Goal: Task Accomplishment & Management: Use online tool/utility

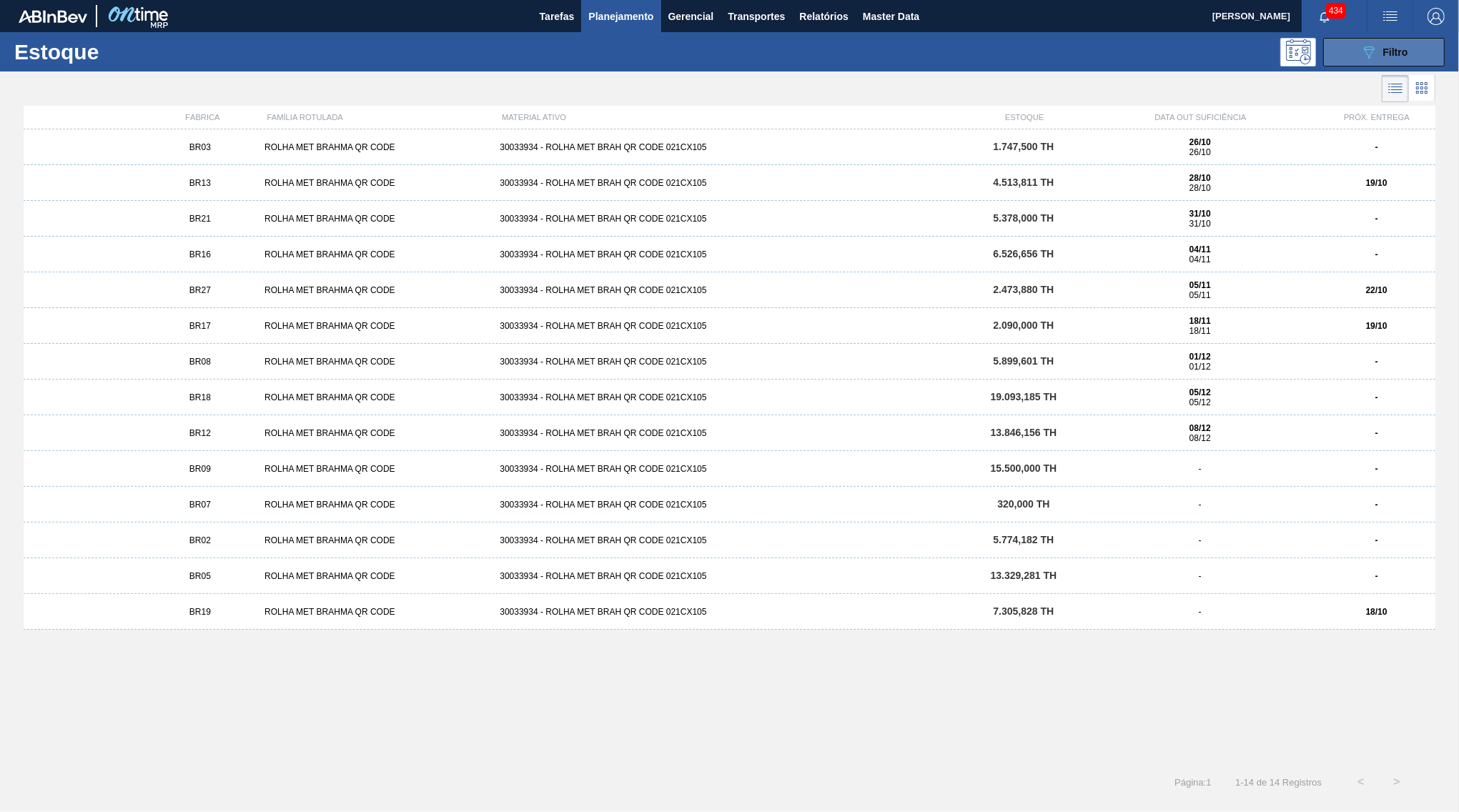
click at [1386, 54] on span "Filtro" at bounding box center [1396, 52] width 25 height 12
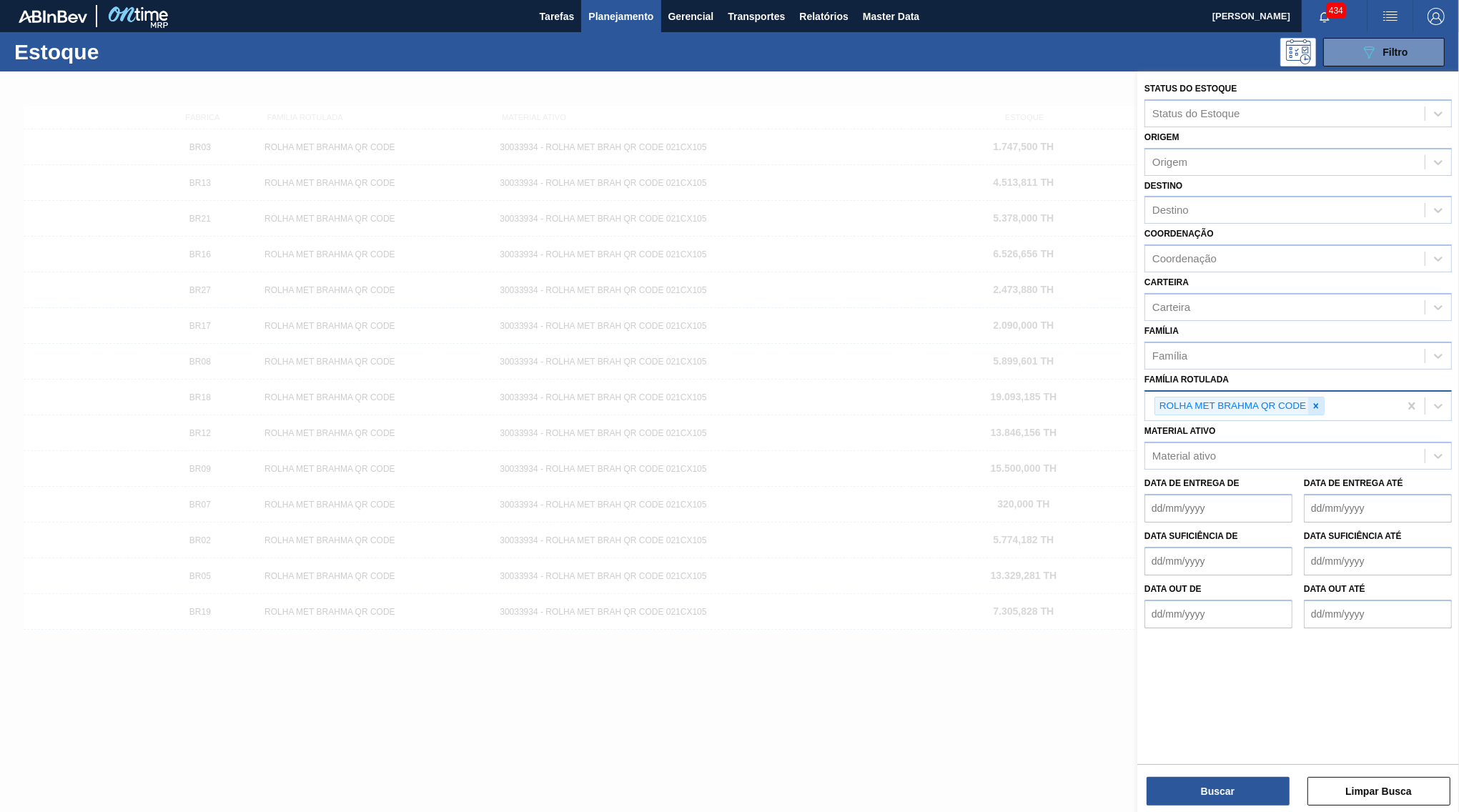
click at [1320, 401] on icon at bounding box center [1316, 406] width 10 height 10
paste Rotulada "CAIXA CARTÃO BUD ZERO 330ML S/TABLOCKER"
type Rotulada "CAIXA CARTÃO BUD ZERO 330ML S/TABLOCKER"
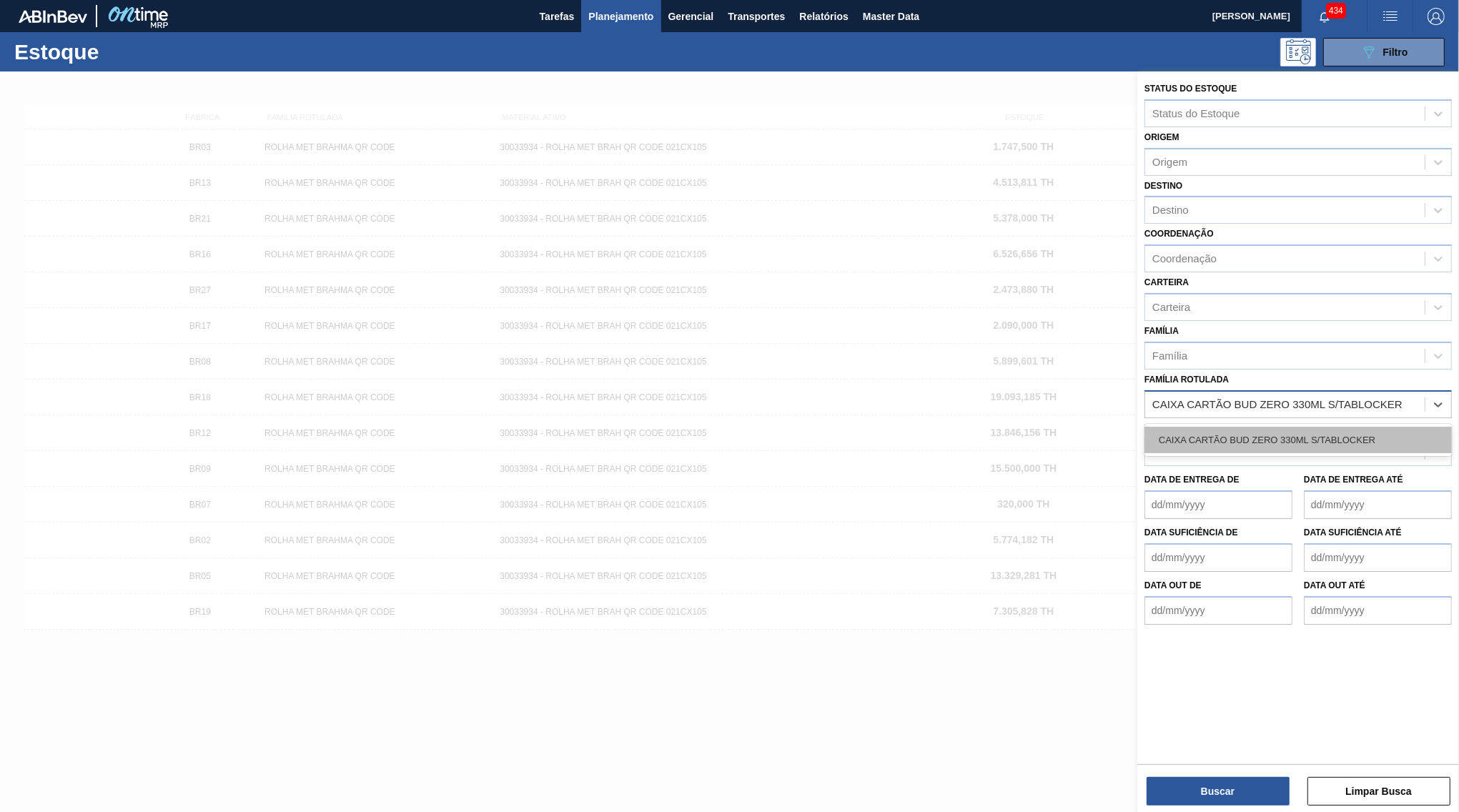
click at [1240, 426] on div "CAIXA CARTÃO BUD ZERO 330ML S/TABLOCKER" at bounding box center [1298, 439] width 308 height 26
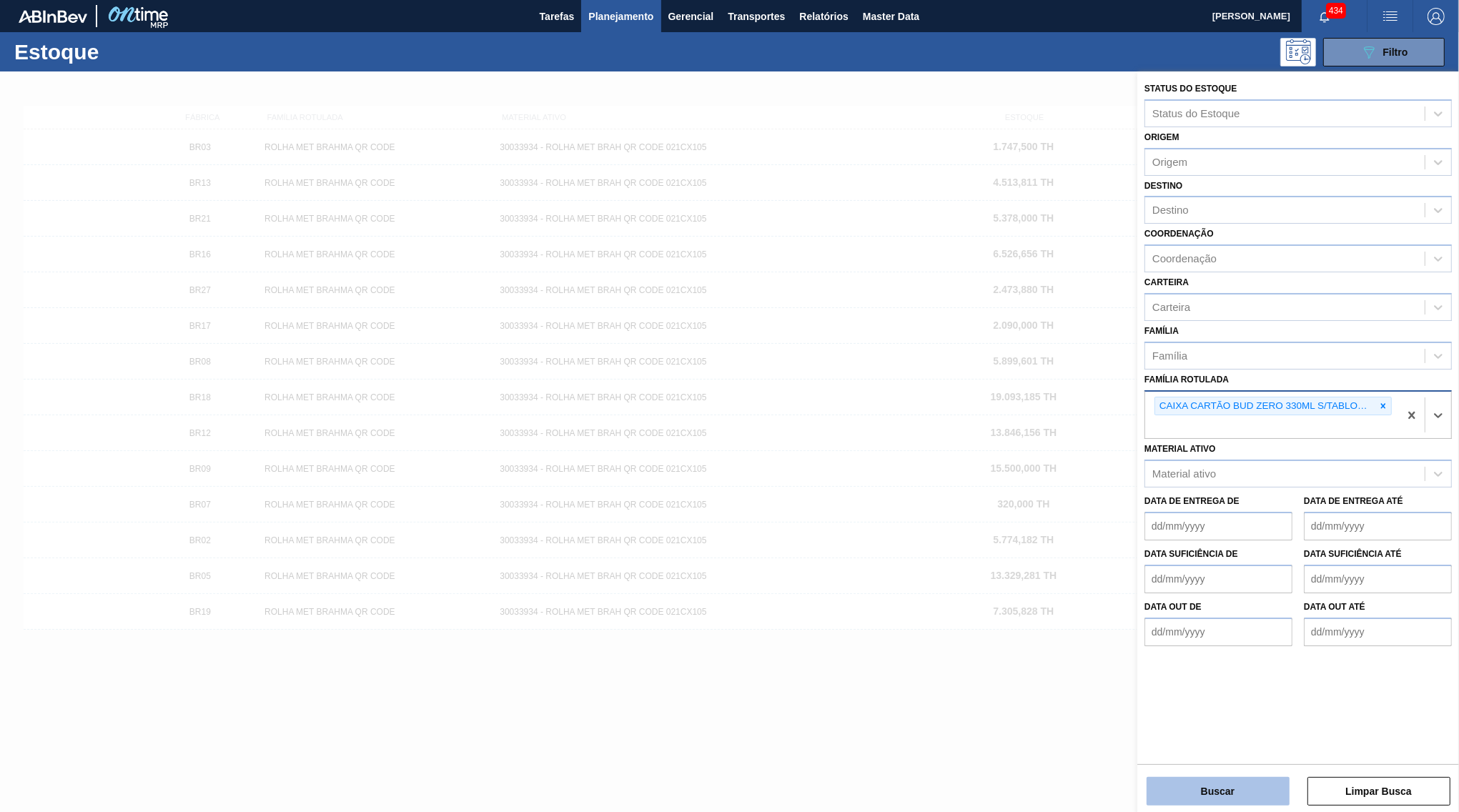
click at [1227, 803] on button "Buscar" at bounding box center [1218, 790] width 143 height 28
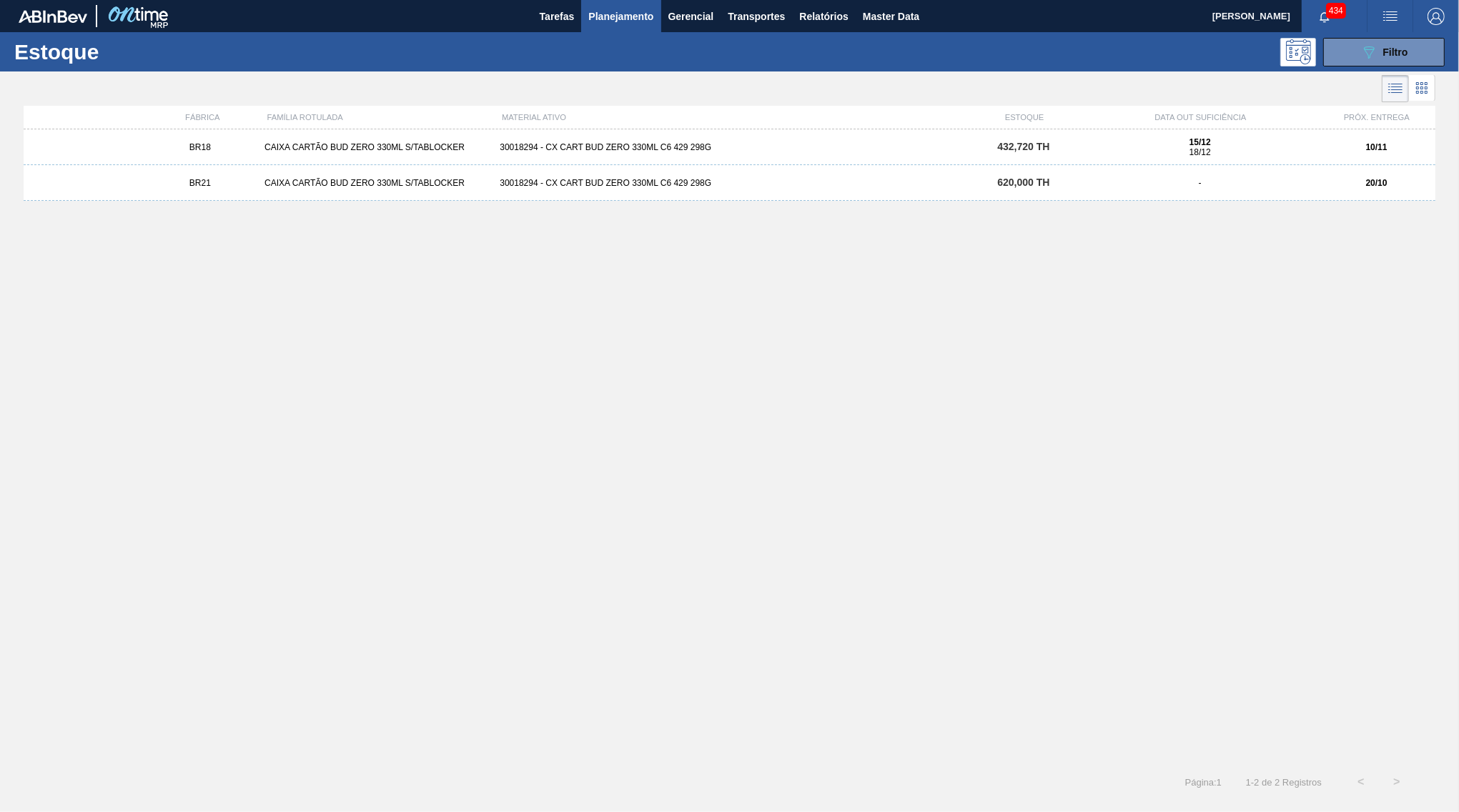
click at [1203, 152] on span "18/12" at bounding box center [1200, 152] width 22 height 10
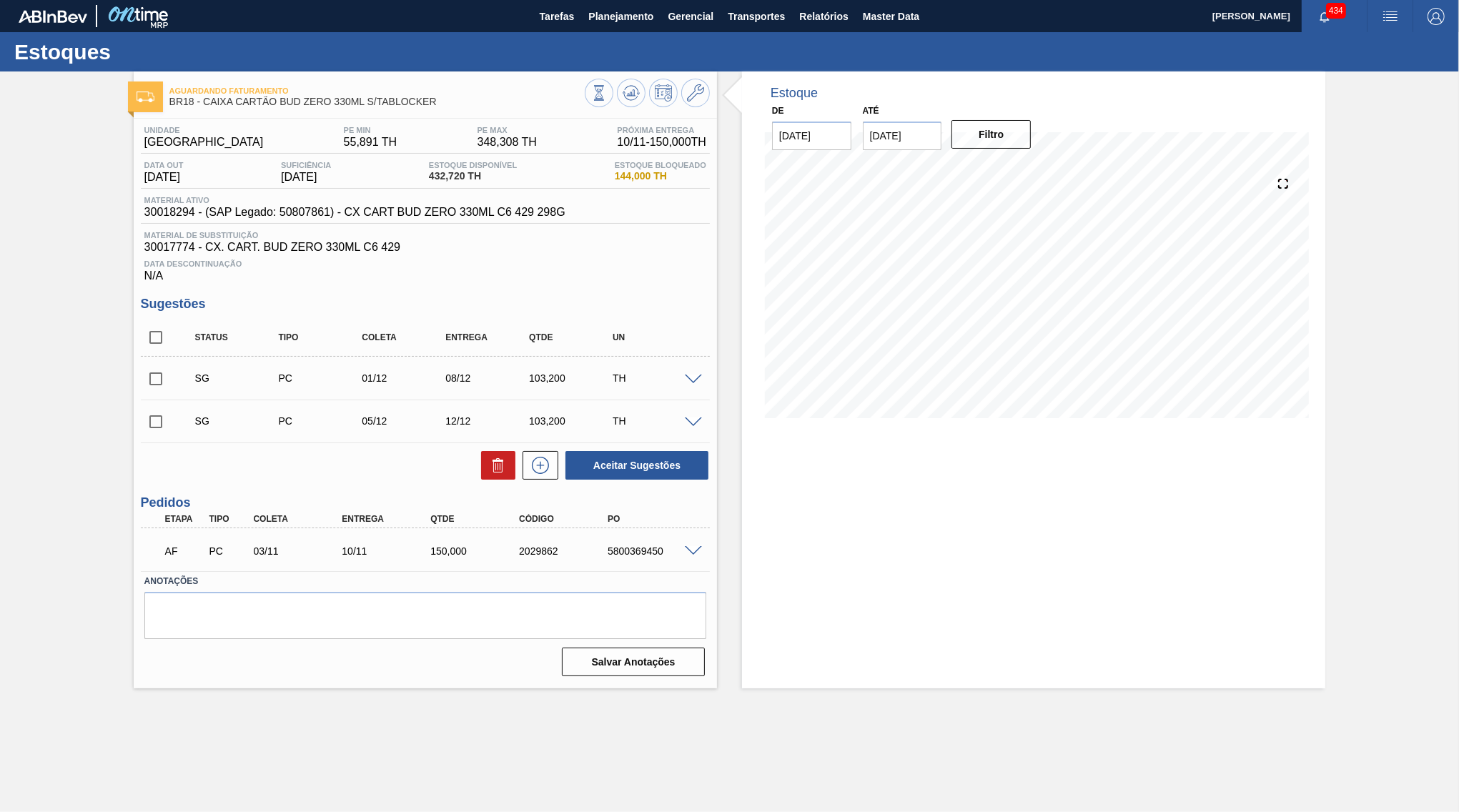
click at [688, 548] on span at bounding box center [694, 550] width 18 height 11
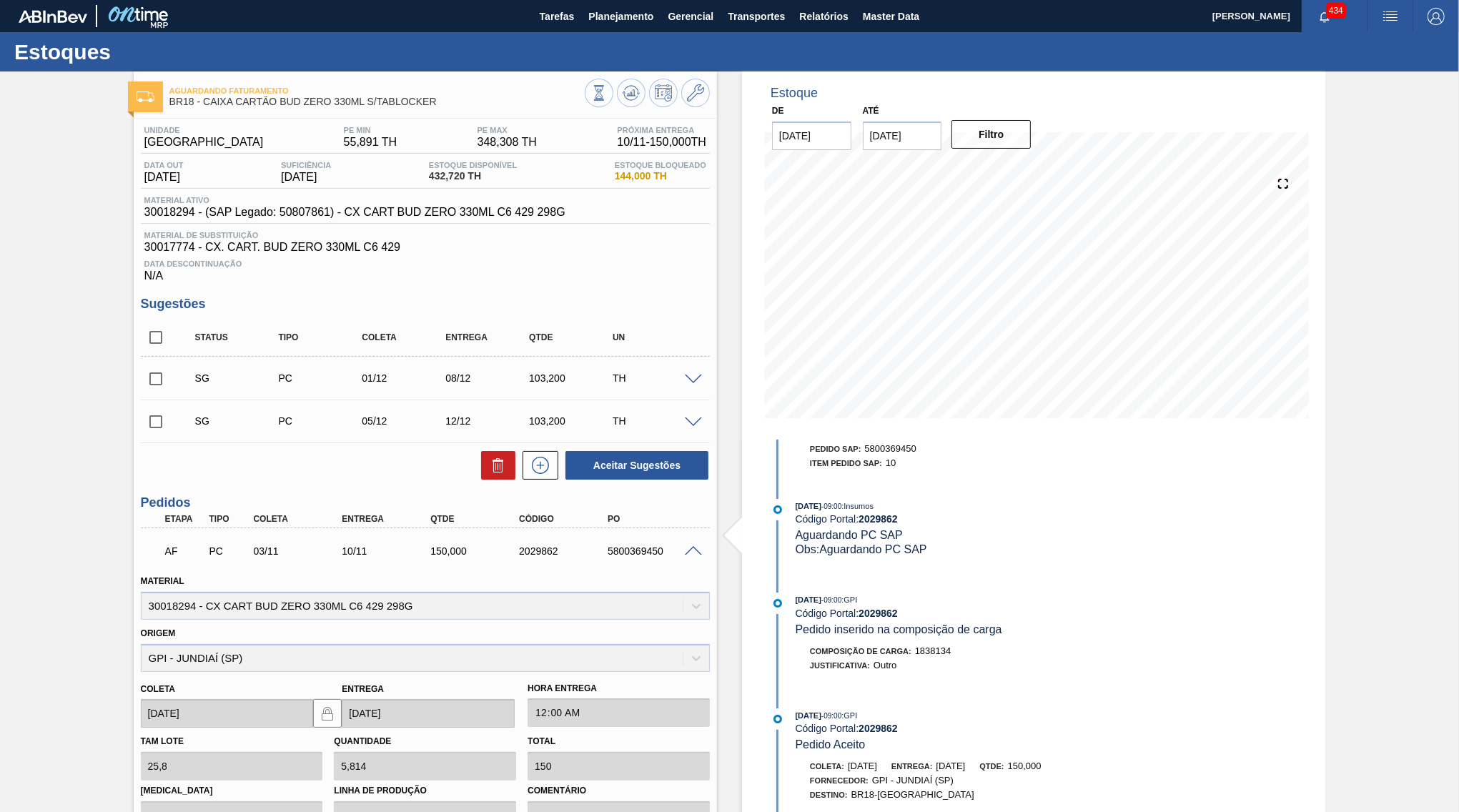
scroll to position [267, 0]
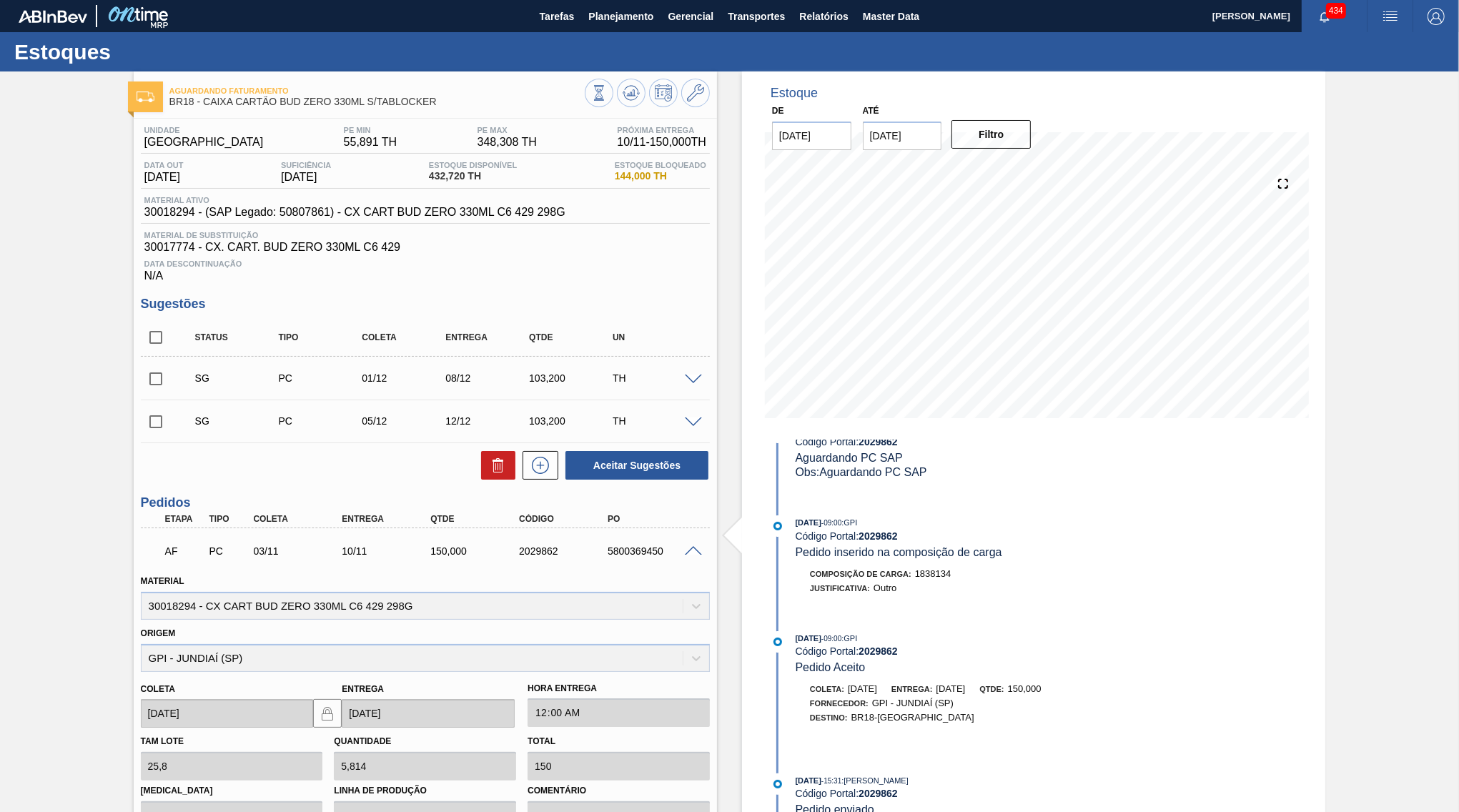
click at [936, 107] on div "Até [DATE]" at bounding box center [901, 125] width 79 height 49
click at [925, 129] on input "[DATE]" at bounding box center [901, 135] width 79 height 28
click at [999, 158] on div "novembro 2025 dom seg ter qua qui sex sab" at bounding box center [948, 178] width 171 height 41
click at [994, 165] on div "novembro 2025" at bounding box center [948, 169] width 171 height 12
click at [1018, 167] on button "Next Month" at bounding box center [1023, 170] width 10 height 10
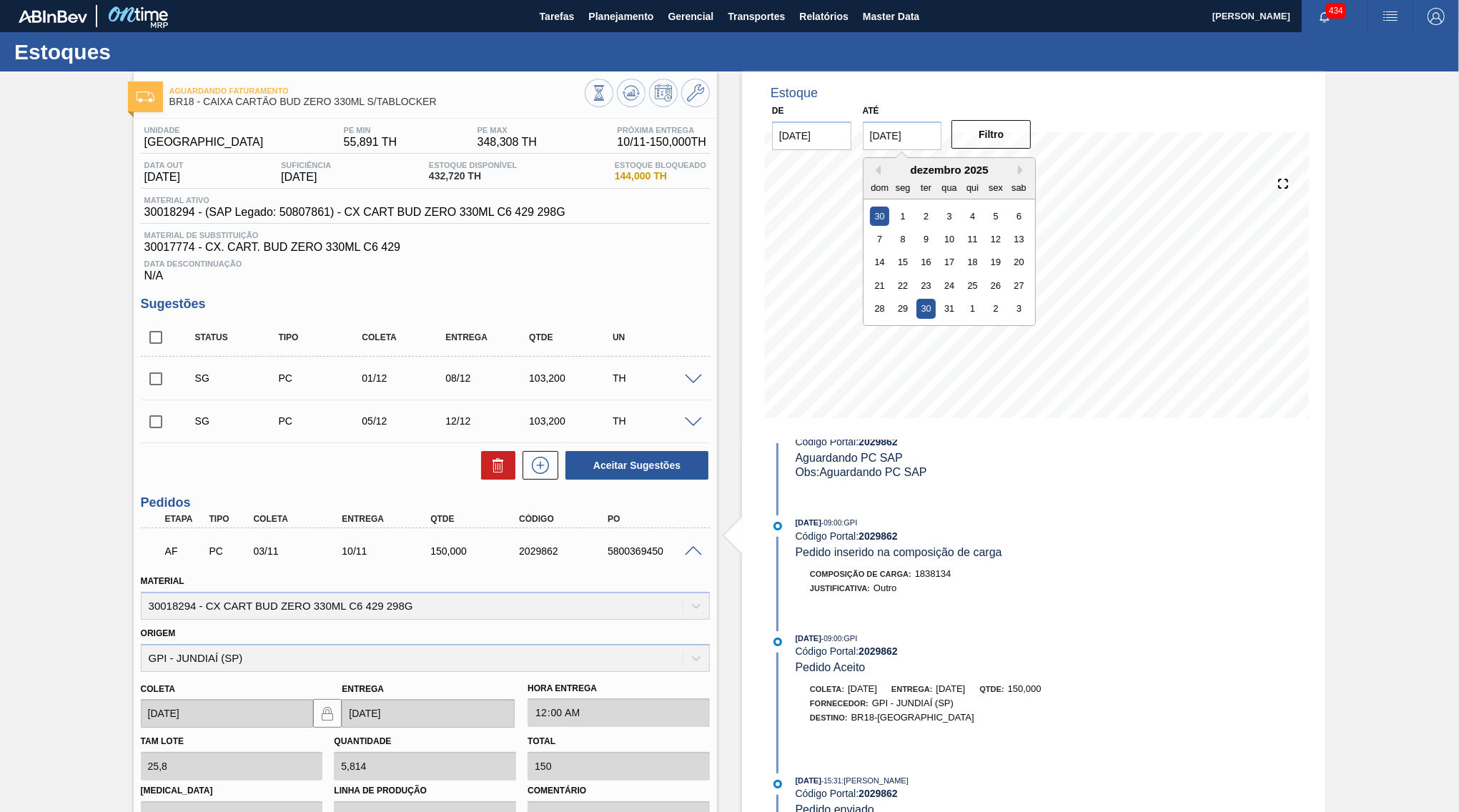
click at [918, 299] on div "30" at bounding box center [926, 309] width 20 height 20
type input "[DATE]"
click at [977, 103] on div "De [DATE] Até [DATE] Filtro" at bounding box center [902, 125] width 286 height 49
click at [990, 119] on div "Filtro" at bounding box center [993, 134] width 91 height 31
click at [1000, 131] on button "Filtro" at bounding box center [991, 134] width 79 height 28
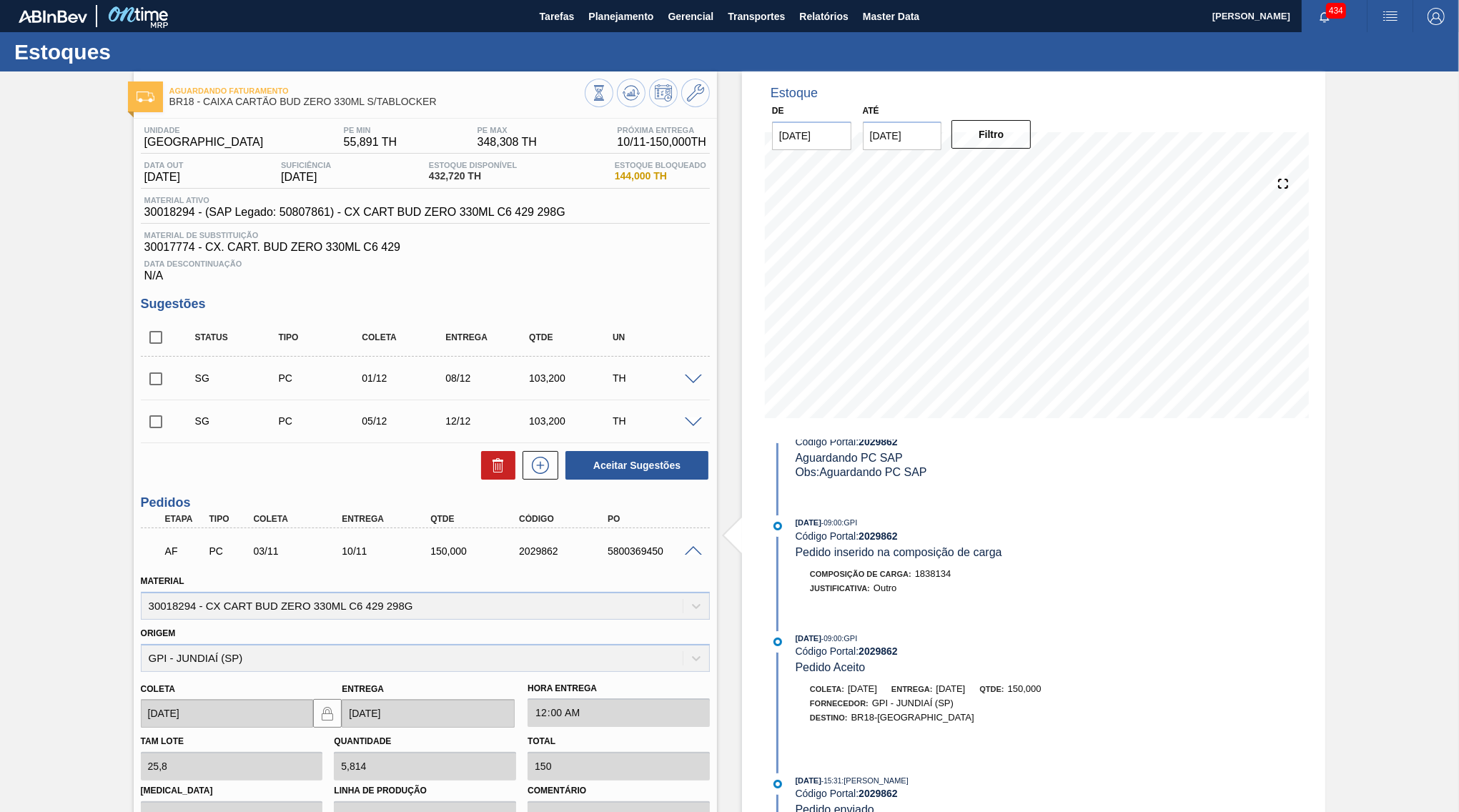
click at [691, 376] on div at bounding box center [695, 378] width 28 height 11
click at [697, 377] on span at bounding box center [694, 379] width 18 height 11
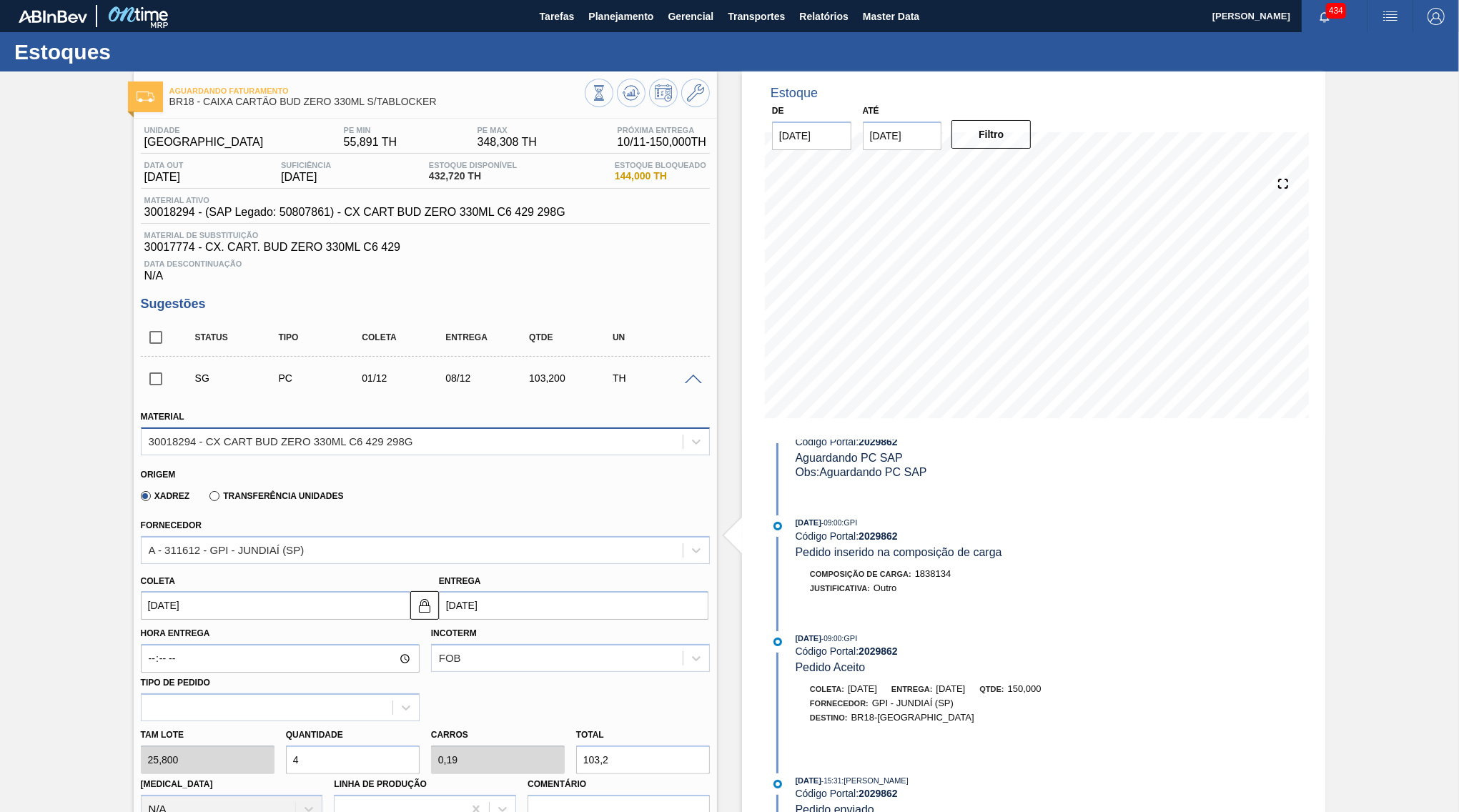
scroll to position [345, 0]
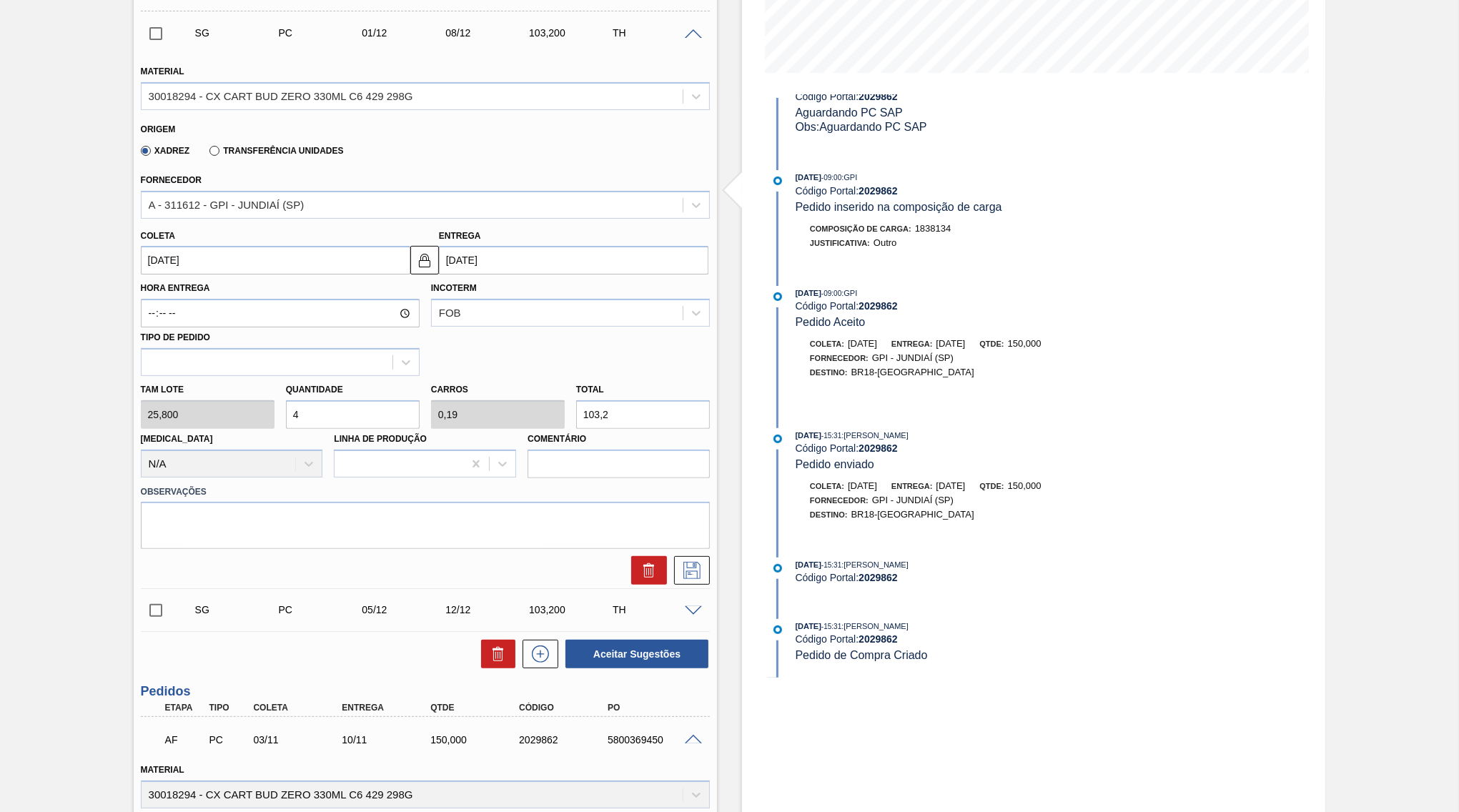
click at [630, 406] on input "103,2" at bounding box center [643, 414] width 133 height 28
click at [667, 550] on div "Material 30018294 - CX CART BUD ZERO 330ML C6 429 298G Origem Xadrez Transferên…" at bounding box center [425, 317] width 569 height 534
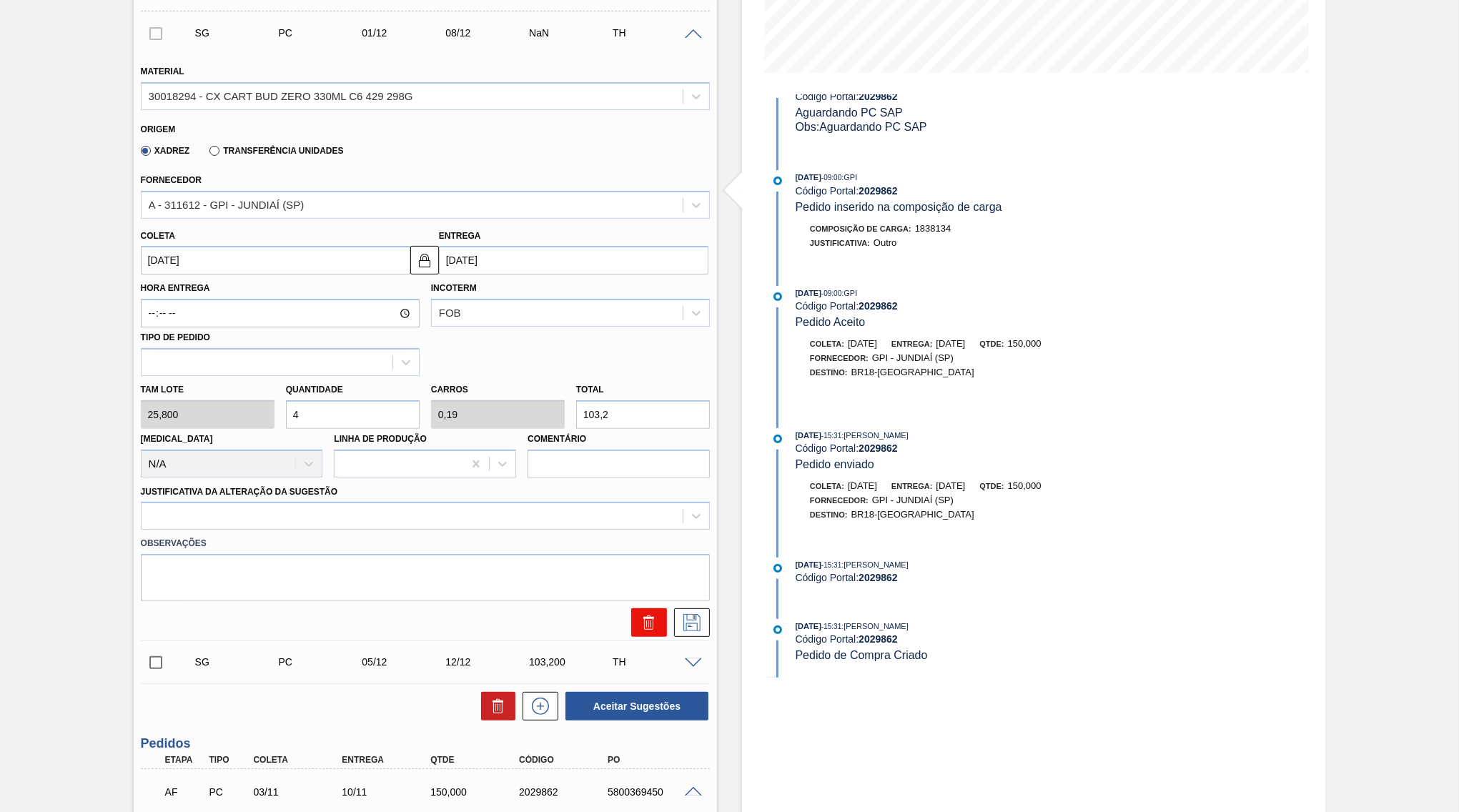
click at [654, 614] on icon at bounding box center [650, 623] width 18 height 18
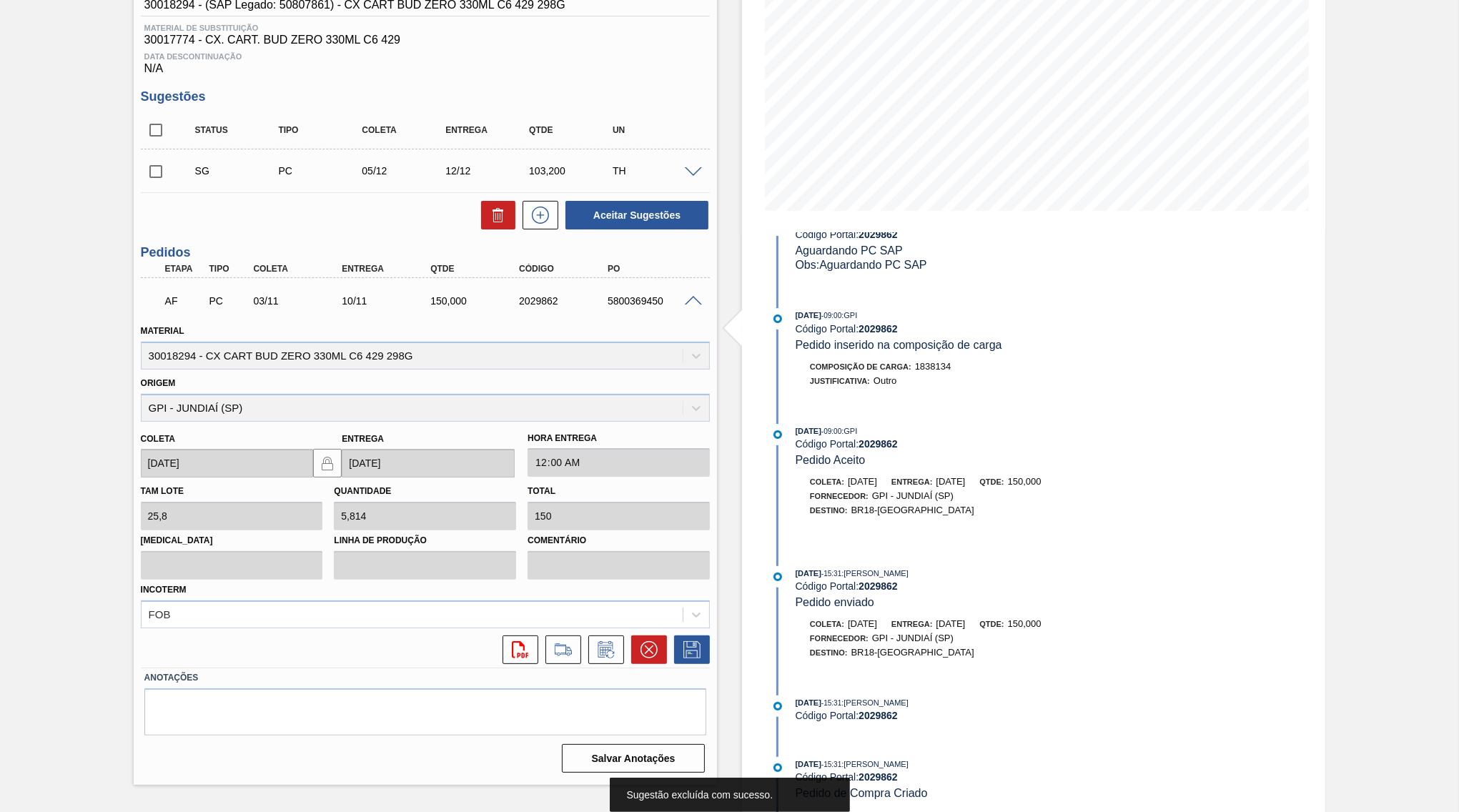
scroll to position [139, 0]
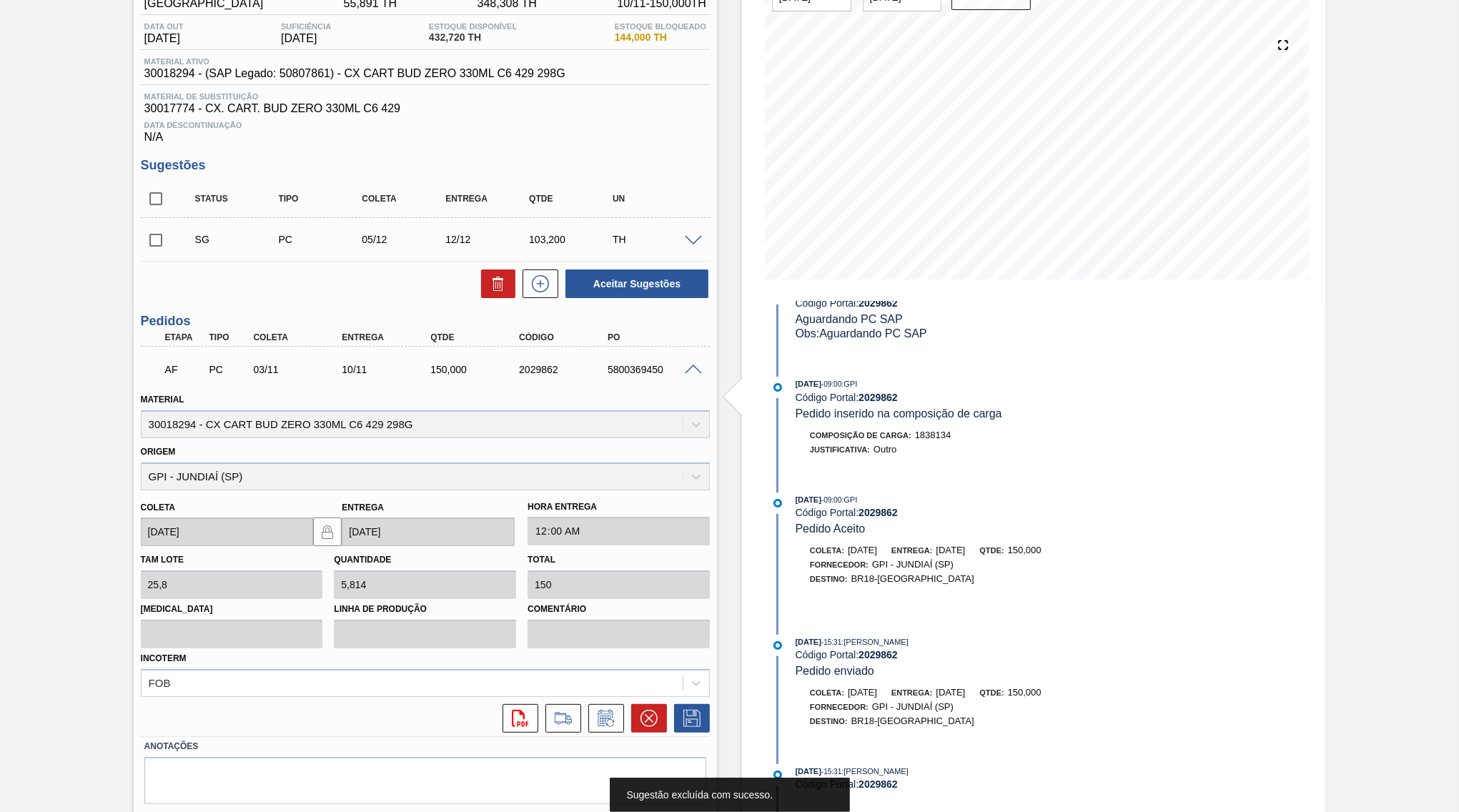
click at [692, 245] on span at bounding box center [694, 241] width 18 height 11
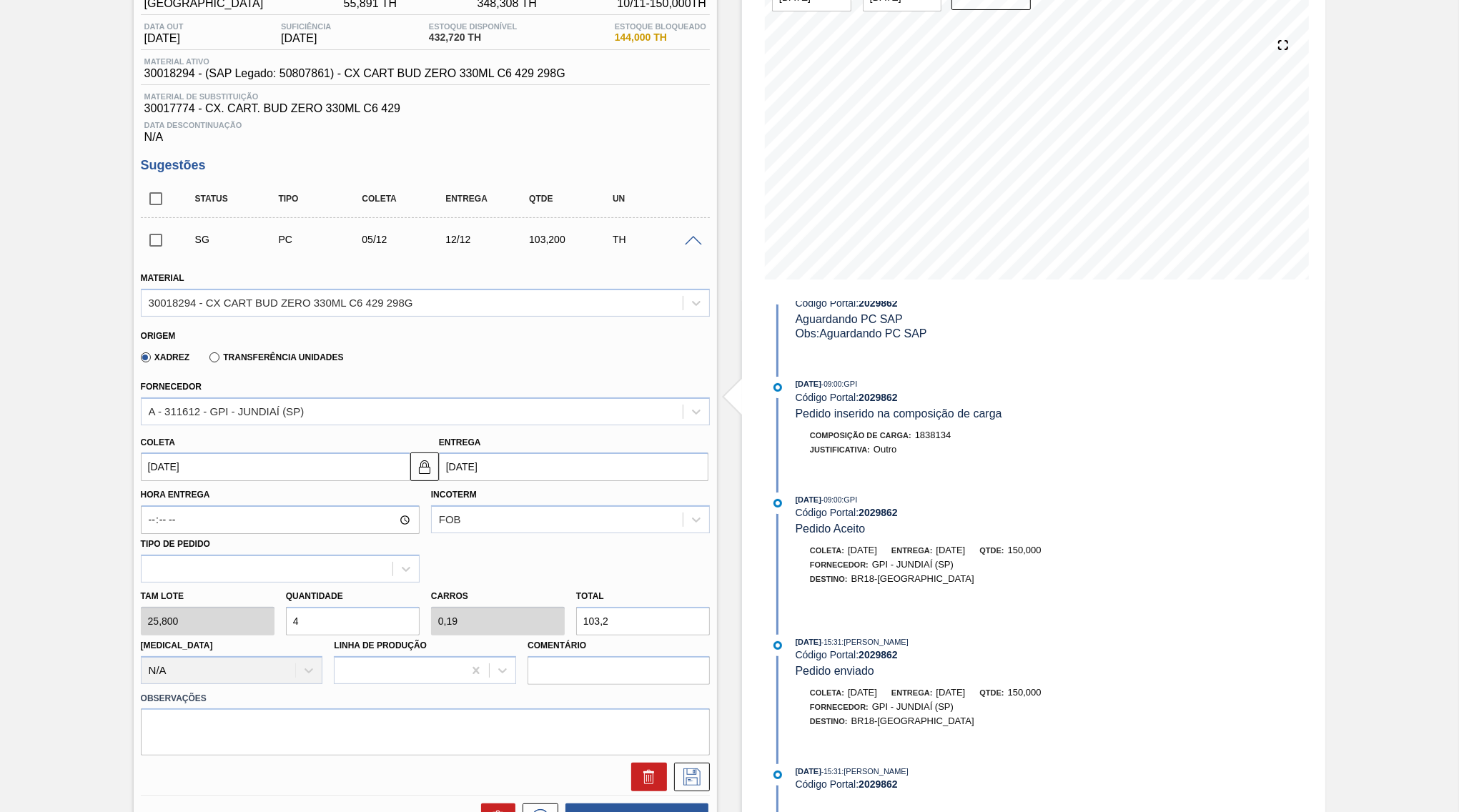
drag, startPoint x: 646, startPoint y: 606, endPoint x: 432, endPoint y: 623, distance: 214.7
click at [576, 623] on input "103,2" at bounding box center [643, 620] width 133 height 28
type input "0,078"
type input "0,004"
type input "2"
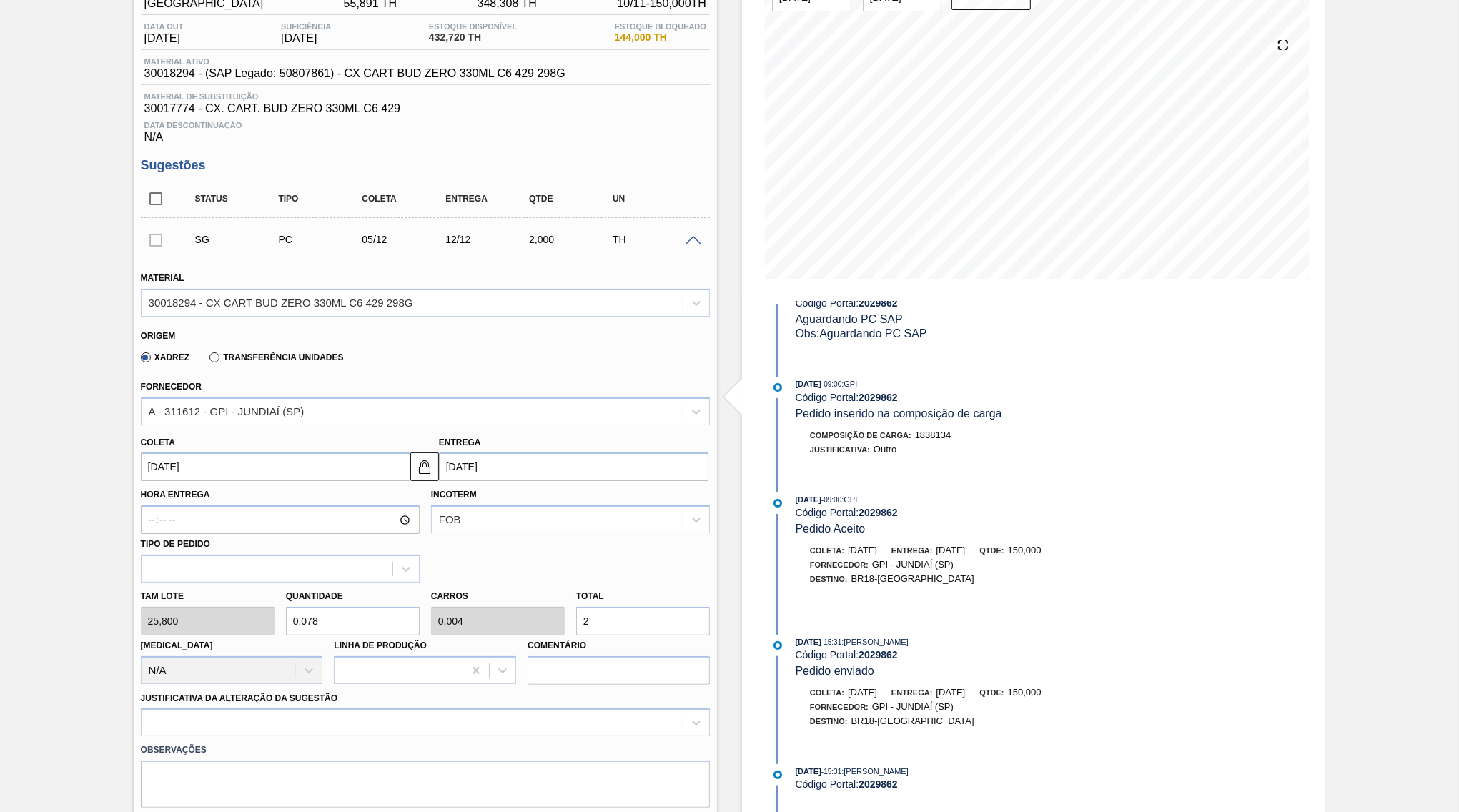
type input "0,969"
type input "0,046"
type input "25"
type input "9,69"
type input "0,461"
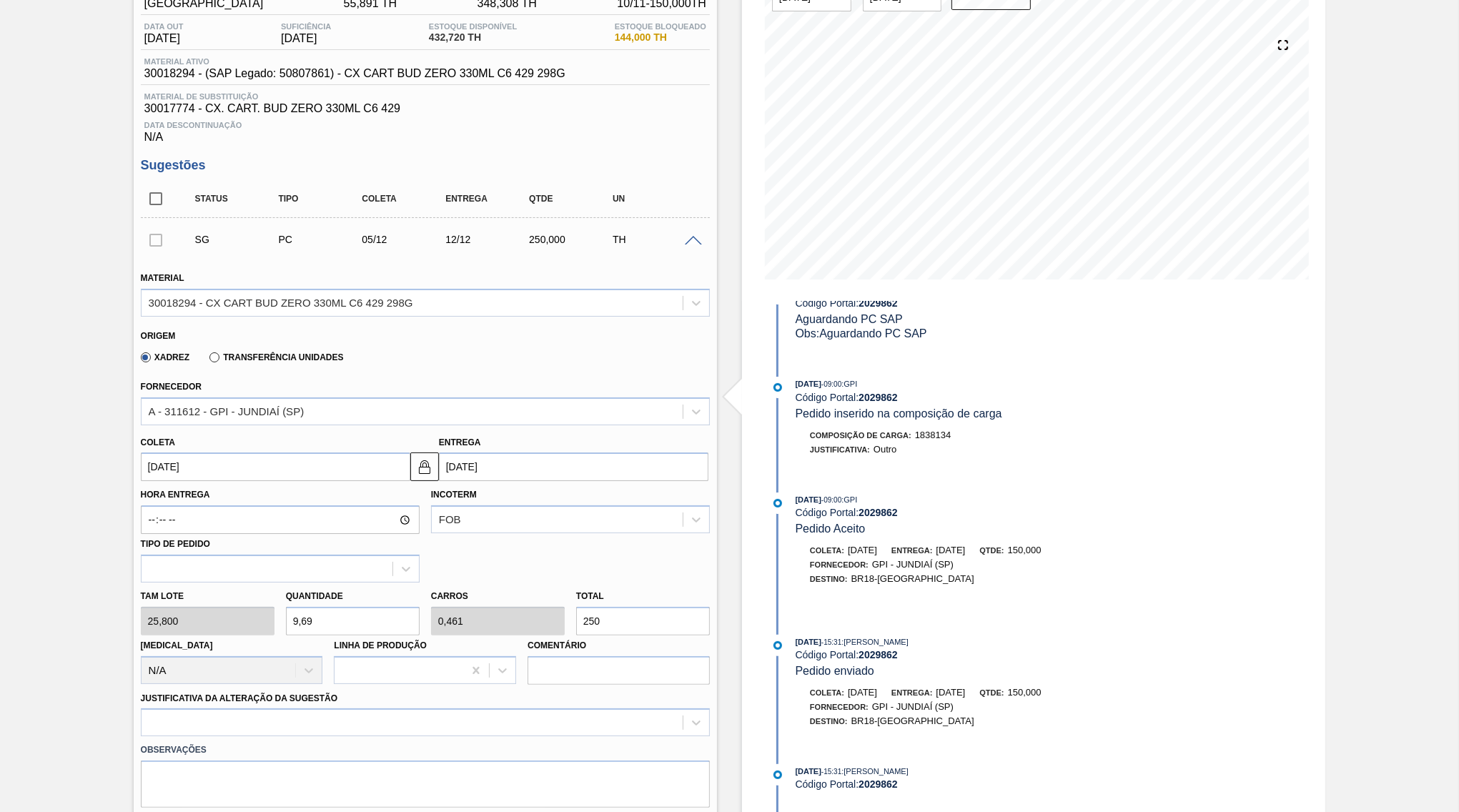
type input "250"
click at [267, 740] on label "Observações" at bounding box center [425, 749] width 569 height 21
click at [268, 736] on div "Observações" at bounding box center [425, 771] width 580 height 72
click at [257, 708] on div "option Master data incorreto ABI (LT, MOQ, etc.) focused, 5 of 18. 18 results a…" at bounding box center [425, 722] width 569 height 27
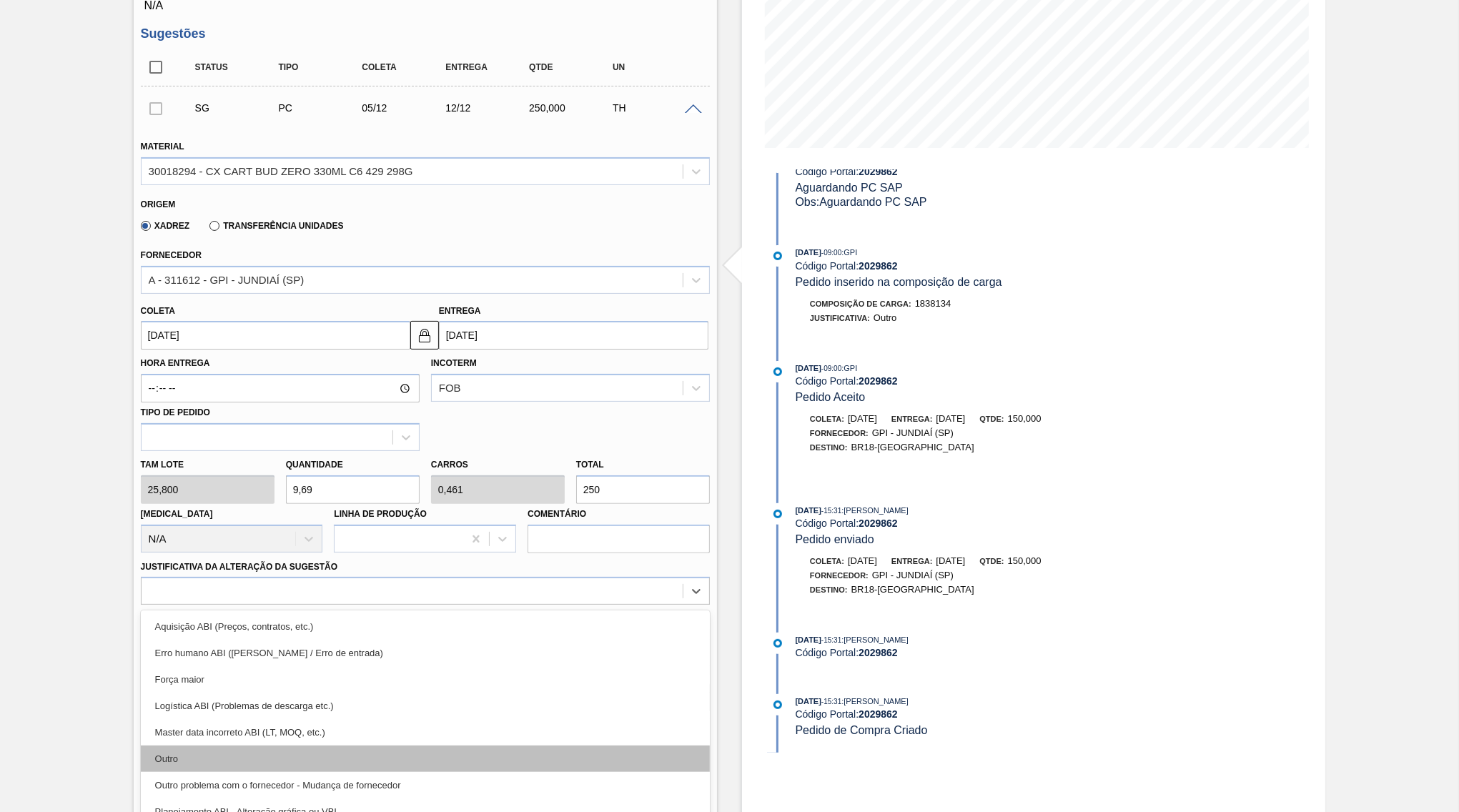
click at [229, 748] on div "Outro" at bounding box center [425, 758] width 569 height 26
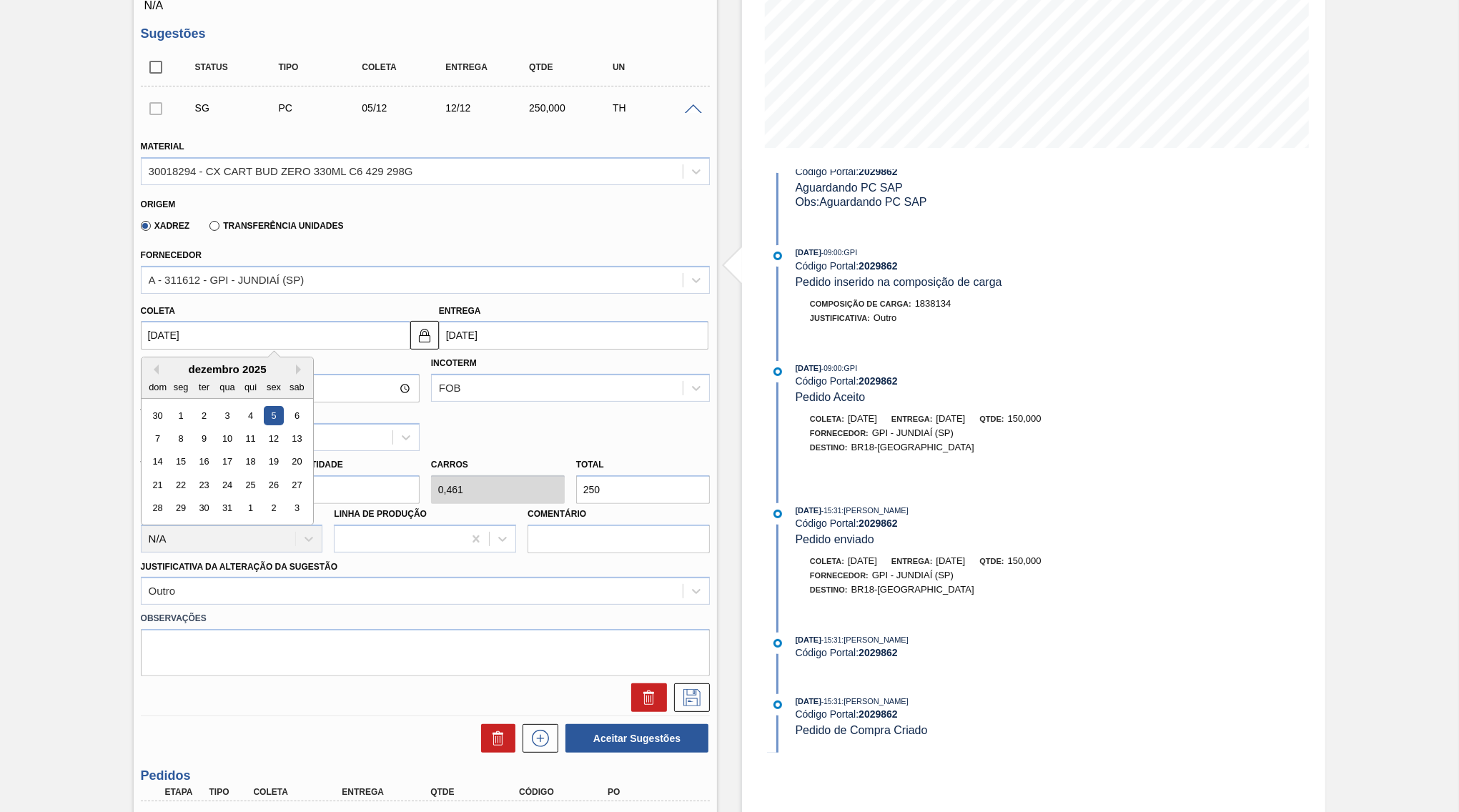
click at [241, 334] on input "[DATE]" at bounding box center [275, 335] width 269 height 28
click at [149, 365] on button "Previous Month" at bounding box center [154, 369] width 10 height 10
click at [296, 364] on button "Next Month" at bounding box center [301, 369] width 10 height 10
click at [173, 406] on div "1" at bounding box center [180, 415] width 20 height 20
type input "[DATE]"
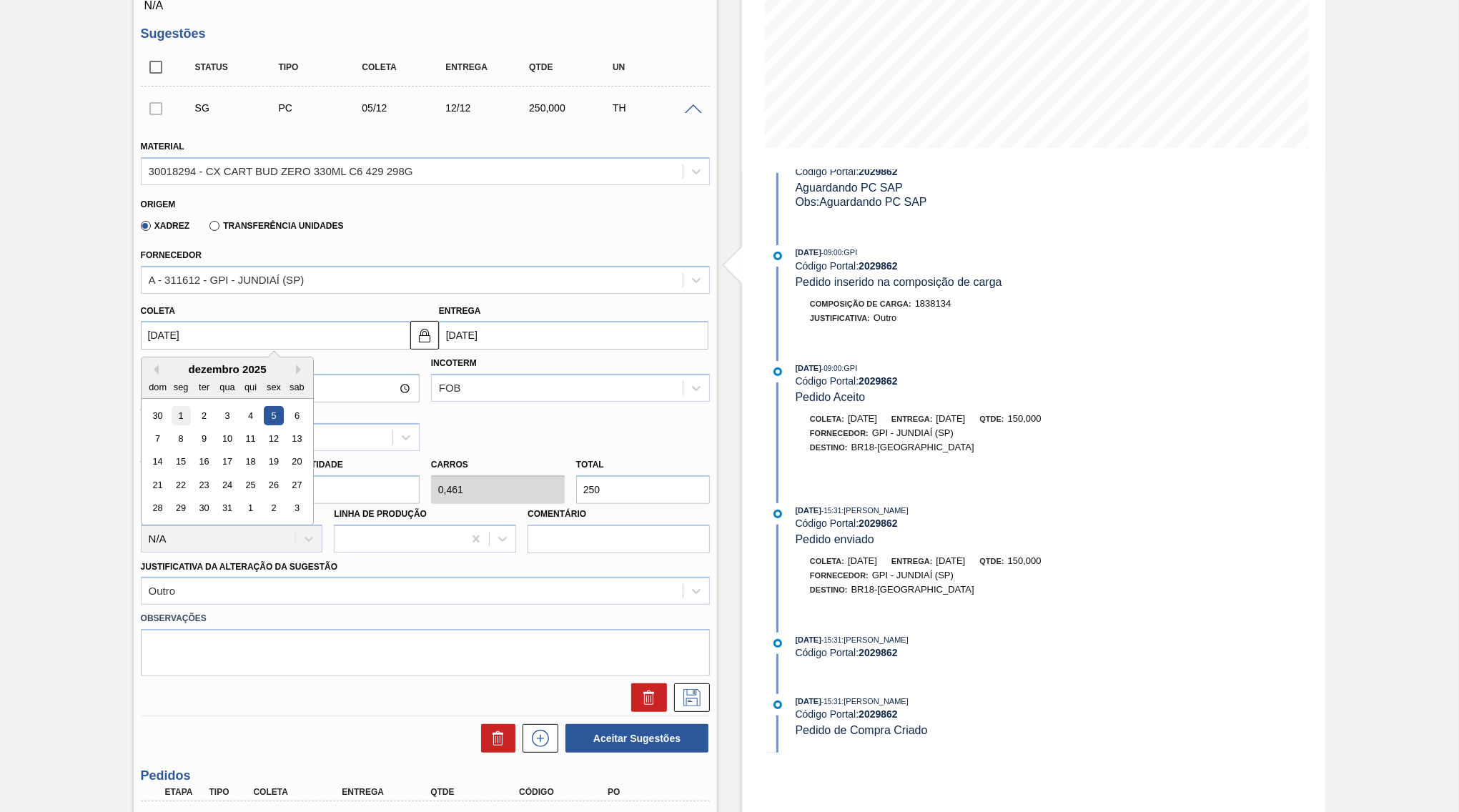
type input "[DATE]"
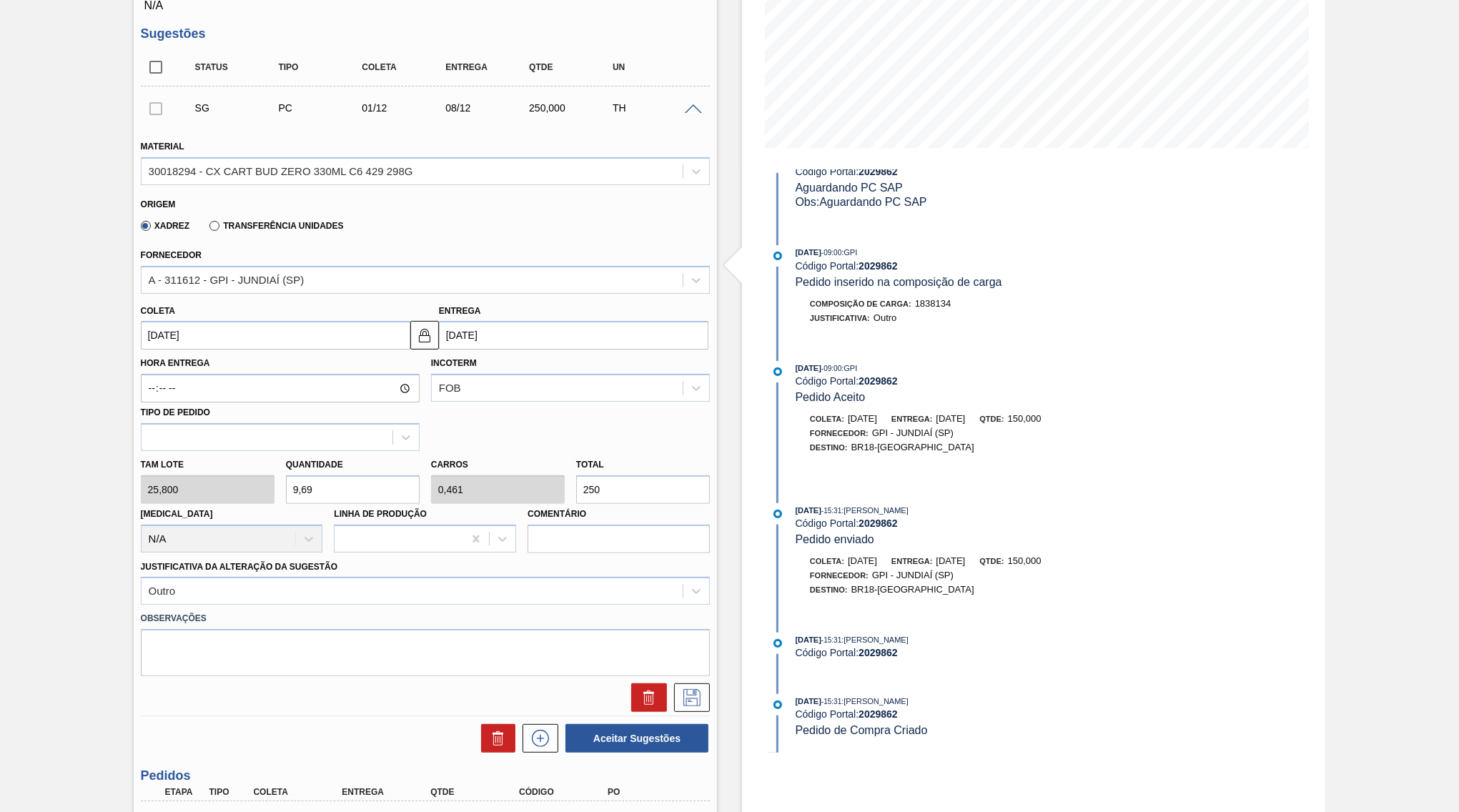
click at [466, 333] on input "[DATE]" at bounding box center [573, 335] width 269 height 28
click at [477, 406] on div "1" at bounding box center [479, 415] width 20 height 20
type input "[DATE]"
click at [702, 689] on icon at bounding box center [691, 697] width 23 height 18
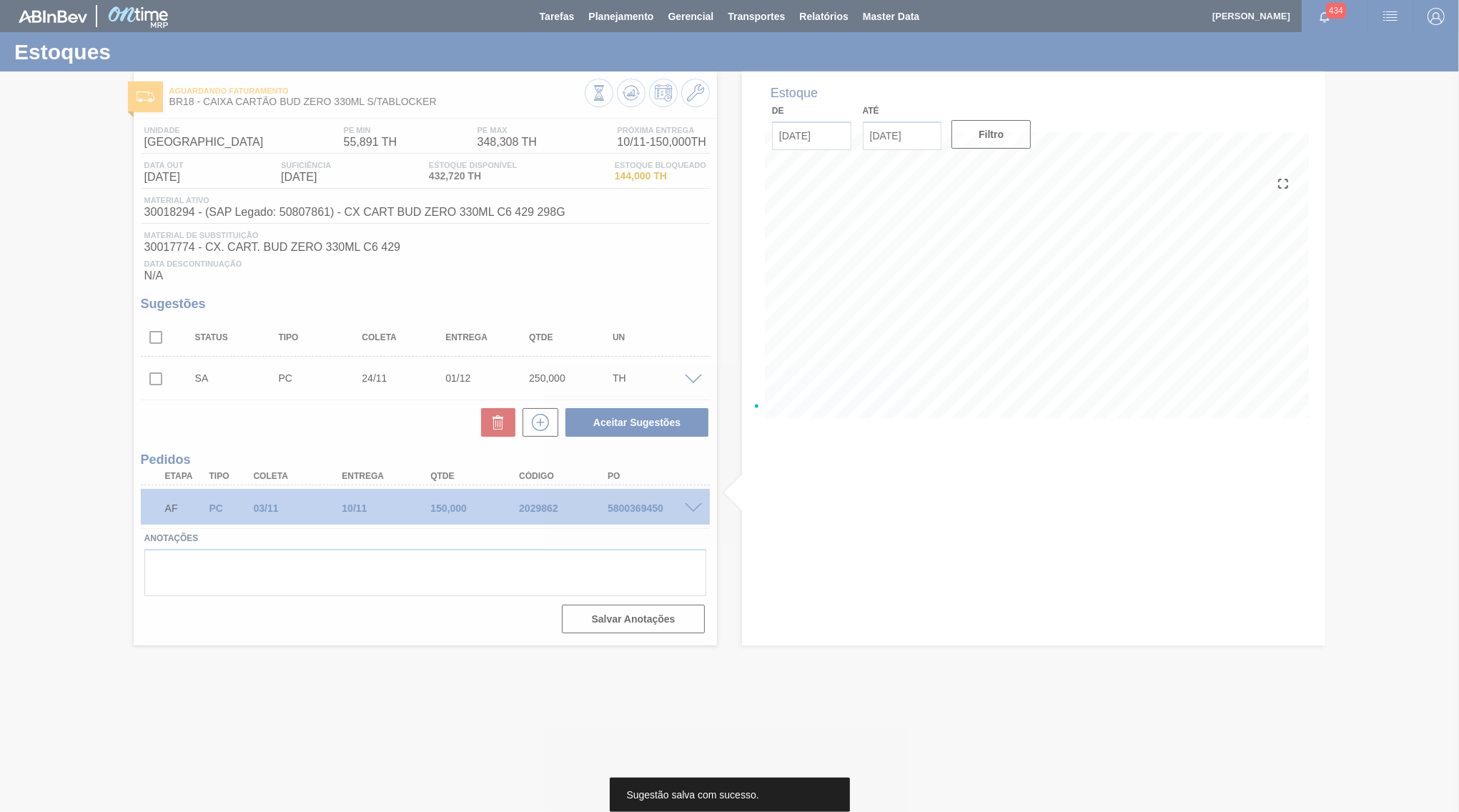
scroll to position [0, 0]
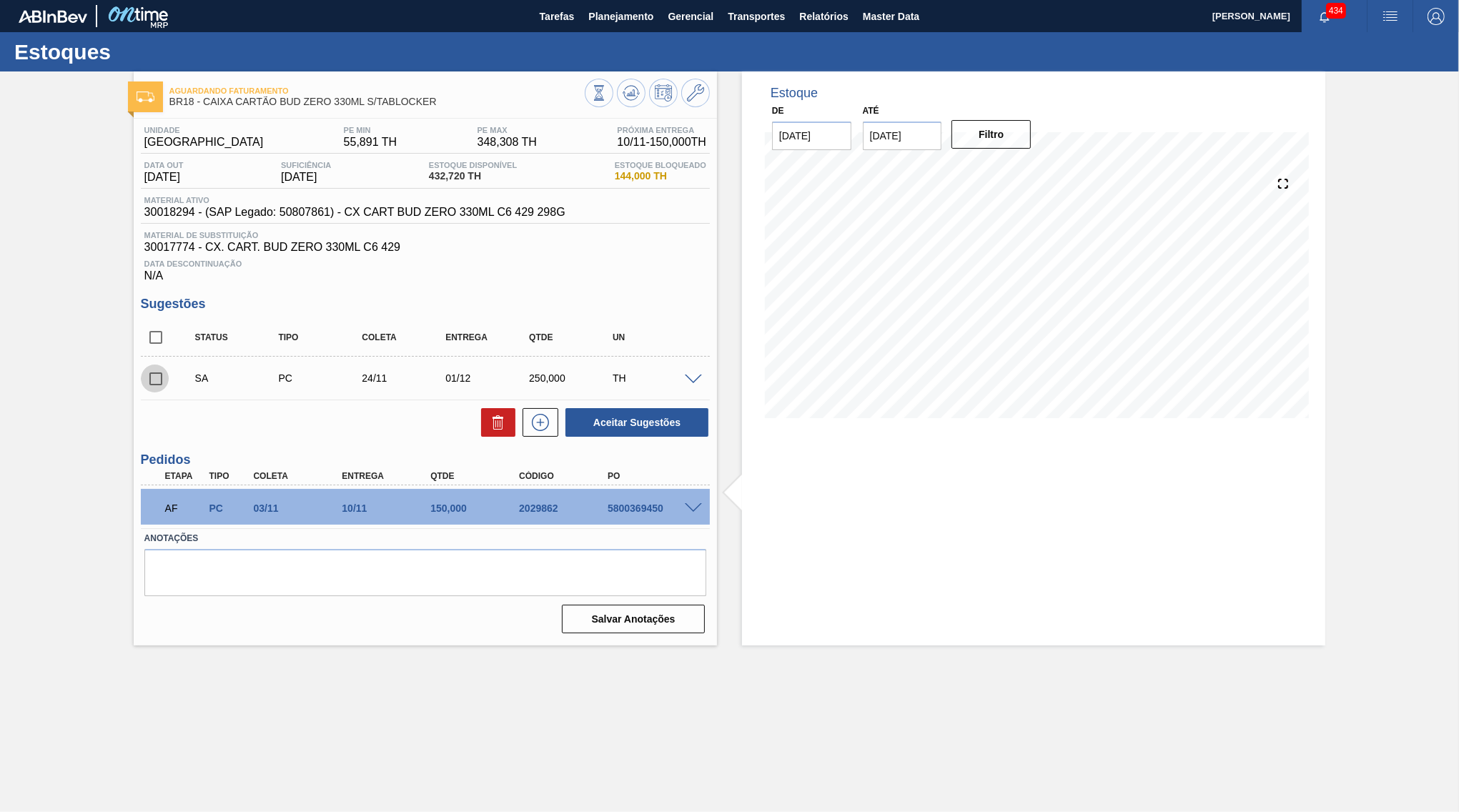
click at [150, 384] on input "checkbox" at bounding box center [156, 378] width 30 height 30
click at [611, 437] on button "Aceitar Sugestões" at bounding box center [637, 422] width 143 height 28
checkbox input "false"
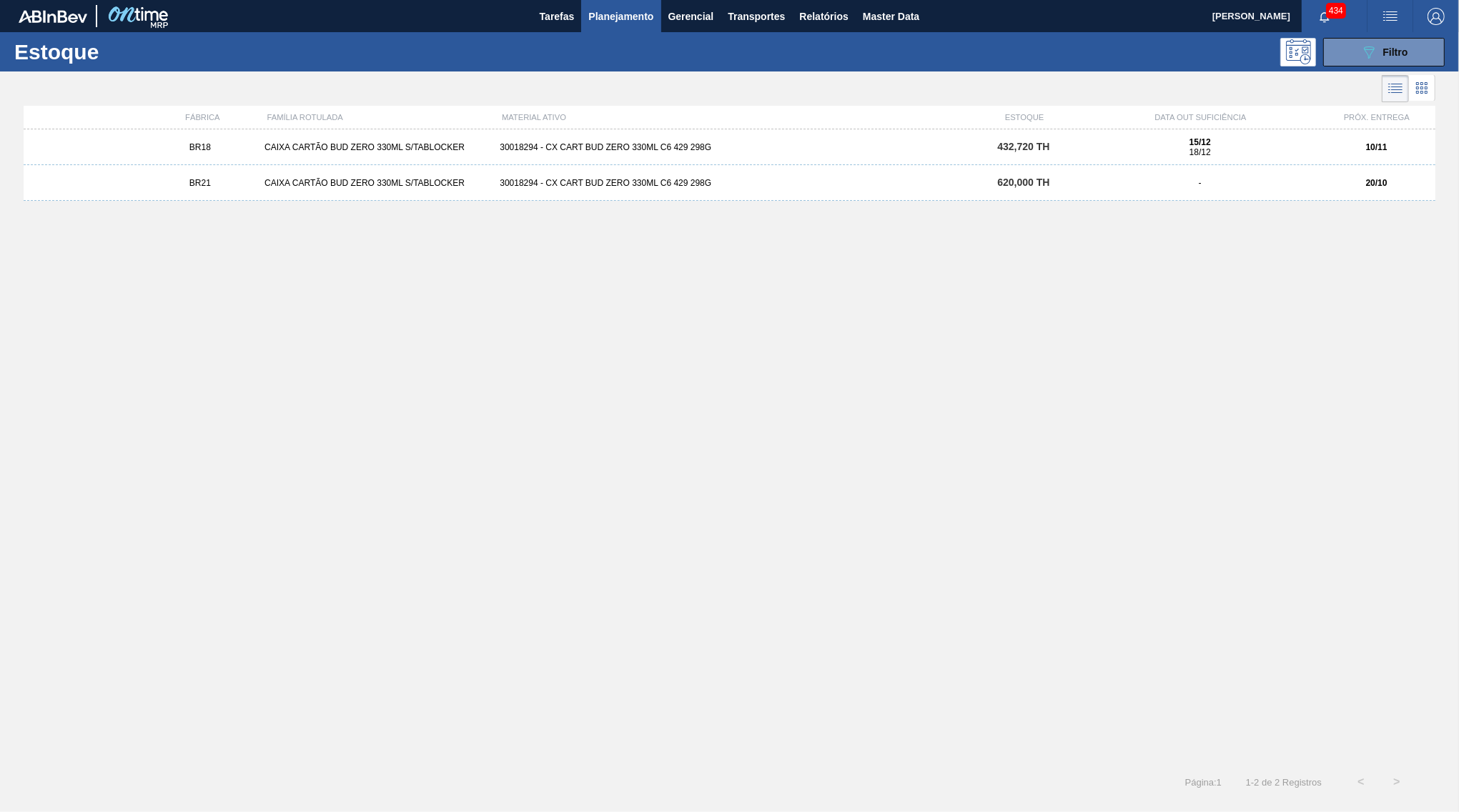
click at [902, 187] on div "30018294 - CX CART BUD ZERO 330ML C6 429 298G" at bounding box center [729, 183] width 470 height 10
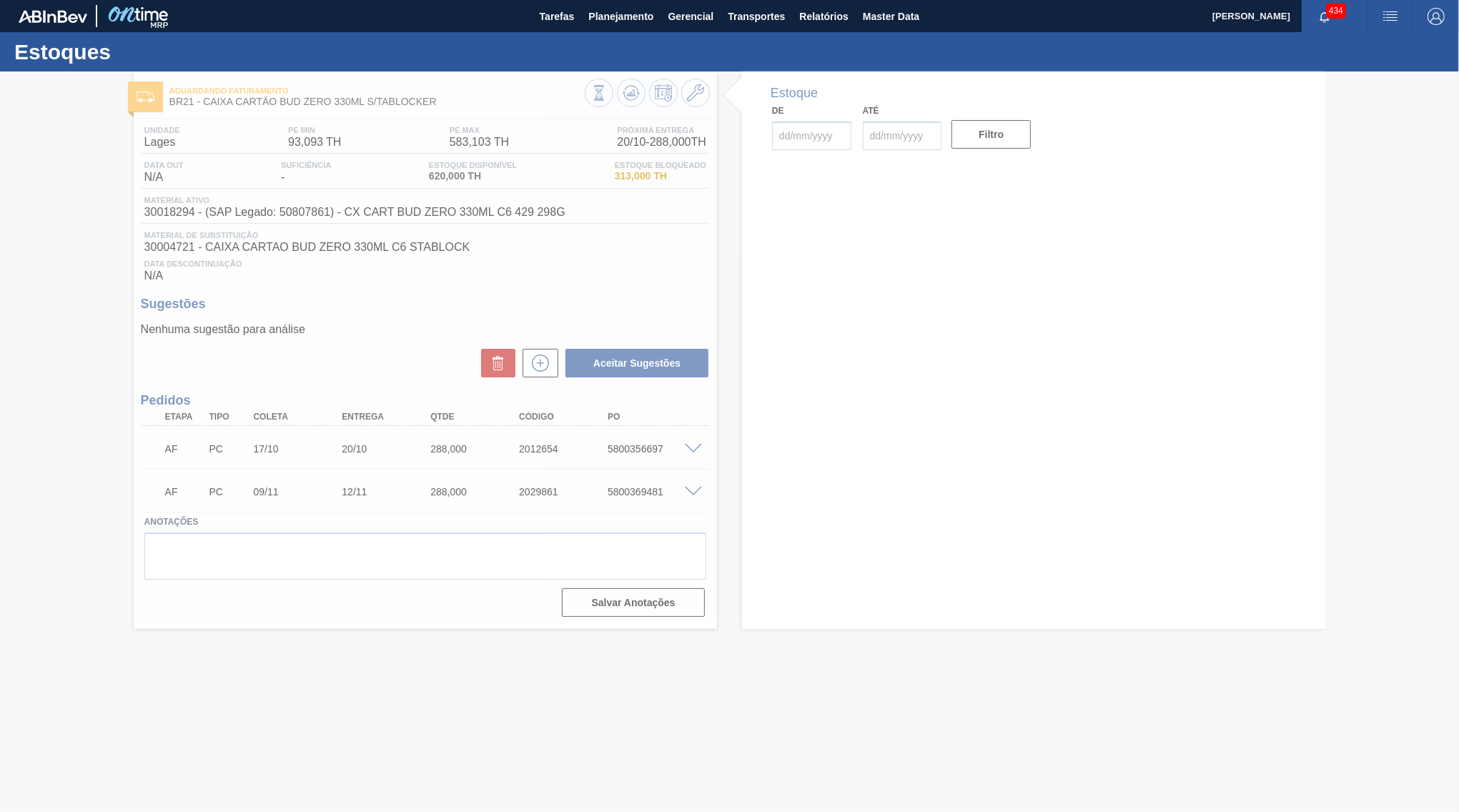
type input "[DATE]"
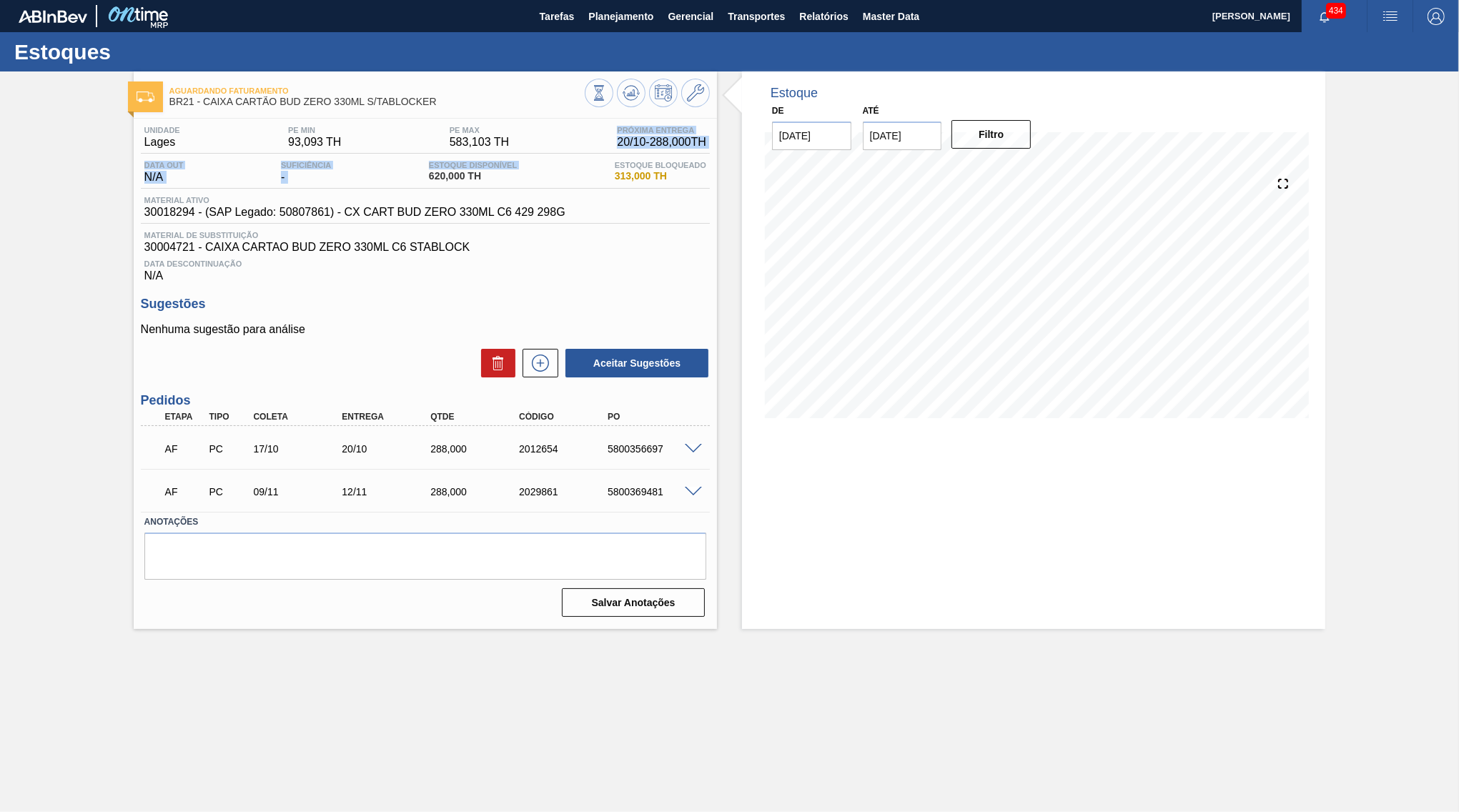
drag, startPoint x: 417, startPoint y: 176, endPoint x: 524, endPoint y: 155, distance: 109.0
click at [524, 155] on div "Unidade Lages PE MIN 93,093 TH PE MAX 583,103 TH Próxima Entrega 20/10 - 288,00…" at bounding box center [425, 204] width 569 height 157
click at [518, 163] on div "Estoque Disponível 620,000 TH" at bounding box center [472, 171] width 95 height 23
click at [621, 18] on span "Planejamento" at bounding box center [620, 17] width 65 height 18
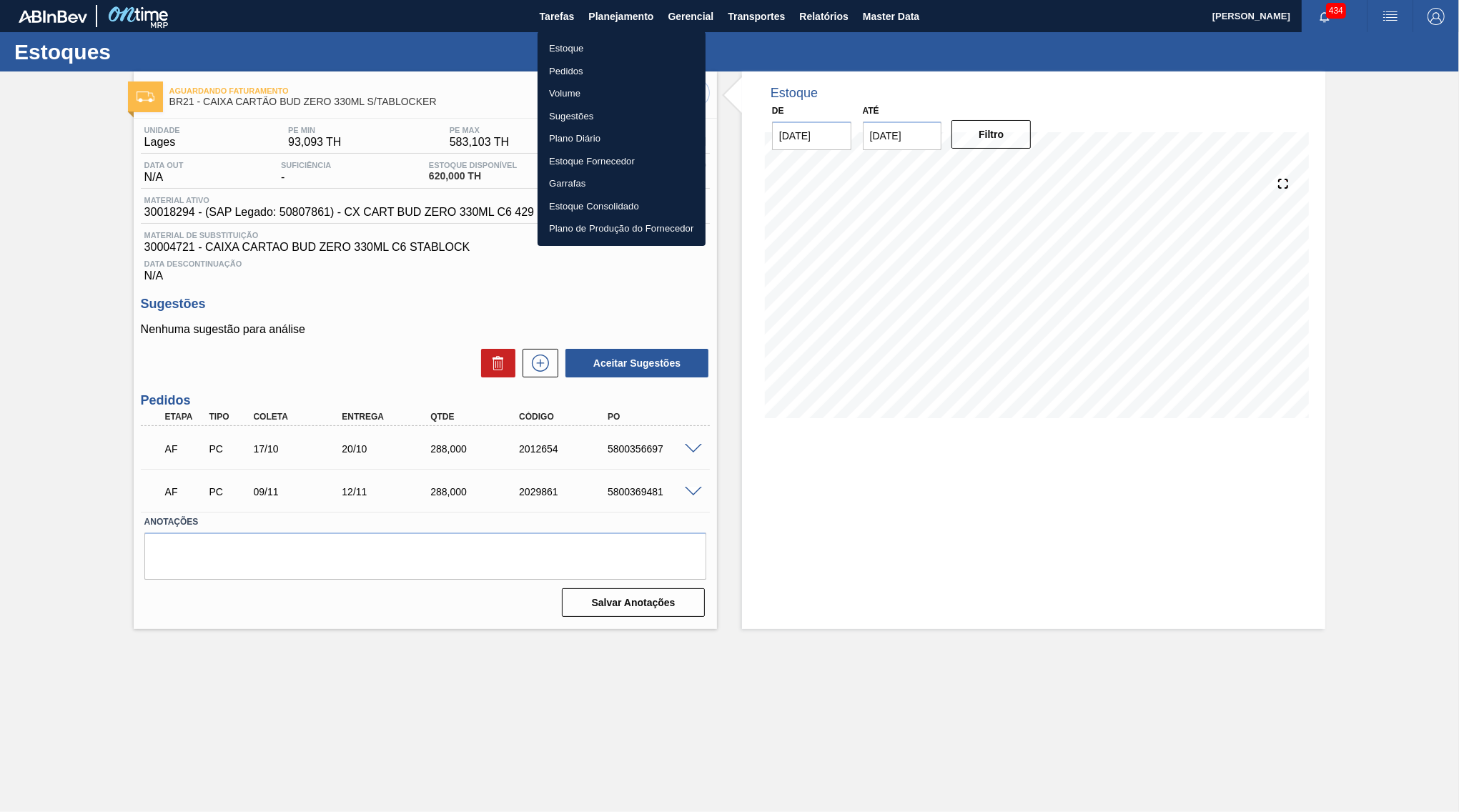
click at [609, 47] on li "Estoque" at bounding box center [621, 48] width 168 height 23
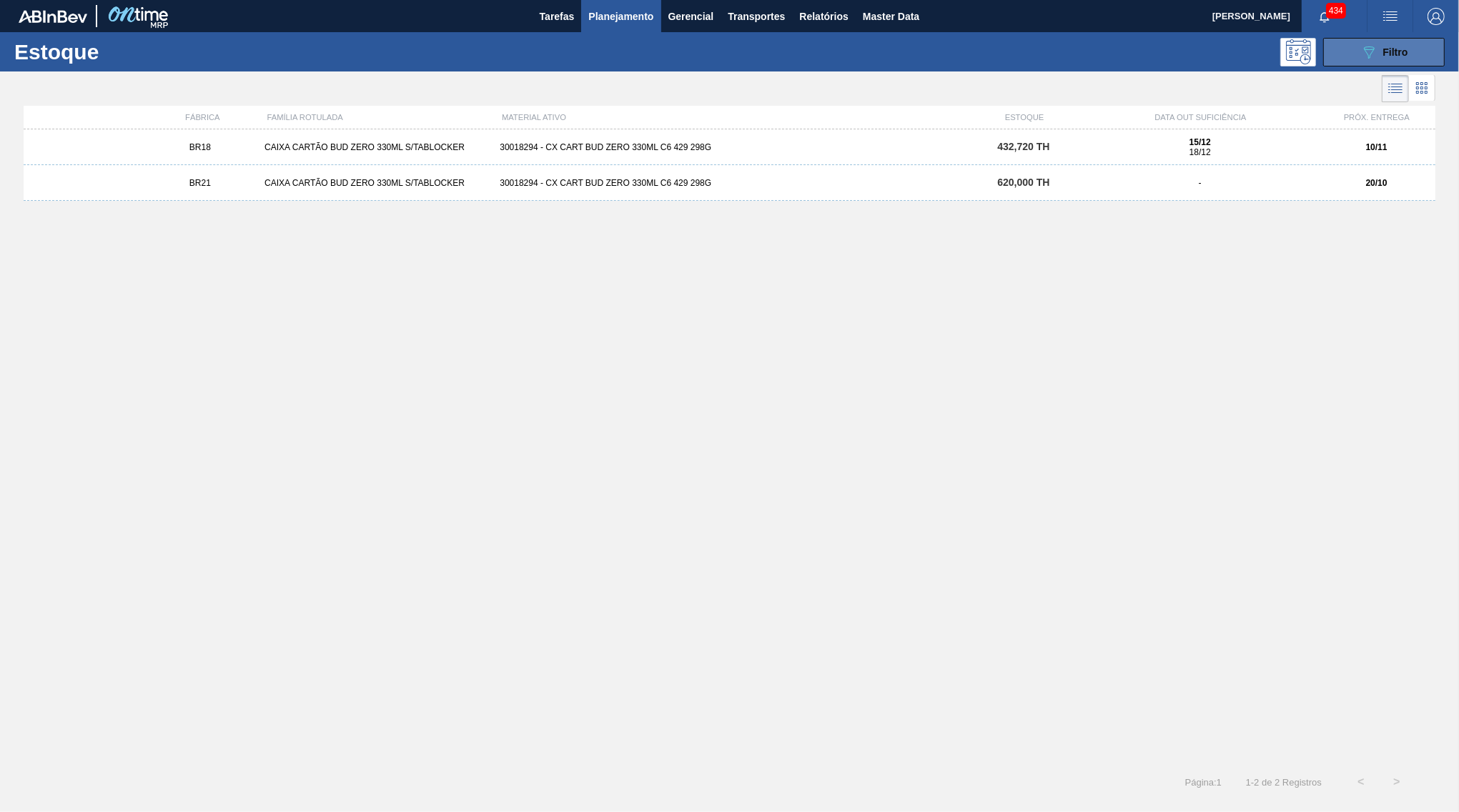
click at [1366, 54] on icon "089F7B8B-B2A5-4AFE-B5C0-19BA573D28AC" at bounding box center [1369, 52] width 18 height 18
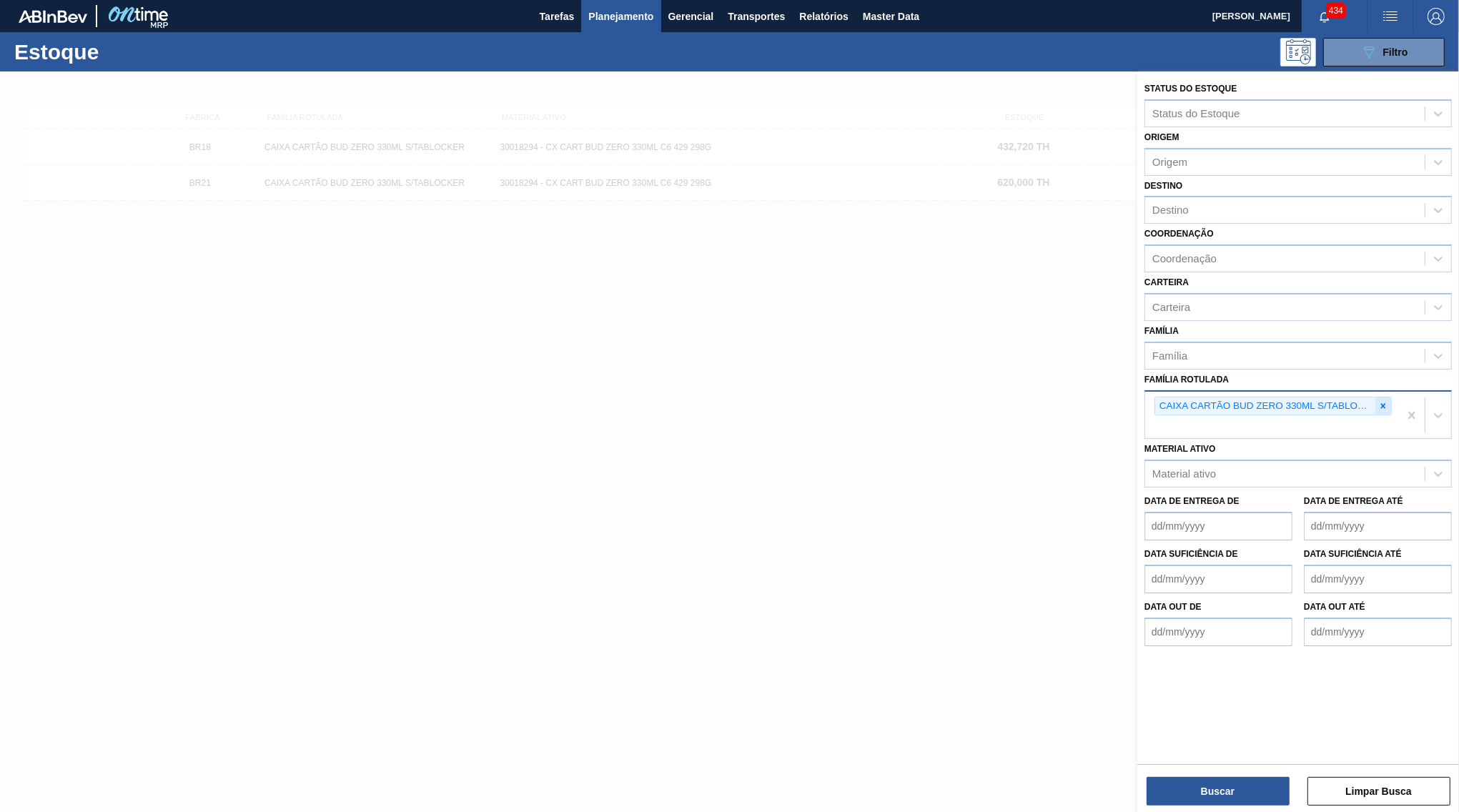
click at [1389, 398] on div at bounding box center [1384, 406] width 16 height 18
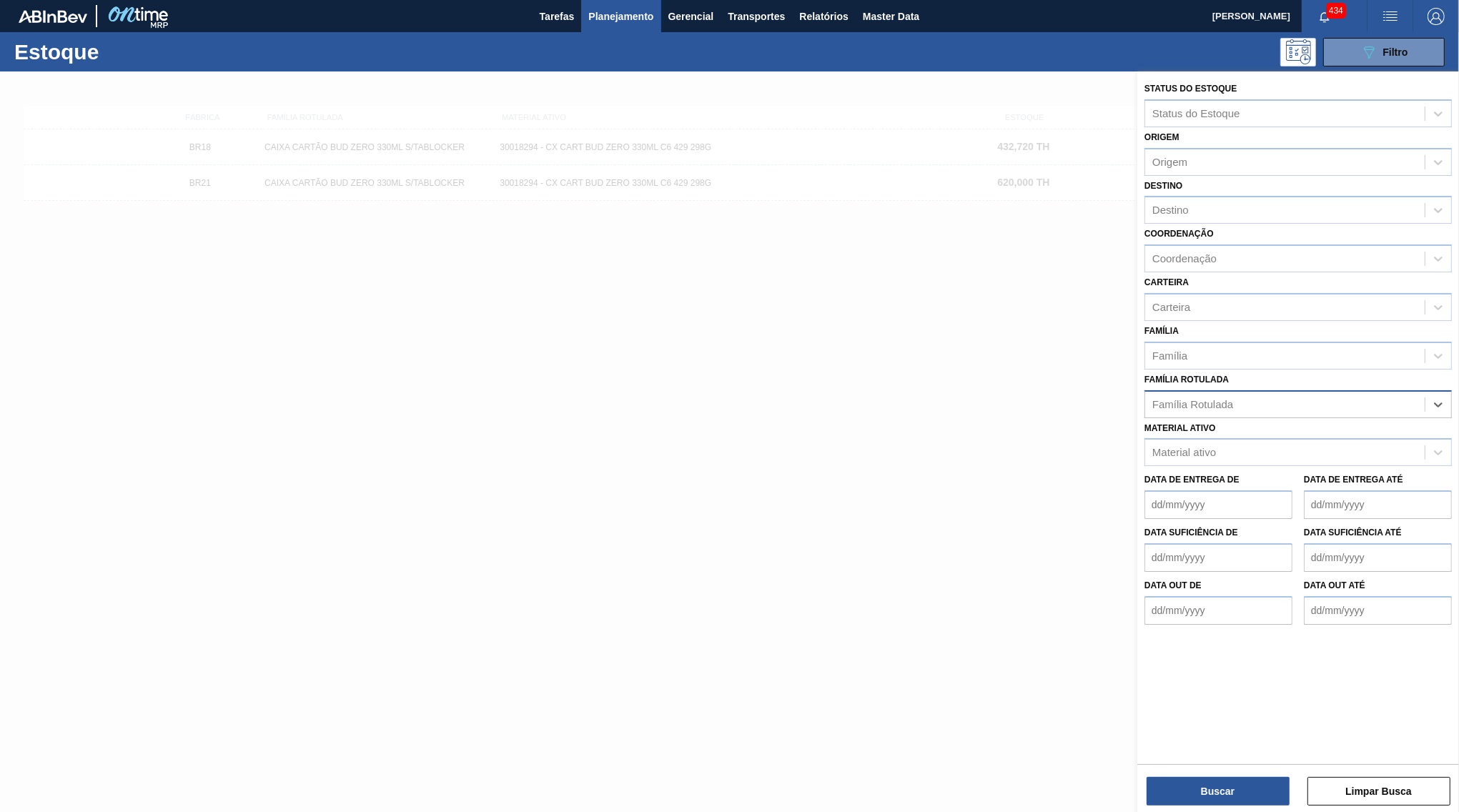
paste Rotulada "RÓTULO BACK BUD ZERO 330ML"
type Rotulada "RÓTULO BACK BUD ZERO 330ML"
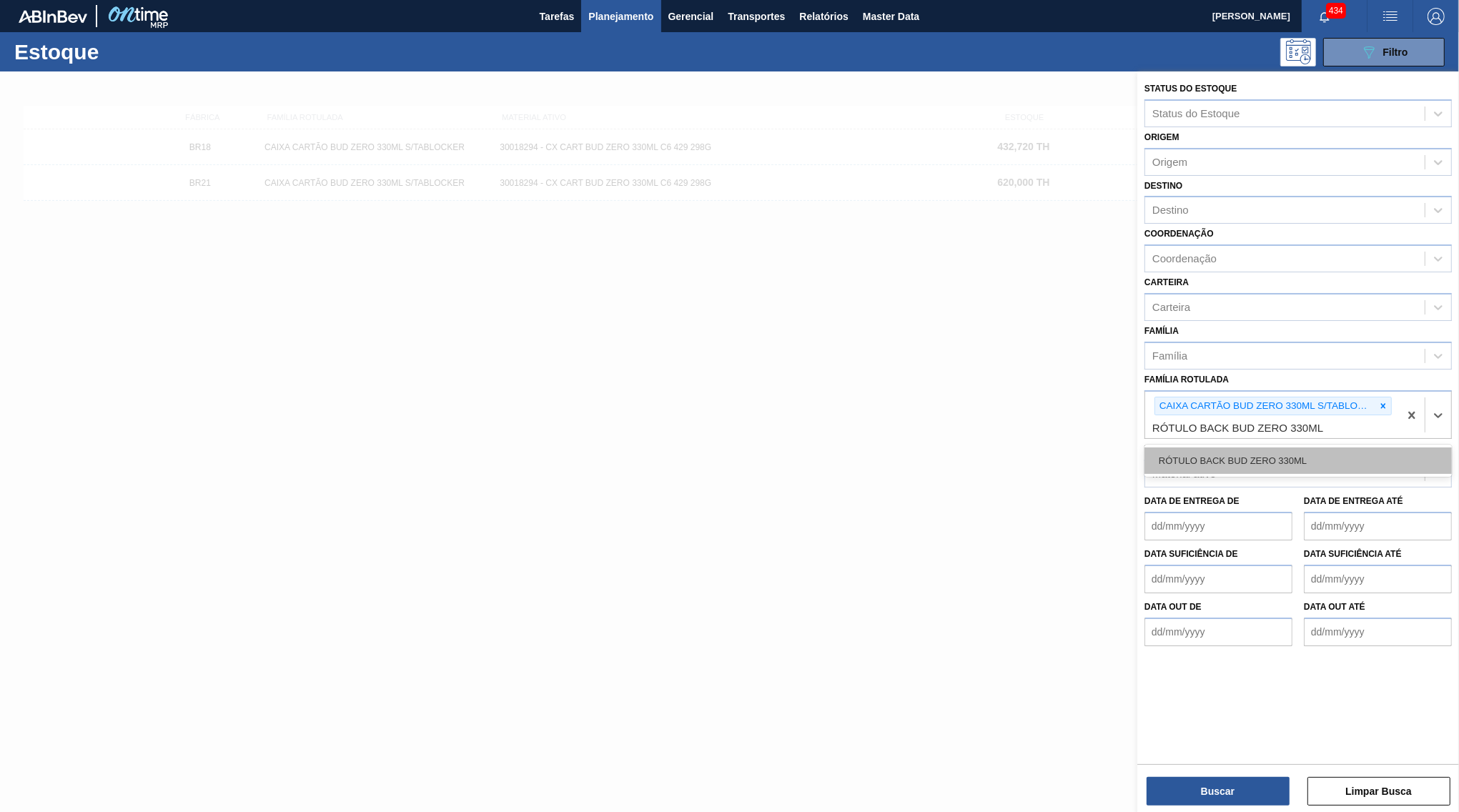
click at [1254, 448] on div "RÓTULO BACK BUD ZERO 330ML" at bounding box center [1298, 460] width 308 height 26
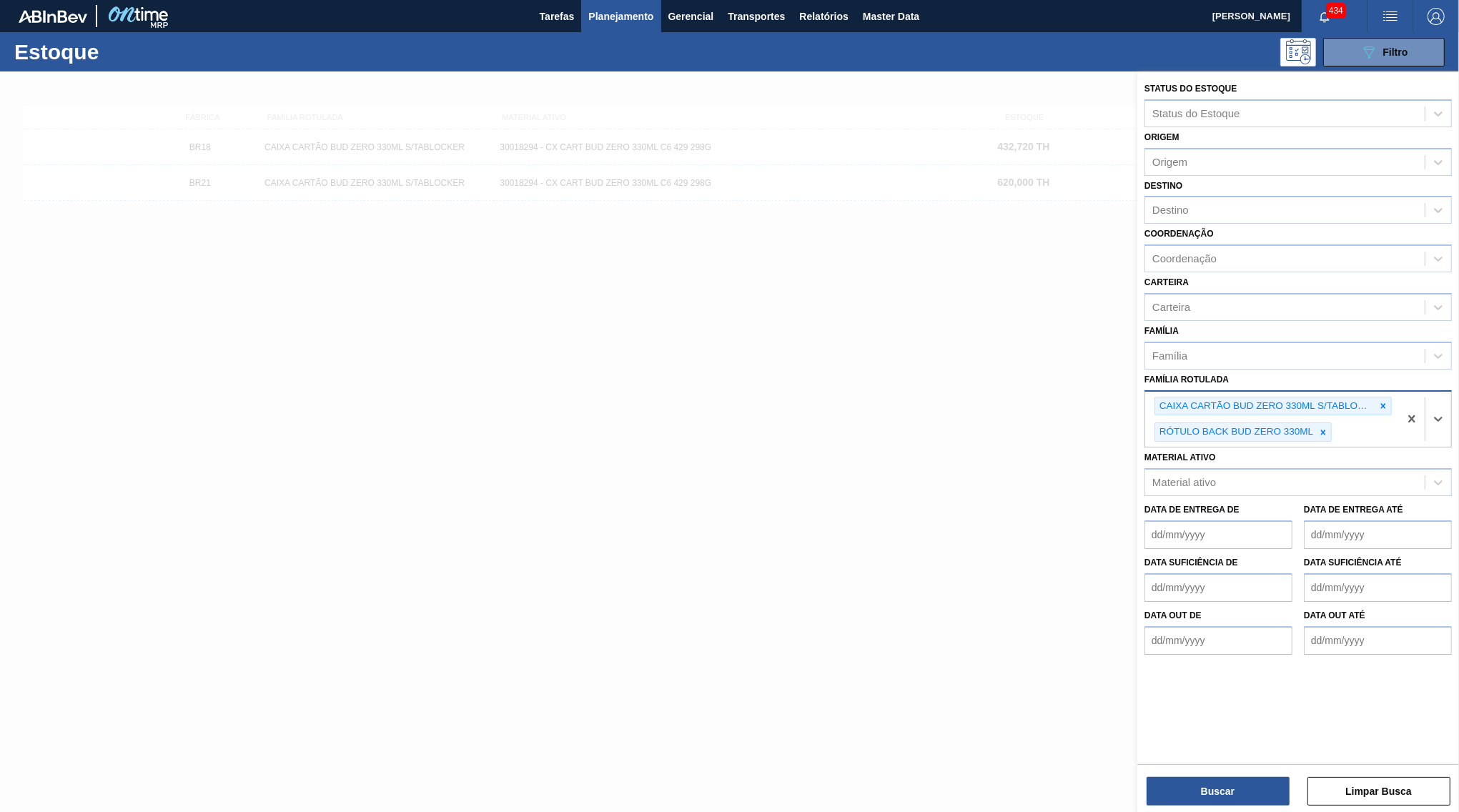
click at [1368, 396] on div "CAIXA CARTÃO BUD ZERO 330ML S/TABLOCKER RÓTULO BACK BUD ZERO 330ML" at bounding box center [1272, 419] width 254 height 56
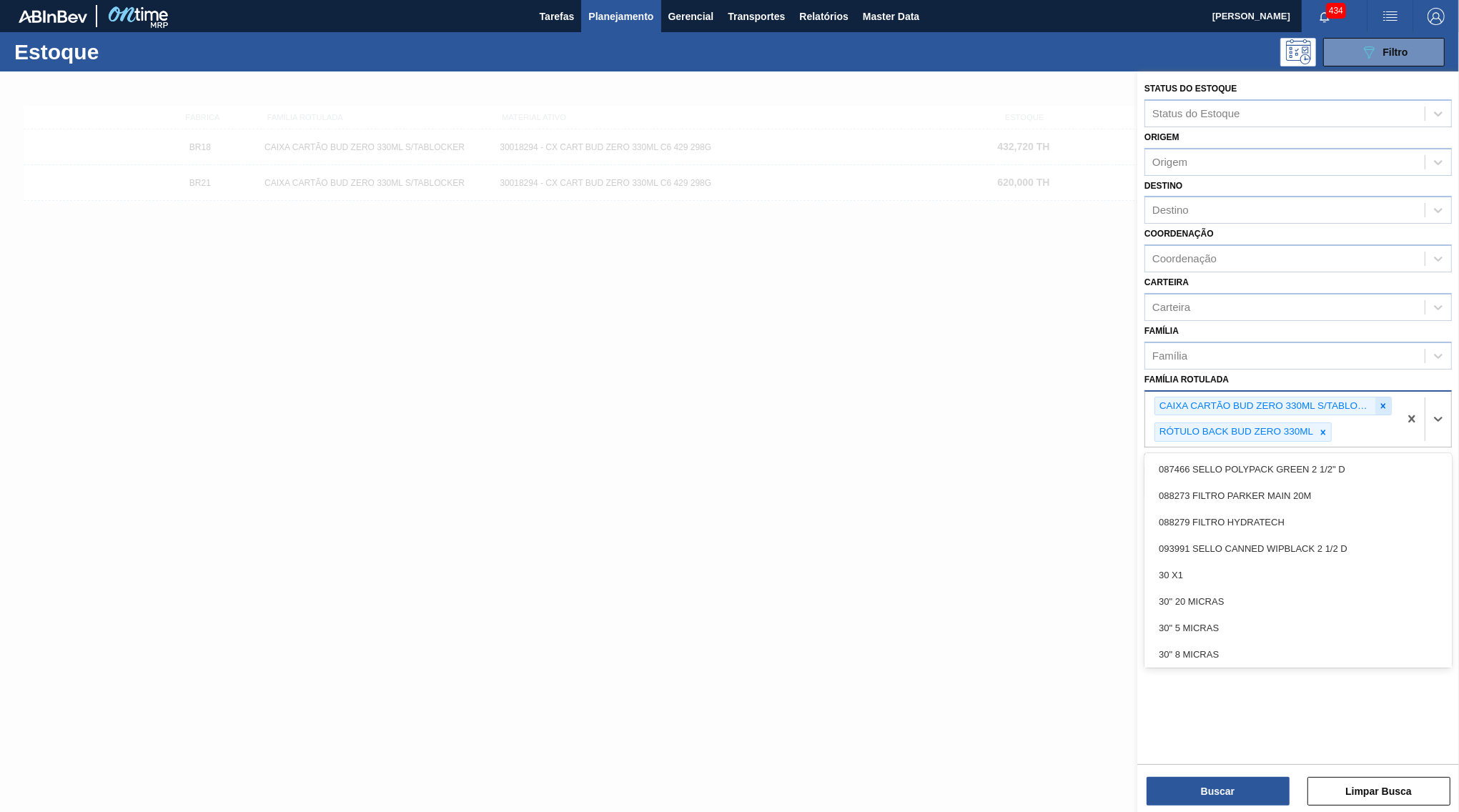
click at [1379, 401] on icon at bounding box center [1383, 406] width 10 height 10
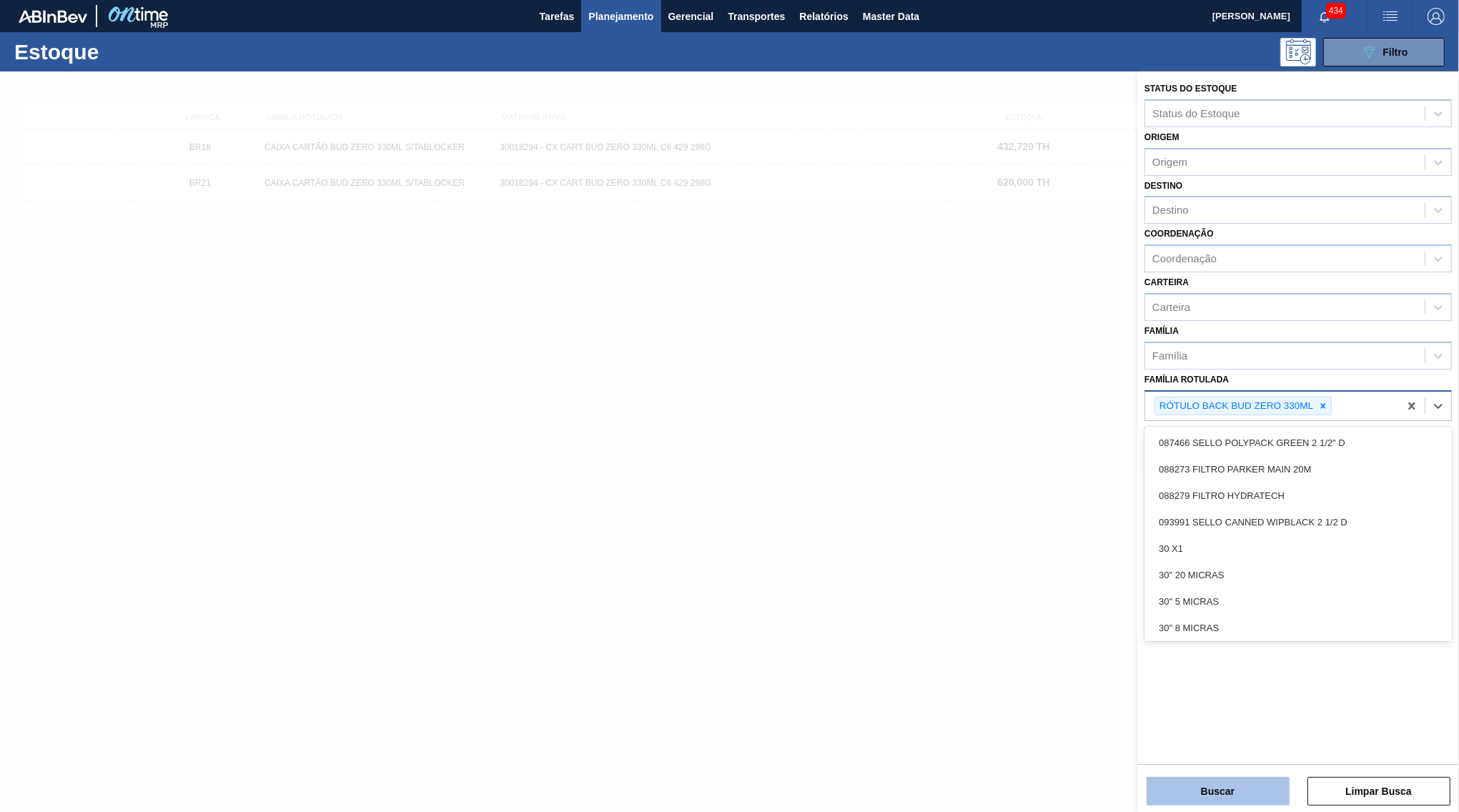
click at [1224, 784] on button "Buscar" at bounding box center [1218, 790] width 143 height 28
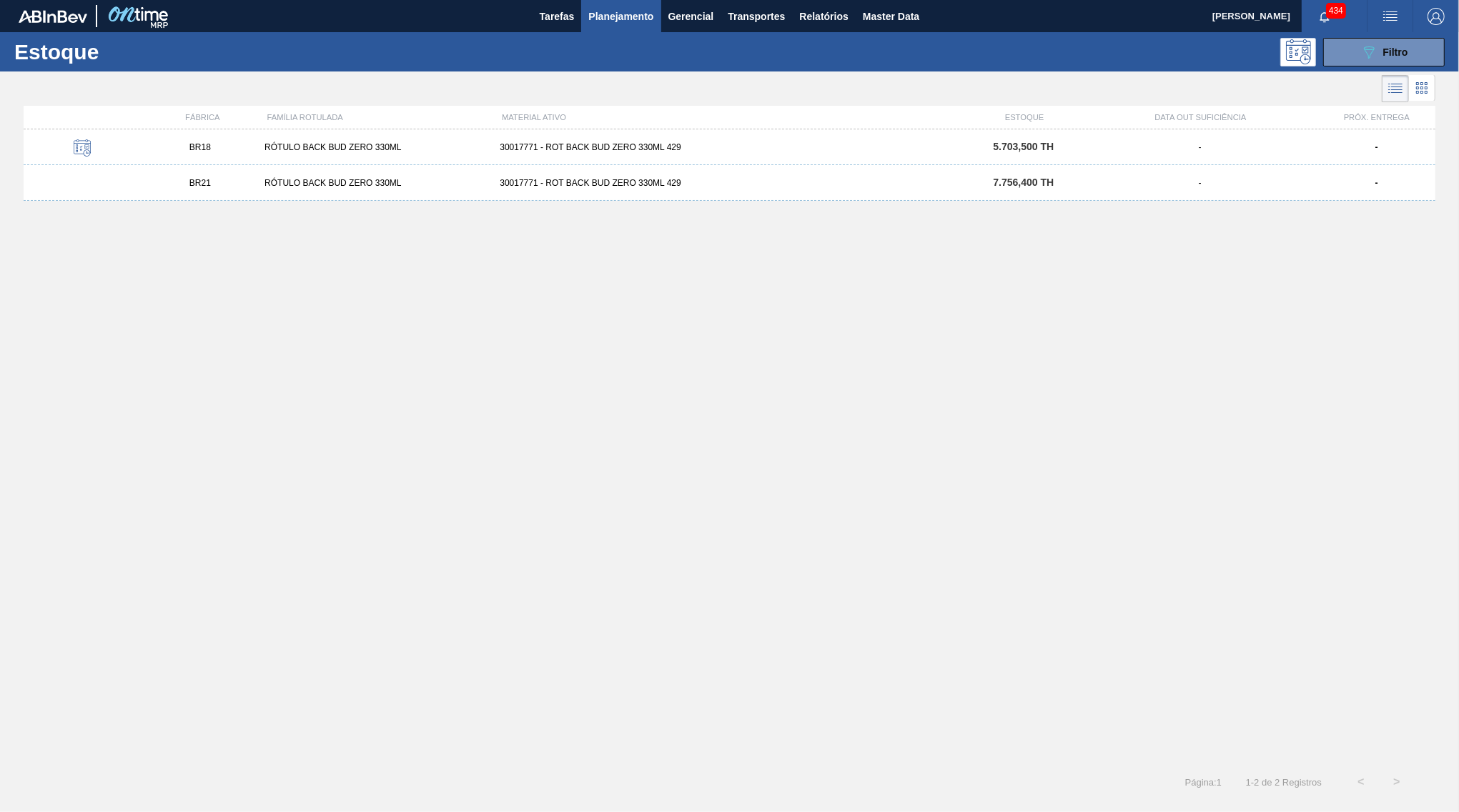
click at [982, 163] on div "BR18 RÓTULO BACK BUD ZERO 330ML 30017771 - ROT BACK BUD ZERO 330ML 429 5.703,50…" at bounding box center [729, 147] width 1412 height 35
click at [554, 192] on div "BR21 RÓTULO BACK BUD ZERO 330ML 30017771 - ROT BACK BUD ZERO 330ML 429 7.756,40…" at bounding box center [729, 183] width 1412 height 35
click at [797, 163] on div "BR18 RÓTULO BACK BUD ZERO 330ML 30017771 - ROT BACK BUD ZERO 330ML 429 5.703,50…" at bounding box center [729, 147] width 1412 height 35
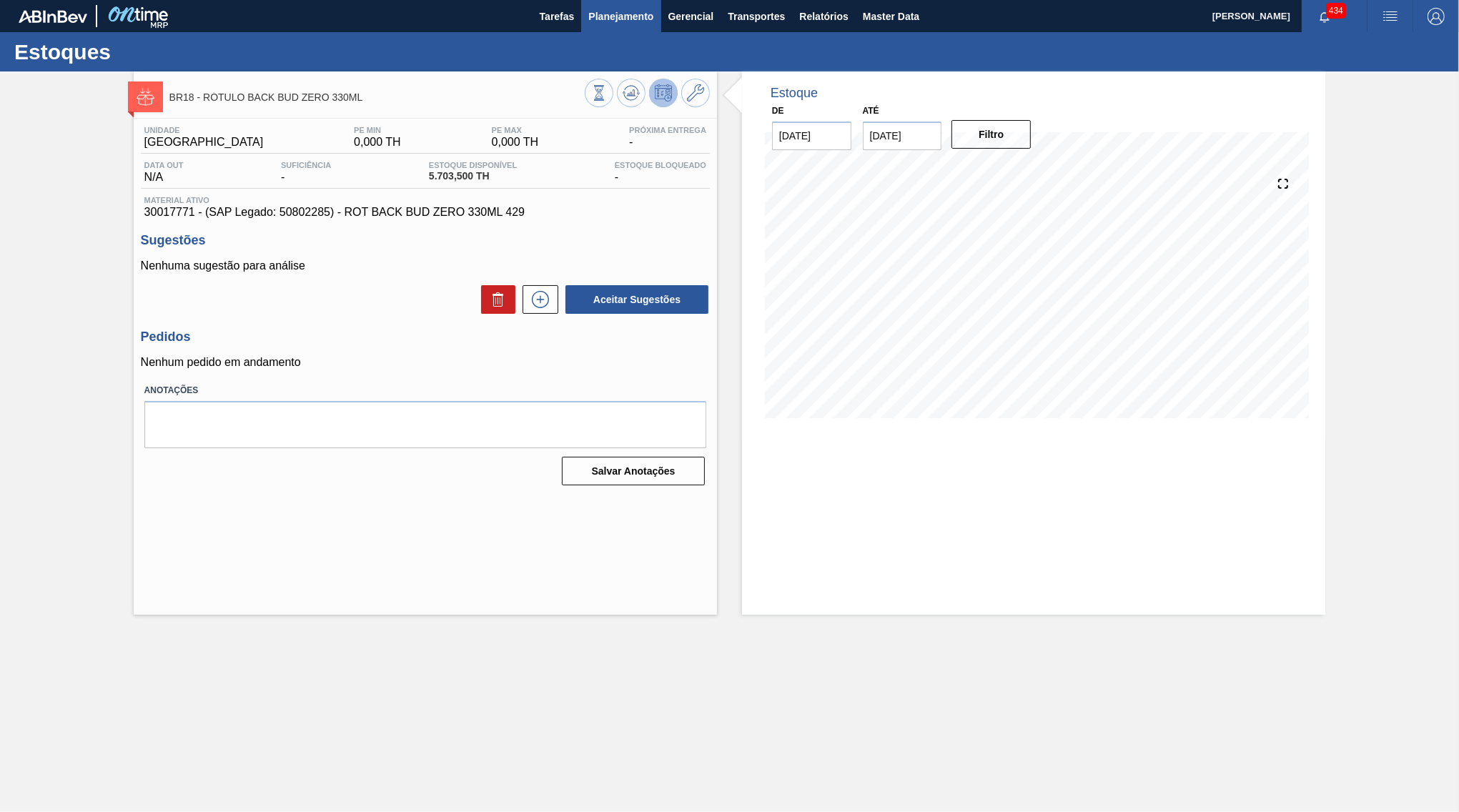
click at [614, 7] on button "Planejamento" at bounding box center [620, 16] width 79 height 32
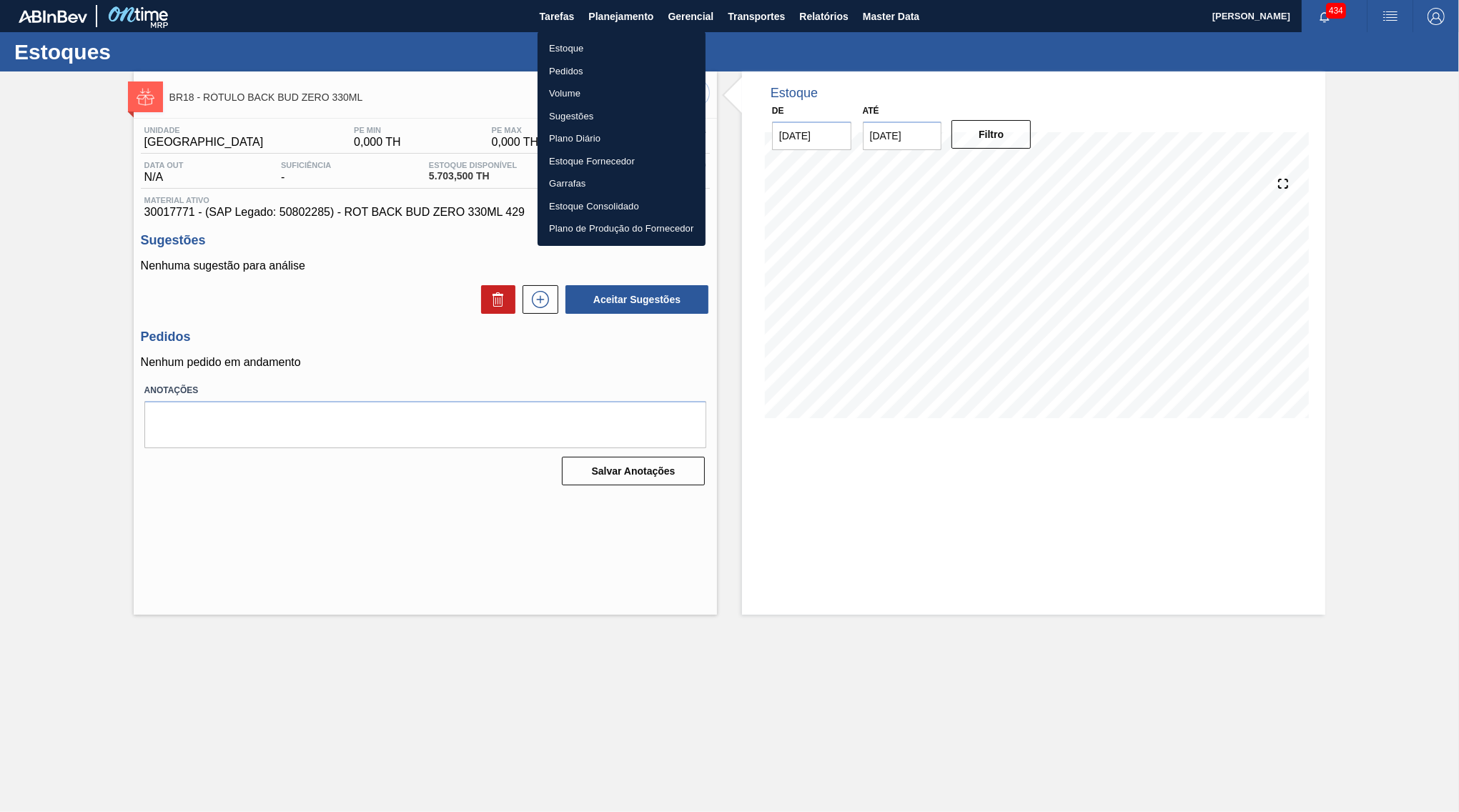
click at [594, 49] on li "Estoque" at bounding box center [621, 48] width 168 height 23
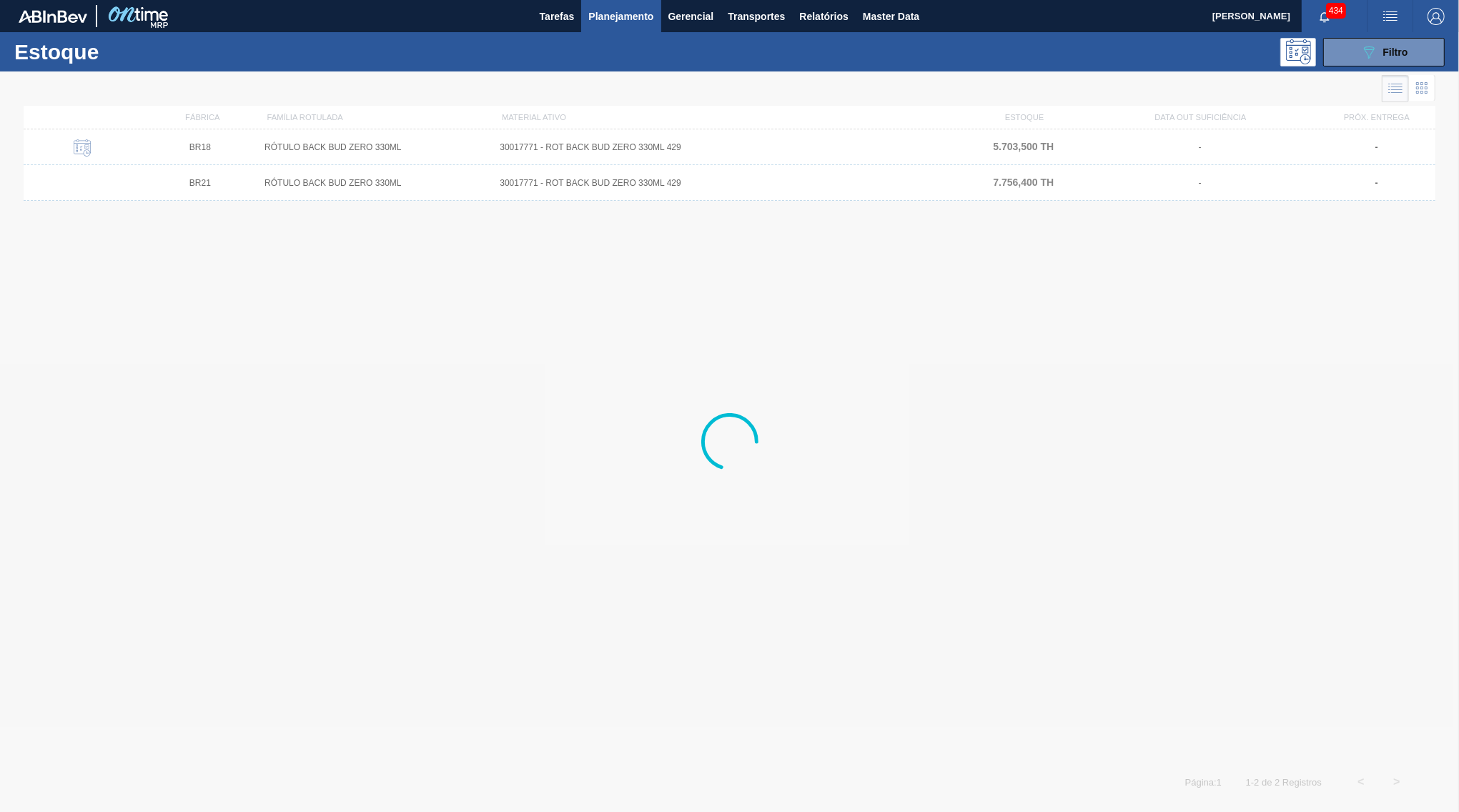
click at [1393, 33] on div "Estoque 089F7B8B-B2A5-4AFE-B5C0-19BA573D28AC Filtro" at bounding box center [729, 52] width 1459 height 39
click at [1402, 52] on span "Filtro" at bounding box center [1396, 52] width 25 height 12
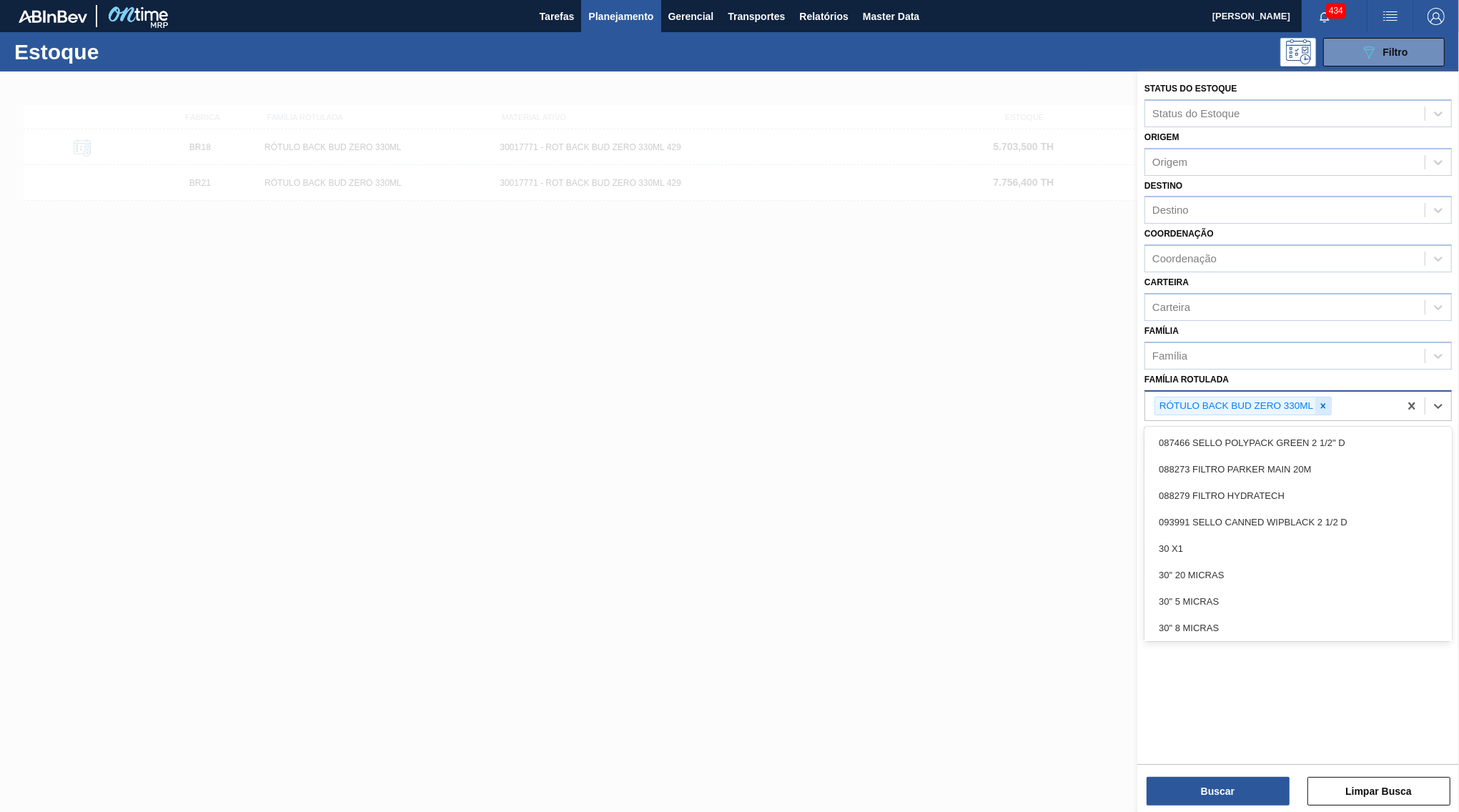
drag, startPoint x: 1338, startPoint y: 374, endPoint x: 1323, endPoint y: 382, distance: 17.0
click at [1323, 392] on div "RÓTULO BACK BUD ZERO 330ML" at bounding box center [1272, 406] width 254 height 29
click at [1323, 401] on icon at bounding box center [1323, 406] width 10 height 10
paste Rotulada "RÓTULO NECK BUD ZERO 330ML"
type Rotulada "RÓTULO NECK BUD ZERO 330ML"
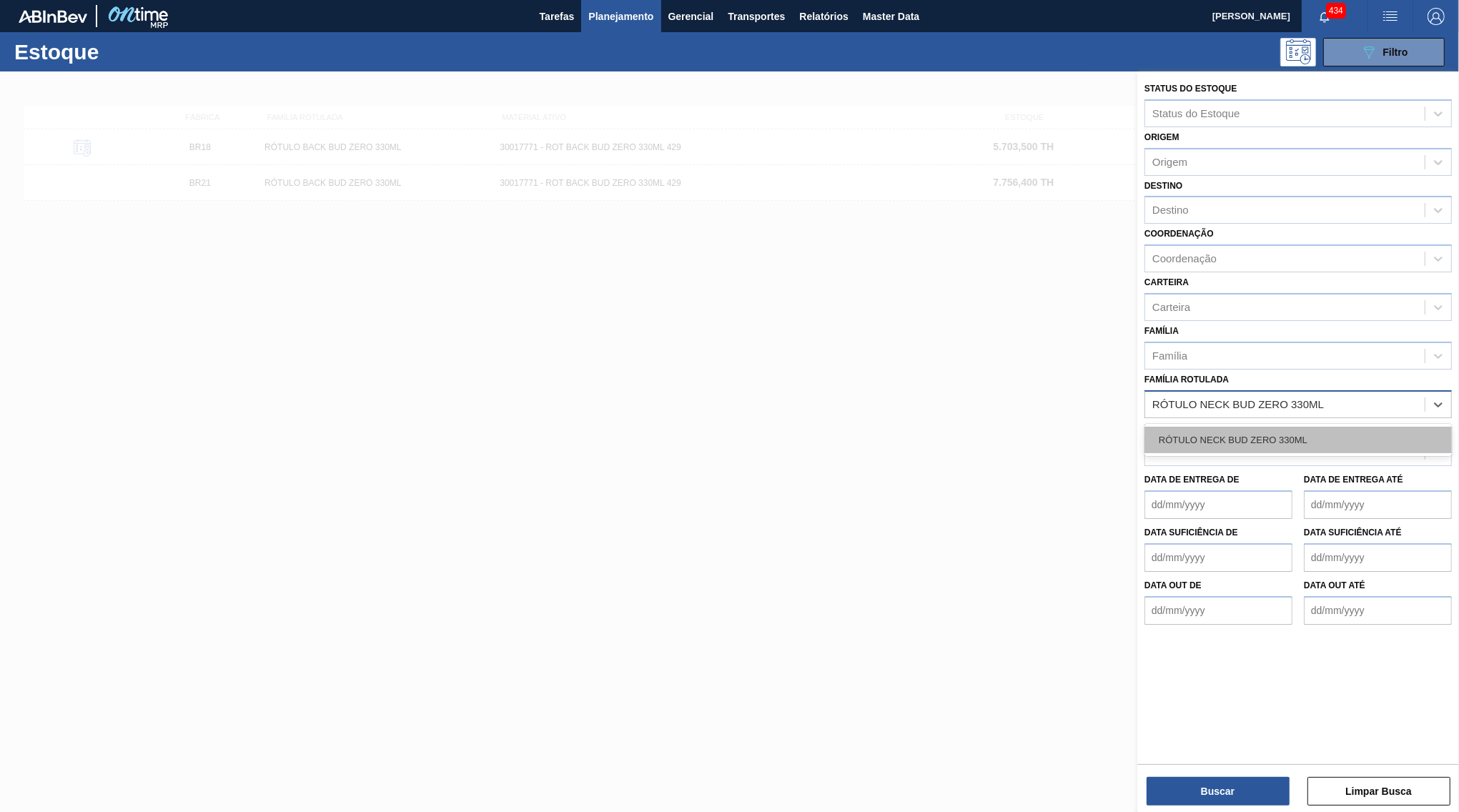
click at [1225, 426] on div "RÓTULO NECK BUD ZERO 330ML" at bounding box center [1298, 439] width 308 height 26
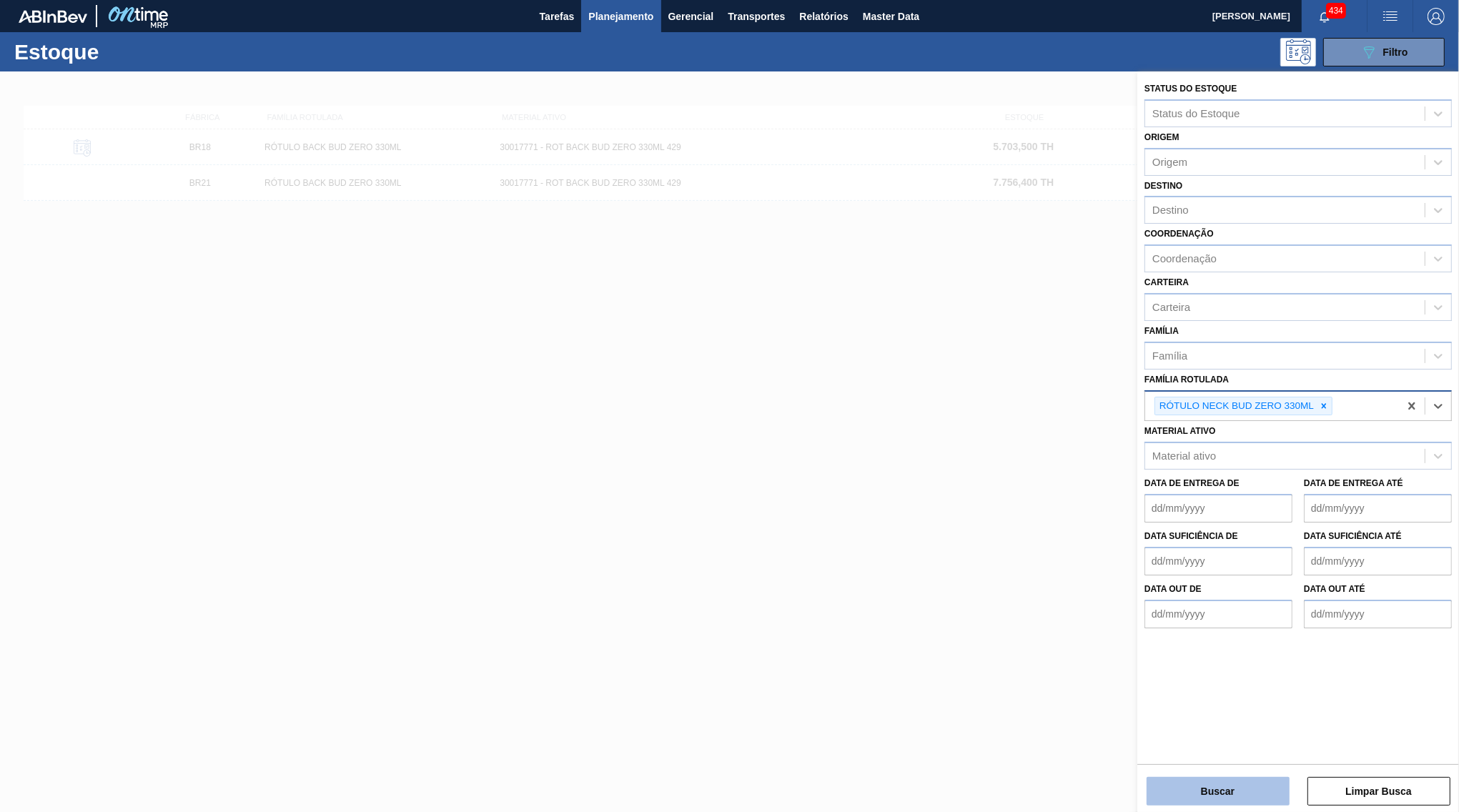
click at [1149, 804] on button "Buscar" at bounding box center [1218, 790] width 143 height 28
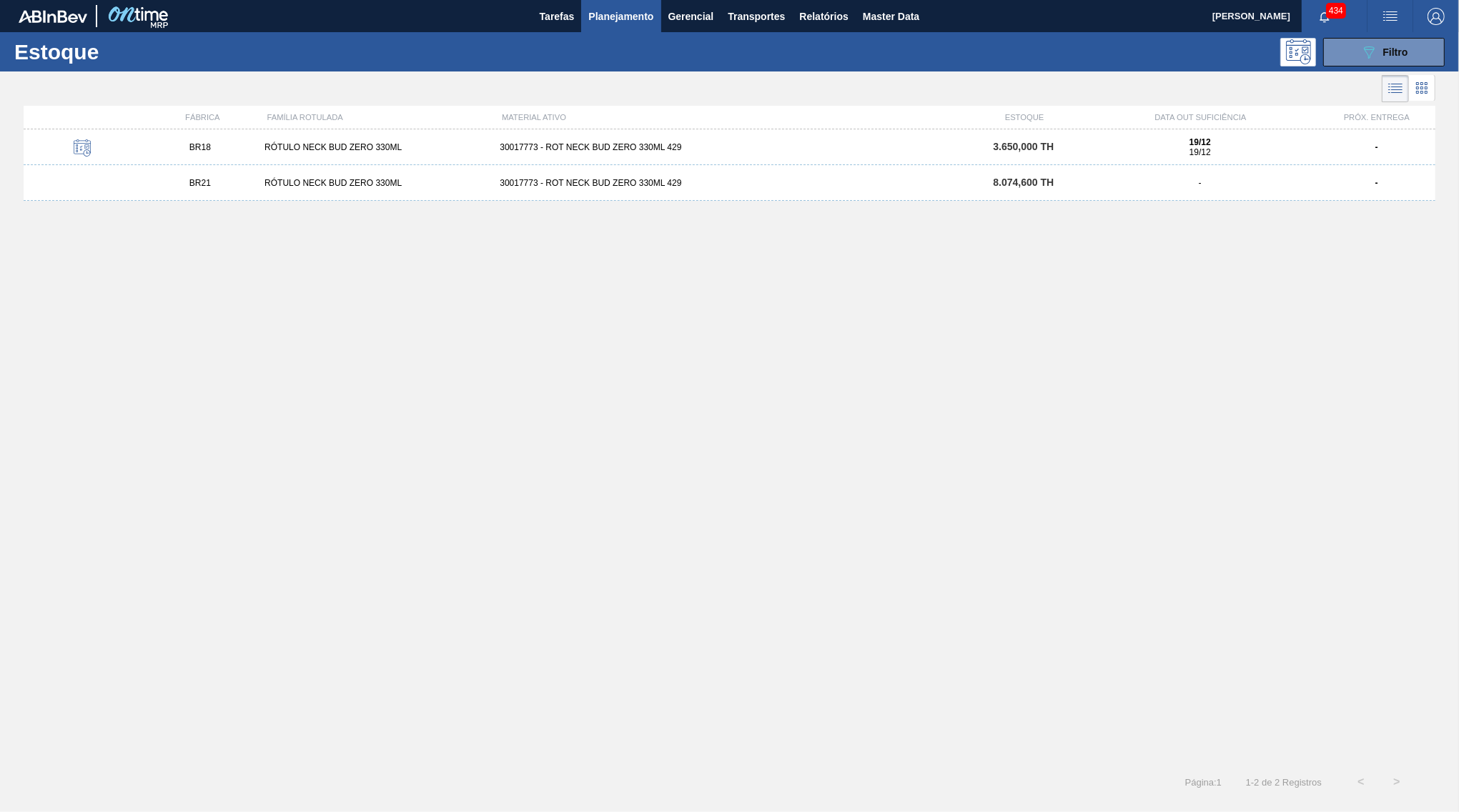
click at [1025, 157] on div "BR18 RÓTULO NECK BUD ZERO 330ML 30017773 - ROT NECK BUD ZERO 330ML 429 3.650,00…" at bounding box center [729, 147] width 1412 height 35
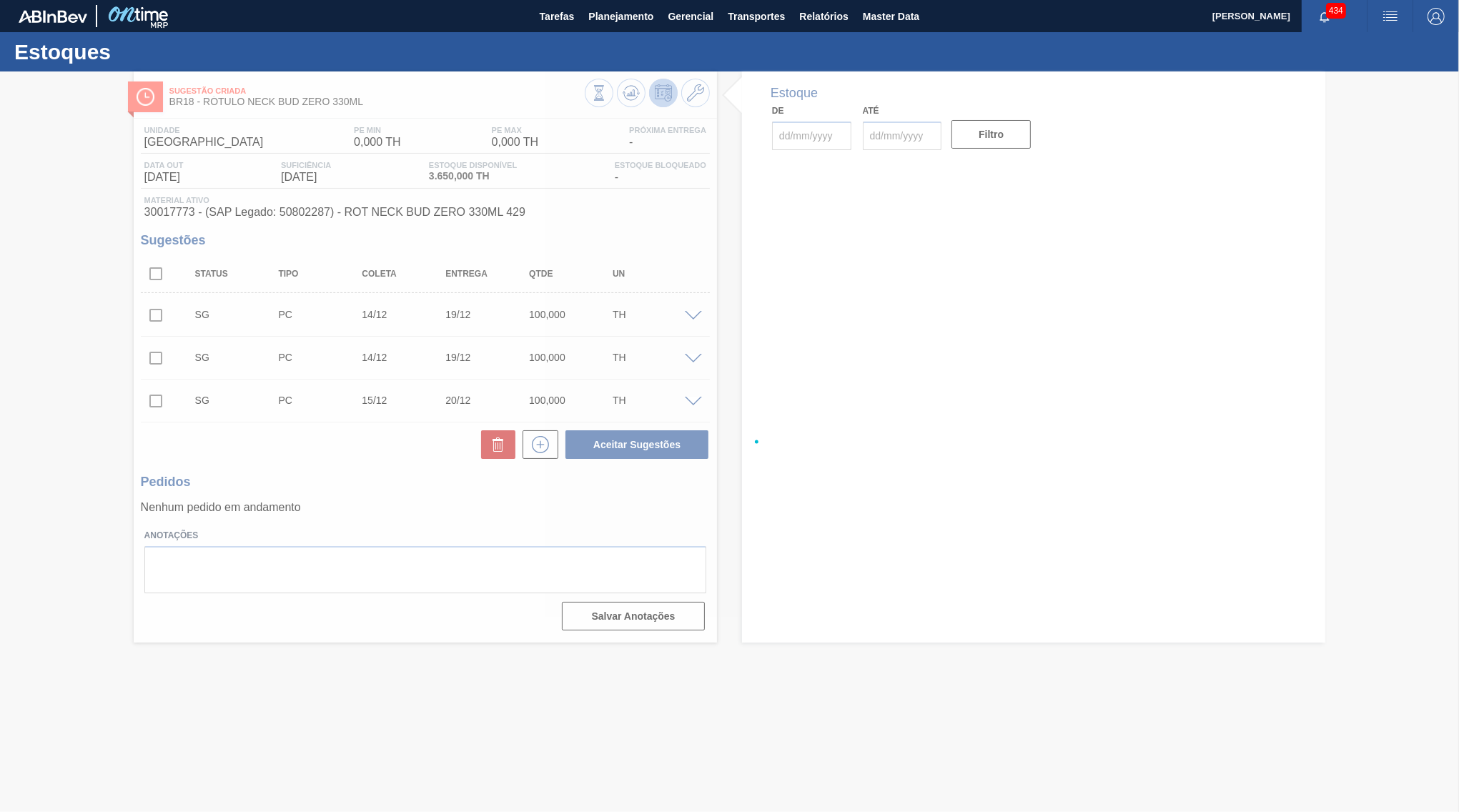
type input "[DATE]"
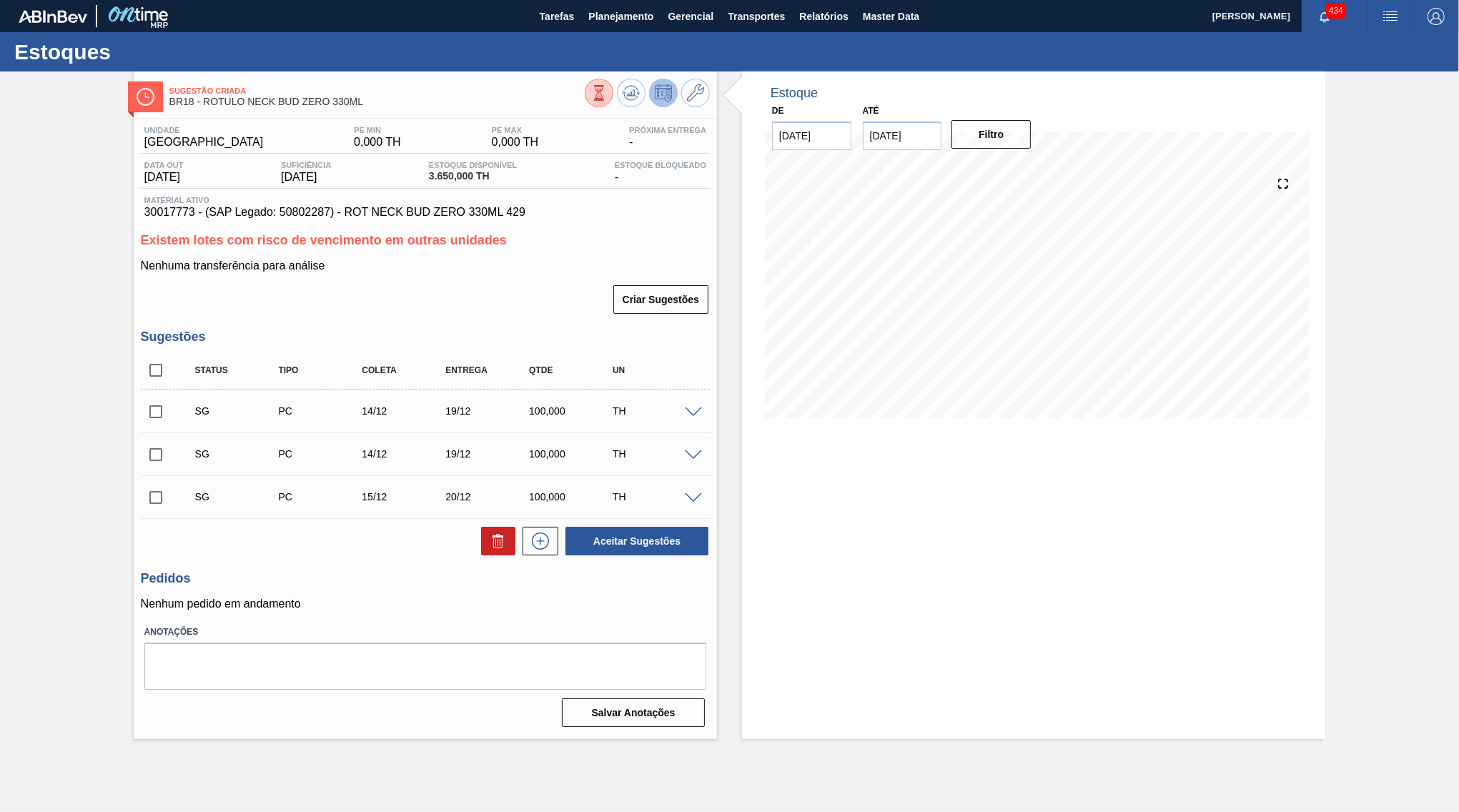
click at [129, 377] on div "Sugestão Criada BR18 - RÓTULO NECK BUD ZERO 330ML Unidade Pernambuco PE MIN 0,0…" at bounding box center [729, 405] width 1459 height 667
click at [138, 365] on div "Unidade Pernambuco PE MIN 0,000 TH PE MAX 0,000 TH Próxima Entrega - Data out […" at bounding box center [424, 425] width 583 height 613
click at [155, 350] on div "Sugestões Status Tipo Coleta Entrega Qtde UN SG PC 14/12 19/12 100,000 TH Mater…" at bounding box center [425, 443] width 569 height 227
click at [154, 356] on input "checkbox" at bounding box center [156, 370] width 30 height 30
checkbox input "true"
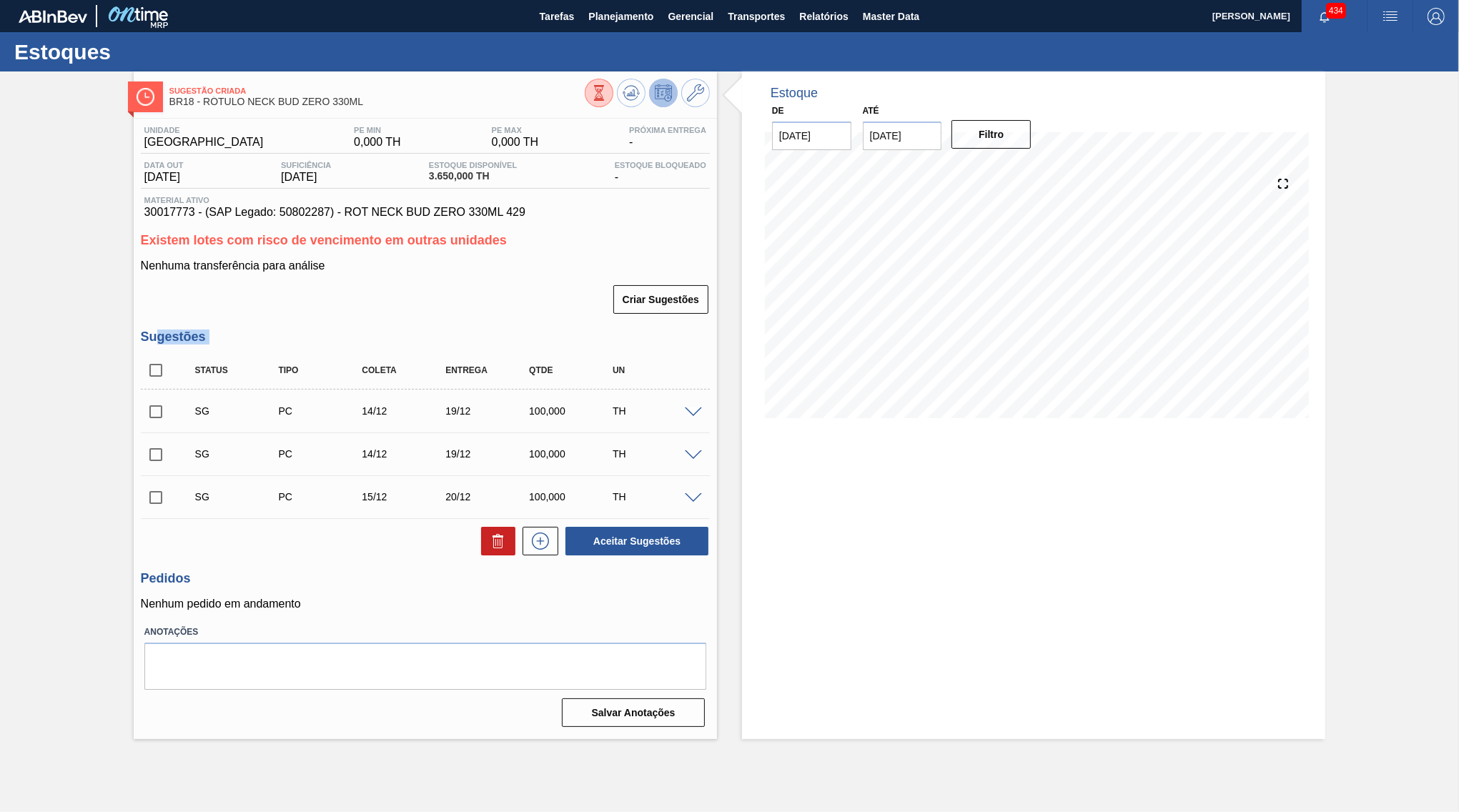
checkbox input "true"
click at [515, 535] on button at bounding box center [498, 541] width 34 height 28
checkbox input "false"
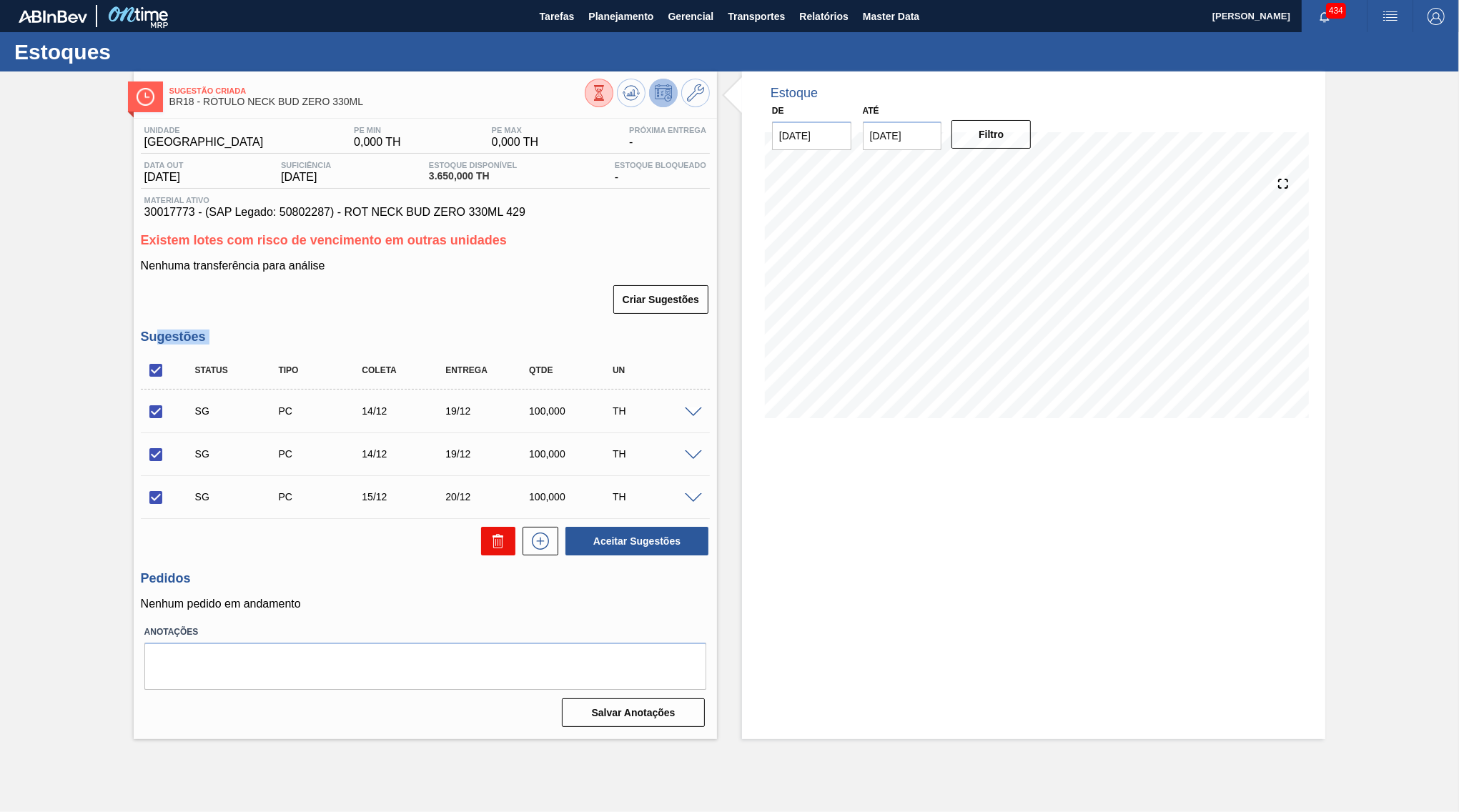
checkbox input "false"
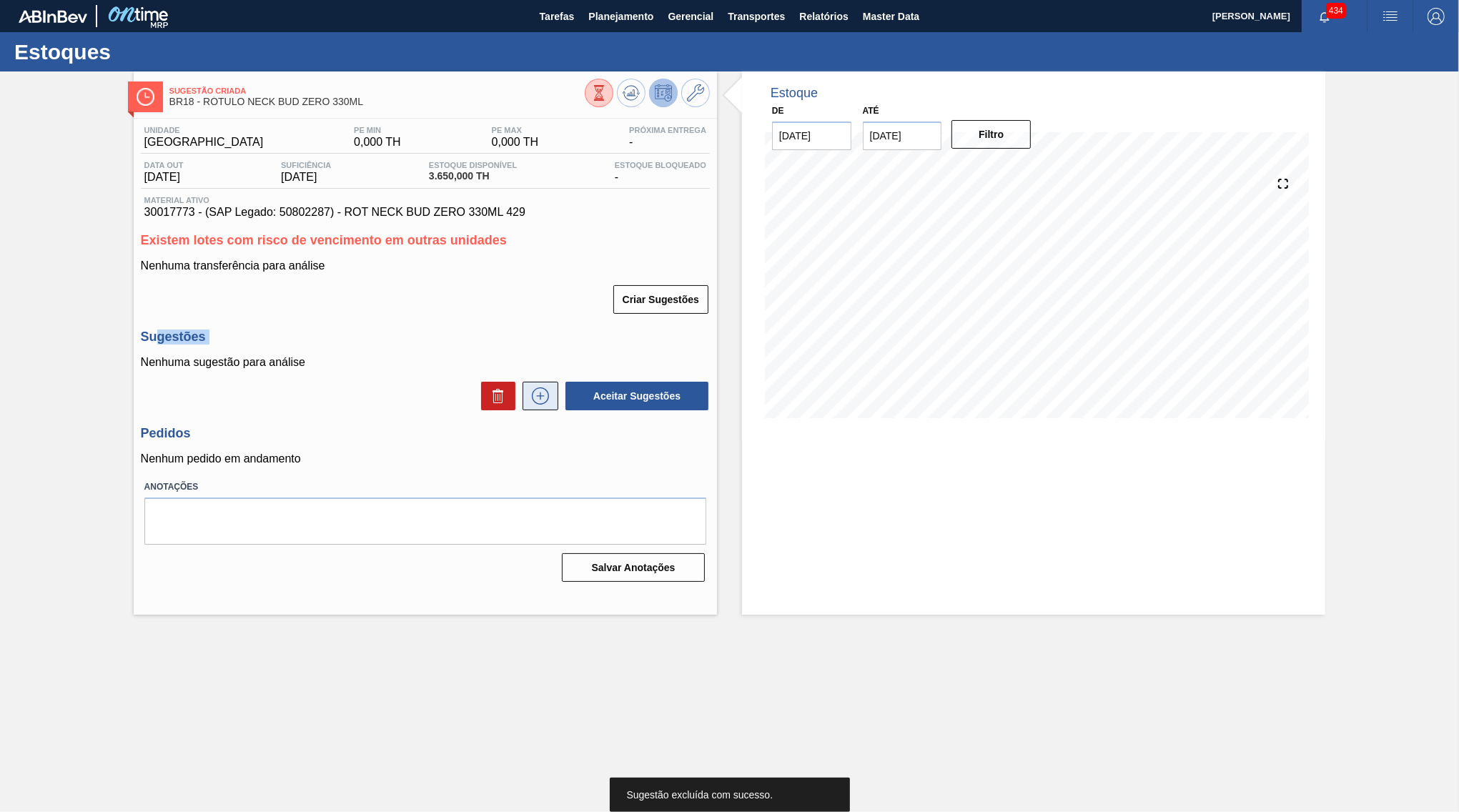
click at [540, 392] on icon at bounding box center [540, 396] width 1 height 8
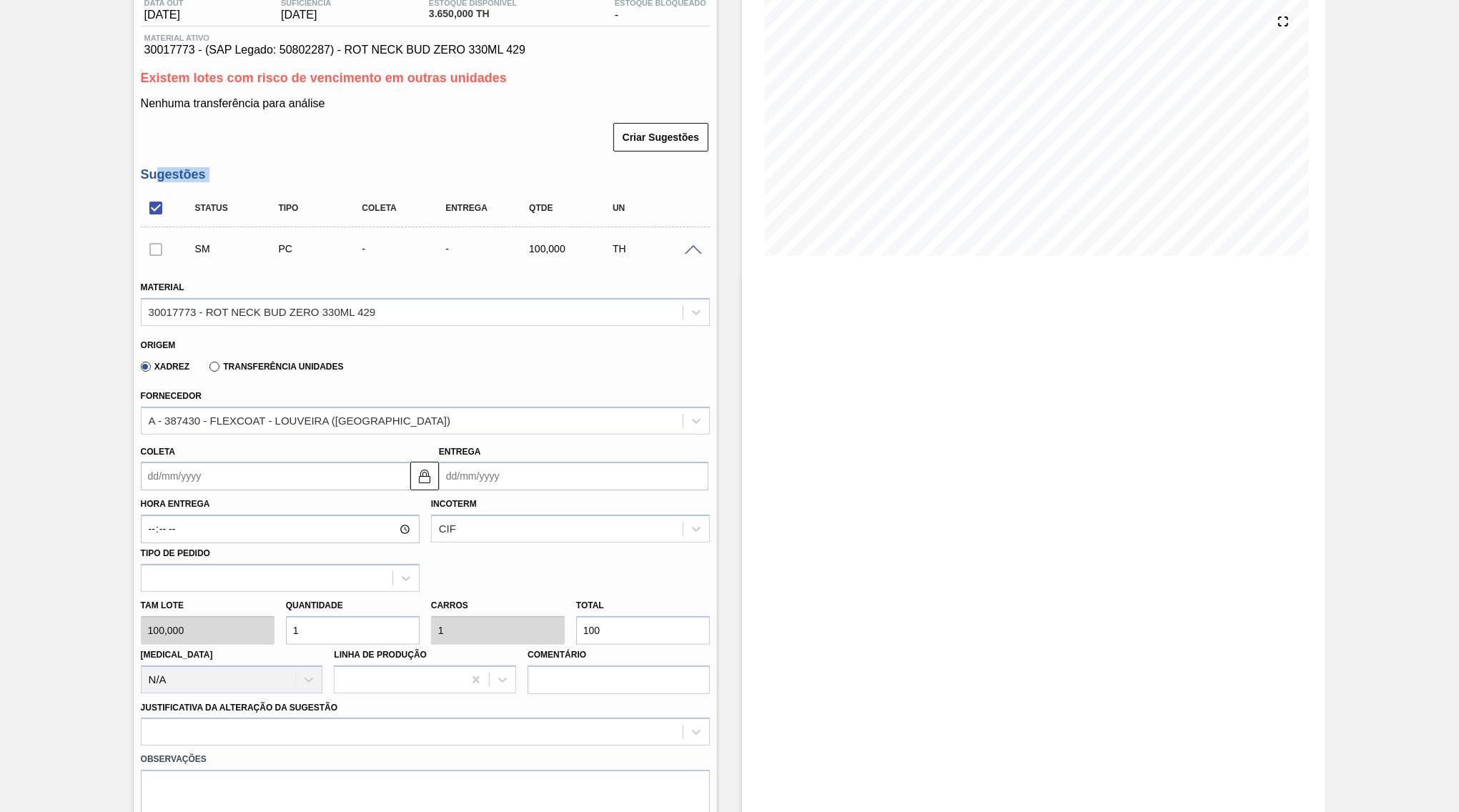
scroll to position [207, 0]
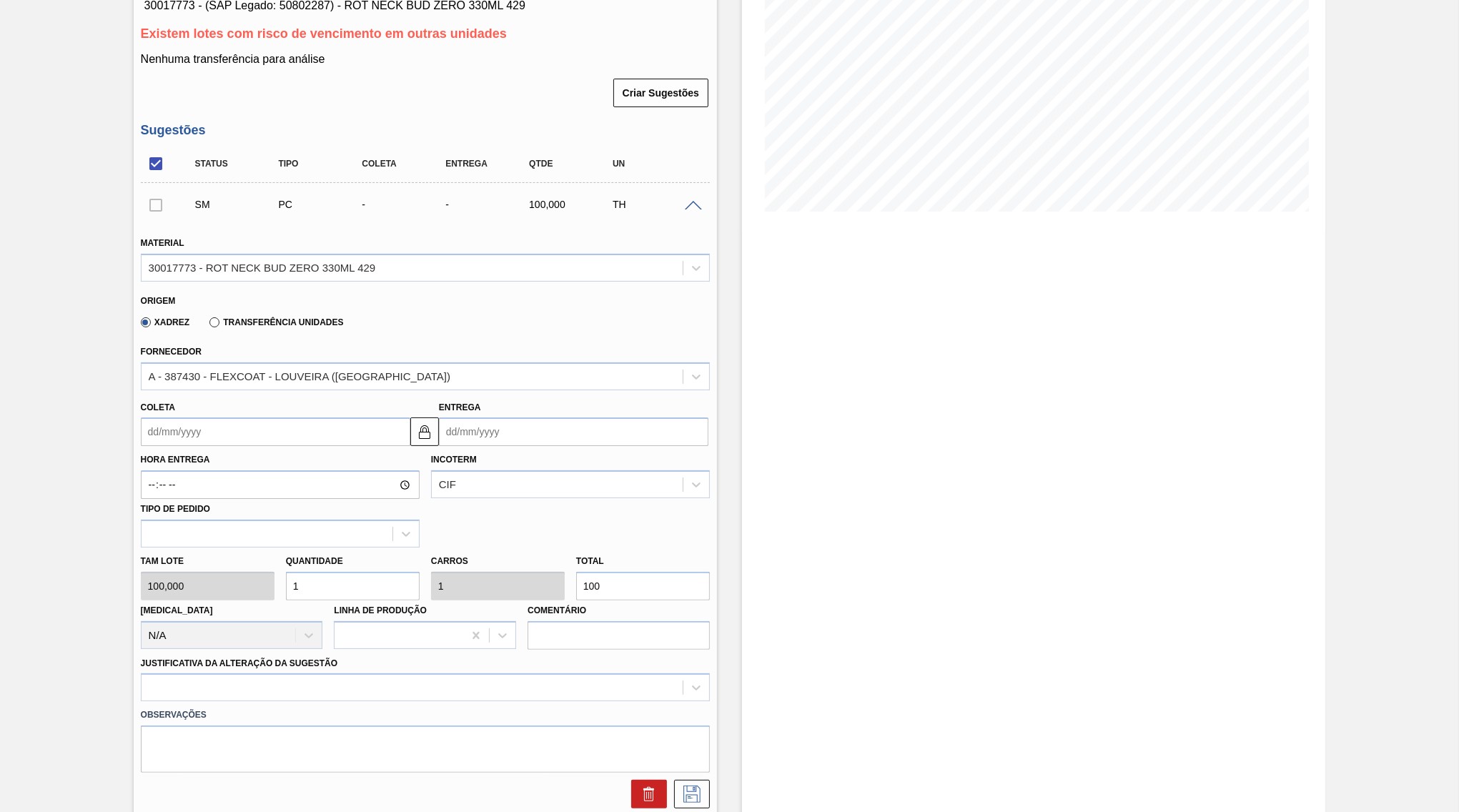
drag, startPoint x: 528, startPoint y: 436, endPoint x: 514, endPoint y: 421, distance: 20.5
click at [527, 446] on div "Hora Entrega Incoterm CIF Tipo de pedido" at bounding box center [425, 497] width 580 height 102
click at [511, 419] on input "Entrega" at bounding box center [573, 431] width 269 height 28
click at [577, 459] on div "outubro 2025" at bounding box center [525, 465] width 171 height 12
click at [594, 461] on button "Next Month" at bounding box center [599, 466] width 10 height 10
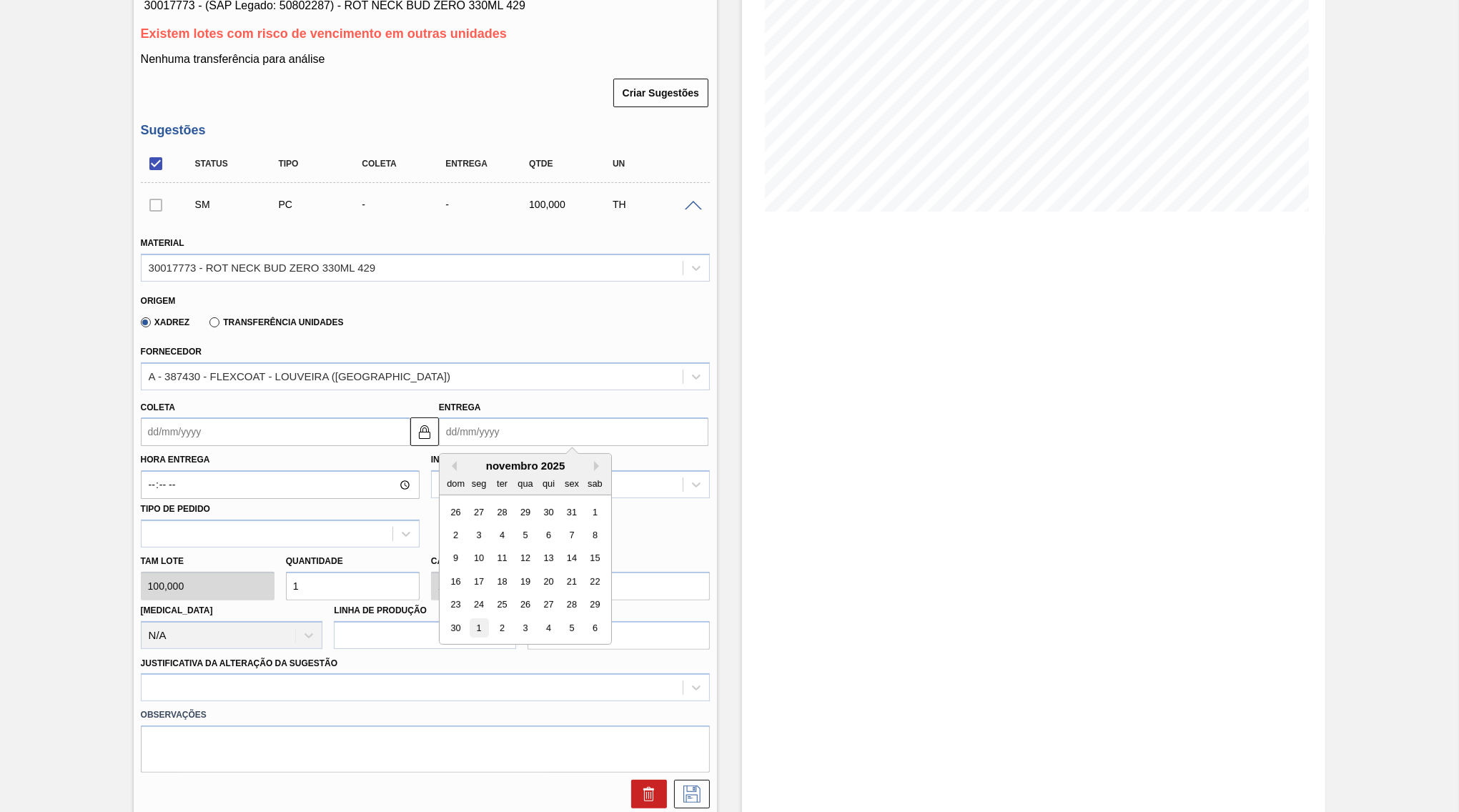
click at [476, 618] on div "1" at bounding box center [479, 628] width 20 height 20
type input "[DATE]"
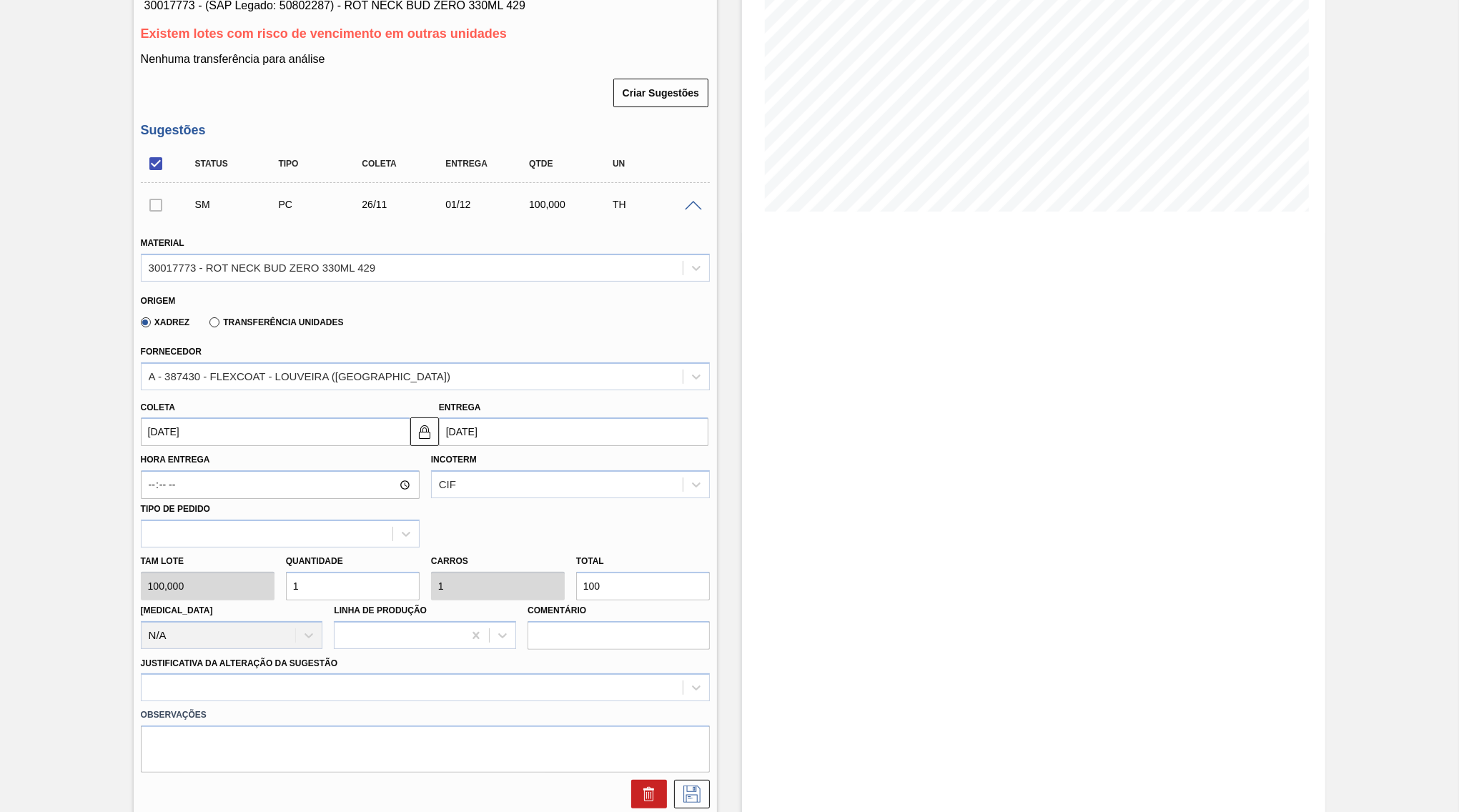
drag, startPoint x: 562, startPoint y: 557, endPoint x: 498, endPoint y: 557, distance: 64.0
click at [576, 572] on input "100" at bounding box center [643, 586] width 133 height 28
type input "0,03"
type input "3"
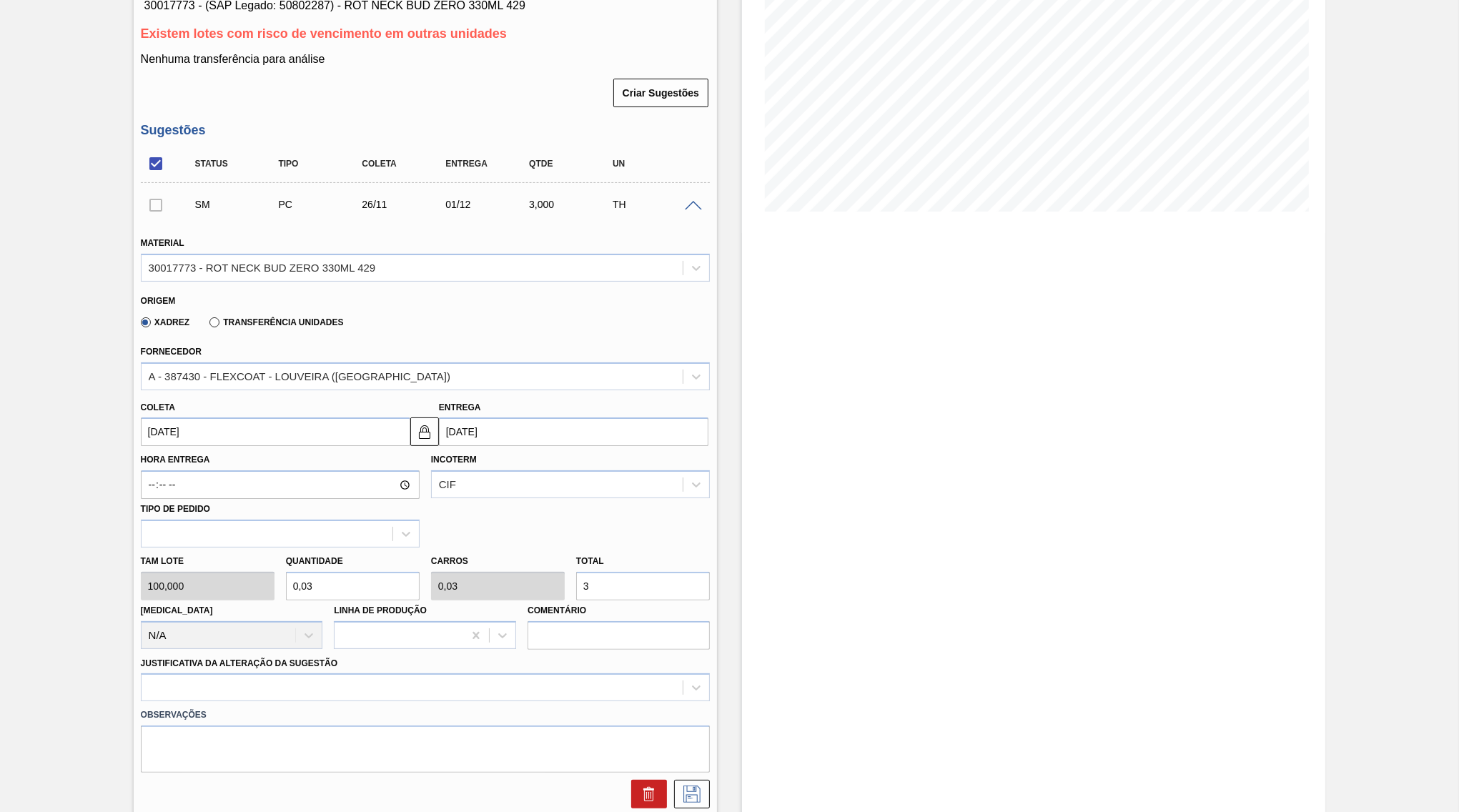
type input "0,33"
type input "33"
type input "3,3"
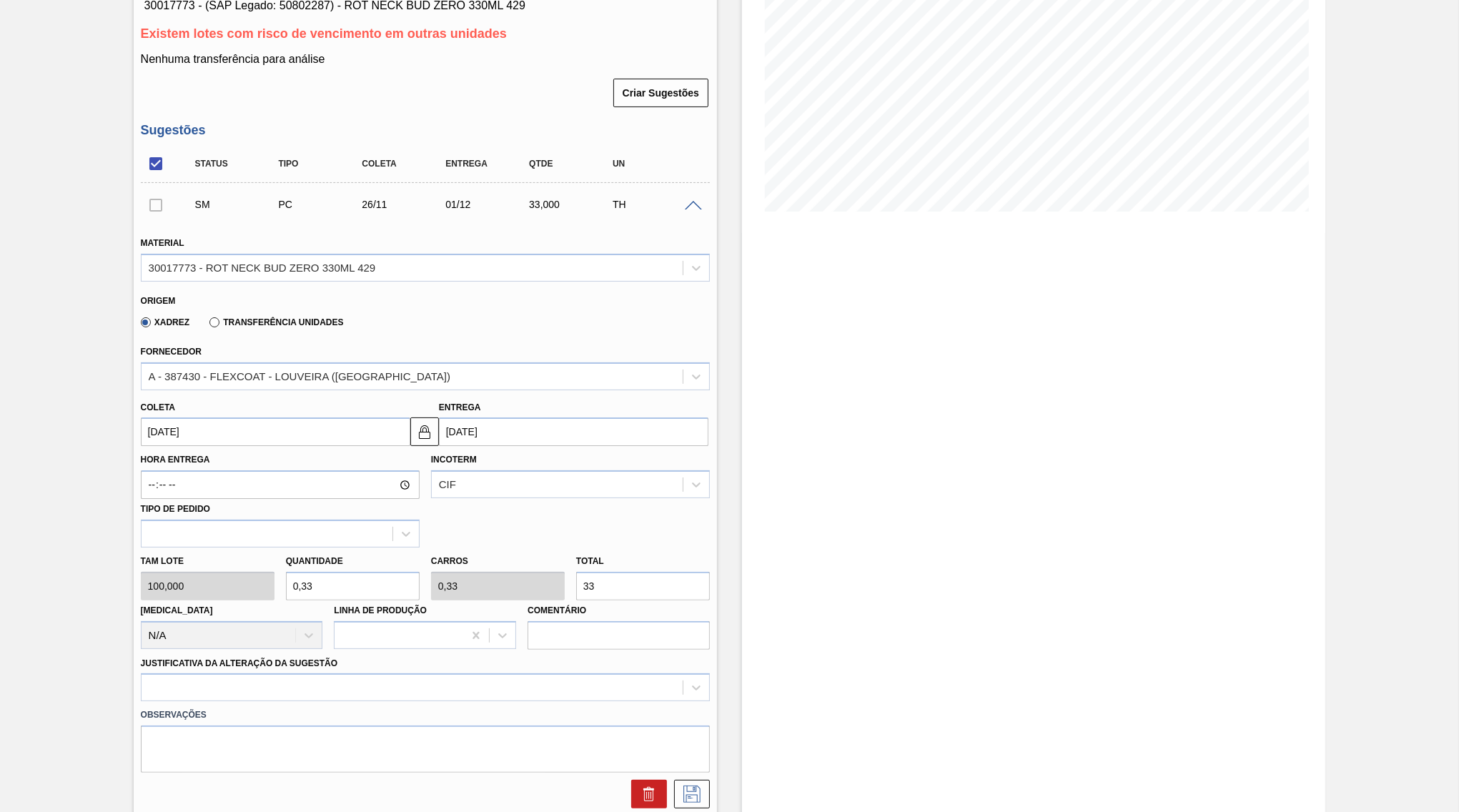
type input "330"
type input "33"
type input "3.300"
drag, startPoint x: 648, startPoint y: 570, endPoint x: 603, endPoint y: 579, distance: 45.9
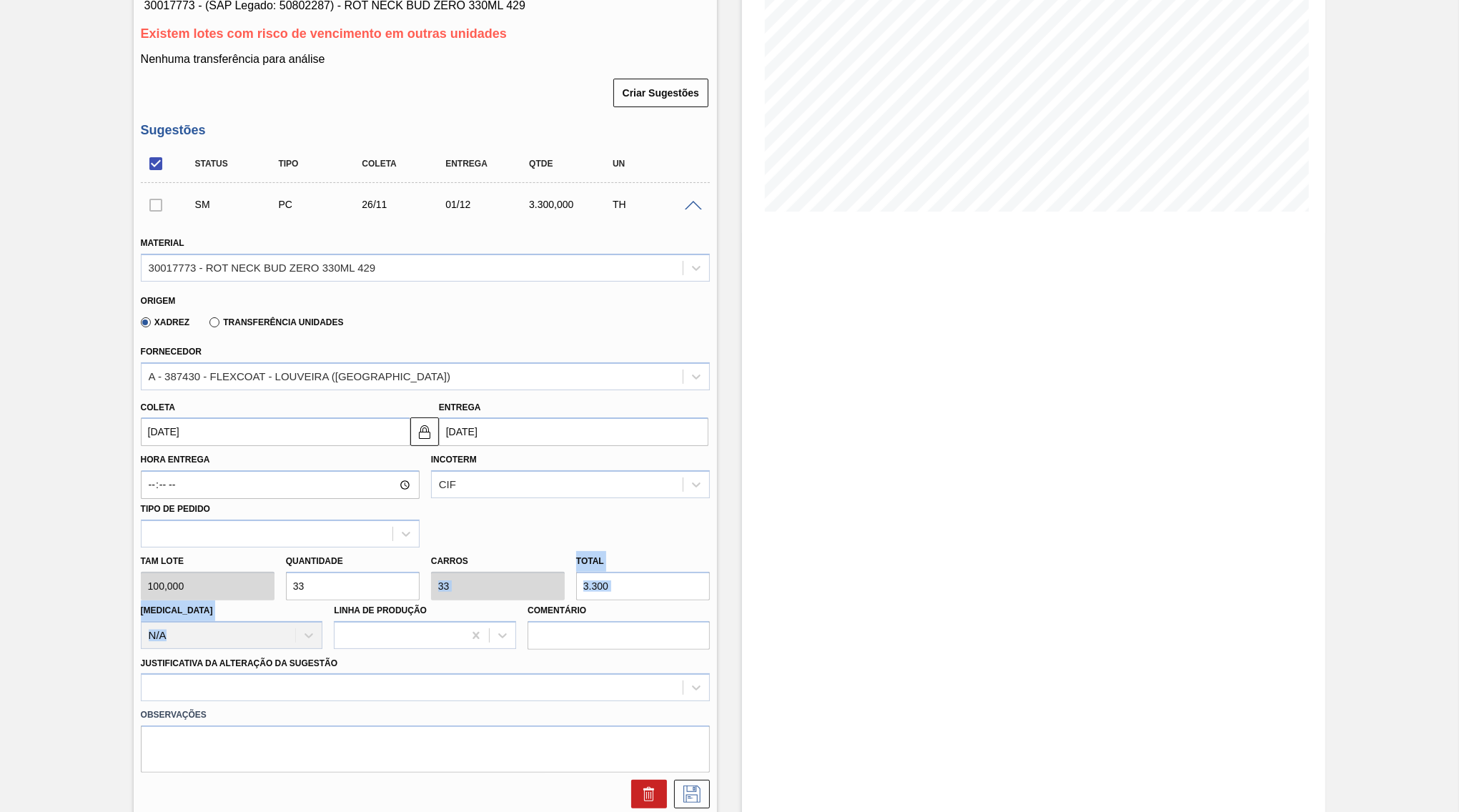
click at [581, 572] on div "Tam lote 100,000 Quantidade 33 Carros 33 Total 3.300 [MEDICAL_DATA] N/A Linha d…" at bounding box center [425, 598] width 580 height 102
click at [620, 572] on input "3.300" at bounding box center [643, 586] width 133 height 28
click at [382, 673] on div at bounding box center [425, 687] width 569 height 27
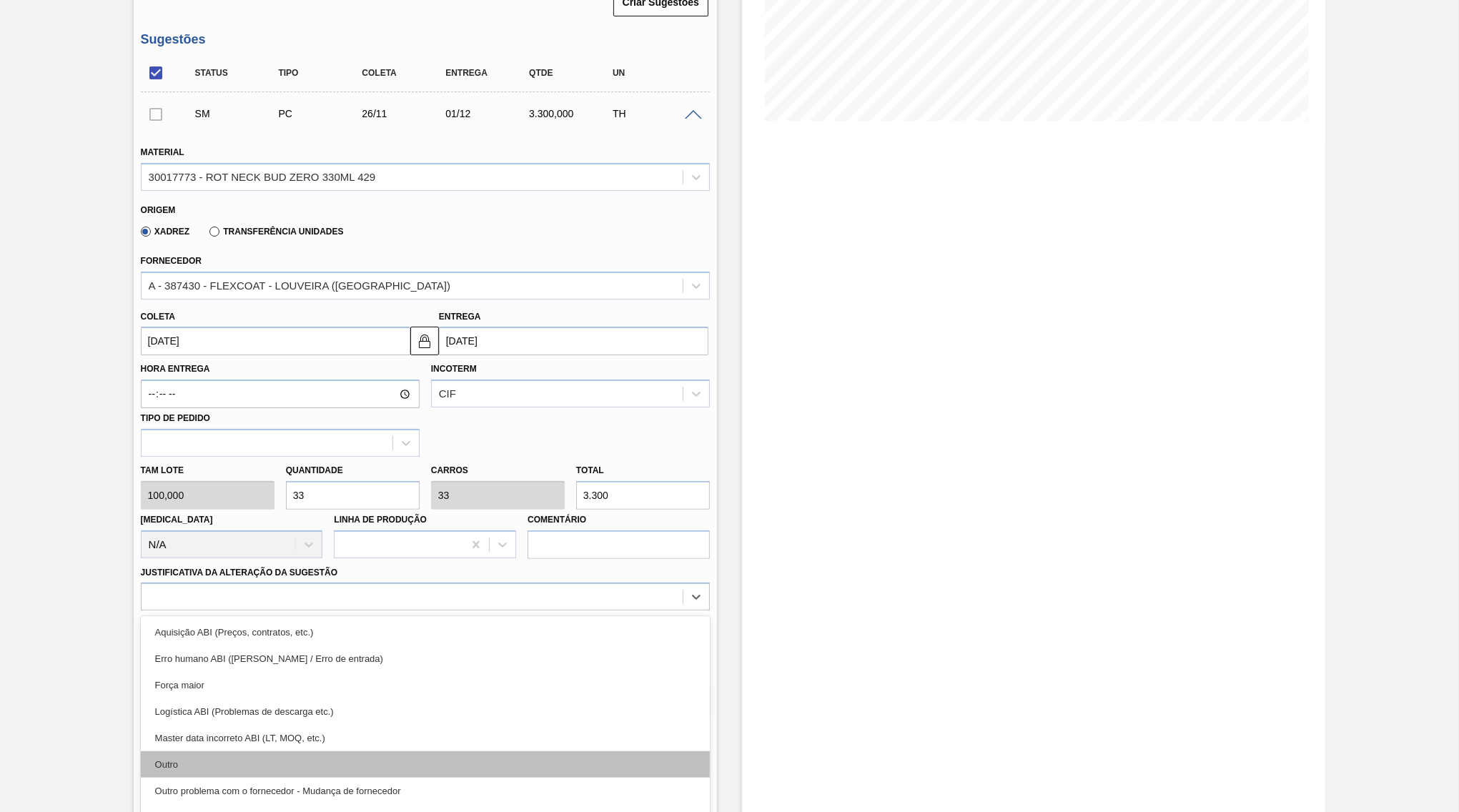
click at [275, 751] on div "Outro" at bounding box center [425, 764] width 569 height 26
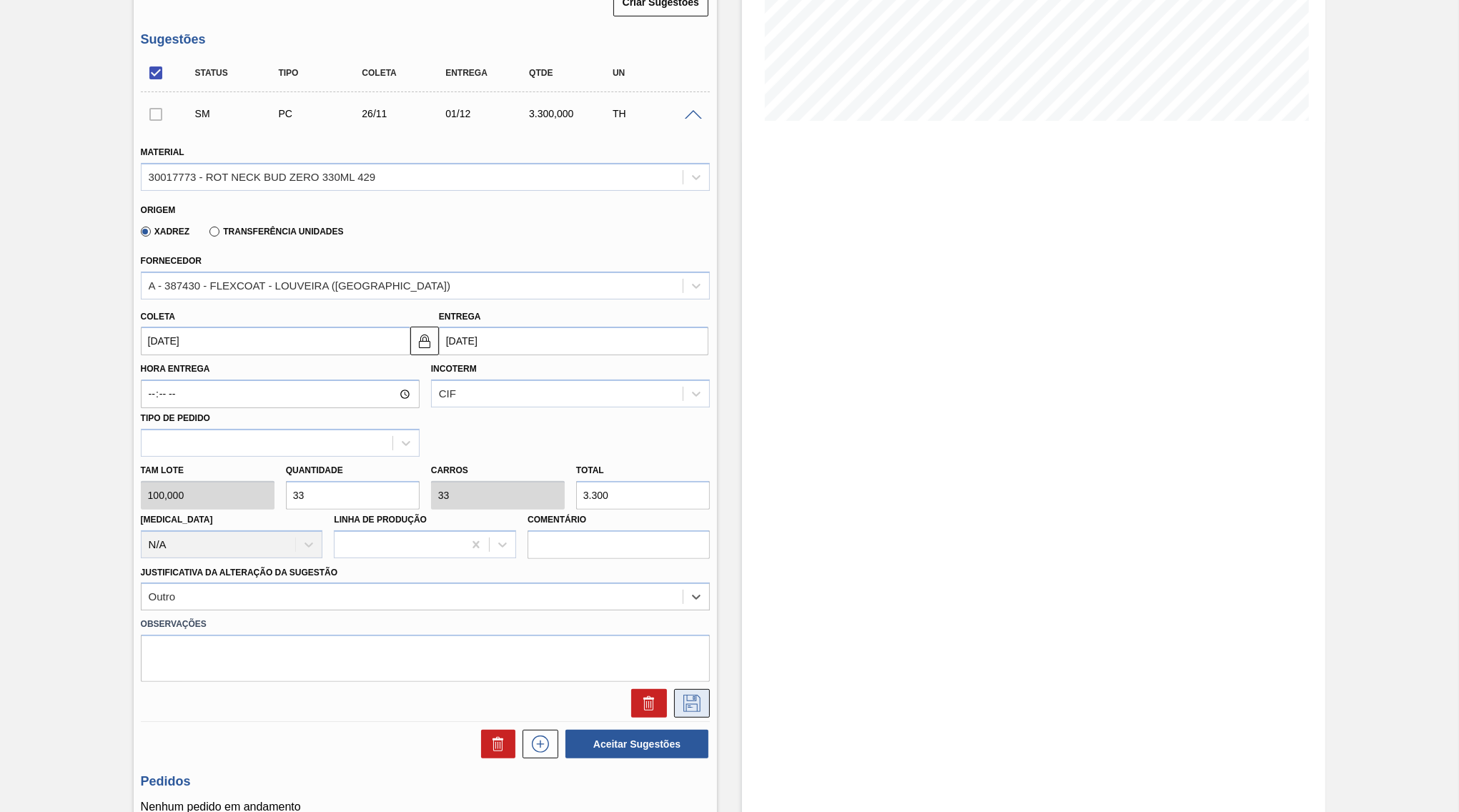
click at [678, 689] on button at bounding box center [692, 702] width 35 height 28
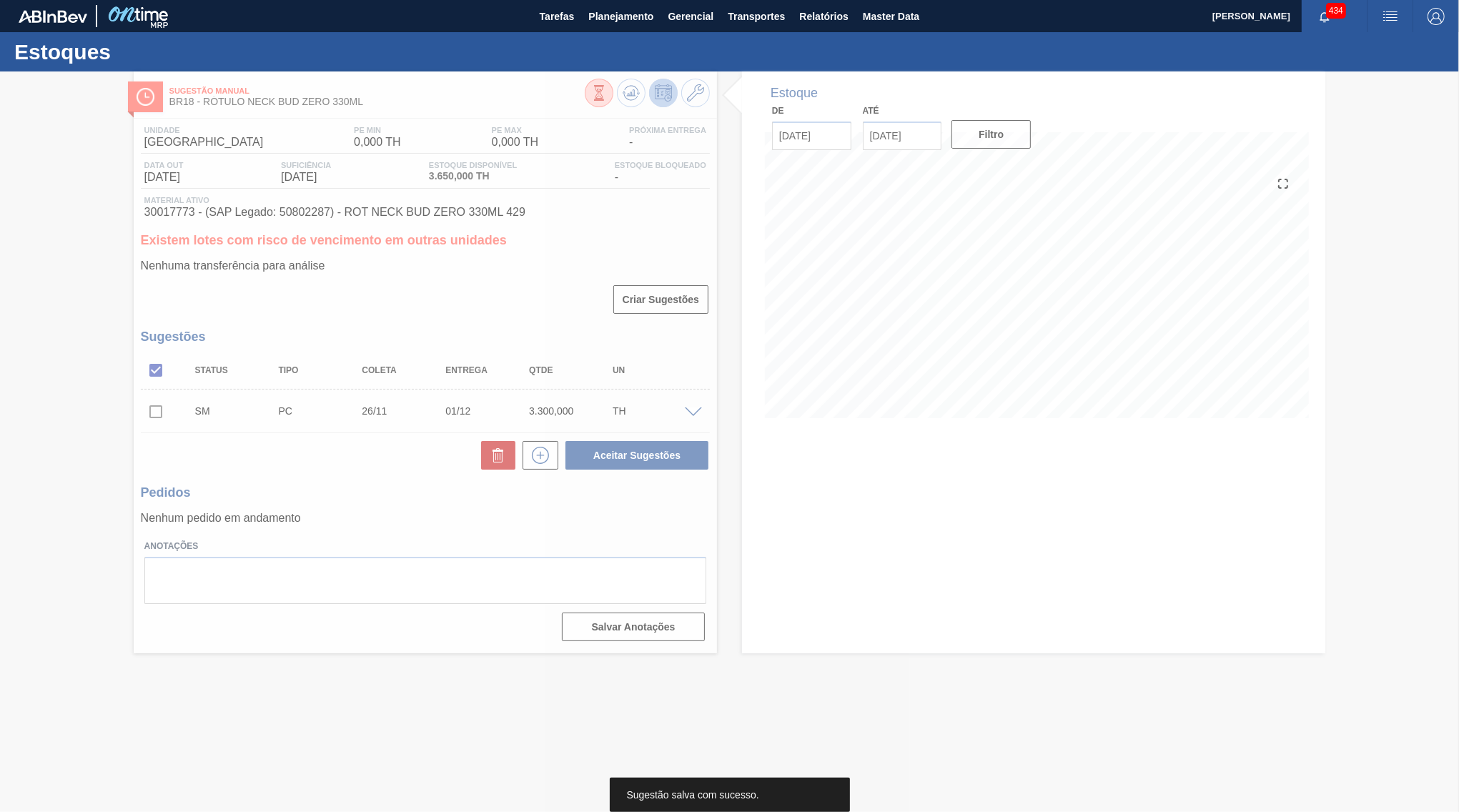
scroll to position [0, 0]
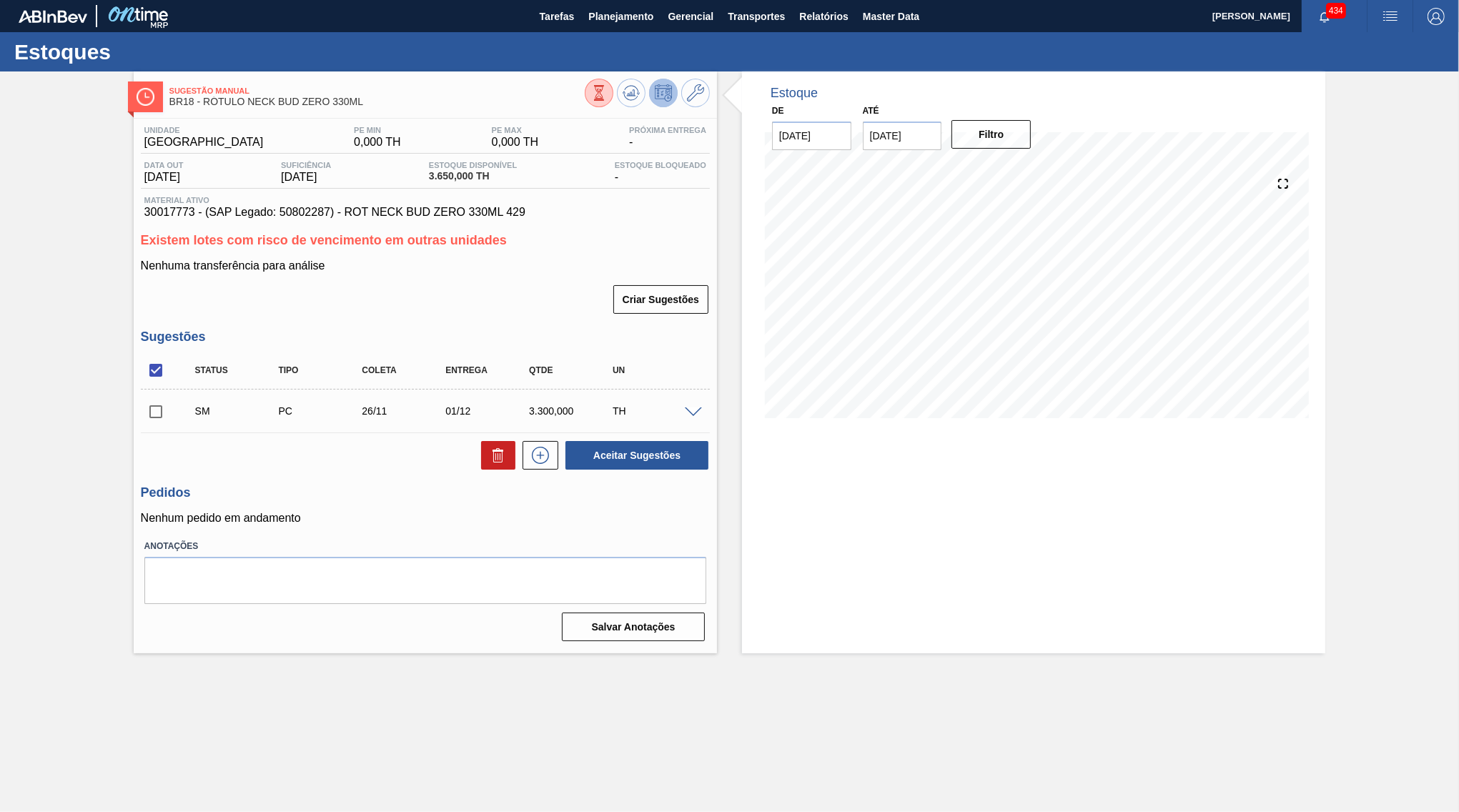
click at [153, 410] on input "checkbox" at bounding box center [156, 411] width 30 height 30
click at [692, 407] on span at bounding box center [694, 412] width 18 height 11
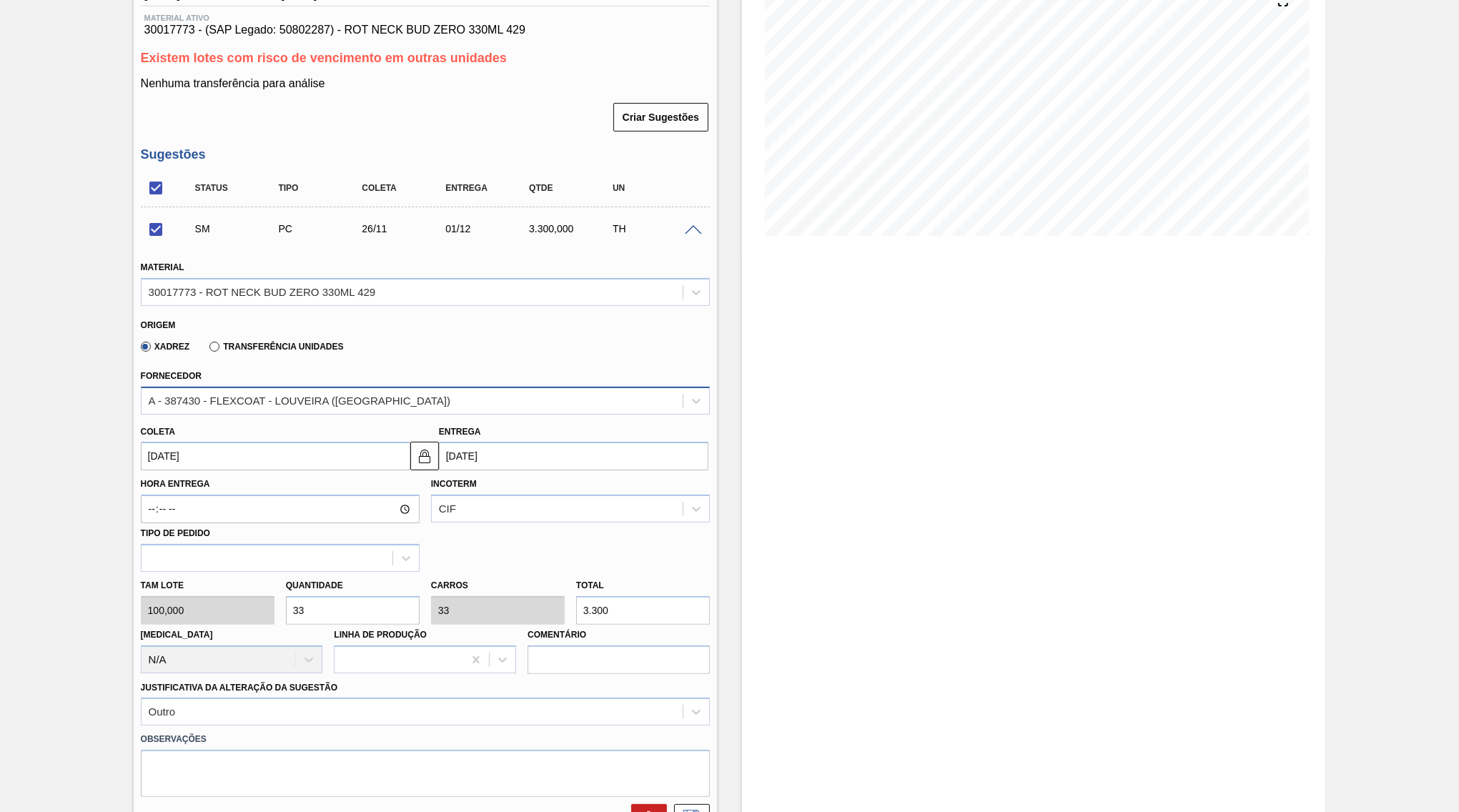
scroll to position [207, 0]
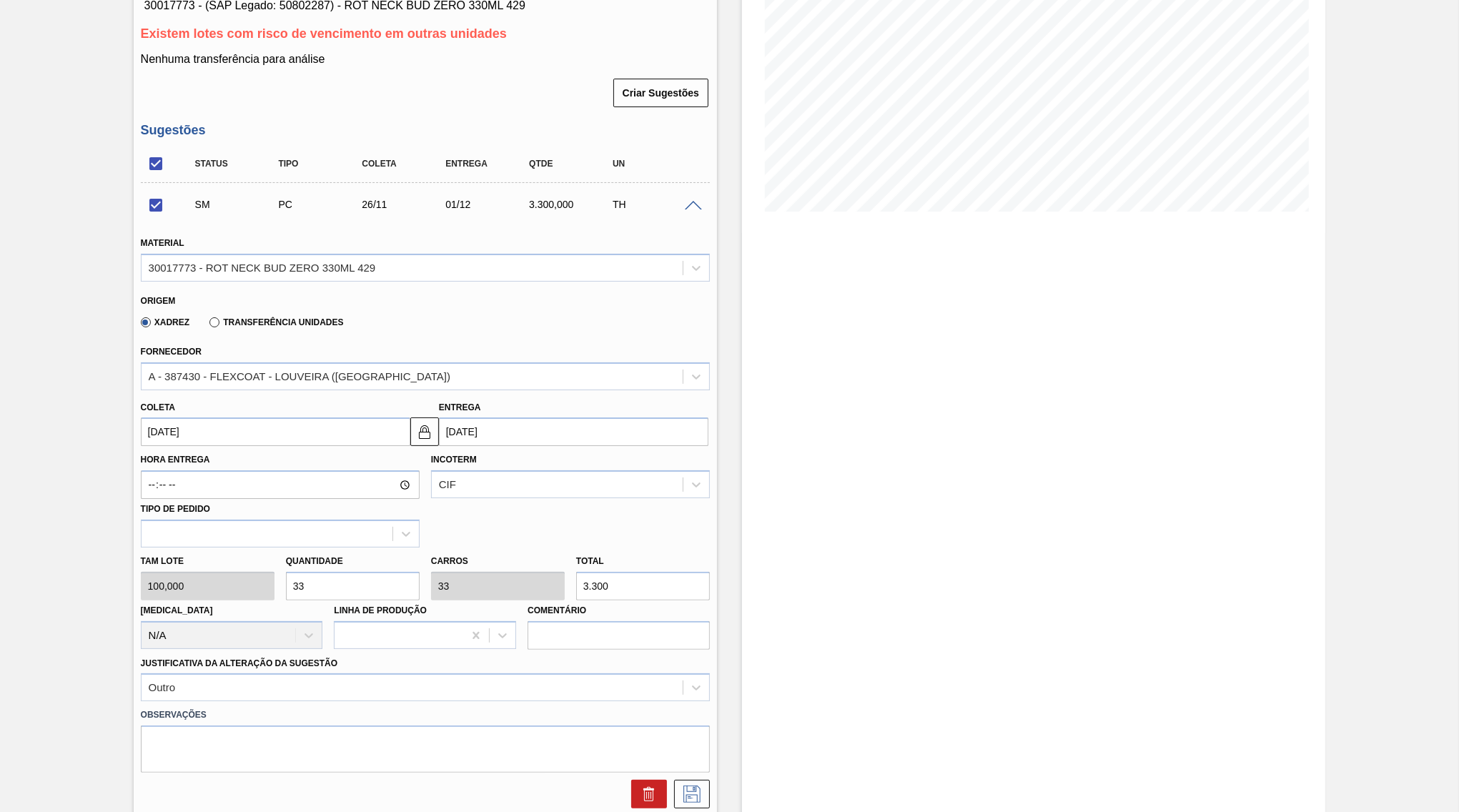
click at [532, 423] on input "[DATE]" at bounding box center [573, 431] width 269 height 28
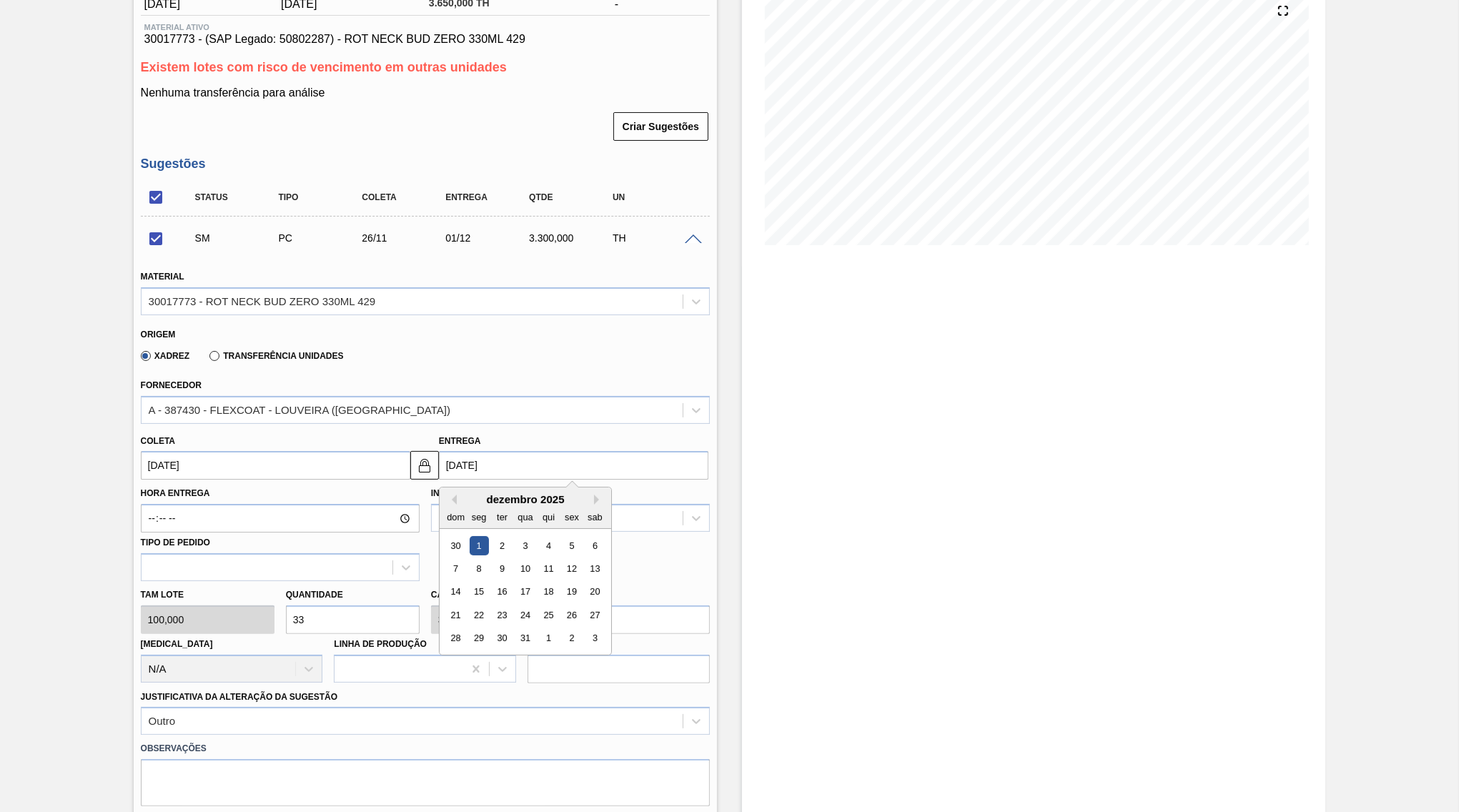
scroll to position [138, 0]
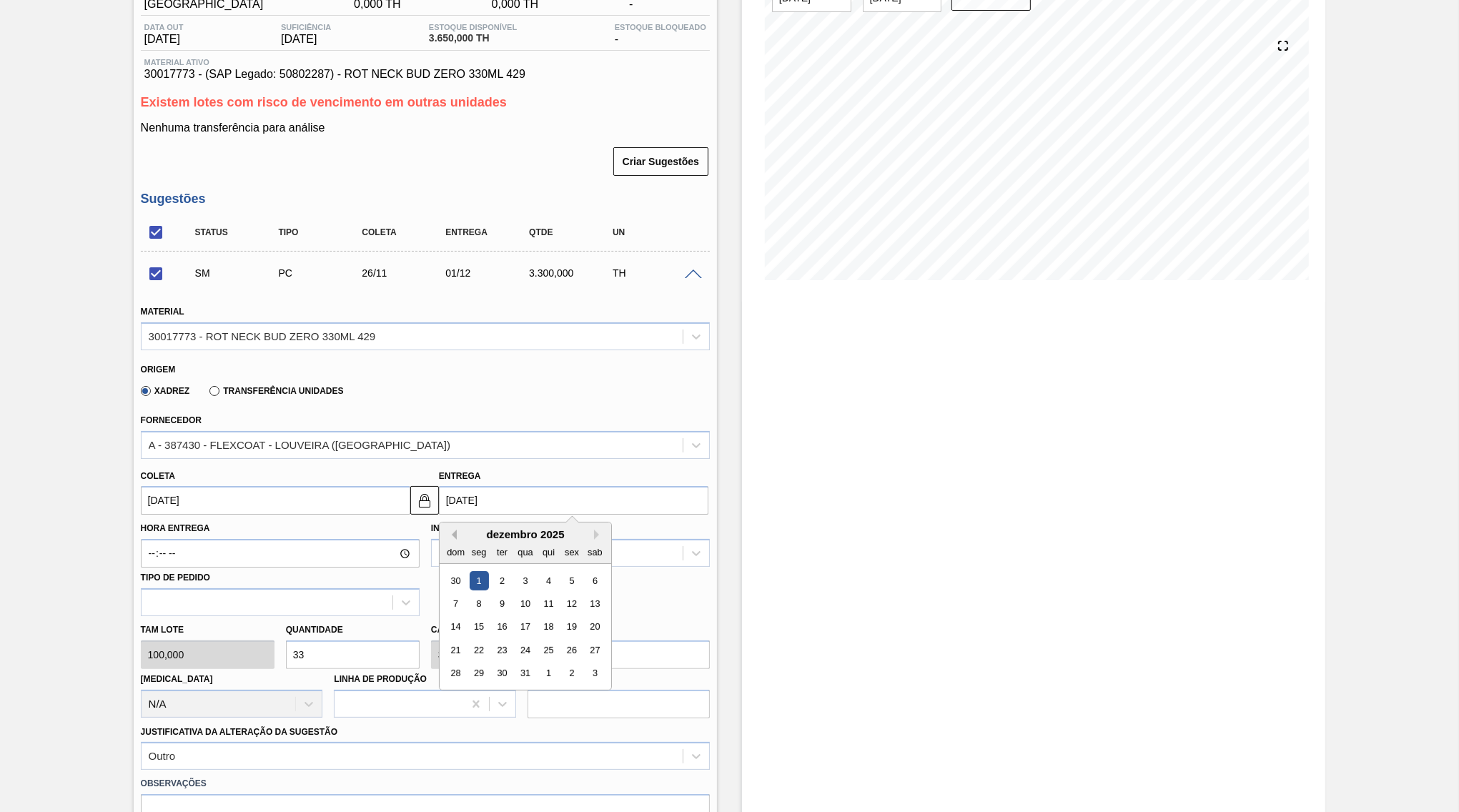
click at [454, 530] on button "Previous Month" at bounding box center [452, 535] width 10 height 10
click at [473, 664] on div "24" at bounding box center [479, 674] width 20 height 20
checkbox input "false"
type input "[DATE]"
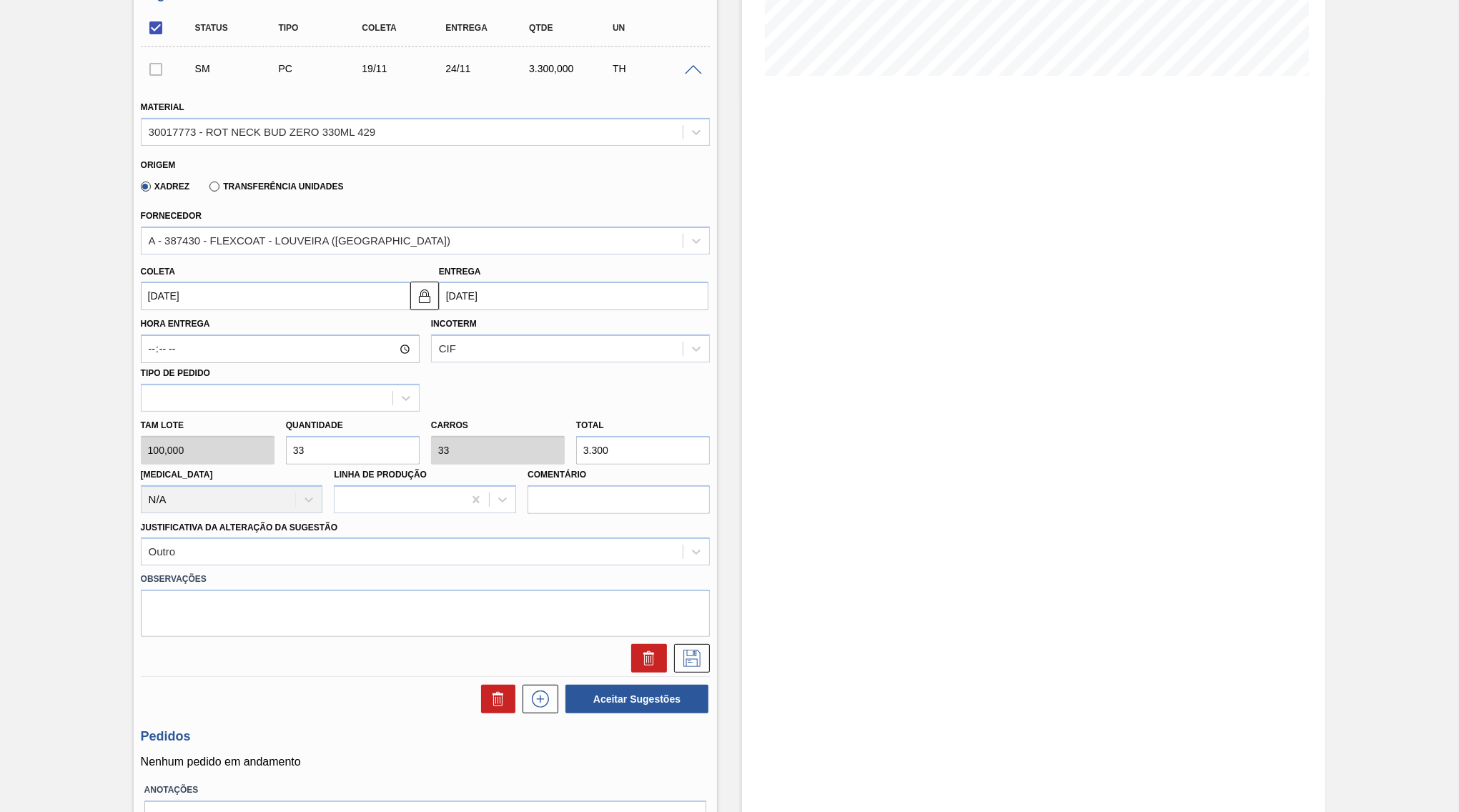
scroll to position [345, 0]
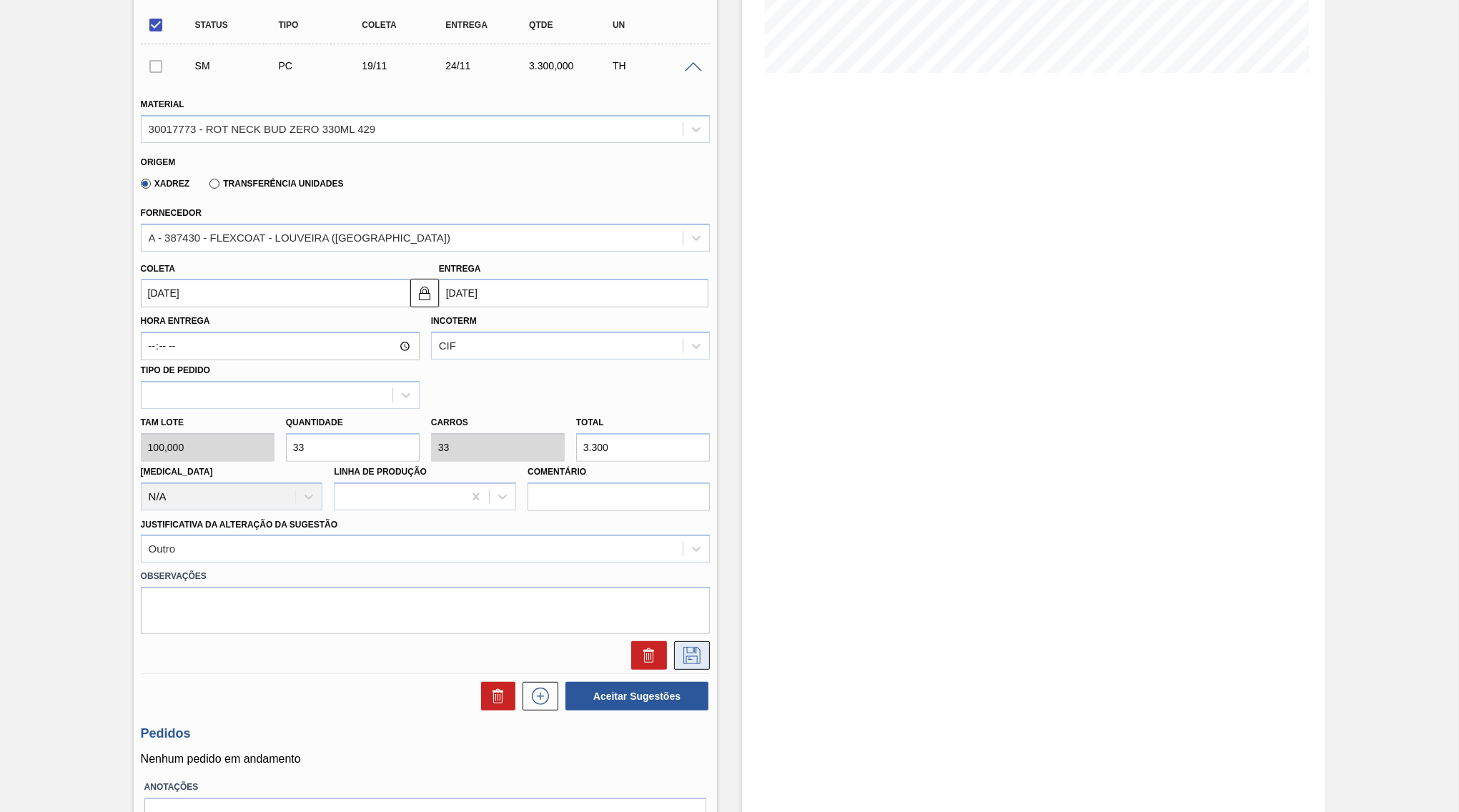
click at [697, 646] on icon at bounding box center [692, 655] width 18 height 18
checkbox input "true"
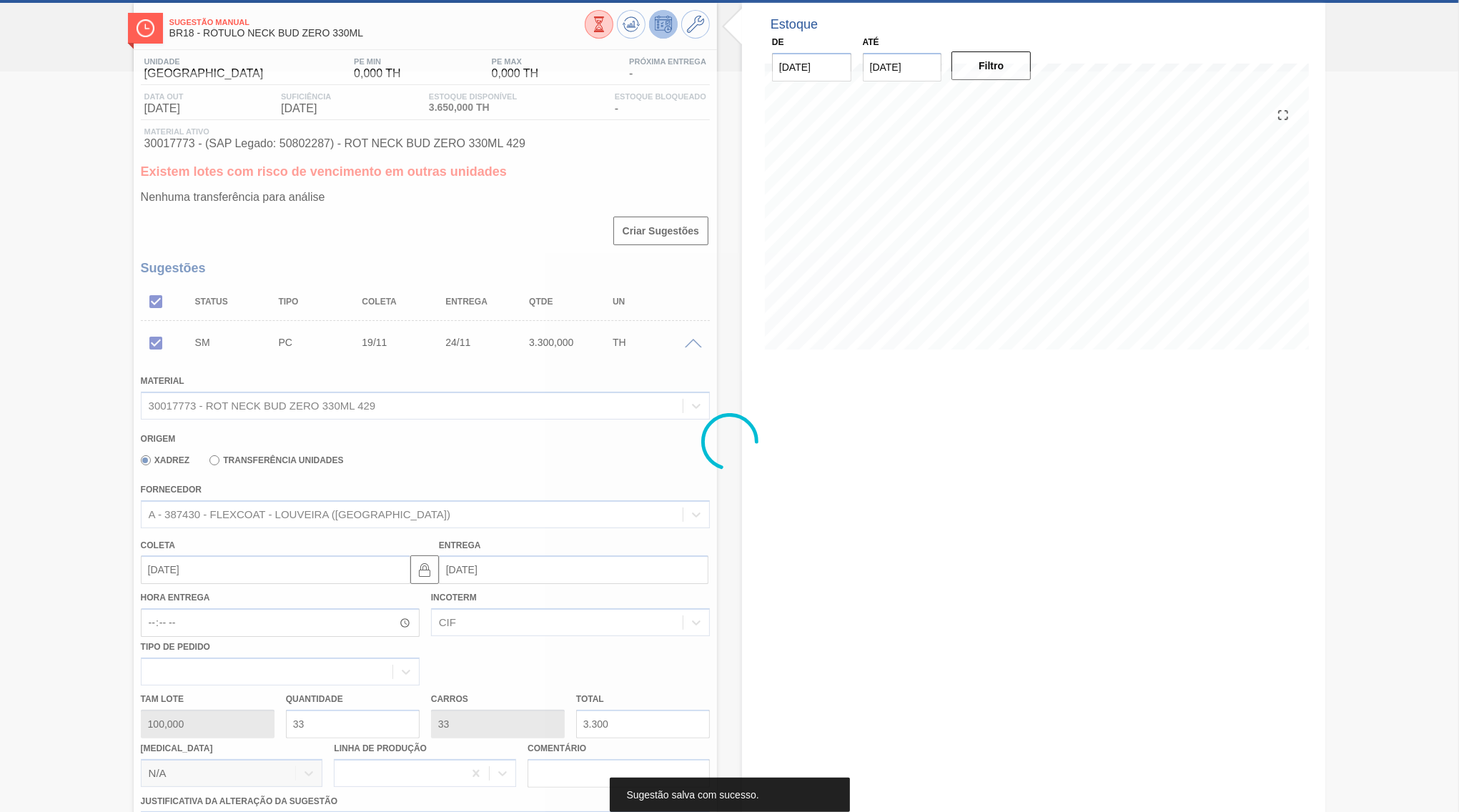
scroll to position [0, 0]
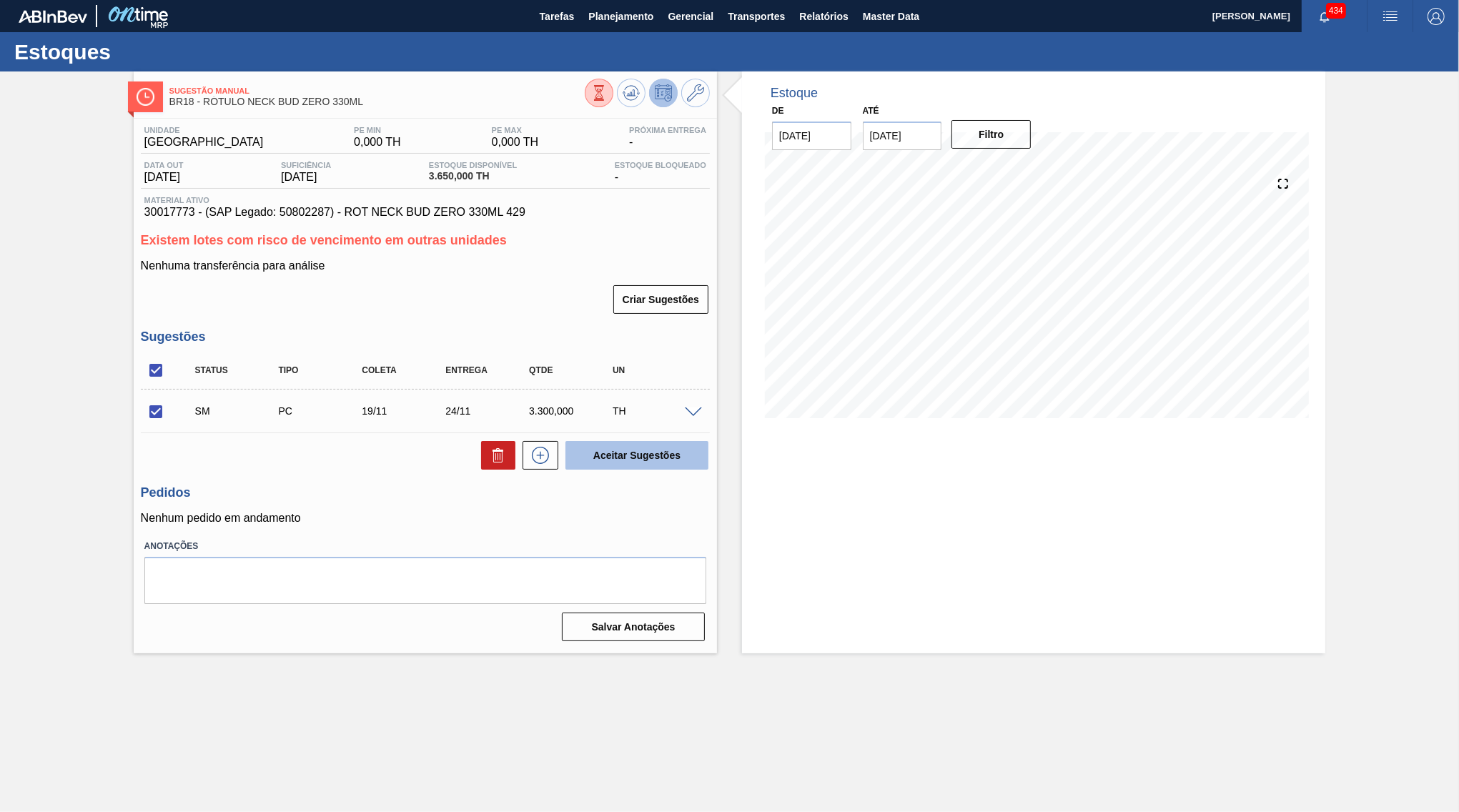
click at [608, 460] on button "Aceitar Sugestões" at bounding box center [637, 454] width 143 height 28
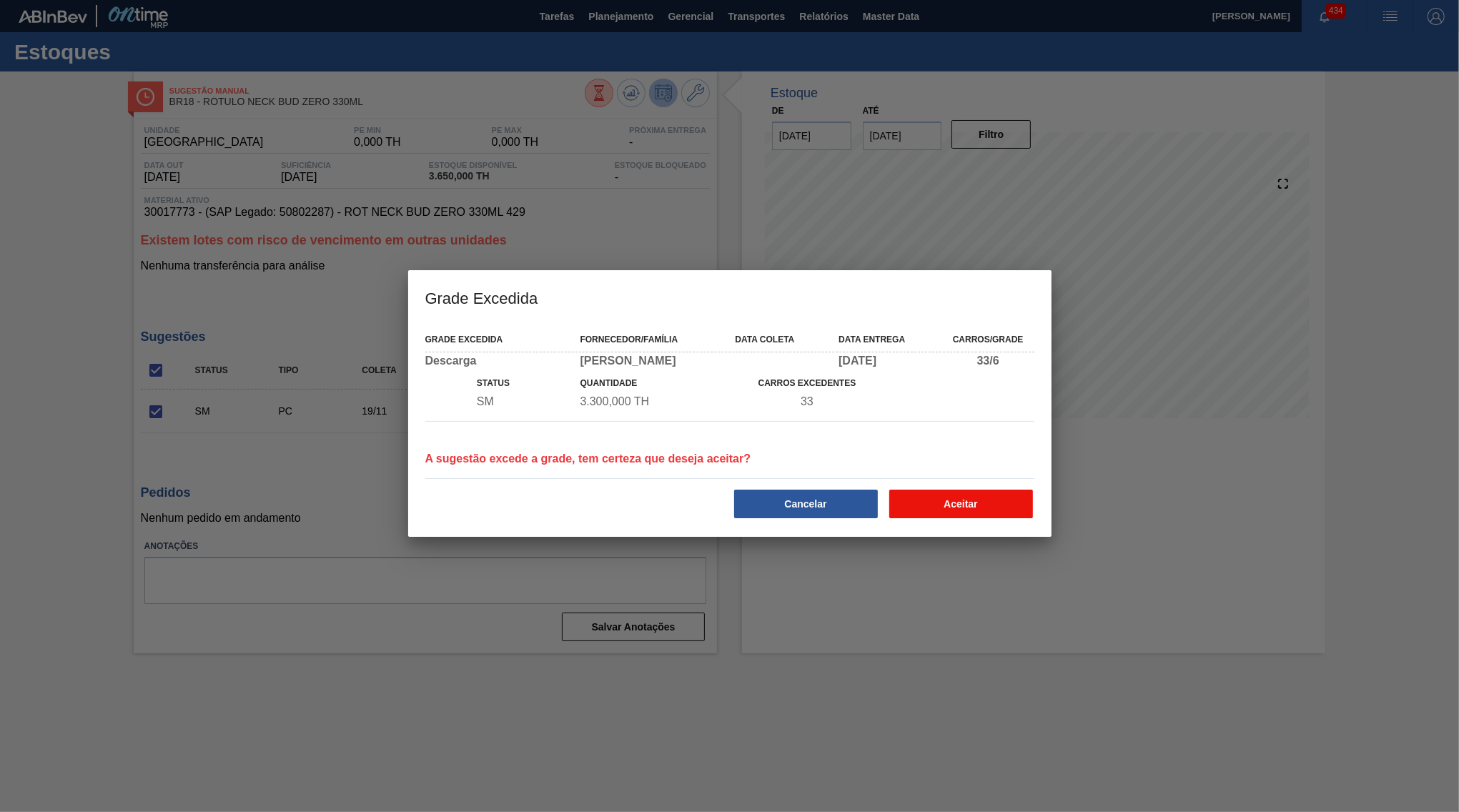
click at [951, 501] on button "Aceitar" at bounding box center [960, 503] width 144 height 28
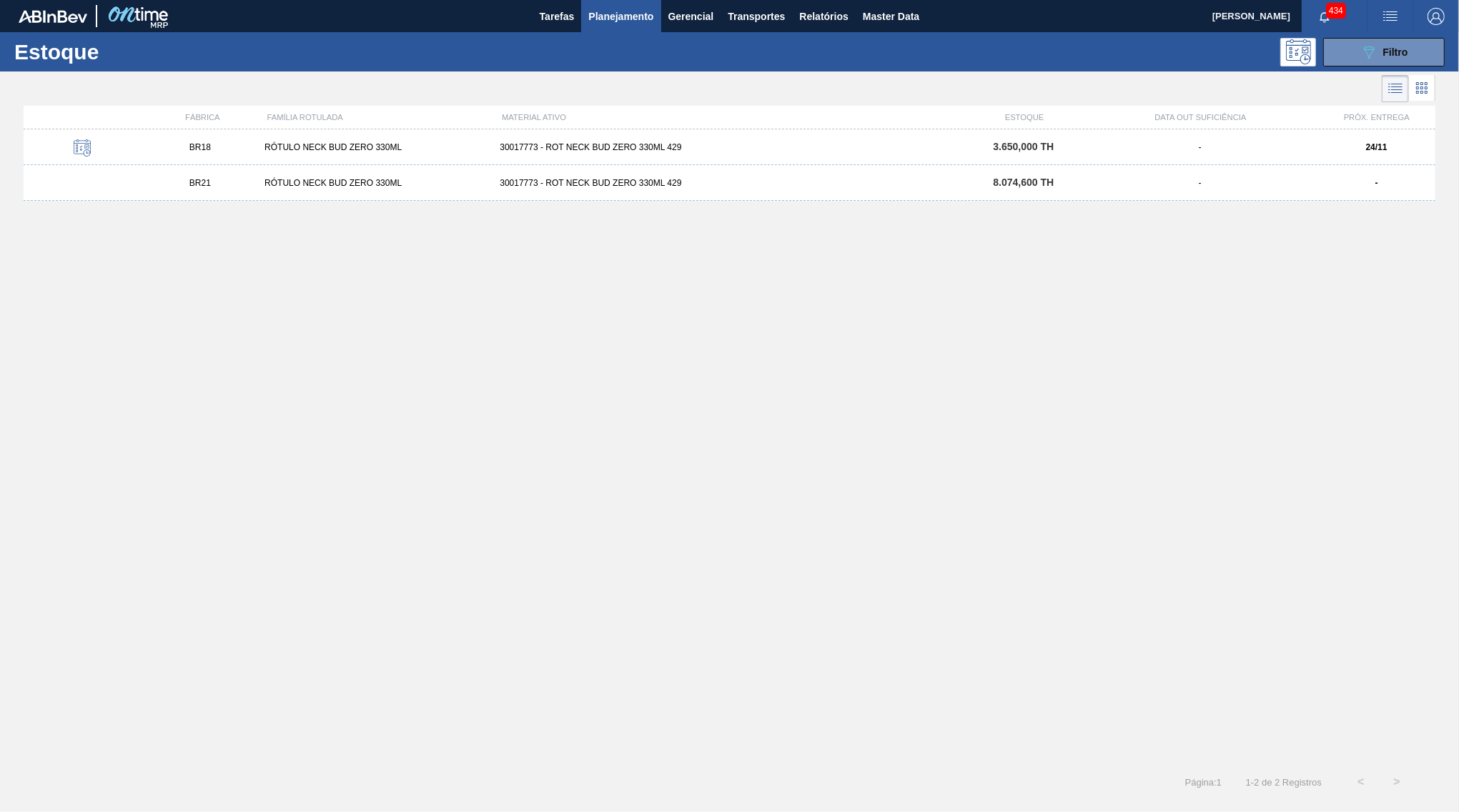
click at [559, 191] on div "BR21 RÓTULO NECK BUD ZERO 330ML 30017773 - ROT NECK BUD ZERO 330ML 429 8.074,60…" at bounding box center [729, 183] width 1412 height 35
click at [619, 18] on span "Planejamento" at bounding box center [620, 17] width 65 height 18
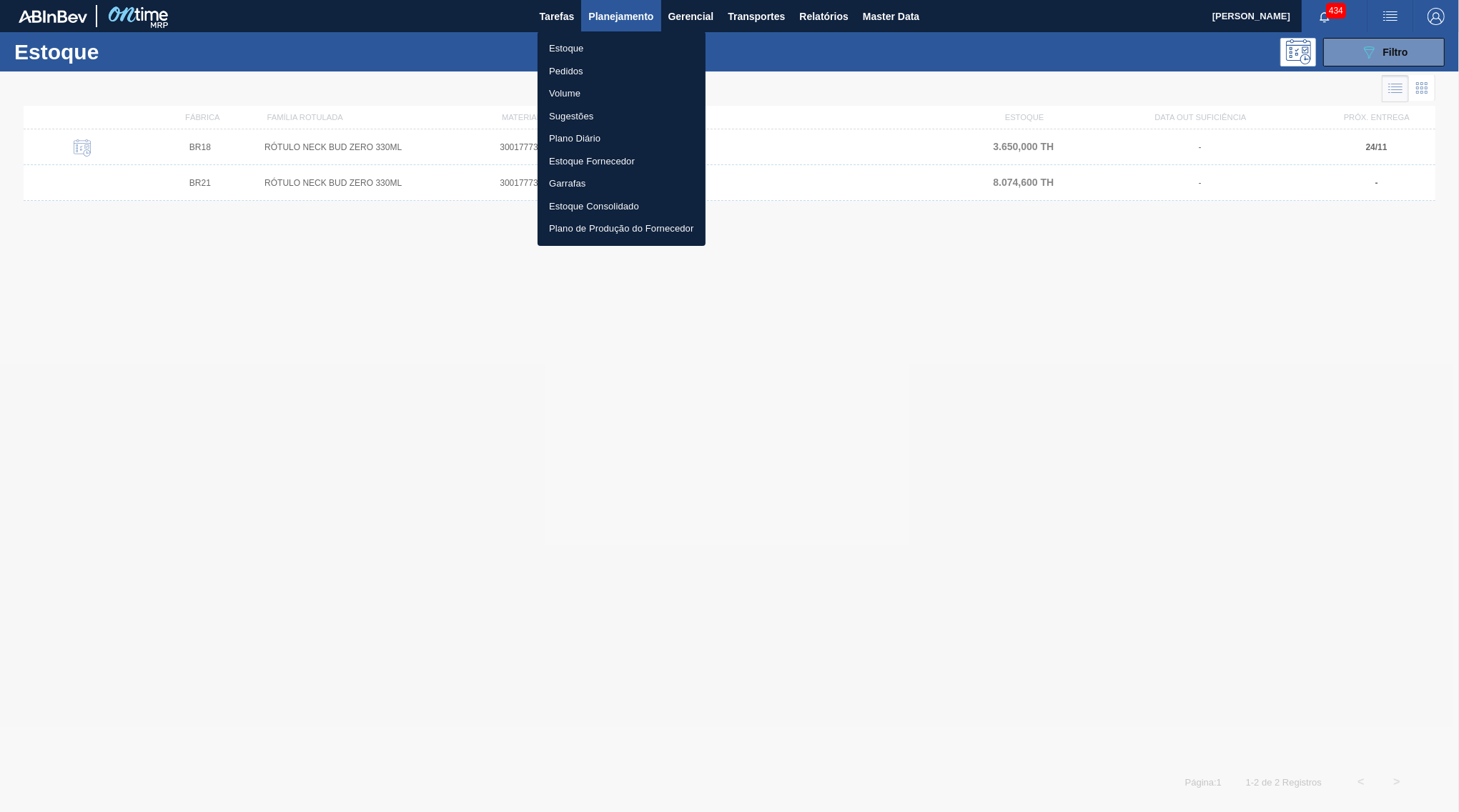
click at [601, 46] on li "Estoque" at bounding box center [621, 48] width 168 height 23
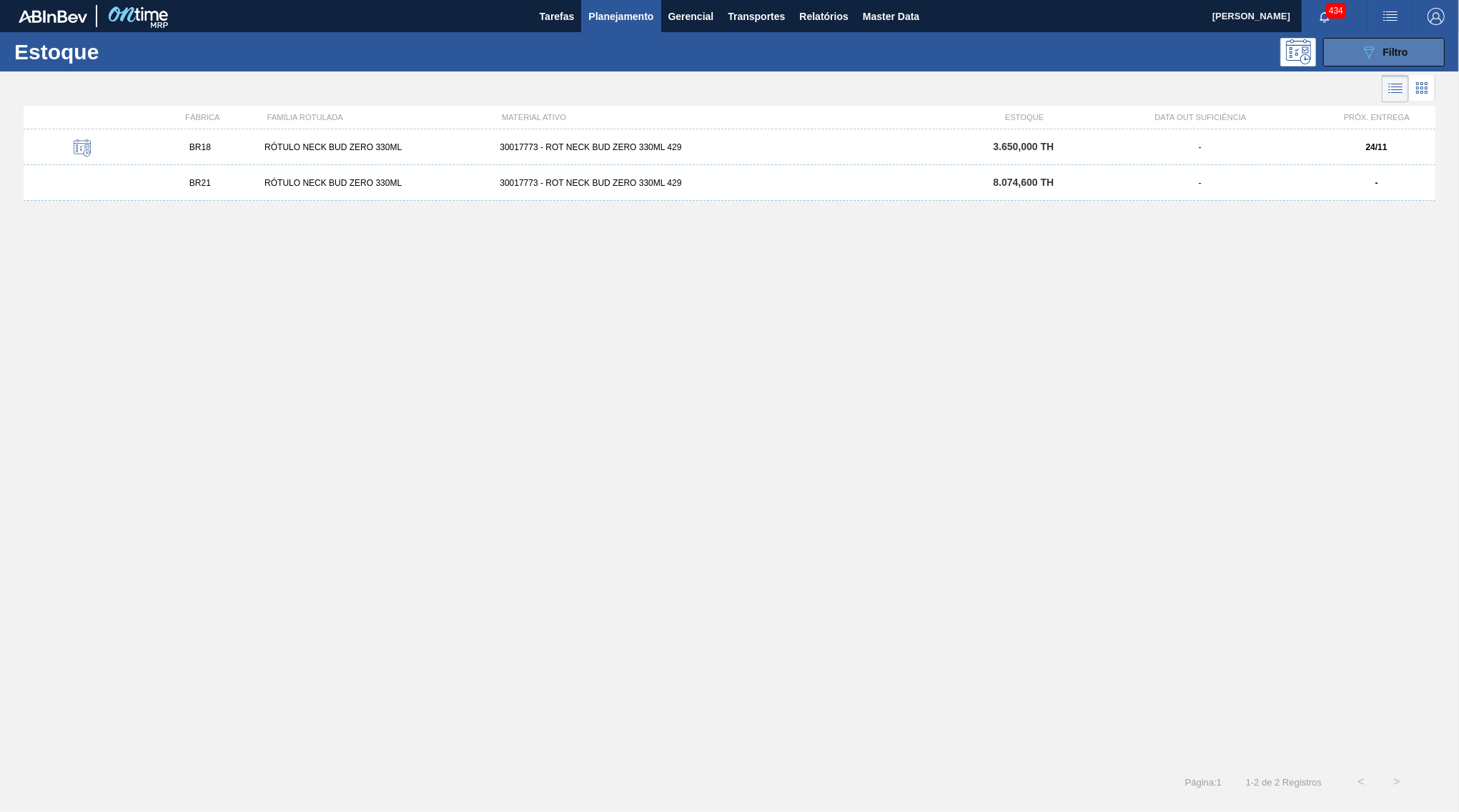
click at [1359, 59] on button "089F7B8B-B2A5-4AFE-B5C0-19BA573D28AC Filtro" at bounding box center [1384, 52] width 122 height 28
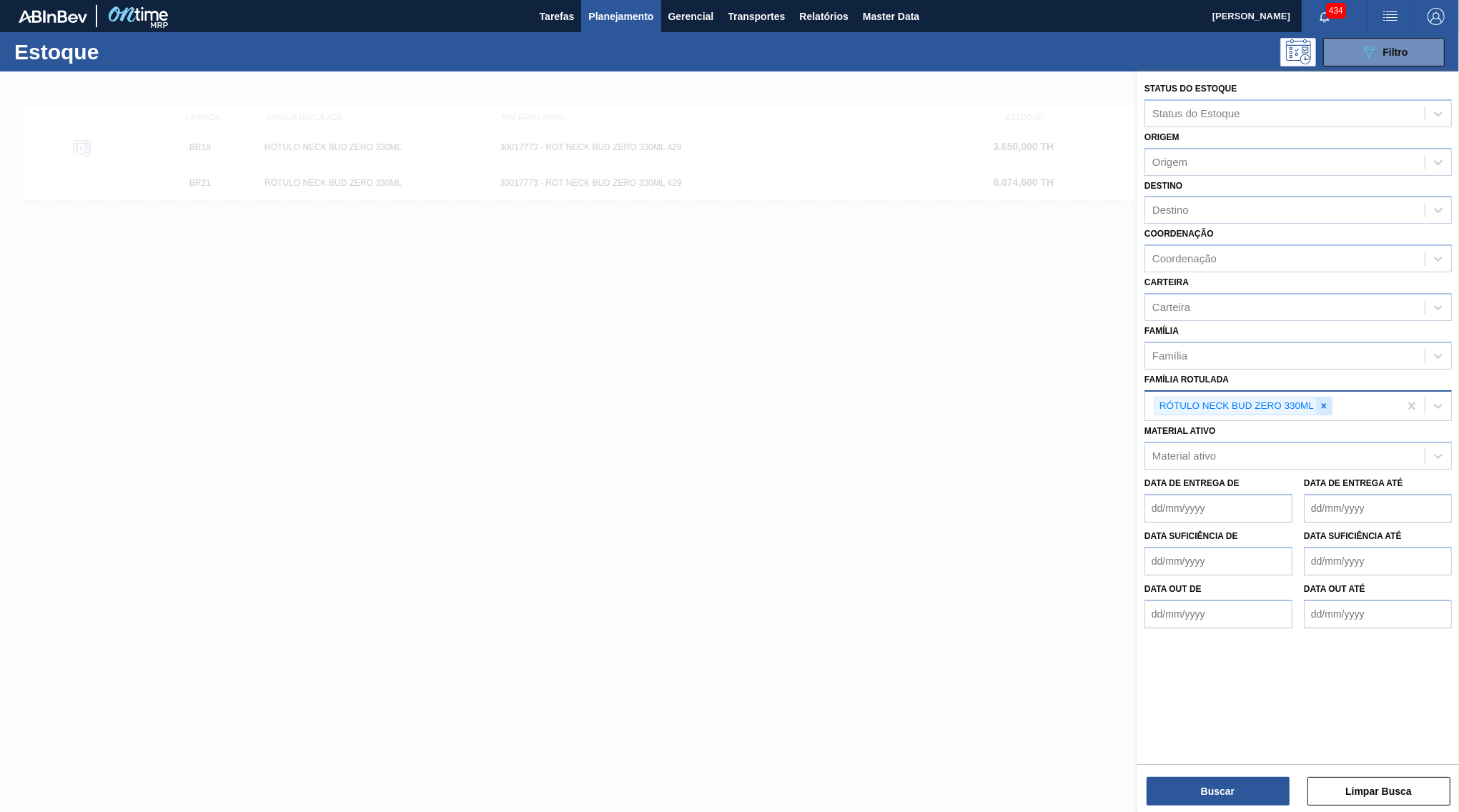
click at [1332, 398] on div at bounding box center [1324, 406] width 16 height 18
paste Rotulada "RÓTULO BACK BUD ZERO 330ML"
type Rotulada "RÓTULO BACK BUD ZERO 330ML"
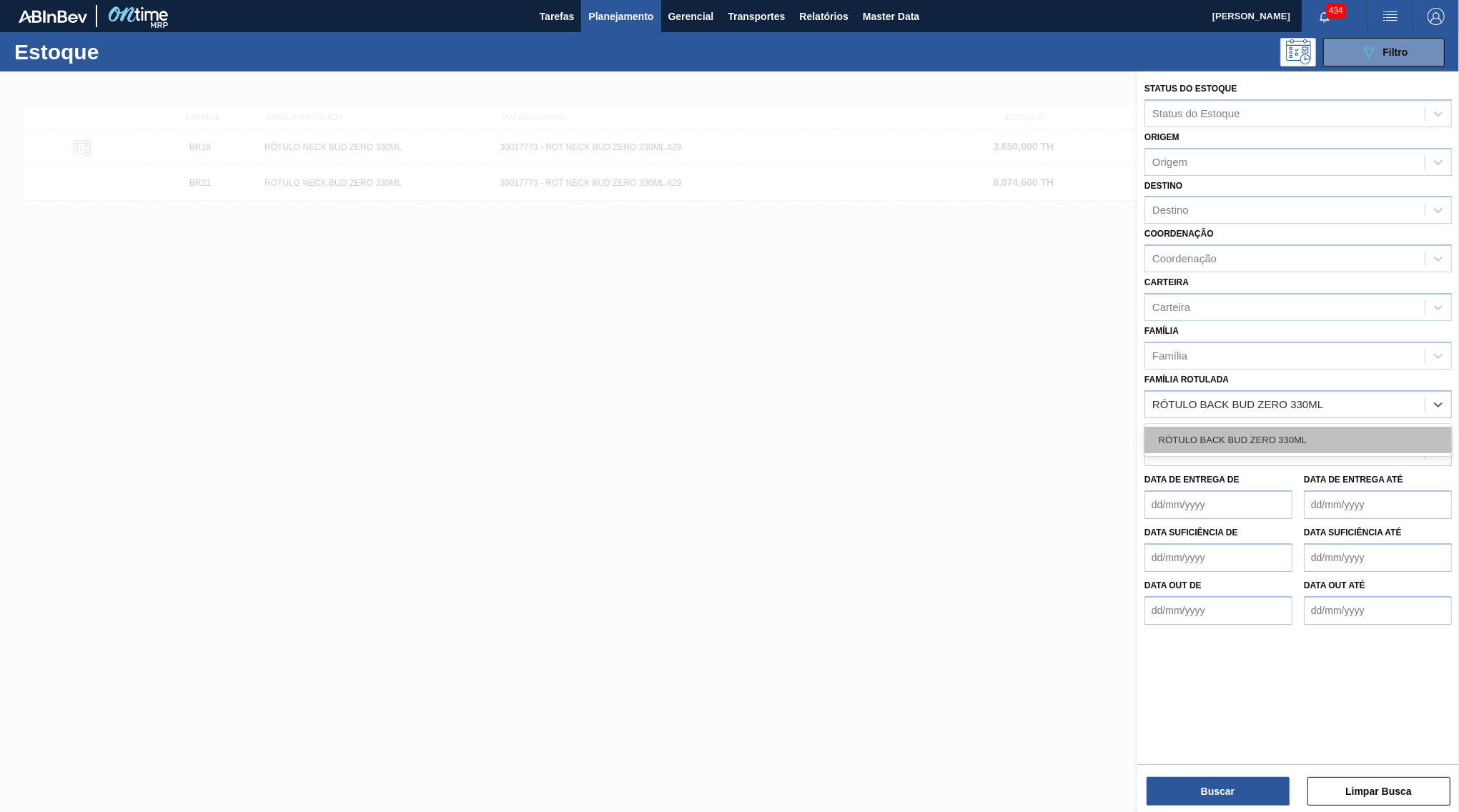
click at [1241, 426] on div "RÓTULO BACK BUD ZERO 330ML" at bounding box center [1298, 439] width 308 height 26
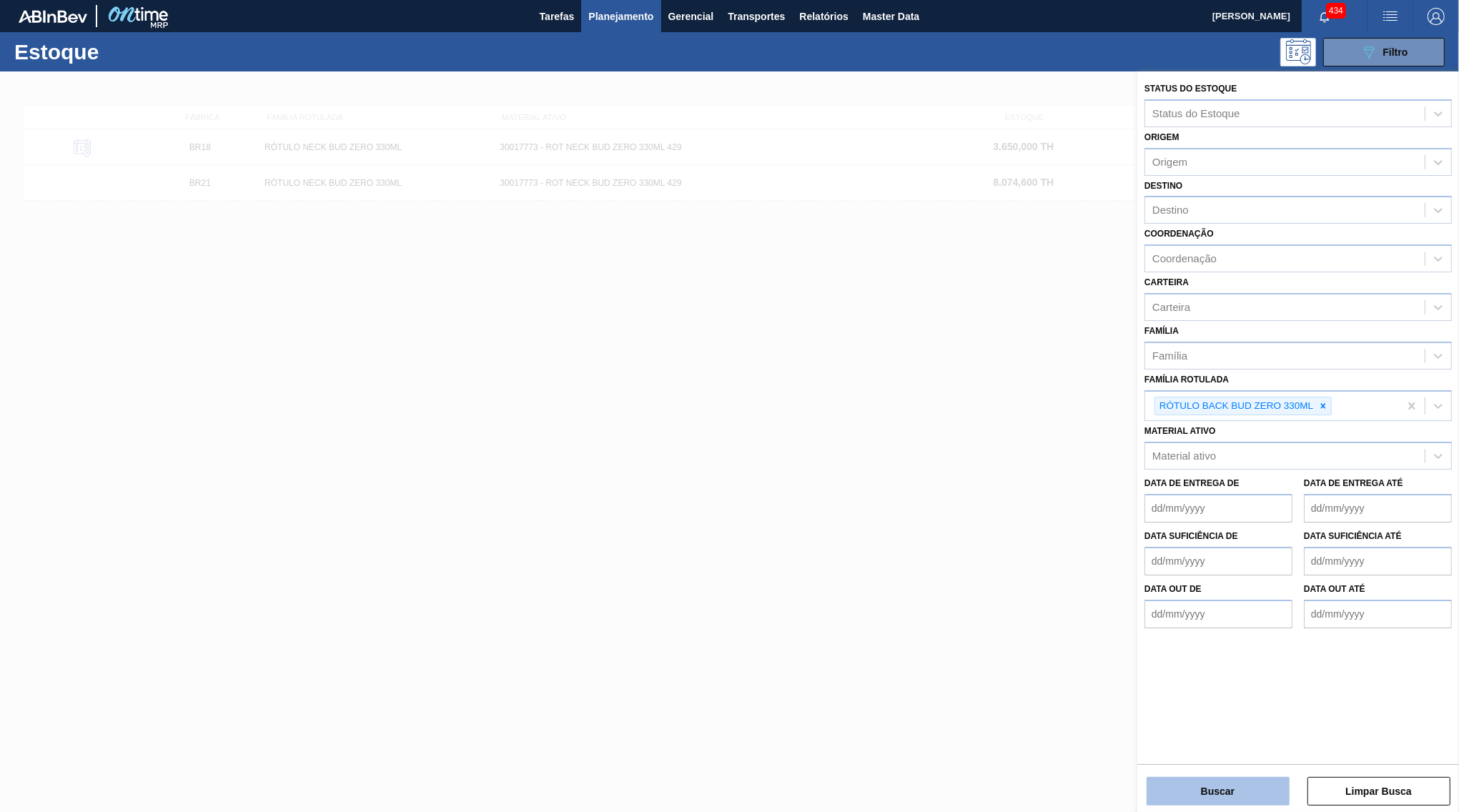
click at [1191, 780] on button "Buscar" at bounding box center [1218, 790] width 143 height 28
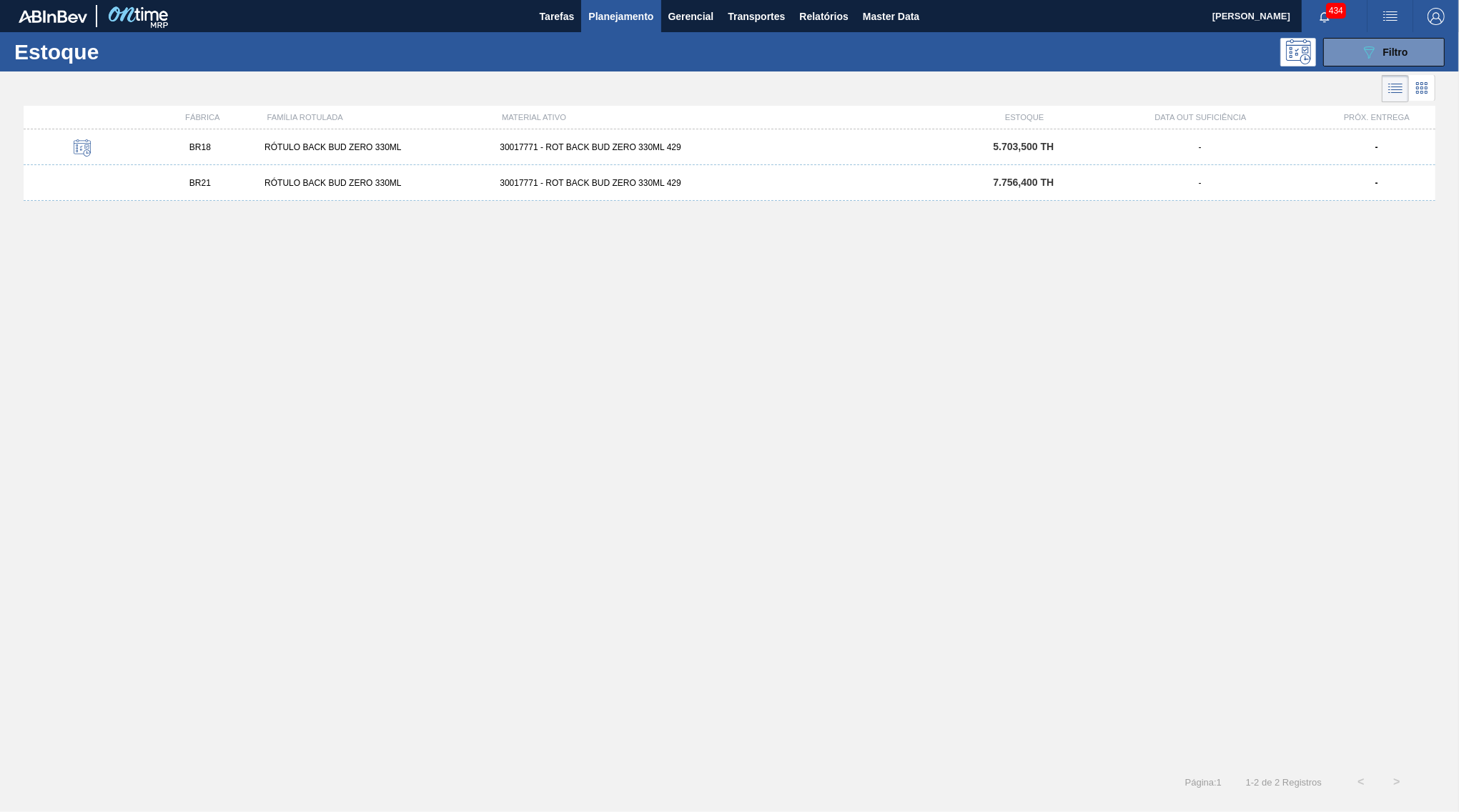
click at [780, 157] on div "BR18 RÓTULO BACK BUD ZERO 330ML 30017771 - ROT BACK BUD ZERO 330ML 429 5.703,50…" at bounding box center [729, 147] width 1412 height 35
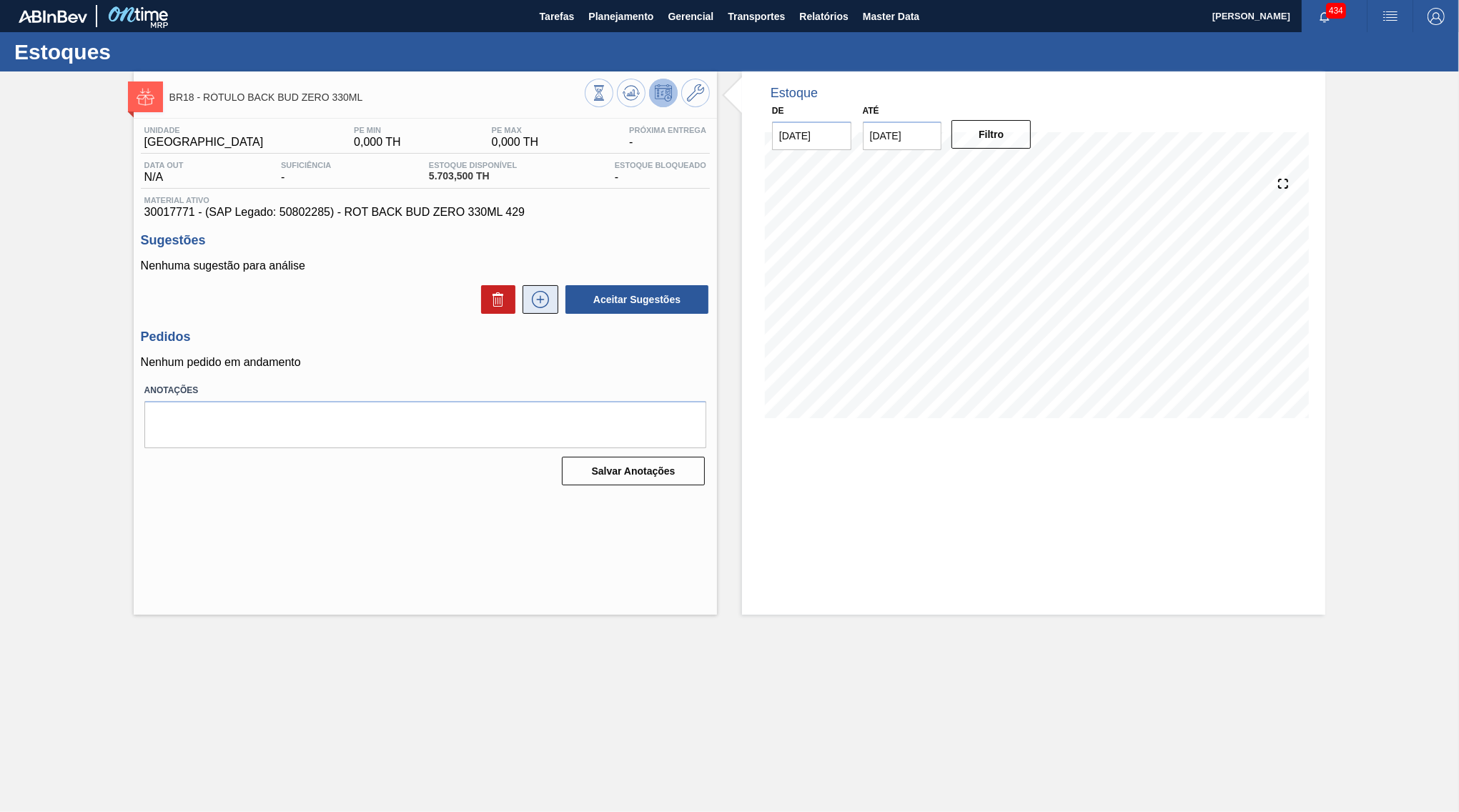
click at [540, 297] on icon at bounding box center [540, 300] width 23 height 18
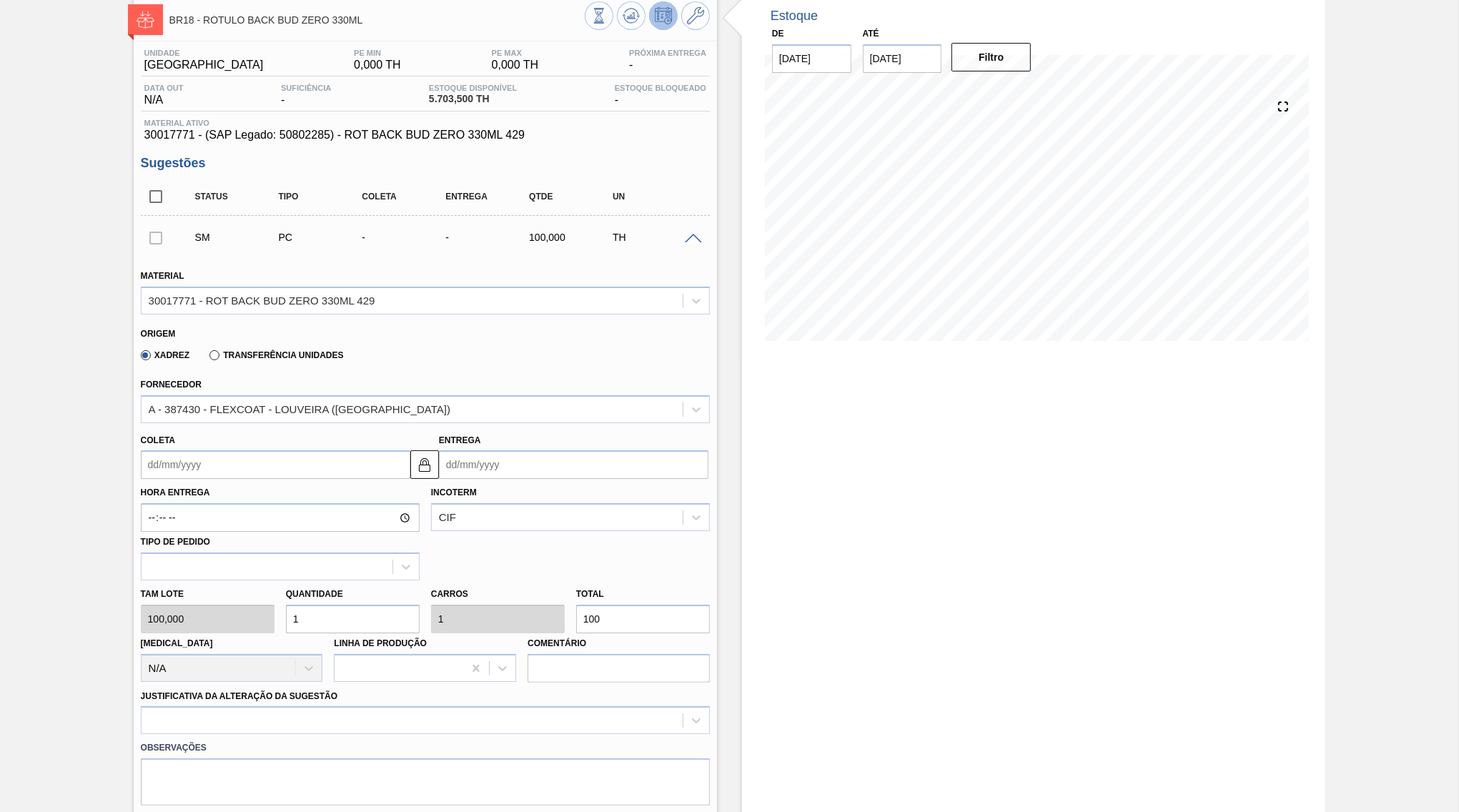
scroll to position [138, 0]
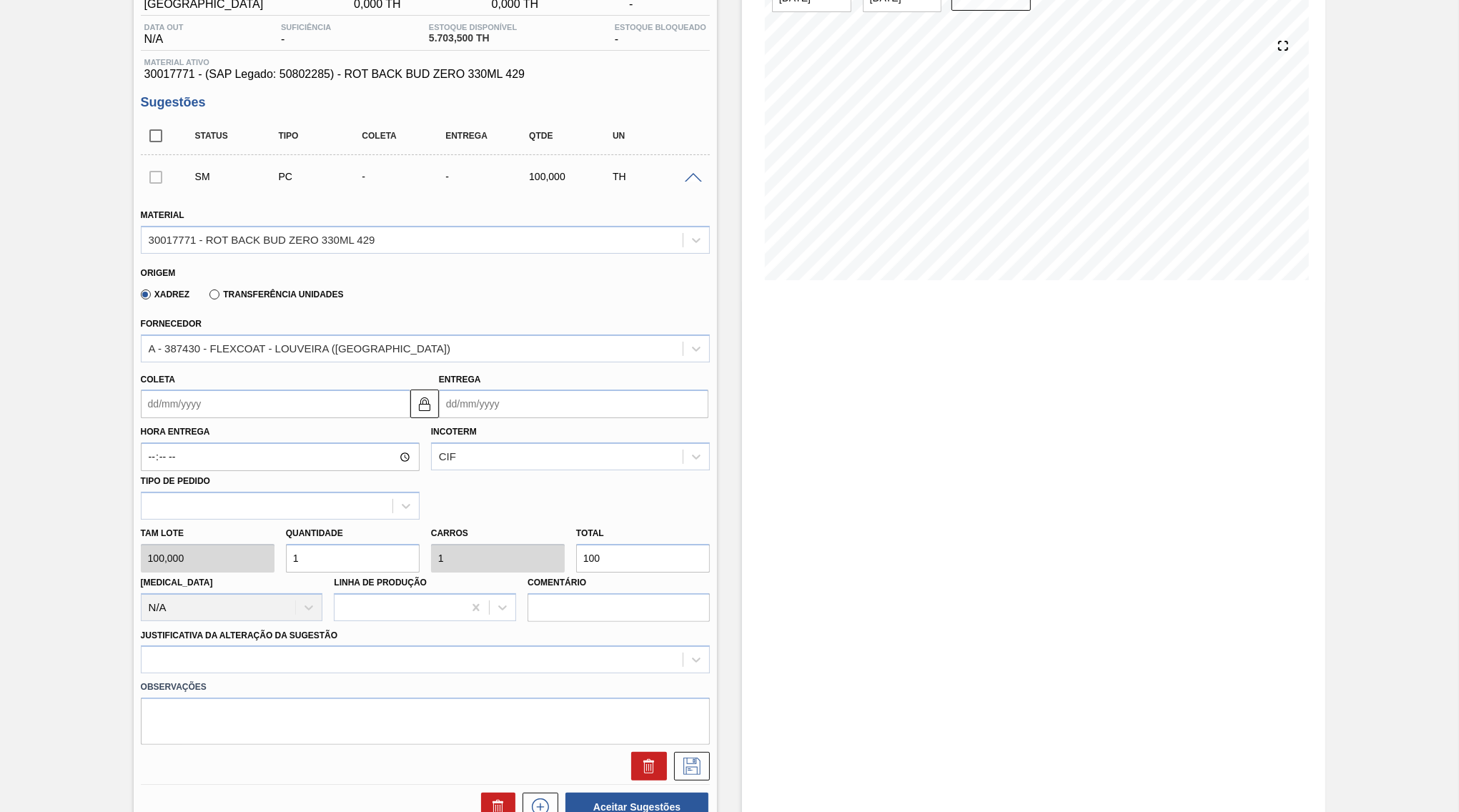
click at [524, 402] on input "Entrega" at bounding box center [573, 404] width 269 height 28
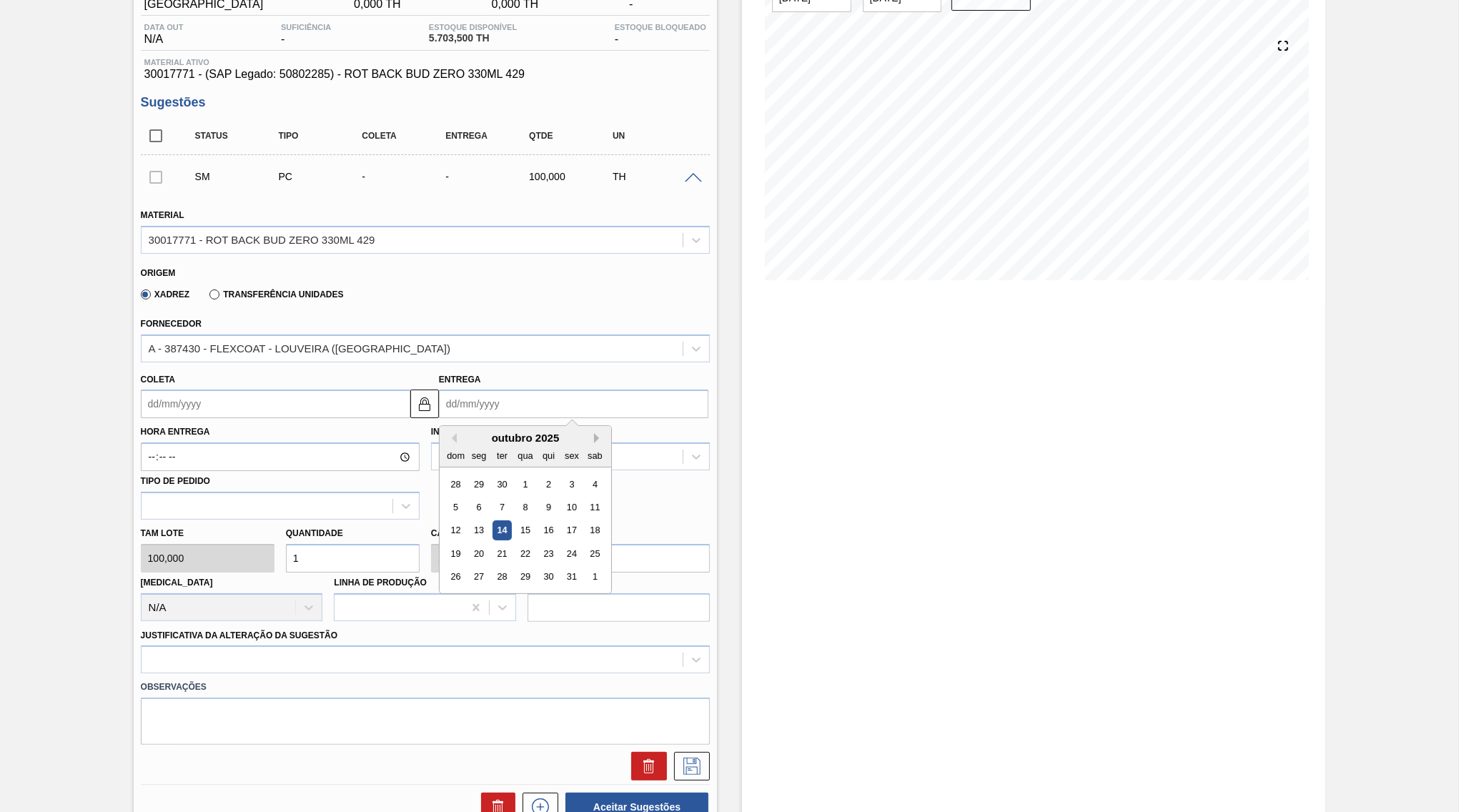
click at [594, 433] on button "Next Month" at bounding box center [599, 438] width 10 height 10
click at [474, 567] on div "24" at bounding box center [479, 577] width 20 height 20
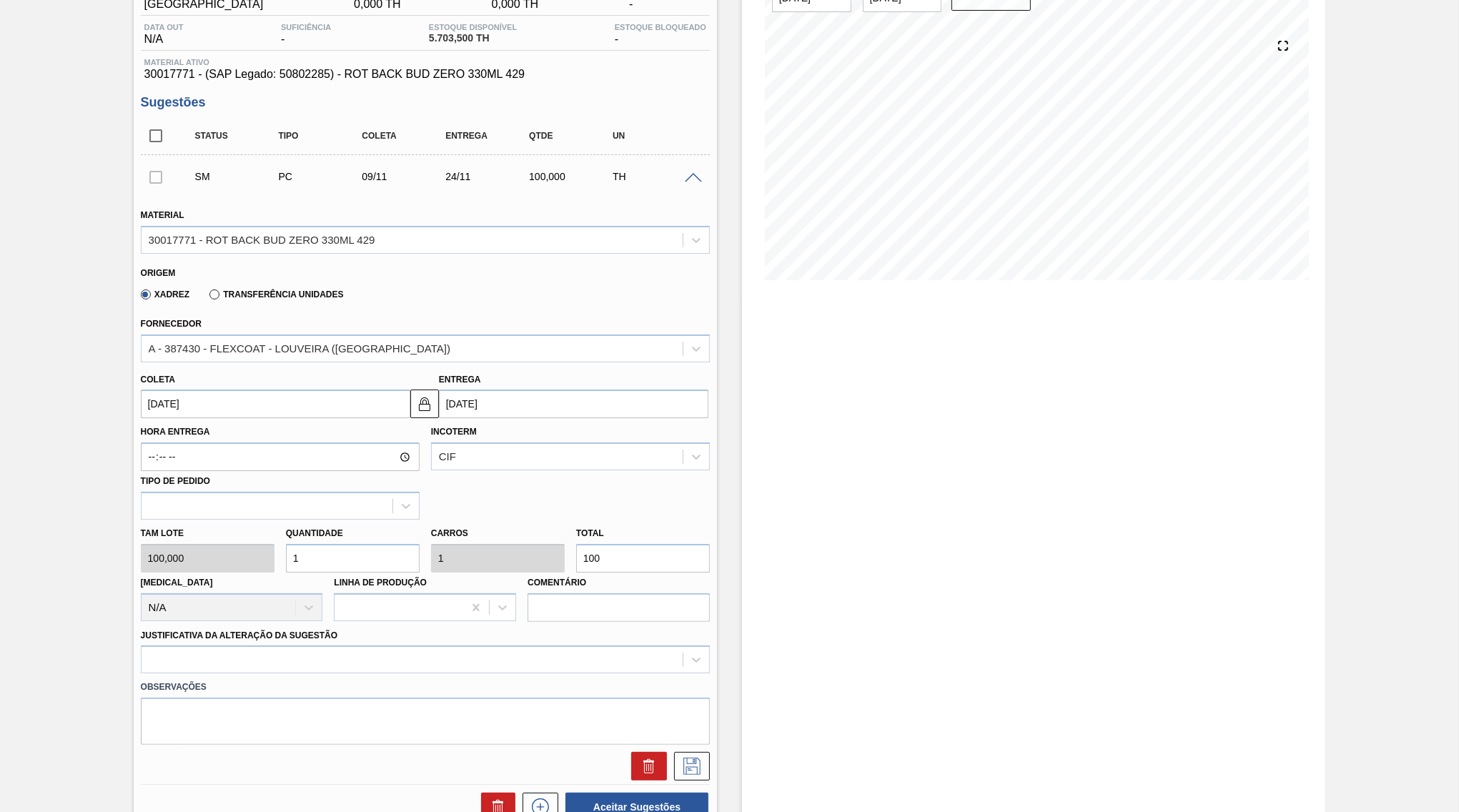
type input "[DATE]"
drag, startPoint x: 624, startPoint y: 556, endPoint x: 551, endPoint y: 546, distance: 73.7
click at [576, 546] on input "100" at bounding box center [643, 557] width 133 height 28
type input "0,02"
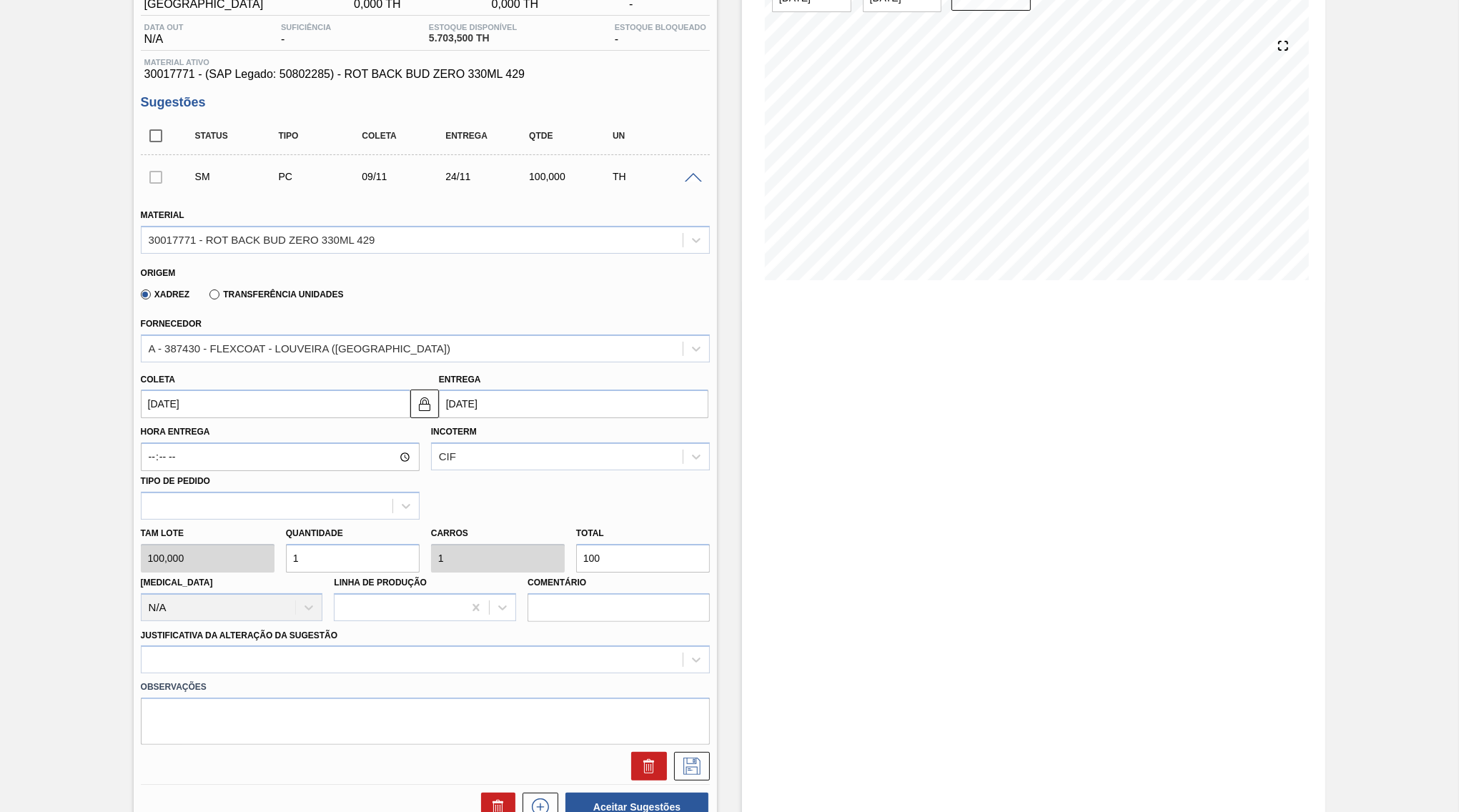
type input "0,02"
type input "2"
type input "0"
type input "0,03"
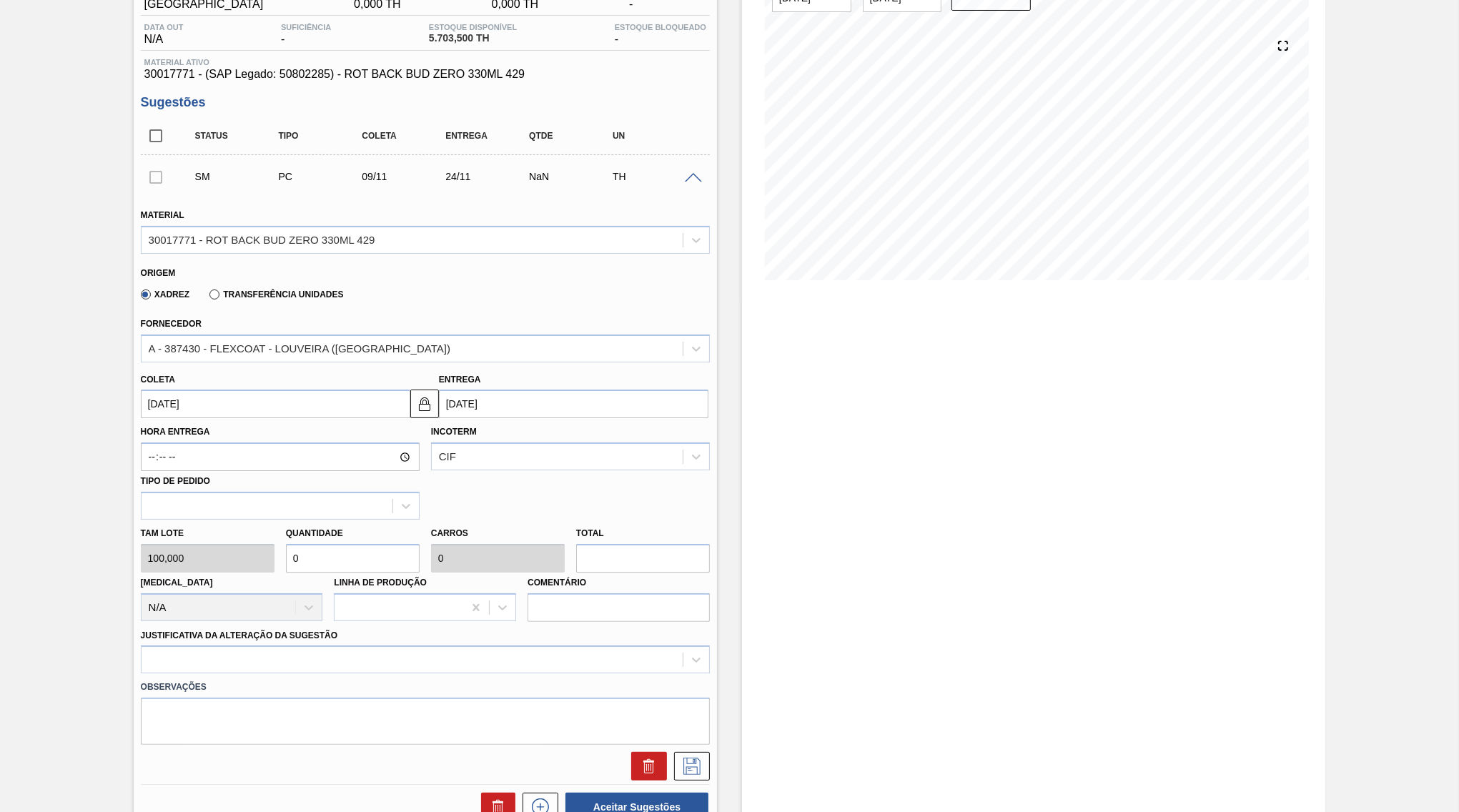
type input "0,03"
type input "3"
type input "0,33"
type input "33"
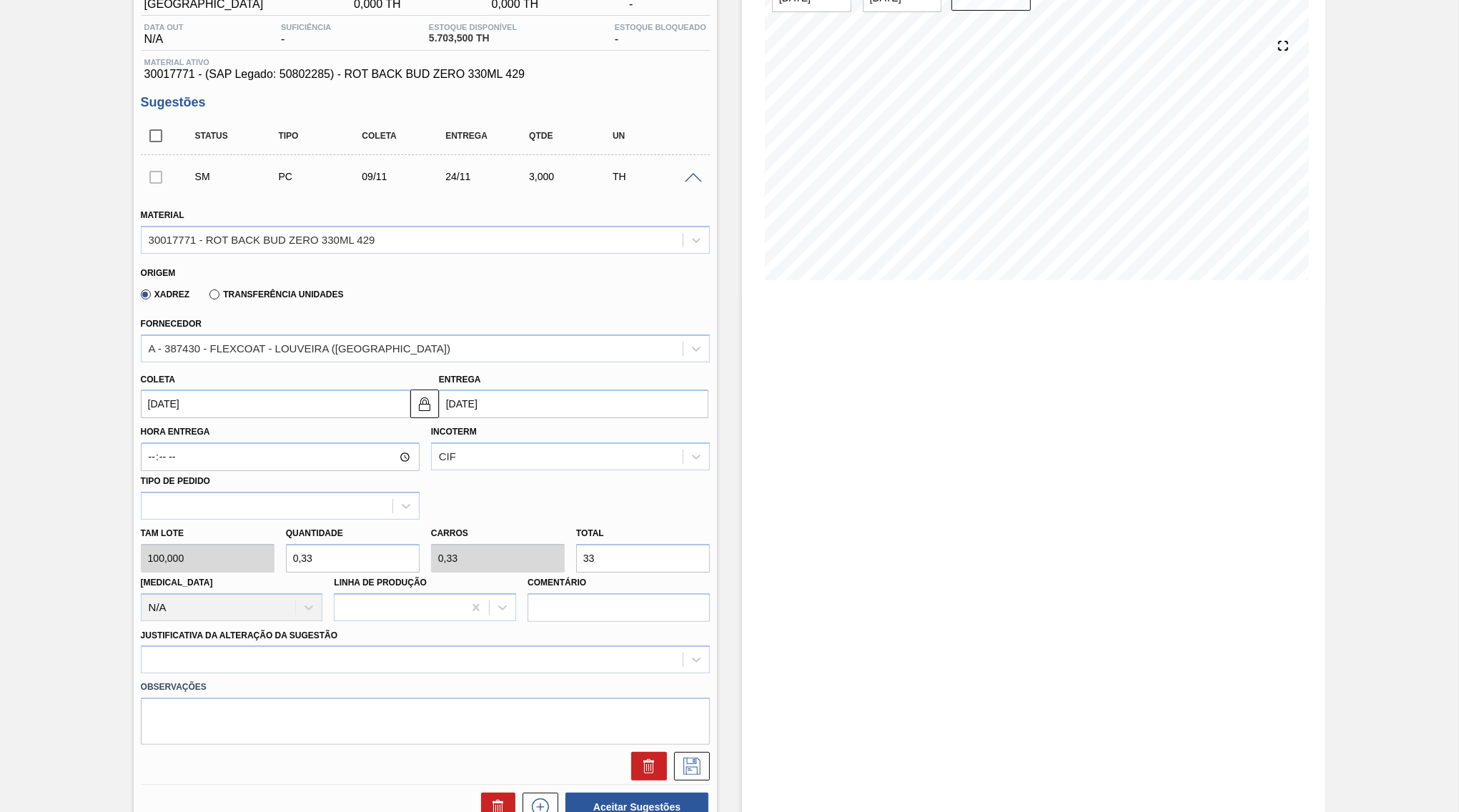
type input "3,3"
type input "330"
type input "33"
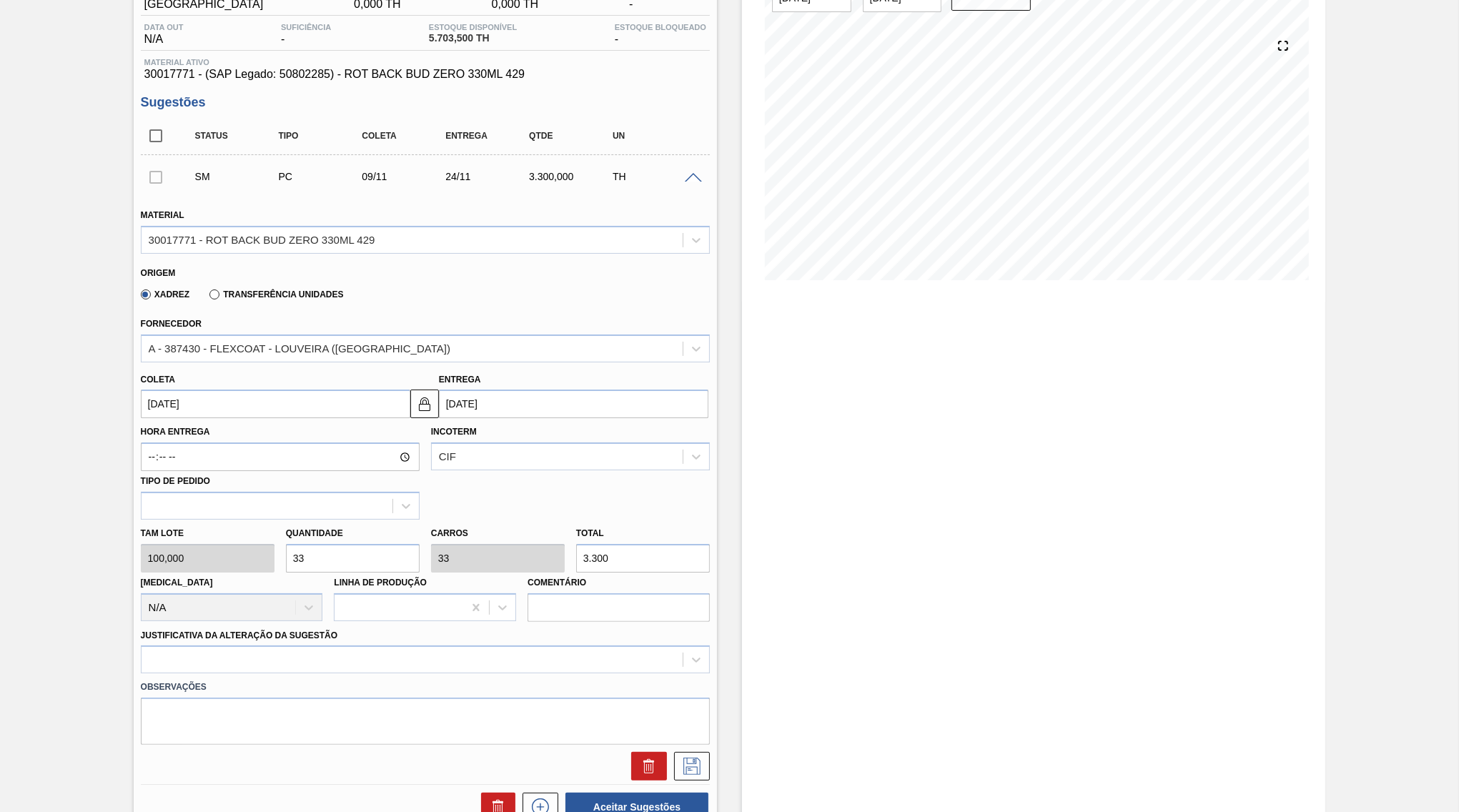
type input "3.300"
click at [265, 630] on label "Justificativa da Alteração da Sugestão" at bounding box center [239, 635] width 197 height 10
click at [150, 653] on Sugestão "Justificativa da Alteração da Sugestão" at bounding box center [149, 659] width 1 height 12
click at [277, 645] on div "Select is focused ,type to refine list, press Down to open the menu," at bounding box center [425, 659] width 569 height 27
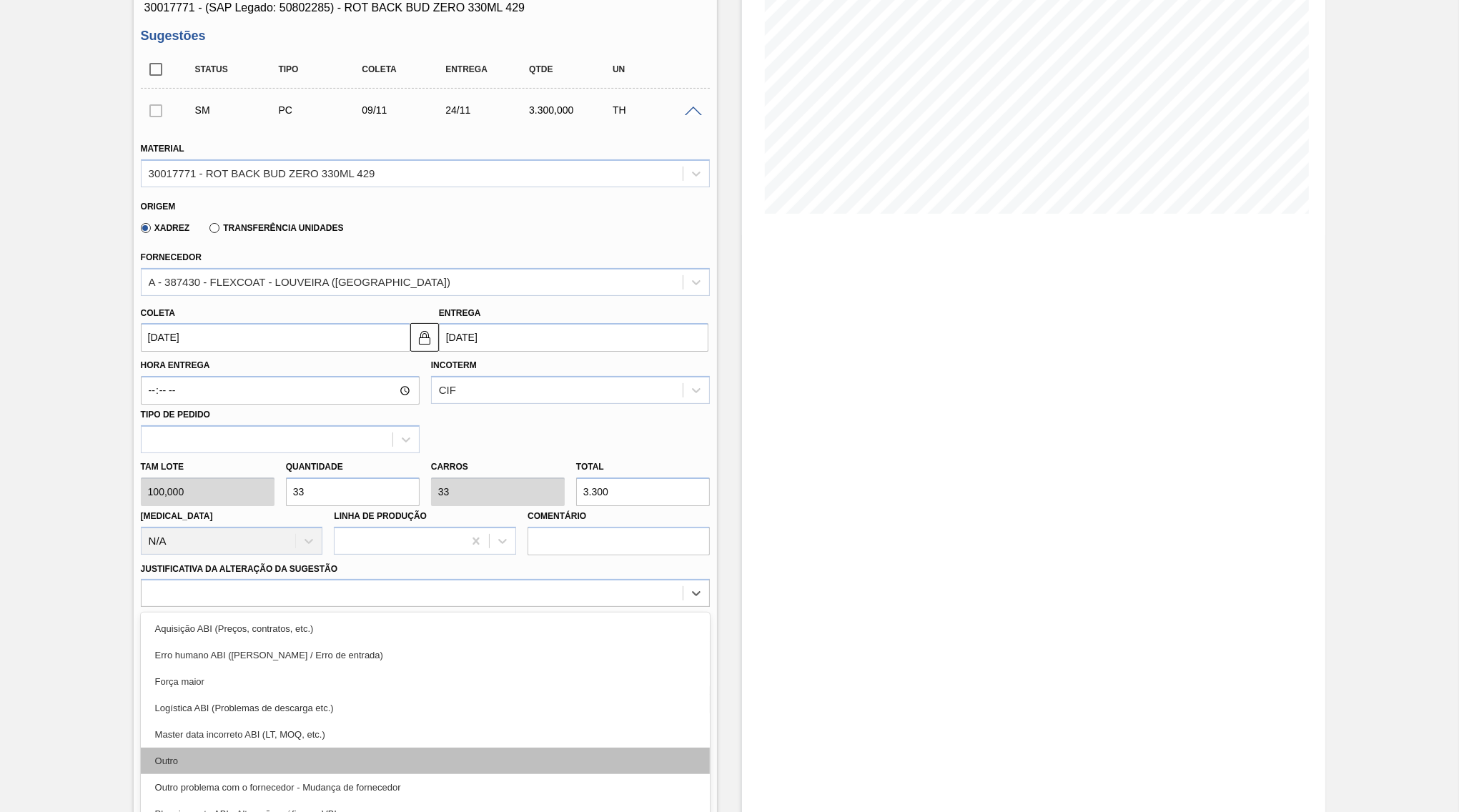
click at [289, 748] on div "Outro" at bounding box center [425, 760] width 569 height 26
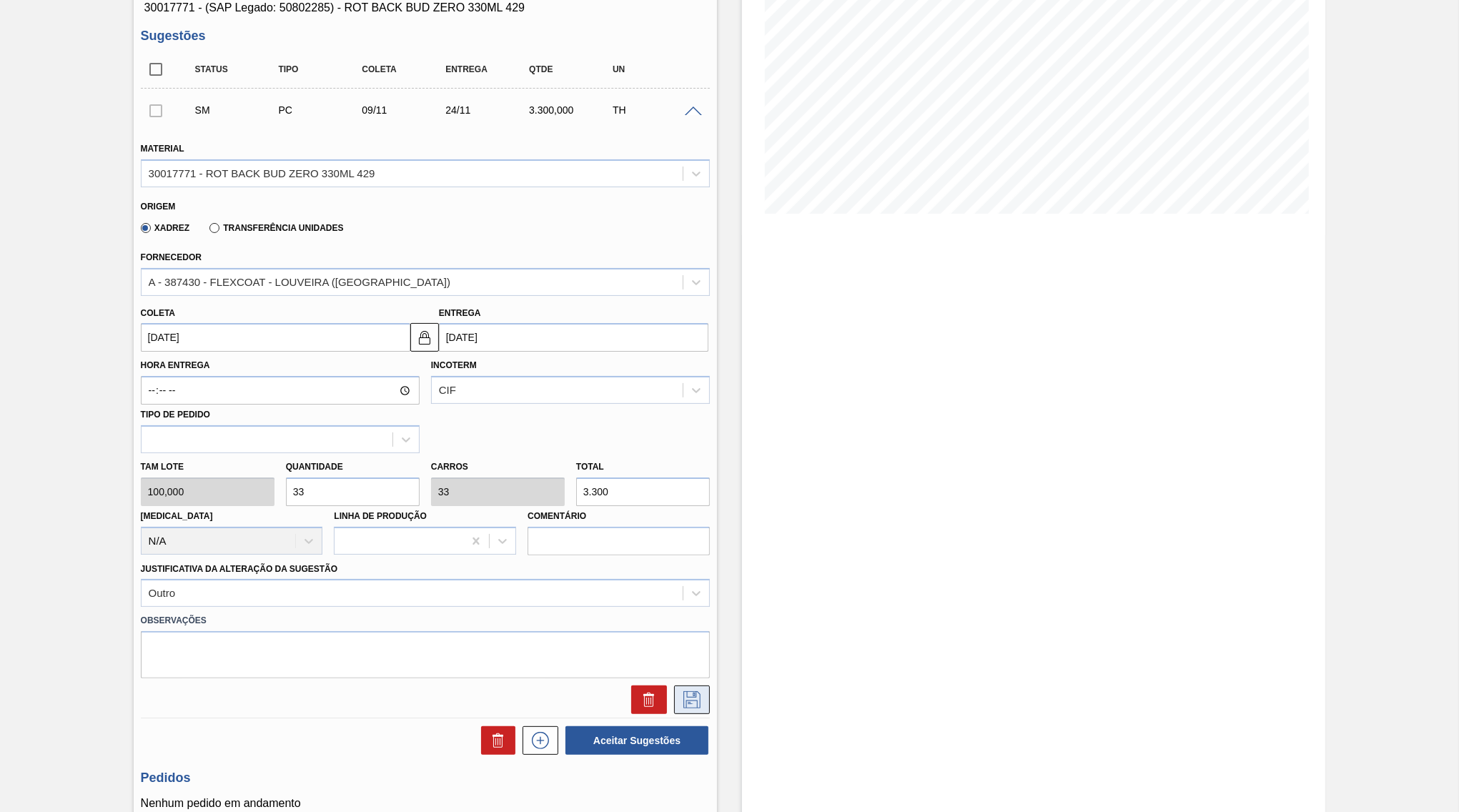
click at [686, 691] on icon at bounding box center [691, 699] width 23 height 18
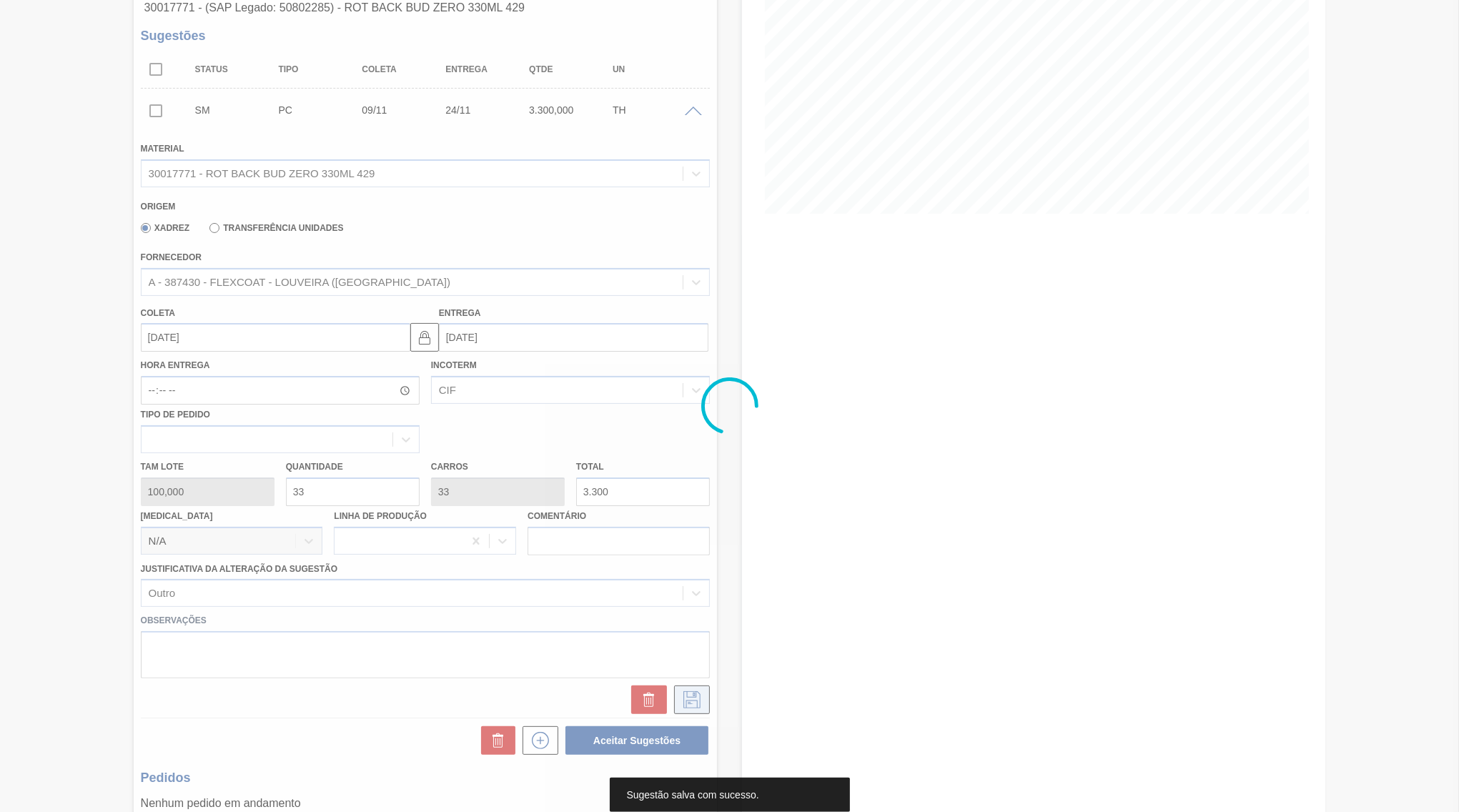
scroll to position [0, 0]
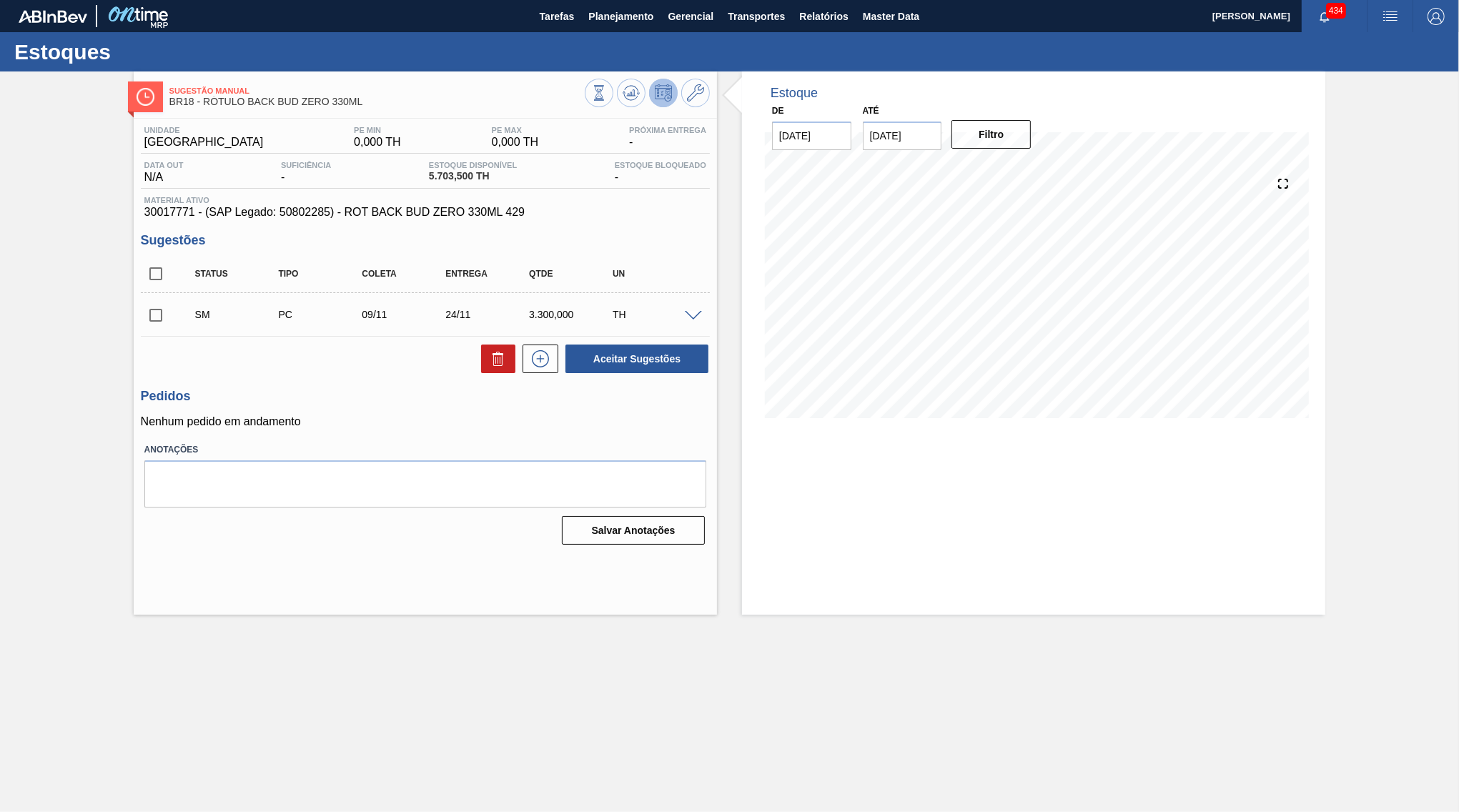
click at [153, 309] on input "checkbox" at bounding box center [156, 314] width 30 height 30
click at [608, 376] on div "Unidade Pernambuco PE MIN 0,000 TH PE MAX 0,000 TH Próxima Entrega - Data out N…" at bounding box center [424, 334] width 583 height 431
click at [608, 356] on button "Aceitar Sugestões" at bounding box center [637, 358] width 143 height 28
checkbox input "false"
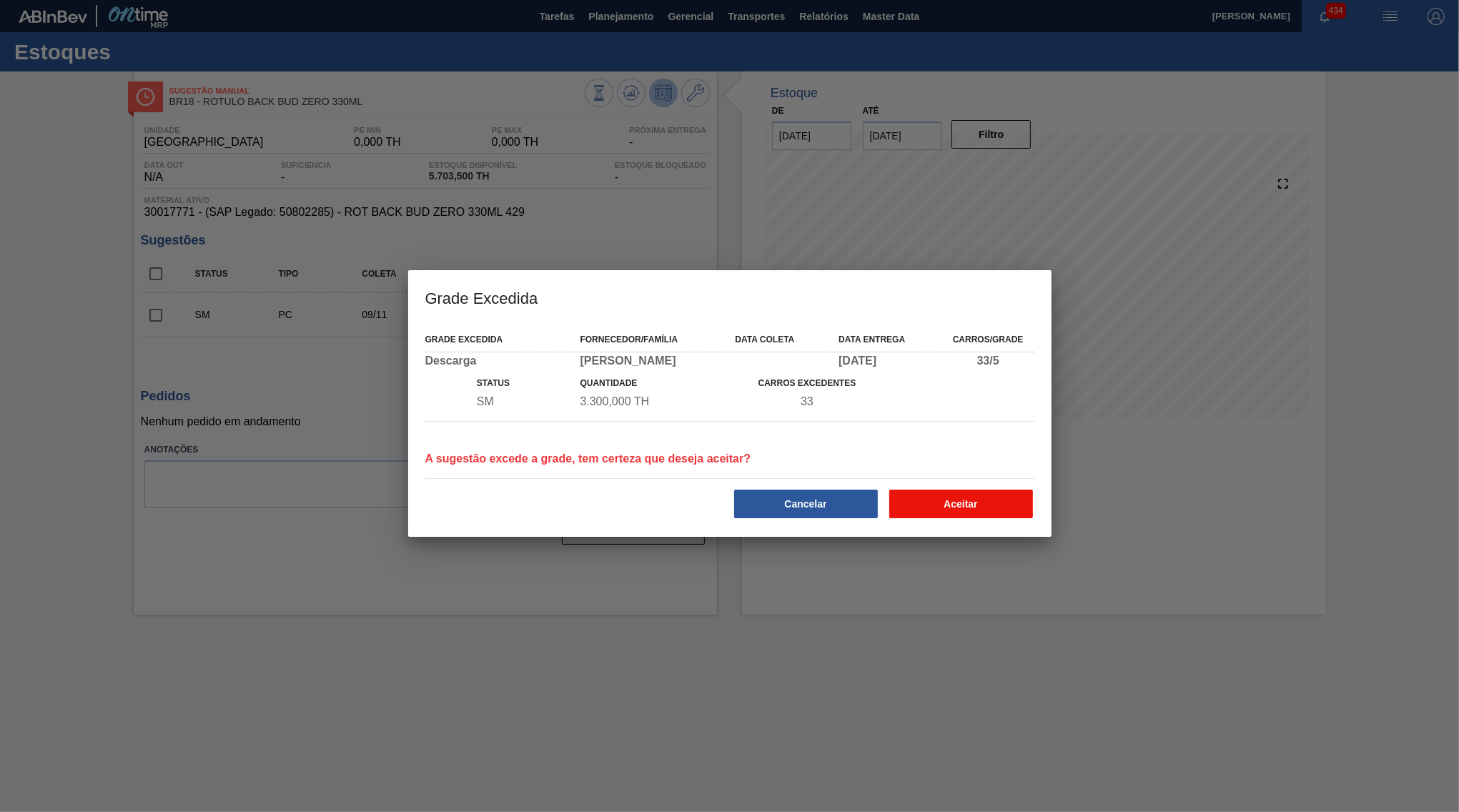
click at [1029, 518] on button "Aceitar" at bounding box center [960, 503] width 144 height 28
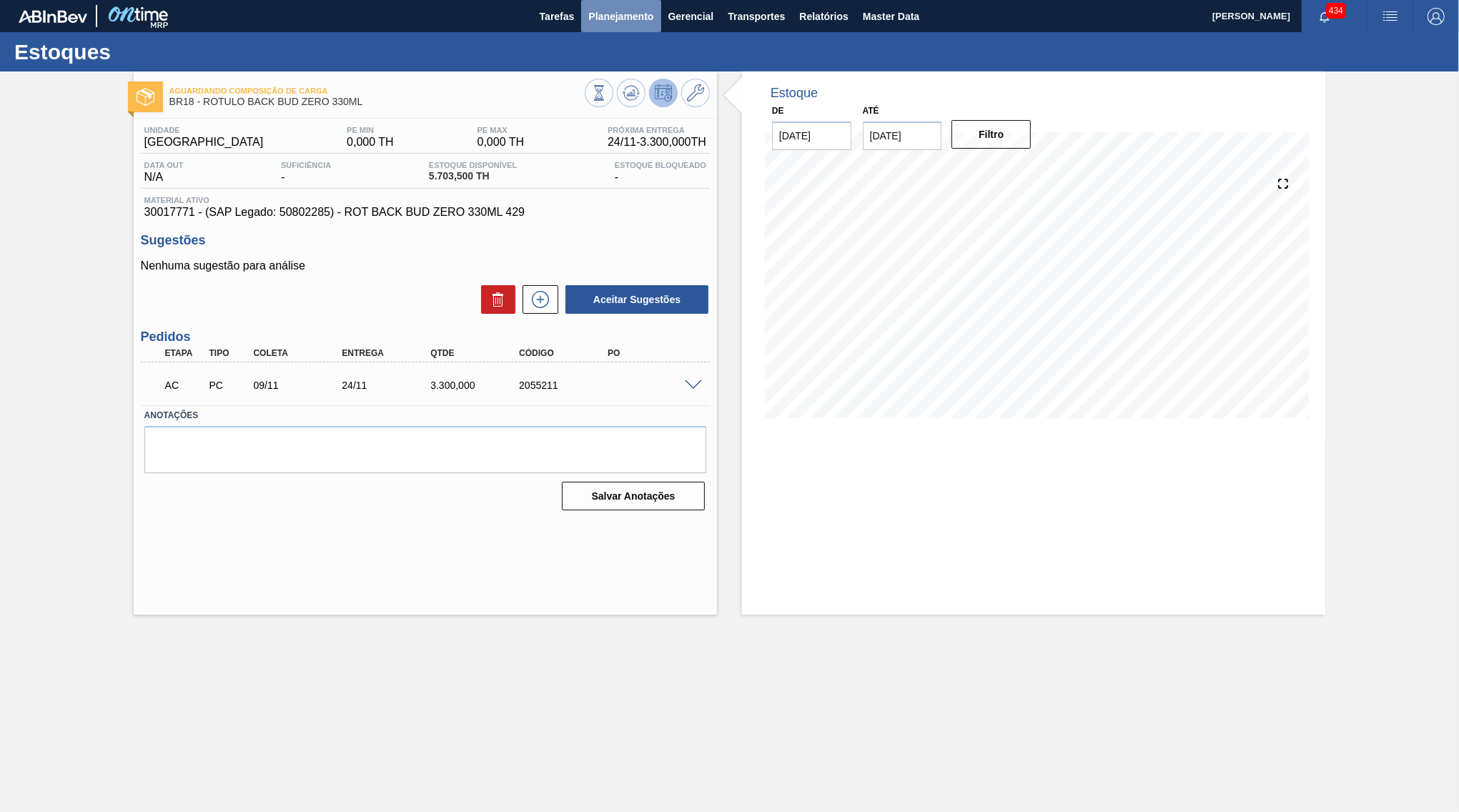
click at [619, 9] on span "Planejamento" at bounding box center [620, 17] width 65 height 18
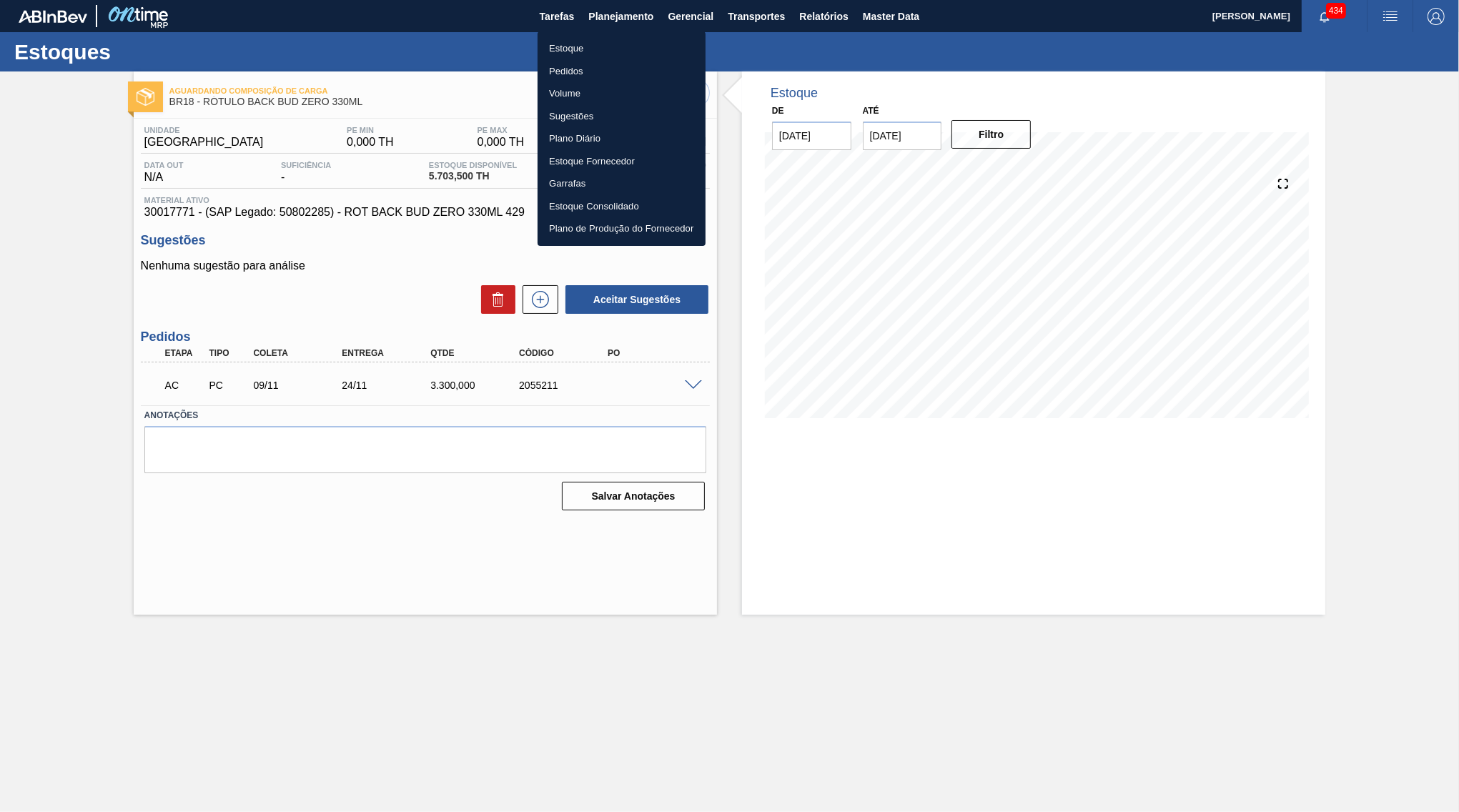
click at [604, 43] on li "Estoque" at bounding box center [621, 48] width 168 height 23
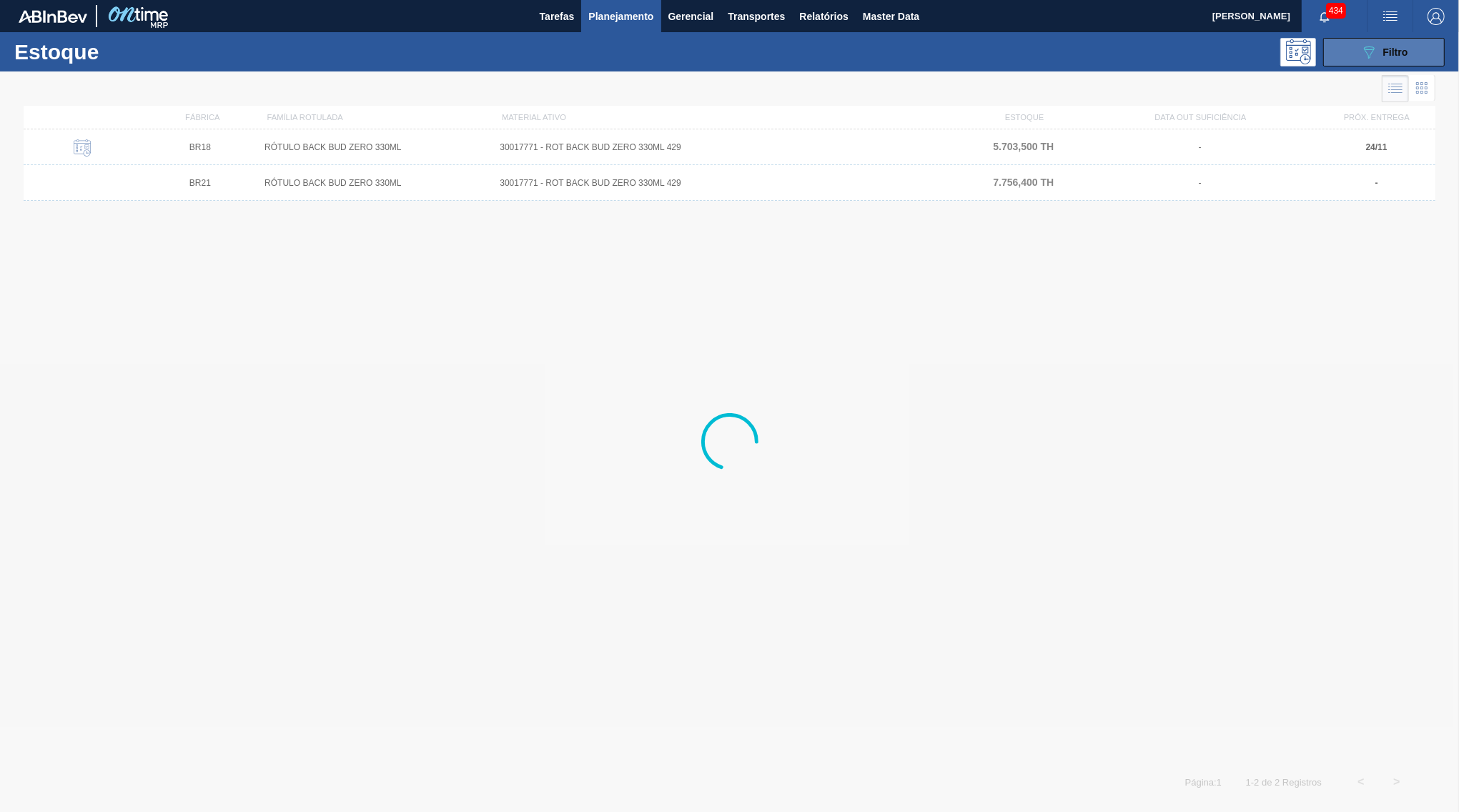
click at [1354, 54] on button "089F7B8B-B2A5-4AFE-B5C0-19BA573D28AC Filtro" at bounding box center [1384, 52] width 122 height 28
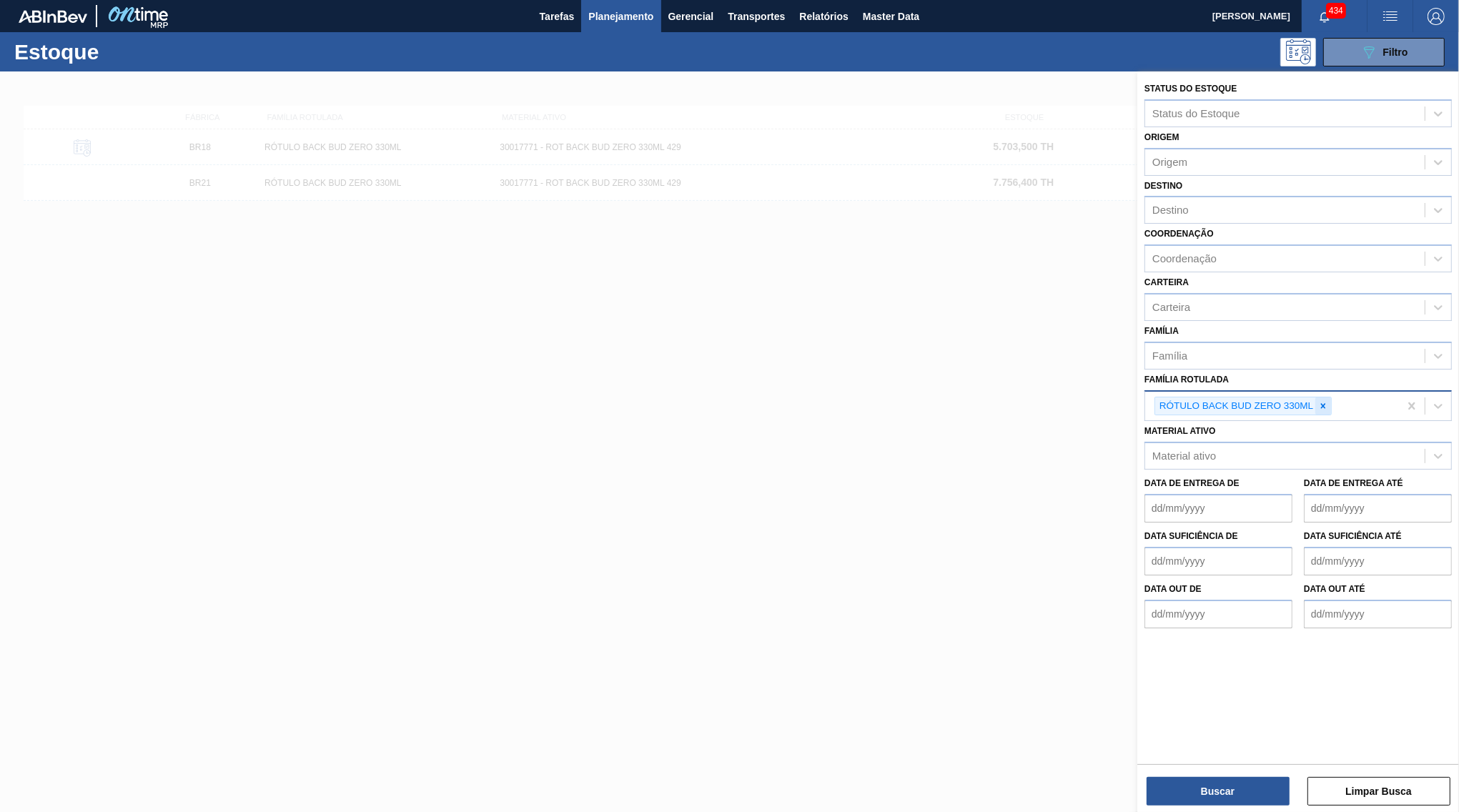
click at [1320, 401] on icon at bounding box center [1323, 406] width 10 height 10
paste Rotulada "RÓTULO BACK BUD ZERO 330ML"
type Rotulada "RÓTULO BACK BUD ZERO 330ML"
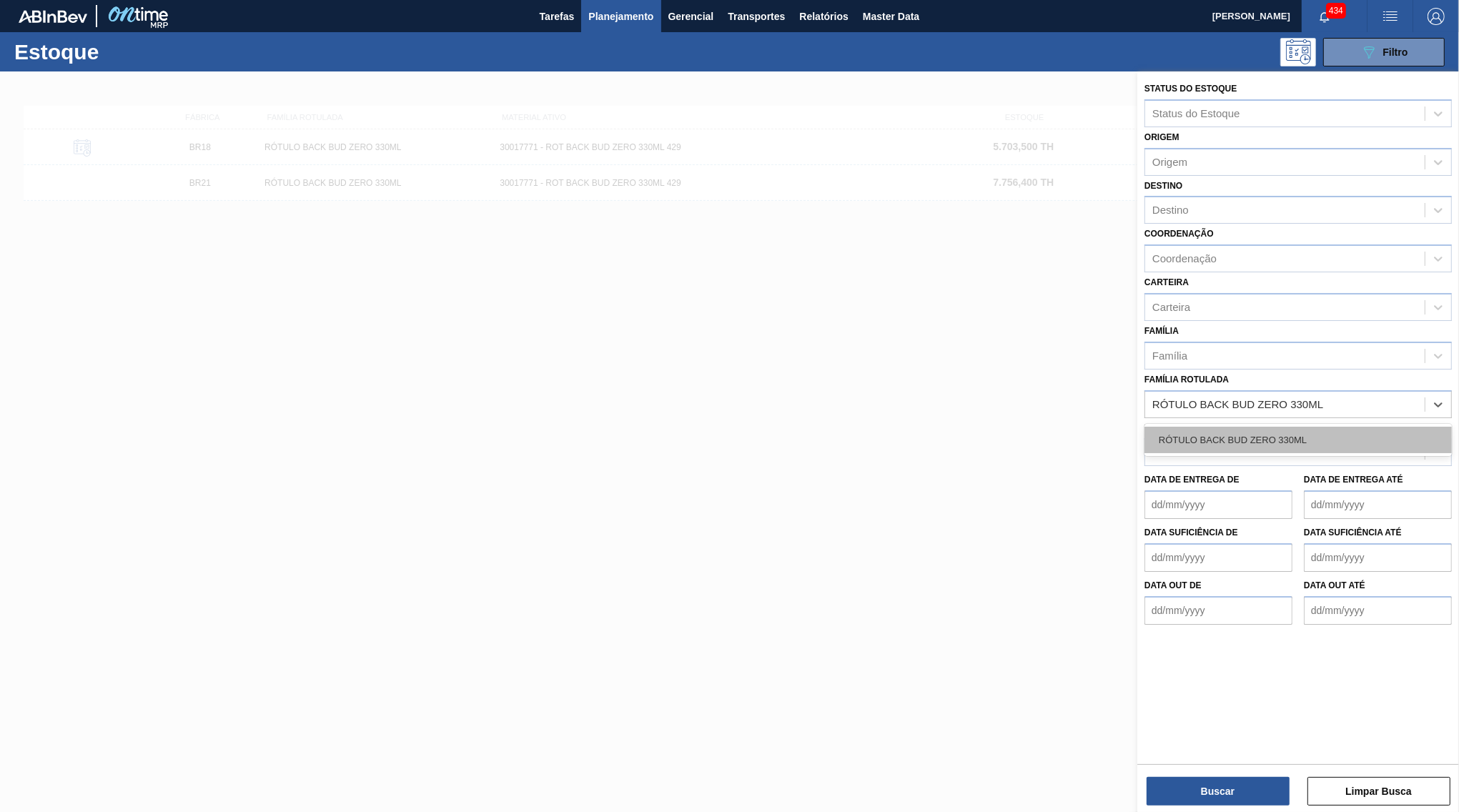
click at [1283, 426] on div "RÓTULO BACK BUD ZERO 330ML" at bounding box center [1298, 439] width 308 height 26
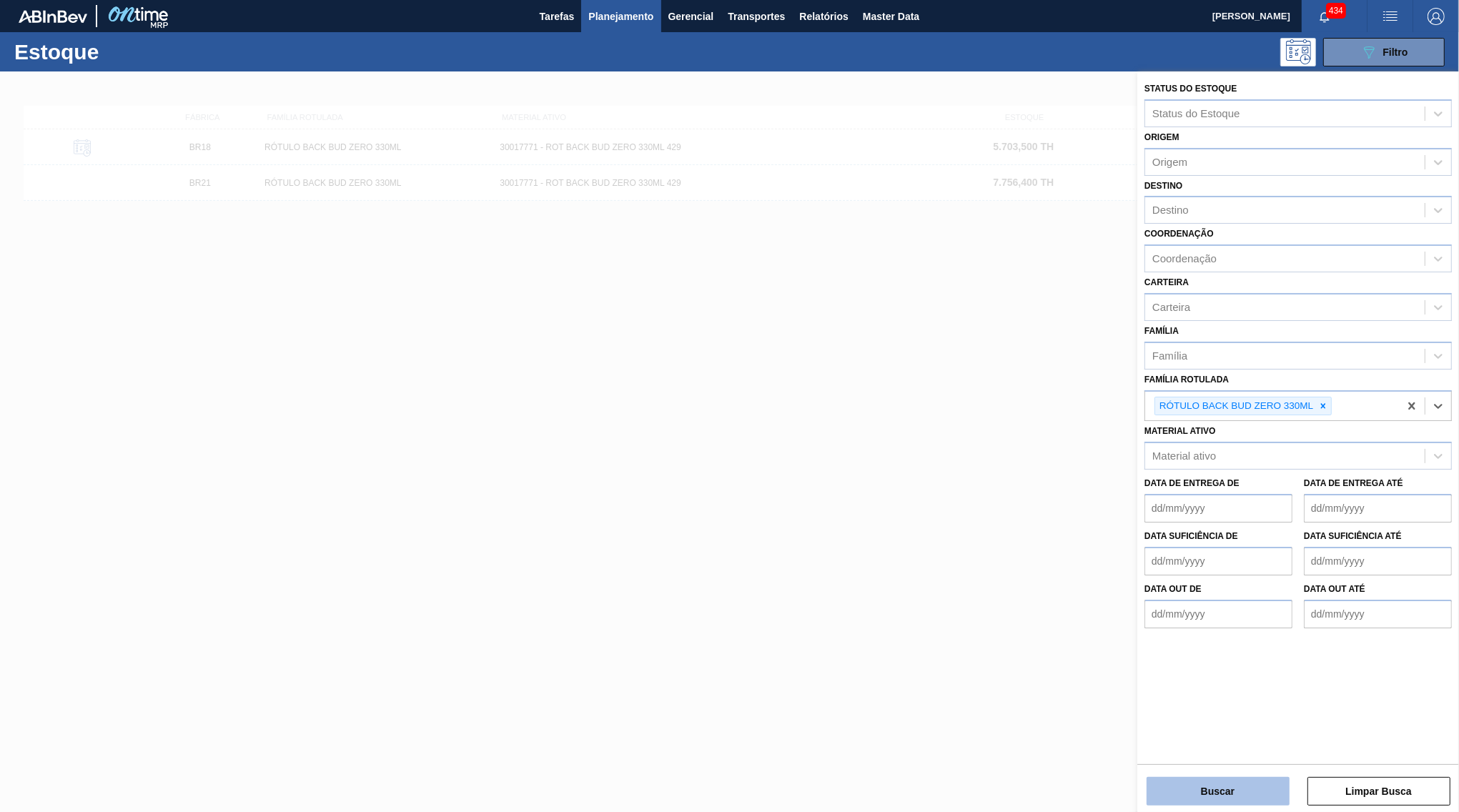
click at [1254, 786] on button "Buscar" at bounding box center [1218, 790] width 143 height 28
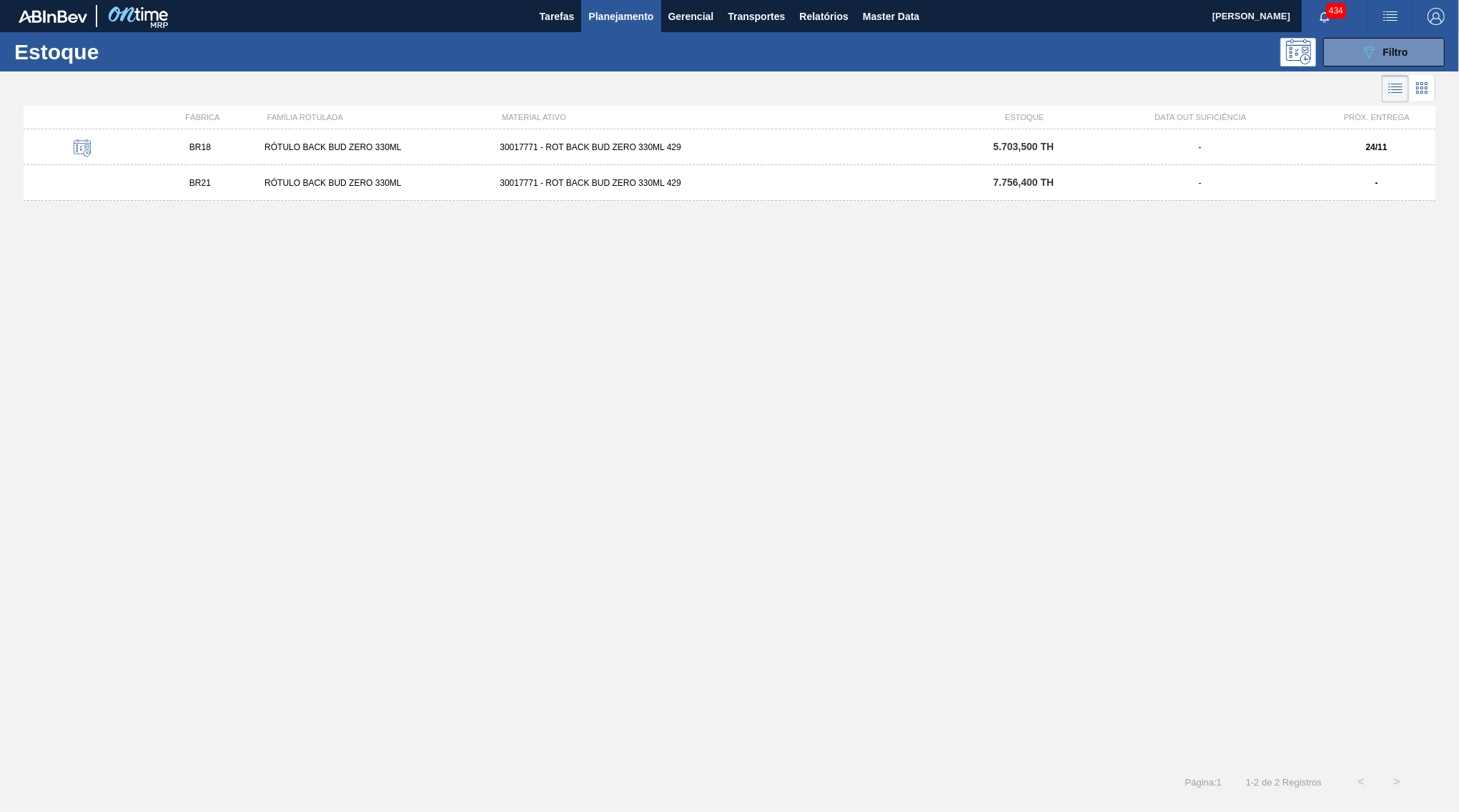
click at [197, 146] on span "BR18" at bounding box center [200, 147] width 22 height 10
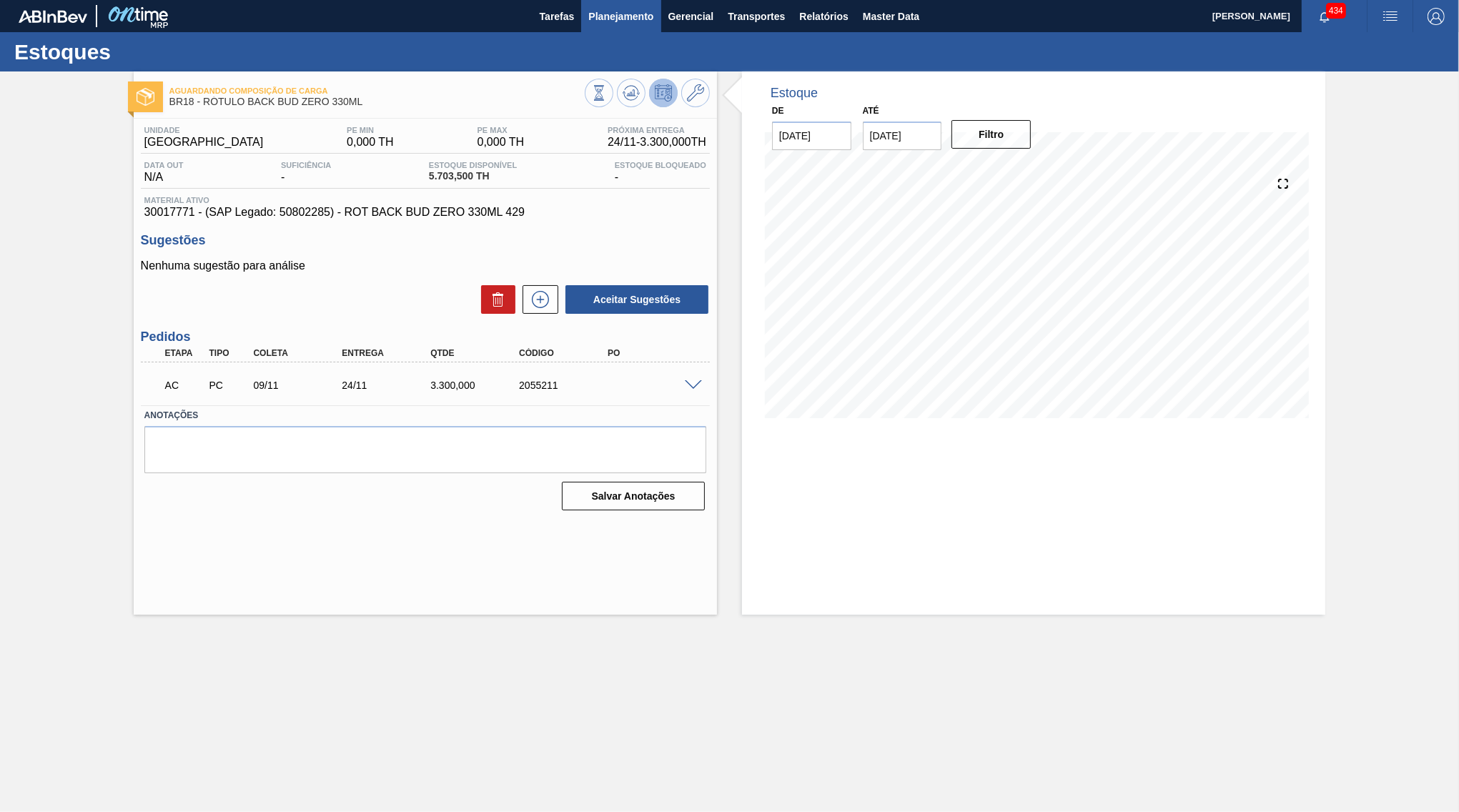
click at [608, 21] on span "Planejamento" at bounding box center [620, 17] width 65 height 18
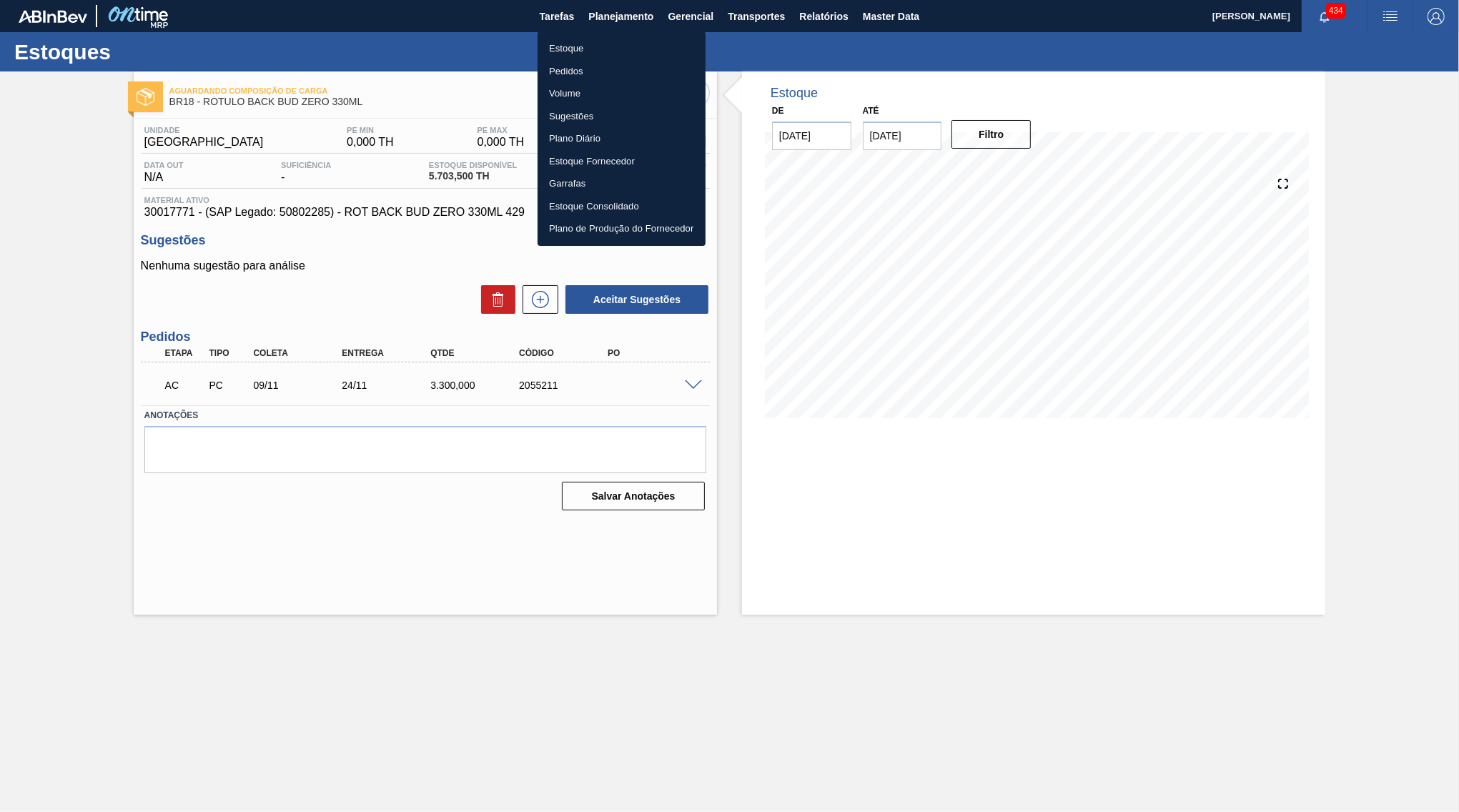
click at [608, 47] on li "Estoque" at bounding box center [621, 48] width 168 height 23
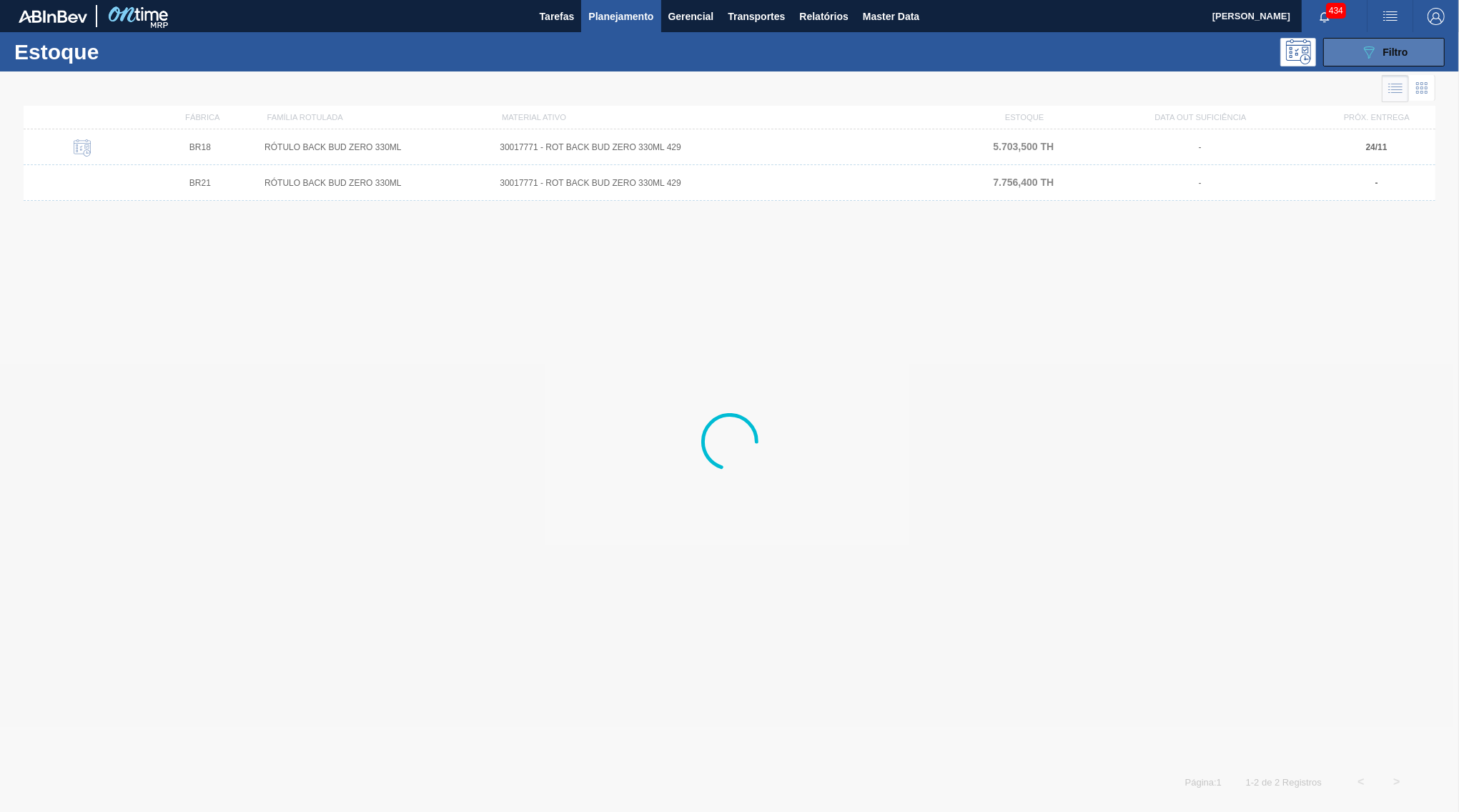
click at [1399, 65] on button "089F7B8B-B2A5-4AFE-B5C0-19BA573D28AC Filtro" at bounding box center [1384, 52] width 122 height 28
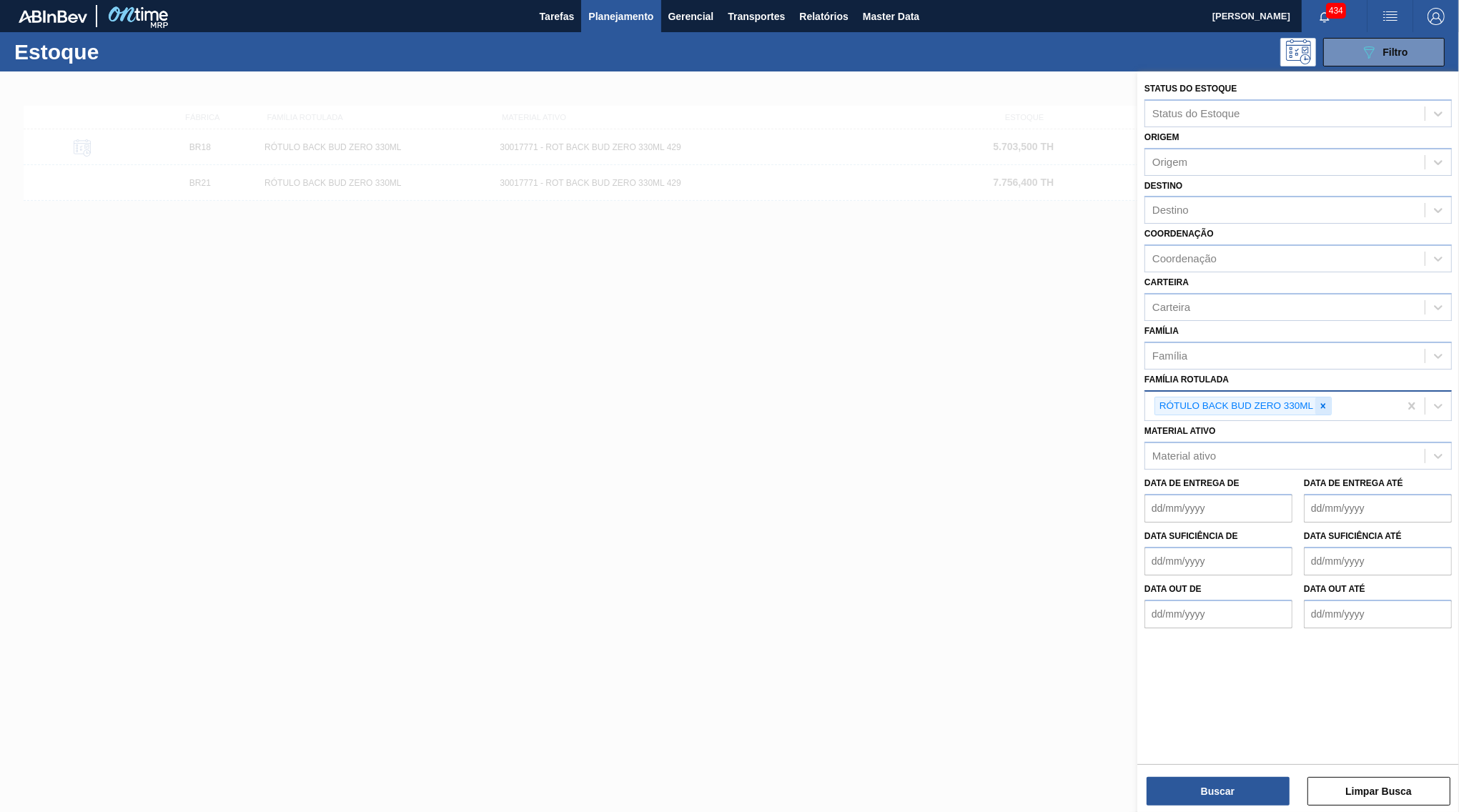
click at [1323, 403] on icon at bounding box center [1323, 405] width 5 height 5
paste Rotulada "RÓTULO BACK BUD ZERO 330ML"
type Rotulada "RÓTULO BACK BUD ZERO 330ML"
paste Rotulada "RÓTULO FRONT BUD ZERO 330ML"
type Rotulada "RÓTULO FRONT BUD ZERO 330ML"
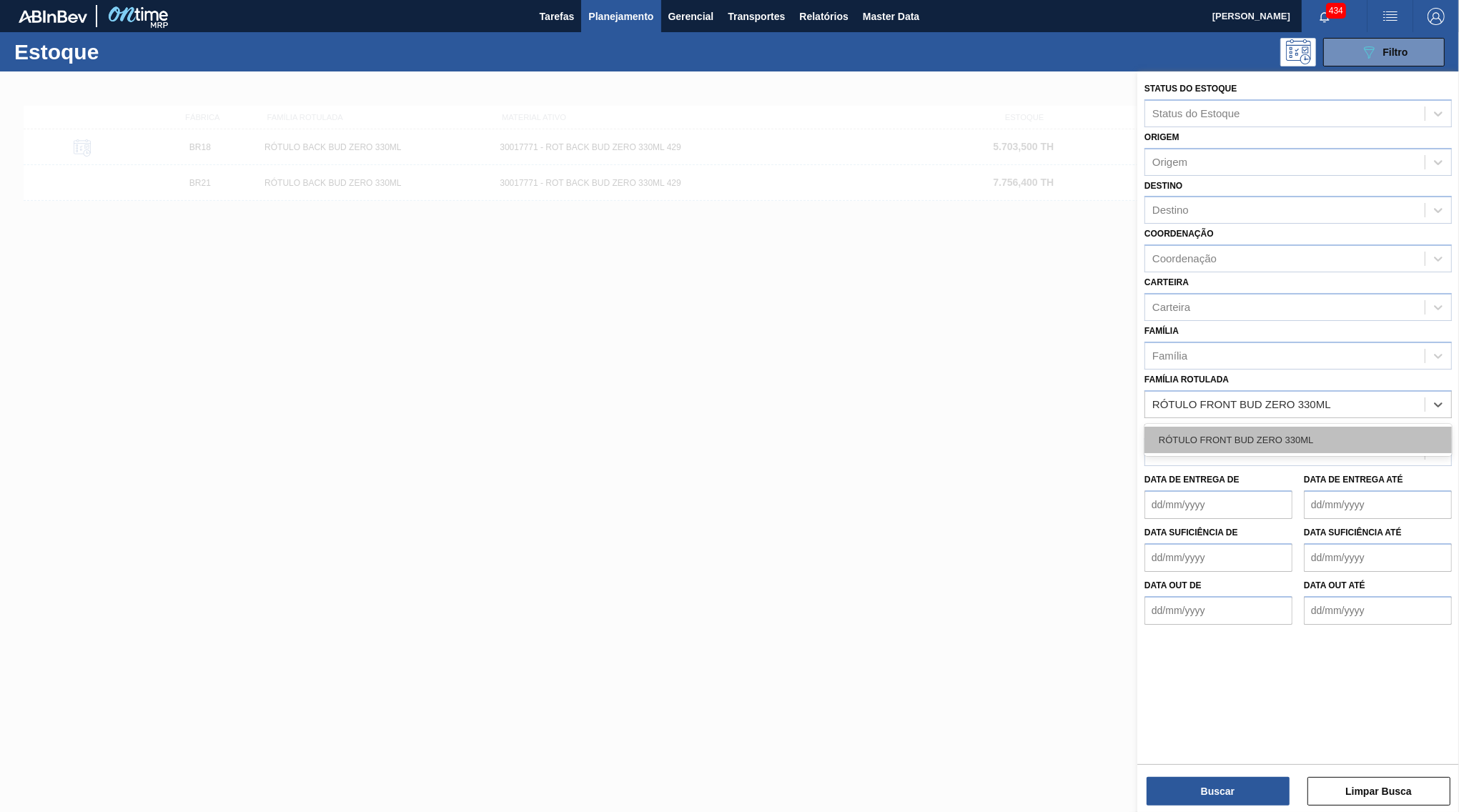
click at [1219, 426] on div "RÓTULO FRONT BUD ZERO 330ML" at bounding box center [1298, 439] width 308 height 26
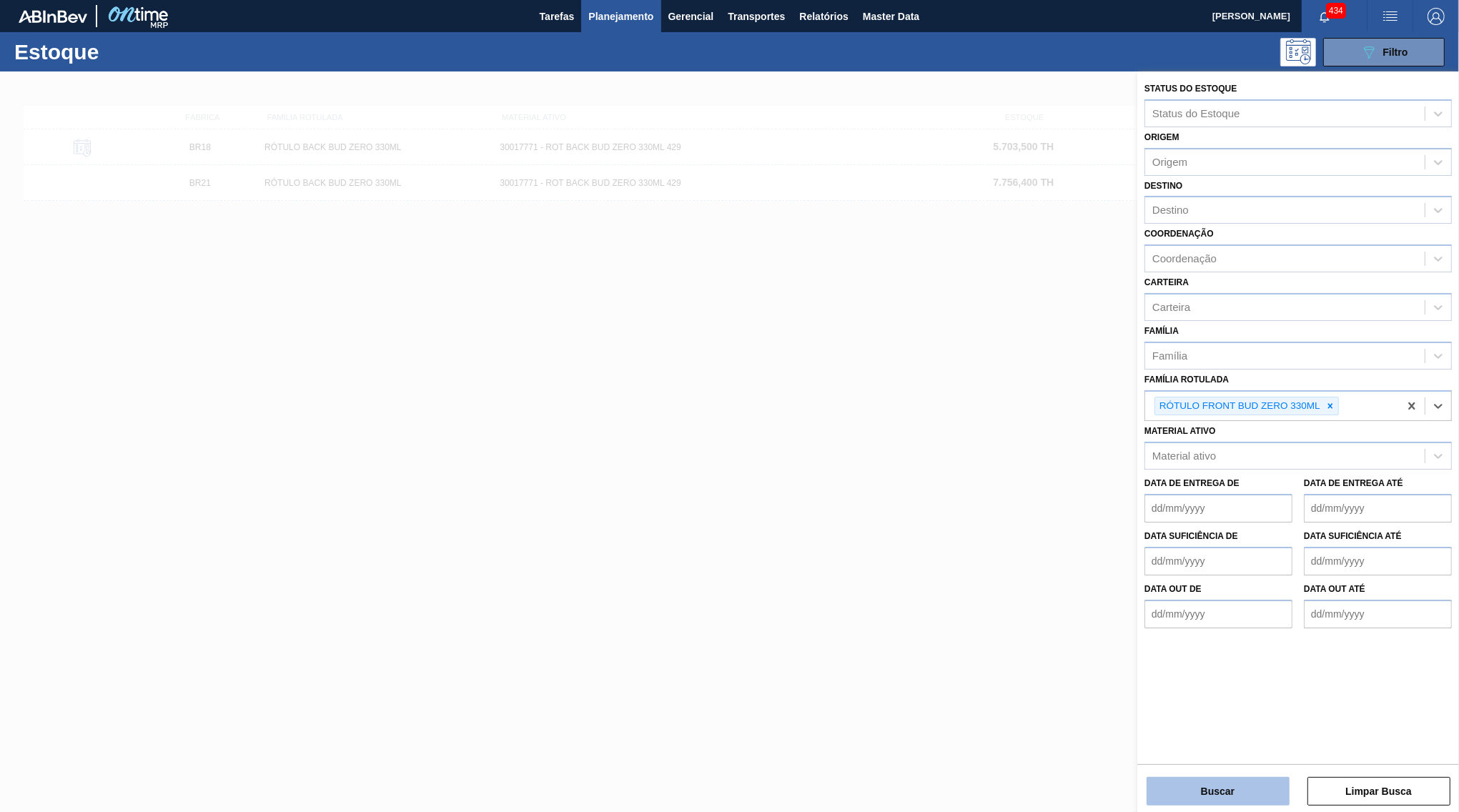
click at [1188, 779] on button "Buscar" at bounding box center [1218, 790] width 143 height 28
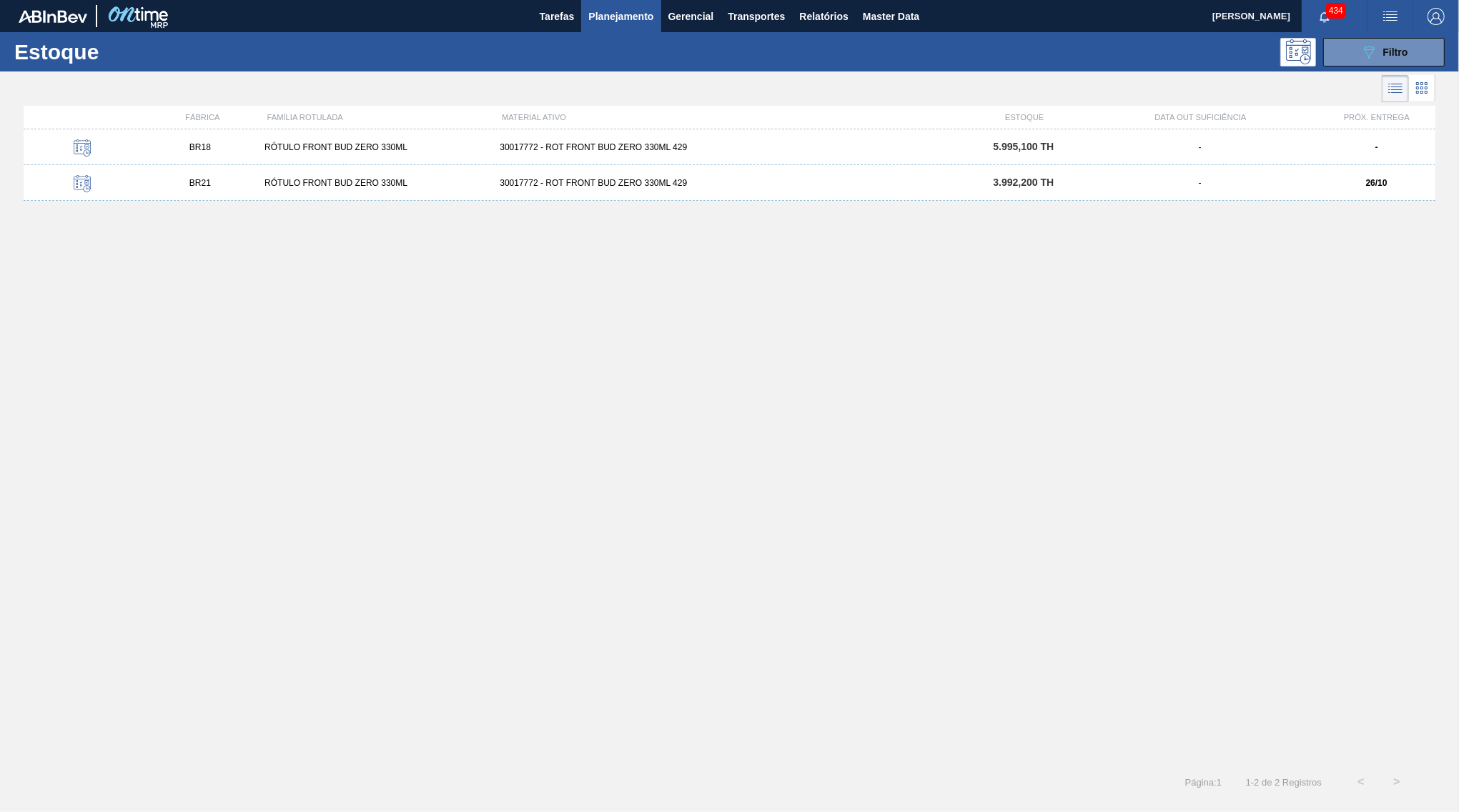
click at [1349, 152] on div "-" at bounding box center [1376, 147] width 118 height 10
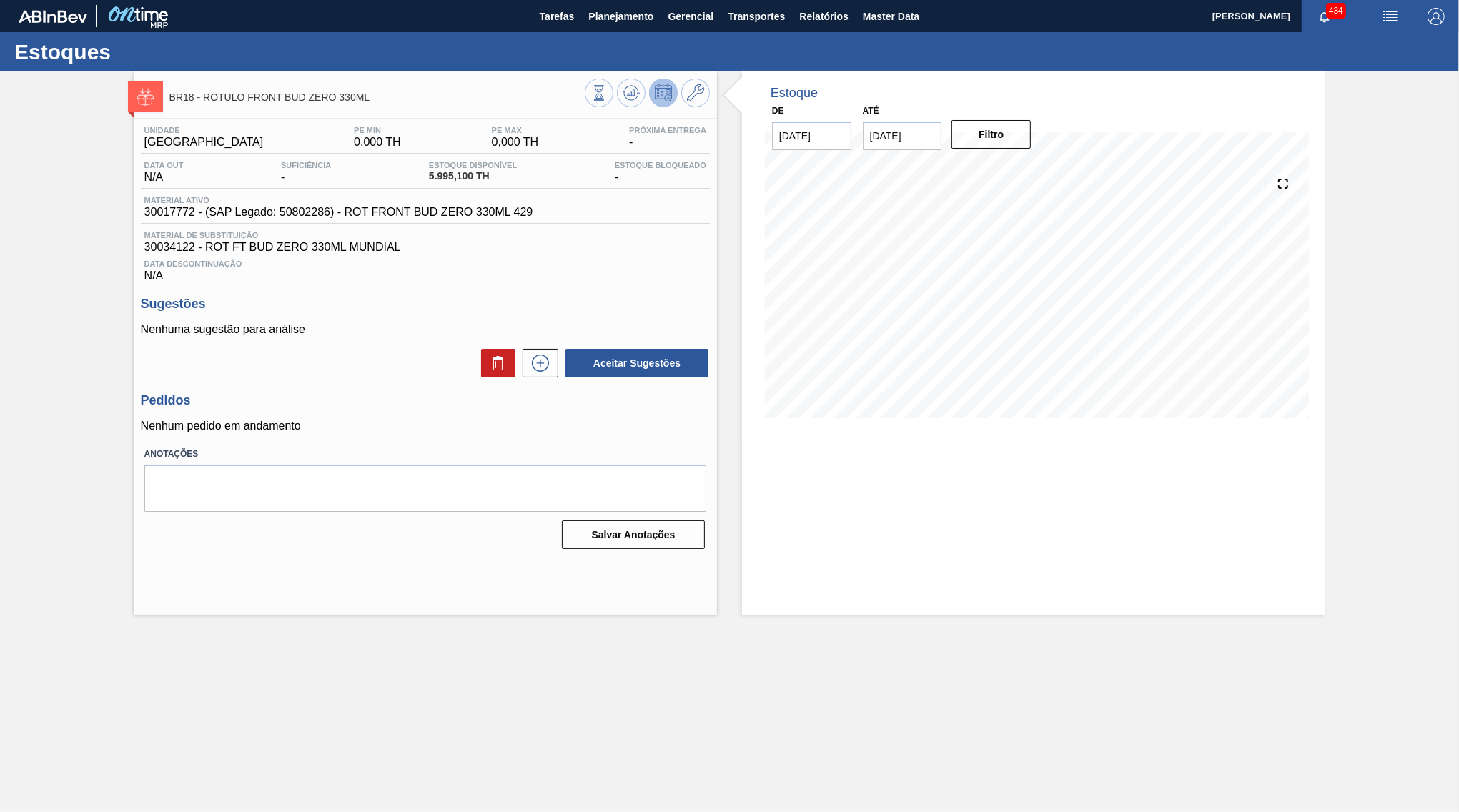
click at [538, 370] on icon at bounding box center [540, 363] width 23 height 18
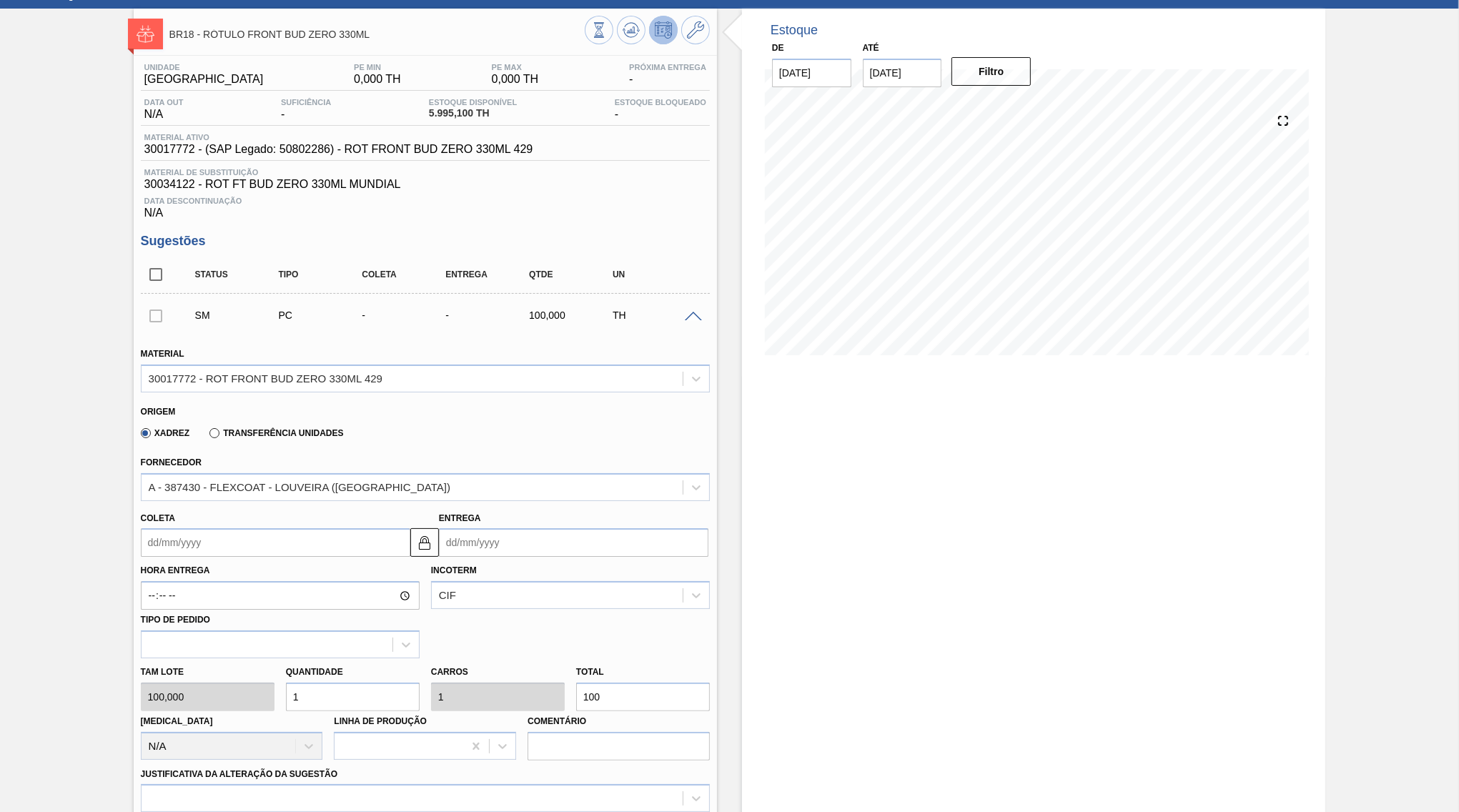
scroll to position [69, 0]
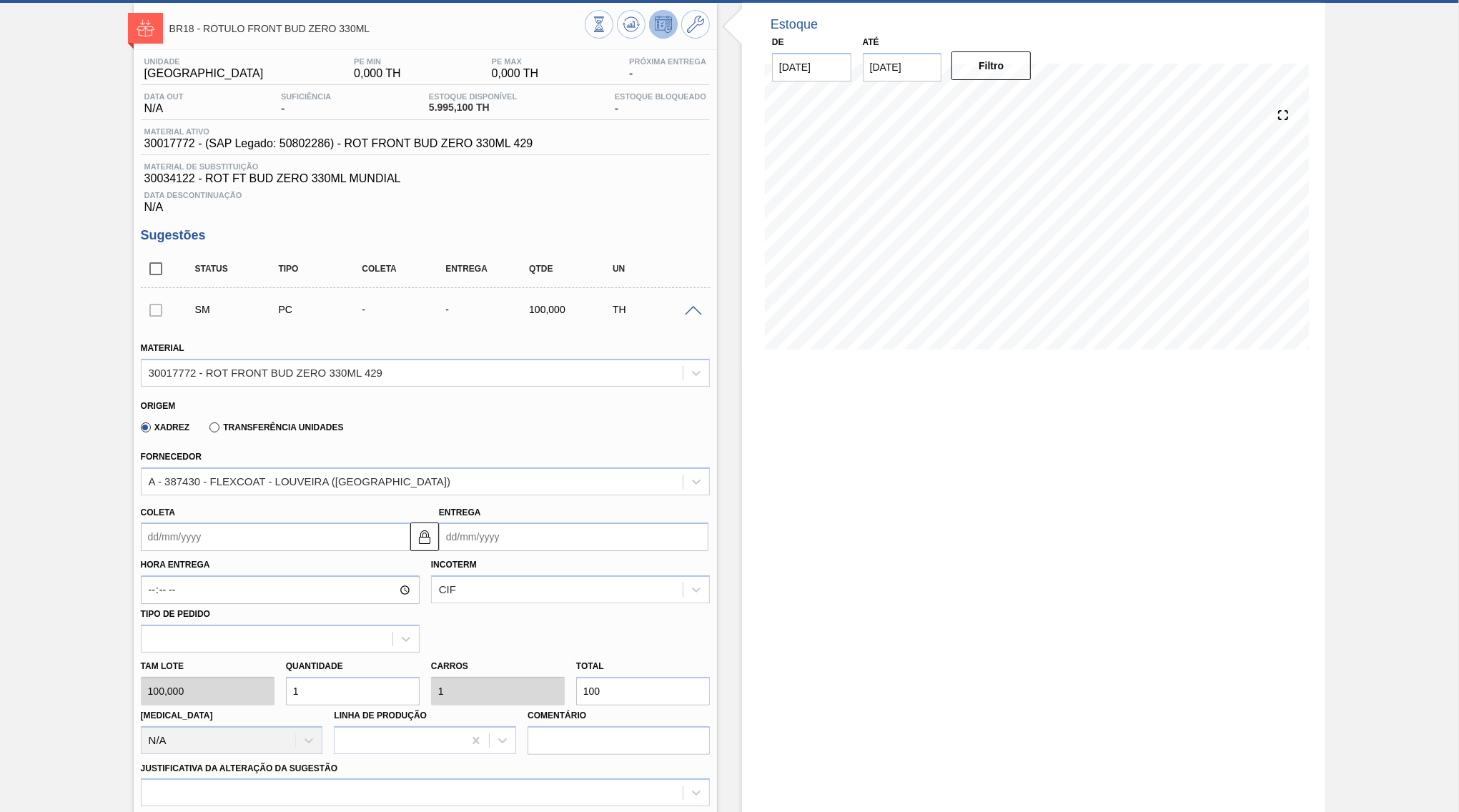
drag, startPoint x: 598, startPoint y: 678, endPoint x: 560, endPoint y: 672, distance: 38.5
click at [576, 677] on input "100" at bounding box center [643, 691] width 133 height 28
type input "0,03"
type input "3"
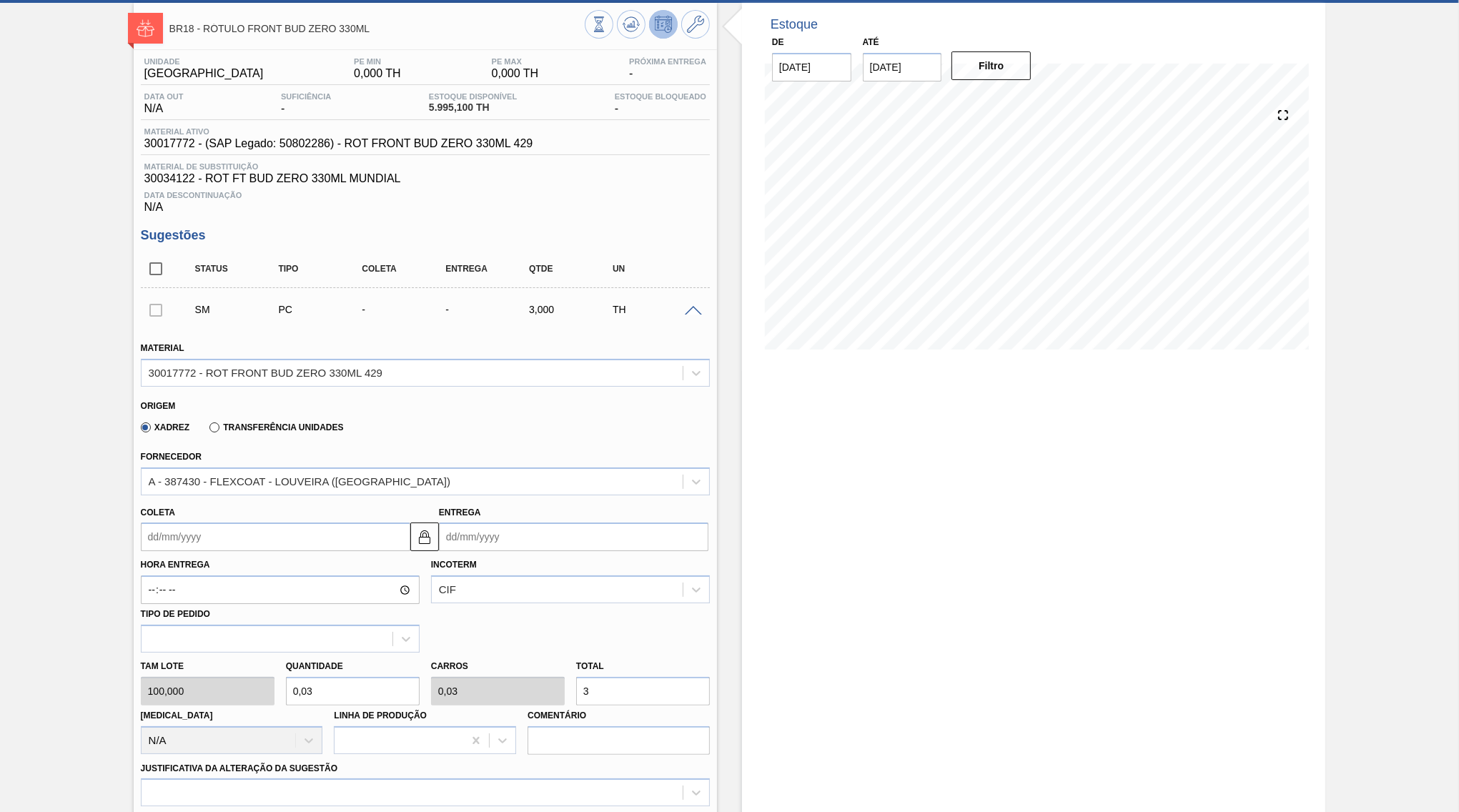
type input "0,33"
type input "33"
type input "3,3"
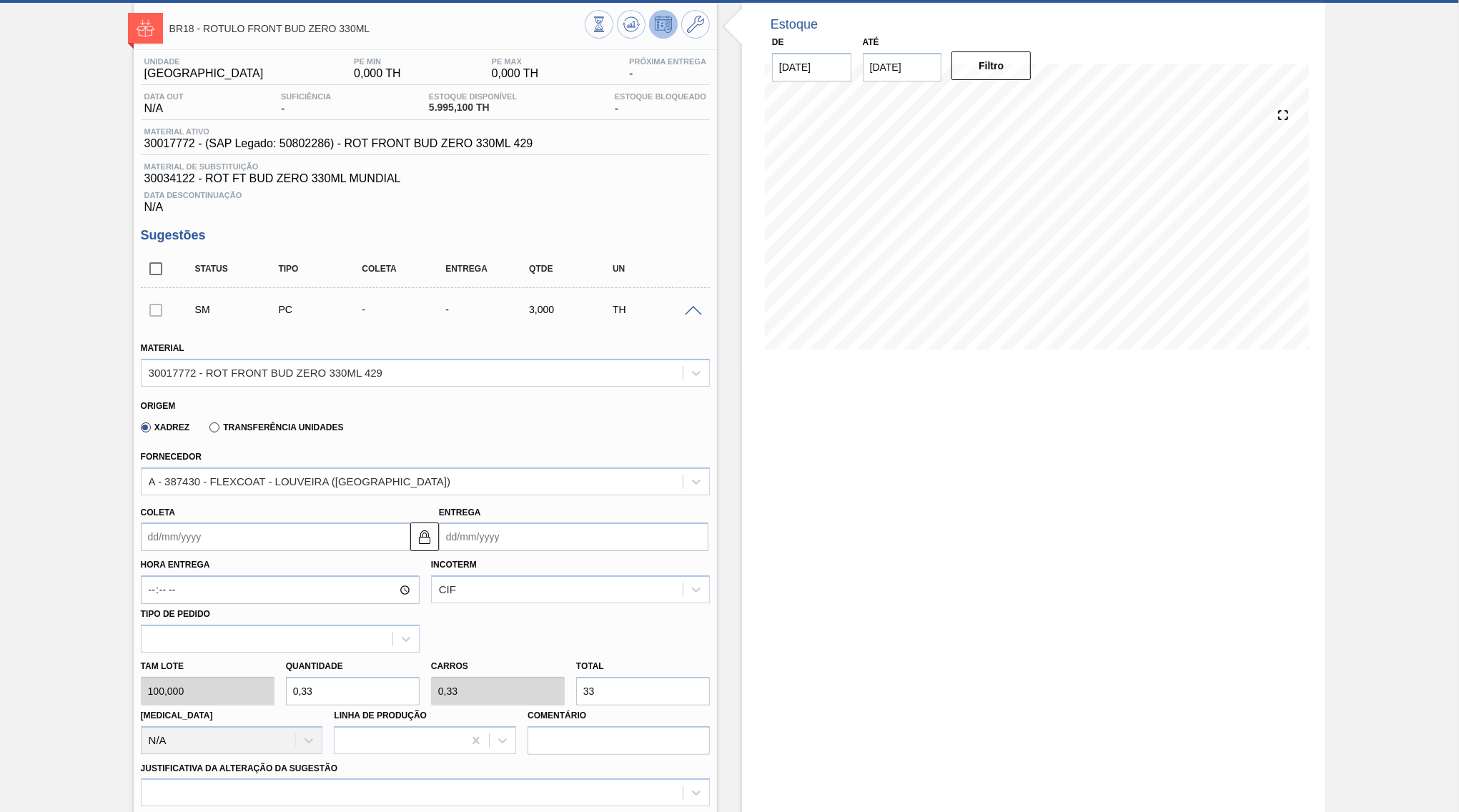
type input "330"
type input "33"
type input "3.300"
click at [652, 550] on div "Hora Entrega Incoterm CIF Tipo de pedido" at bounding box center [425, 601] width 580 height 102
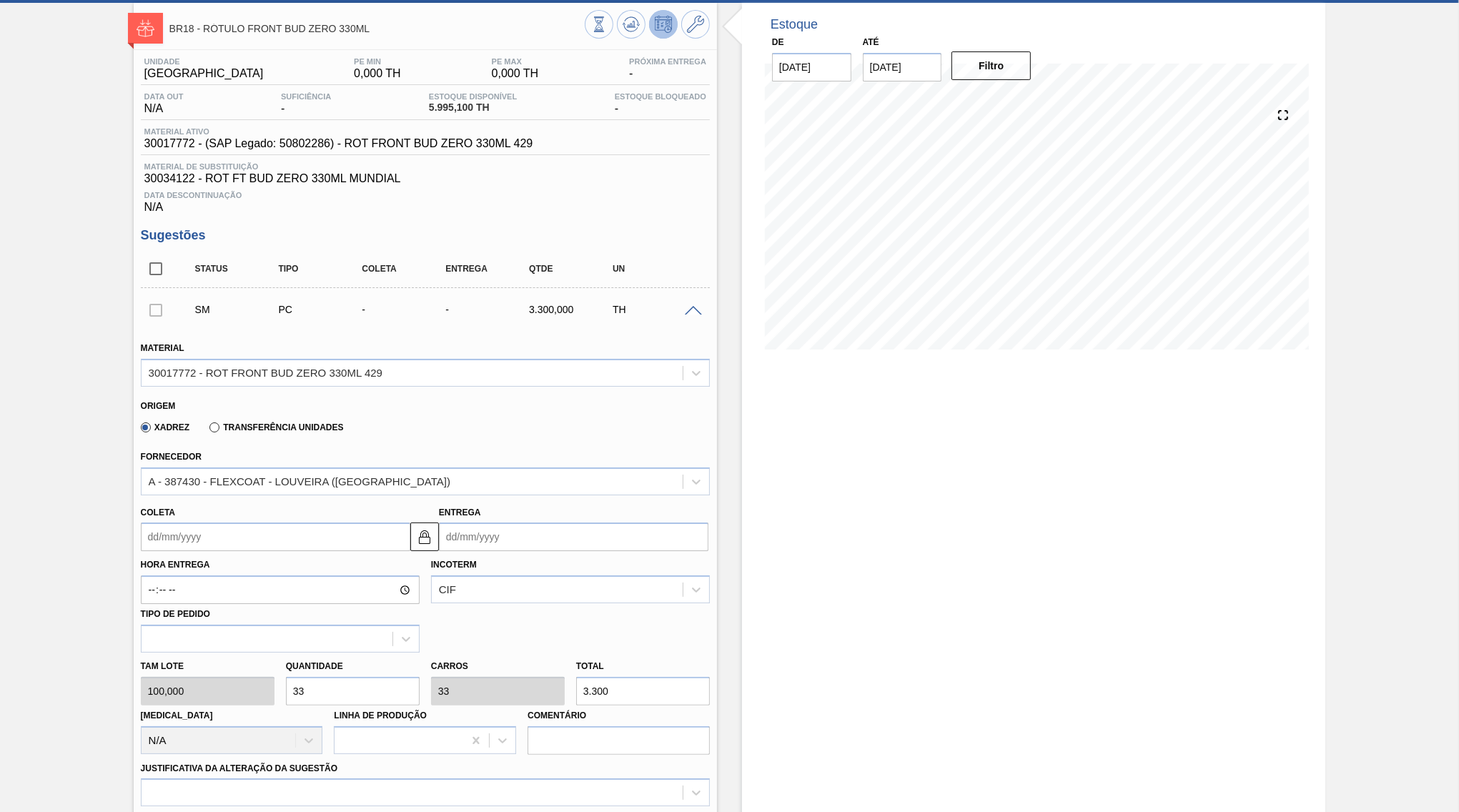
click at [625, 533] on input "Entrega" at bounding box center [573, 536] width 269 height 28
click at [594, 566] on button "Next Month" at bounding box center [599, 571] width 10 height 10
click at [469, 700] on div "24" at bounding box center [479, 710] width 20 height 20
type input "[DATE]"
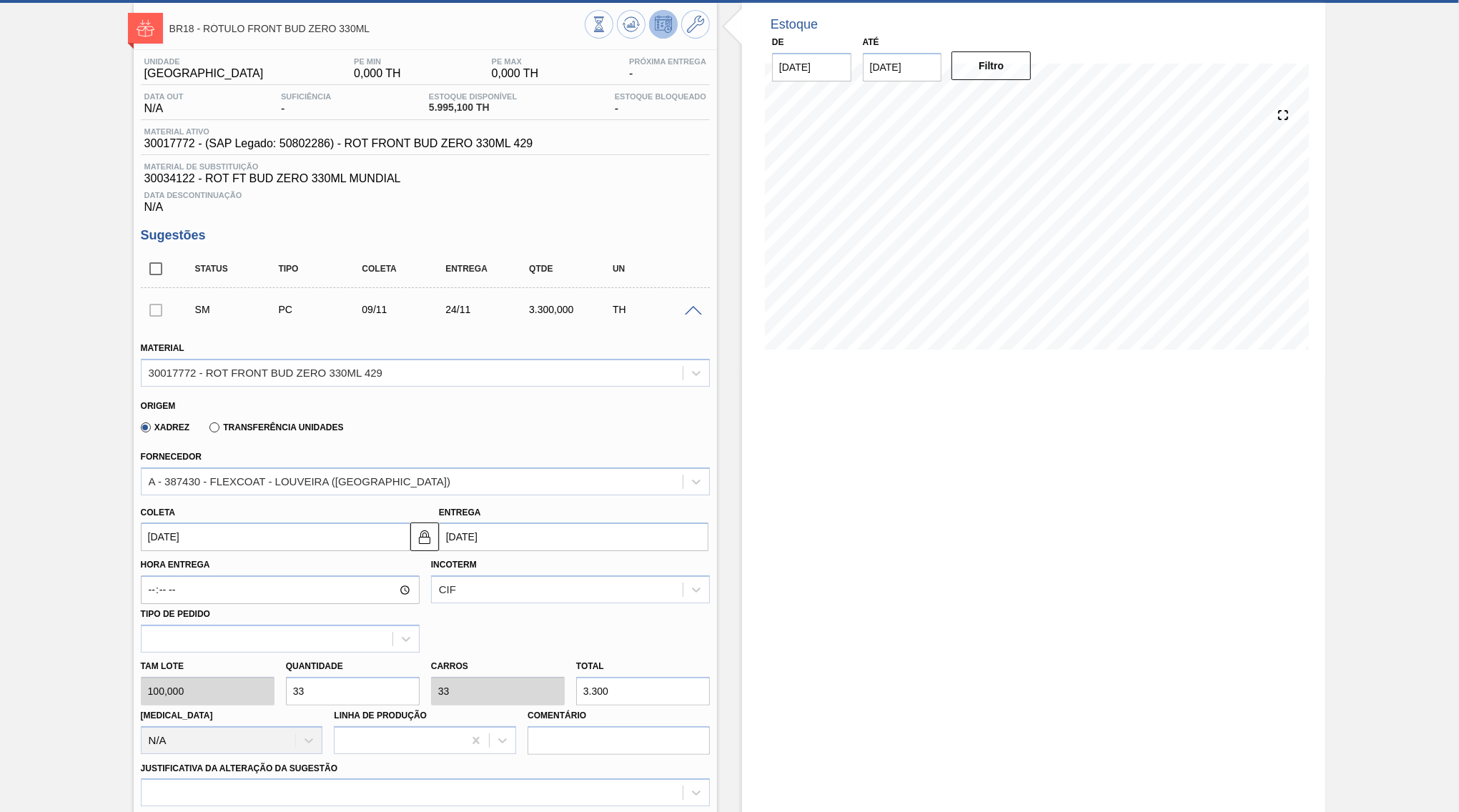
scroll to position [276, 0]
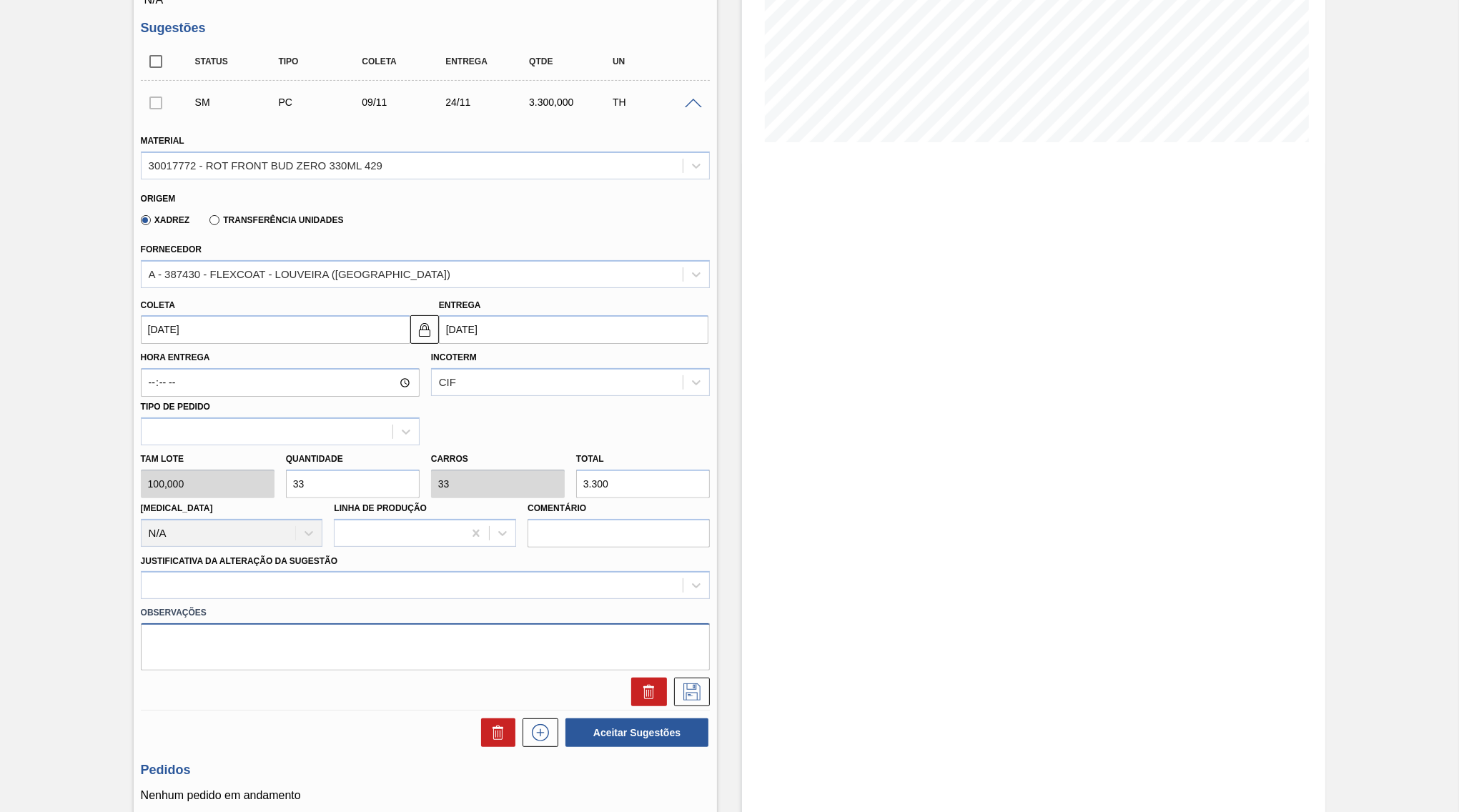
click at [363, 623] on textarea at bounding box center [425, 646] width 569 height 47
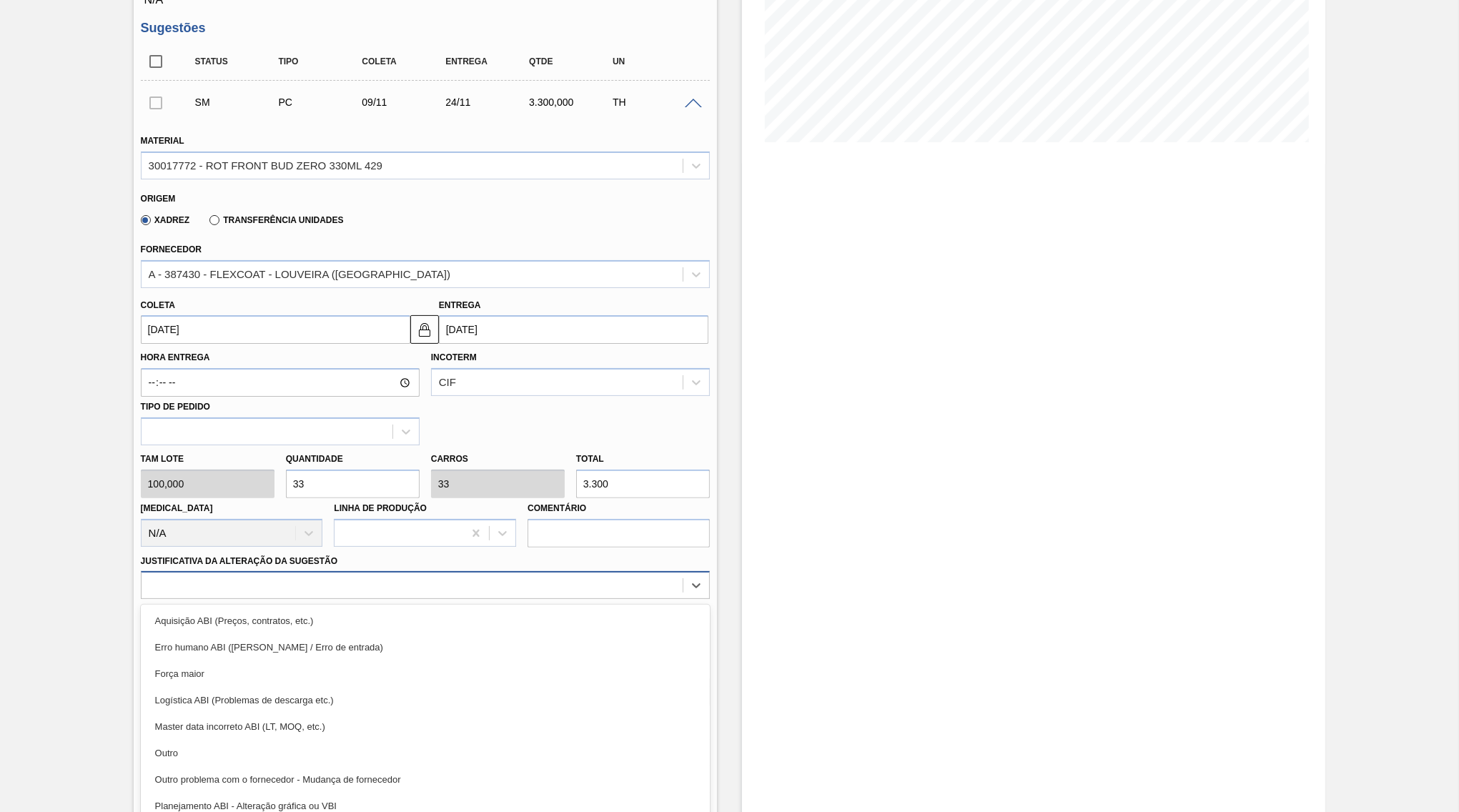
click at [306, 575] on div at bounding box center [412, 585] width 541 height 21
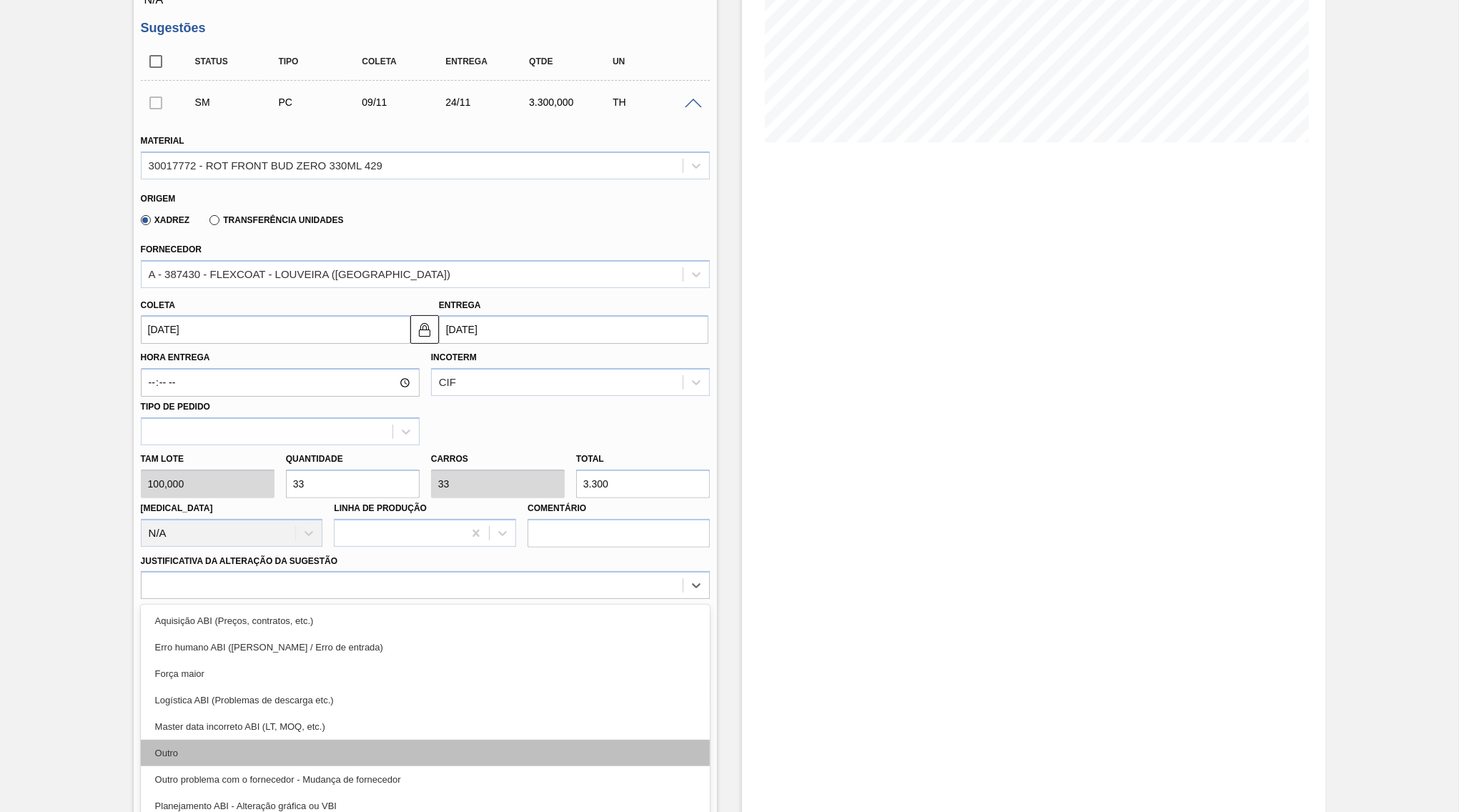
click at [301, 740] on div "Outro" at bounding box center [425, 752] width 569 height 26
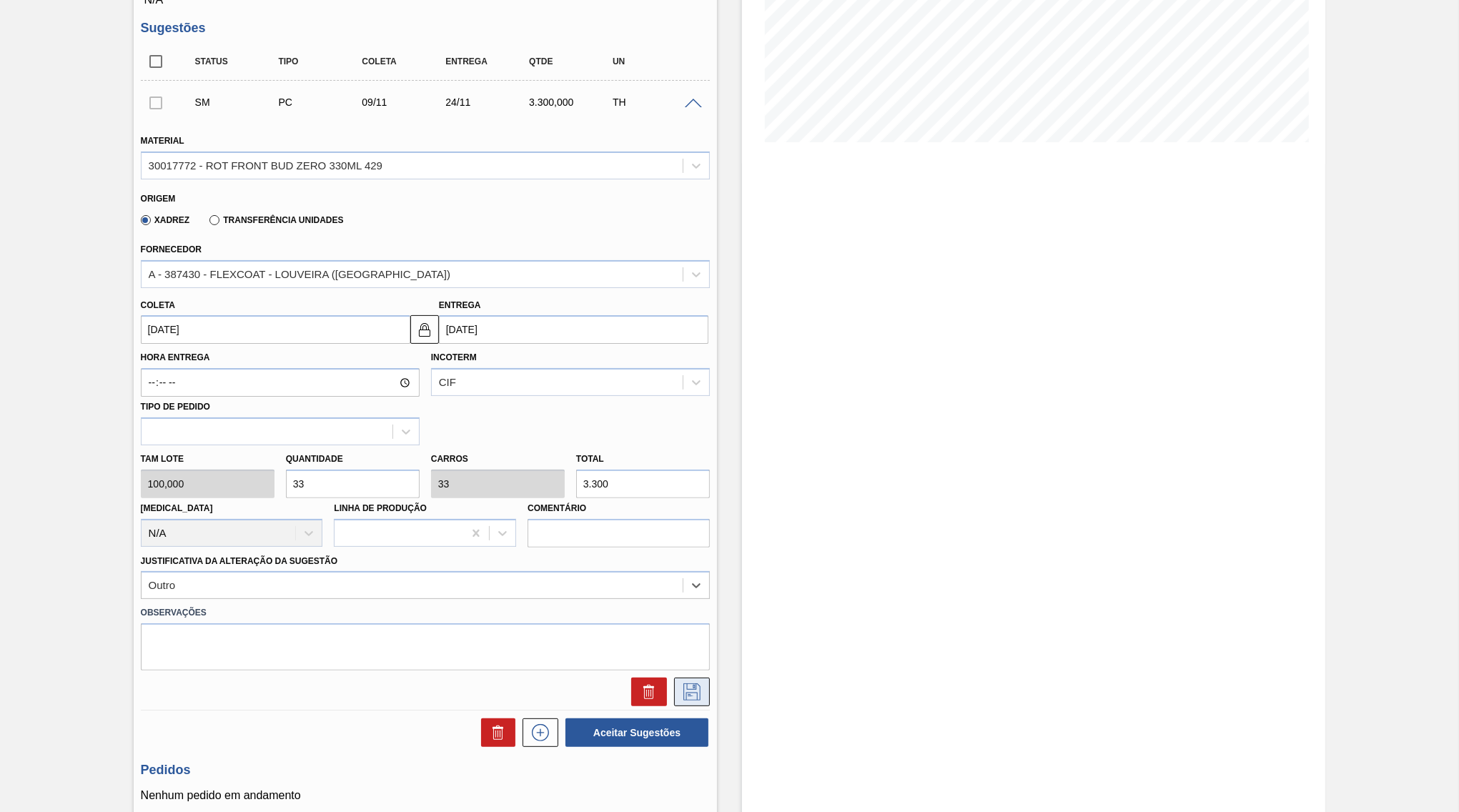
click at [684, 683] on icon at bounding box center [692, 692] width 18 height 18
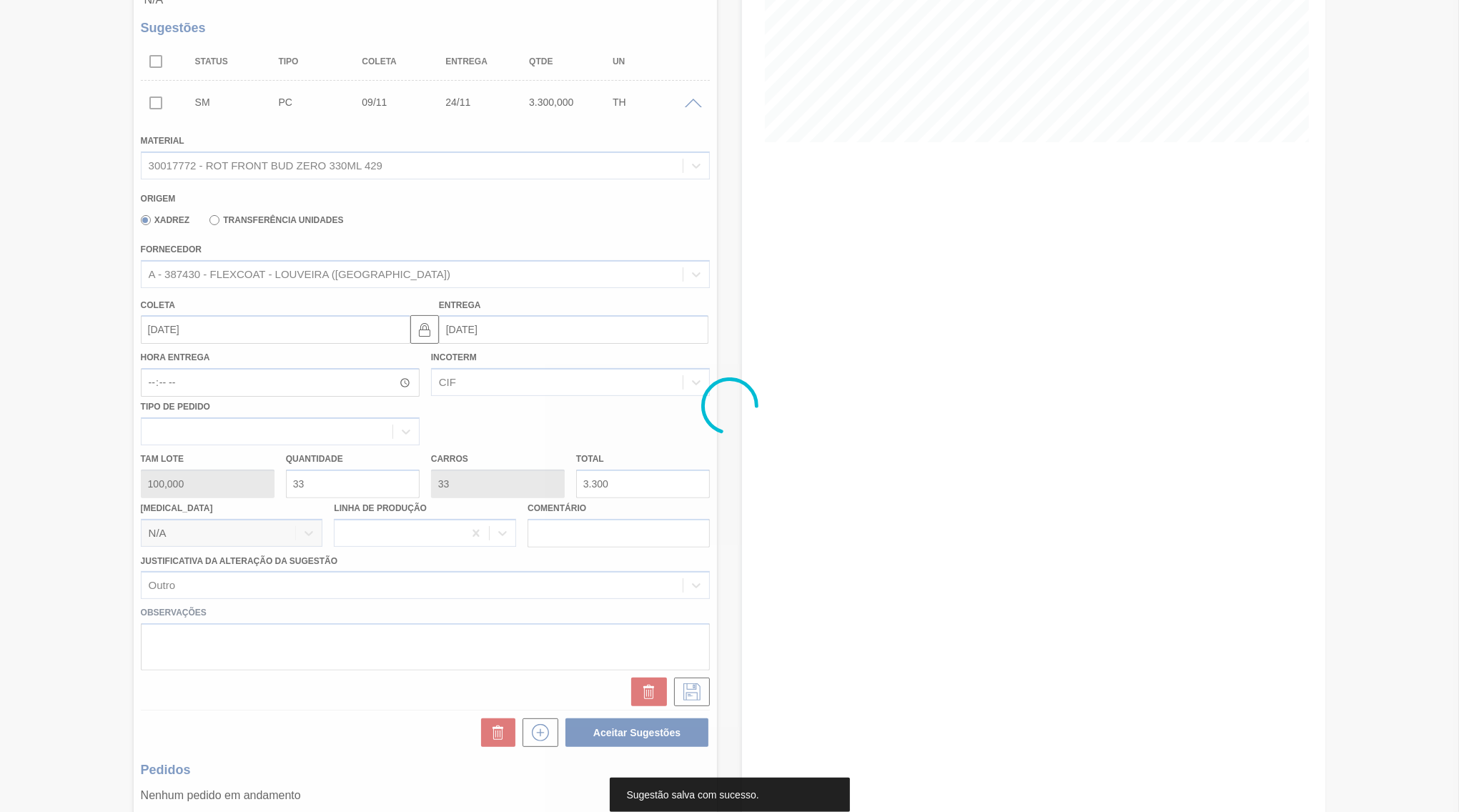
scroll to position [0, 0]
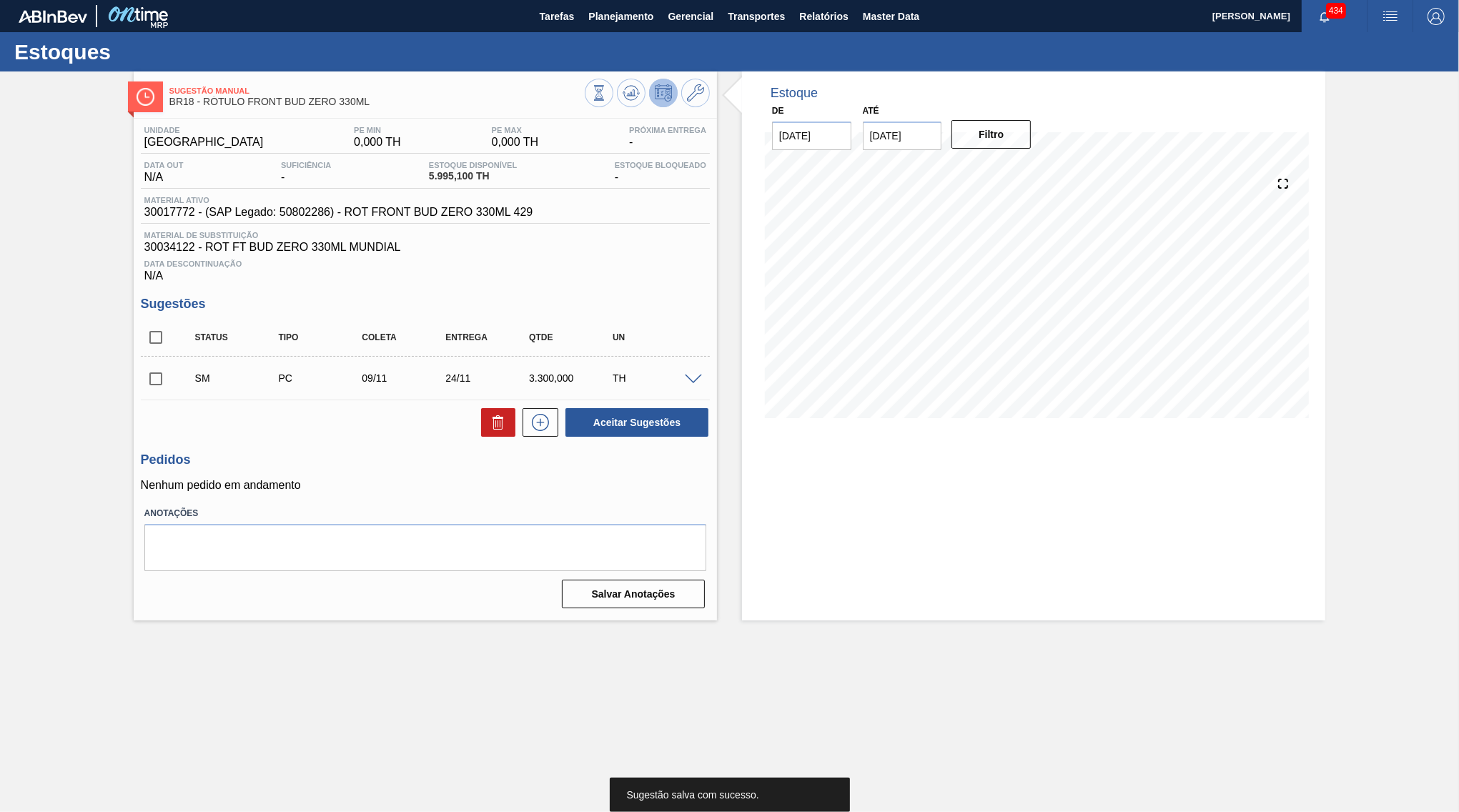
click at [160, 340] on input "checkbox" at bounding box center [156, 337] width 30 height 30
checkbox input "true"
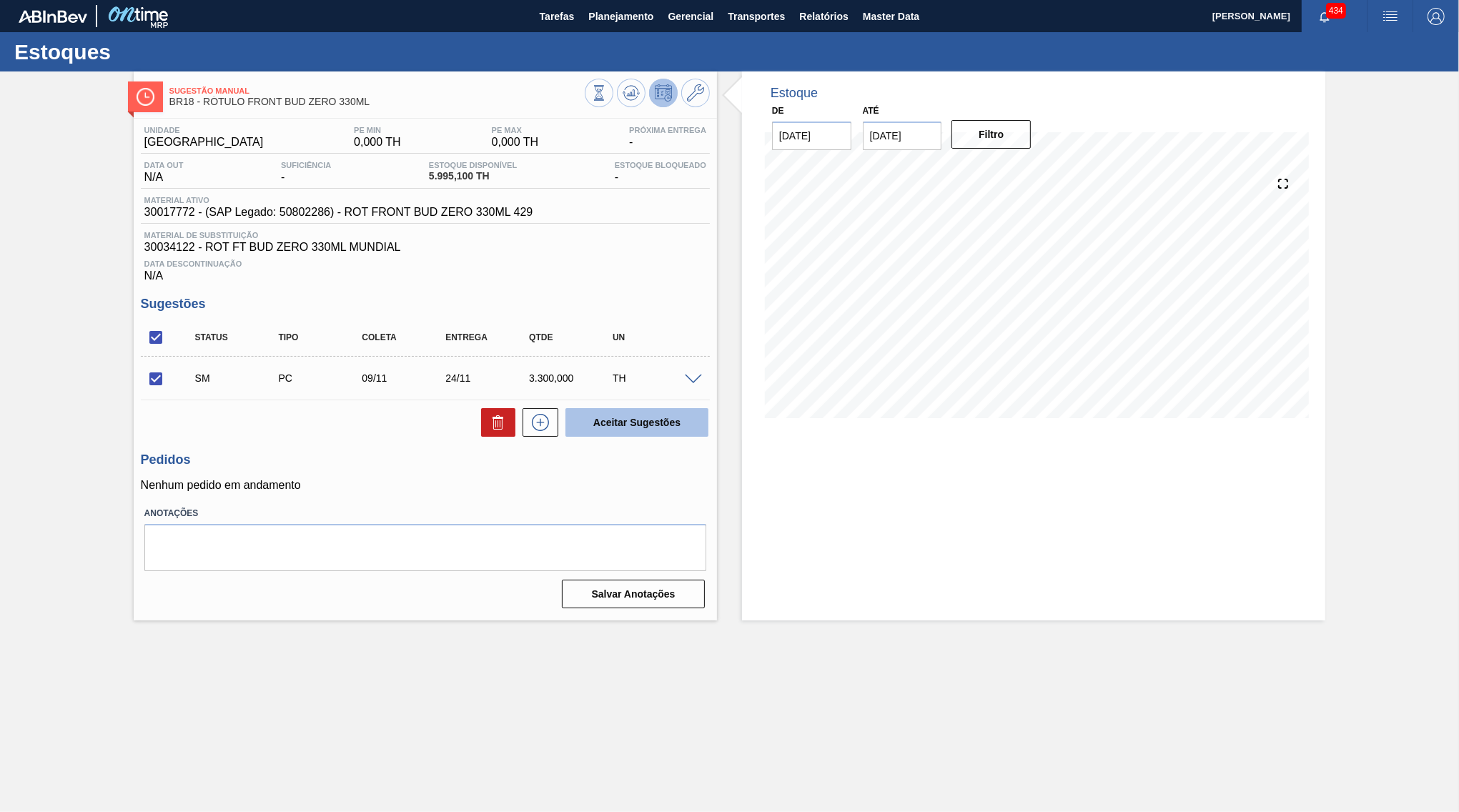
click at [659, 429] on button "Aceitar Sugestões" at bounding box center [637, 422] width 143 height 28
checkbox input "false"
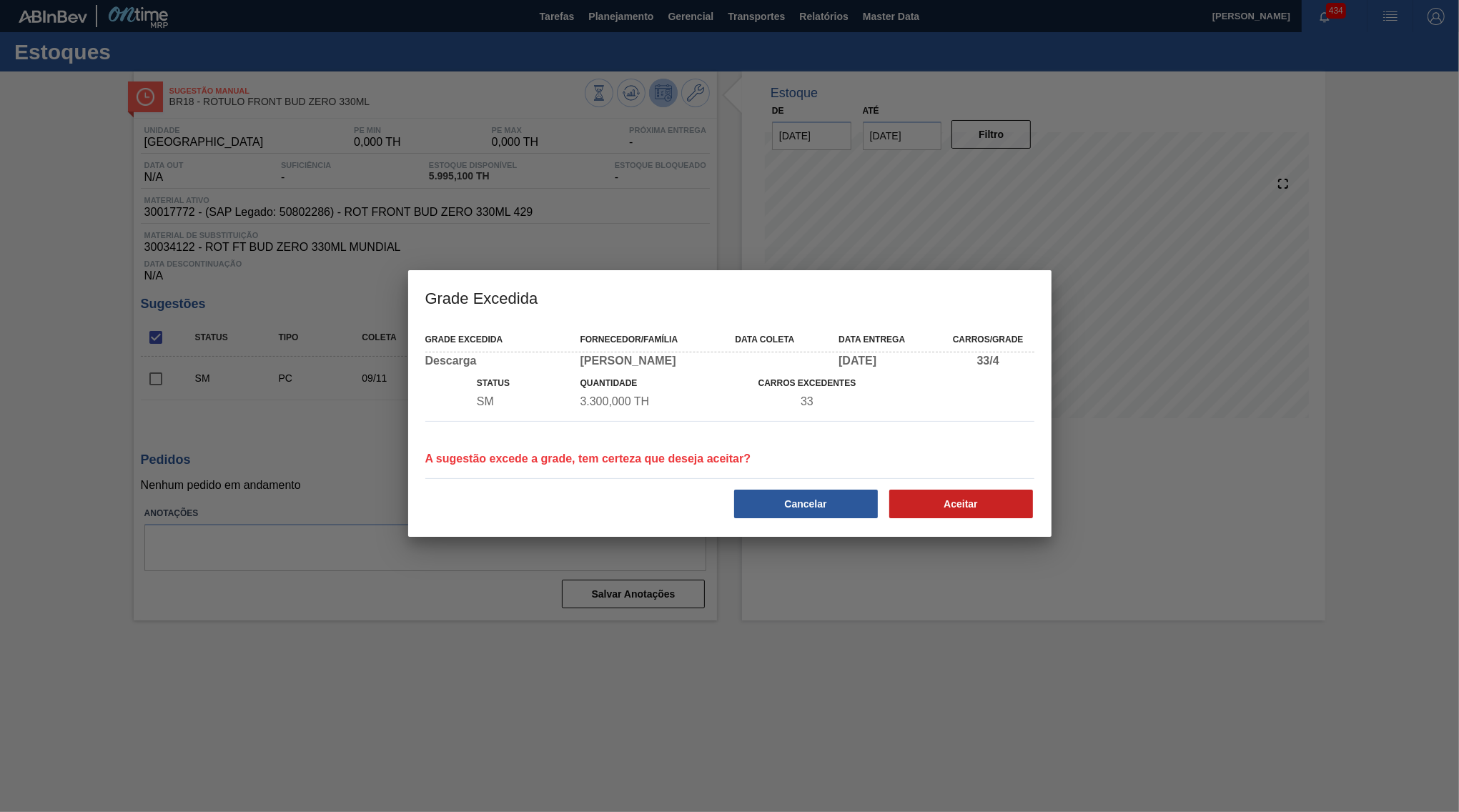
click at [982, 531] on div "Grade Excedida Fornecedor/Família Data coleta Data Entrega Carros/Grade Descarg…" at bounding box center [730, 429] width 644 height 213
click at [971, 509] on button "Aceitar" at bounding box center [960, 503] width 144 height 28
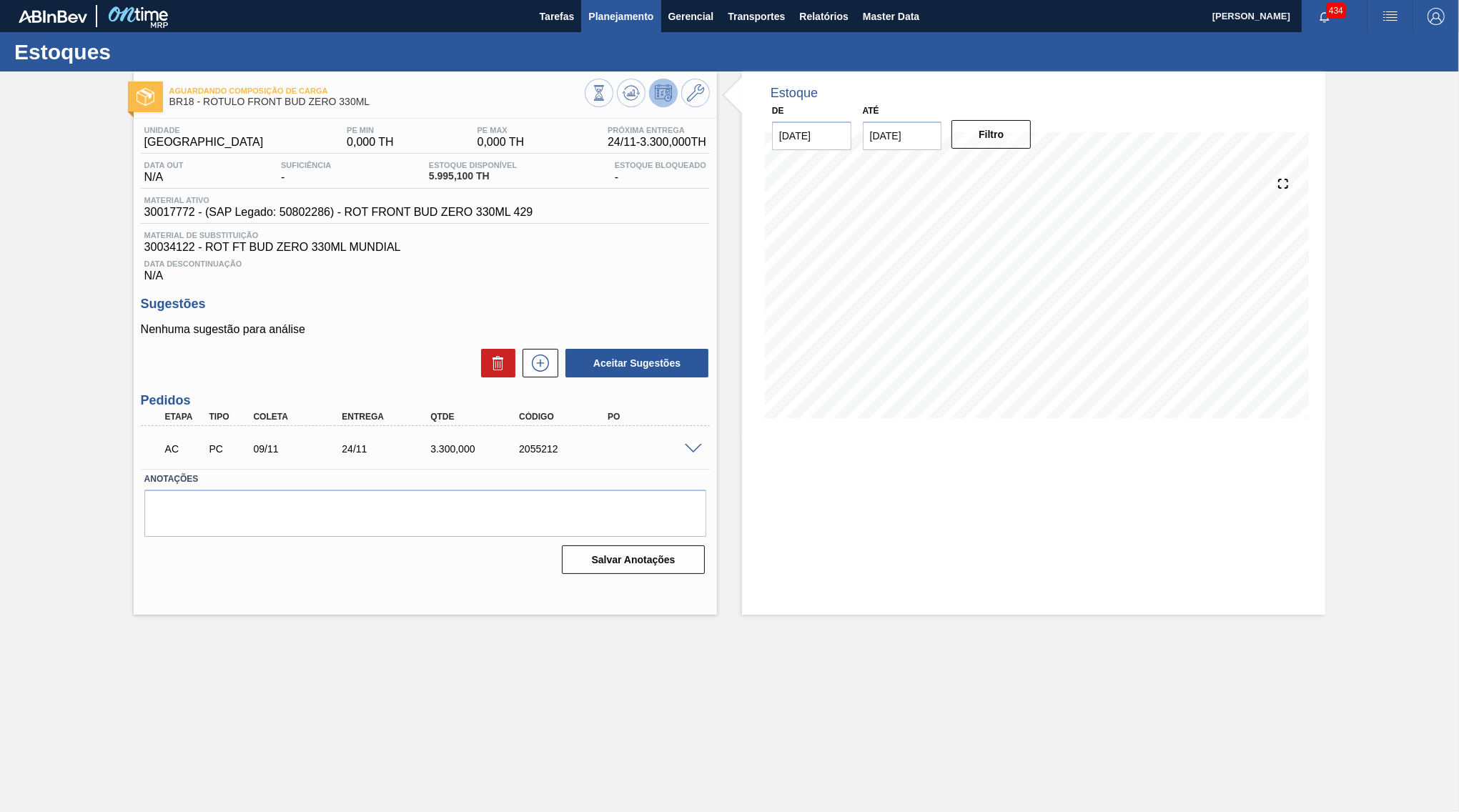
click at [646, 15] on span "Planejamento" at bounding box center [620, 17] width 65 height 18
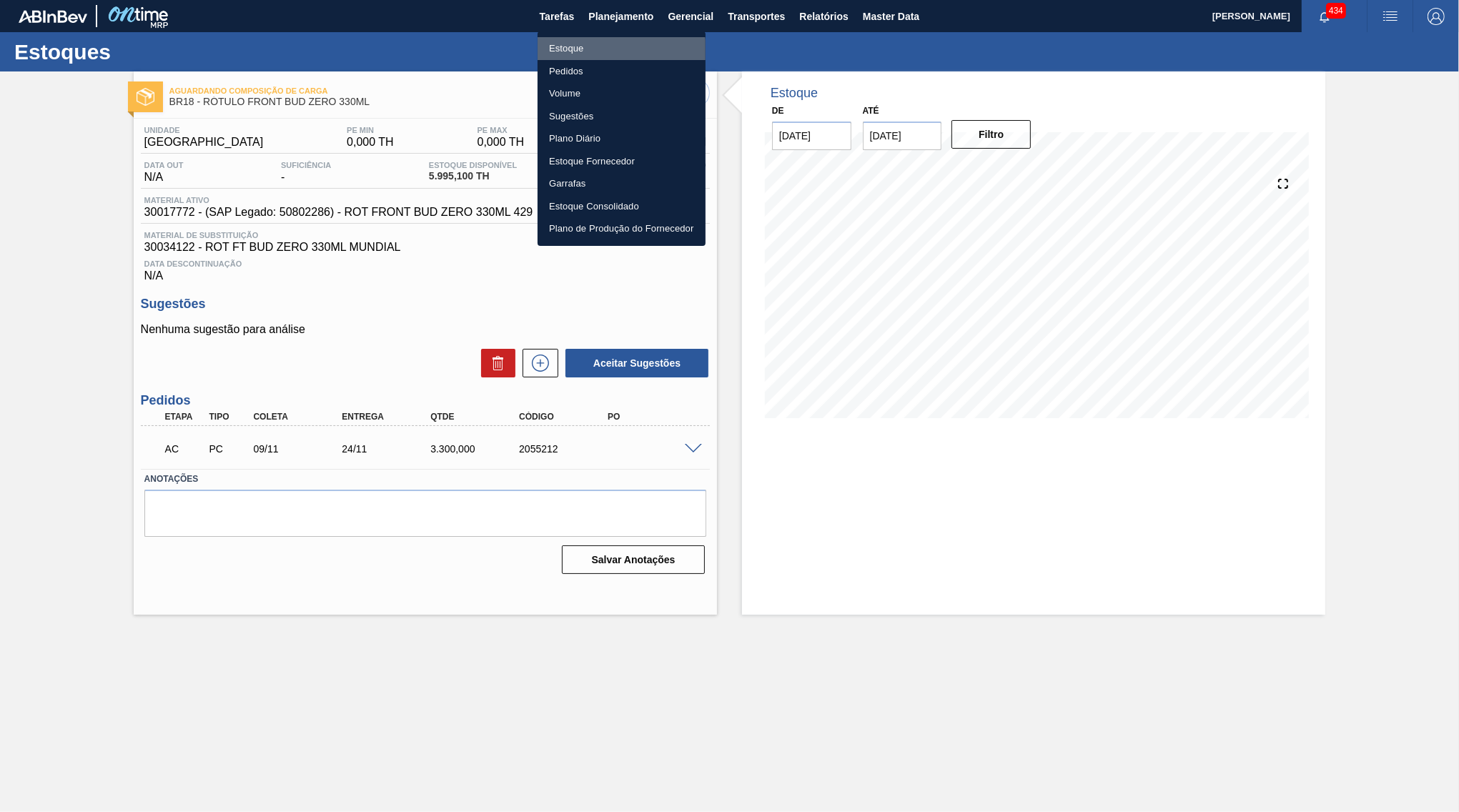
click at [598, 52] on li "Estoque" at bounding box center [621, 48] width 168 height 23
click at [1399, 46] on div "Estoque Pedidos Volume Sugestões Plano Diário Estoque Fornecedor Garrafas Estoq…" at bounding box center [729, 406] width 1459 height 812
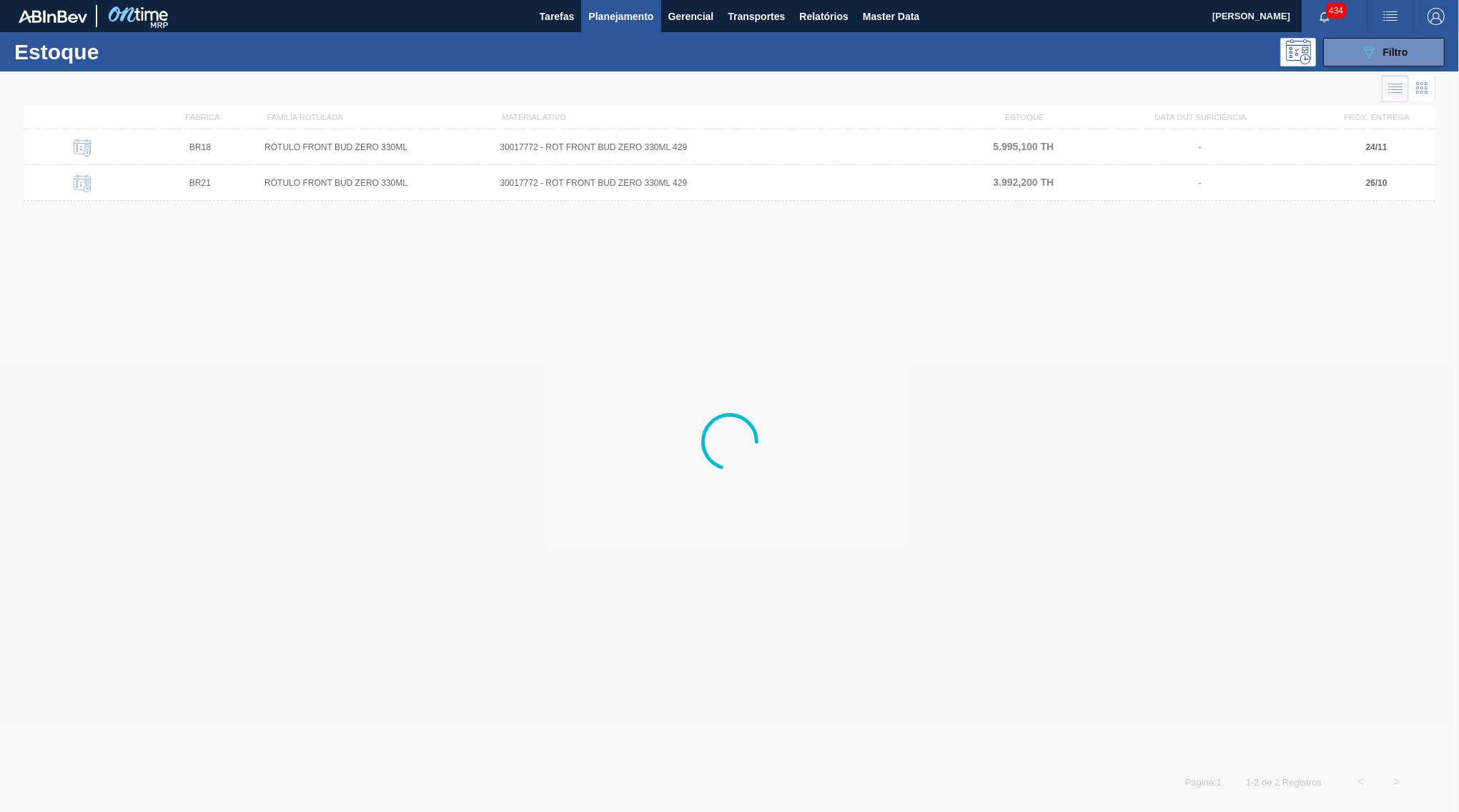
click at [1397, 49] on span "Filtro" at bounding box center [1396, 52] width 25 height 12
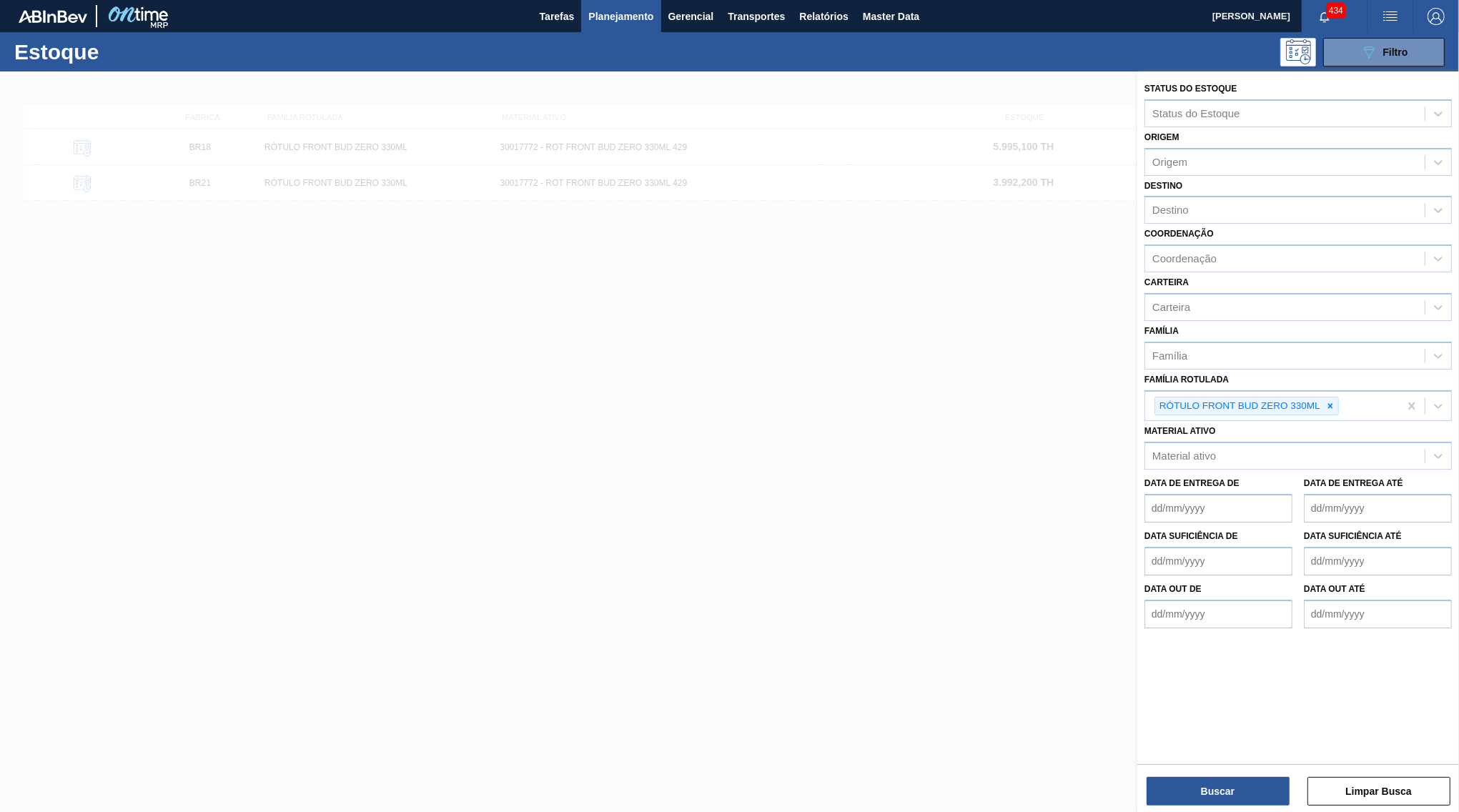
drag, startPoint x: 1338, startPoint y: 384, endPoint x: 1289, endPoint y: 399, distance: 51.2
click at [1337, 398] on div at bounding box center [1331, 406] width 16 height 18
paste Rotulada "KIT PLÁSTICO APOLLO SPATEN"
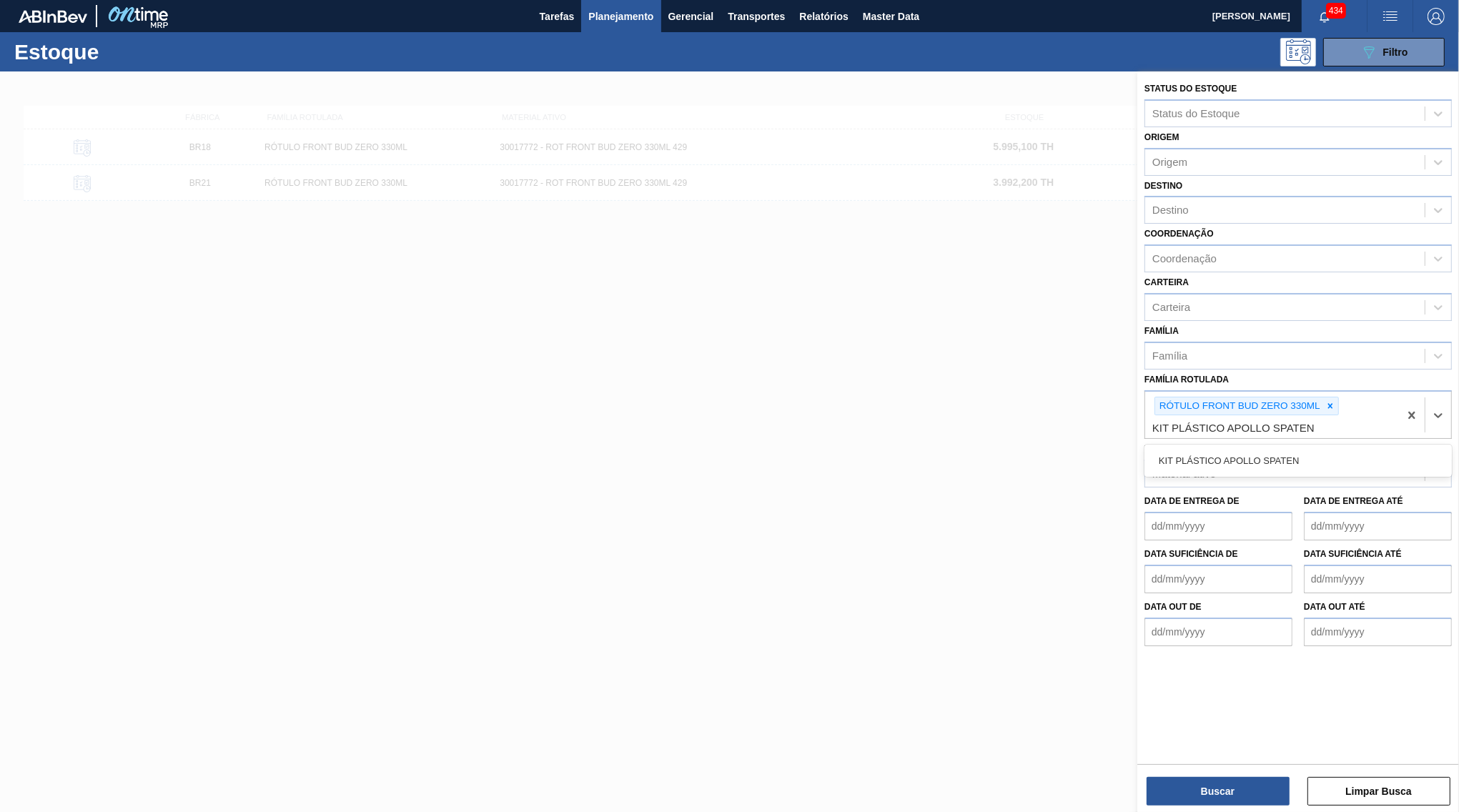
type Rotulada "KIT PLÁSTICO APOLLO SPATEN"
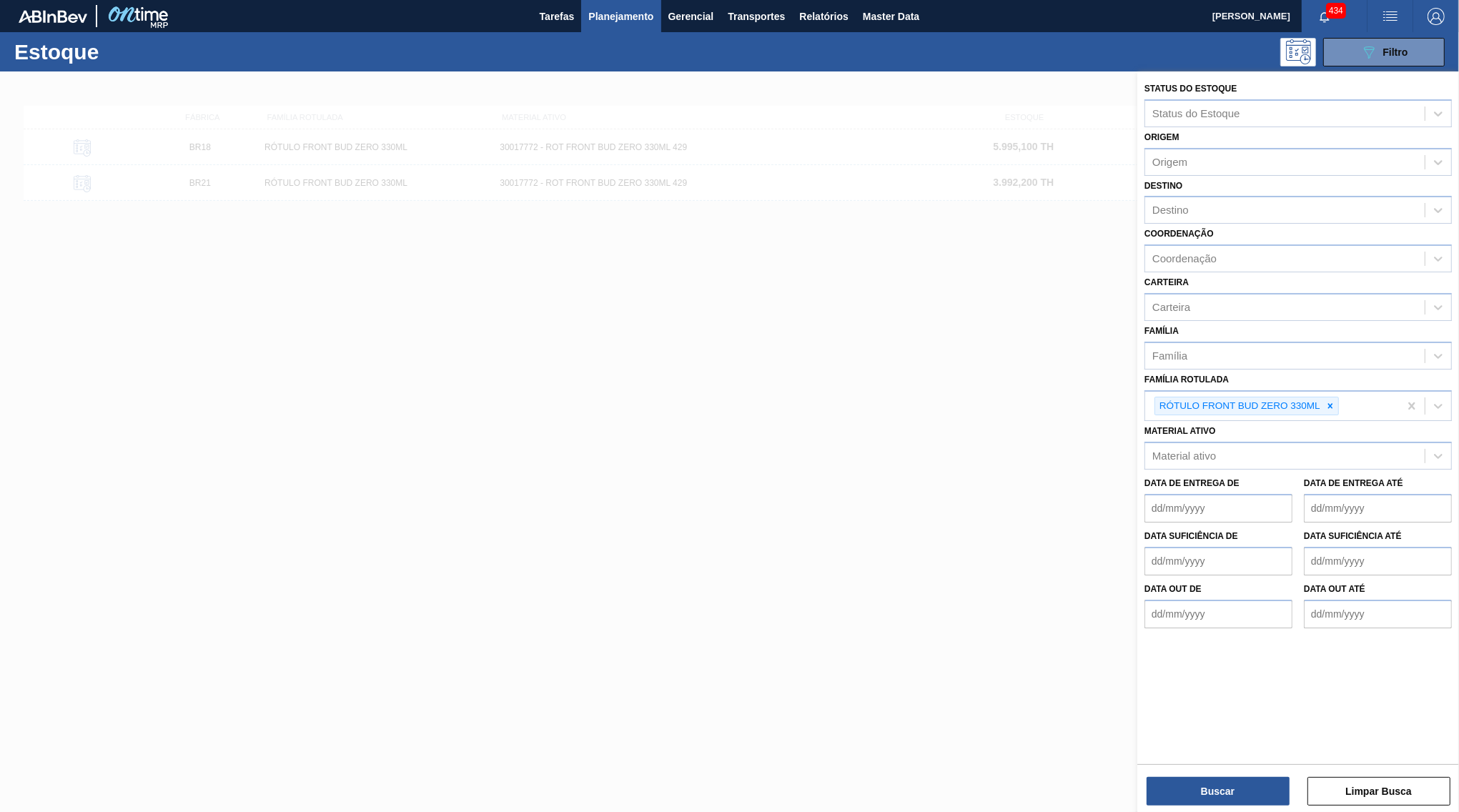
click at [1295, 421] on div "Material ativo Material ativo" at bounding box center [1298, 446] width 308 height 49
click at [1331, 403] on icon at bounding box center [1330, 405] width 5 height 5
paste Rotulada "KIT PLÁSTICO APOLLO SPATEN"
type Rotulada "KIT PLÁSTICO APOLLO SPATEN"
click at [1310, 426] on div "KIT PLÁSTICO APOLLO SPATEN" at bounding box center [1298, 439] width 308 height 26
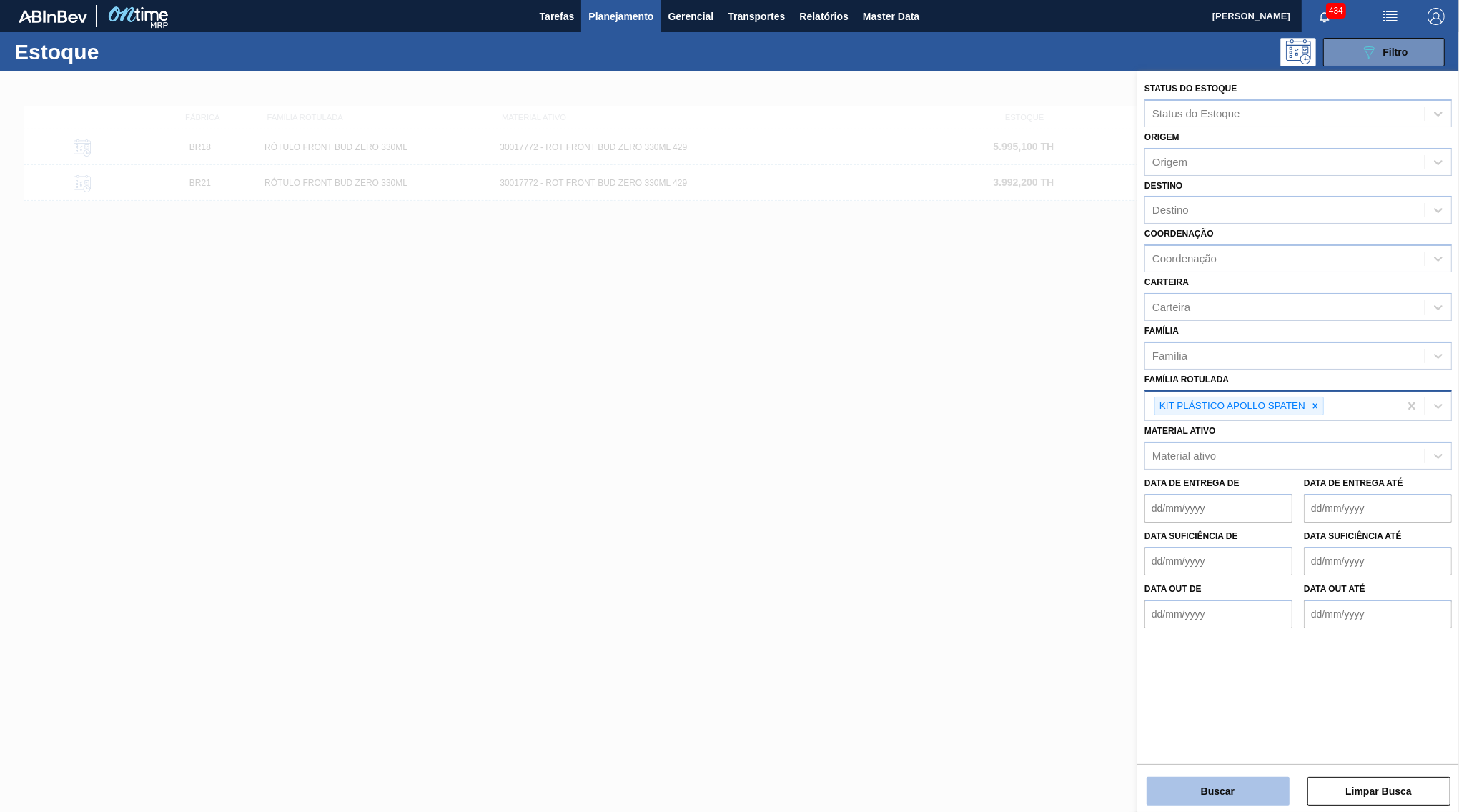
click at [1259, 788] on button "Buscar" at bounding box center [1218, 790] width 143 height 28
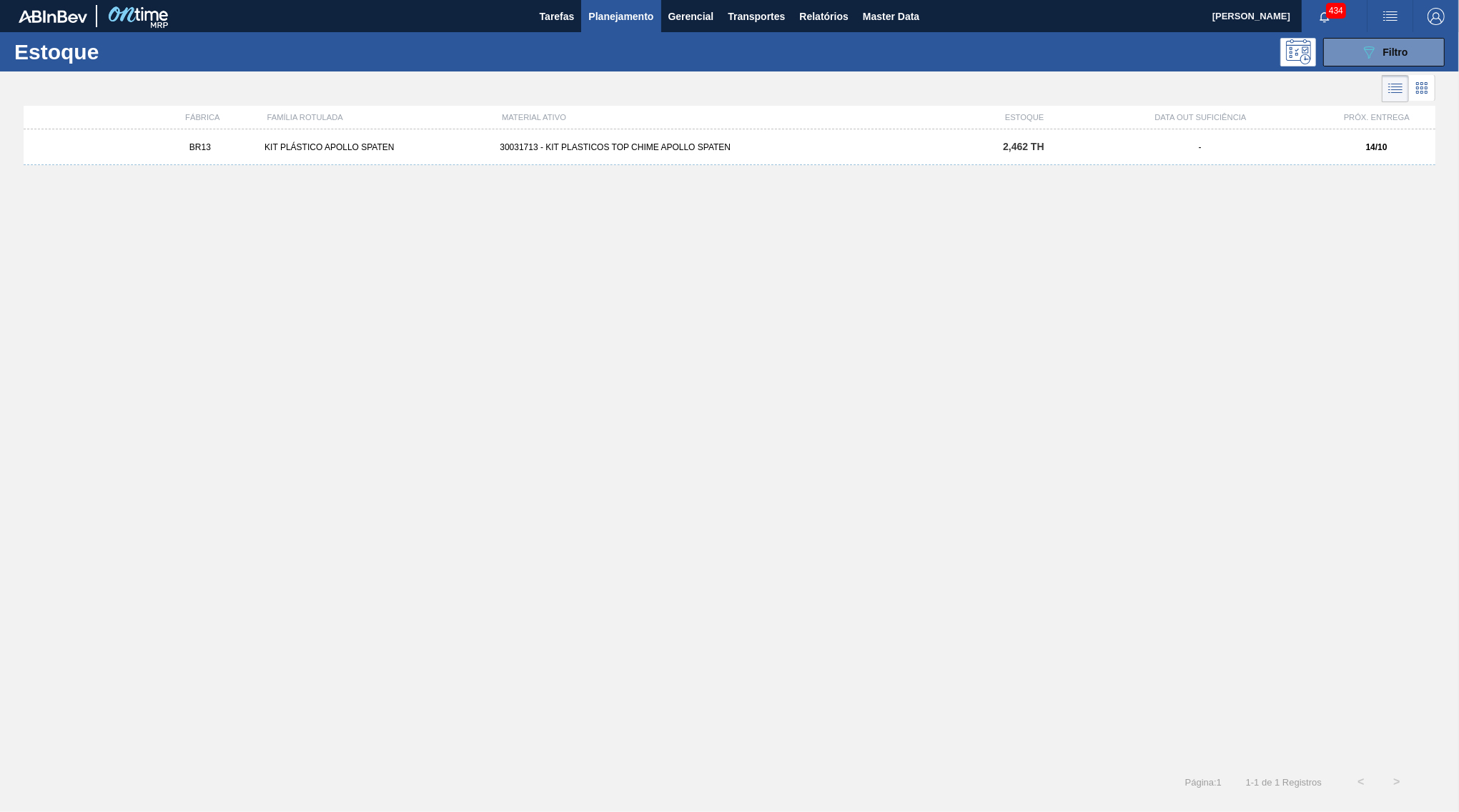
click at [942, 149] on div "30031713 - KIT PLASTICOS TOP CHIME APOLLO SPATEN" at bounding box center [729, 147] width 470 height 10
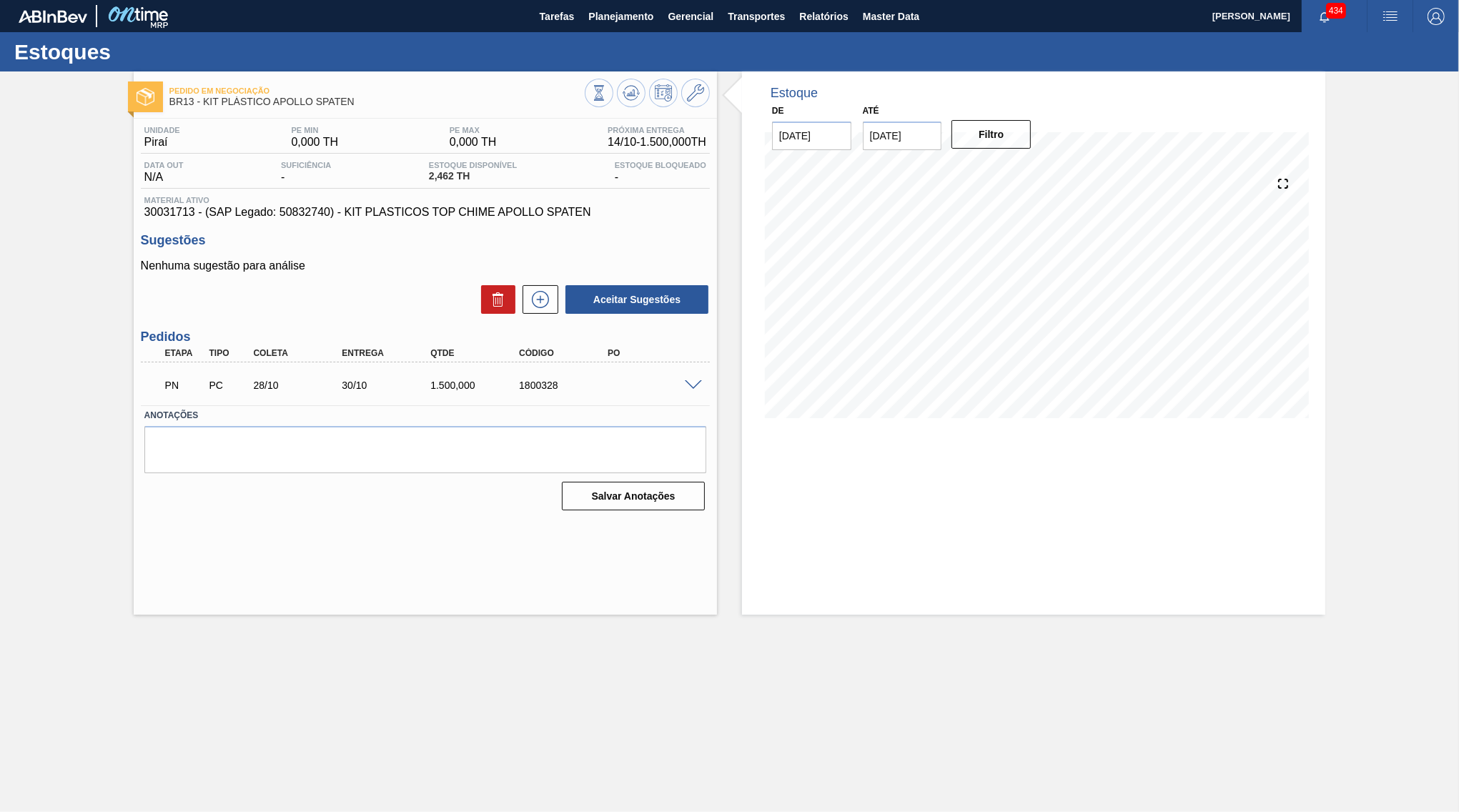
click at [697, 383] on span at bounding box center [694, 385] width 18 height 11
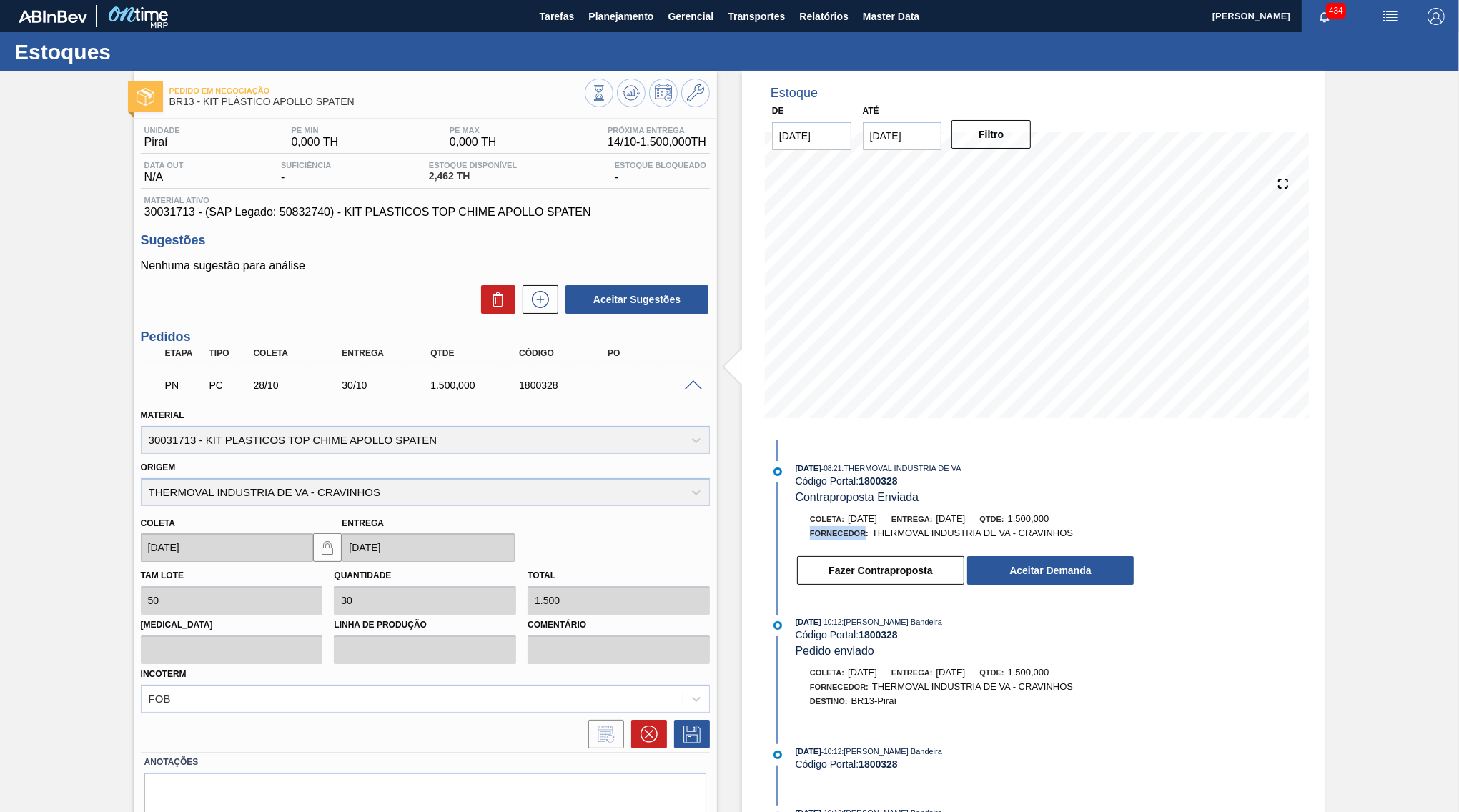
drag, startPoint x: 863, startPoint y: 530, endPoint x: 1093, endPoint y: 522, distance: 230.1
click at [1093, 522] on div "Coleta: [DATE] Entrega: [DATE] Qtde: 1.500,000 Fornecedor: THERMOVAL INDUSTRIA …" at bounding box center [965, 525] width 339 height 28
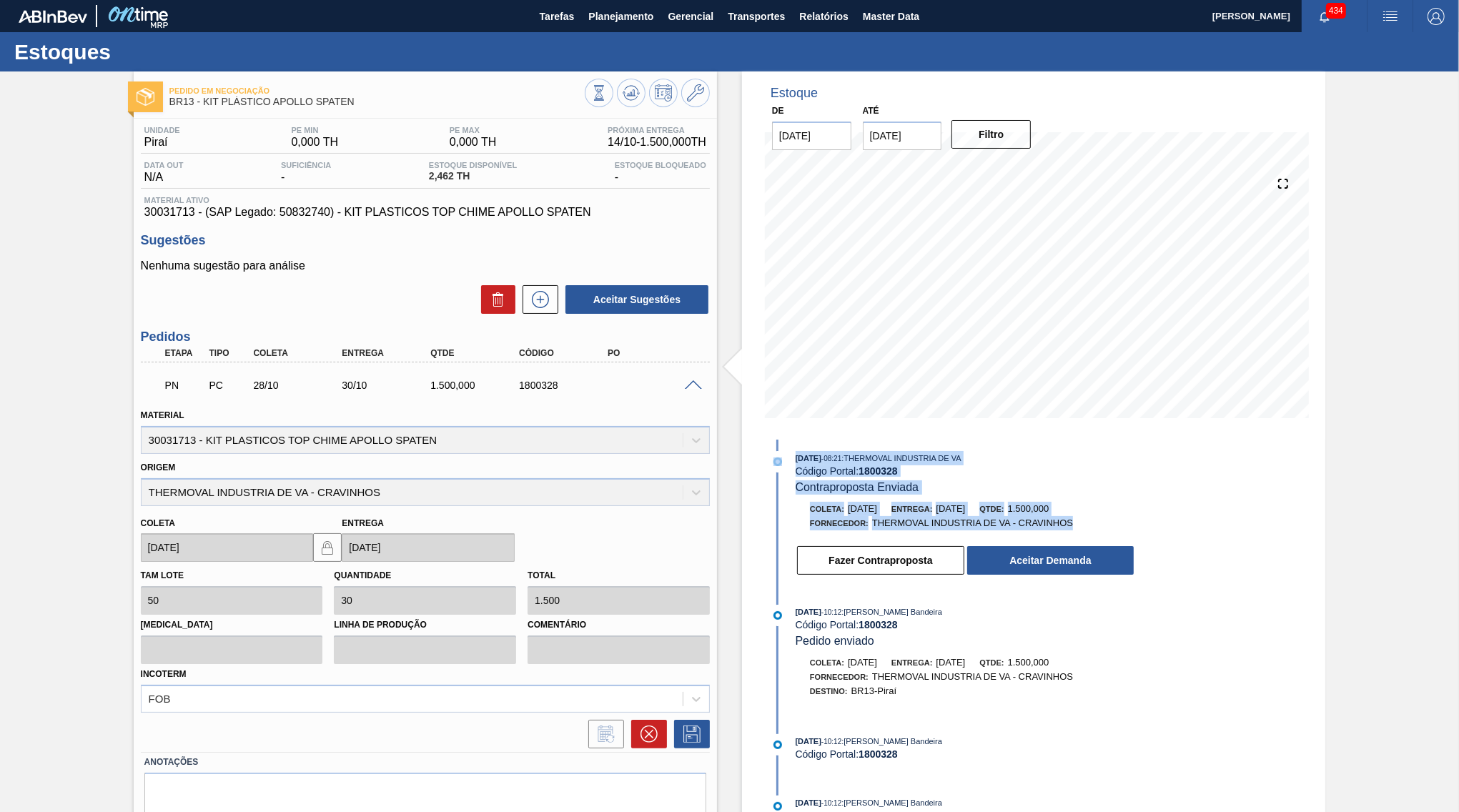
drag, startPoint x: 1099, startPoint y: 519, endPoint x: 740, endPoint y: 454, distance: 364.8
click at [767, 454] on div "[DATE] 08:21 : THERMOVAL INDUSTRIA DE VA Código Portal: 1800328 Contraproposta …" at bounding box center [951, 646] width 368 height 414
click at [811, 465] on div "Código Portal: 1800328" at bounding box center [965, 471] width 339 height 12
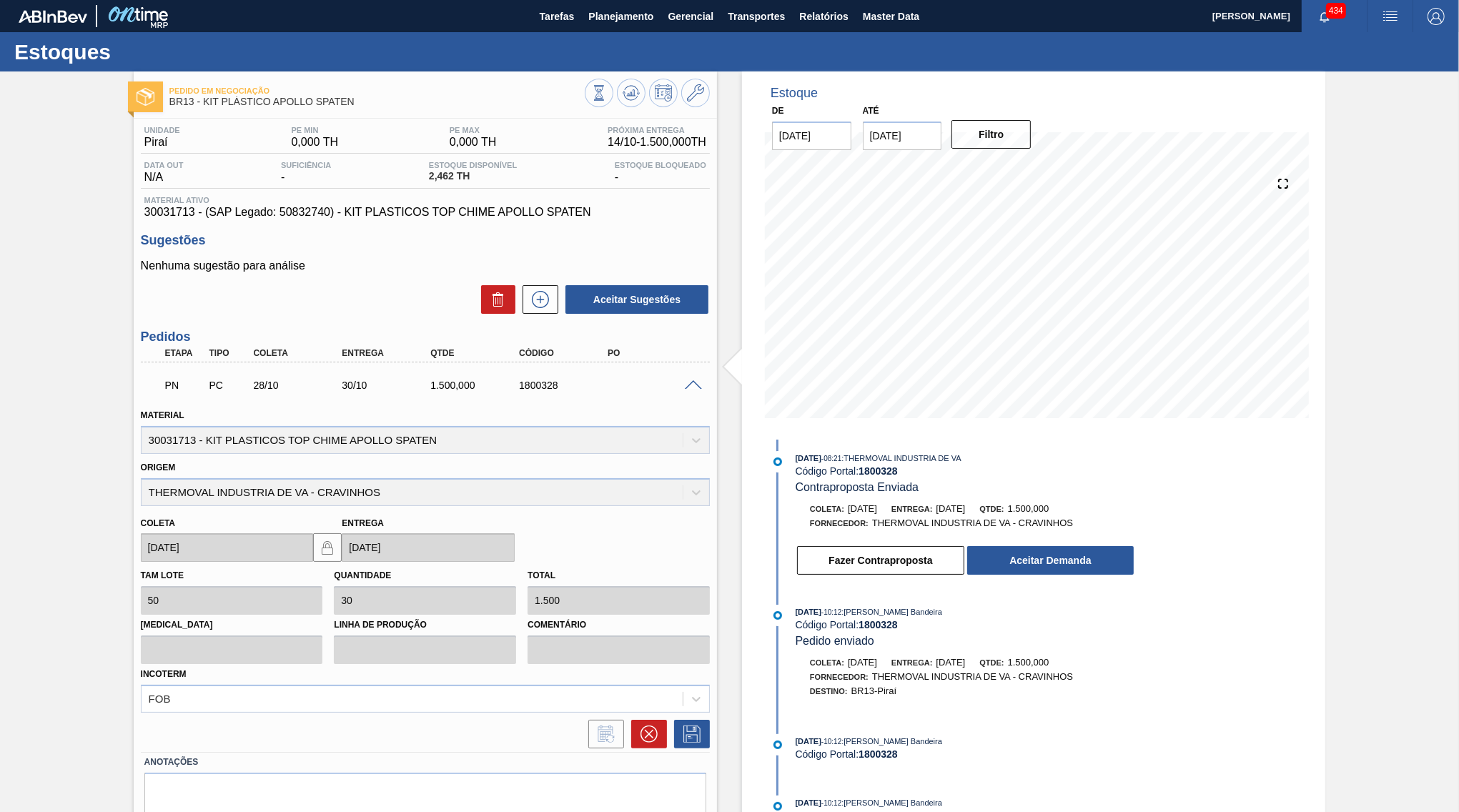
drag, startPoint x: 839, startPoint y: 450, endPoint x: 780, endPoint y: 449, distance: 59.0
click at [780, 451] on div "[DATE] 08:21 : THERMOVAL INDUSTRIA DE VA Código Portal: 1800328 Contraproposta …" at bounding box center [951, 472] width 368 height 43
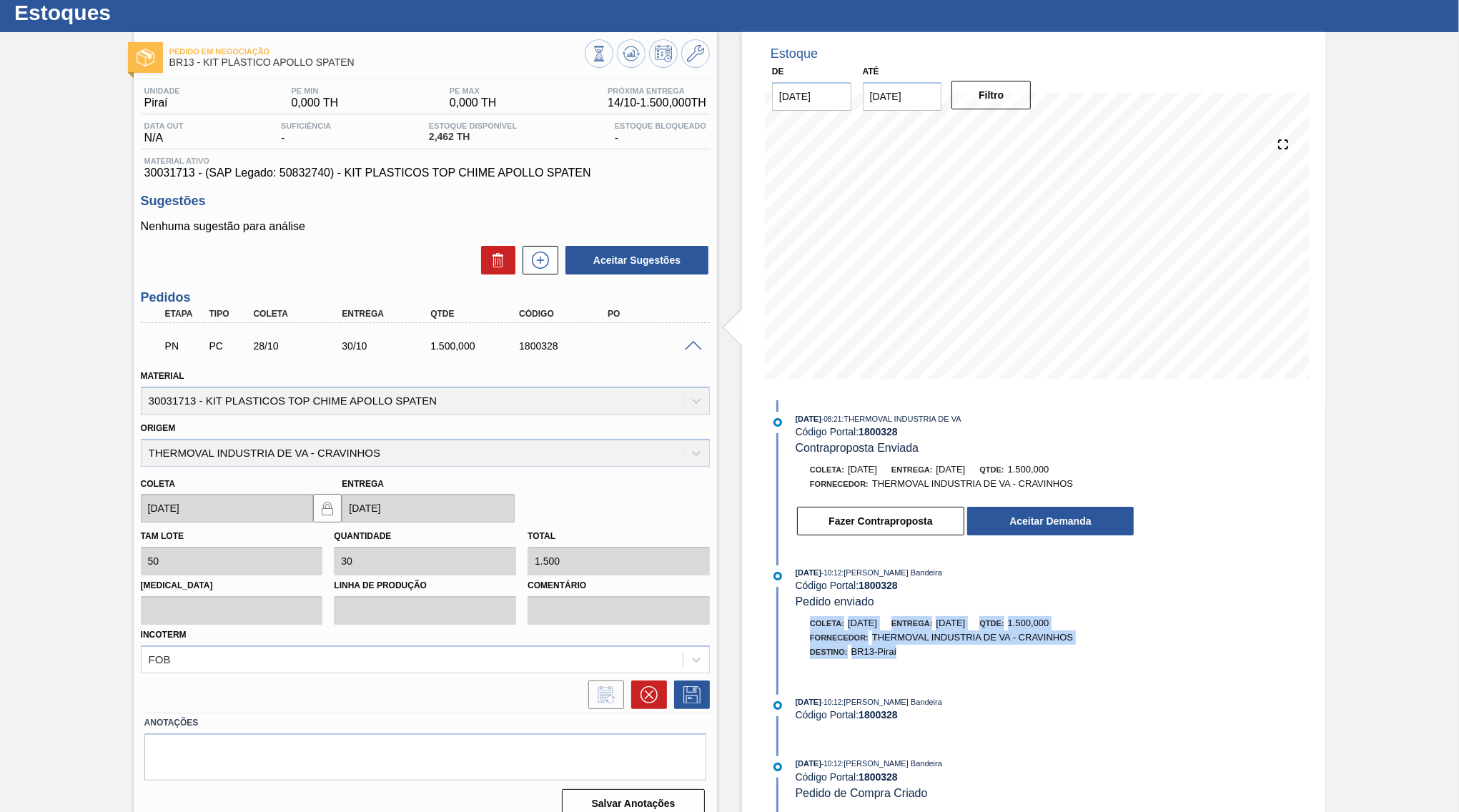
drag, startPoint x: 930, startPoint y: 650, endPoint x: 786, endPoint y: 618, distance: 147.5
click at [786, 617] on div "Coleta: [DATE] Entrega: [DATE] Qtde: 1.500,000 Fornecedor: THERMOVAL INDUSTRIA …" at bounding box center [951, 638] width 368 height 43
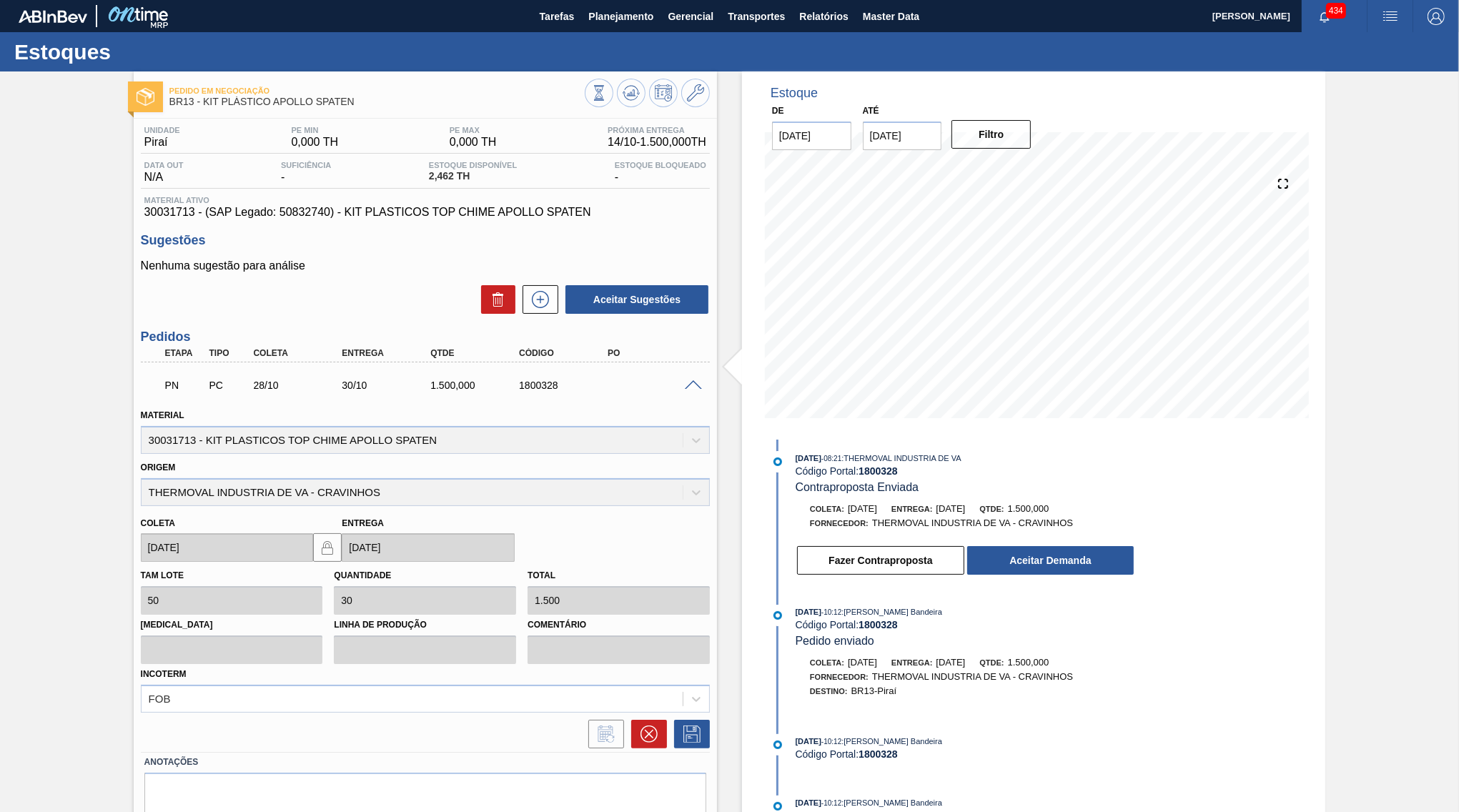
click at [675, 565] on div "Total 1.500" at bounding box center [618, 590] width 182 height 49
click at [650, 725] on icon at bounding box center [650, 734] width 18 height 18
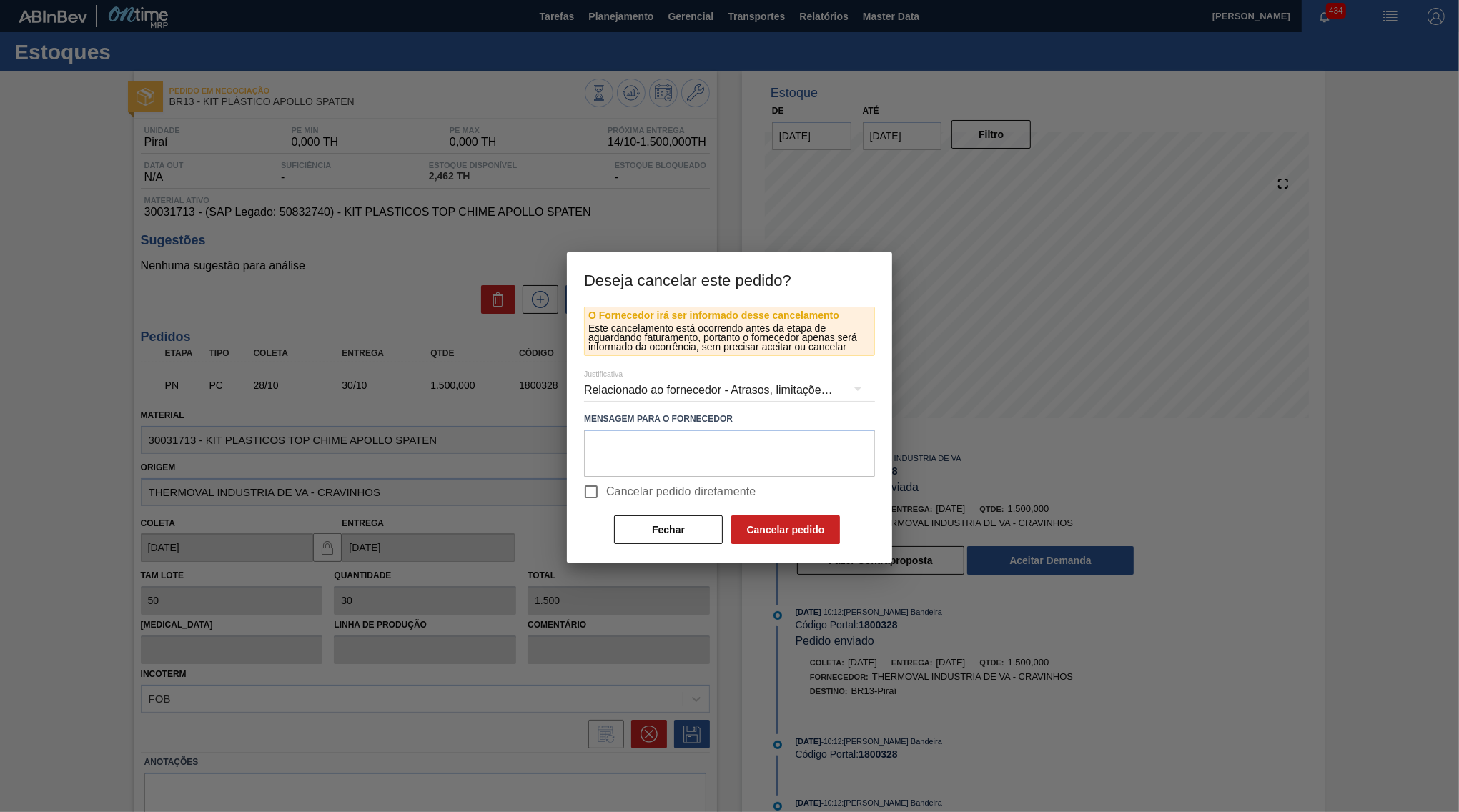
click at [679, 491] on span "Cancelar pedido diretamente" at bounding box center [681, 492] width 150 height 18
click at [607, 491] on input "Cancelar pedido diretamente" at bounding box center [591, 492] width 30 height 30
checkbox input "true"
click at [668, 385] on div "Relacionado ao fornecedor - Atrasos, limitações de capacidade, etc." at bounding box center [729, 390] width 291 height 40
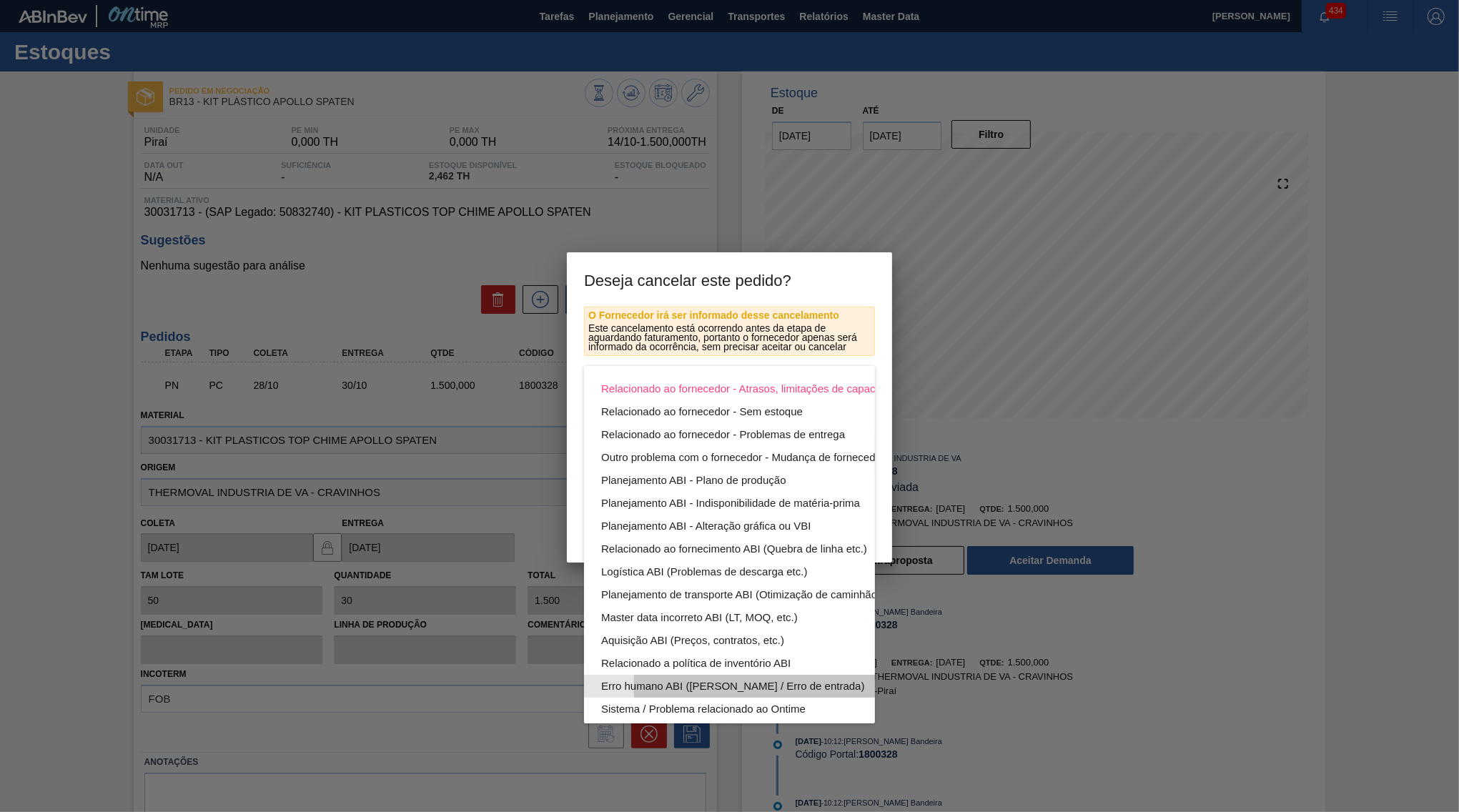
click at [697, 676] on div "Erro humano ABI ([PERSON_NAME] / Erro de entrada)" at bounding box center [762, 686] width 323 height 23
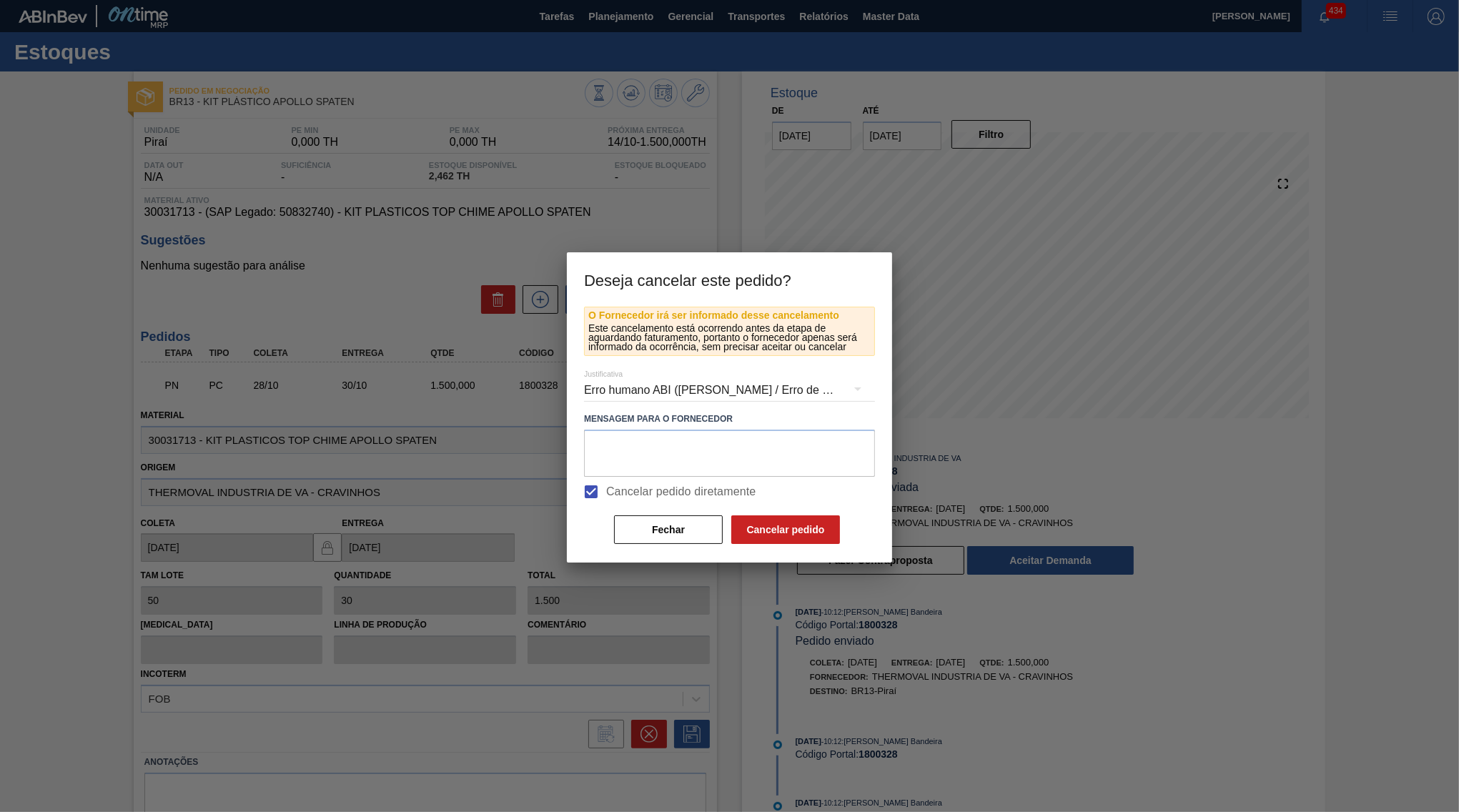
click at [790, 535] on button "Cancelar pedido" at bounding box center [785, 529] width 109 height 28
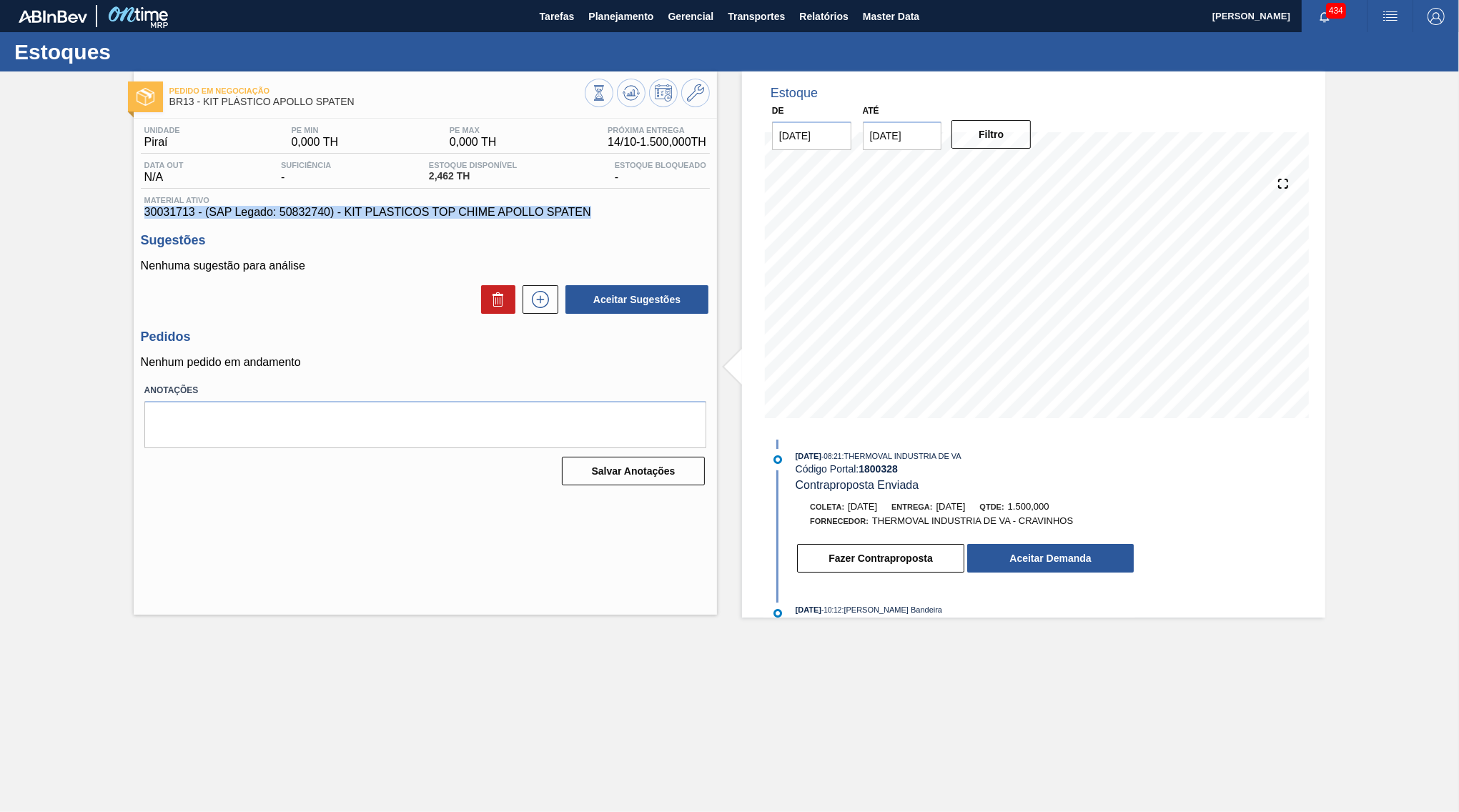
drag, startPoint x: 579, startPoint y: 217, endPoint x: 116, endPoint y: 212, distance: 463.0
click at [99, 217] on div "Pedido em Negociação BR13 - KIT PLÁSTICO APOLLO SPATEN Unidade Piraí PE MIN 0,0…" at bounding box center [729, 344] width 1459 height 546
click at [714, 102] on div "Pedido em Negociação BR13 - KIT PLÁSTICO APOLLO SPATEN" at bounding box center [424, 94] width 583 height 32
click at [700, 93] on icon at bounding box center [696, 93] width 18 height 18
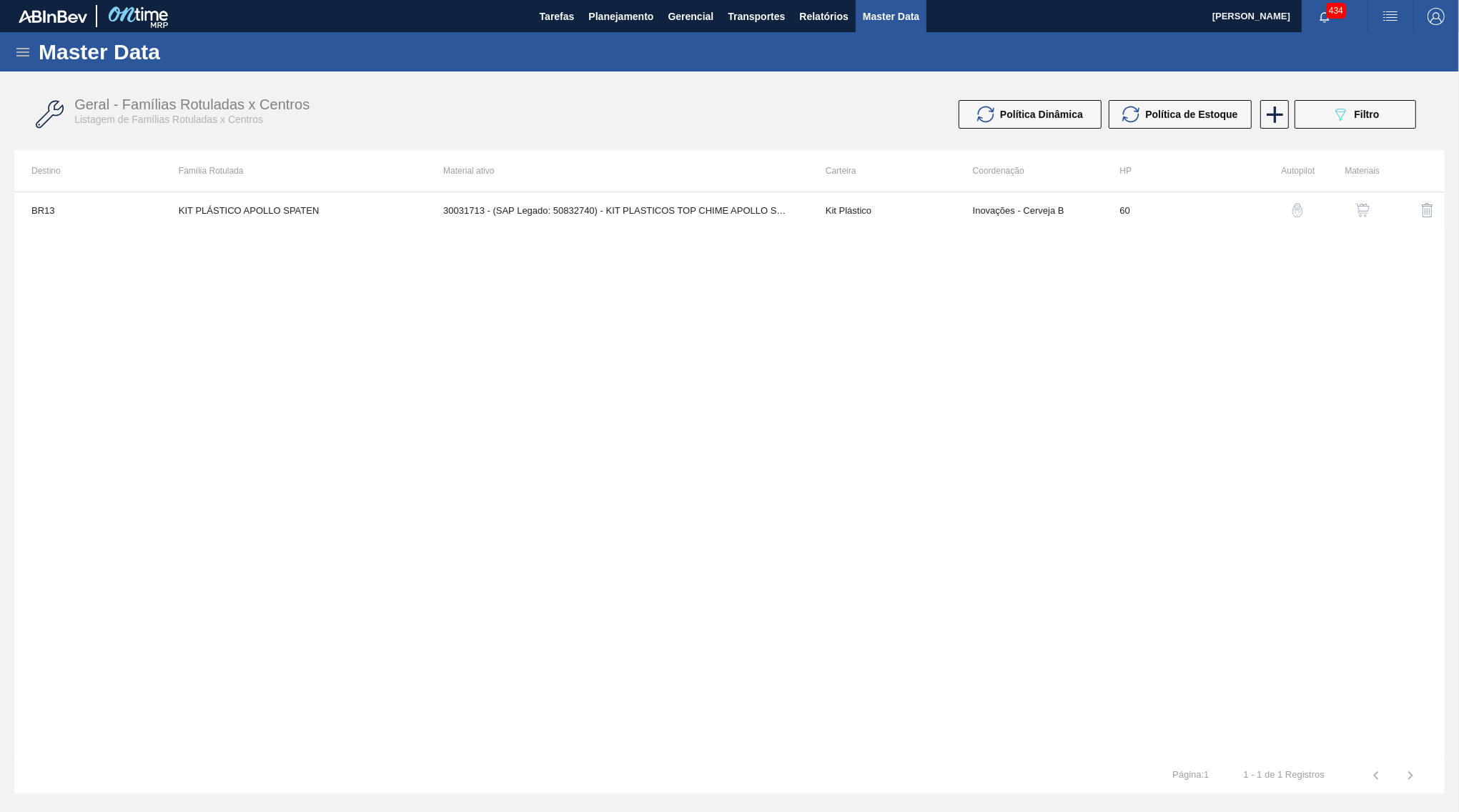
click at [1351, 217] on button "button" at bounding box center [1362, 210] width 34 height 34
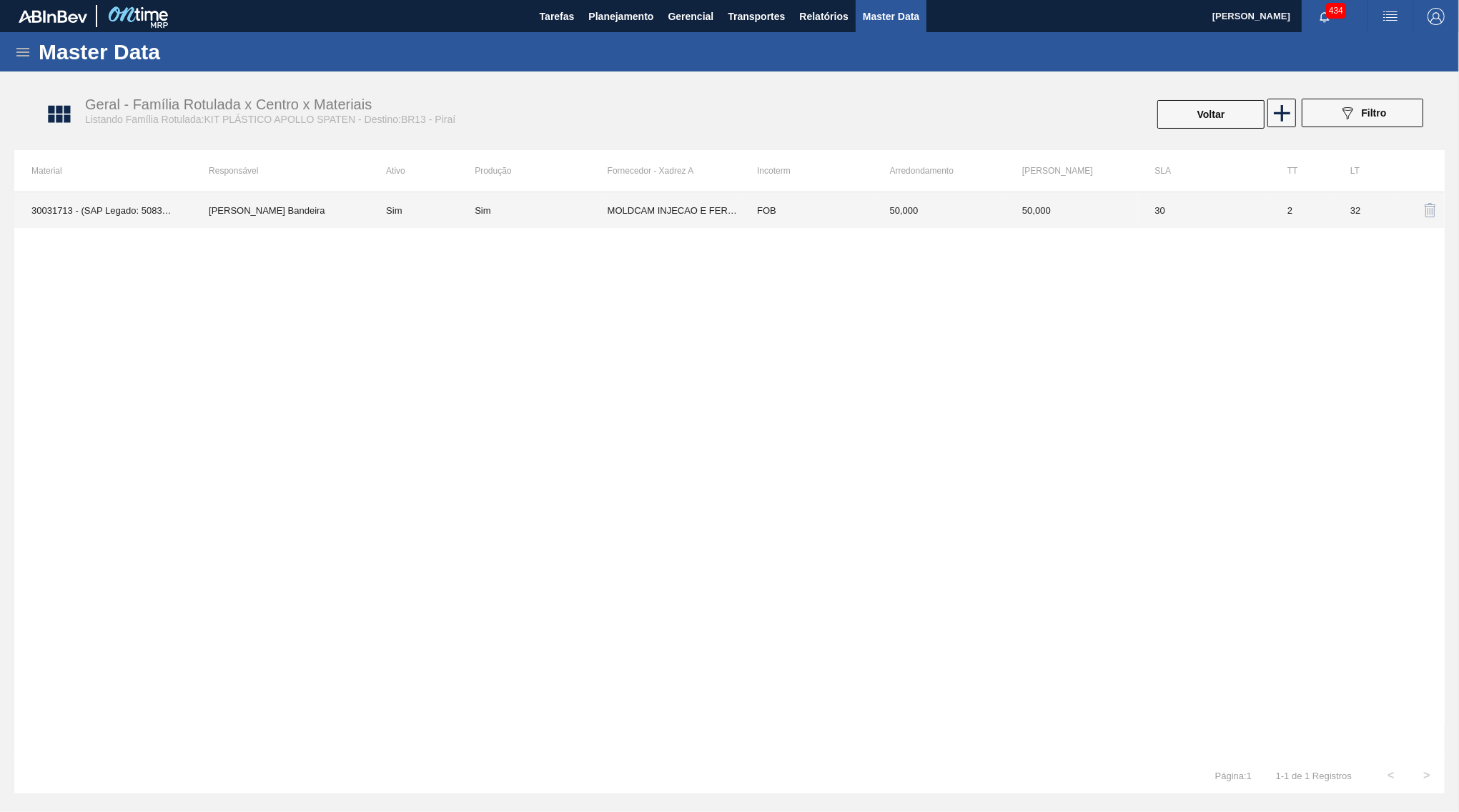
click at [776, 224] on td "FOB" at bounding box center [805, 210] width 132 height 35
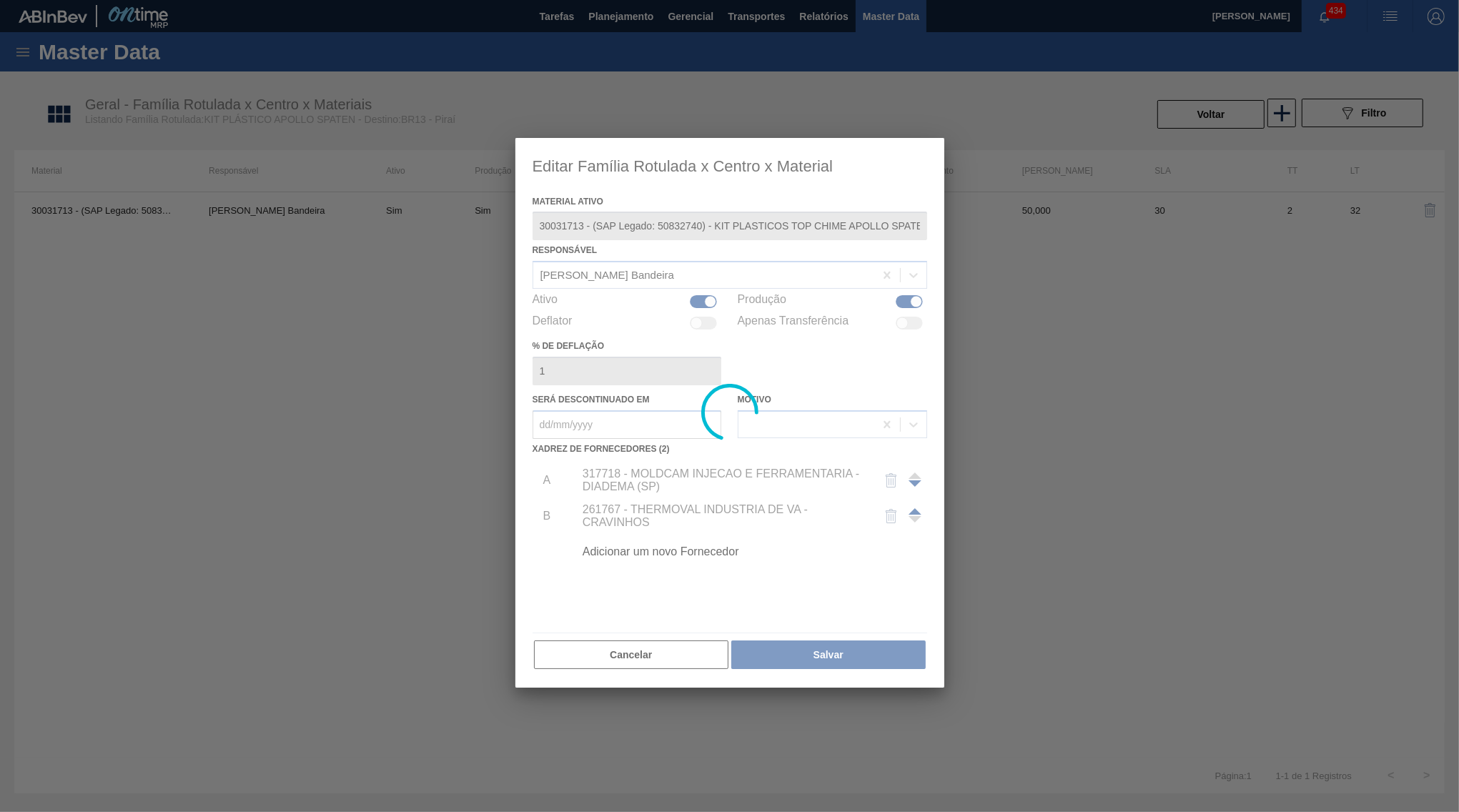
click at [680, 263] on div at bounding box center [730, 413] width 429 height 550
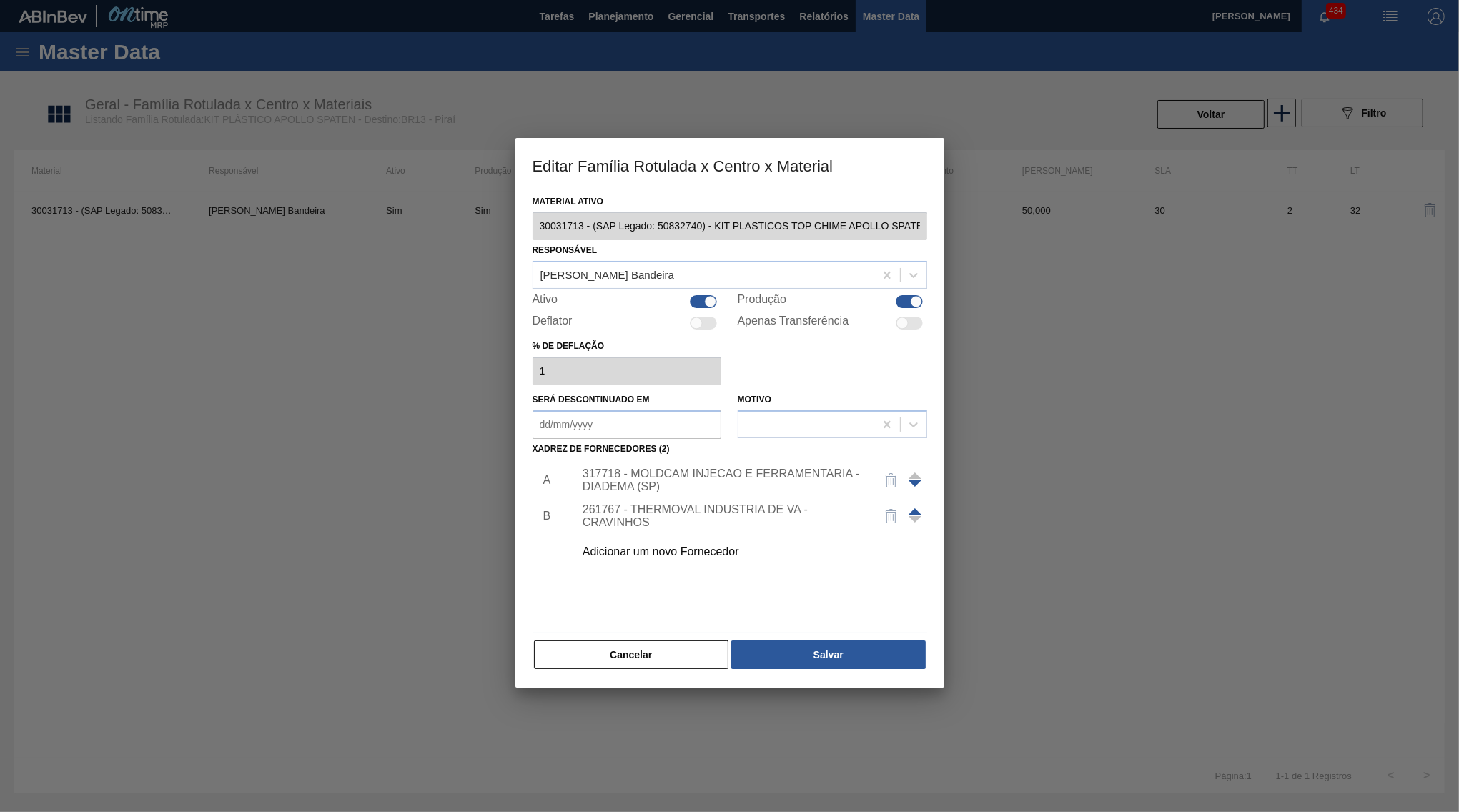
click at [680, 265] on div "[PERSON_NAME] Bandeira" at bounding box center [704, 275] width 341 height 21
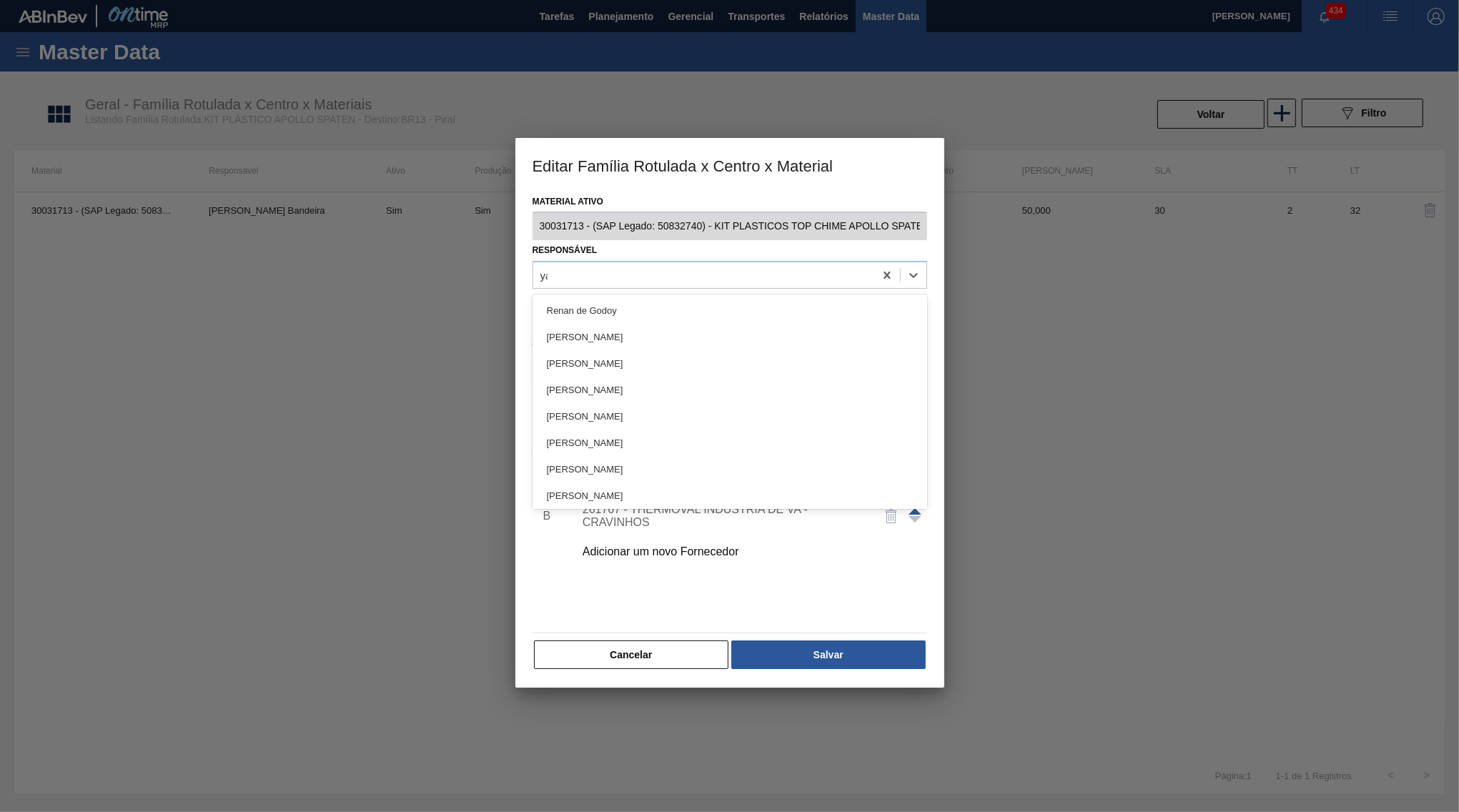
type input "yas"
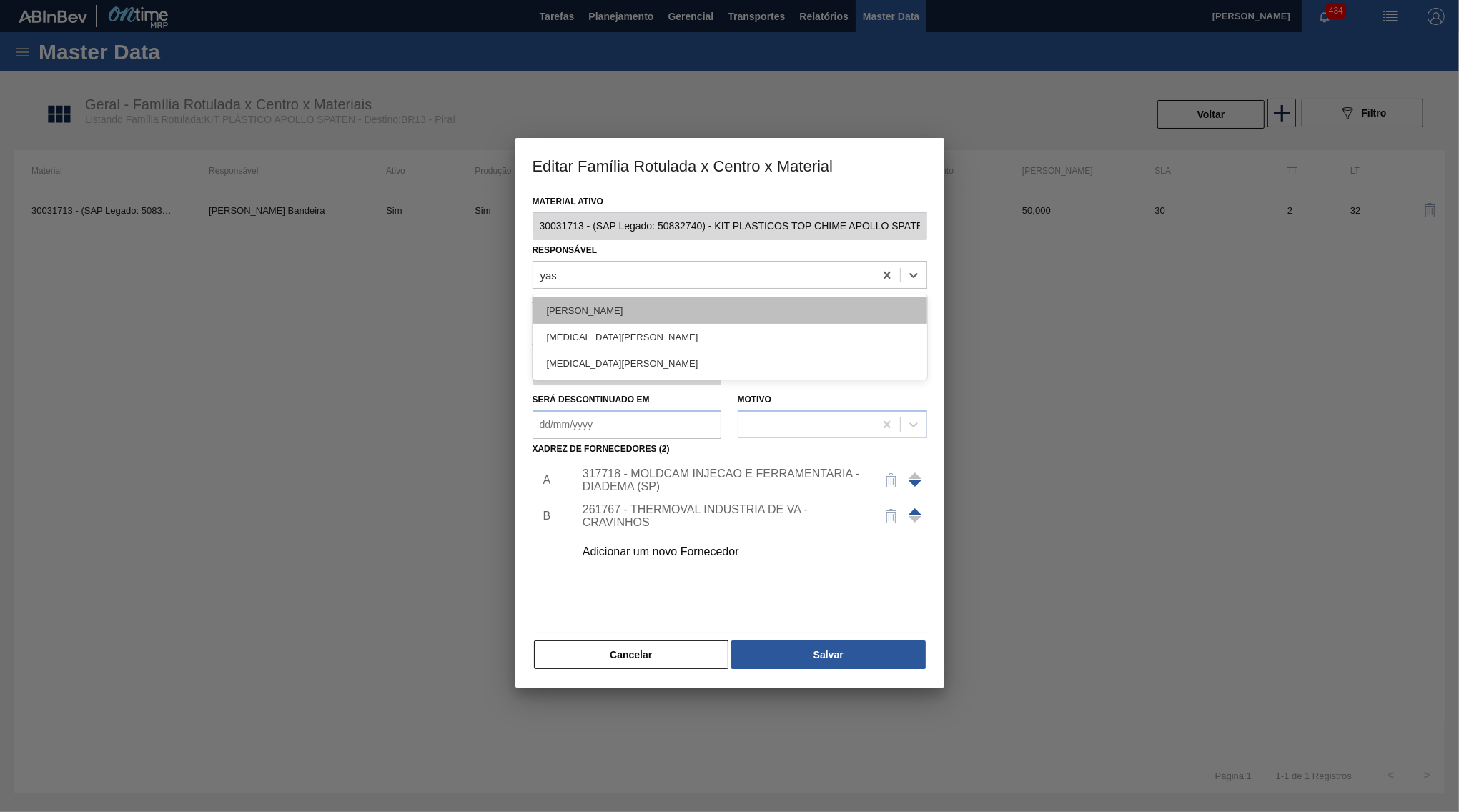
click at [705, 300] on div "[PERSON_NAME]" at bounding box center [729, 310] width 395 height 26
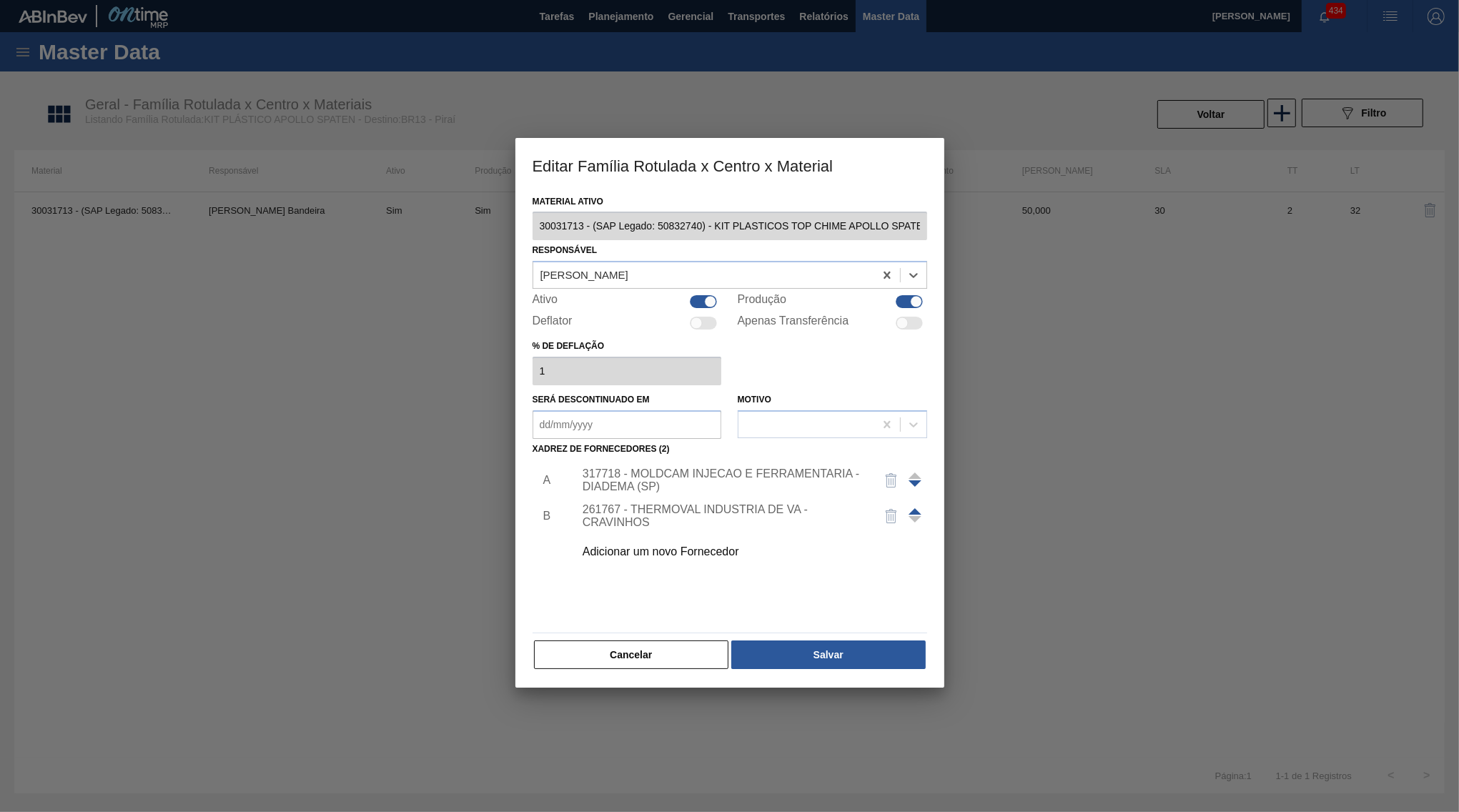
click at [784, 625] on div "Material ativo 30031713 - (SAP Legado: 50832740) - KIT PLASTICOS TOP CHIME APOL…" at bounding box center [729, 430] width 395 height 479
click at [804, 653] on button "Salvar" at bounding box center [828, 654] width 194 height 28
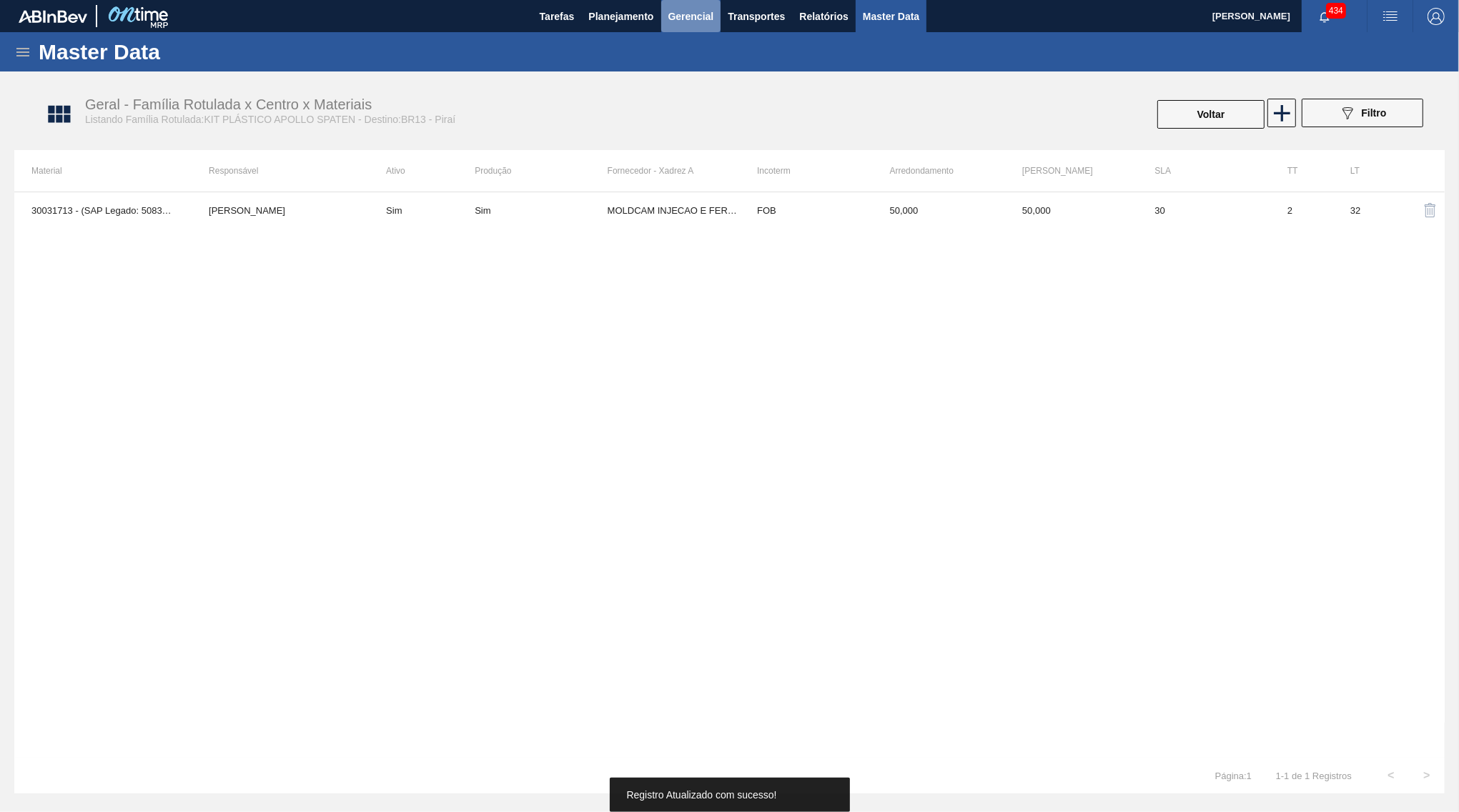
click at [662, 12] on button "Gerencial" at bounding box center [691, 16] width 60 height 32
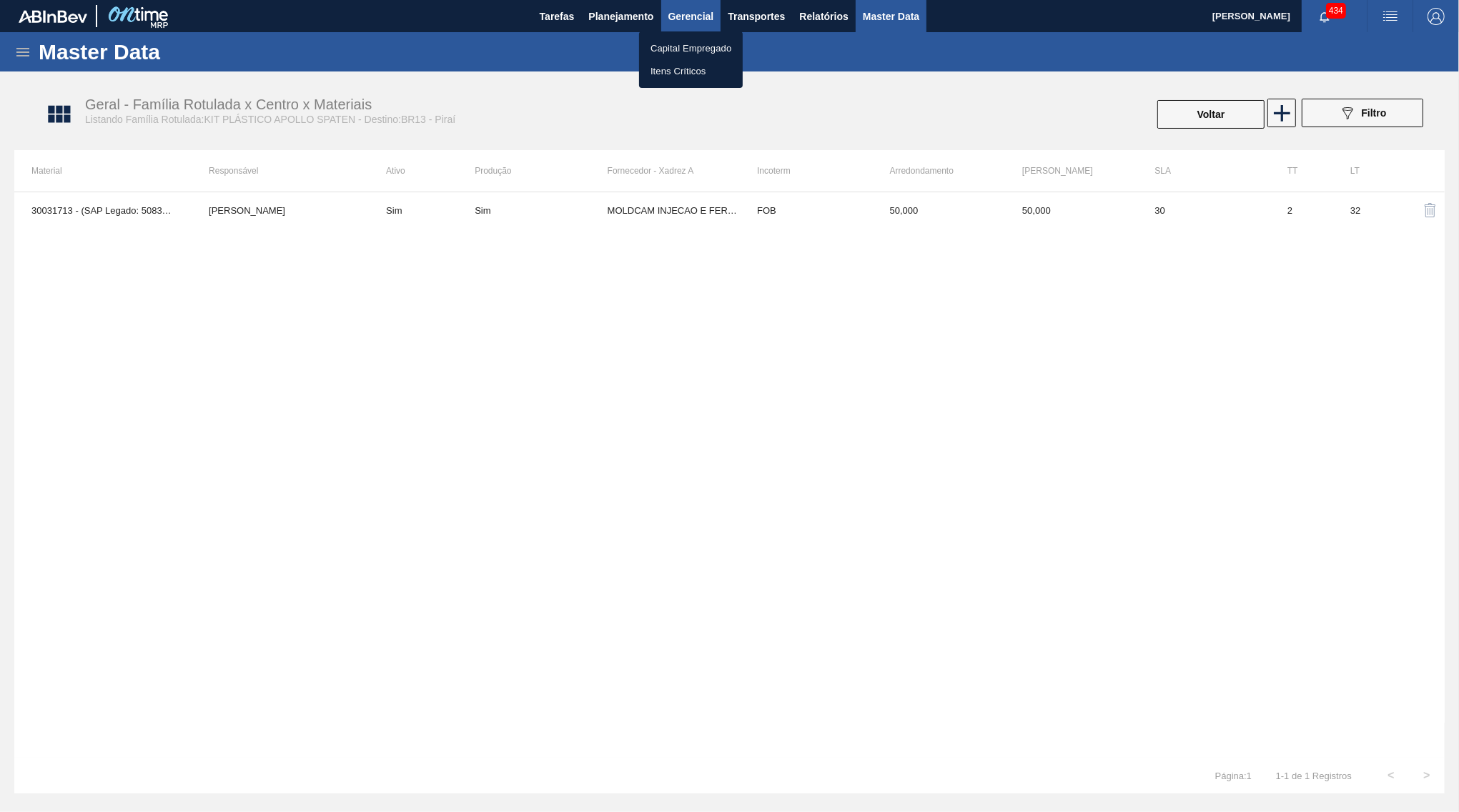
click at [645, 15] on div at bounding box center [729, 406] width 1459 height 812
click at [614, 22] on span "Planejamento" at bounding box center [620, 17] width 65 height 18
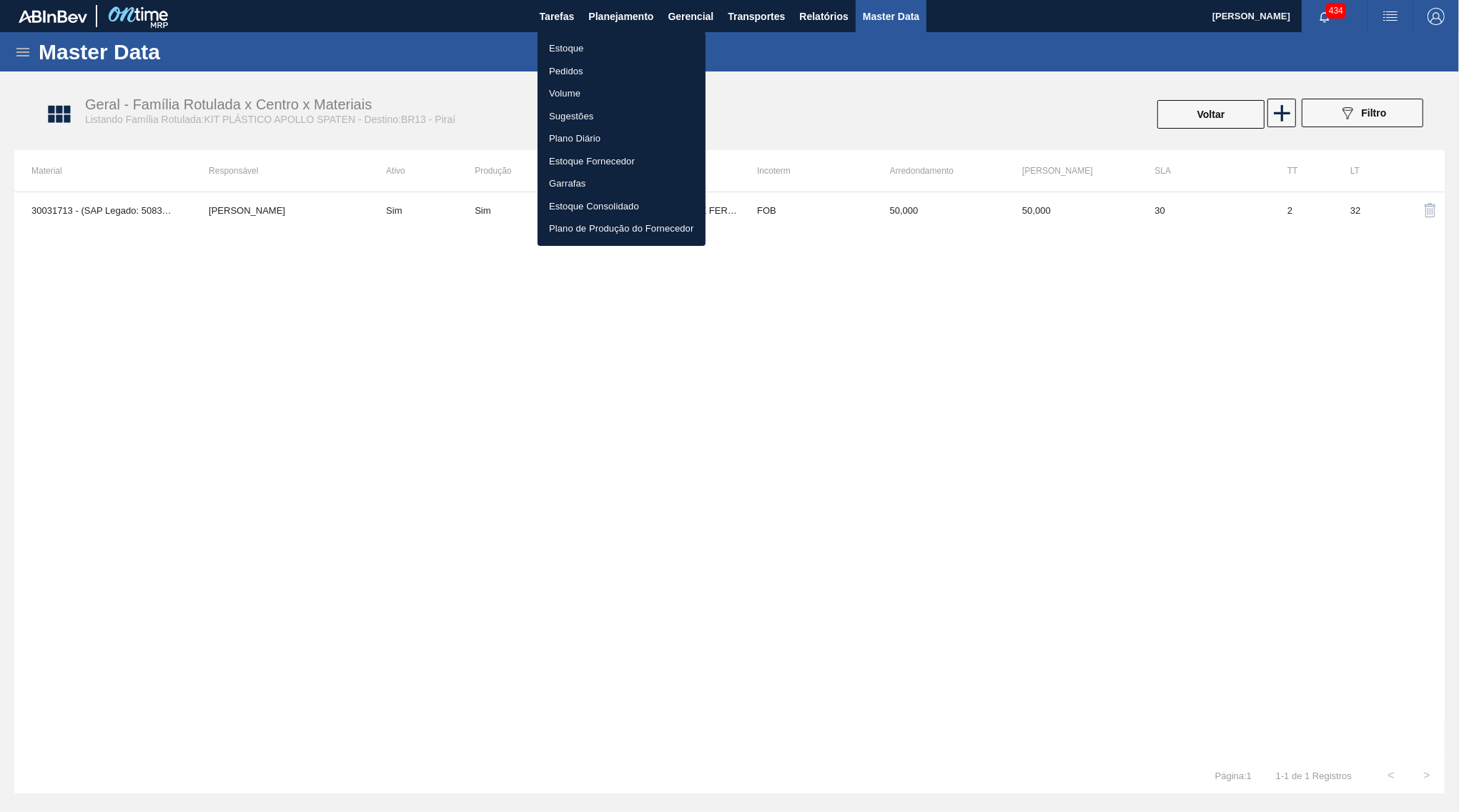
click at [614, 37] on ul "Estoque Pedidos Volume Sugestões Plano Diário Estoque Fornecedor Garrafas Estoq…" at bounding box center [621, 138] width 168 height 215
click at [617, 40] on li "Estoque" at bounding box center [621, 48] width 168 height 23
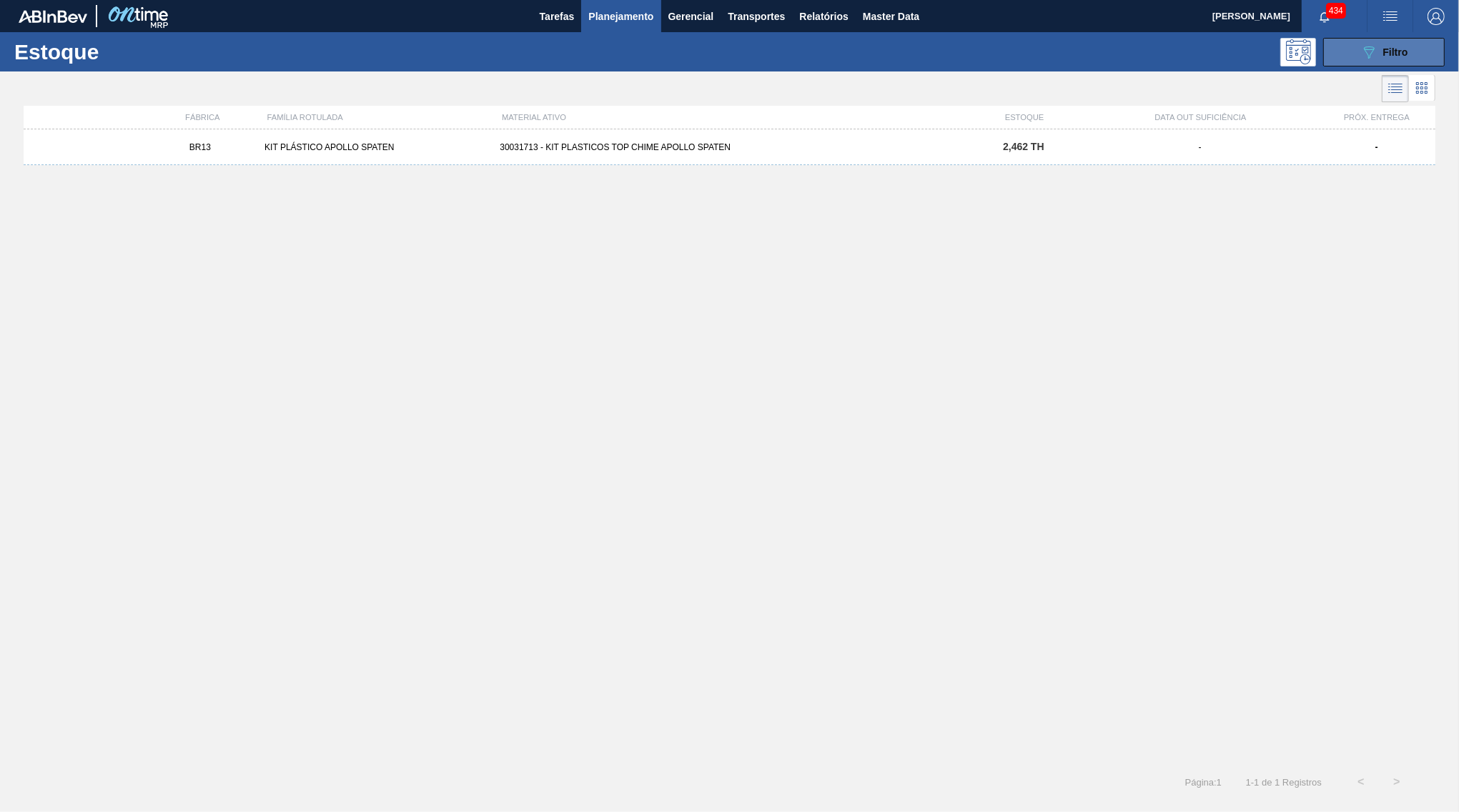
click at [1375, 55] on icon "089F7B8B-B2A5-4AFE-B5C0-19BA573D28AC" at bounding box center [1369, 52] width 18 height 18
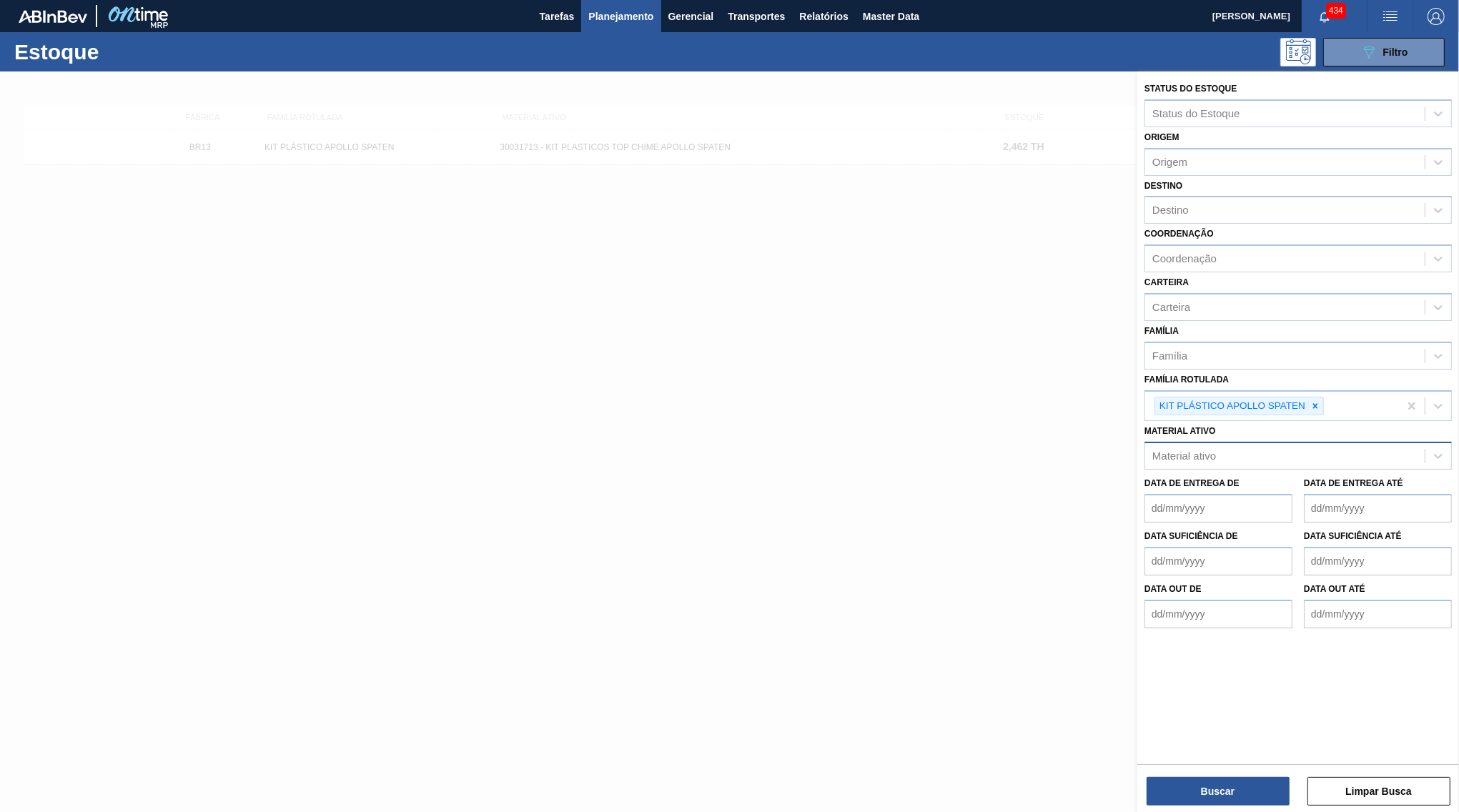
click at [1320, 398] on div at bounding box center [1315, 406] width 16 height 18
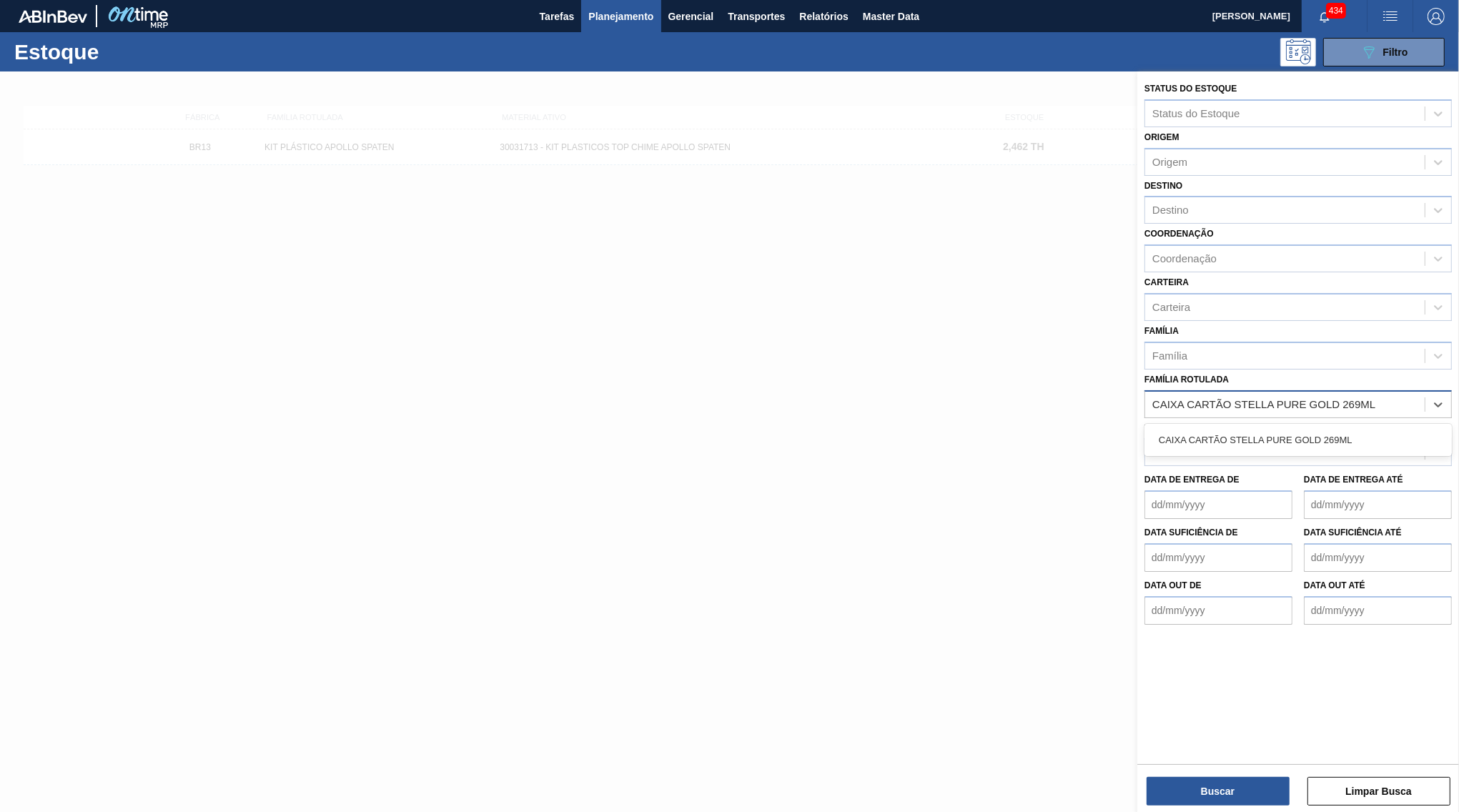
click at [1235, 398] on Rotulada "CAIXA CARTÃO STELLA PURE GOLD 269ML" at bounding box center [1265, 404] width 226 height 12
paste Rotulada "CAIXA CARTÃO STELLA PURE GOLD 269ML"
type Rotulada "CAIXA CARTÃO CAIXA CARTÃO STELLA PURE GOLD 269MLSTELLA PURE GOLD 269ML"
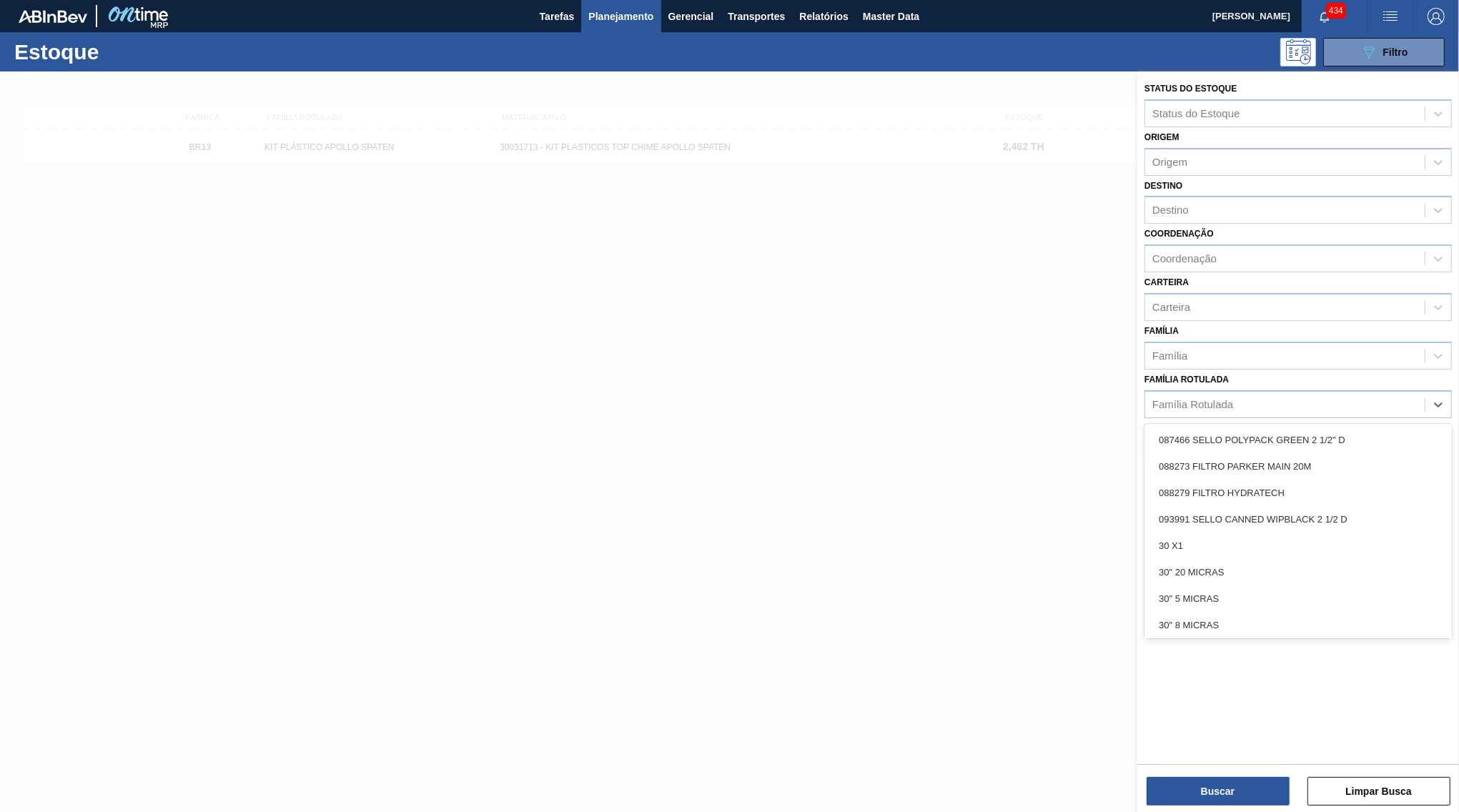
paste Rotulada "CAIXA CARTÃO STELLA PURE GOLD 269ML"
type Rotulada "CAIXA CARTÃO STELLA PURE GOLD 269ML"
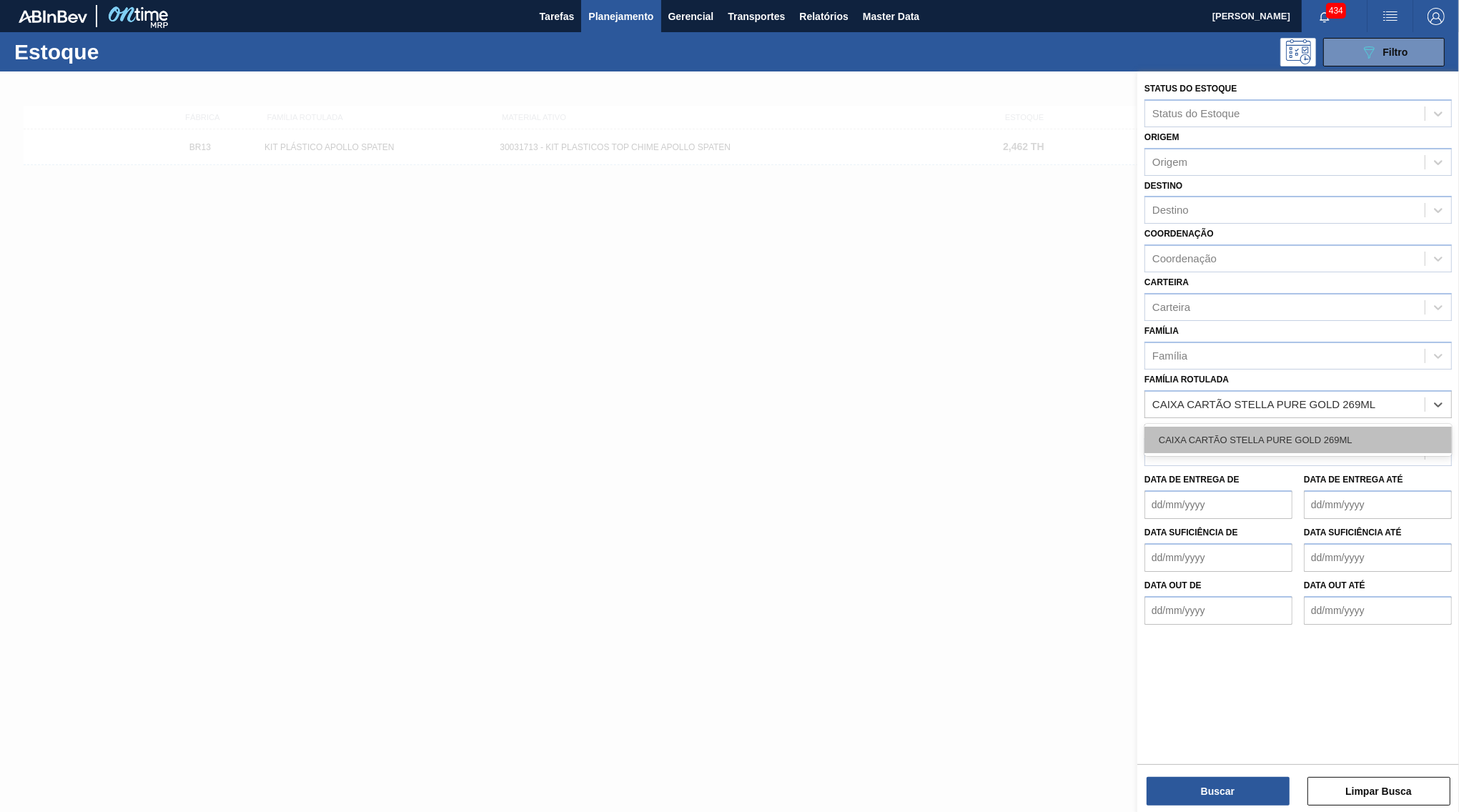
click at [1267, 426] on div "CAIXA CARTÃO STELLA PURE GOLD 269ML" at bounding box center [1298, 439] width 308 height 26
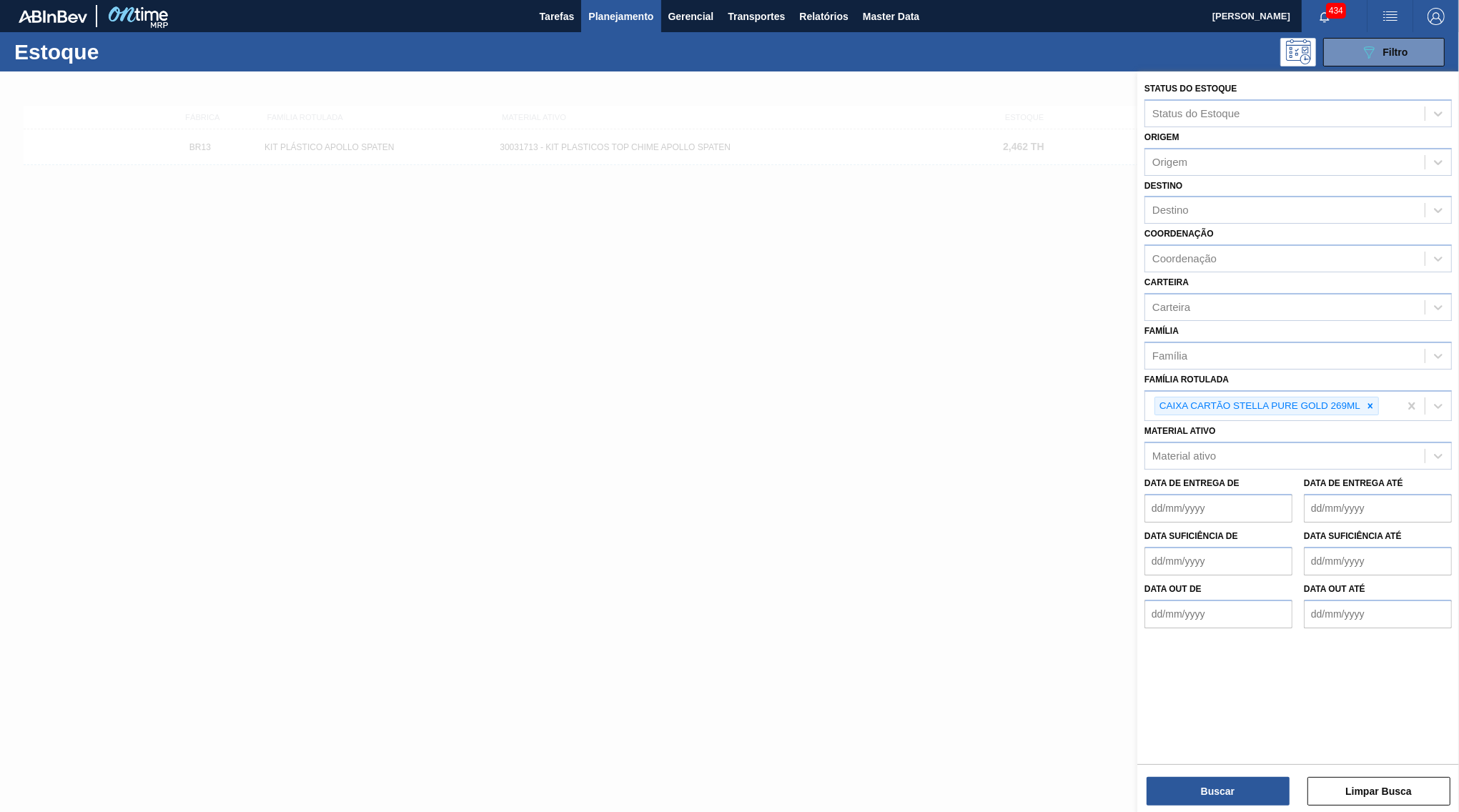
click at [1217, 807] on div "Status do Estoque Status do Estoque Origem Origem Destino Destino Coordenação C…" at bounding box center [1298, 443] width 321 height 743
click at [1241, 789] on button "Buscar" at bounding box center [1218, 790] width 143 height 28
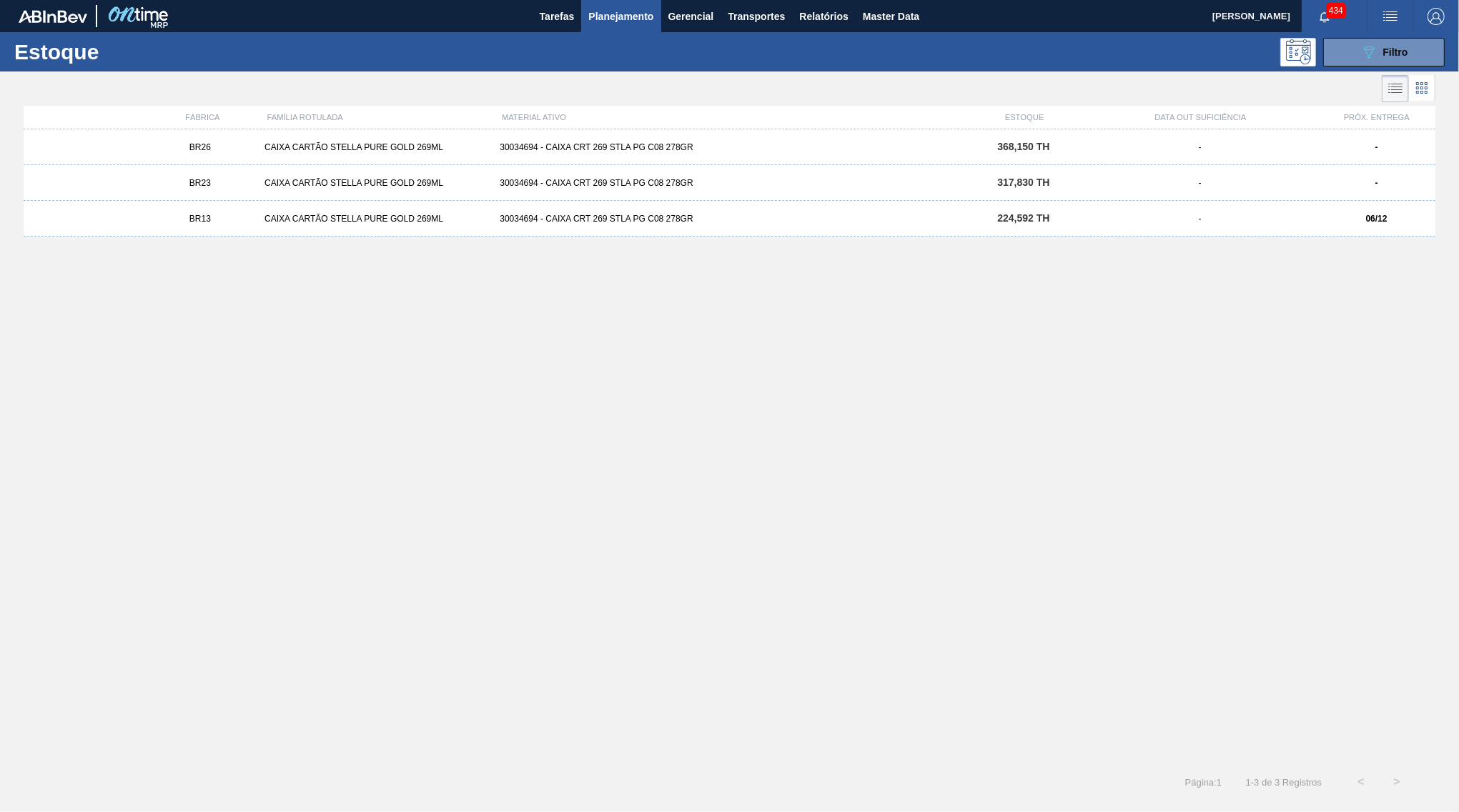
click at [787, 449] on div "BR26 CAIXA CARTÃO STELLA PURE GOLD 269ML 30034694 - CAIXA CRT 269 STLA PG C08 2…" at bounding box center [729, 442] width 1412 height 626
click at [1122, 230] on div "BR13 CAIXA CARTÃO STELLA PURE GOLD 269ML 30034694 - CAIXA CRT 269 STLA PG C08 2…" at bounding box center [729, 218] width 1412 height 35
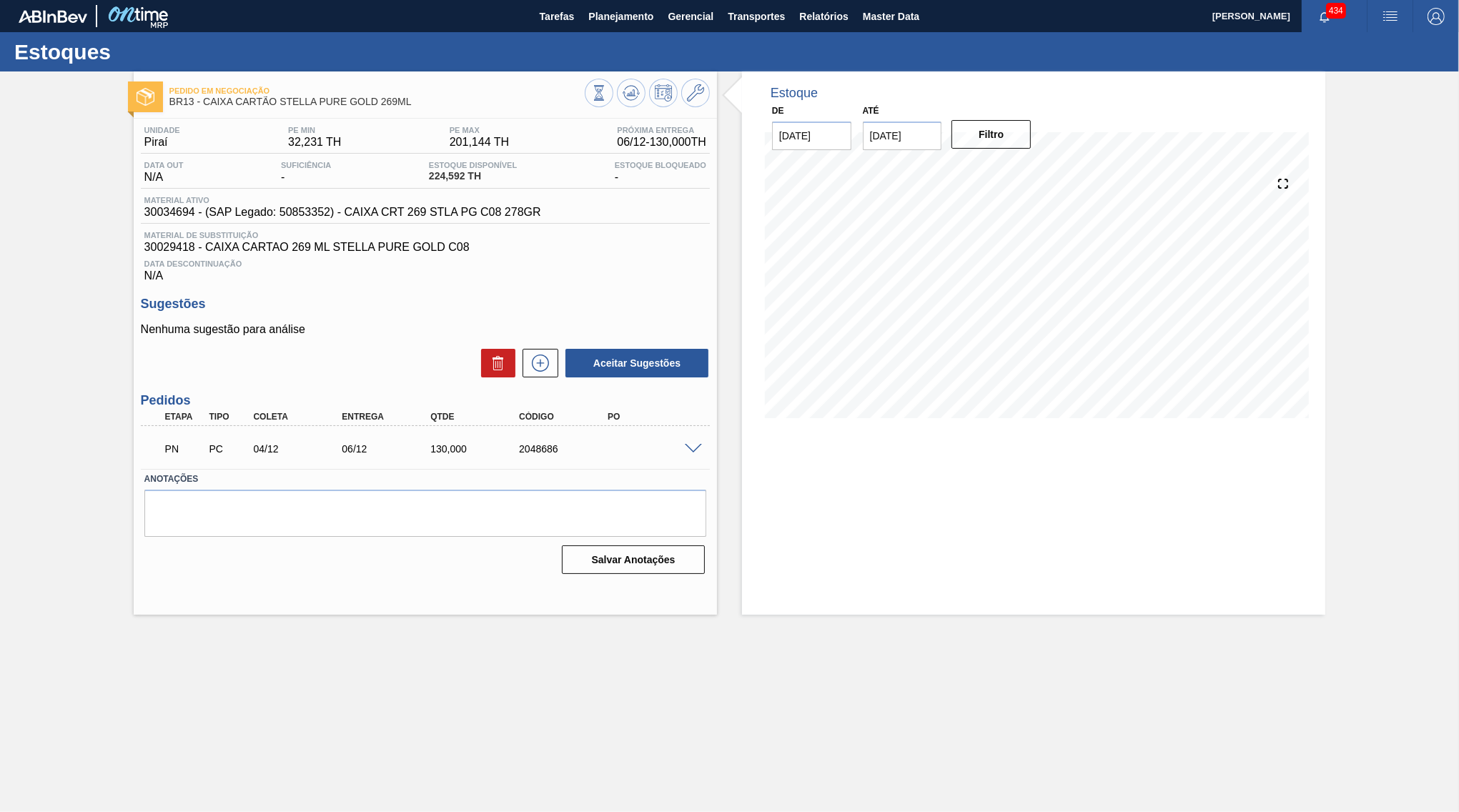
click at [696, 458] on div "PN PC 04/12 06/12 130,000 2048686" at bounding box center [425, 447] width 569 height 35
click at [686, 451] on span at bounding box center [694, 449] width 18 height 11
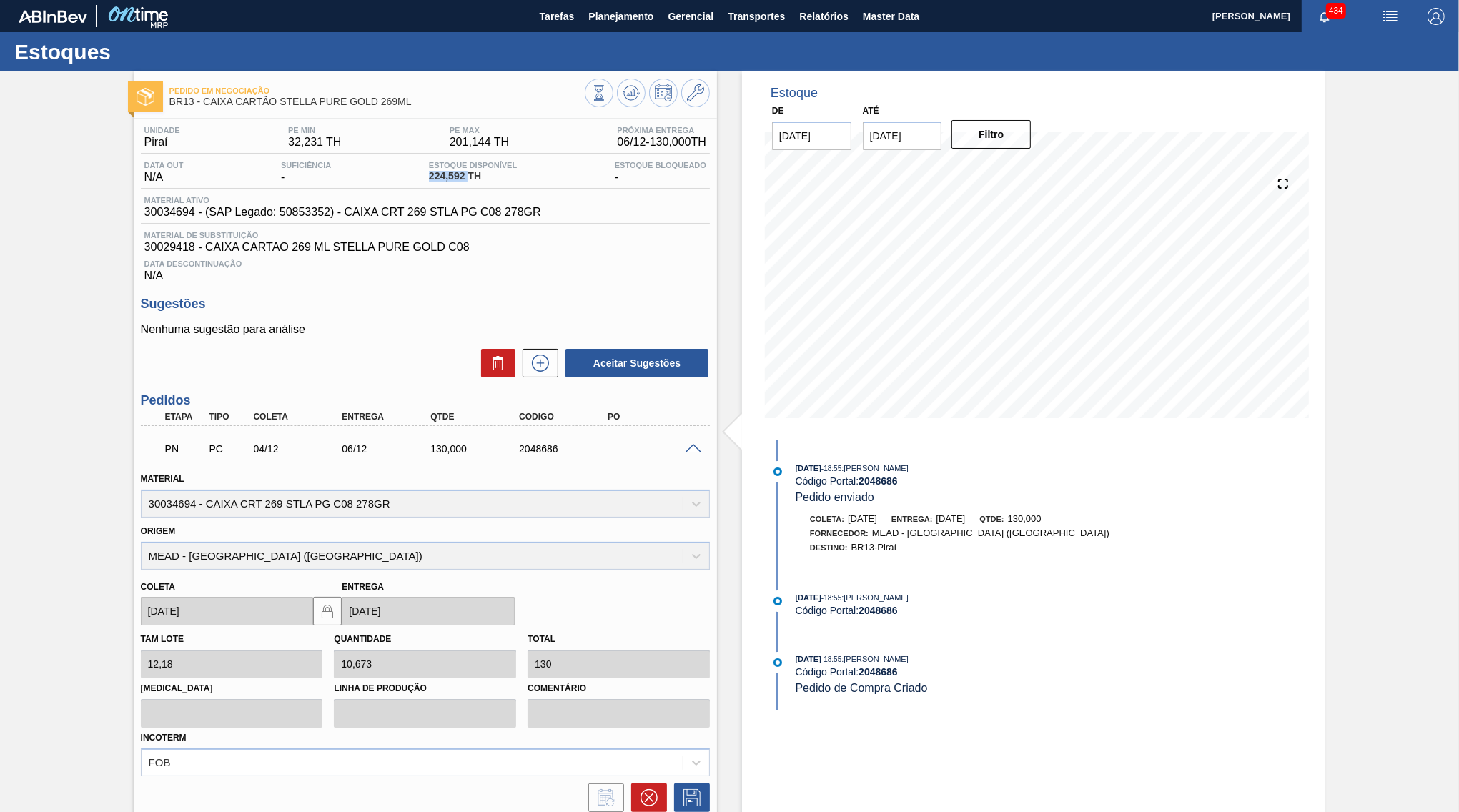
copy span "224,592"
drag, startPoint x: 466, startPoint y: 173, endPoint x: 426, endPoint y: 181, distance: 40.8
click at [426, 181] on div "Estoque Disponível 224,592 TH" at bounding box center [472, 171] width 95 height 23
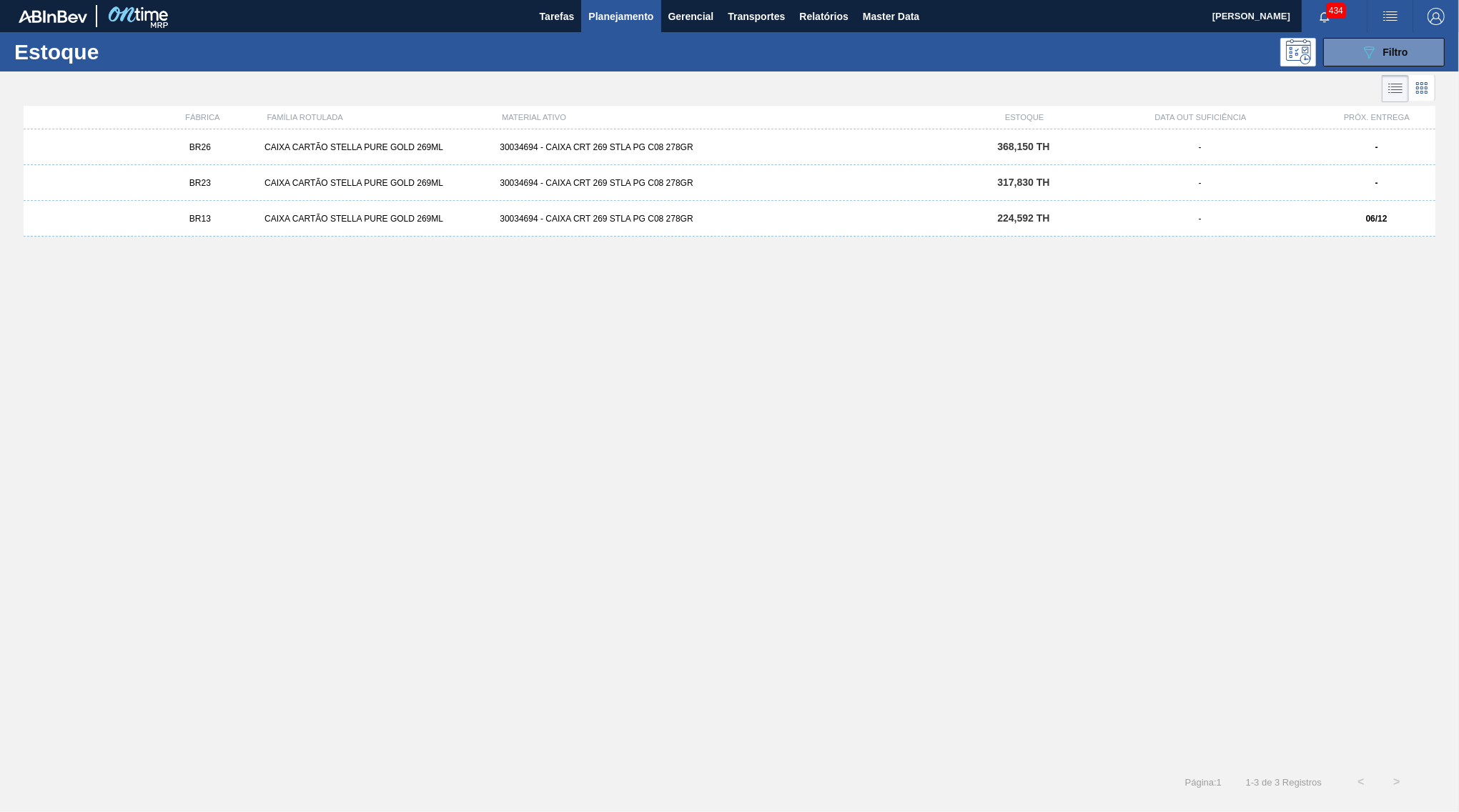
click at [979, 179] on div "317,830 TH" at bounding box center [1024, 182] width 118 height 11
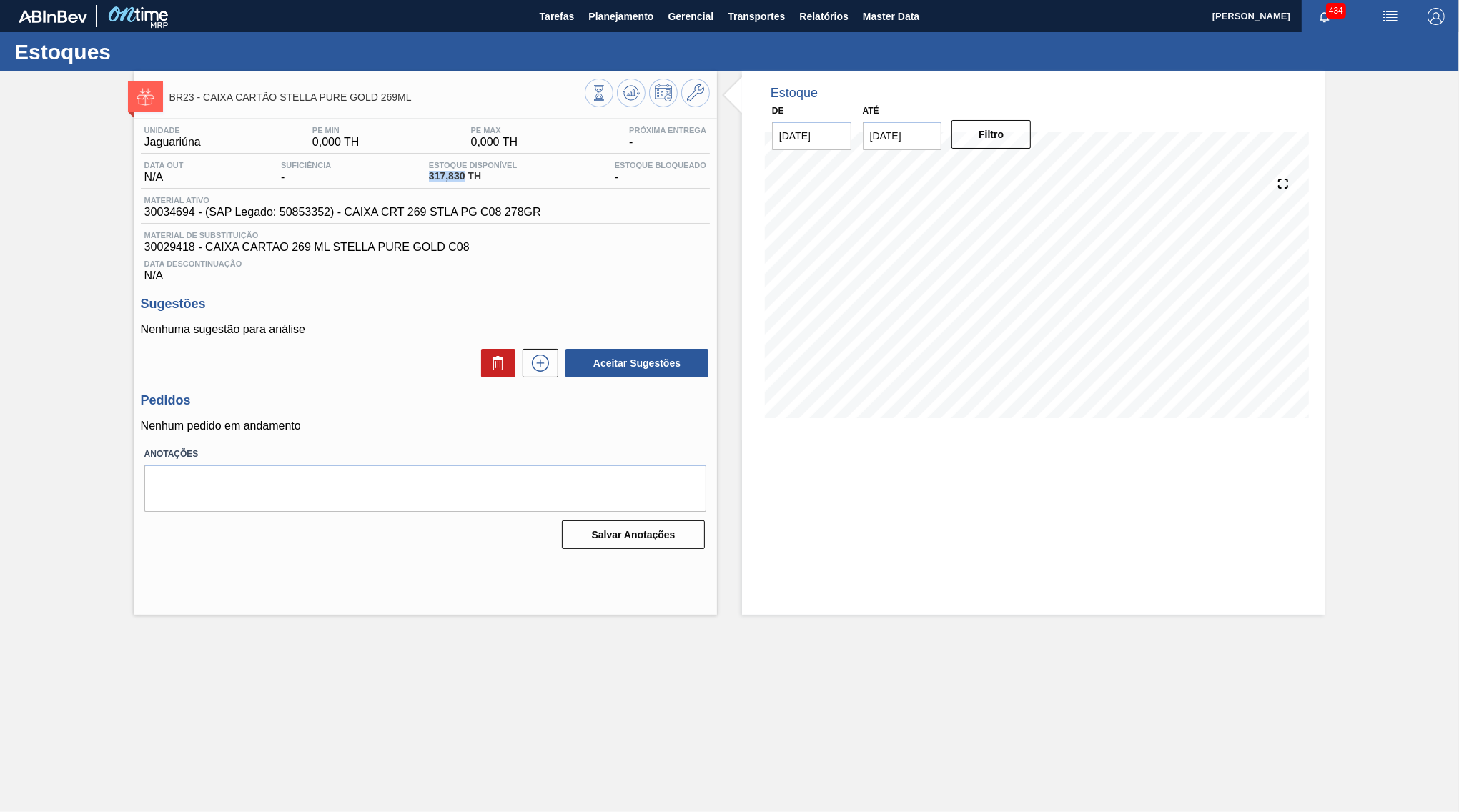
copy span "317,830"
drag, startPoint x: 465, startPoint y: 183, endPoint x: 407, endPoint y: 184, distance: 58.0
click at [429, 181] on span "317,830 TH" at bounding box center [473, 175] width 88 height 11
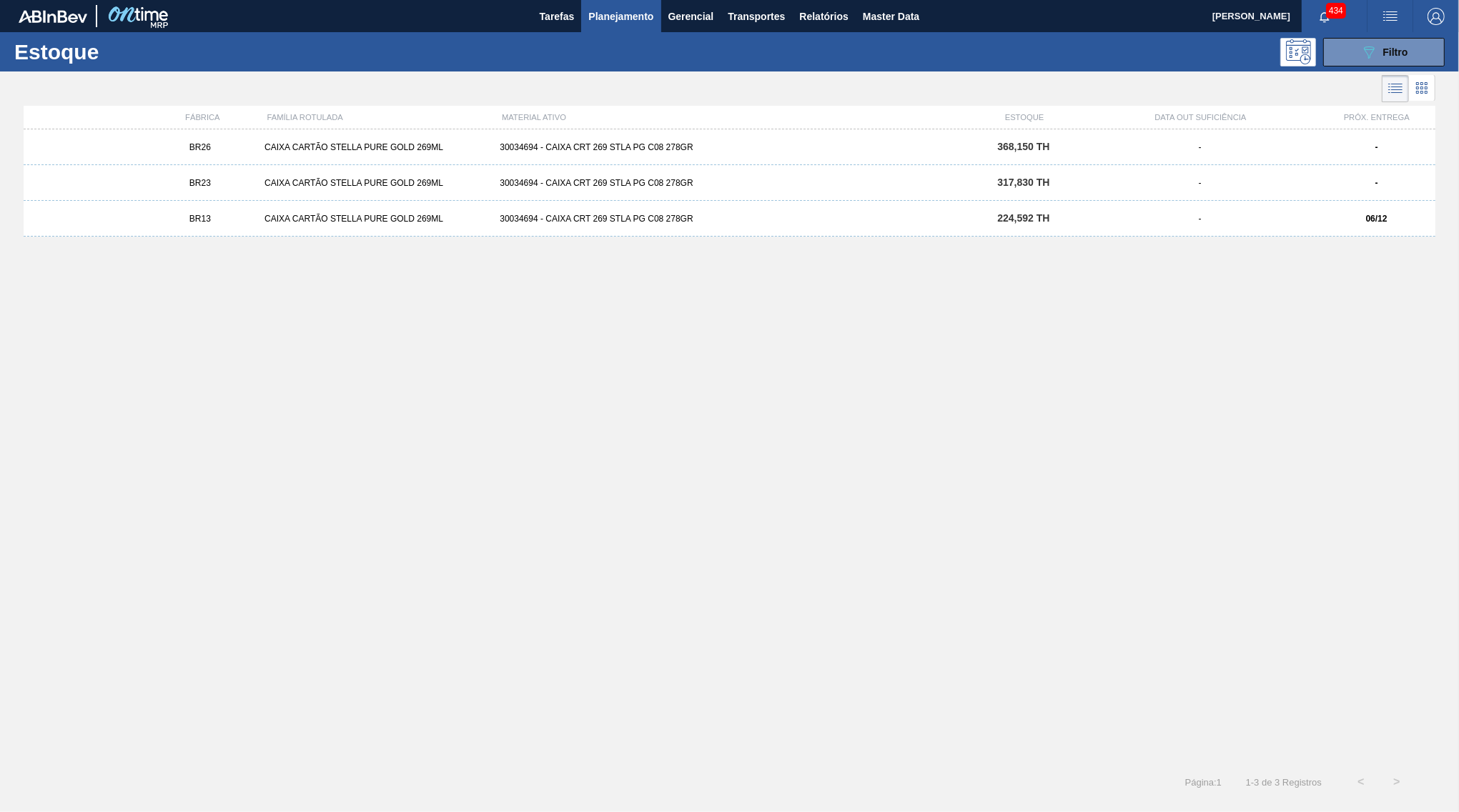
click at [1025, 143] on span "368,150 TH" at bounding box center [1023, 147] width 52 height 12
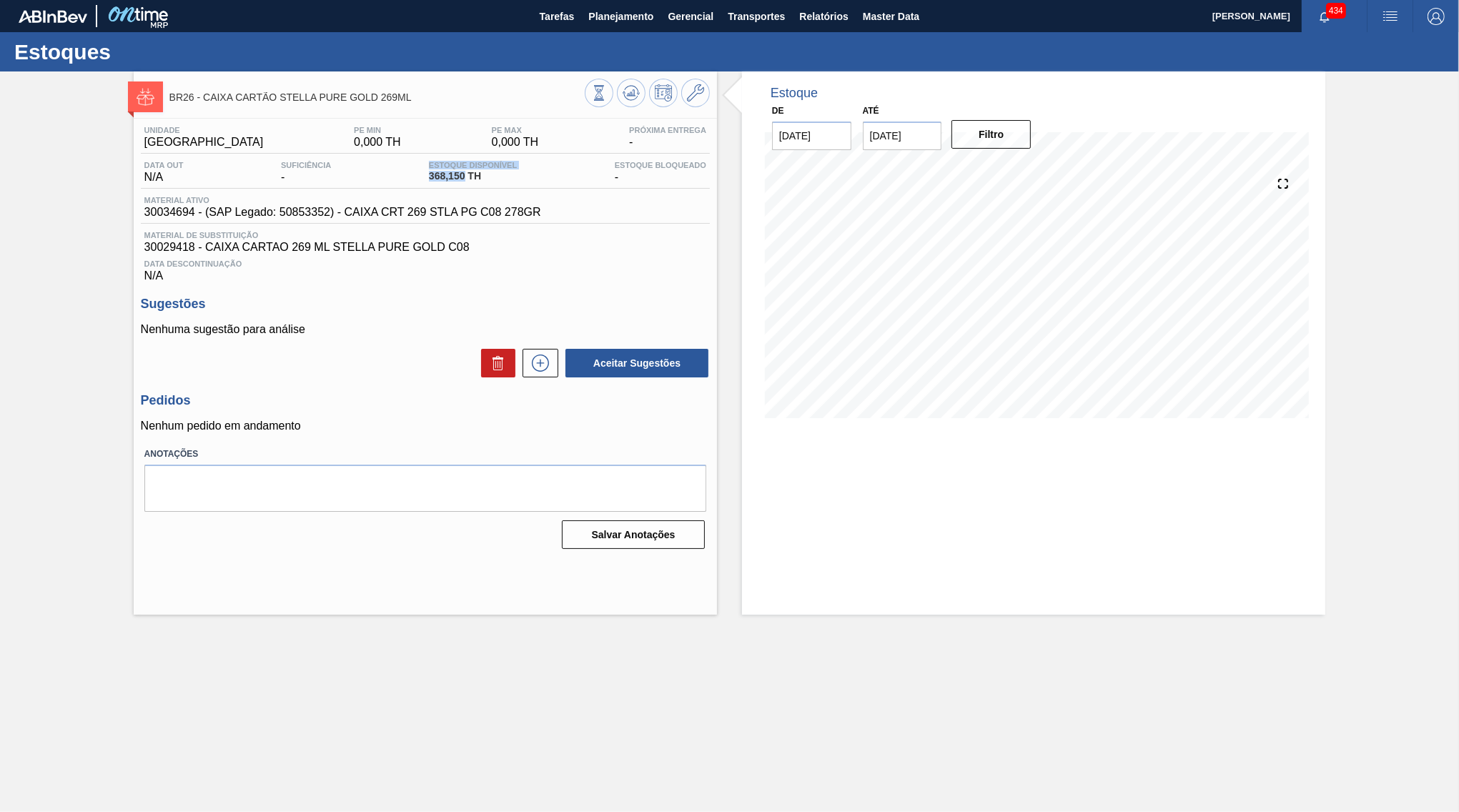
copy div "Estoque Disponível 368,150"
drag, startPoint x: 464, startPoint y: 178, endPoint x: 311, endPoint y: 191, distance: 153.6
click at [429, 181] on span "368,150 TH" at bounding box center [473, 175] width 88 height 11
click at [395, 191] on div "Unidade Uberlândia PE MIN 0,000 TH PE MAX 0,000 TH Próxima Entrega - Data out N…" at bounding box center [425, 204] width 569 height 157
copy span "368,150"
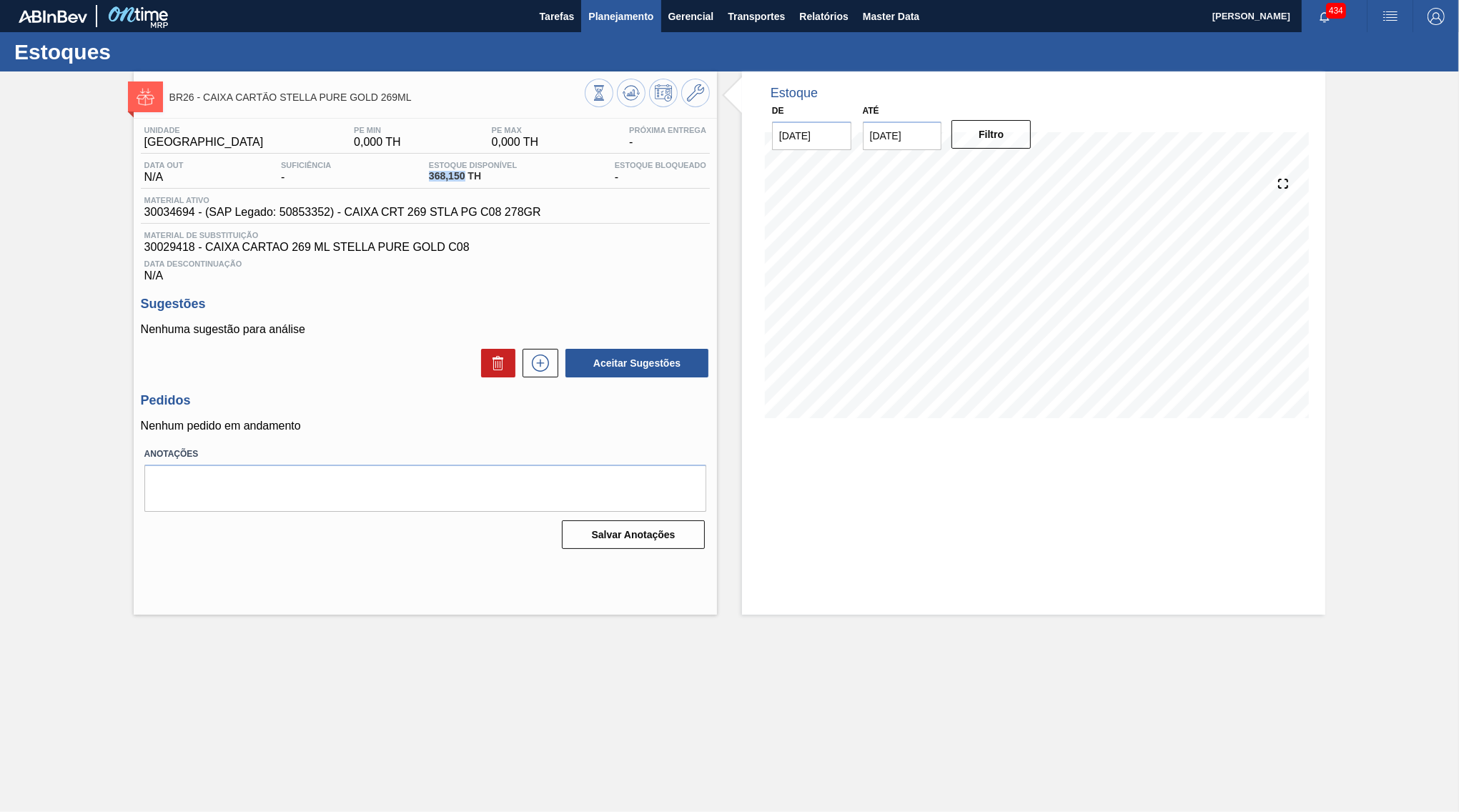
click at [593, 20] on span "Planejamento" at bounding box center [620, 17] width 65 height 18
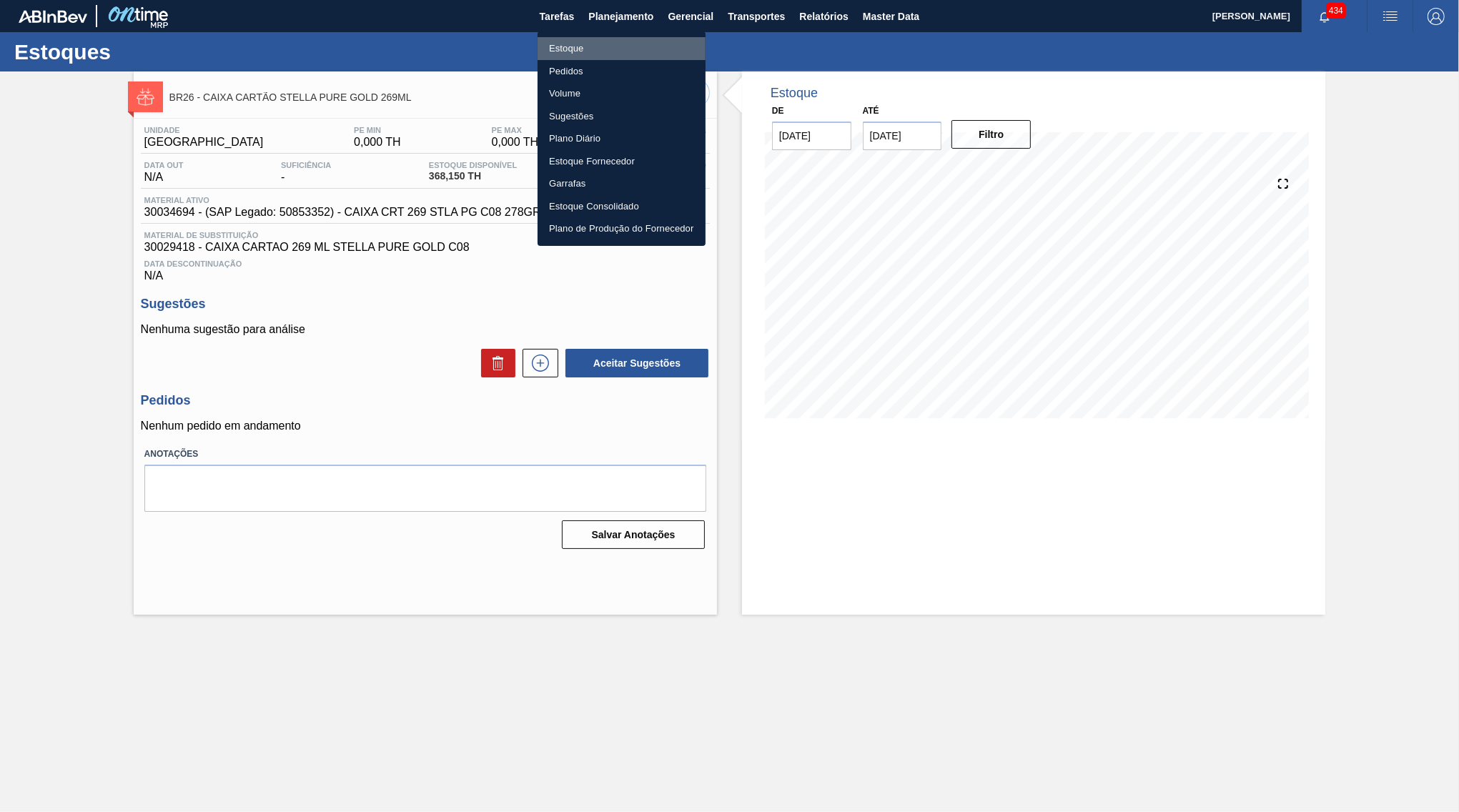
click at [585, 59] on li "Estoque" at bounding box center [621, 48] width 168 height 23
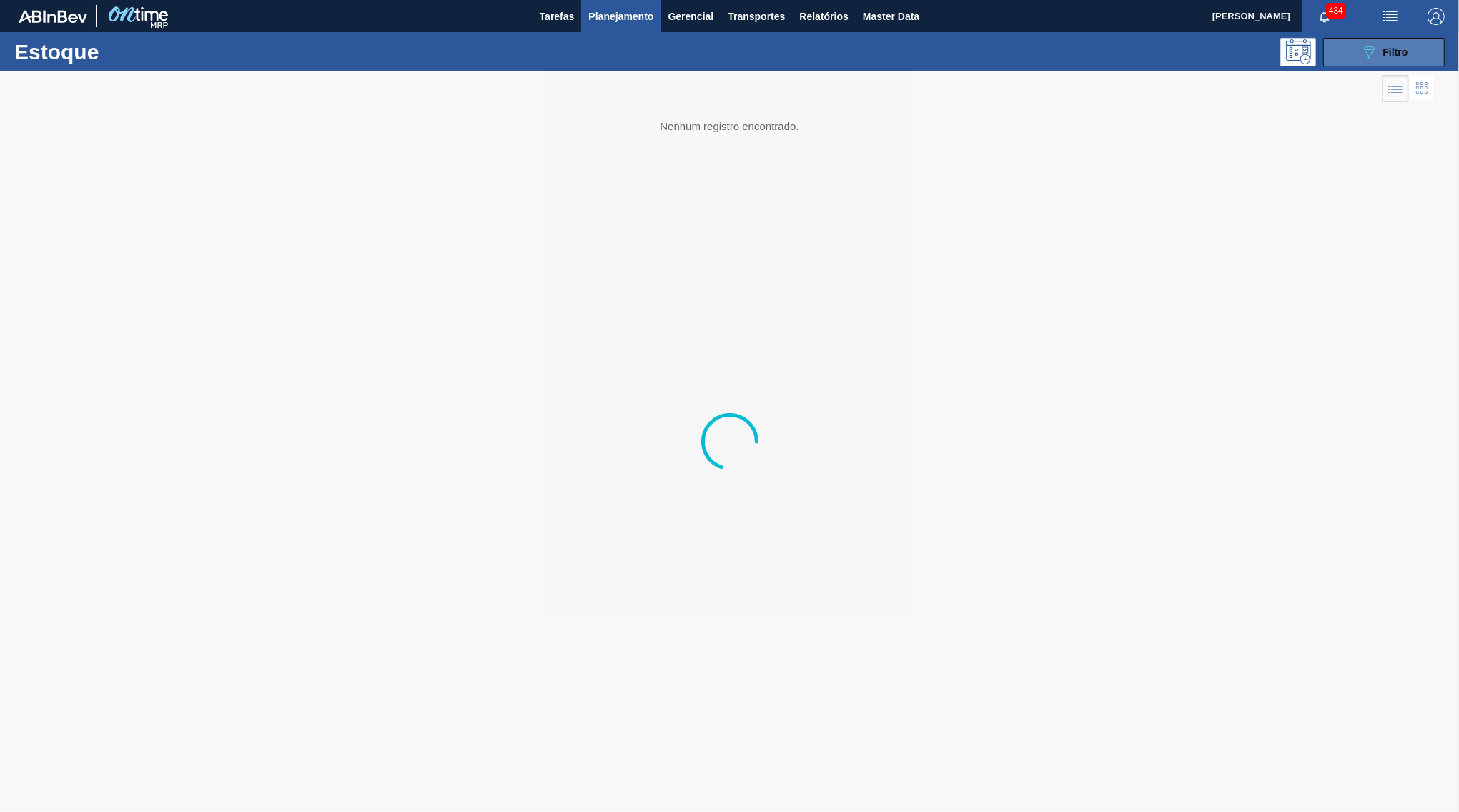
click at [1359, 54] on button "089F7B8B-B2A5-4AFE-B5C0-19BA573D28AC Filtro" at bounding box center [1384, 52] width 122 height 28
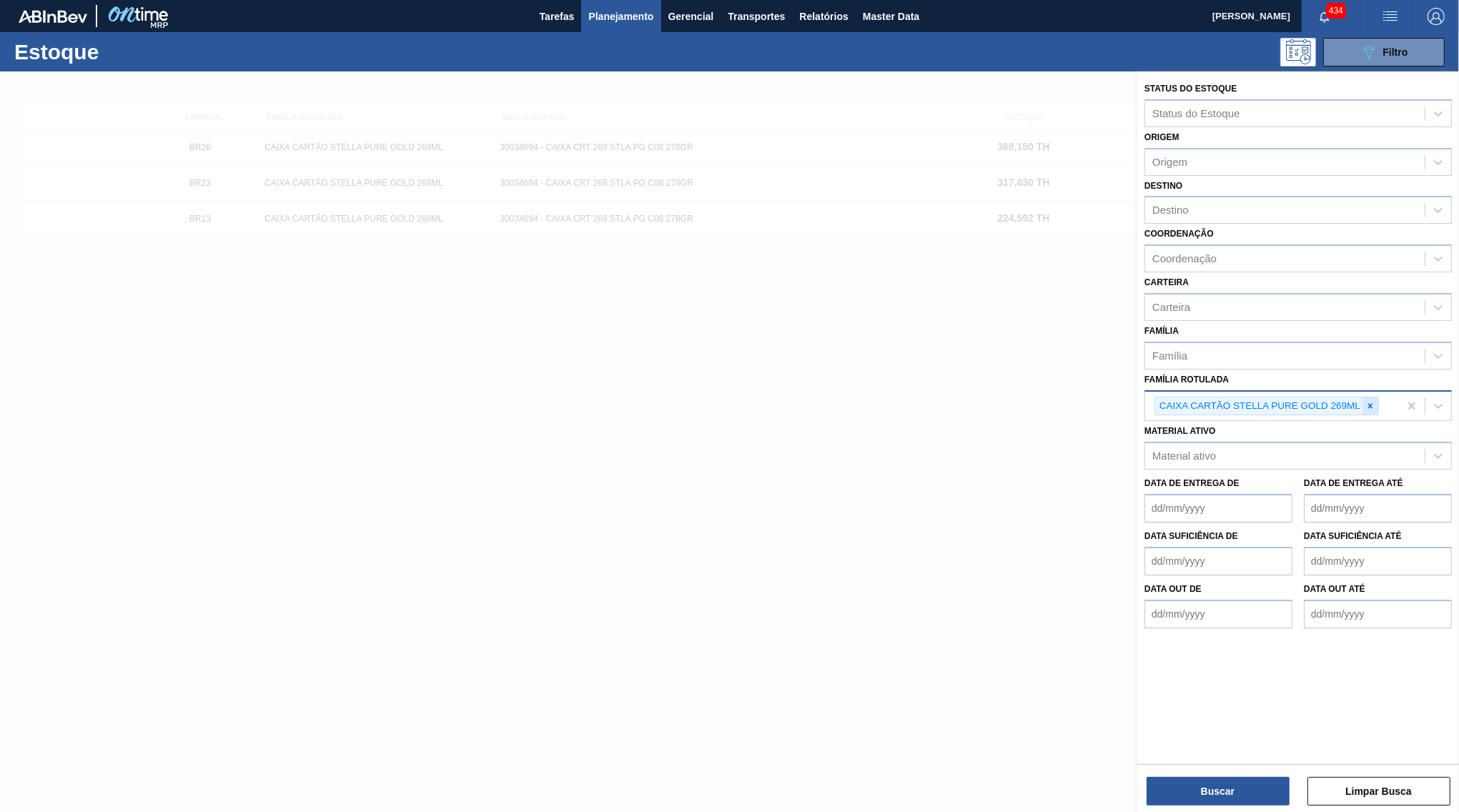
click at [1376, 401] on icon at bounding box center [1370, 406] width 10 height 10
paste Rotulada "CAIXA CARTÃO STELLA PURE GOLD 350ML"
type Rotulada "CAIXA CARTÃO STELLA PURE GOLD 350ML"
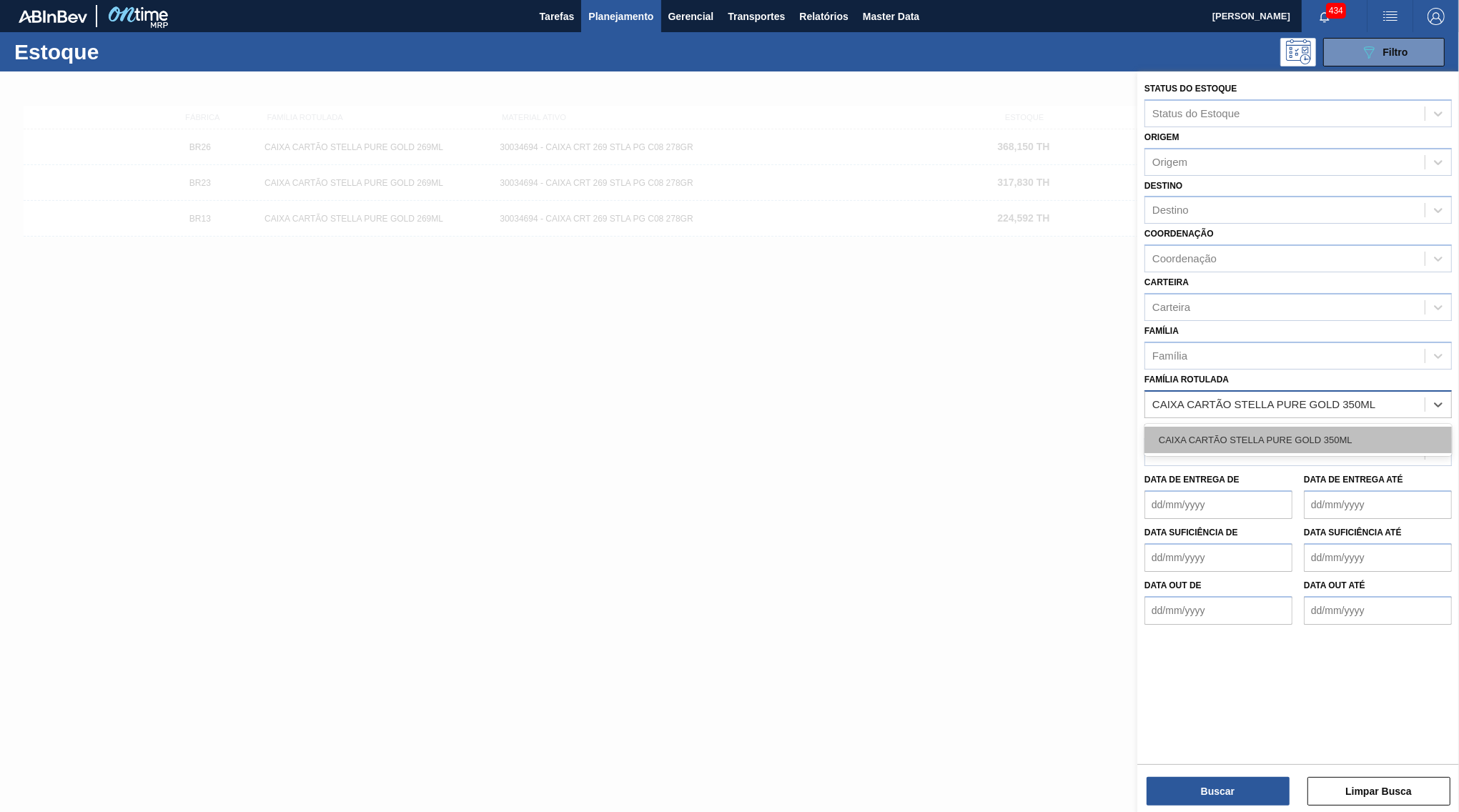
click at [1256, 426] on div "CAIXA CARTÃO STELLA PURE GOLD 350ML" at bounding box center [1298, 439] width 308 height 26
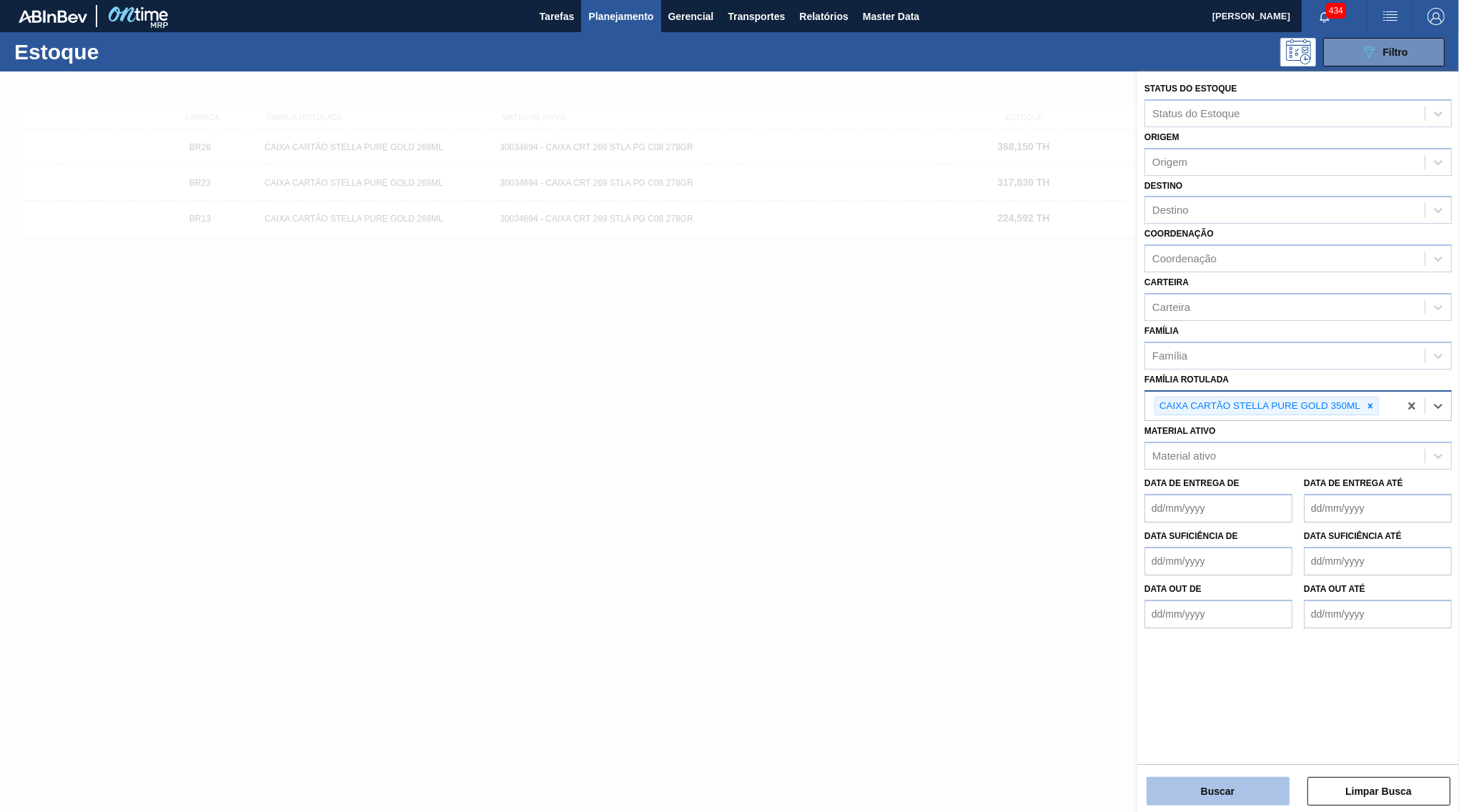
click at [1241, 790] on button "Buscar" at bounding box center [1218, 790] width 143 height 28
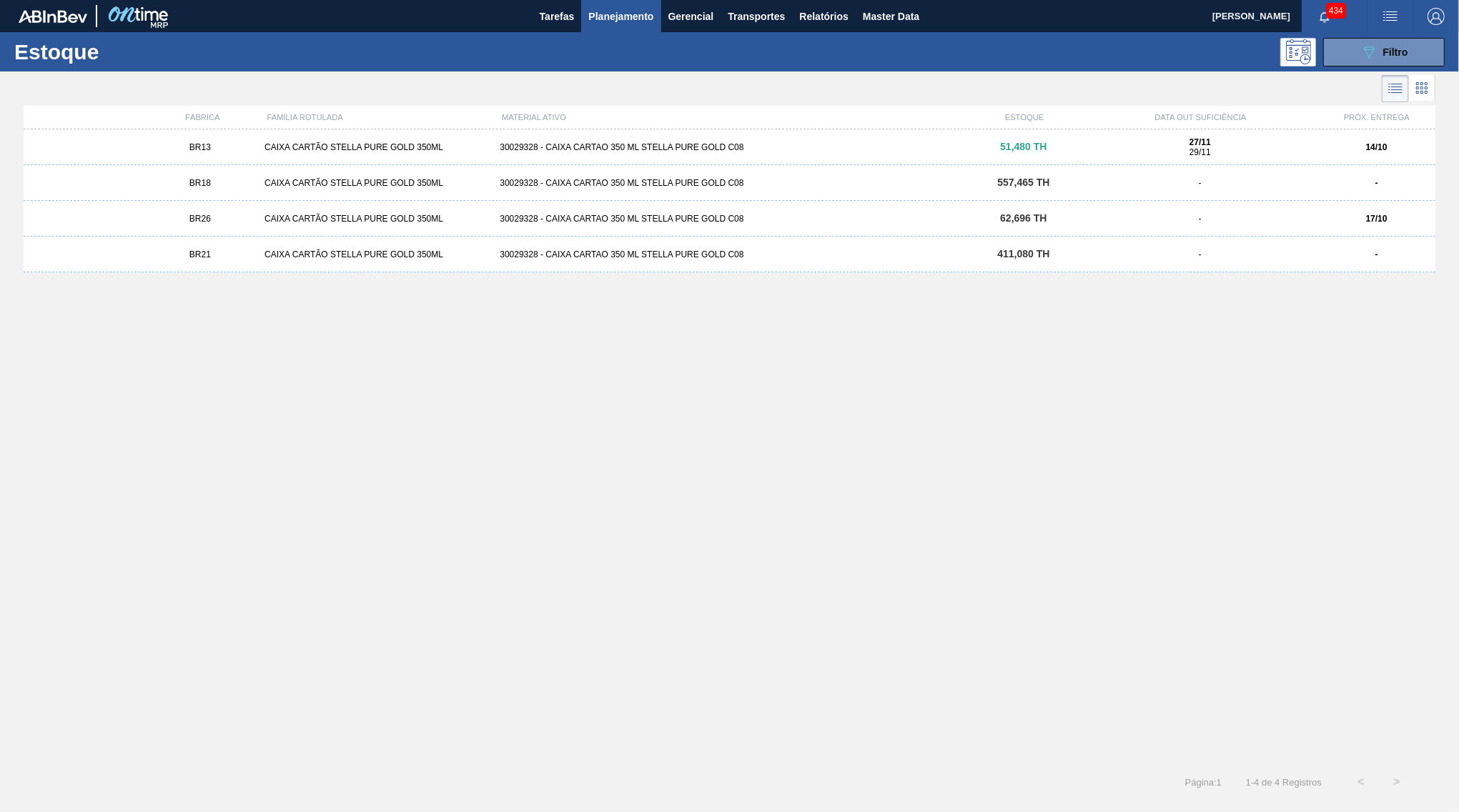
click at [747, 140] on div "BR13 CAIXA CARTÃO STELLA PURE GOLD 350ML 30029328 - CAIXA CARTAO 350 ML STELLA …" at bounding box center [729, 147] width 1412 height 35
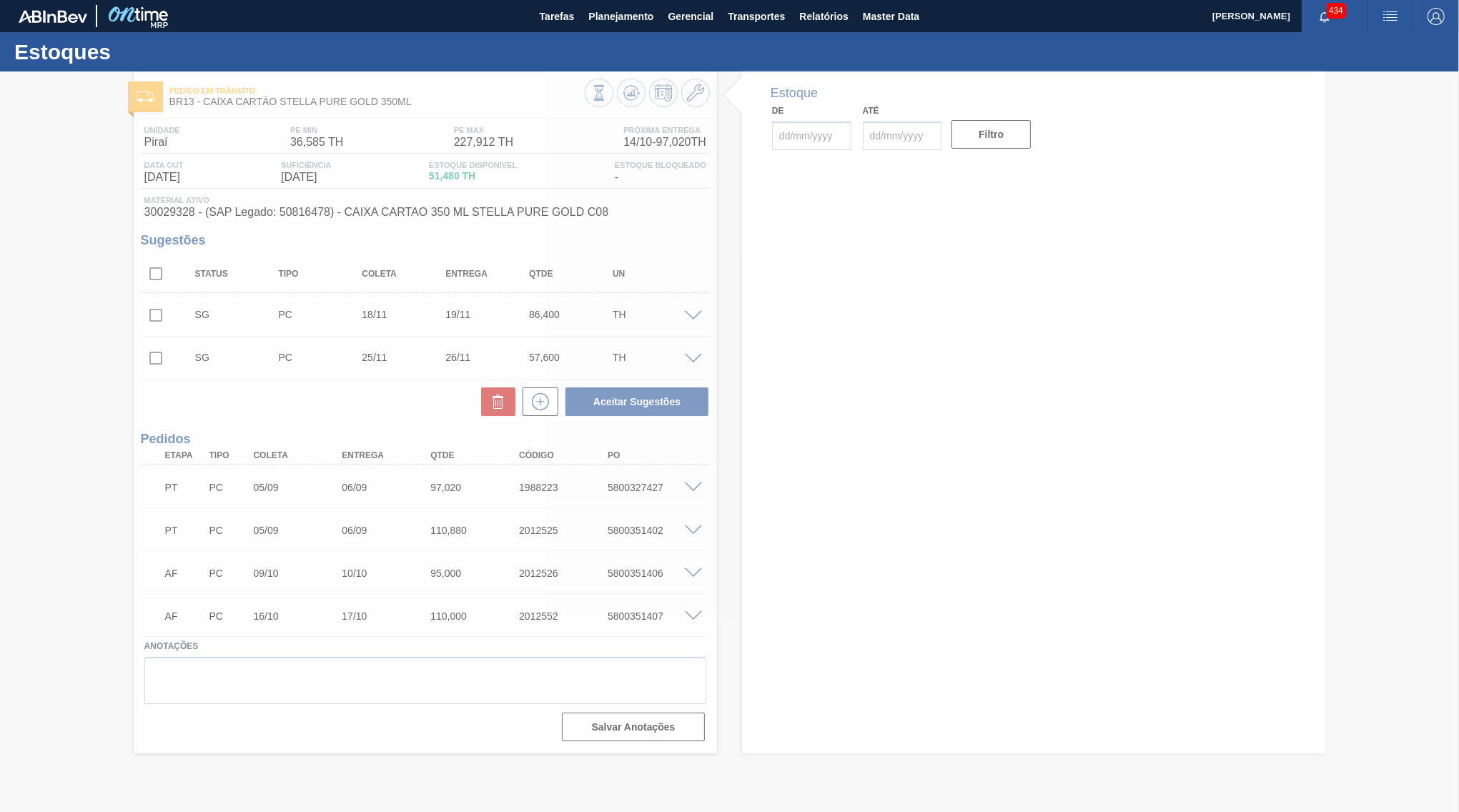
type input "[DATE]"
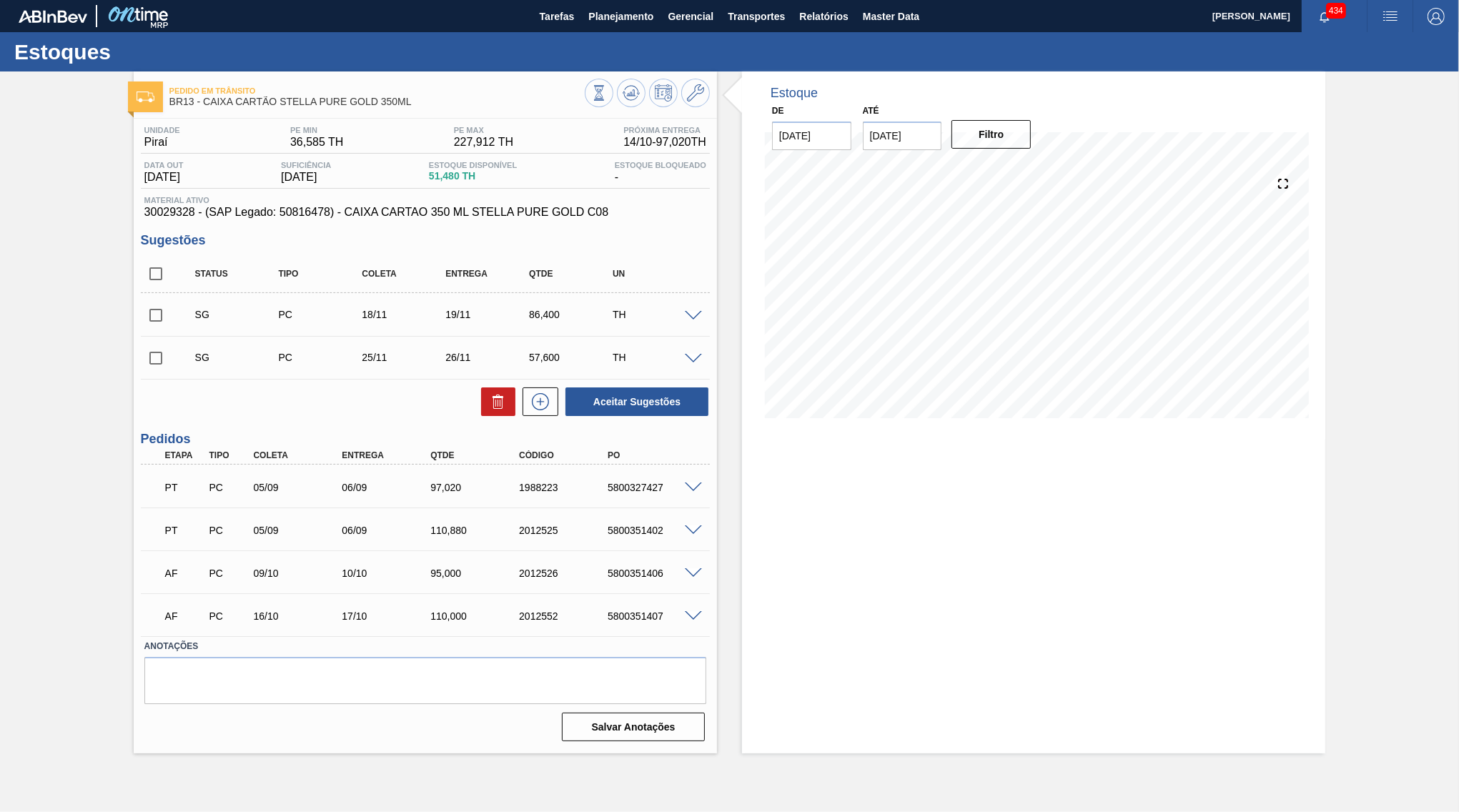
click at [687, 487] on span at bounding box center [694, 487] width 18 height 11
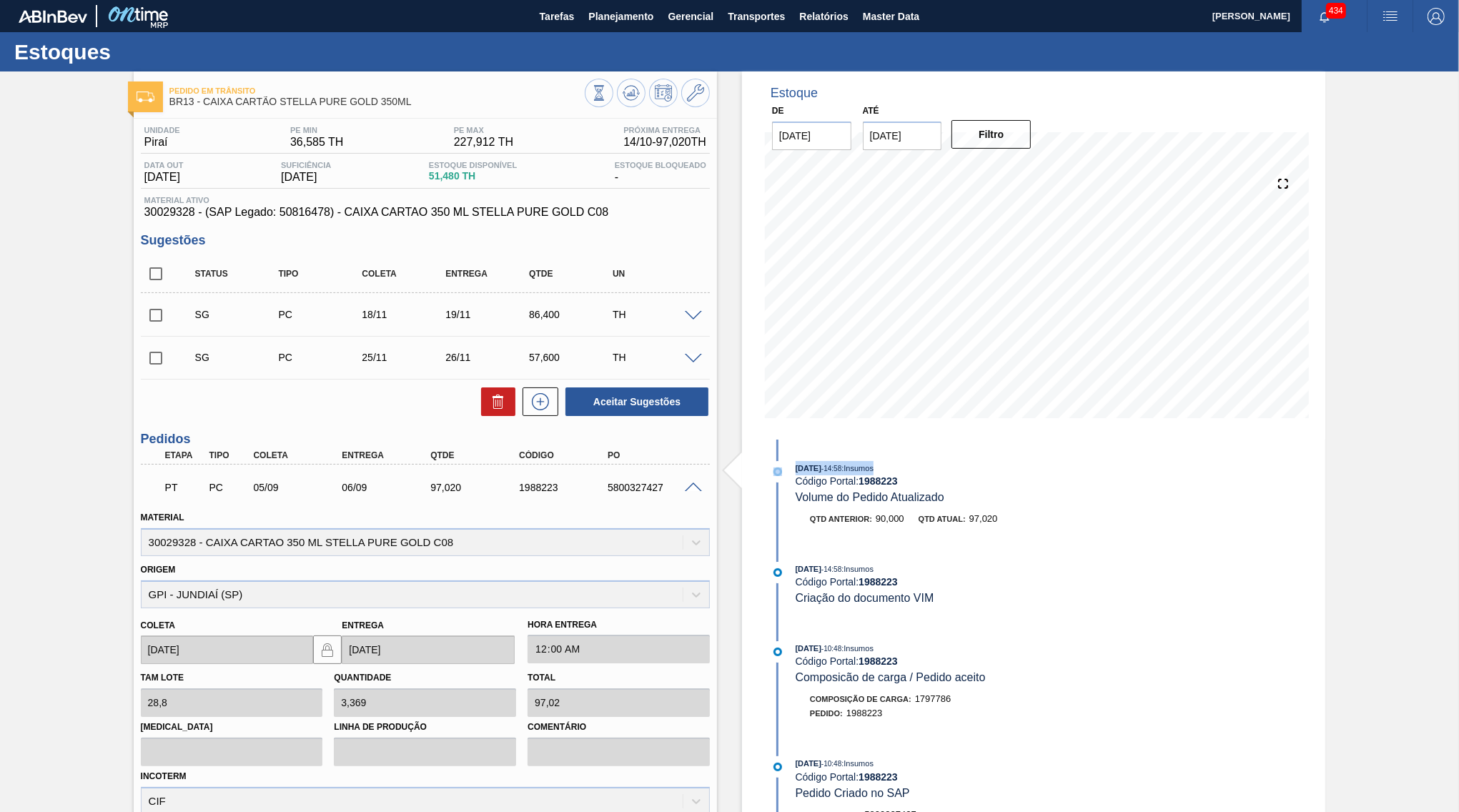
drag, startPoint x: 790, startPoint y: 462, endPoint x: 955, endPoint y: 465, distance: 165.0
click at [955, 465] on div "[DATE] 14:58 : Insumos Código Portal: 1988223 Volume do Pedido Atualizado" at bounding box center [951, 483] width 368 height 43
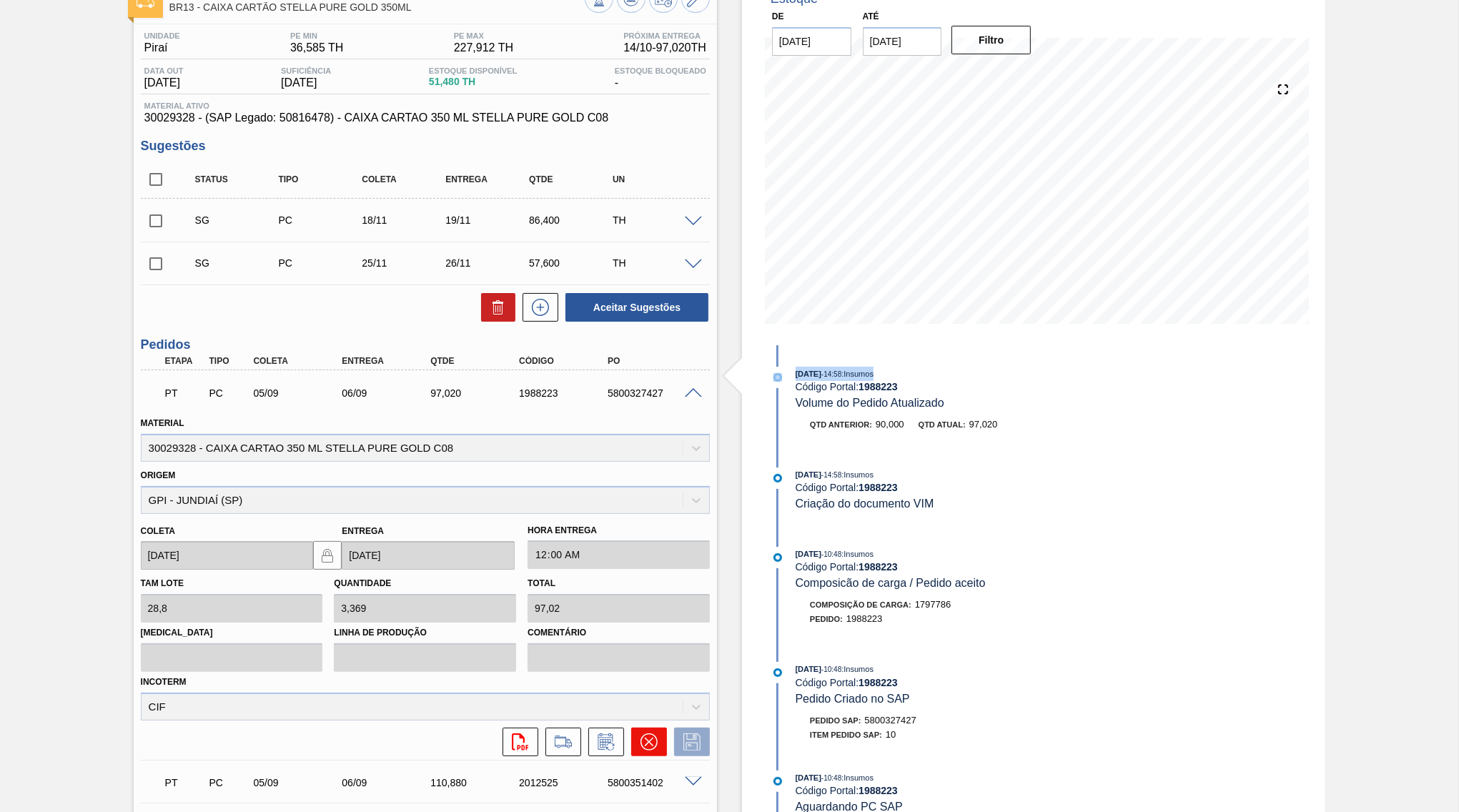
scroll to position [69, 0]
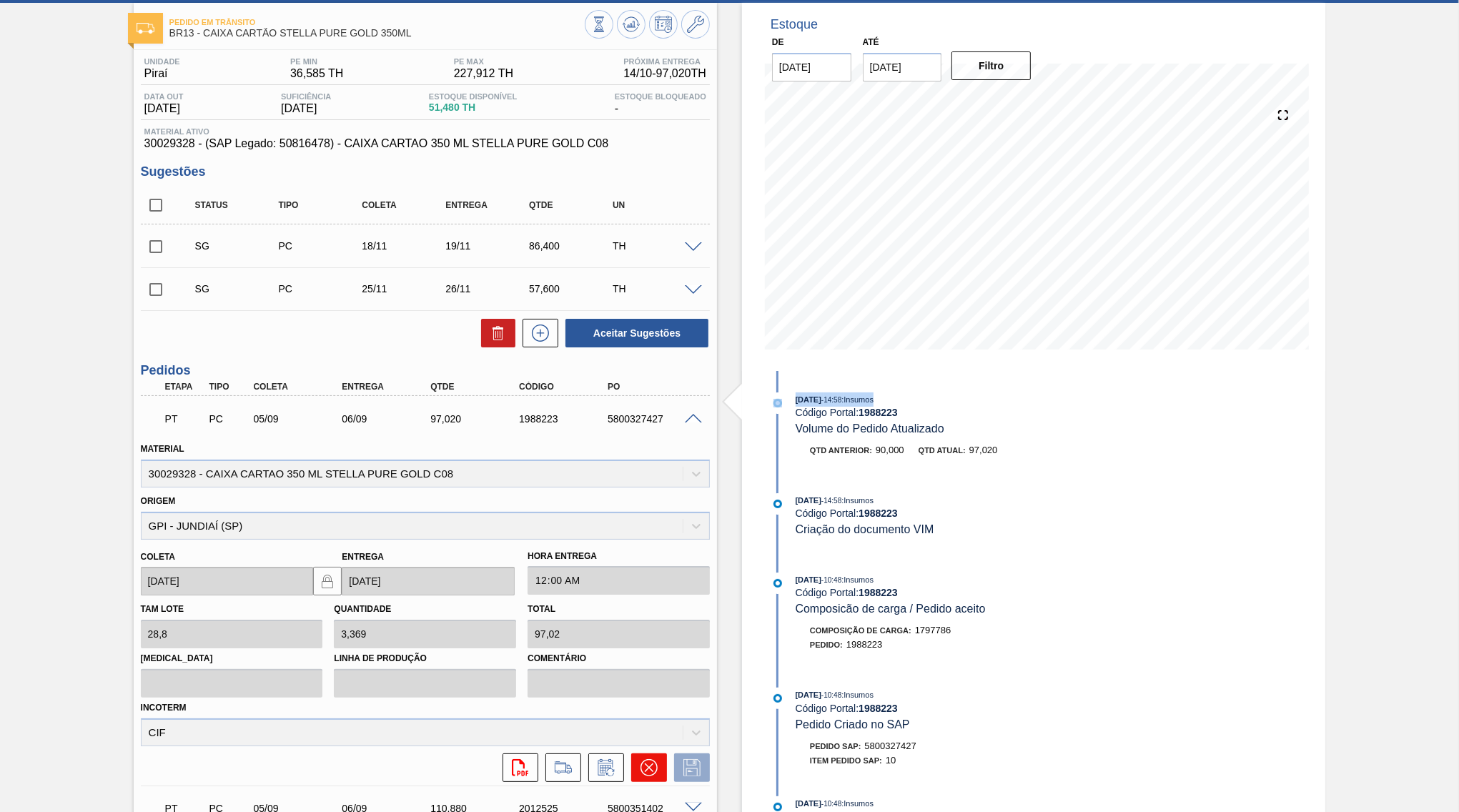
click at [646, 759] on icon at bounding box center [650, 768] width 18 height 18
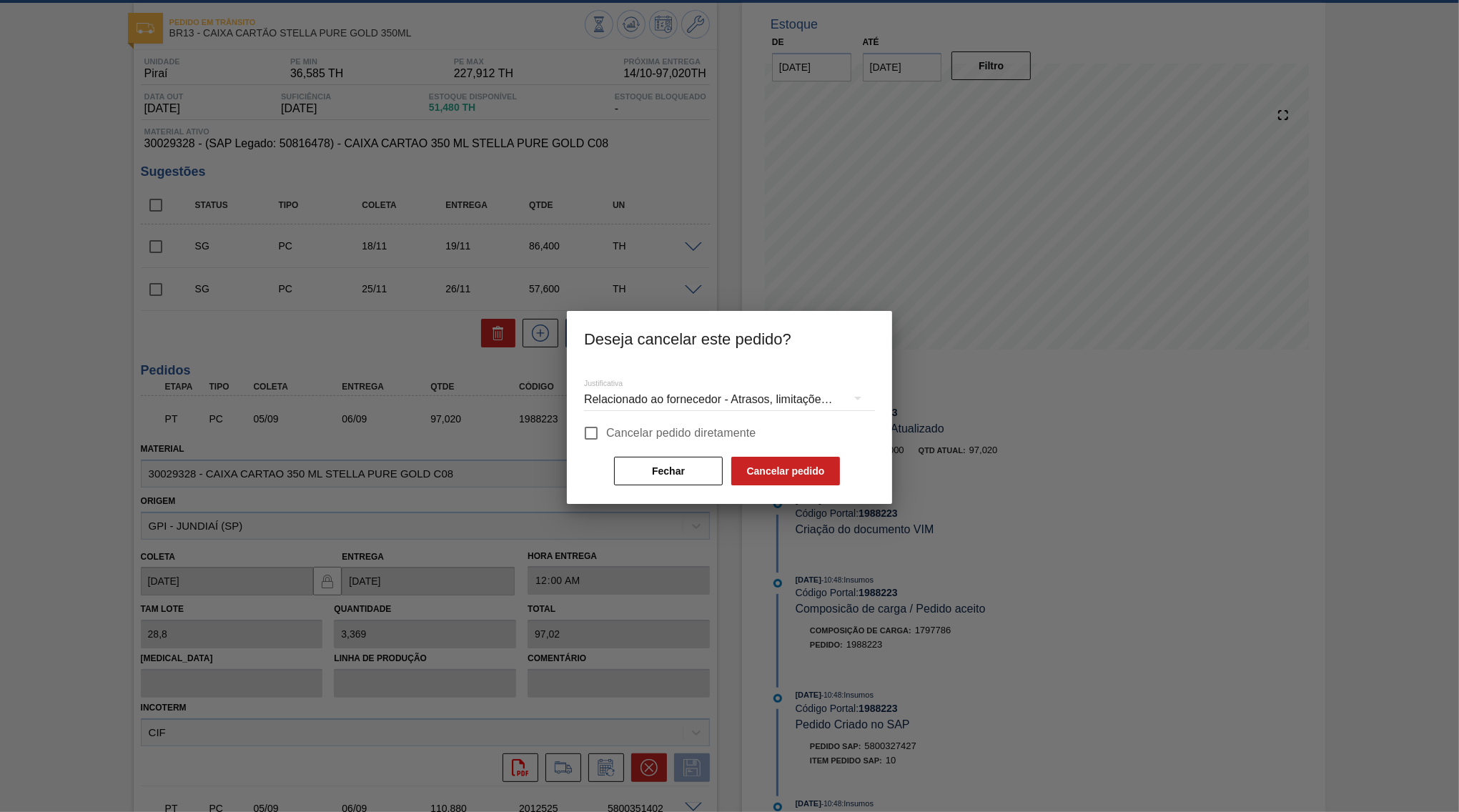
click at [641, 433] on span "Cancelar pedido diretamente" at bounding box center [681, 433] width 150 height 18
click at [607, 433] on input "Cancelar pedido diretamente" at bounding box center [591, 433] width 30 height 30
checkbox input "true"
click at [649, 396] on div "Relacionado ao fornecedor - Atrasos, limitações de capacidade, etc." at bounding box center [729, 399] width 291 height 40
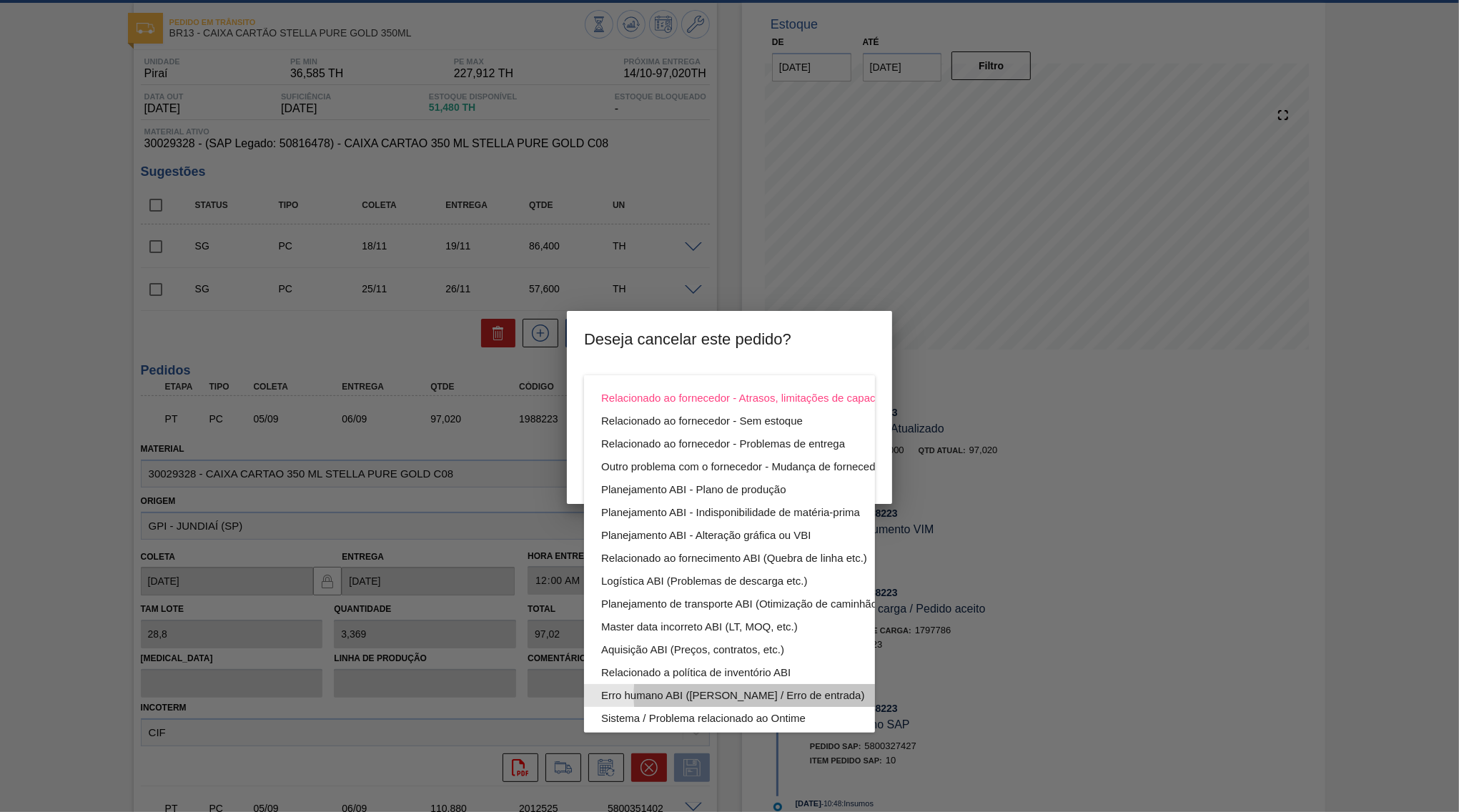
click at [695, 692] on div "Erro humano ABI ([PERSON_NAME] / Erro de entrada)" at bounding box center [762, 694] width 323 height 23
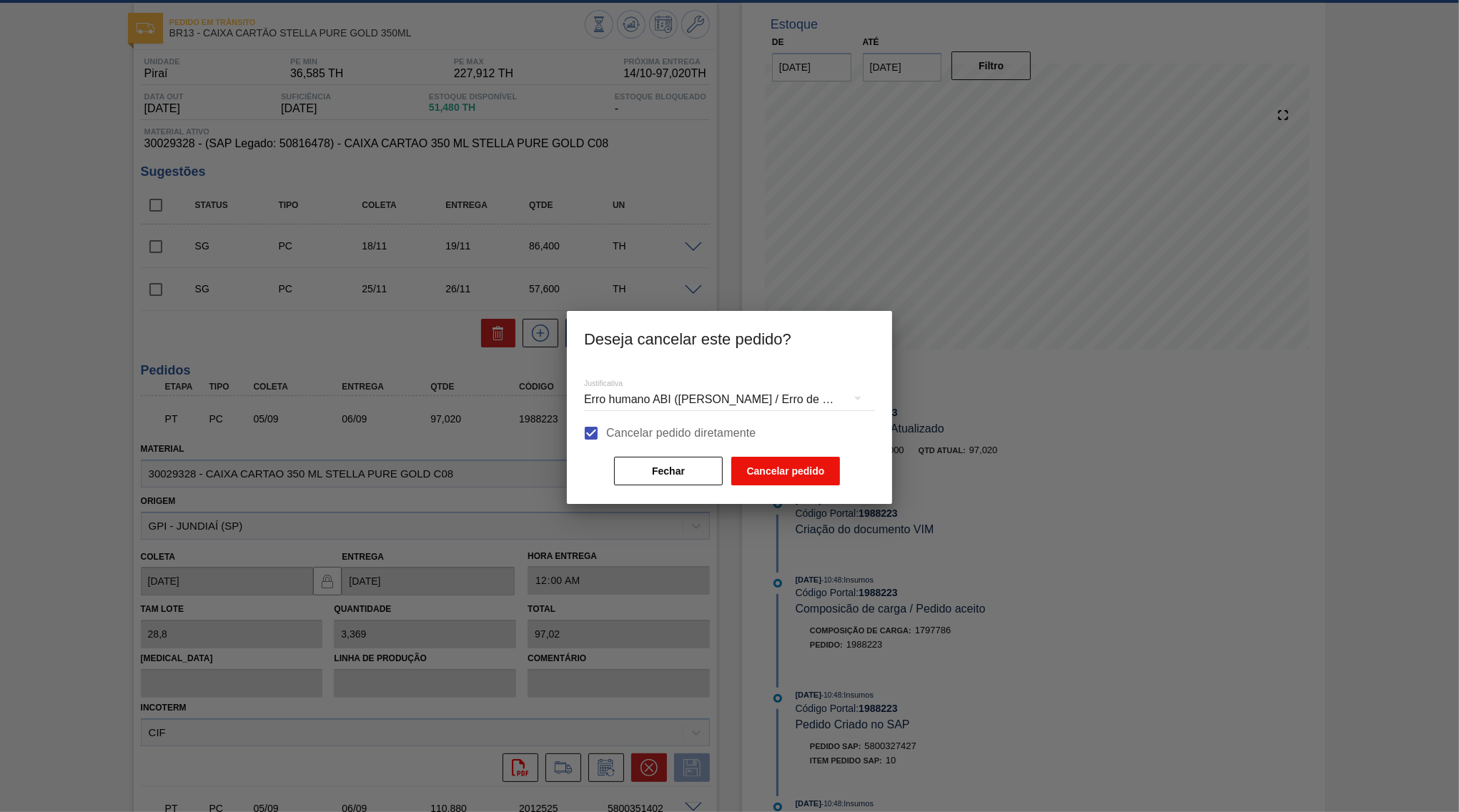
click at [798, 458] on div "Justificativa Erro humano ABI ([PERSON_NAME] / Erro de entrada) Cancelar pedido…" at bounding box center [729, 426] width 291 height 121
click at [797, 461] on button "Cancelar pedido" at bounding box center [785, 470] width 109 height 28
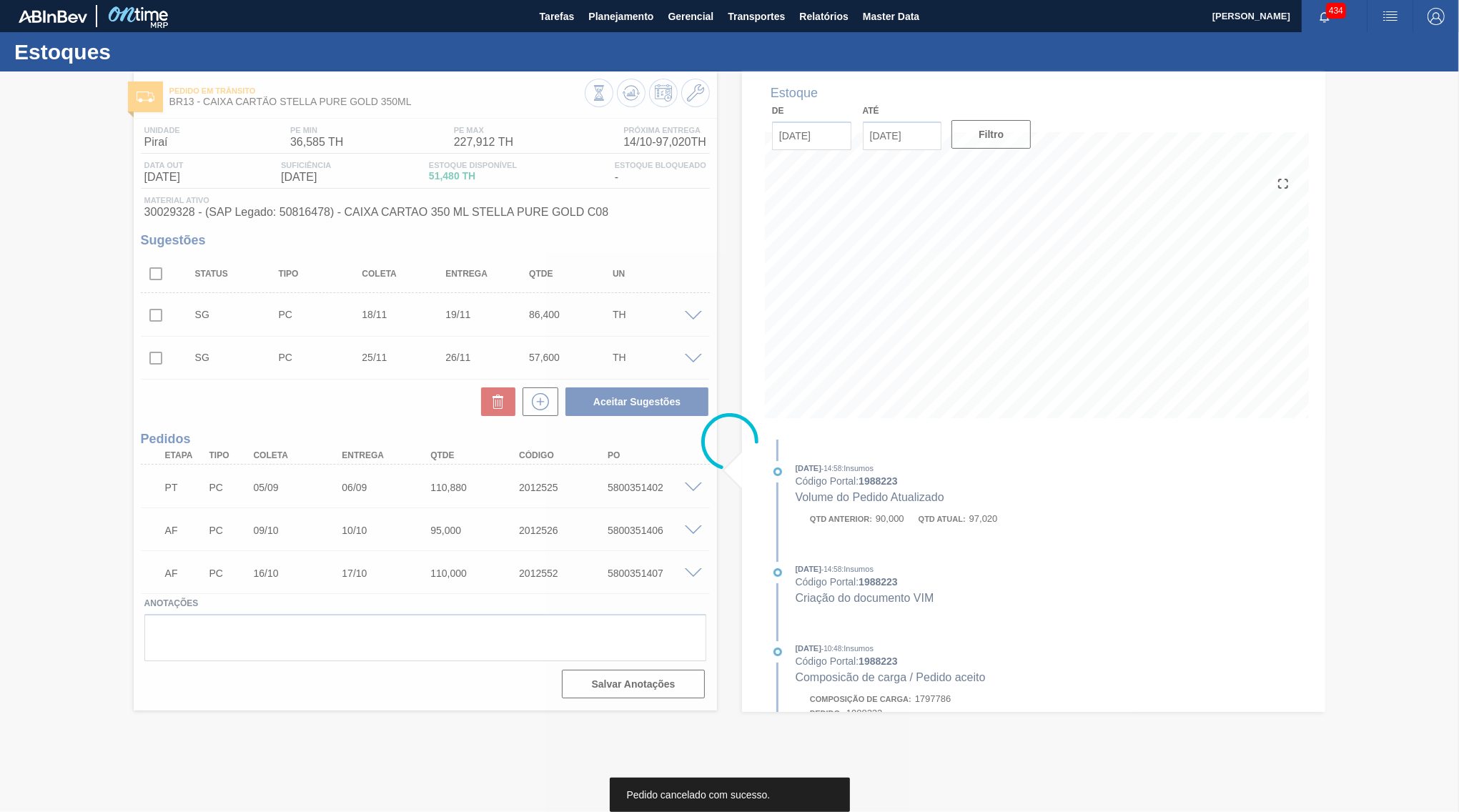
scroll to position [0, 0]
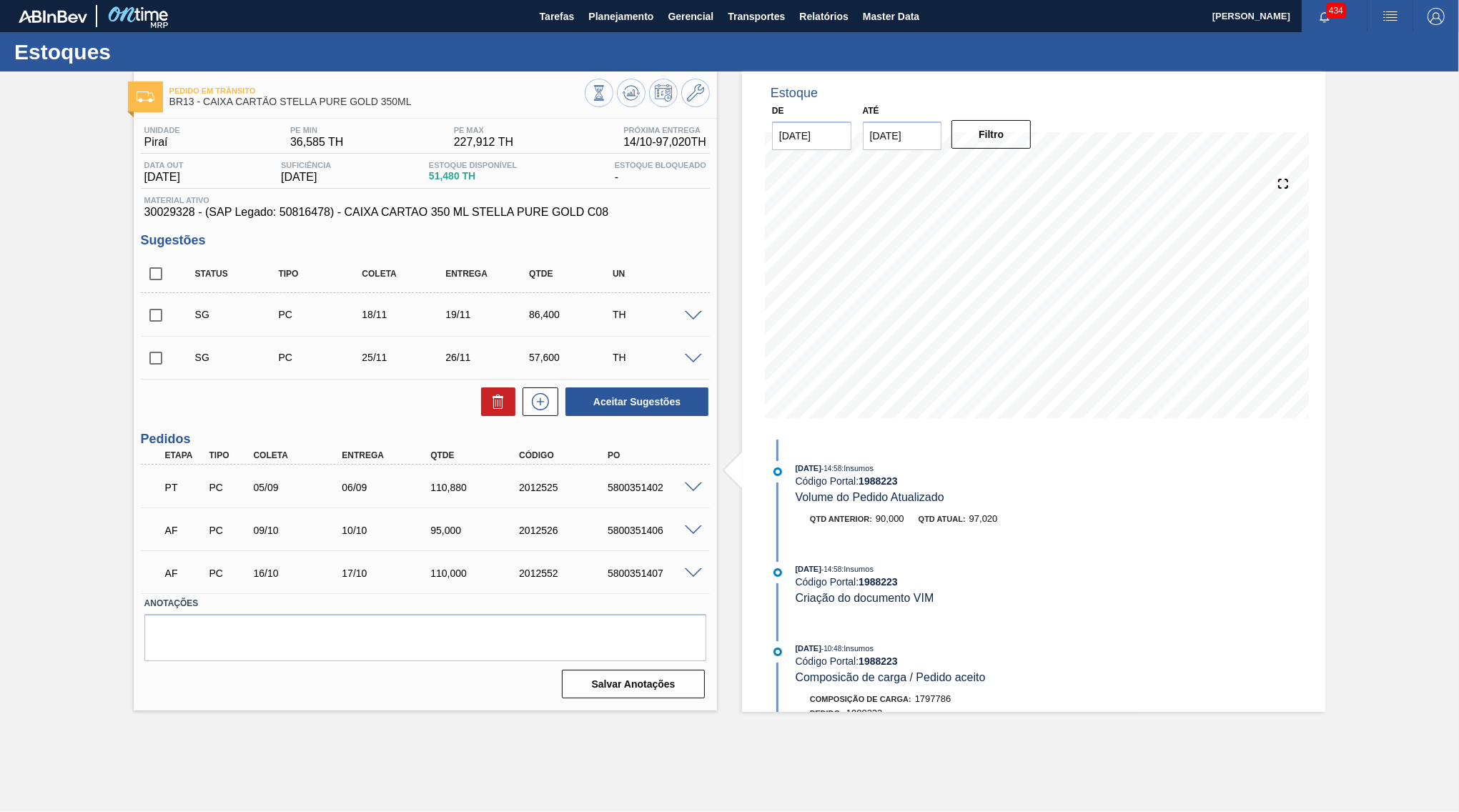
click at [691, 492] on div "5800351402" at bounding box center [653, 488] width 99 height 12
click at [698, 487] on span at bounding box center [694, 487] width 18 height 11
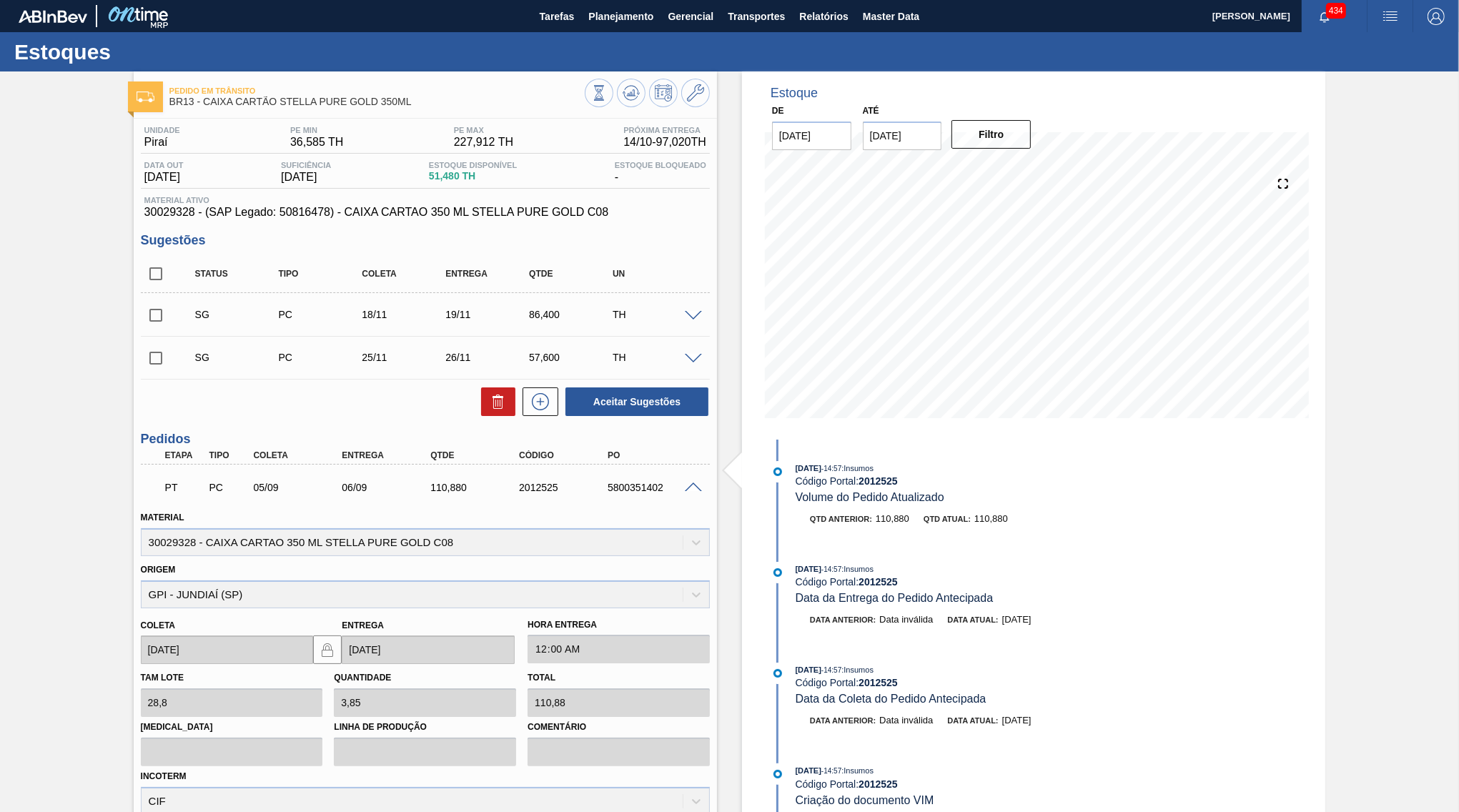
scroll to position [228, 0]
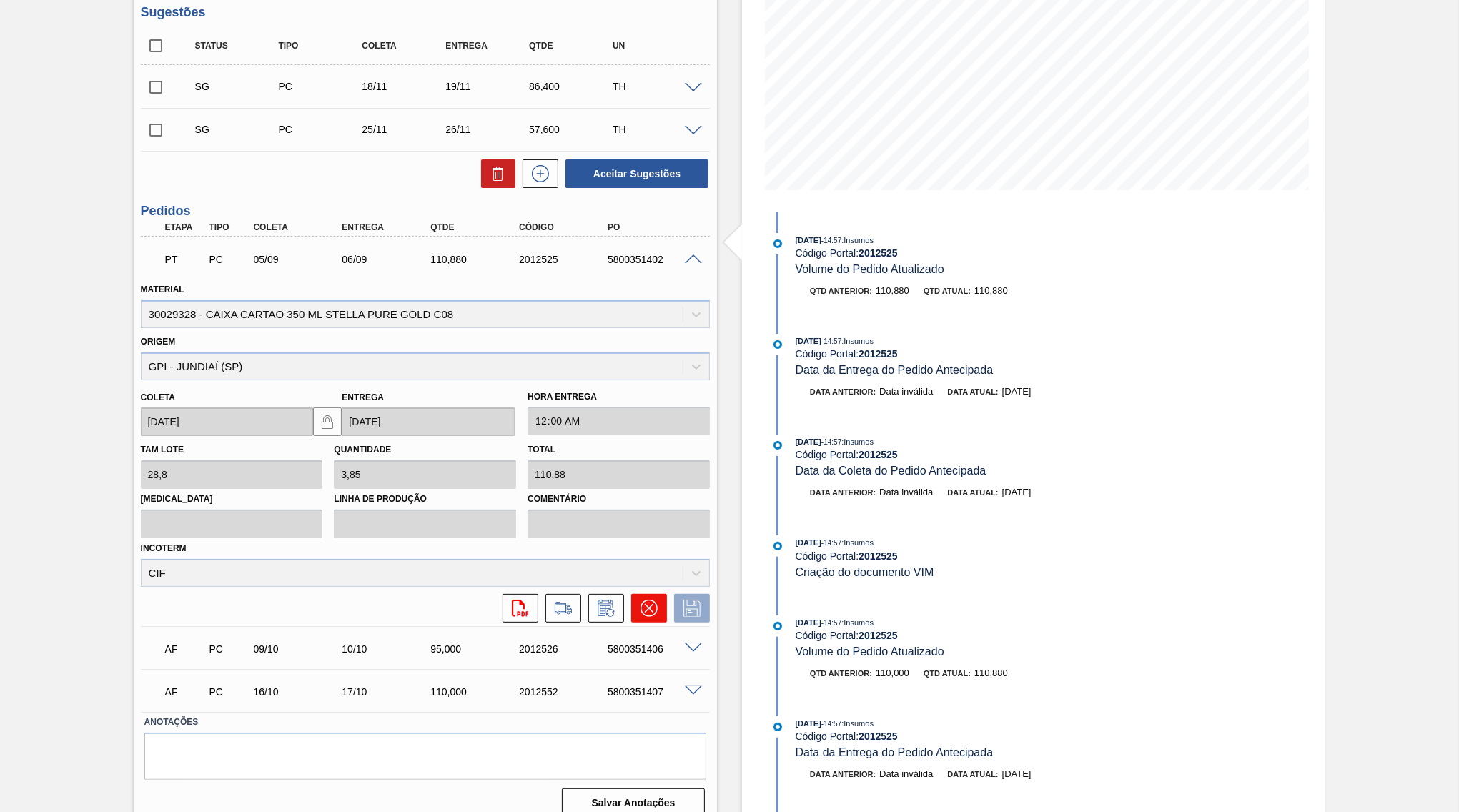
click at [649, 599] on icon at bounding box center [650, 608] width 18 height 18
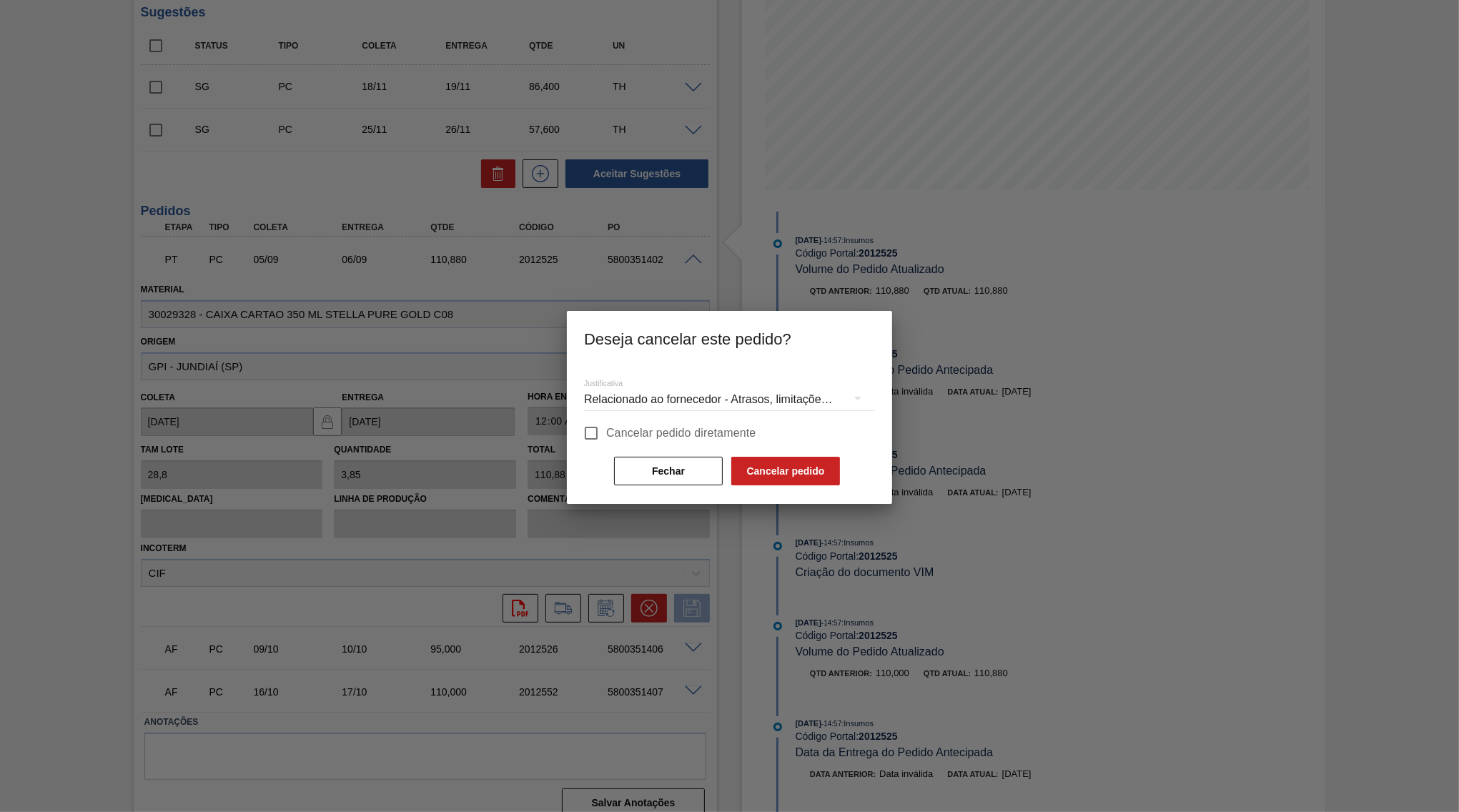
click at [633, 421] on label "Cancelar pedido diretamente" at bounding box center [666, 433] width 180 height 30
click at [607, 421] on input "Cancelar pedido diretamente" at bounding box center [591, 433] width 30 height 30
checkbox input "true"
click at [641, 401] on div "Relacionado ao fornecedor - Atrasos, limitações de capacidade, etc." at bounding box center [729, 399] width 291 height 40
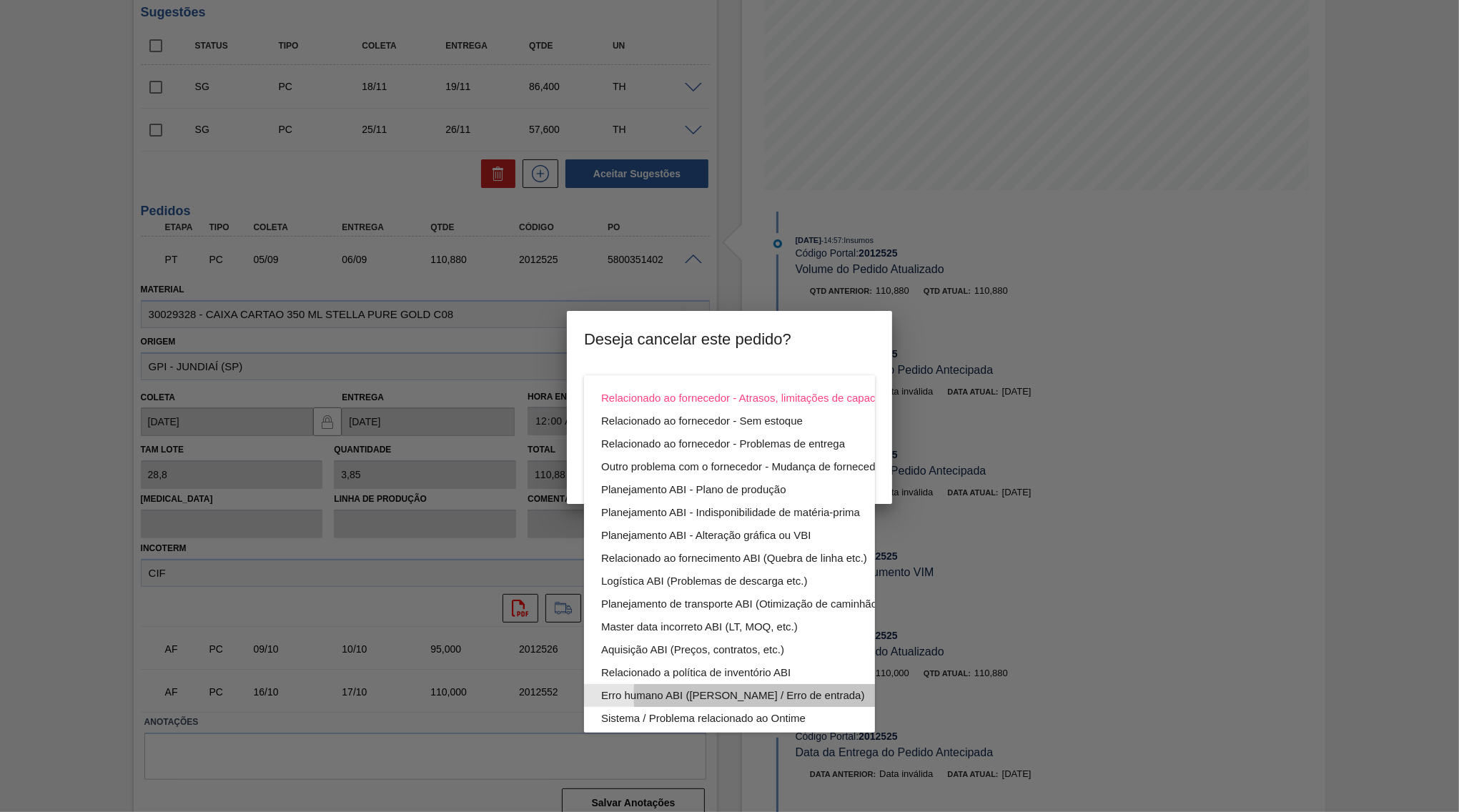
click at [749, 697] on div "Erro humano ABI ([PERSON_NAME] / Erro de entrada)" at bounding box center [762, 694] width 323 height 23
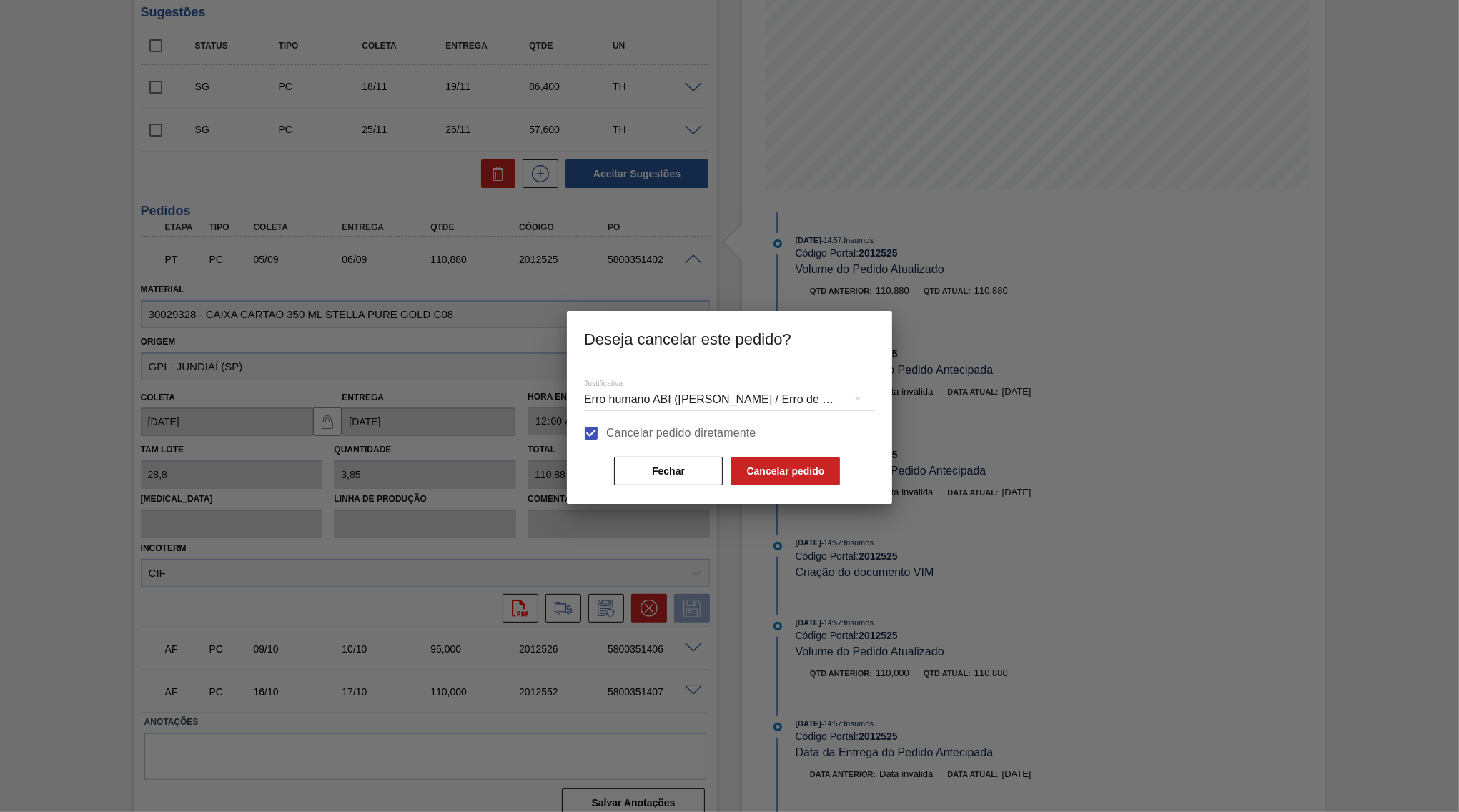
click at [794, 425] on div "Cancelar pedido diretamente" at bounding box center [729, 433] width 291 height 30
click at [780, 466] on button "Cancelar pedido" at bounding box center [785, 470] width 109 height 28
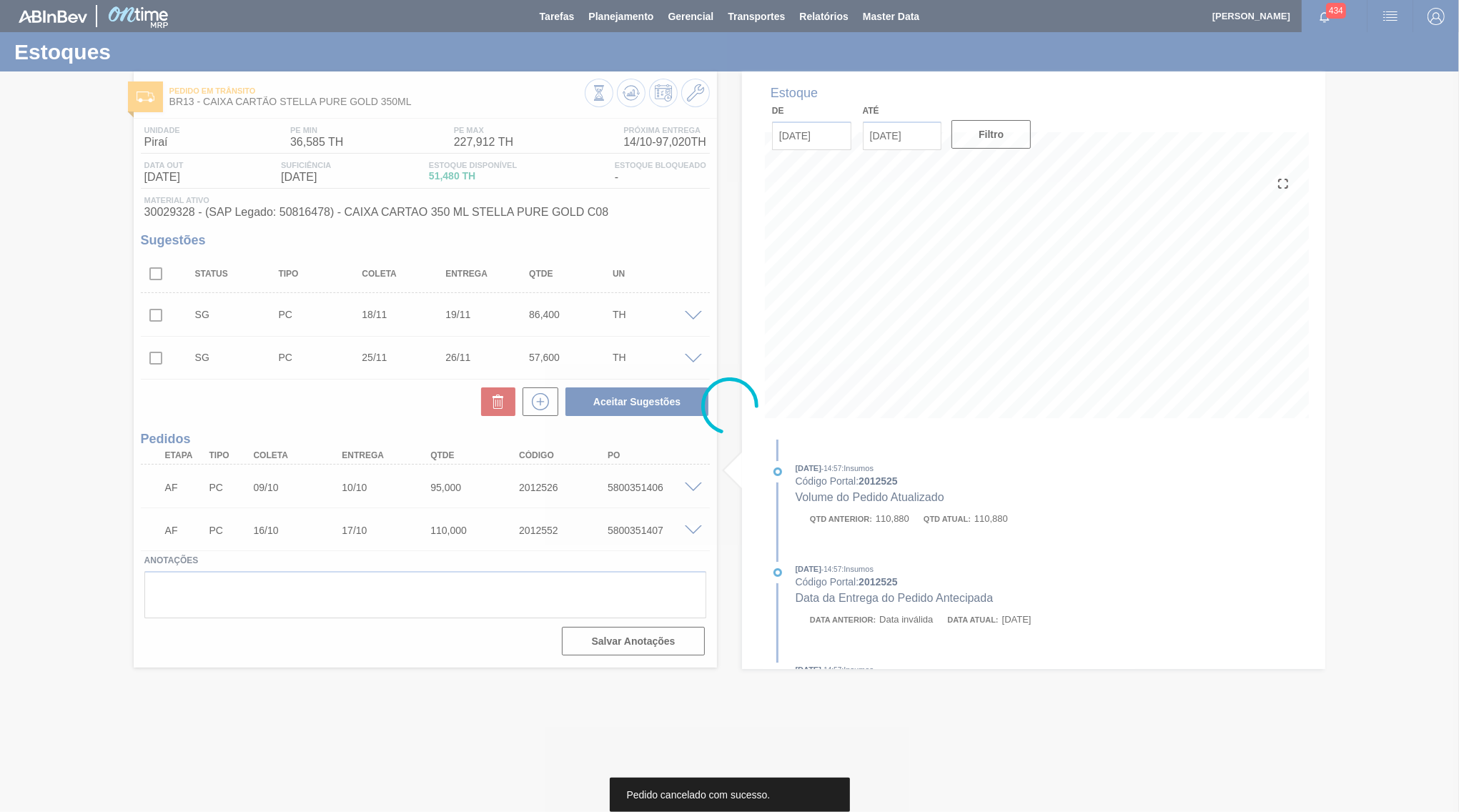
scroll to position [0, 0]
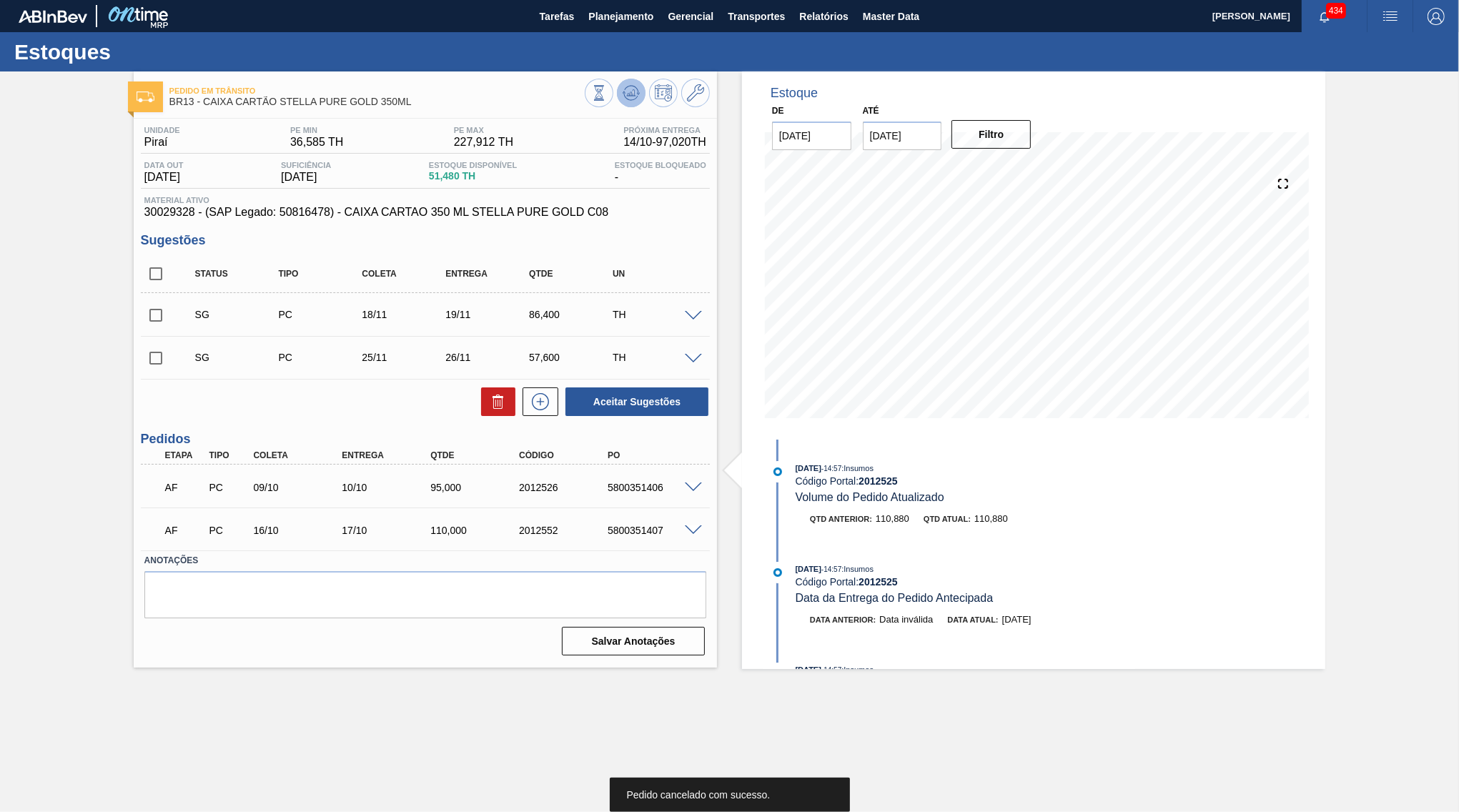
click at [635, 100] on icon at bounding box center [631, 93] width 18 height 18
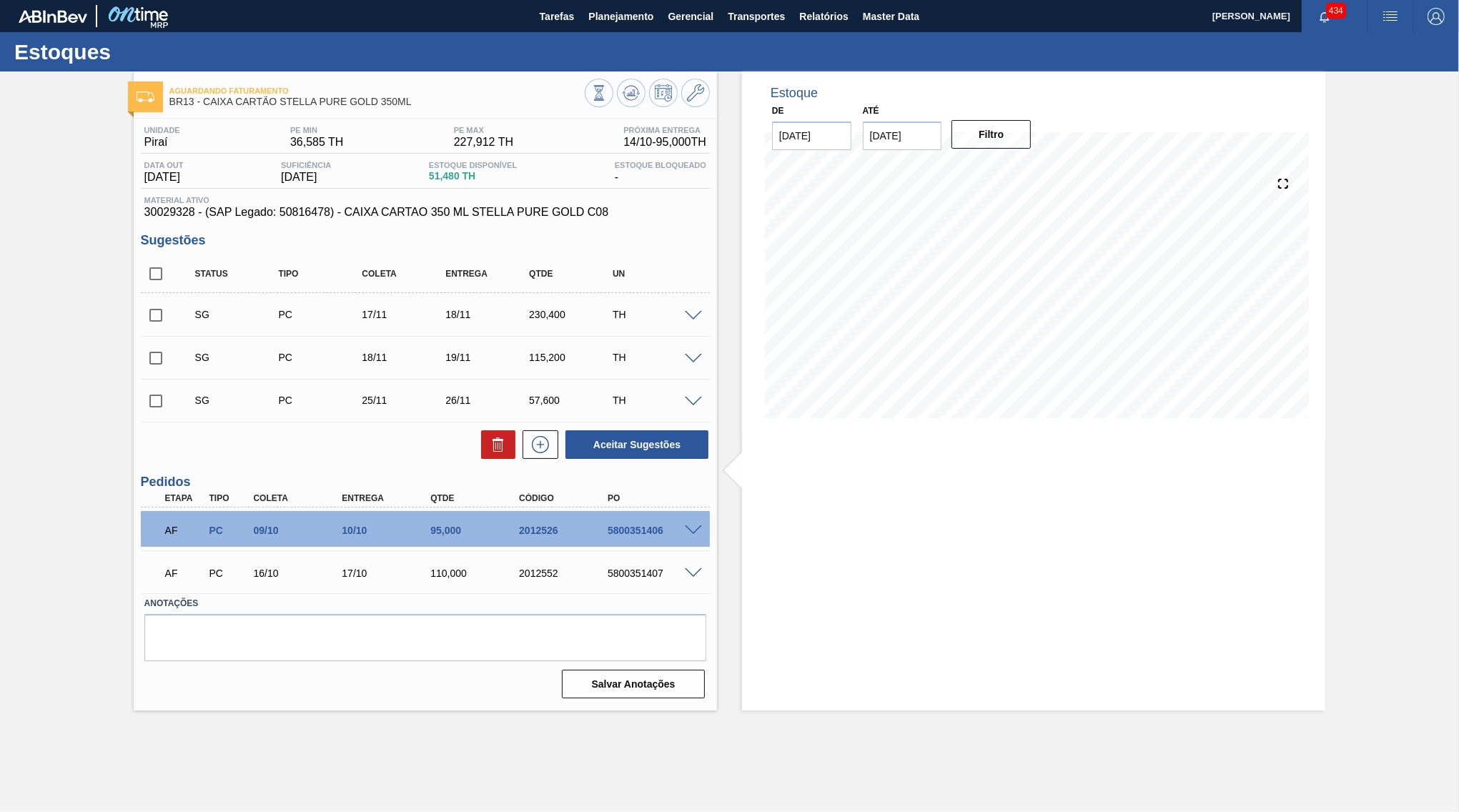
click at [155, 280] on input "checkbox" at bounding box center [156, 273] width 30 height 30
checkbox input "true"
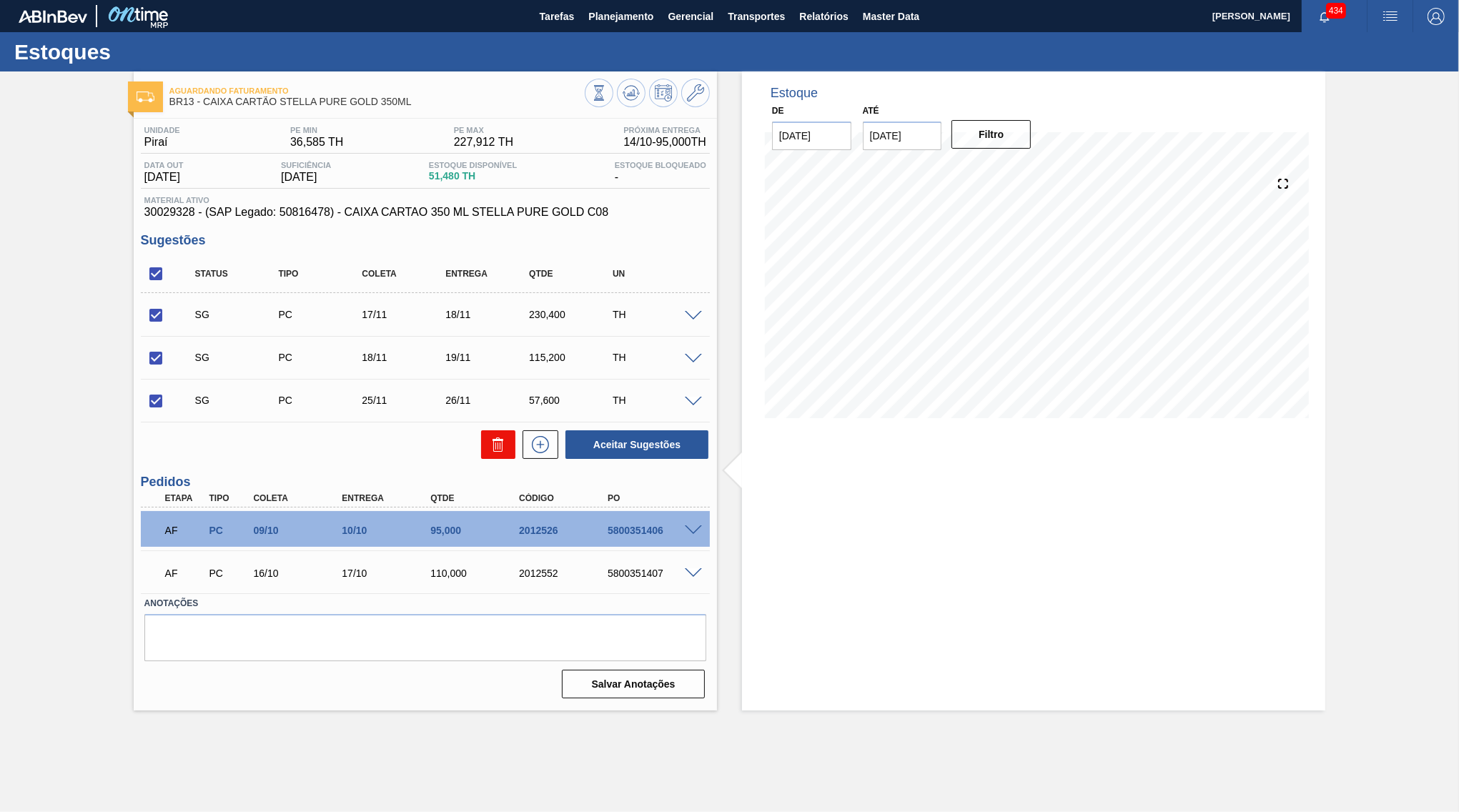
click at [513, 446] on button at bounding box center [498, 444] width 34 height 28
checkbox input "false"
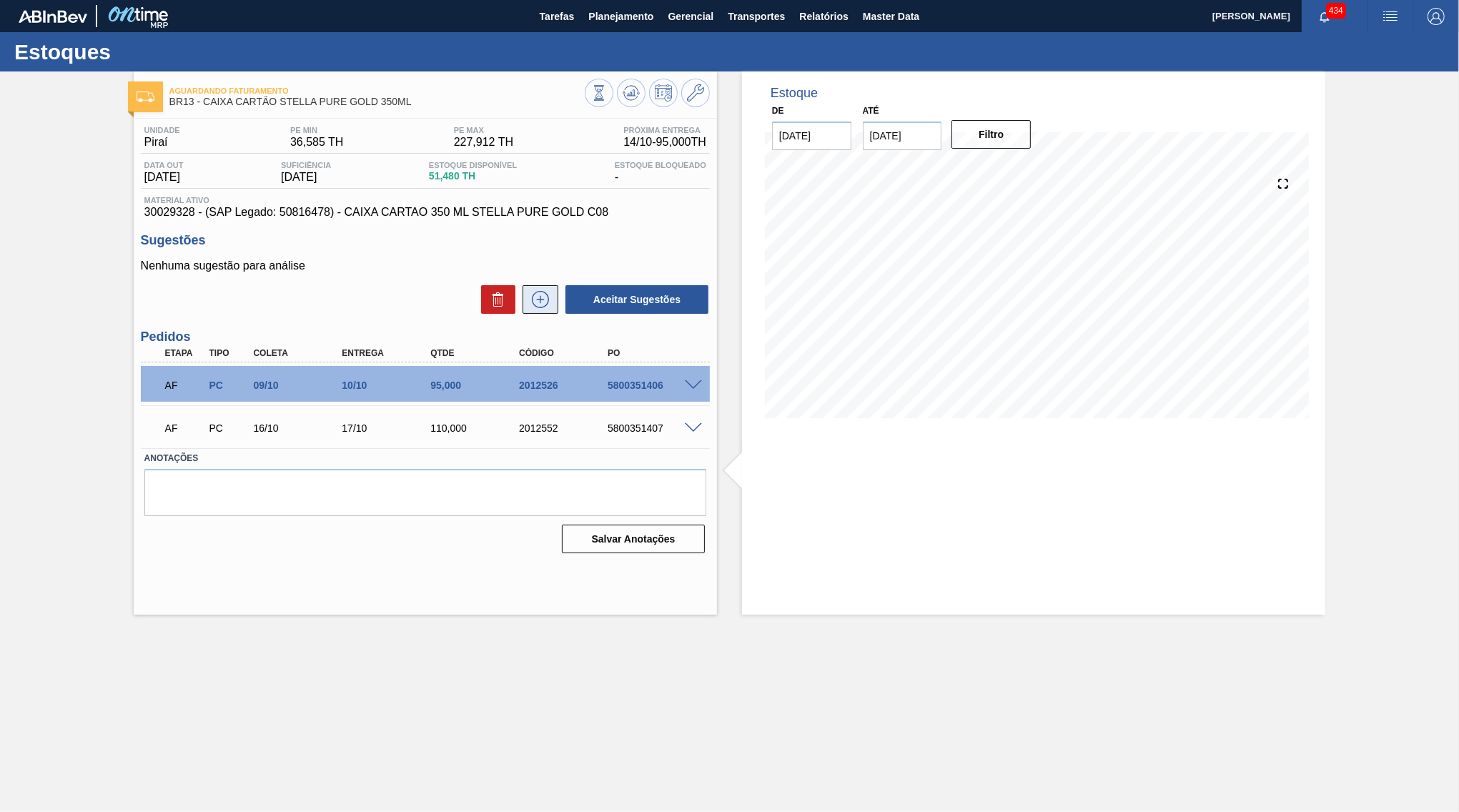
click at [545, 300] on icon at bounding box center [540, 300] width 23 height 18
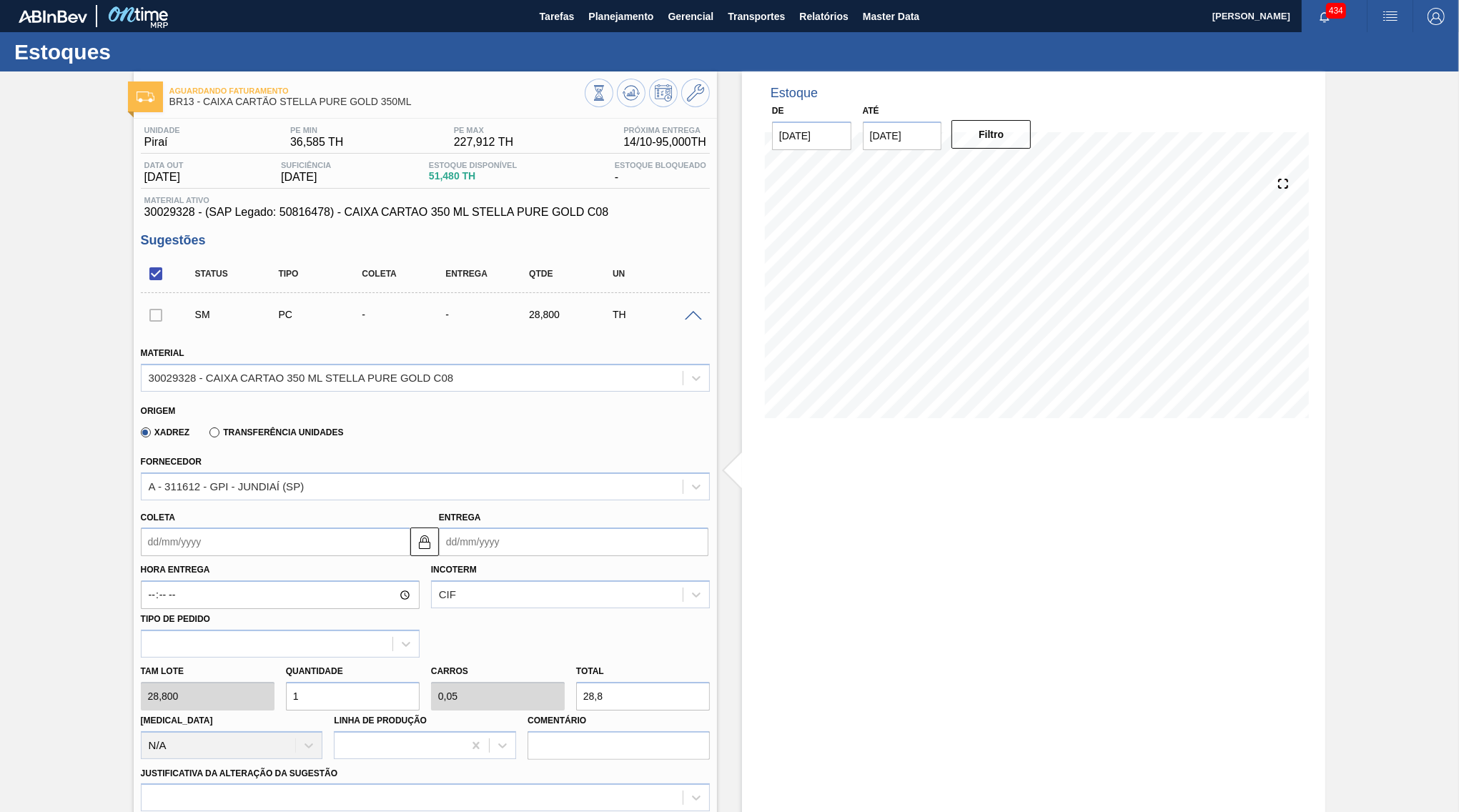
click at [583, 532] on input "Entrega" at bounding box center [573, 541] width 269 height 28
click at [594, 571] on button "Next Month" at bounding box center [599, 576] width 10 height 10
click at [474, 612] on div "27" at bounding box center [479, 622] width 20 height 20
type input "[DATE]"
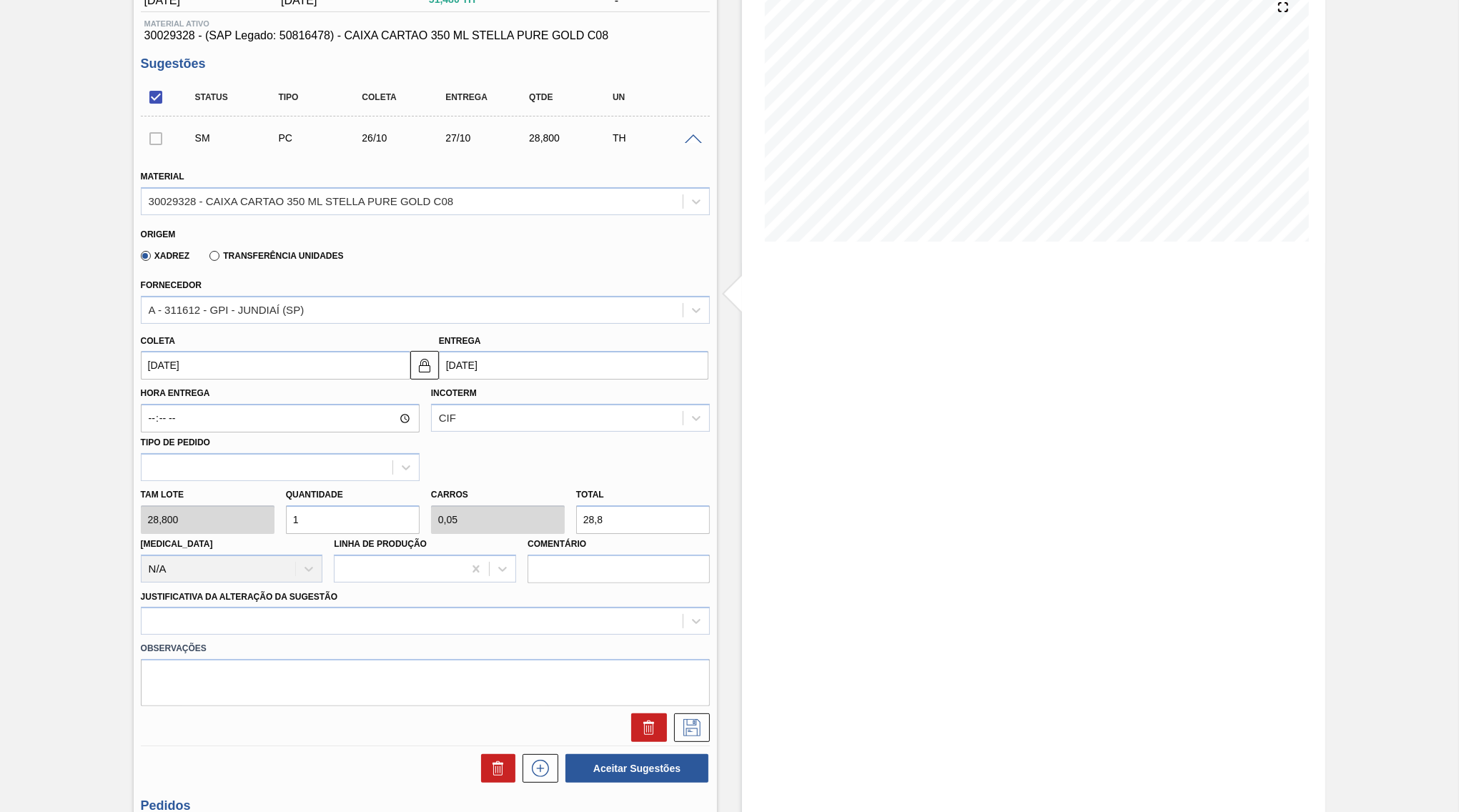
scroll to position [207, 0]
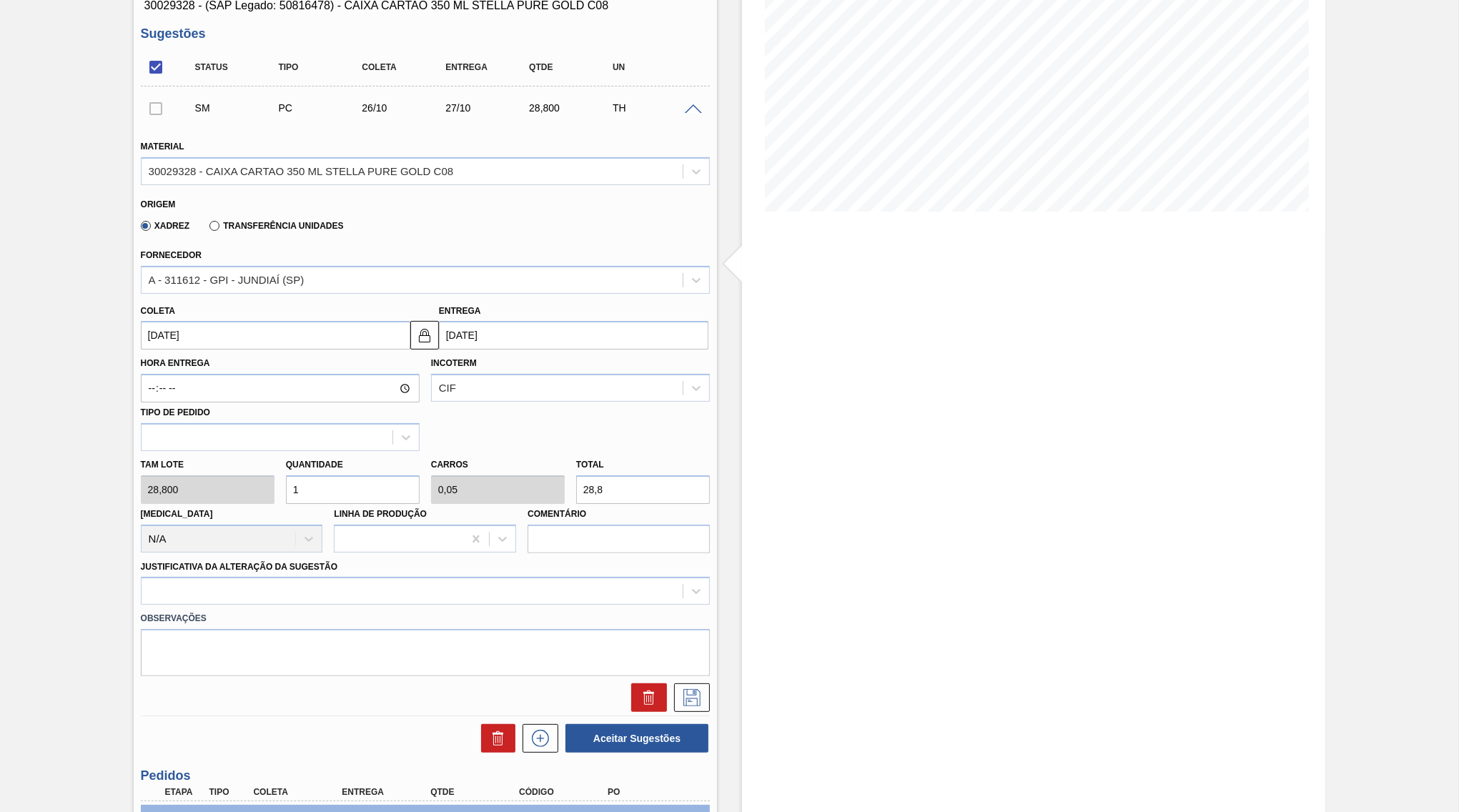
drag, startPoint x: 636, startPoint y: 494, endPoint x: 624, endPoint y: 486, distance: 14.4
click at [625, 487] on div "Tam lote 28,800 Quantidade 1 Carros 0,05 Total 28,8 [MEDICAL_DATA] N/A Linha de…" at bounding box center [425, 502] width 580 height 102
drag, startPoint x: 482, startPoint y: 469, endPoint x: 437, endPoint y: 469, distance: 45.0
click at [576, 475] on input "28,8" at bounding box center [643, 489] width 133 height 28
type input "0,313"
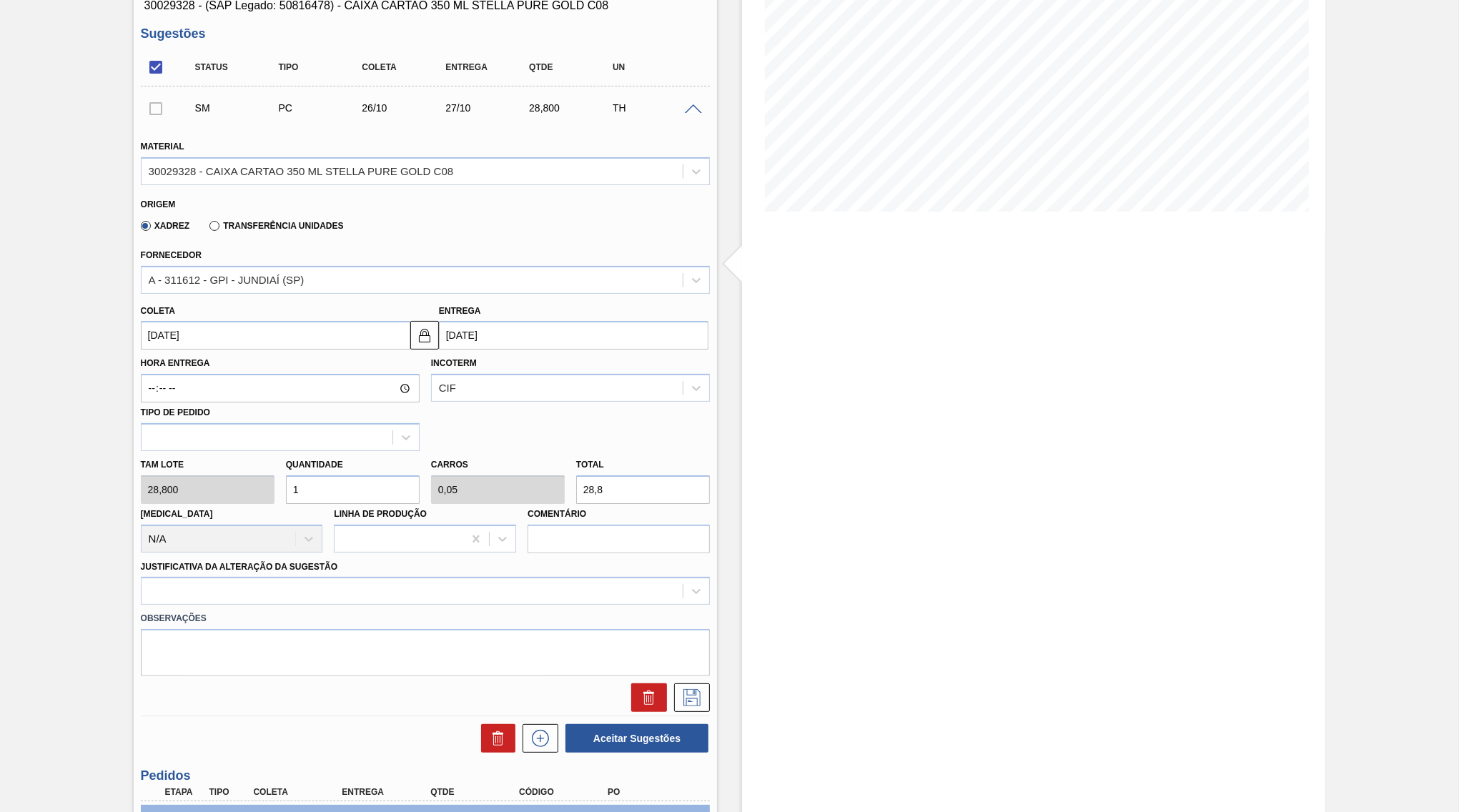
type input "0,016"
type input "9"
type input "3,125"
type input "0,156"
type input "90"
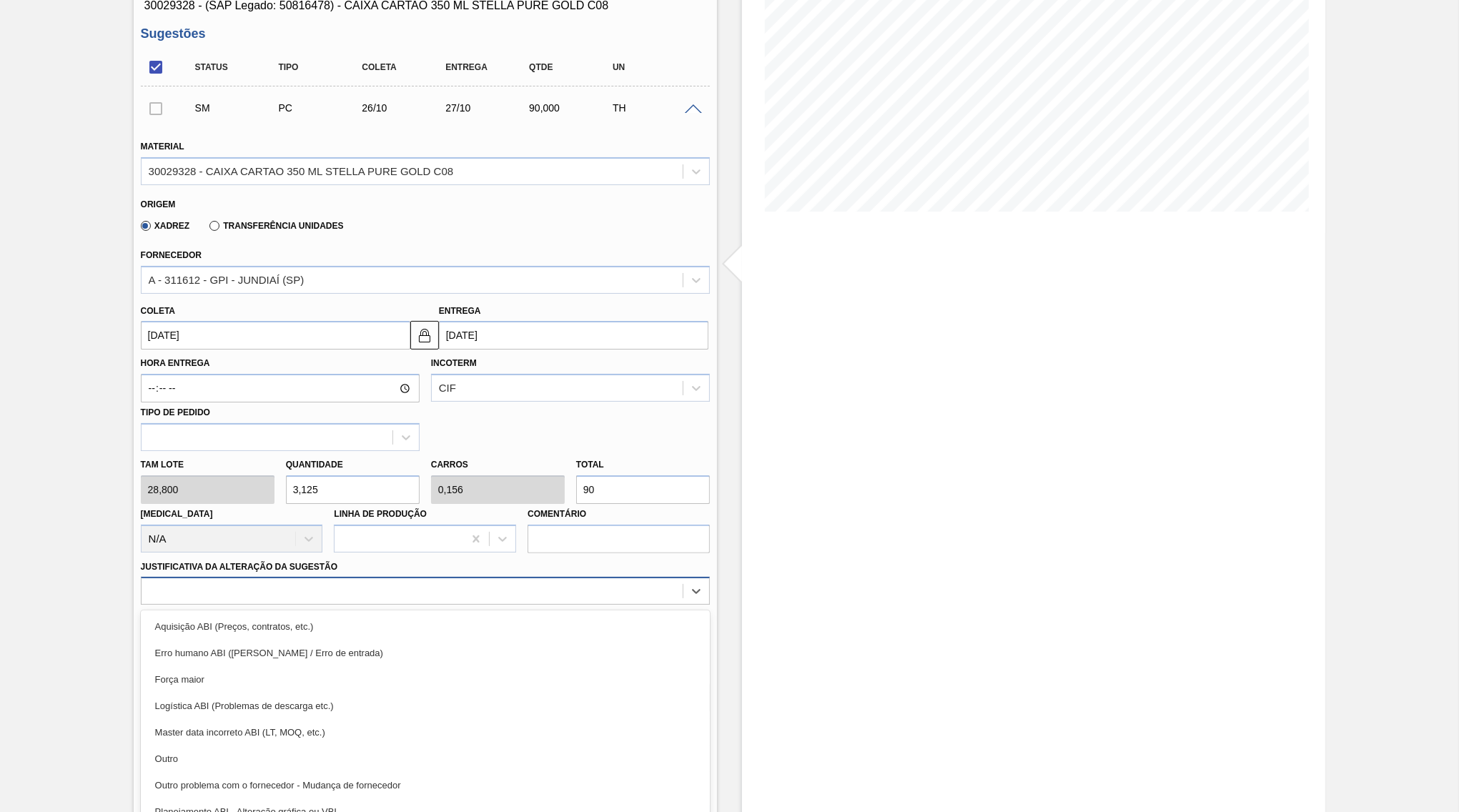
click at [345, 581] on div at bounding box center [425, 591] width 569 height 27
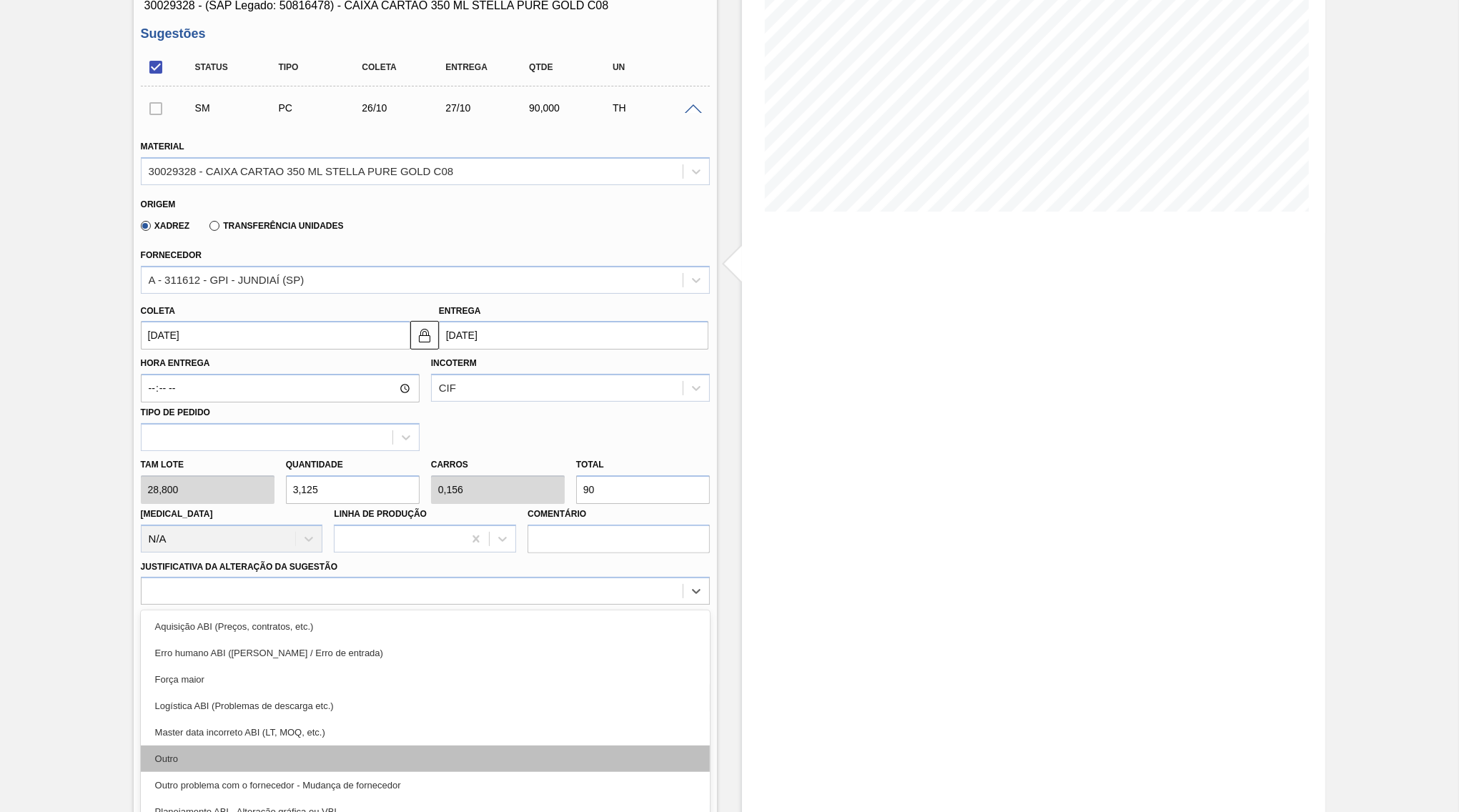
click at [332, 745] on div "Outro" at bounding box center [425, 758] width 569 height 26
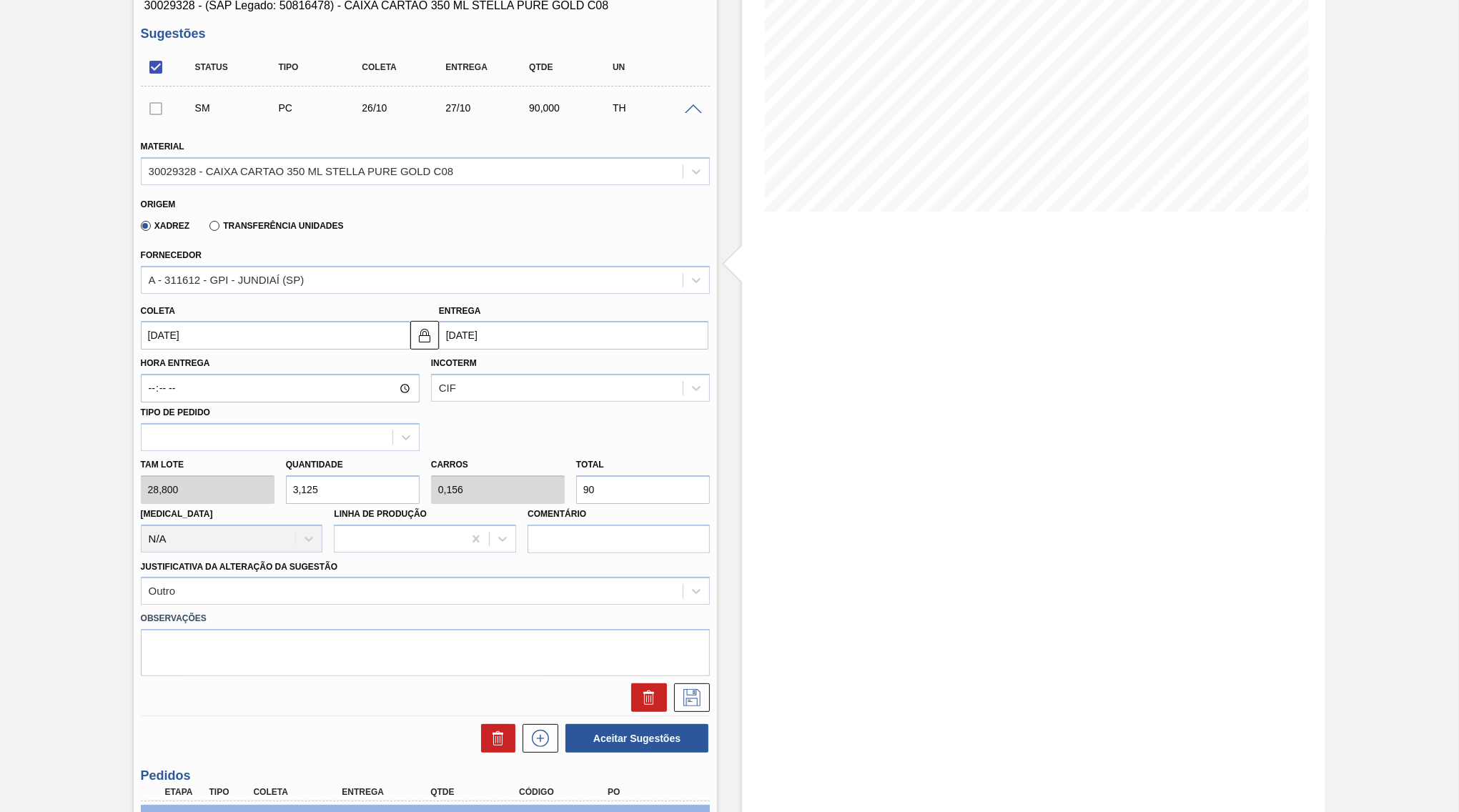
drag, startPoint x: 631, startPoint y: 474, endPoint x: 511, endPoint y: 477, distance: 120.0
click at [576, 477] on input "90" at bounding box center [643, 489] width 133 height 28
type input "0,035"
type input "0,002"
type input "1"
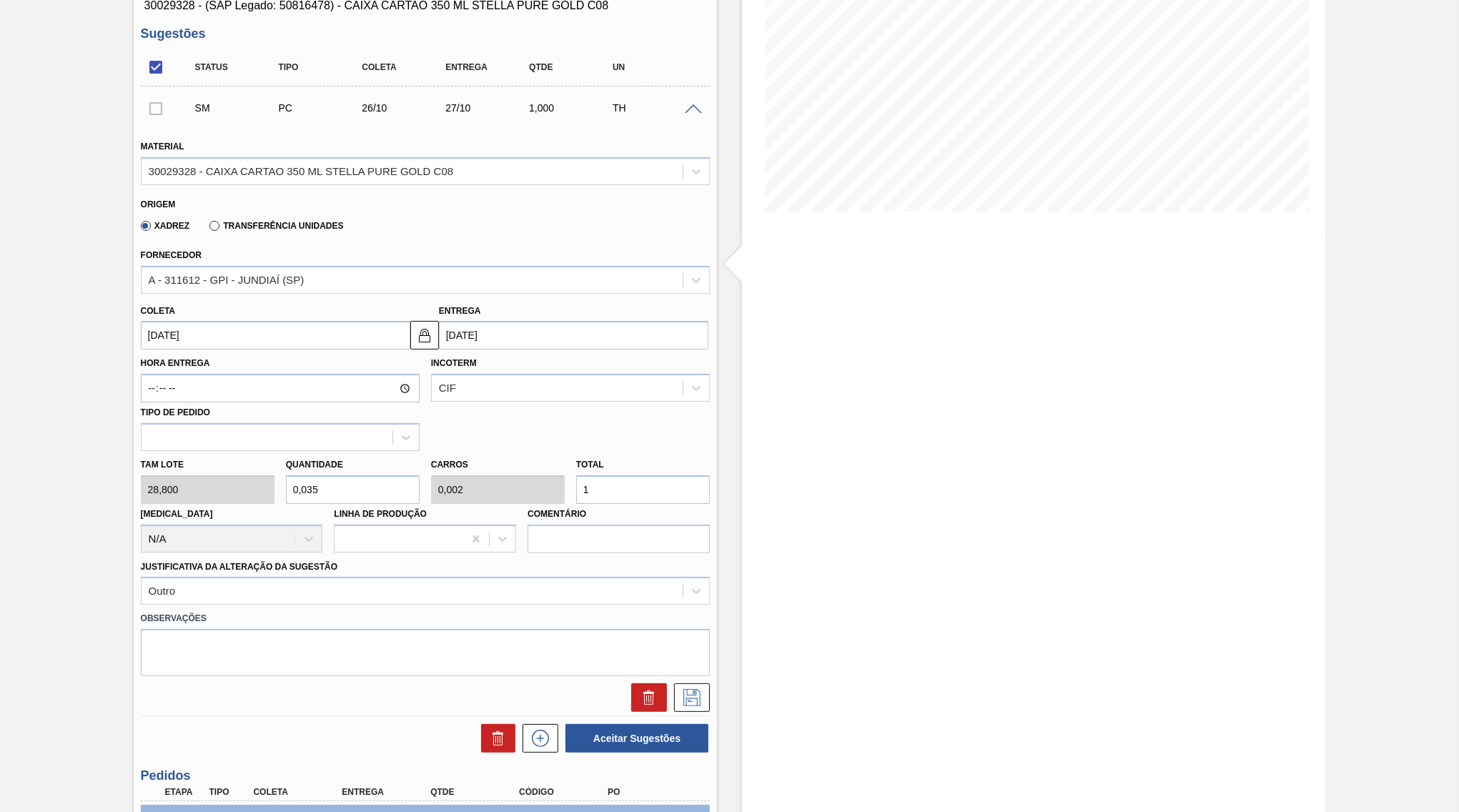
type input "0,347"
type input "0,017"
type input "10"
type input "3,472"
type input "0,174"
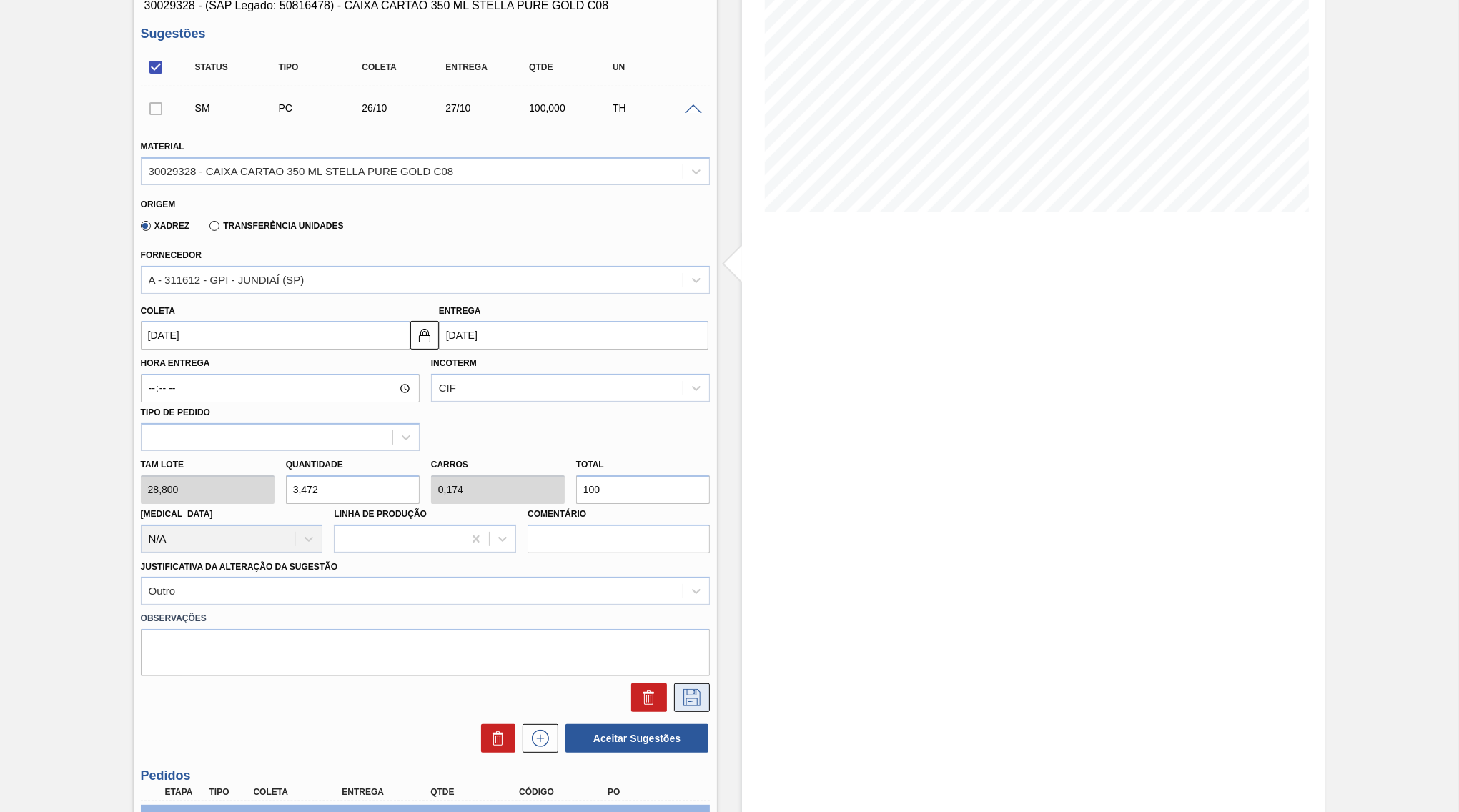
type input "100"
click at [700, 689] on icon at bounding box center [691, 697] width 23 height 18
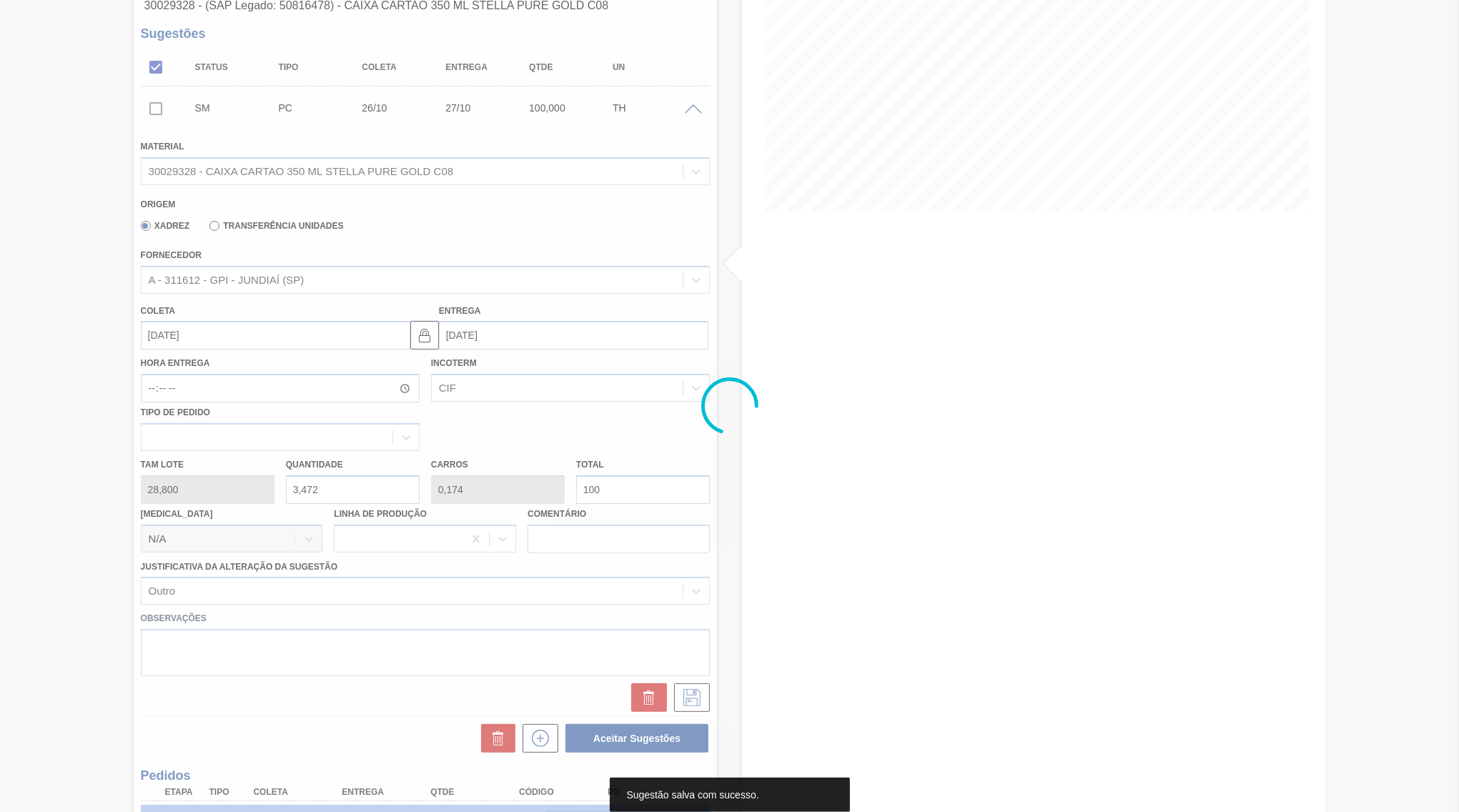
scroll to position [0, 0]
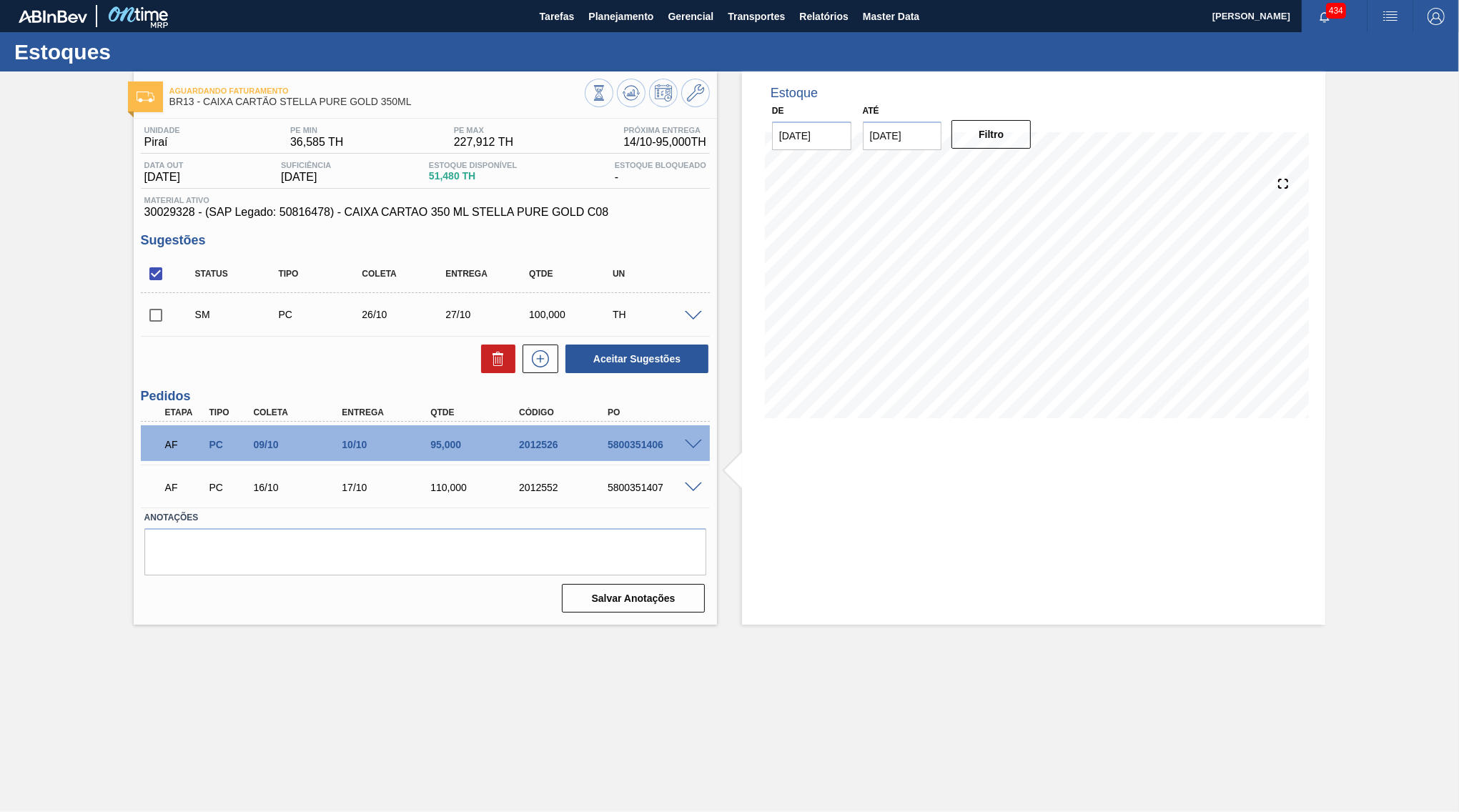
click at [699, 314] on span at bounding box center [694, 315] width 18 height 11
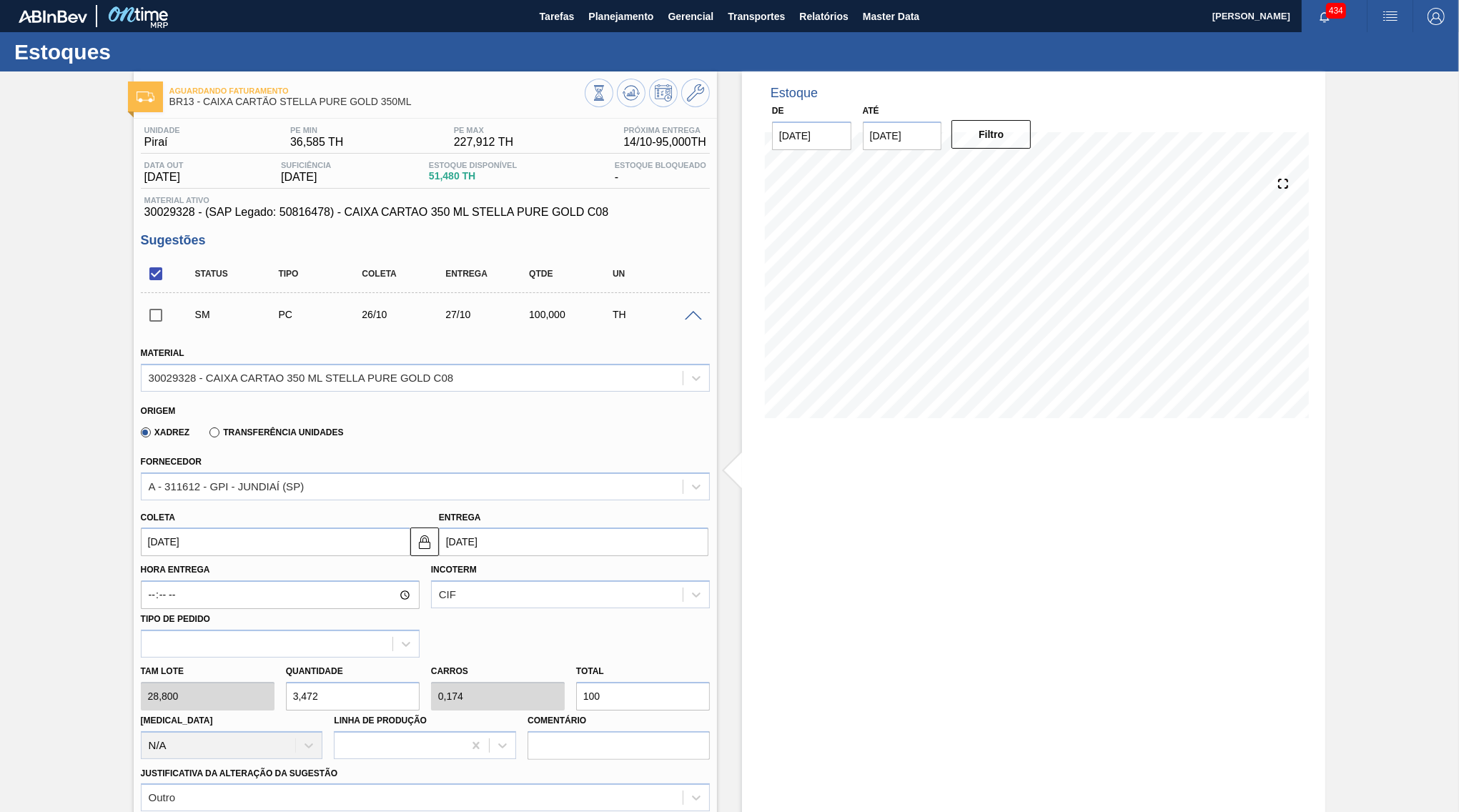
scroll to position [69, 0]
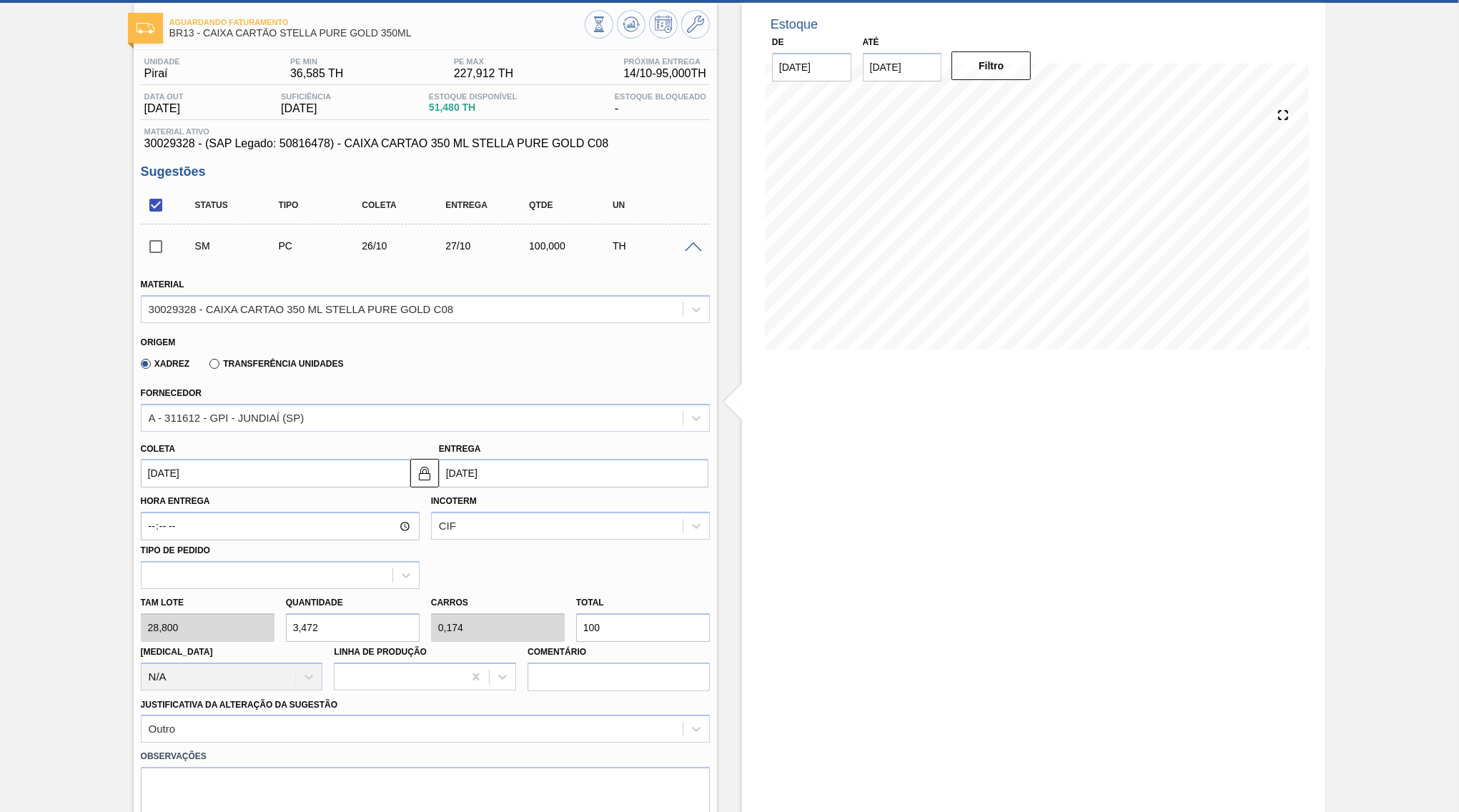
click at [685, 614] on input "100" at bounding box center [643, 627] width 133 height 28
click at [580, 475] on input "[DATE]" at bounding box center [573, 472] width 269 height 28
click at [561, 637] on div "31" at bounding box center [571, 646] width 20 height 20
type input "[DATE]"
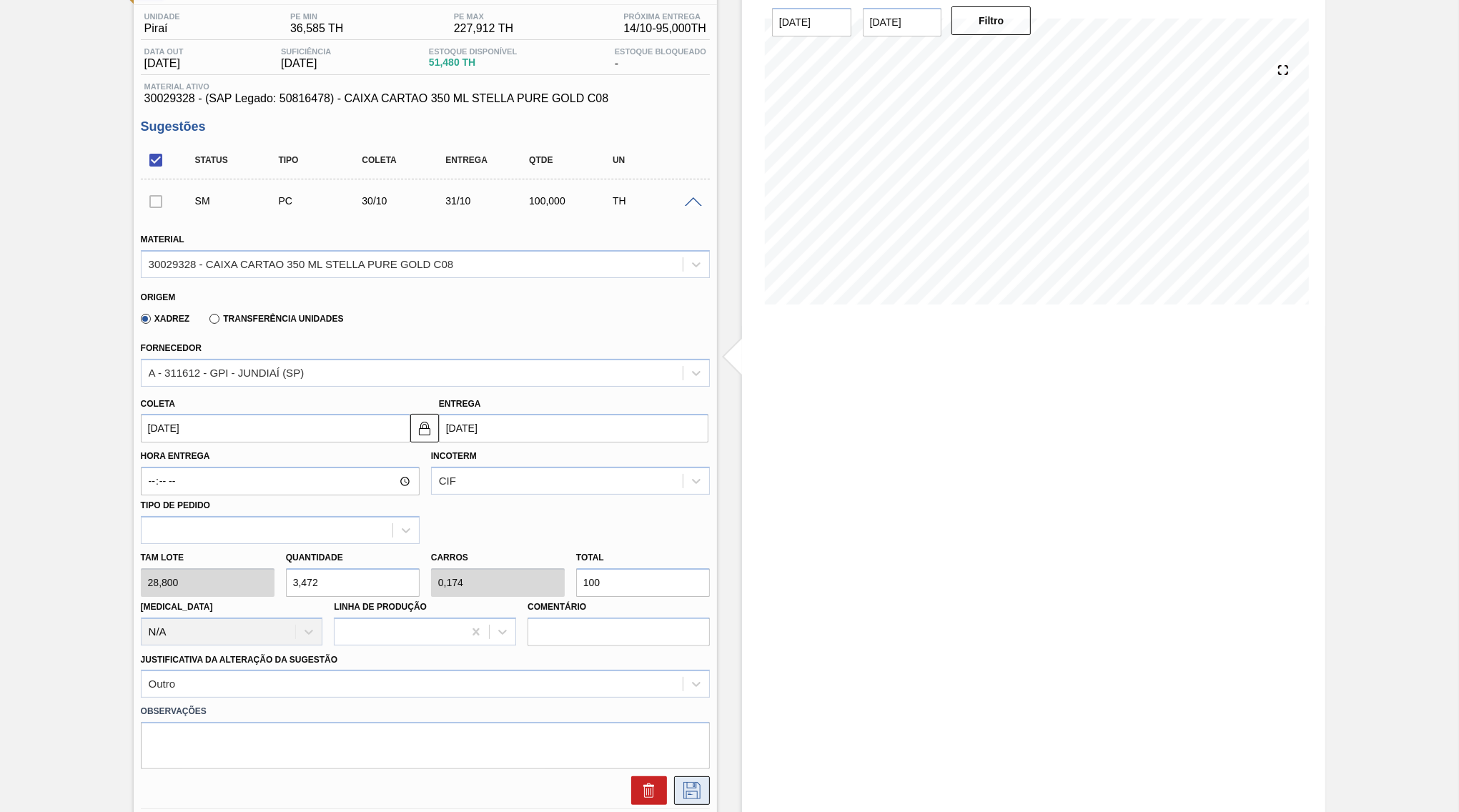
scroll to position [138, 0]
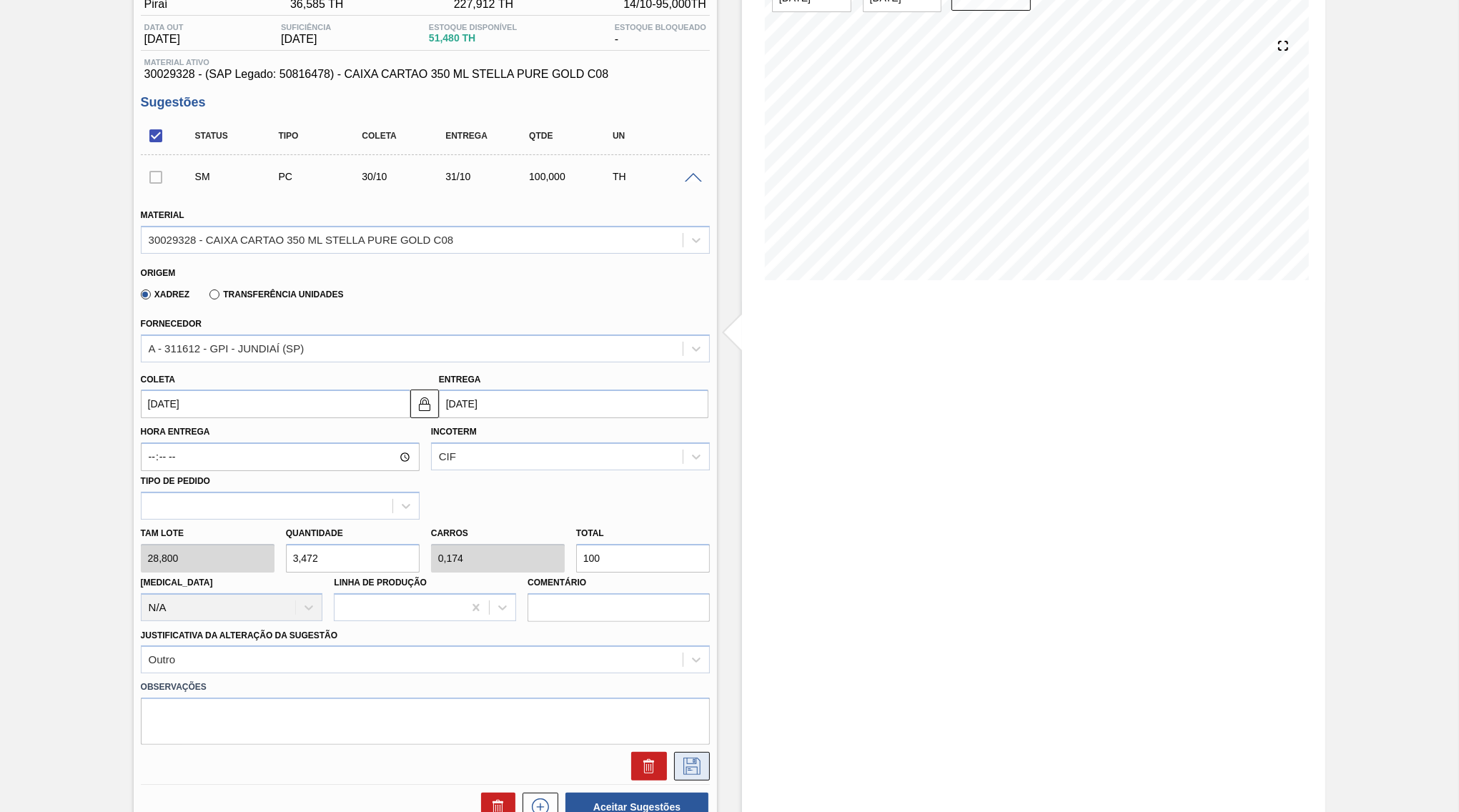
click at [696, 757] on icon at bounding box center [691, 766] width 23 height 18
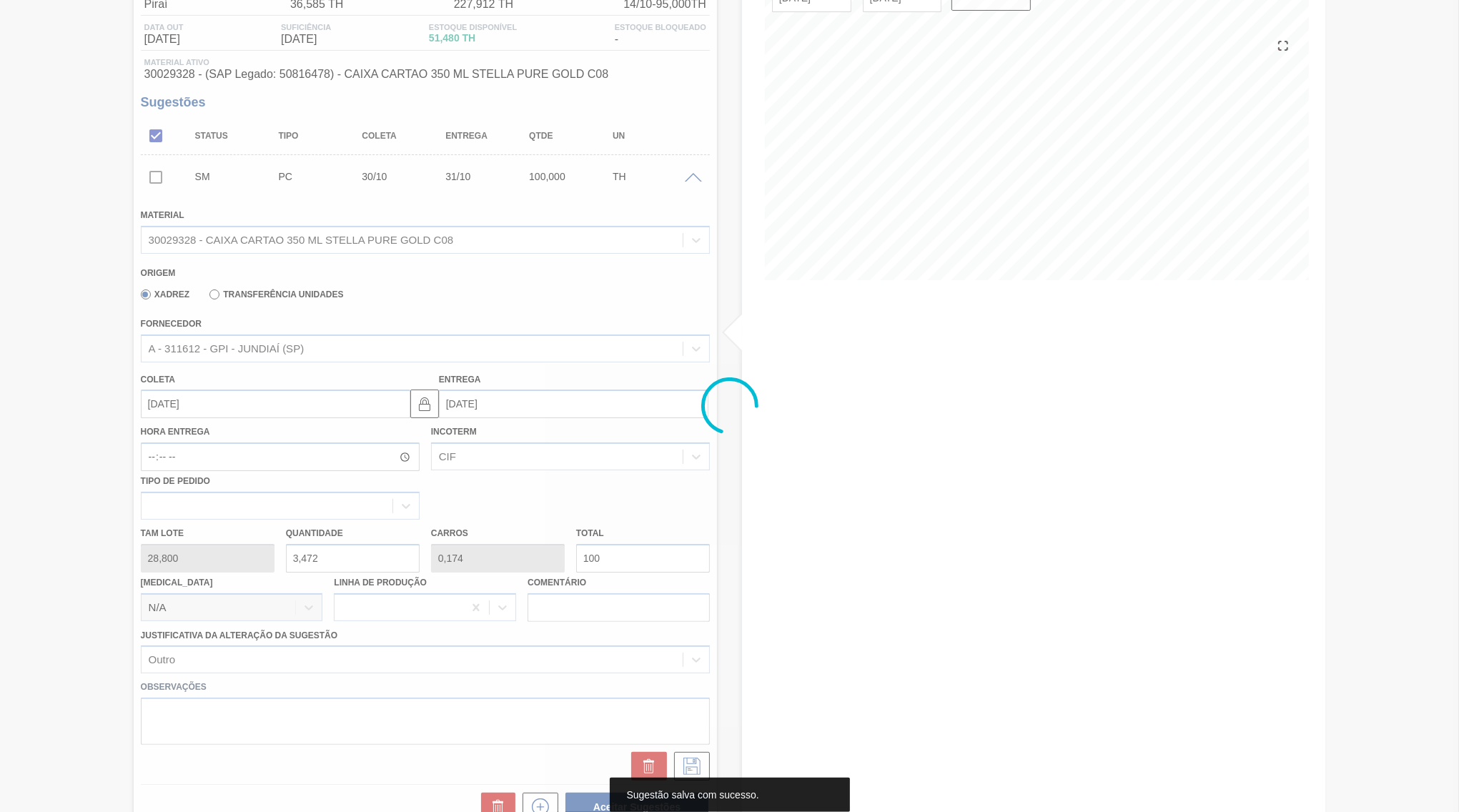
scroll to position [0, 0]
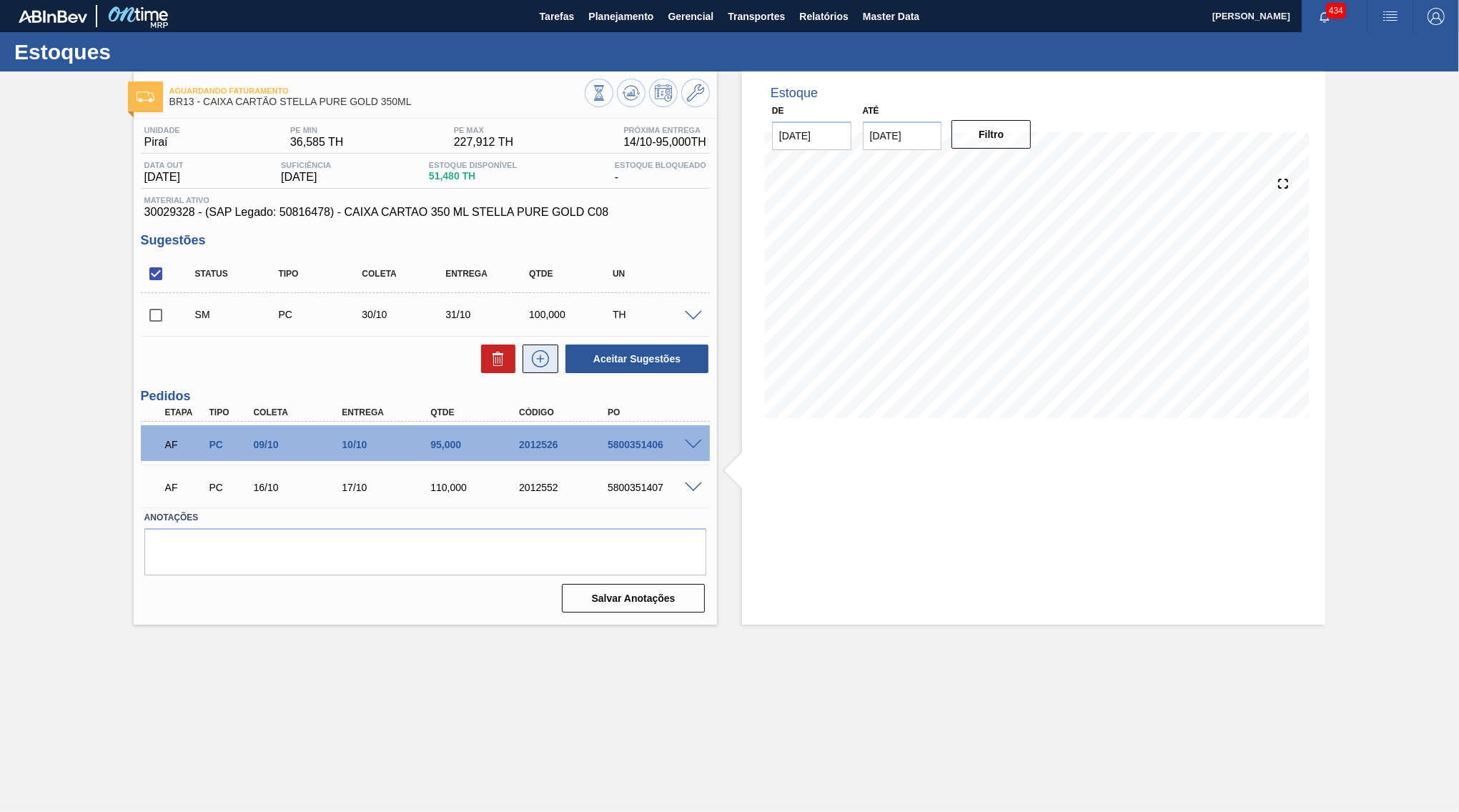
click at [541, 352] on icon at bounding box center [540, 358] width 23 height 18
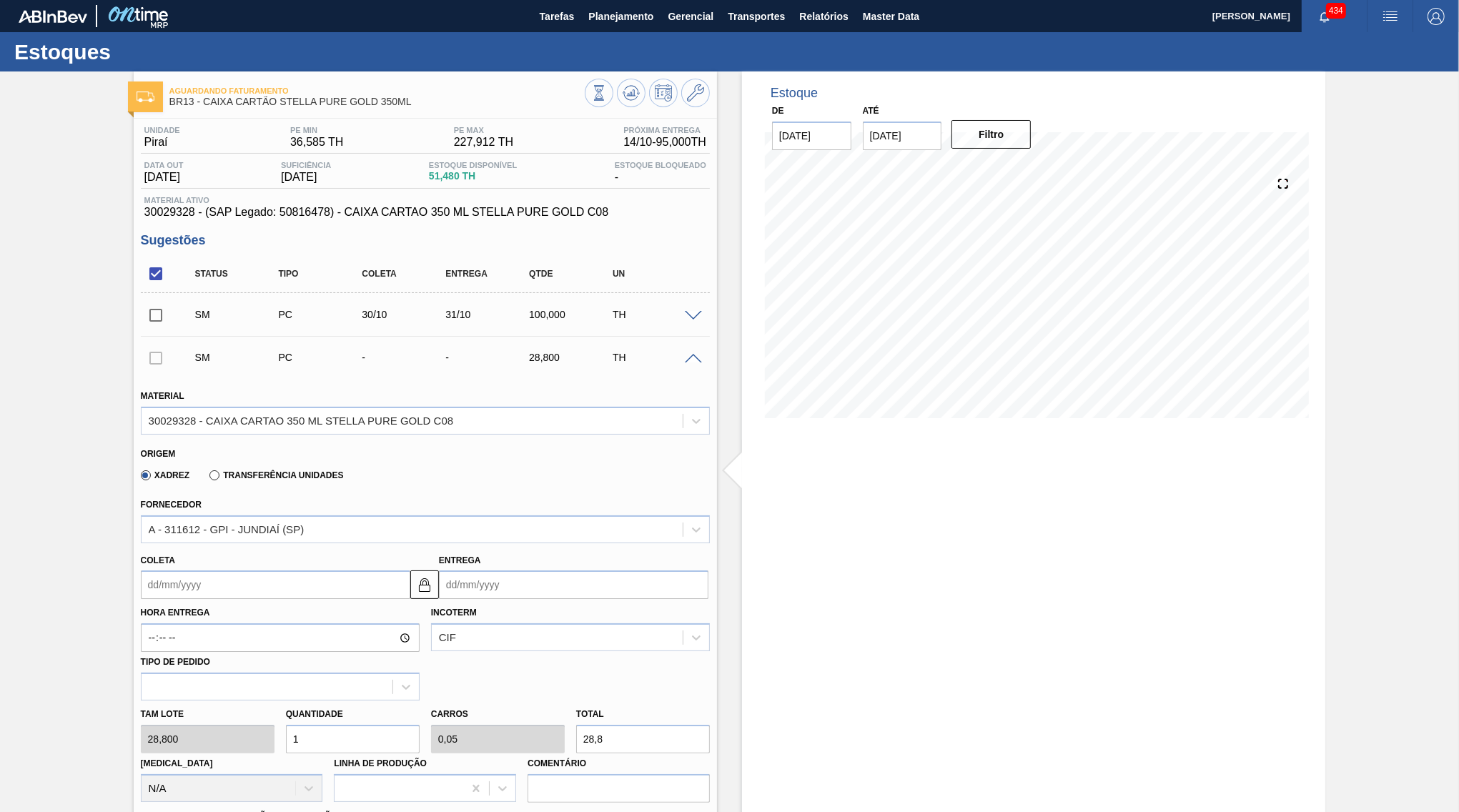
scroll to position [345, 0]
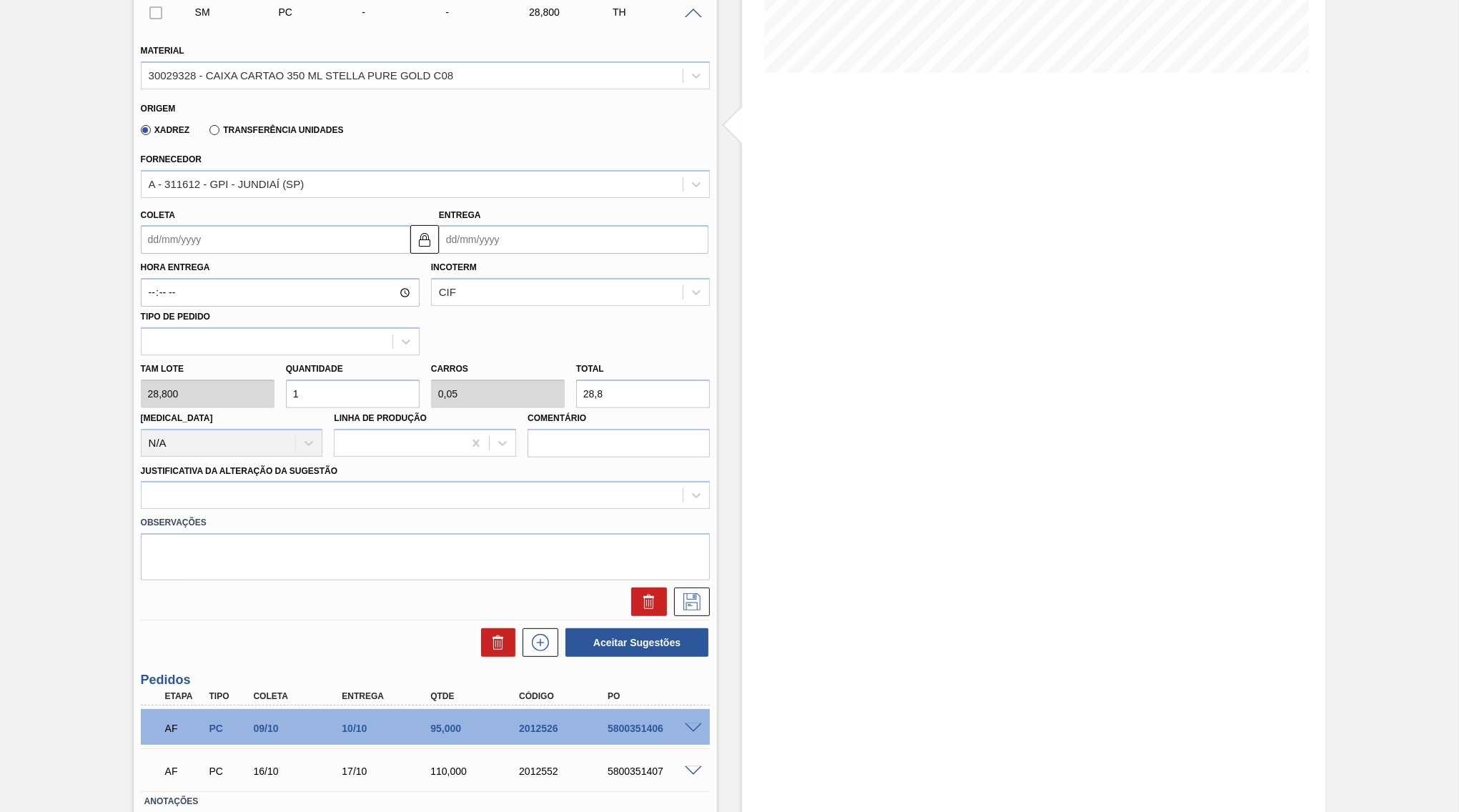
drag, startPoint x: 657, startPoint y: 374, endPoint x: 522, endPoint y: 383, distance: 135.3
click at [576, 383] on input "28,8" at bounding box center [643, 393] width 133 height 28
type input "0,035"
type input "0,002"
type input "1"
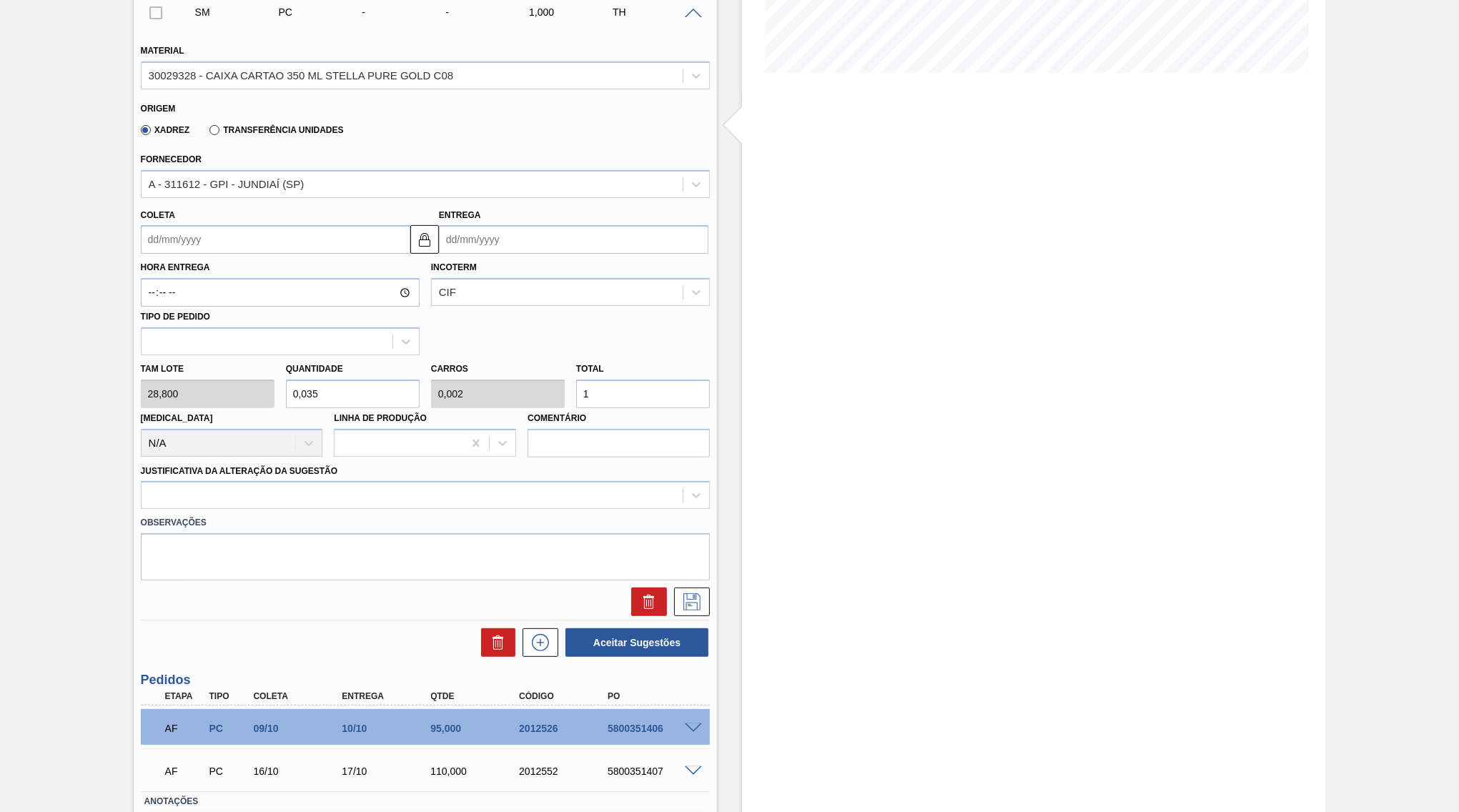
type input "0,521"
type input "0,026"
type input "15"
type input "5,208"
type input "0,26"
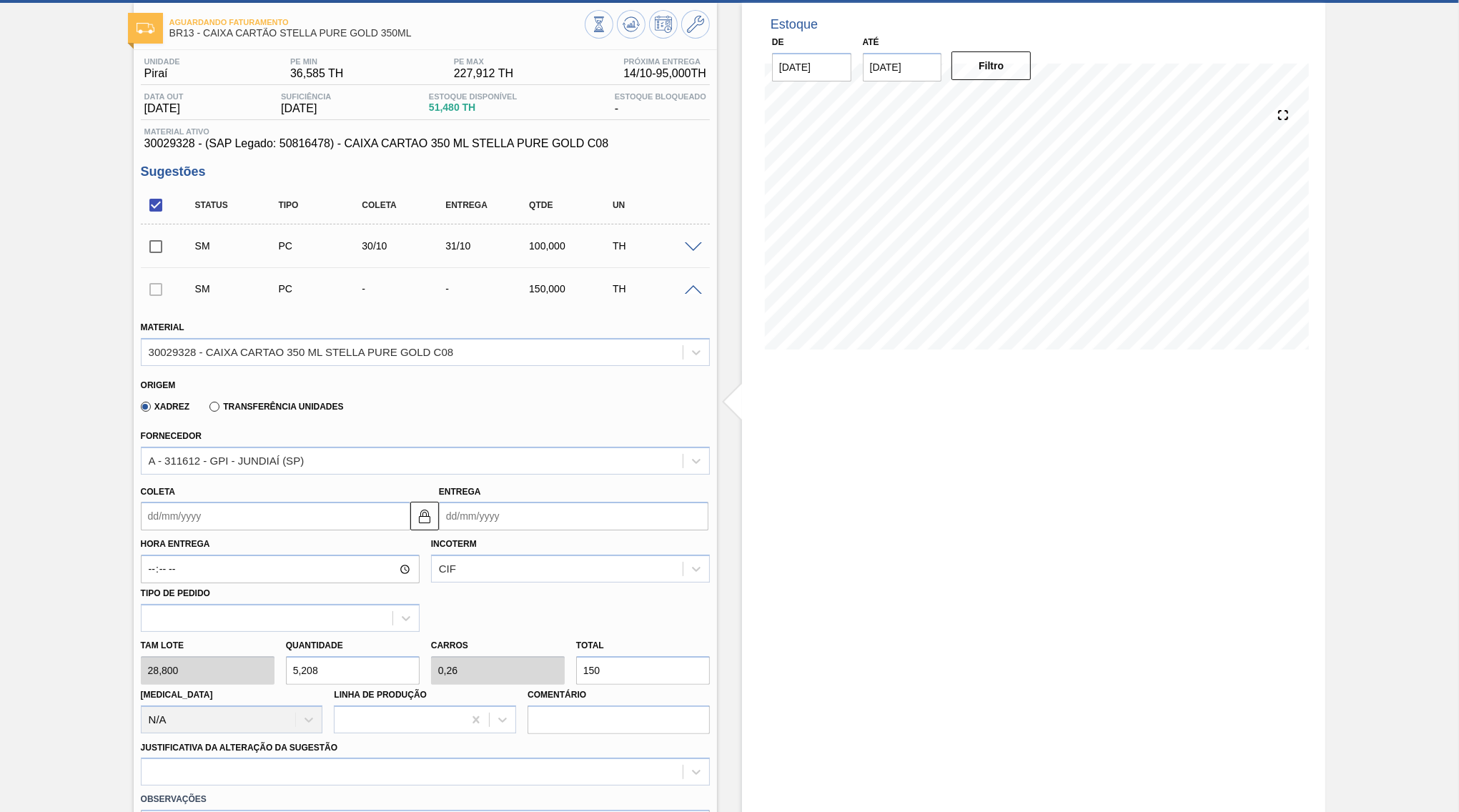
scroll to position [138, 0]
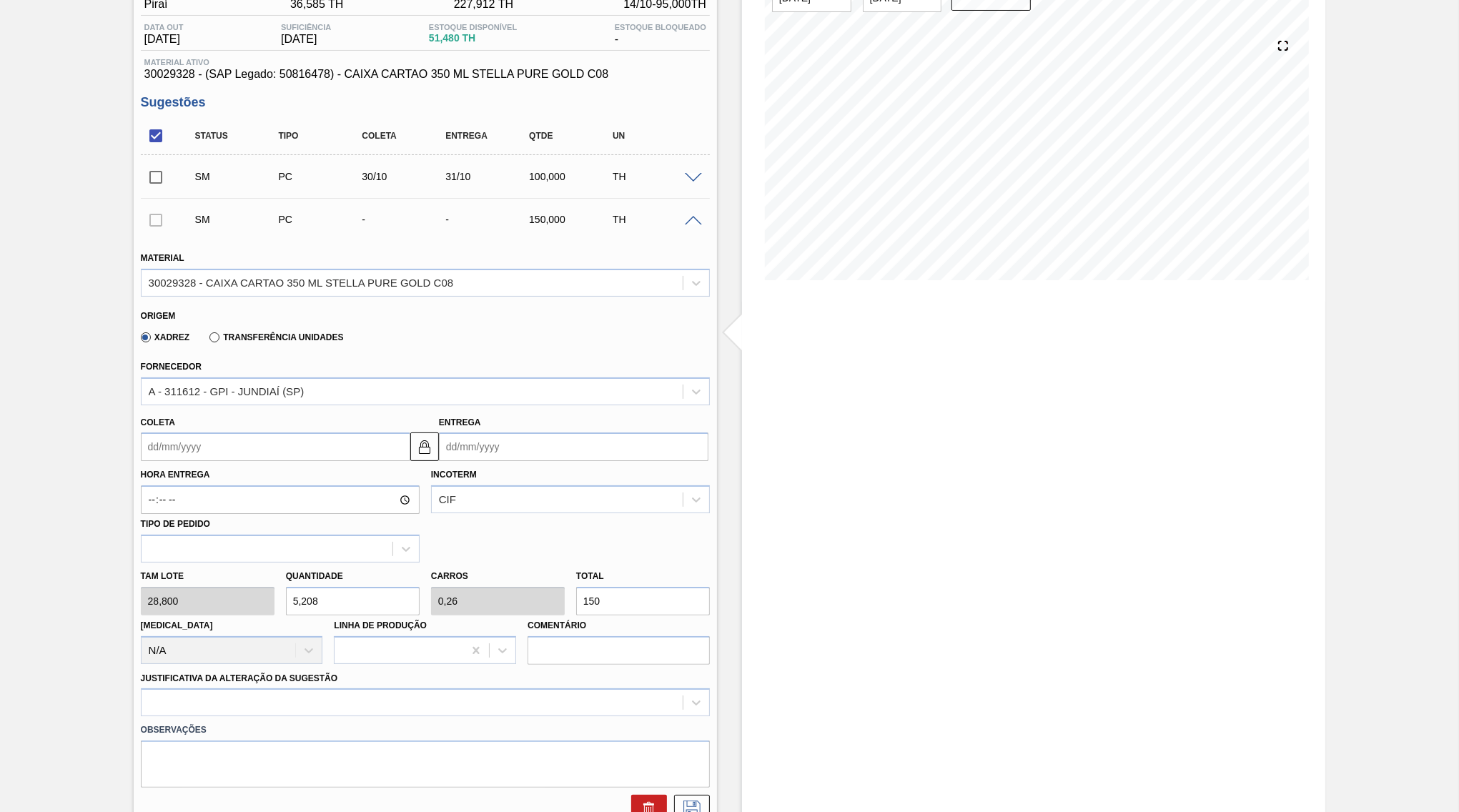
type input "150"
click at [487, 433] on input "Entrega" at bounding box center [573, 446] width 269 height 28
click at [594, 476] on button "Next Month" at bounding box center [599, 481] width 10 height 10
click at [561, 564] on div "14" at bounding box center [571, 574] width 20 height 20
type input "[DATE]"
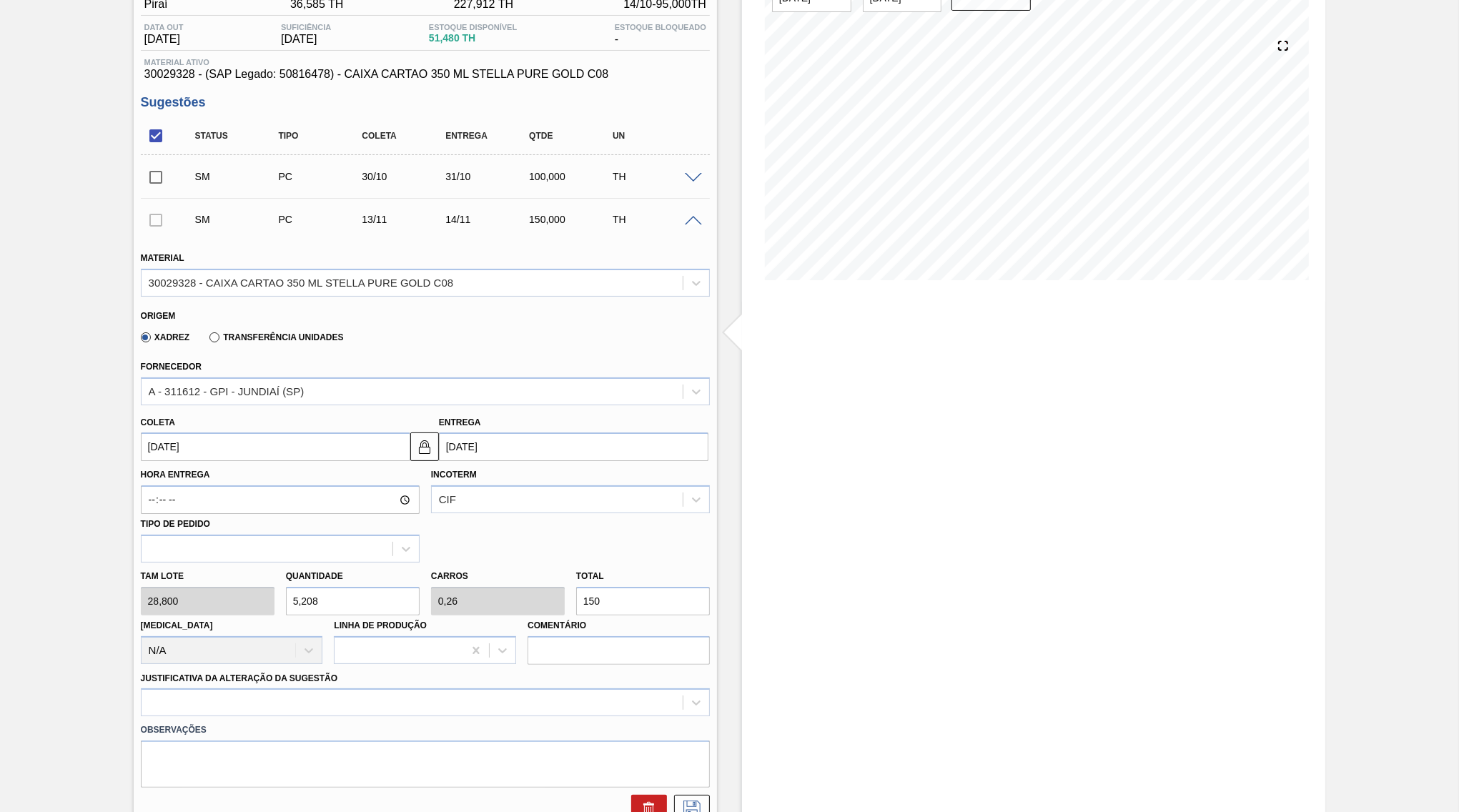
type input "[DATE]"
click at [705, 794] on button at bounding box center [692, 808] width 35 height 28
click at [287, 688] on div at bounding box center [425, 701] width 569 height 27
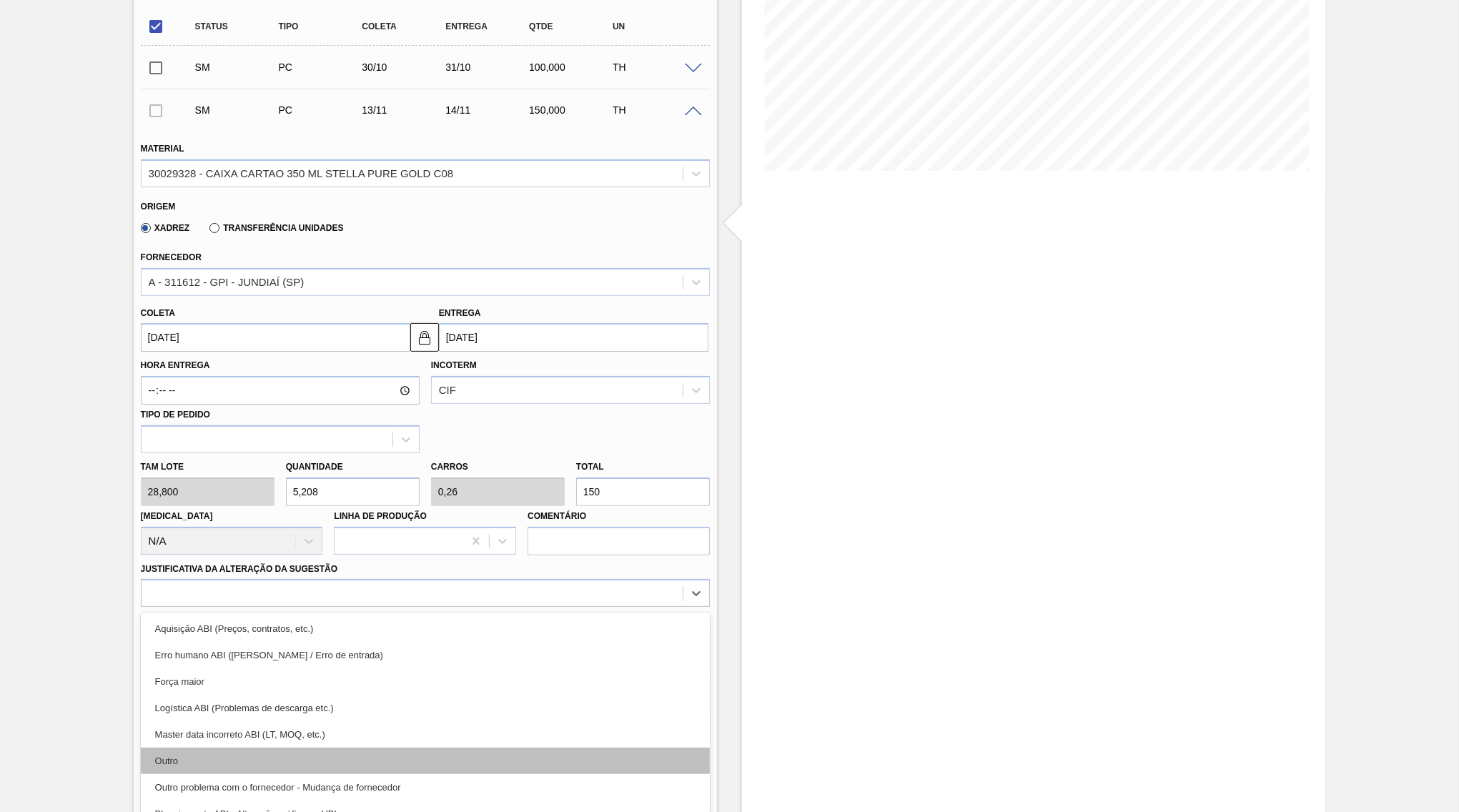
click at [236, 747] on div "Outro" at bounding box center [425, 760] width 569 height 26
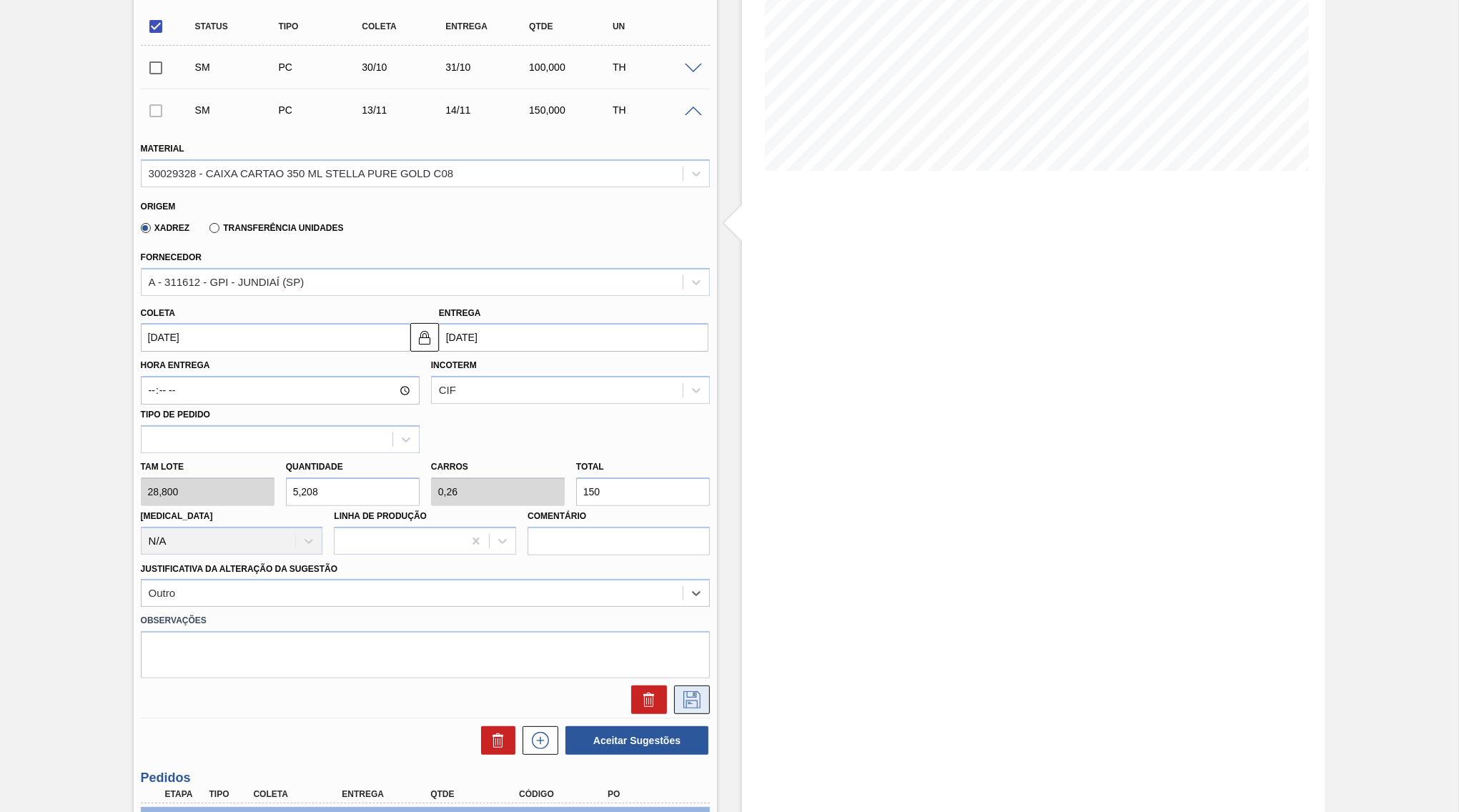
click at [686, 691] on icon at bounding box center [692, 699] width 18 height 18
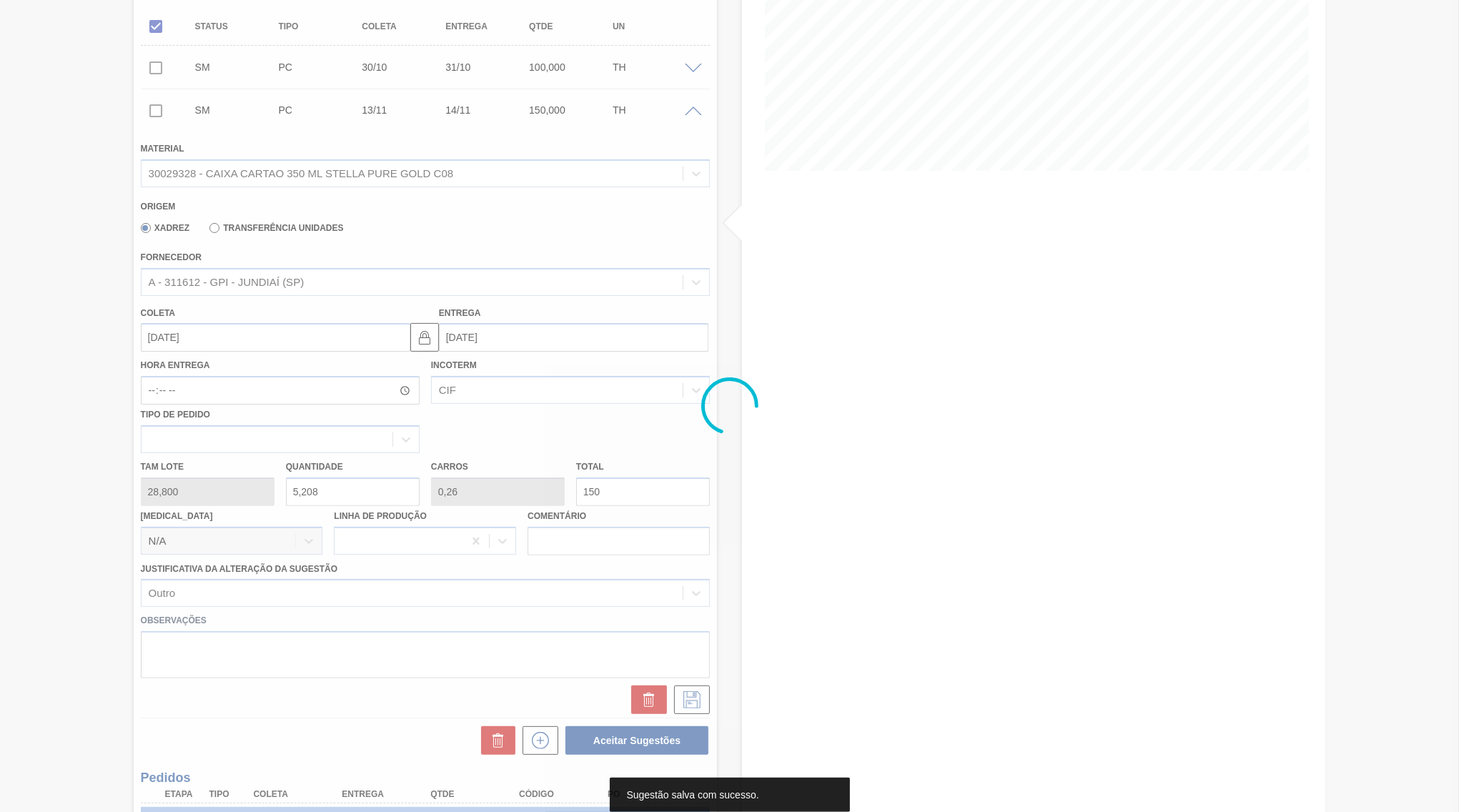
scroll to position [0, 0]
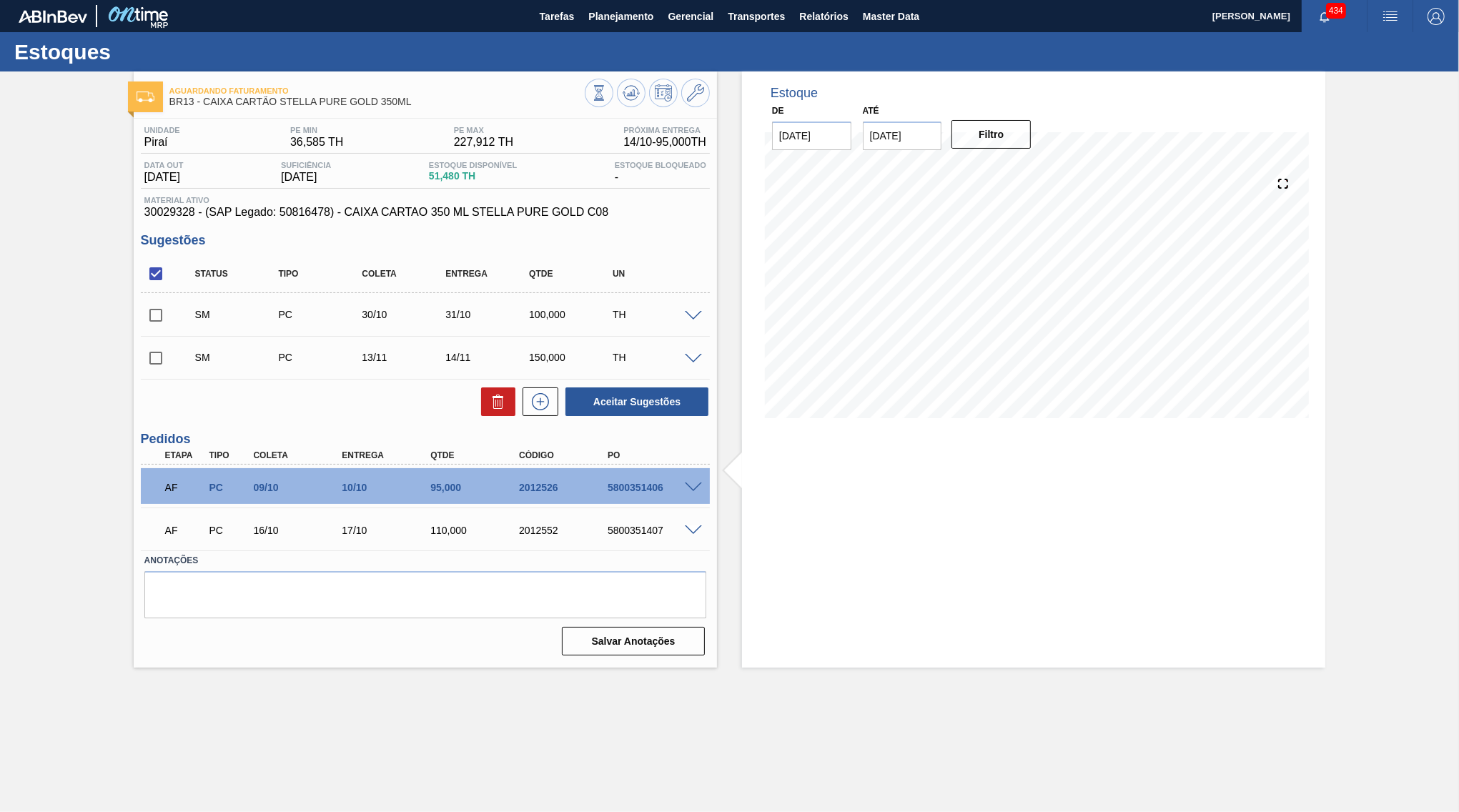
click at [692, 355] on span at bounding box center [694, 358] width 18 height 11
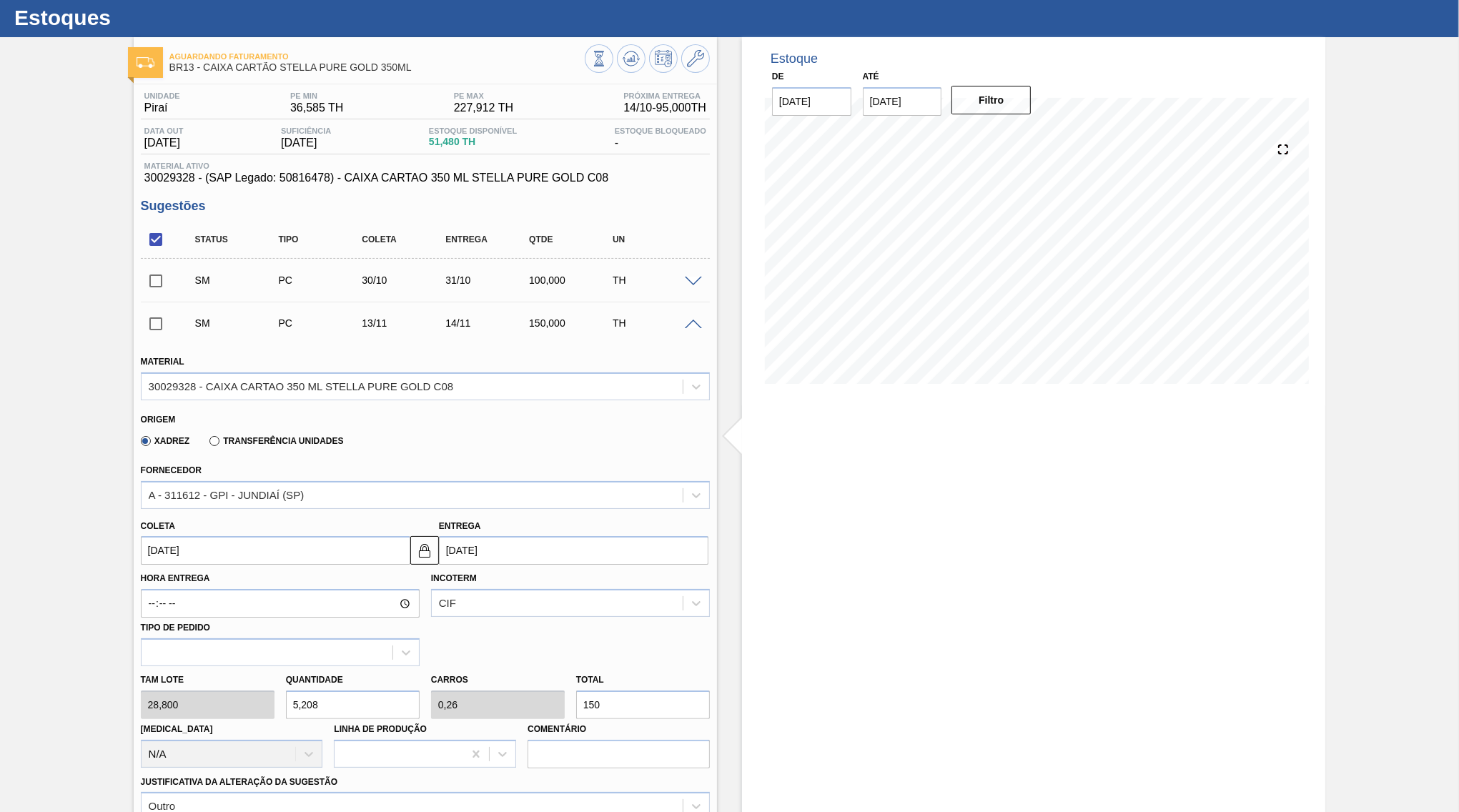
scroll to position [138, 0]
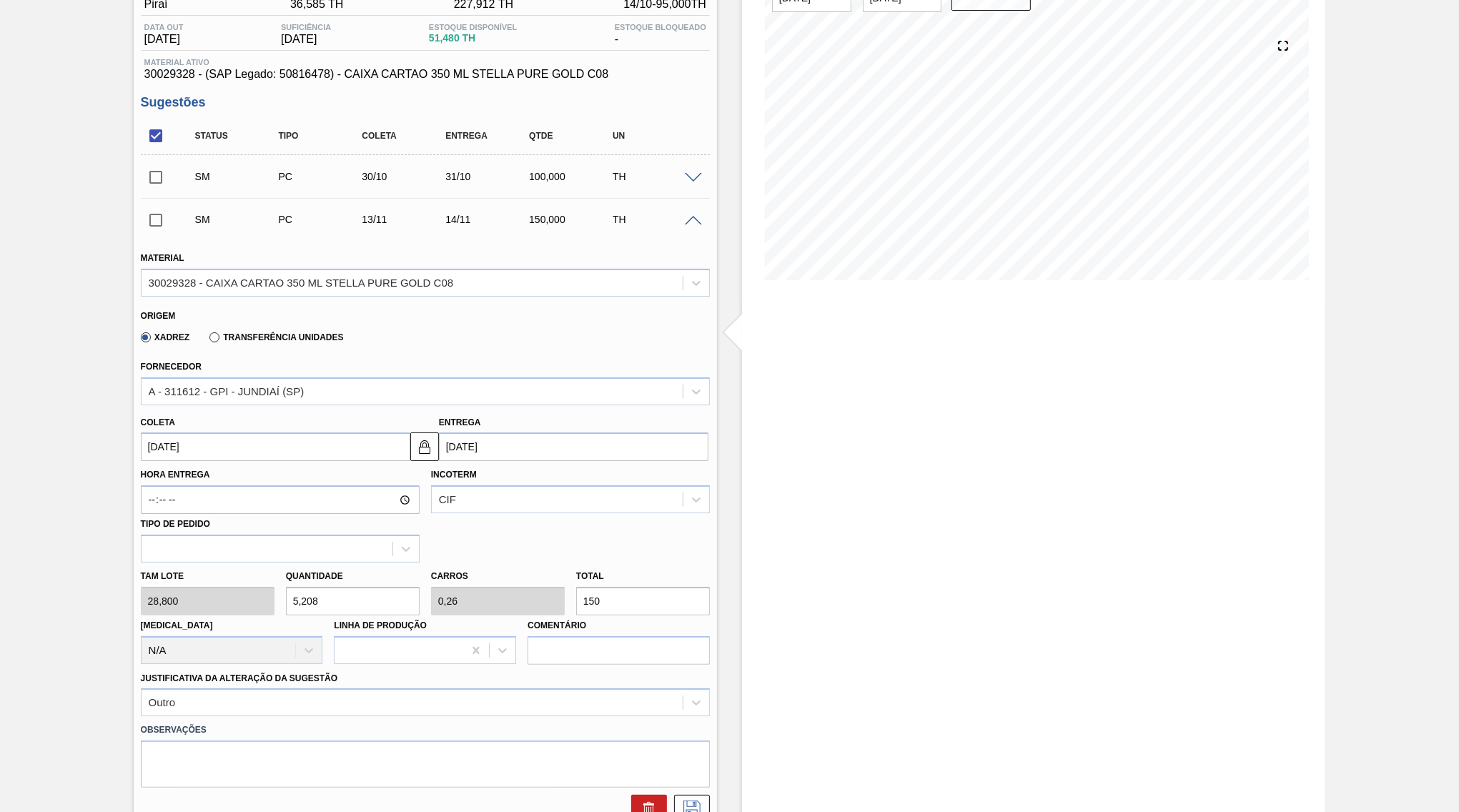
click at [521, 412] on div "Entrega [DATE]" at bounding box center [573, 437] width 269 height 49
click at [518, 432] on input "[DATE]" at bounding box center [573, 446] width 269 height 28
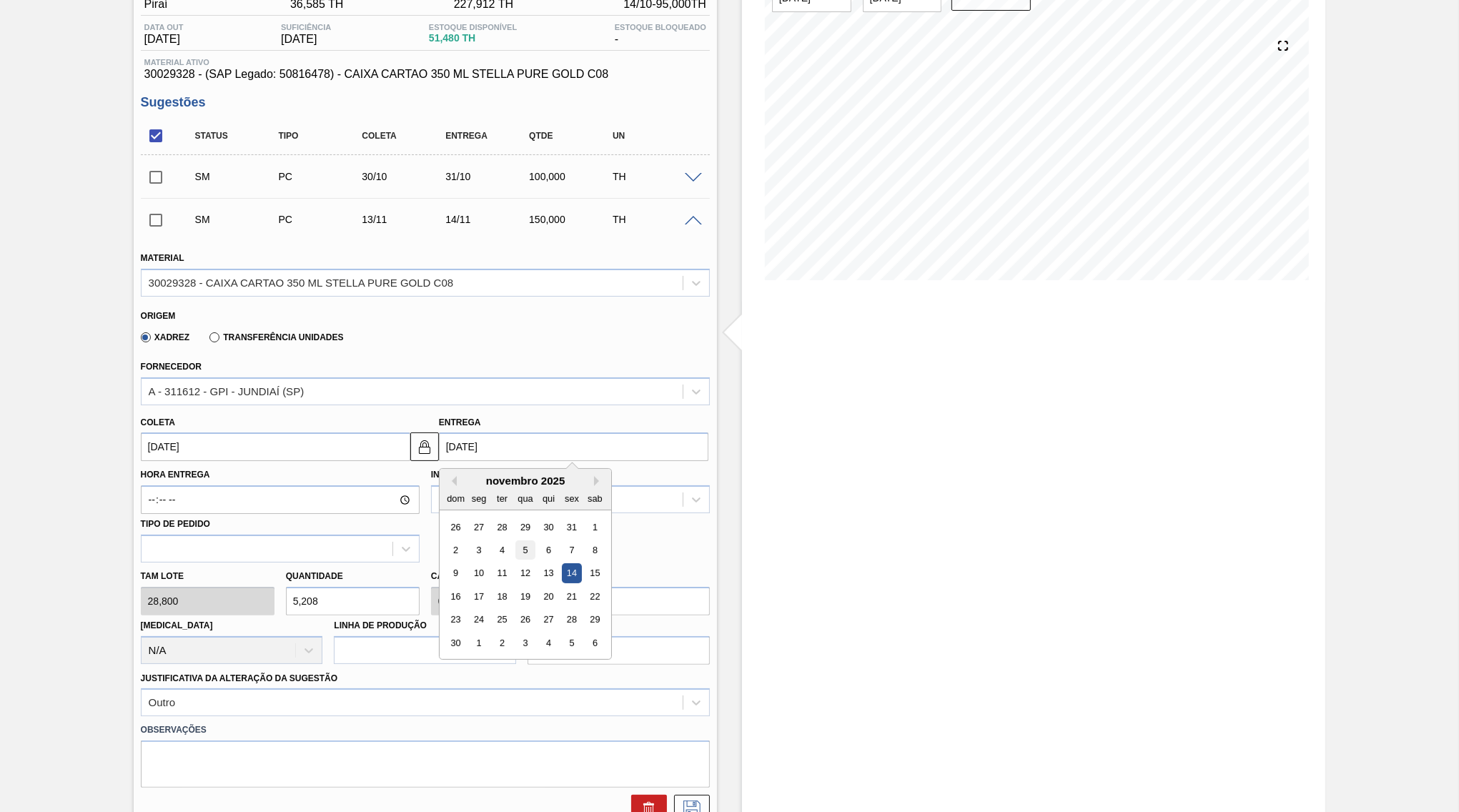
click at [515, 540] on div "5" at bounding box center [525, 549] width 20 height 20
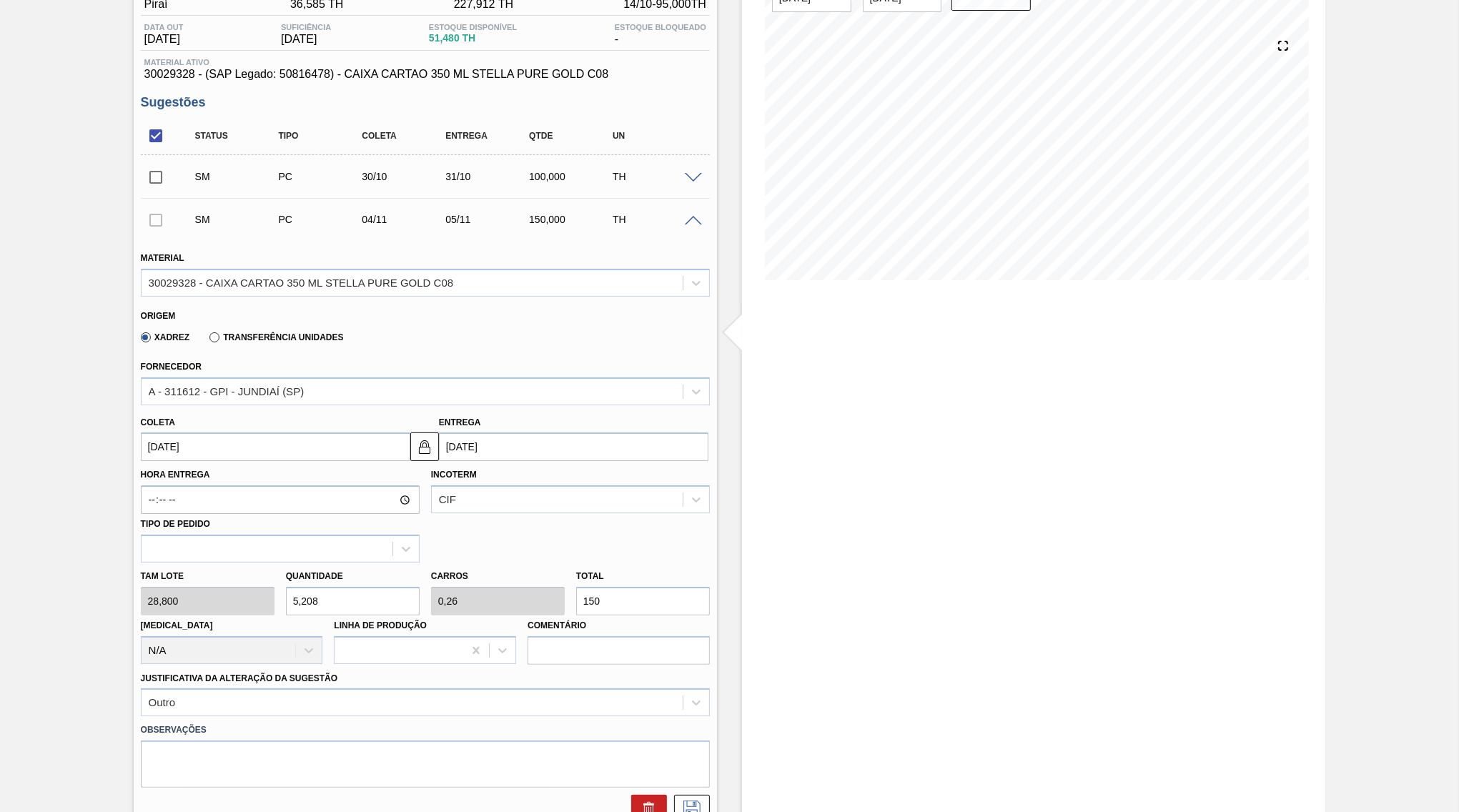
type input "[DATE]"
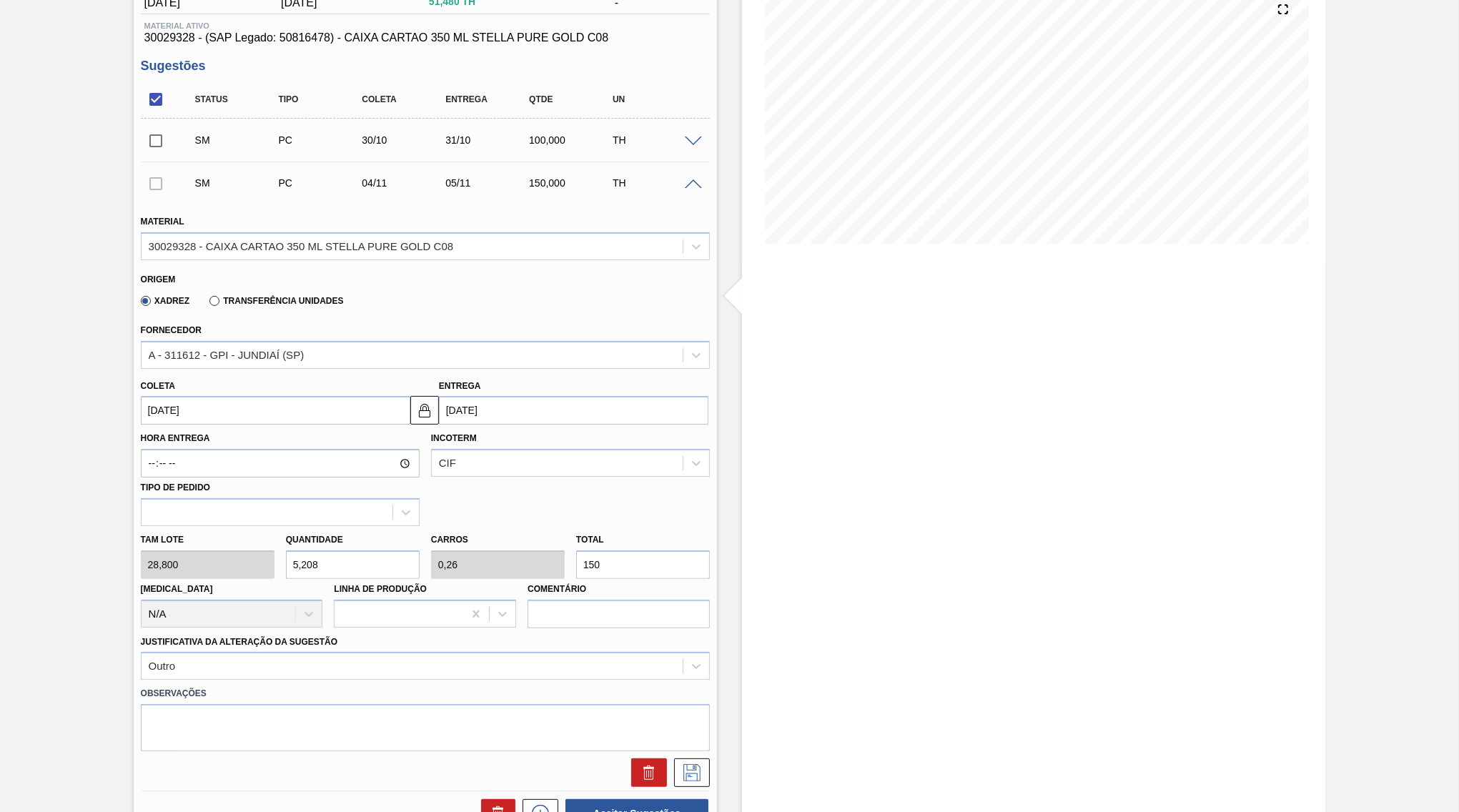
scroll to position [207, 0]
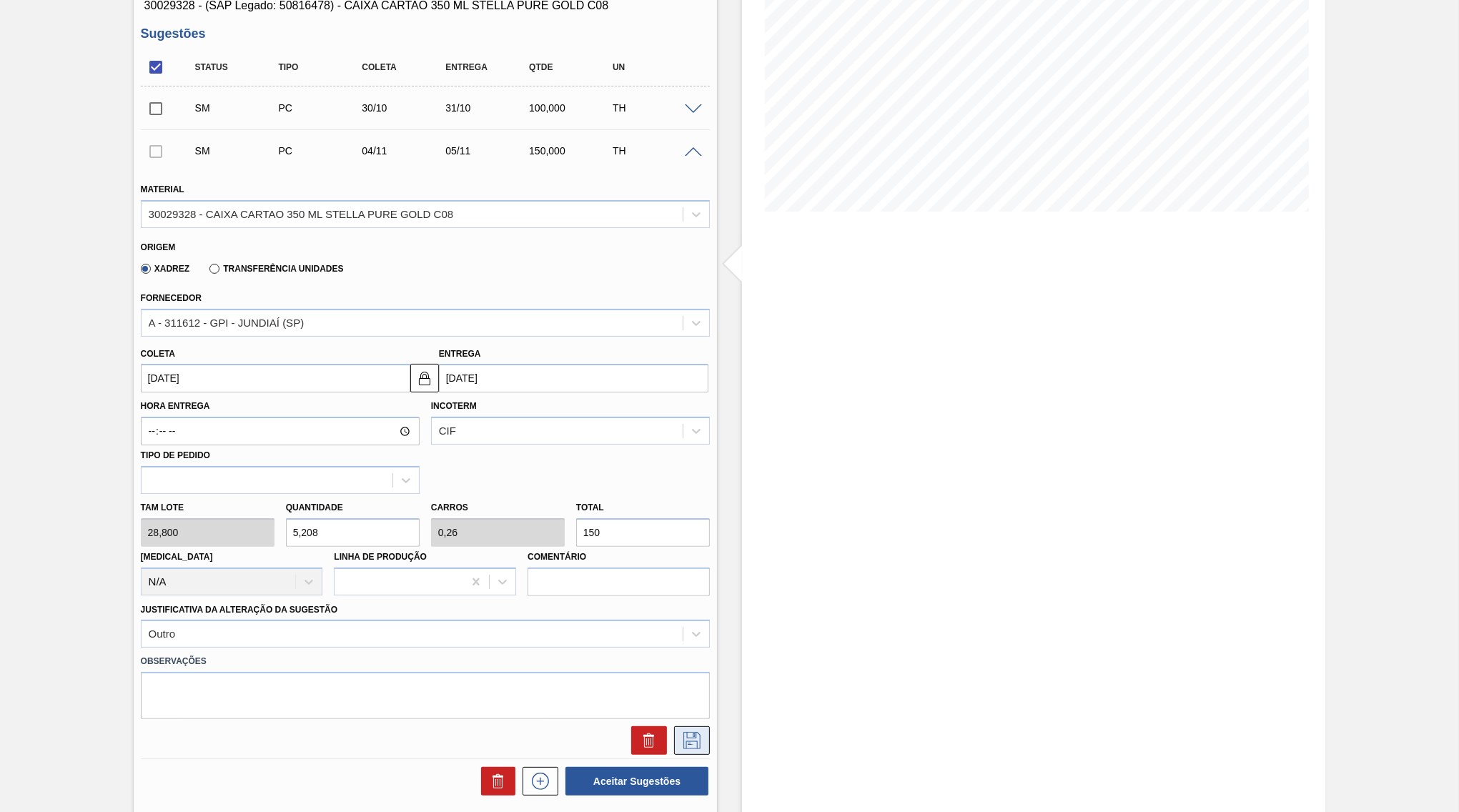
click at [696, 732] on icon at bounding box center [691, 740] width 23 height 18
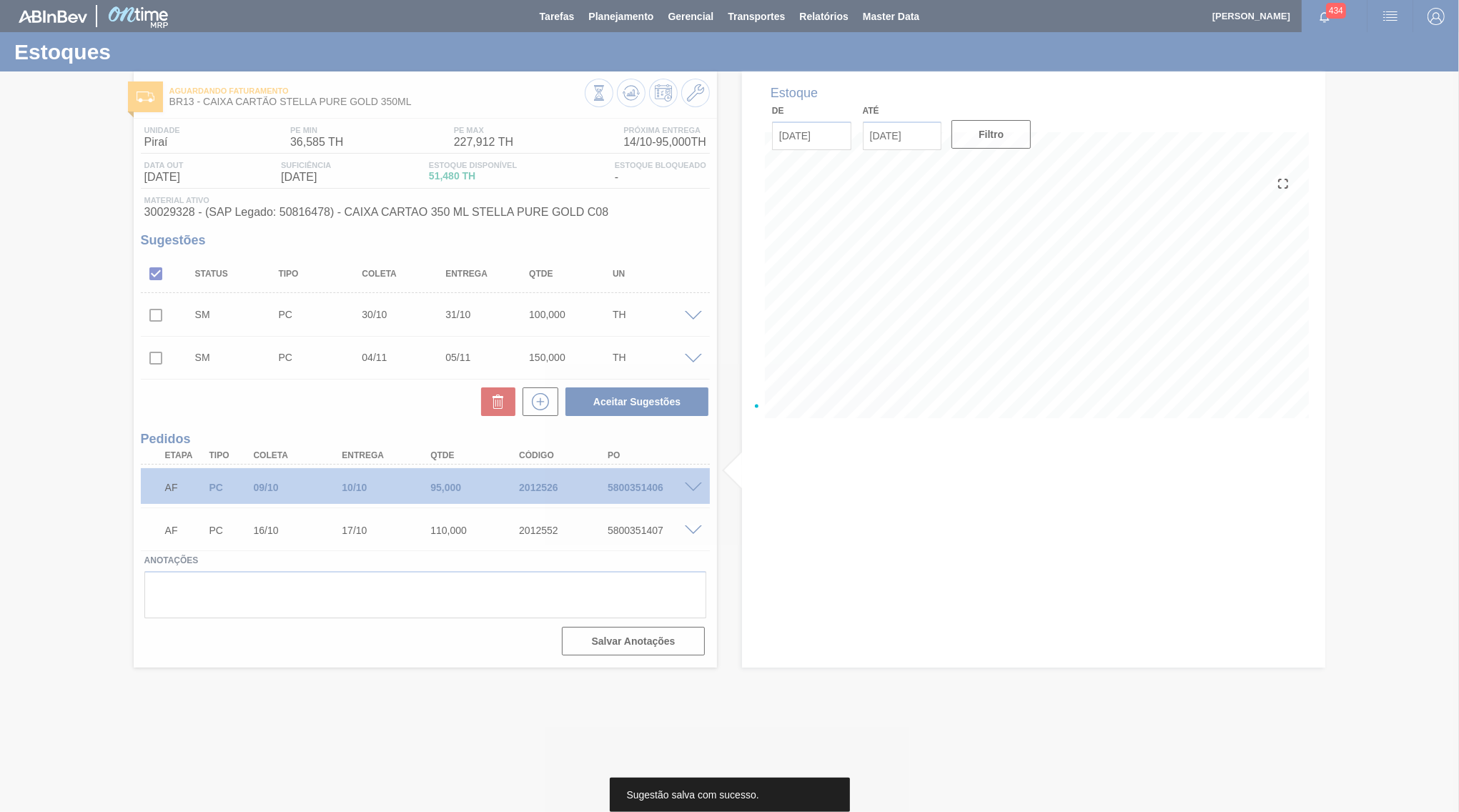
scroll to position [0, 0]
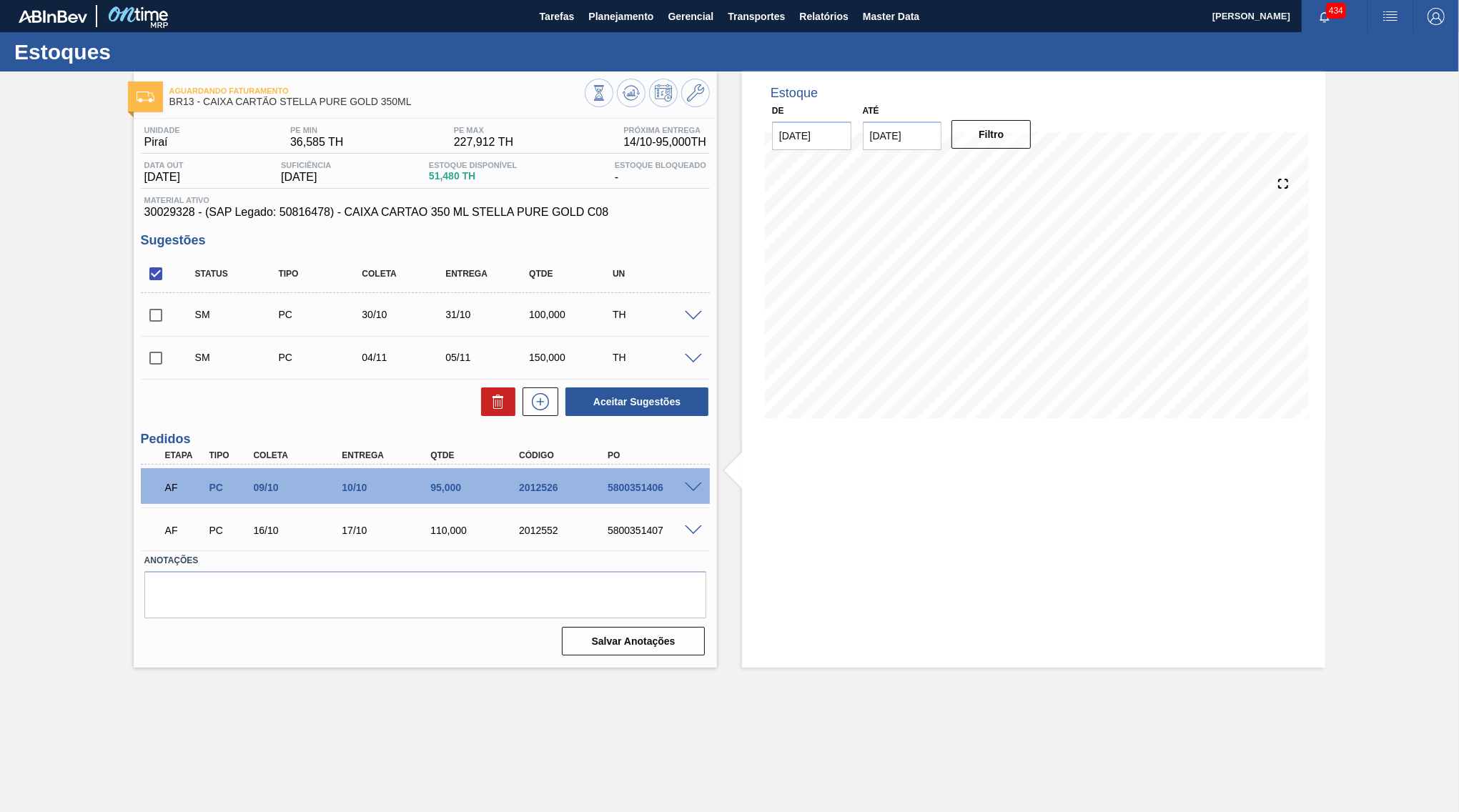
click at [692, 353] on div at bounding box center [695, 358] width 28 height 11
click at [693, 353] on div at bounding box center [695, 358] width 28 height 11
click at [700, 345] on div "SM PC 04/11 05/11 150,000 TH" at bounding box center [425, 357] width 569 height 35
click at [693, 360] on span at bounding box center [694, 358] width 18 height 11
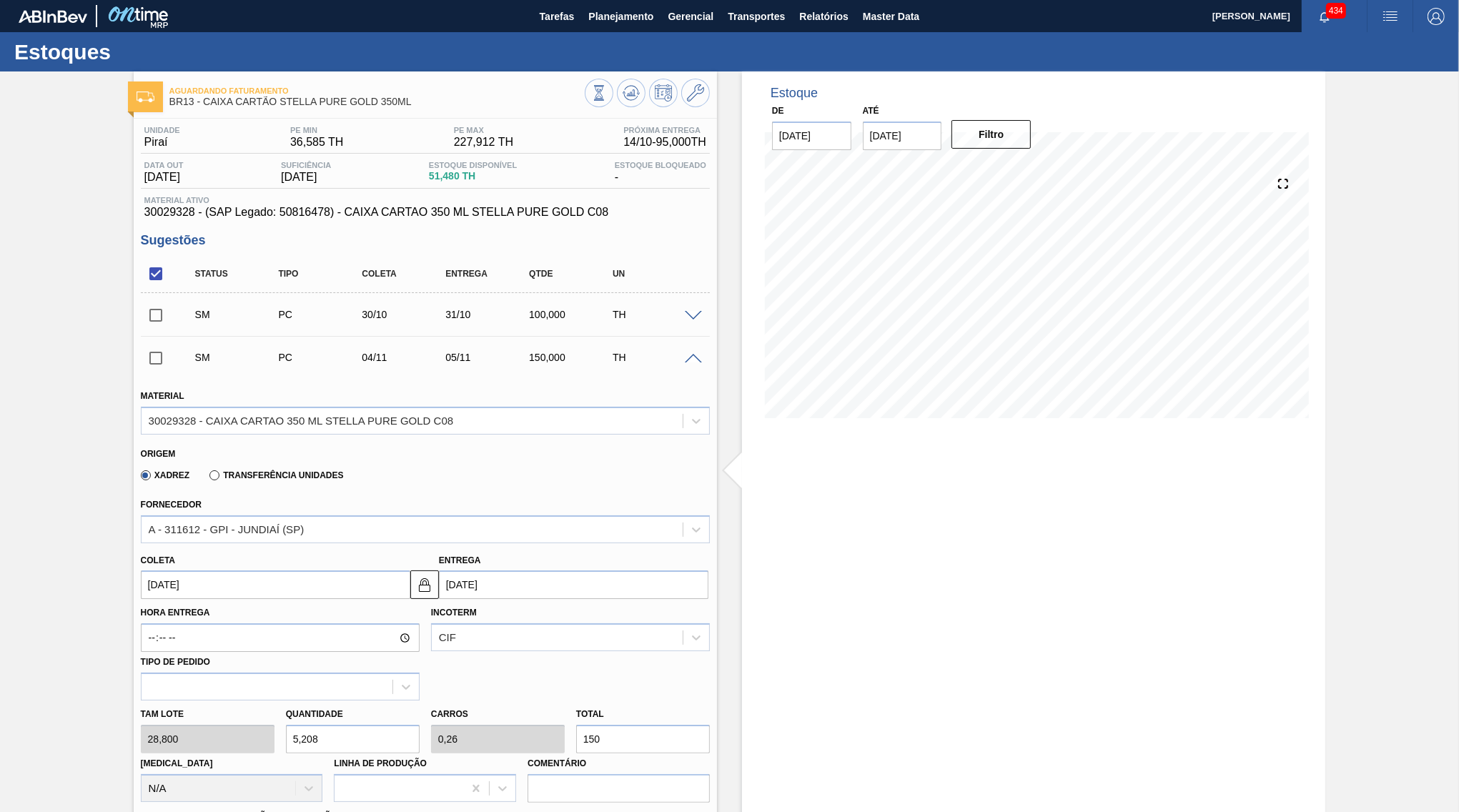
drag, startPoint x: 628, startPoint y: 730, endPoint x: 544, endPoint y: 723, distance: 84.3
click at [576, 725] on input "150" at bounding box center [643, 739] width 133 height 28
type input "0,035"
type input "0,002"
type input "1"
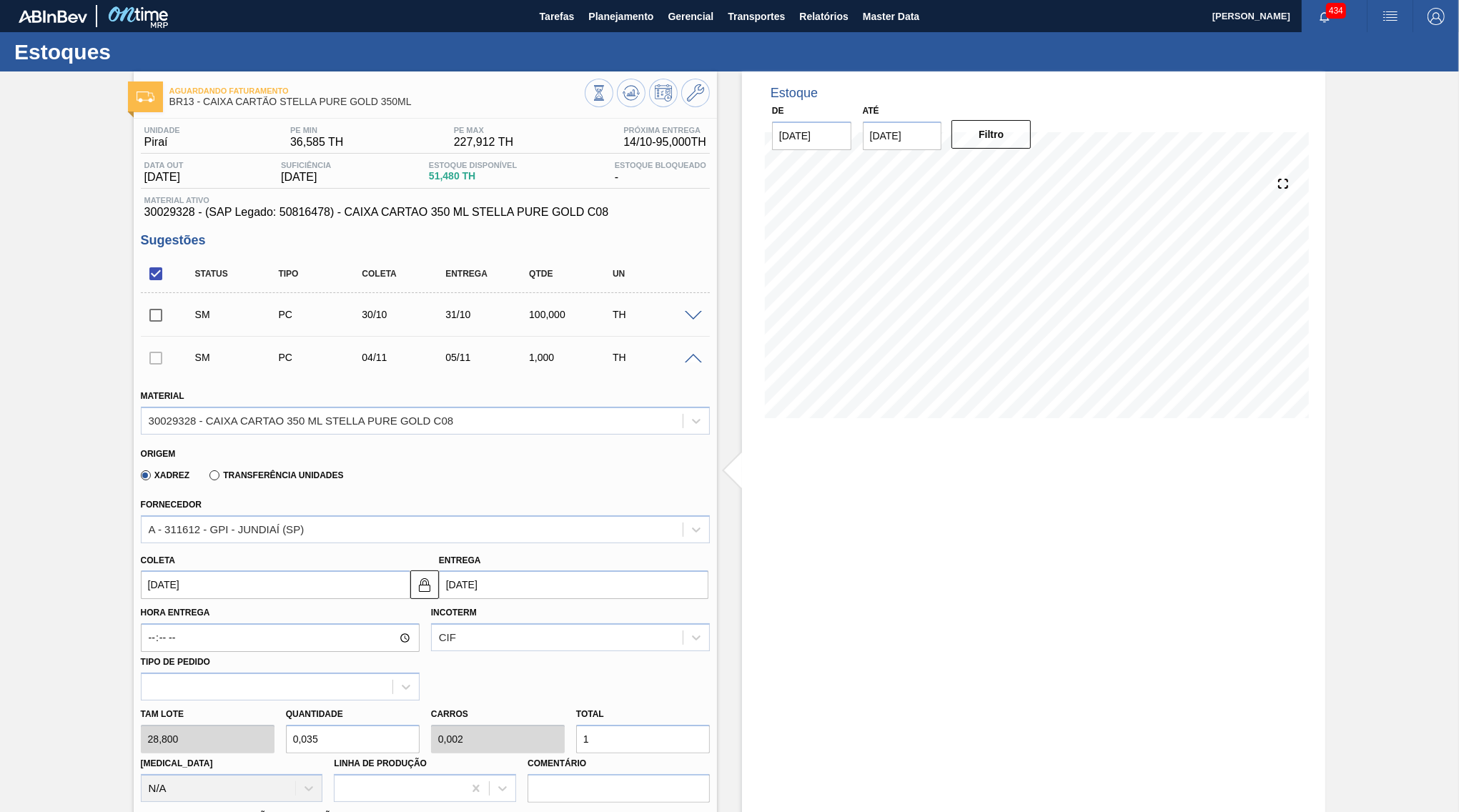
type input "0,347"
type input "0,017"
type input "10"
type input "3,472"
type input "0,174"
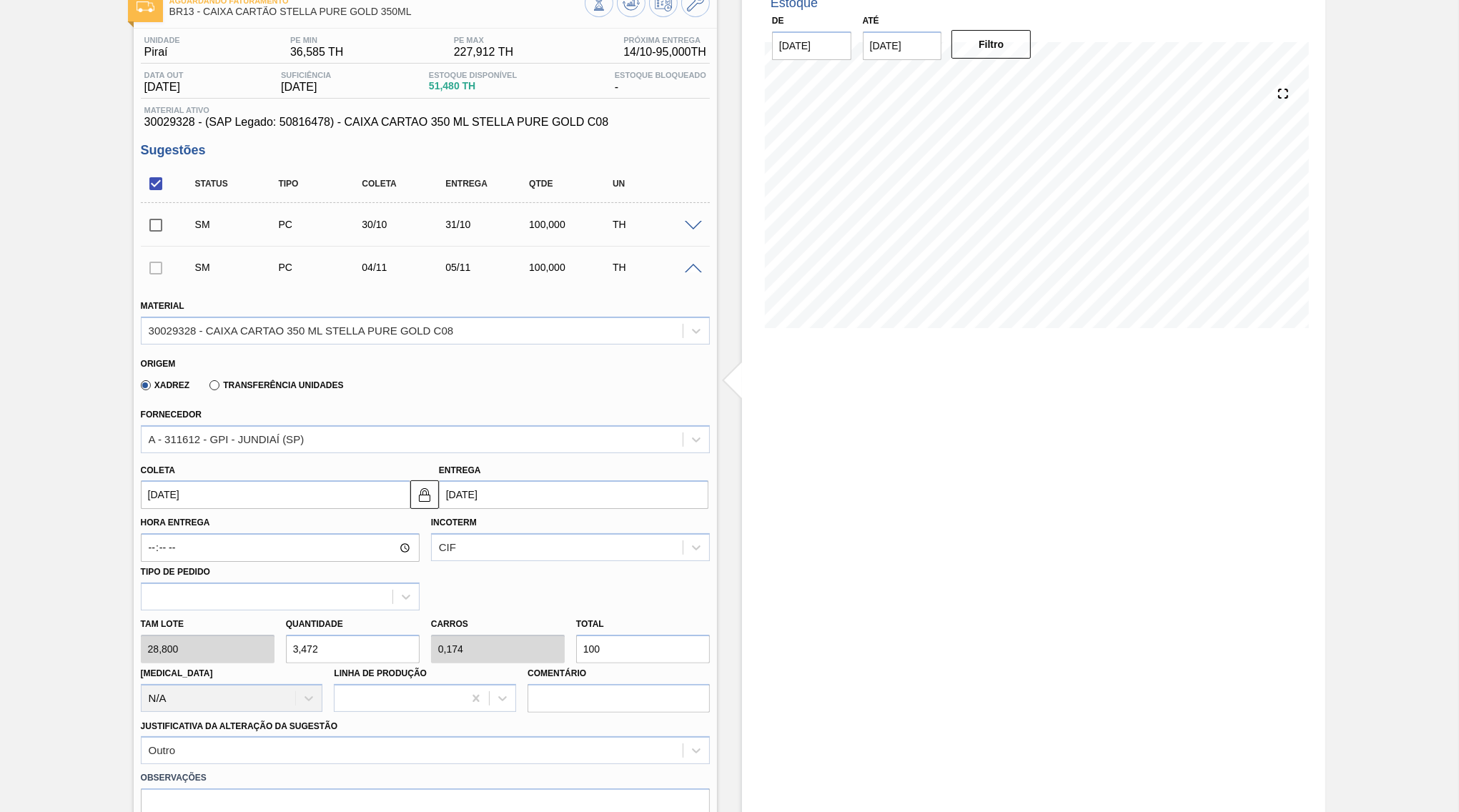
scroll to position [138, 0]
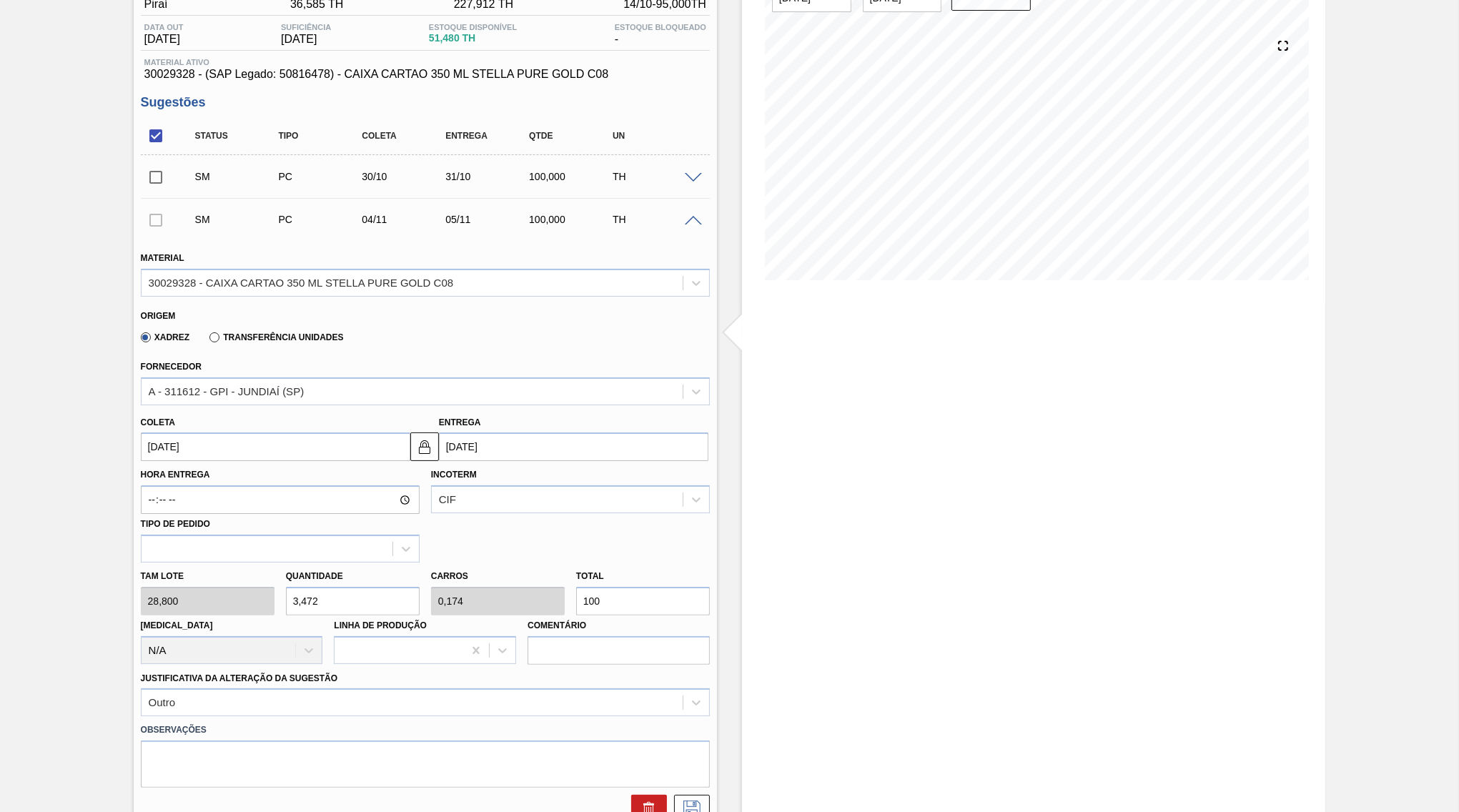
type input "100"
click at [691, 788] on div at bounding box center [425, 805] width 580 height 35
click at [696, 794] on button at bounding box center [692, 808] width 35 height 28
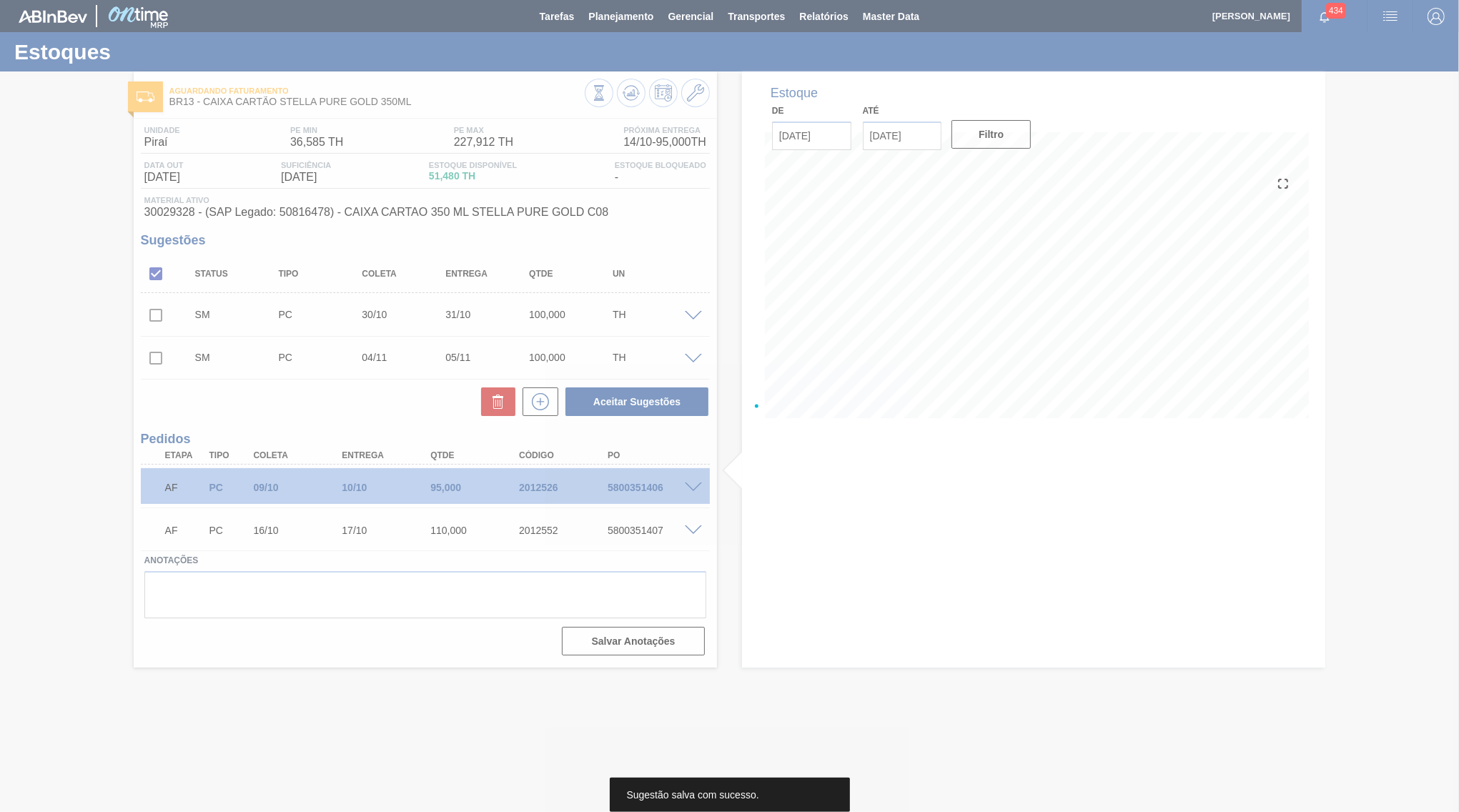
scroll to position [0, 0]
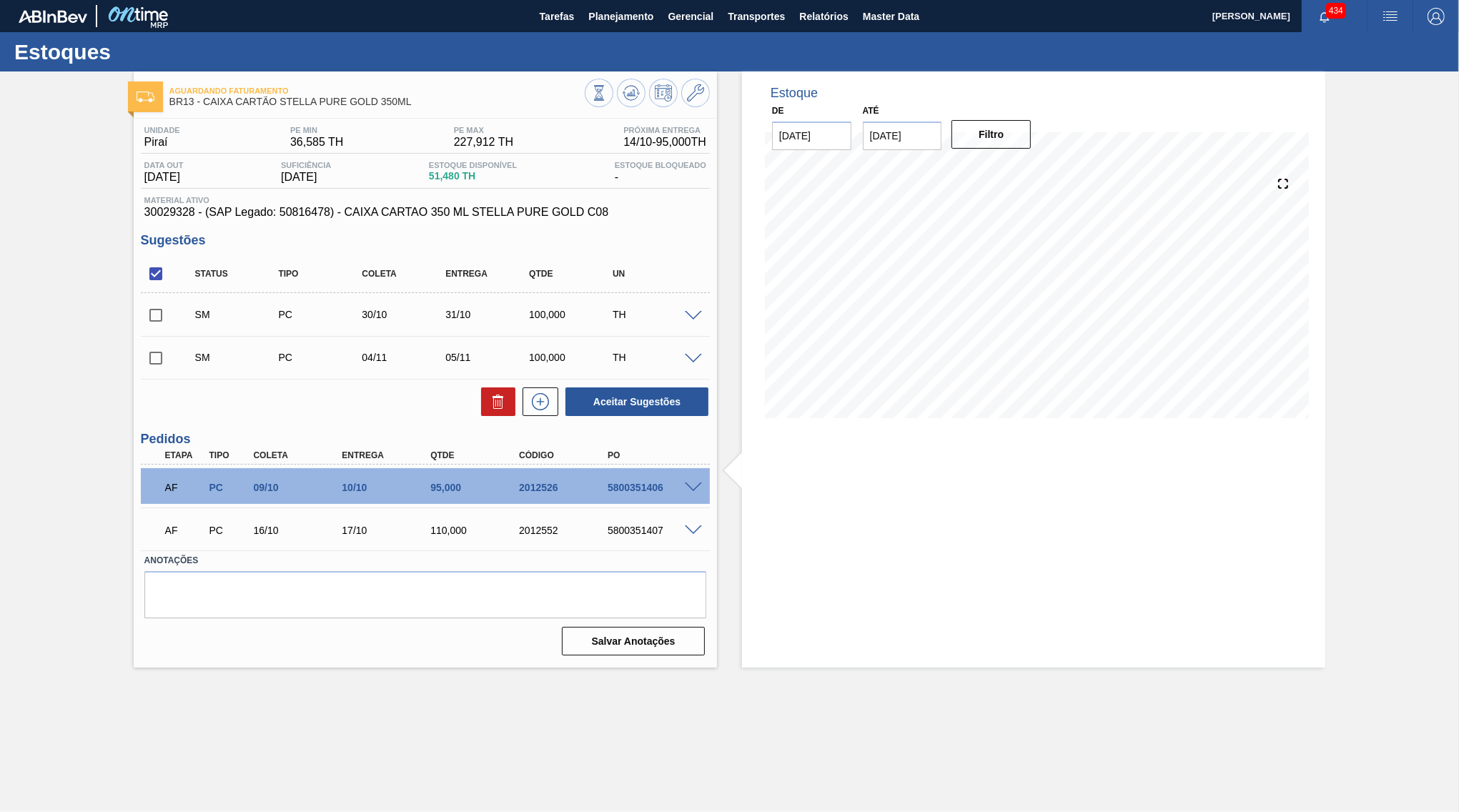
click at [690, 359] on span at bounding box center [694, 358] width 18 height 11
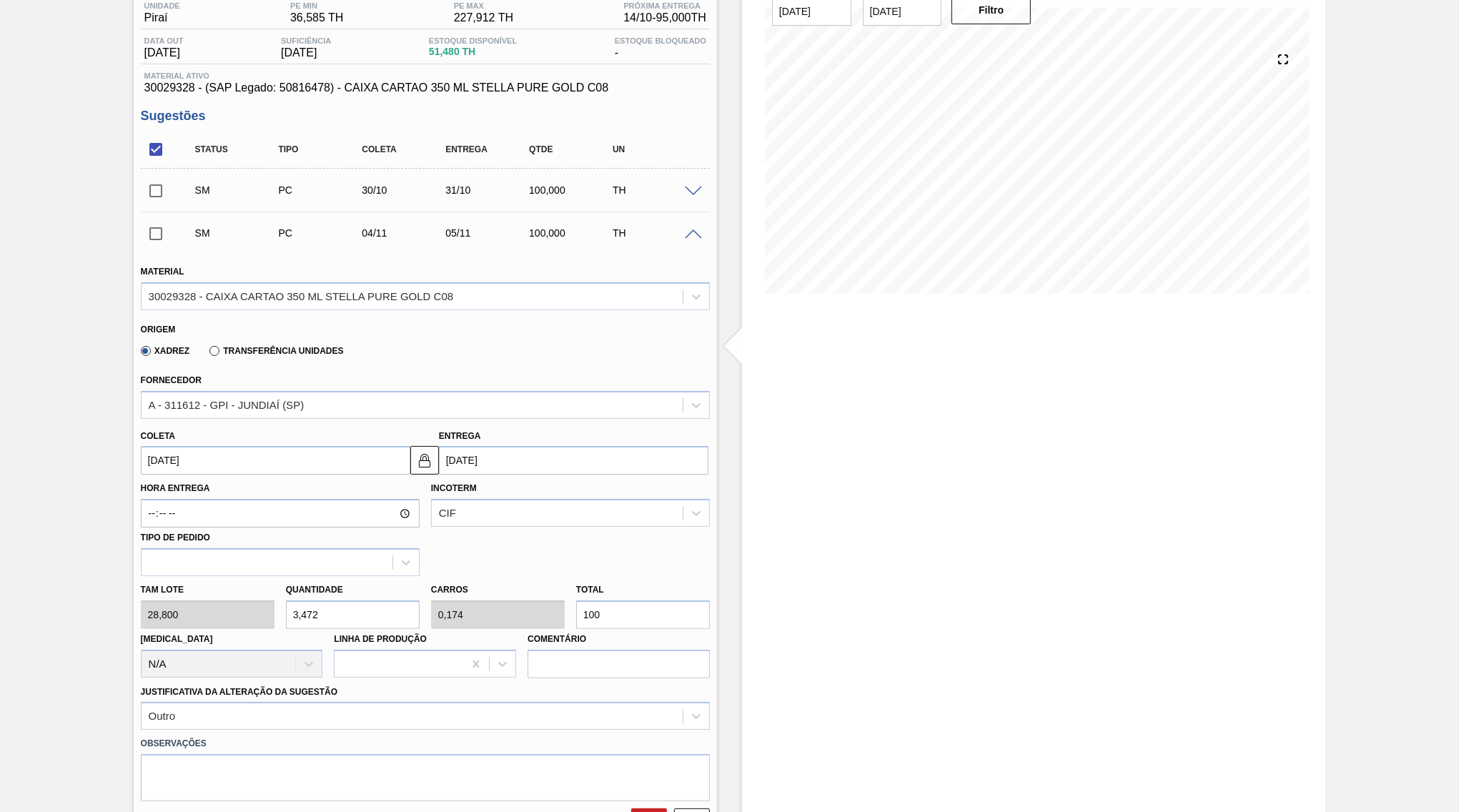
scroll to position [138, 0]
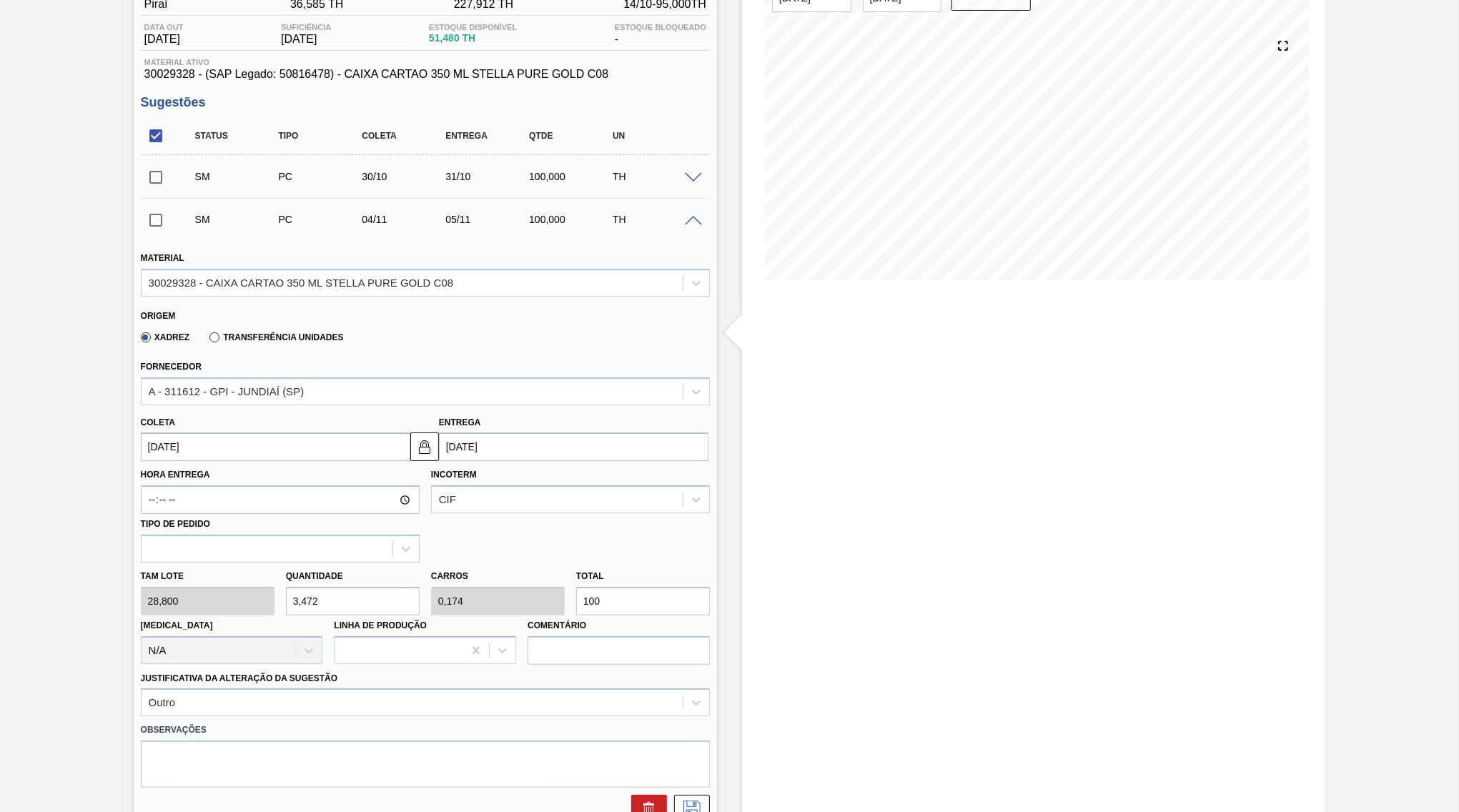
drag, startPoint x: 445, startPoint y: 601, endPoint x: 436, endPoint y: 600, distance: 9.1
click at [576, 600] on input "100" at bounding box center [643, 600] width 133 height 28
type input "0,278"
type input "0,014"
type input "8"
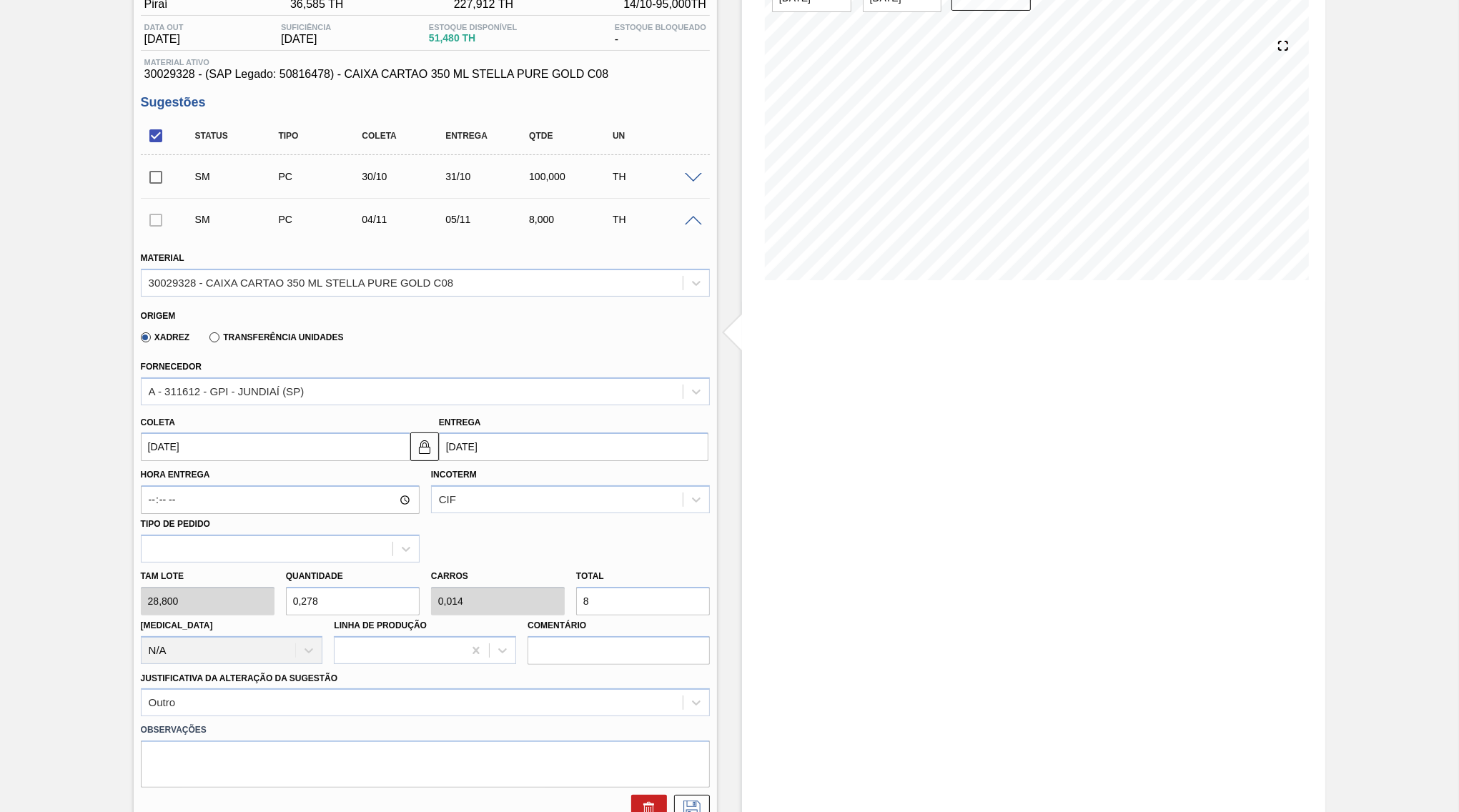
type input "2,778"
type input "0,139"
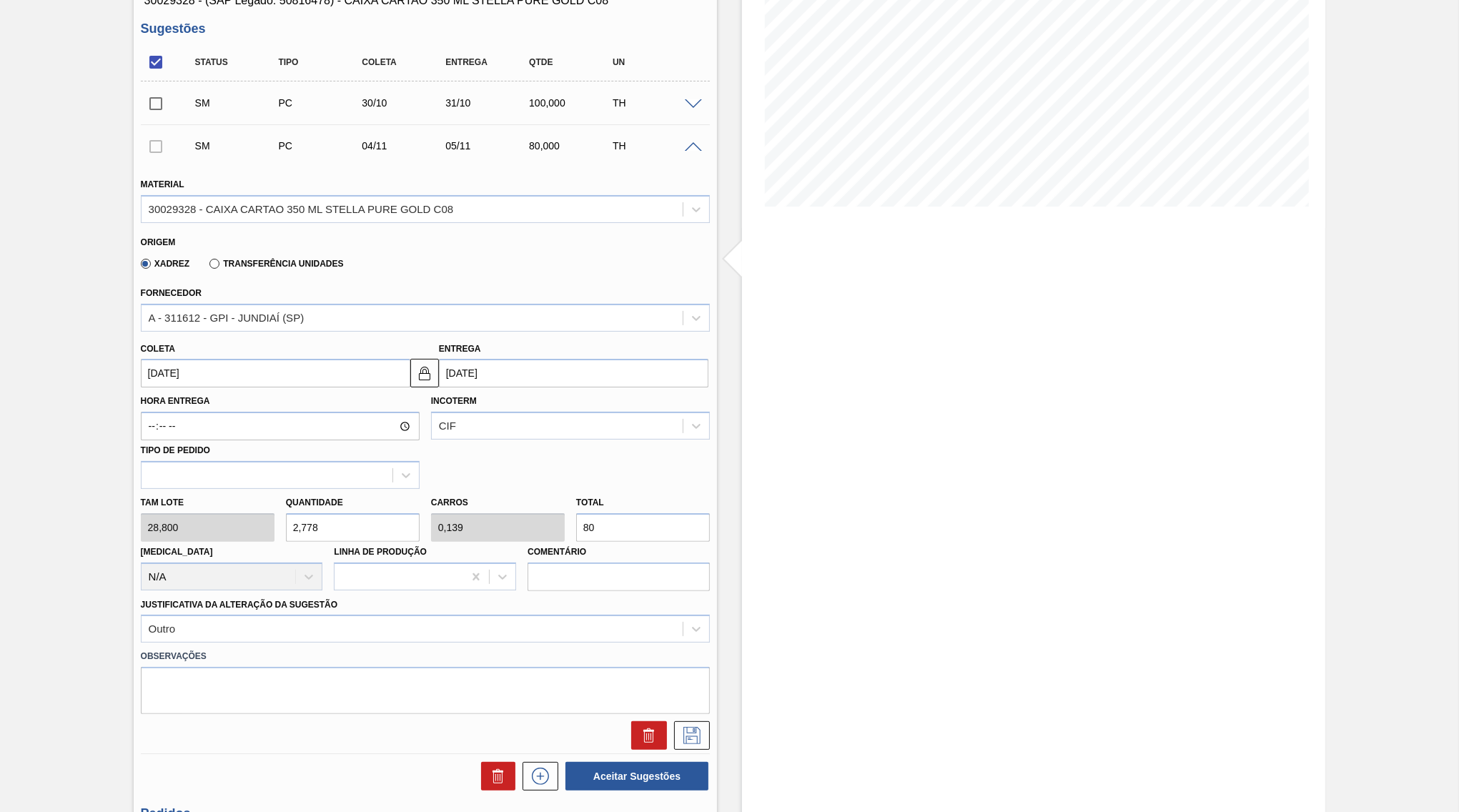
scroll to position [276, 0]
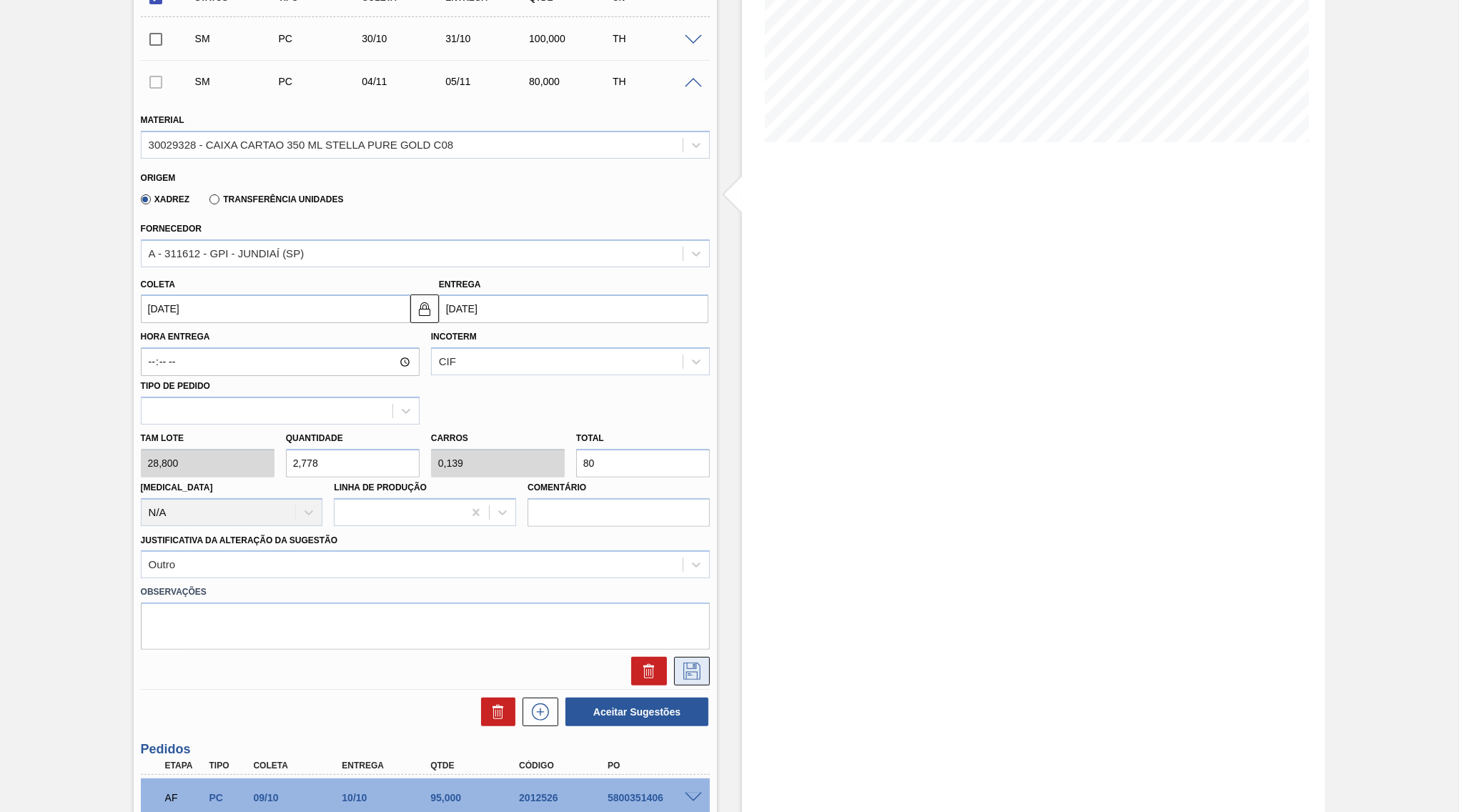
type input "80"
click at [690, 662] on icon at bounding box center [691, 671] width 23 height 18
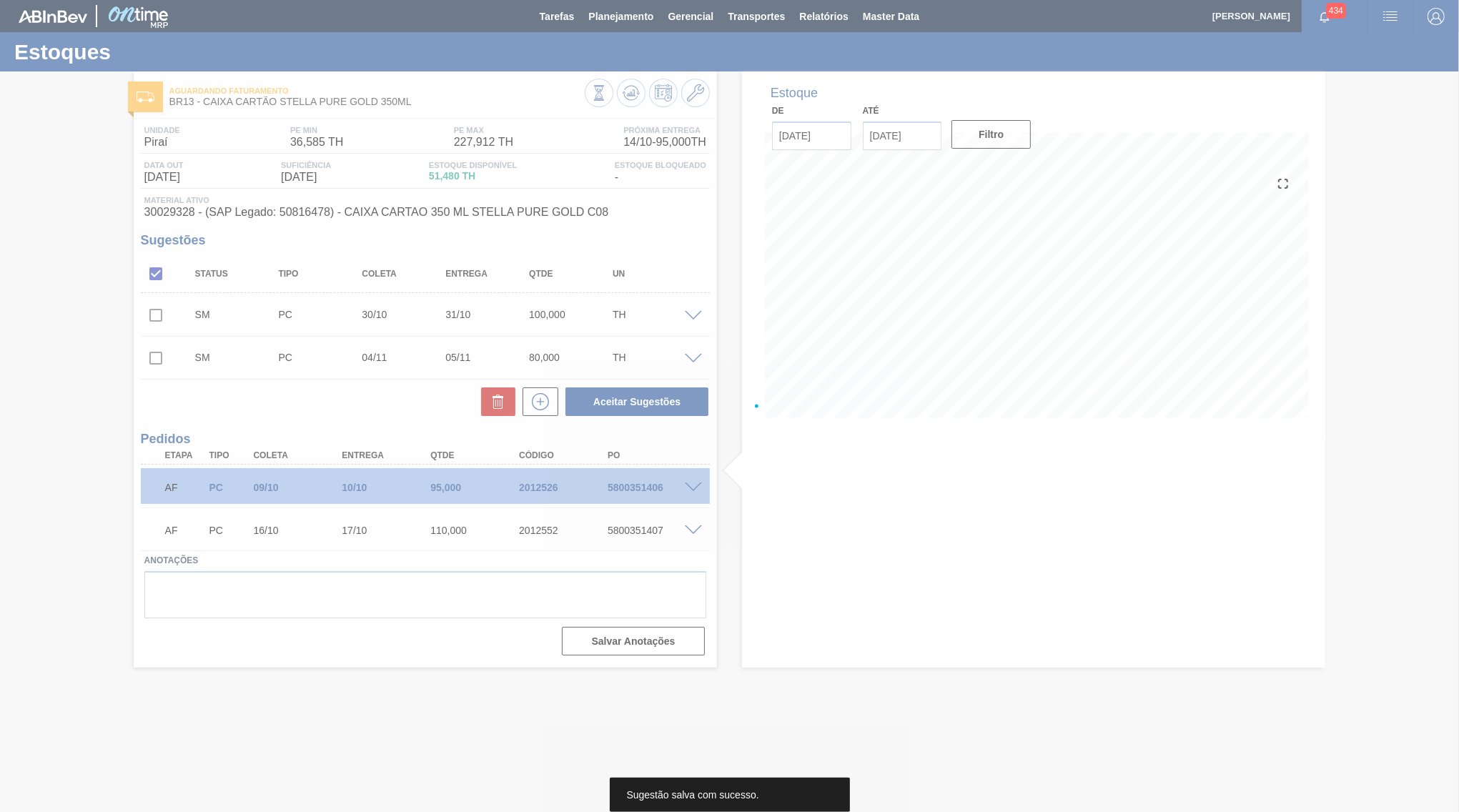
scroll to position [0, 0]
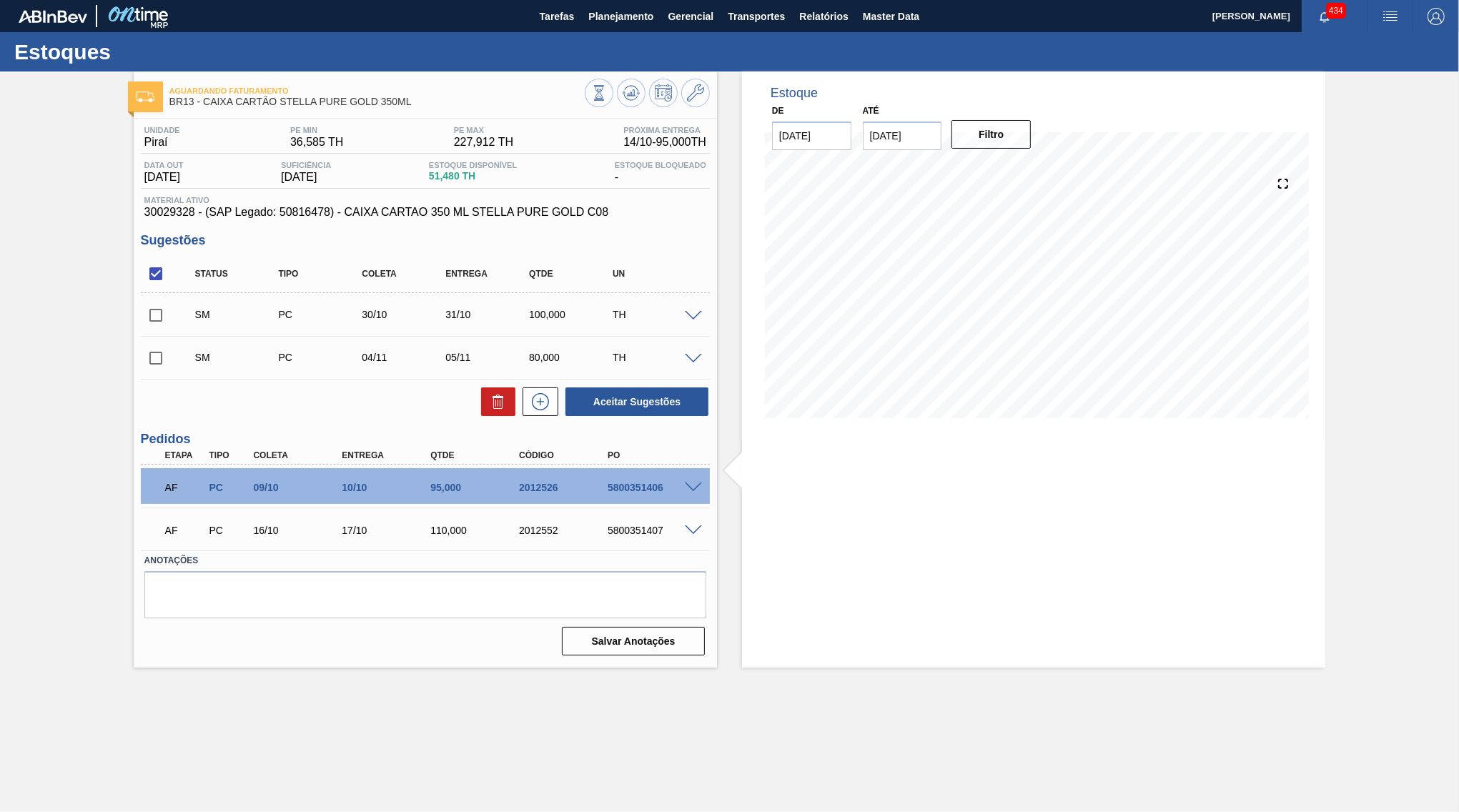
click at [696, 361] on span at bounding box center [694, 358] width 18 height 11
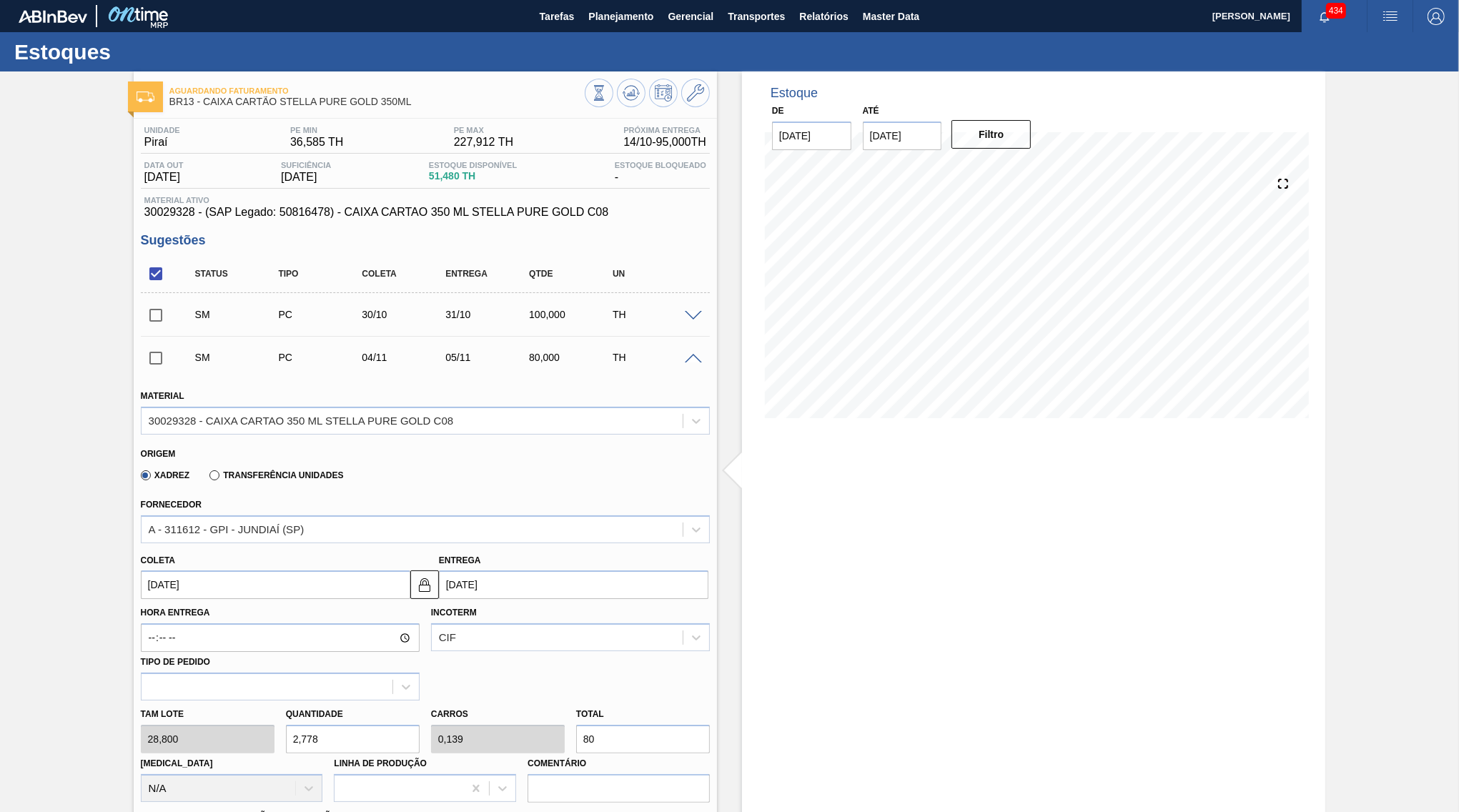
drag, startPoint x: 579, startPoint y: 697, endPoint x: 549, endPoint y: 696, distance: 30.0
click at [576, 725] on input "80" at bounding box center [643, 739] width 133 height 28
type input "0,208"
type input "0,01"
type input "6"
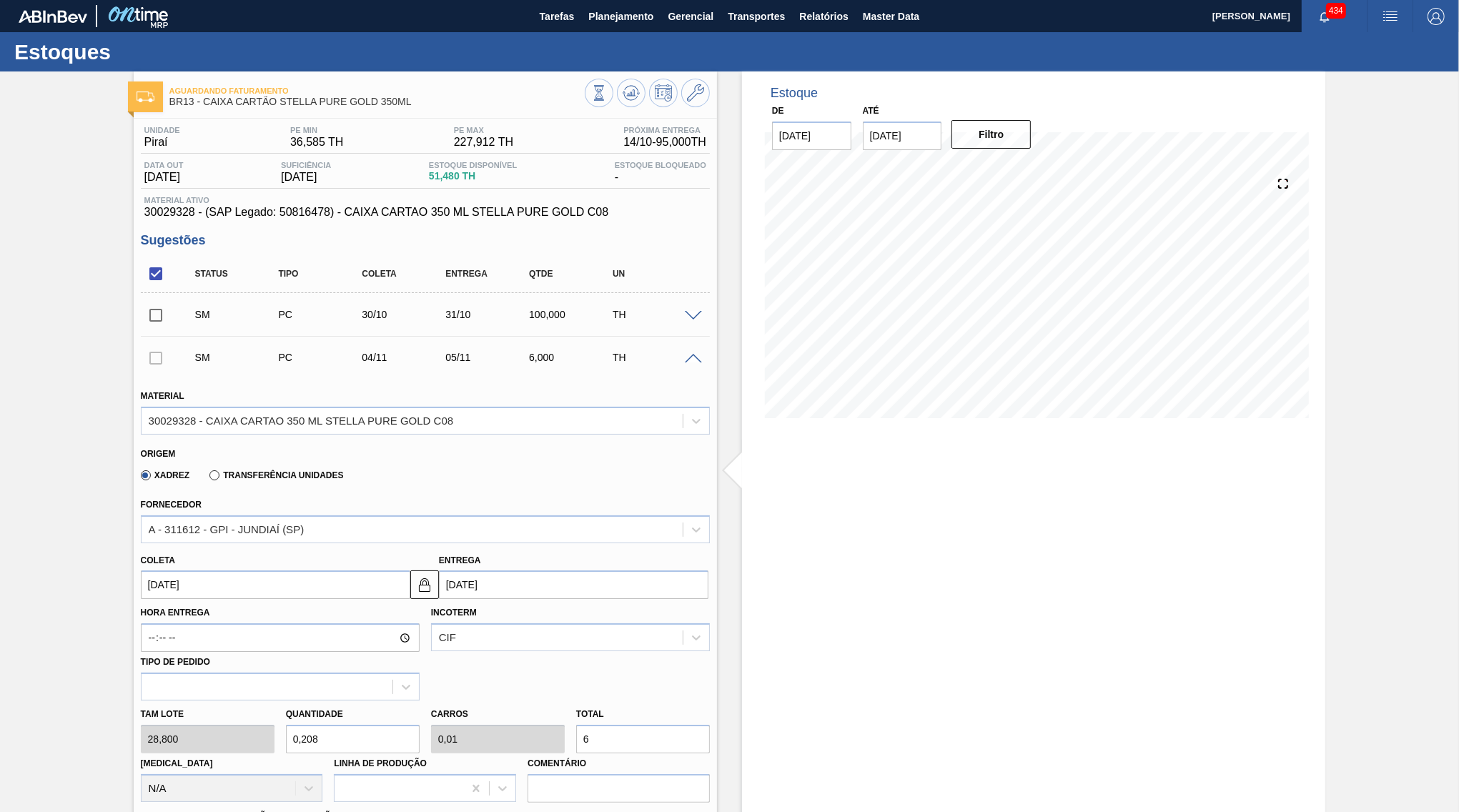
type input "2,083"
type input "0,104"
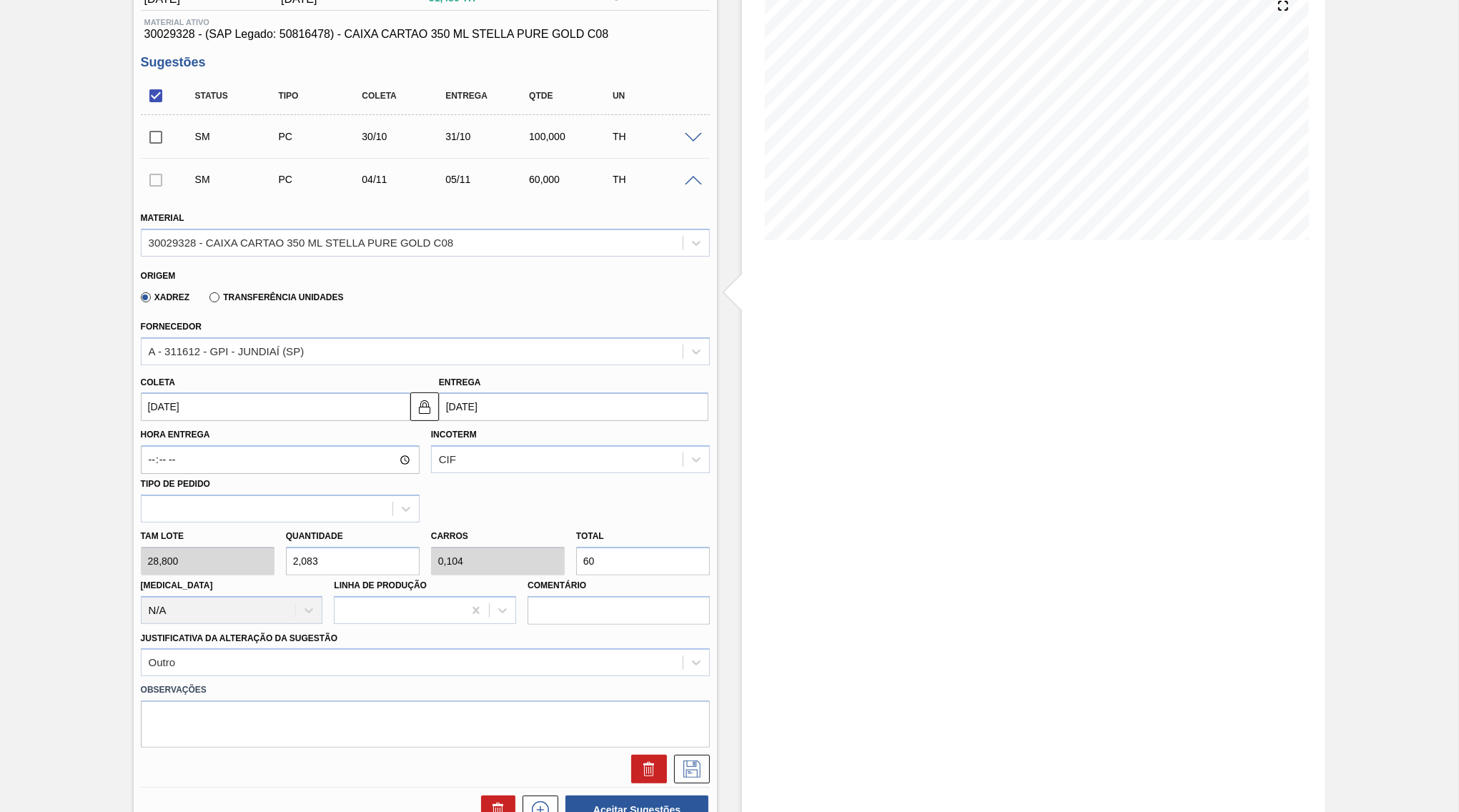
scroll to position [207, 0]
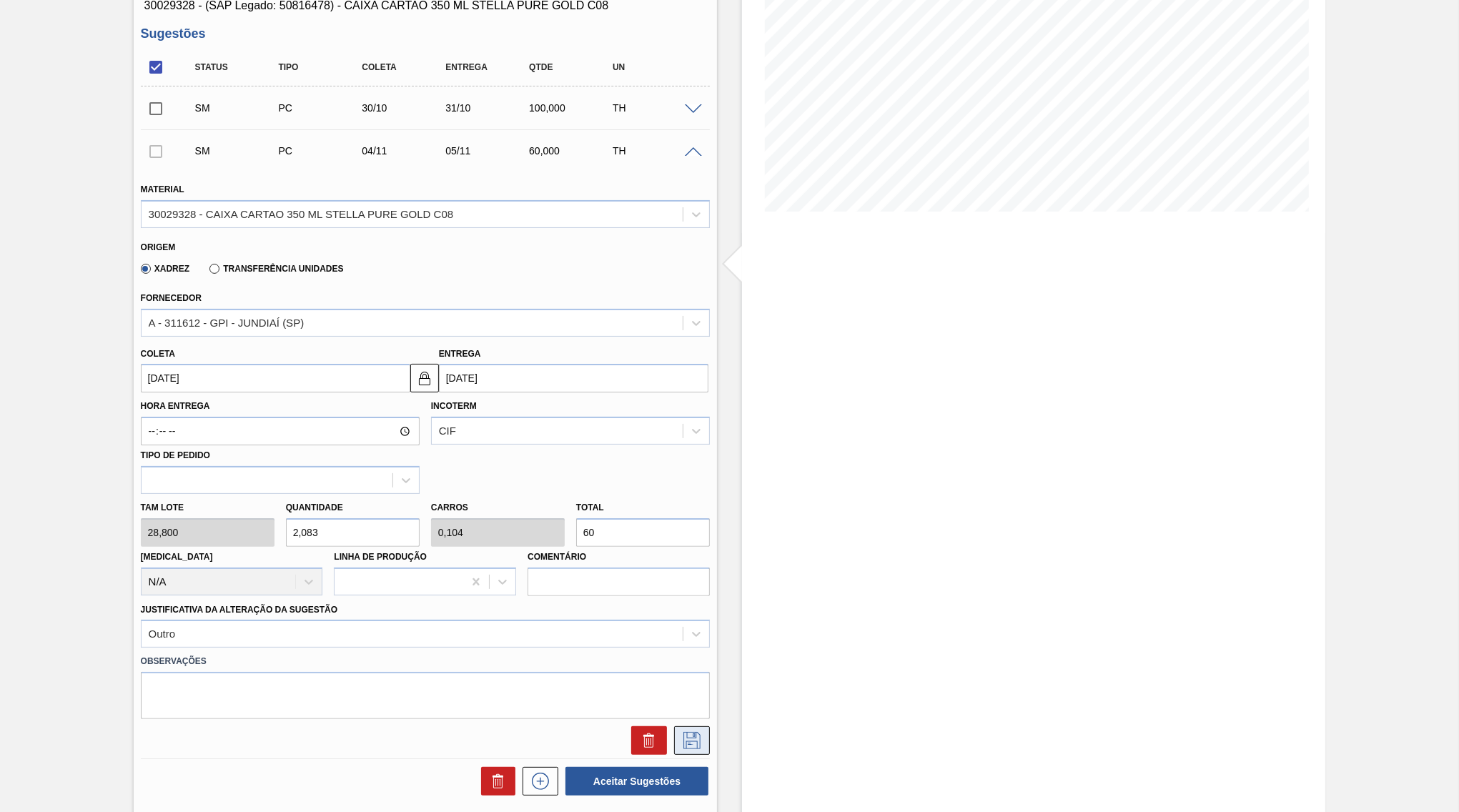
type input "60"
click at [702, 732] on icon at bounding box center [691, 740] width 23 height 18
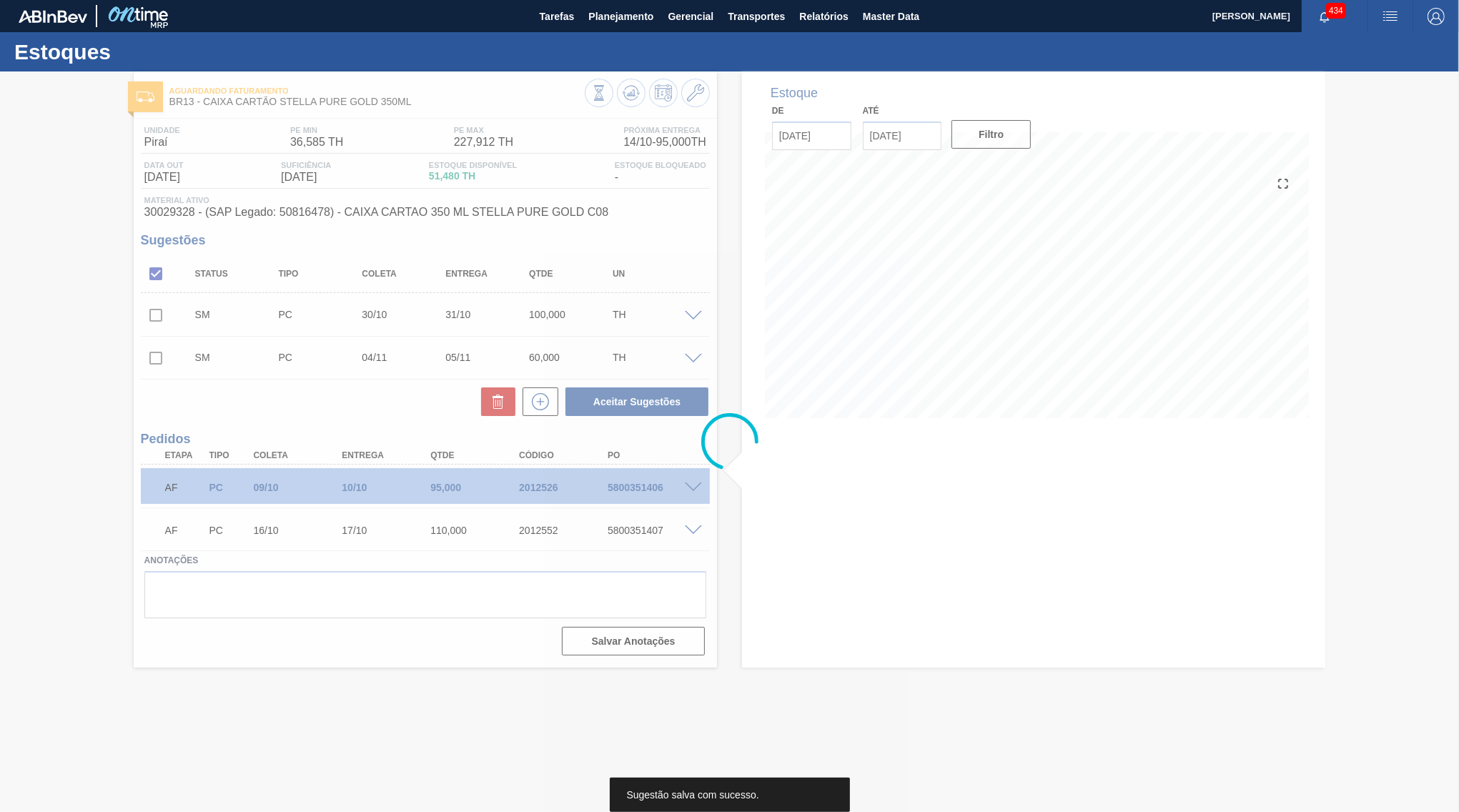
scroll to position [0, 0]
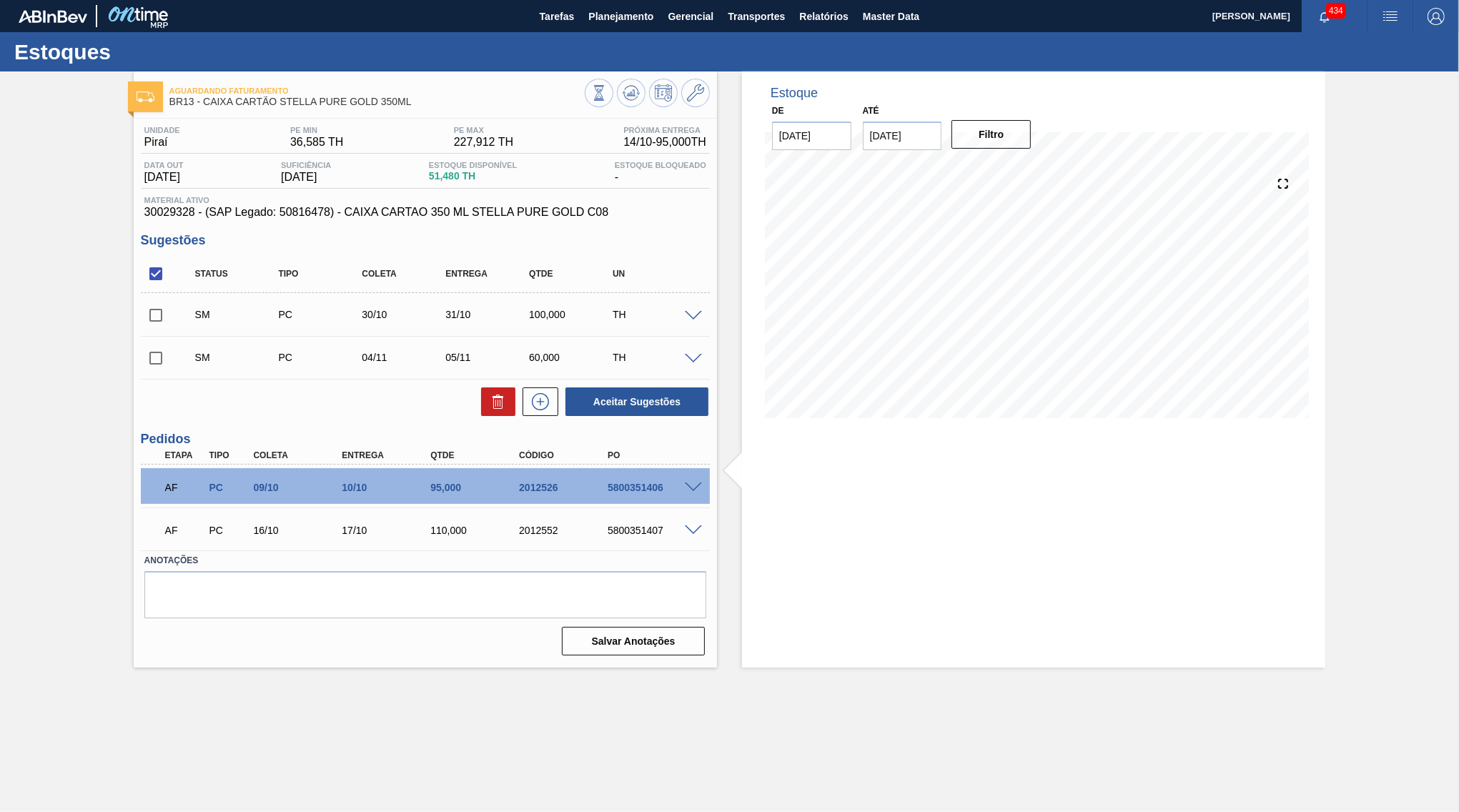
click at [701, 357] on span at bounding box center [694, 358] width 18 height 11
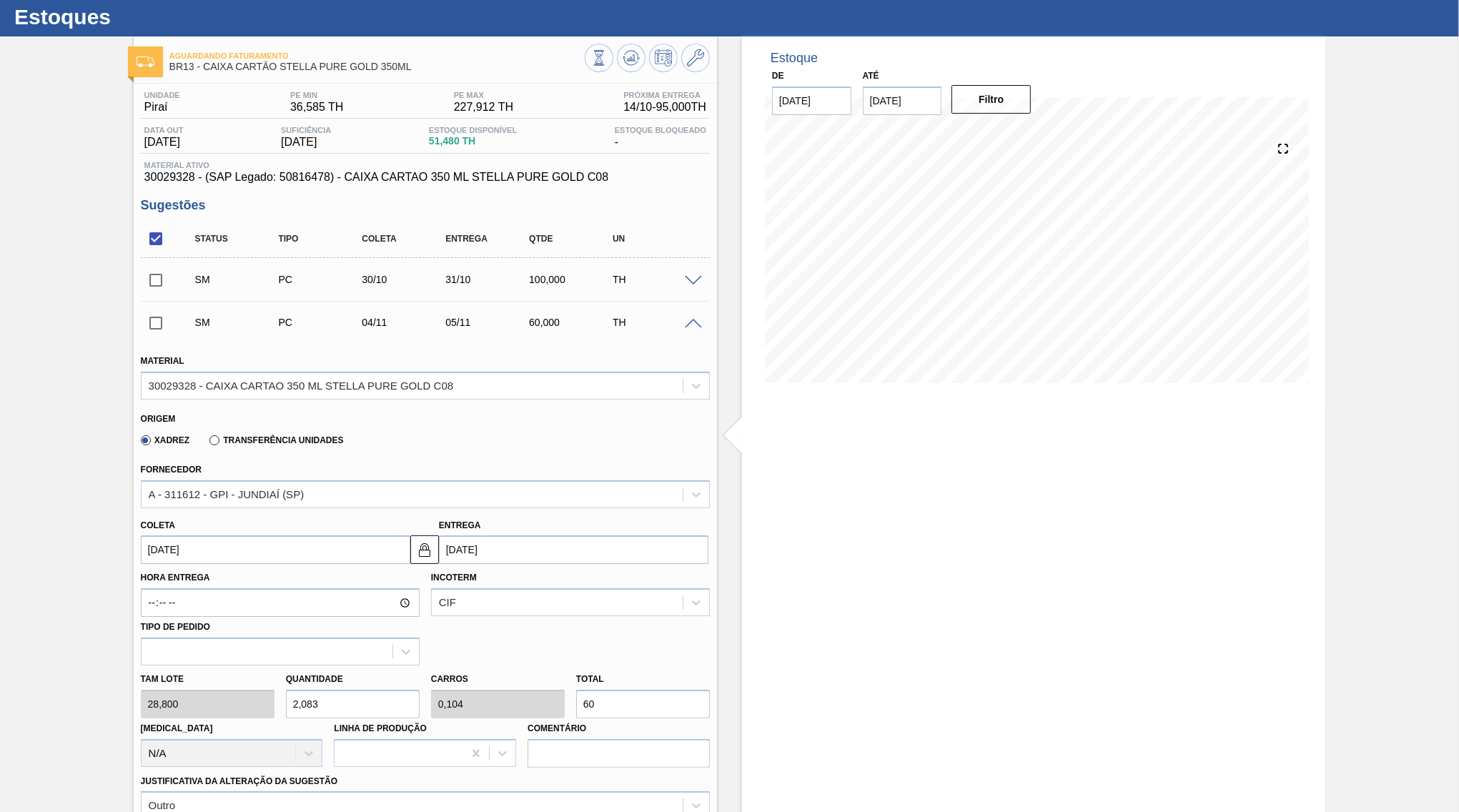
scroll to position [69, 0]
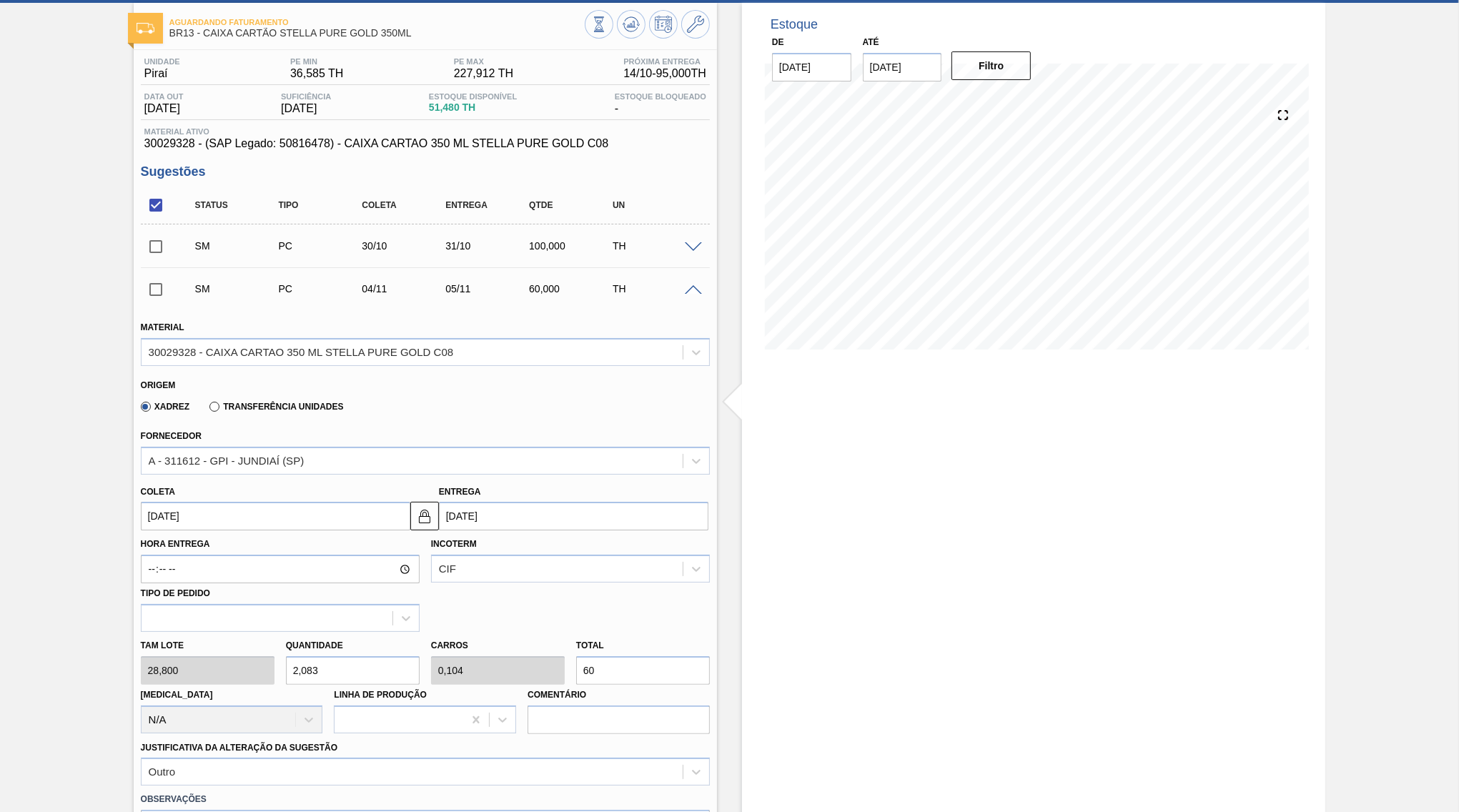
drag, startPoint x: 652, startPoint y: 641, endPoint x: 538, endPoint y: 650, distance: 114.4
click at [576, 656] on input "60" at bounding box center [643, 670] width 133 height 28
type input "0,139"
type input "0,007"
type input "4"
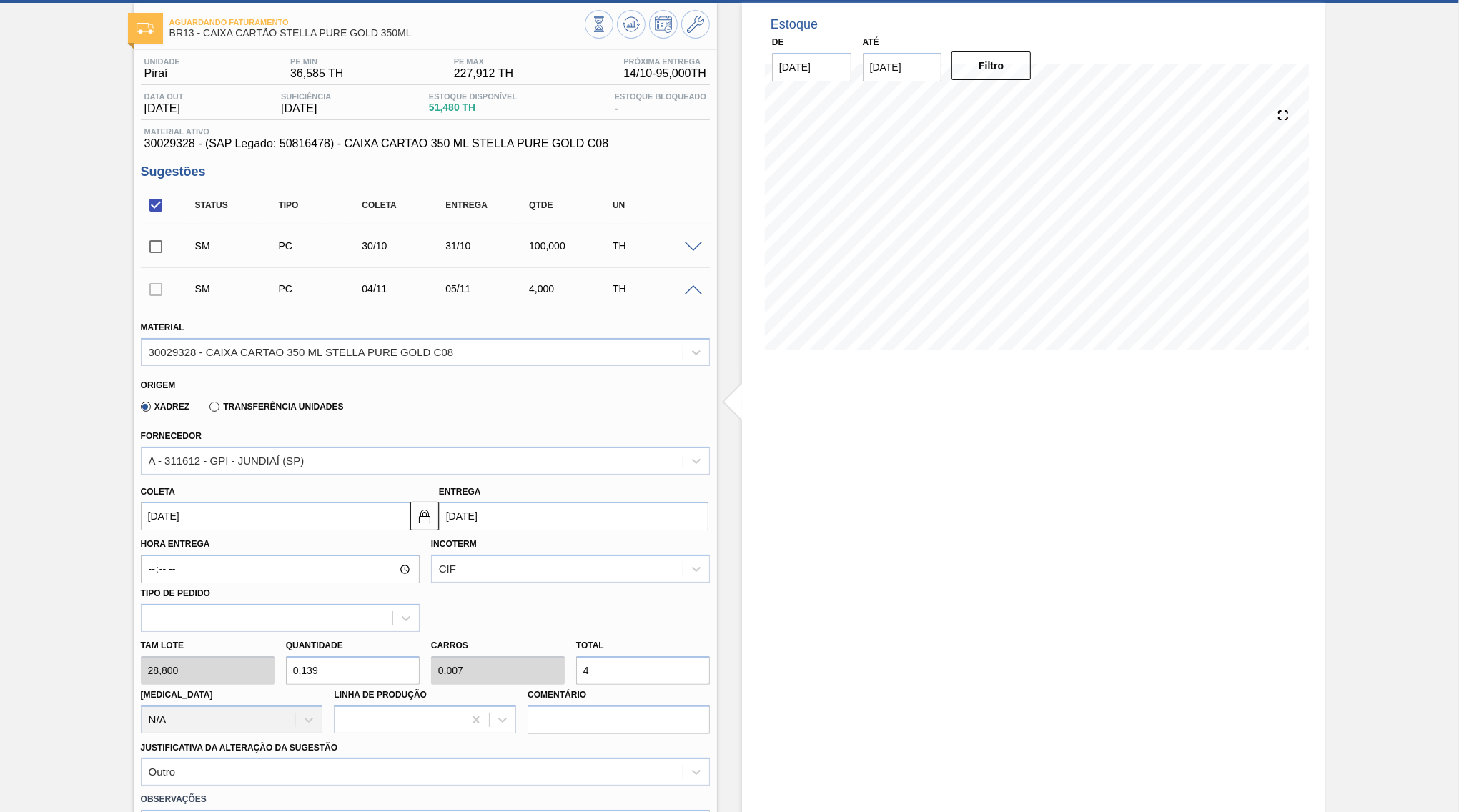
type input "1,389"
type input "0,069"
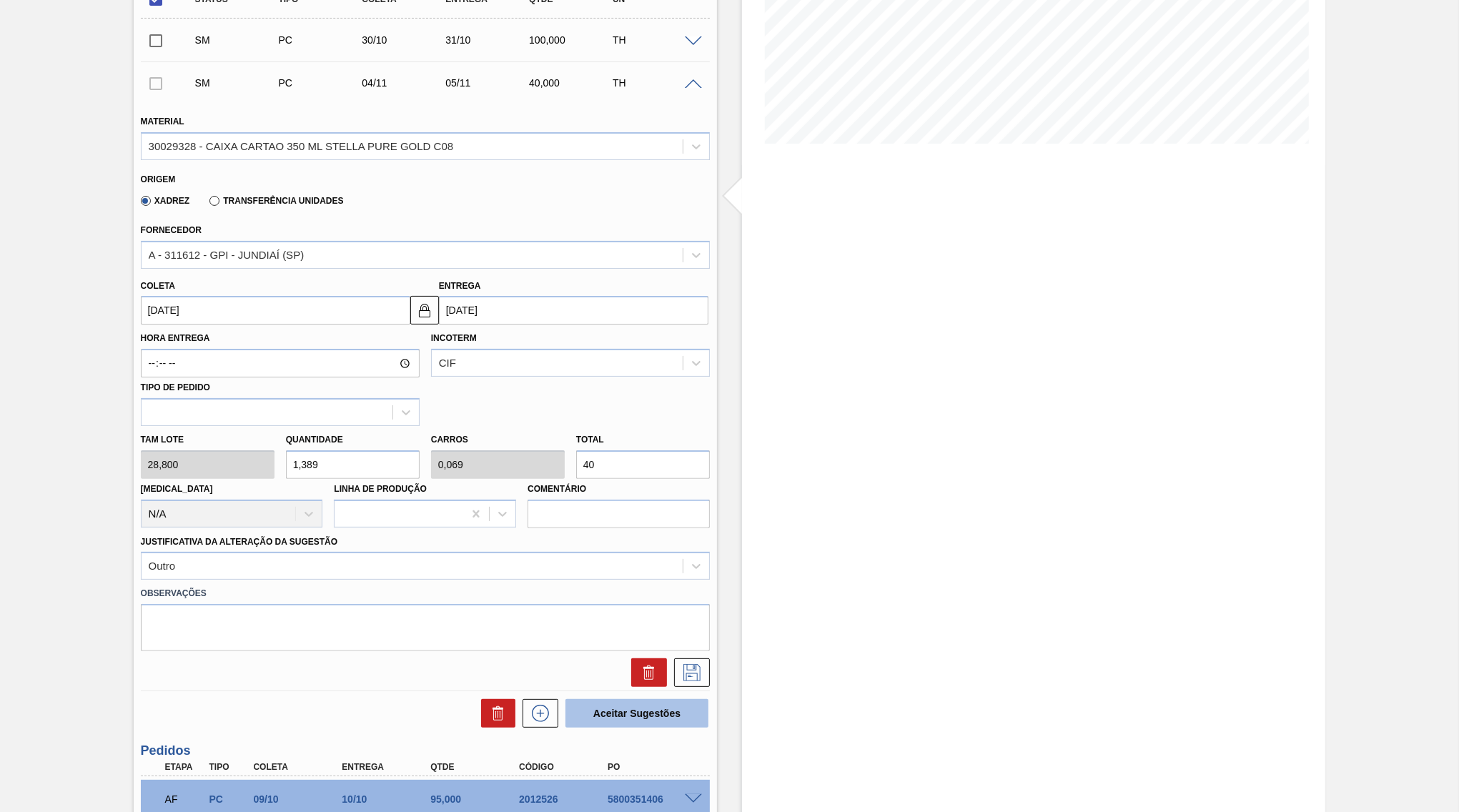
scroll to position [276, 0]
type input "40"
click at [696, 662] on icon at bounding box center [691, 671] width 23 height 18
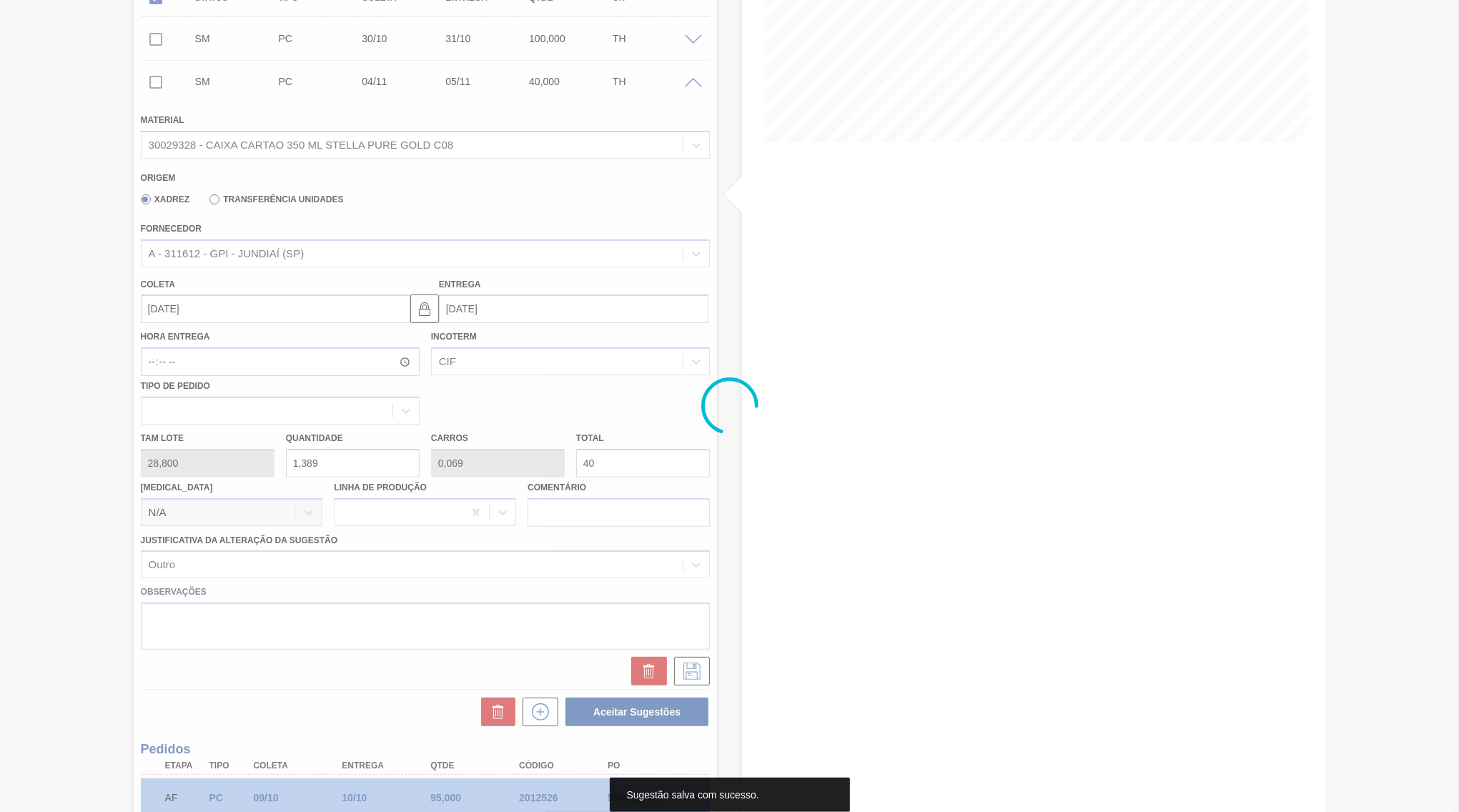
scroll to position [0, 0]
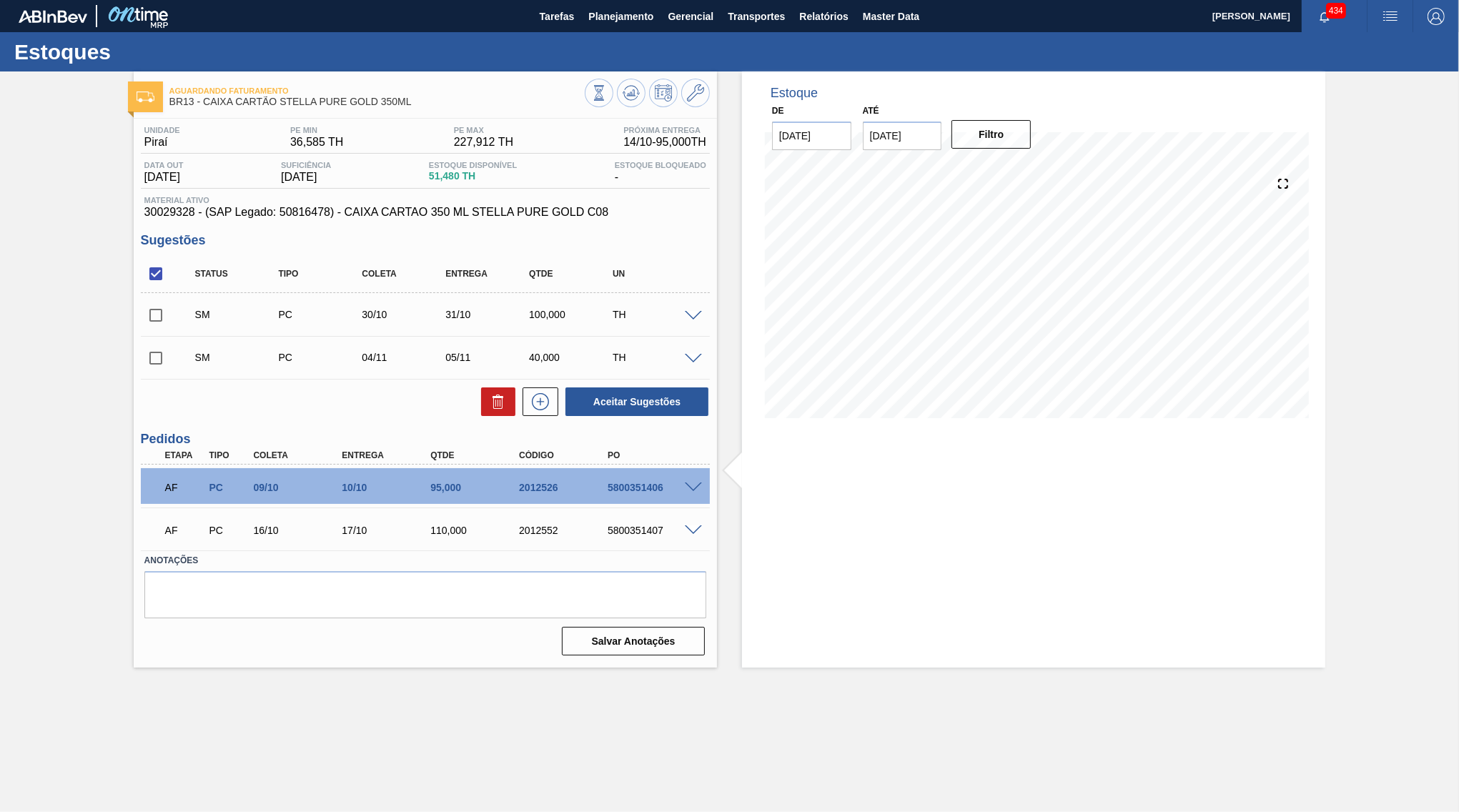
click at [694, 362] on span at bounding box center [694, 358] width 18 height 11
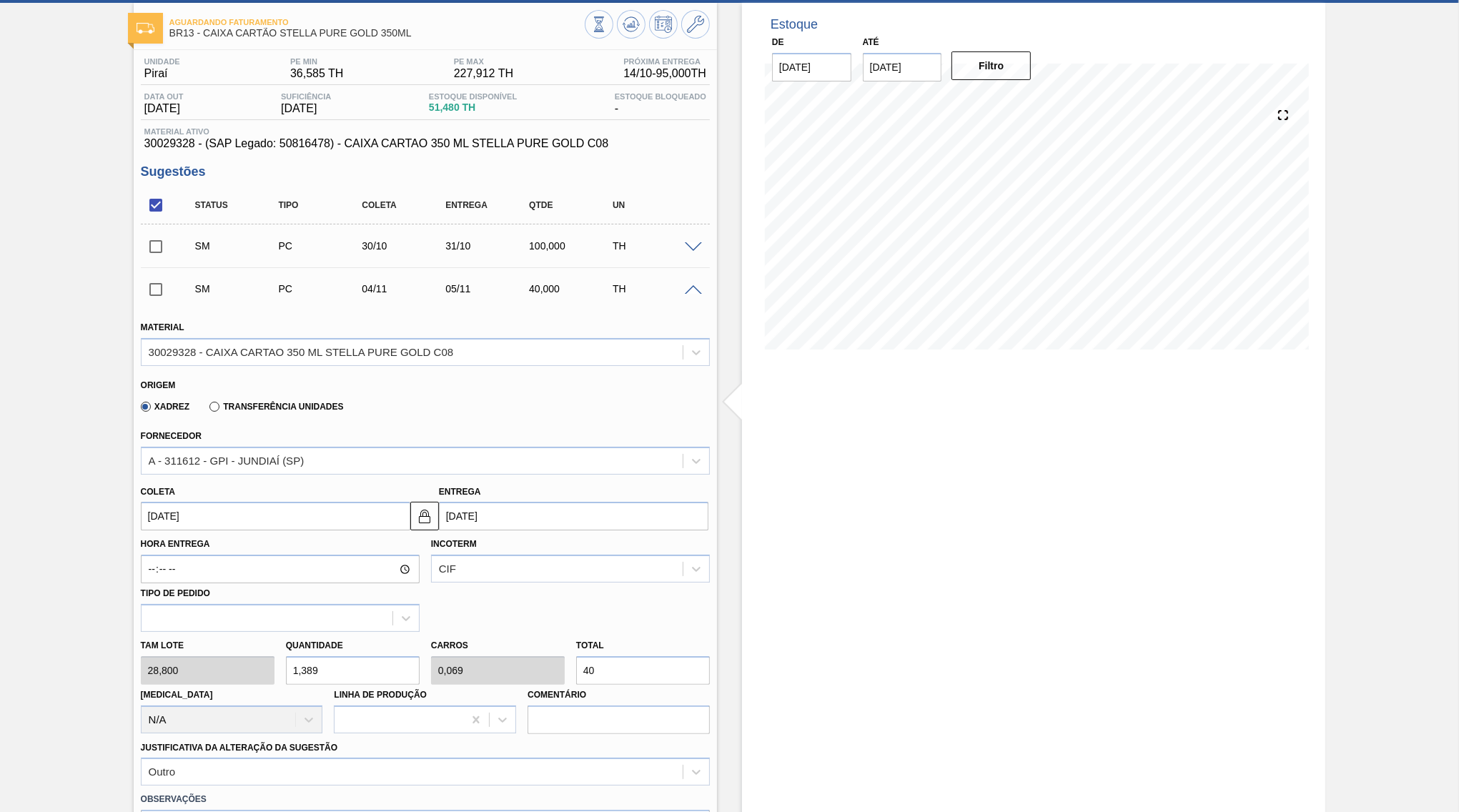
scroll to position [413, 0]
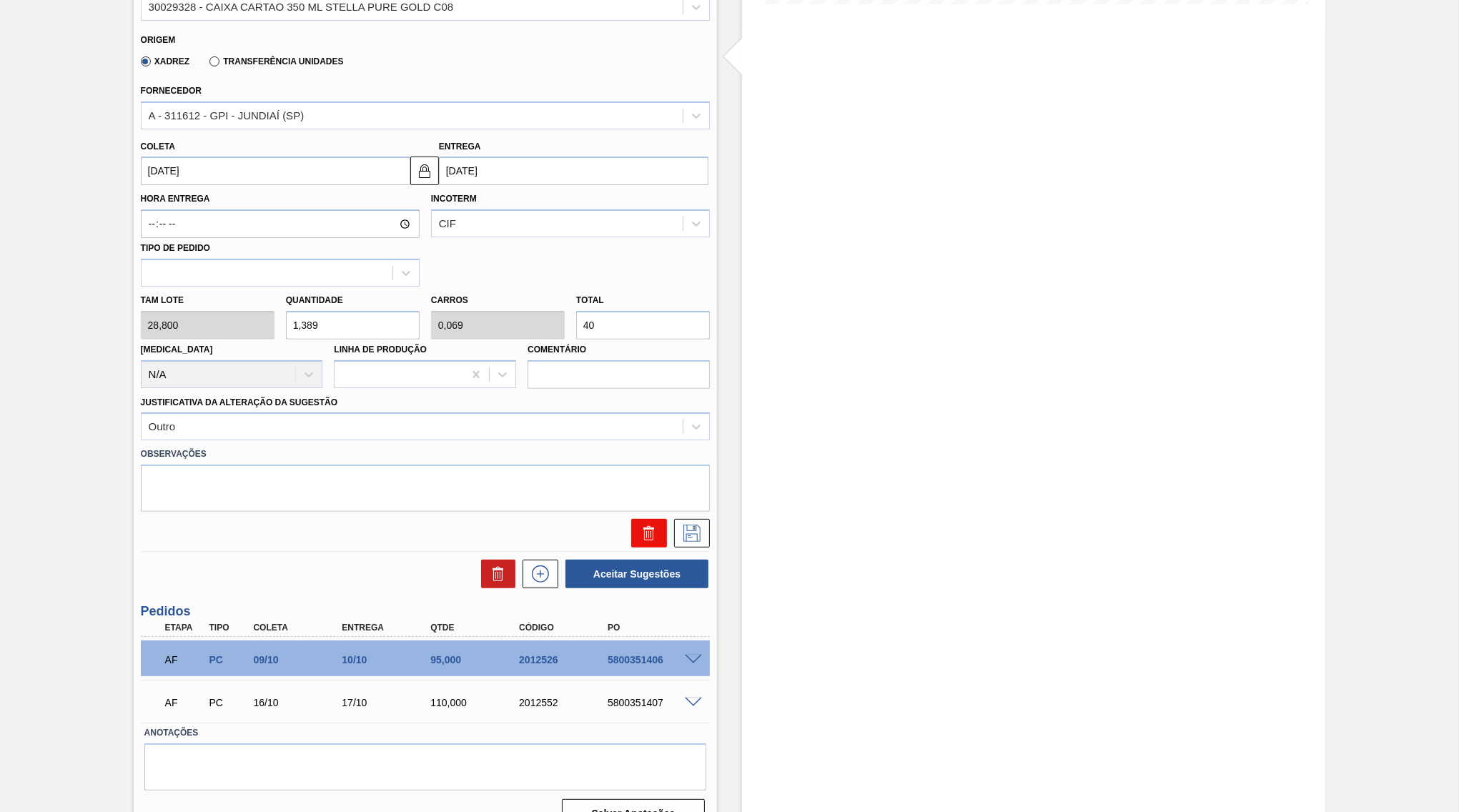
drag, startPoint x: 667, startPoint y: 497, endPoint x: 654, endPoint y: 500, distance: 13.3
click at [656, 511] on div at bounding box center [425, 529] width 580 height 35
click at [654, 519] on button at bounding box center [649, 533] width 35 height 28
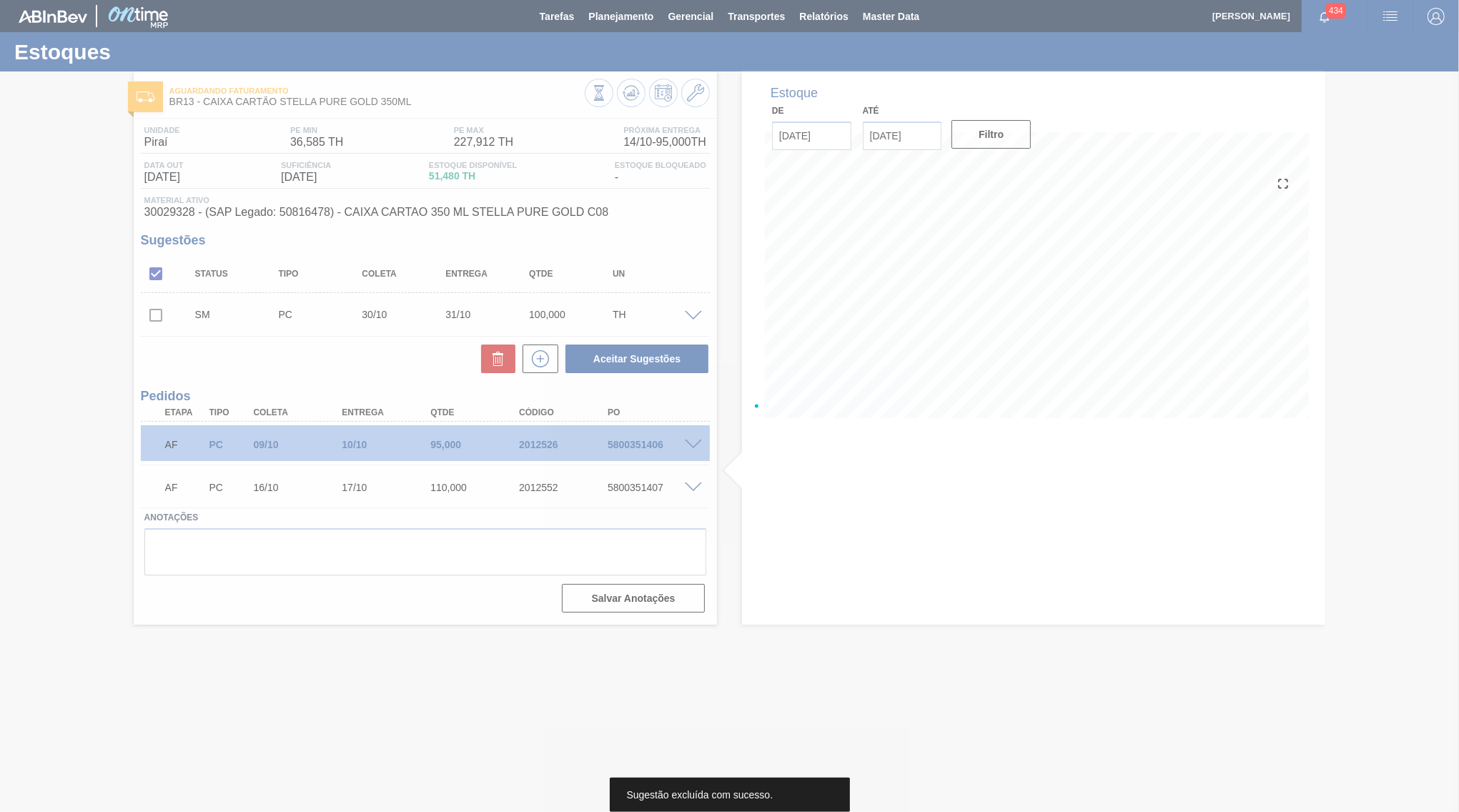
scroll to position [0, 0]
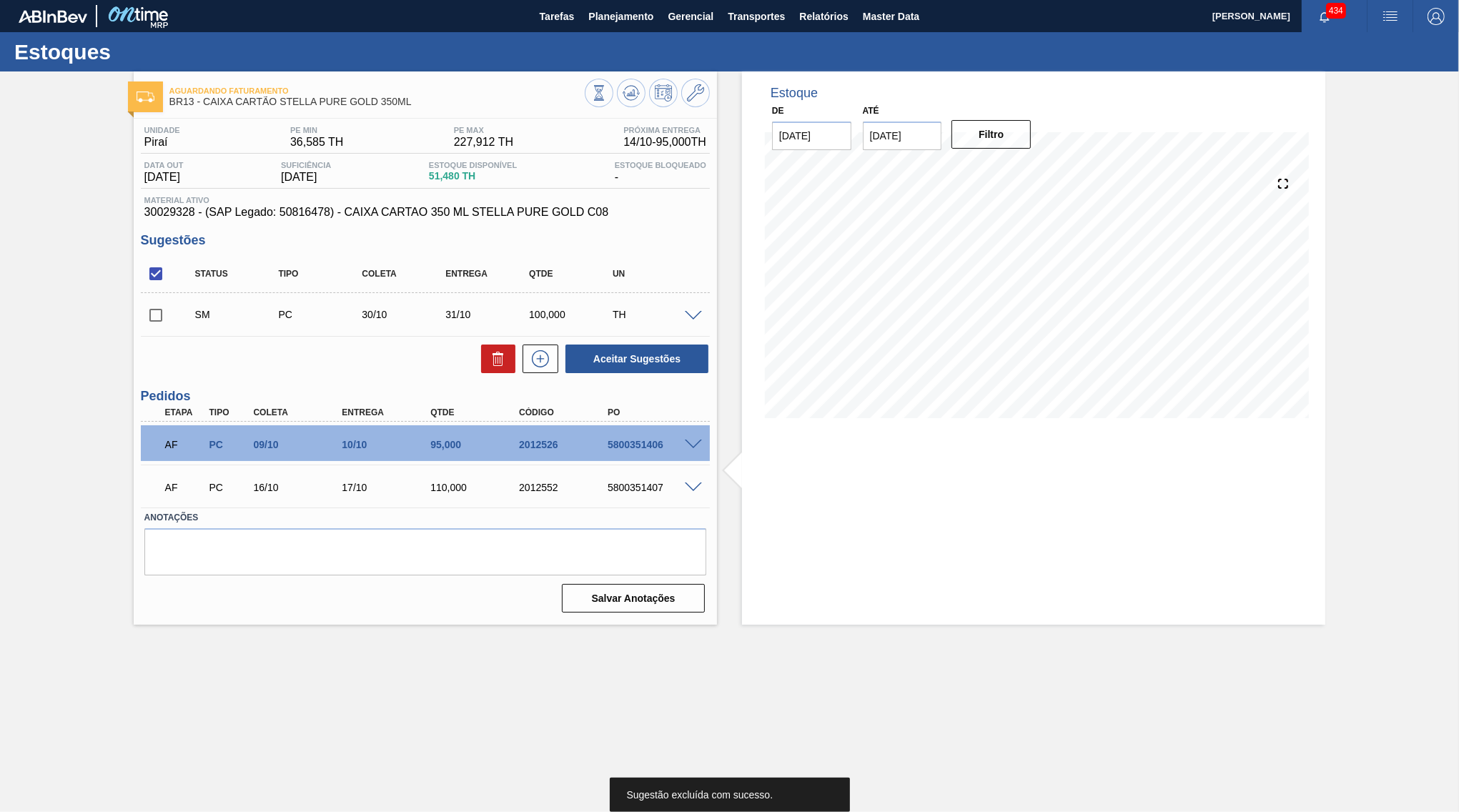
click at [693, 313] on span at bounding box center [694, 315] width 18 height 11
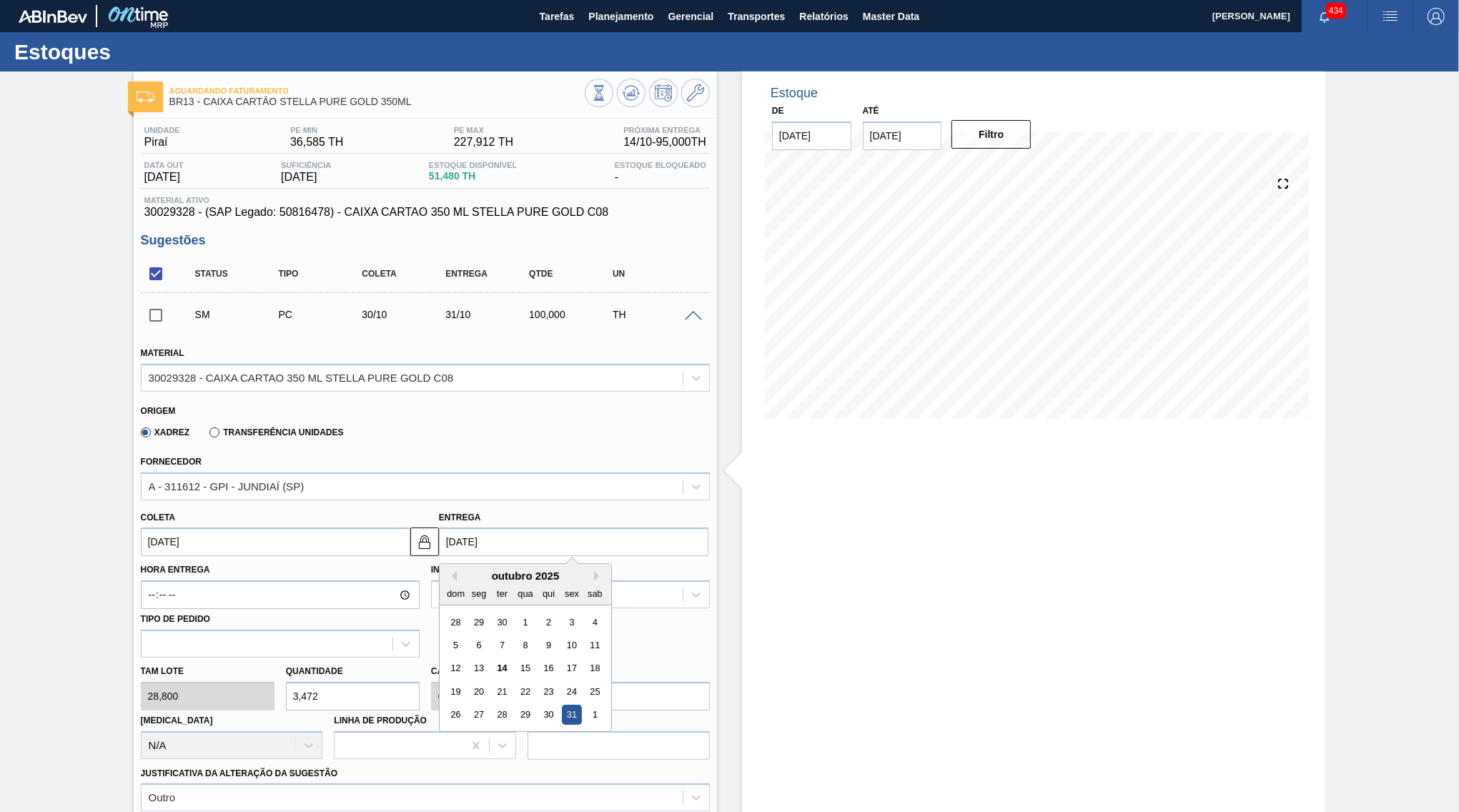
click at [519, 527] on input "[DATE]" at bounding box center [573, 541] width 269 height 28
click at [594, 571] on button "Next Month" at bounding box center [599, 576] width 10 height 10
click at [477, 636] on div "3" at bounding box center [479, 645] width 20 height 20
type input "[DATE]"
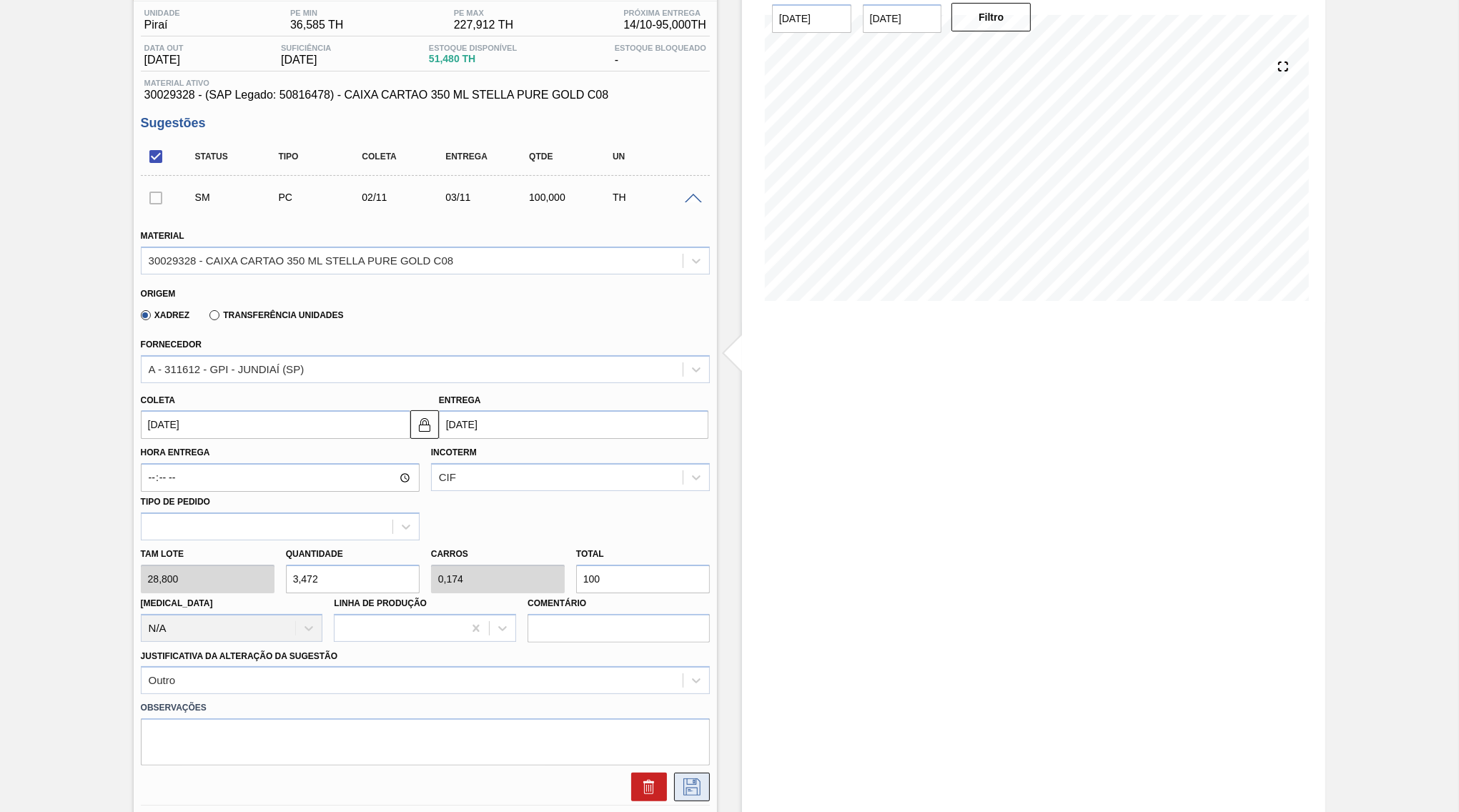
scroll to position [207, 0]
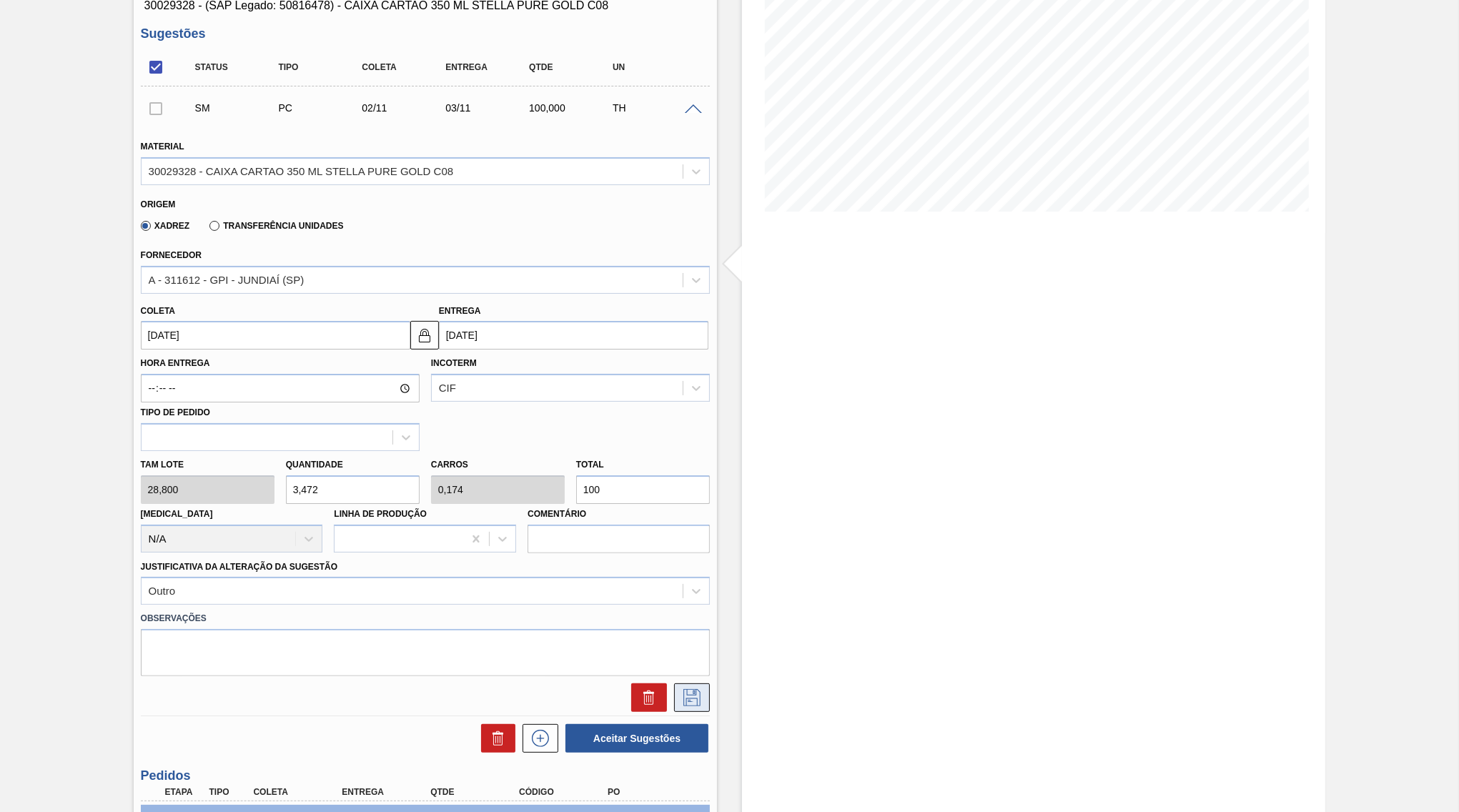
click at [683, 689] on icon at bounding box center [691, 697] width 23 height 18
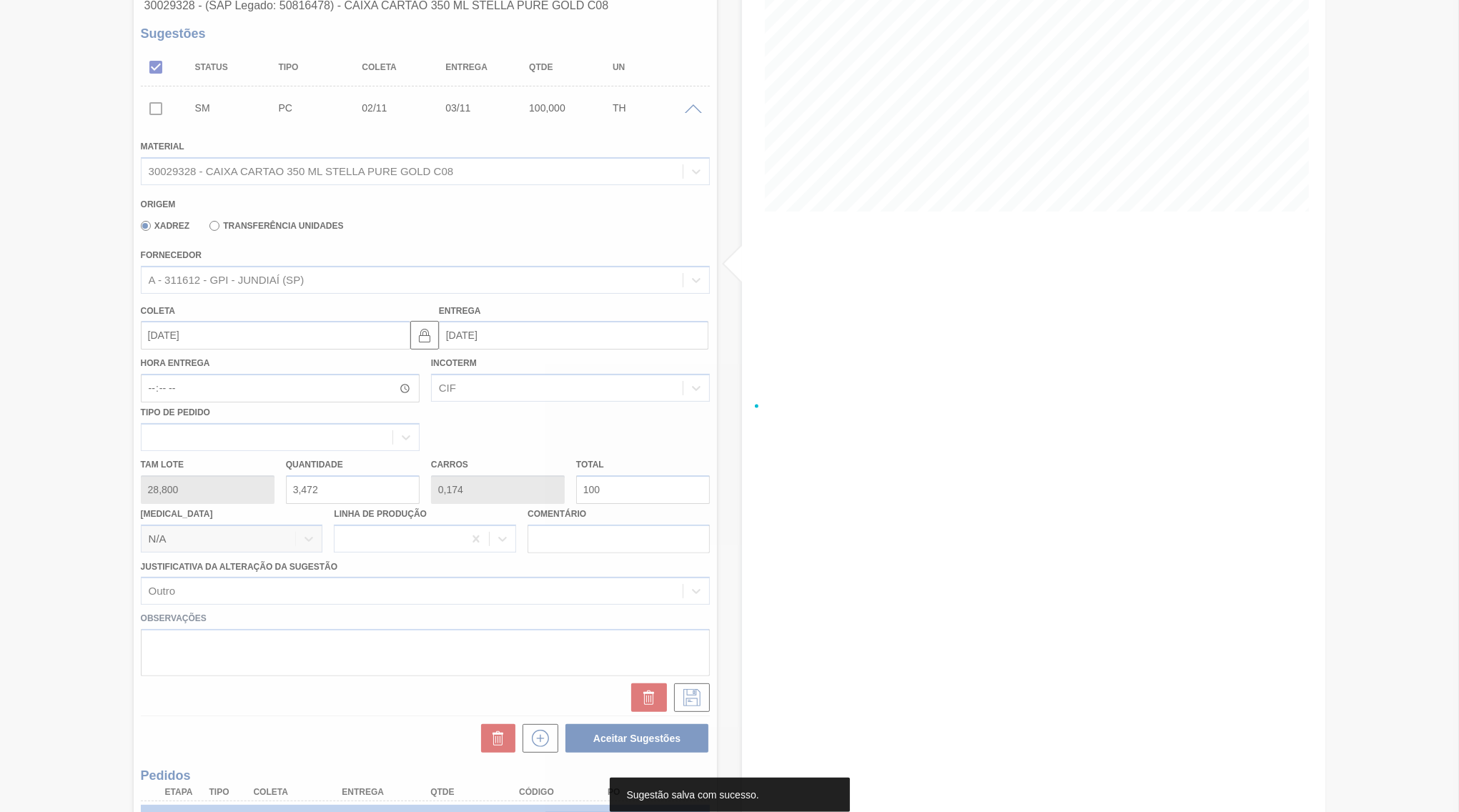
scroll to position [0, 0]
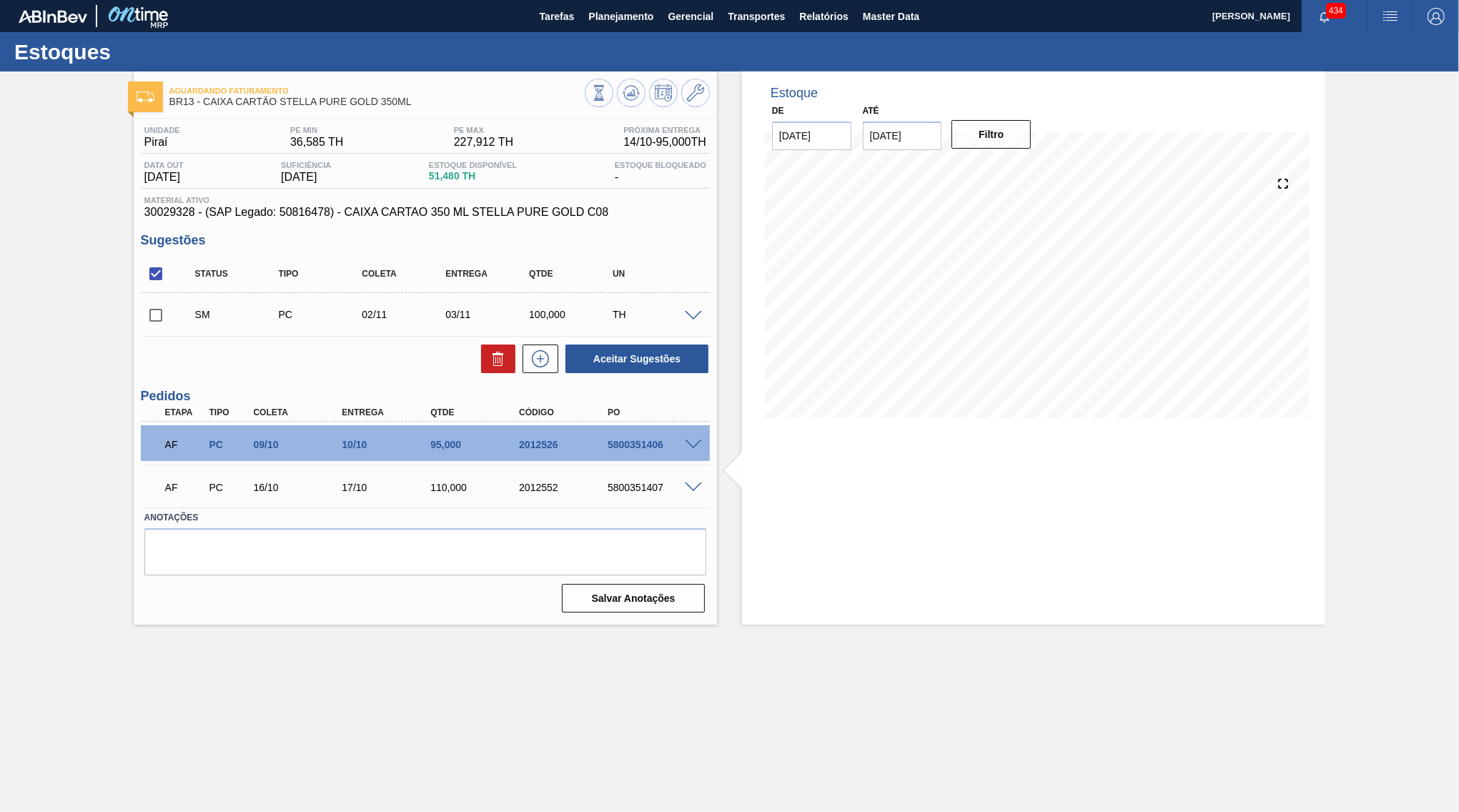
click at [694, 318] on span at bounding box center [694, 315] width 18 height 11
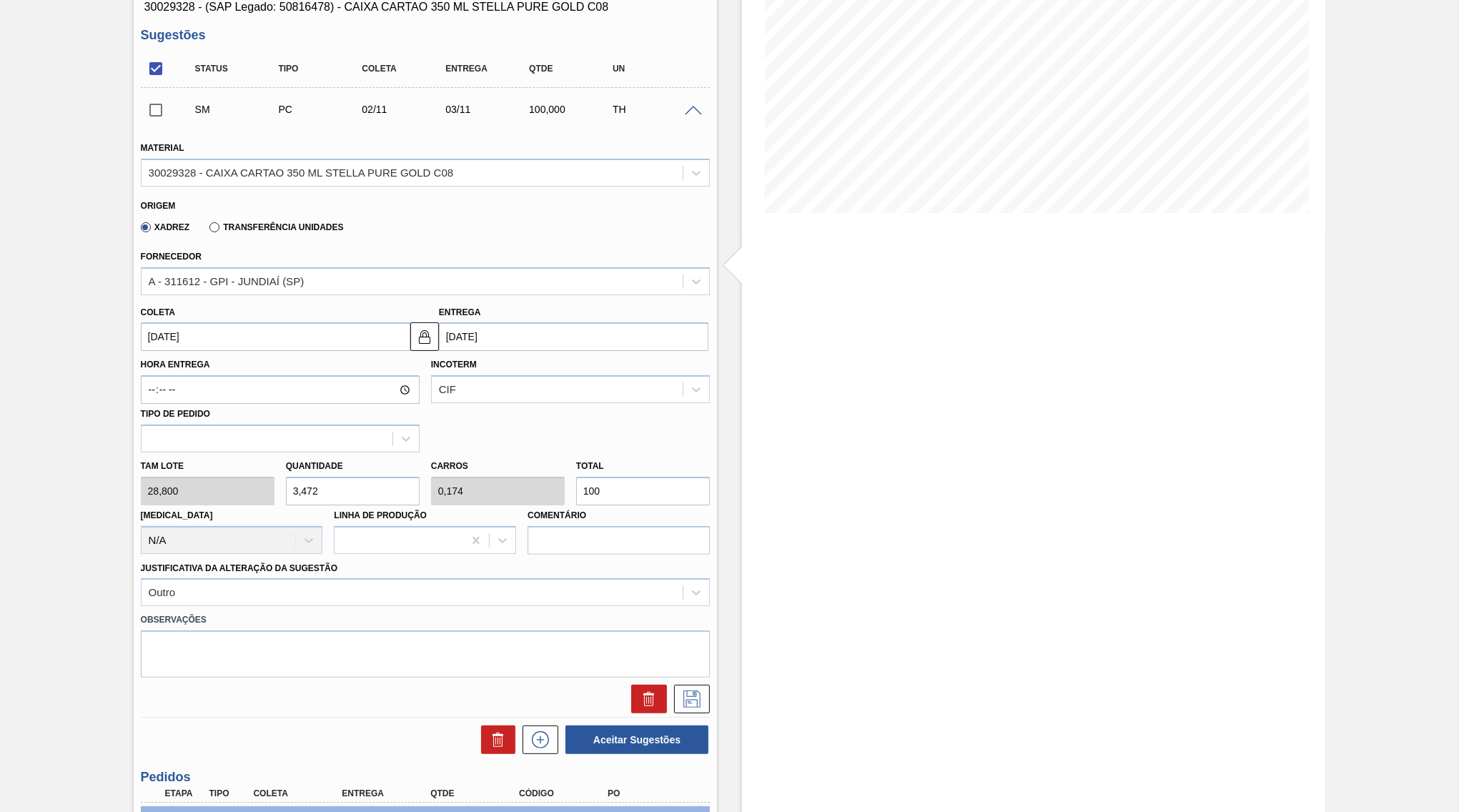
scroll to position [207, 0]
drag, startPoint x: 591, startPoint y: 475, endPoint x: 638, endPoint y: 476, distance: 47.0
click at [638, 476] on input "100" at bounding box center [643, 489] width 133 height 28
type input "10"
type input "0,347"
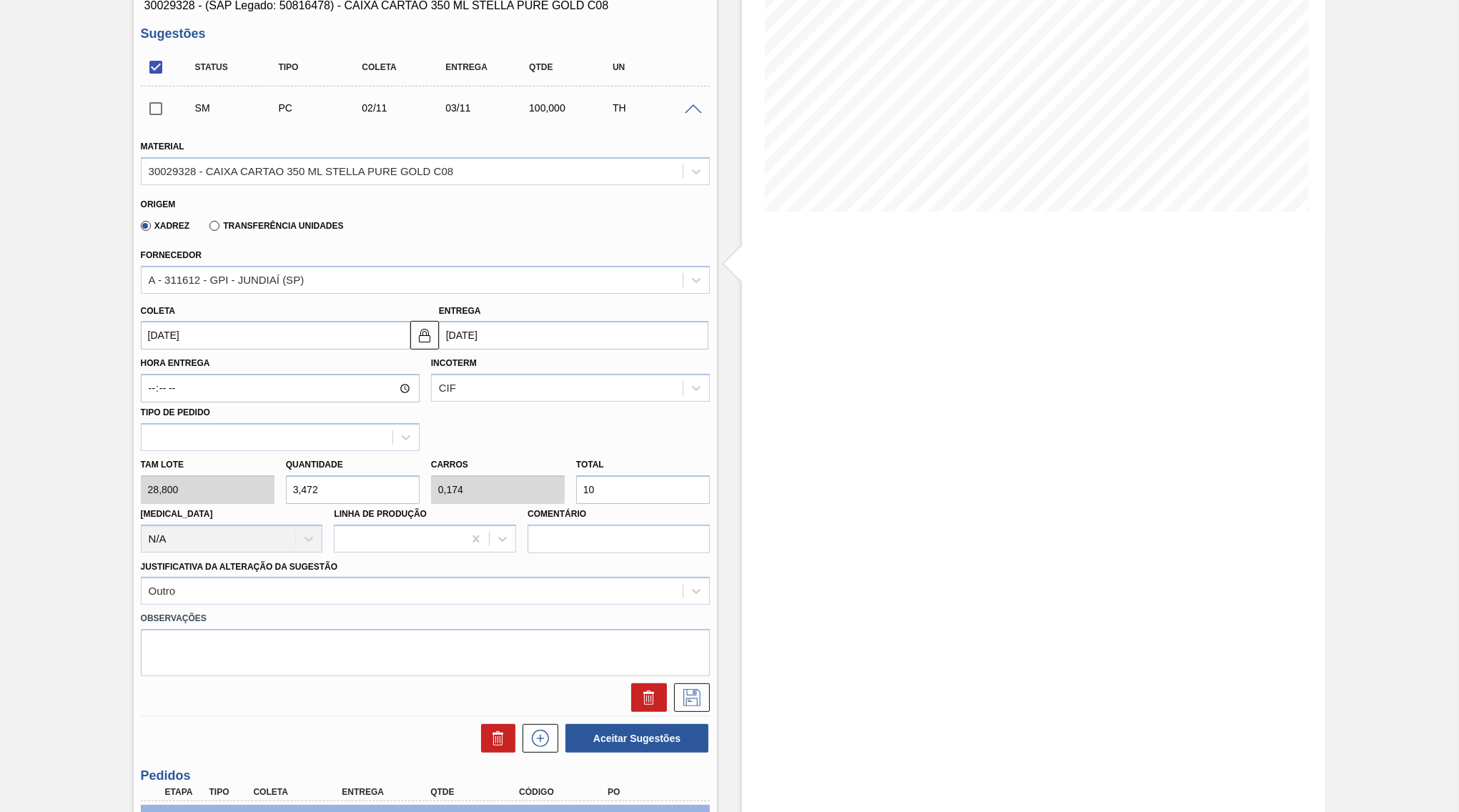
type input "0,017"
type input "0,035"
type input "0,002"
type input "1"
type input "0,451"
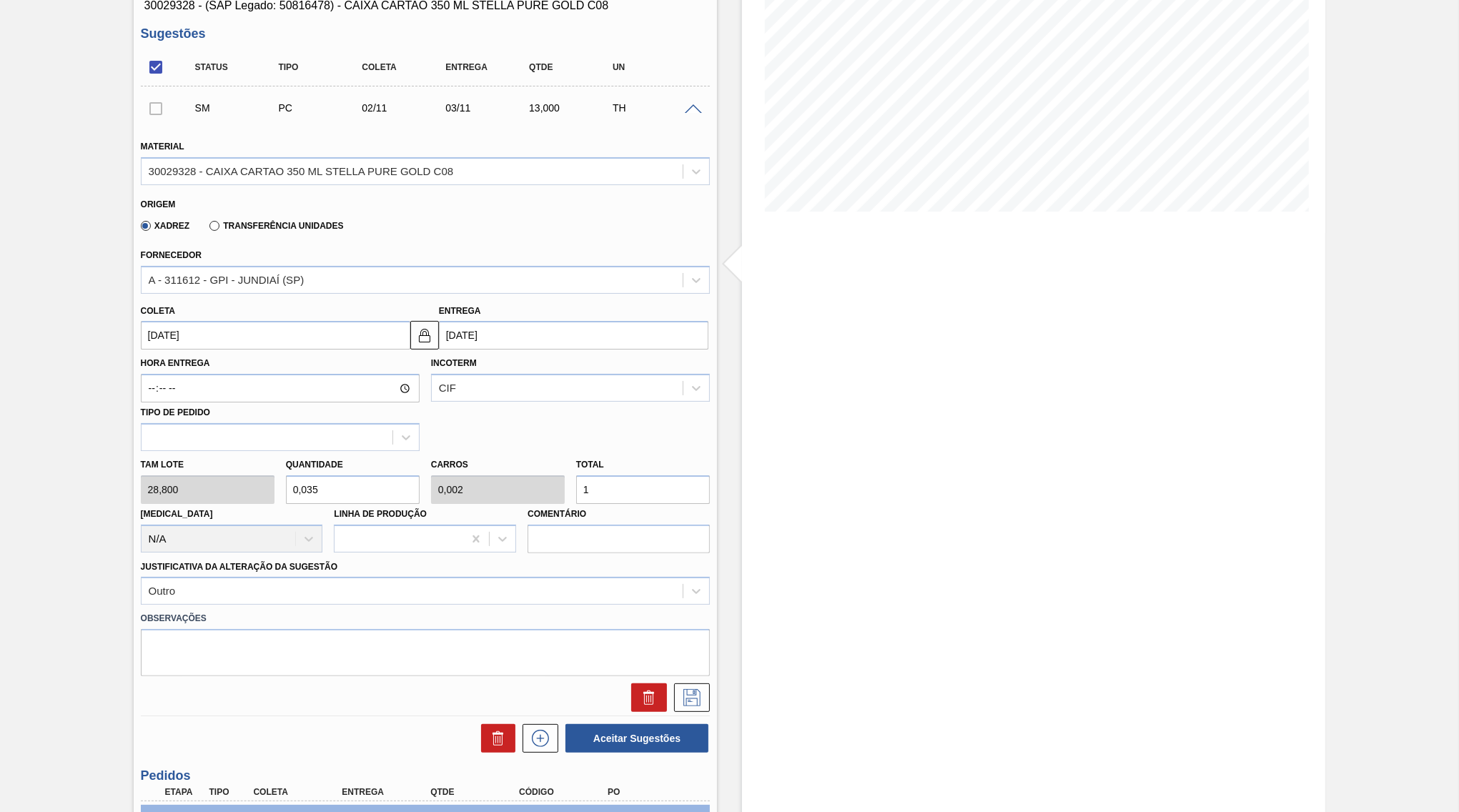
type input "0,023"
type input "13"
type input "4,514"
type input "0,226"
type input "130"
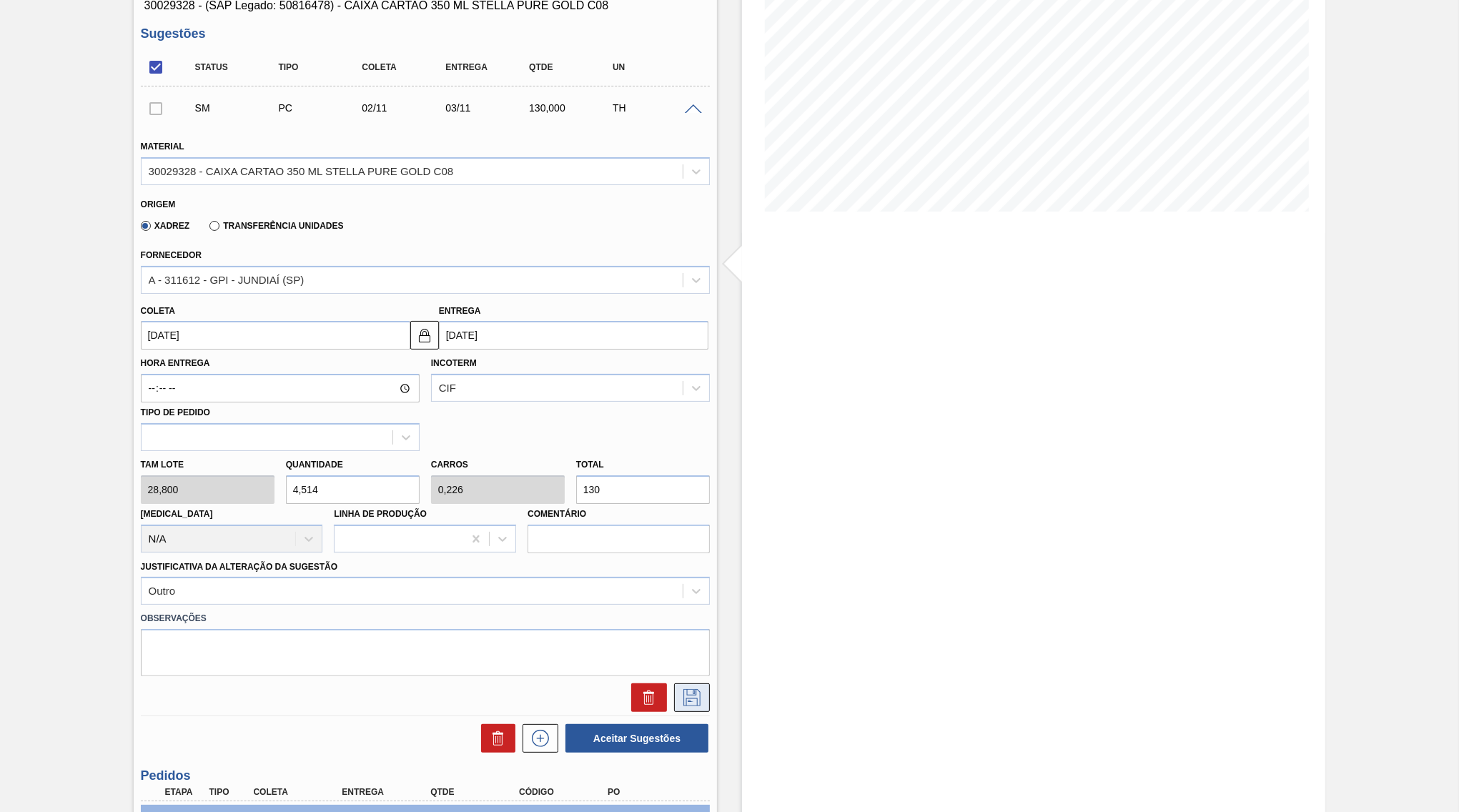
click at [685, 686] on button at bounding box center [692, 696] width 35 height 28
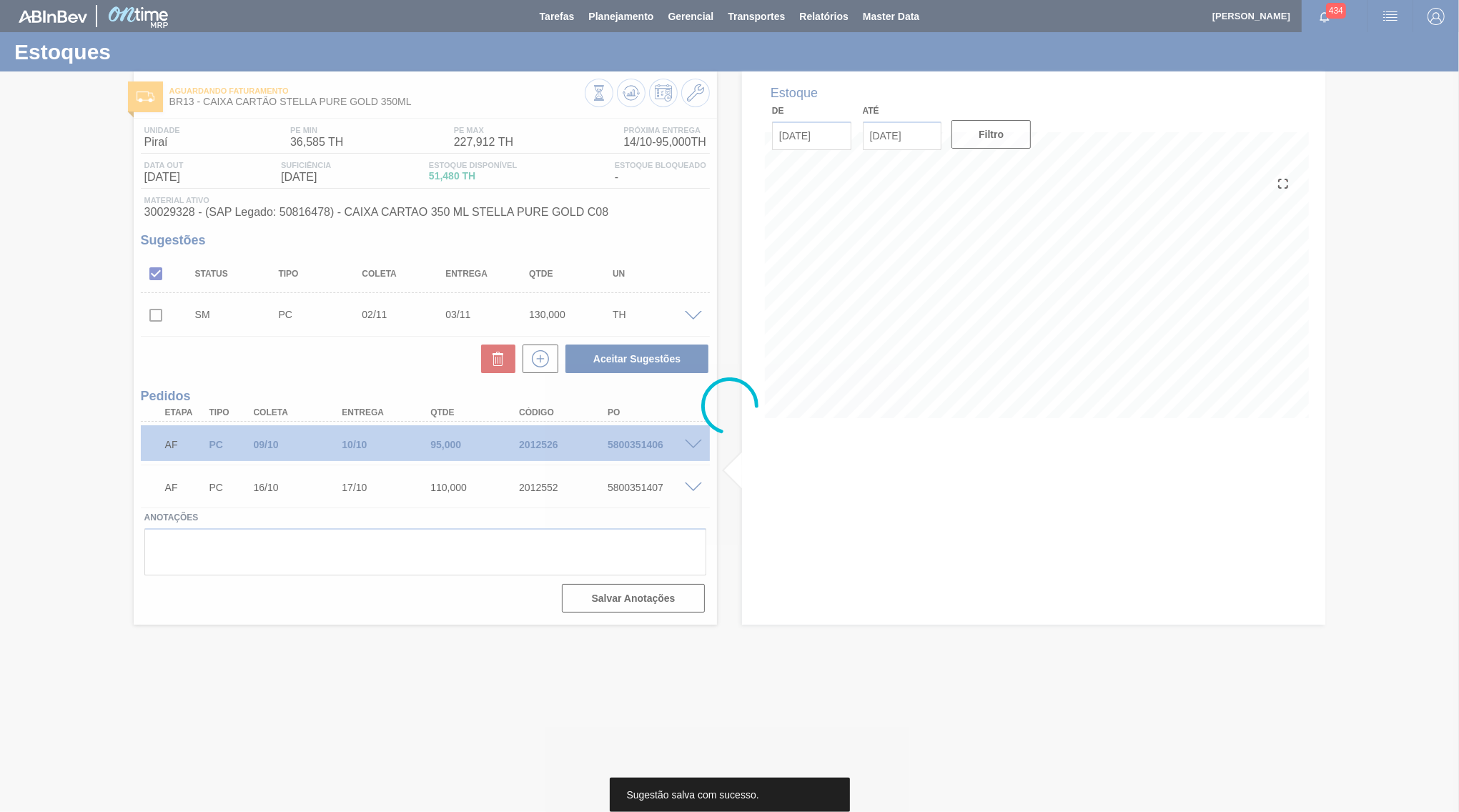
scroll to position [0, 0]
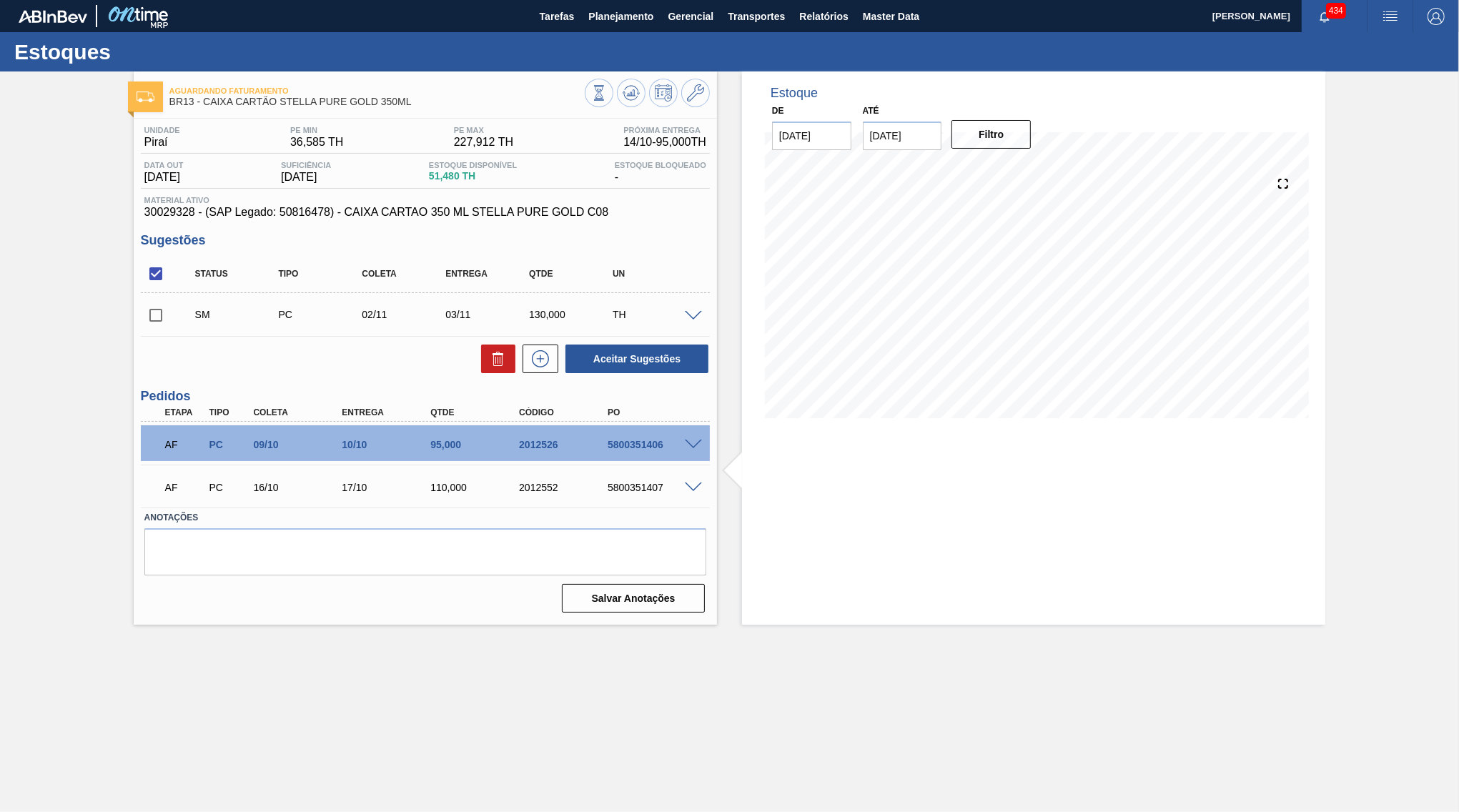
click at [691, 323] on div "SM PC 02/11 03/11 130,000 TH" at bounding box center [425, 314] width 569 height 35
click at [694, 318] on span at bounding box center [694, 315] width 18 height 11
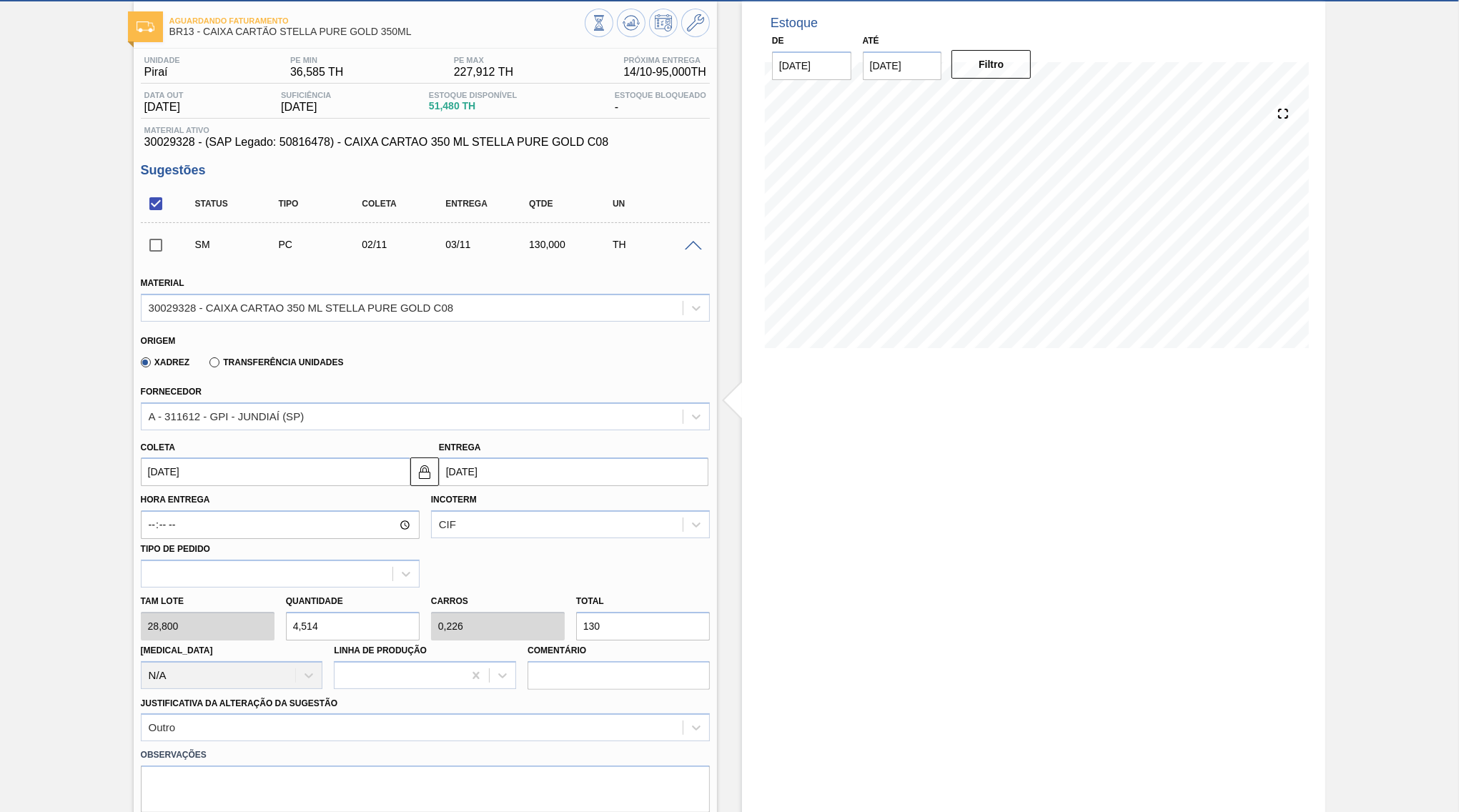
scroll to position [207, 0]
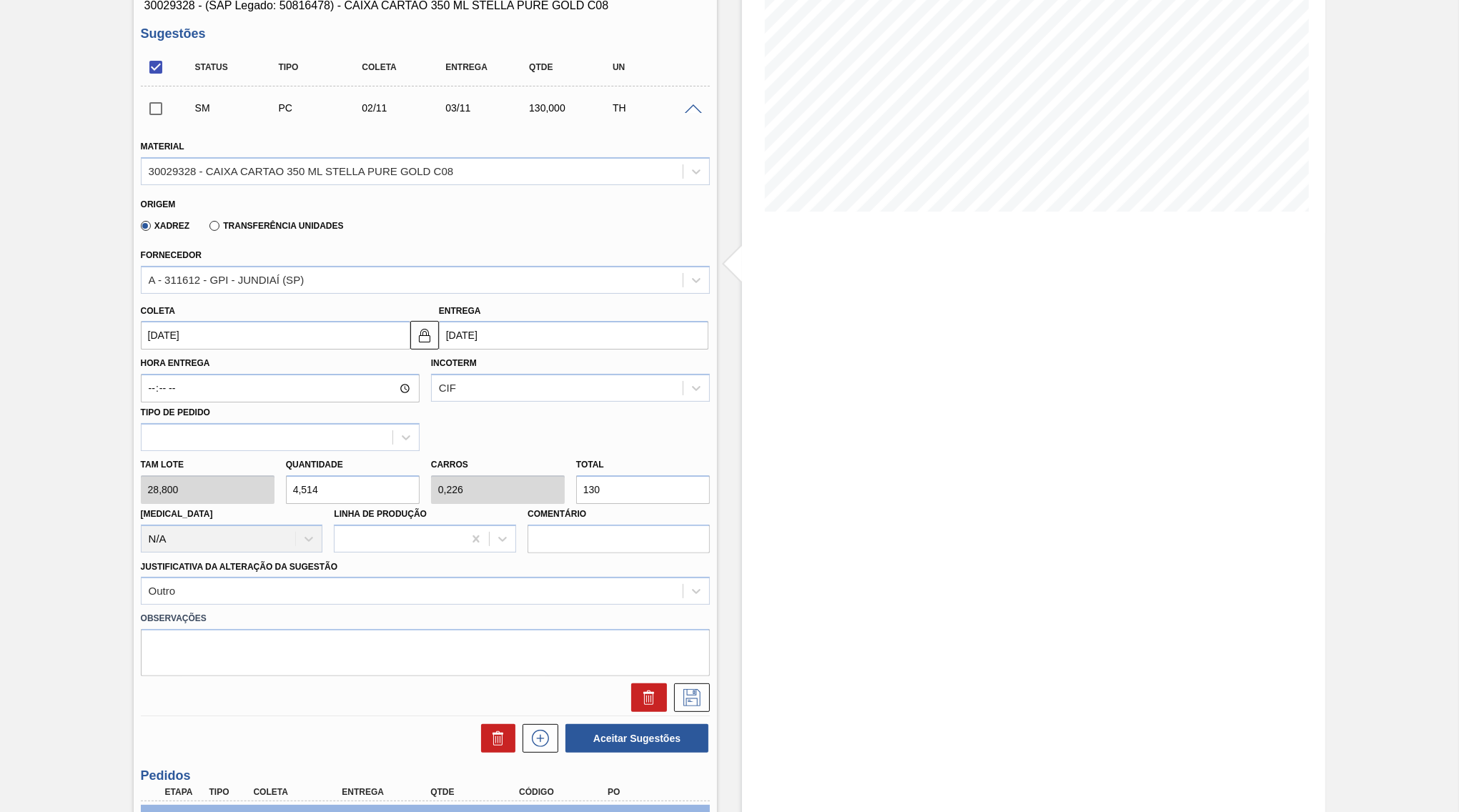
drag, startPoint x: 652, startPoint y: 484, endPoint x: 345, endPoint y: 472, distance: 307.2
click at [576, 475] on input "130" at bounding box center [643, 489] width 133 height 28
click at [533, 698] on div "Status Tipo Coleta Entrega Qtde UN SM PC 02/11 03/11 130,000 TH Material 300293…" at bounding box center [425, 402] width 569 height 705
click at [542, 730] on icon at bounding box center [541, 739] width 18 height 18
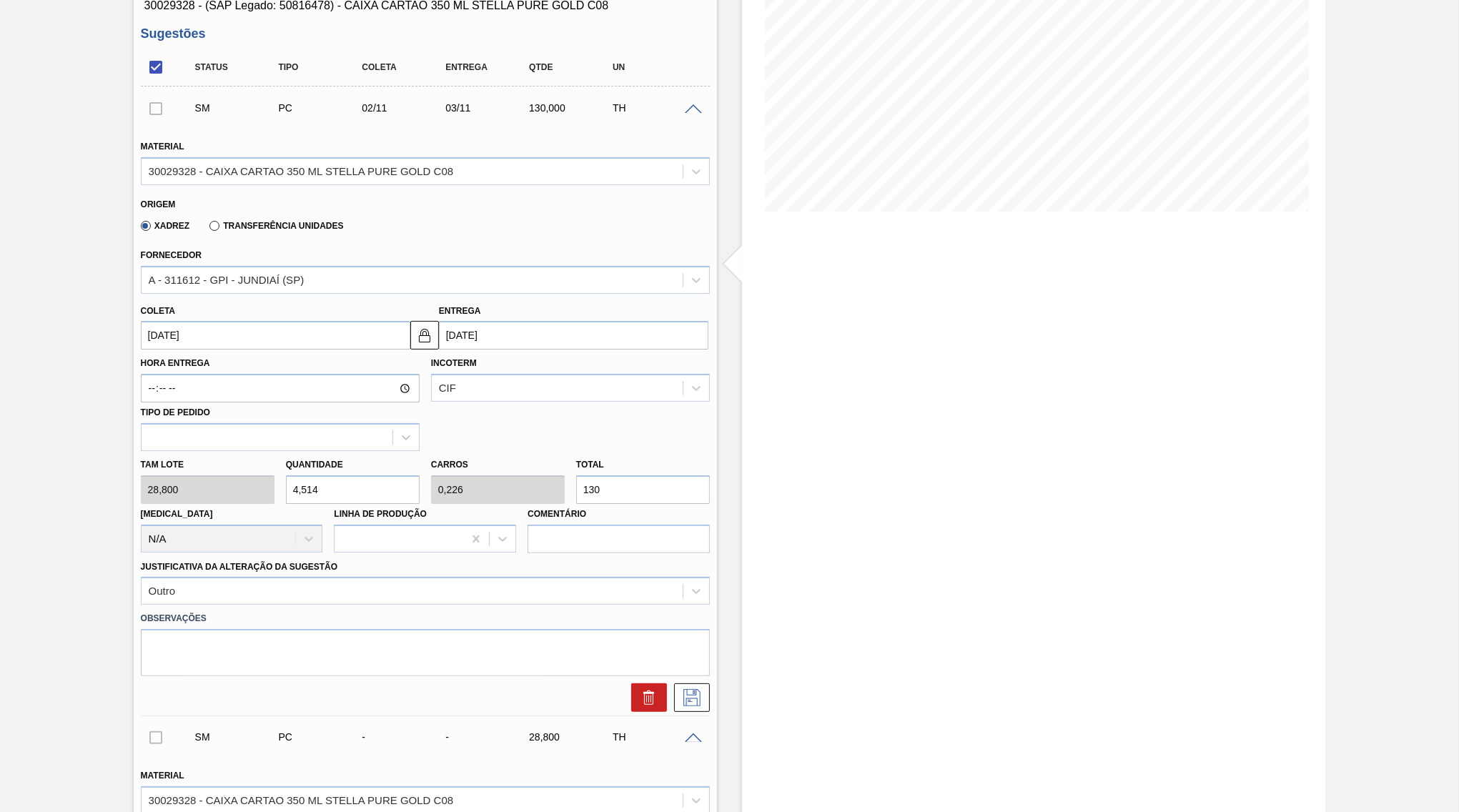
click at [599, 479] on input "130" at bounding box center [643, 489] width 133 height 28
click at [462, 329] on input "[DATE]" at bounding box center [573, 335] width 269 height 28
click at [469, 453] on div "10" at bounding box center [479, 462] width 20 height 20
type input "[DATE]"
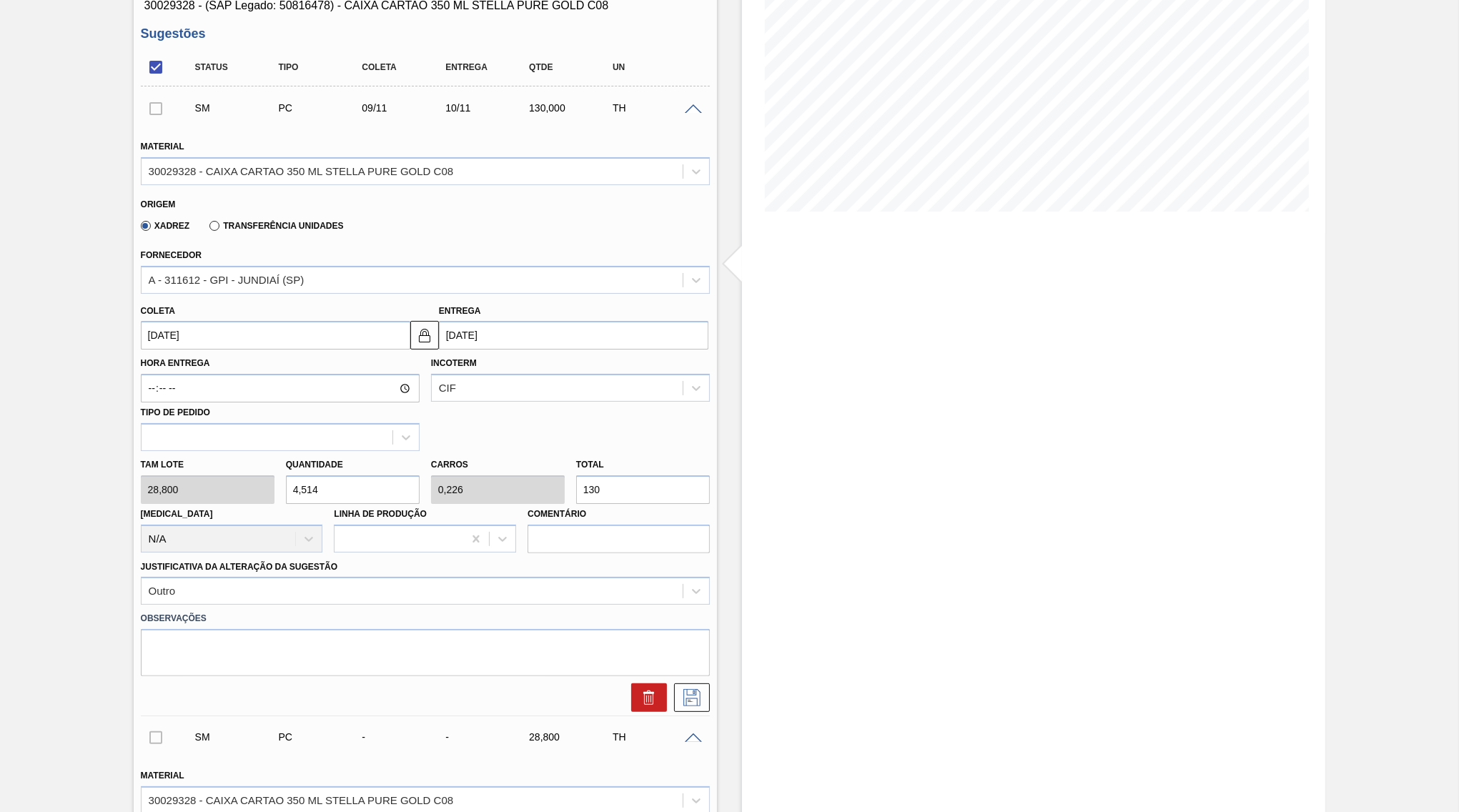
click at [626, 482] on input "130" at bounding box center [643, 489] width 133 height 28
click at [437, 604] on div "Observações" at bounding box center [425, 640] width 580 height 72
click at [698, 686] on button at bounding box center [692, 696] width 35 height 28
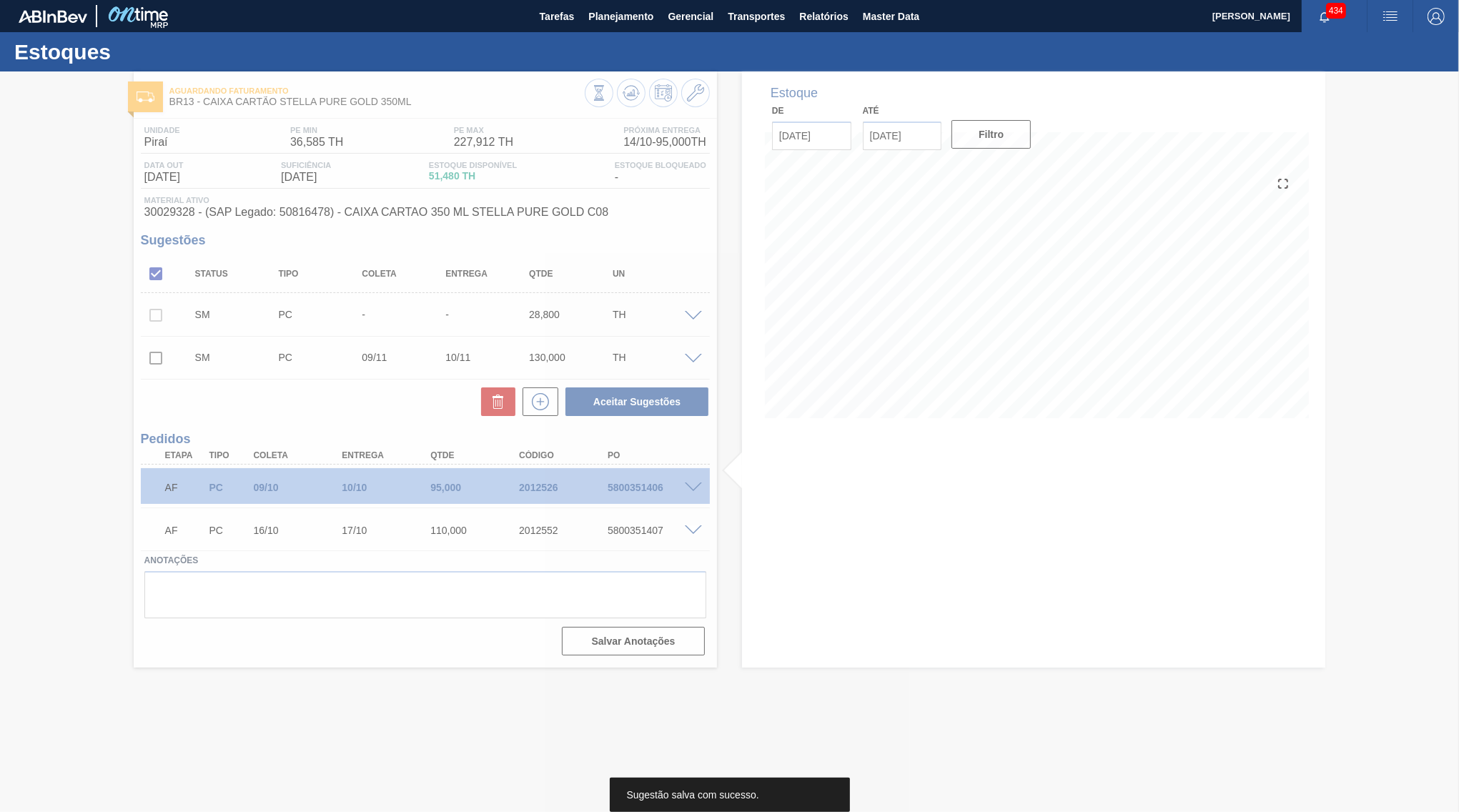
scroll to position [0, 0]
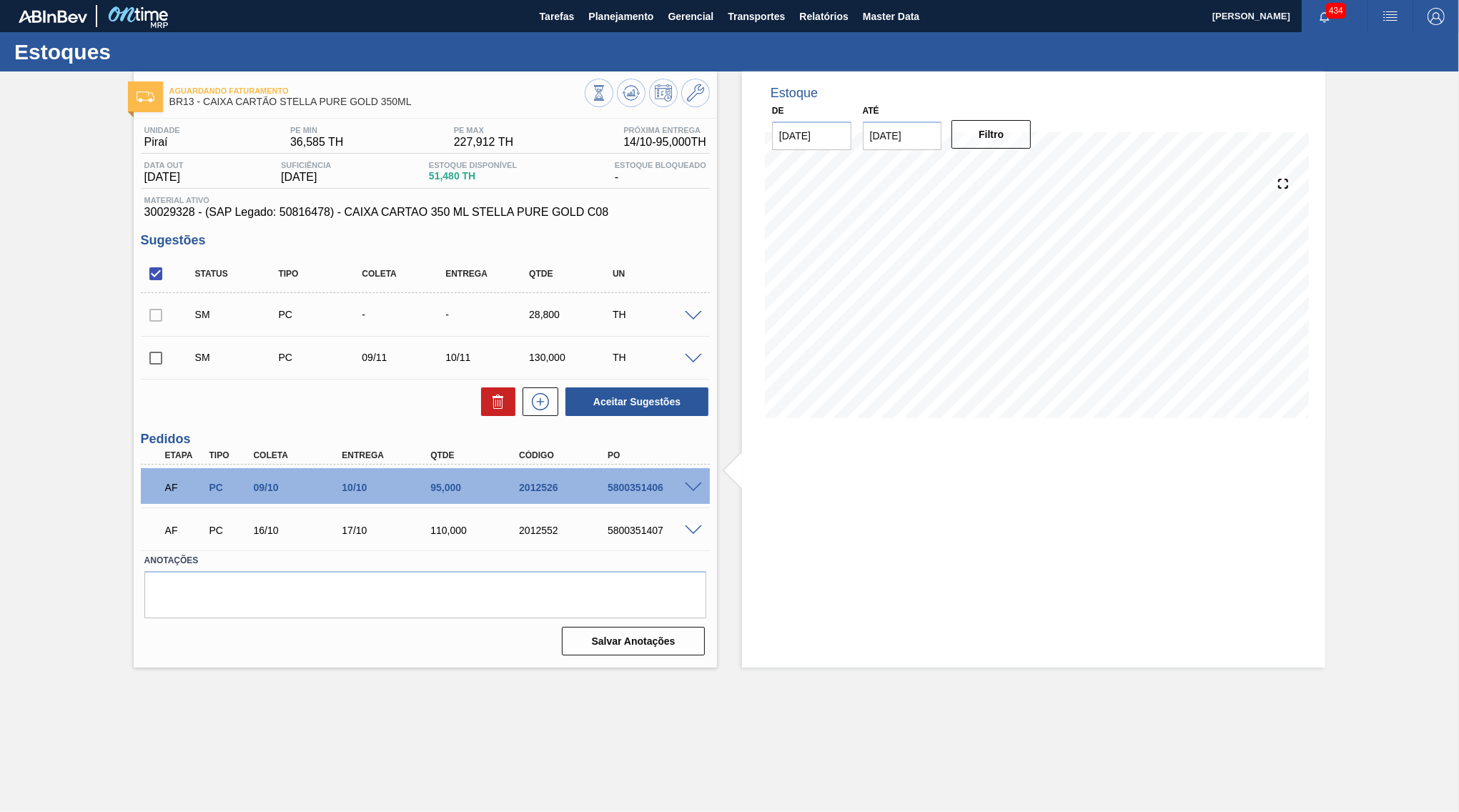
click at [696, 311] on span at bounding box center [694, 315] width 18 height 11
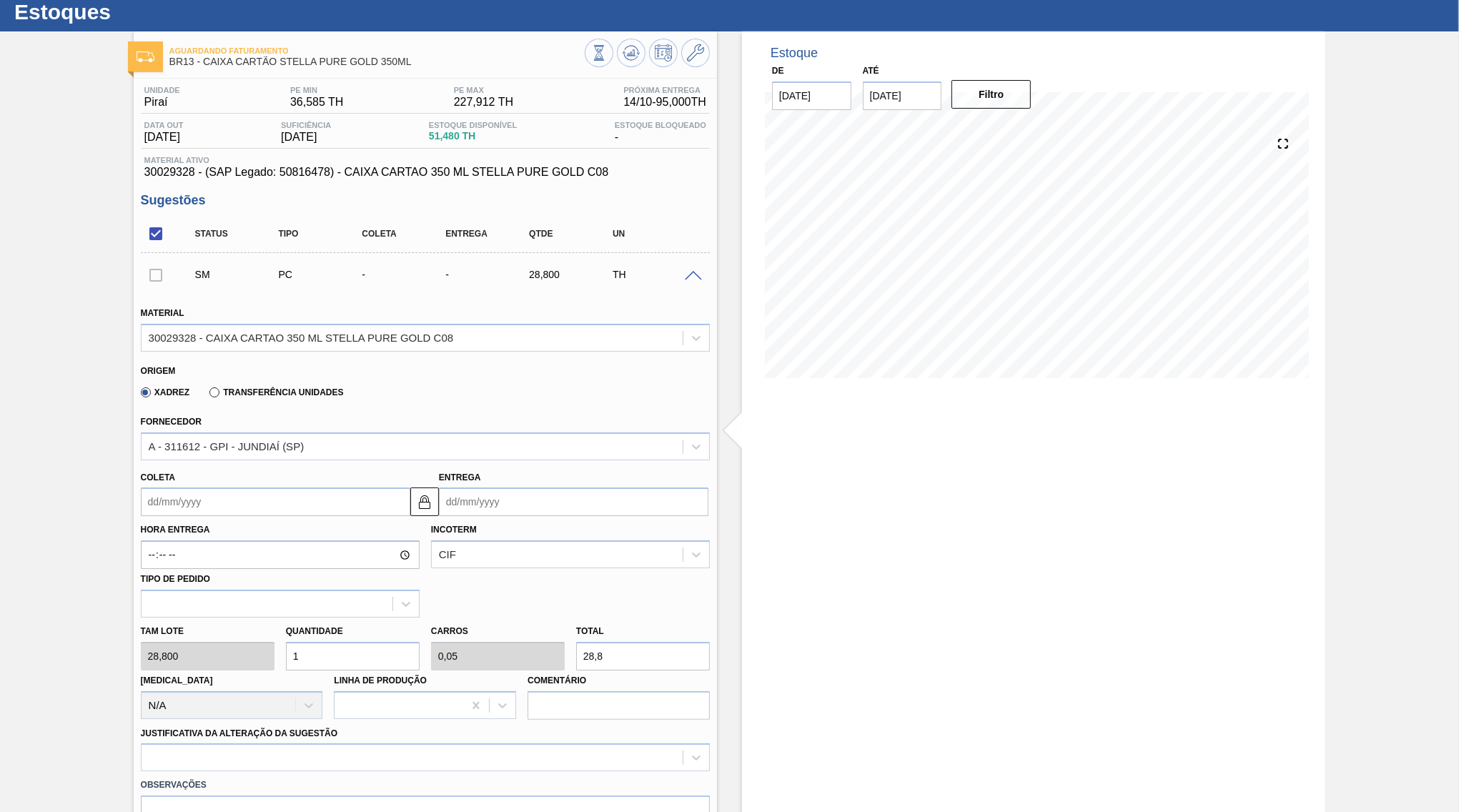
scroll to position [69, 0]
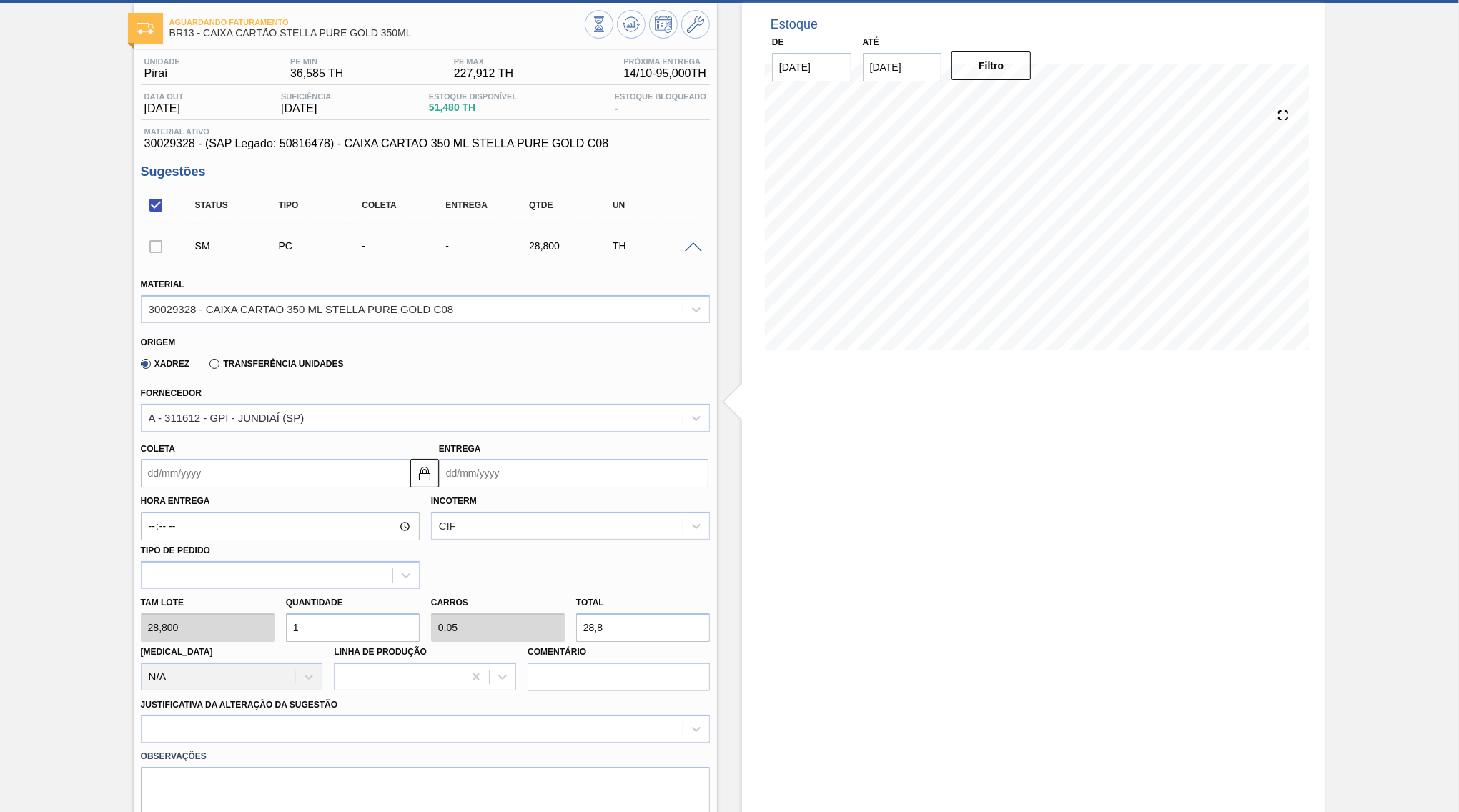
click at [473, 496] on label "Incoterm" at bounding box center [454, 501] width 46 height 10
click at [440, 520] on input "Incoterm" at bounding box center [439, 526] width 1 height 12
click at [473, 458] on input "Entrega" at bounding box center [573, 472] width 269 height 28
click at [594, 502] on button "Next Month" at bounding box center [599, 507] width 10 height 10
click at [475, 566] on div "3" at bounding box center [479, 576] width 20 height 20
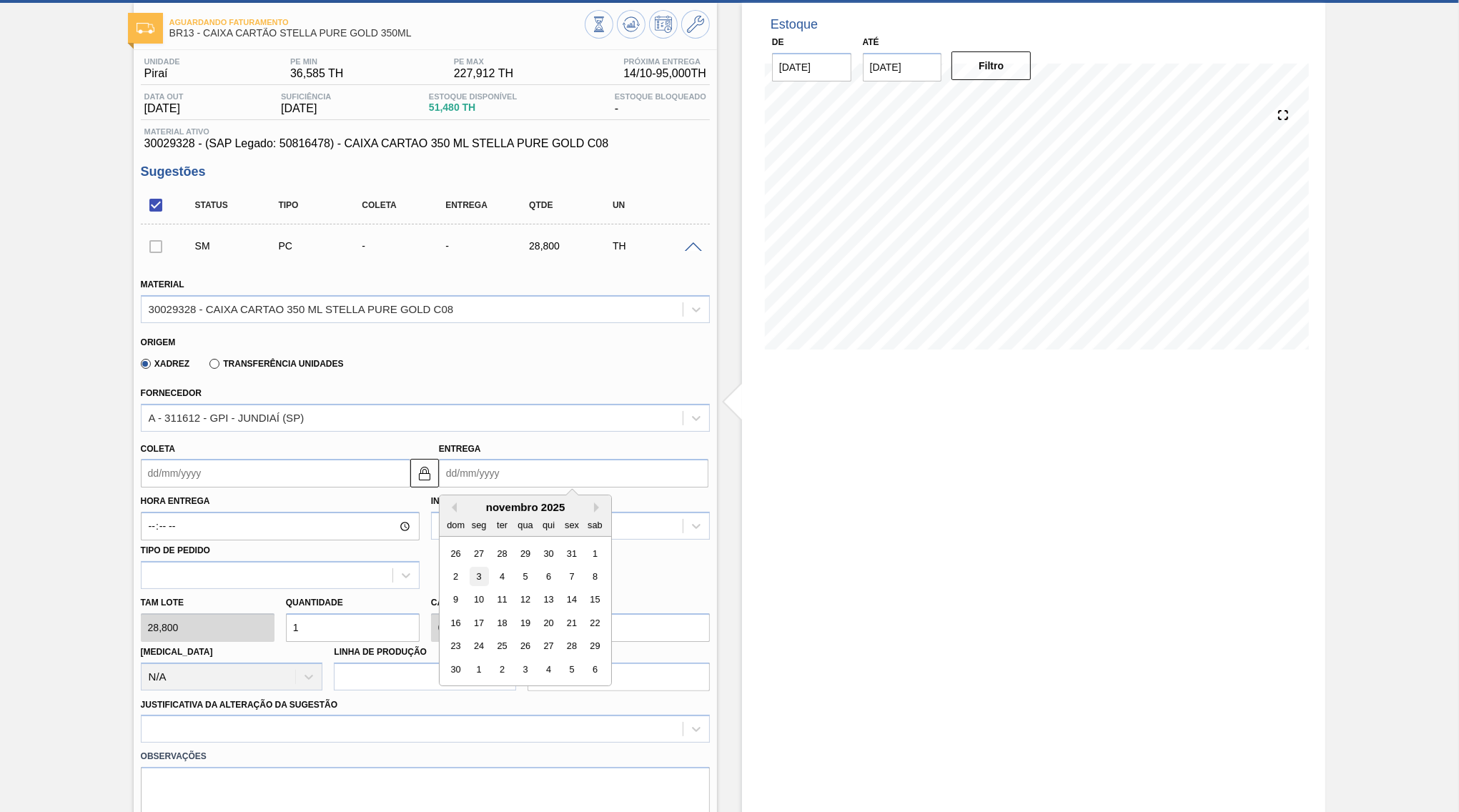
type input "[DATE]"
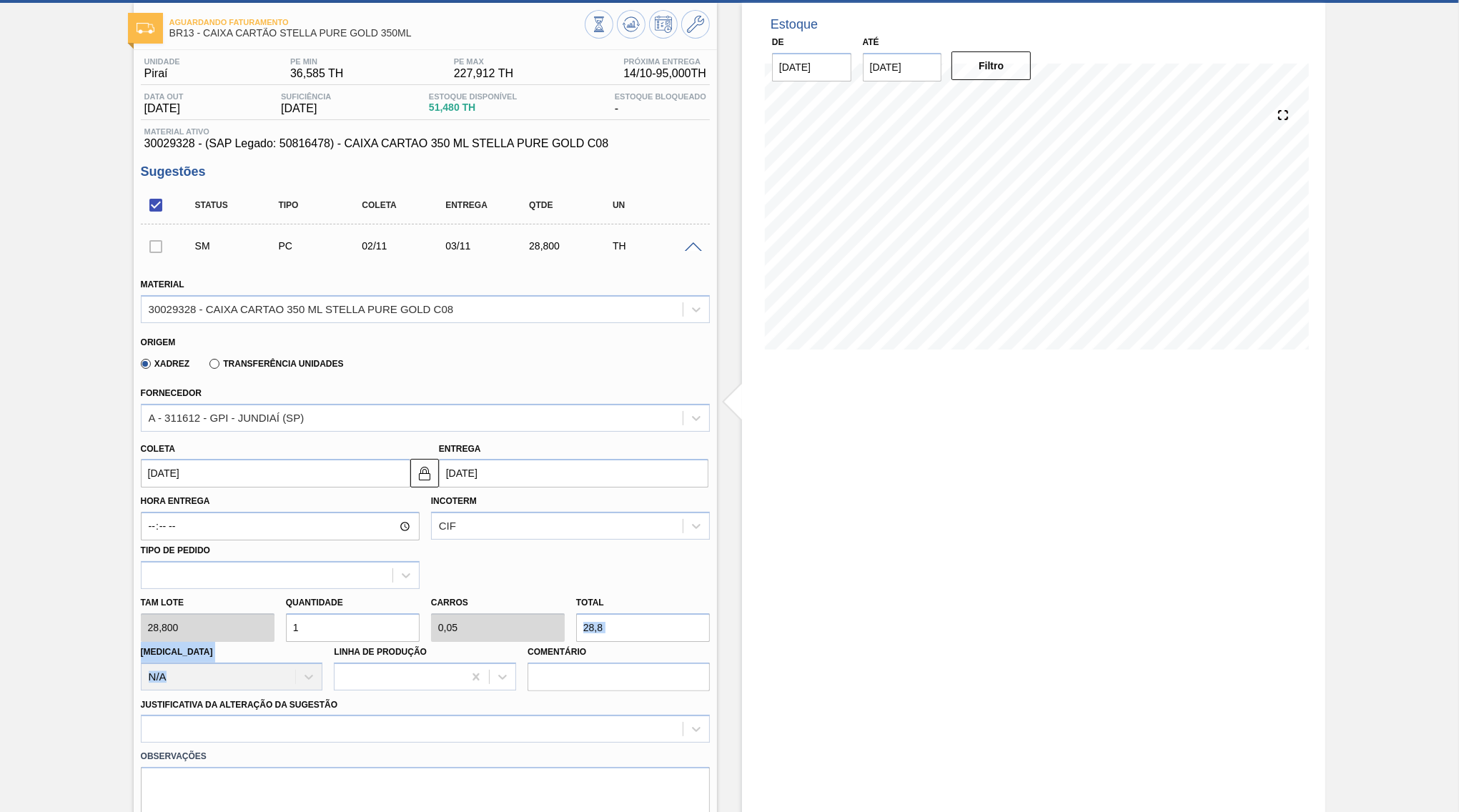
click at [494, 618] on div "Tam lote 28,800 Quantidade 1 Carros 0,05 Total 28,8 [MEDICAL_DATA] N/A Linha de…" at bounding box center [425, 640] width 580 height 102
drag, startPoint x: 661, startPoint y: 613, endPoint x: 495, endPoint y: 625, distance: 166.4
click at [576, 625] on input "28,8" at bounding box center [643, 627] width 133 height 28
paste input "130"
type input "4,514"
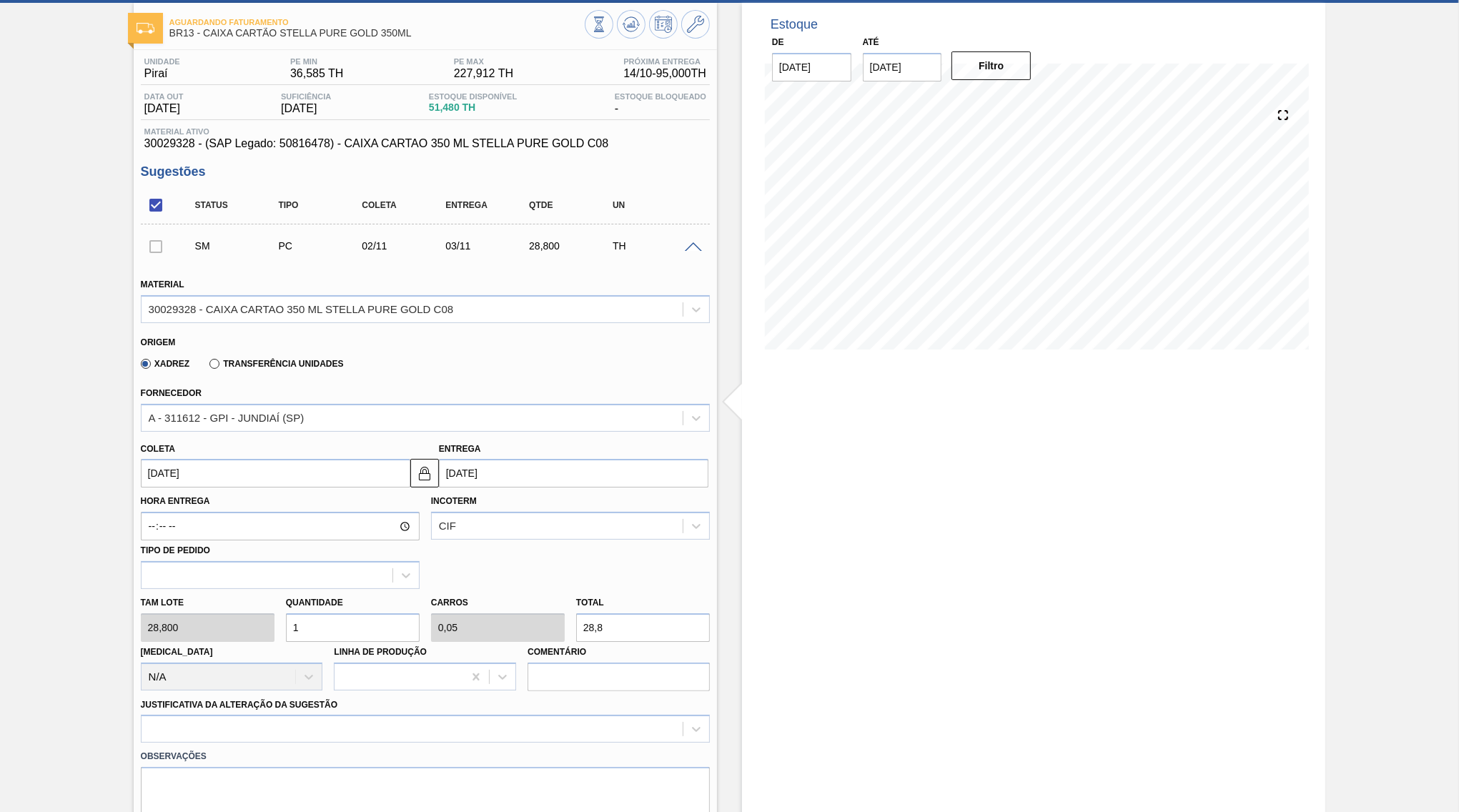
type input "0,226"
type input "130"
click at [368, 714] on div at bounding box center [425, 728] width 569 height 27
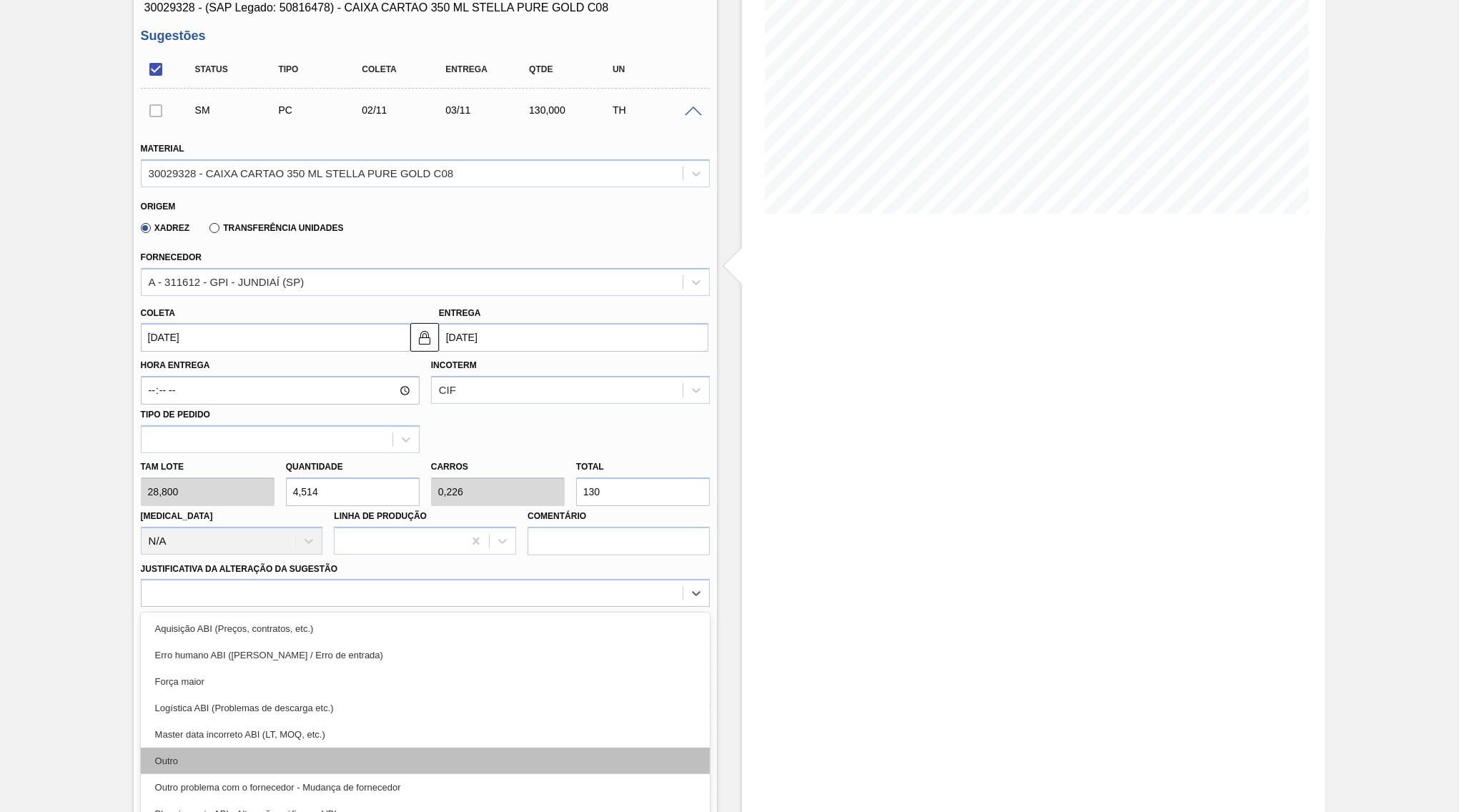
click at [251, 747] on div "Outro" at bounding box center [425, 760] width 569 height 26
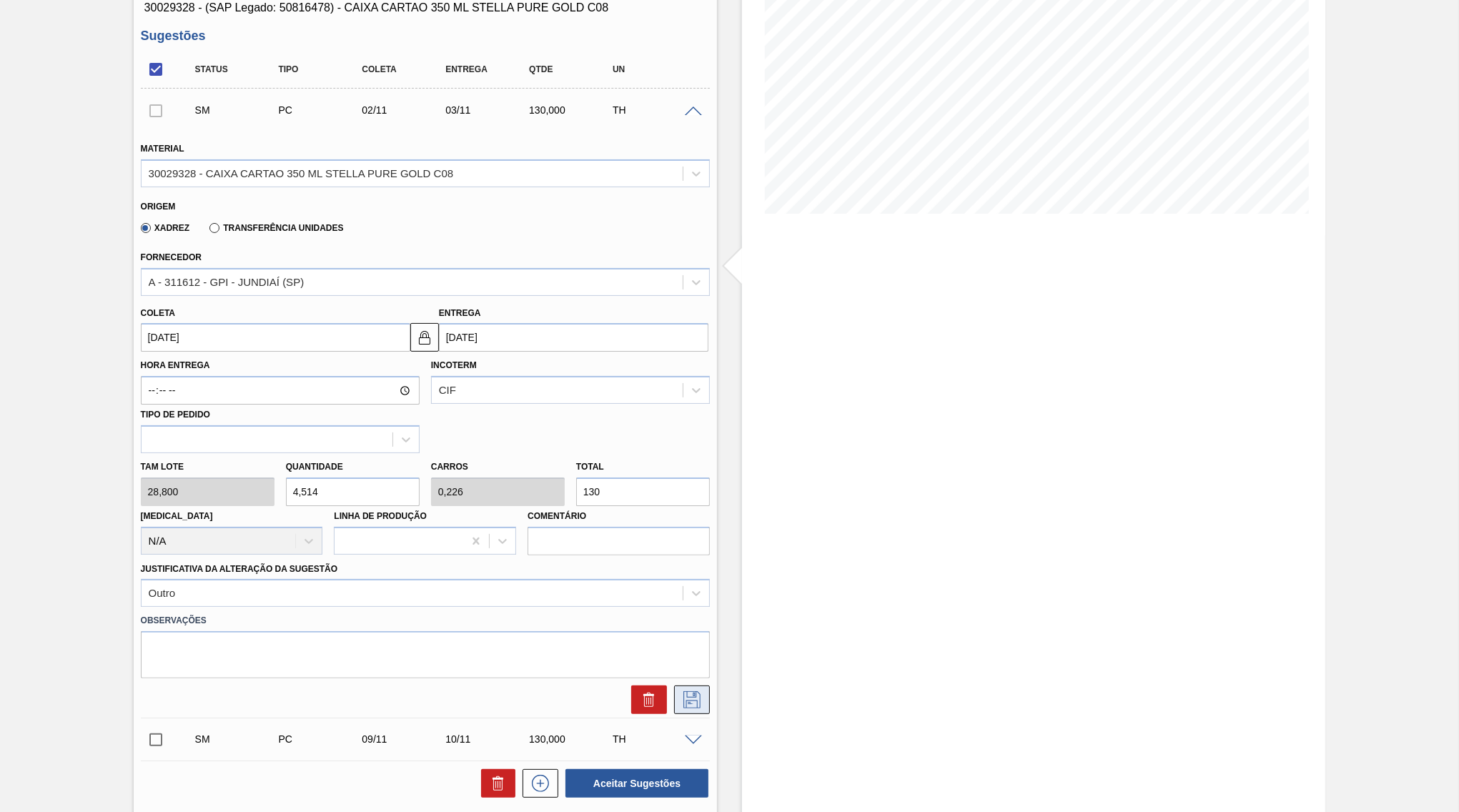
click at [691, 691] on icon at bounding box center [691, 699] width 23 height 18
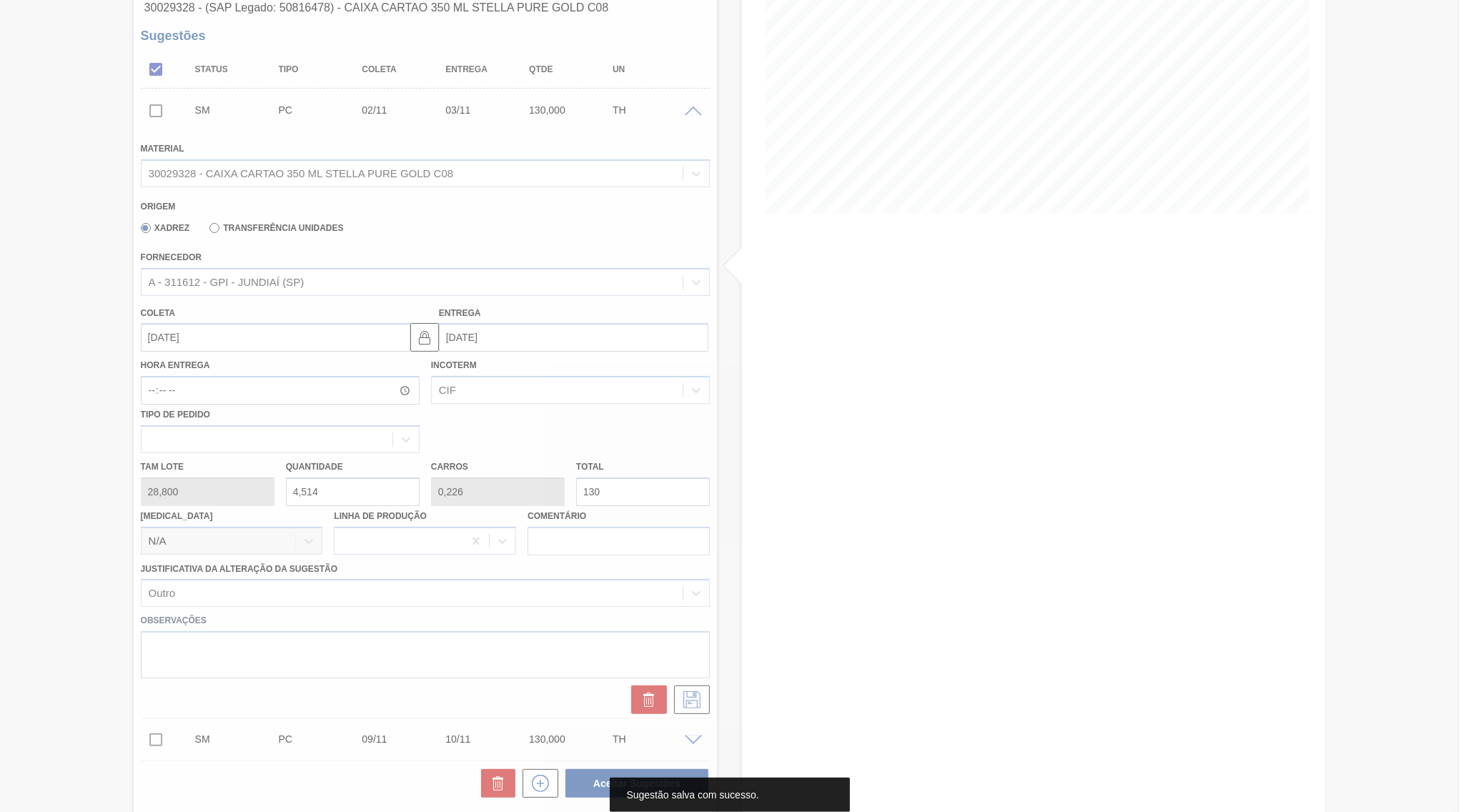
scroll to position [0, 0]
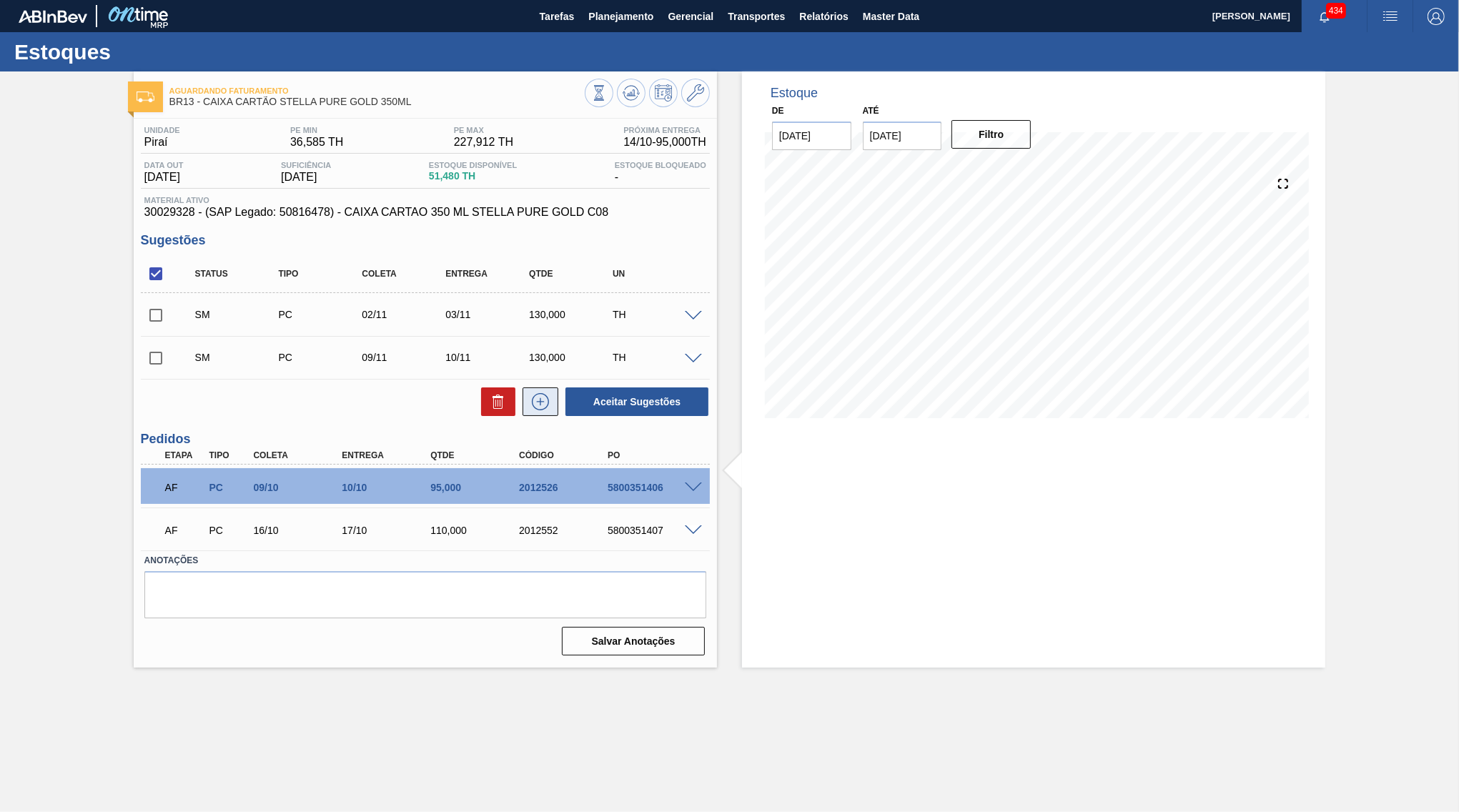
click at [550, 401] on icon at bounding box center [540, 402] width 23 height 18
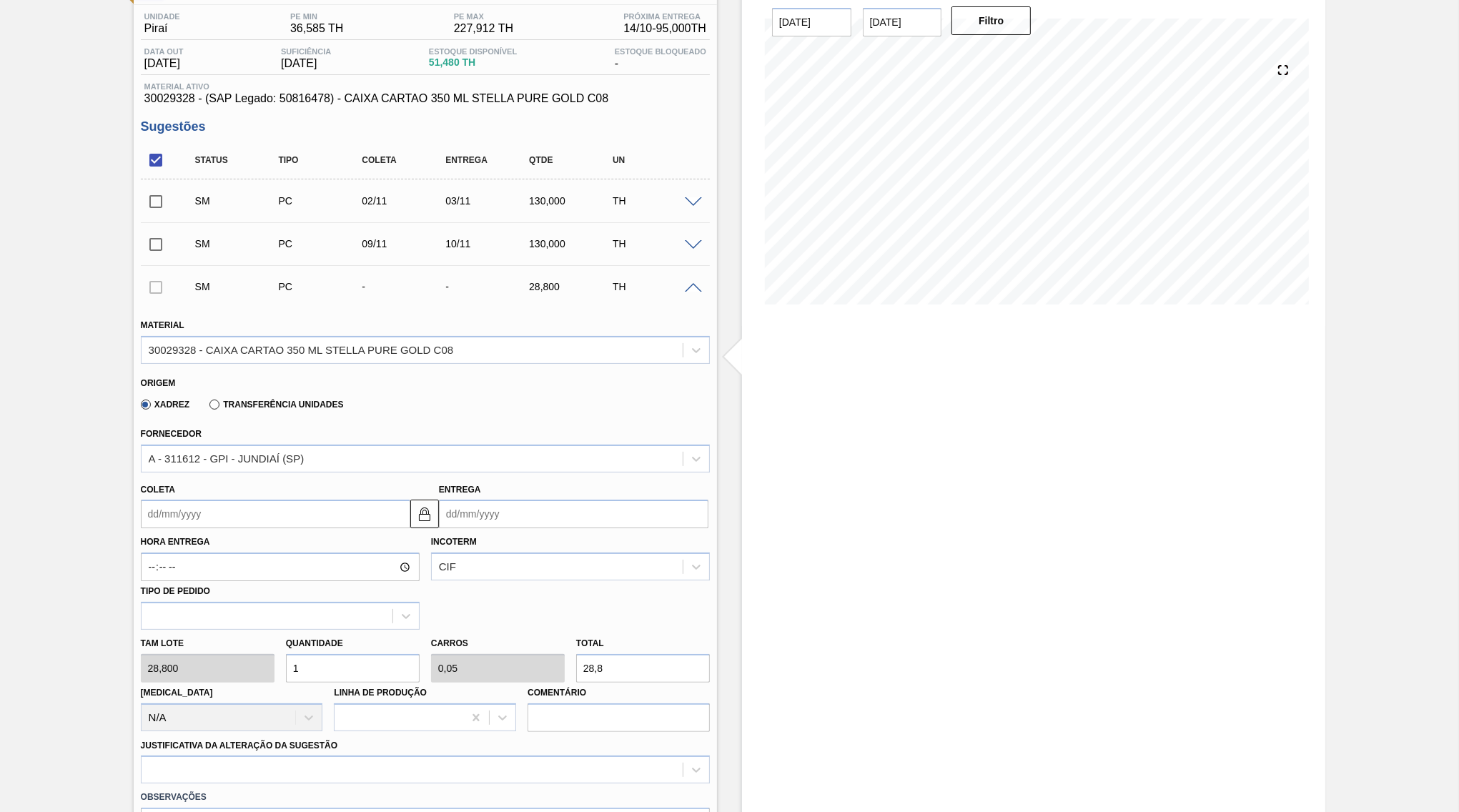
scroll to position [138, 0]
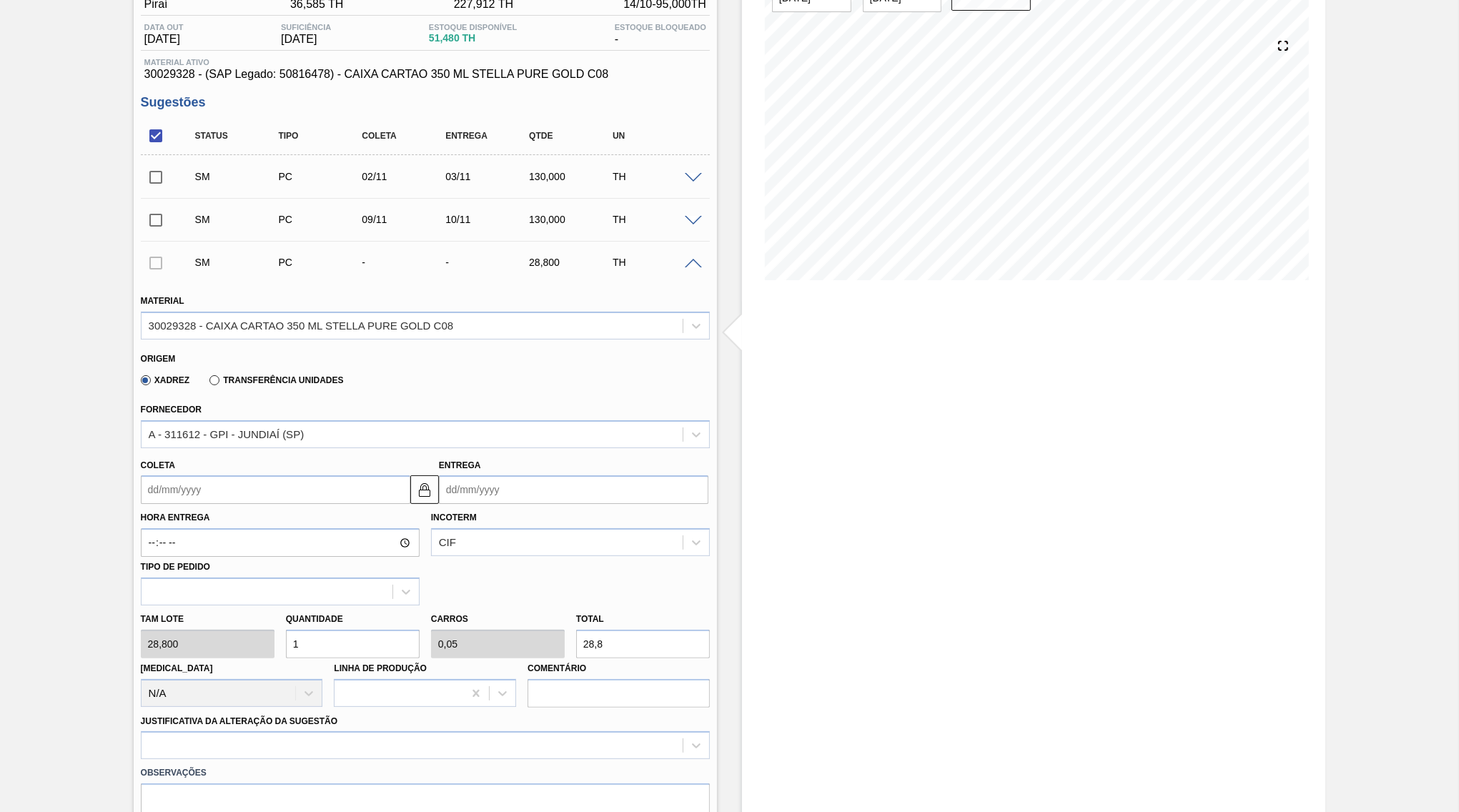
drag, startPoint x: 647, startPoint y: 641, endPoint x: 556, endPoint y: 619, distance: 93.6
click at [576, 630] on input "28,8" at bounding box center [643, 644] width 133 height 28
paste input "130"
type input "4,514"
click at [459, 475] on input "Entrega" at bounding box center [573, 489] width 269 height 28
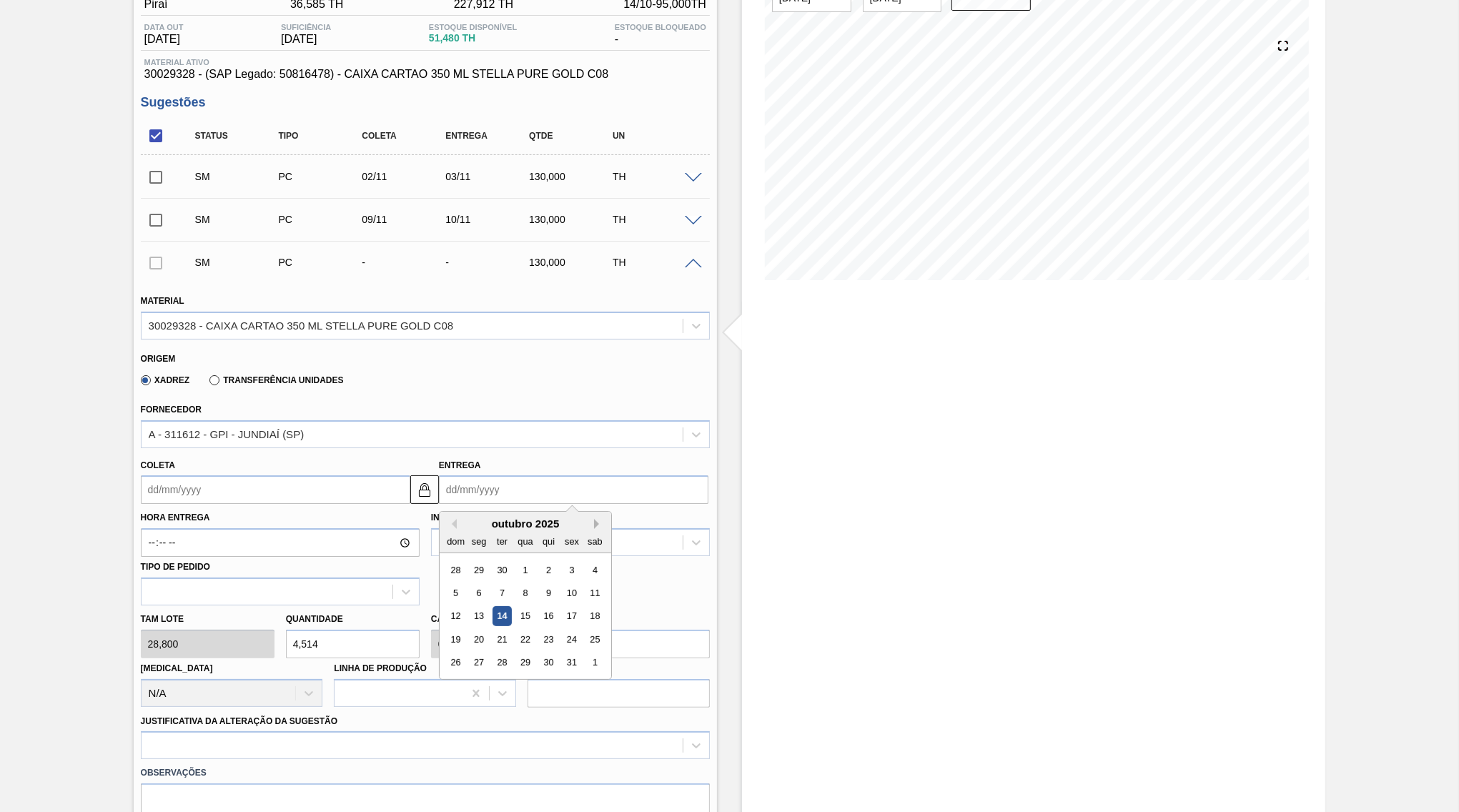
click at [594, 519] on button "Next Month" at bounding box center [599, 524] width 10 height 10
click at [473, 630] on div "17" at bounding box center [479, 640] width 20 height 20
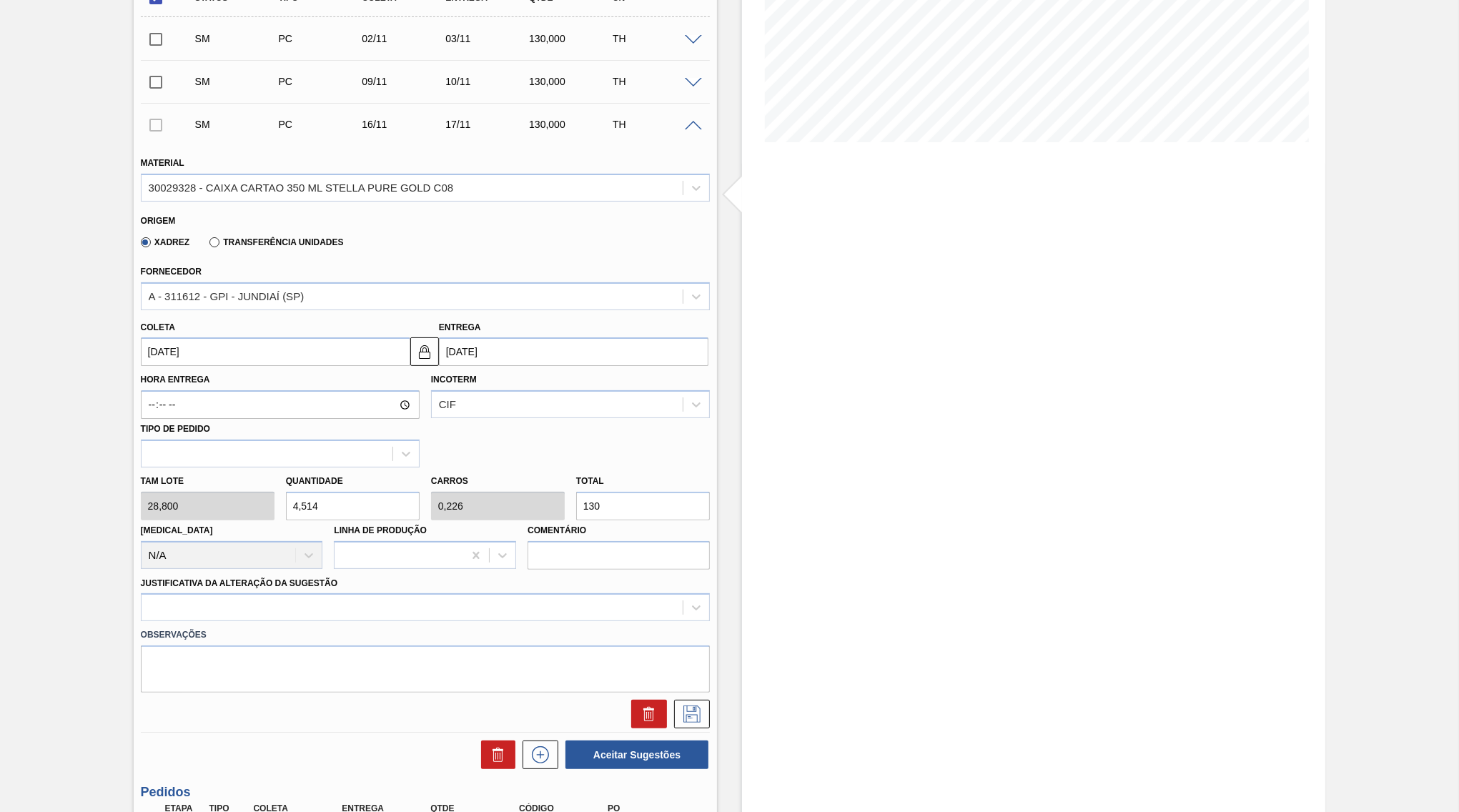
click at [567, 621] on div "Observações" at bounding box center [425, 656] width 580 height 72
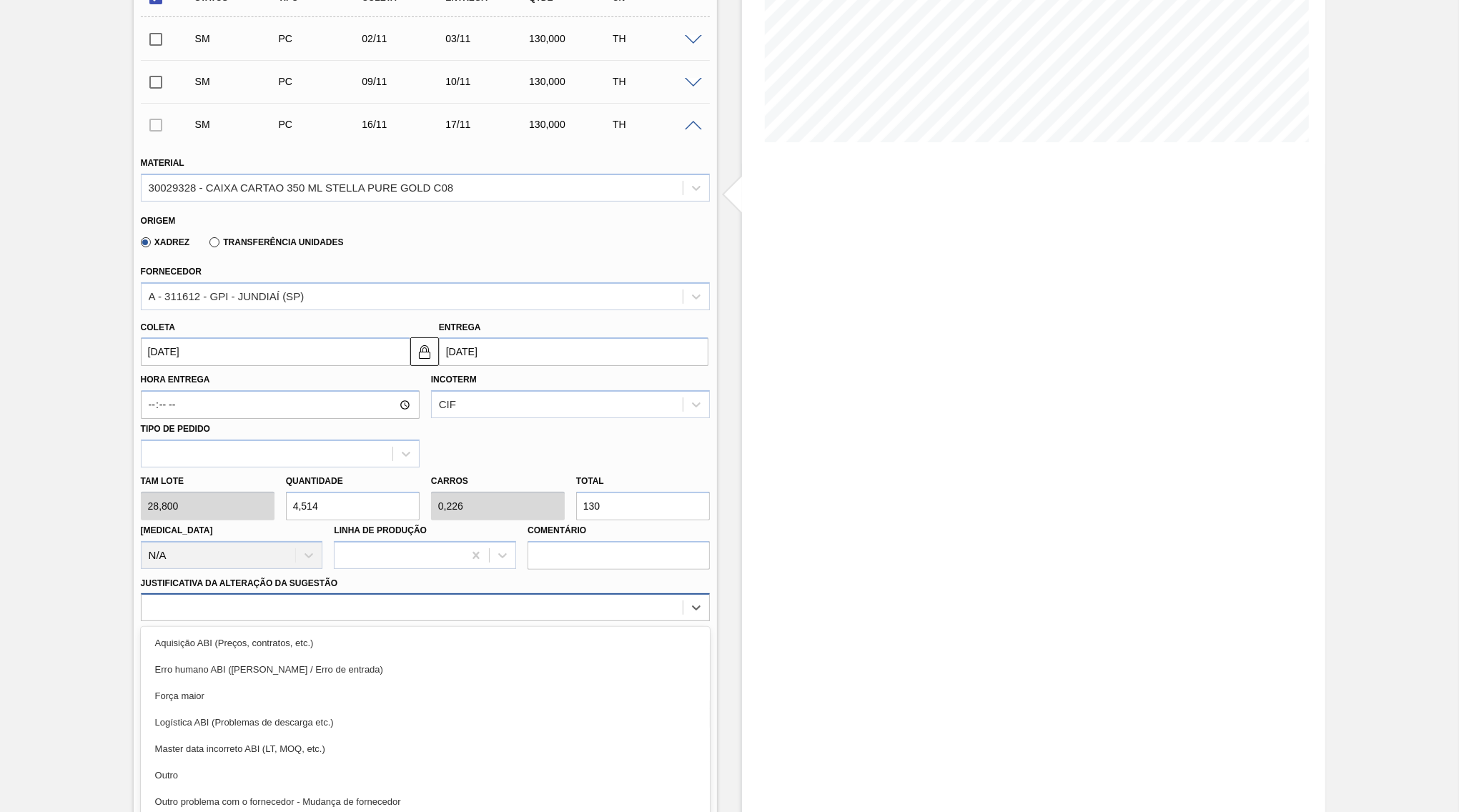
click at [562, 597] on div at bounding box center [412, 607] width 541 height 21
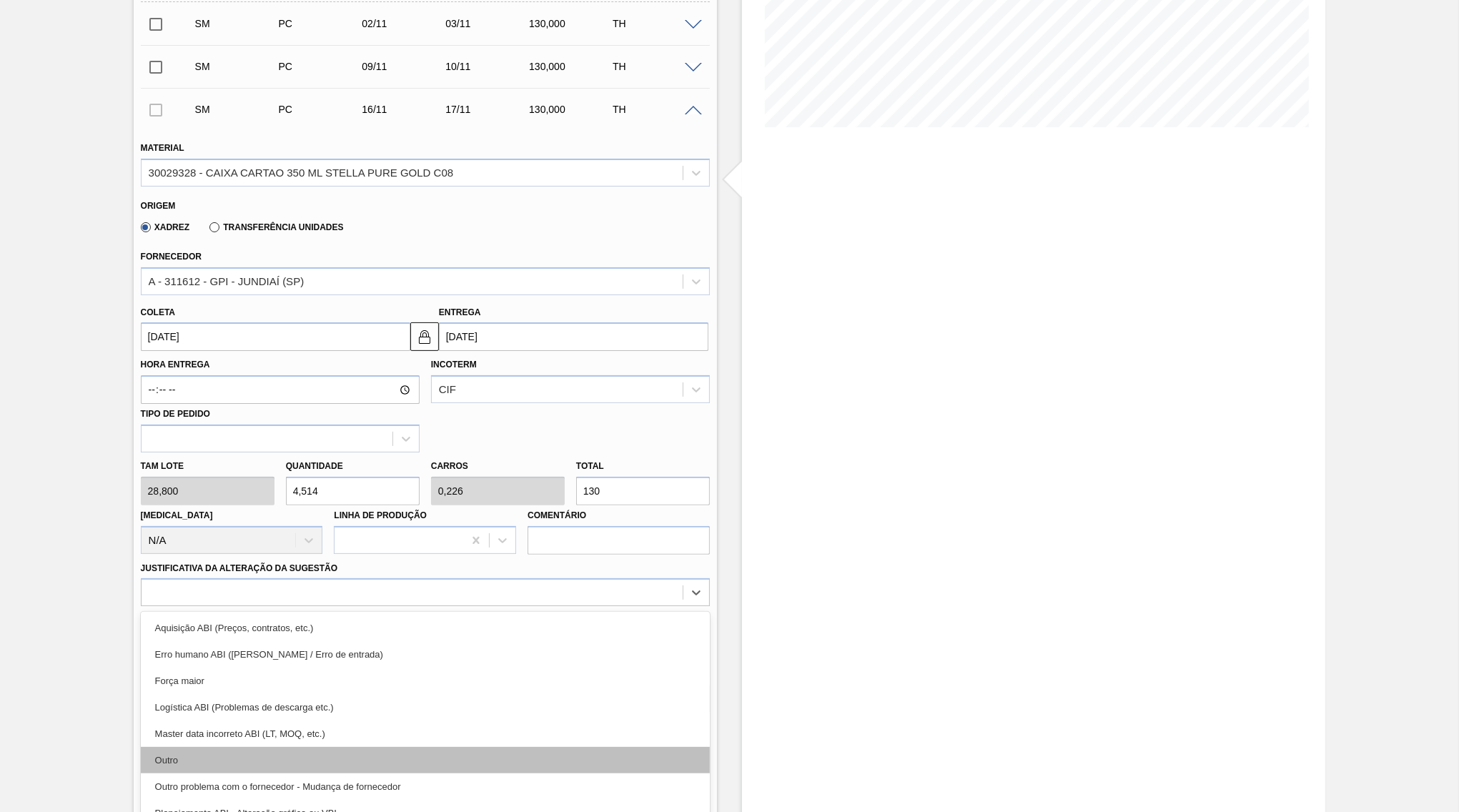
click at [328, 746] on div "Outro" at bounding box center [425, 759] width 569 height 26
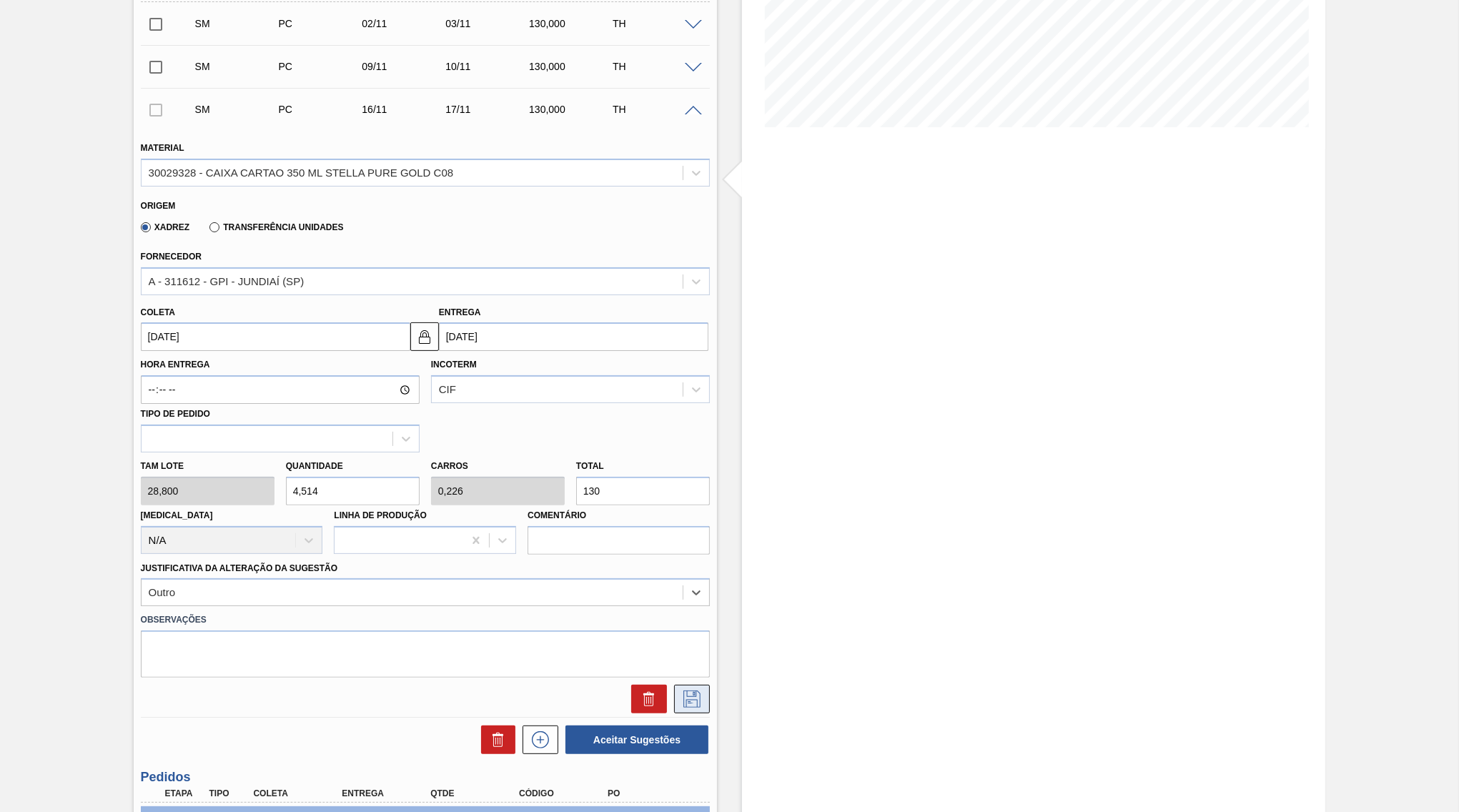
click at [688, 690] on button at bounding box center [692, 698] width 35 height 28
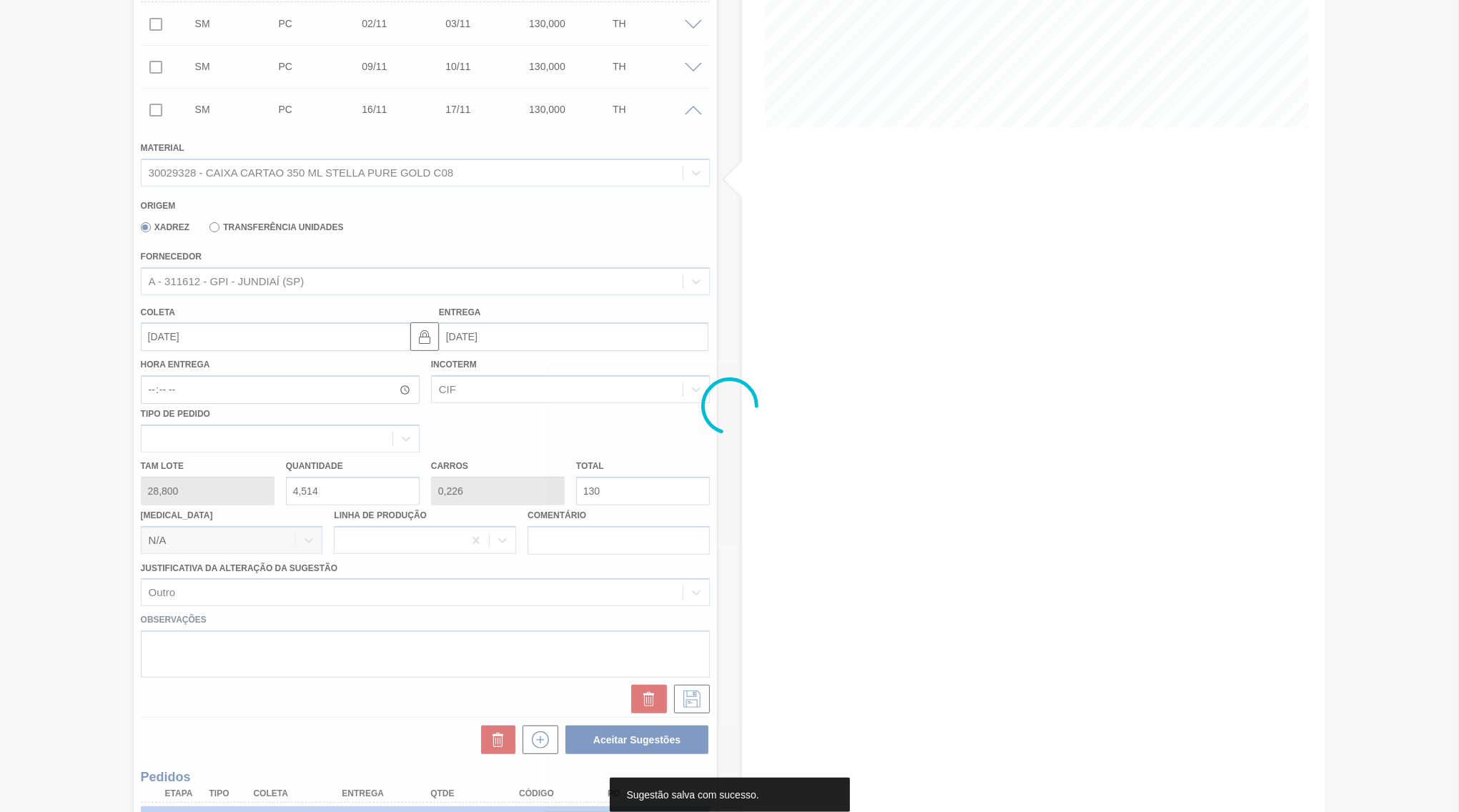
scroll to position [0, 0]
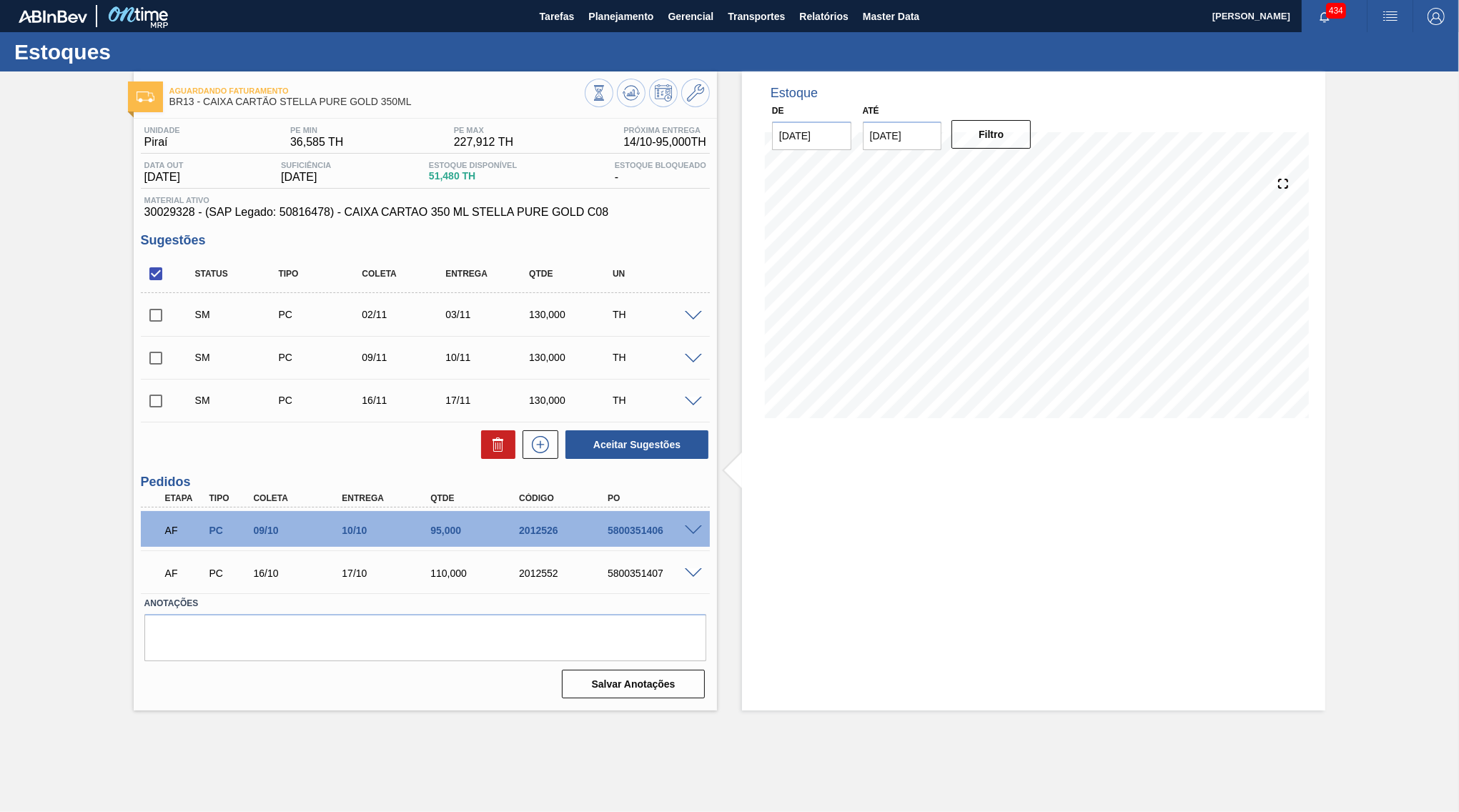
click at [689, 402] on span at bounding box center [694, 402] width 18 height 11
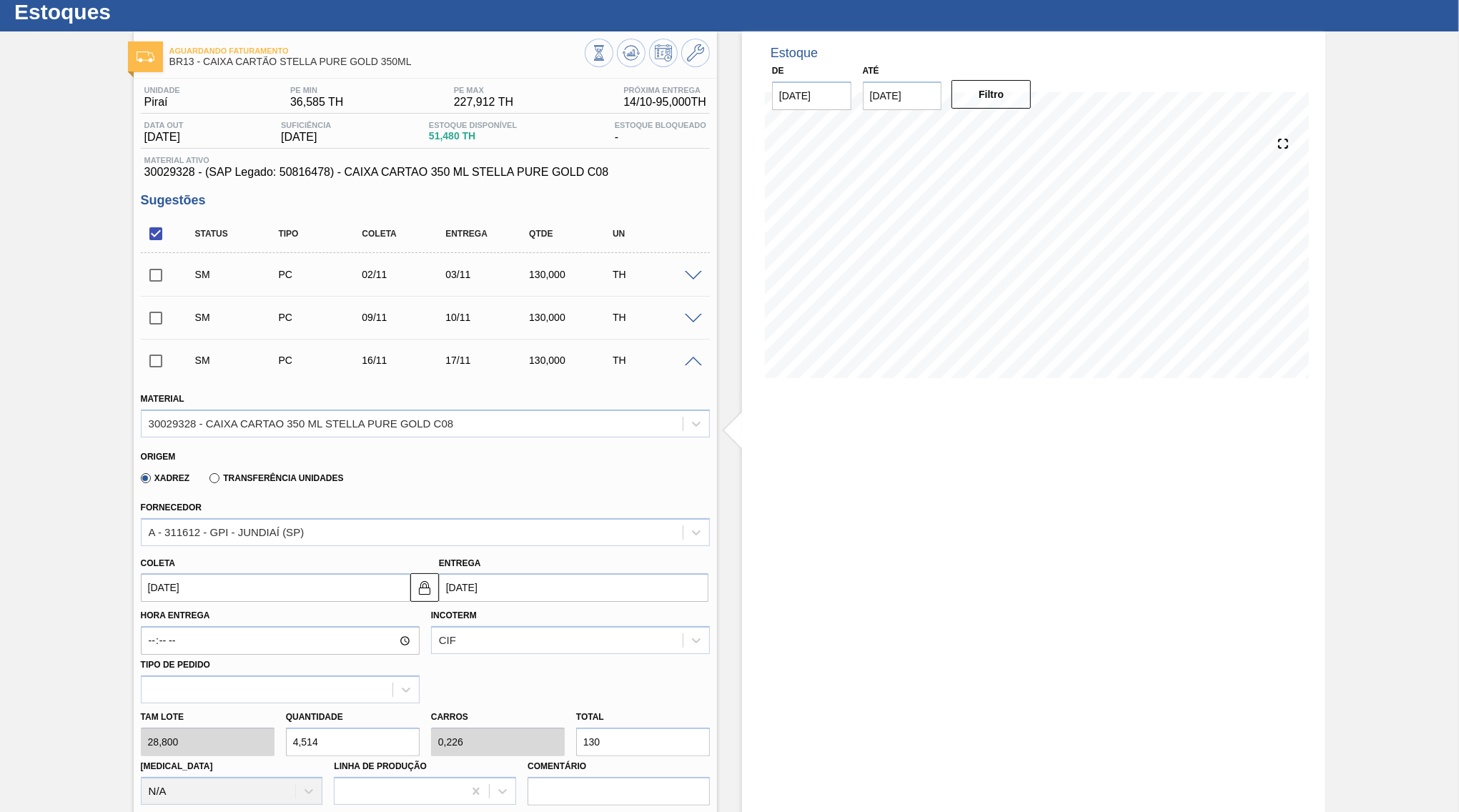
scroll to position [69, 0]
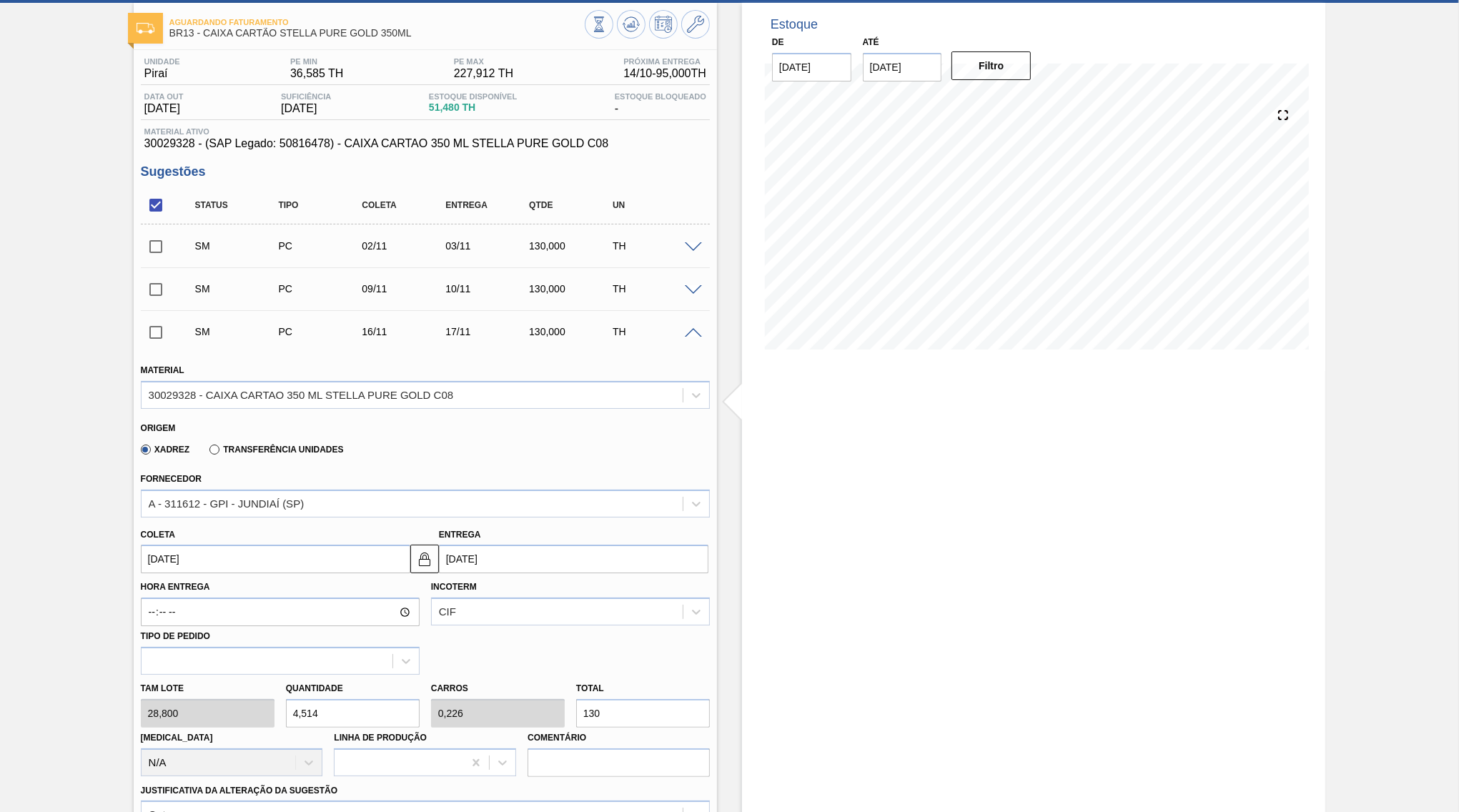
drag, startPoint x: 510, startPoint y: 690, endPoint x: 460, endPoint y: 690, distance: 50.0
click at [576, 698] on input "130" at bounding box center [643, 712] width 133 height 28
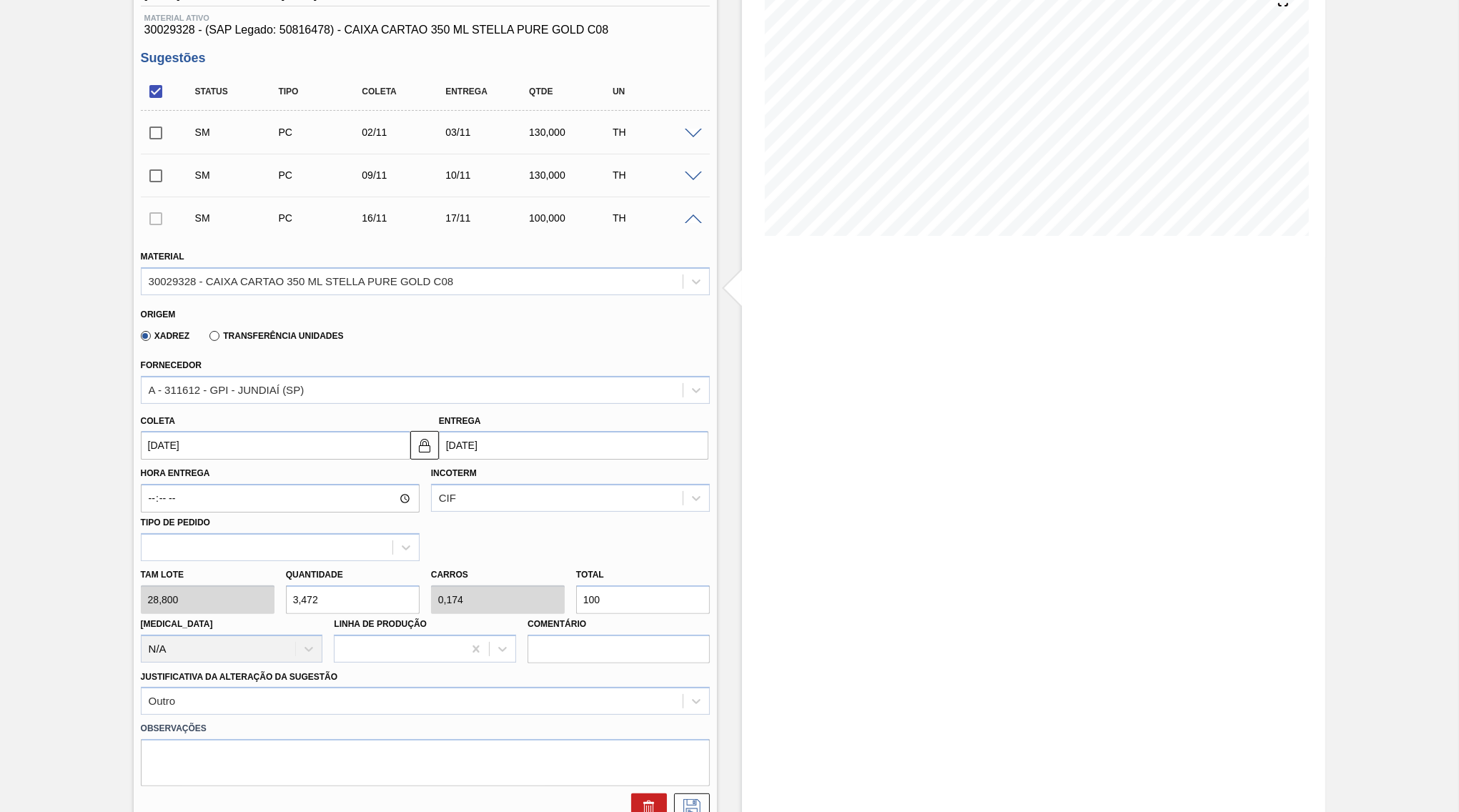
scroll to position [413, 0]
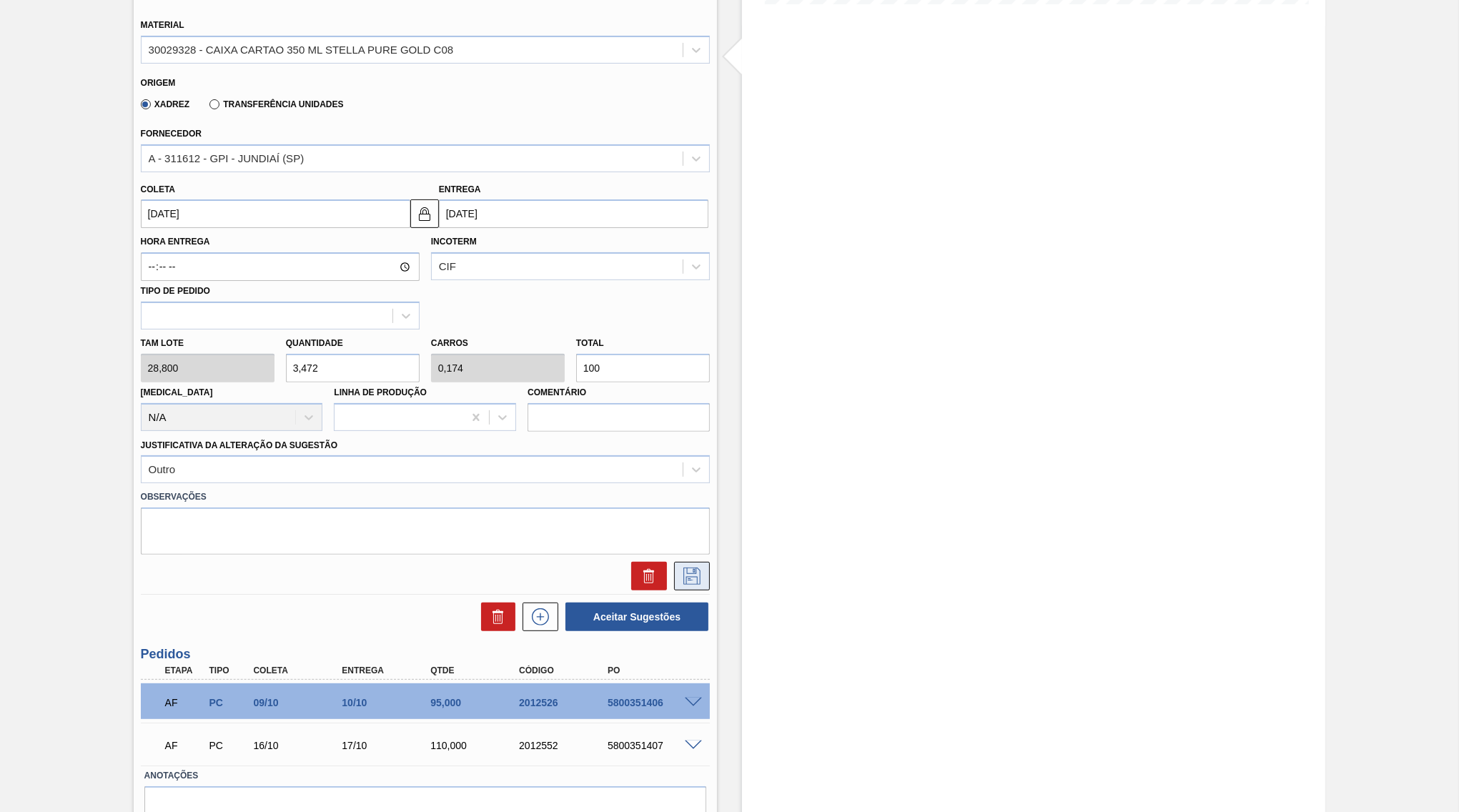
click at [681, 561] on button at bounding box center [692, 575] width 35 height 28
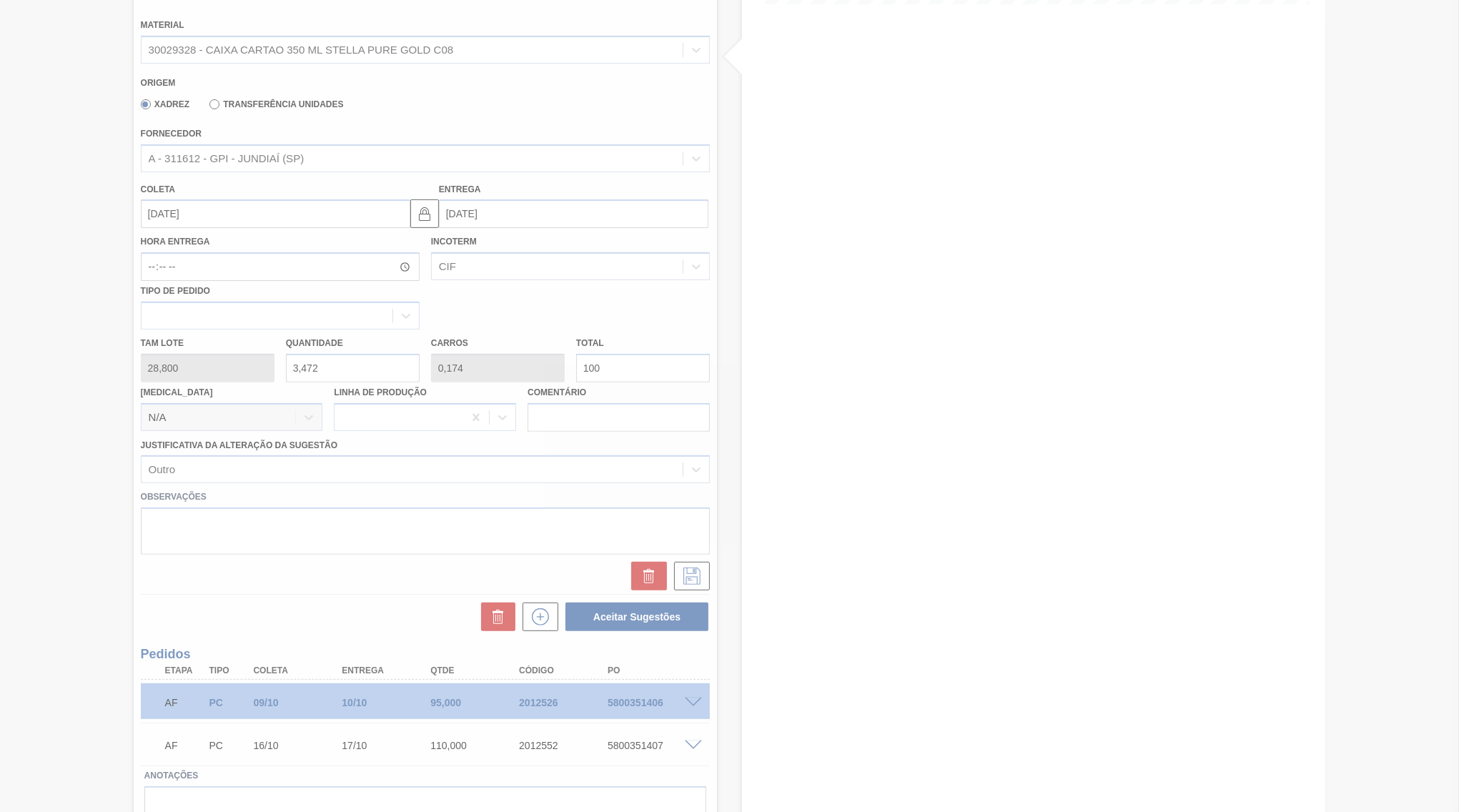
scroll to position [0, 0]
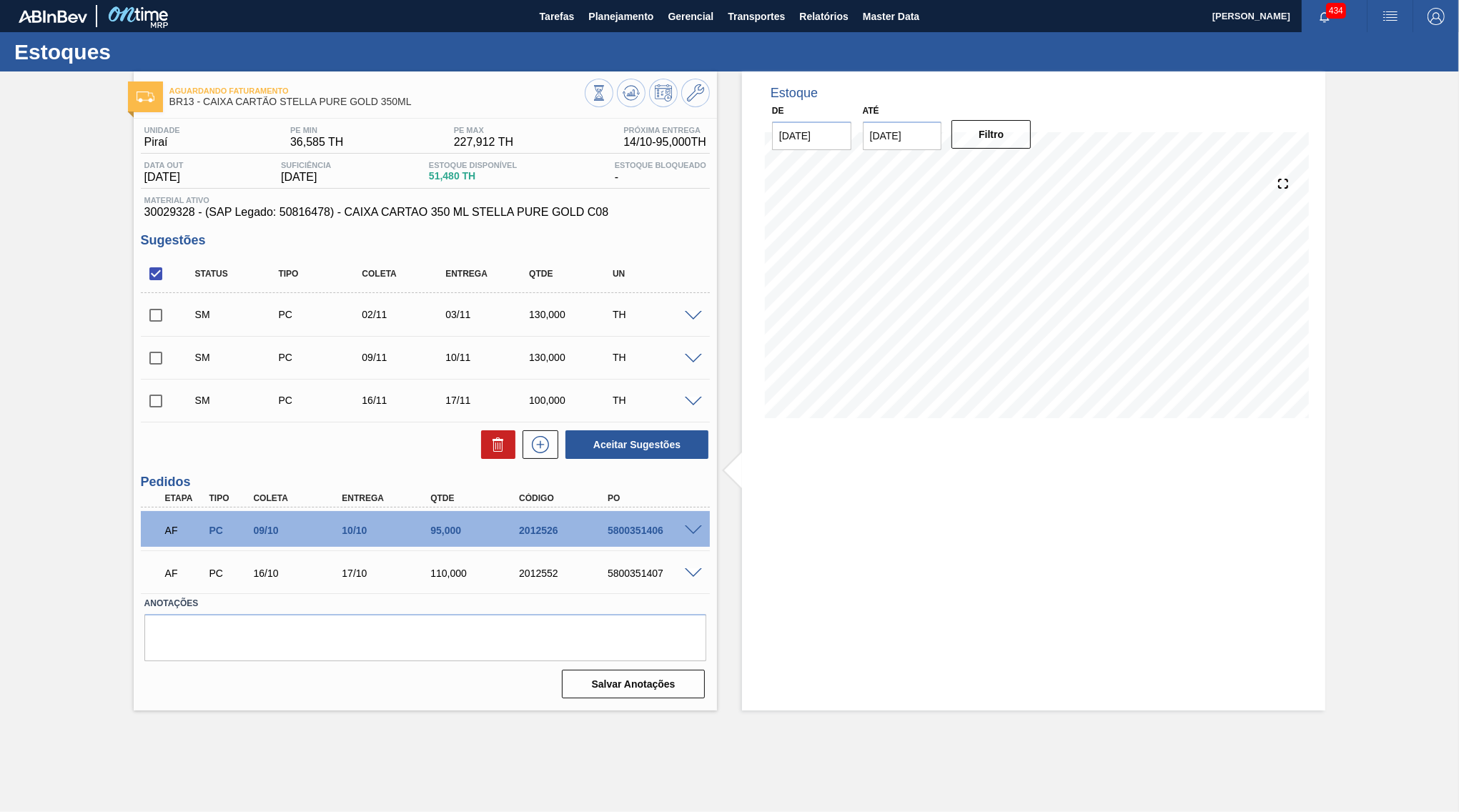
click at [693, 406] on div "SM PC 16/11 17/11 100,000 TH" at bounding box center [425, 400] width 569 height 35
click at [693, 406] on div "TH" at bounding box center [657, 401] width 94 height 12
click at [687, 401] on span at bounding box center [694, 402] width 18 height 11
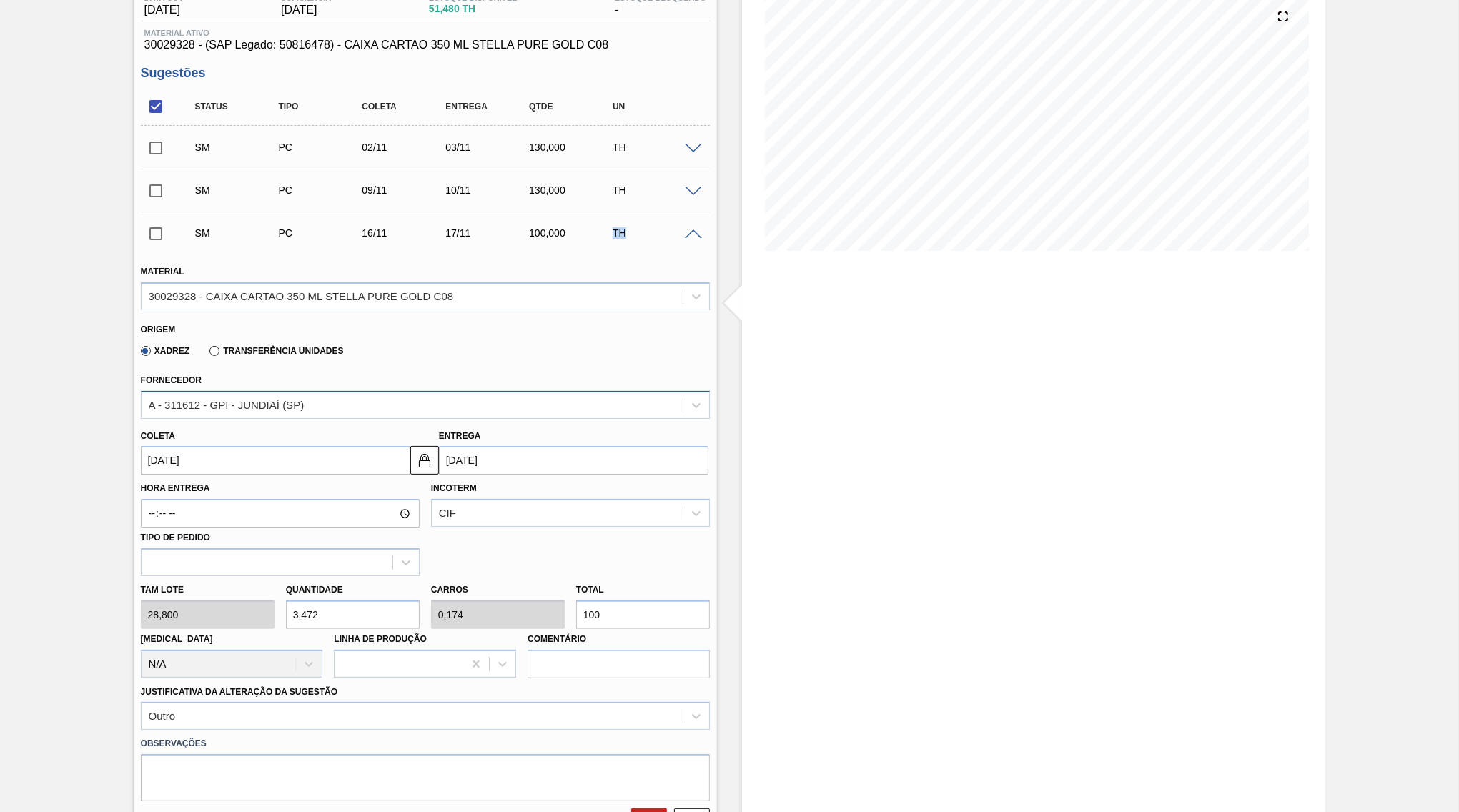
scroll to position [207, 0]
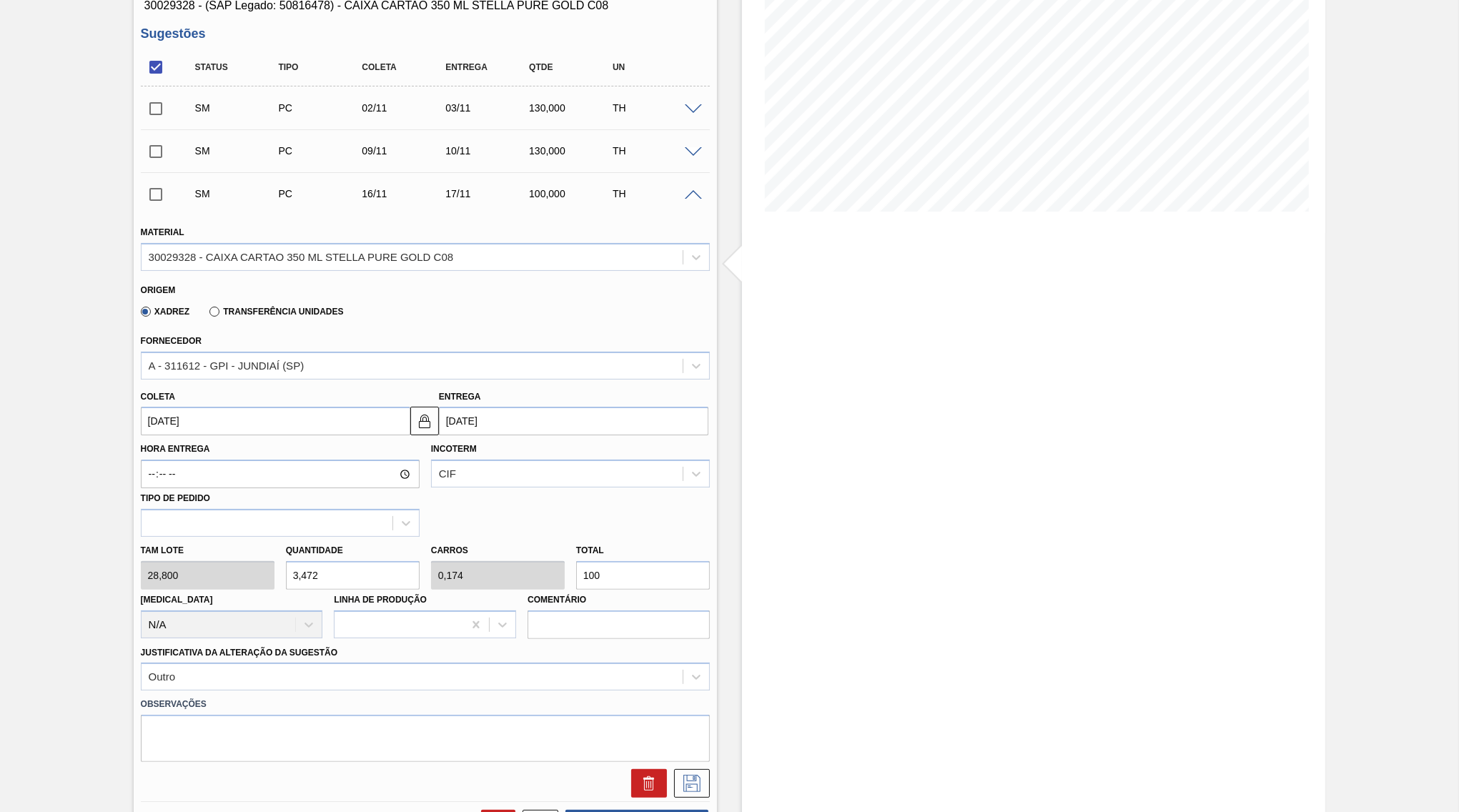
click at [576, 590] on input "100" at bounding box center [643, 575] width 133 height 28
click at [703, 147] on div at bounding box center [695, 151] width 28 height 11
click at [696, 147] on span at bounding box center [694, 152] width 18 height 11
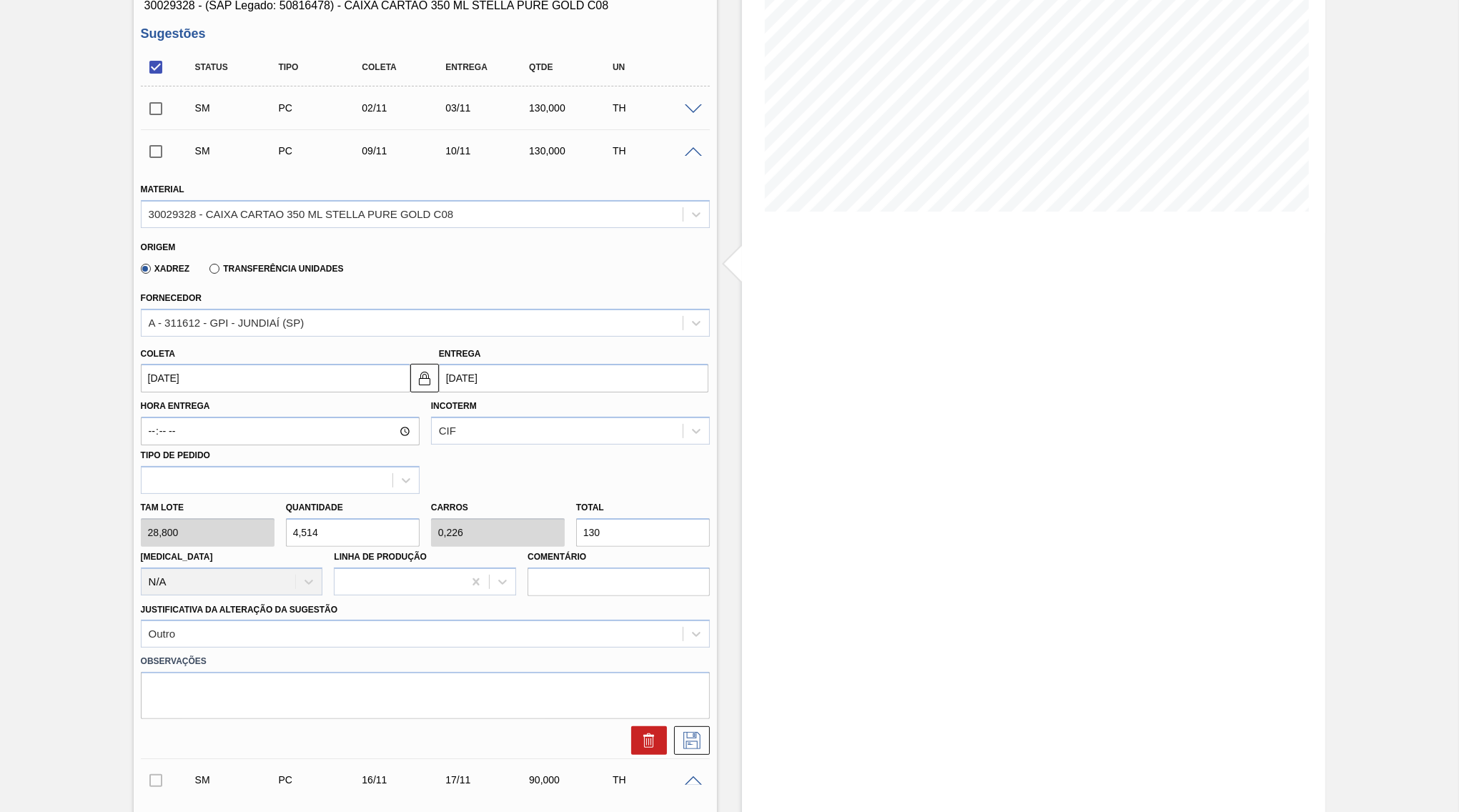
drag, startPoint x: 624, startPoint y: 521, endPoint x: 556, endPoint y: 511, distance: 68.7
click at [576, 518] on input "130" at bounding box center [643, 532] width 133 height 28
click at [687, 732] on icon at bounding box center [691, 740] width 23 height 18
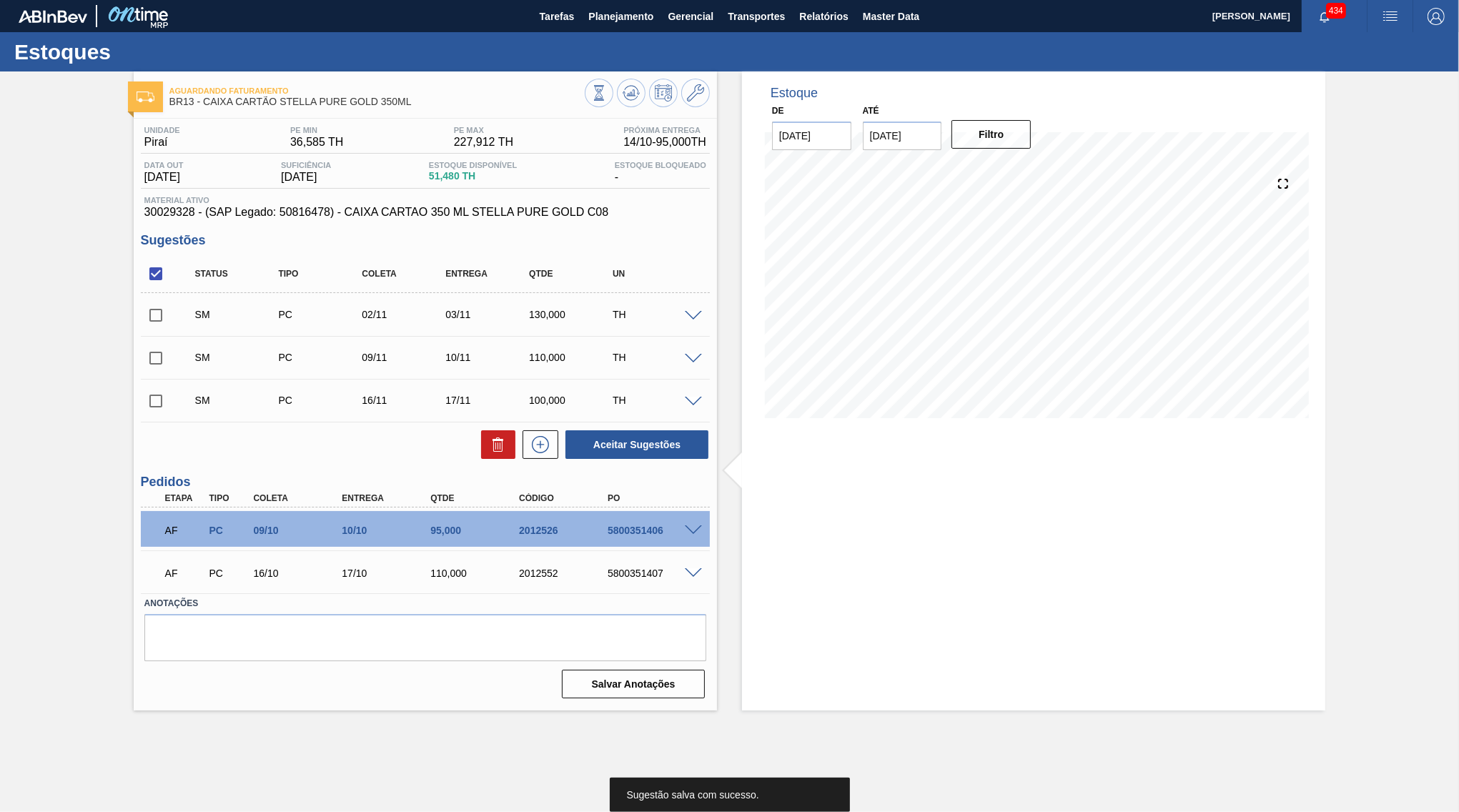
scroll to position [0, 0]
click at [701, 403] on span at bounding box center [694, 402] width 18 height 11
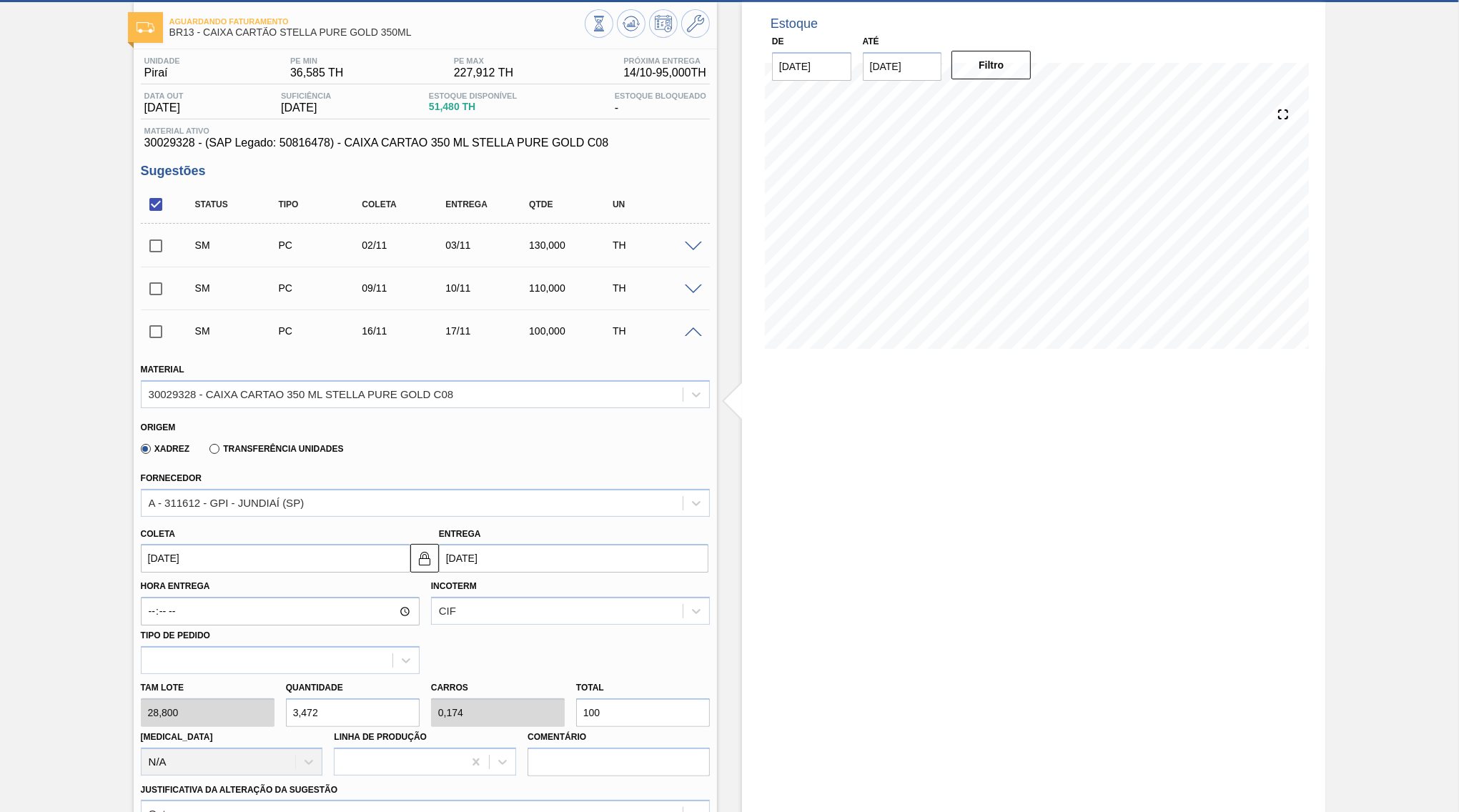
scroll to position [138, 0]
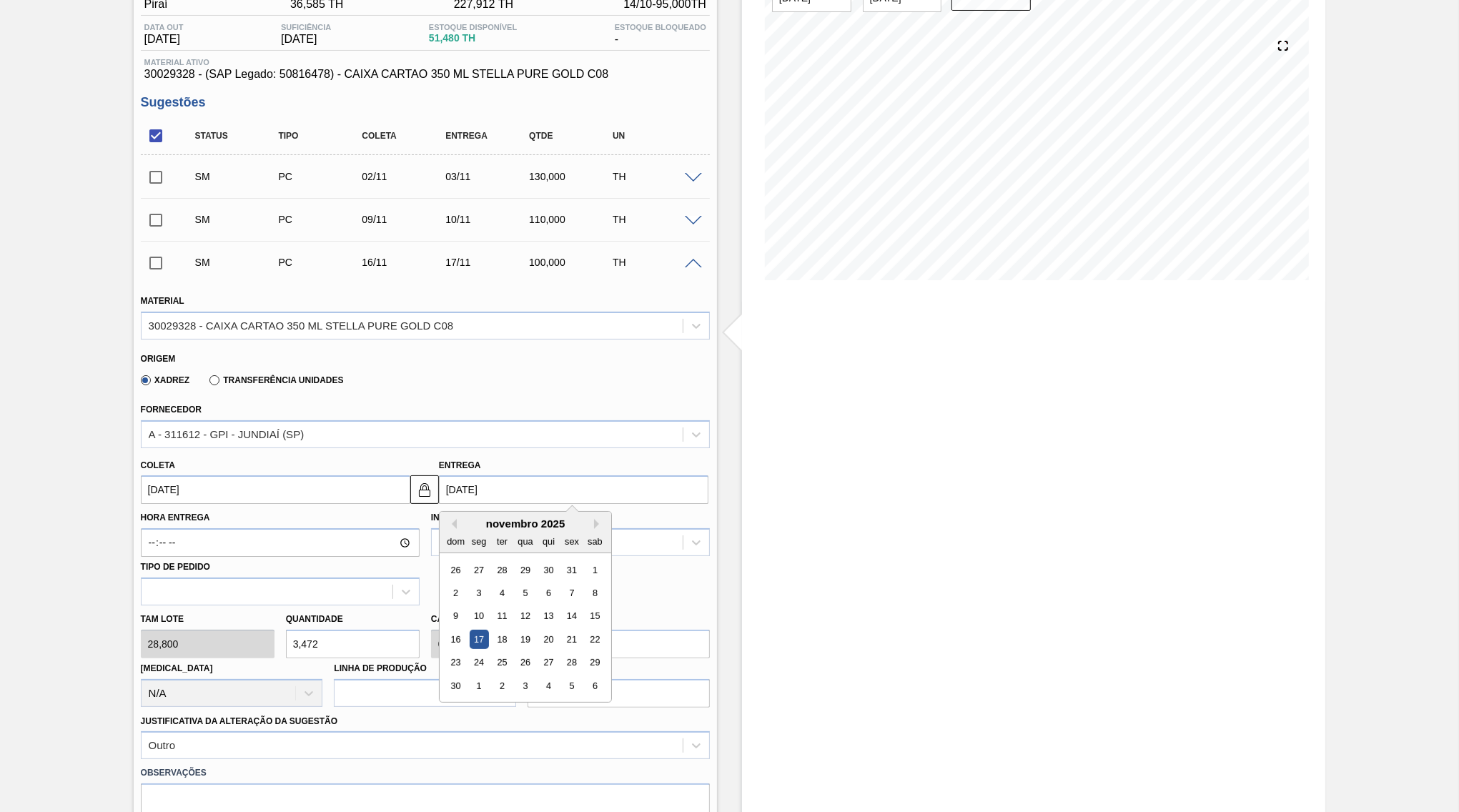
click at [542, 489] on input "[DATE]" at bounding box center [573, 489] width 269 height 28
click at [469, 653] on div "24" at bounding box center [479, 663] width 20 height 20
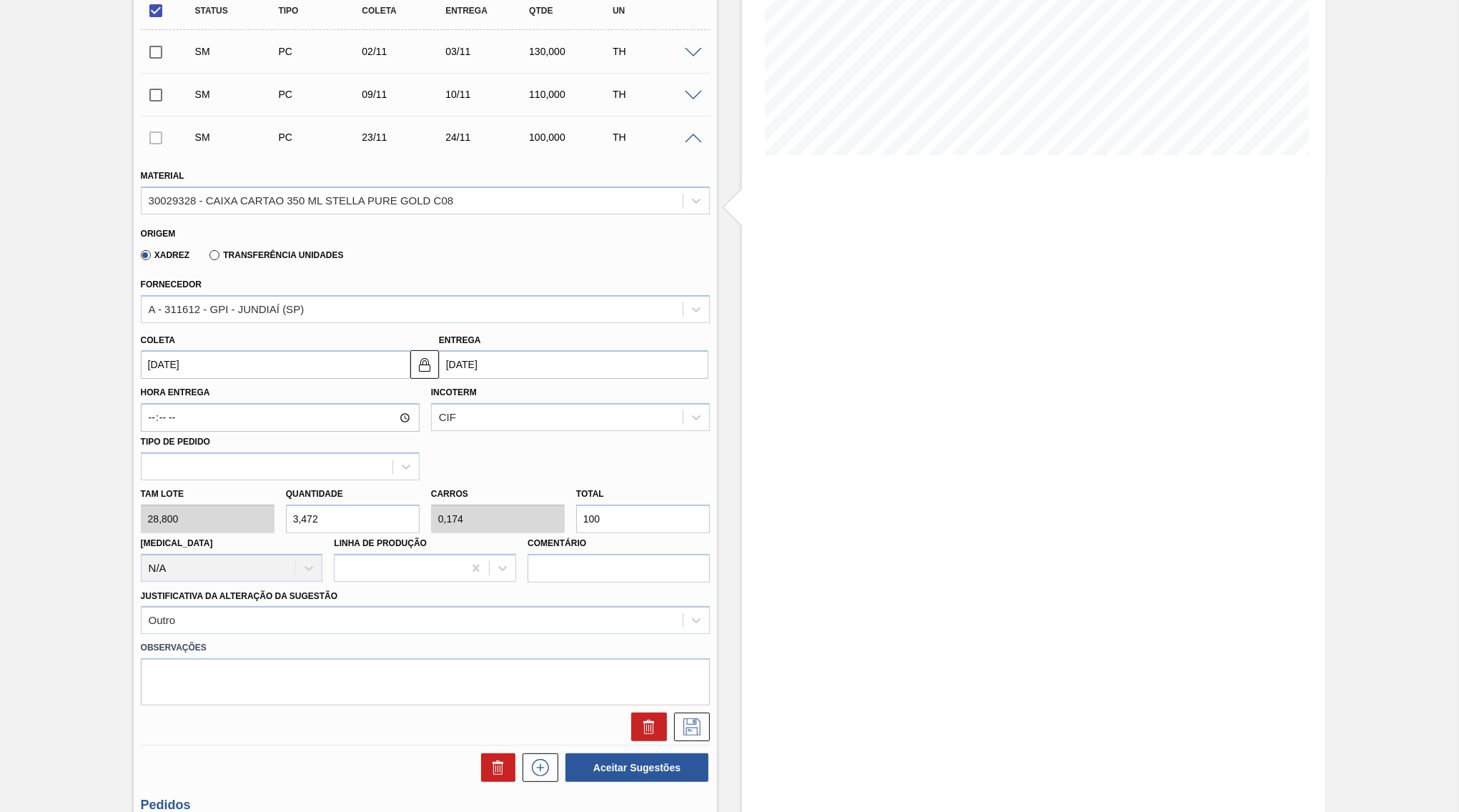
scroll to position [276, 0]
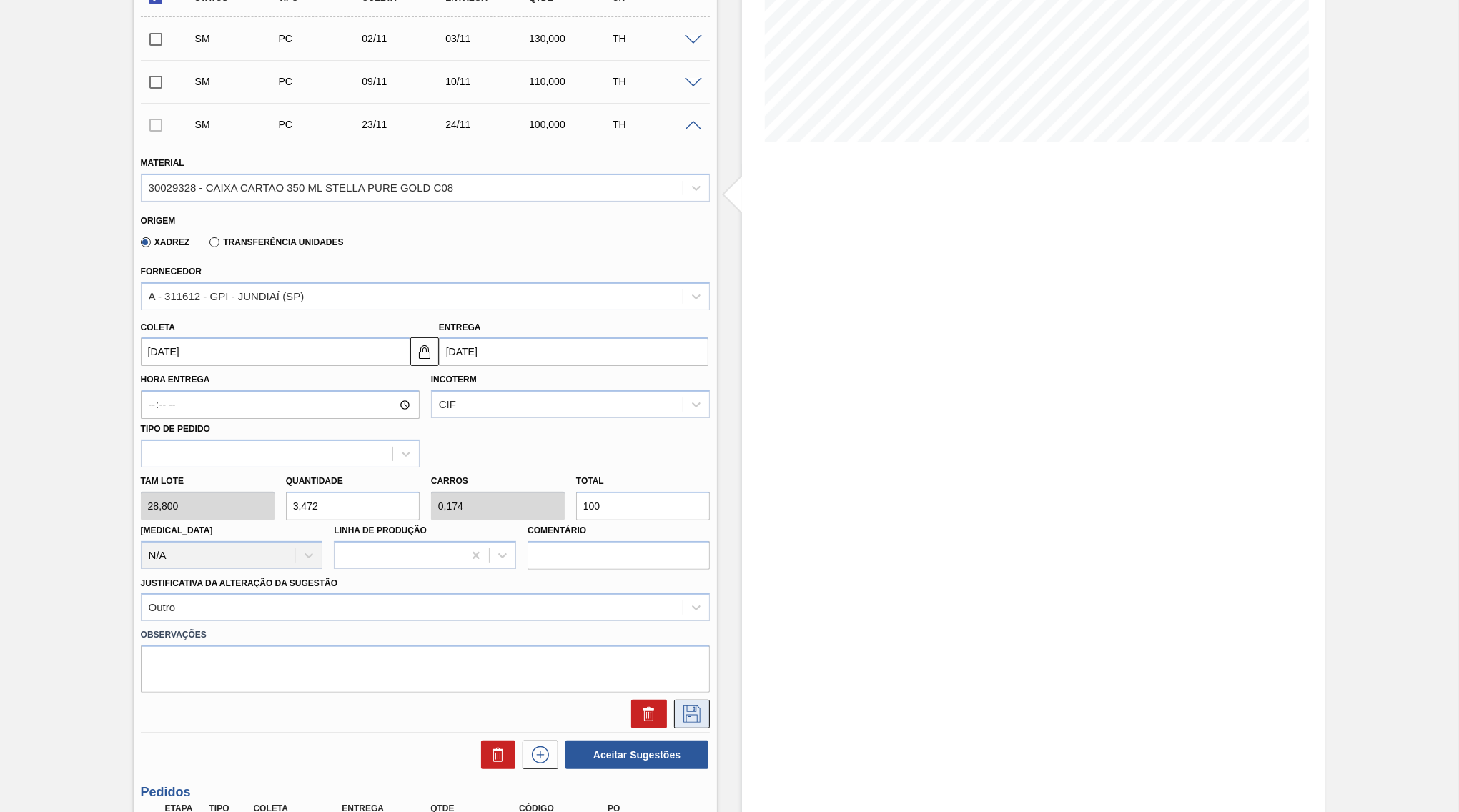
click at [696, 705] on icon at bounding box center [691, 714] width 23 height 18
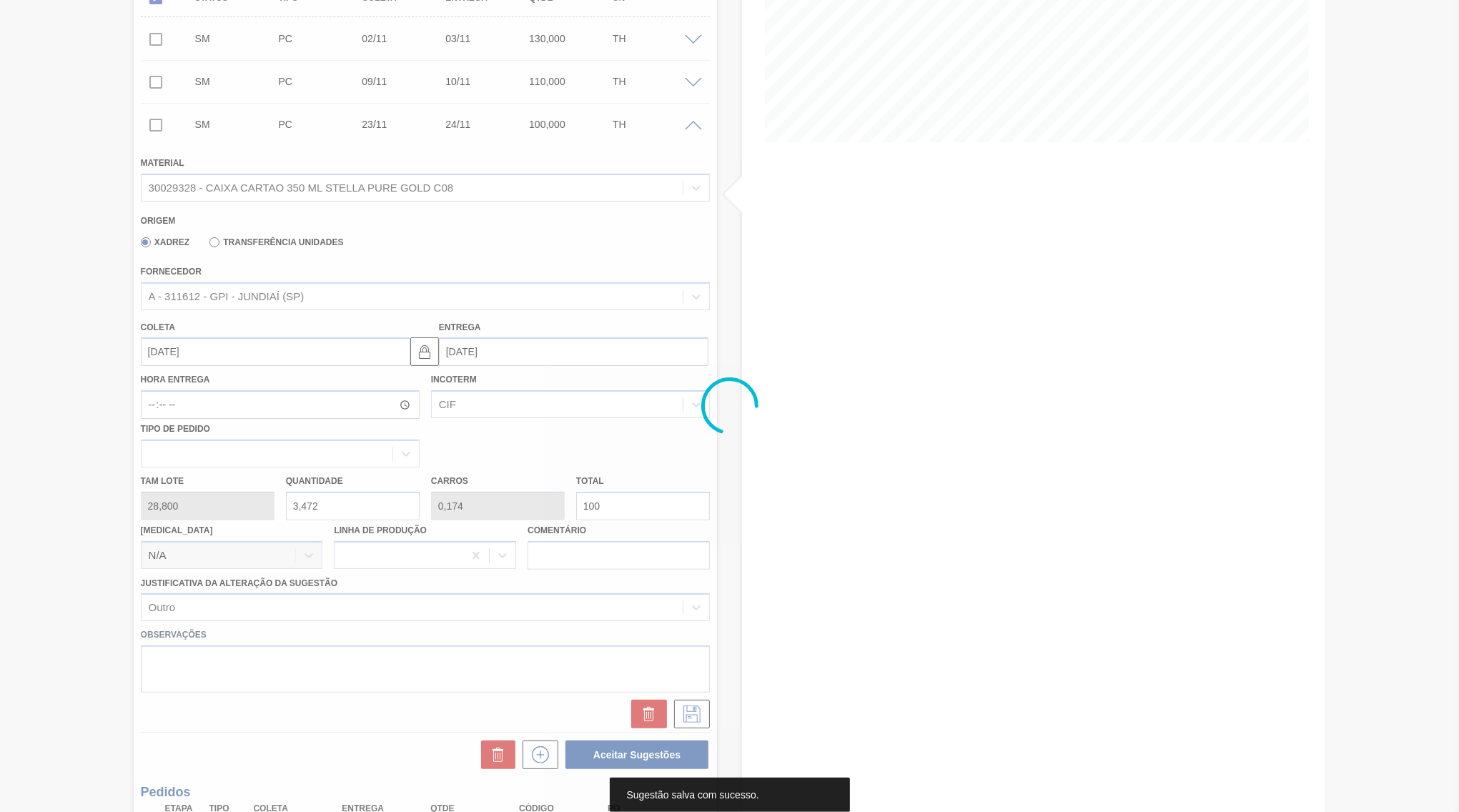
scroll to position [0, 0]
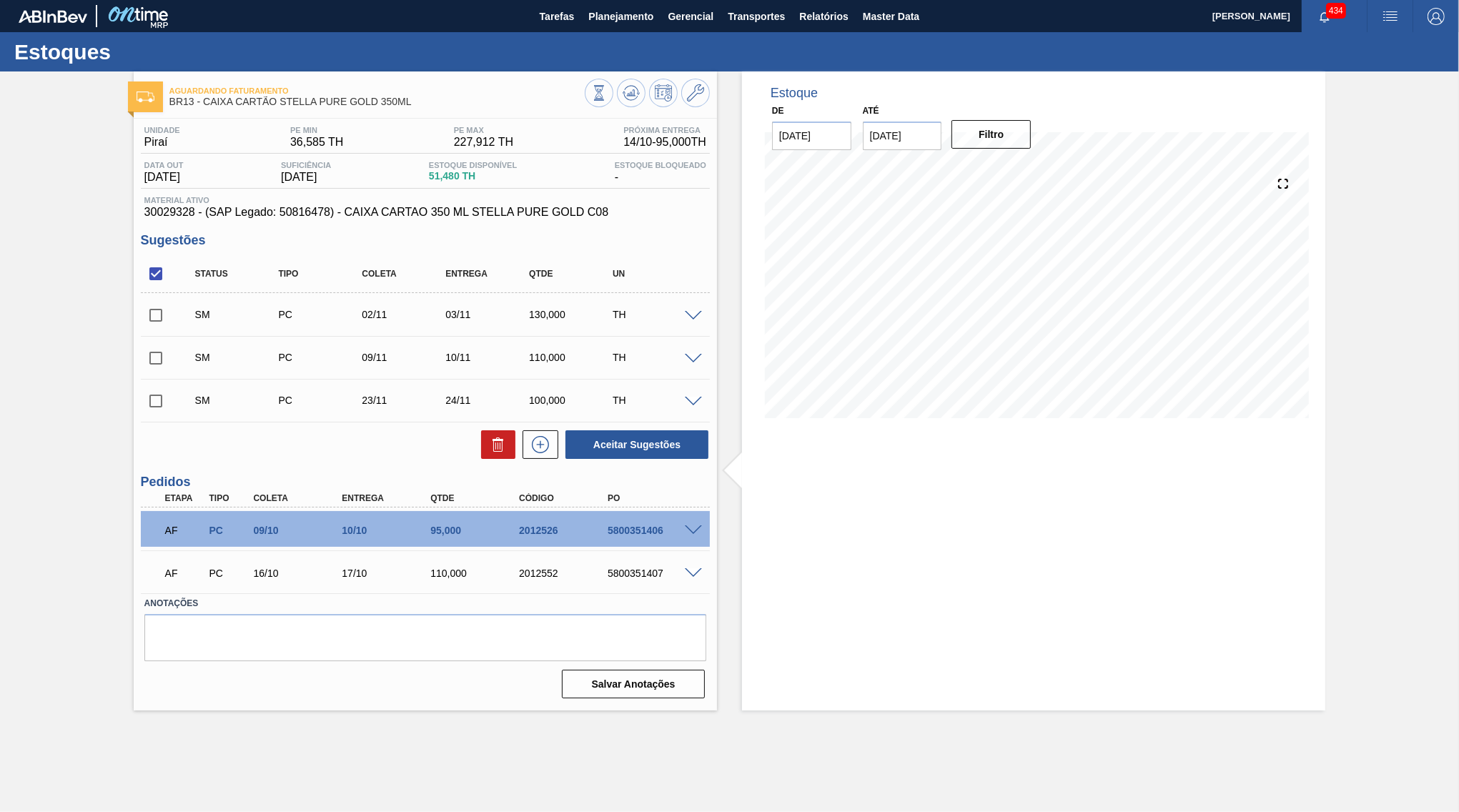
click at [695, 356] on span at bounding box center [694, 358] width 18 height 11
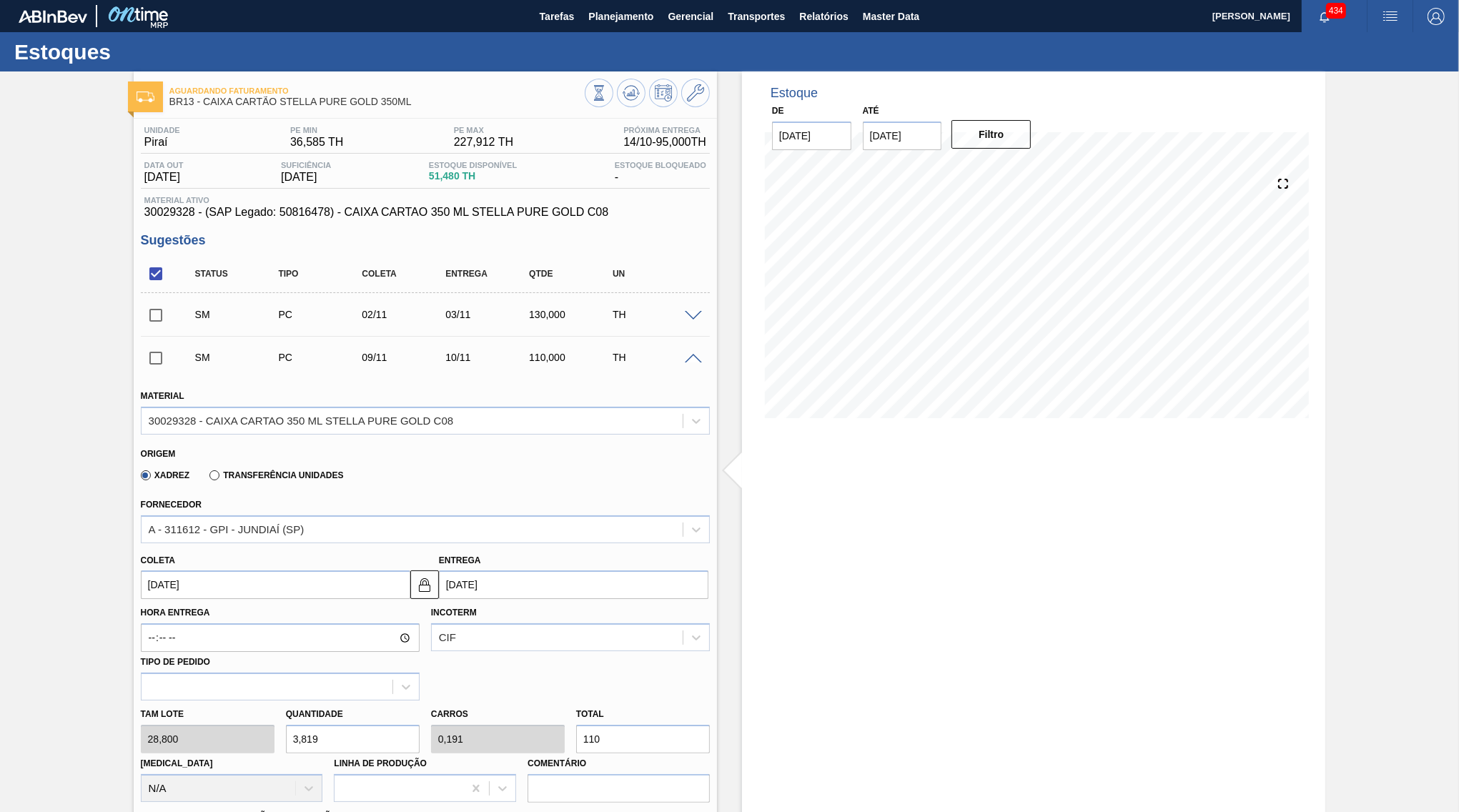
drag, startPoint x: 604, startPoint y: 738, endPoint x: 584, endPoint y: 733, distance: 20.6
click at [584, 733] on div "Tam lote 28,800 Quantidade 3,819 Carros 0,191 Total 110 [MEDICAL_DATA] N/A Linh…" at bounding box center [425, 751] width 580 height 102
drag, startPoint x: 603, startPoint y: 728, endPoint x: 549, endPoint y: 725, distance: 54.1
click at [576, 725] on input "110" at bounding box center [643, 739] width 133 height 28
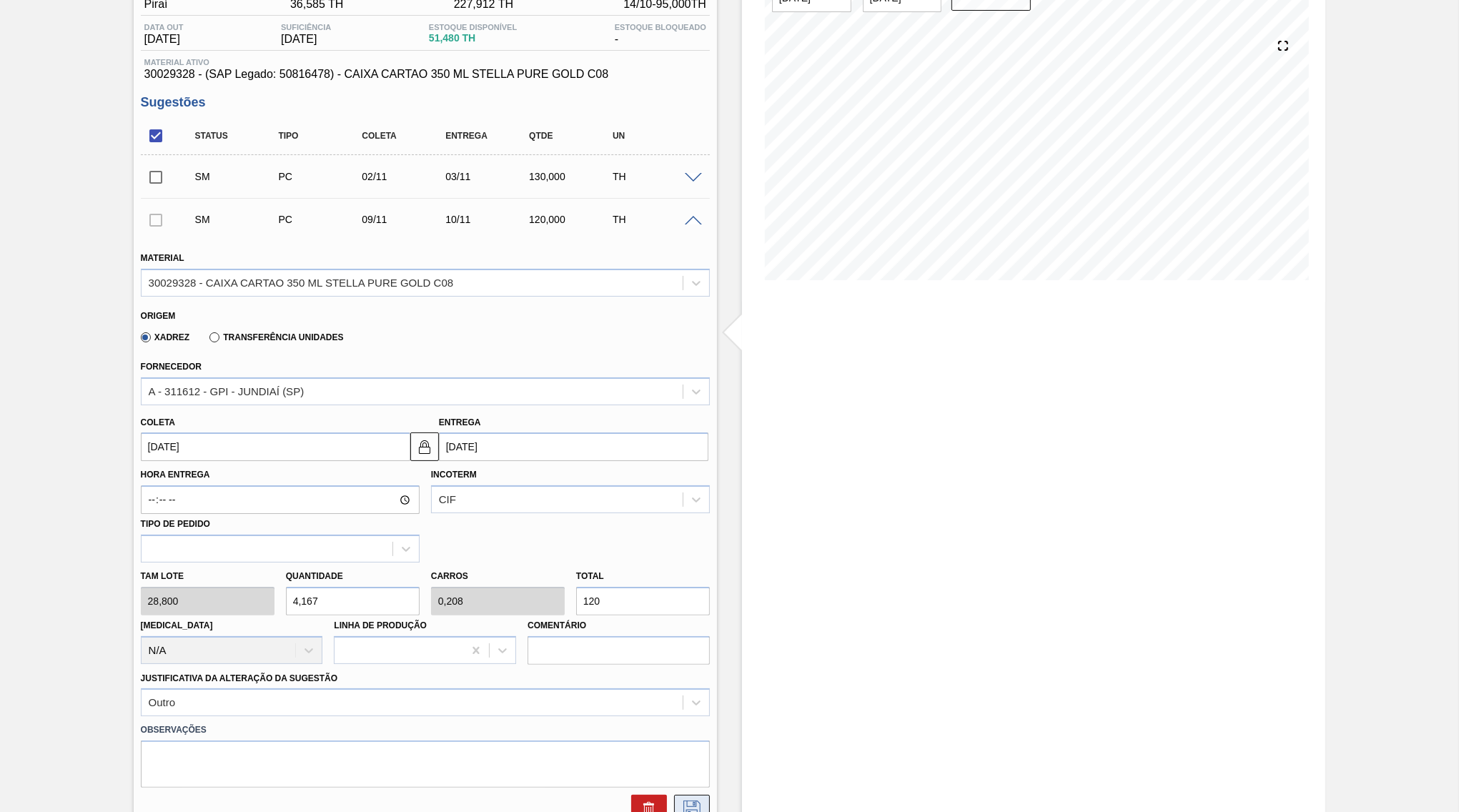
click at [697, 800] on icon at bounding box center [692, 809] width 18 height 18
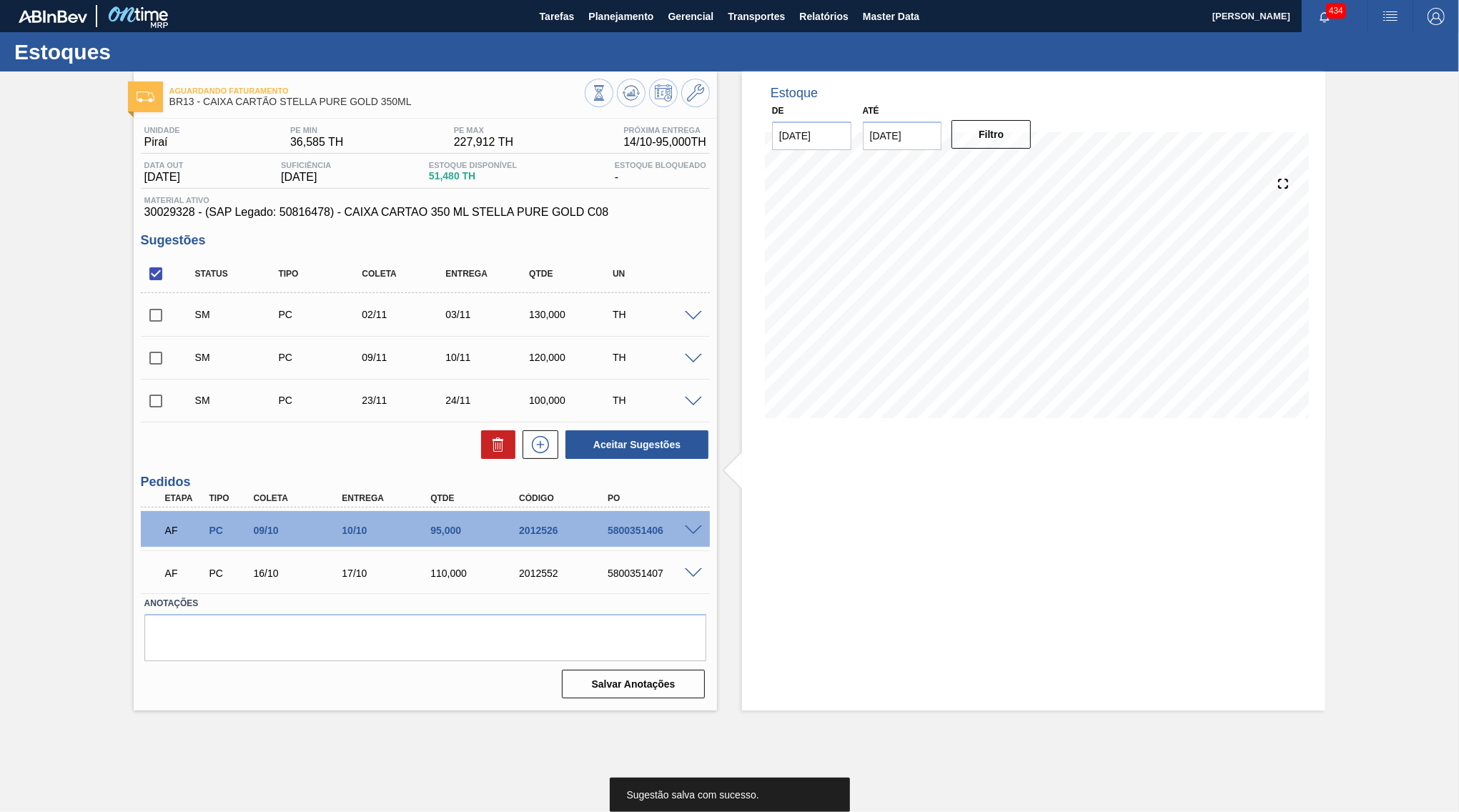
scroll to position [0, 0]
click at [689, 401] on span at bounding box center [694, 402] width 18 height 11
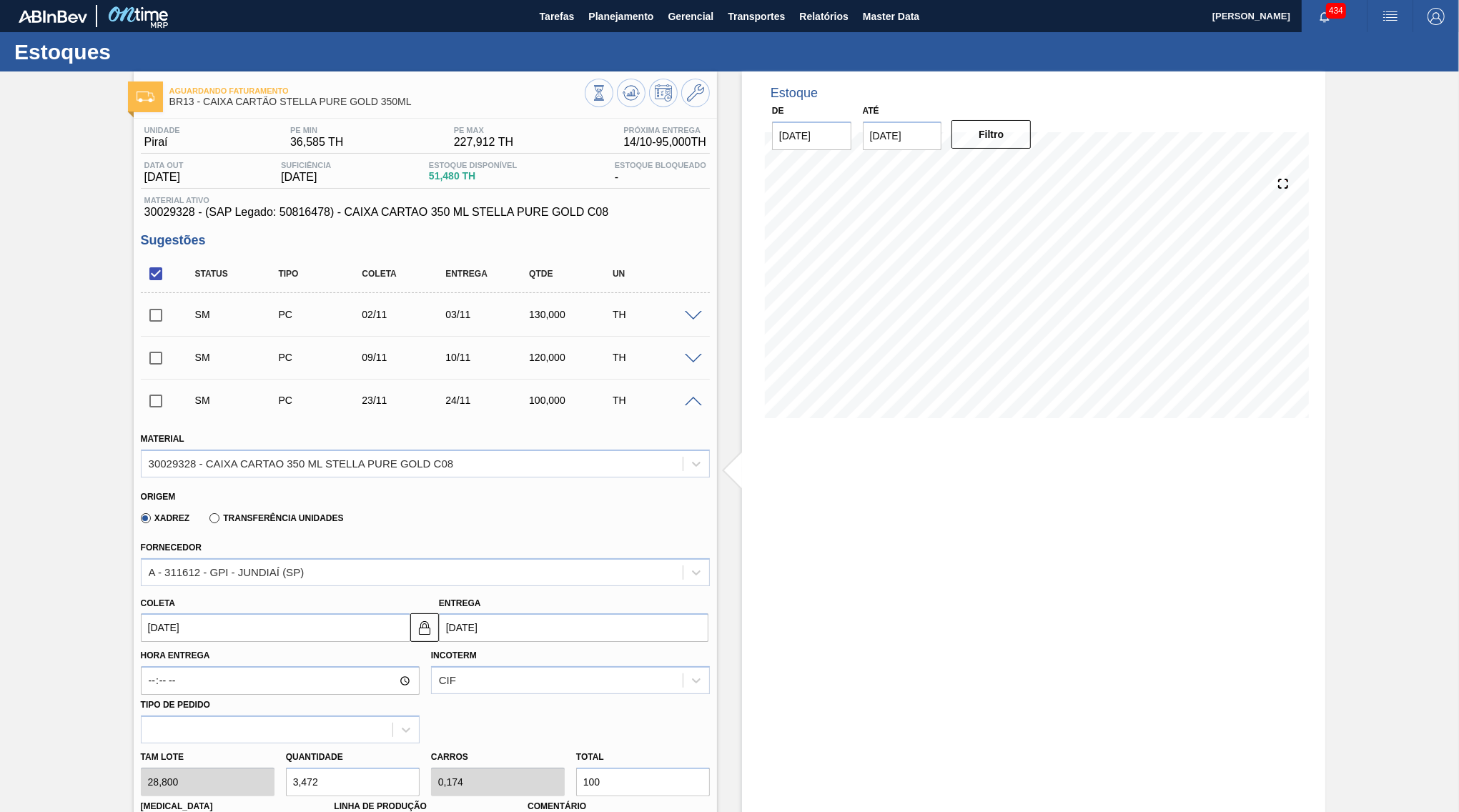
scroll to position [138, 0]
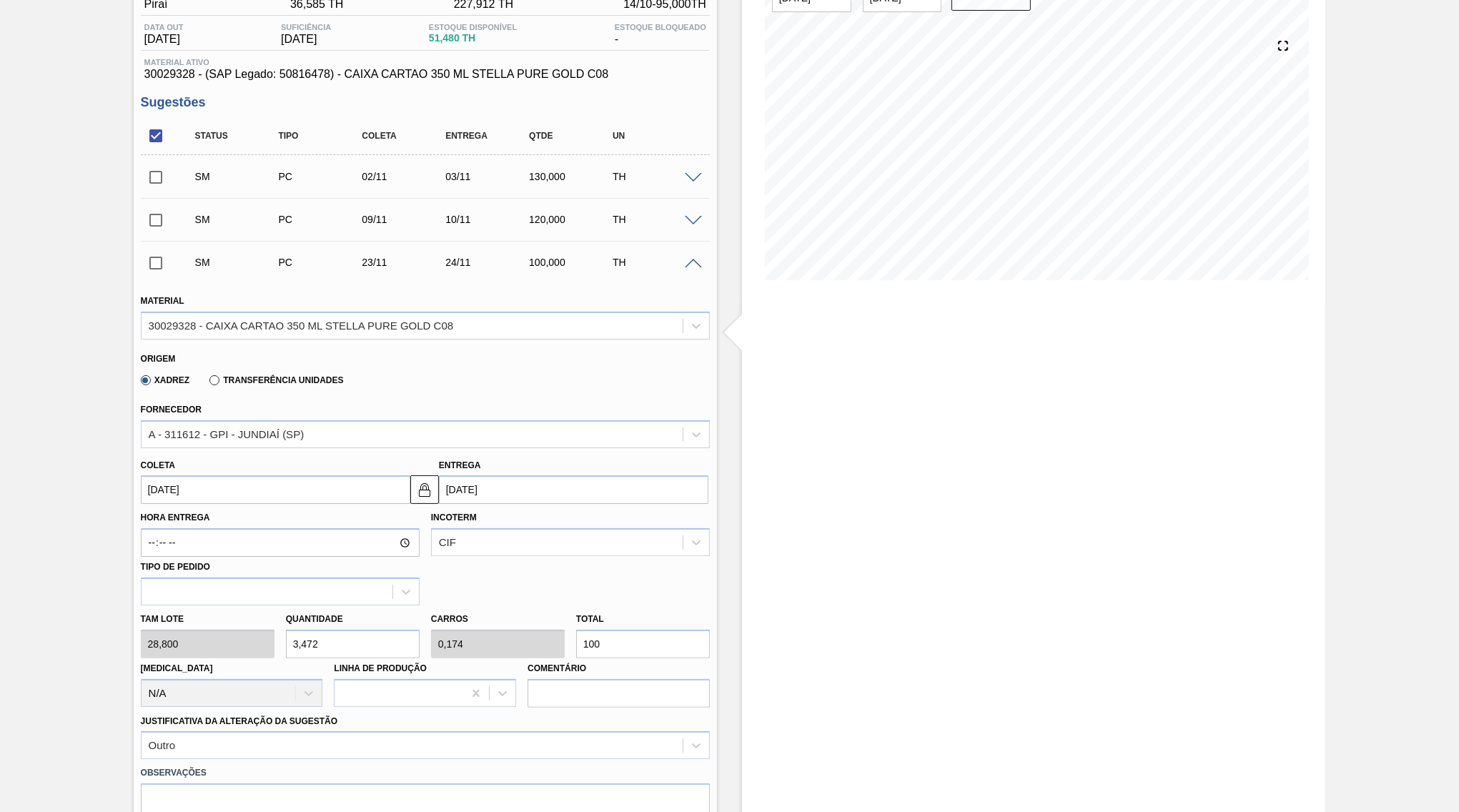
click at [576, 630] on input "100" at bounding box center [643, 644] width 133 height 28
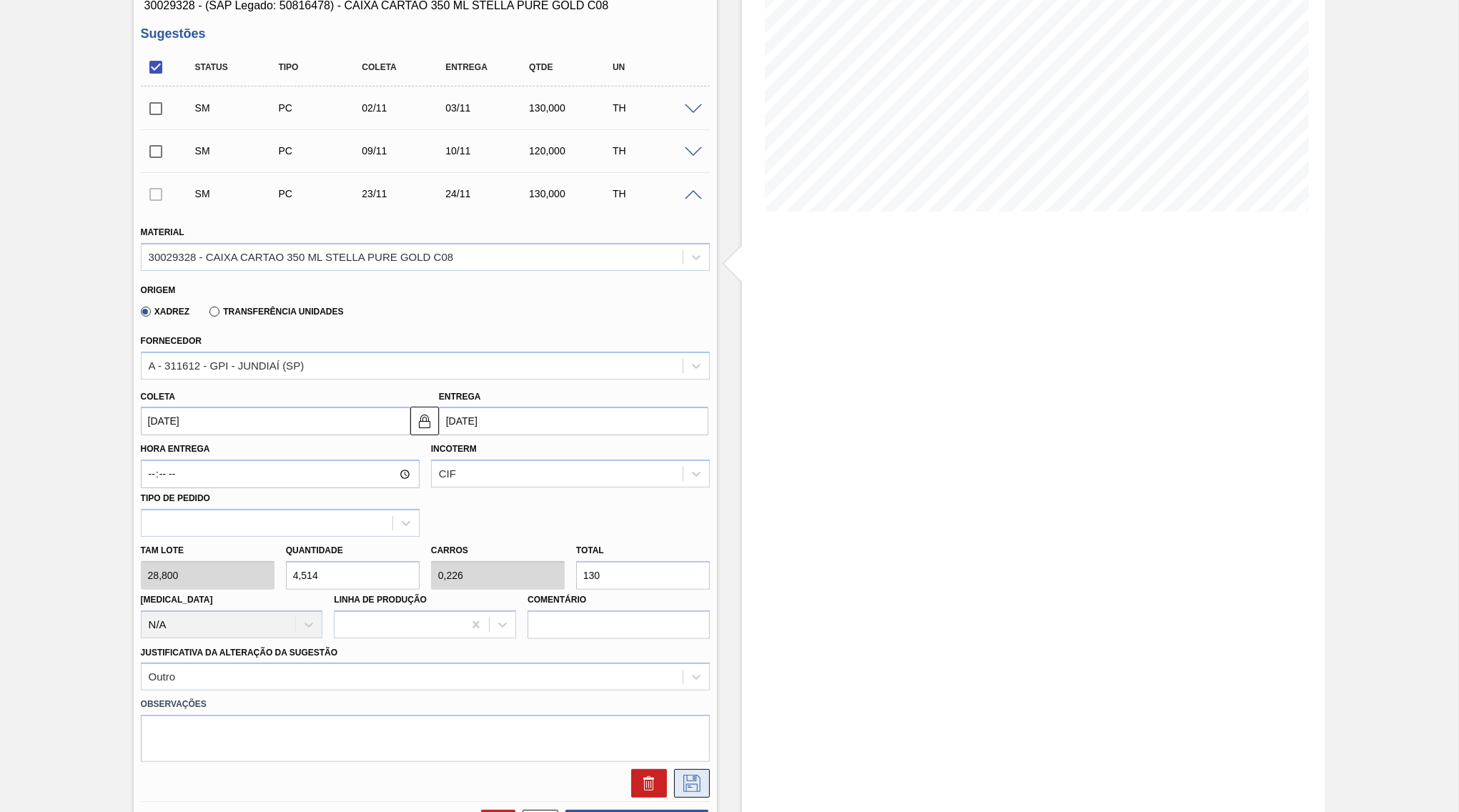
click at [691, 775] on icon at bounding box center [691, 784] width 23 height 18
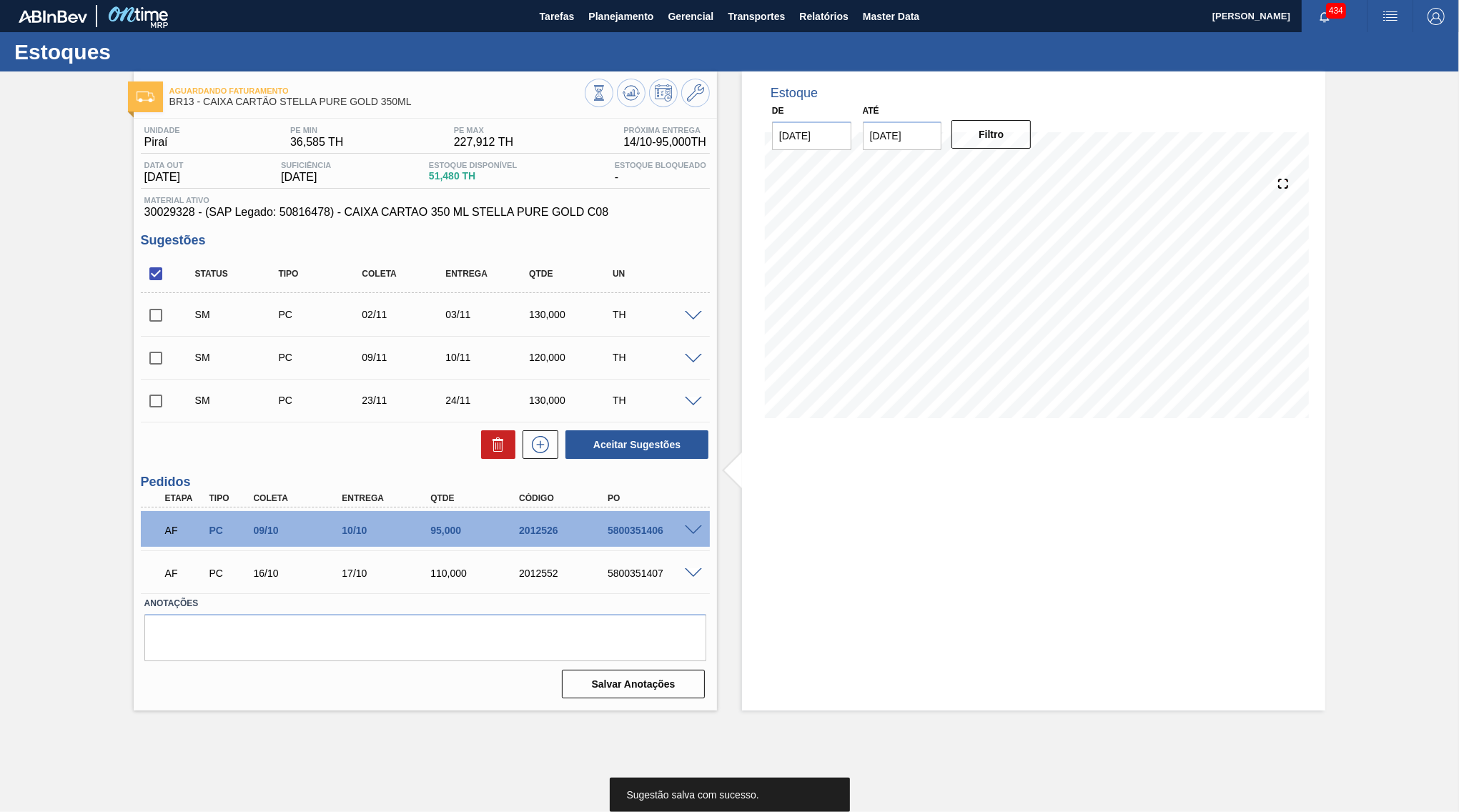
scroll to position [0, 0]
drag, startPoint x: 568, startPoint y: 406, endPoint x: 467, endPoint y: 412, distance: 101.2
click at [525, 406] on div "130,000" at bounding box center [572, 401] width 94 height 12
copy div "130,000"
click at [537, 440] on icon at bounding box center [540, 445] width 23 height 18
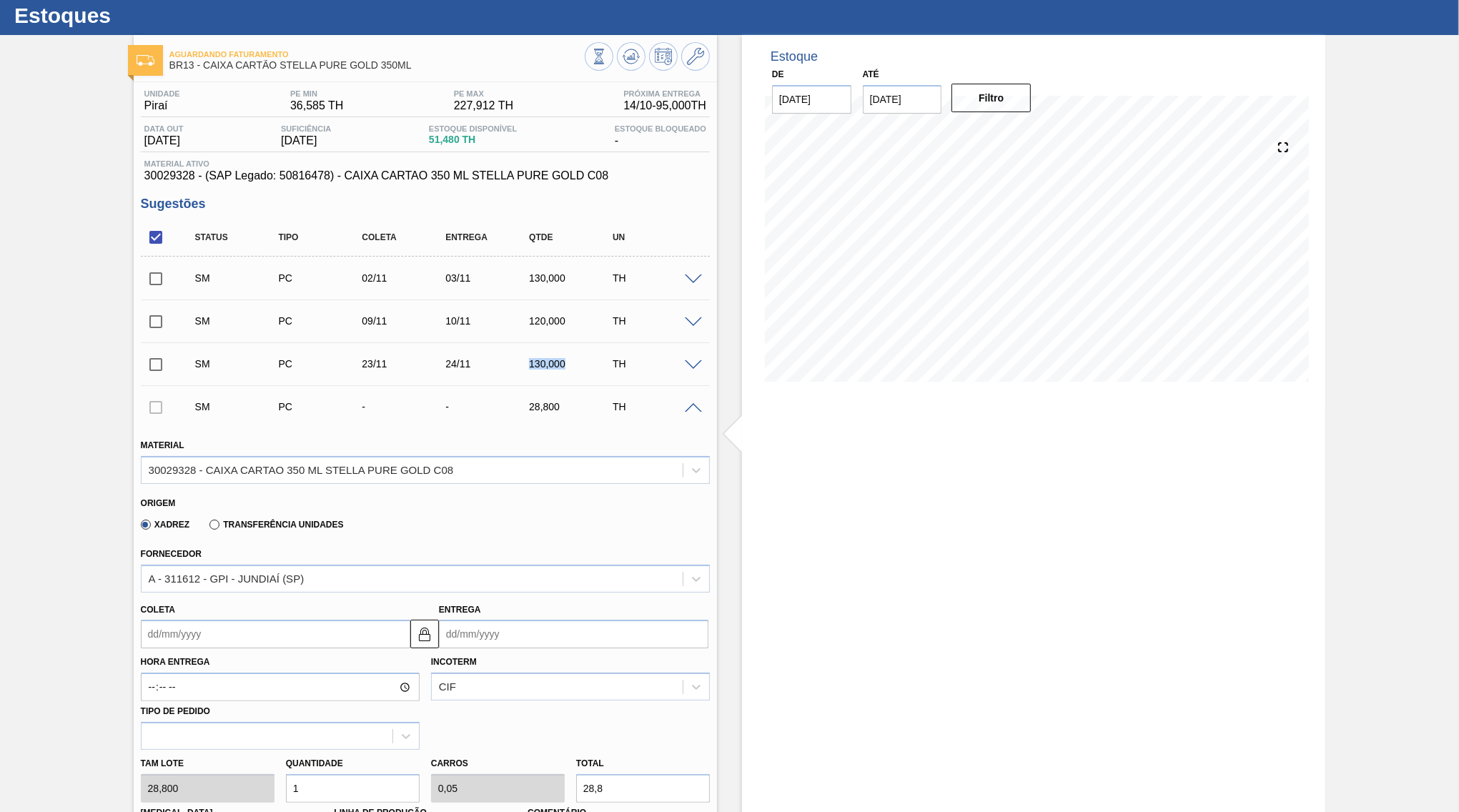
scroll to position [69, 0]
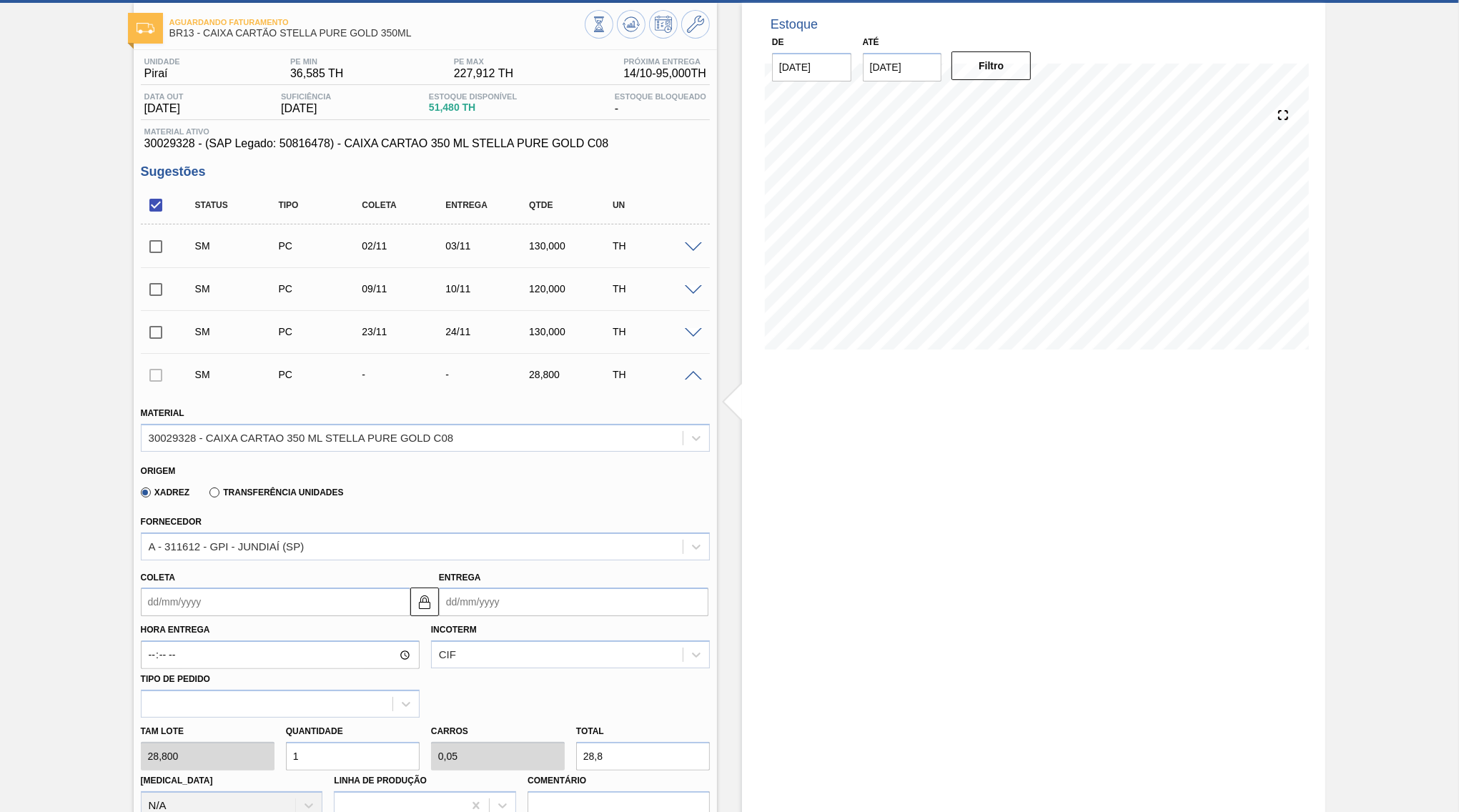
click at [516, 576] on div "Entrega" at bounding box center [573, 592] width 269 height 49
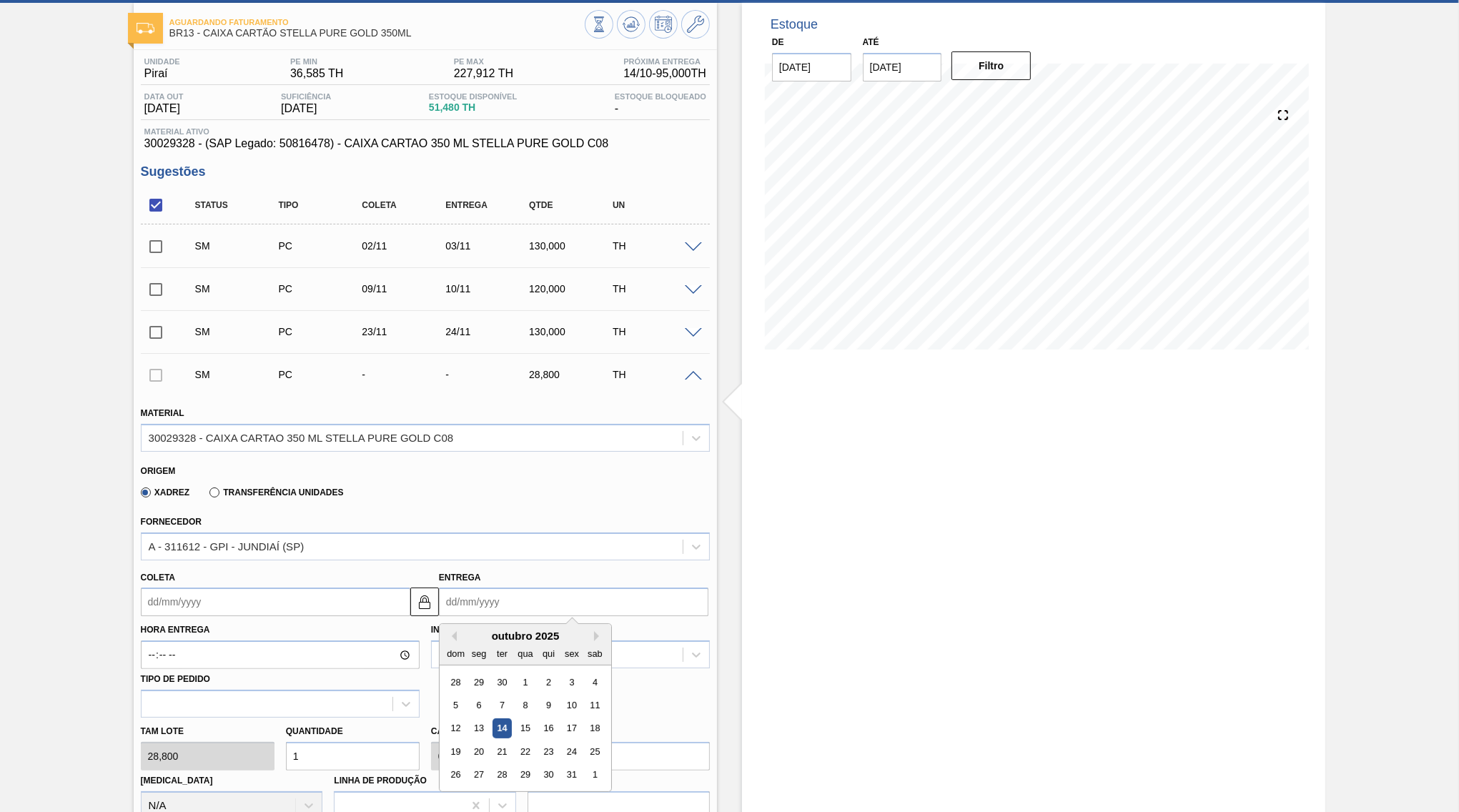
click at [511, 588] on input "Entrega" at bounding box center [573, 601] width 269 height 28
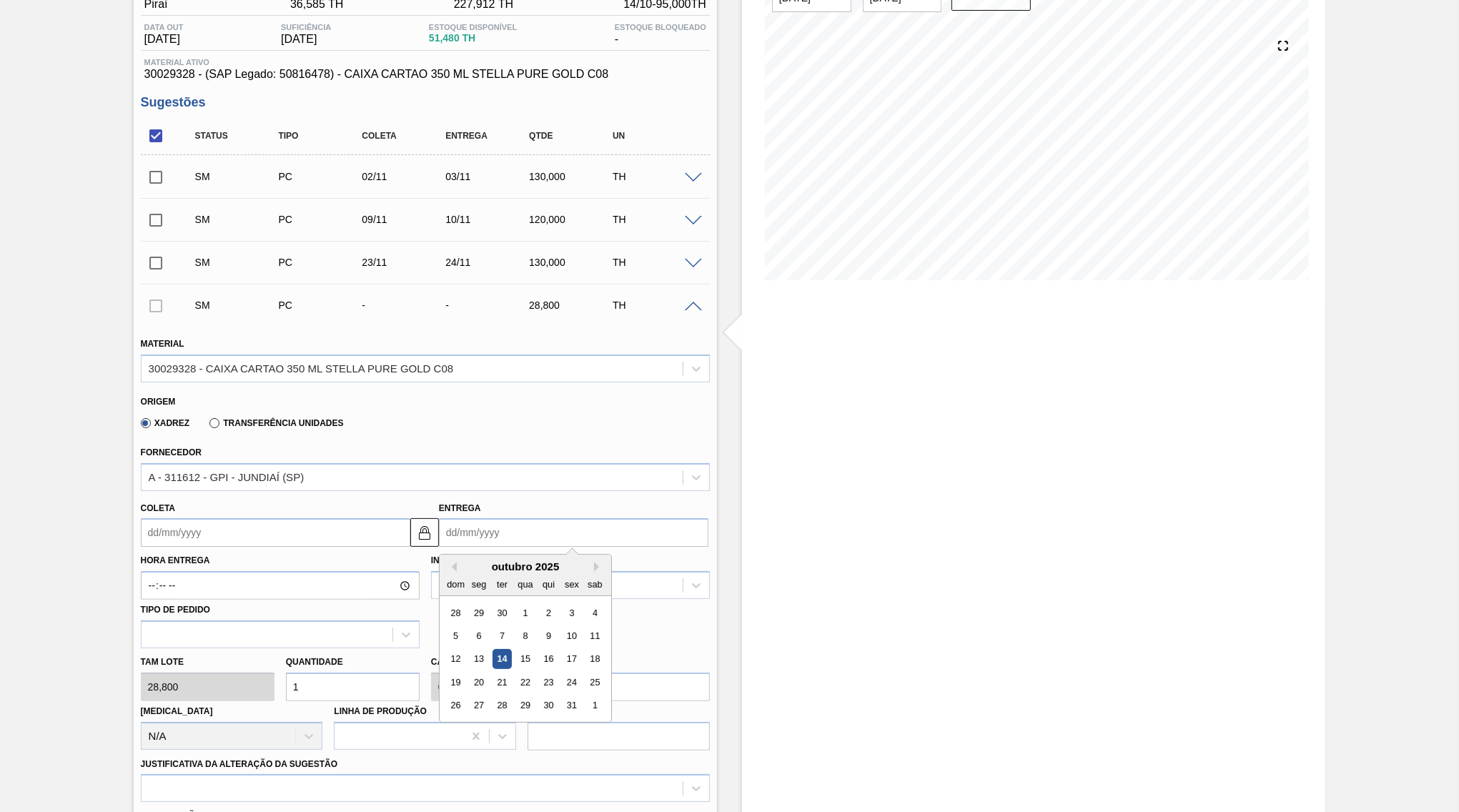
click at [573, 560] on div "outubro 2025" at bounding box center [525, 566] width 171 height 12
click at [594, 561] on button "Next Month" at bounding box center [599, 566] width 10 height 10
click at [472, 719] on div "1" at bounding box center [479, 729] width 20 height 20
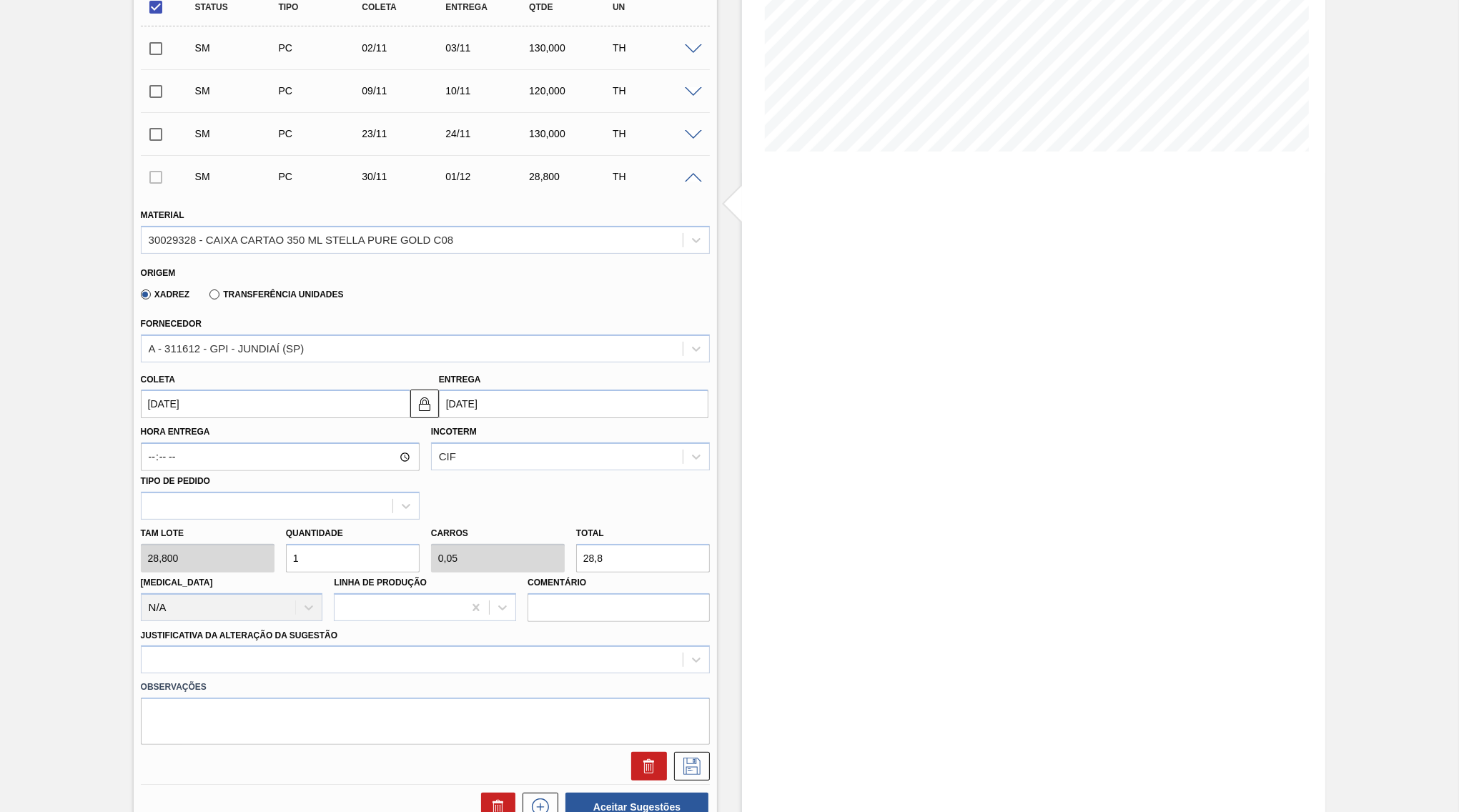
scroll to position [276, 0]
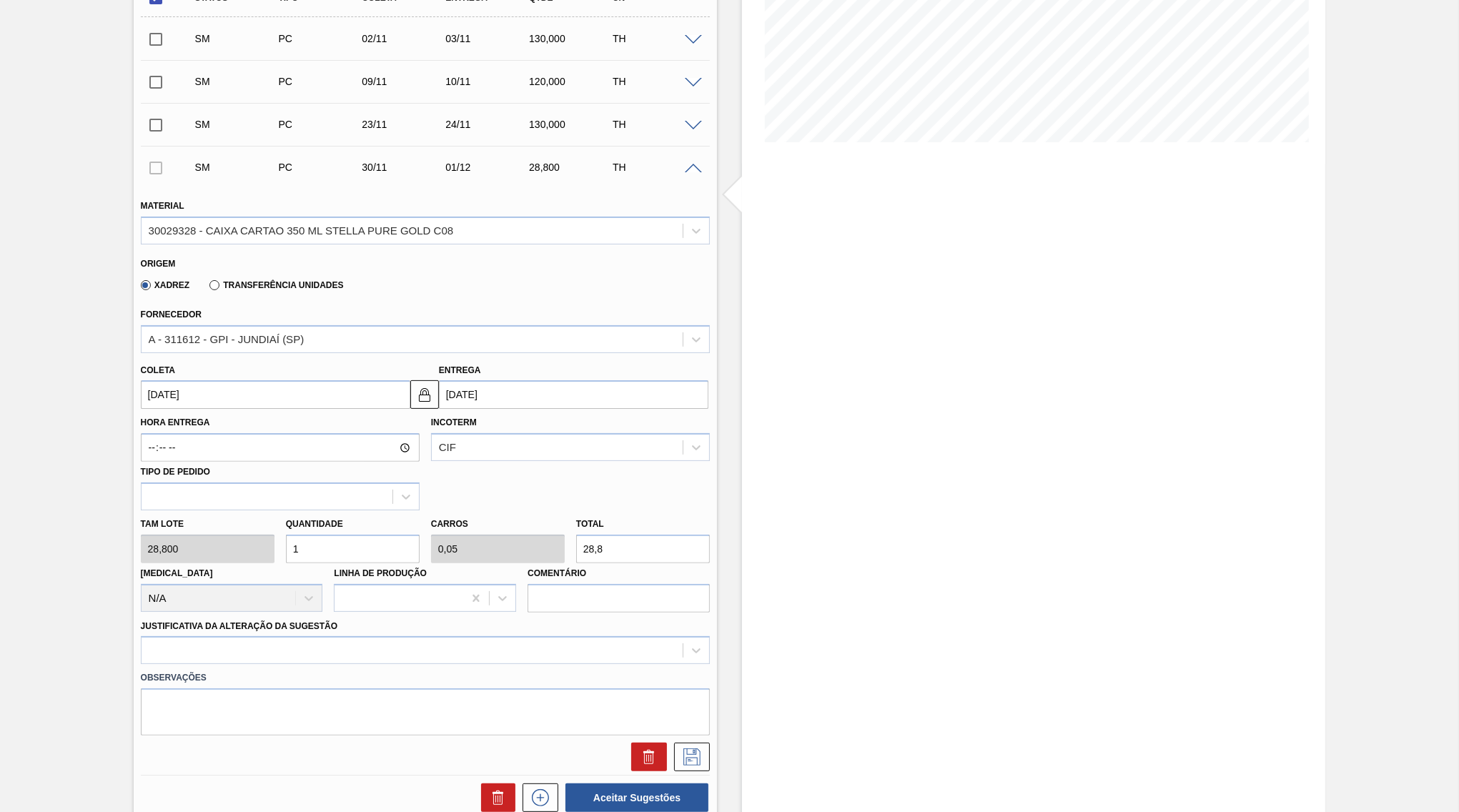
drag, startPoint x: 570, startPoint y: 545, endPoint x: 533, endPoint y: 553, distance: 37.9
click at [576, 553] on input "28,8" at bounding box center [643, 549] width 133 height 28
paste input "130,000"
click at [499, 636] on div at bounding box center [425, 649] width 569 height 27
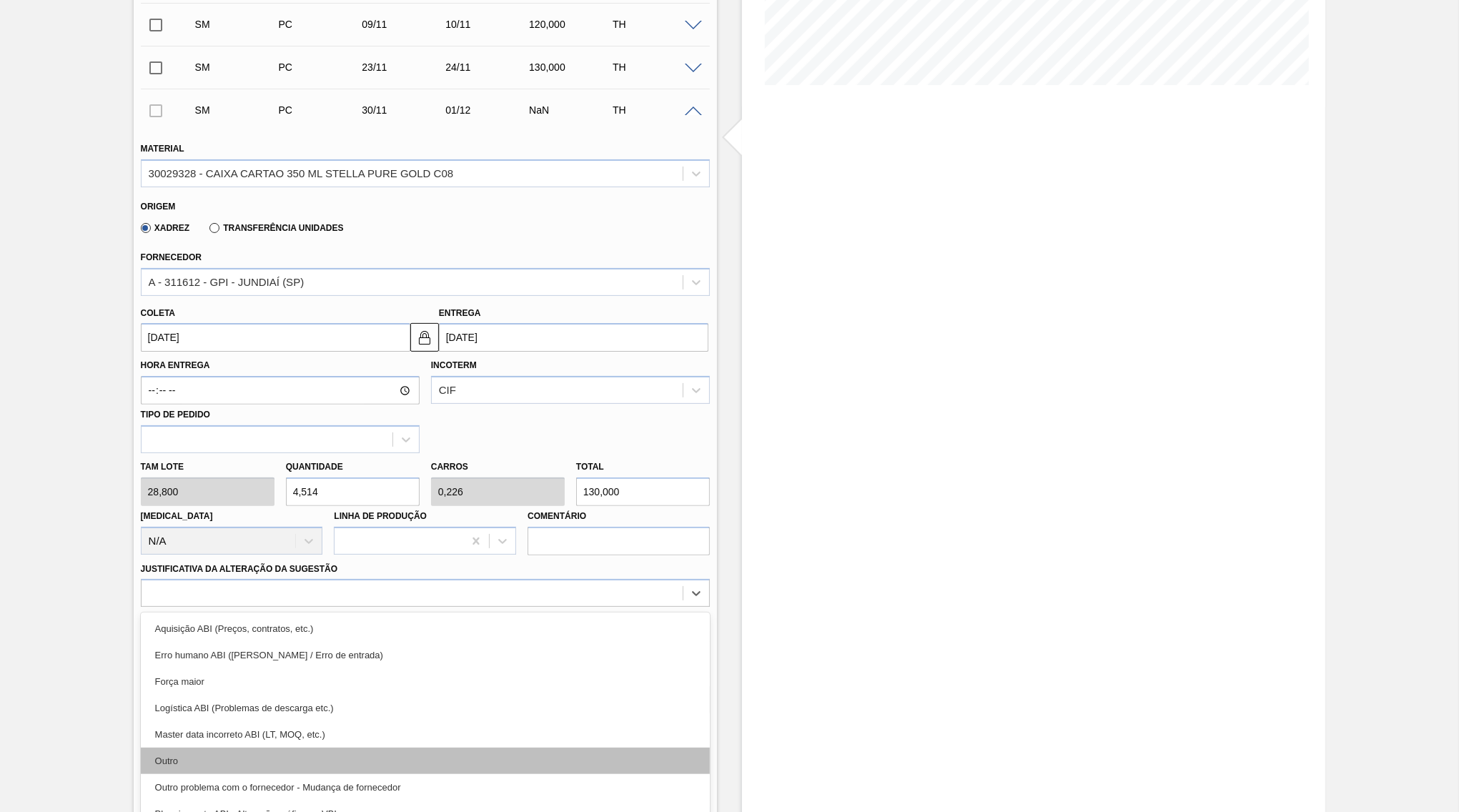
click at [408, 750] on div "Outro" at bounding box center [425, 760] width 569 height 26
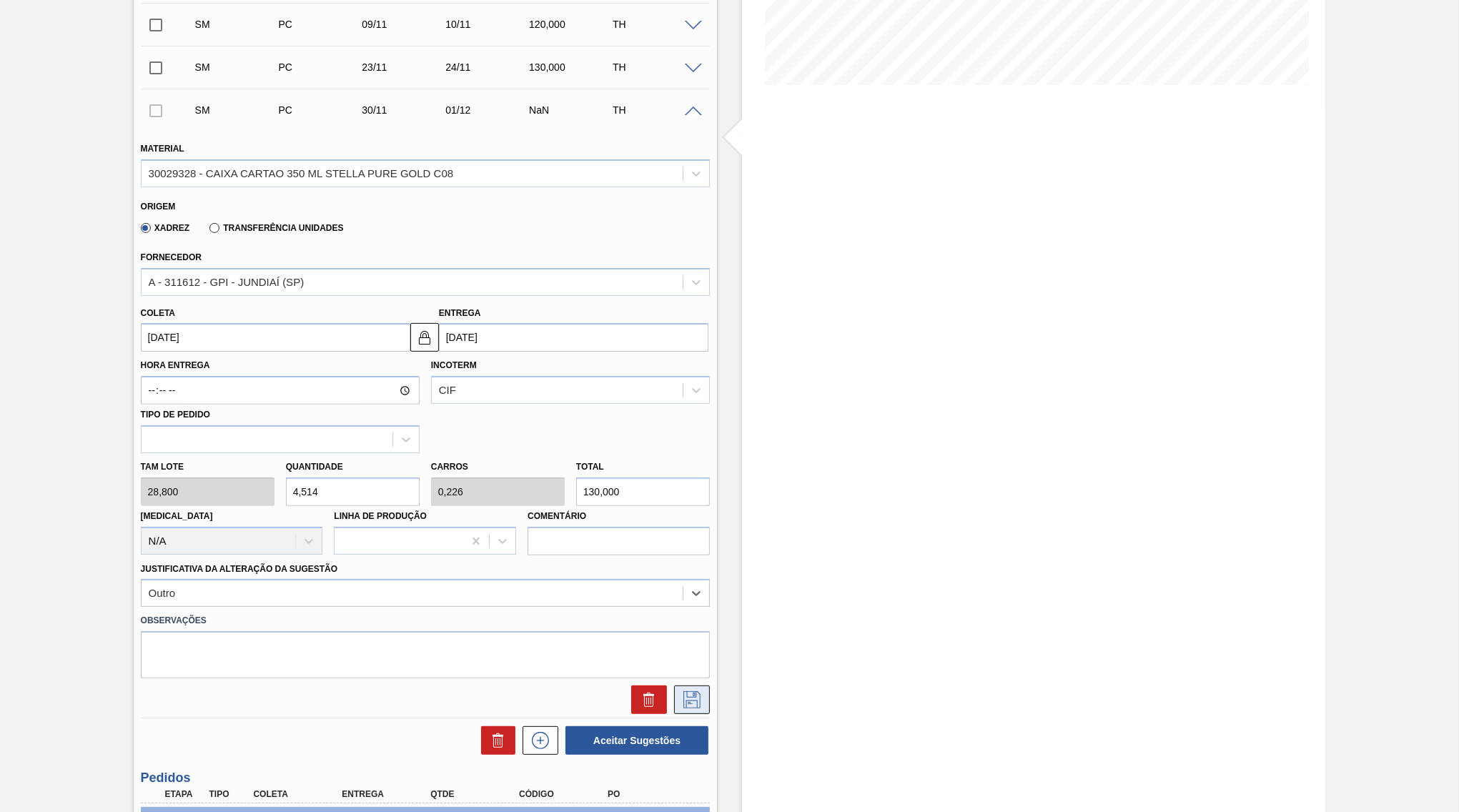
click at [689, 691] on icon at bounding box center [691, 699] width 23 height 18
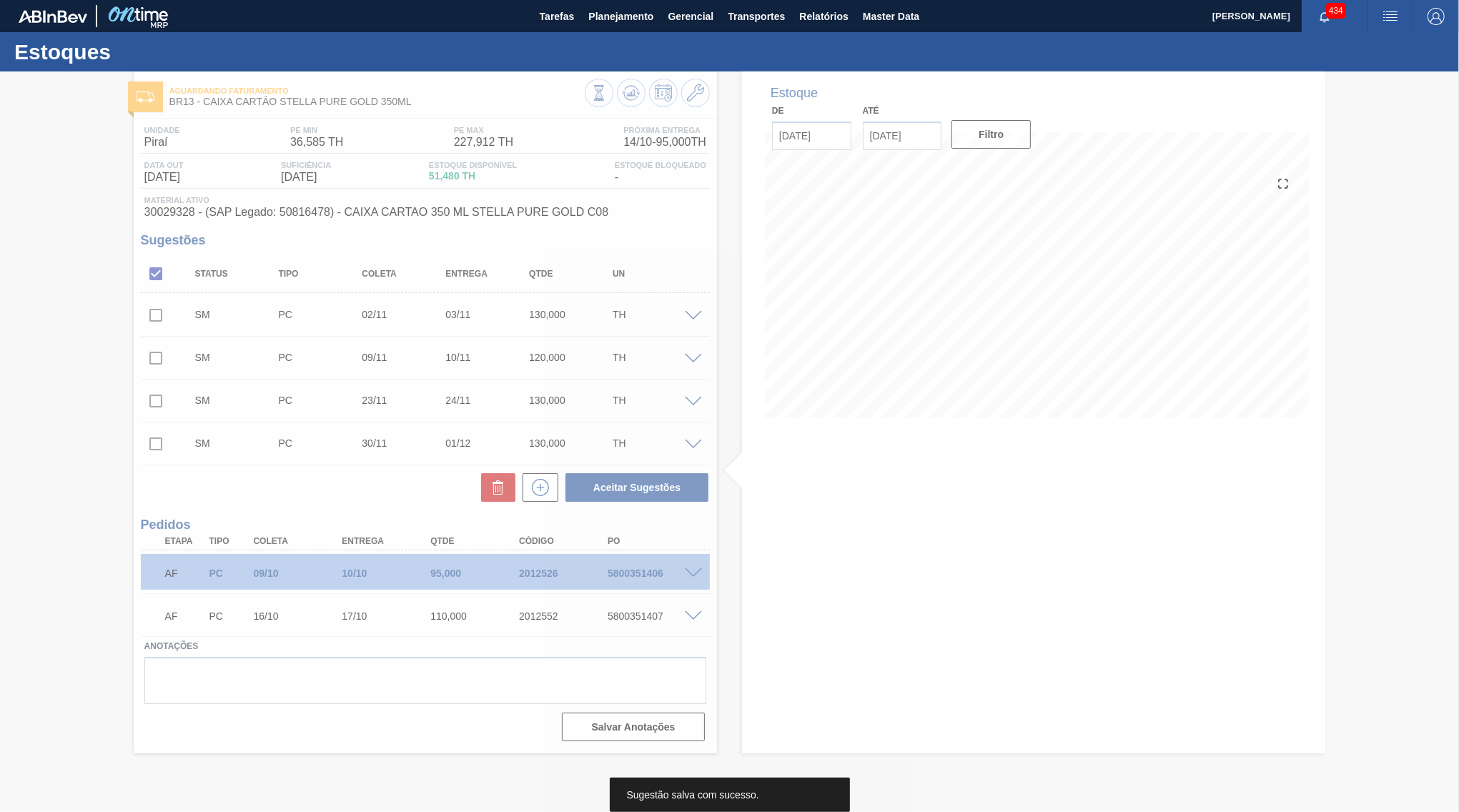
scroll to position [0, 0]
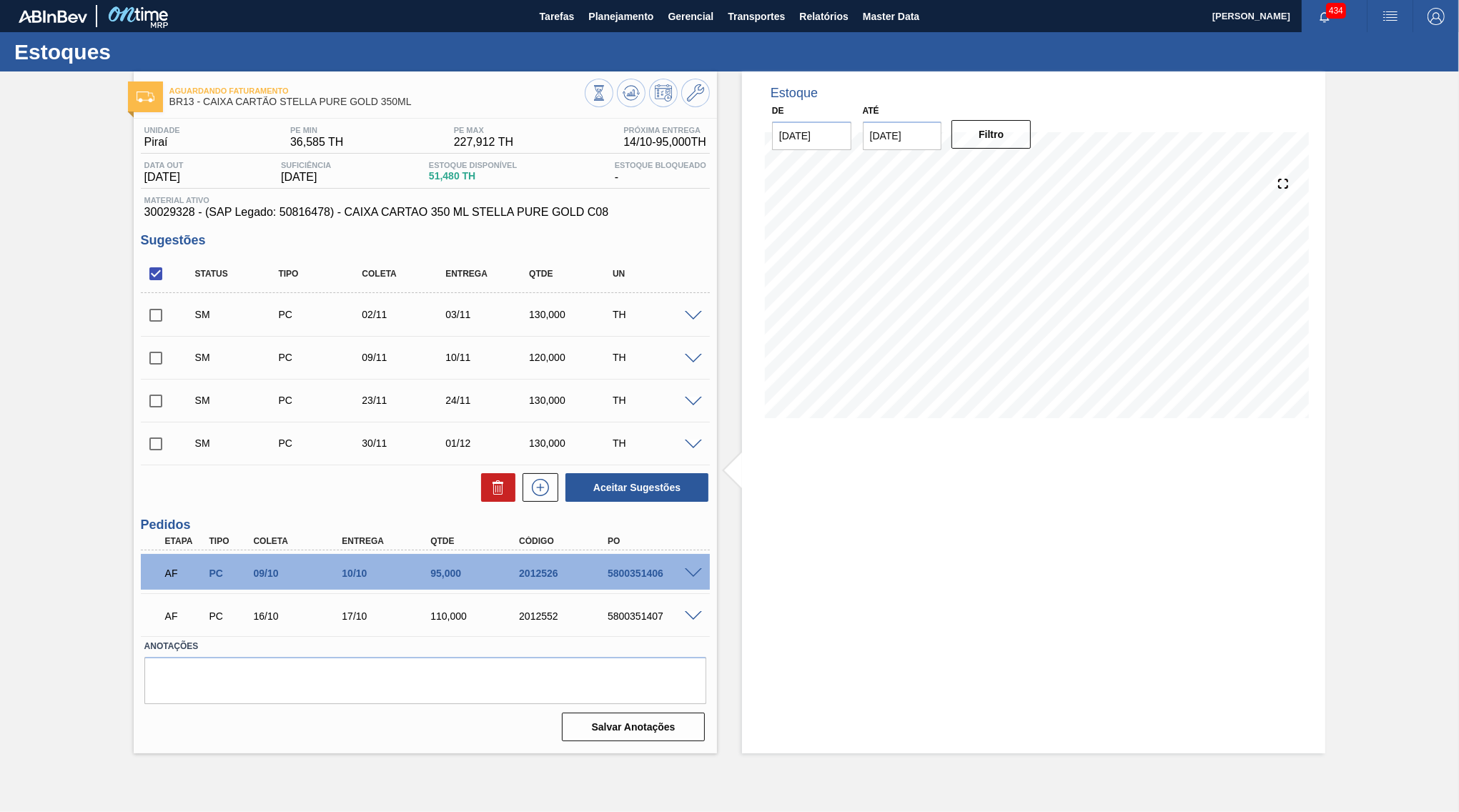
click at [691, 442] on span at bounding box center [694, 445] width 18 height 11
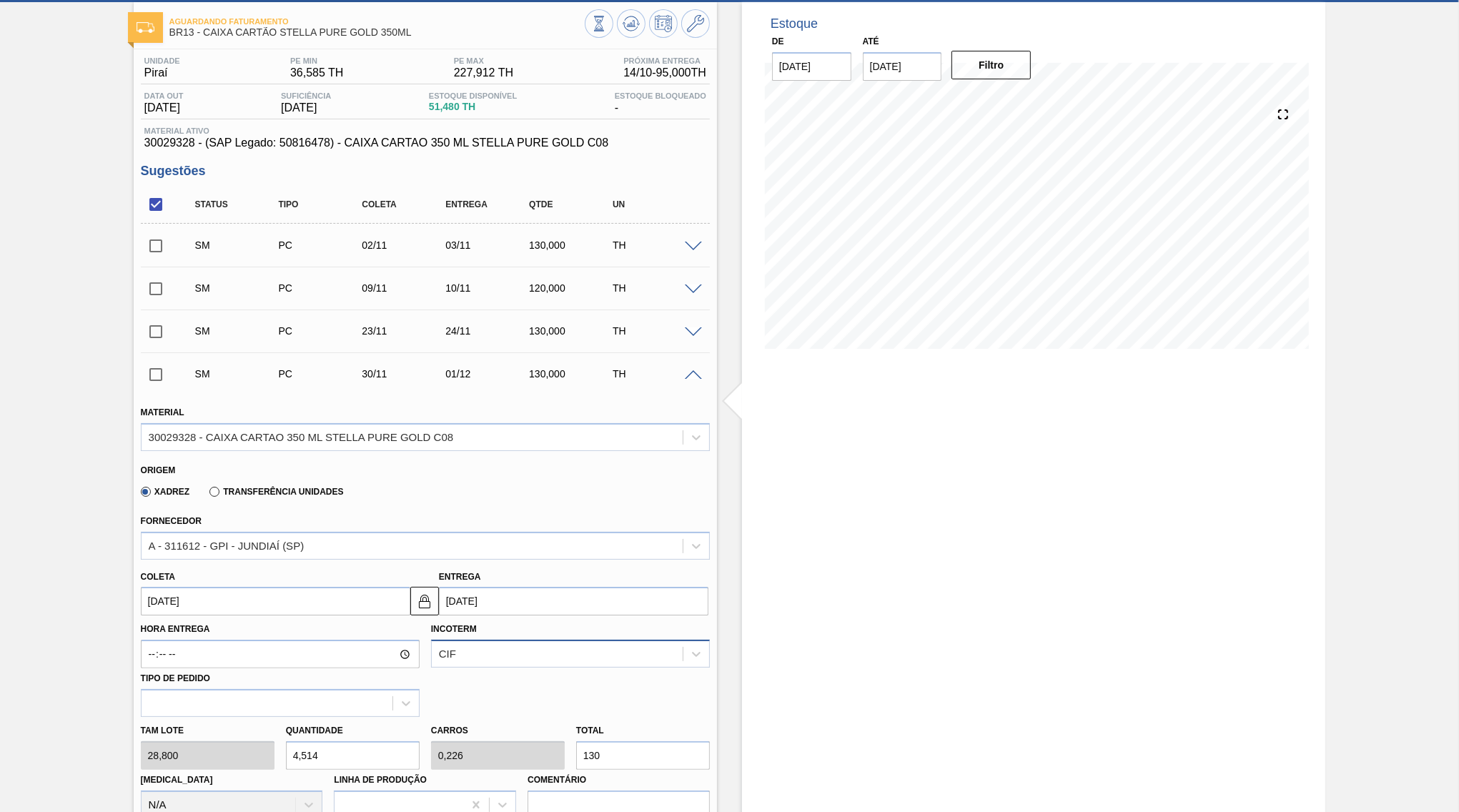
scroll to position [138, 0]
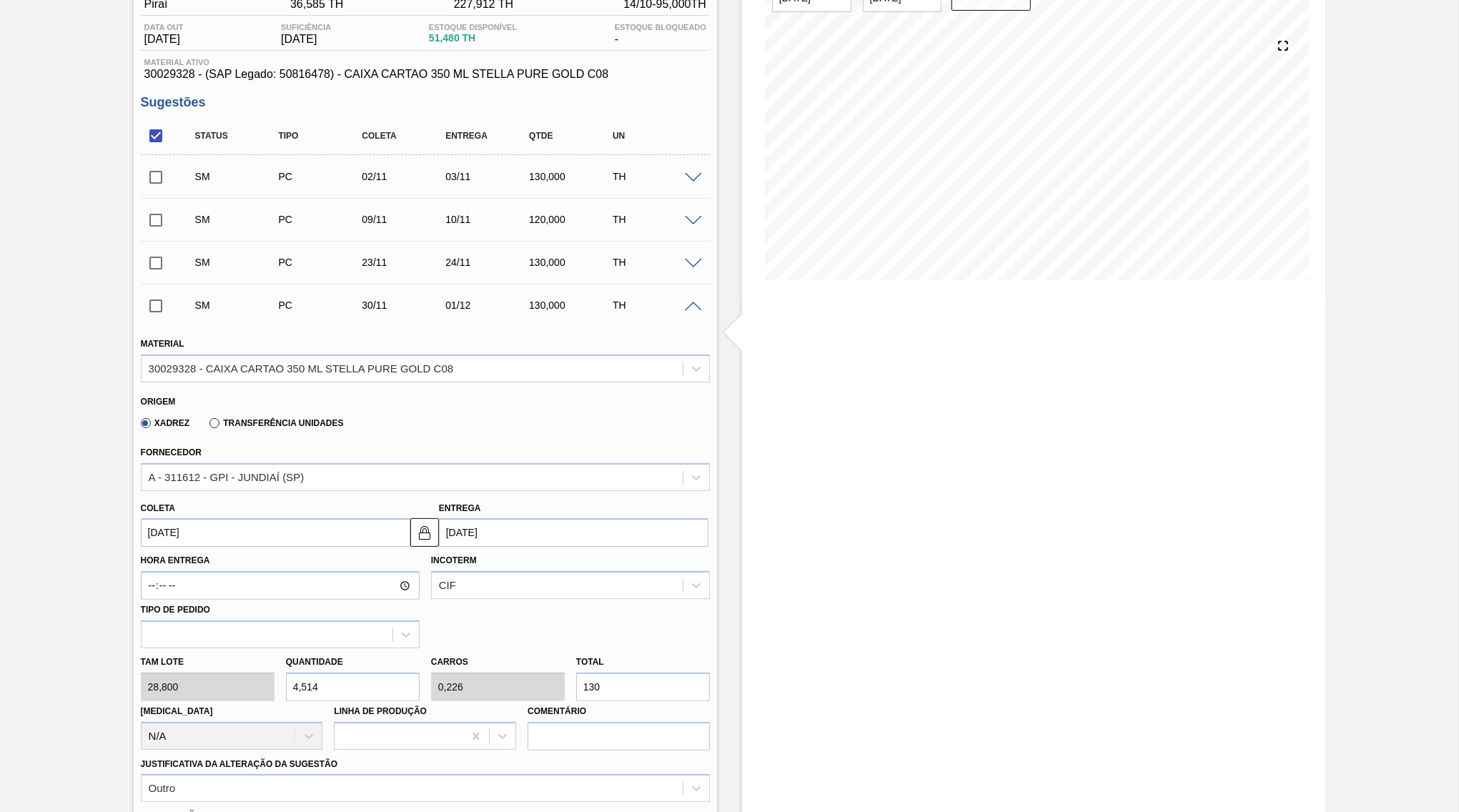
drag, startPoint x: 634, startPoint y: 666, endPoint x: 479, endPoint y: 670, distance: 155.1
click at [576, 672] on input "130" at bounding box center [643, 686] width 133 height 28
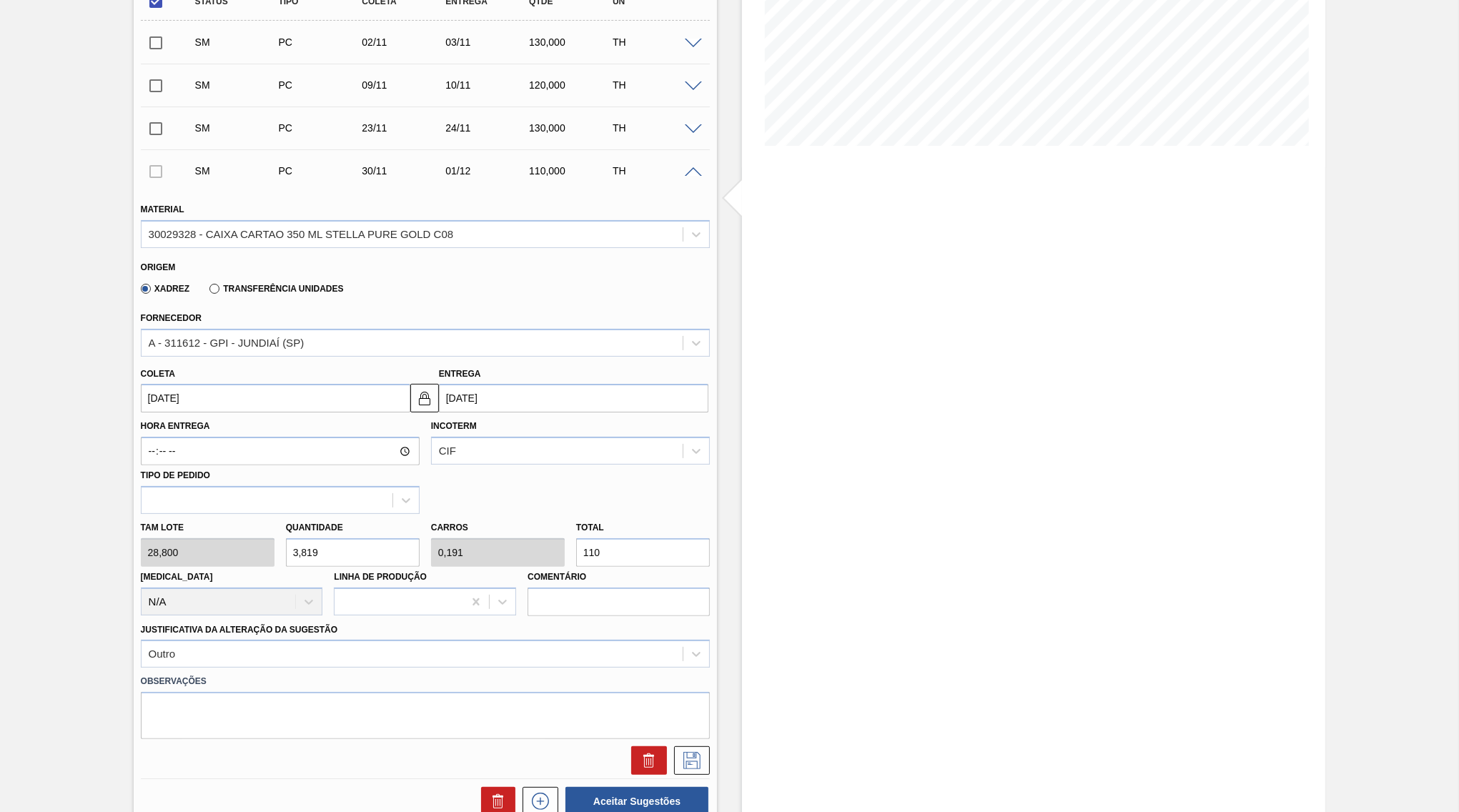
scroll to position [276, 0]
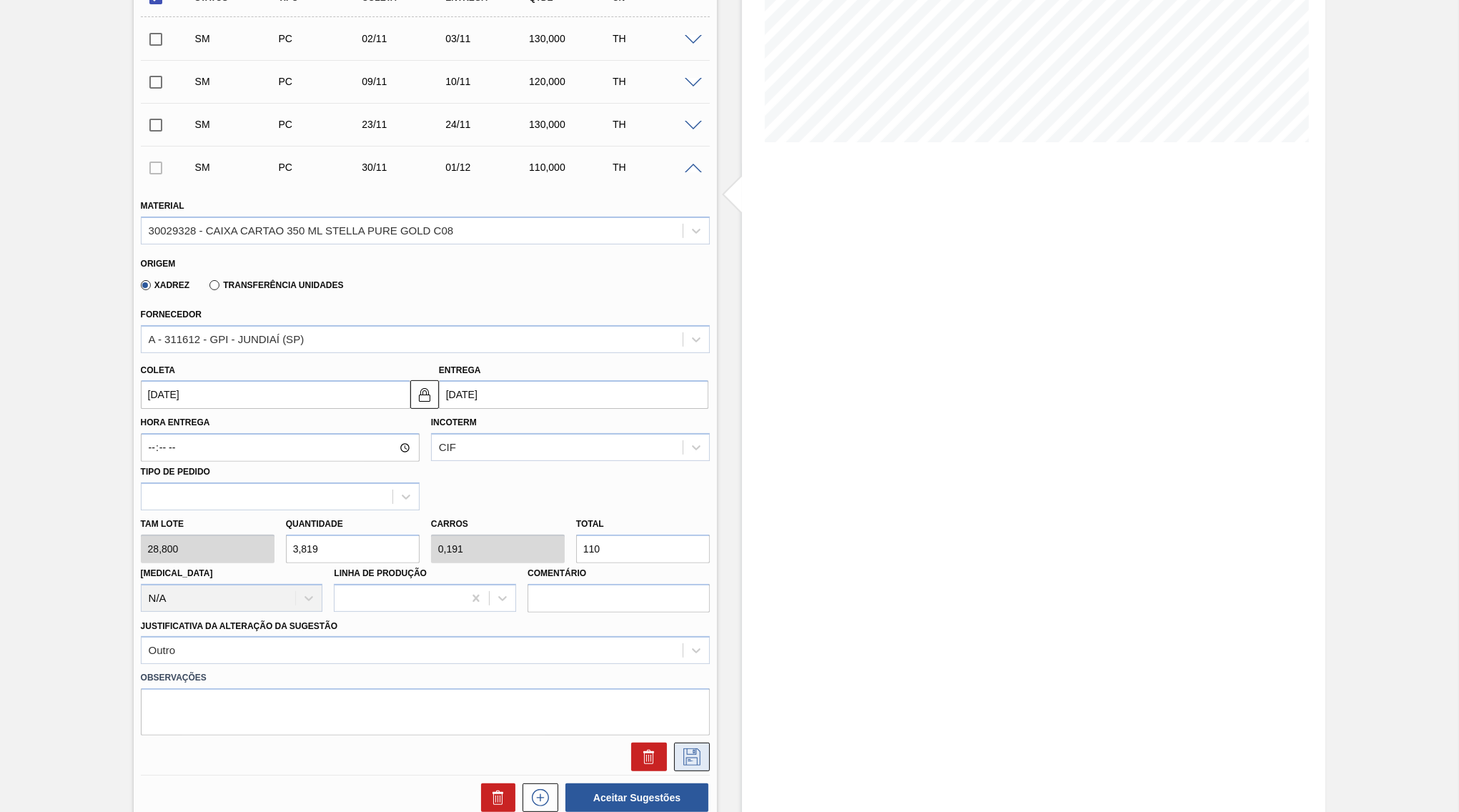
click at [683, 748] on icon at bounding box center [691, 757] width 23 height 18
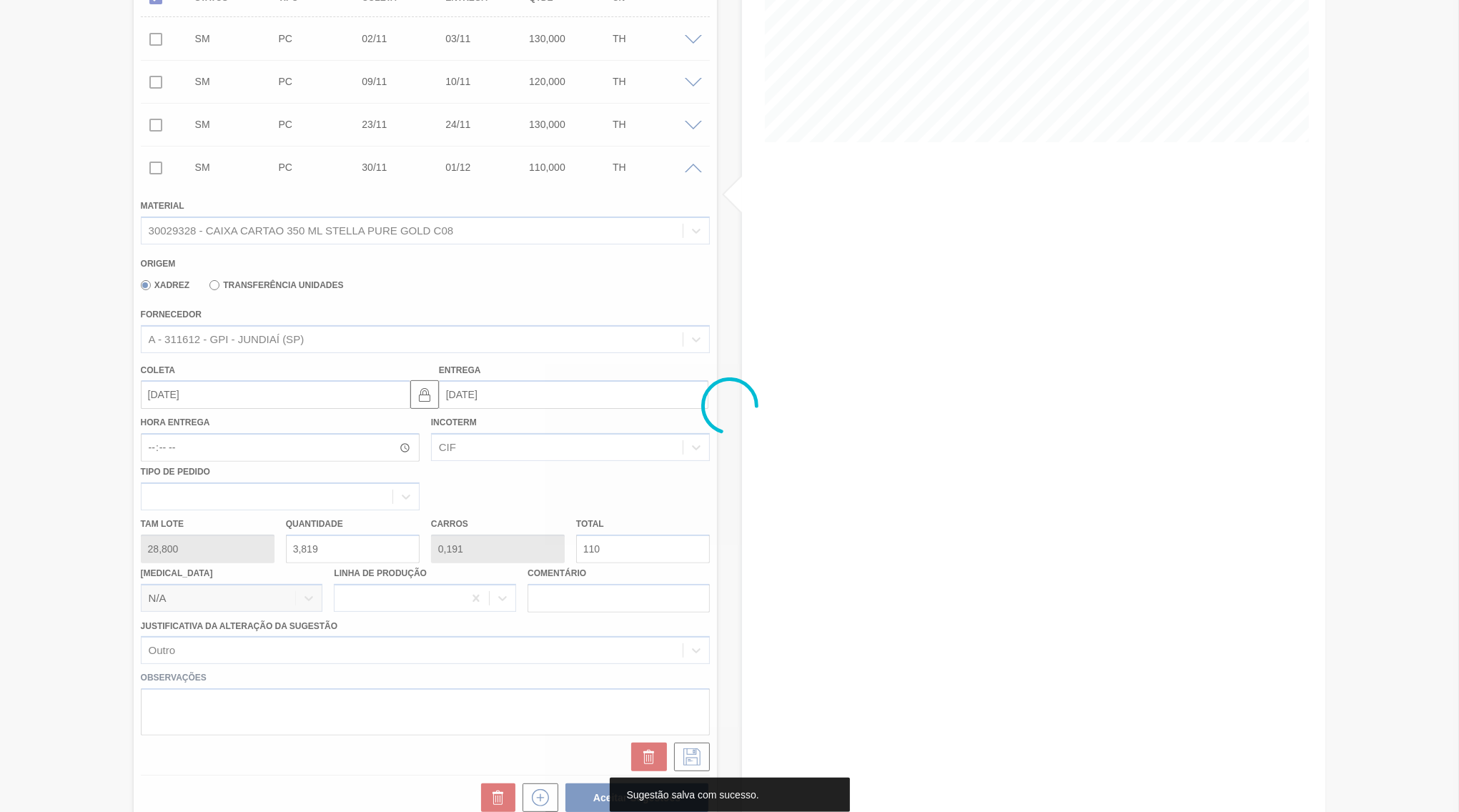
scroll to position [0, 0]
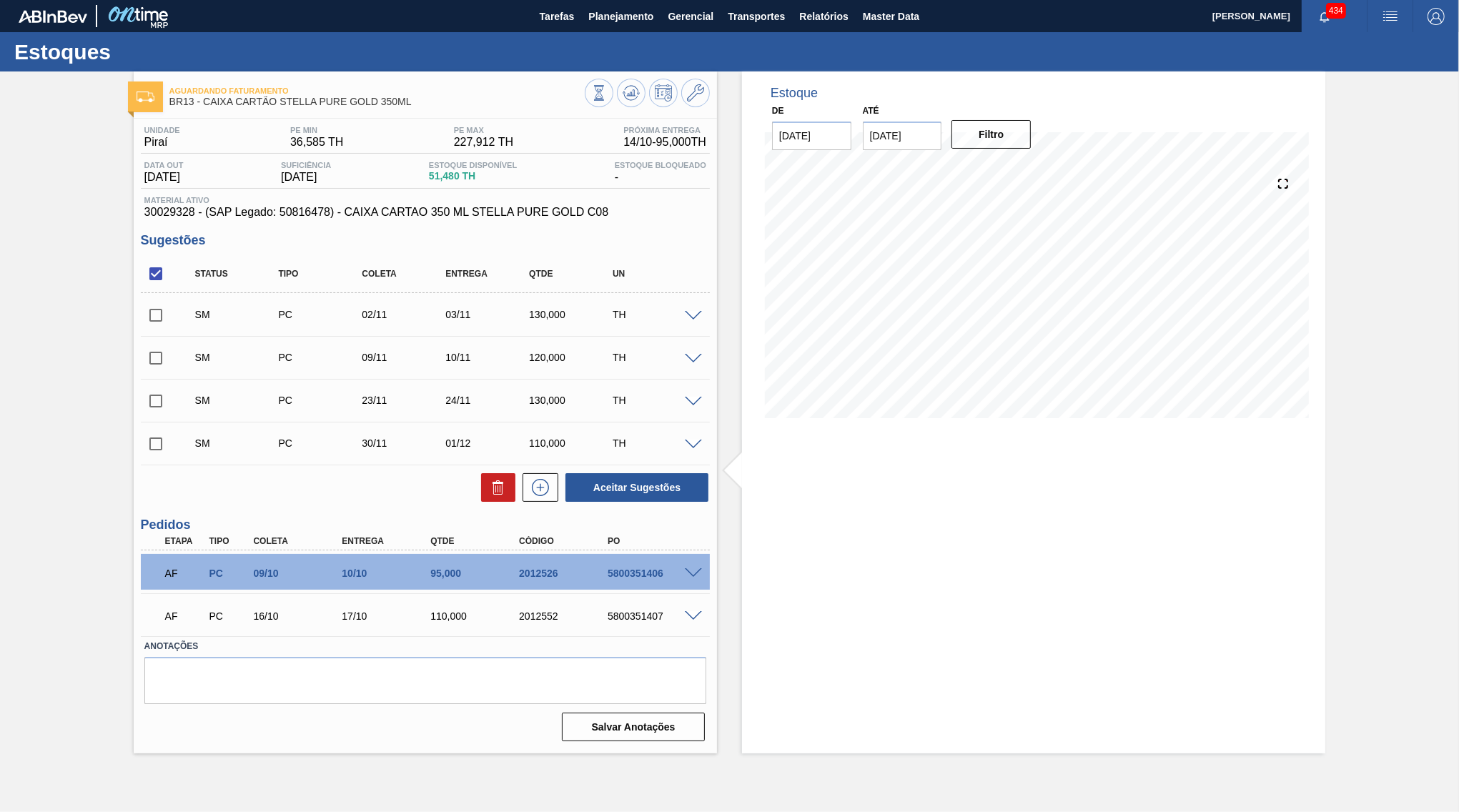
click at [148, 281] on input "checkbox" at bounding box center [156, 273] width 30 height 30
click at [629, 496] on button "Aceitar Sugestões" at bounding box center [637, 487] width 143 height 28
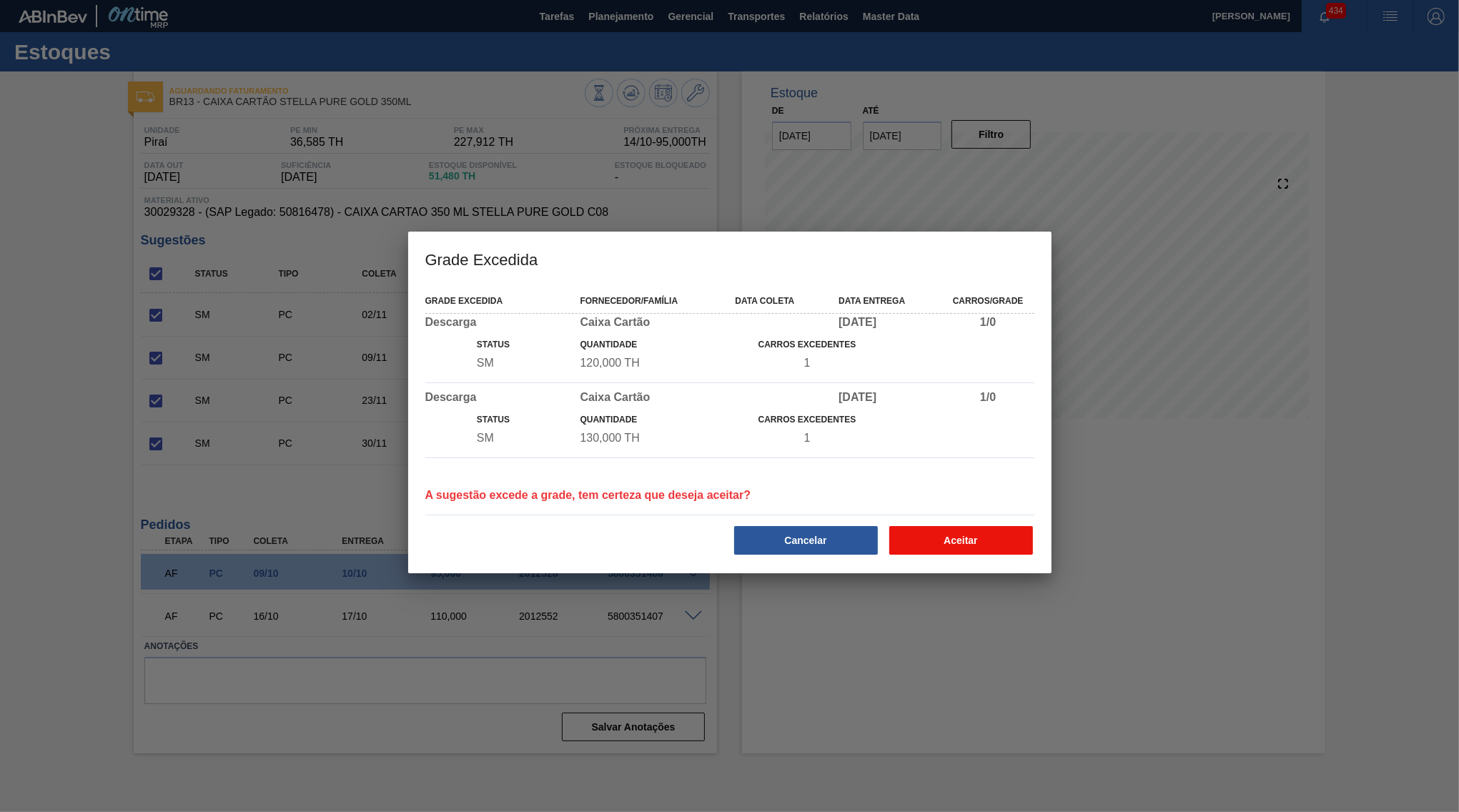
click at [917, 545] on button "Aceitar" at bounding box center [960, 540] width 144 height 28
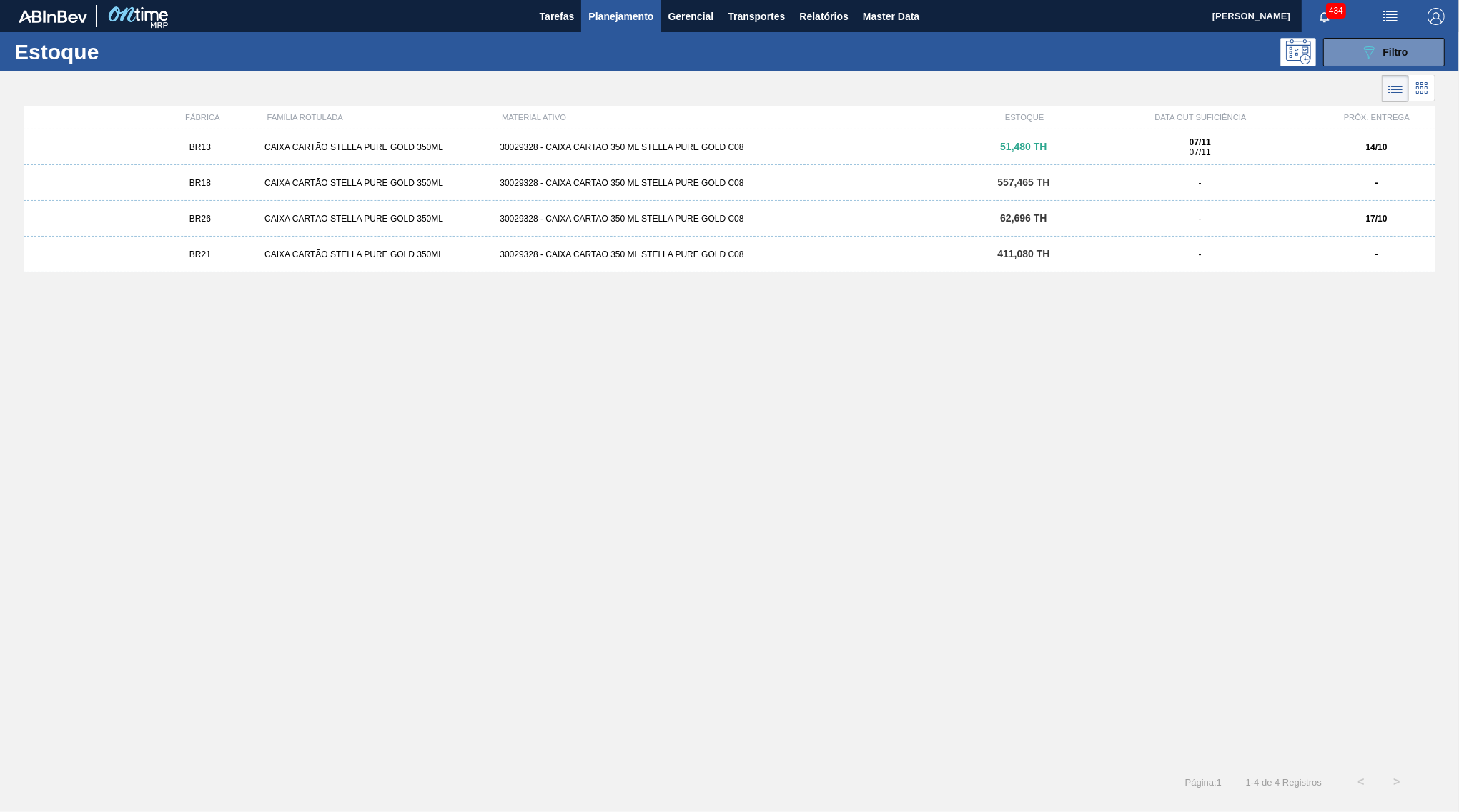
click at [218, 178] on div "BR18 CAIXA CARTÃO STELLA PURE GOLD 350ML 30029328 - CAIXA CARTAO 350 ML STELLA …" at bounding box center [729, 183] width 1412 height 35
click at [753, 222] on div "30029328 - CAIXA CARTAO 350 ML STELLA PURE GOLD C08" at bounding box center [729, 218] width 470 height 10
click at [653, 255] on div "30029328 - CAIXA CARTAO 350 ML STELLA PURE GOLD C08" at bounding box center [729, 255] width 470 height 10
click at [287, 153] on div "BR13 CAIXA CARTÃO STELLA PURE GOLD 350ML 30029328 - CAIXA CARTAO 350 ML STELLA …" at bounding box center [729, 147] width 1412 height 35
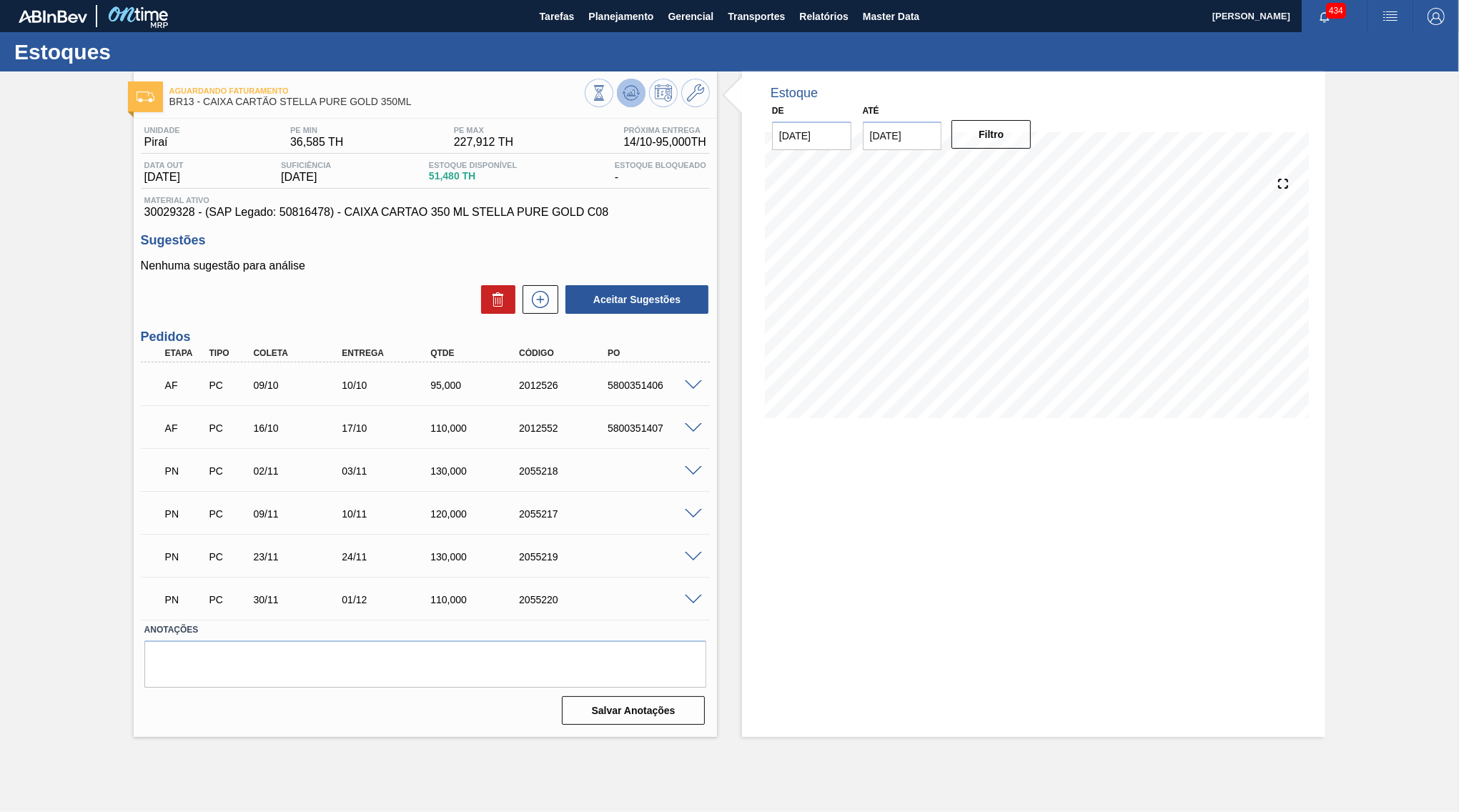
click at [627, 88] on icon at bounding box center [631, 93] width 18 height 18
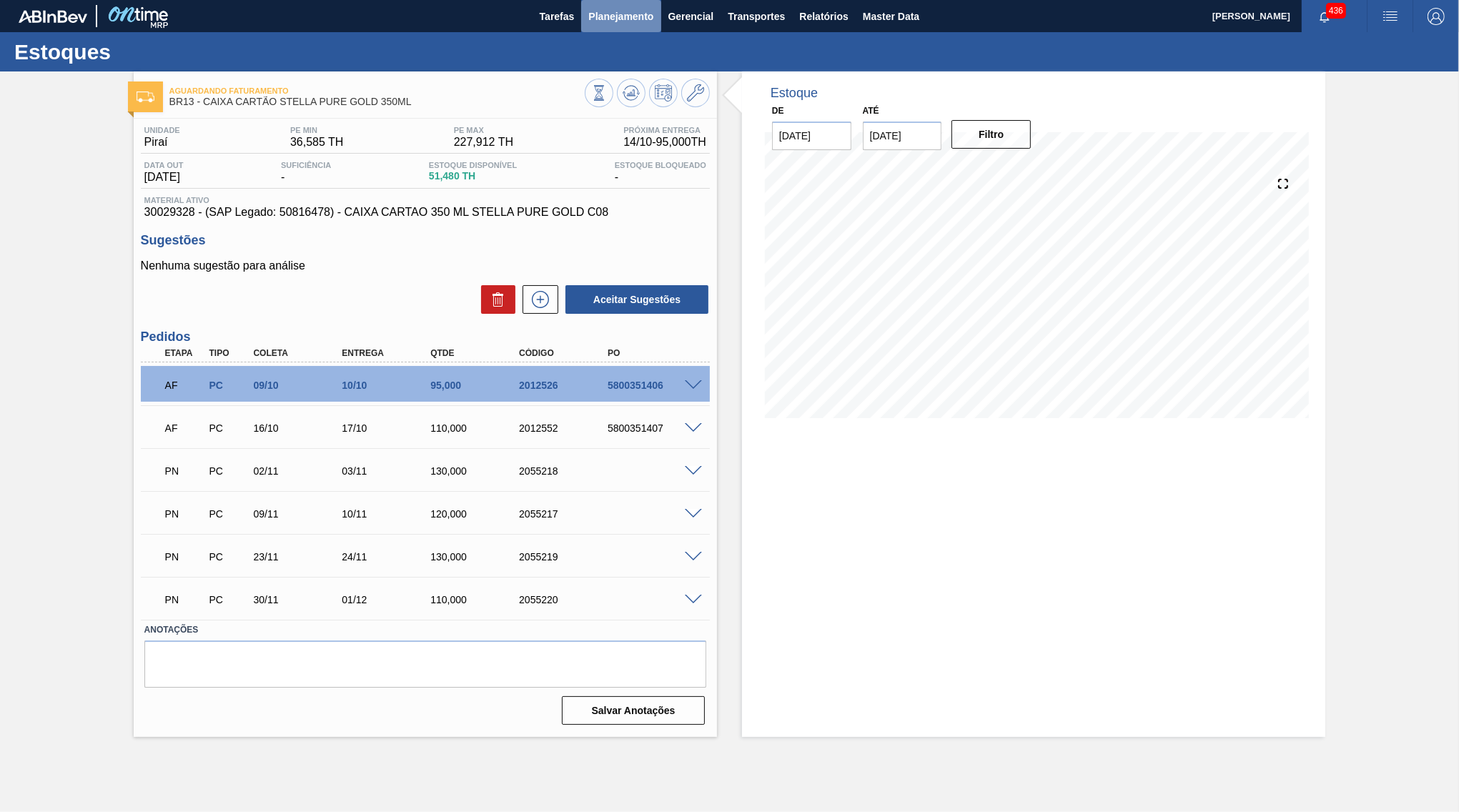
click at [598, 20] on span "Planejamento" at bounding box center [620, 17] width 65 height 18
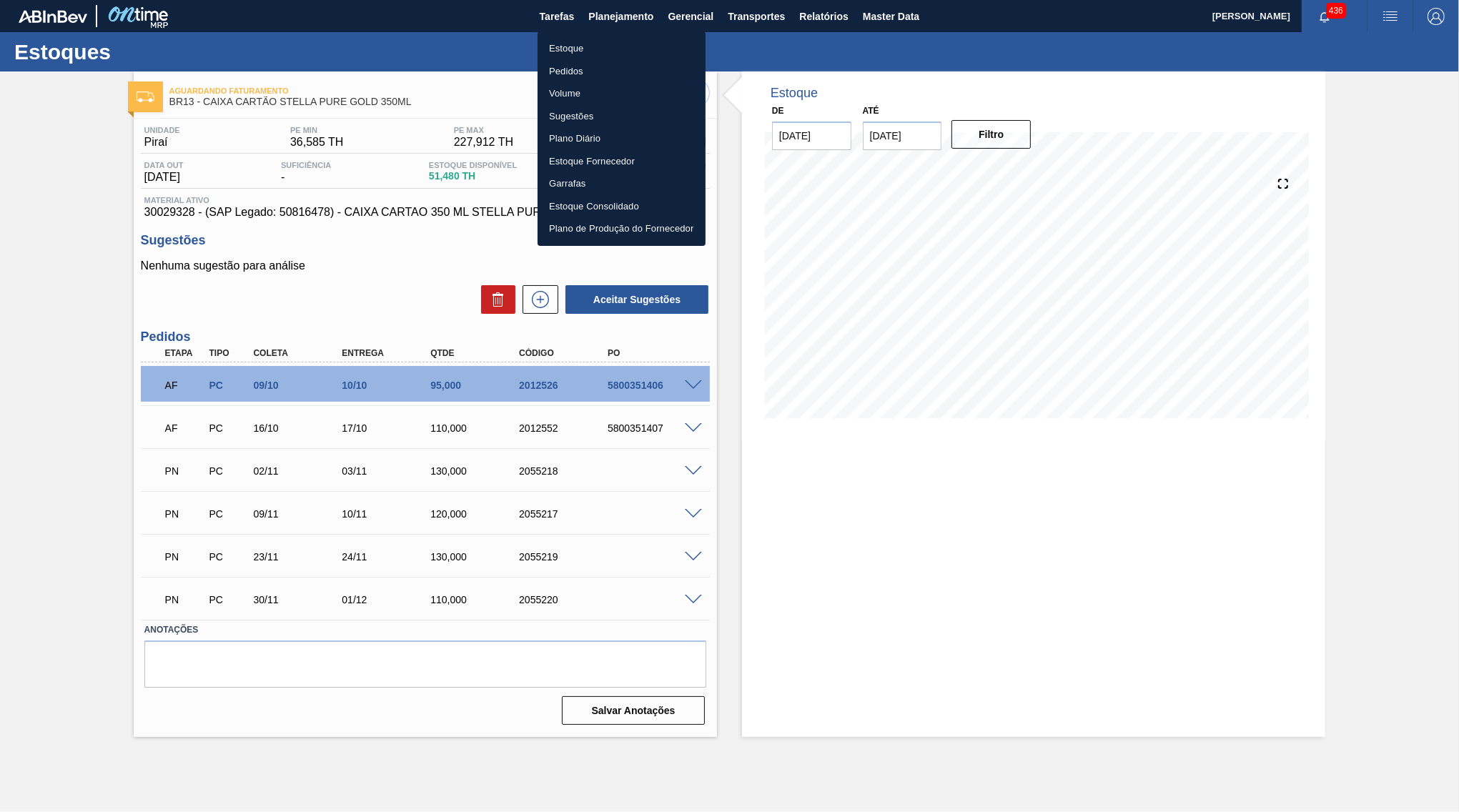
click at [406, 101] on div at bounding box center [729, 406] width 1459 height 812
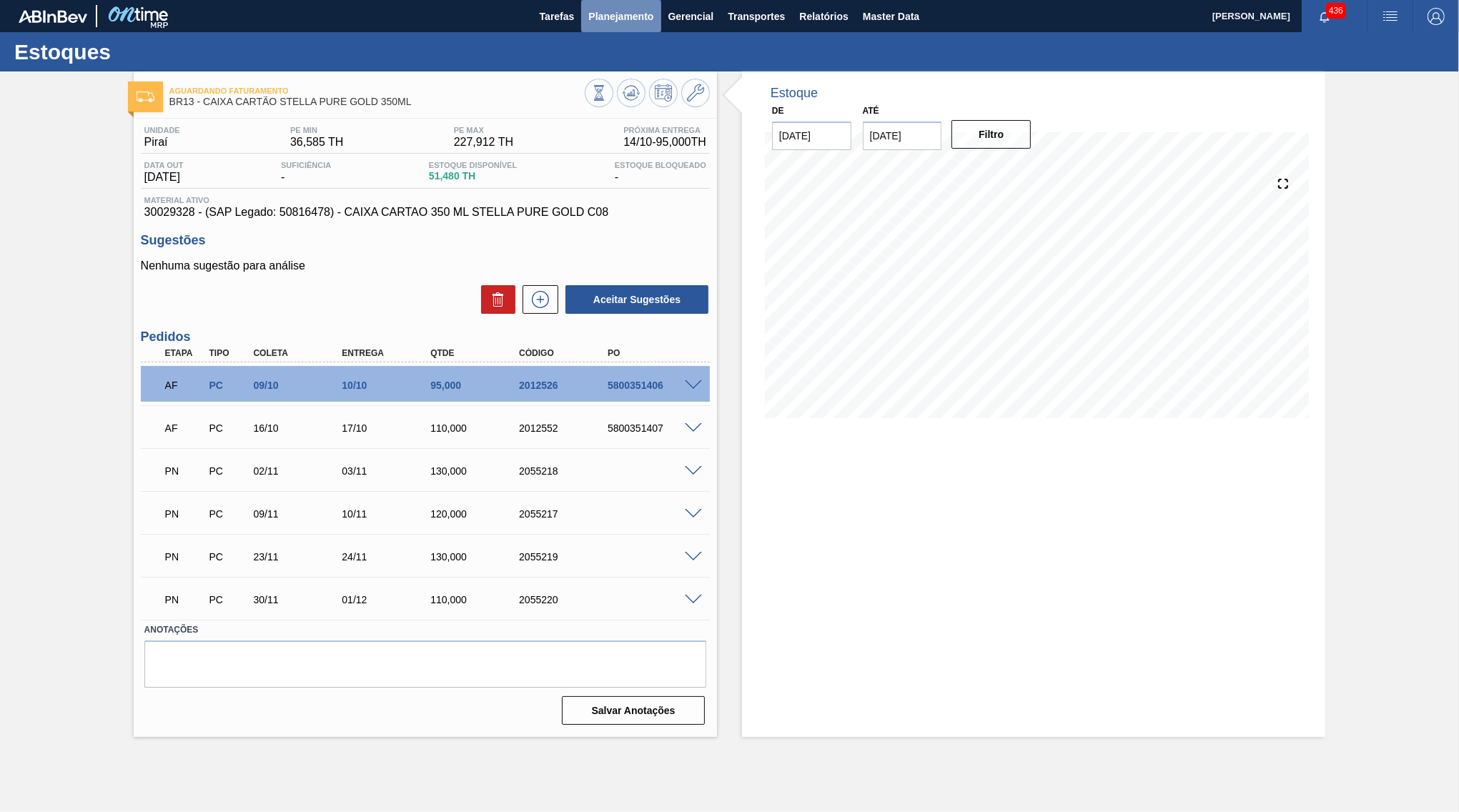
click at [619, 20] on span "Planejamento" at bounding box center [620, 17] width 65 height 18
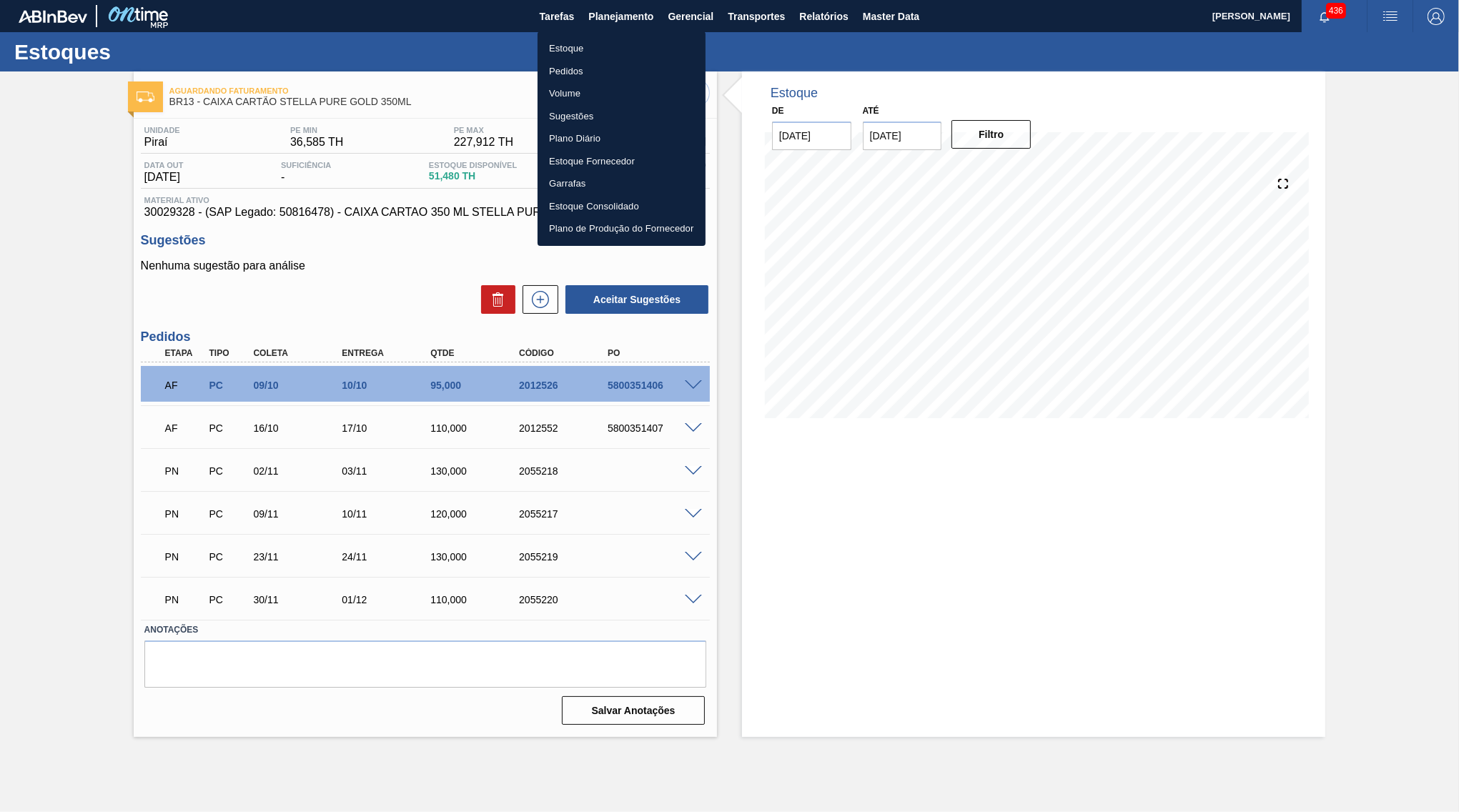
click at [604, 50] on li "Estoque" at bounding box center [621, 48] width 168 height 23
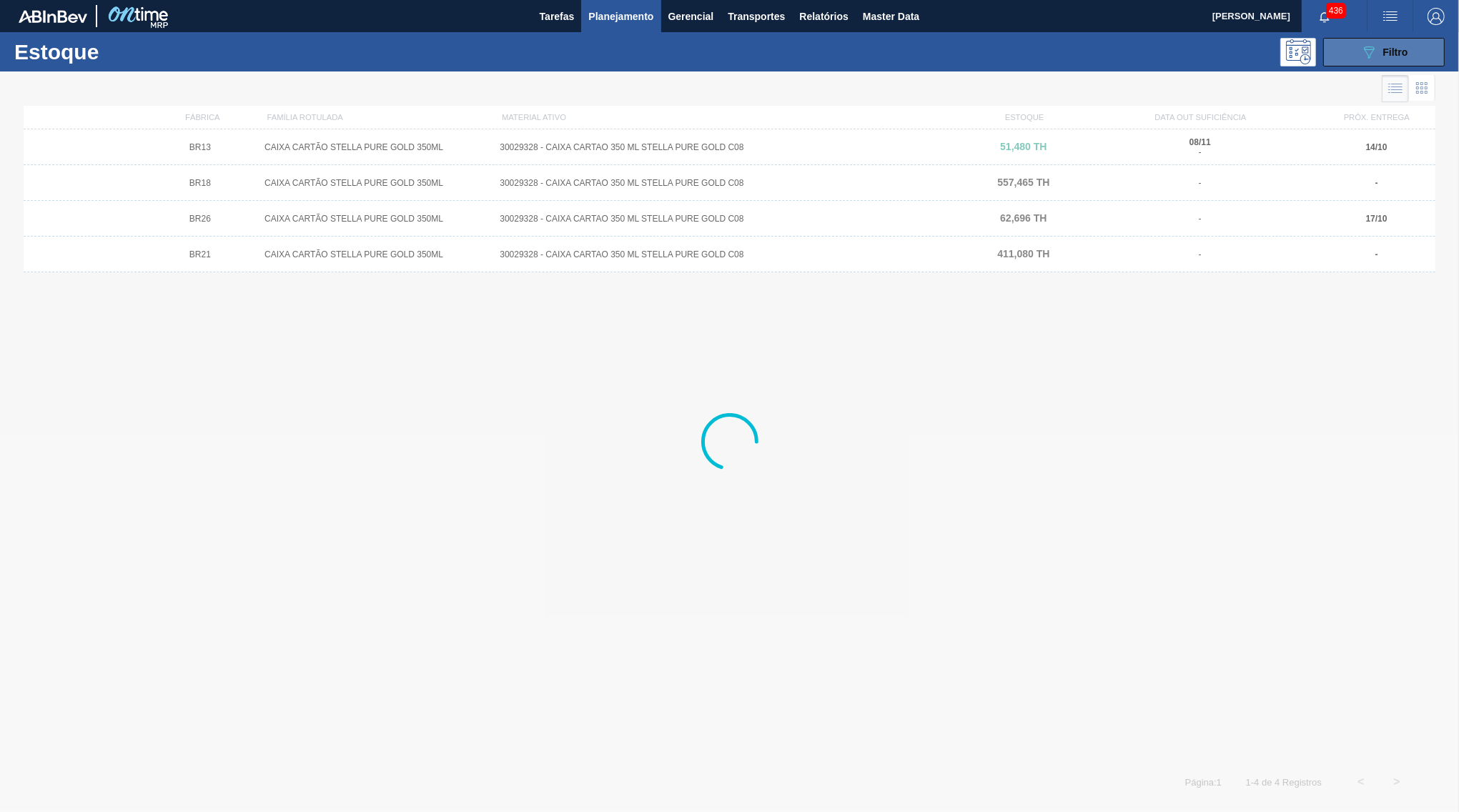
click at [1364, 48] on icon "089F7B8B-B2A5-4AFE-B5C0-19BA573D28AC" at bounding box center [1369, 52] width 18 height 18
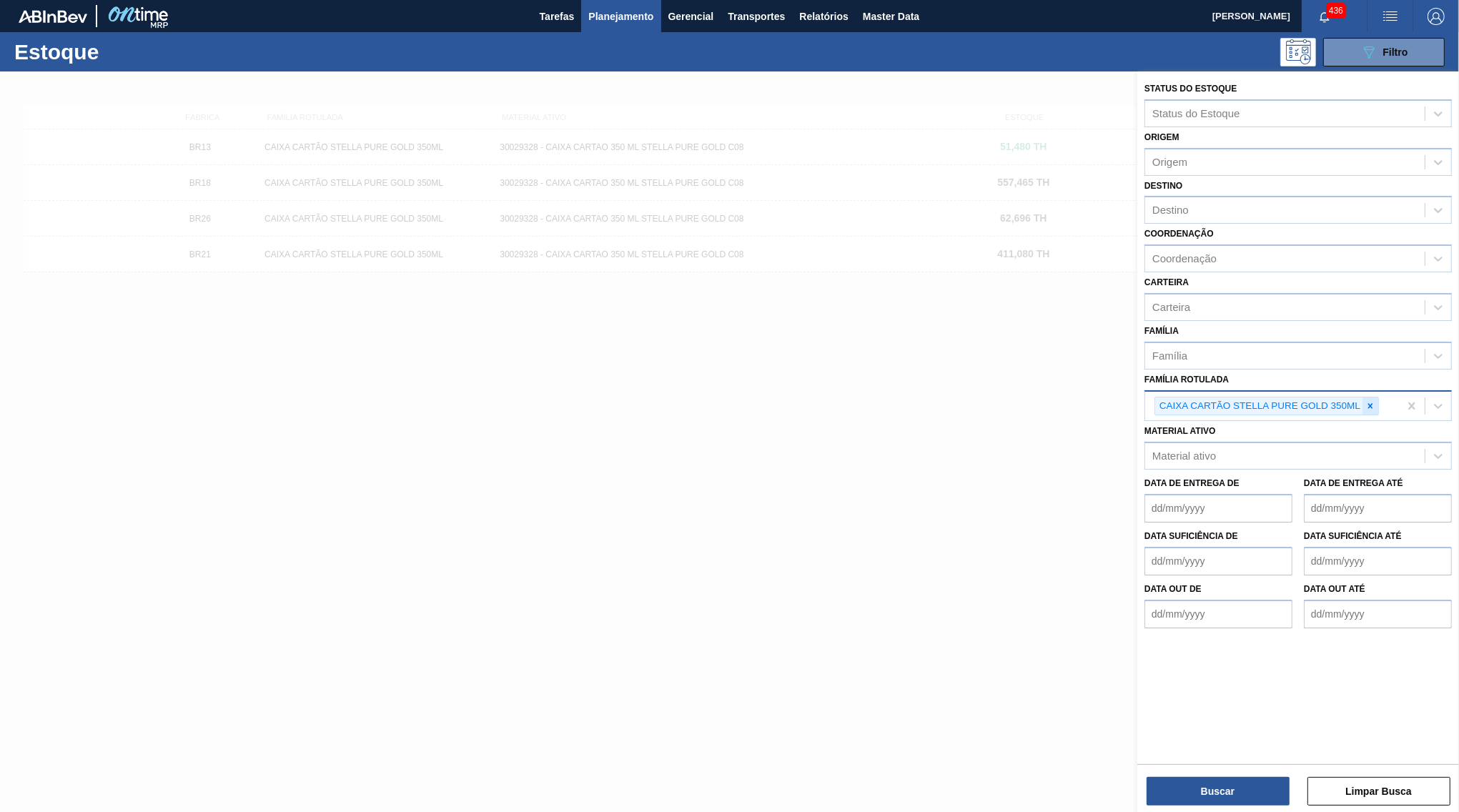
click at [1378, 398] on div at bounding box center [1370, 406] width 16 height 18
paste Rotulada "CAIXA CARTÃO STELLA PURE GOLD 269ML"
click at [1268, 426] on div "CAIXA CARTÃO STELLA PURE GOLD 269ML" at bounding box center [1298, 439] width 308 height 26
click at [1255, 776] on div "Buscar Limpar Busca" at bounding box center [1298, 784] width 321 height 40
click at [1260, 785] on button "Buscar" at bounding box center [1218, 790] width 143 height 28
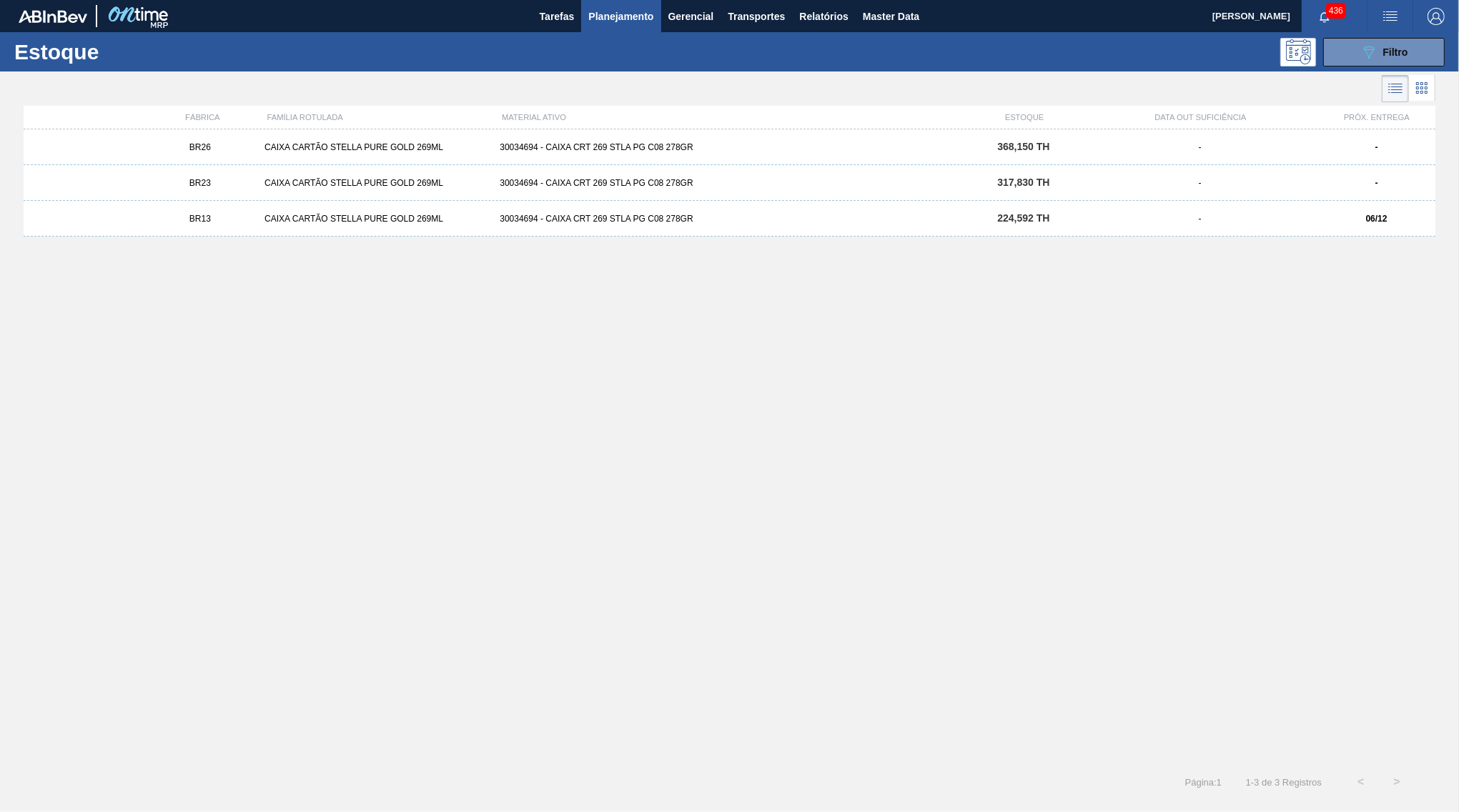
click at [858, 140] on div "BR26 CAIXA CARTÃO STELLA PURE GOLD 269ML 30034694 - CAIXA CRT 269 STLA PG C08 2…" at bounding box center [729, 147] width 1412 height 35
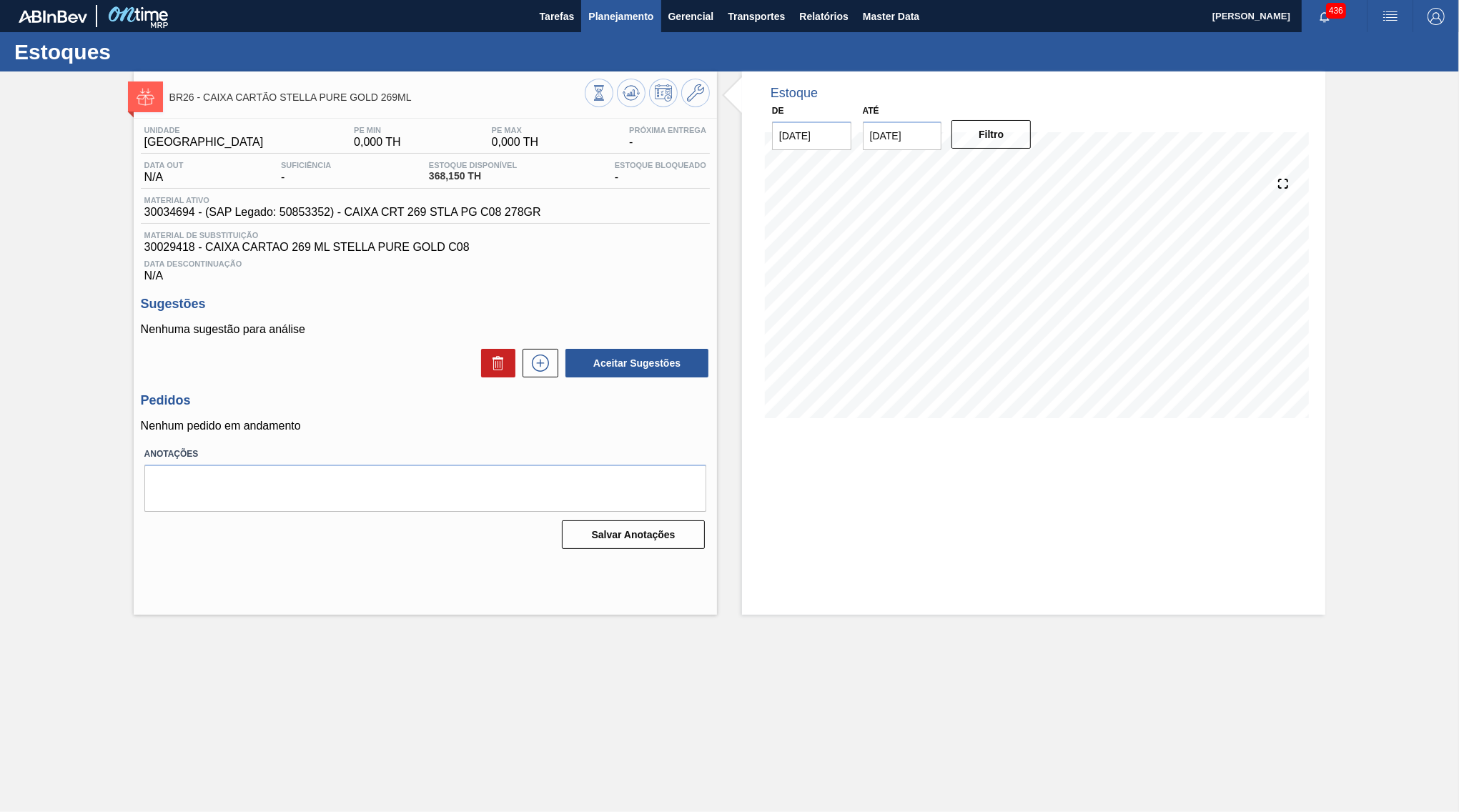
click at [602, 15] on span "Planejamento" at bounding box center [620, 17] width 65 height 18
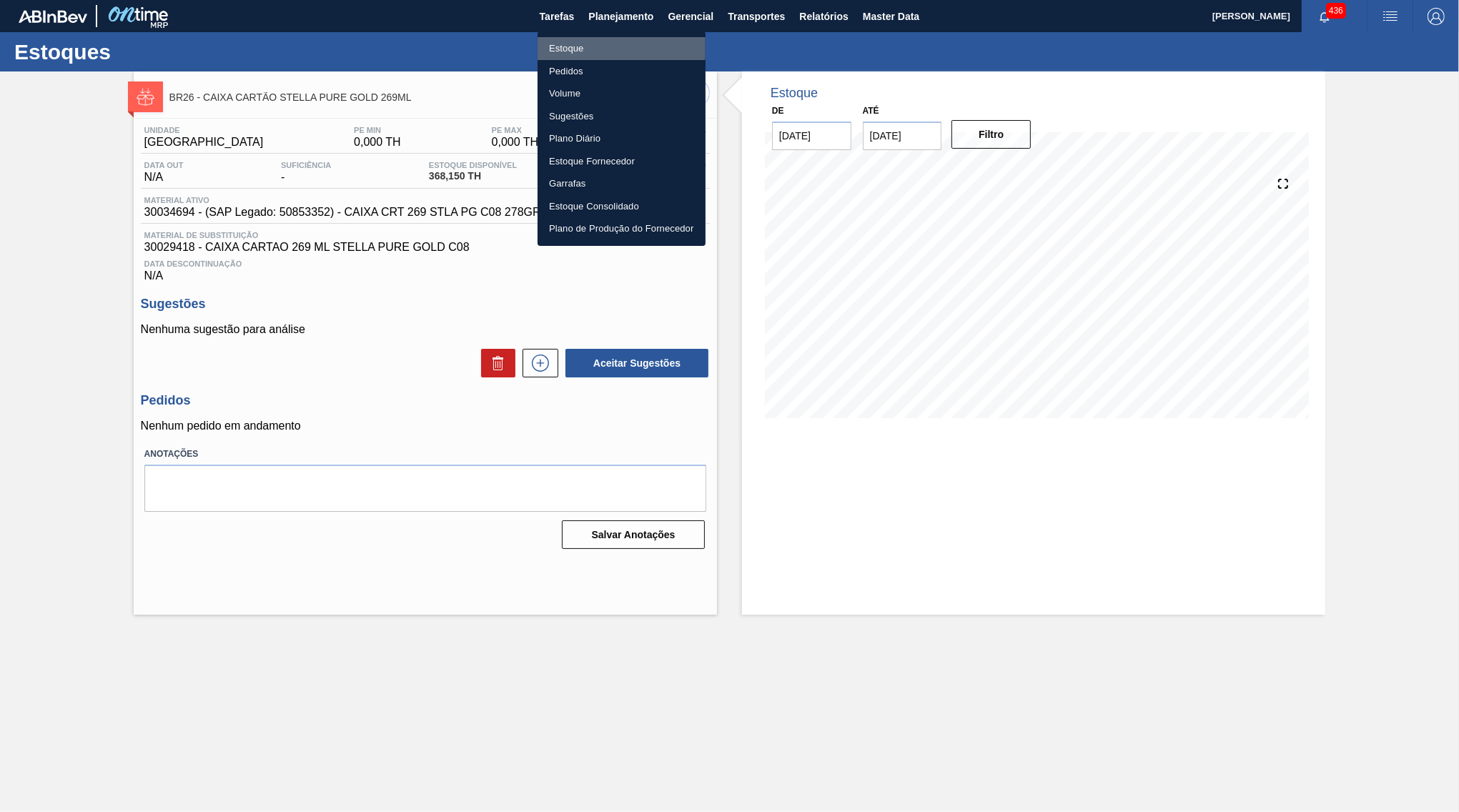
drag, startPoint x: 588, startPoint y: 45, endPoint x: 1249, endPoint y: 135, distance: 667.1
click at [586, 45] on li "Estoque" at bounding box center [621, 48] width 168 height 23
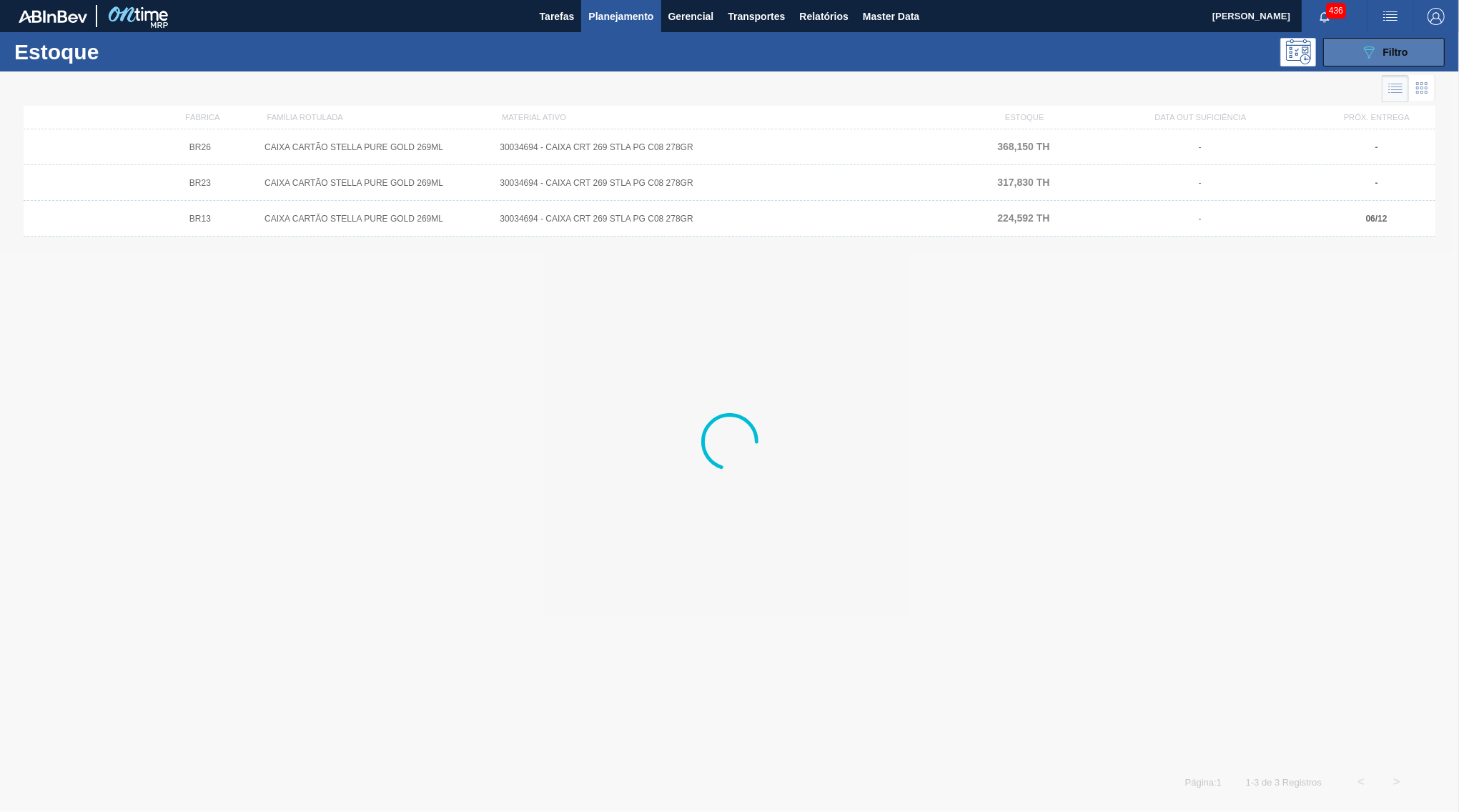
click at [1373, 65] on button "089F7B8B-B2A5-4AFE-B5C0-19BA573D28AC Filtro" at bounding box center [1384, 52] width 122 height 28
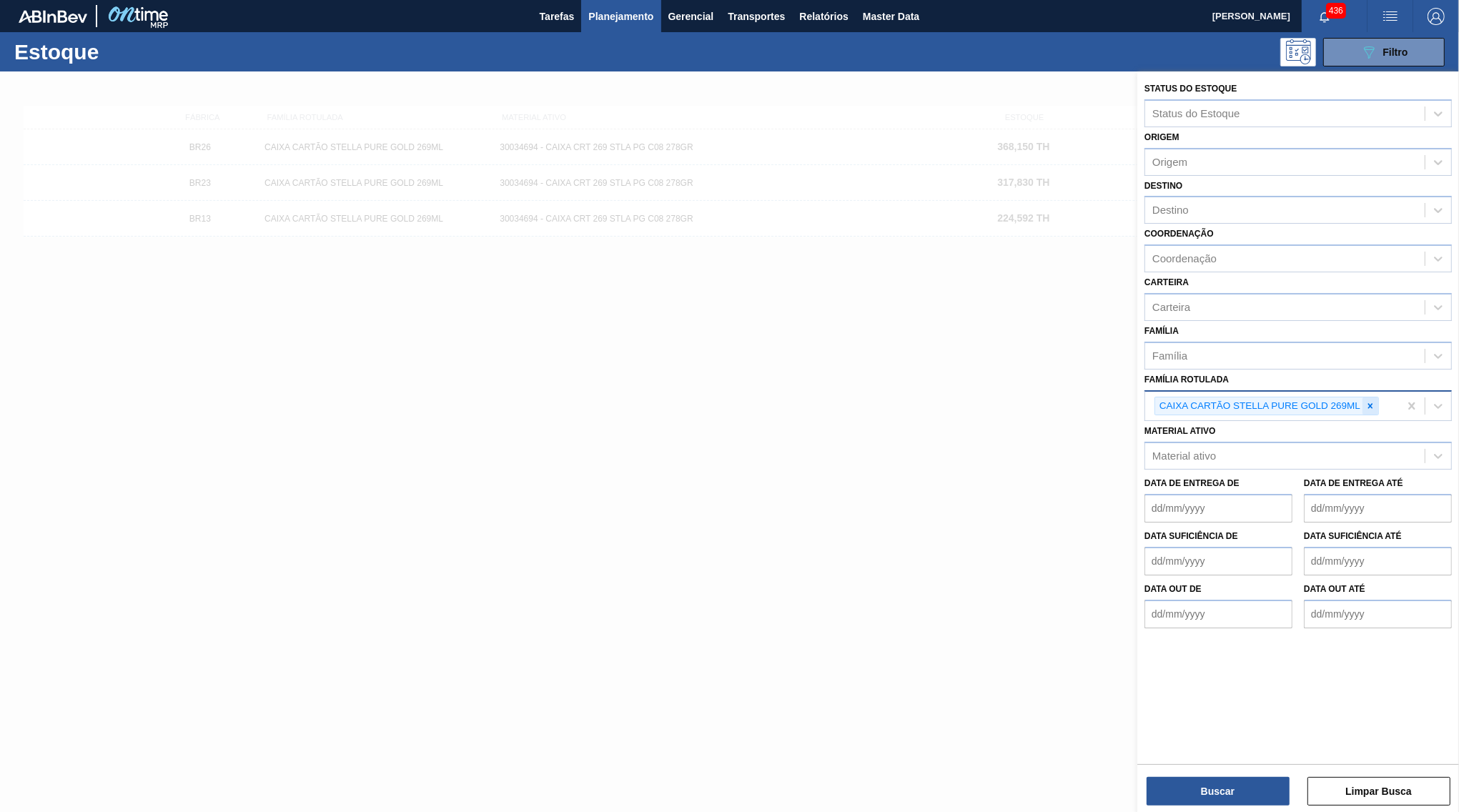
click at [1367, 401] on icon at bounding box center [1370, 406] width 10 height 10
paste Rotulada "CAIXA CARTAO STELLA PURE GOLD 330 ML"
click at [1223, 392] on div "CAIXA CARTÃO STELLA PURE GOLD 269ML CAIXA CARTAO STELLA PURE GOLD 330 ML" at bounding box center [1272, 406] width 254 height 29
paste Rotulada "CAIXA CARTAO STELLA PURE GOLD 330 ML"
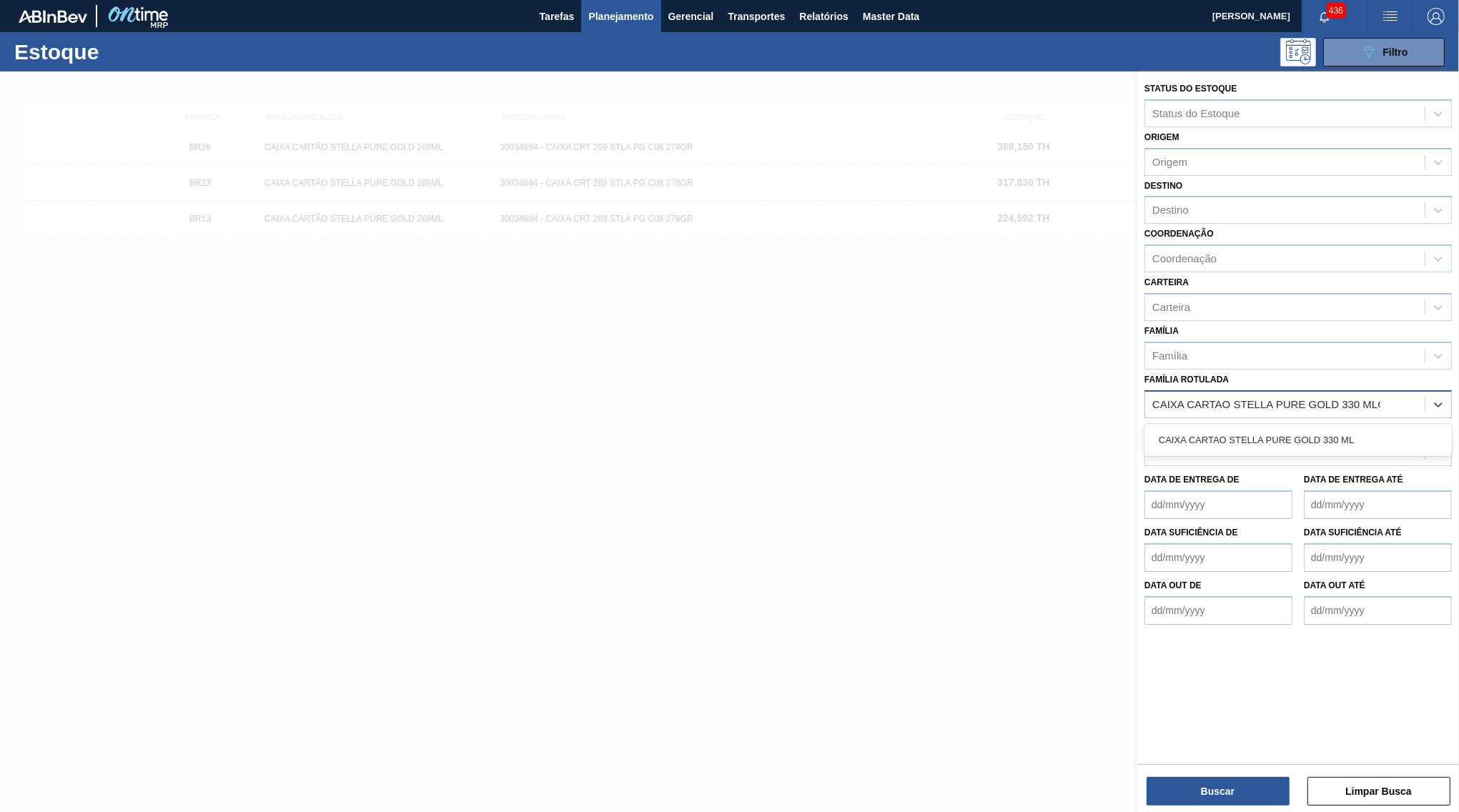
click at [1209, 398] on Rotulada "CAIXA CARTAO STELLA PURE GOLD 330 MLCAIXA CARTAO STELLA PURE GOLD 330 ML" at bounding box center [1266, 404] width 228 height 12
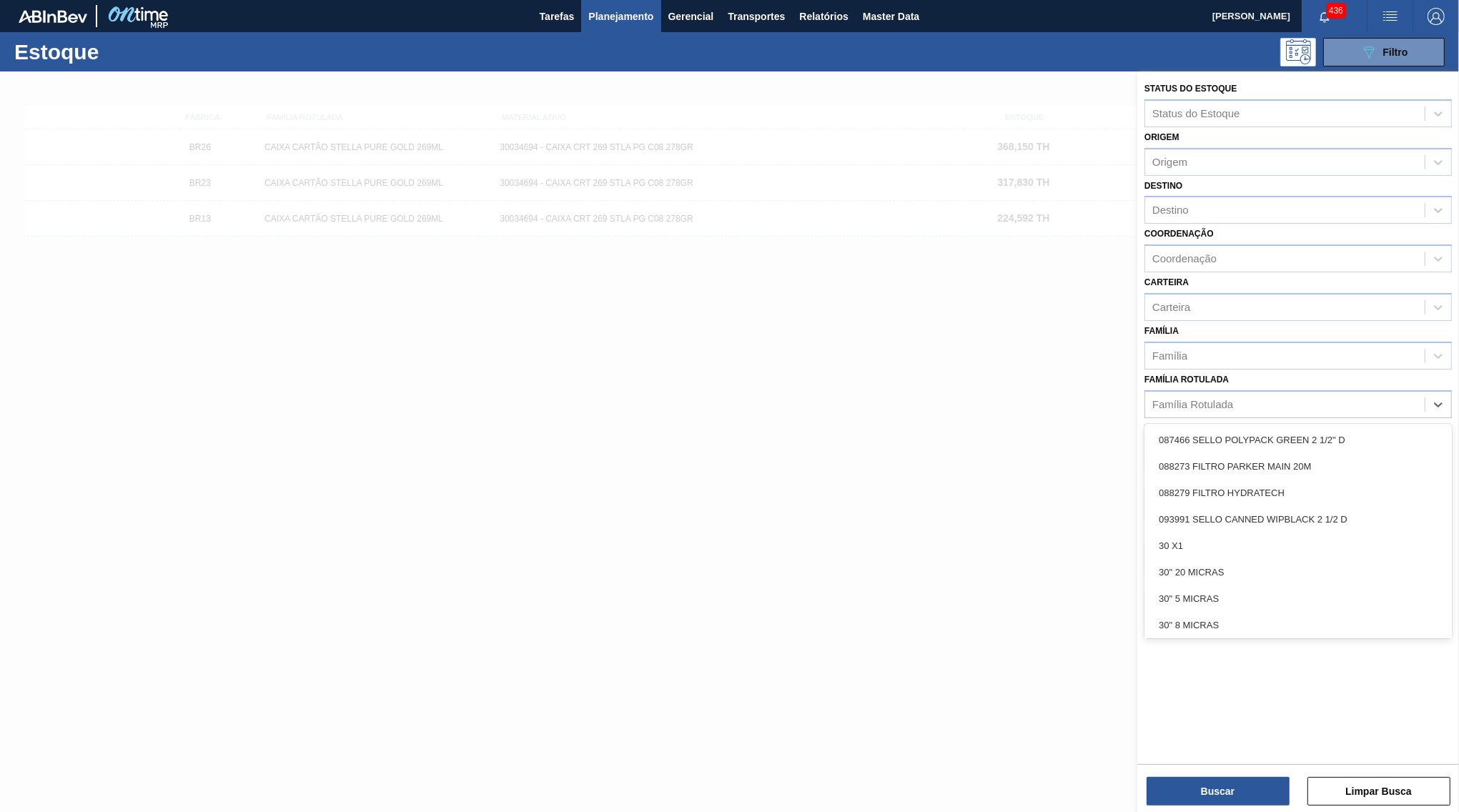
paste Rotulada "CAIXA CARTAO STELLA PURE GOLD 330 ML"
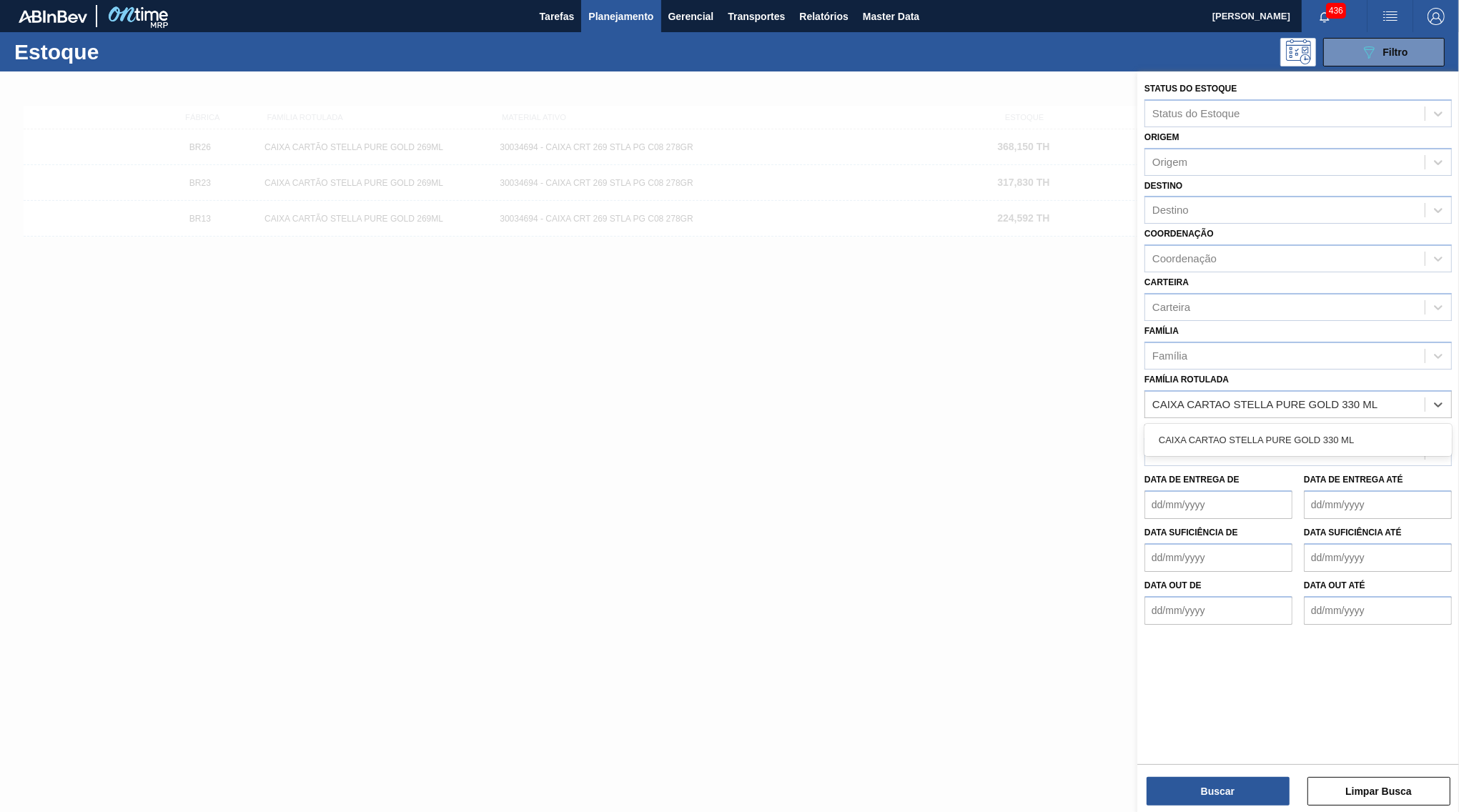
scroll to position [0, 0]
click at [1201, 426] on div "CAIXA CARTAO STELLA PURE GOLD 330 ML" at bounding box center [1298, 439] width 308 height 26
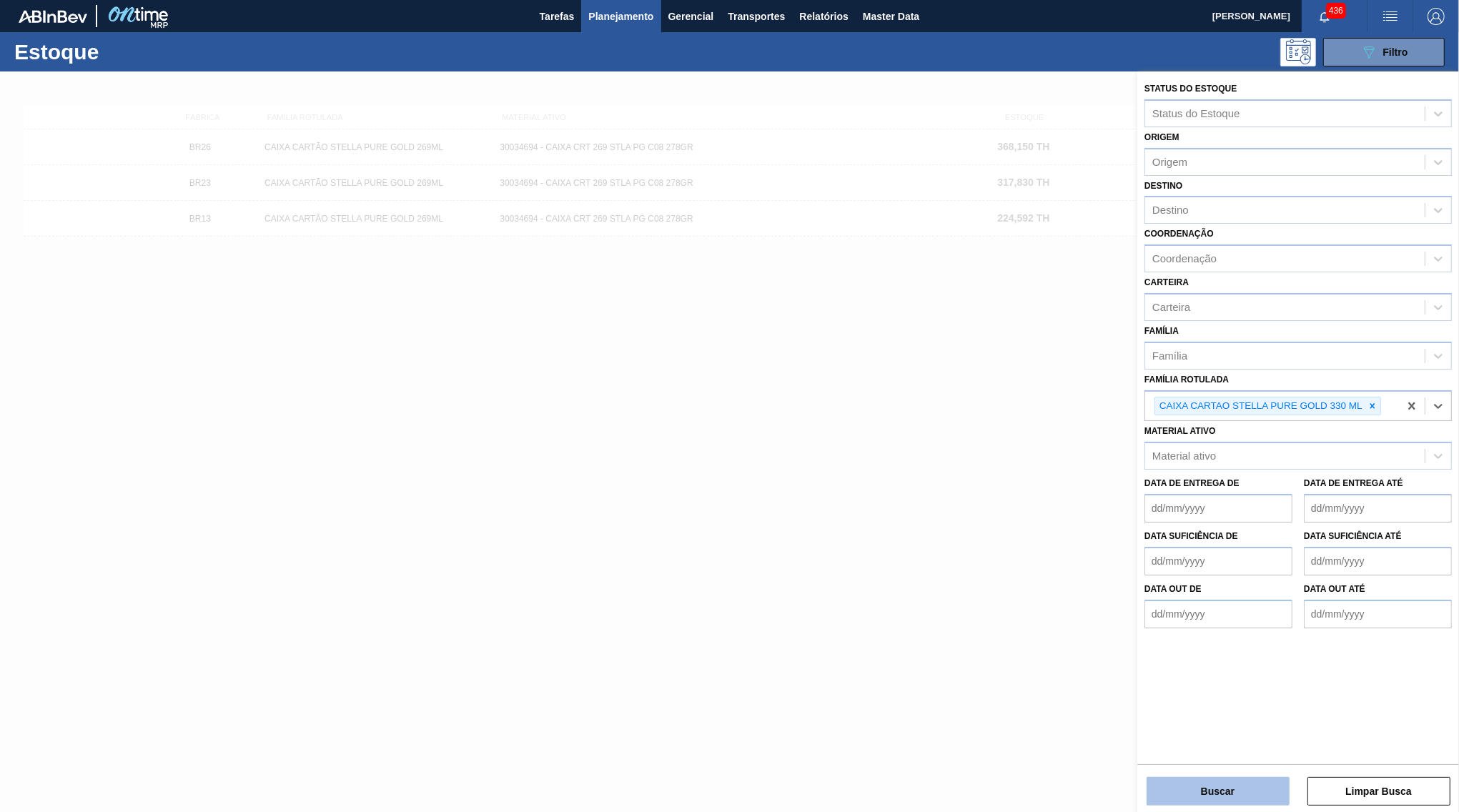
click at [1211, 788] on button "Buscar" at bounding box center [1218, 790] width 143 height 28
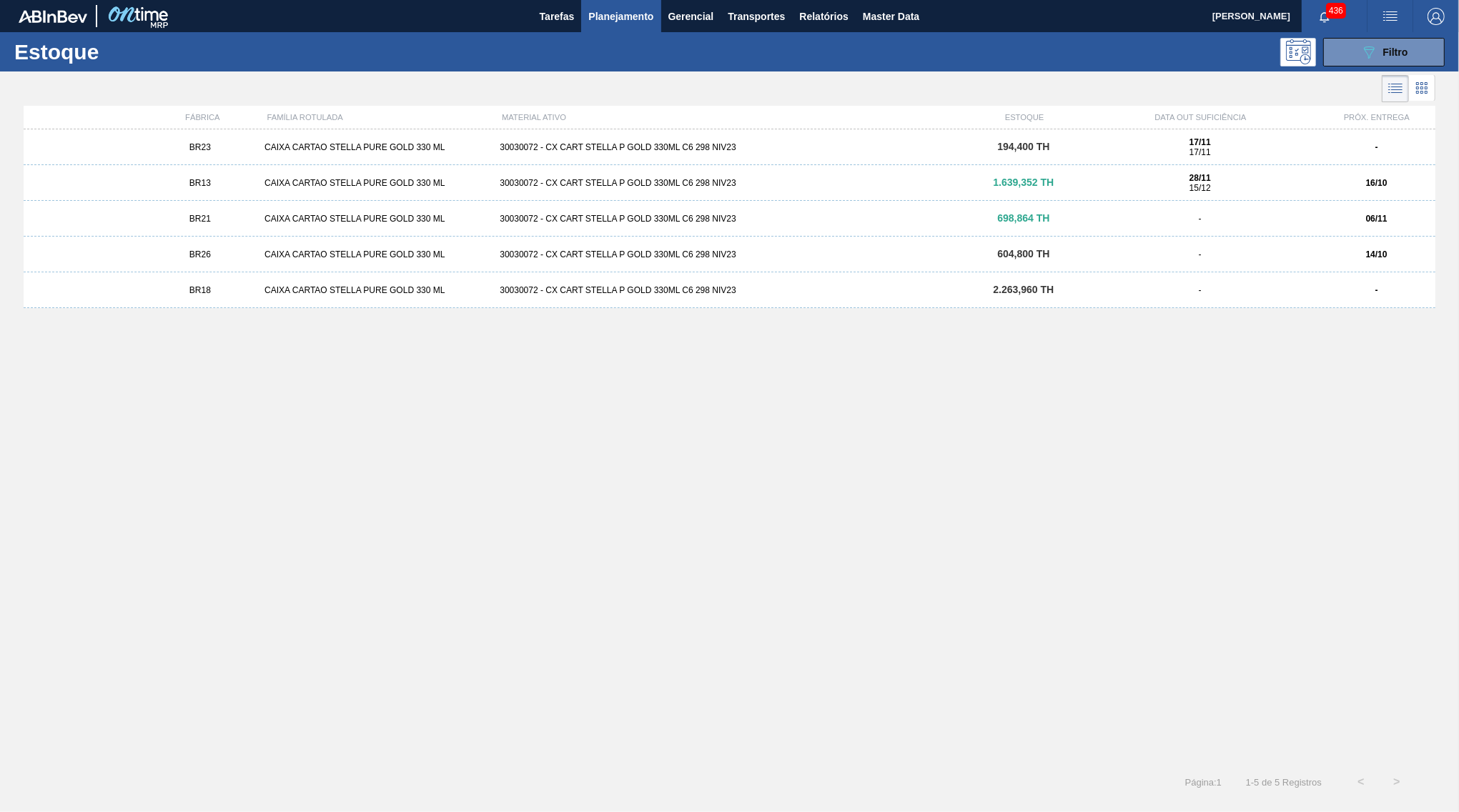
click at [1075, 124] on div "FÁBRICA FAMÍLIA ROTULADA MATERIAL ATIVO ESTOQUE DATA OUT SUFICIÊNCIA PRÓX. ENTR…" at bounding box center [729, 118] width 1412 height 24
click at [1092, 144] on div "17/11 17/11" at bounding box center [1199, 147] width 223 height 20
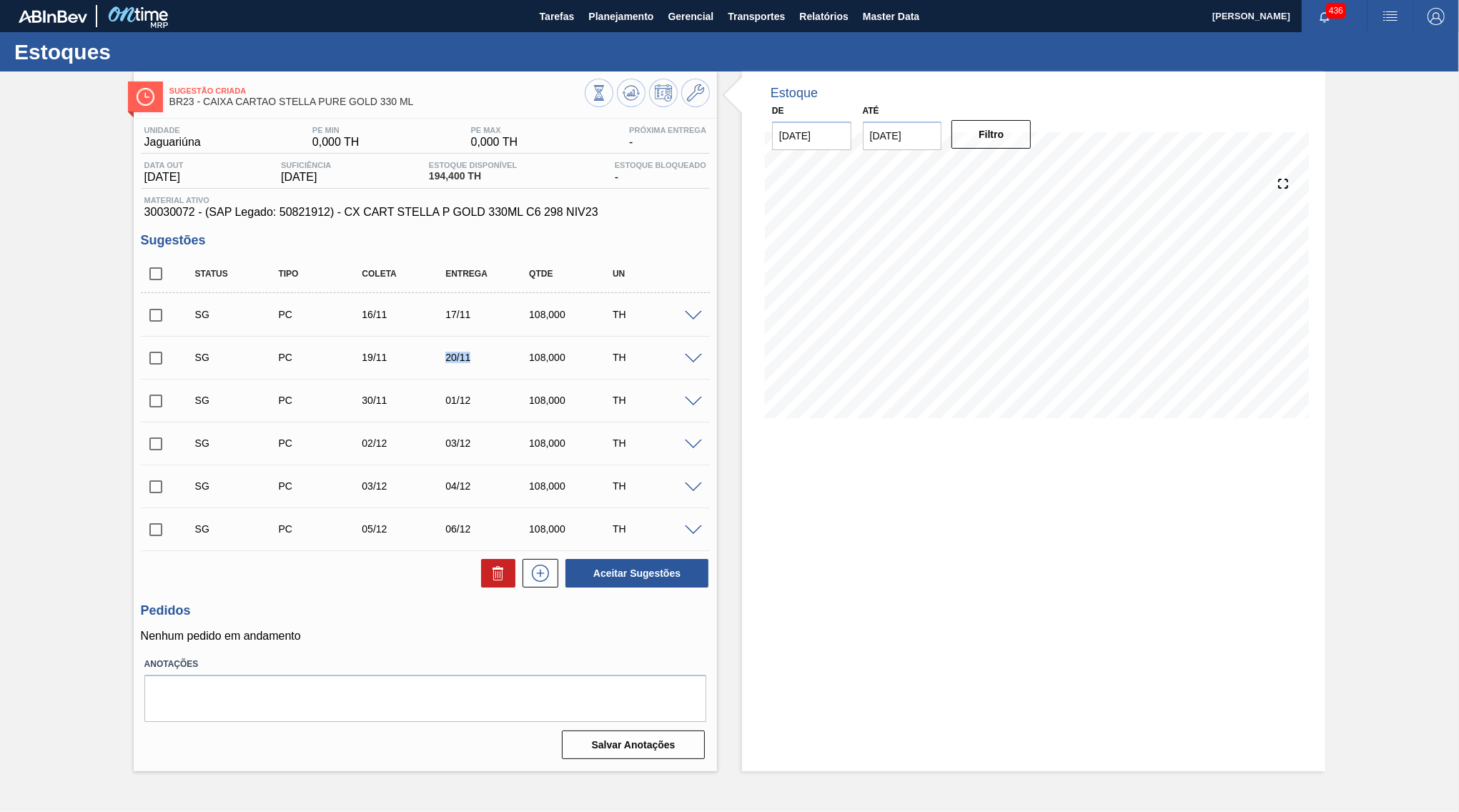
drag, startPoint x: 425, startPoint y: 357, endPoint x: 516, endPoint y: 357, distance: 91.0
click at [452, 357] on div "19/11" at bounding box center [405, 358] width 94 height 12
click at [149, 273] on input "checkbox" at bounding box center [156, 273] width 30 height 30
click at [701, 310] on div at bounding box center [695, 314] width 28 height 11
click at [695, 313] on span at bounding box center [694, 315] width 18 height 11
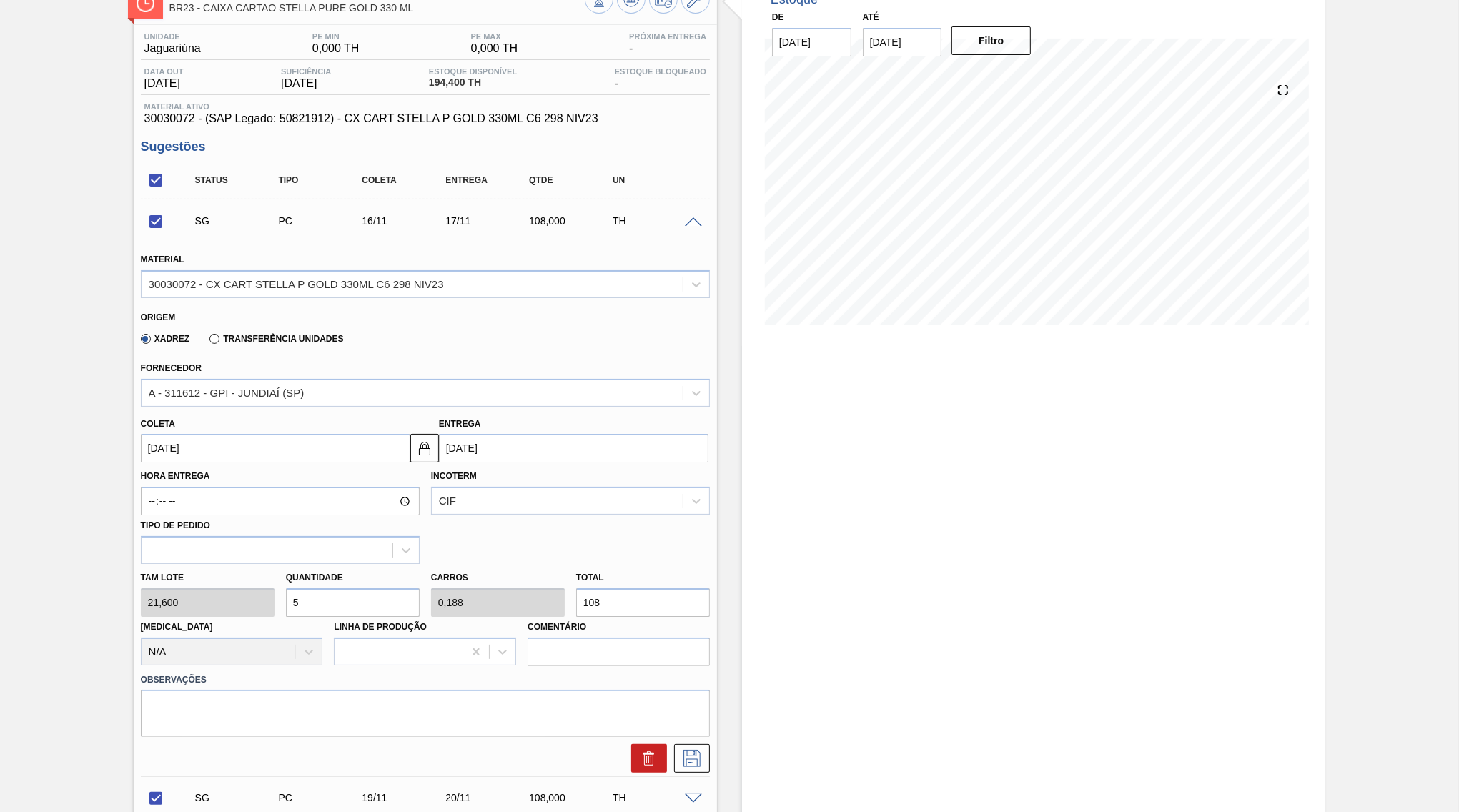
scroll to position [138, 0]
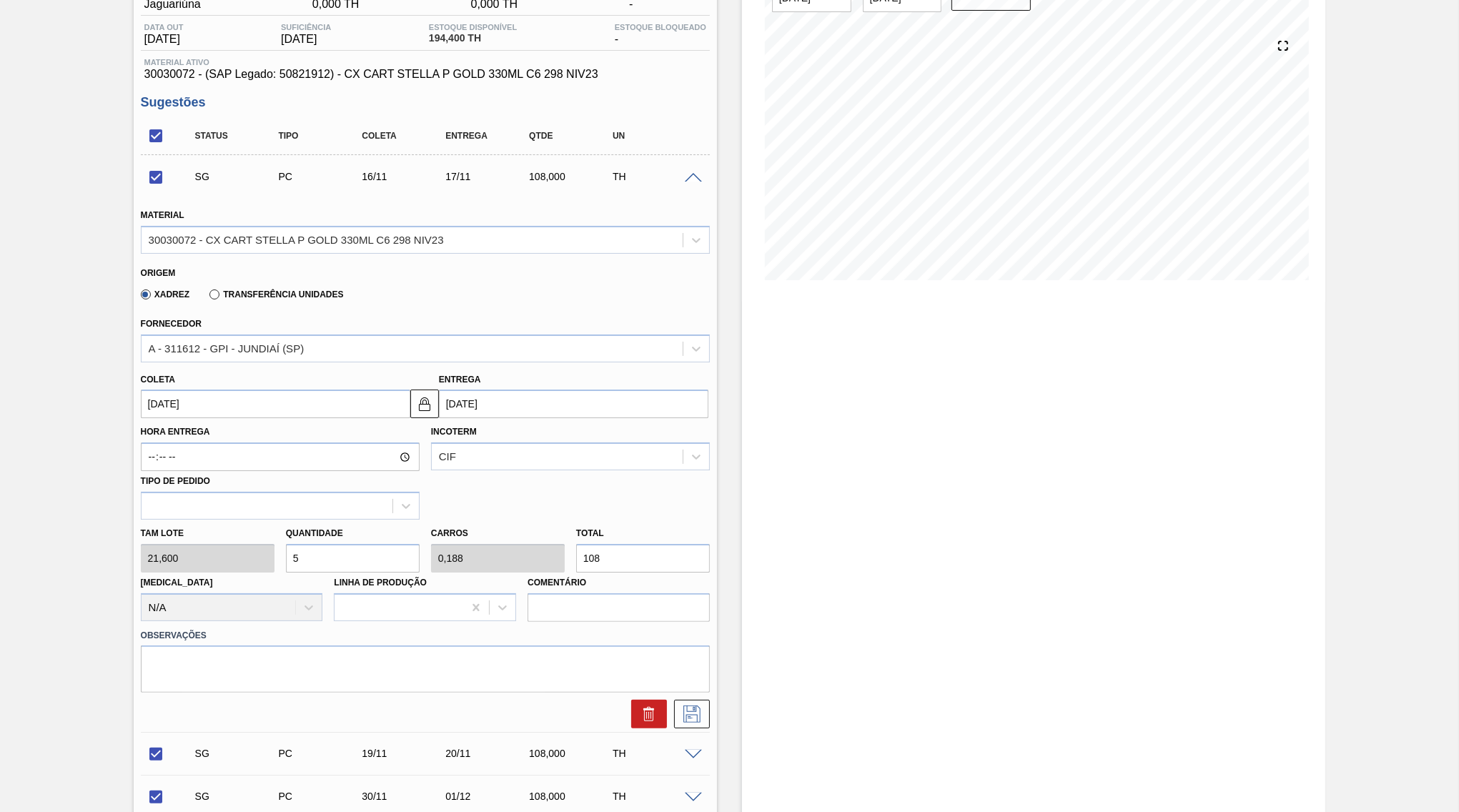
drag, startPoint x: 651, startPoint y: 538, endPoint x: 504, endPoint y: 527, distance: 147.4
click at [576, 544] on input "108" at bounding box center [643, 557] width 133 height 28
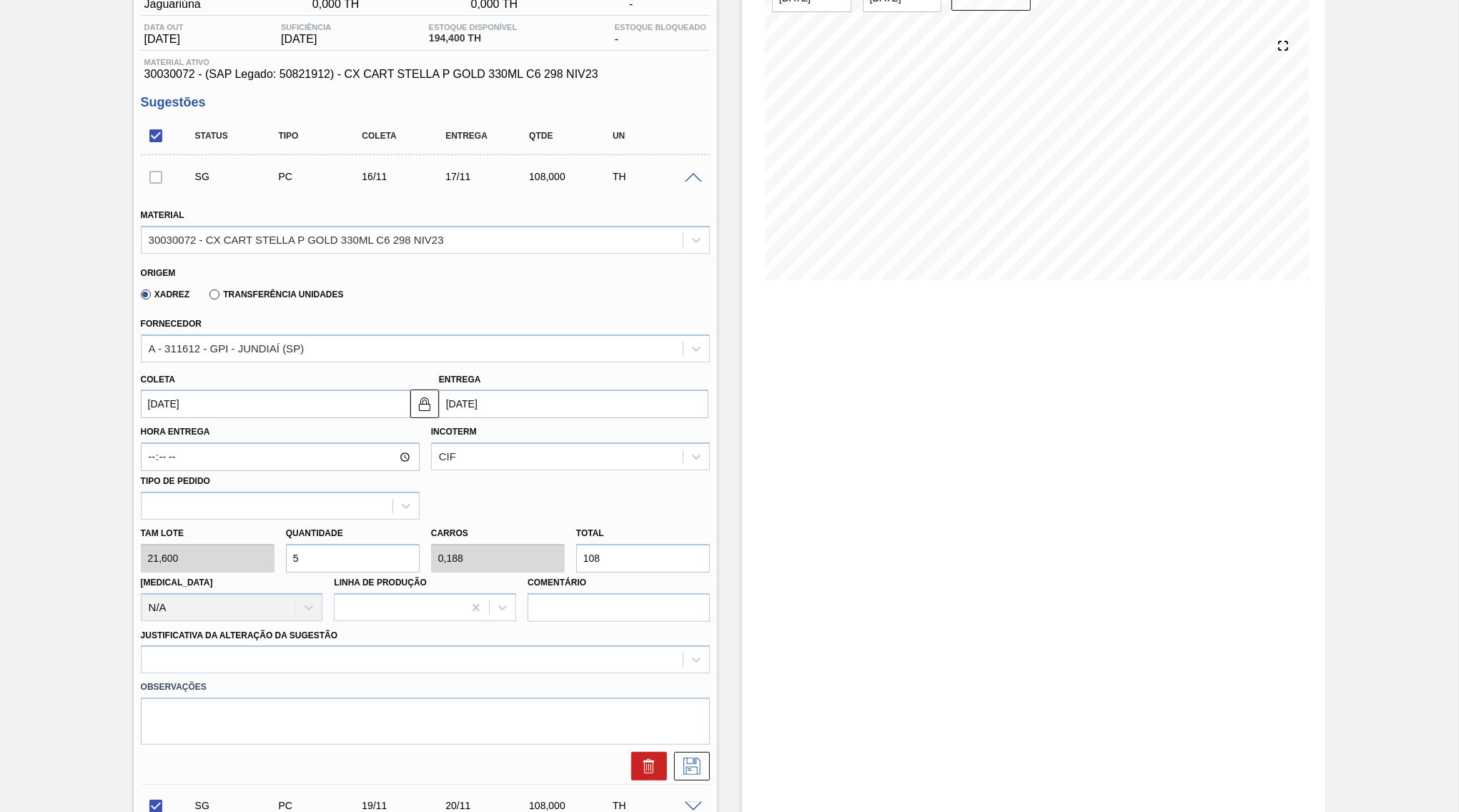
drag, startPoint x: 340, startPoint y: 549, endPoint x: 242, endPoint y: 558, distance: 98.4
click at [286, 558] on input "5" at bounding box center [353, 557] width 133 height 28
click at [697, 180] on span at bounding box center [694, 178] width 18 height 11
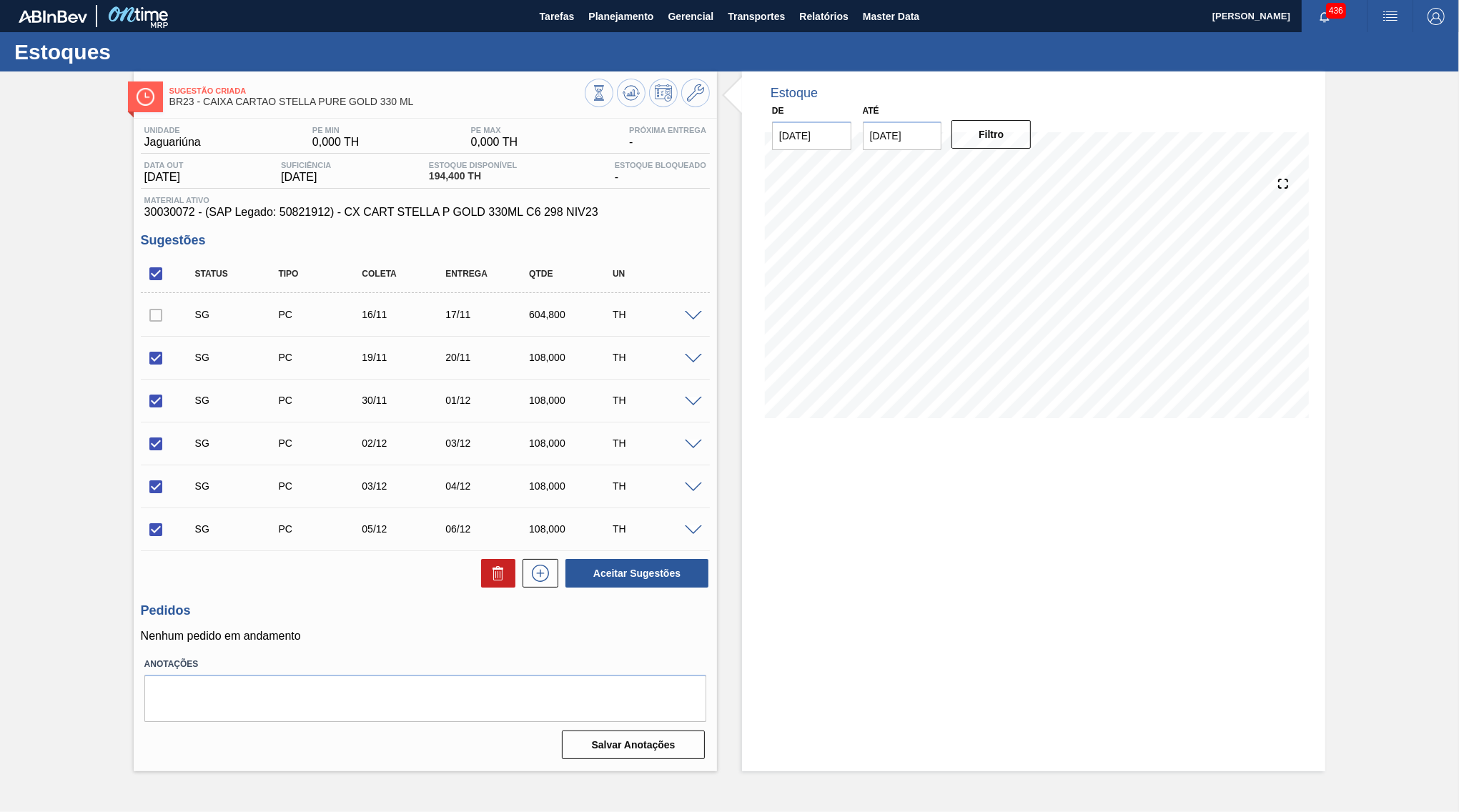
scroll to position [0, 0]
click at [147, 268] on input "checkbox" at bounding box center [156, 273] width 30 height 30
click at [494, 573] on icon at bounding box center [497, 574] width 9 height 11
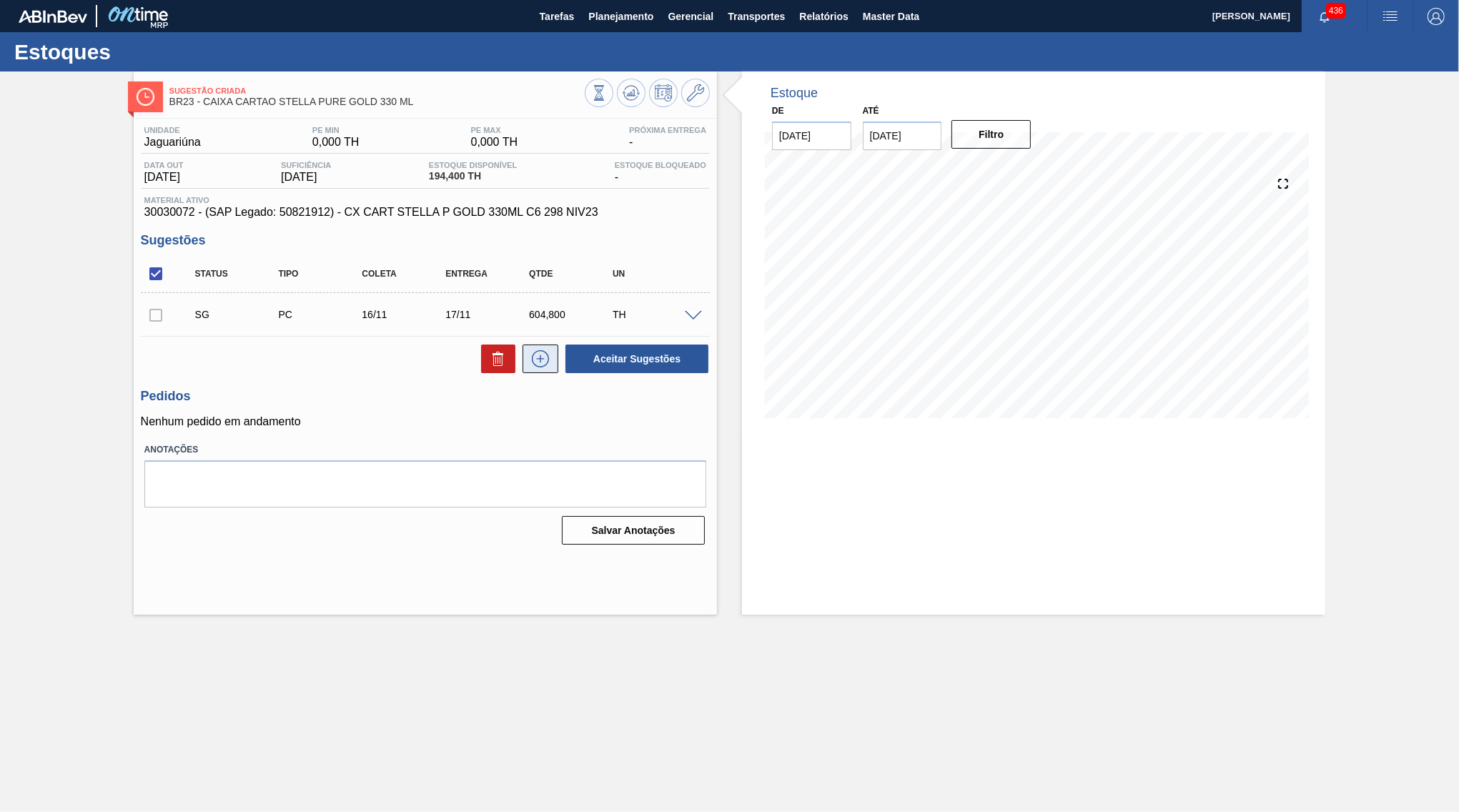
click at [556, 350] on button at bounding box center [540, 358] width 35 height 28
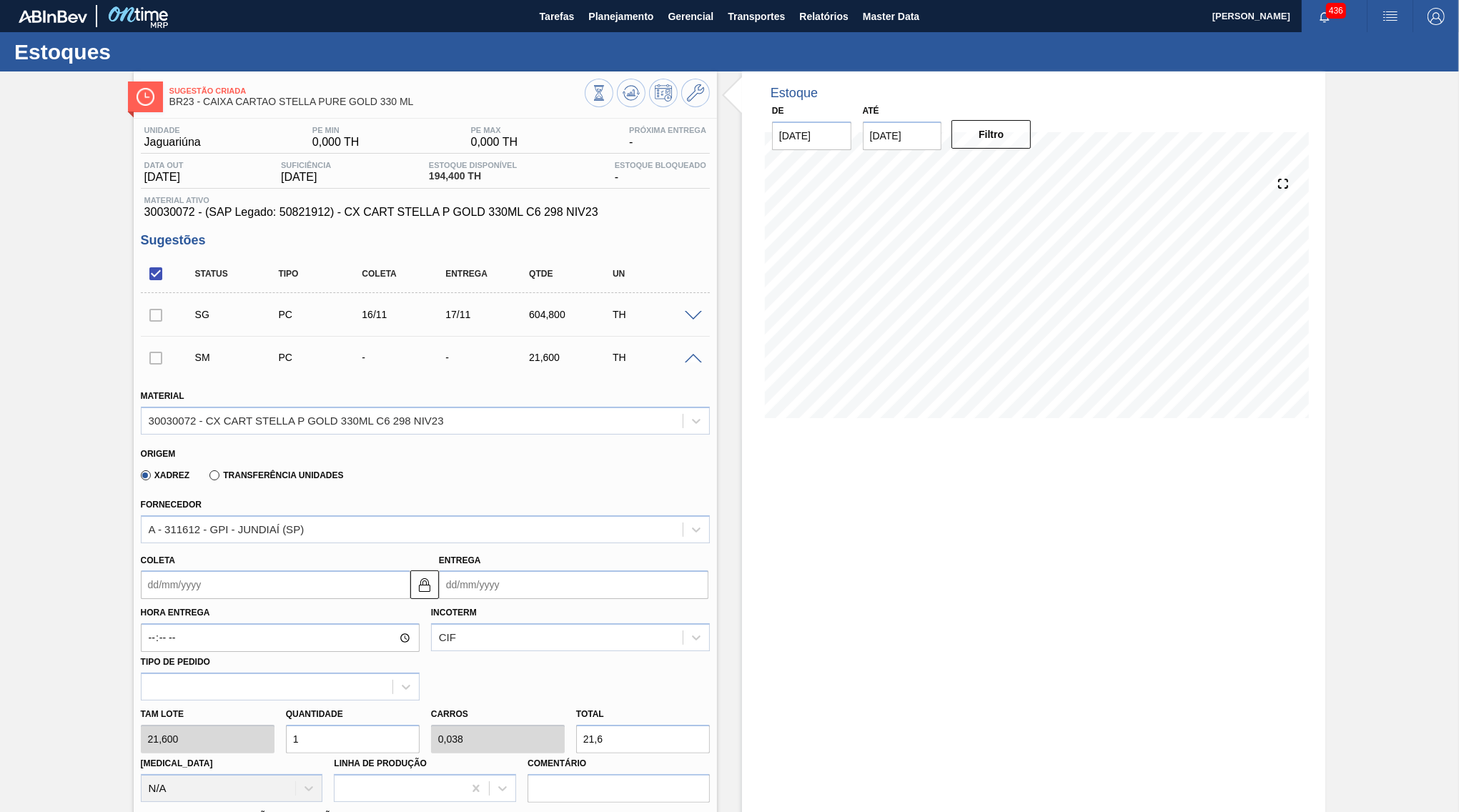
scroll to position [276, 0]
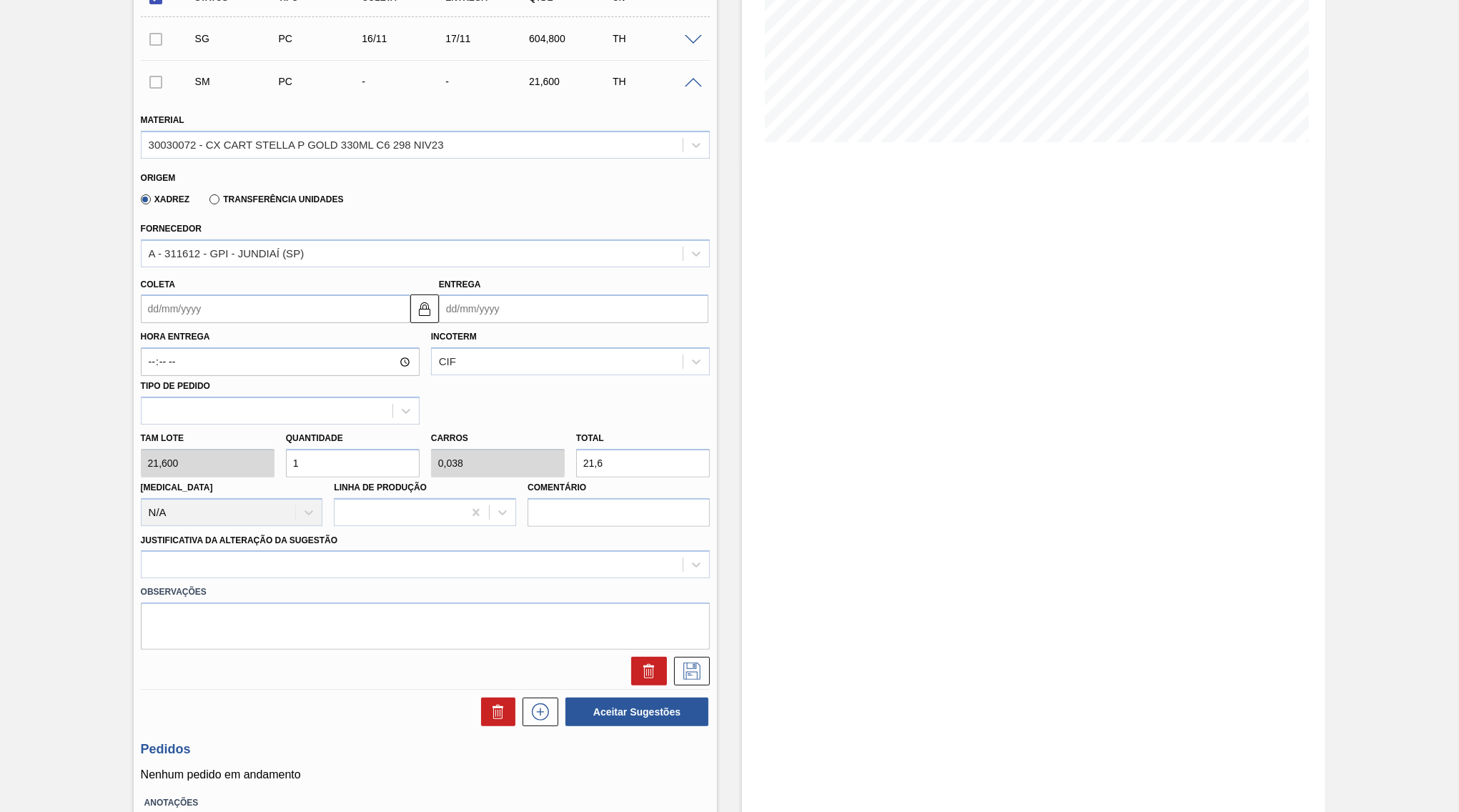
drag, startPoint x: 625, startPoint y: 440, endPoint x: 435, endPoint y: 440, distance: 190.0
click at [576, 449] on input "21,6" at bounding box center [643, 462] width 133 height 28
paste input "550"
click at [492, 300] on input "Entrega" at bounding box center [573, 309] width 269 height 28
click at [594, 338] on button "Next Month" at bounding box center [599, 343] width 10 height 10
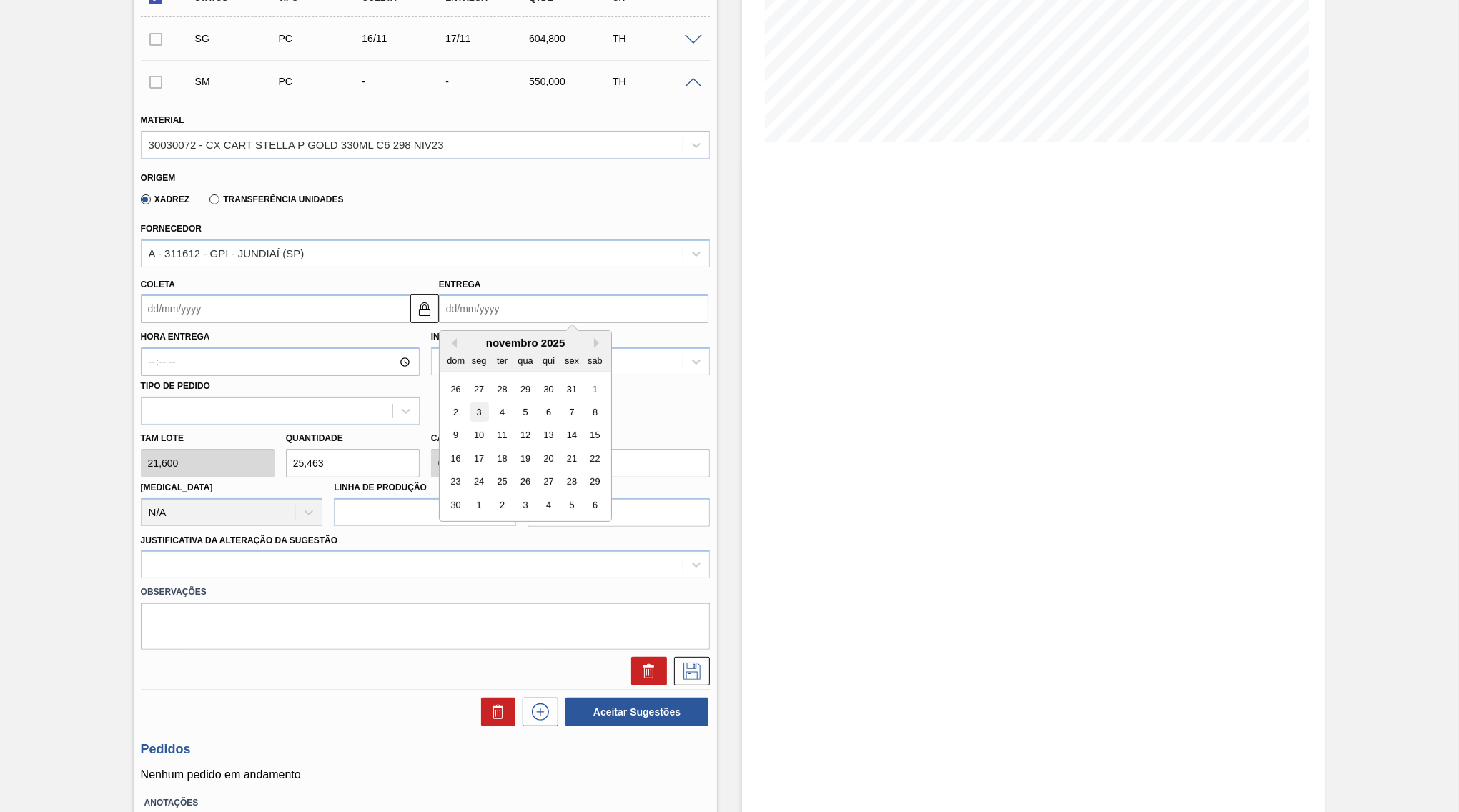
click at [479, 403] on div "3" at bounding box center [479, 412] width 20 height 20
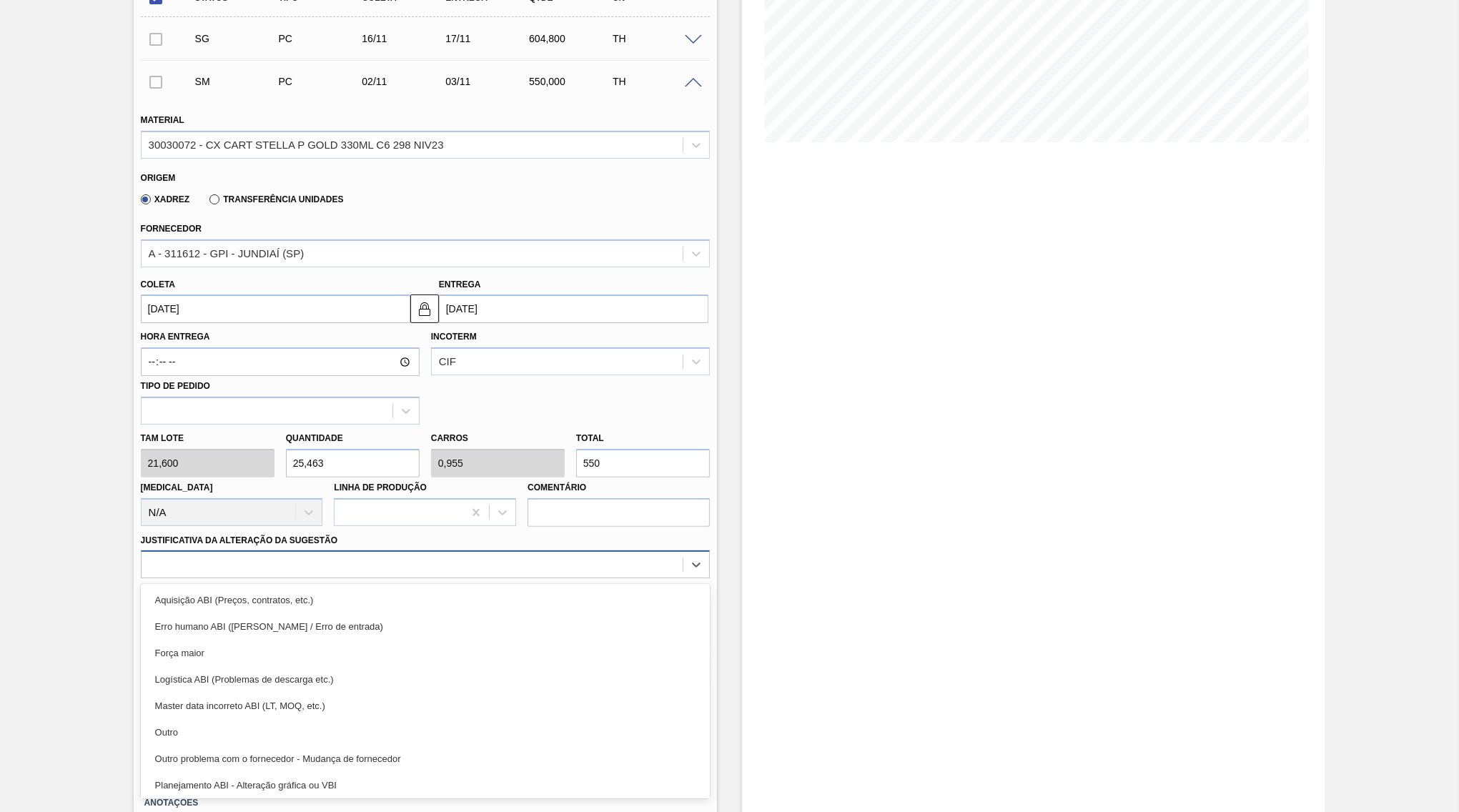
click at [358, 554] on div at bounding box center [412, 564] width 541 height 21
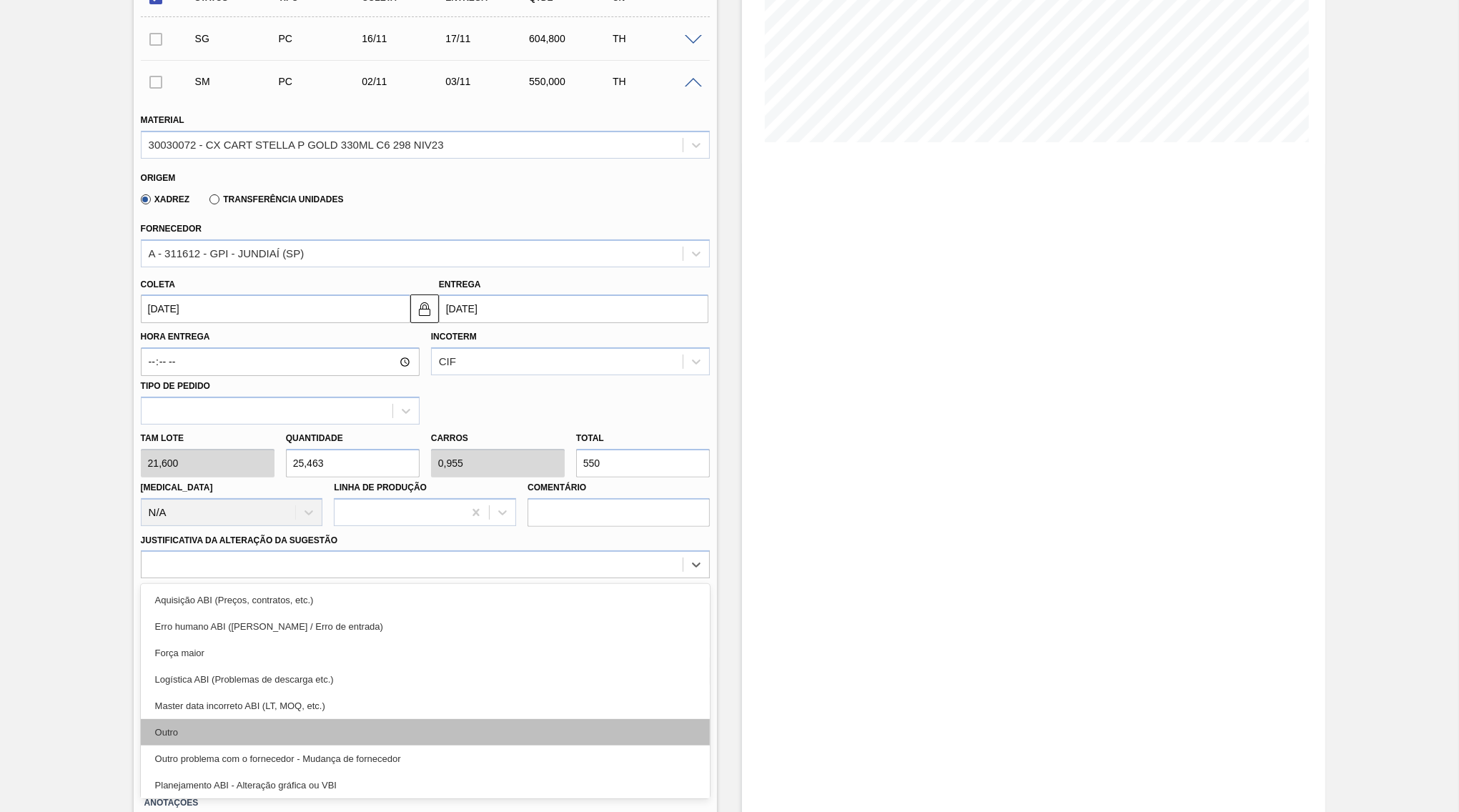
click at [222, 719] on div "Outro" at bounding box center [425, 732] width 569 height 26
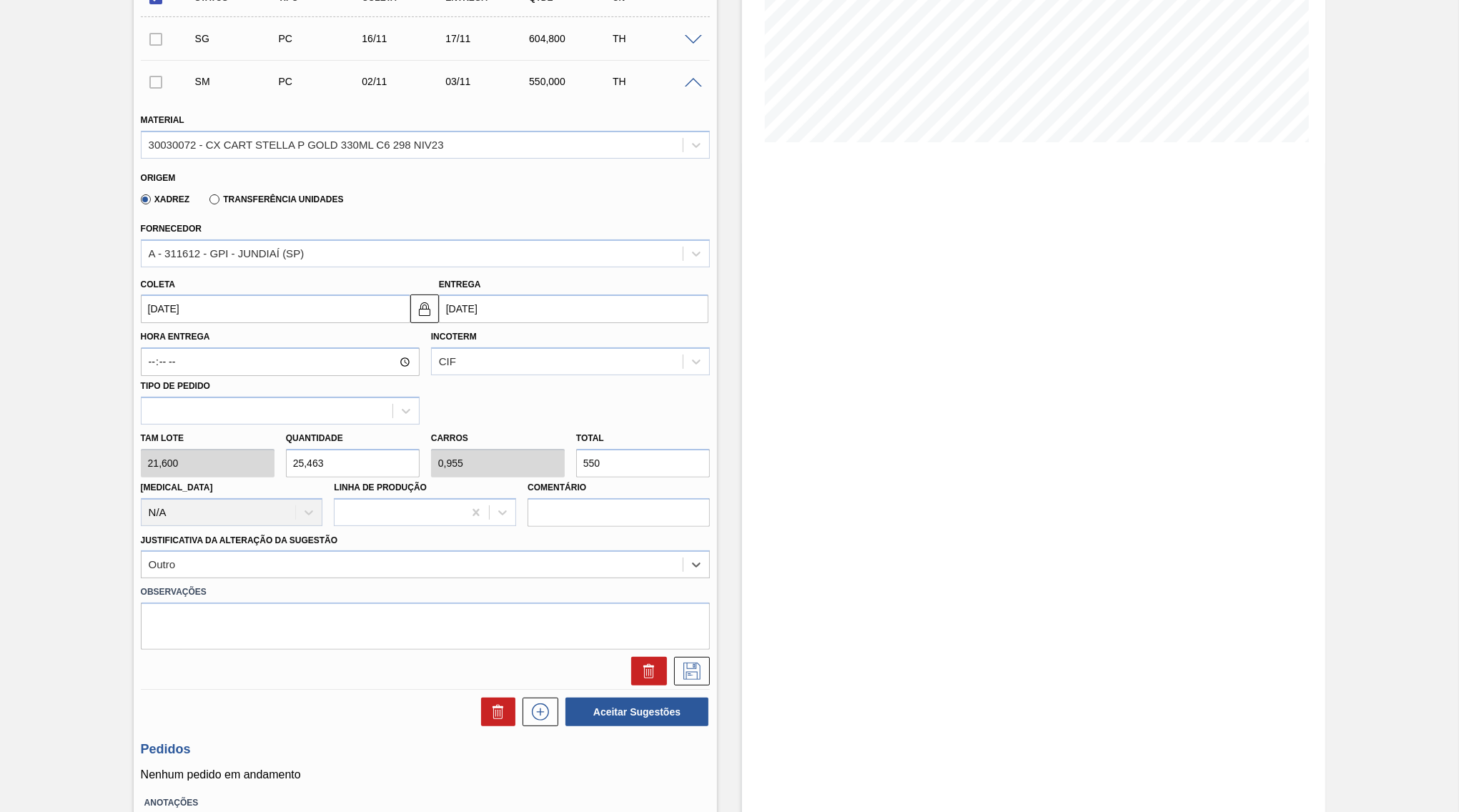
click at [477, 307] on input "[DATE]" at bounding box center [573, 309] width 269 height 28
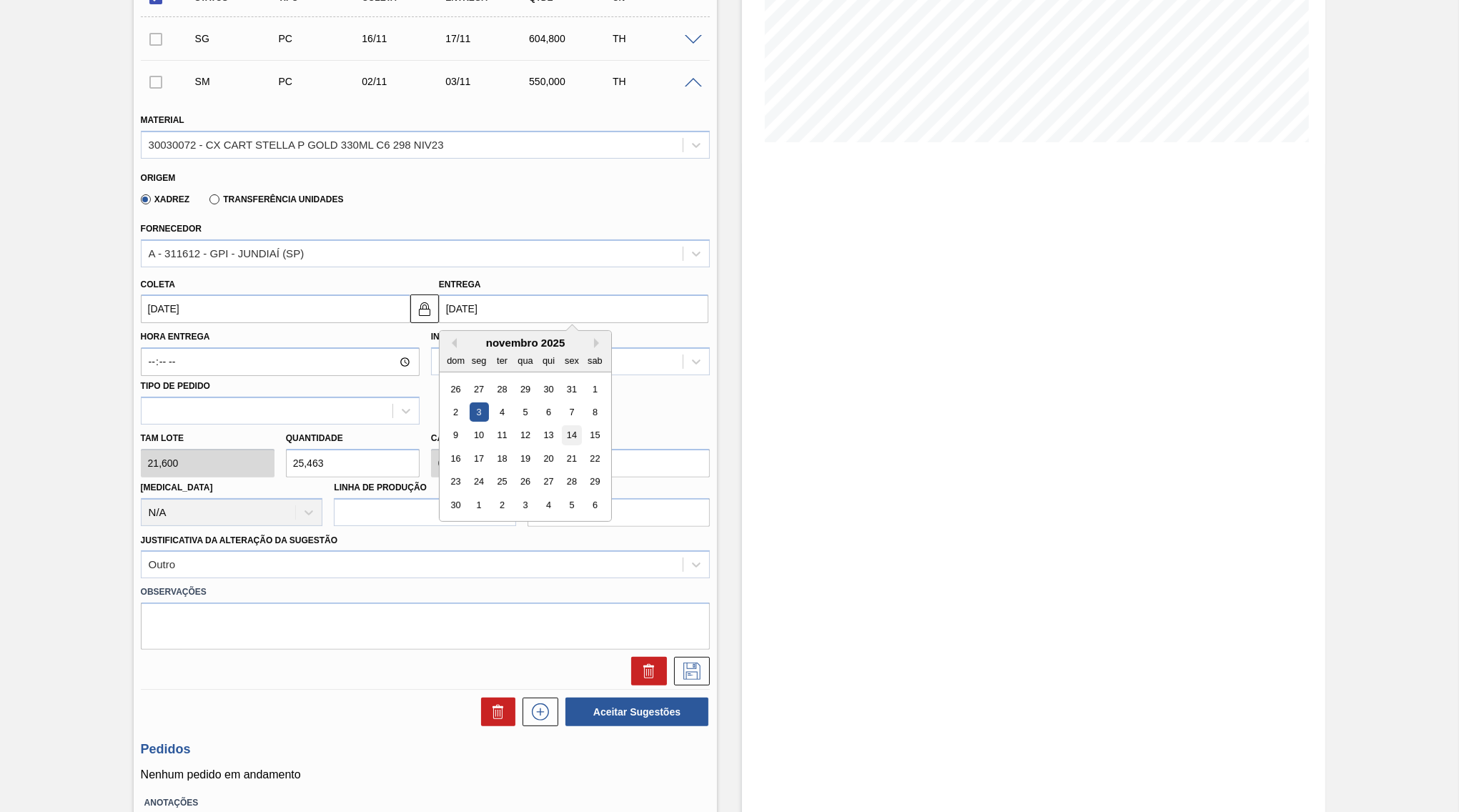
click at [561, 426] on div "14" at bounding box center [571, 436] width 20 height 20
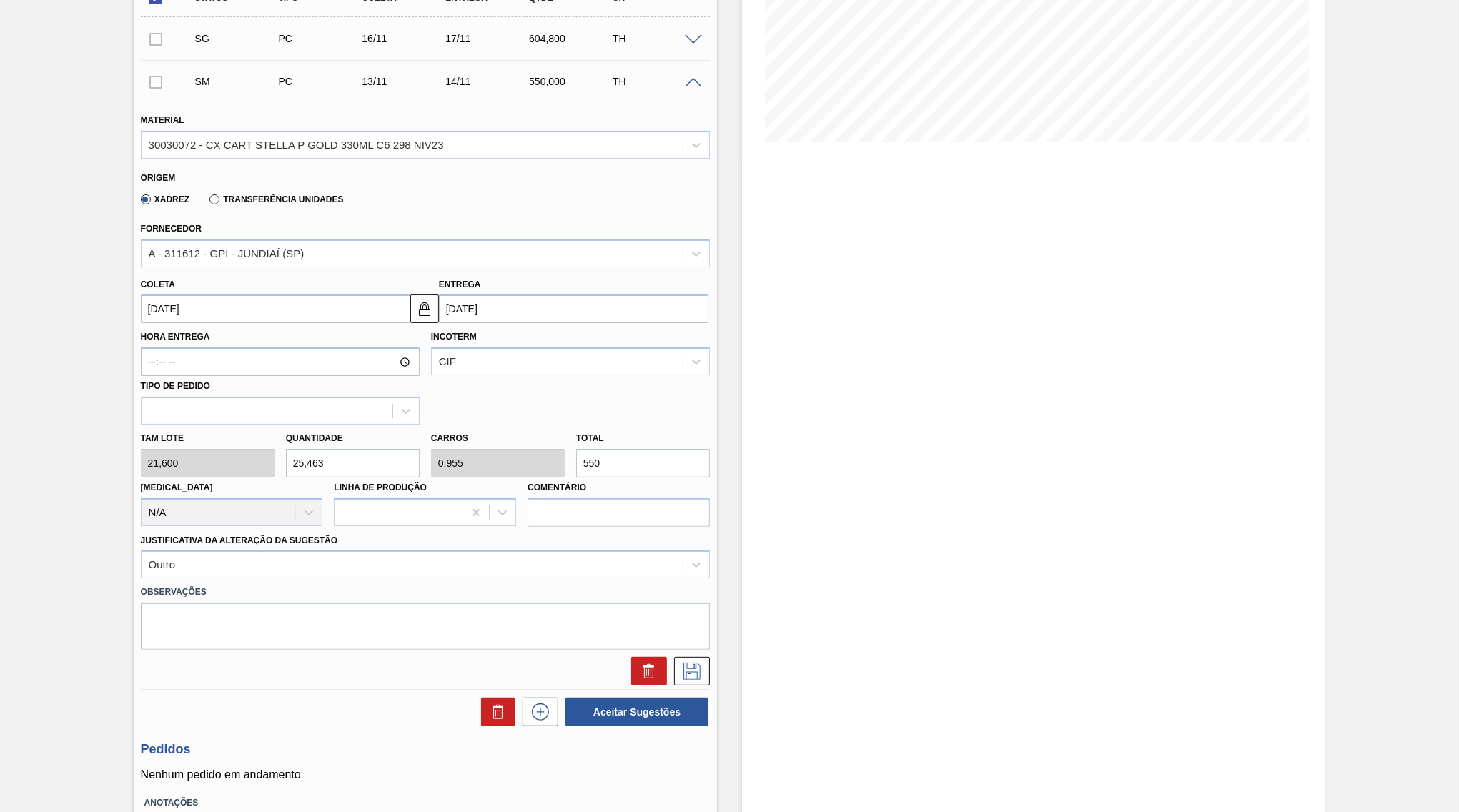
click at [705, 649] on div at bounding box center [425, 667] width 580 height 35
click at [700, 662] on icon at bounding box center [692, 671] width 18 height 18
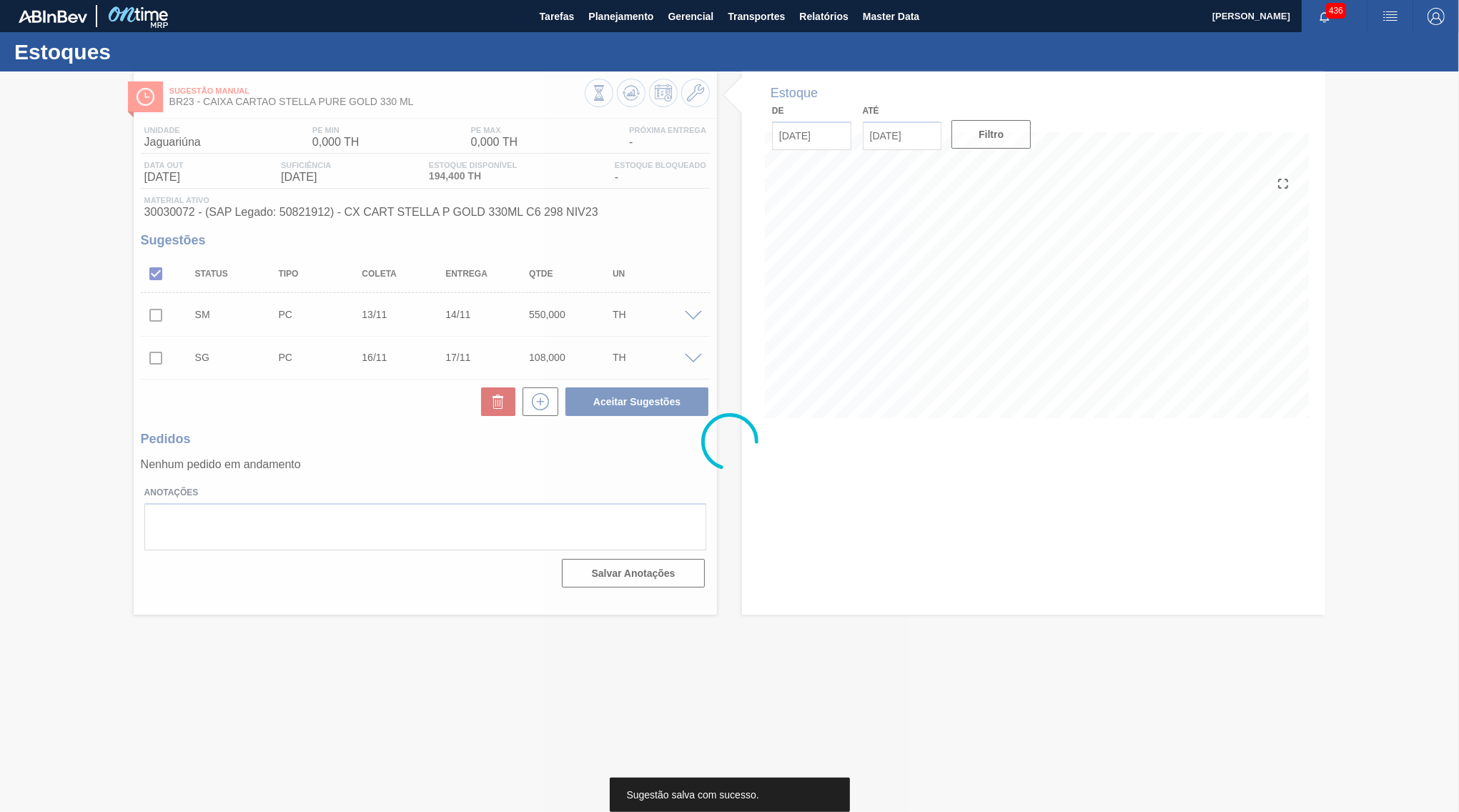
scroll to position [0, 0]
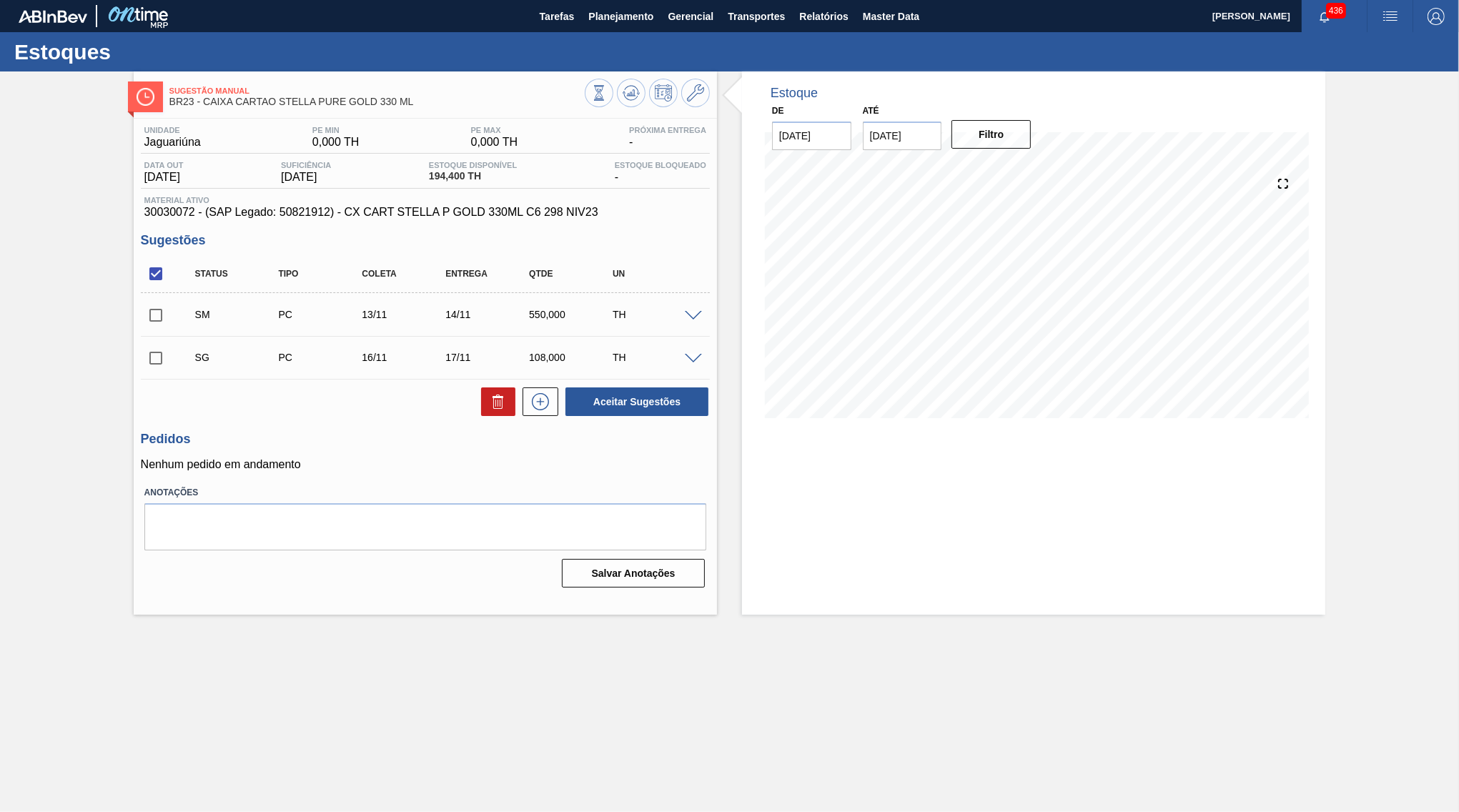
click at [700, 358] on span at bounding box center [694, 358] width 18 height 11
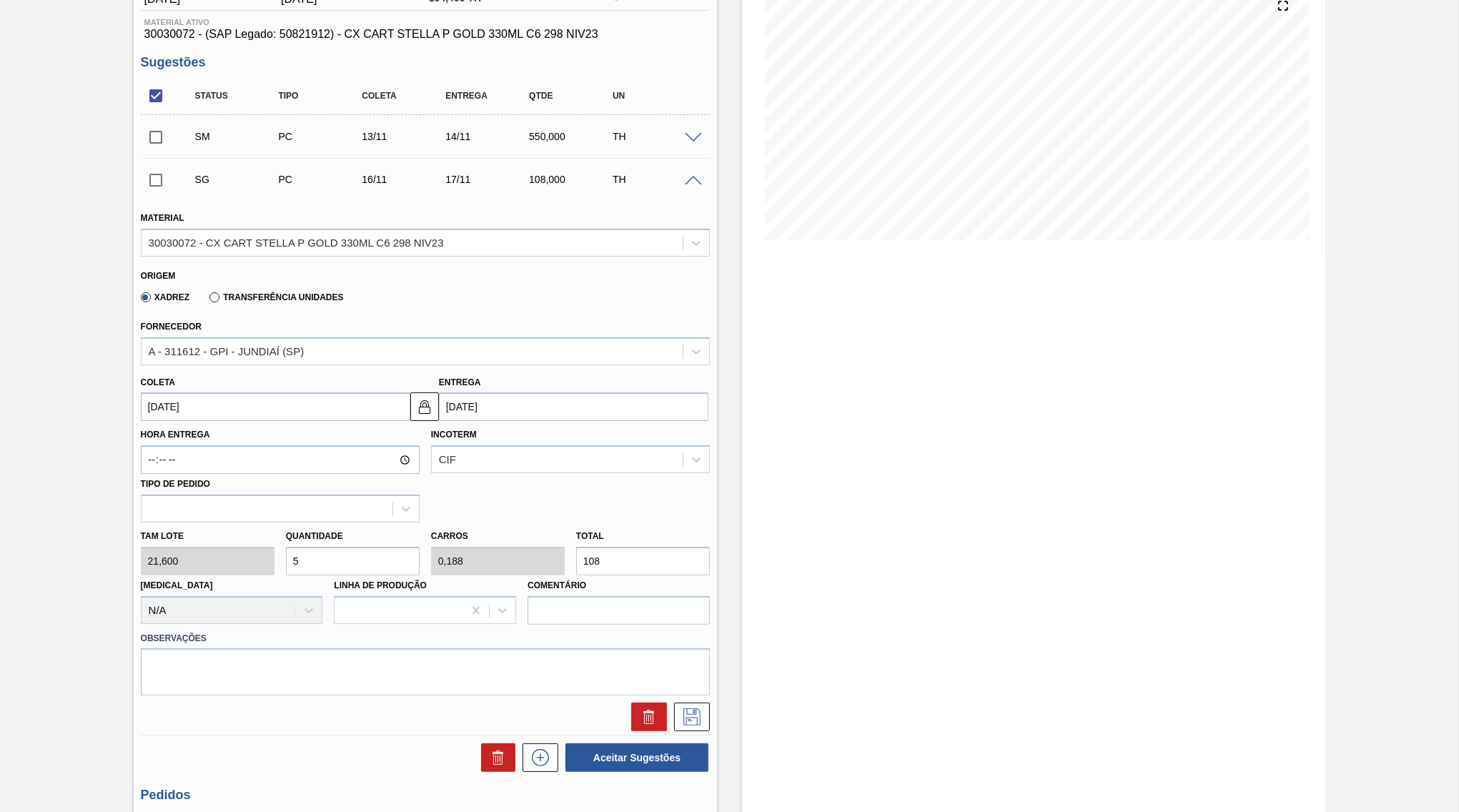
scroll to position [276, 0]
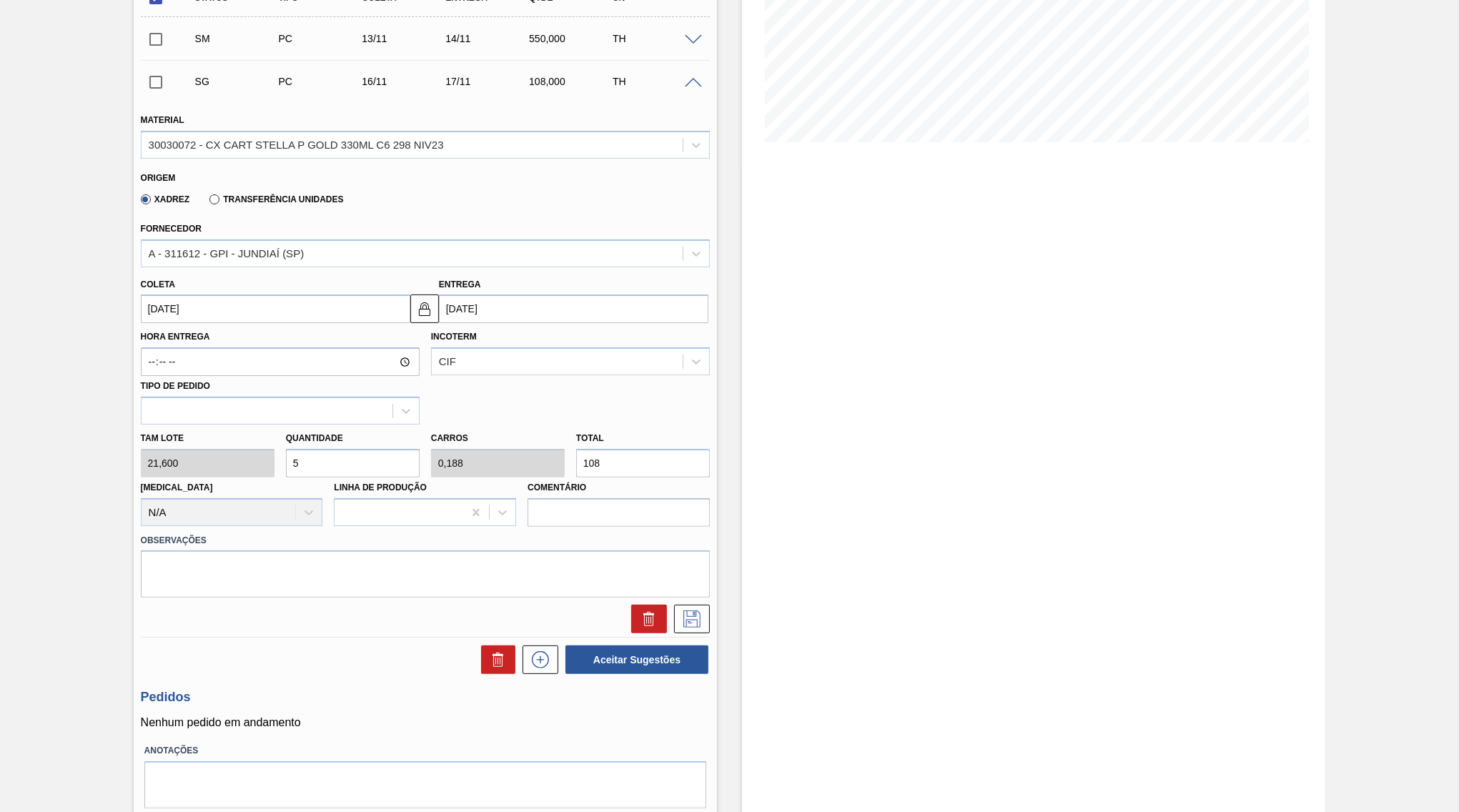
drag, startPoint x: 604, startPoint y: 453, endPoint x: 526, endPoint y: 451, distance: 78.0
click at [576, 451] on input "108" at bounding box center [643, 462] width 133 height 28
paste input "550"
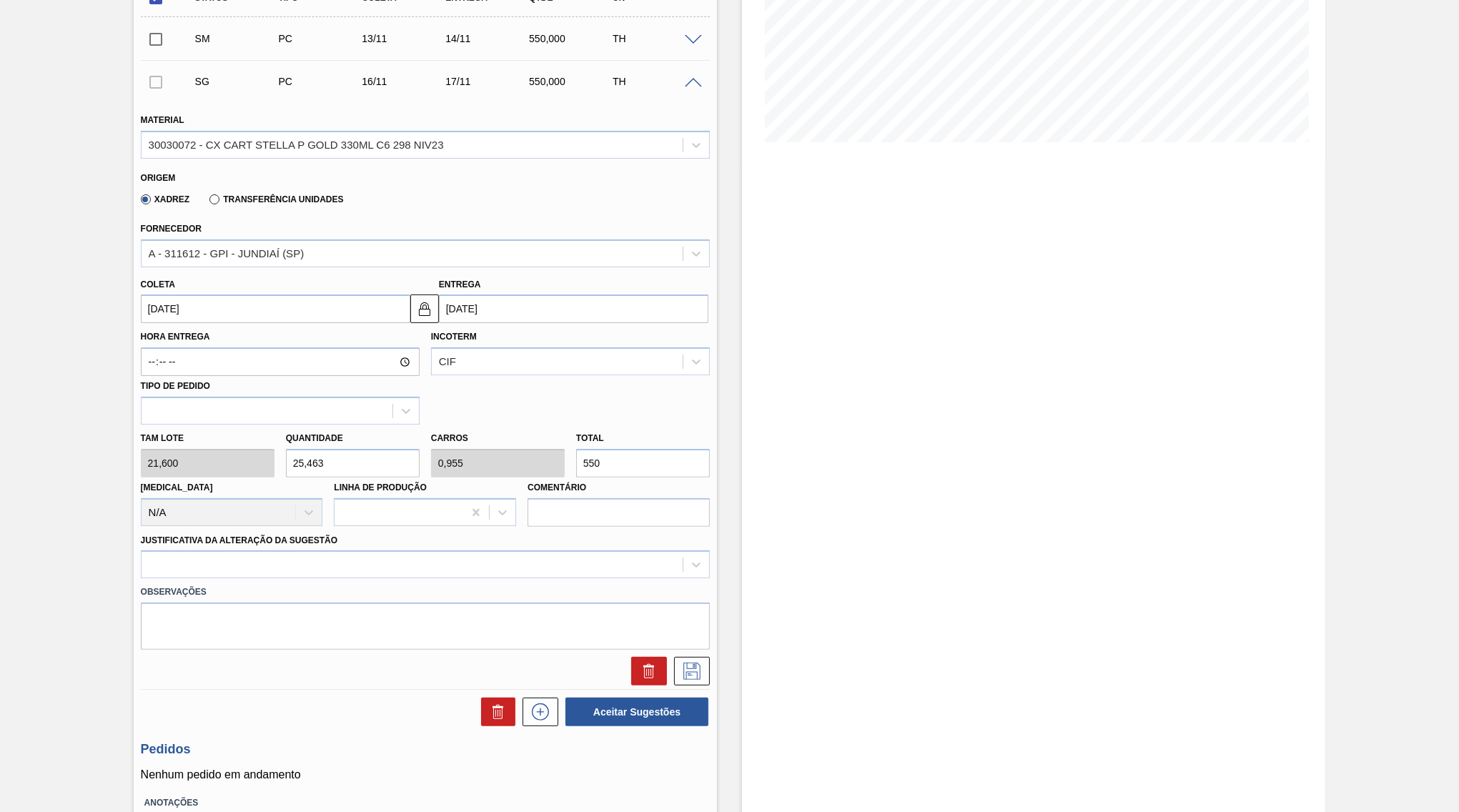
click at [514, 284] on div "Entrega [DATE]" at bounding box center [573, 299] width 269 height 49
click at [516, 295] on input "[DATE]" at bounding box center [573, 309] width 269 height 28
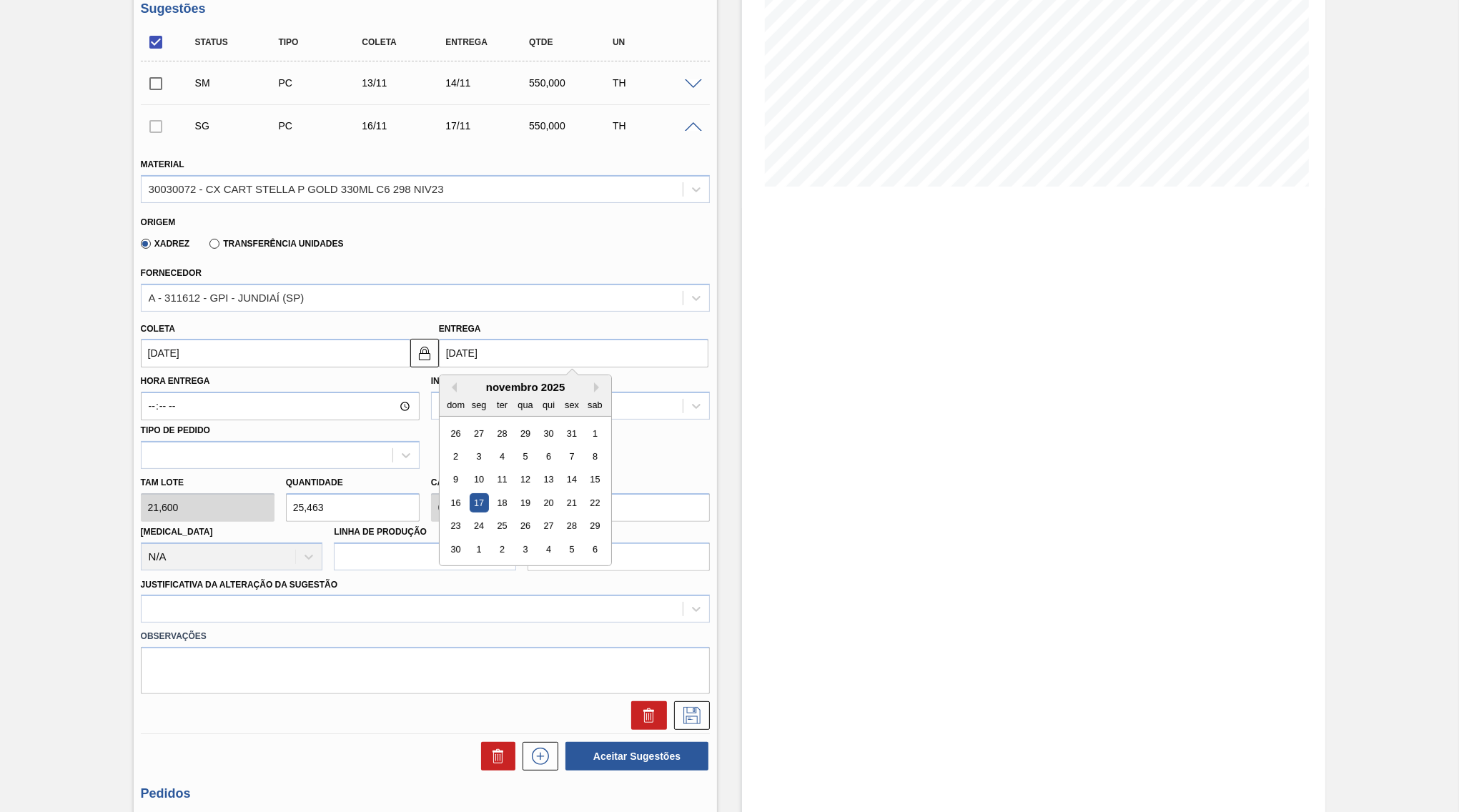
scroll to position [207, 0]
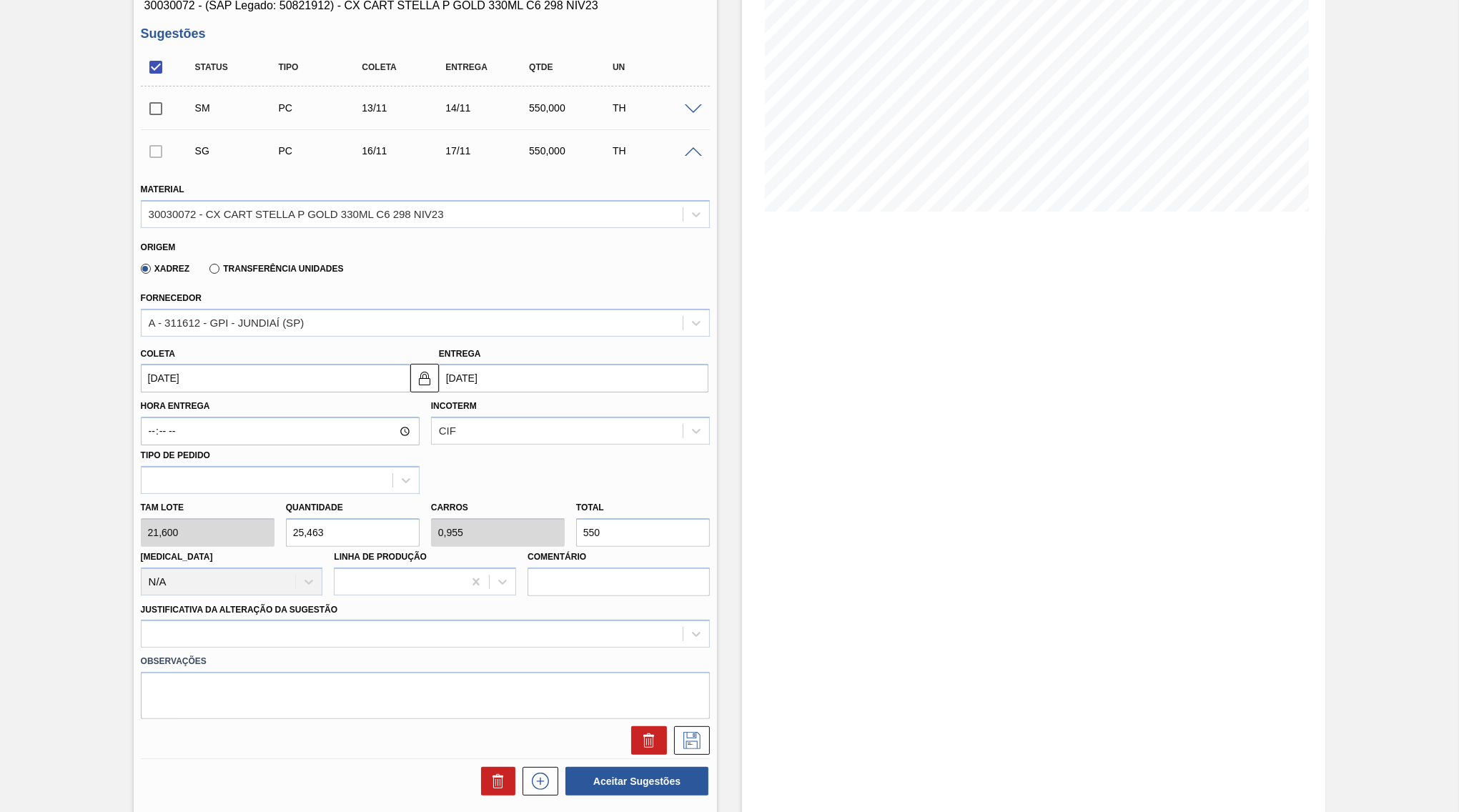
click at [701, 105] on span at bounding box center [694, 110] width 18 height 11
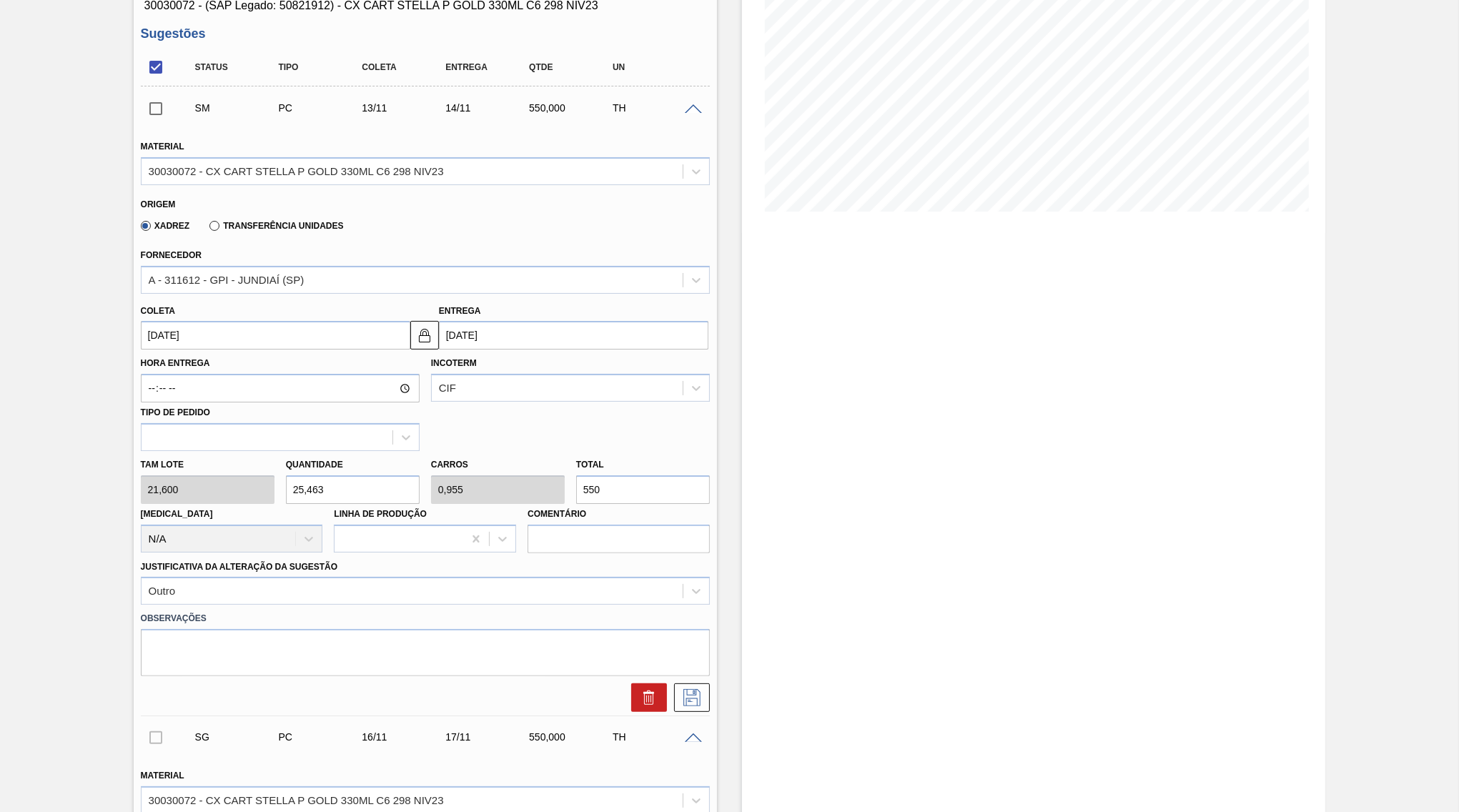
click at [519, 322] on input "[DATE]" at bounding box center [573, 335] width 269 height 28
click at [561, 429] on div "7" at bounding box center [571, 439] width 20 height 20
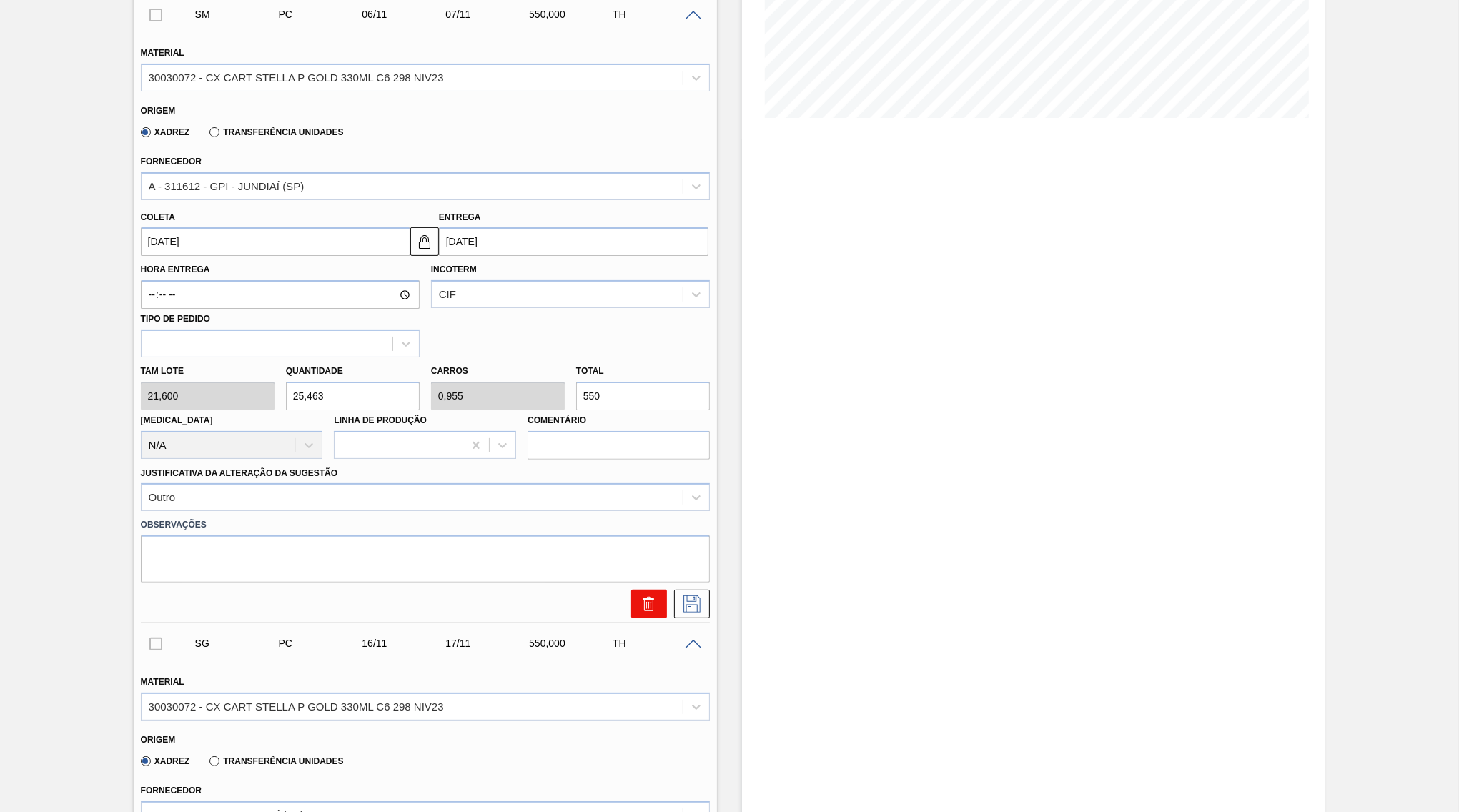
scroll to position [345, 0]
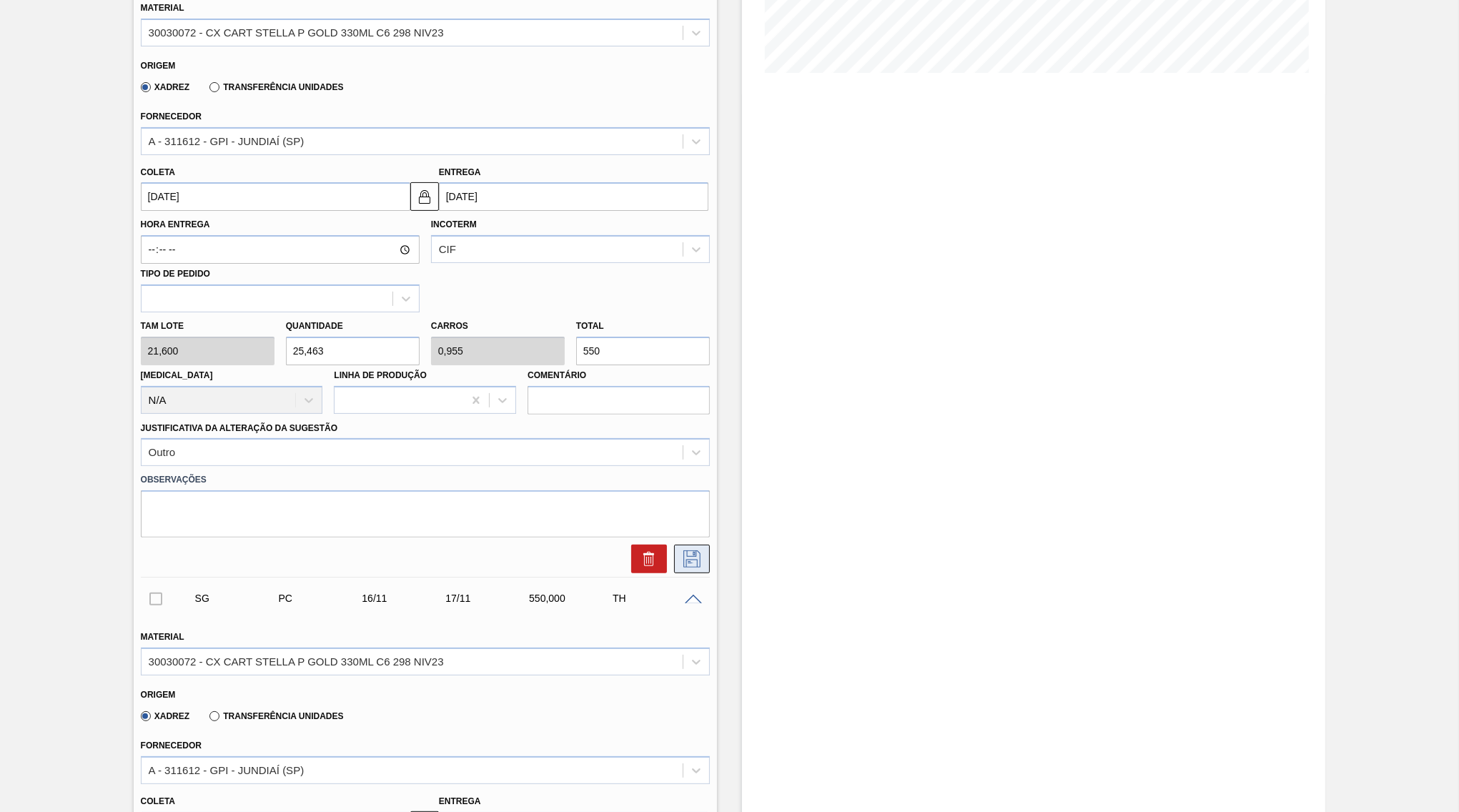
click at [686, 550] on icon at bounding box center [691, 559] width 23 height 18
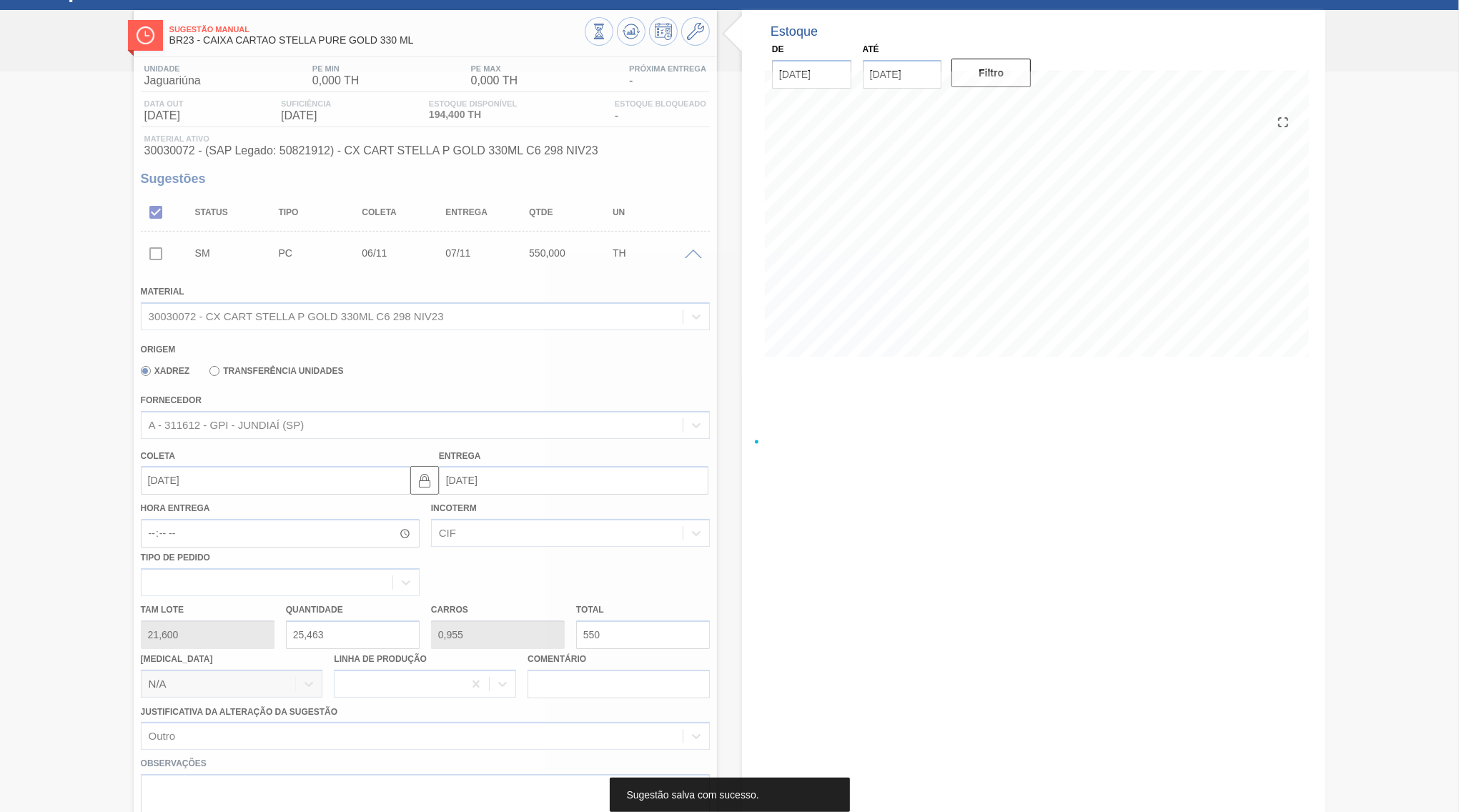
scroll to position [0, 0]
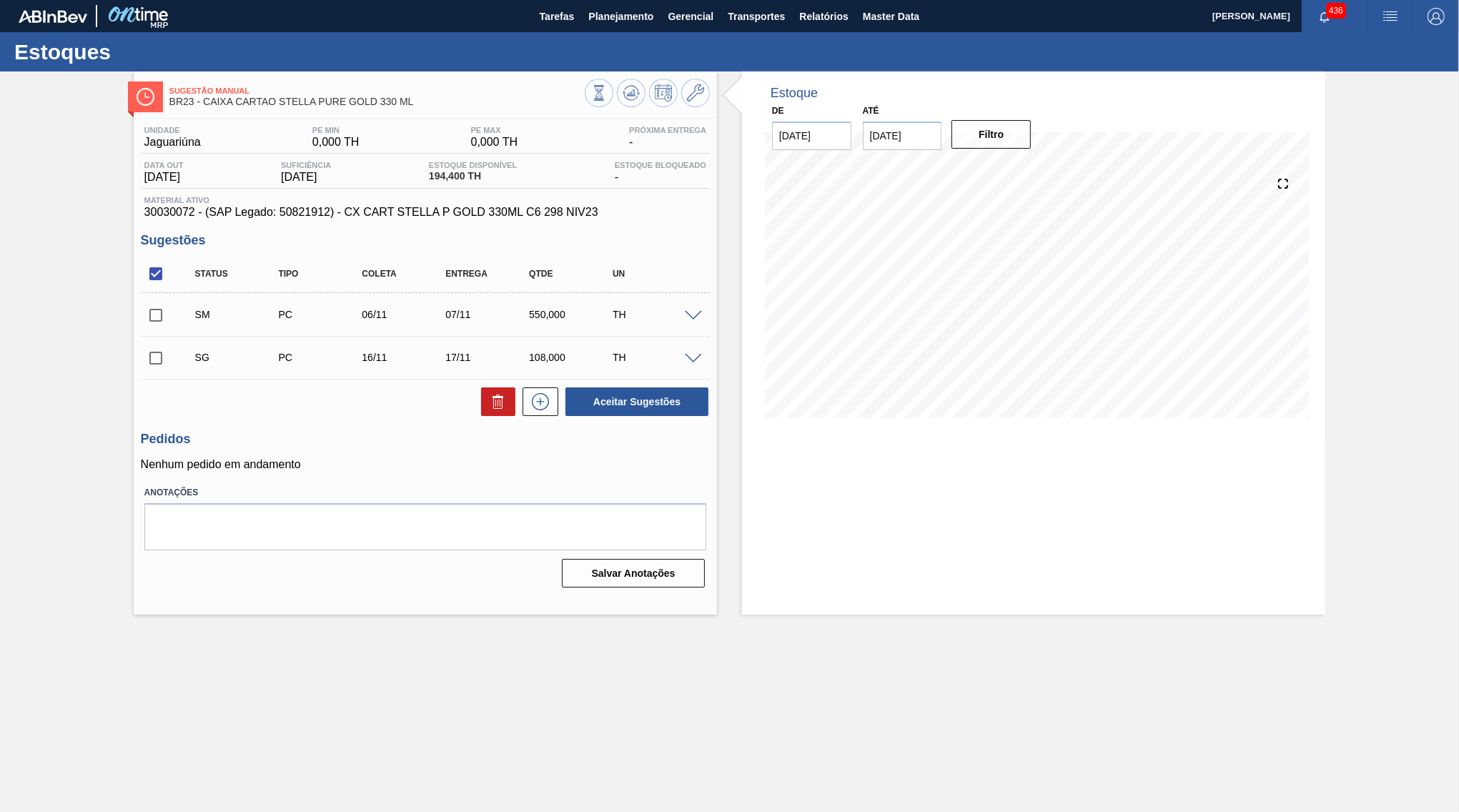
click at [691, 359] on span at bounding box center [694, 358] width 18 height 11
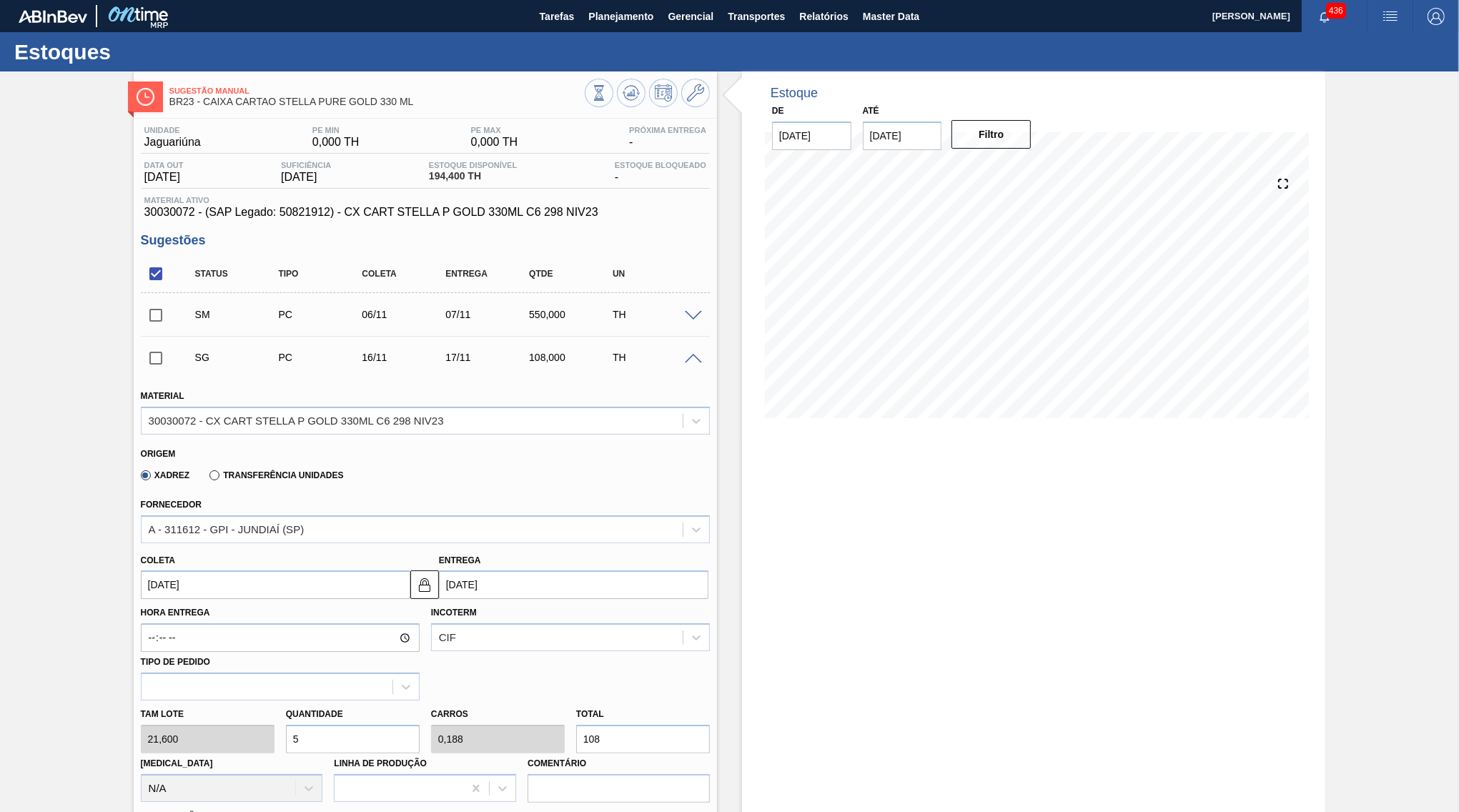
scroll to position [207, 0]
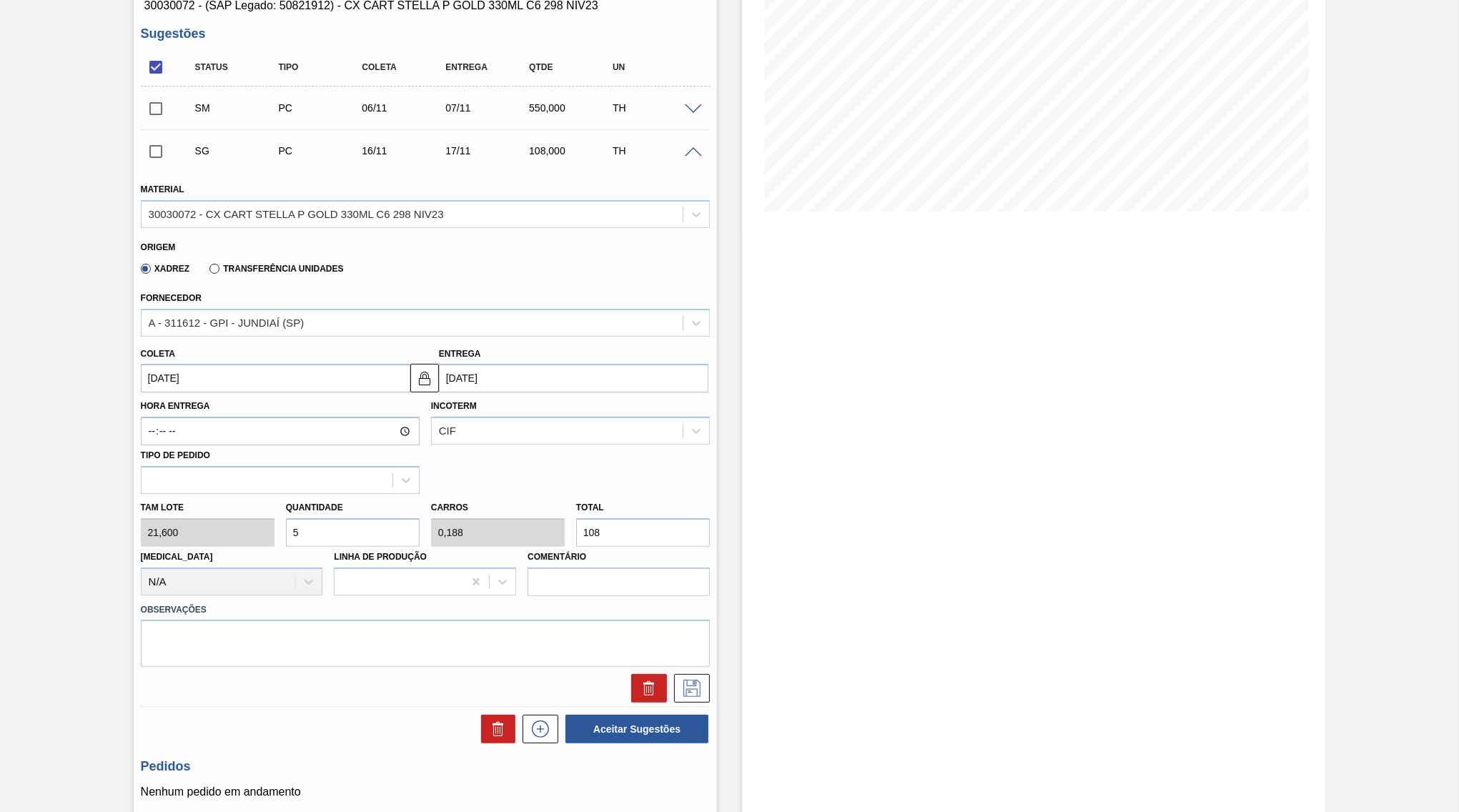
drag, startPoint x: 579, startPoint y: 508, endPoint x: 503, endPoint y: 504, distance: 76.1
click at [576, 518] on input "108" at bounding box center [643, 532] width 133 height 28
paste input "550"
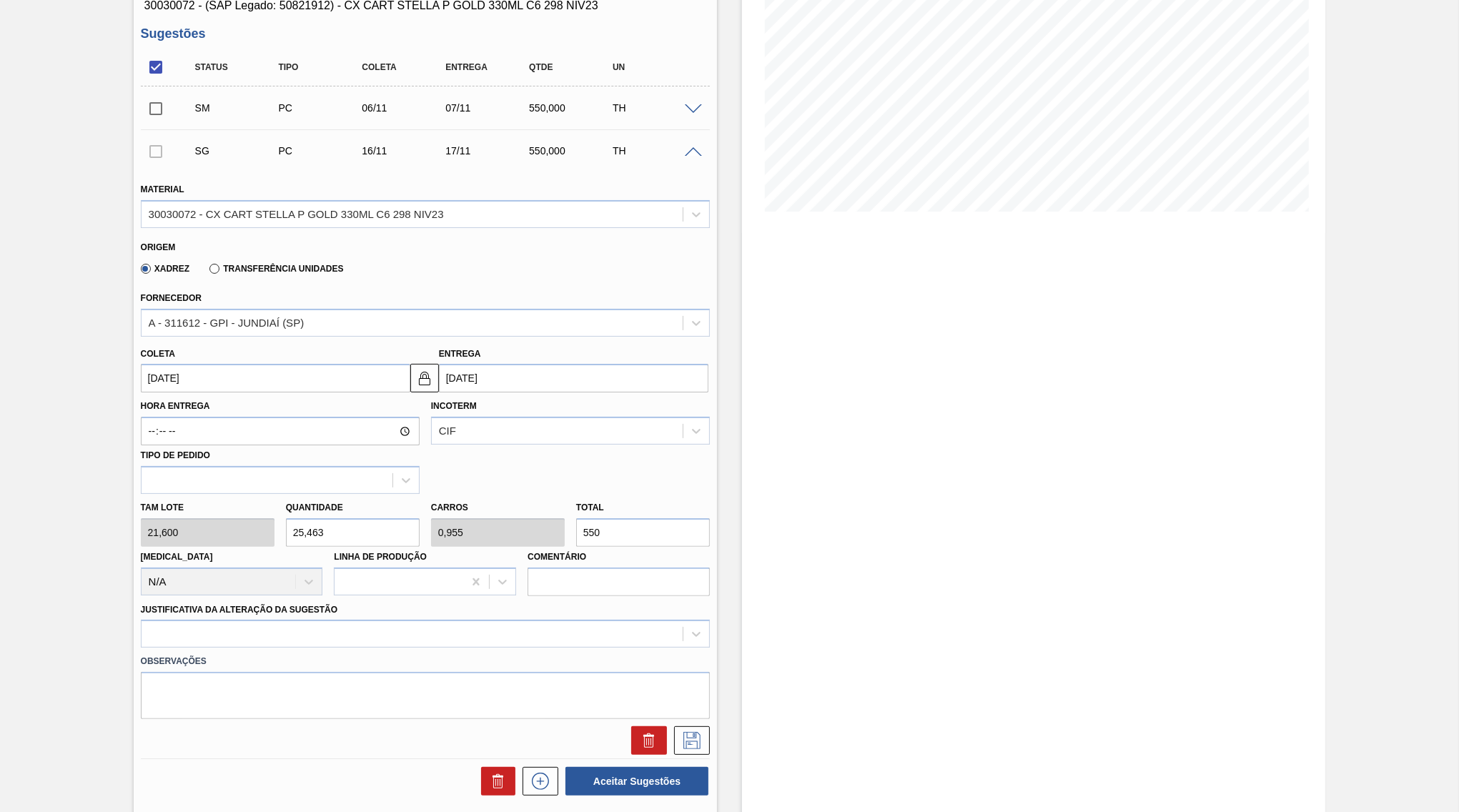
drag, startPoint x: 511, startPoint y: 357, endPoint x: 519, endPoint y: 383, distance: 27.2
click at [519, 383] on input "[DATE]" at bounding box center [573, 377] width 269 height 28
click at [594, 407] on button "Next Month" at bounding box center [599, 412] width 10 height 10
click at [451, 407] on button "Previous Month" at bounding box center [452, 412] width 10 height 10
click at [561, 496] on div "14" at bounding box center [571, 505] width 20 height 20
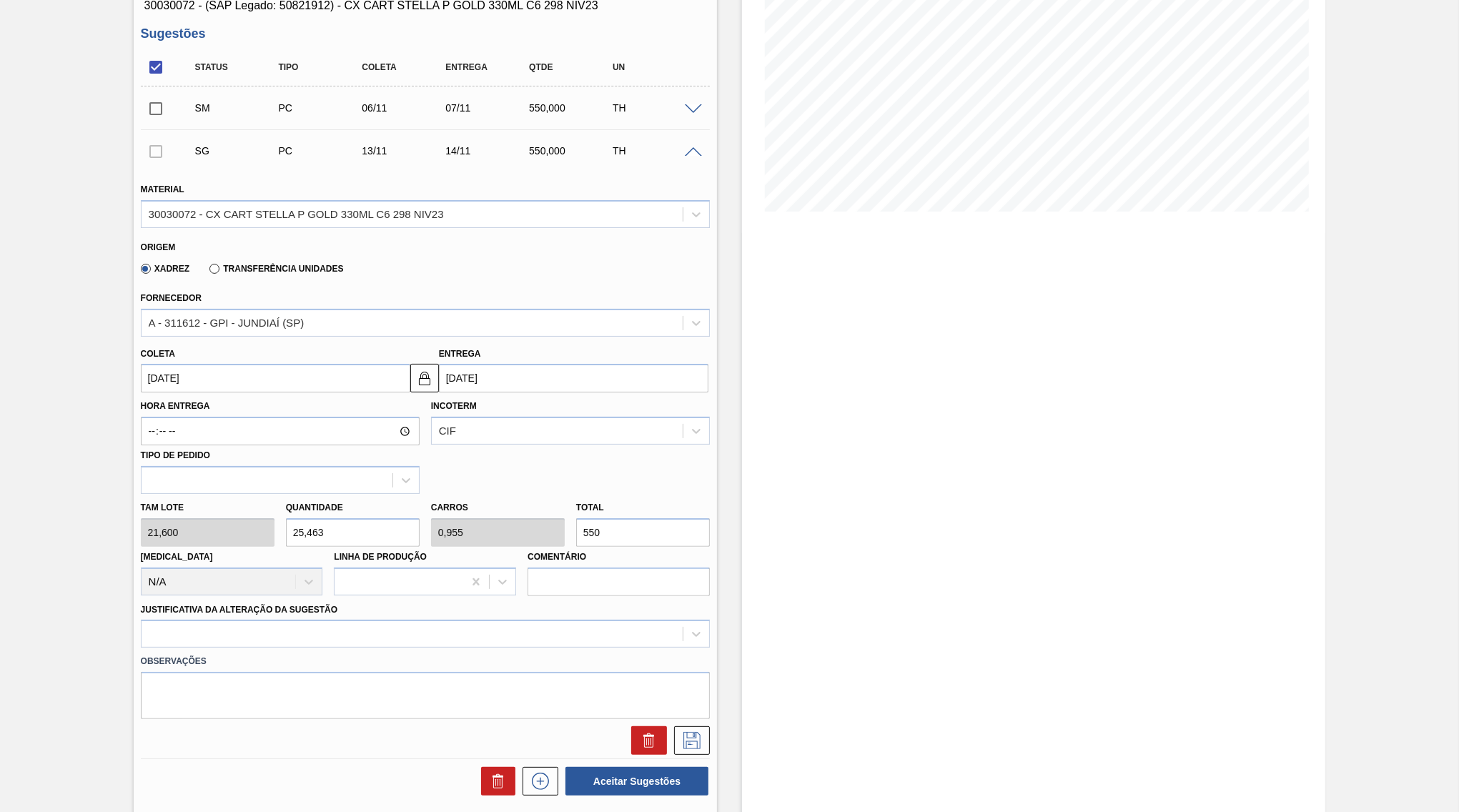
click at [277, 604] on label "Justificativa da Alteração da Sugestão" at bounding box center [239, 609] width 197 height 10
click at [0, 0] on Sugestão "Justificativa da Alteração da Sugestão" at bounding box center [0, 0] width 0 height 0
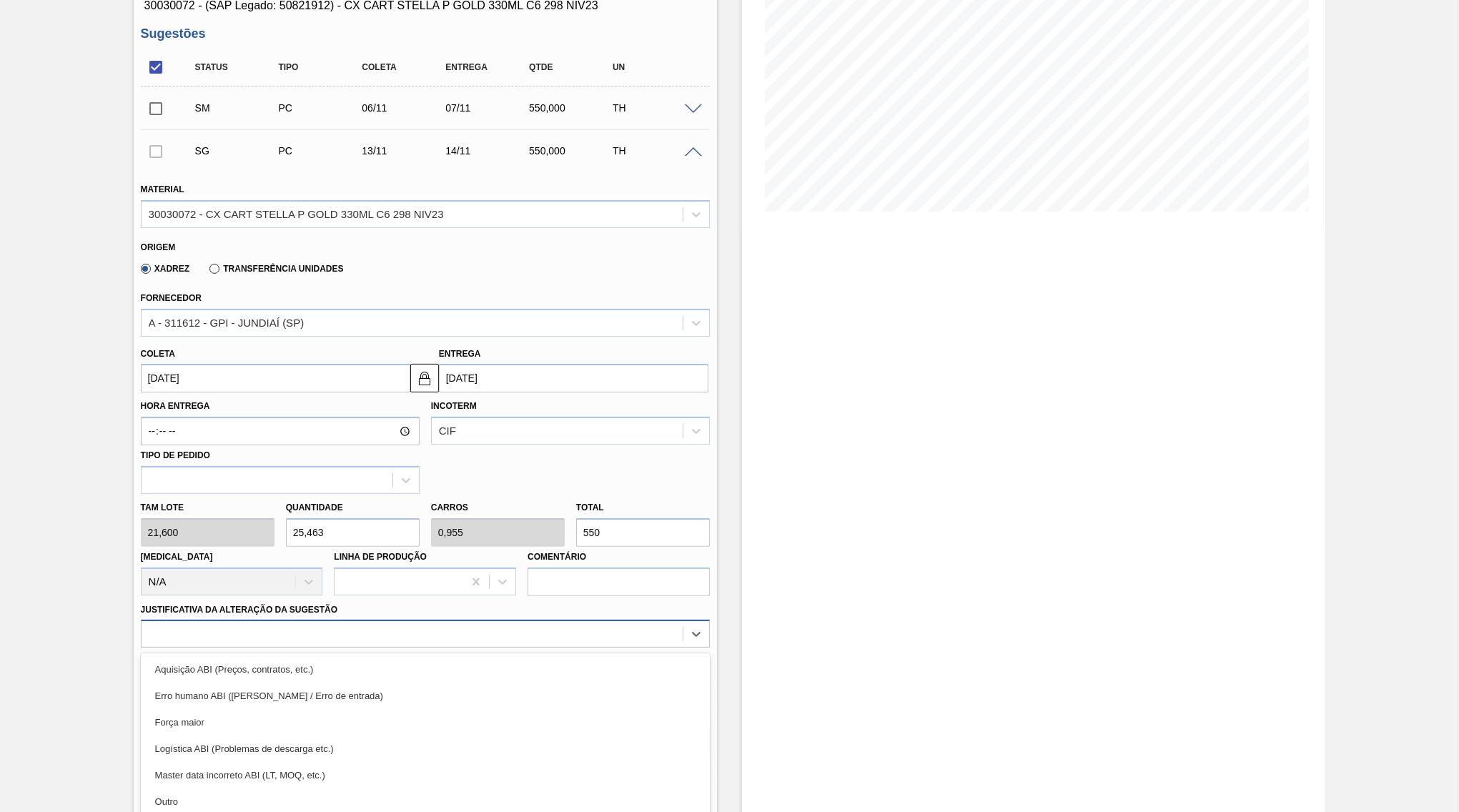
click at [266, 619] on div "option Aquisição ABI (Preços, contratos, etc.) focused, 1 of 18. 18 results ava…" at bounding box center [425, 633] width 569 height 27
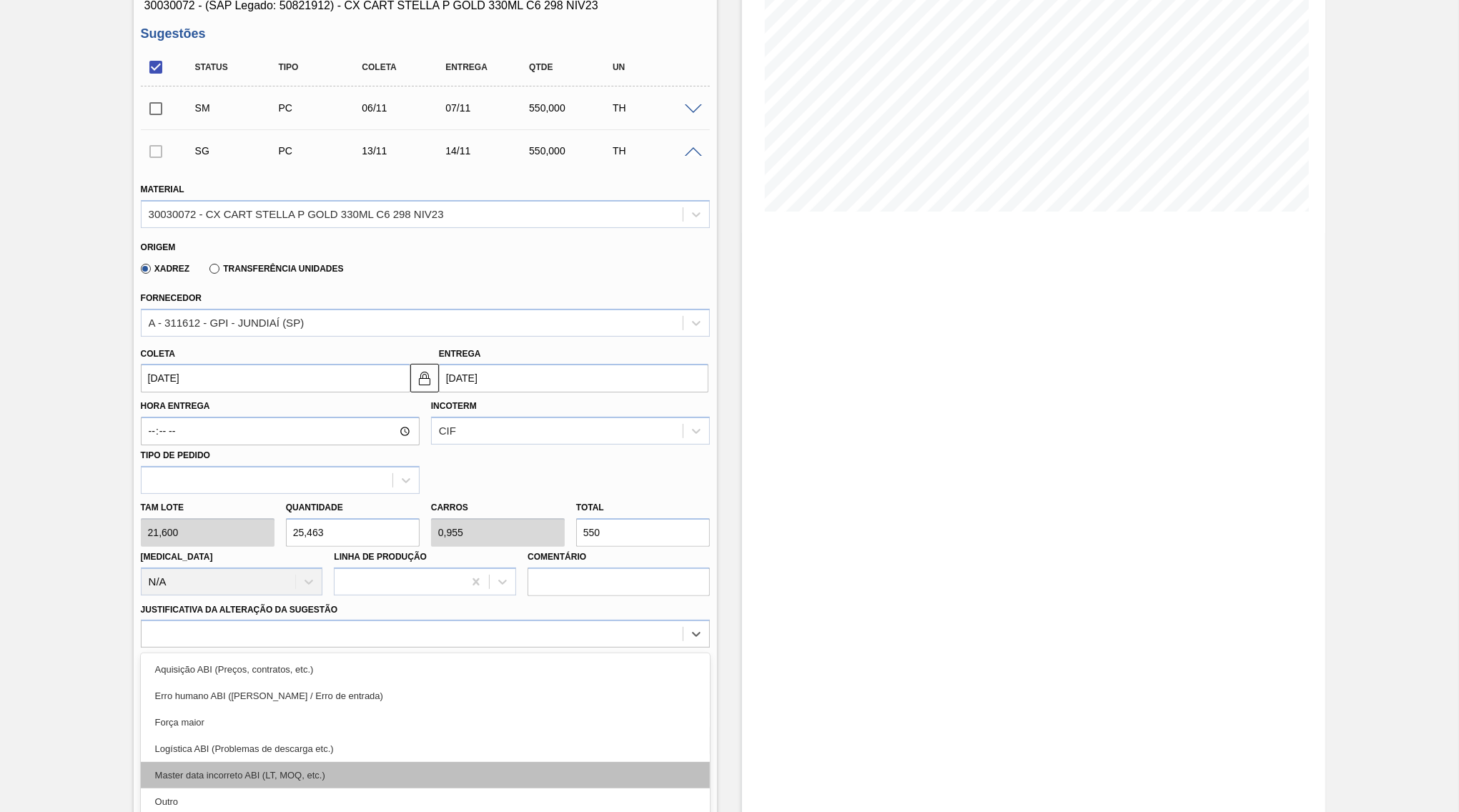
scroll to position [247, 0]
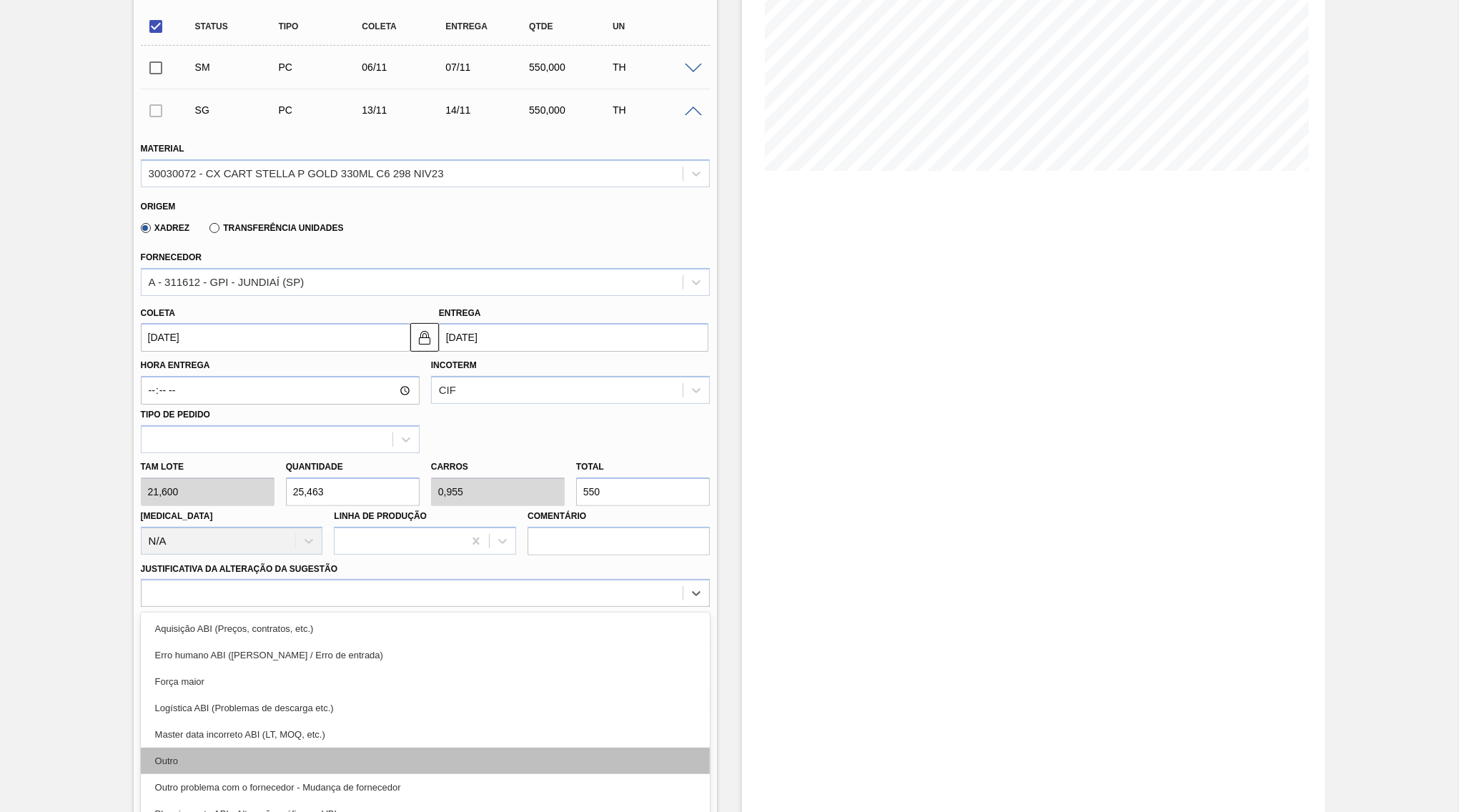
click at [231, 747] on div "Outro" at bounding box center [425, 760] width 569 height 26
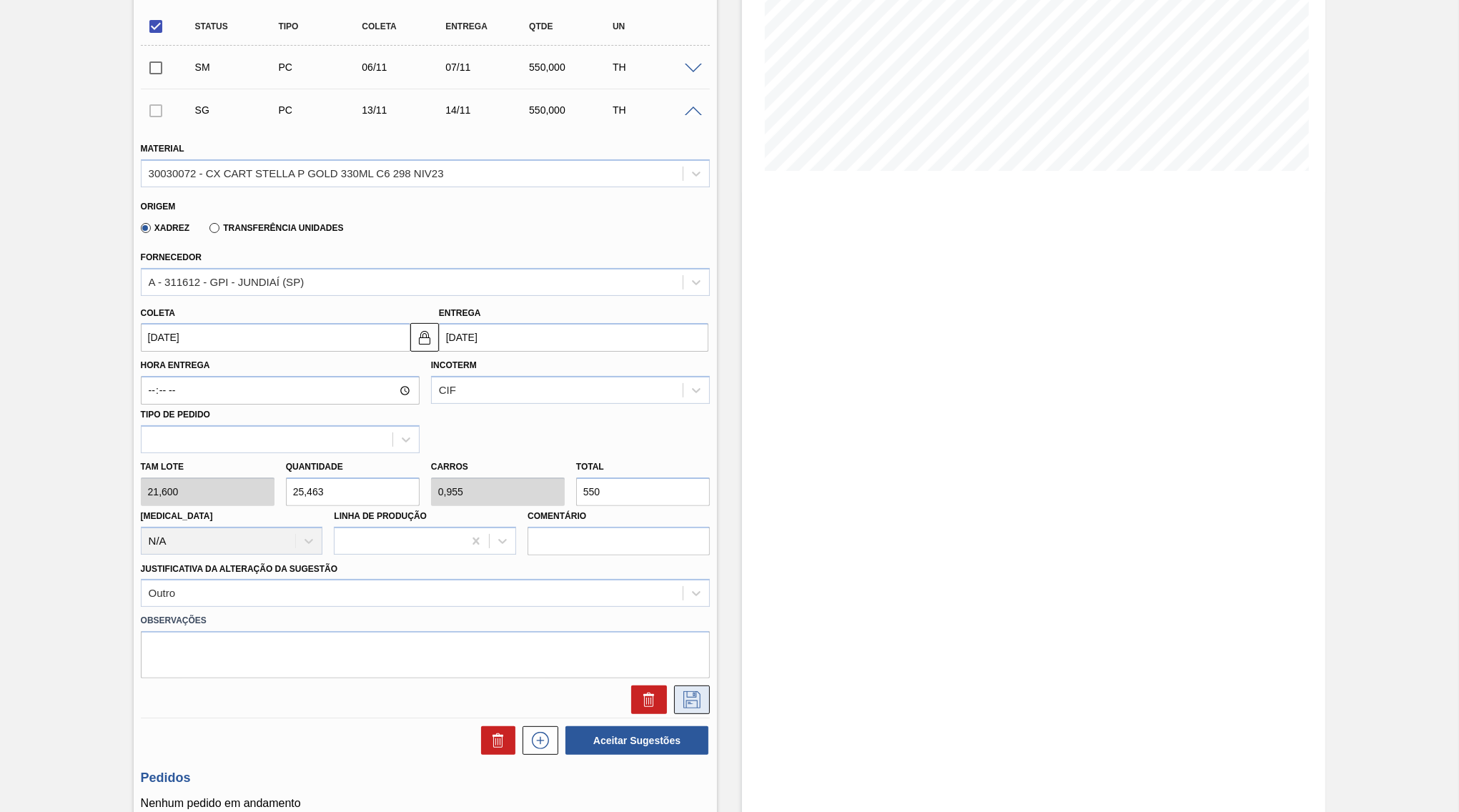
click at [702, 691] on icon at bounding box center [691, 699] width 23 height 18
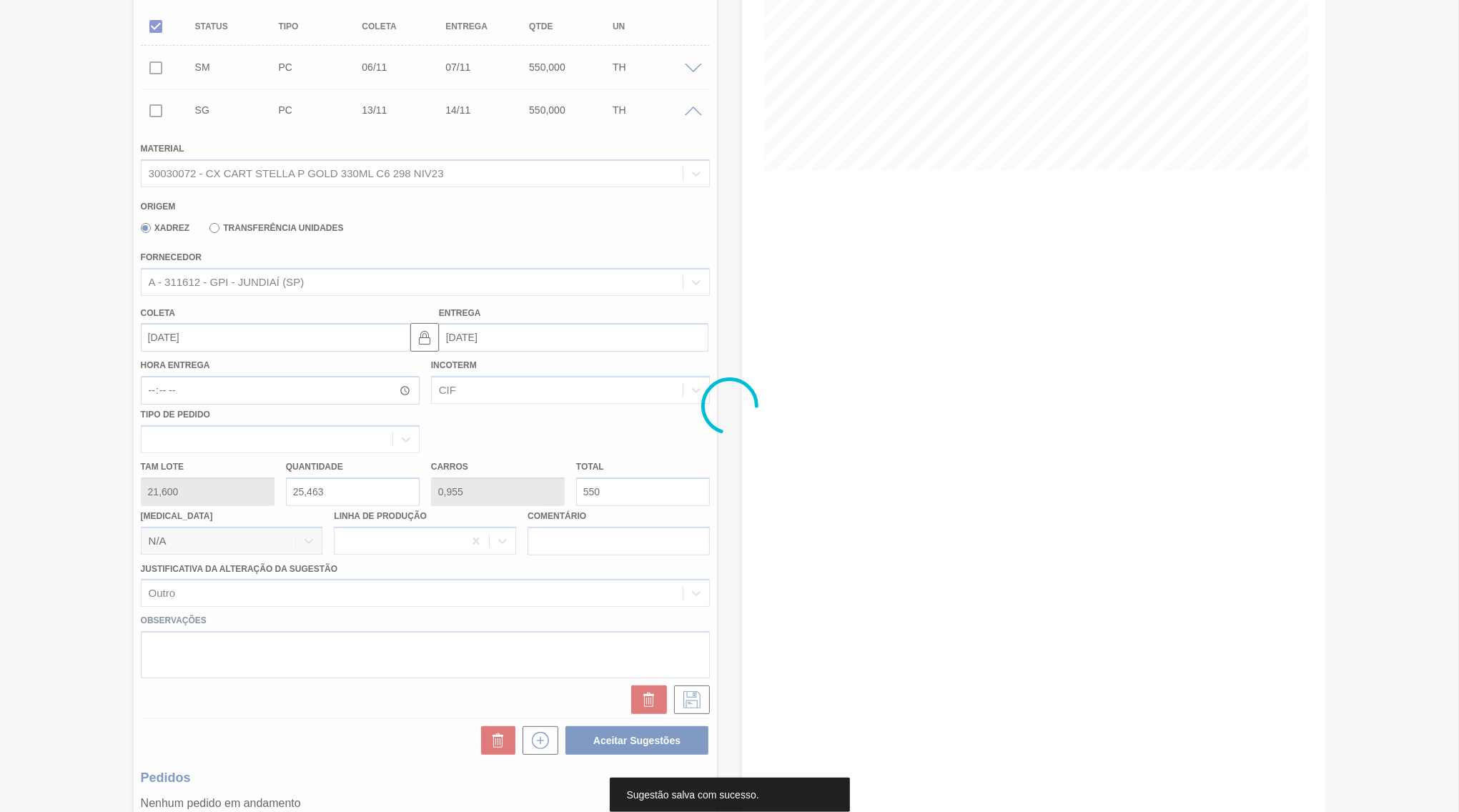
scroll to position [0, 0]
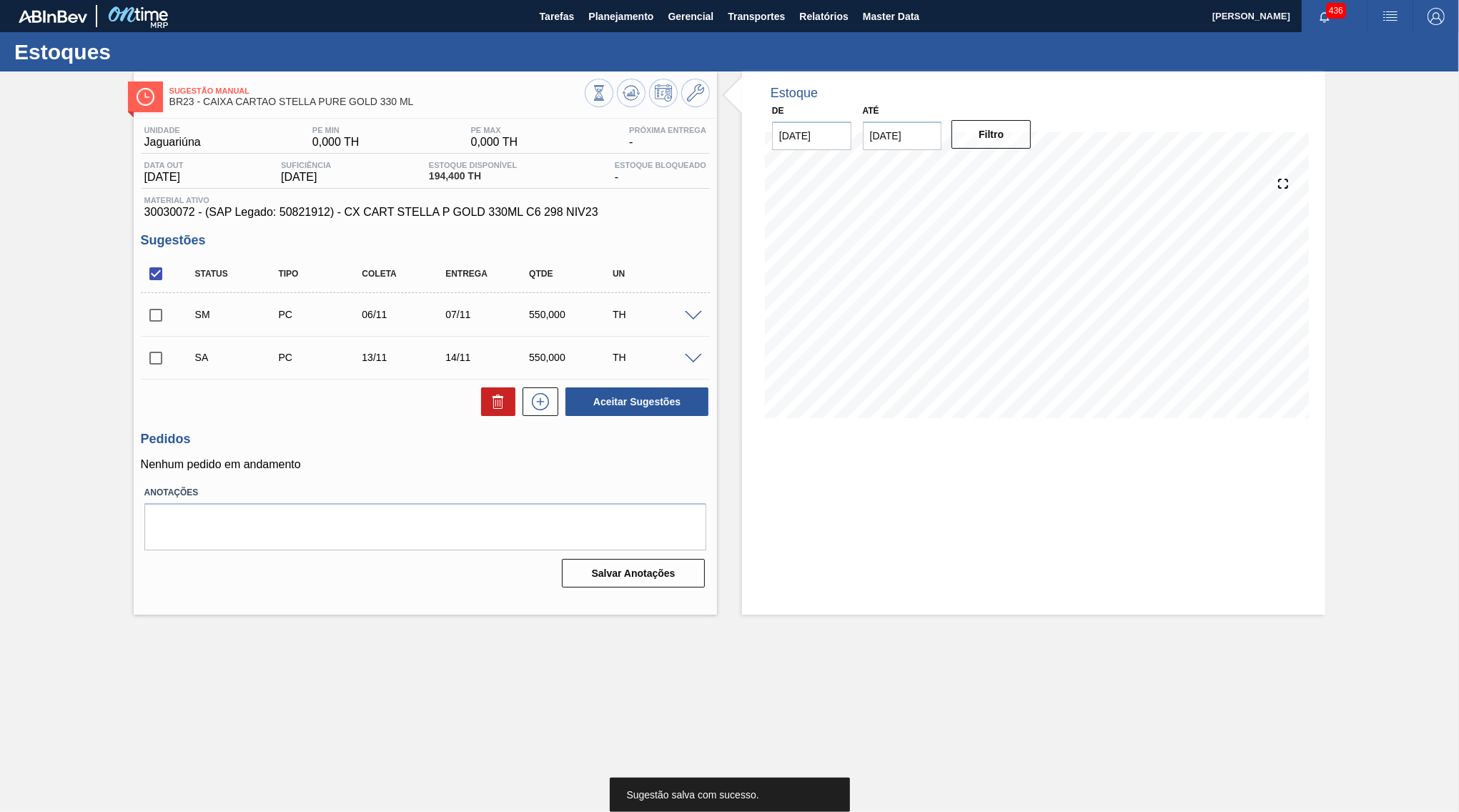
click at [155, 275] on input "checkbox" at bounding box center [156, 273] width 30 height 30
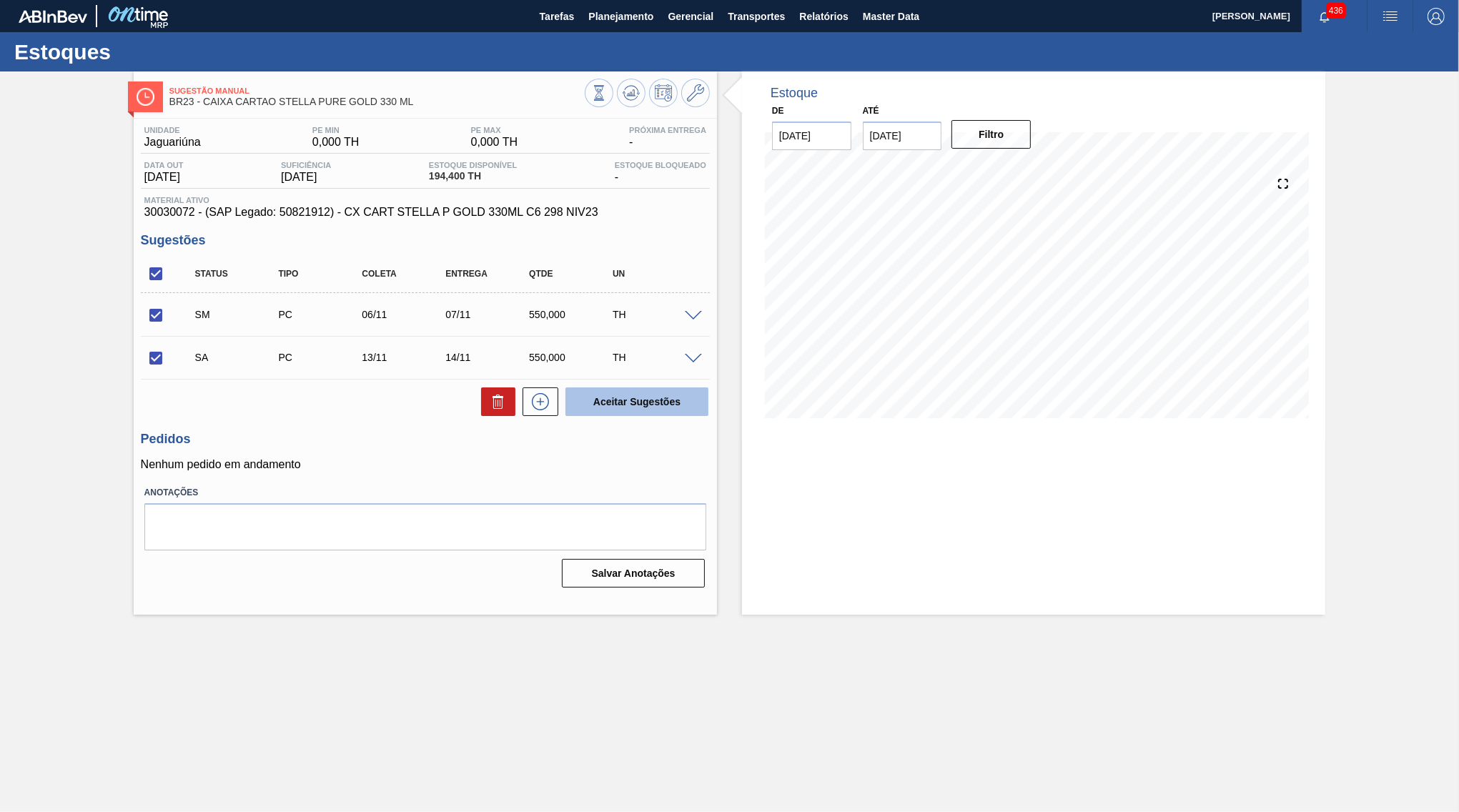
click at [675, 401] on button "Aceitar Sugestões" at bounding box center [637, 401] width 143 height 28
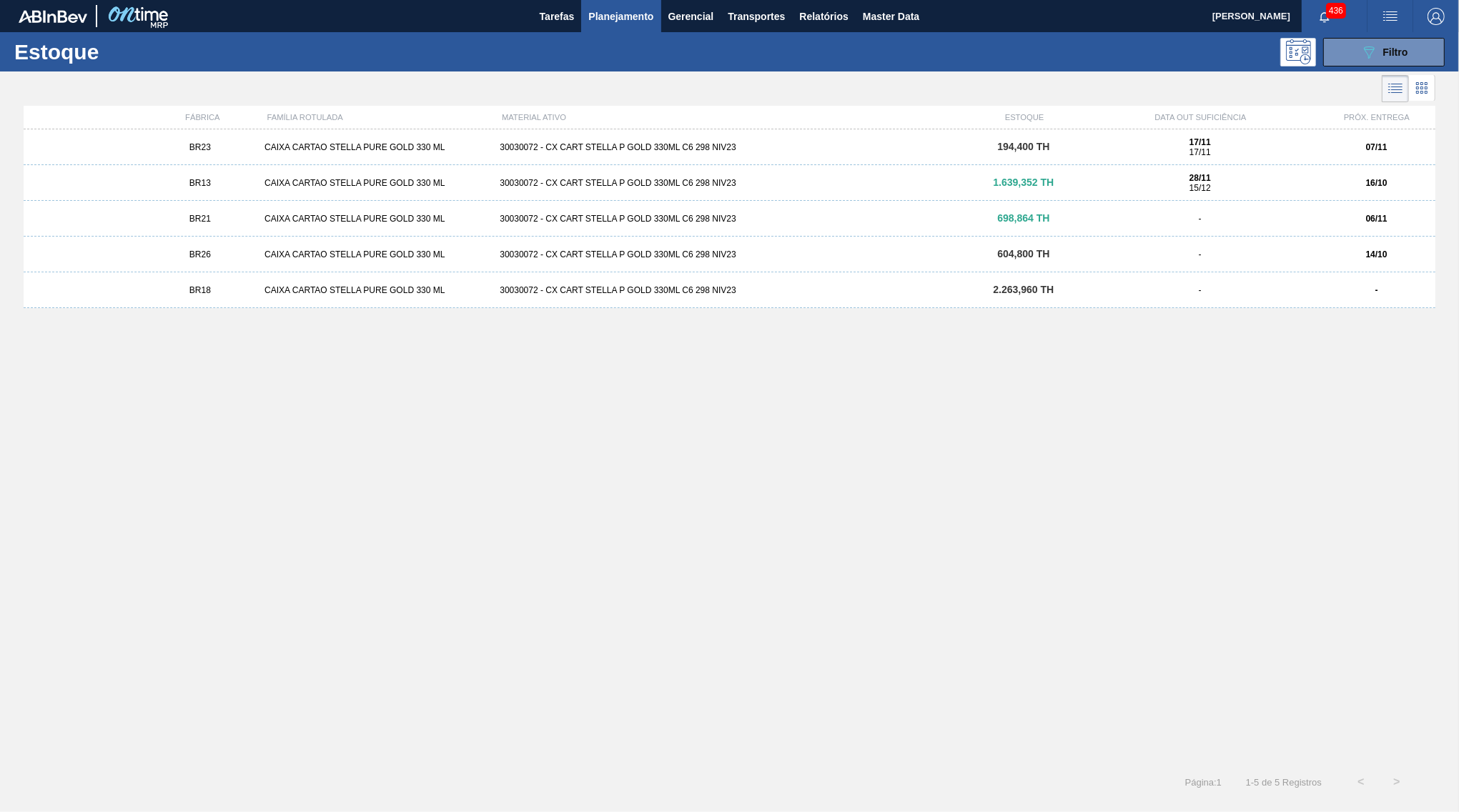
click at [445, 192] on div "BR13 CAIXA CARTAO STELLA PURE GOLD 330 ML 30030072 - CX CART STELLA P GOLD 330M…" at bounding box center [729, 183] width 1412 height 35
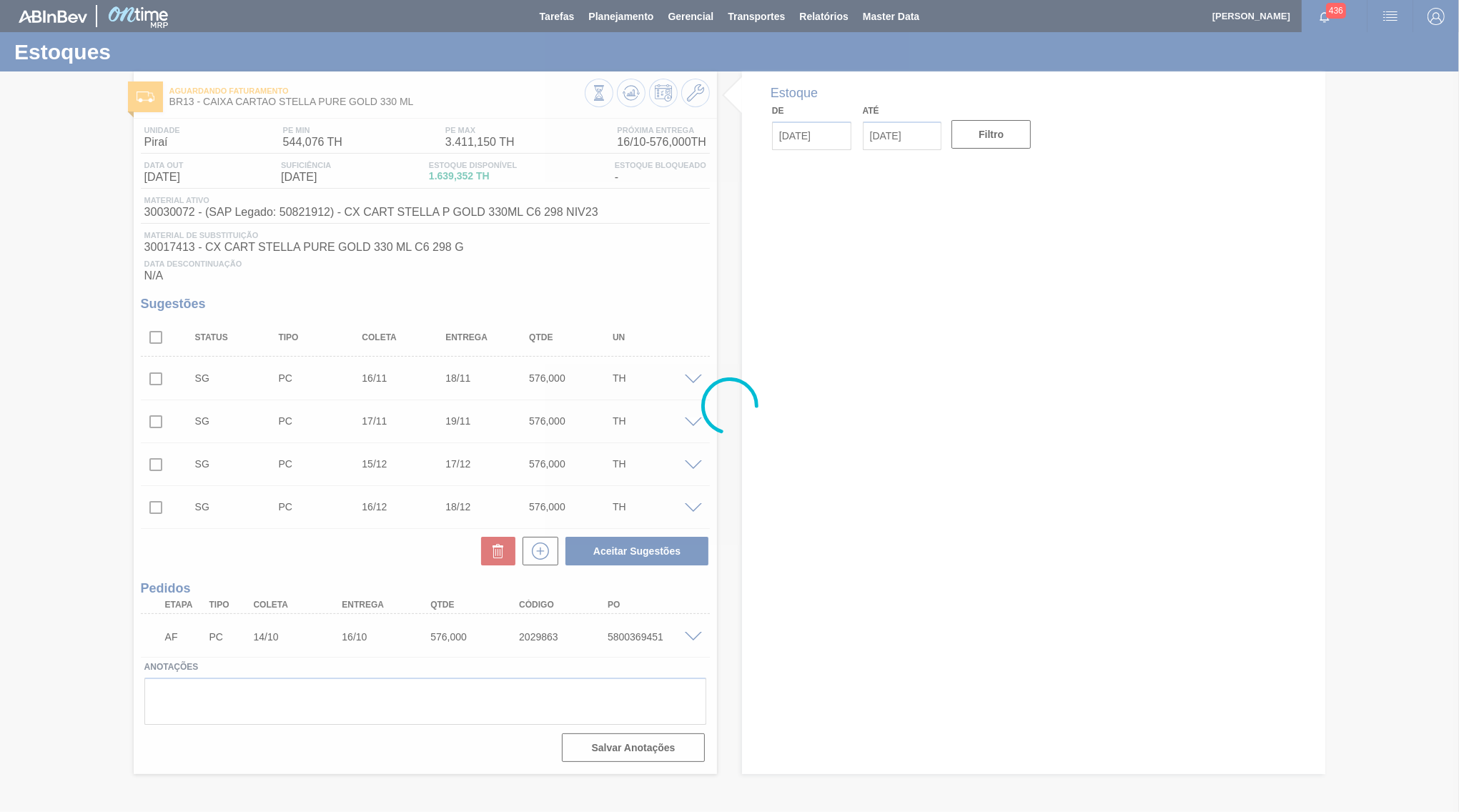
click at [1167, 204] on div at bounding box center [729, 406] width 1459 height 812
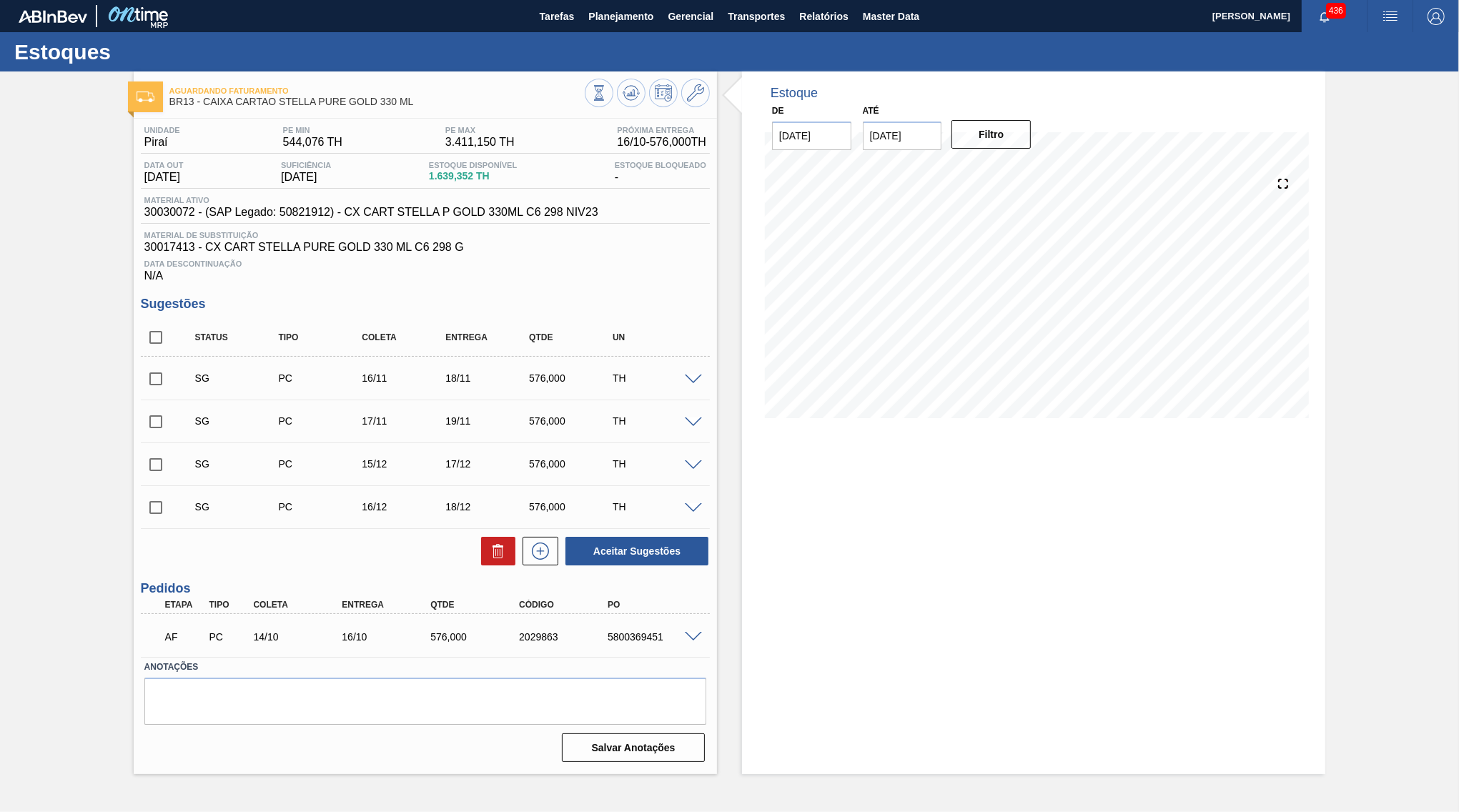
click at [152, 349] on input "checkbox" at bounding box center [156, 337] width 30 height 30
click at [657, 551] on button "Aceitar Sugestões" at bounding box center [637, 550] width 143 height 28
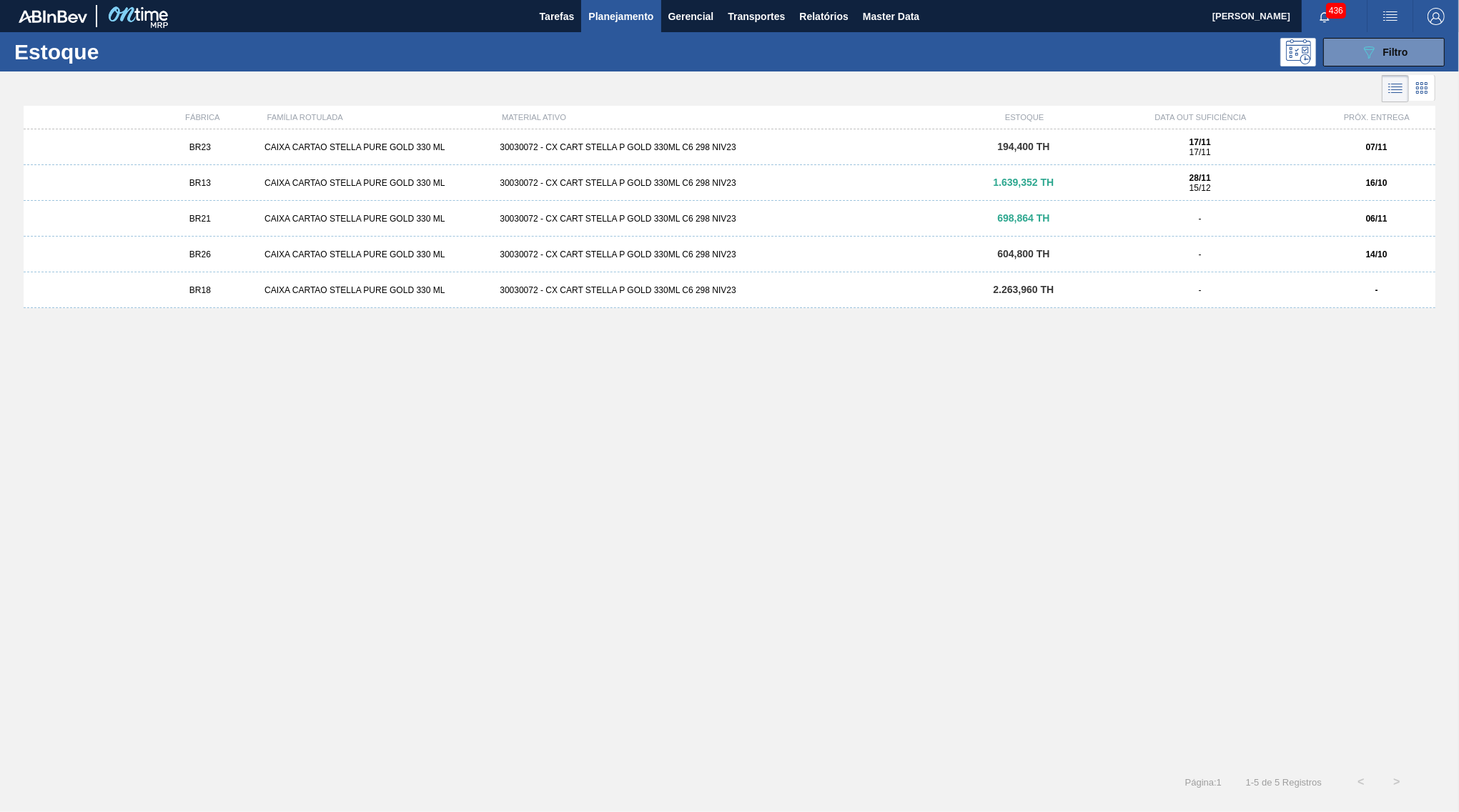
click at [296, 220] on div "CAIXA CARTAO STELLA PURE GOLD 330 ML" at bounding box center [376, 218] width 235 height 10
click at [1285, 252] on div "-" at bounding box center [1199, 255] width 235 height 10
click at [732, 292] on div "30030072 - CX CART STELLA P GOLD 330ML C6 298 NIV23" at bounding box center [729, 290] width 470 height 10
click at [248, 215] on div "BR21" at bounding box center [200, 218] width 118 height 10
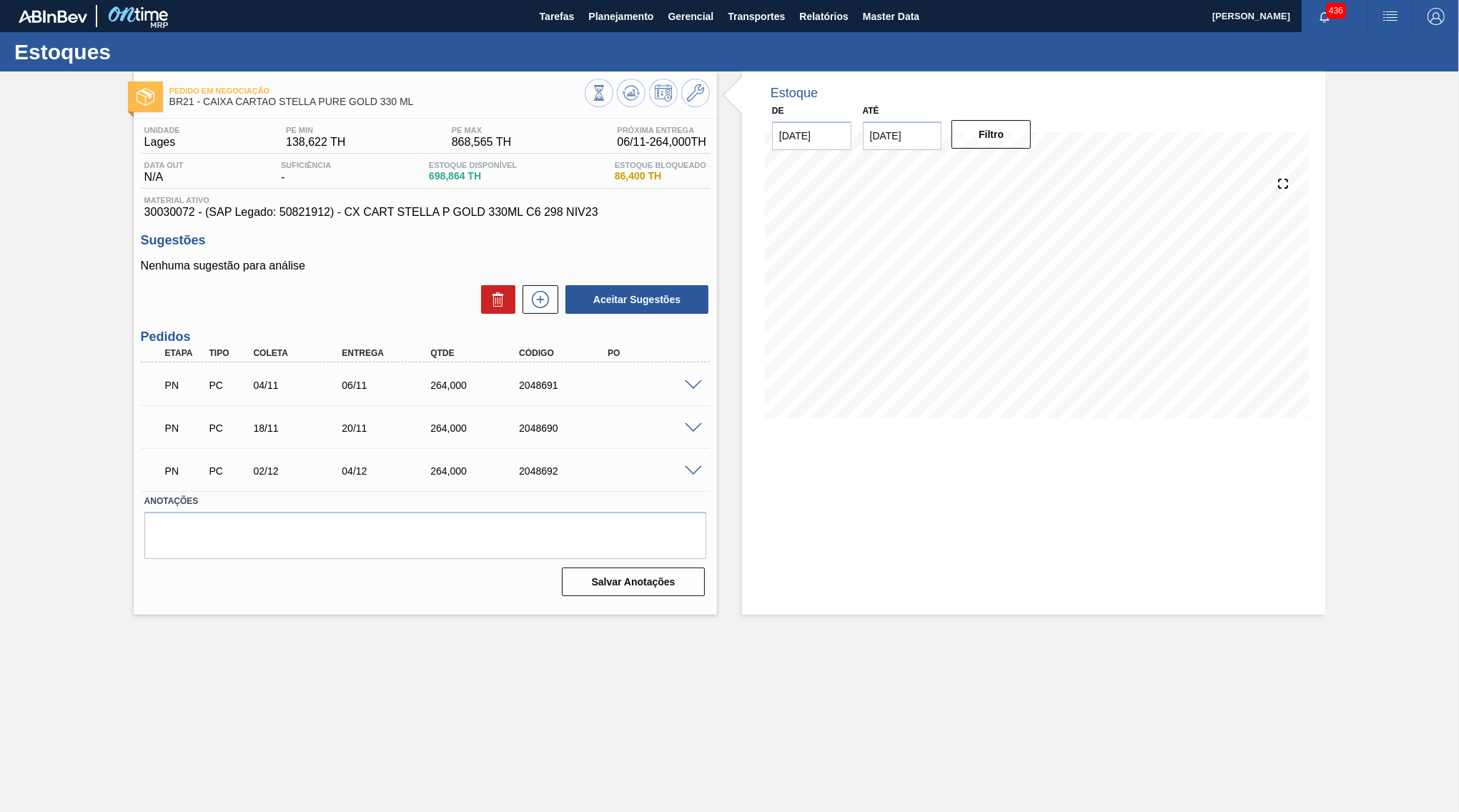
click at [479, 400] on div "PN PC 04/11 06/11 264,000 2048691" at bounding box center [425, 383] width 569 height 35
drag, startPoint x: 411, startPoint y: 378, endPoint x: 478, endPoint y: 383, distance: 67.2
click at [478, 383] on div "PN PC 04/11 06/11 264,000 2048691" at bounding box center [421, 383] width 531 height 28
copy div "264,000"
click at [265, 205] on span "Material ativo" at bounding box center [424, 200] width 561 height 9
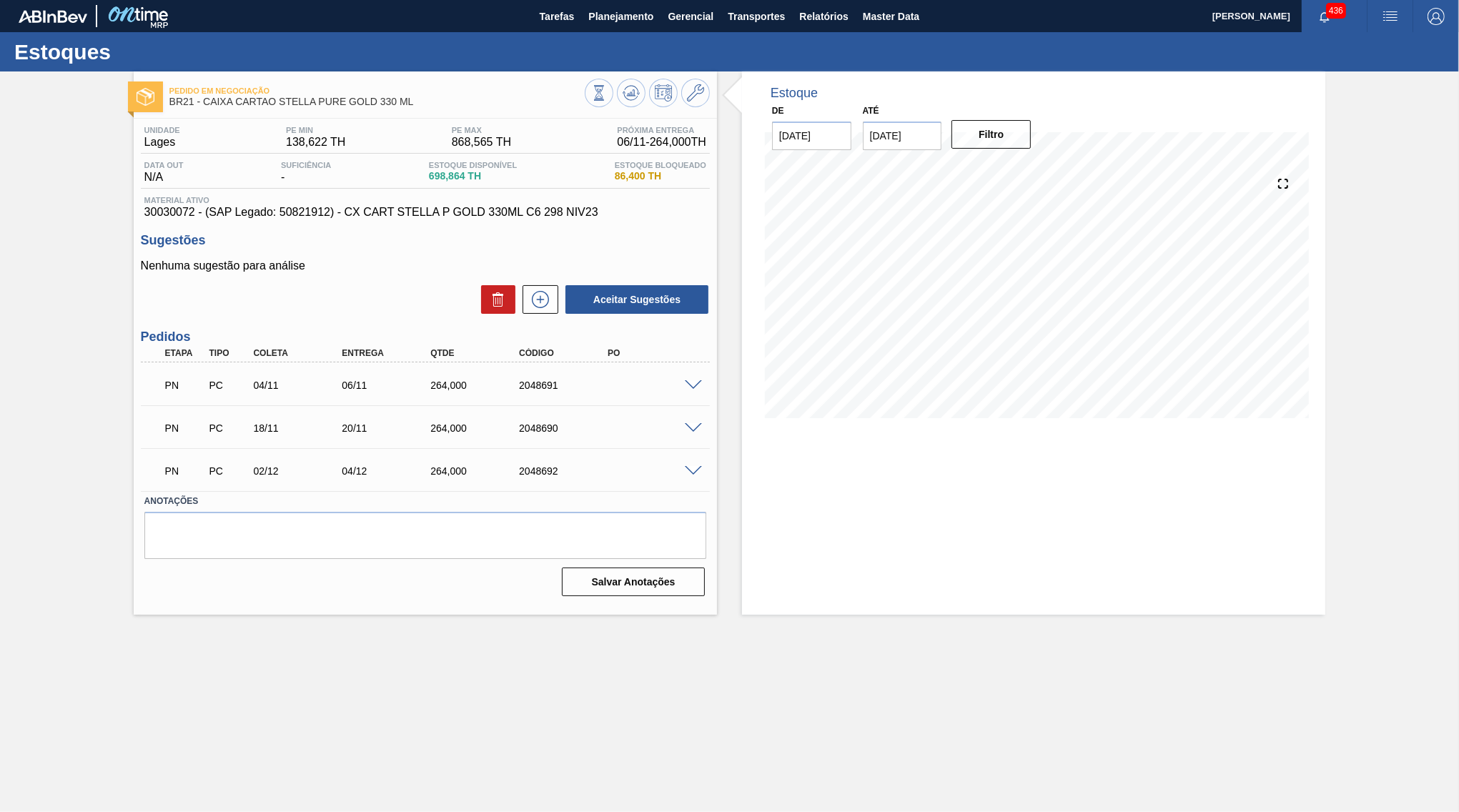
click at [697, 390] on div "PN PC 04/11 06/11 264,000 2048691" at bounding box center [425, 383] width 569 height 35
click at [691, 385] on span at bounding box center [694, 385] width 18 height 11
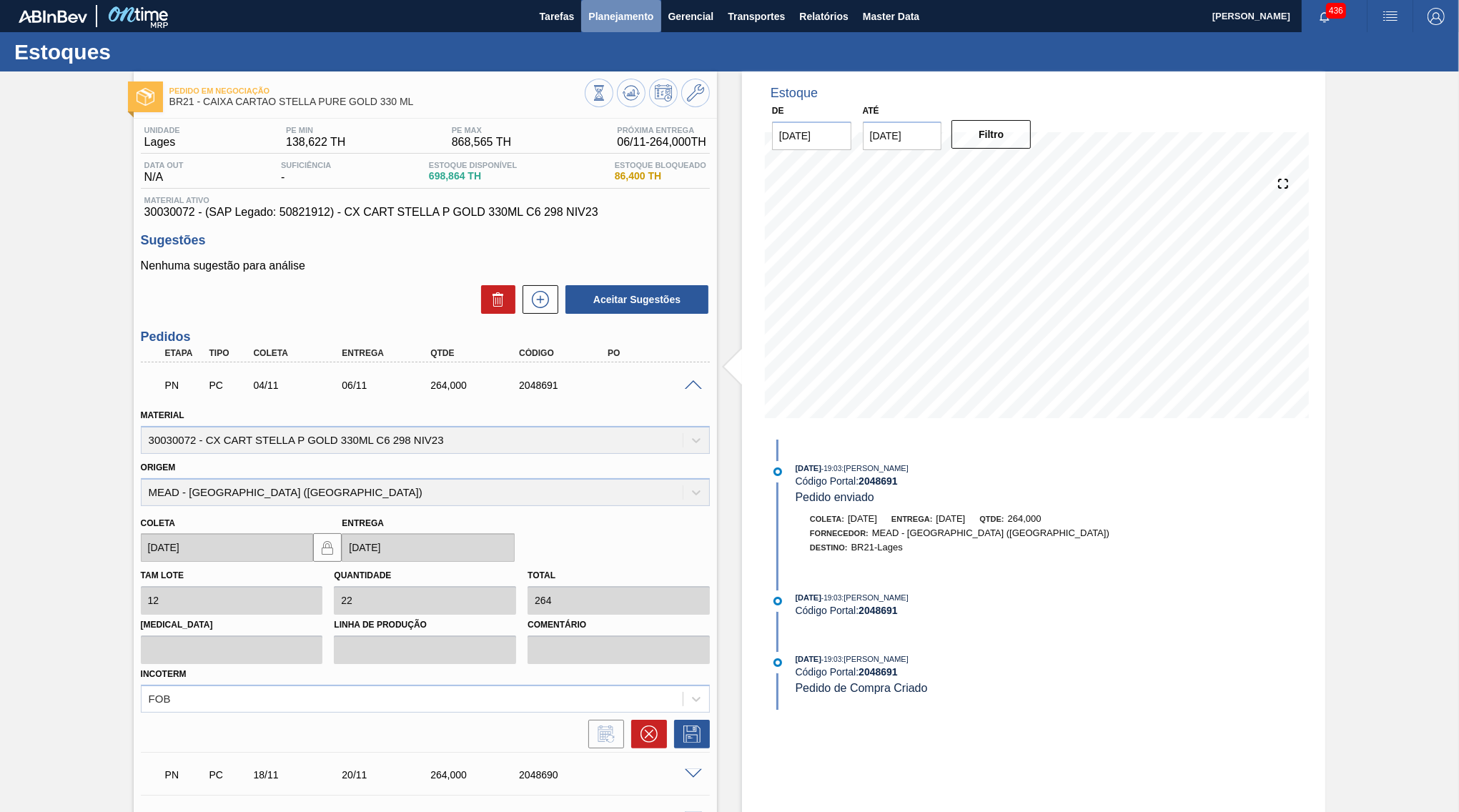
click at [614, 13] on span "Planejamento" at bounding box center [620, 17] width 65 height 18
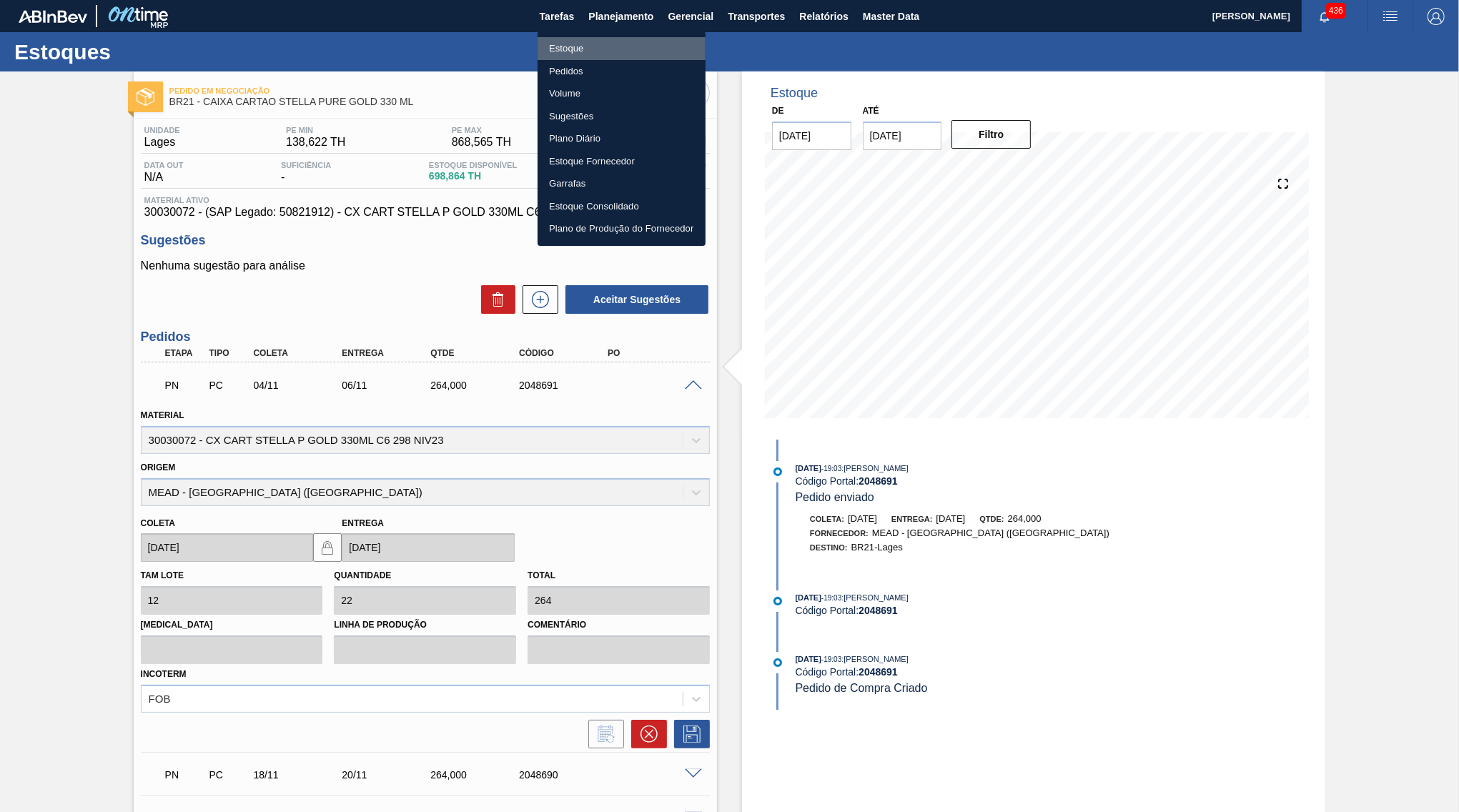
click at [568, 60] on li "Estoque" at bounding box center [621, 48] width 168 height 23
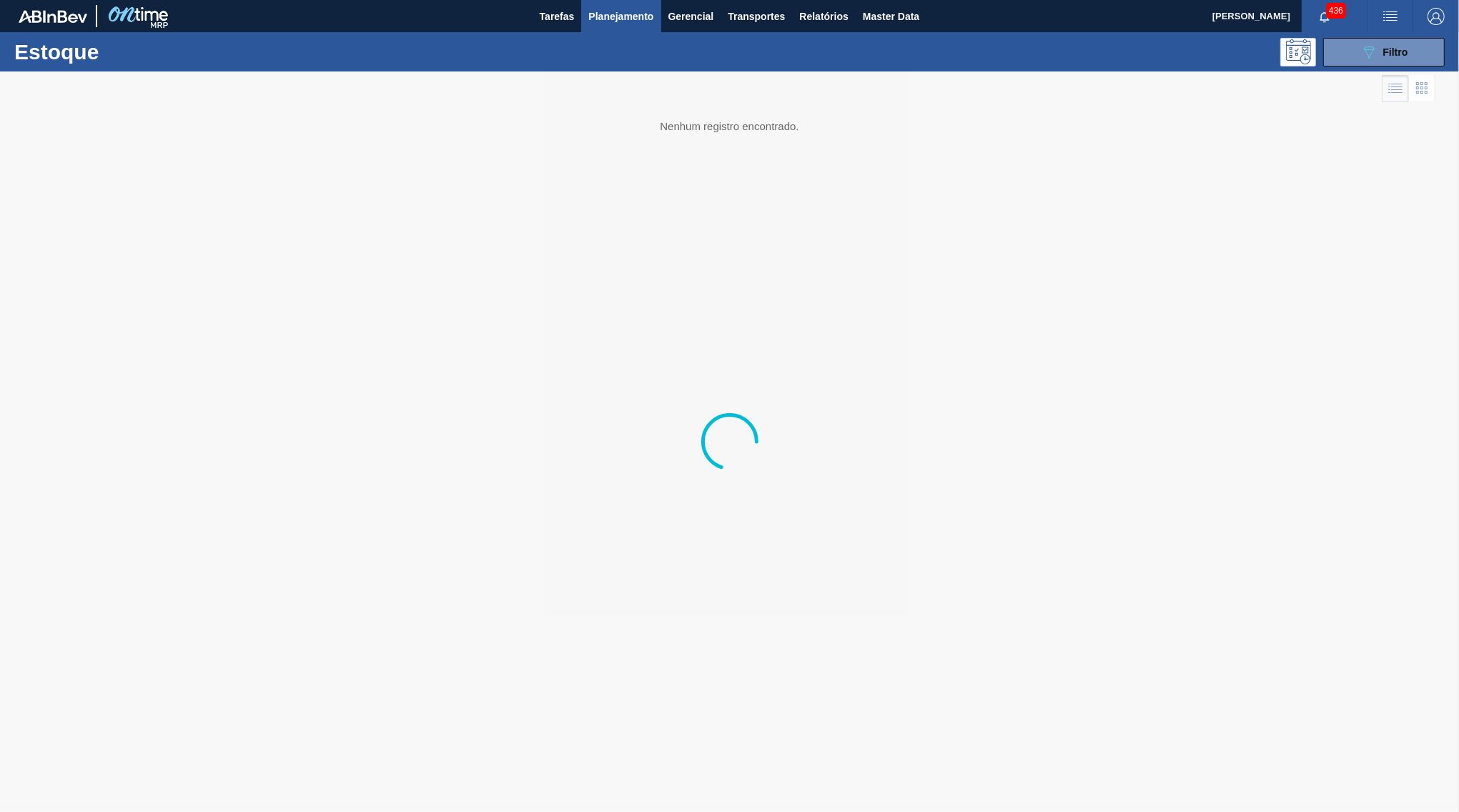
click at [1278, 32] on span "[PERSON_NAME]" at bounding box center [1251, 16] width 78 height 32
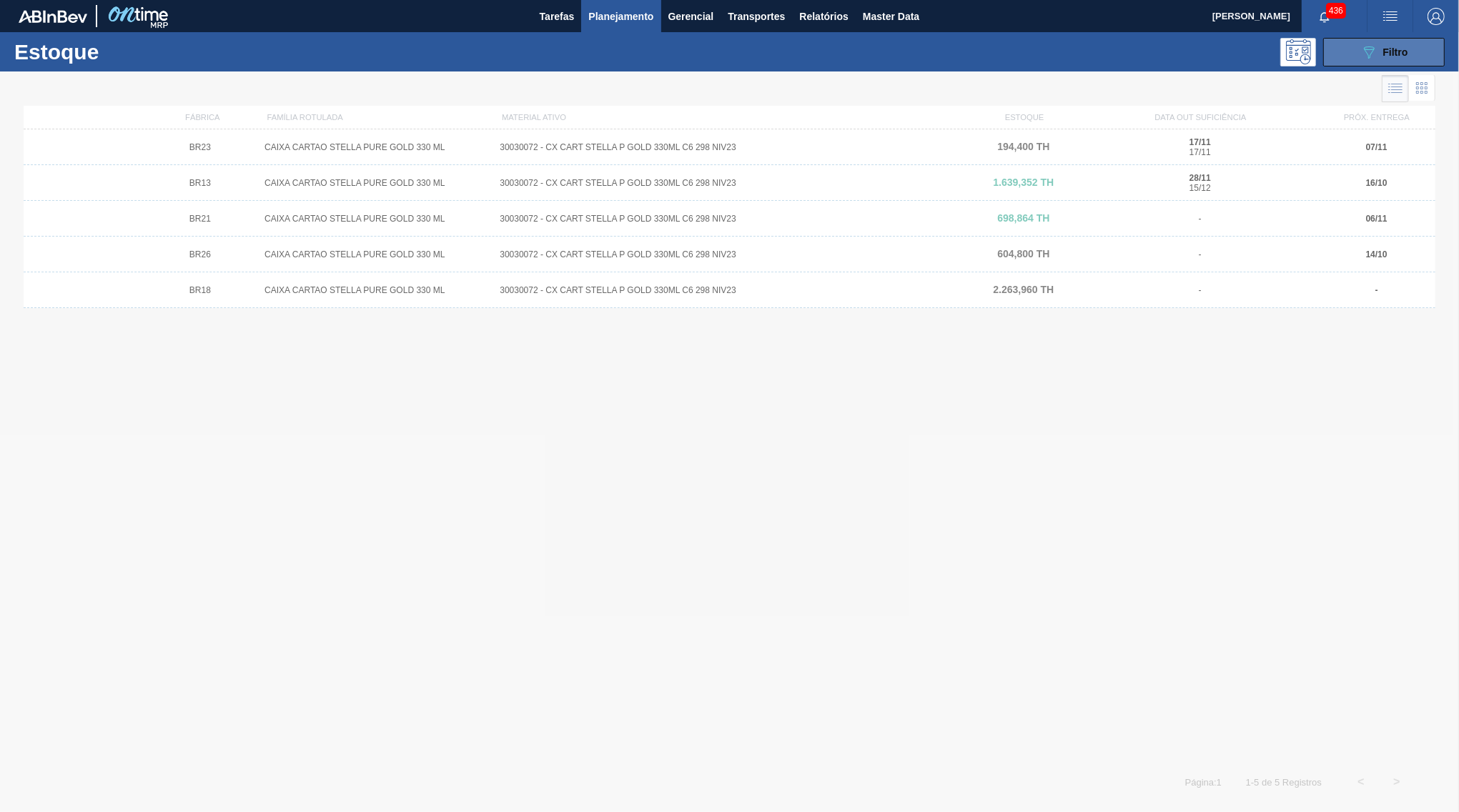
click at [1373, 49] on icon "089F7B8B-B2A5-4AFE-B5C0-19BA573D28AC" at bounding box center [1369, 52] width 18 height 18
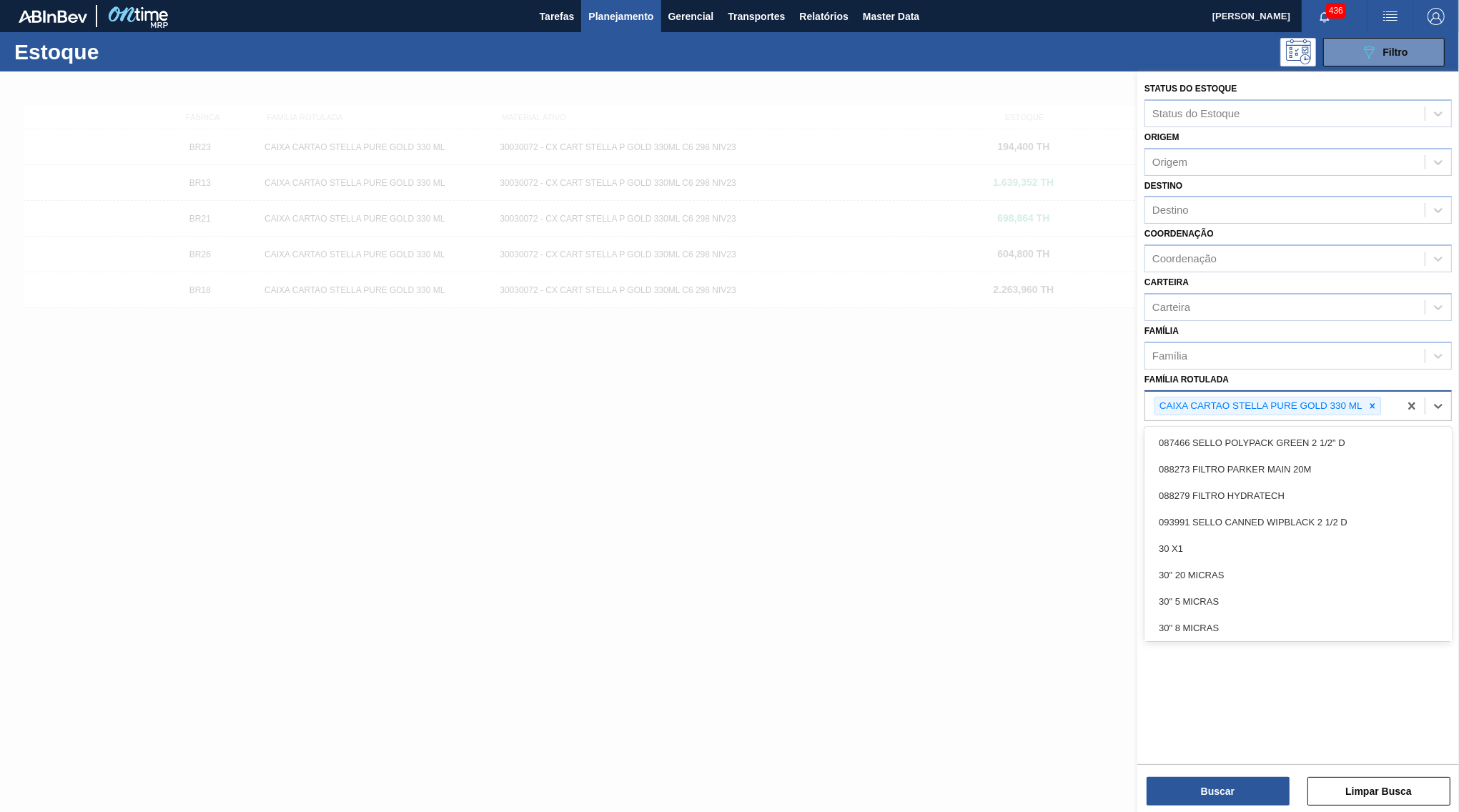
click at [1365, 398] on div "CAIXA CARTAO STELLA PURE GOLD 330 ML" at bounding box center [1260, 406] width 210 height 18
click at [1374, 401] on icon at bounding box center [1372, 406] width 10 height 10
paste Rotulada "ROTULO BACK STELLA PURE GOLD 330ML"
click at [1153, 398] on Rotulada "ROTULO BACK STELLA PURE GOLD 330ML" at bounding box center [1152, 404] width 1 height 12
paste Rotulada "ROTULO BACK STELLA PURE GOLD 330ML"
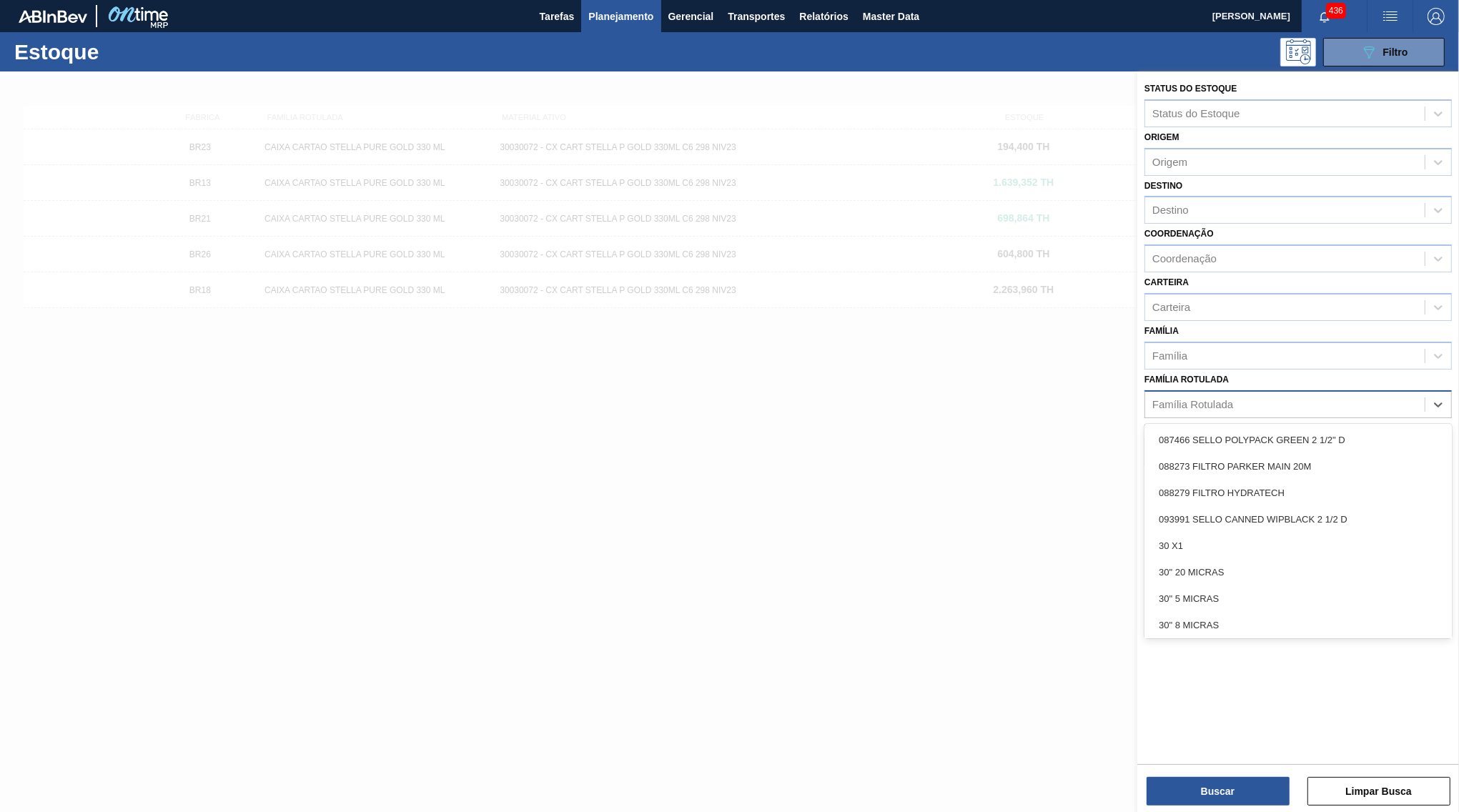
click at [1216, 394] on div "Família Rotulada ROTULO BACK STELLA PURE GOLD 330MLROTULO BACK STELLA PURE GOLD…" at bounding box center [1285, 404] width 279 height 21
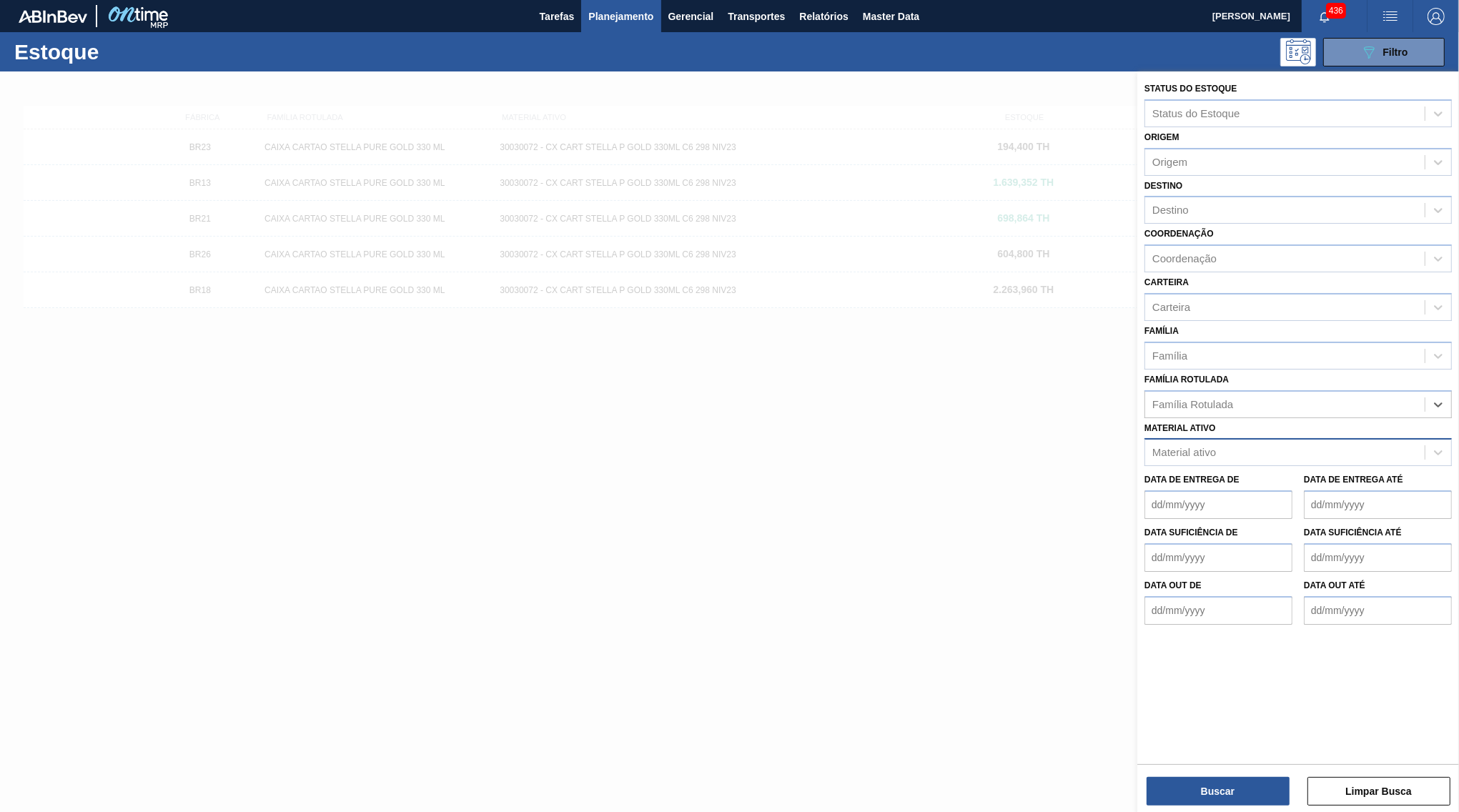
click at [1207, 369] on div "Família Rotulada option CAIXA CARTAO STELLA PURE GOLD 330 ML, deselected. Selec…" at bounding box center [1298, 394] width 308 height 49
click at [1302, 443] on div "Material ativo" at bounding box center [1285, 453] width 279 height 21
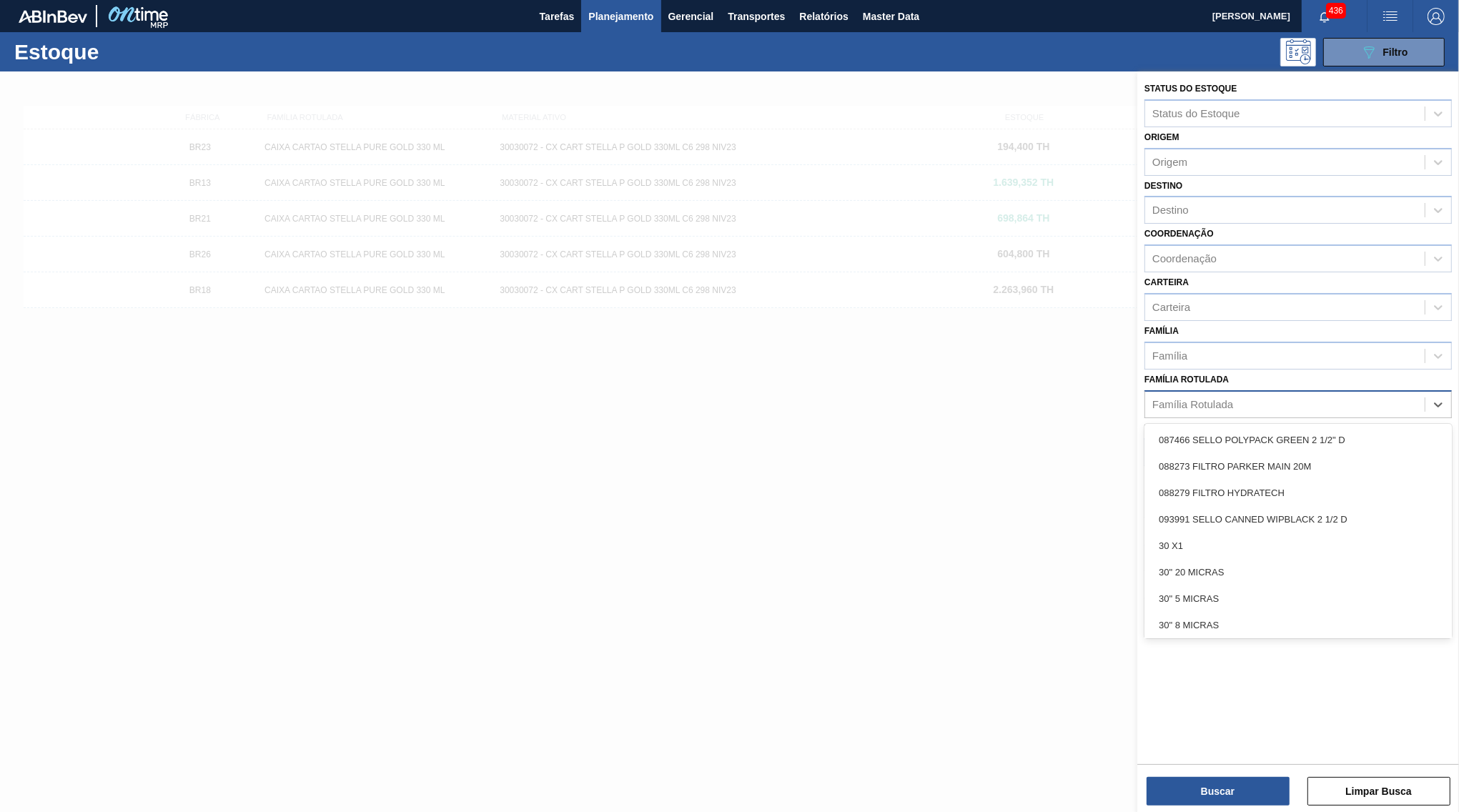
click at [1271, 394] on div "Família Rotulada" at bounding box center [1285, 404] width 279 height 21
paste Rotulada "ROTULO BACK STELLA PURE GOLD 330ML"
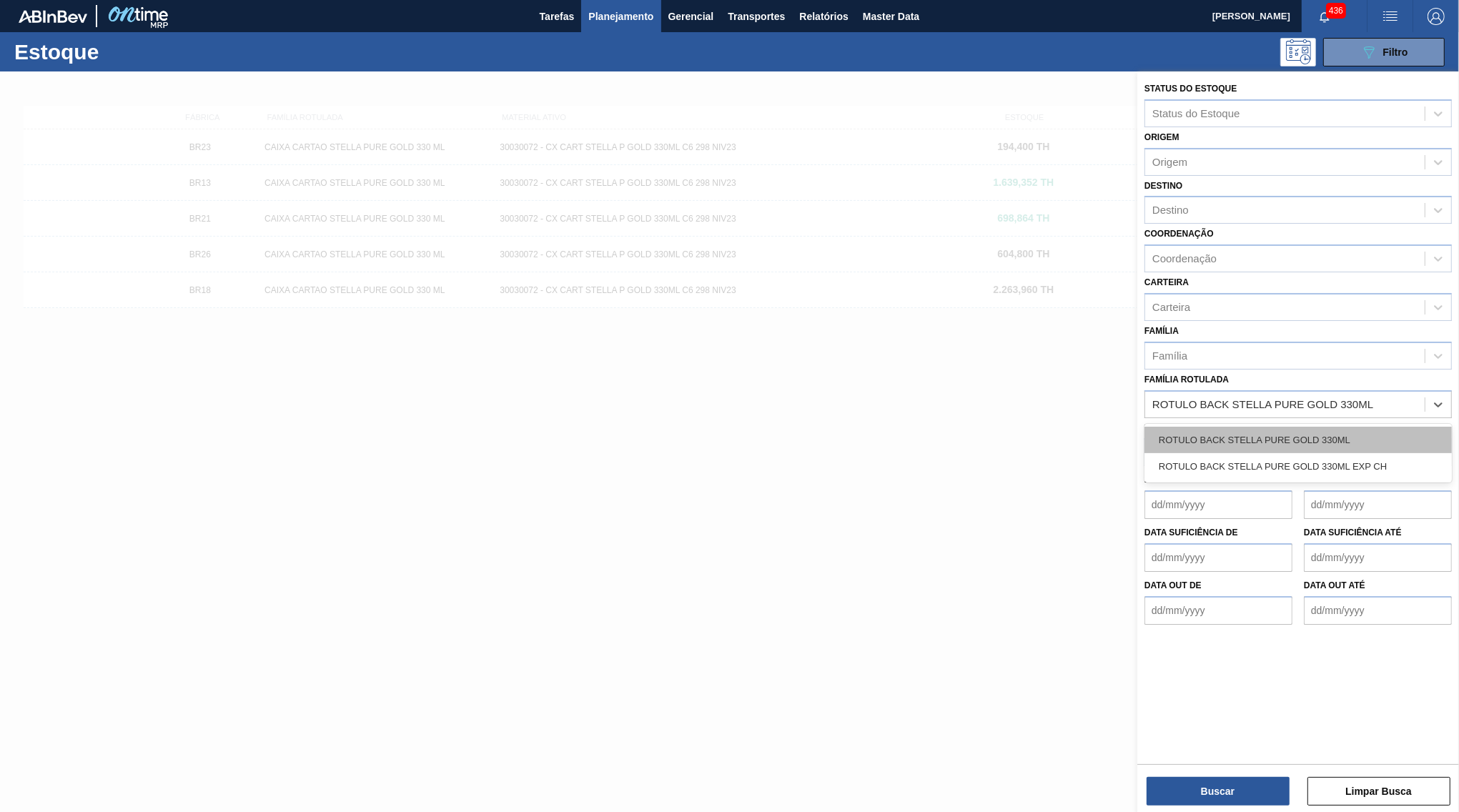
click at [1267, 426] on div "ROTULO BACK STELLA PURE GOLD 330ML" at bounding box center [1298, 439] width 308 height 26
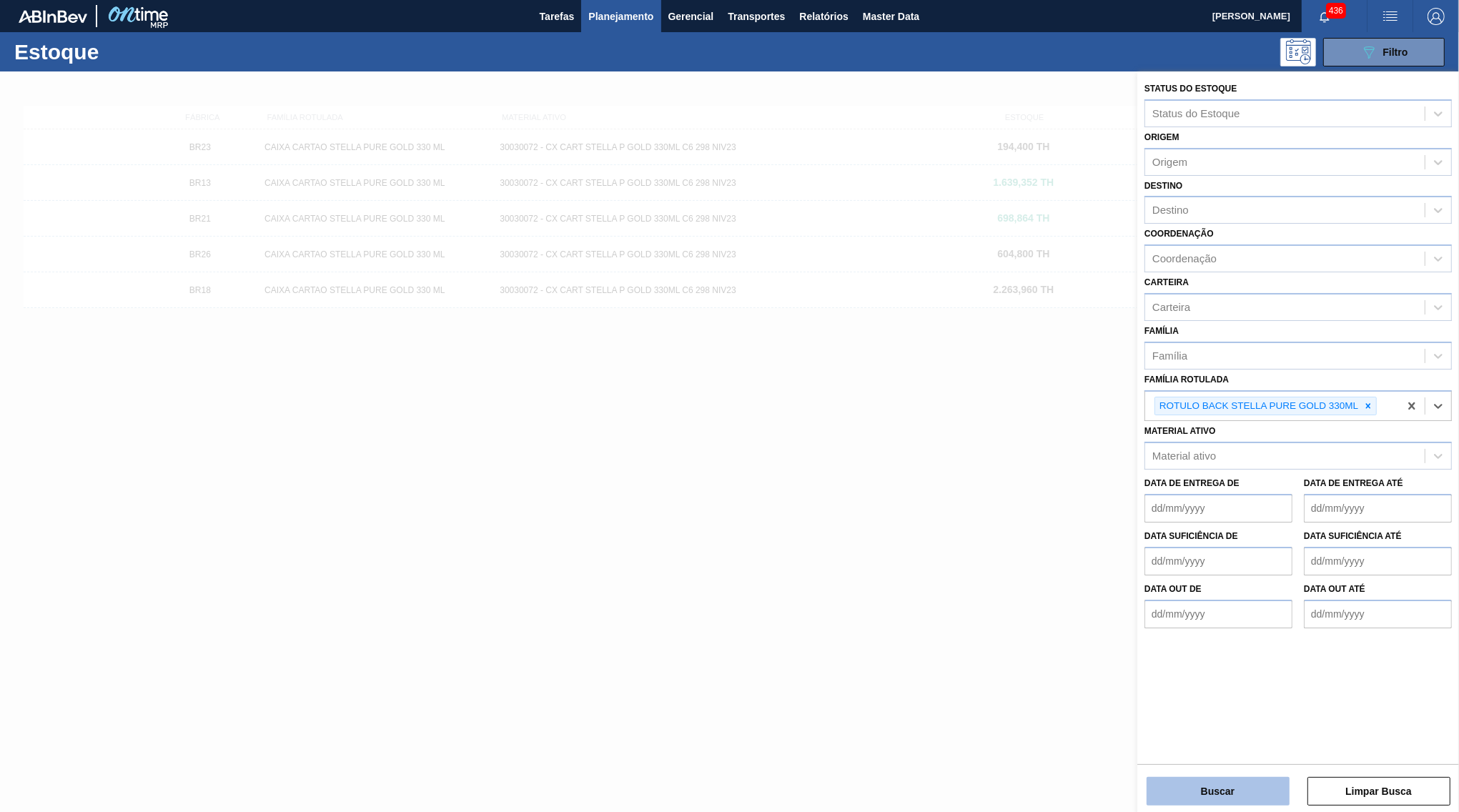
click at [1232, 788] on button "Buscar" at bounding box center [1218, 790] width 143 height 28
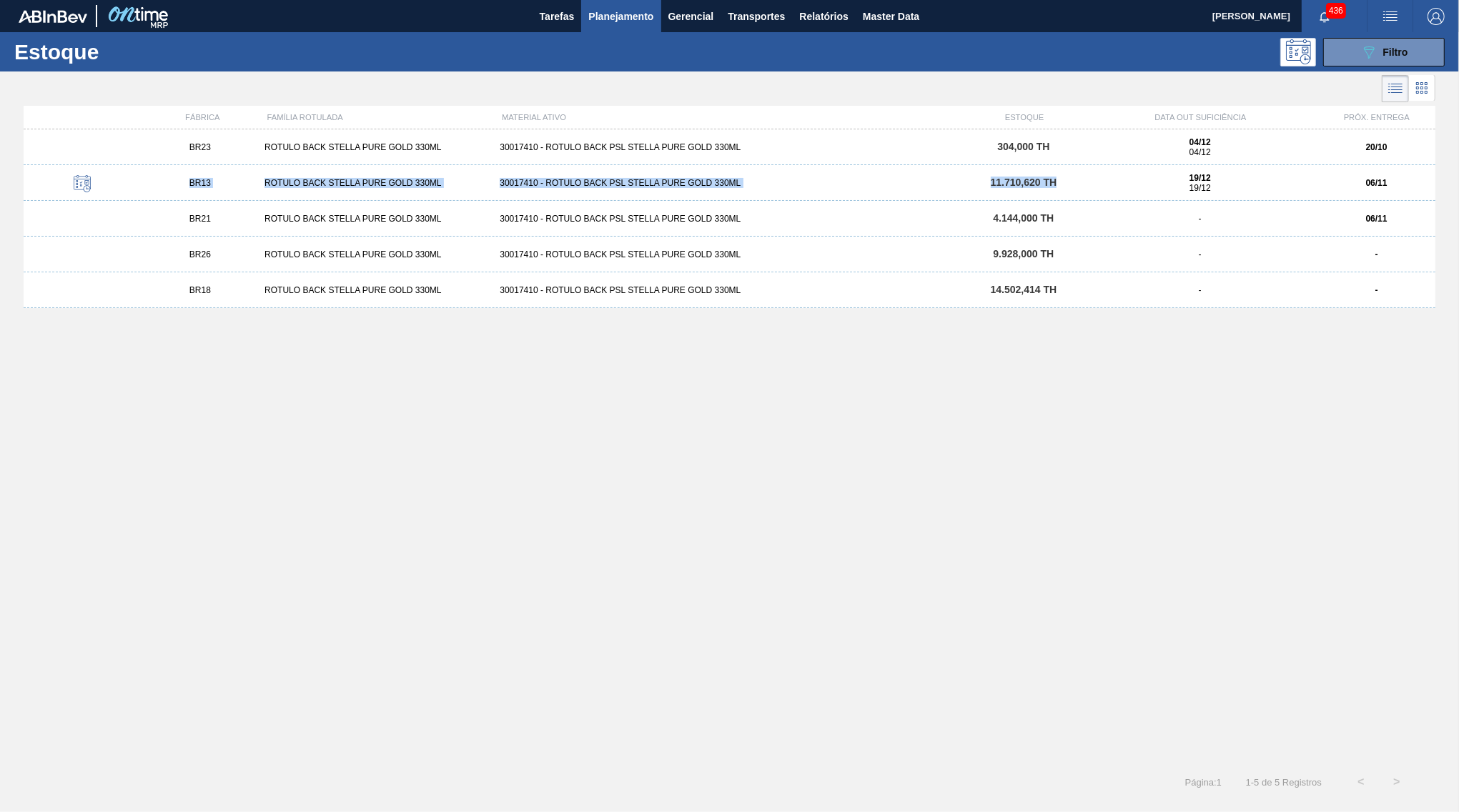
drag, startPoint x: 1065, startPoint y: 137, endPoint x: 1079, endPoint y: 184, distance: 49.0
click at [1080, 197] on div "BR23 ROTULO BACK STELLA PURE GOLD 330ML 30017410 - ROTULO BACK PSL STELLA PURE …" at bounding box center [729, 442] width 1412 height 626
click at [1056, 143] on div "304,000 TH" at bounding box center [1024, 146] width 118 height 11
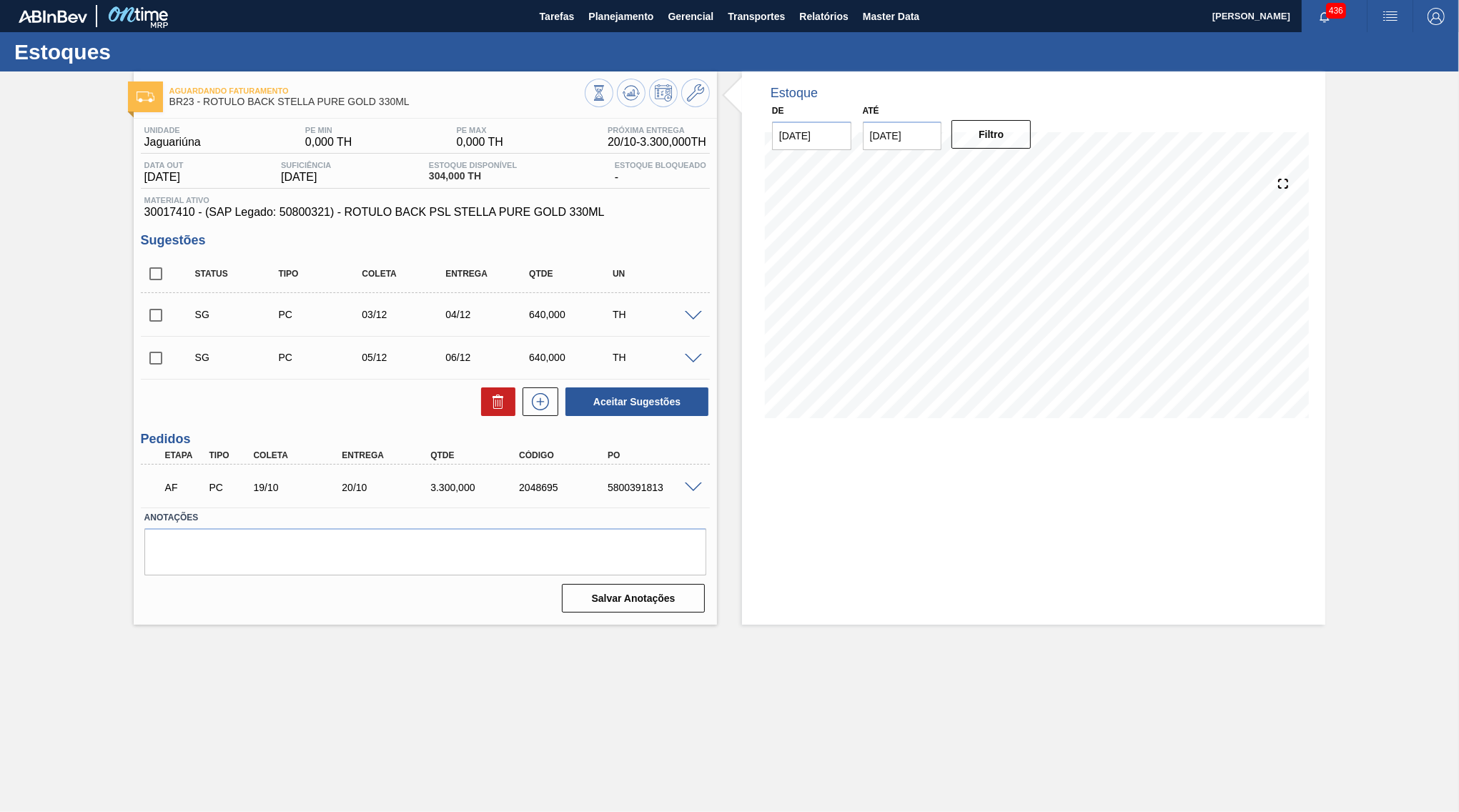
click at [153, 268] on input "checkbox" at bounding box center [156, 273] width 30 height 30
click at [490, 398] on icon at bounding box center [499, 402] width 18 height 18
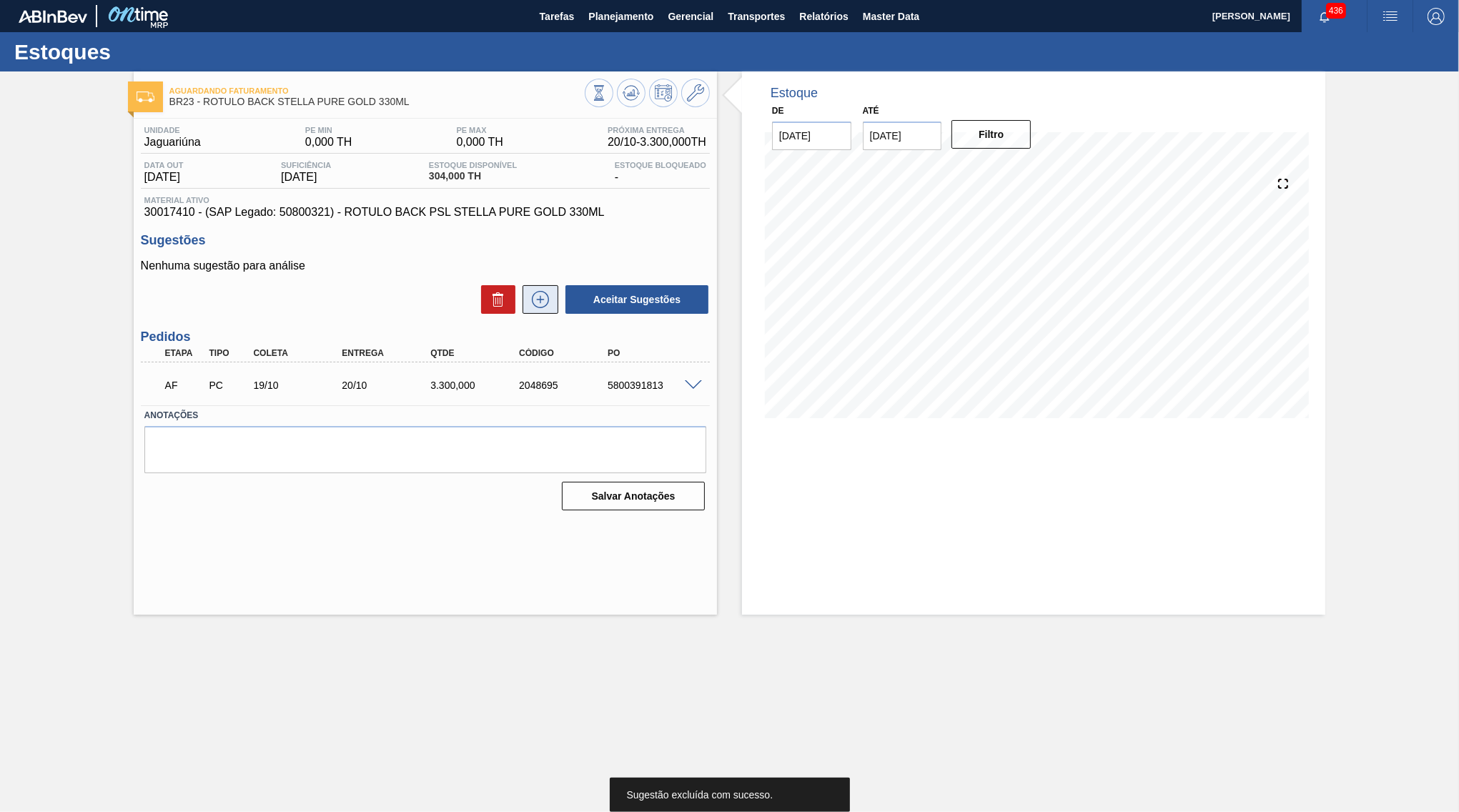
click at [550, 288] on button at bounding box center [540, 299] width 35 height 28
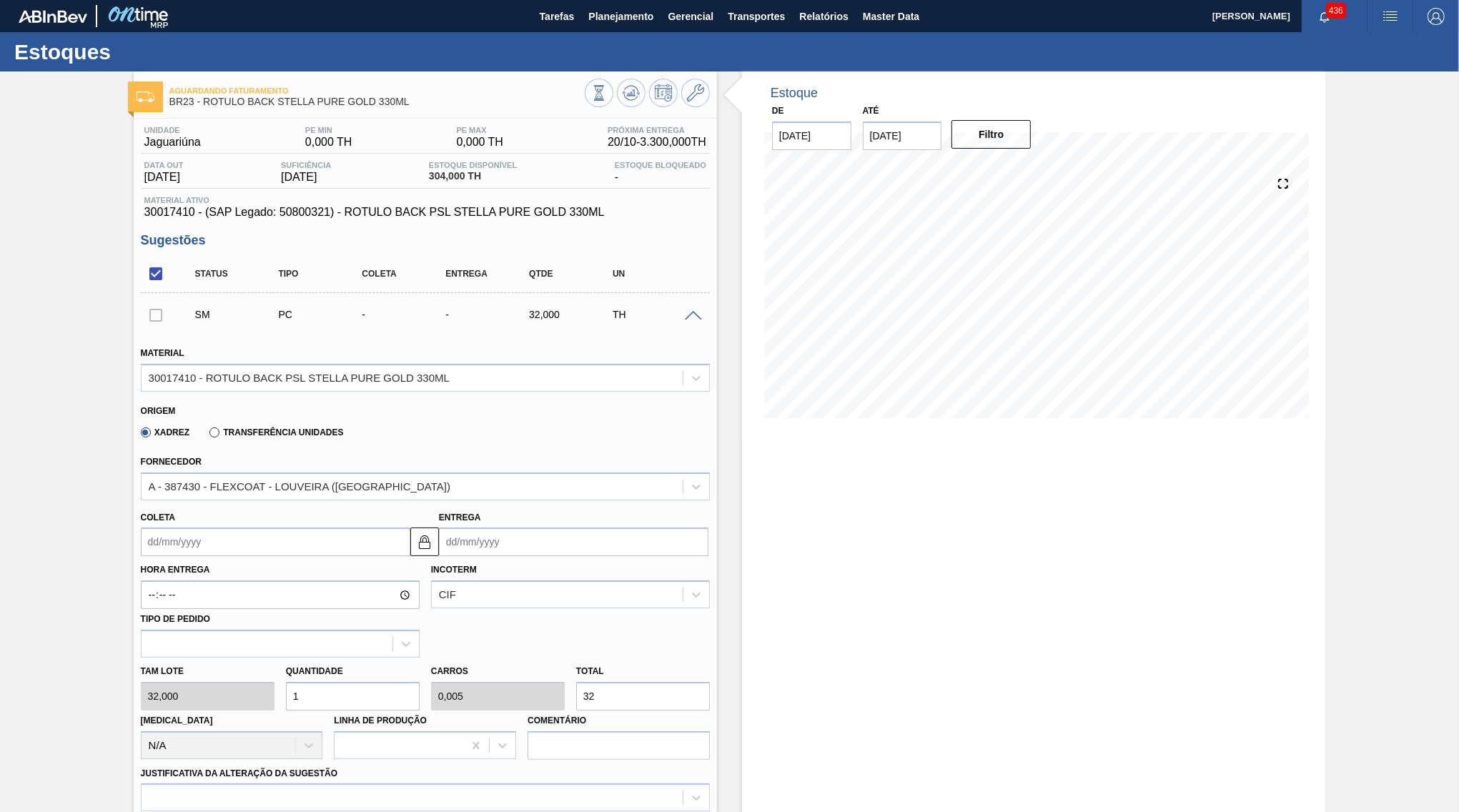
drag, startPoint x: 532, startPoint y: 504, endPoint x: 538, endPoint y: 532, distance: 28.6
click at [533, 515] on div "Entrega" at bounding box center [573, 532] width 269 height 49
click at [541, 536] on input "Entrega" at bounding box center [573, 541] width 269 height 28
click at [594, 571] on button "Next Month" at bounding box center [599, 576] width 10 height 10
click at [561, 636] on div "7" at bounding box center [571, 645] width 20 height 20
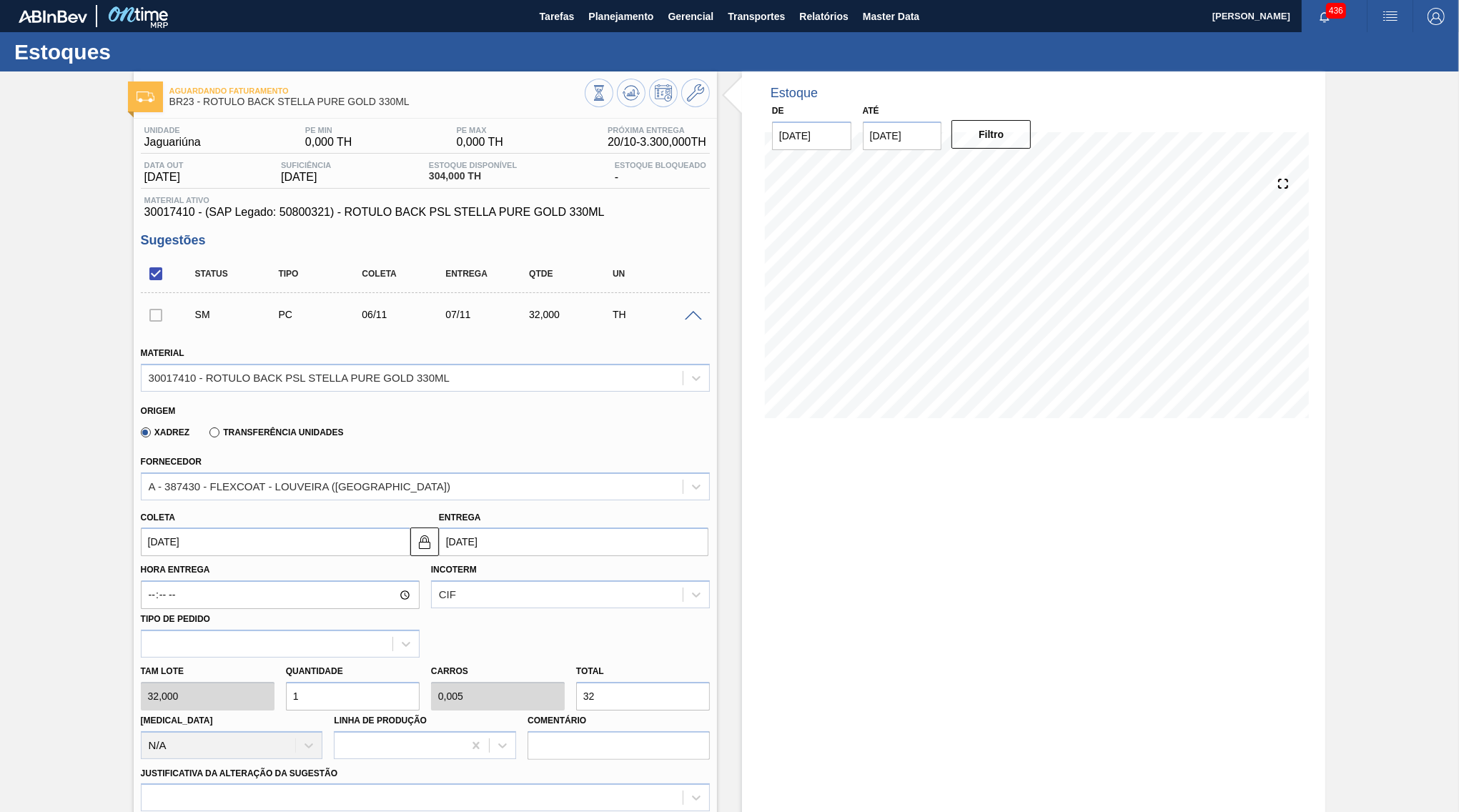
drag, startPoint x: 643, startPoint y: 668, endPoint x: 544, endPoint y: 684, distance: 100.3
click at [576, 684] on input "32" at bounding box center [643, 695] width 133 height 28
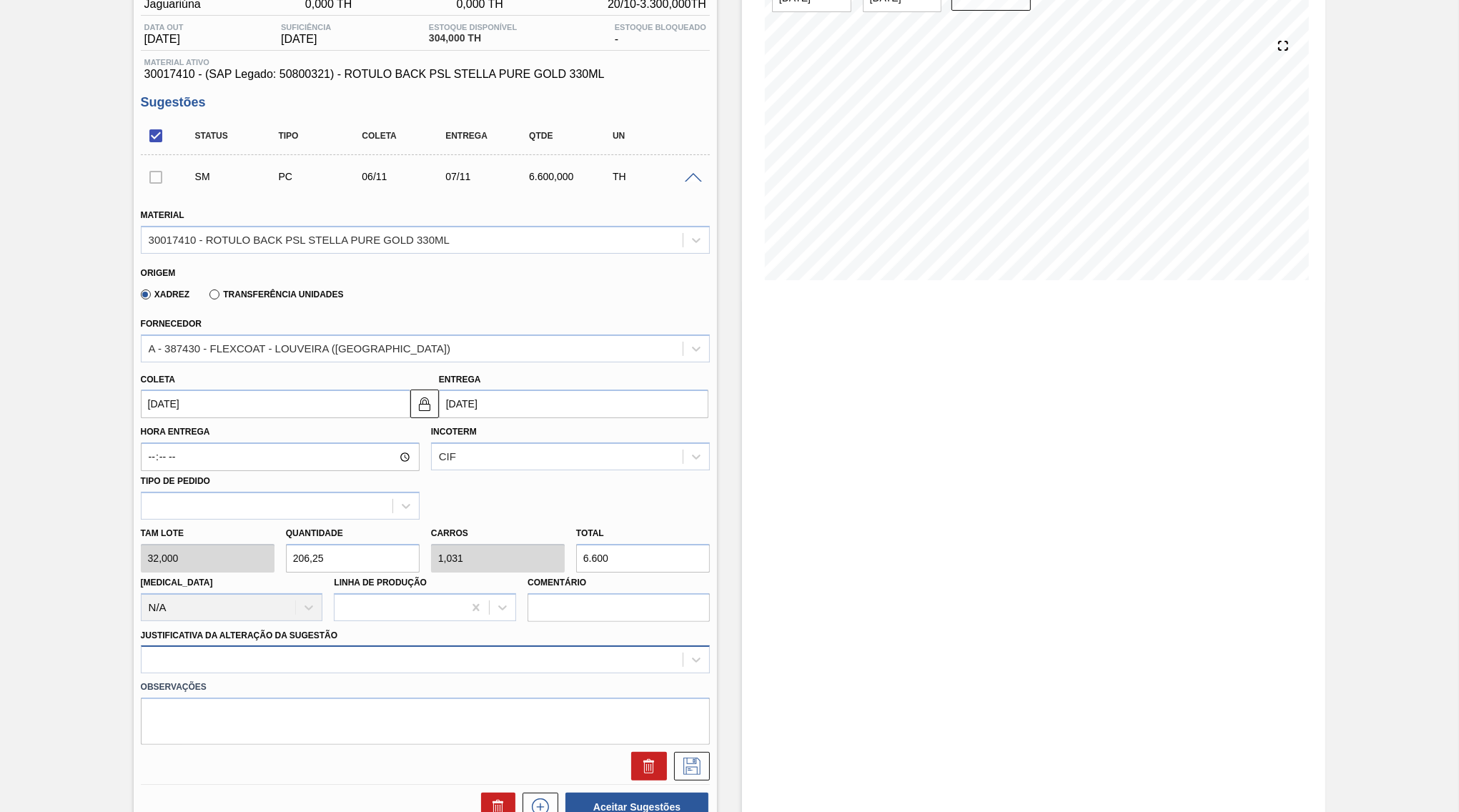
click at [280, 651] on div at bounding box center [425, 659] width 569 height 27
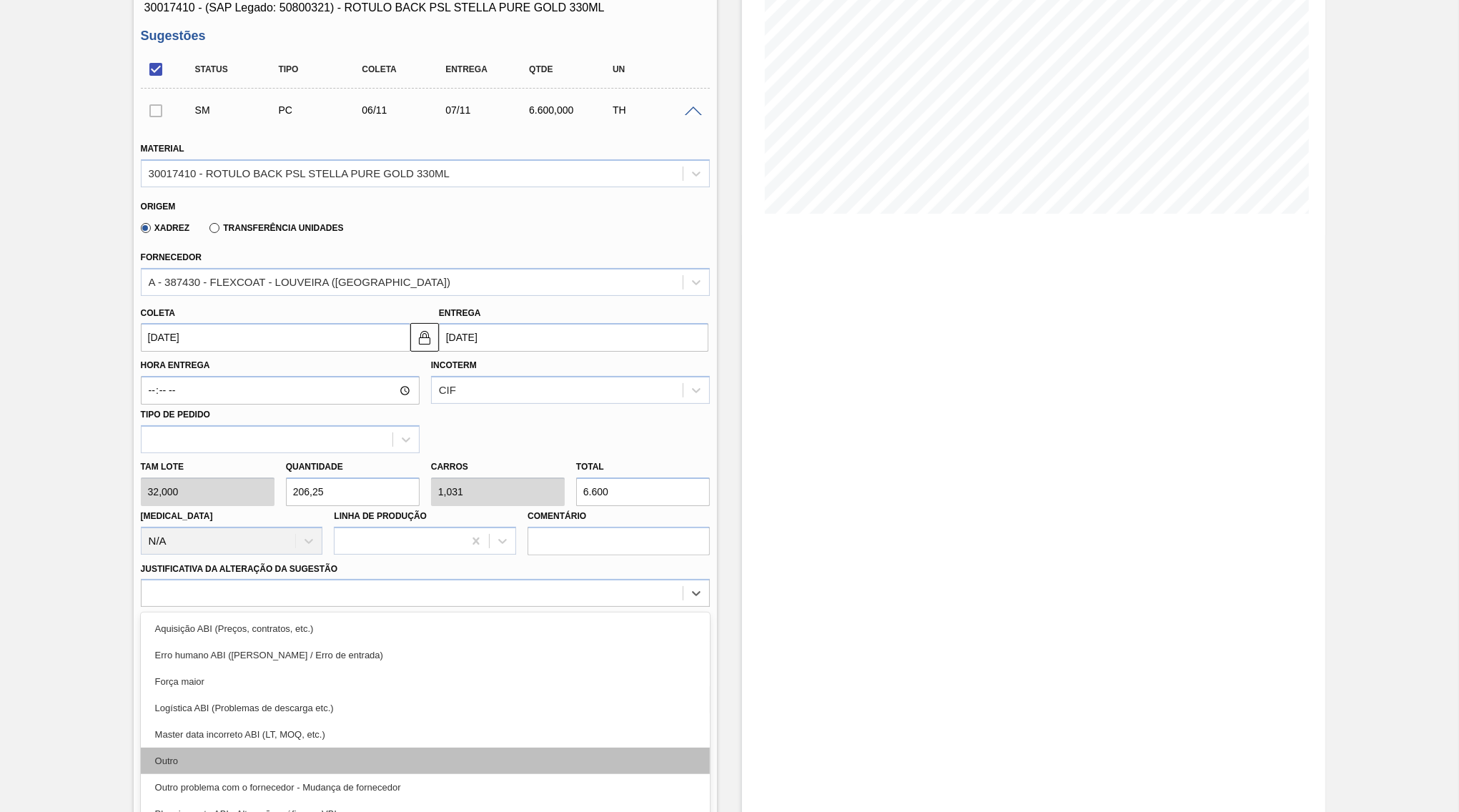
click at [243, 747] on div "Outro" at bounding box center [425, 760] width 569 height 26
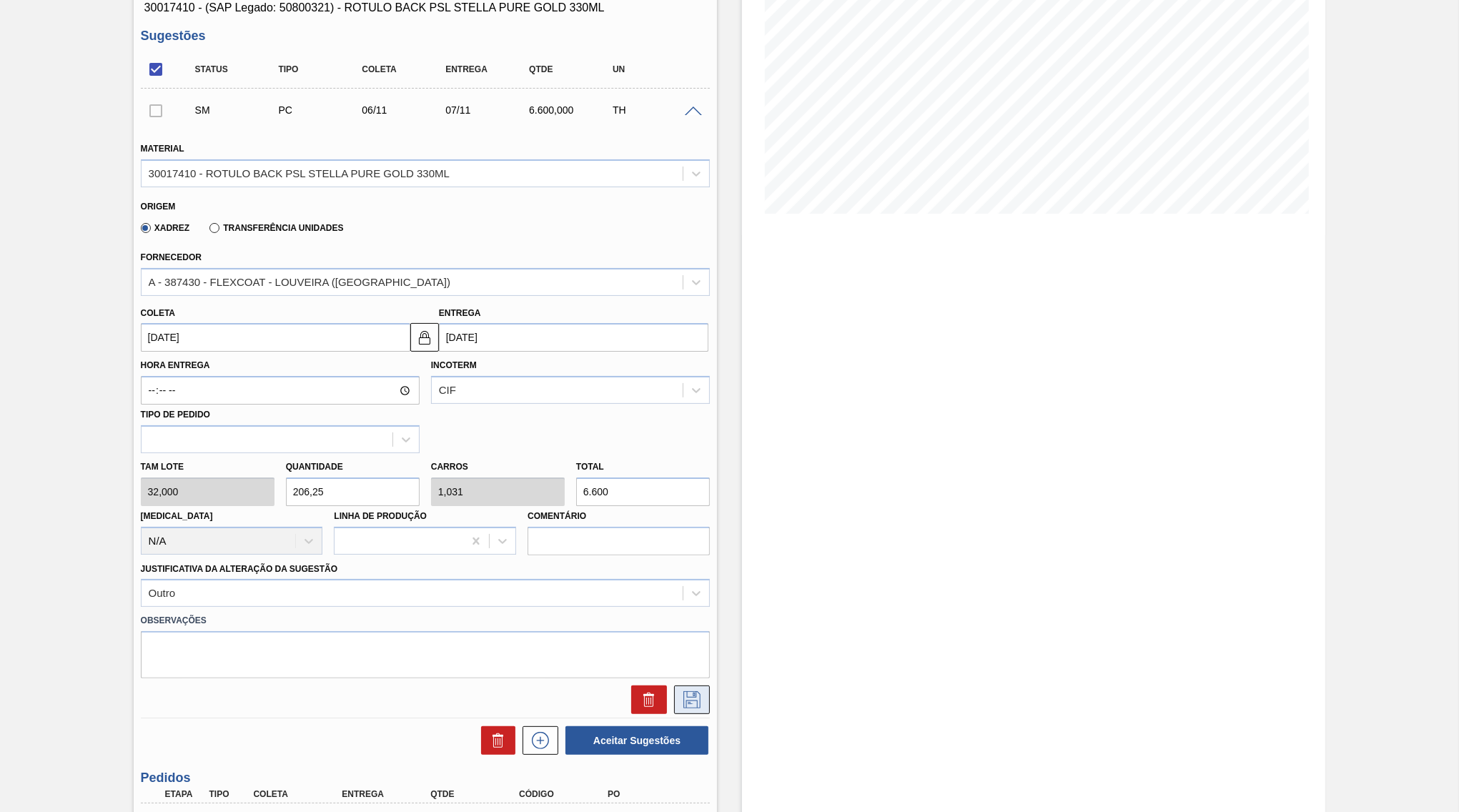
click at [686, 691] on icon at bounding box center [691, 699] width 23 height 18
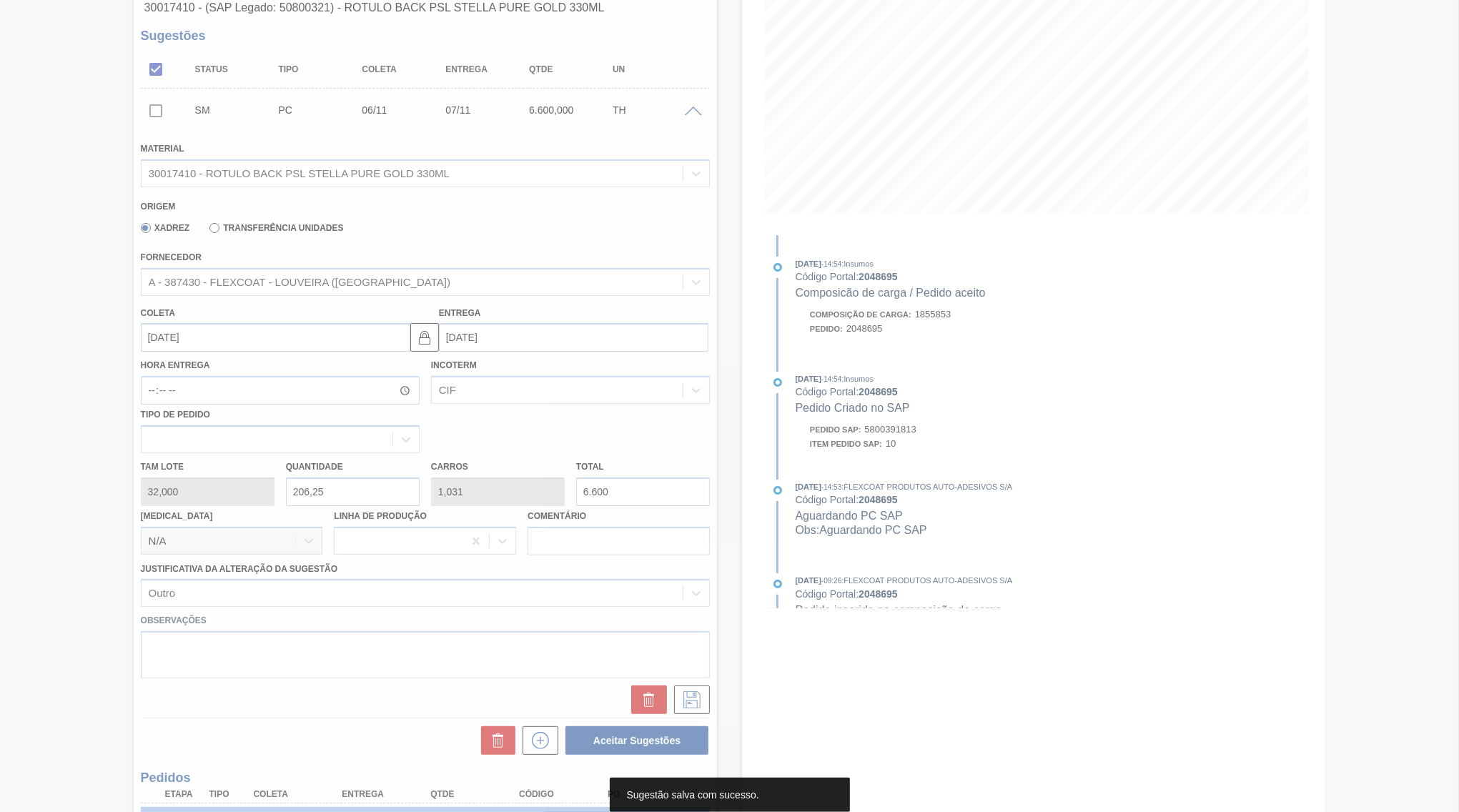
scroll to position [0, 0]
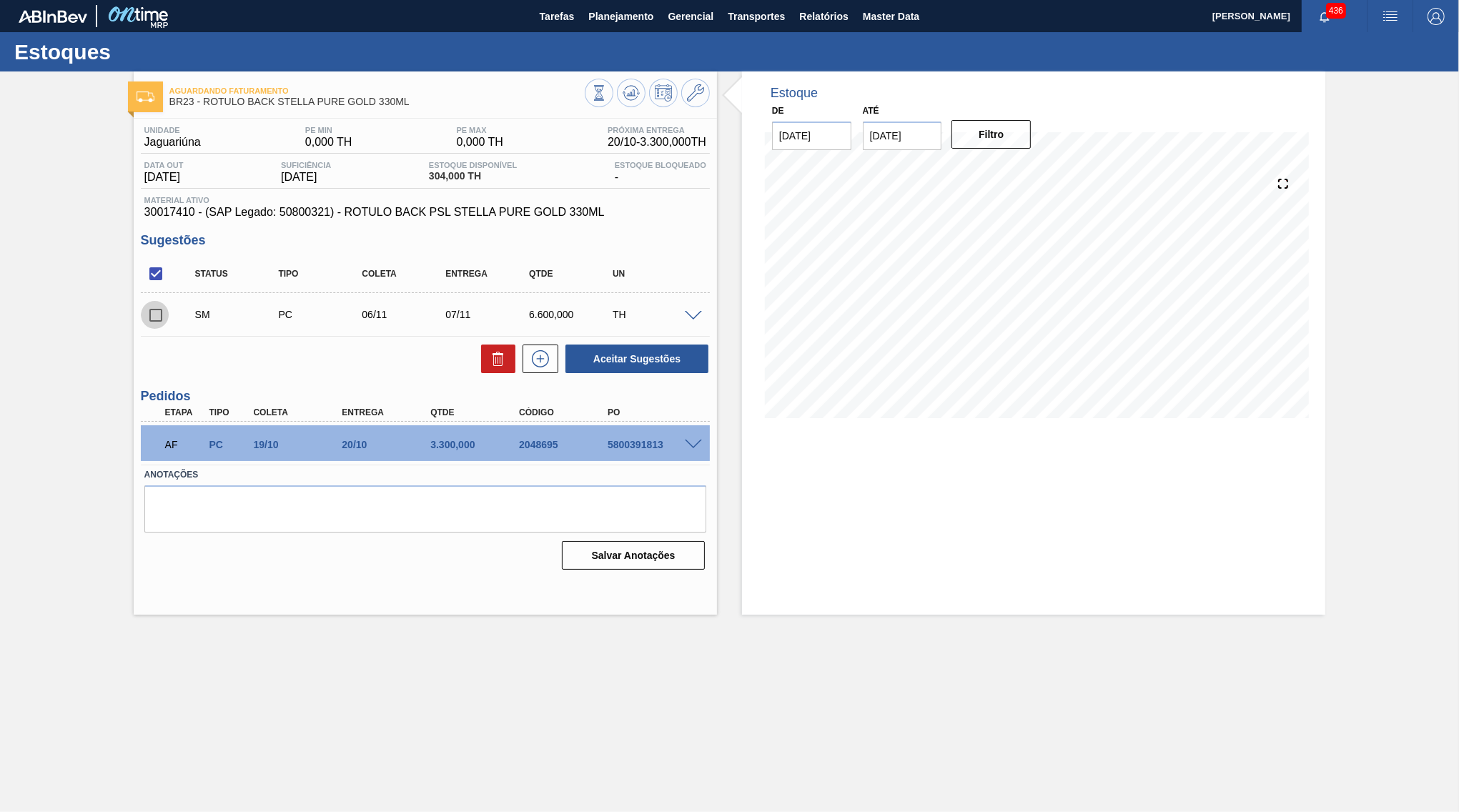
click at [152, 324] on input "checkbox" at bounding box center [156, 314] width 30 height 30
click at [631, 351] on button "Aceitar Sugestões" at bounding box center [637, 358] width 143 height 28
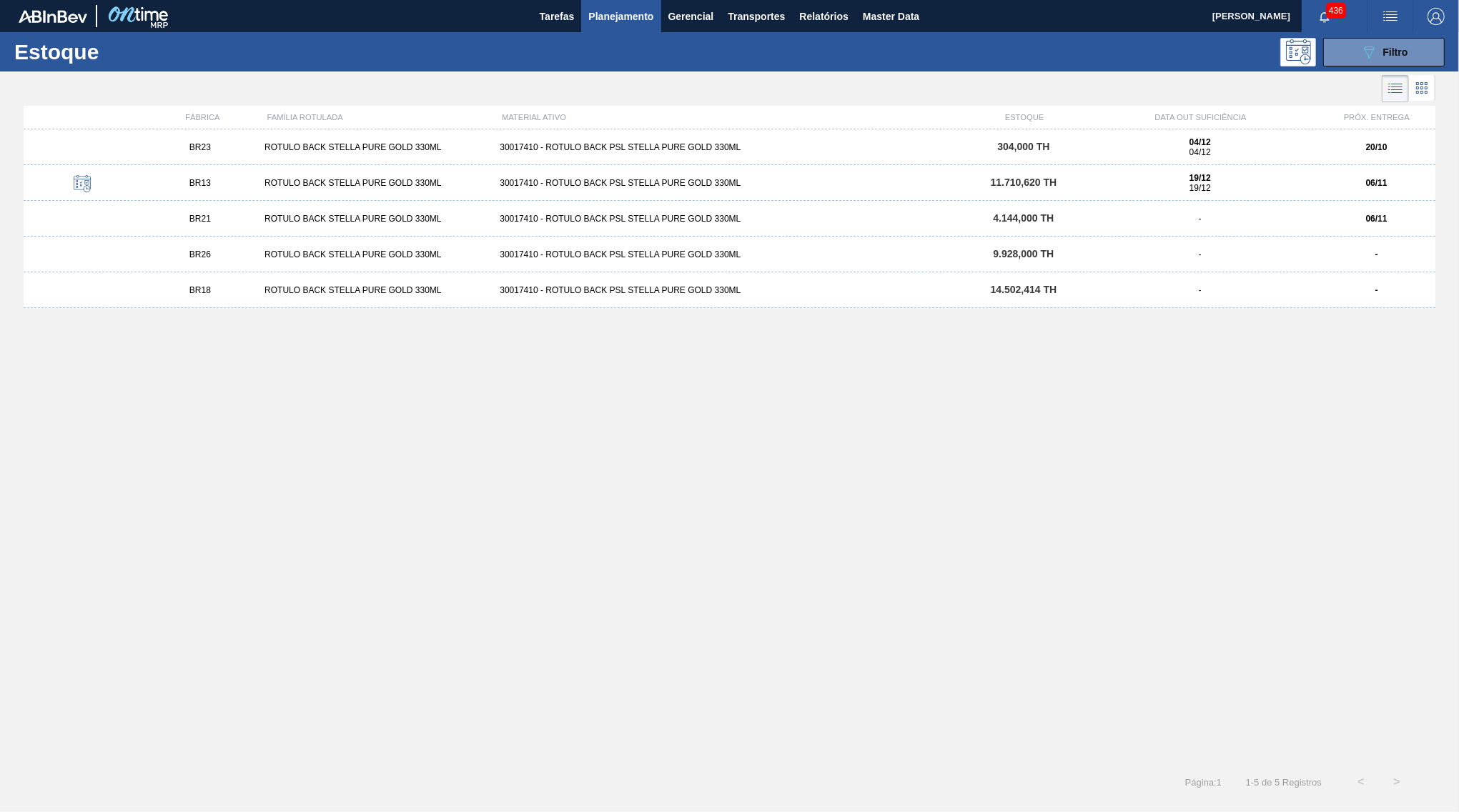
click at [1239, 191] on div "19/12 19/12" at bounding box center [1199, 183] width 223 height 20
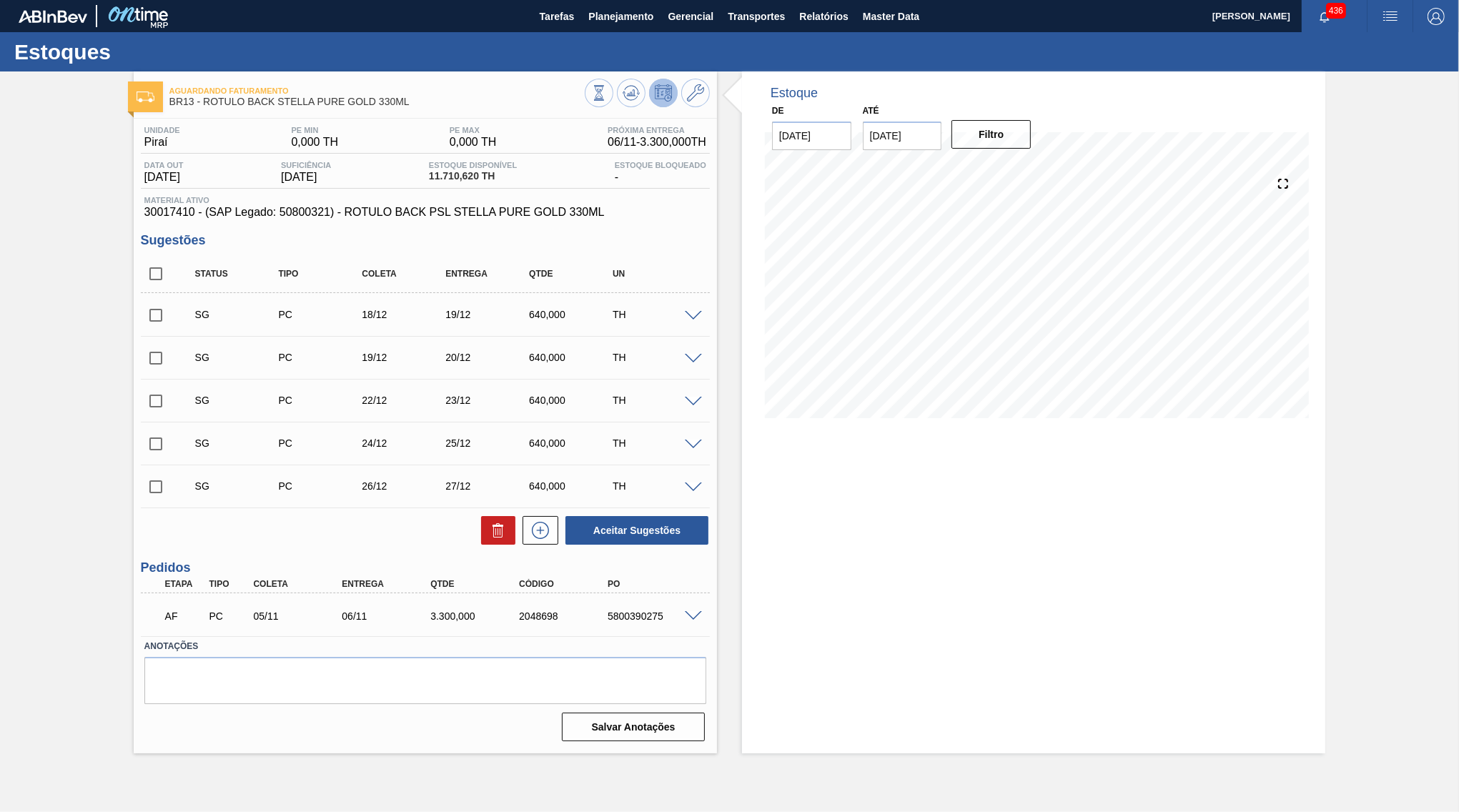
click at [157, 274] on input "checkbox" at bounding box center [156, 273] width 30 height 30
click at [488, 531] on button at bounding box center [498, 530] width 34 height 28
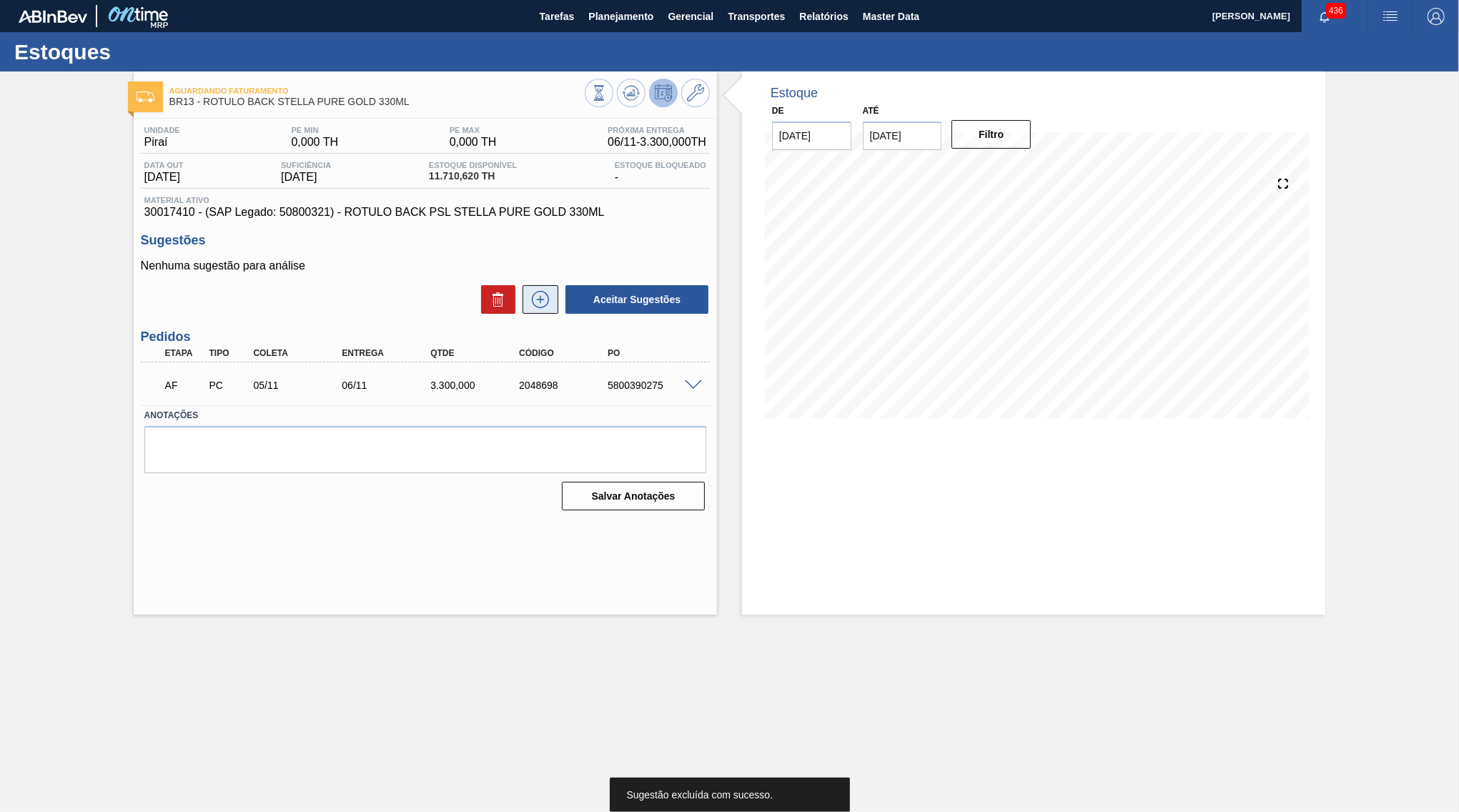
click at [546, 310] on button at bounding box center [540, 299] width 35 height 28
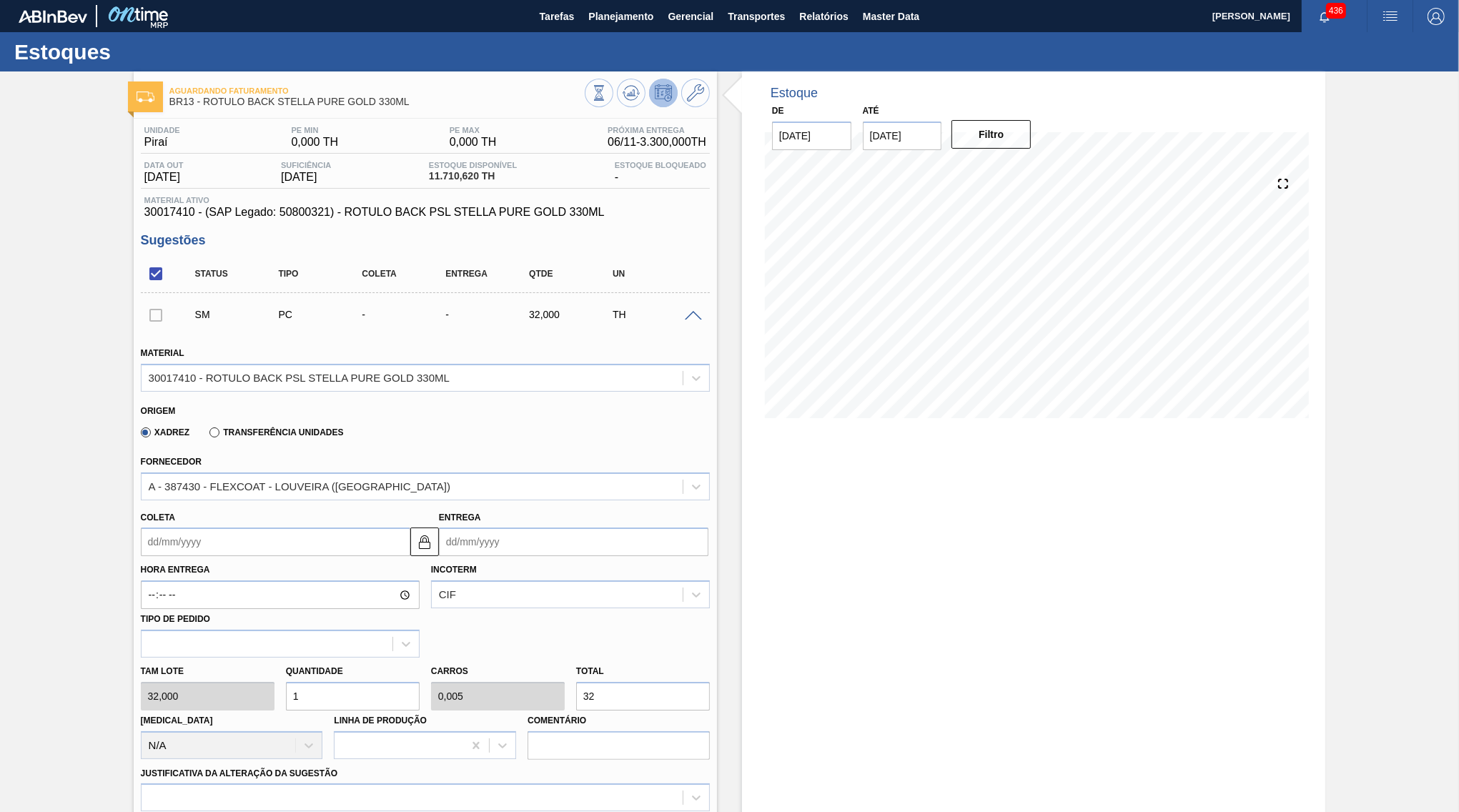
scroll to position [207, 0]
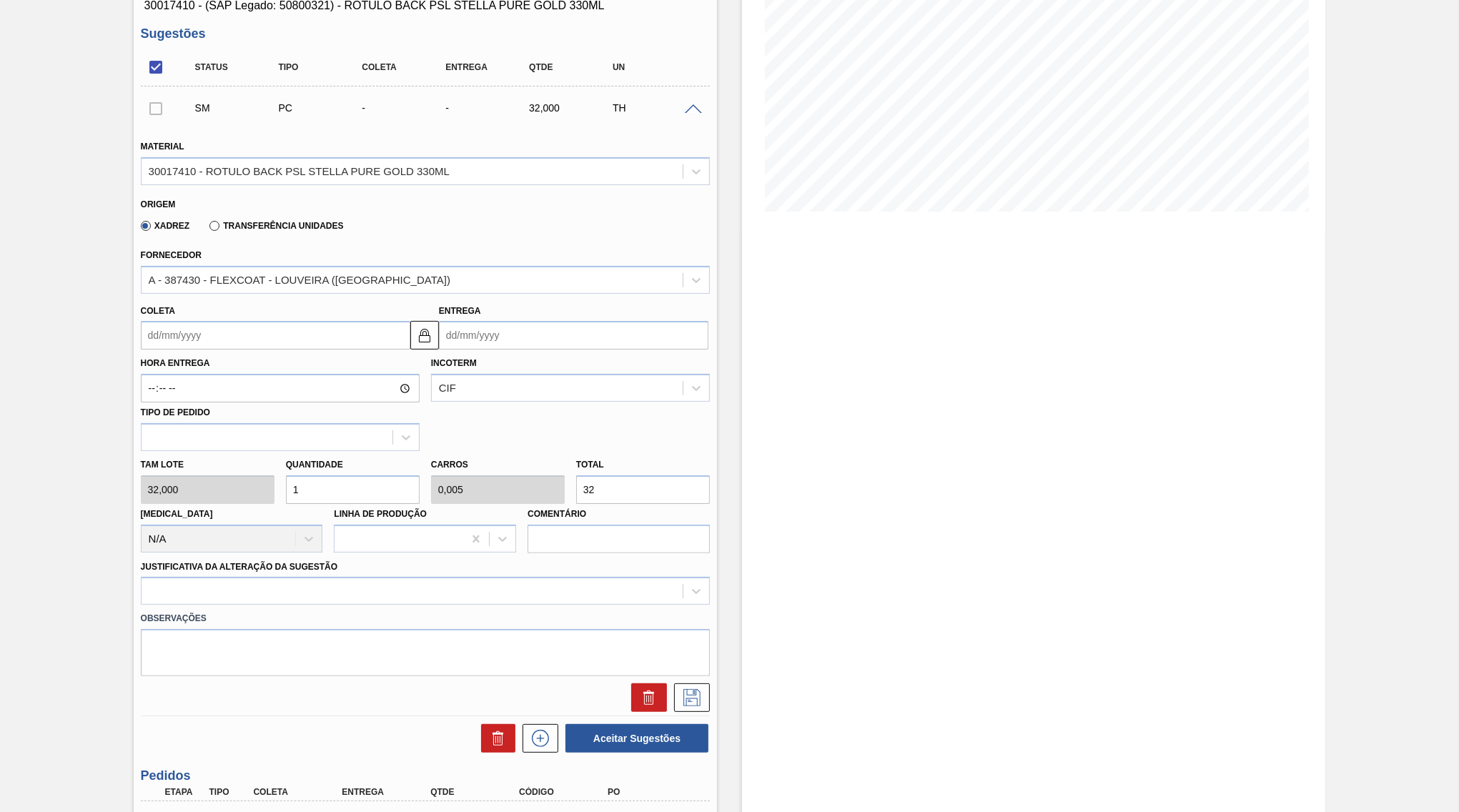
click at [471, 340] on input "Entrega" at bounding box center [573, 335] width 269 height 28
click at [572, 363] on div "outubro 2025" at bounding box center [525, 369] width 171 height 12
click at [594, 364] on button "Next Month" at bounding box center [599, 369] width 10 height 10
click at [561, 429] on div "7" at bounding box center [571, 439] width 20 height 20
drag, startPoint x: 620, startPoint y: 471, endPoint x: 460, endPoint y: 475, distance: 160.0
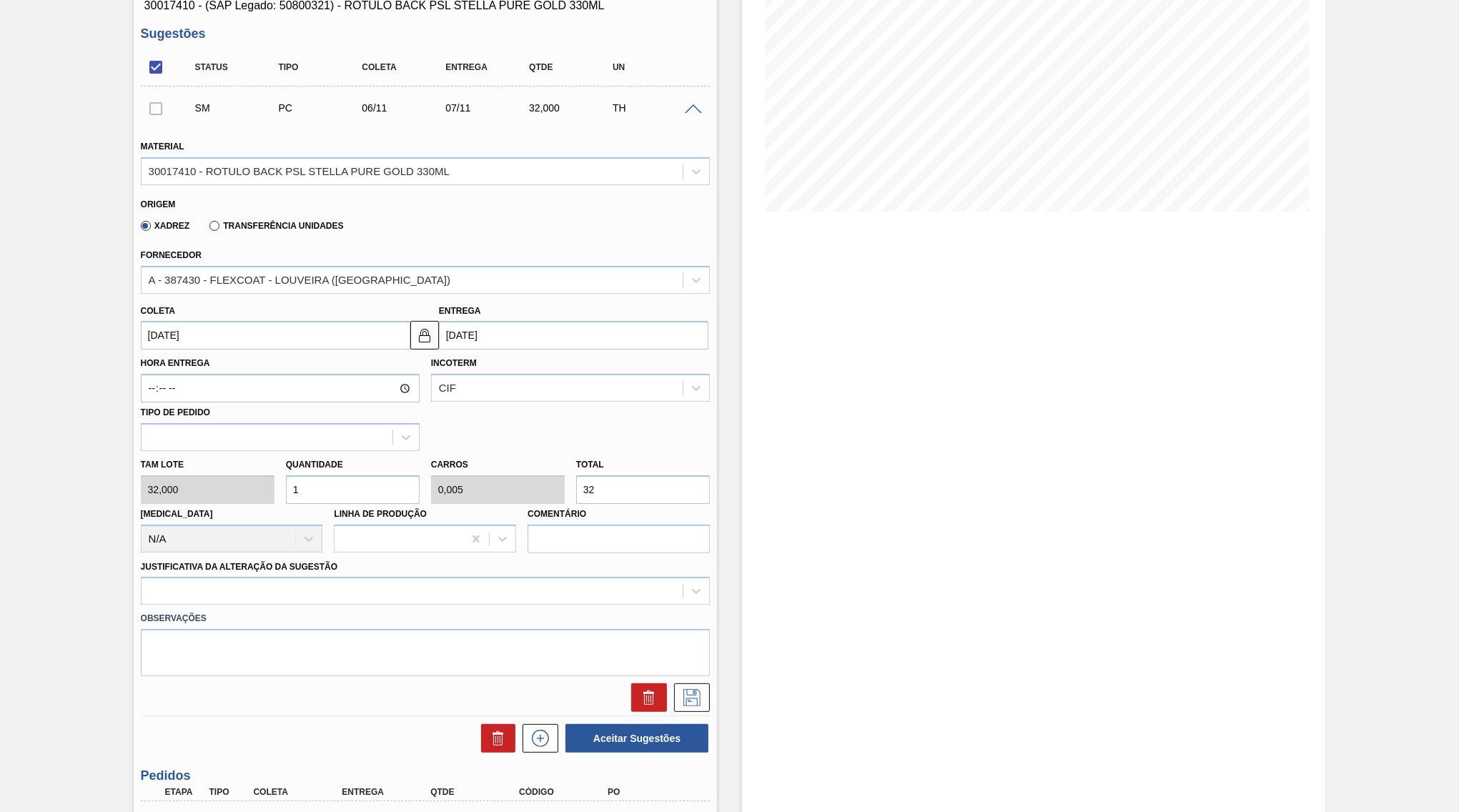
click at [576, 475] on input "32" at bounding box center [643, 489] width 133 height 28
click at [419, 581] on div at bounding box center [425, 591] width 569 height 27
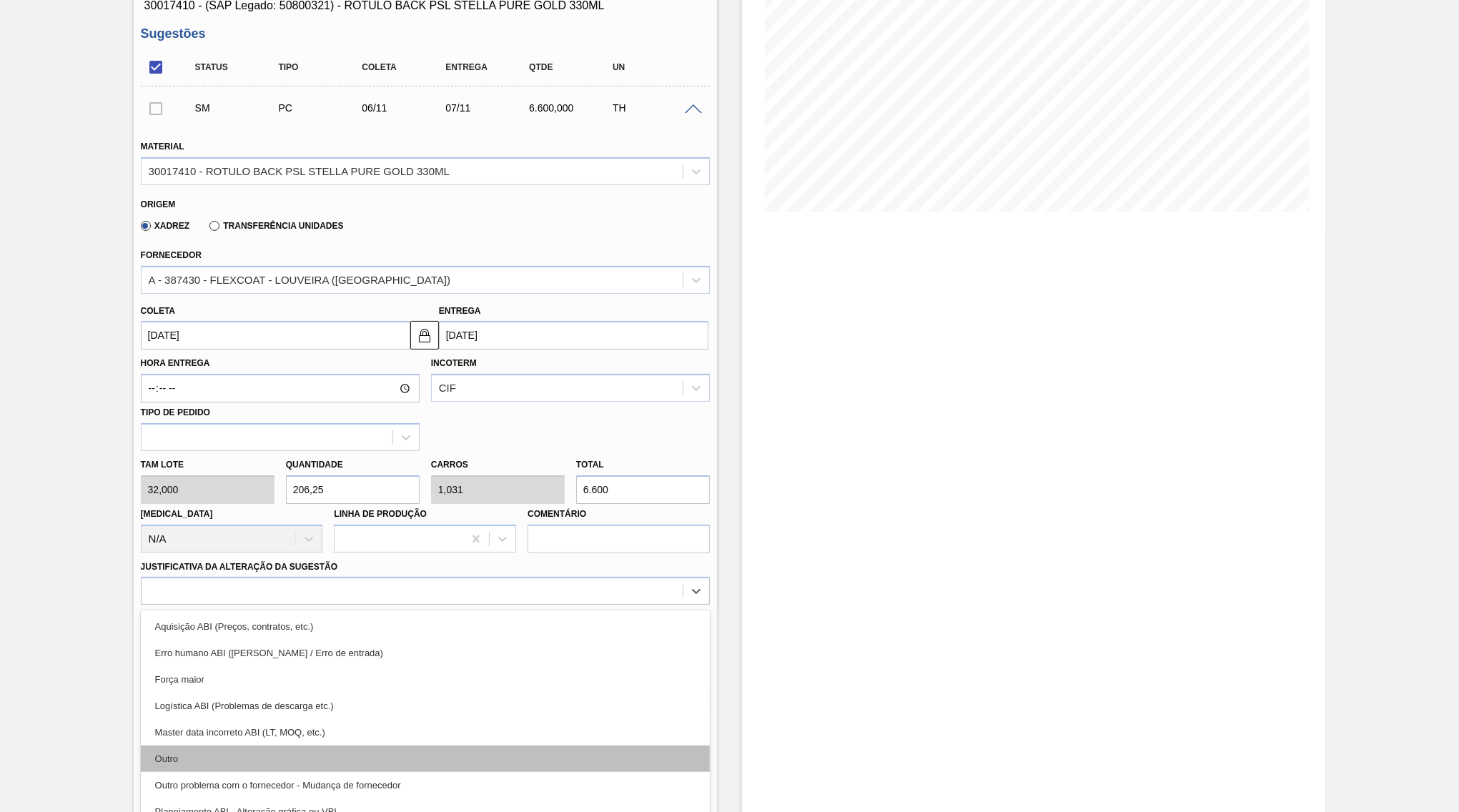
click at [360, 745] on div "Outro" at bounding box center [425, 758] width 569 height 26
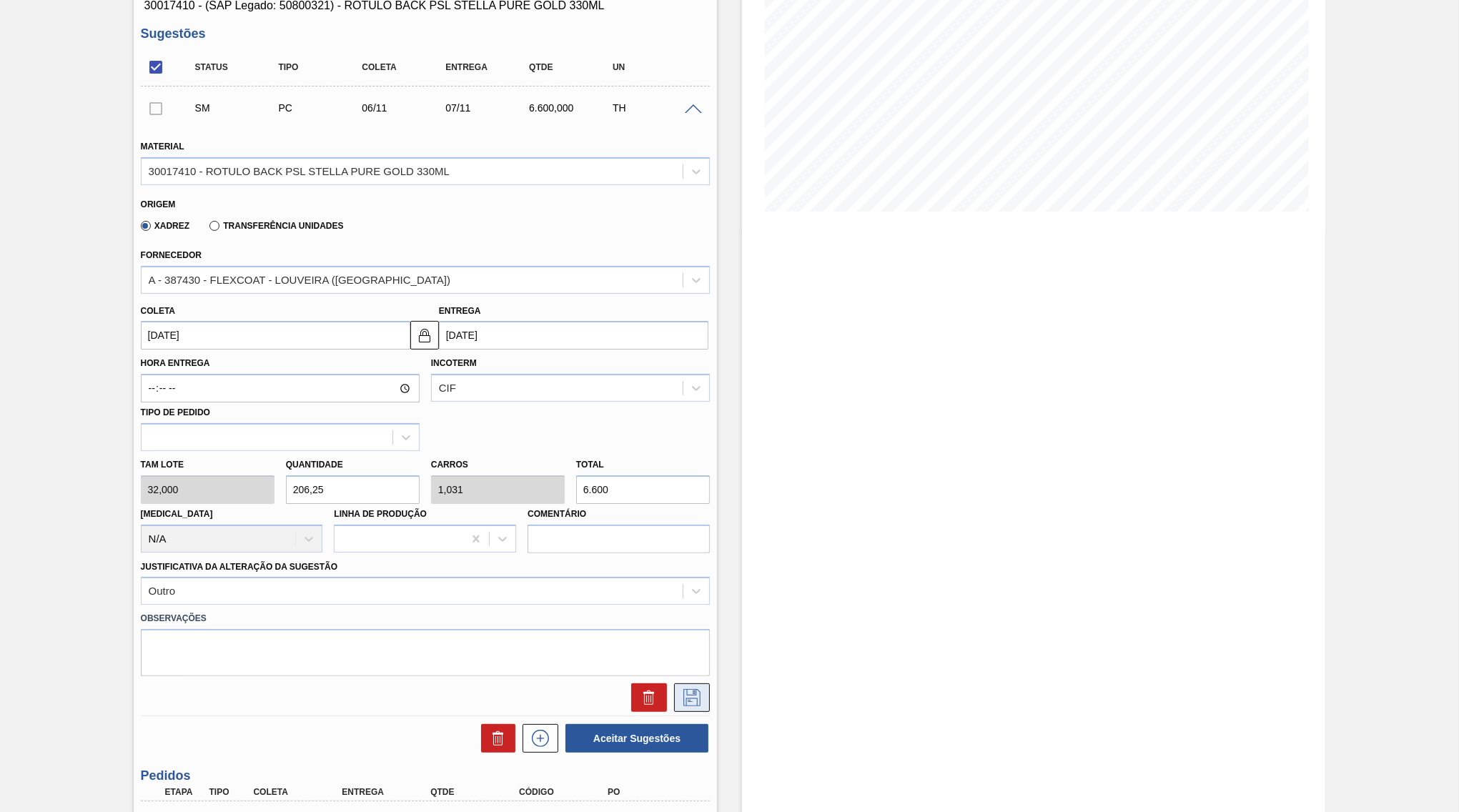
click at [695, 689] on icon at bounding box center [692, 697] width 18 height 18
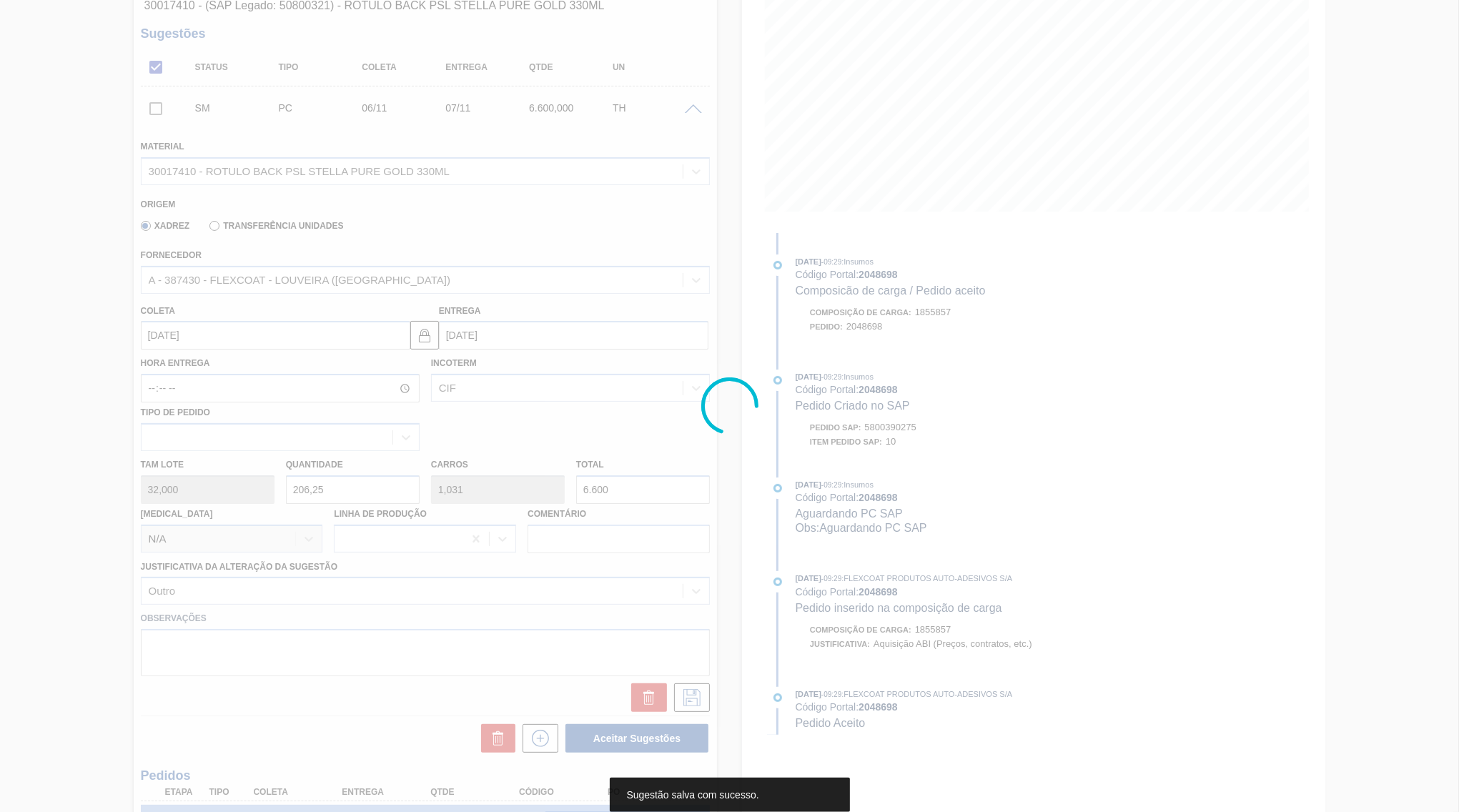
scroll to position [0, 0]
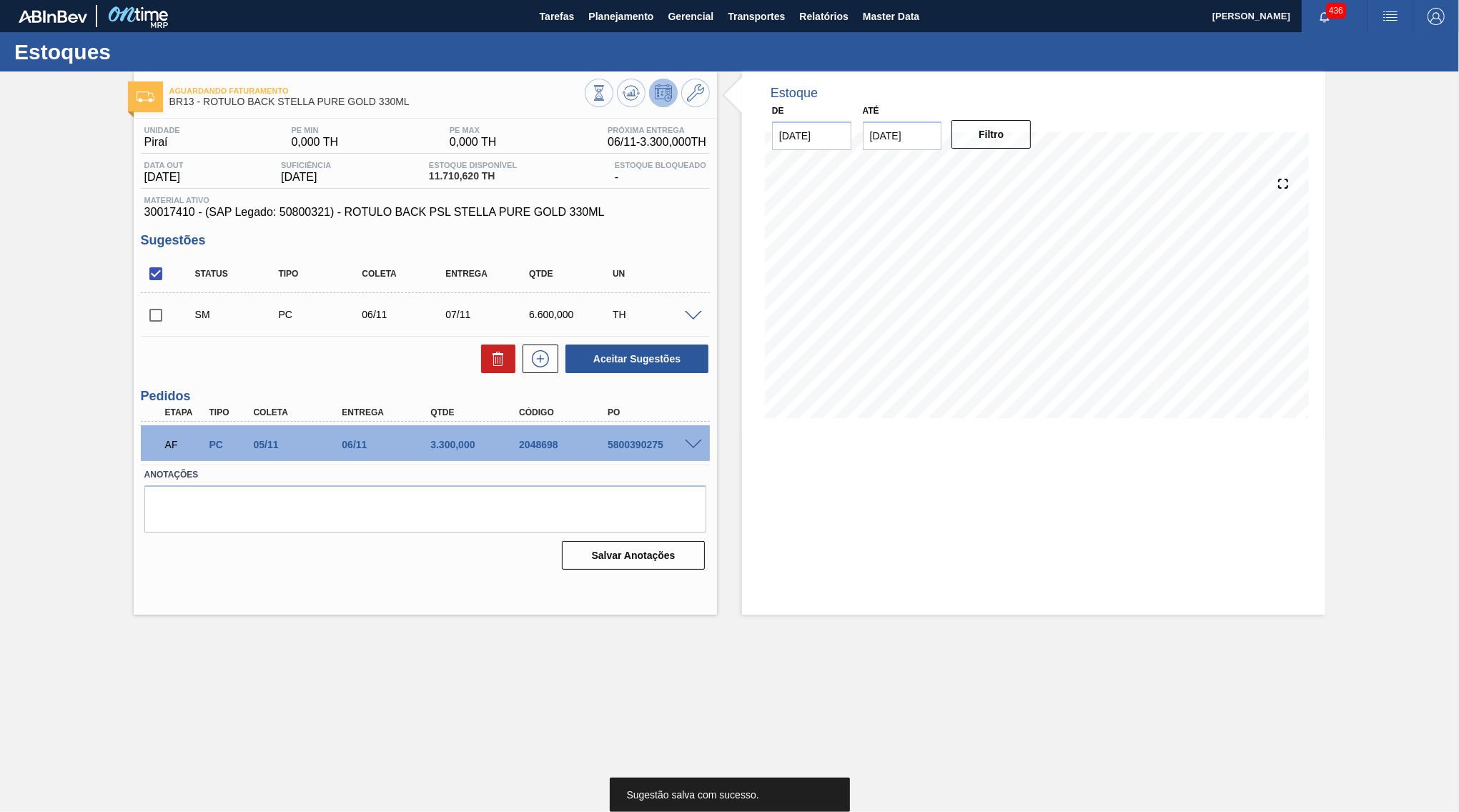
click at [152, 309] on input "checkbox" at bounding box center [156, 314] width 30 height 30
click at [696, 320] on div "TH" at bounding box center [657, 314] width 94 height 12
click at [687, 318] on span at bounding box center [694, 315] width 18 height 11
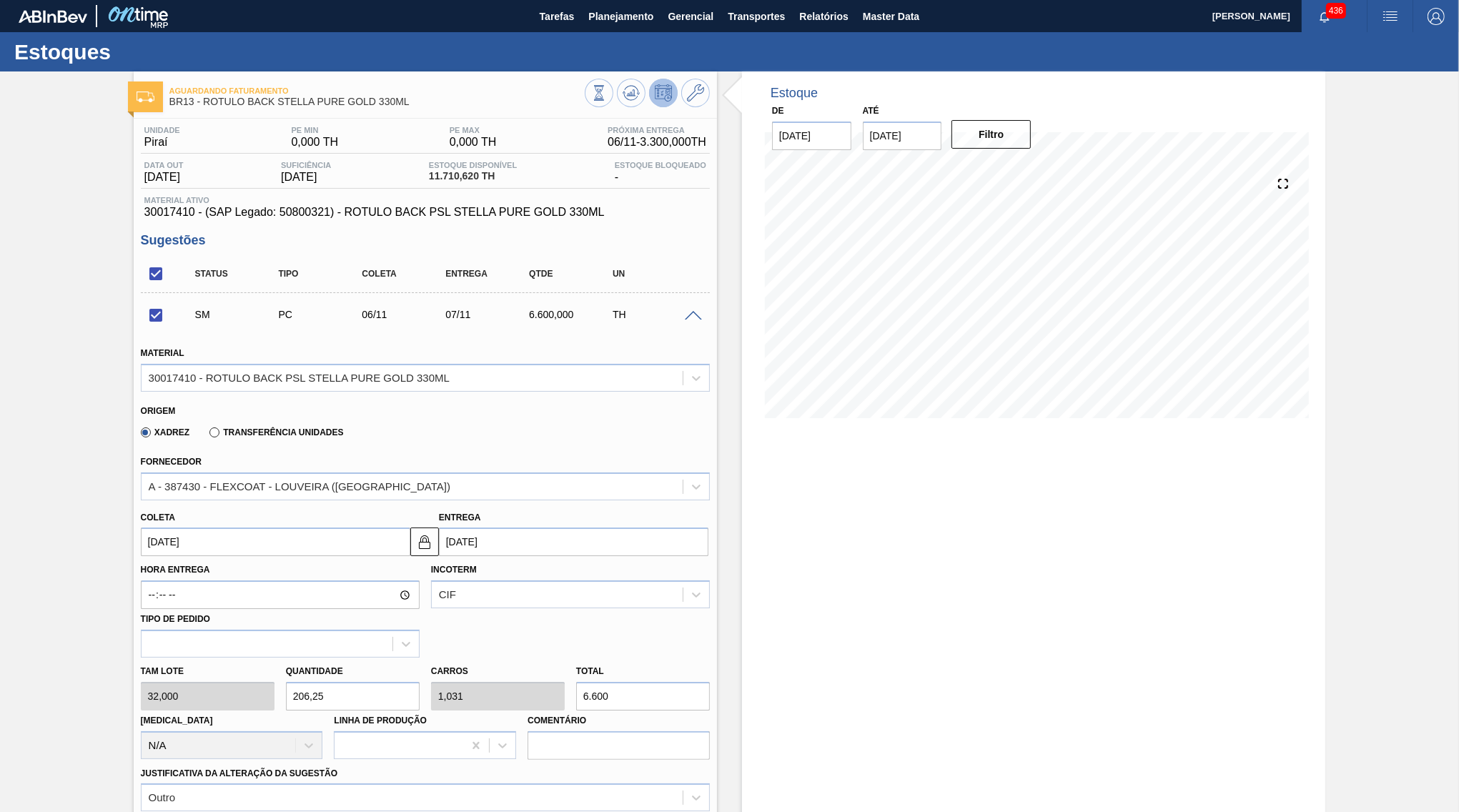
click at [525, 527] on input "[DATE]" at bounding box center [573, 541] width 269 height 28
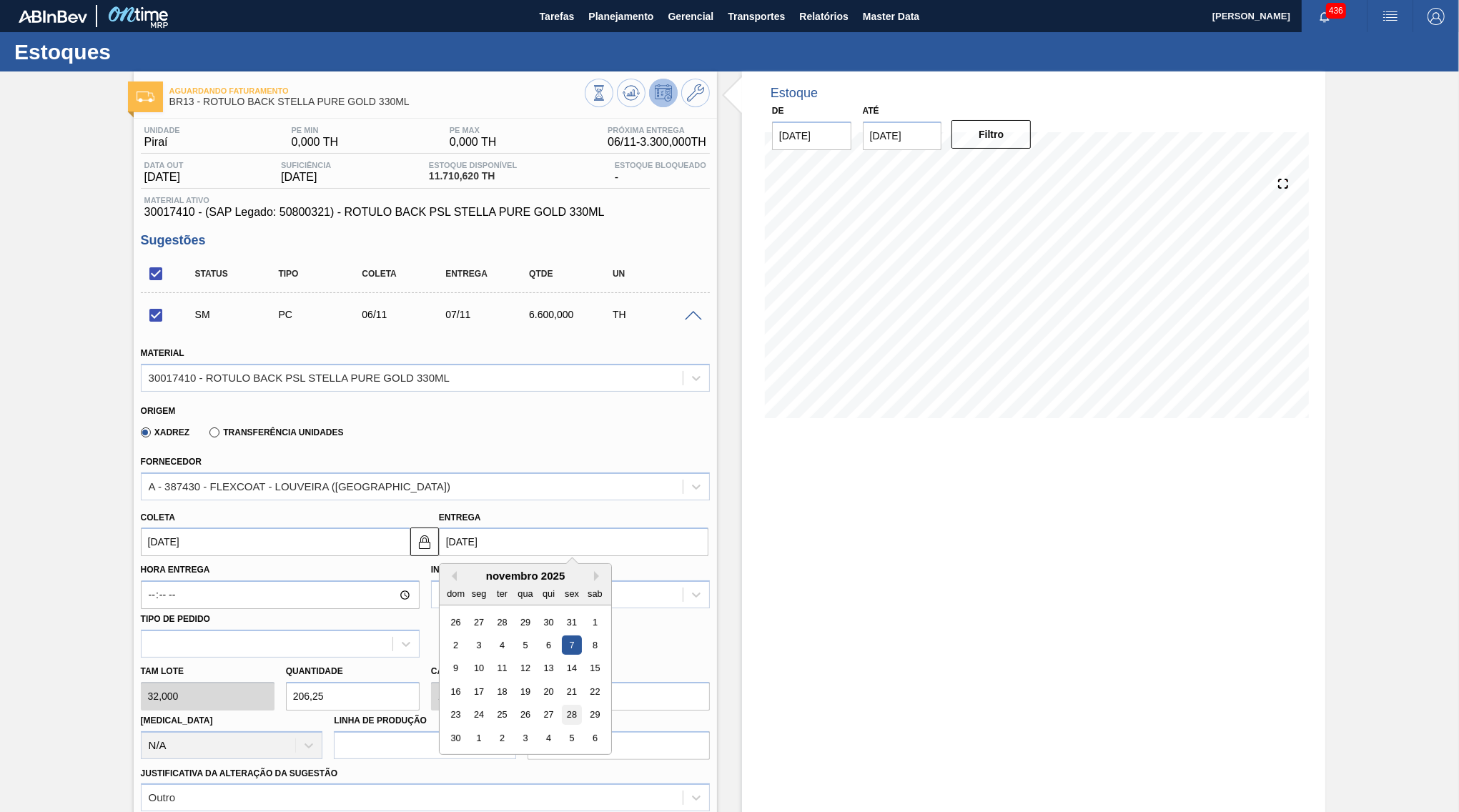
click at [561, 705] on div "28" at bounding box center [571, 715] width 20 height 20
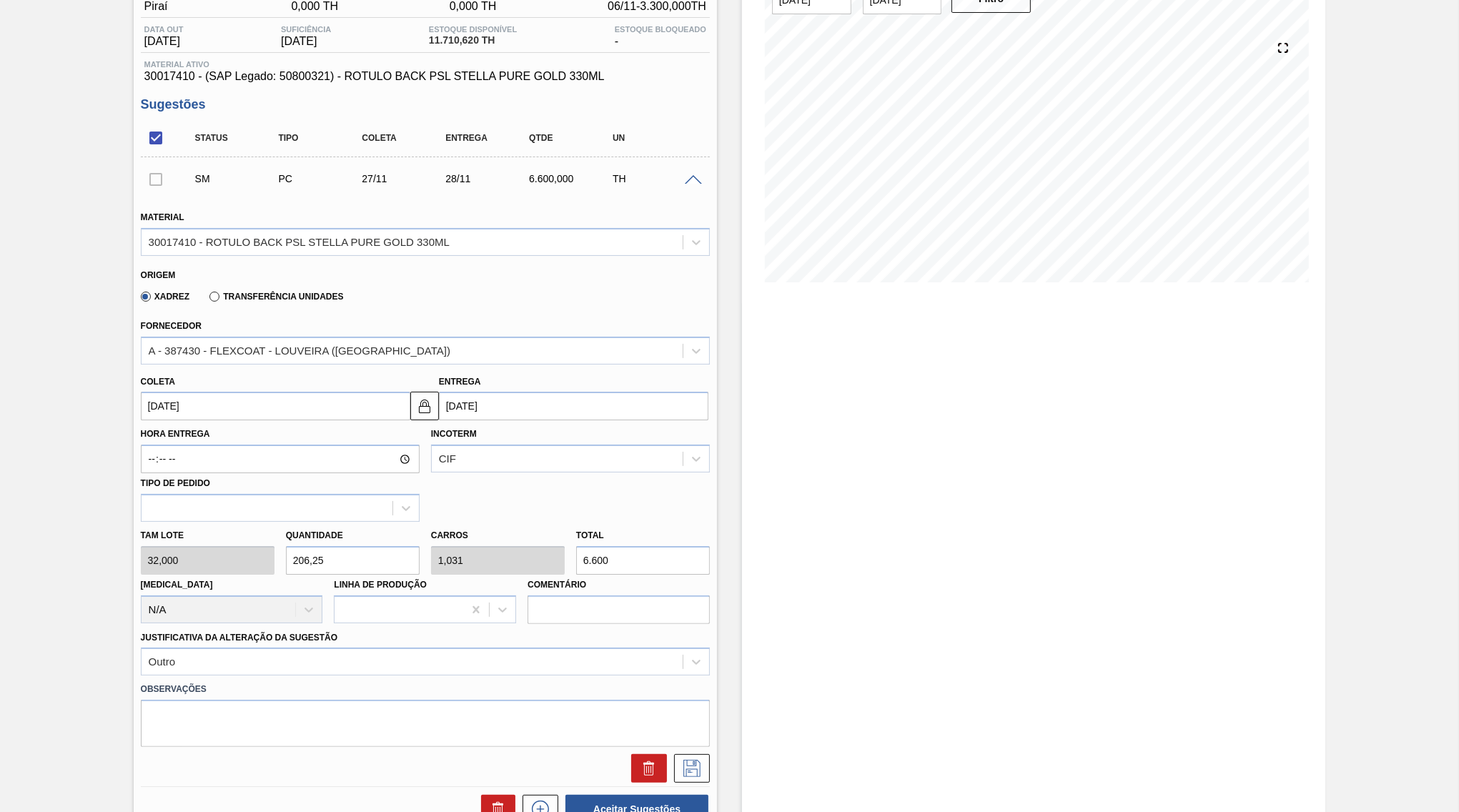
scroll to position [138, 0]
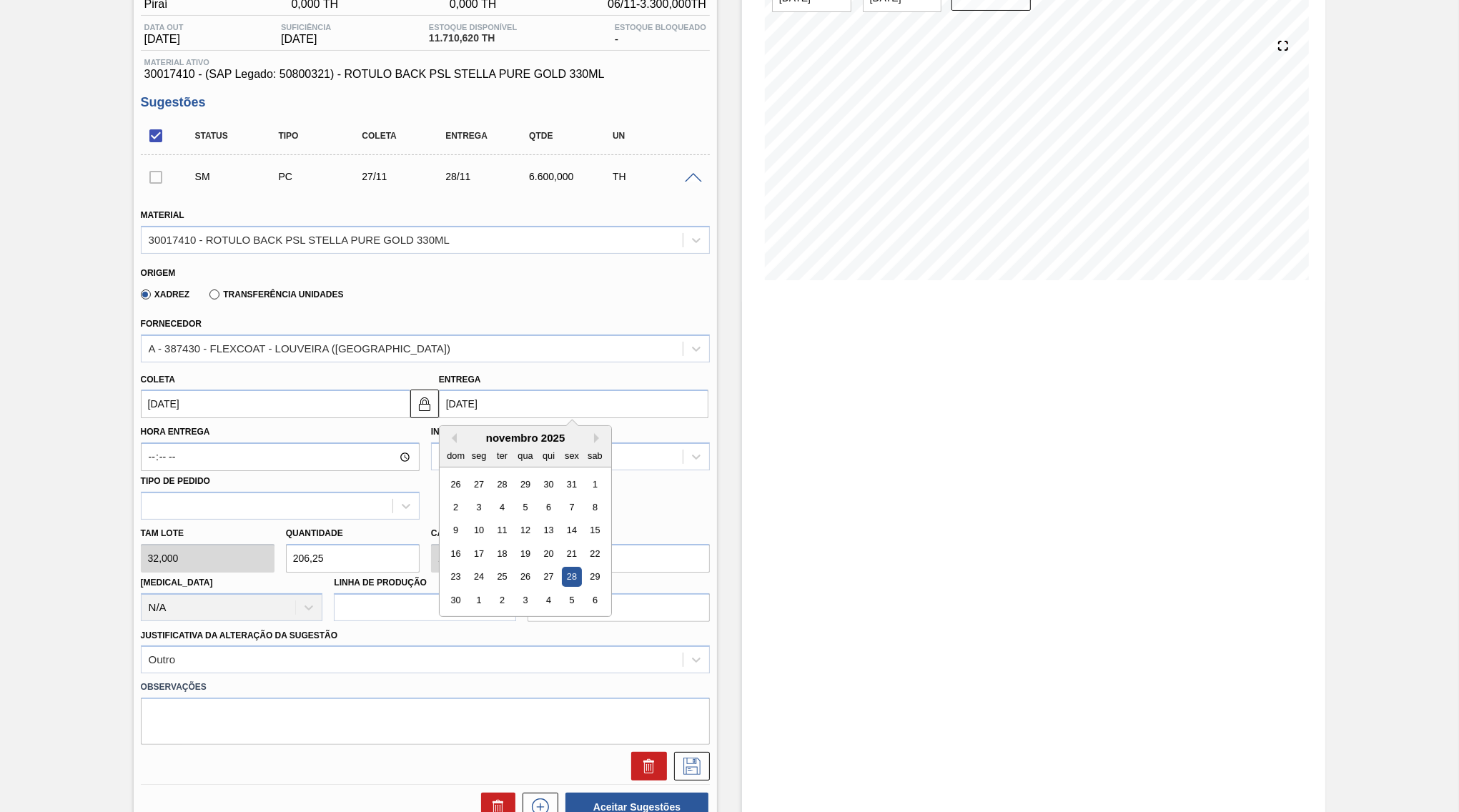
click at [599, 396] on input "[DATE]" at bounding box center [573, 404] width 269 height 28
click at [561, 521] on div "14" at bounding box center [571, 531] width 20 height 20
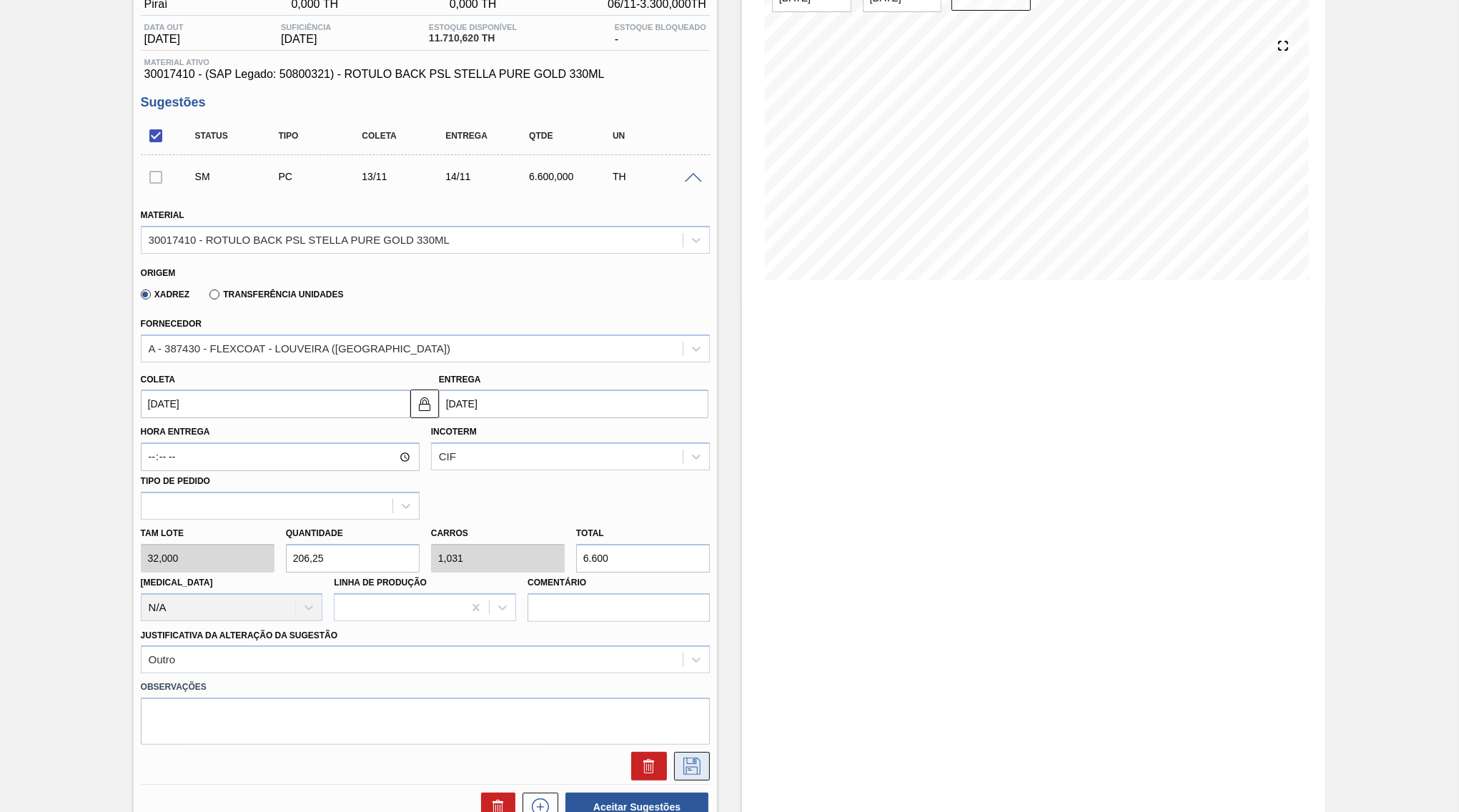
click at [695, 757] on icon at bounding box center [691, 766] width 23 height 18
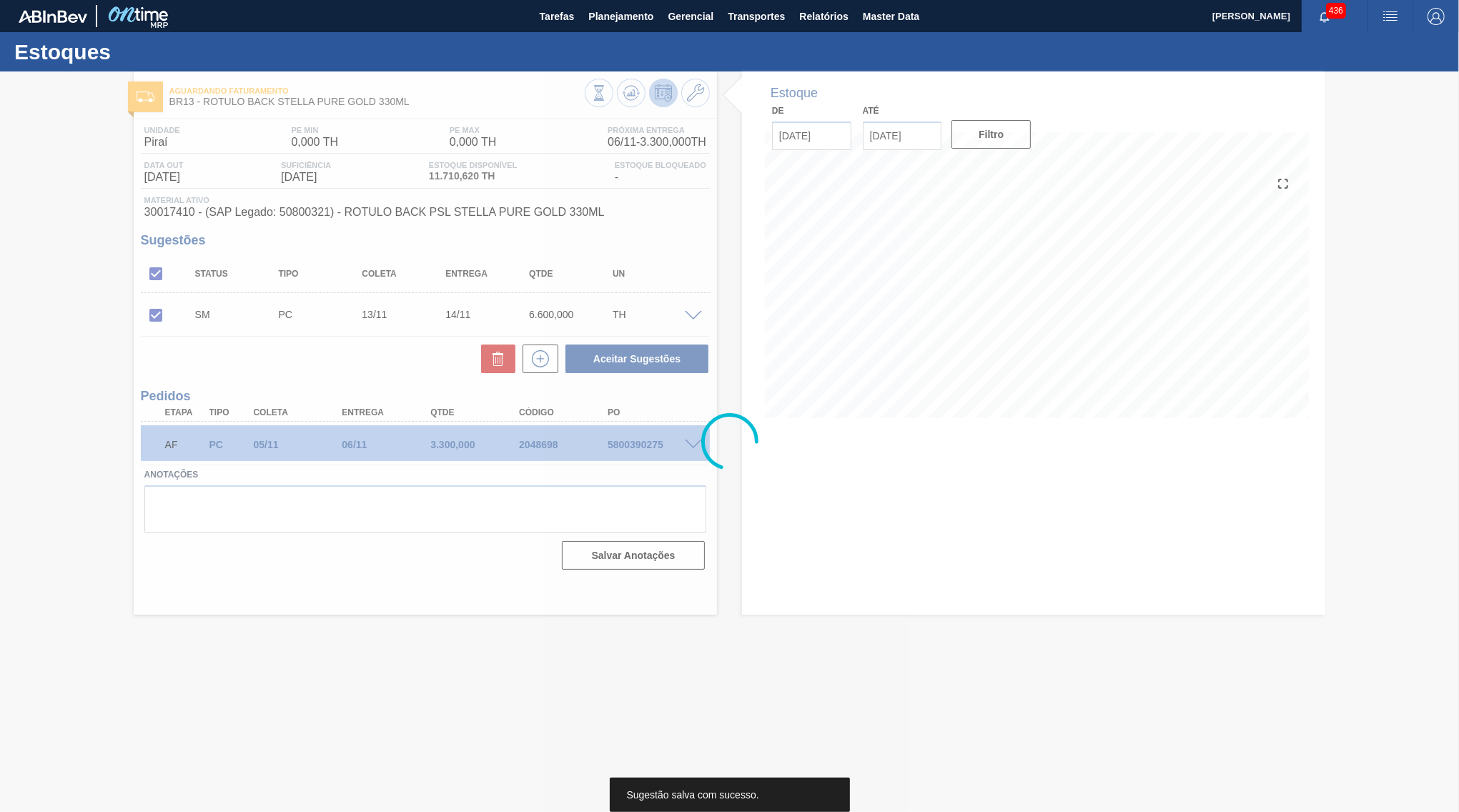
scroll to position [0, 0]
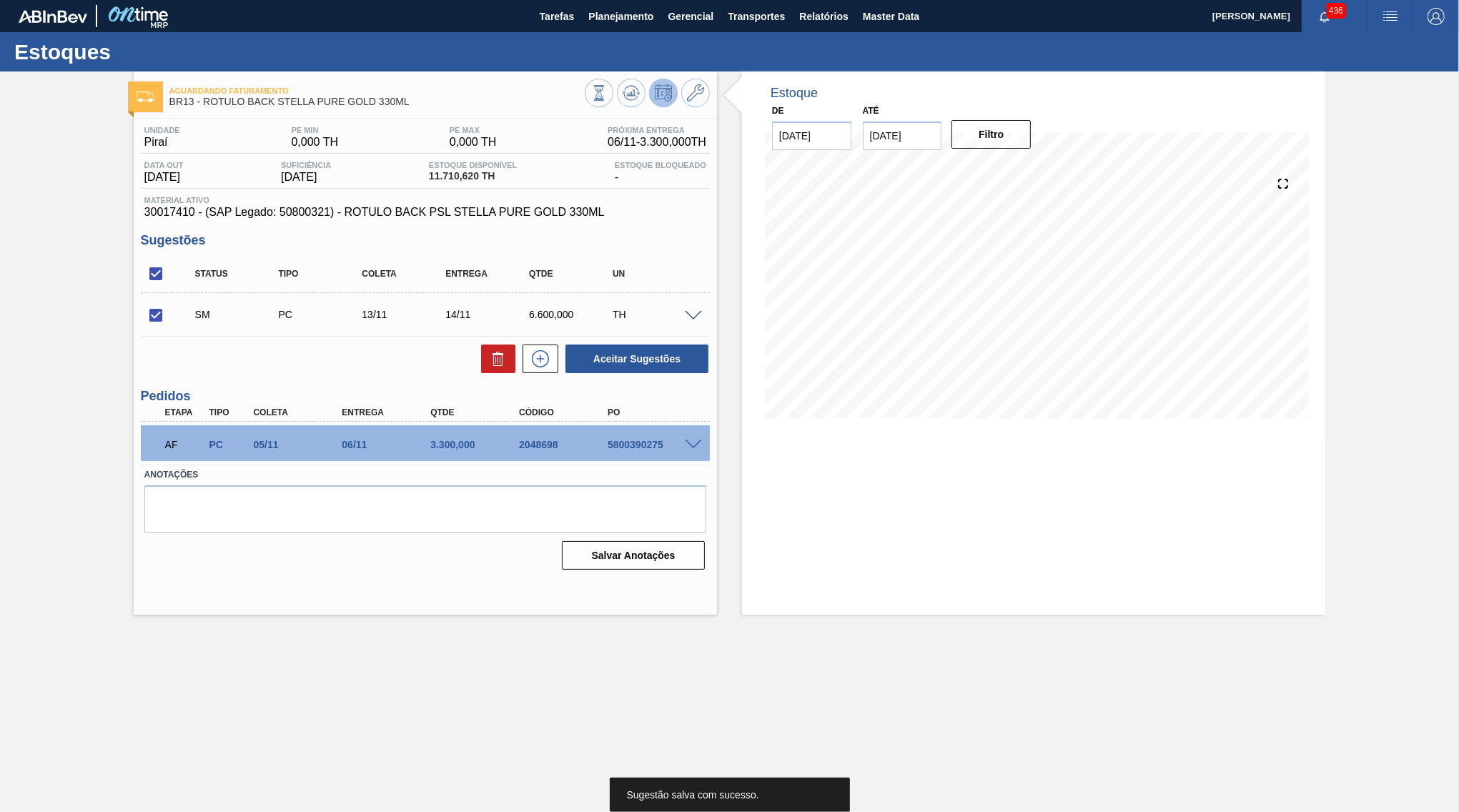
click at [688, 308] on div "SM PC 13/11 14/11 6.600,000 TH" at bounding box center [425, 314] width 569 height 35
click at [697, 313] on span at bounding box center [694, 315] width 18 height 11
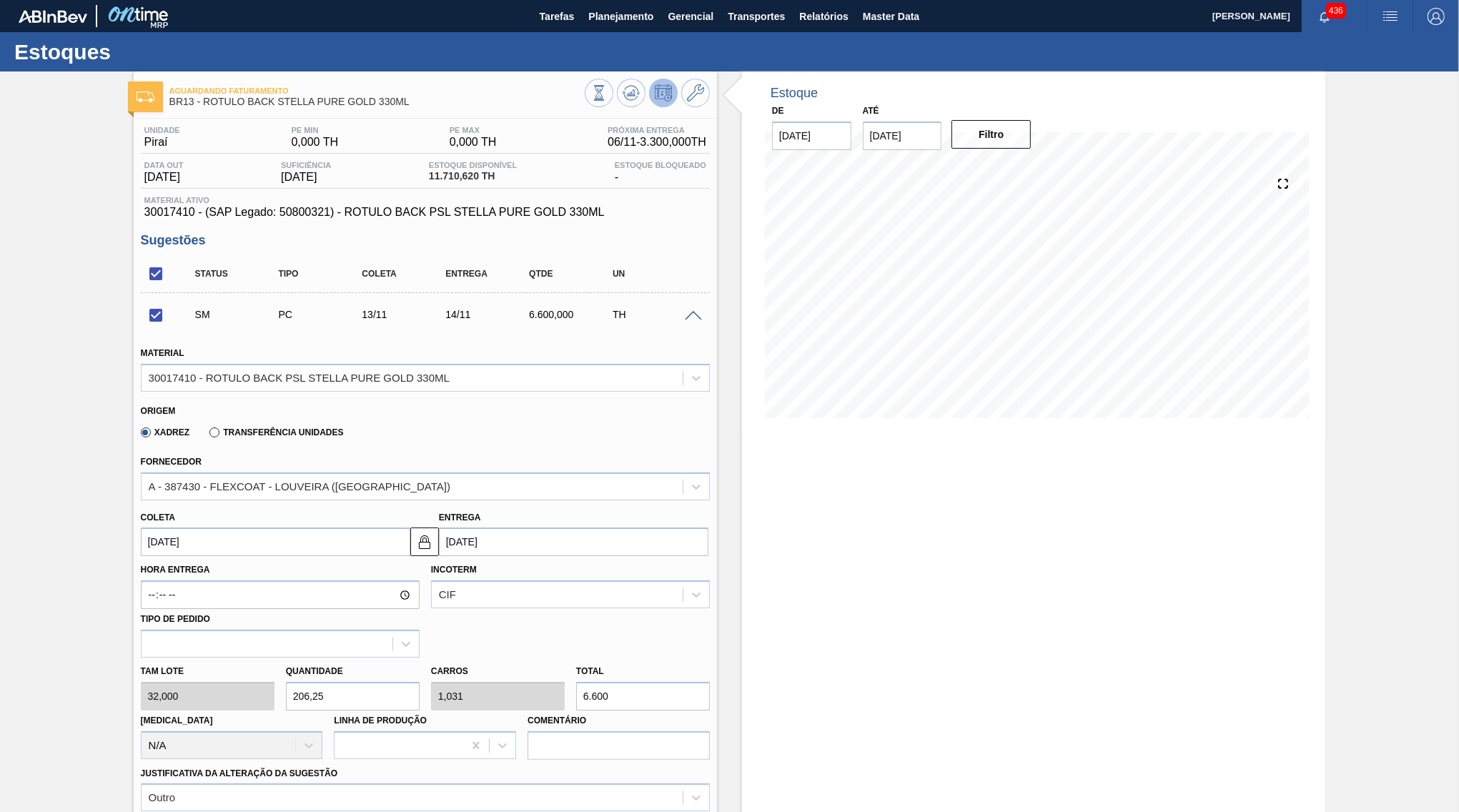
scroll to position [332, 0]
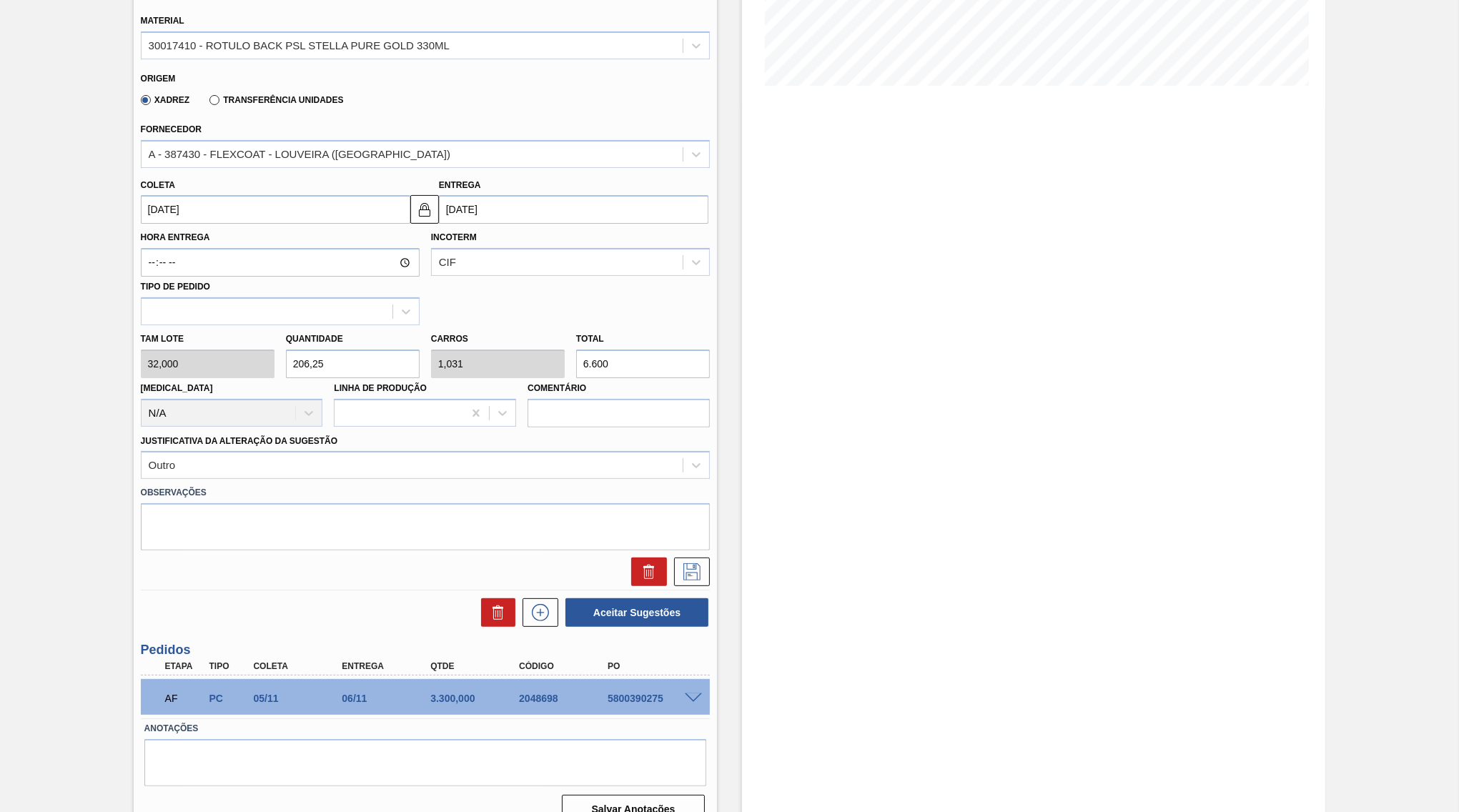
click at [590, 179] on div "Entrega [DATE]" at bounding box center [573, 200] width 269 height 49
click at [615, 195] on input "[DATE]" at bounding box center [573, 209] width 269 height 28
click at [561, 373] on div "28" at bounding box center [571, 383] width 20 height 20
click at [696, 565] on div "SM PC 27/11 28/11 6.600,000 TH Material 30017410 - ROTULO BACK PSL STELLA PURE …" at bounding box center [425, 275] width 569 height 629
click at [694, 564] on icon at bounding box center [691, 570] width 7 height 12
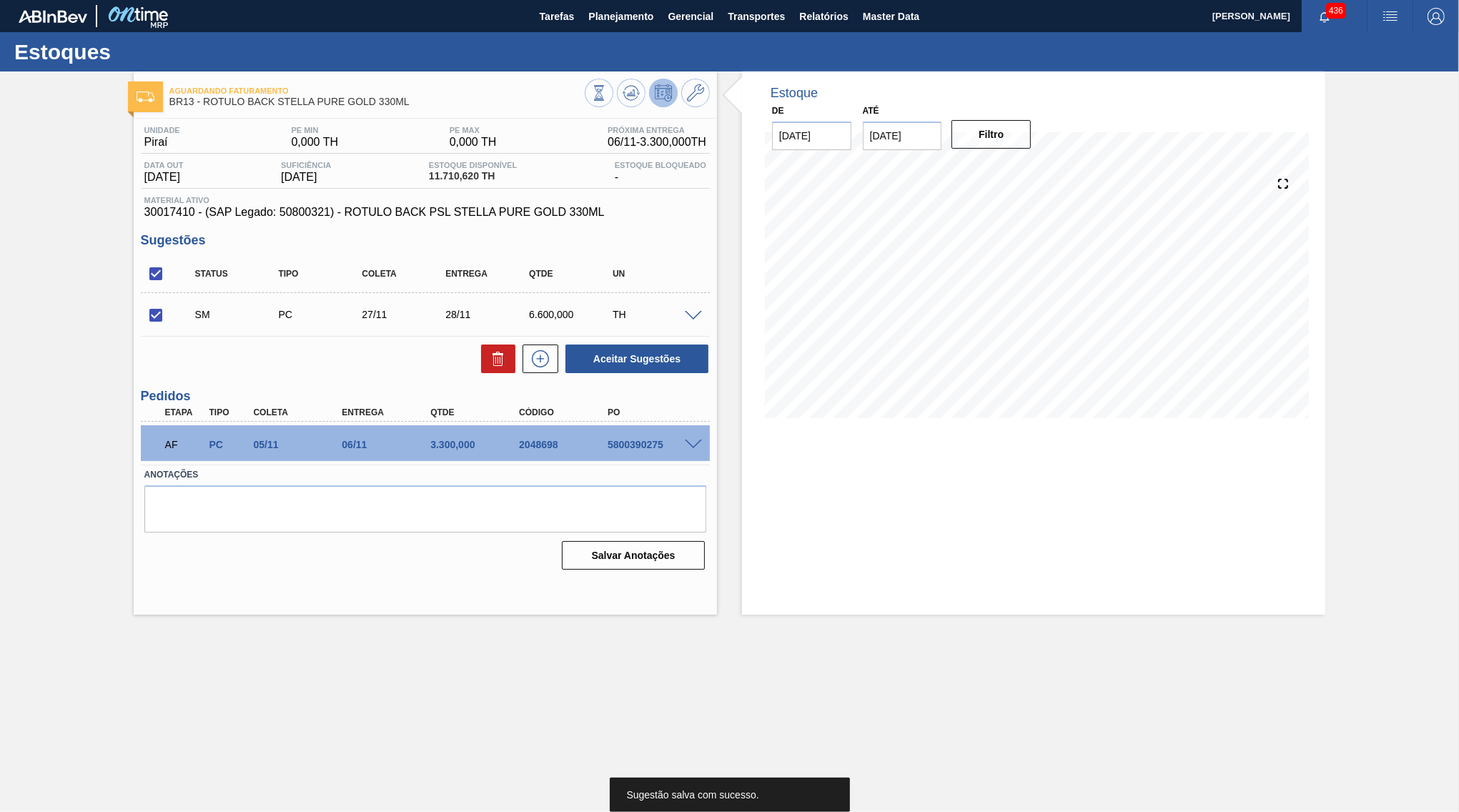
scroll to position [0, 0]
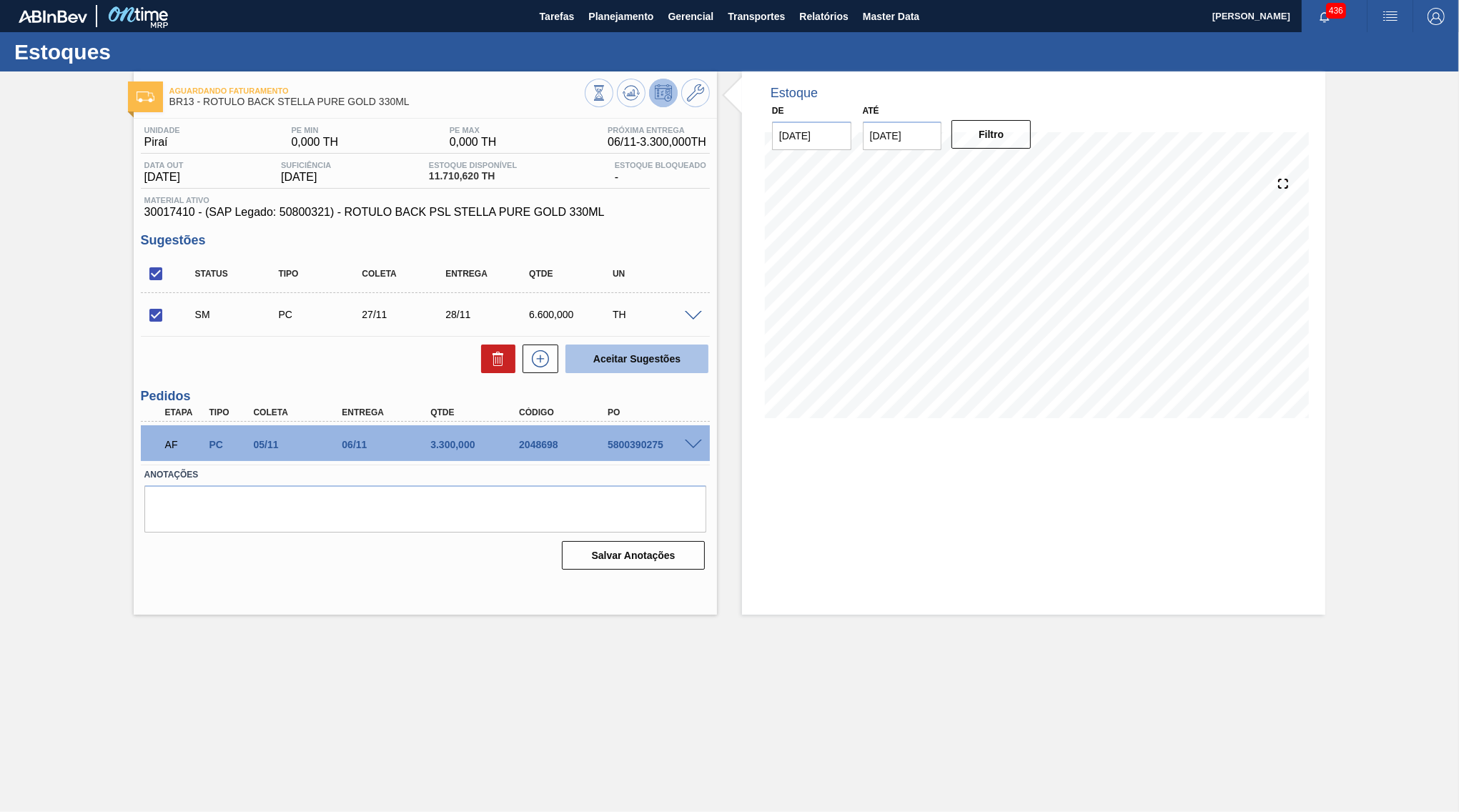
click at [686, 361] on button "Aceitar Sugestões" at bounding box center [637, 358] width 143 height 28
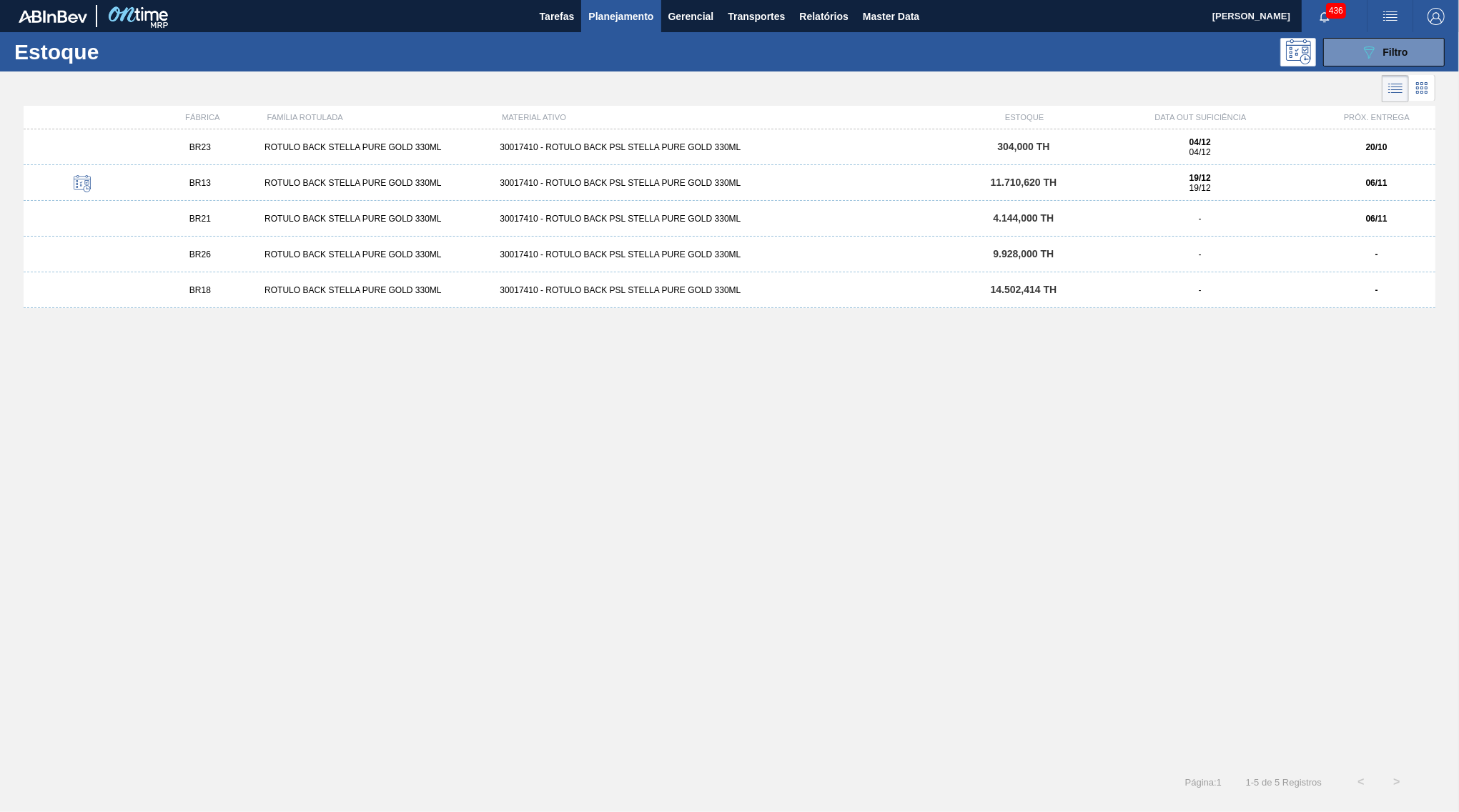
click at [279, 223] on div "ROTULO BACK STELLA PURE GOLD 330ML" at bounding box center [376, 218] width 235 height 10
click at [334, 257] on div "ROTULO BACK STELLA PURE GOLD 330ML" at bounding box center [376, 255] width 235 height 10
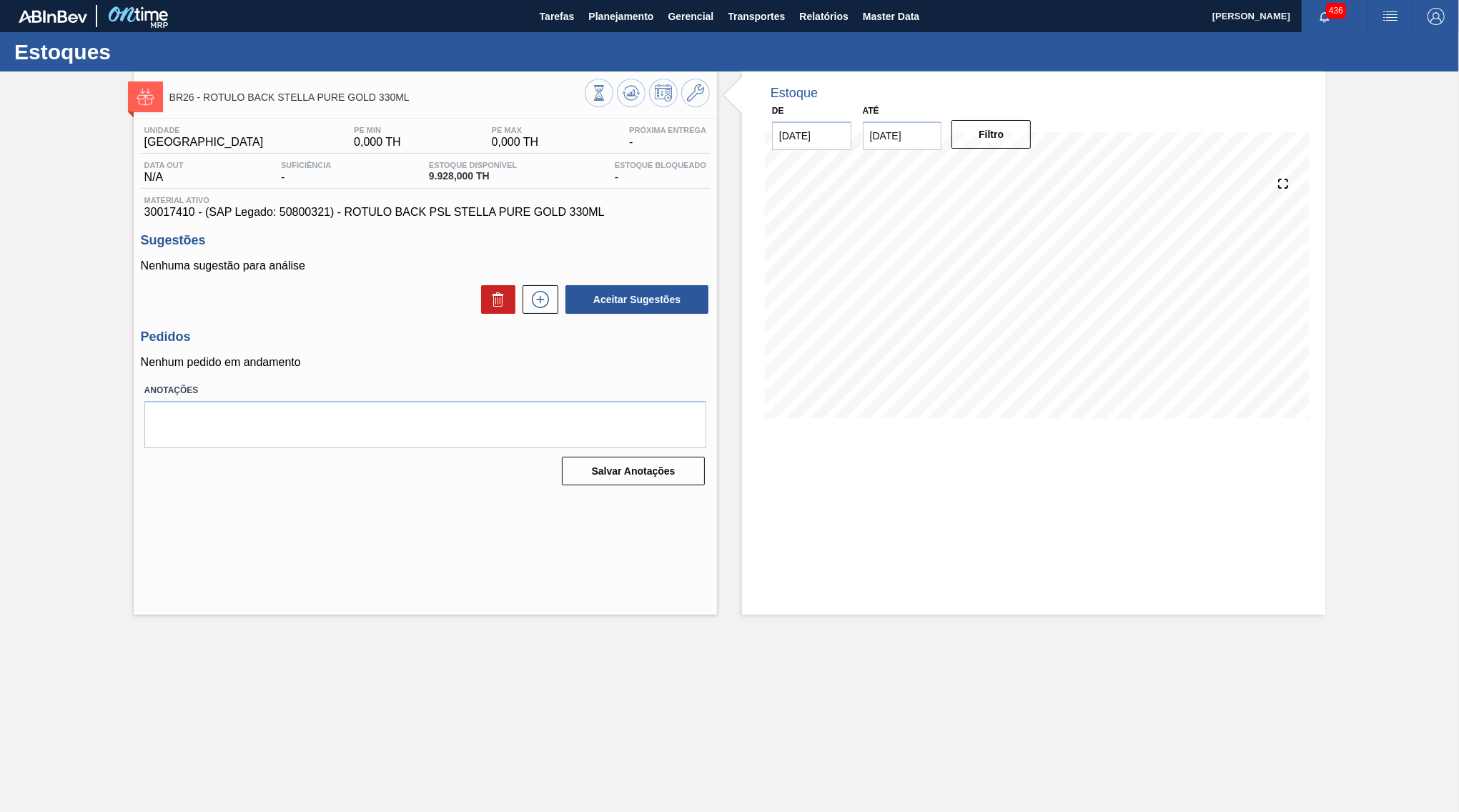
click at [635, 33] on div "Estoques" at bounding box center [729, 52] width 1459 height 39
click at [630, 23] on span "Planejamento" at bounding box center [620, 17] width 65 height 18
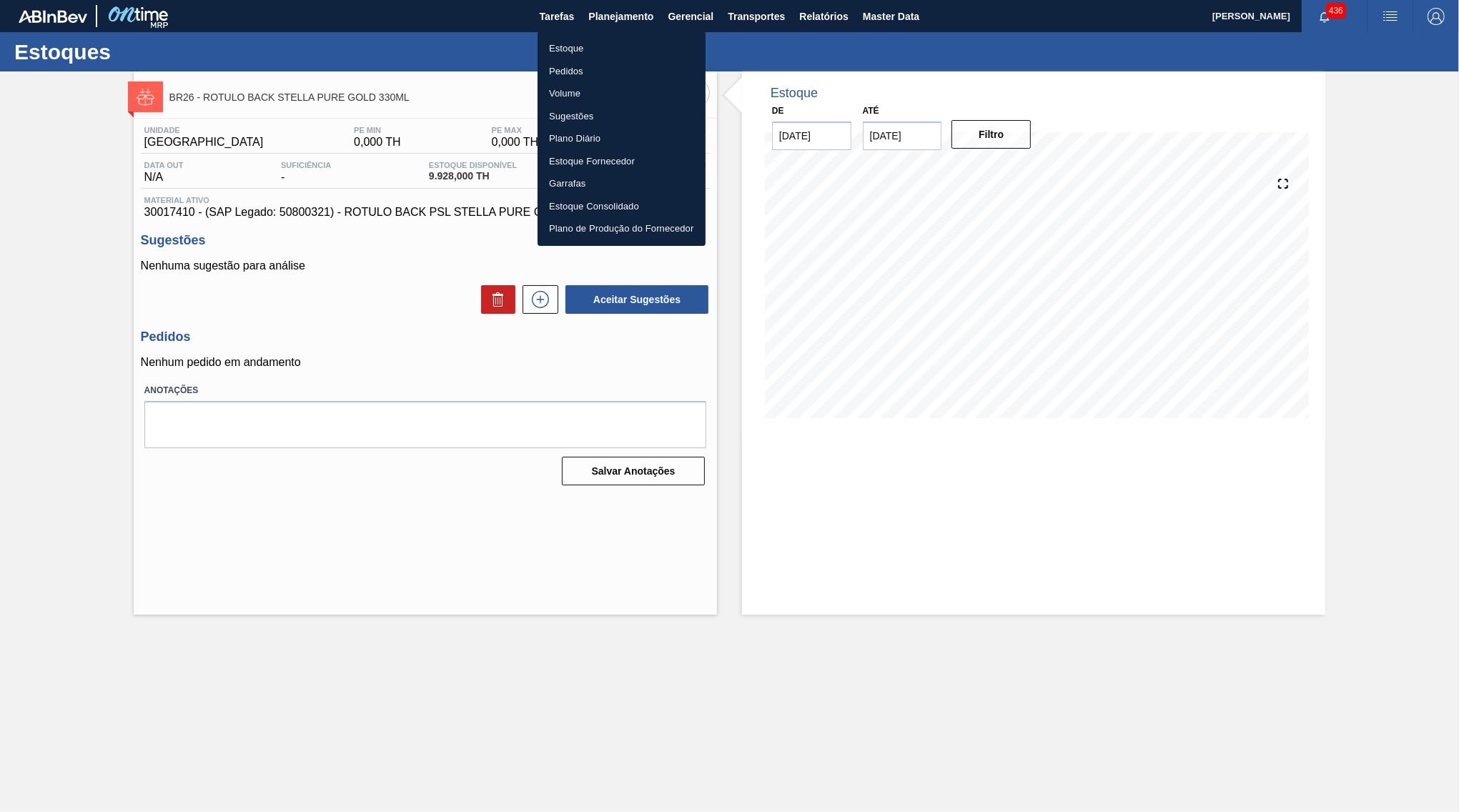
click at [569, 49] on li "Estoque" at bounding box center [621, 48] width 168 height 23
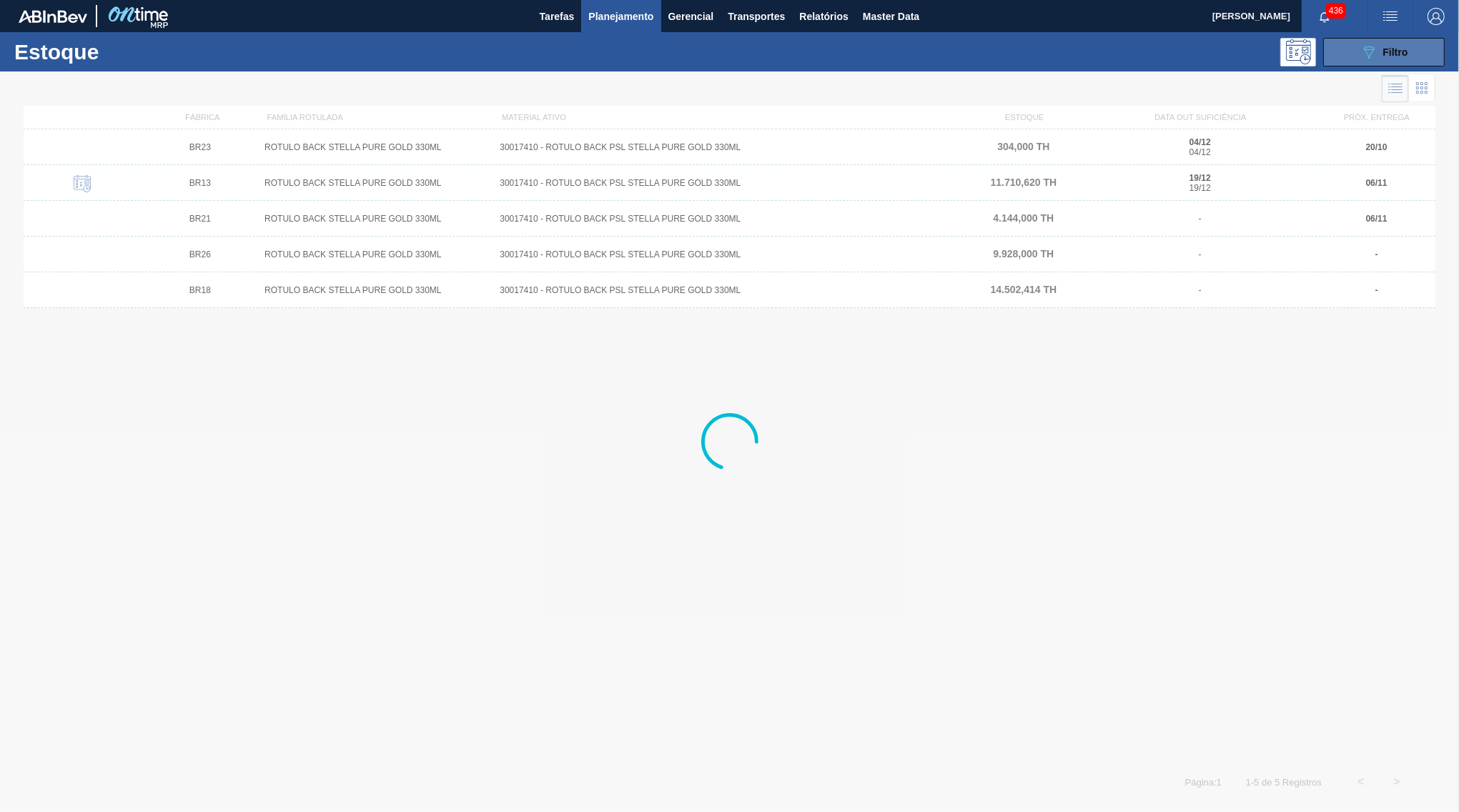
click at [1390, 38] on button "089F7B8B-B2A5-4AFE-B5C0-19BA573D28AC Filtro" at bounding box center [1384, 52] width 122 height 28
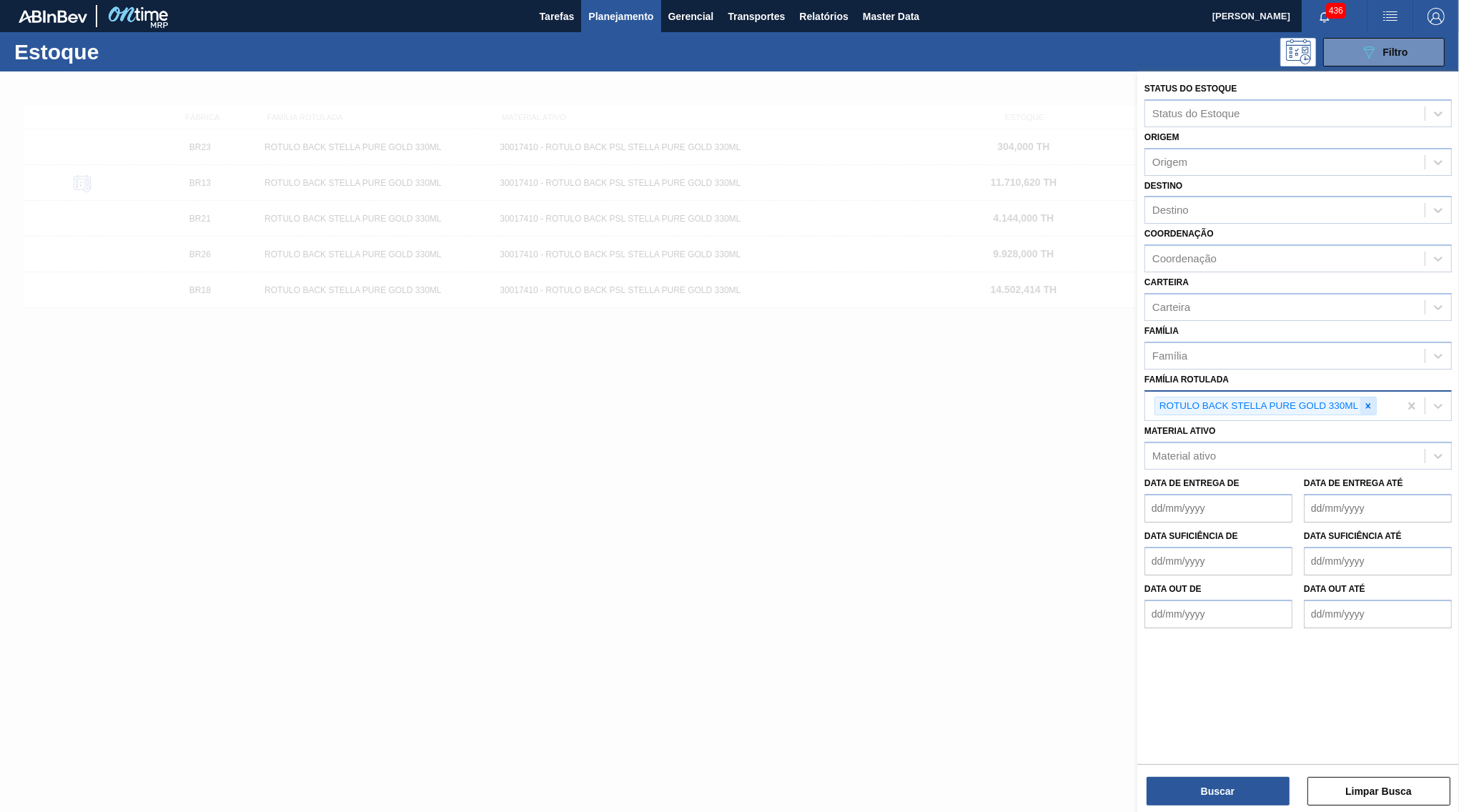
click at [1372, 401] on icon at bounding box center [1368, 406] width 10 height 10
paste Rotulada "ROTULO FRONT STELLA PURE GOLD 330ML"
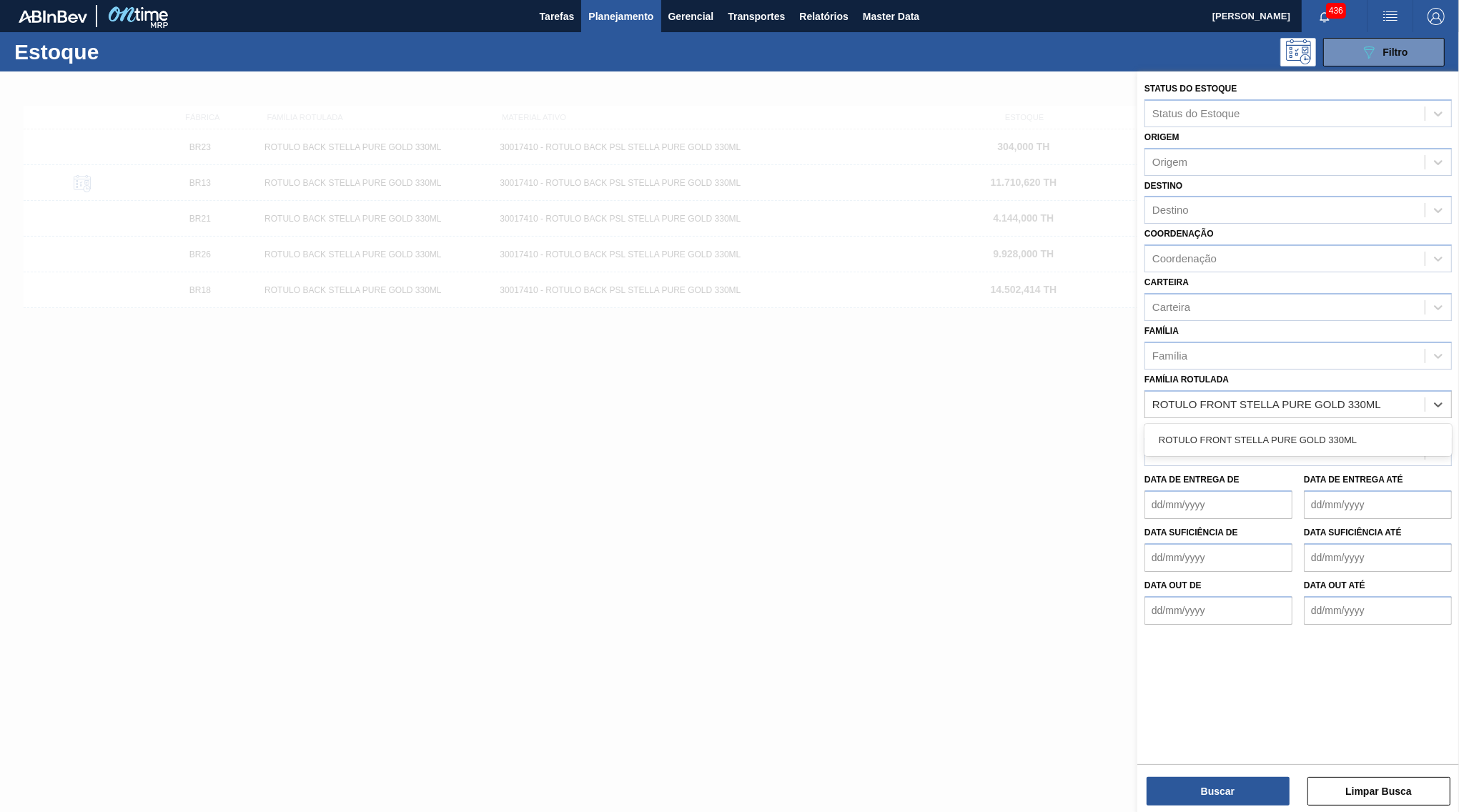
drag, startPoint x: 1305, startPoint y: 413, endPoint x: 1264, endPoint y: 598, distance: 189.5
click at [1305, 426] on div "ROTULO FRONT STELLA PURE GOLD 330ML" at bounding box center [1298, 439] width 308 height 26
click at [1251, 762] on div "Status do Estoque Status do Estoque Origem Origem Destino Destino Coordenação C…" at bounding box center [1298, 443] width 321 height 743
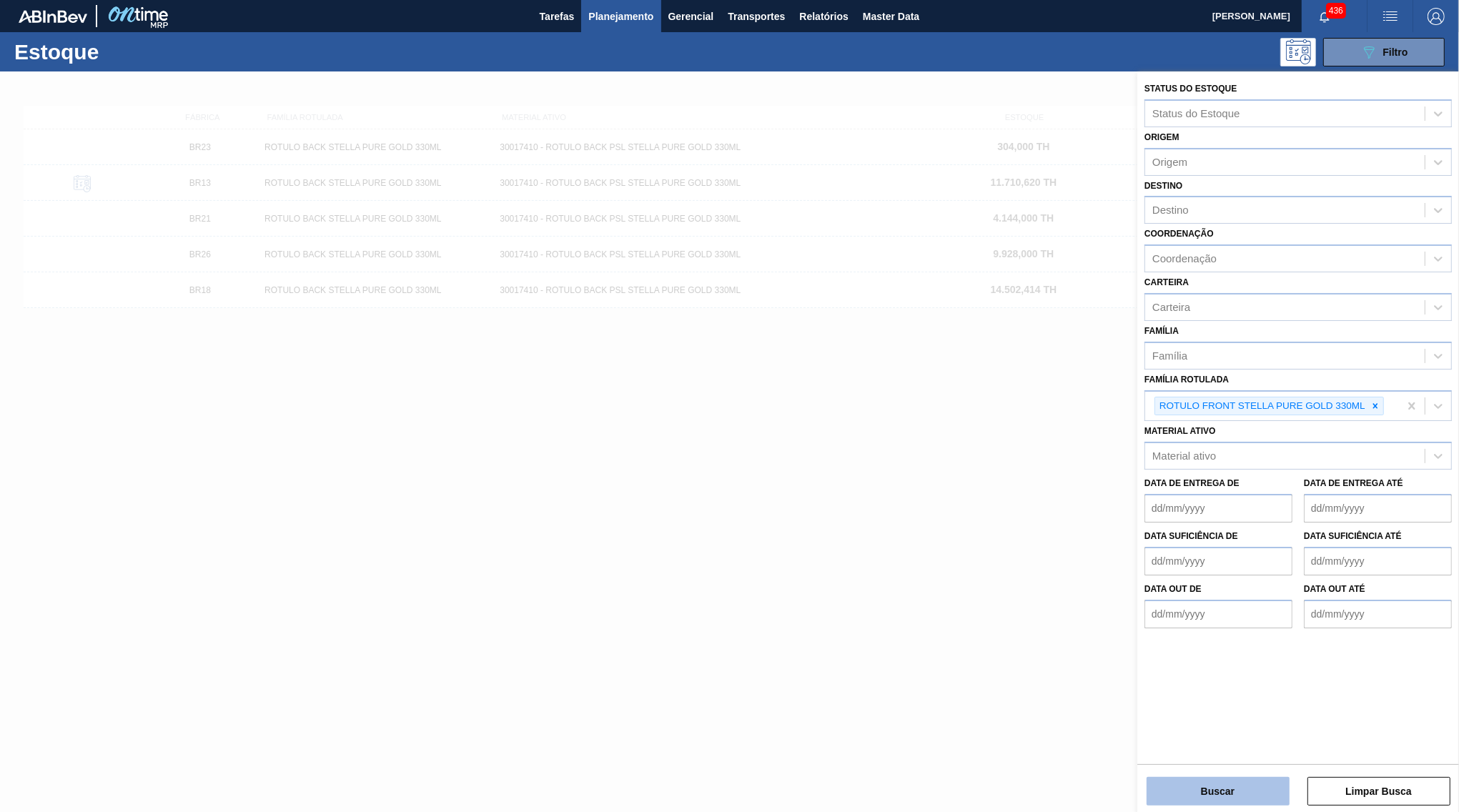
click at [1250, 794] on button "Buscar" at bounding box center [1218, 790] width 143 height 28
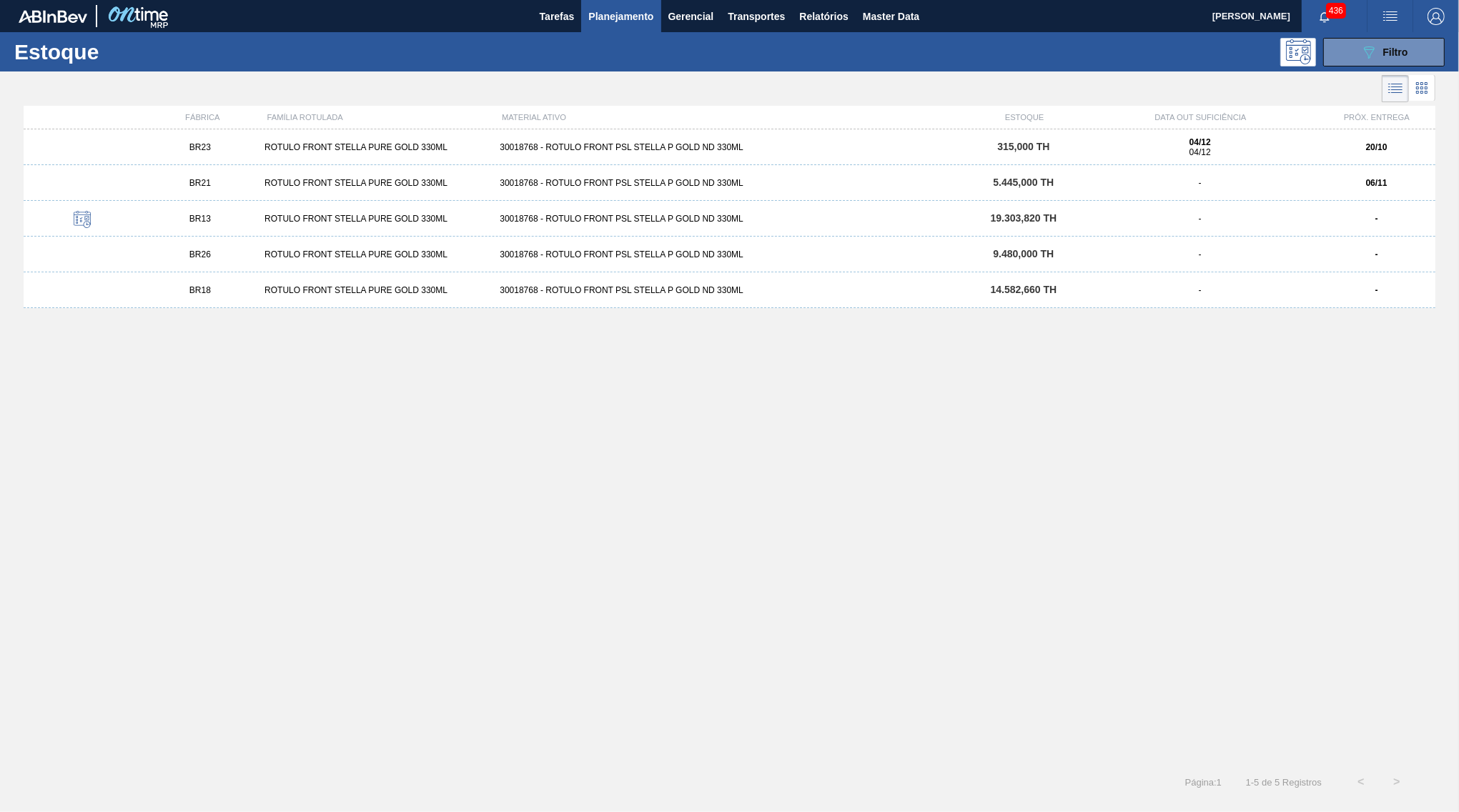
click at [1009, 159] on div "BR23 ROTULO FRONT STELLA PURE GOLD 330ML 30018768 - ROTULO FRONT PSL STELLA P G…" at bounding box center [729, 147] width 1412 height 35
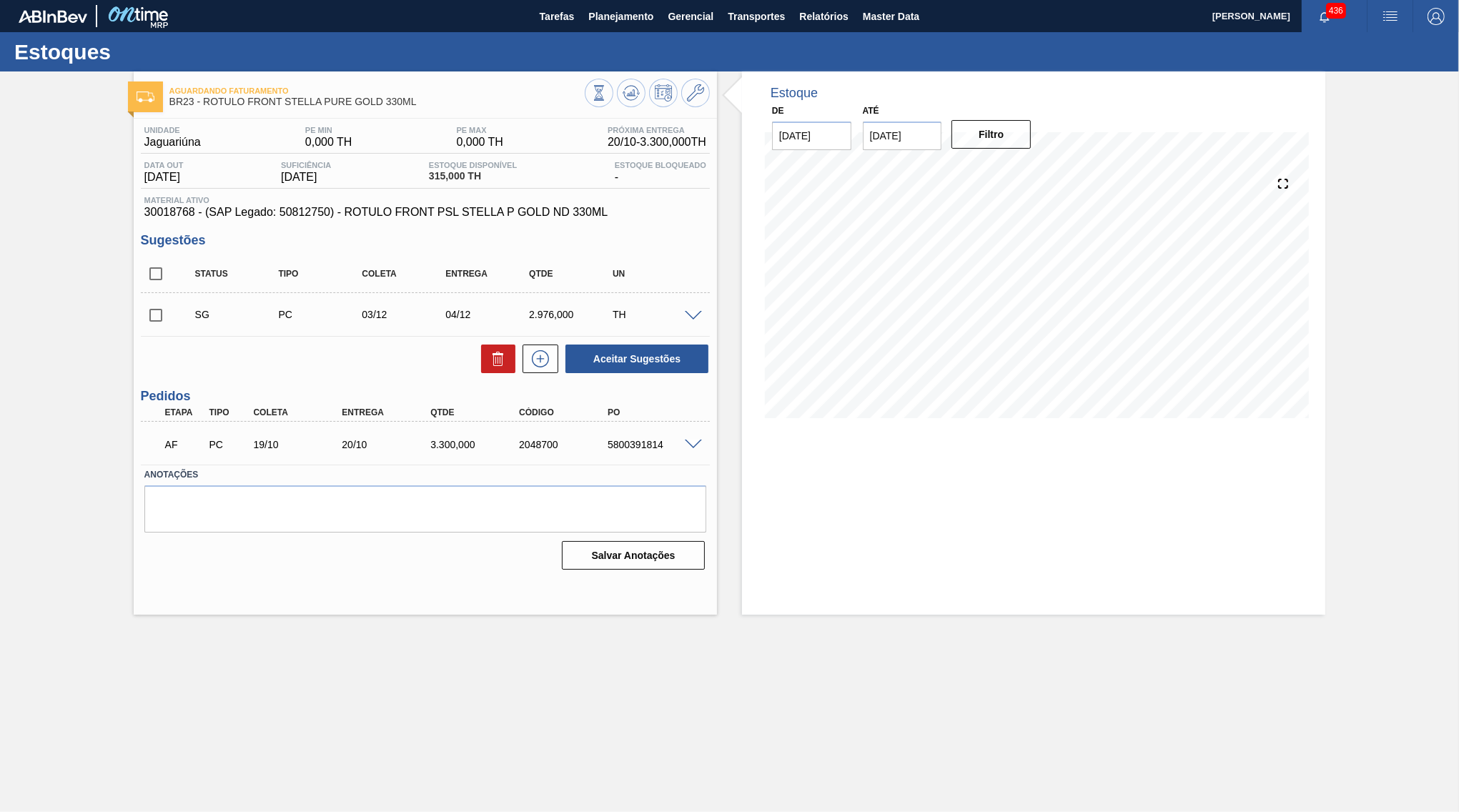
click at [686, 315] on span at bounding box center [694, 315] width 18 height 11
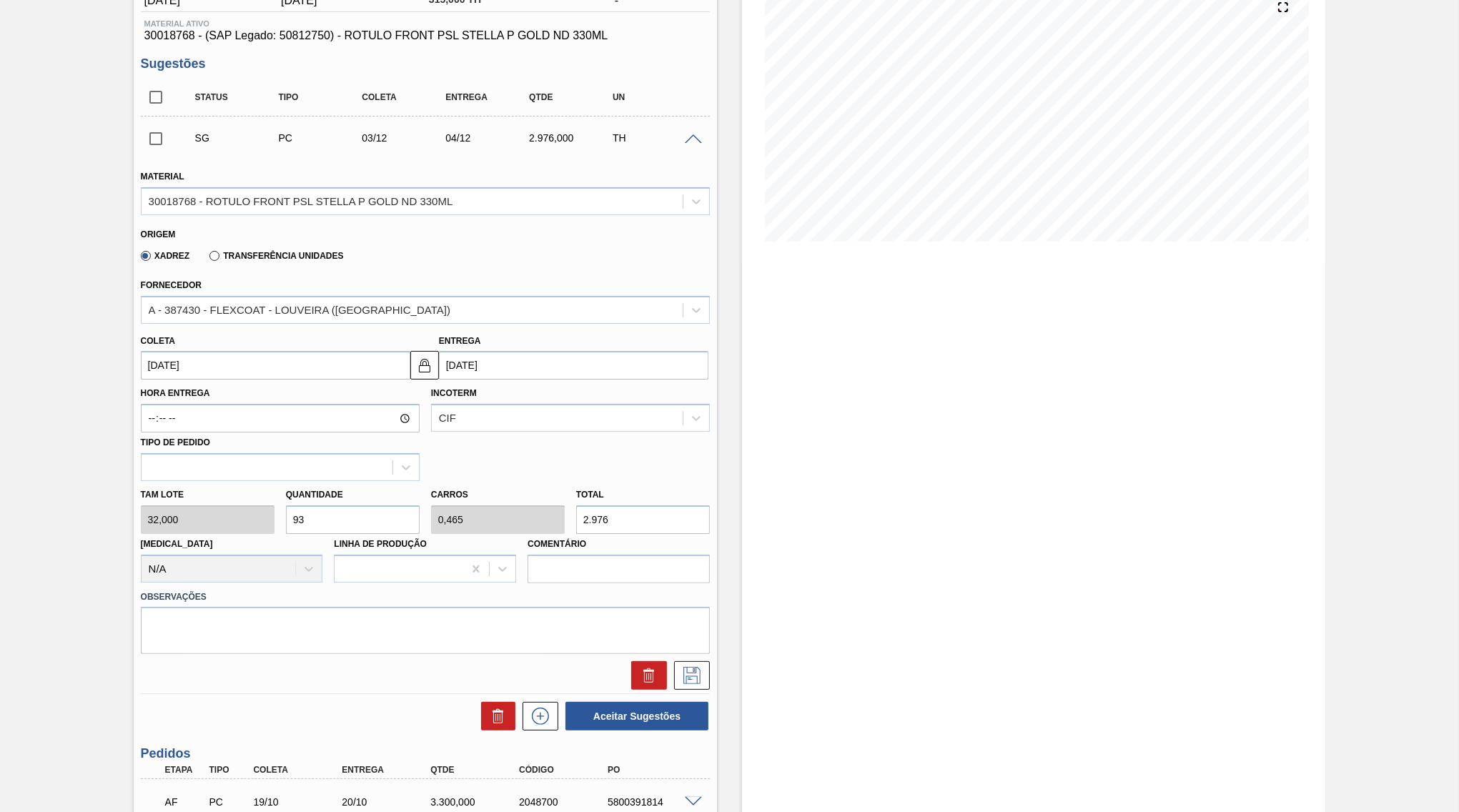
scroll to position [207, 0]
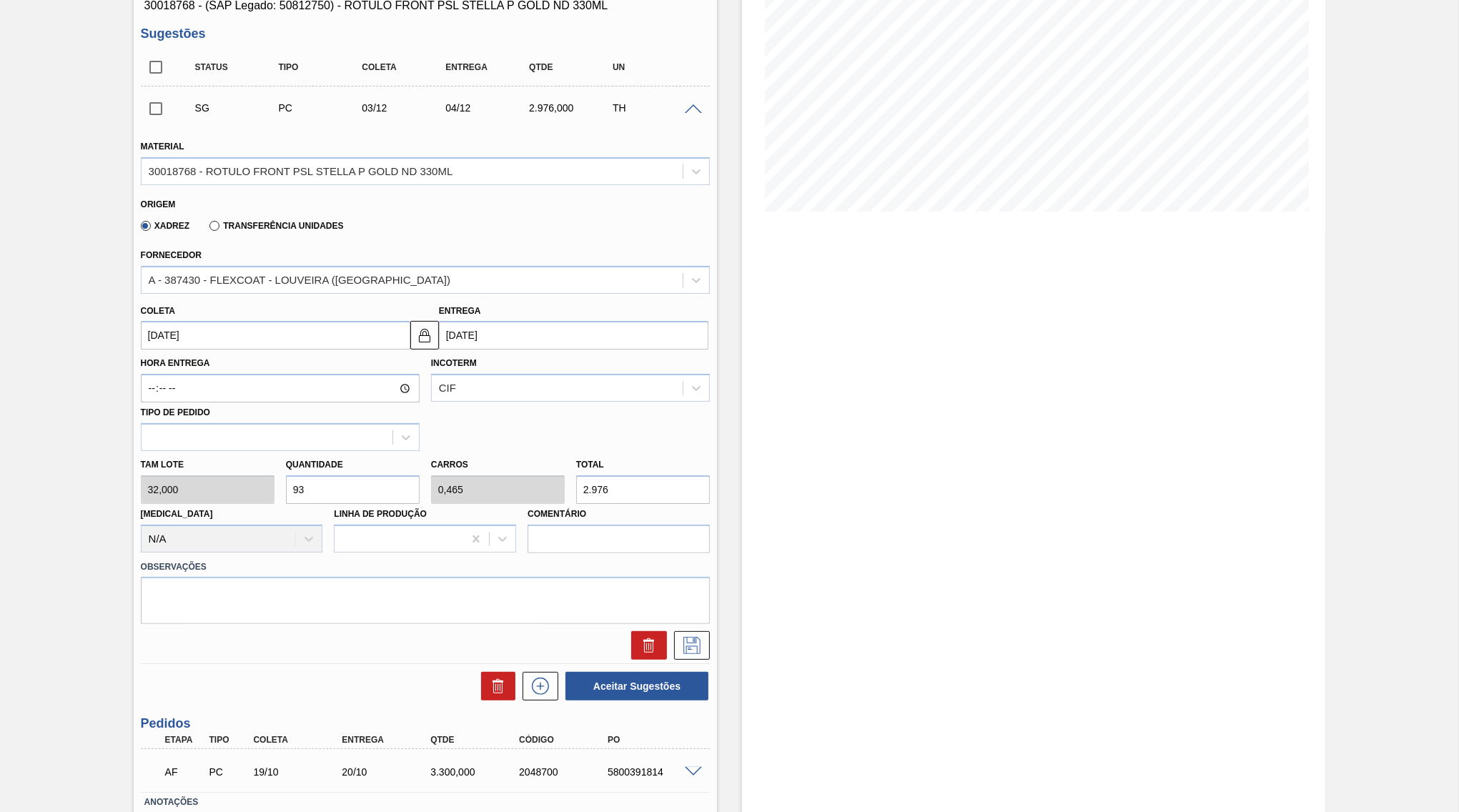
drag, startPoint x: 652, startPoint y: 454, endPoint x: 591, endPoint y: 478, distance: 65.6
click at [588, 475] on div "Total 2.976" at bounding box center [643, 479] width 133 height 49
drag, startPoint x: 604, startPoint y: 487, endPoint x: 535, endPoint y: 478, distance: 69.6
click at [576, 478] on input "2.976" at bounding box center [643, 489] width 133 height 28
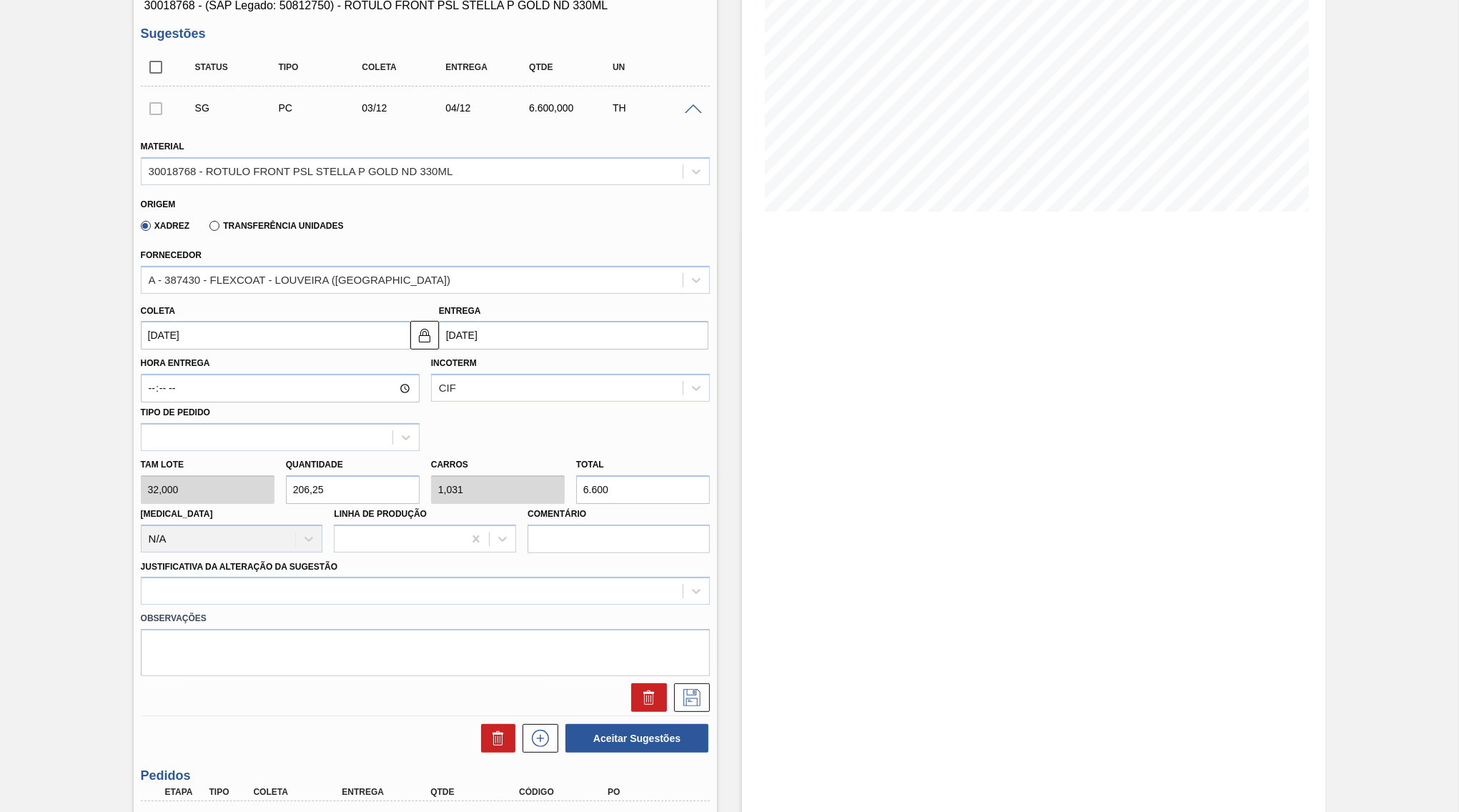
click at [501, 308] on div "Entrega [DATE]" at bounding box center [573, 325] width 269 height 49
click at [498, 334] on input "[DATE]" at bounding box center [573, 335] width 269 height 28
click at [448, 364] on button "Previous Month" at bounding box center [452, 369] width 10 height 10
click at [561, 453] on div "14" at bounding box center [571, 462] width 20 height 20
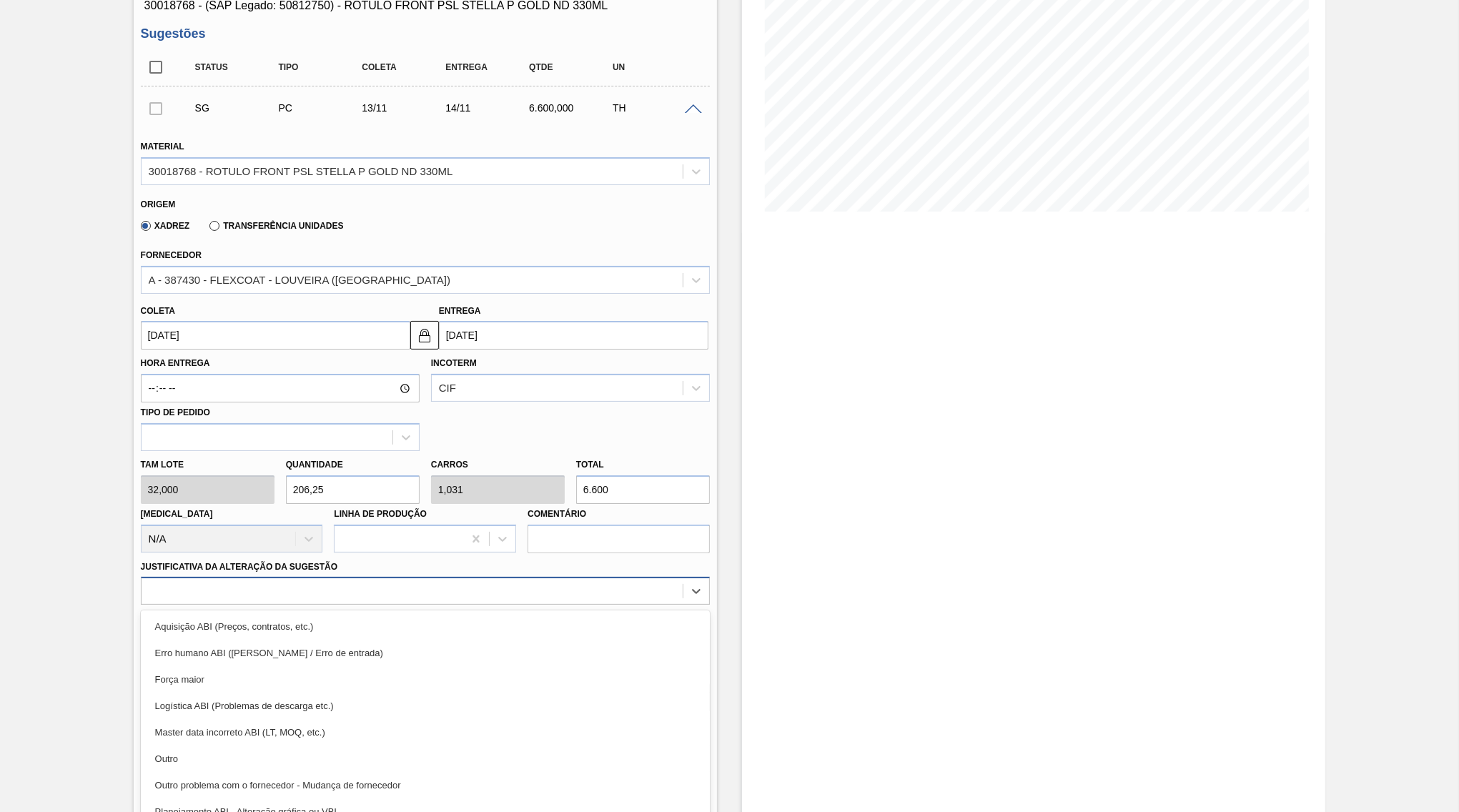
click at [498, 581] on div at bounding box center [412, 591] width 541 height 21
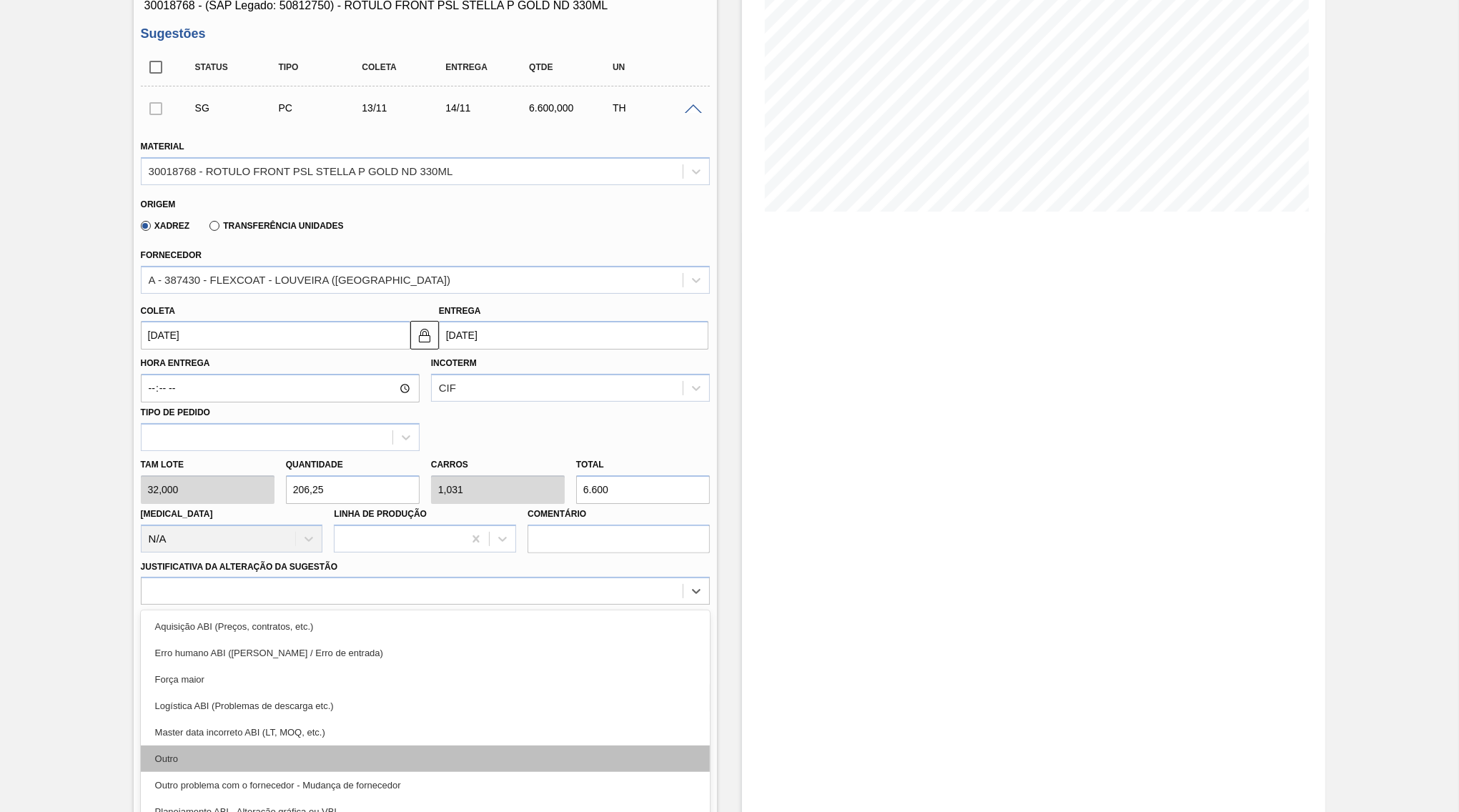
click at [425, 745] on div "Outro" at bounding box center [425, 758] width 569 height 26
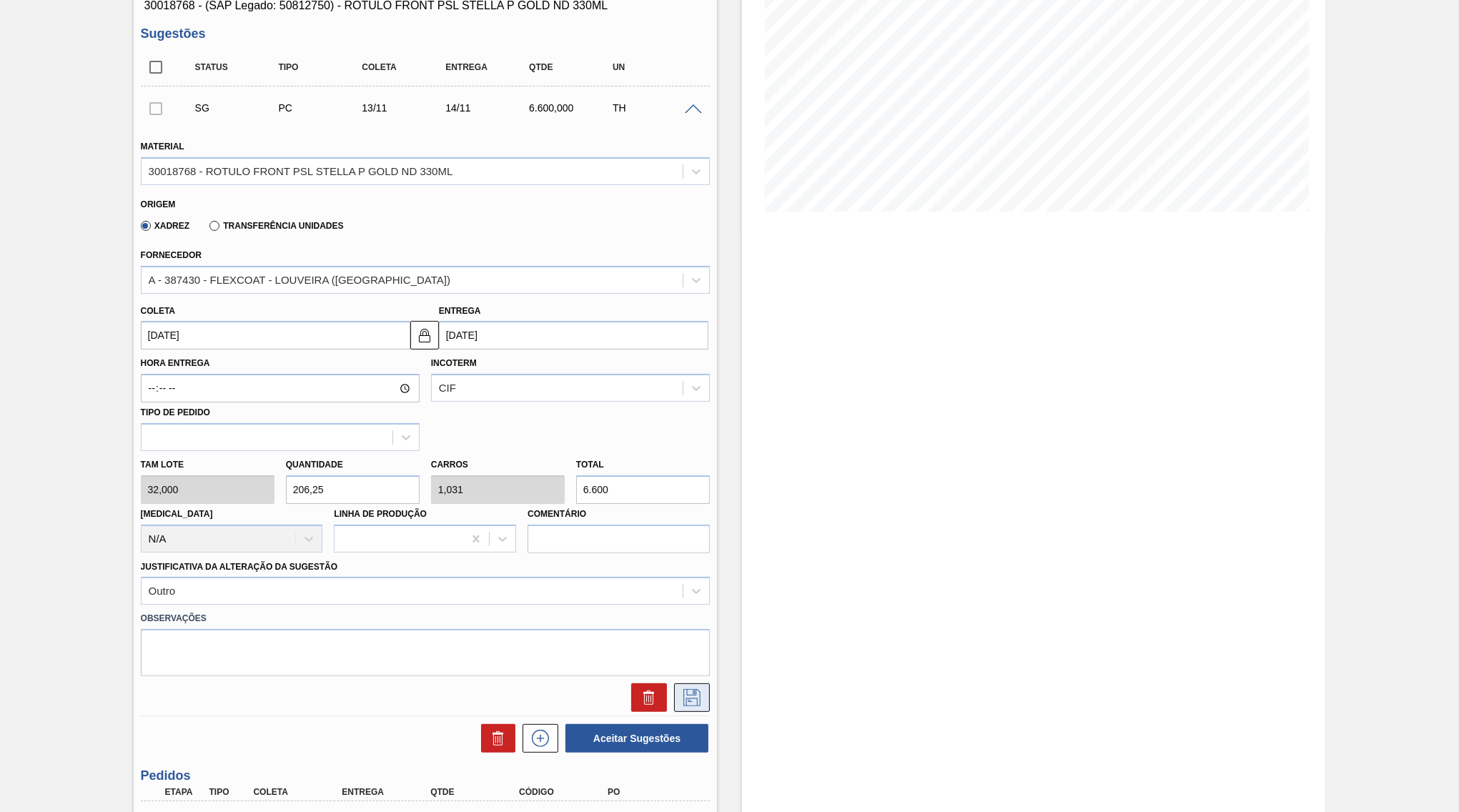
click at [700, 683] on button at bounding box center [692, 696] width 35 height 28
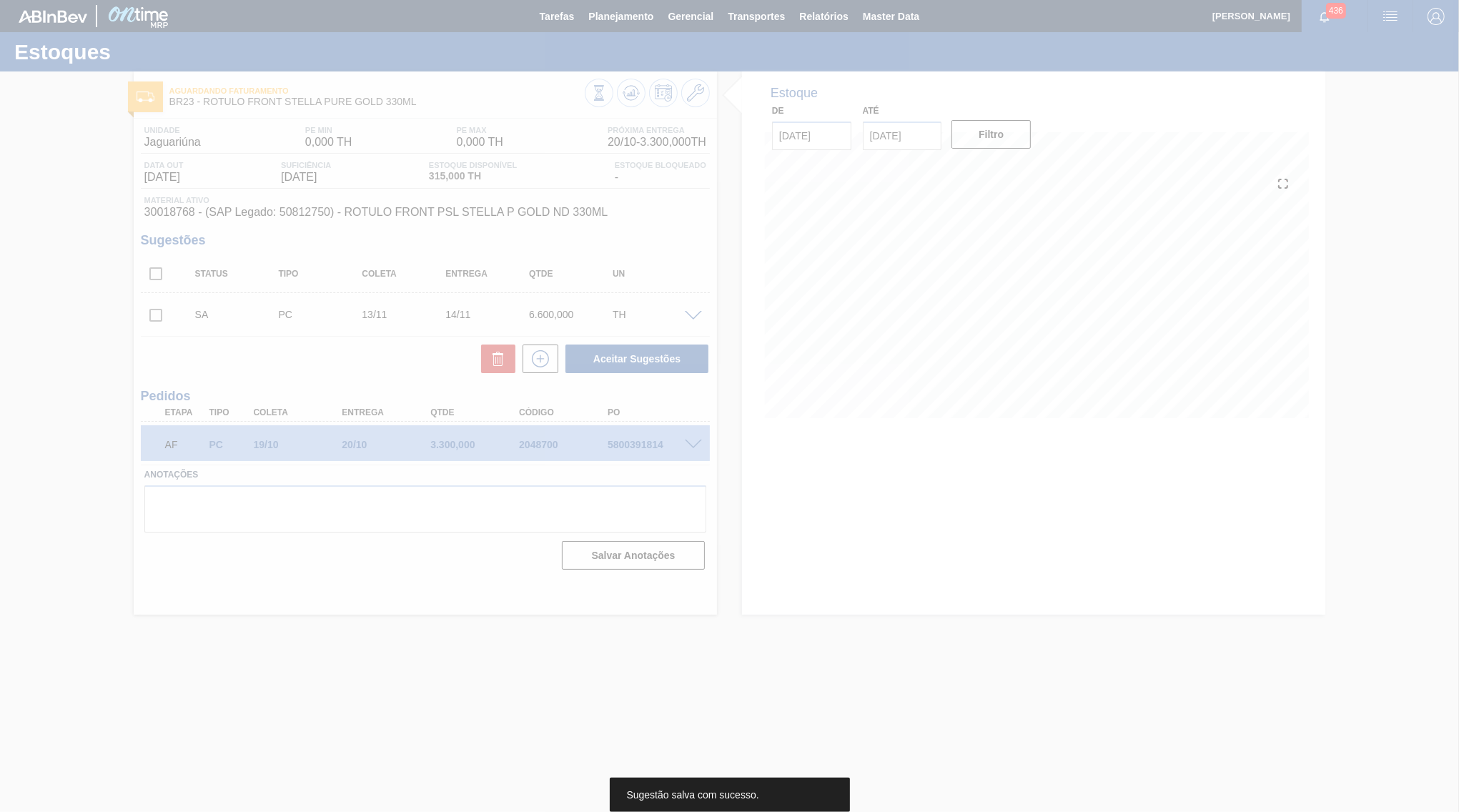
scroll to position [0, 0]
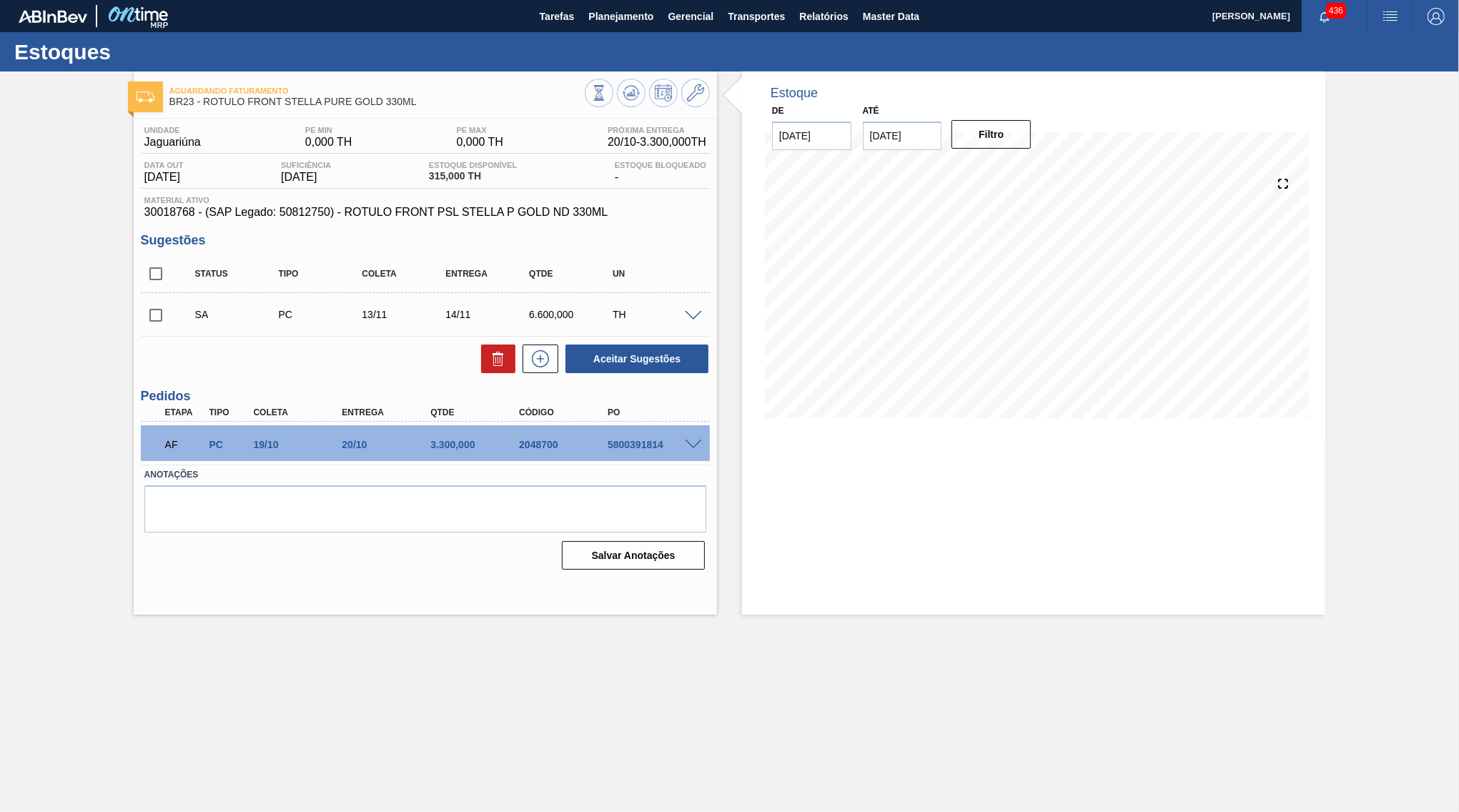
click at [157, 313] on input "checkbox" at bounding box center [156, 314] width 30 height 30
click at [584, 366] on button "Aceitar Sugestões" at bounding box center [637, 358] width 143 height 28
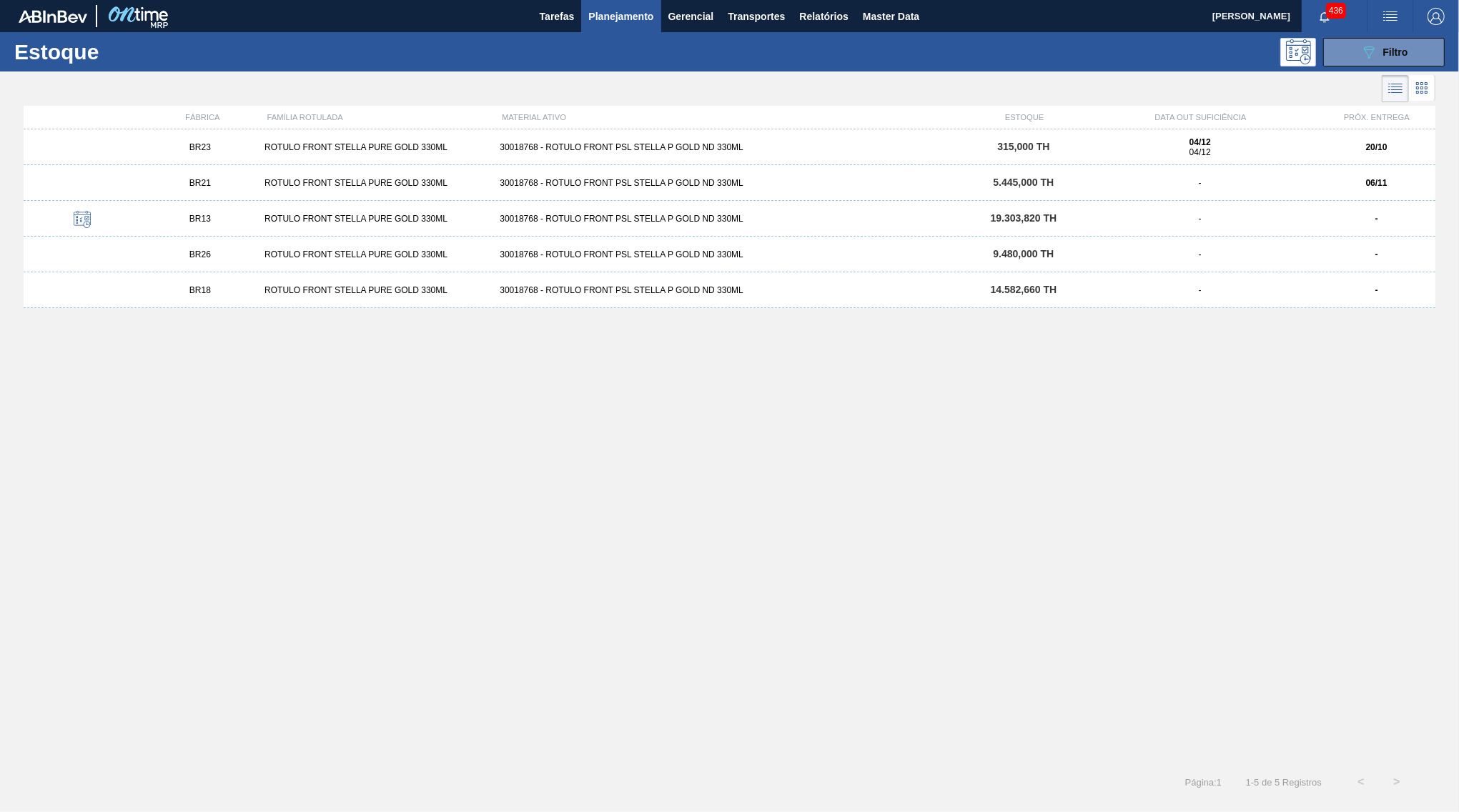
click at [289, 186] on div "ROTULO FRONT STELLA PURE GOLD 330ML" at bounding box center [376, 183] width 235 height 10
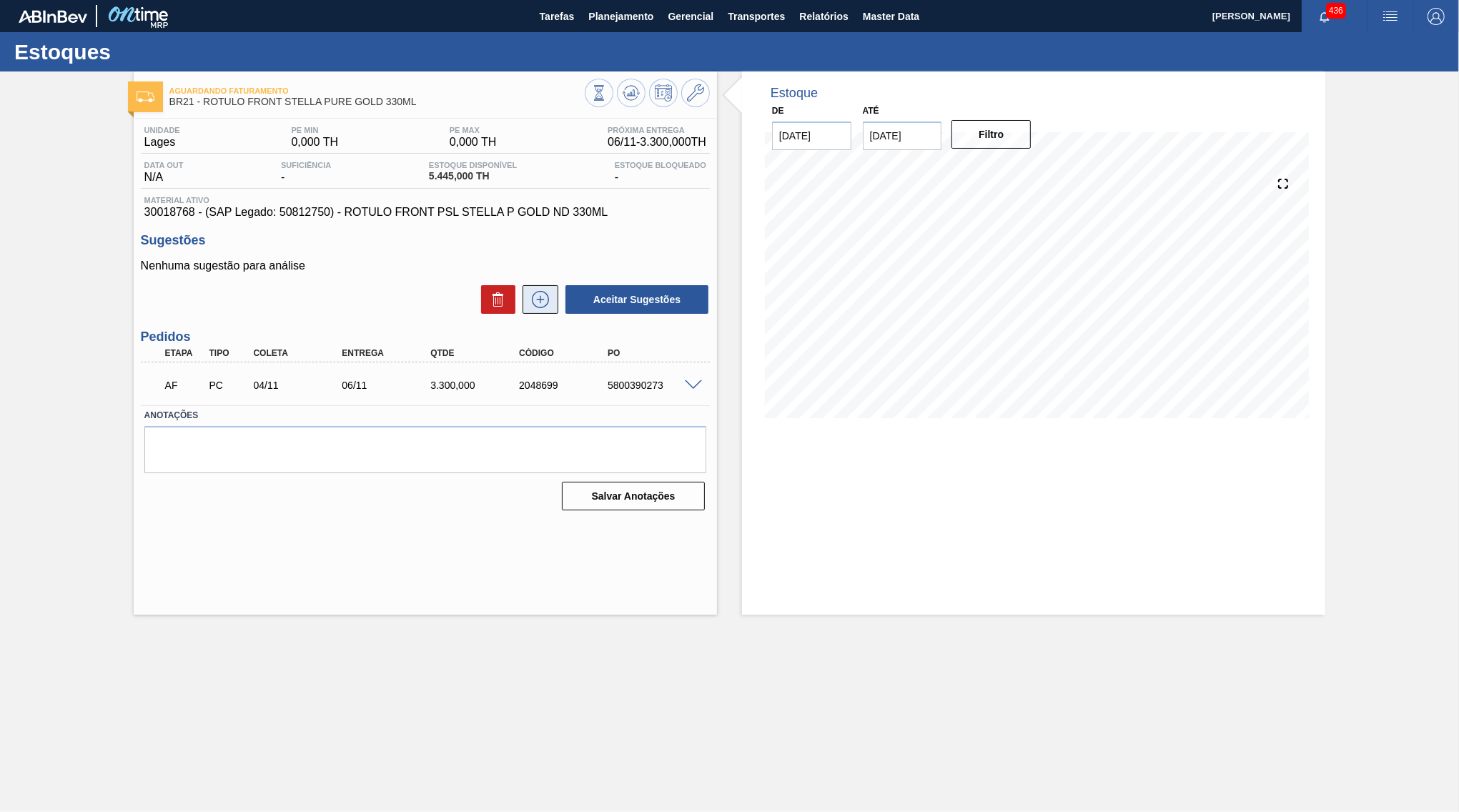
click at [539, 303] on icon at bounding box center [540, 300] width 23 height 18
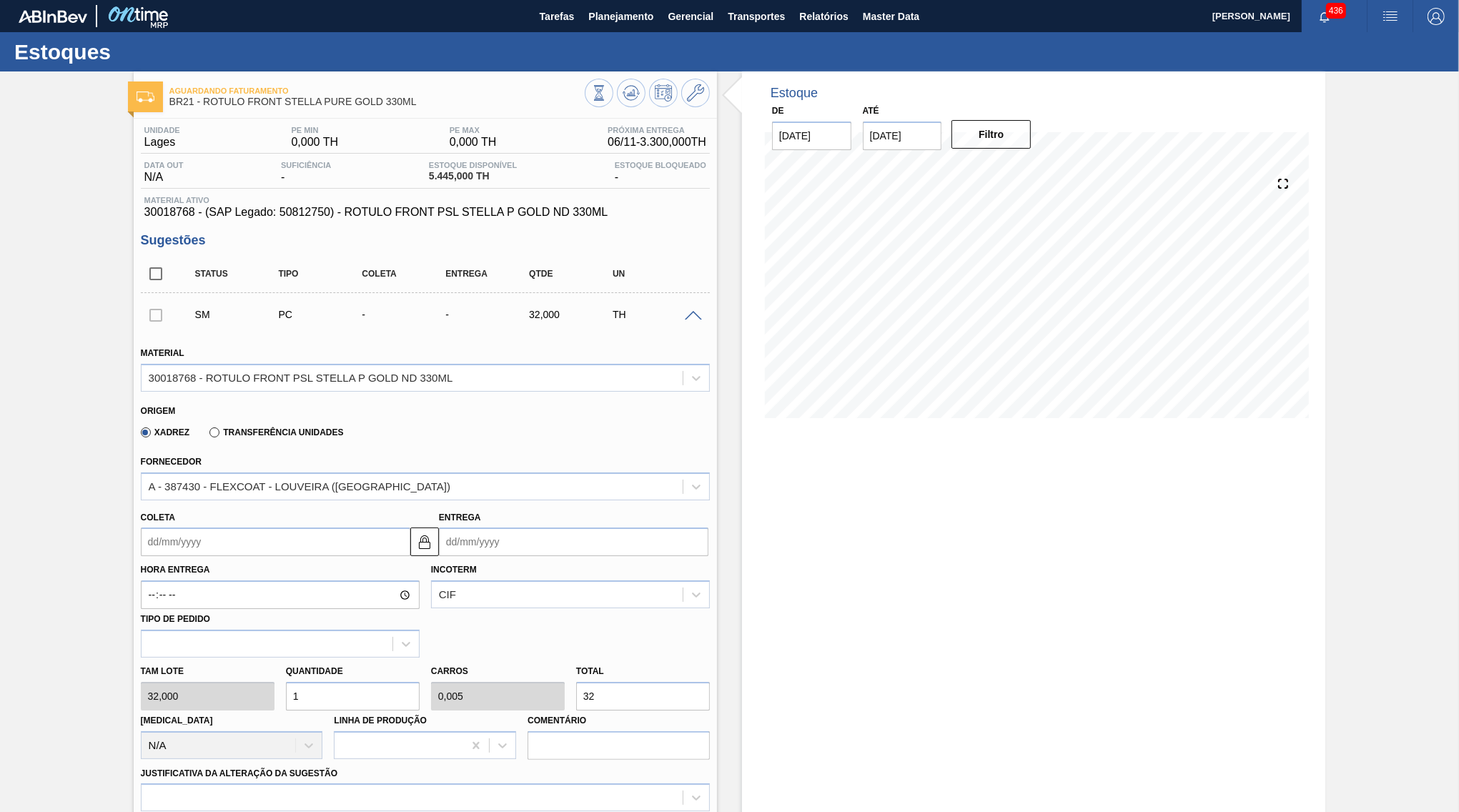
click at [532, 537] on input "Entrega" at bounding box center [573, 541] width 269 height 28
click at [594, 571] on button "Next Month" at bounding box center [599, 576] width 10 height 10
click at [561, 659] on div "14" at bounding box center [571, 669] width 20 height 20
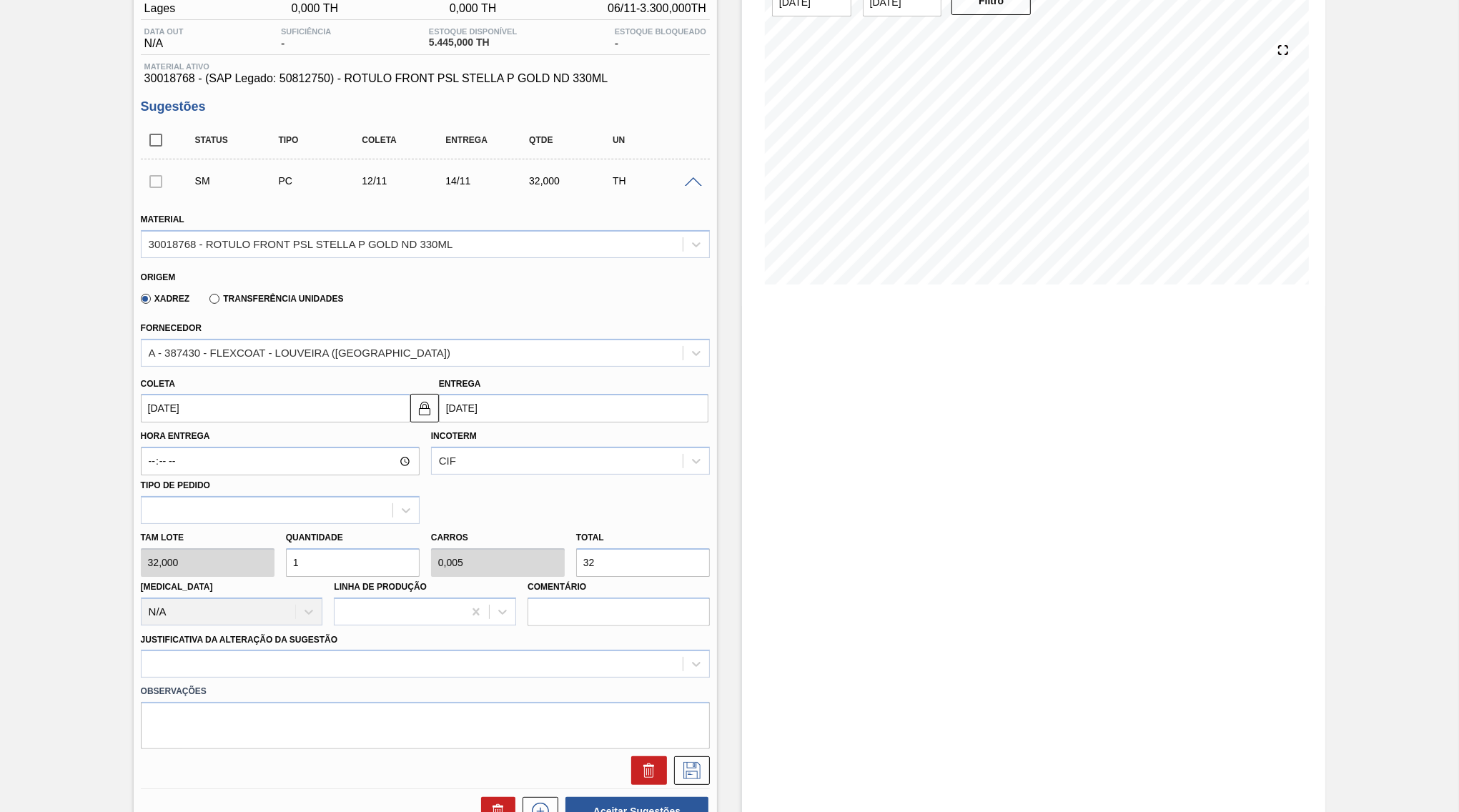
scroll to position [138, 0]
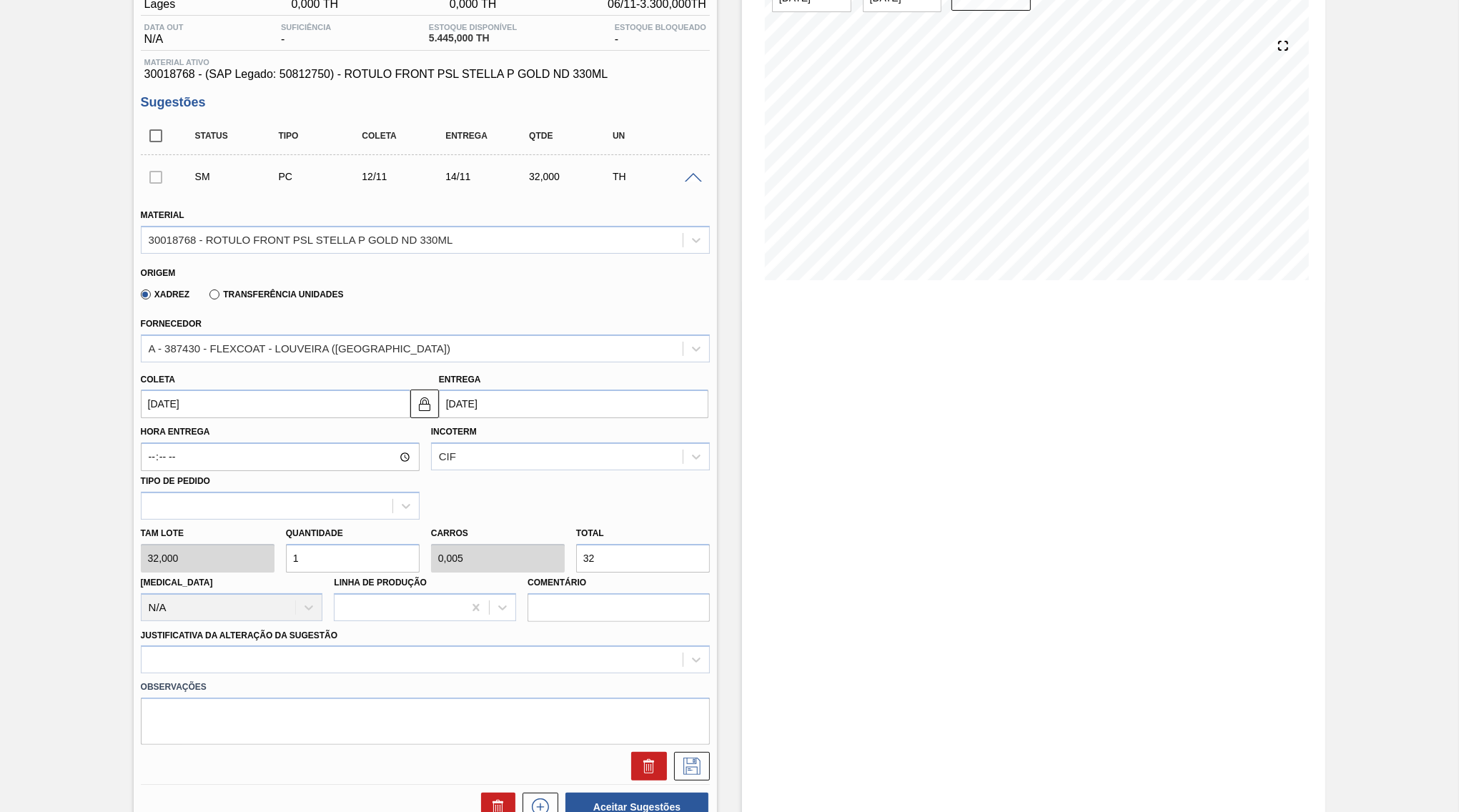
drag, startPoint x: 630, startPoint y: 542, endPoint x: 544, endPoint y: 547, distance: 86.1
click at [576, 547] on input "32" at bounding box center [643, 557] width 133 height 28
click at [383, 646] on div at bounding box center [425, 659] width 569 height 27
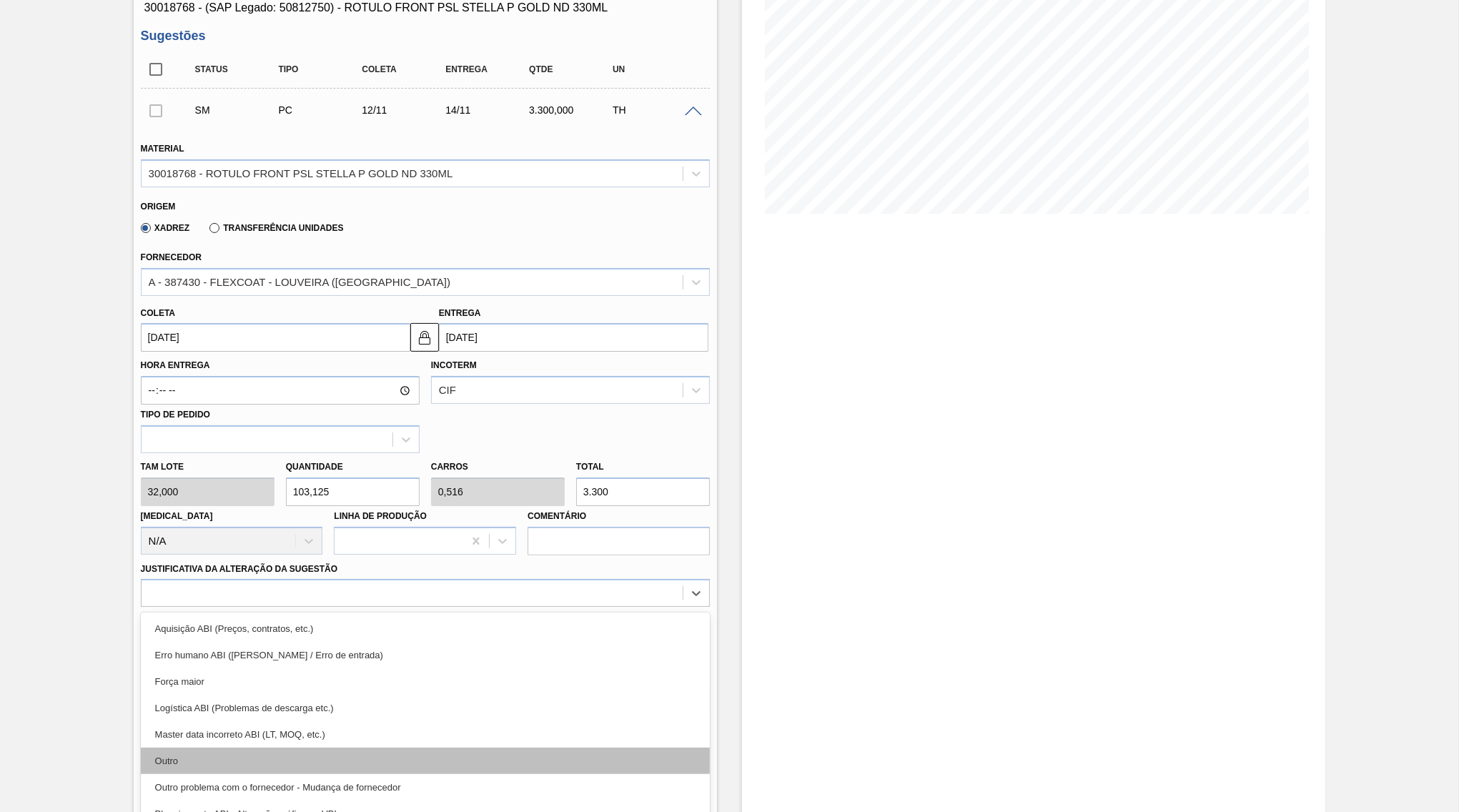
click at [352, 747] on div "Outro" at bounding box center [425, 760] width 569 height 26
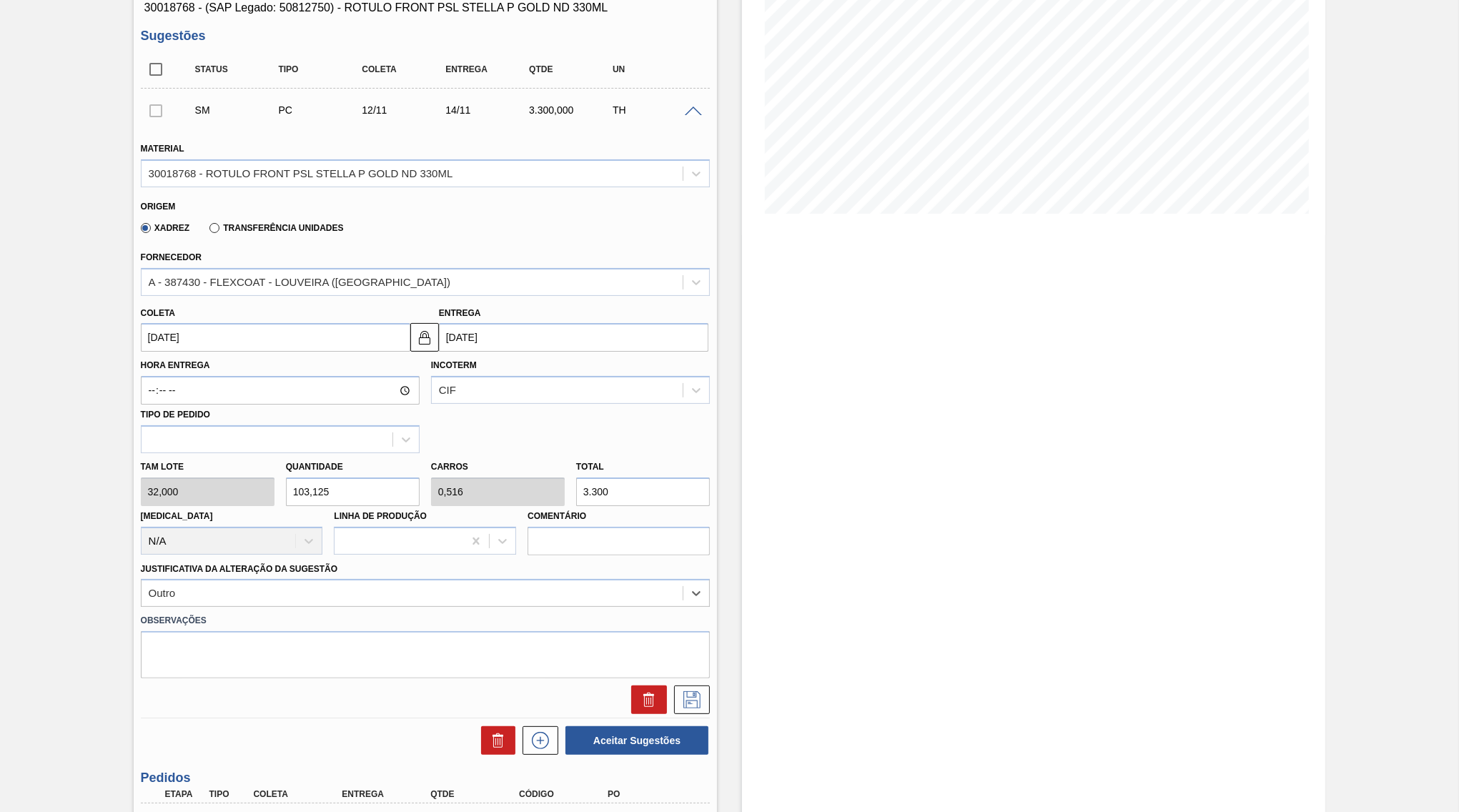
click at [678, 695] on div "SM PC 12/11 14/11 3.300,000 TH Material 30018768 - ROTULO FRONT PSL STELLA P GO…" at bounding box center [425, 403] width 569 height 629
click at [683, 691] on icon at bounding box center [691, 699] width 23 height 18
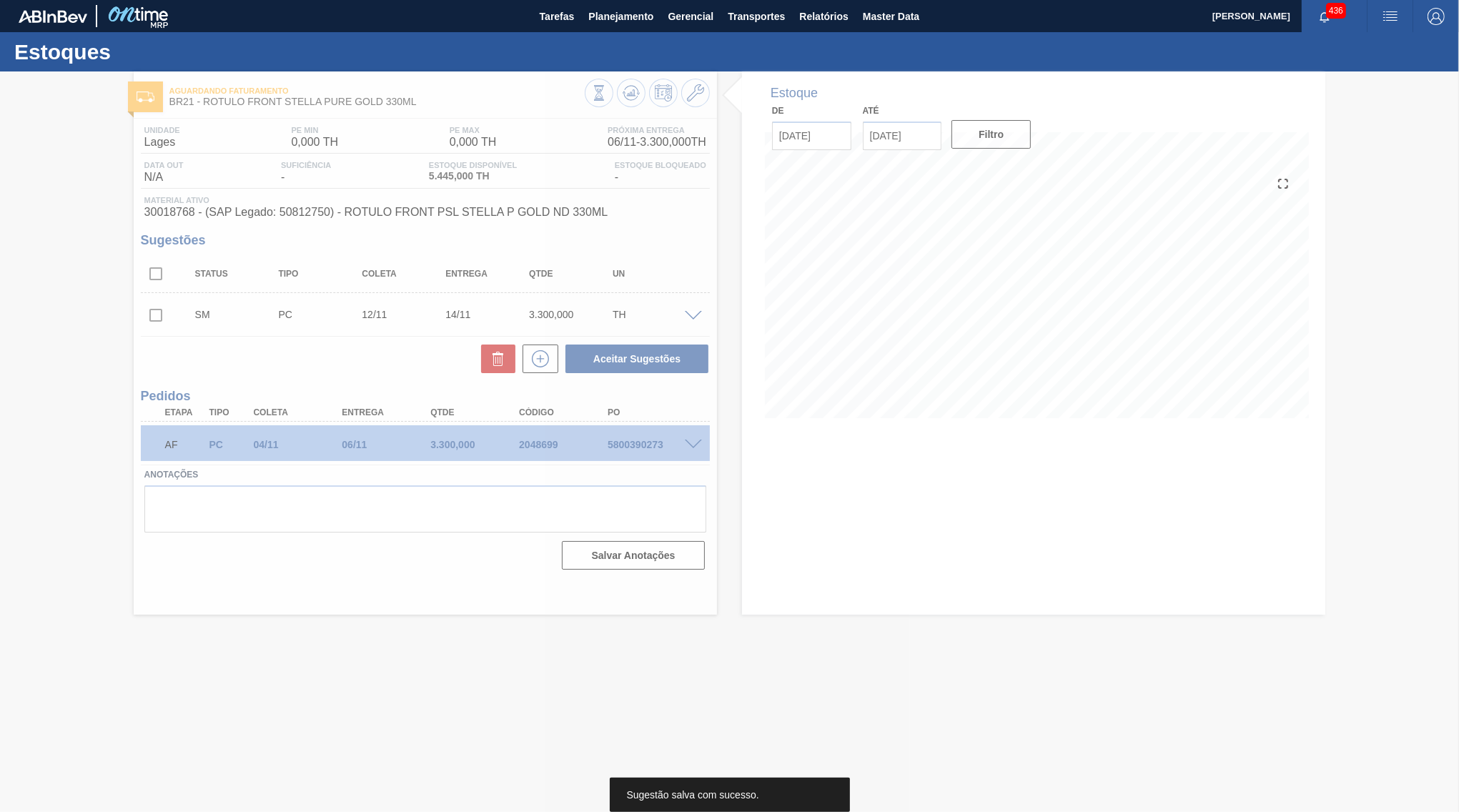
scroll to position [0, 0]
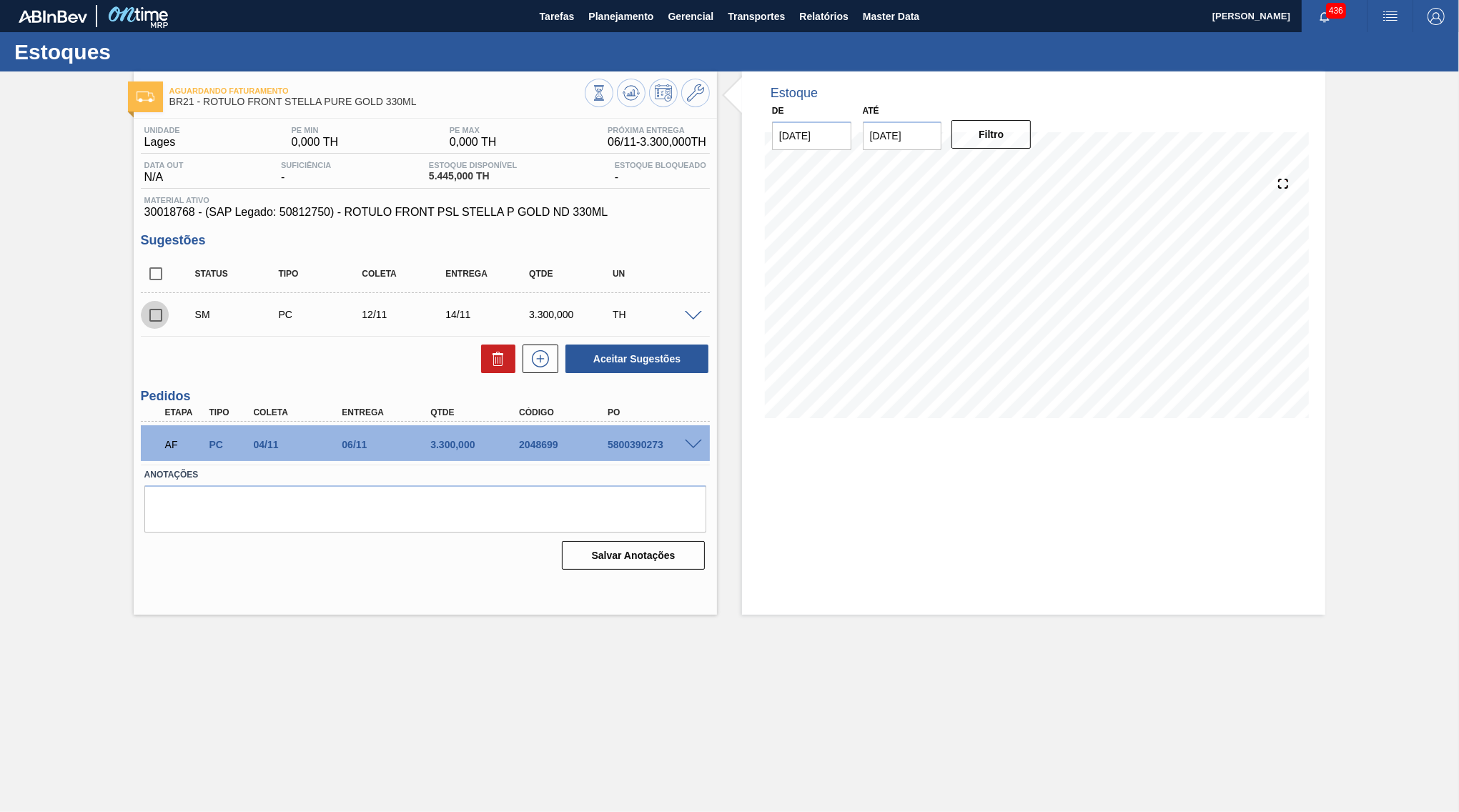
click at [157, 318] on input "checkbox" at bounding box center [156, 314] width 30 height 30
click at [694, 323] on div "SM PC 12/11 14/11 3.300,000 TH" at bounding box center [425, 314] width 569 height 35
click at [694, 311] on span at bounding box center [694, 315] width 18 height 11
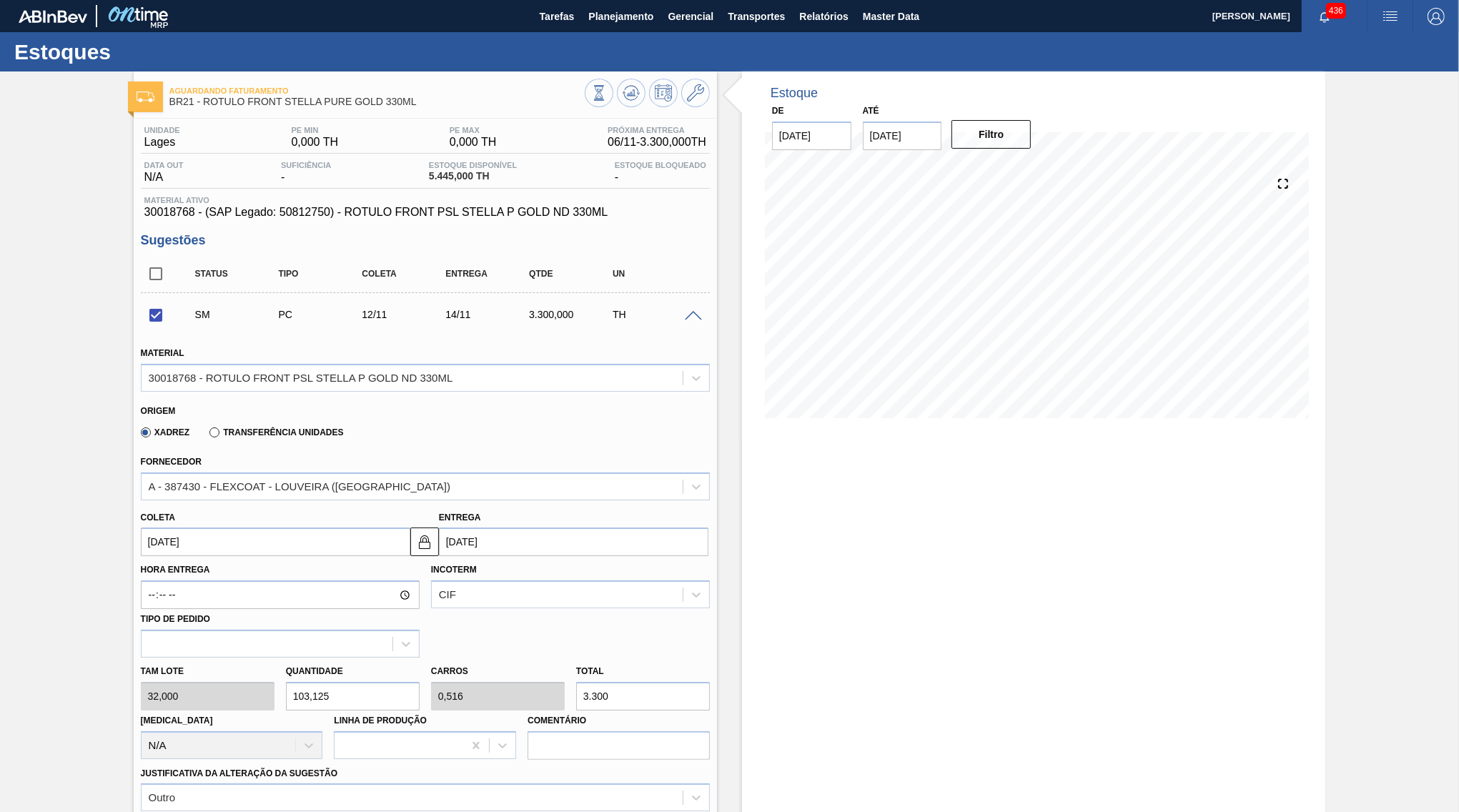
click at [535, 515] on div "Entrega [DATE]" at bounding box center [573, 532] width 269 height 49
click at [535, 528] on input "[DATE]" at bounding box center [573, 541] width 269 height 28
click at [561, 705] on div "28" at bounding box center [571, 715] width 20 height 20
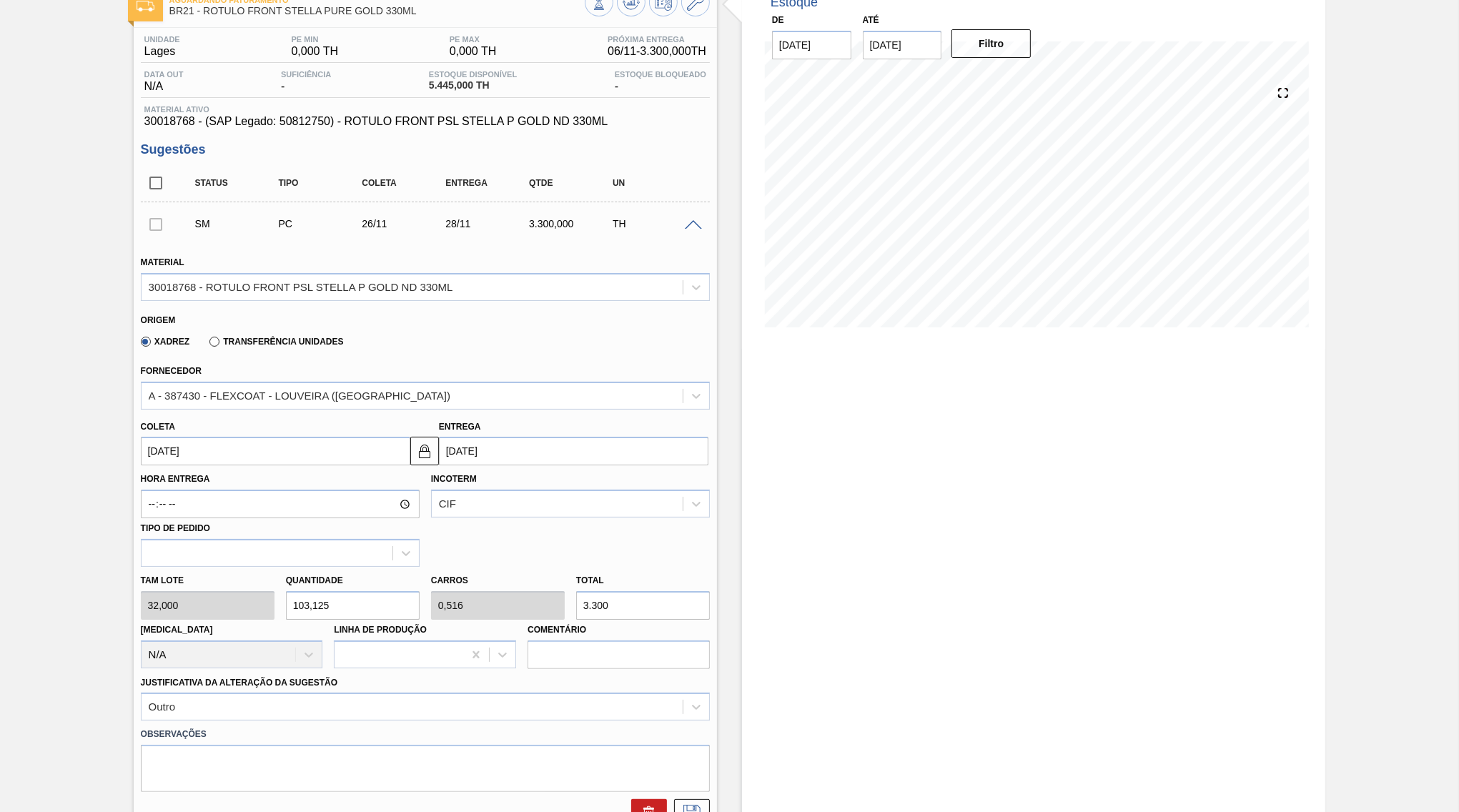
scroll to position [138, 0]
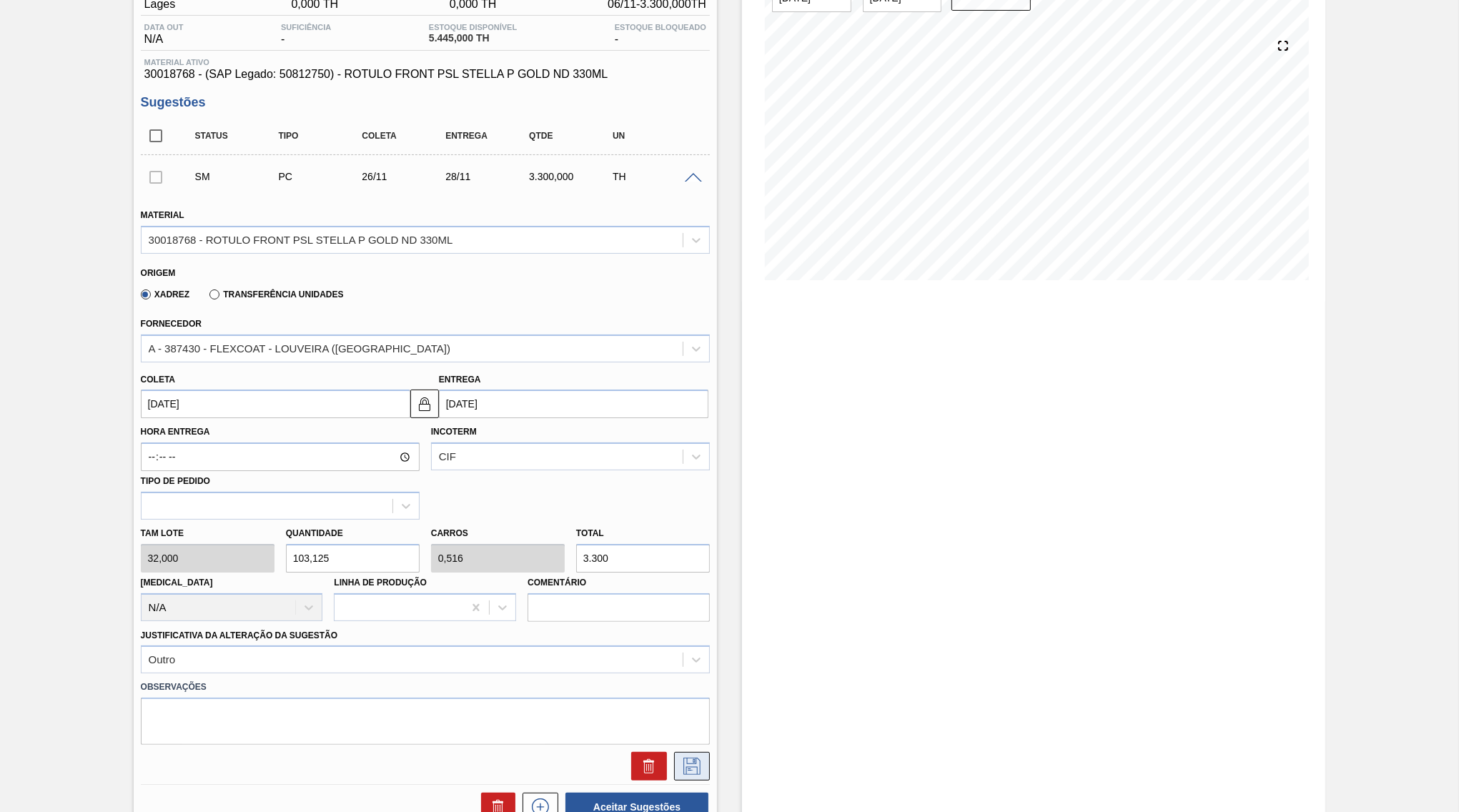
click at [702, 757] on icon at bounding box center [691, 766] width 23 height 18
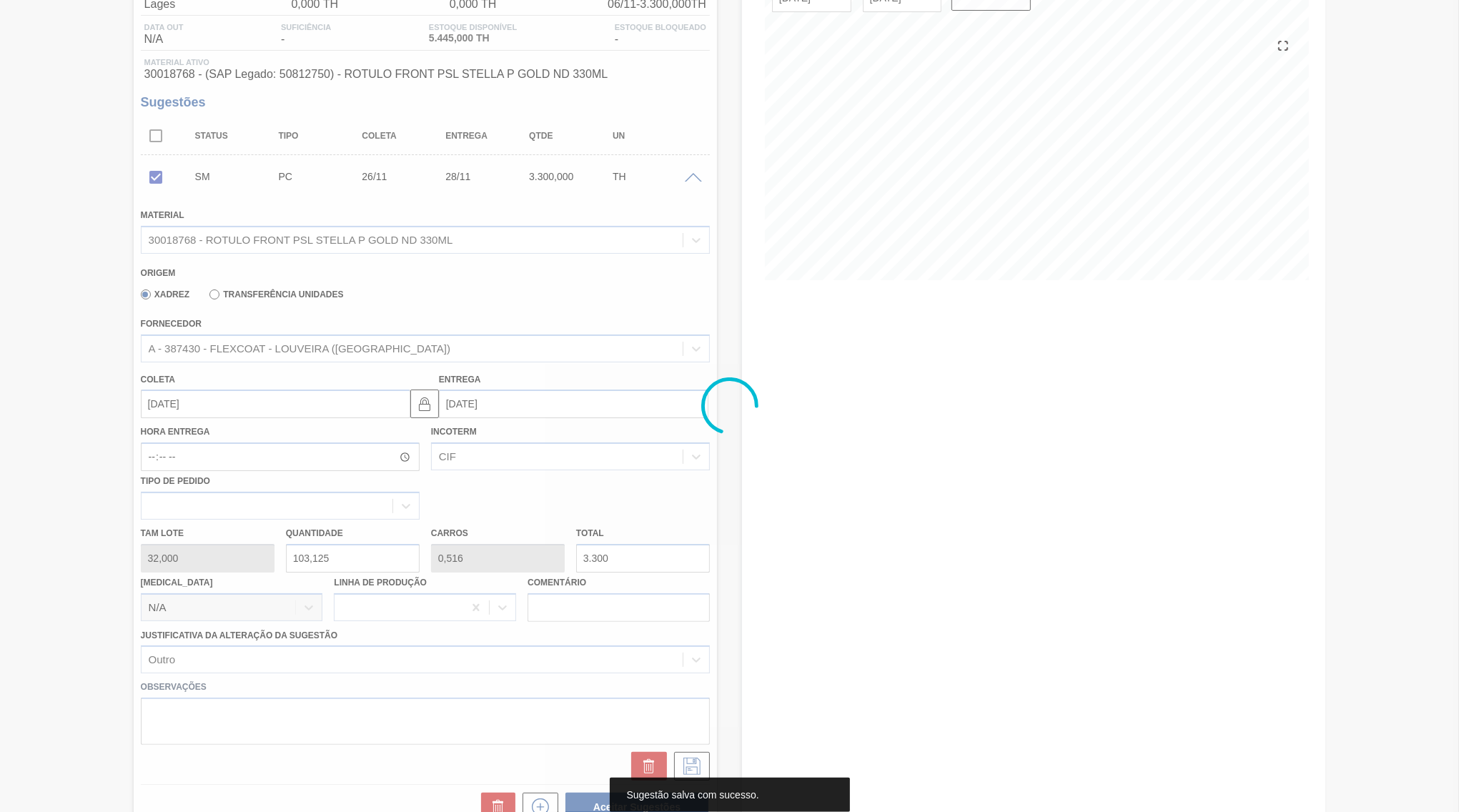
scroll to position [0, 0]
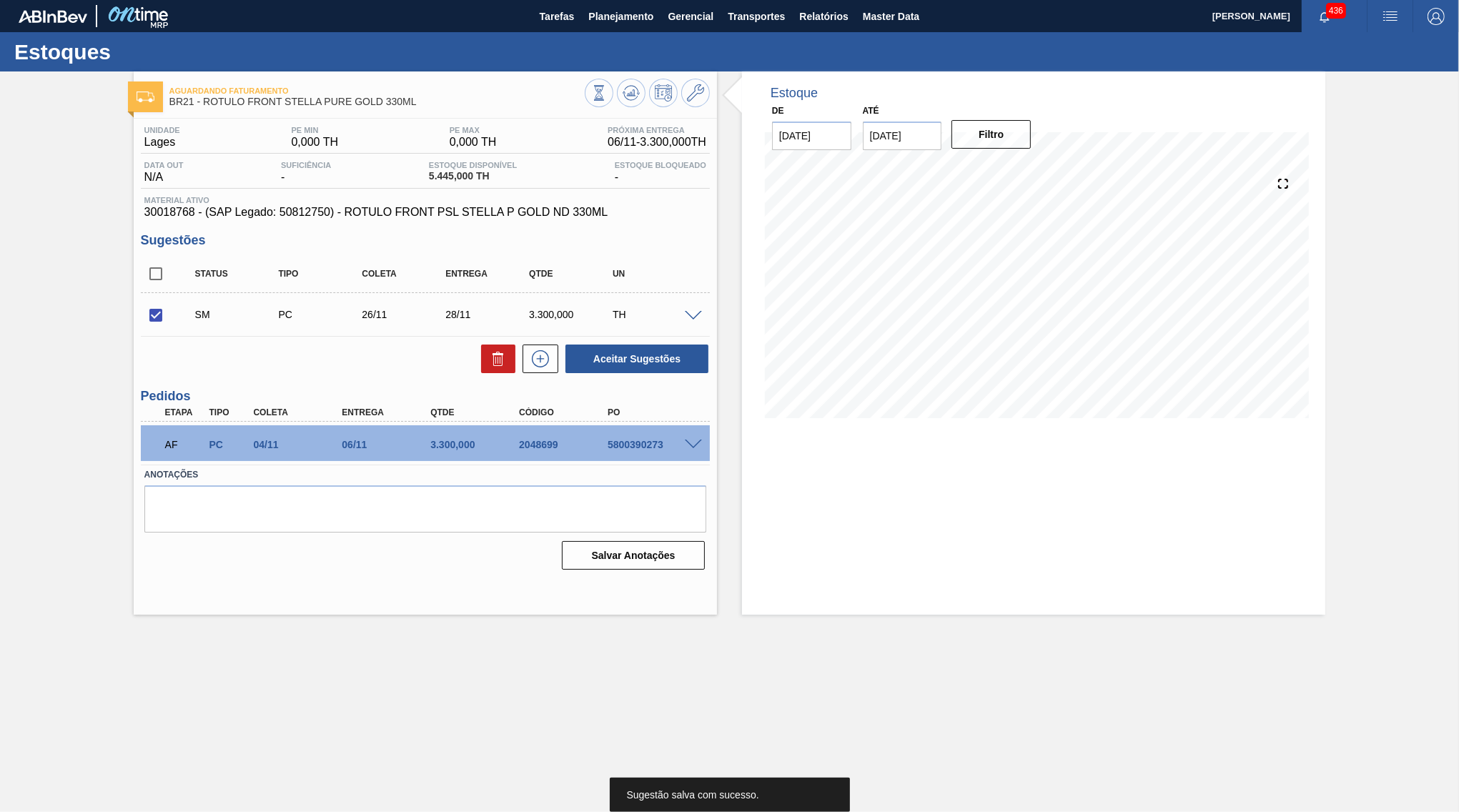
click at [714, 351] on div "Unidade Lages PE MIN 0,000 TH PE MAX 0,000 TH Próxima Entrega 06/11 - 3.300,000…" at bounding box center [424, 346] width 583 height 455
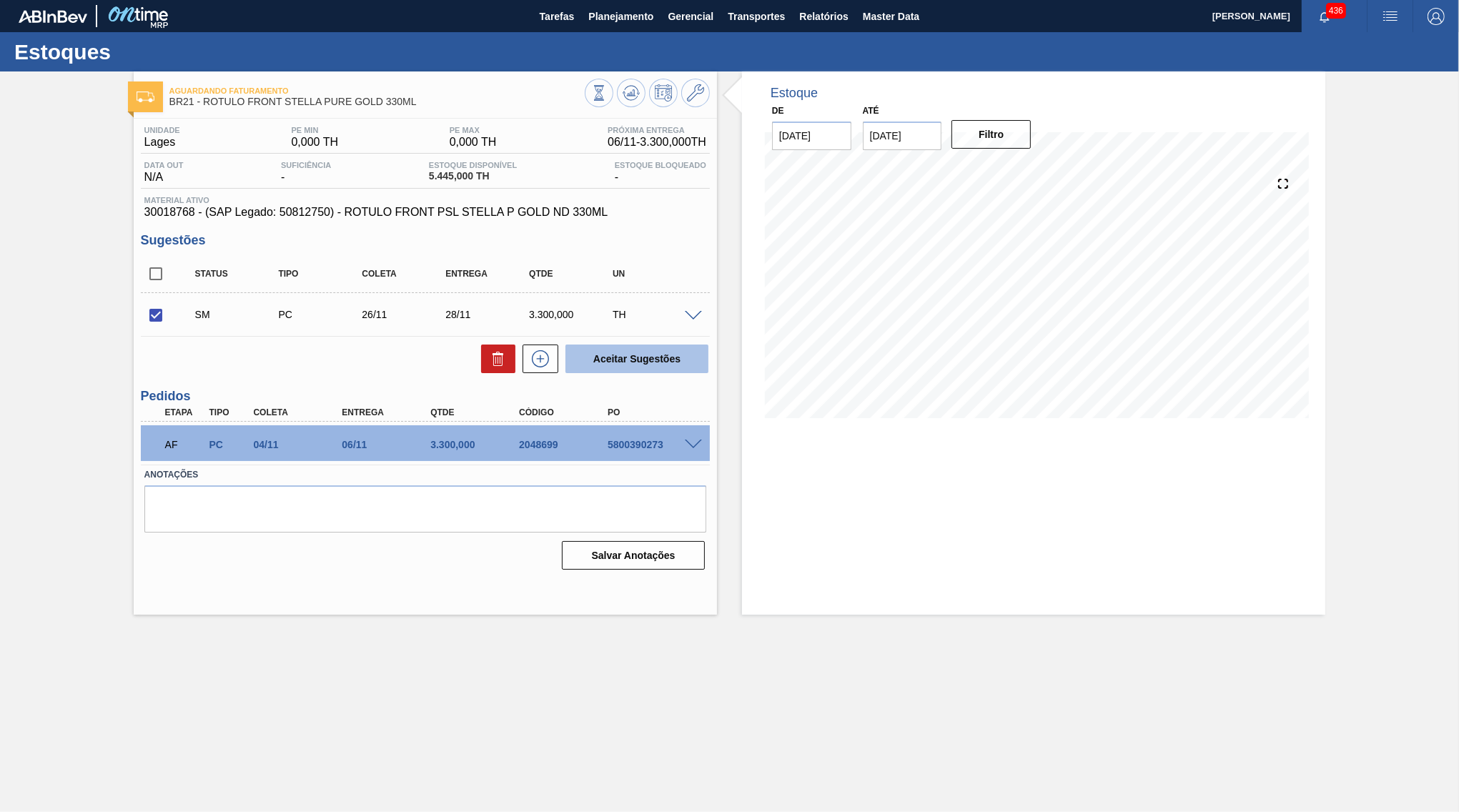
click at [673, 356] on button "Aceitar Sugestões" at bounding box center [637, 358] width 143 height 28
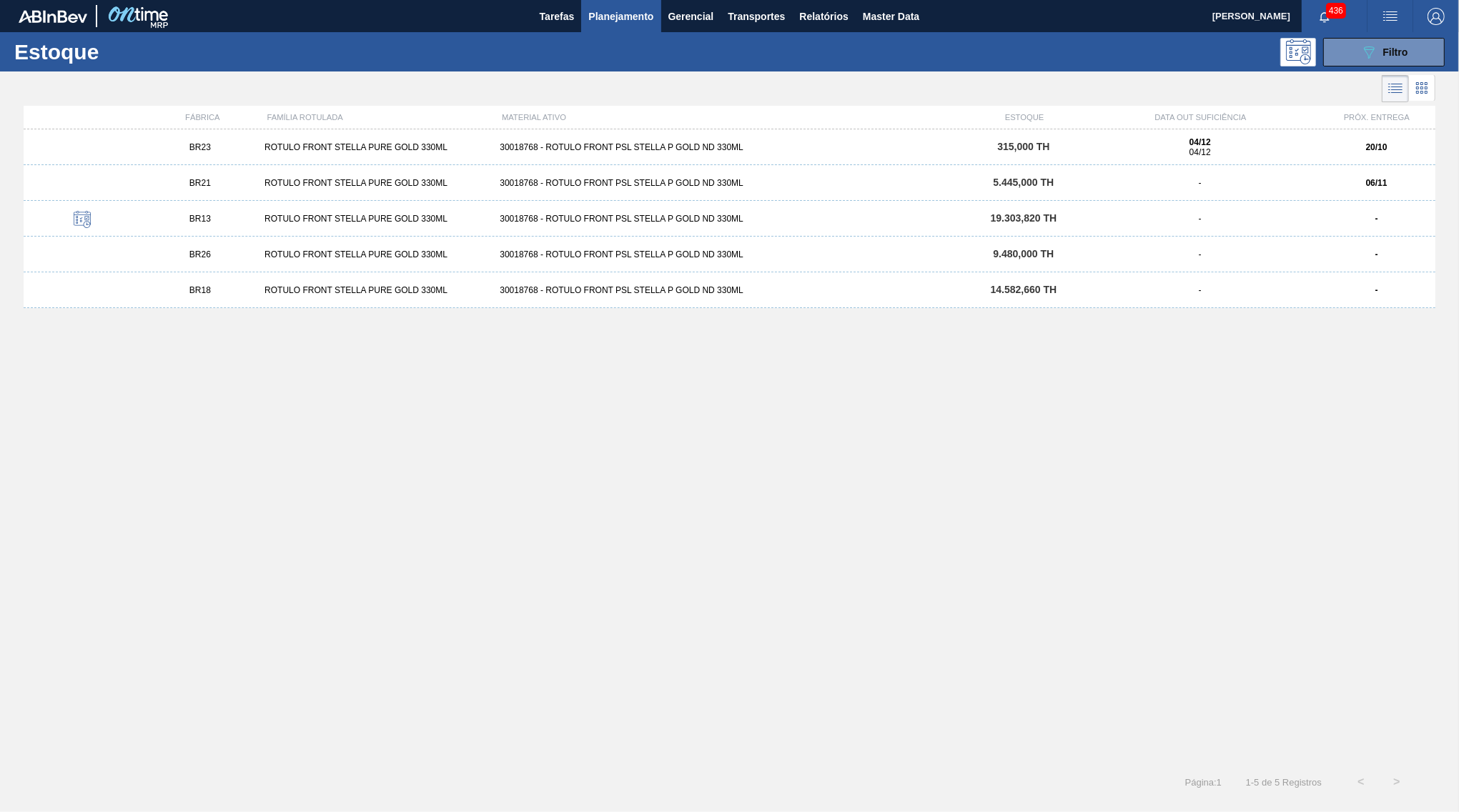
click at [266, 225] on div "BR13 ROTULO FRONT STELLA PURE GOLD 330ML 30018768 - ROTULO FRONT PSL STELLA P G…" at bounding box center [729, 218] width 1412 height 35
click at [554, 261] on div "BR26 ROTULO FRONT STELLA PURE GOLD 330ML 30018768 - ROTULO FRONT PSL STELLA P G…" at bounding box center [729, 254] width 1412 height 35
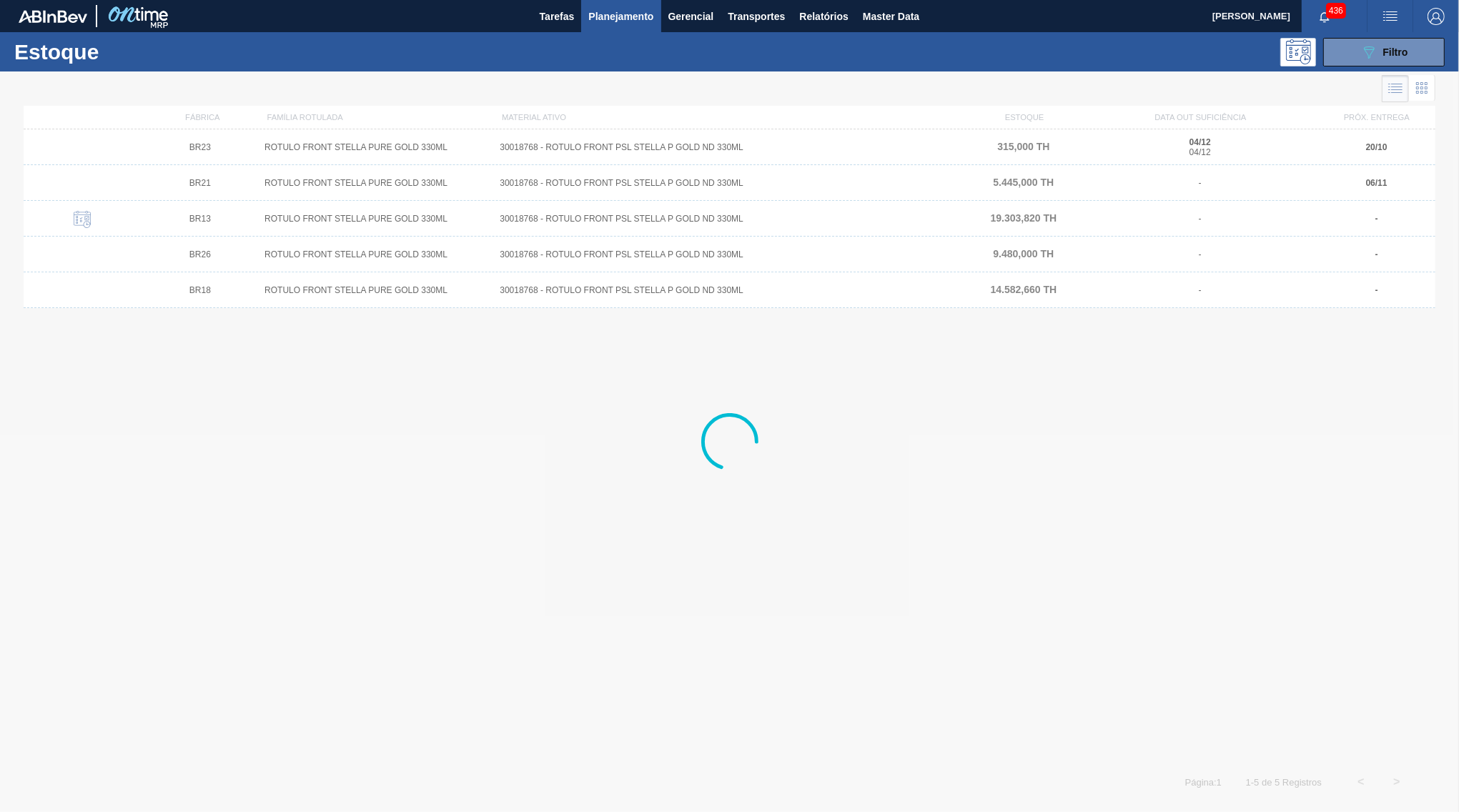
click at [602, 284] on div at bounding box center [729, 442] width 1459 height 740
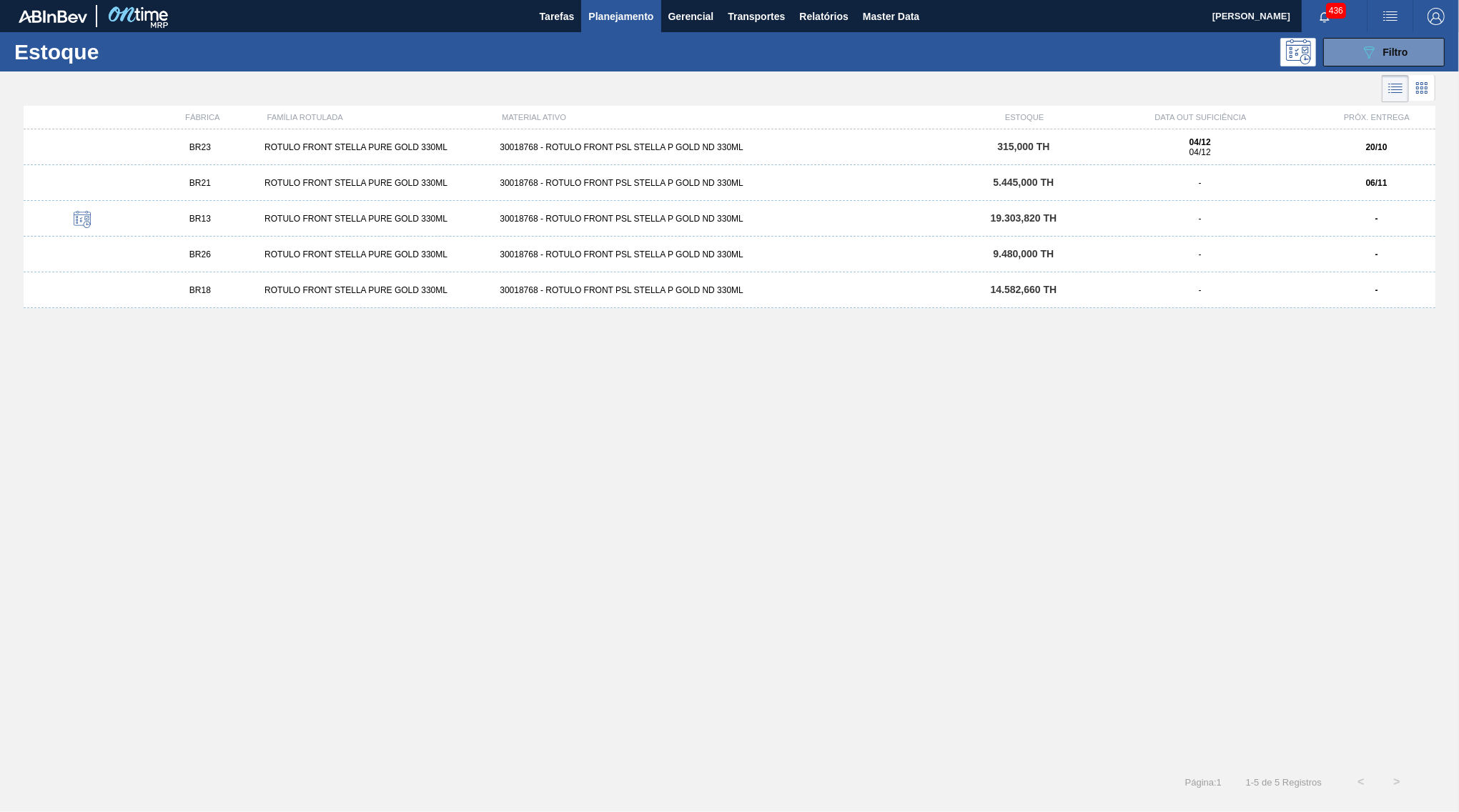
click at [612, 292] on div "30018768 - ROTULO FRONT PSL STELLA P GOLD ND 330ML" at bounding box center [729, 290] width 470 height 10
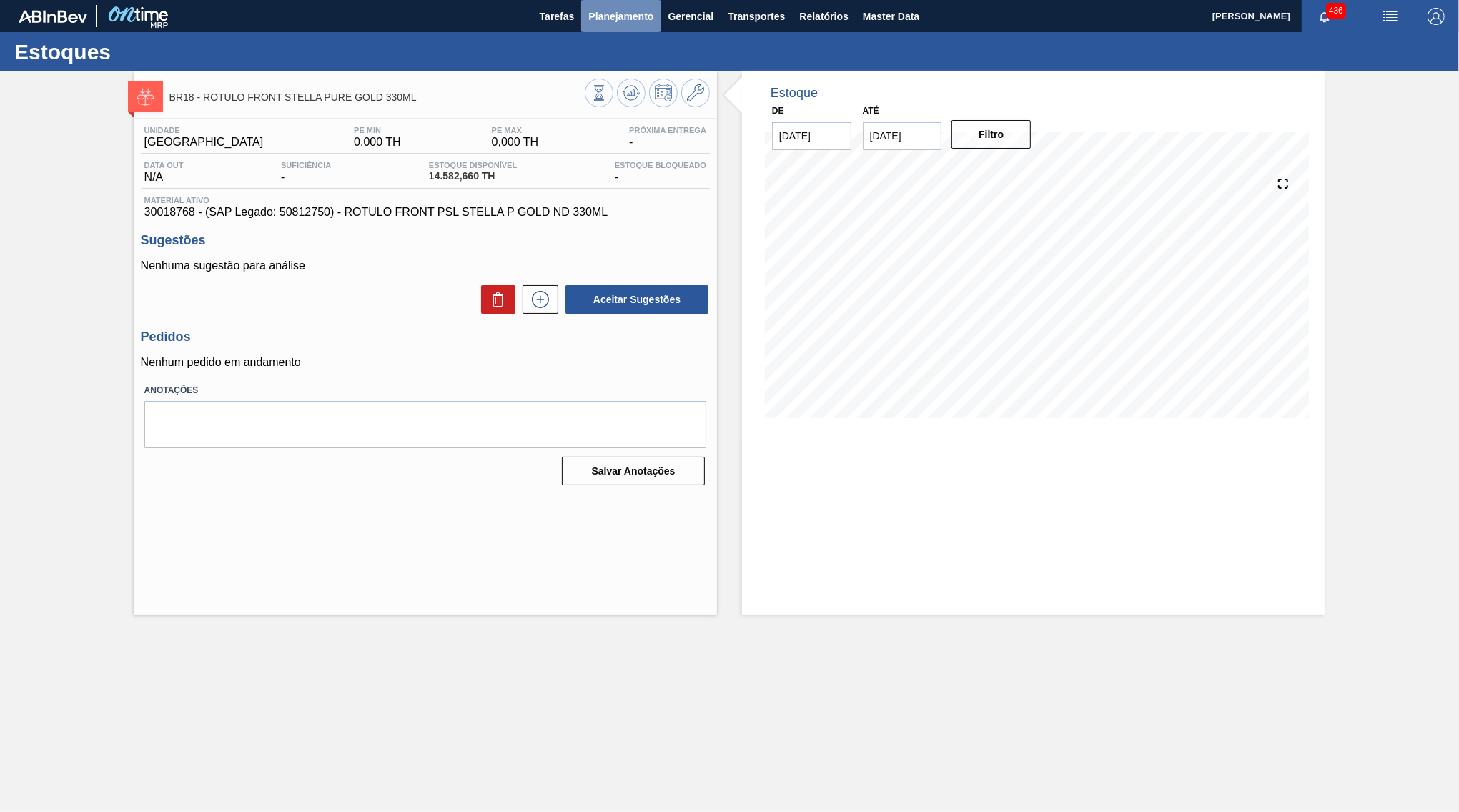
click at [625, 15] on span "Planejamento" at bounding box center [620, 17] width 65 height 18
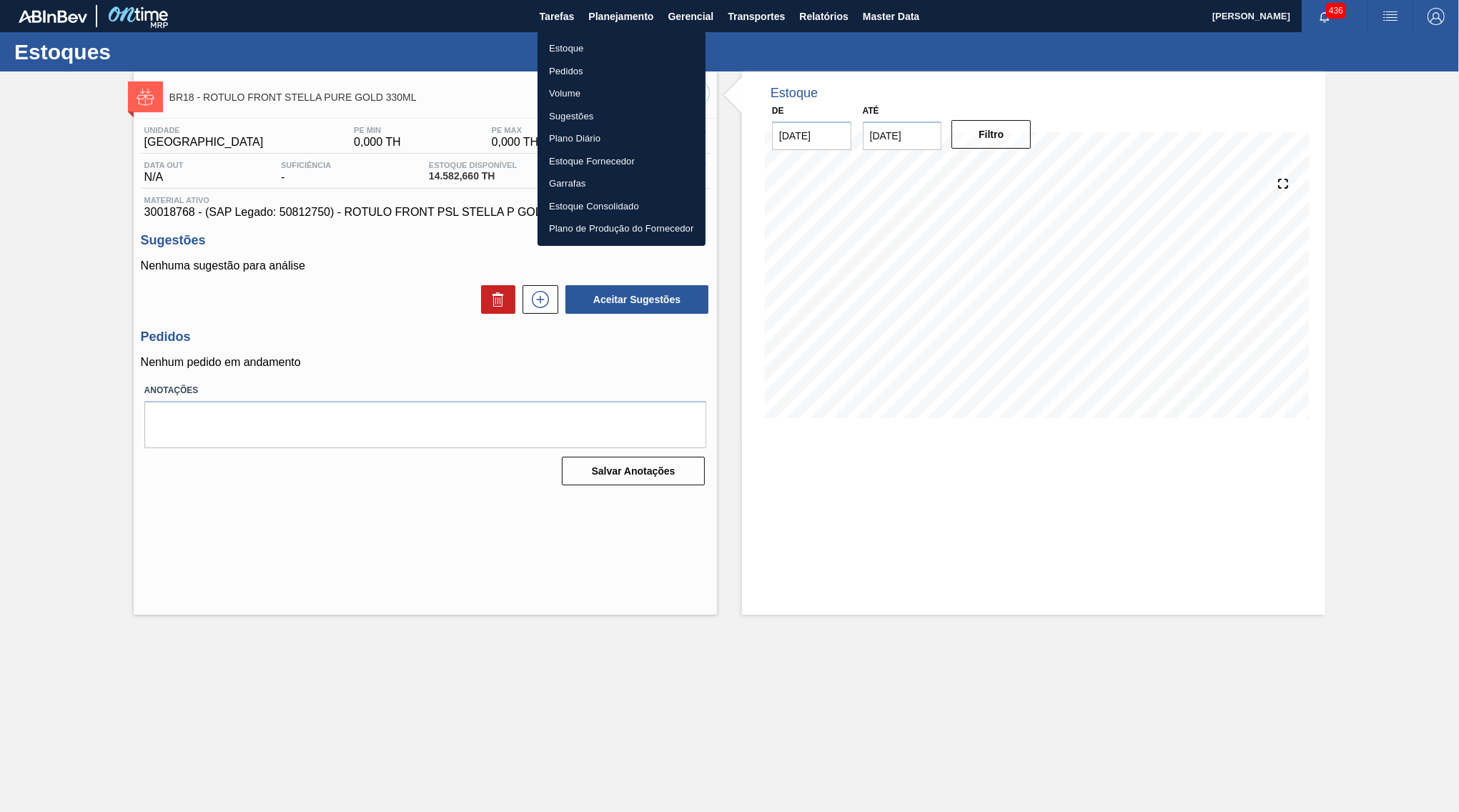
click at [605, 40] on li "Estoque" at bounding box center [621, 48] width 168 height 23
click at [1376, 55] on div "Estoque Pedidos Volume Sugestões Plano Diário Estoque Fornecedor Garrafas Estoq…" at bounding box center [729, 406] width 1459 height 812
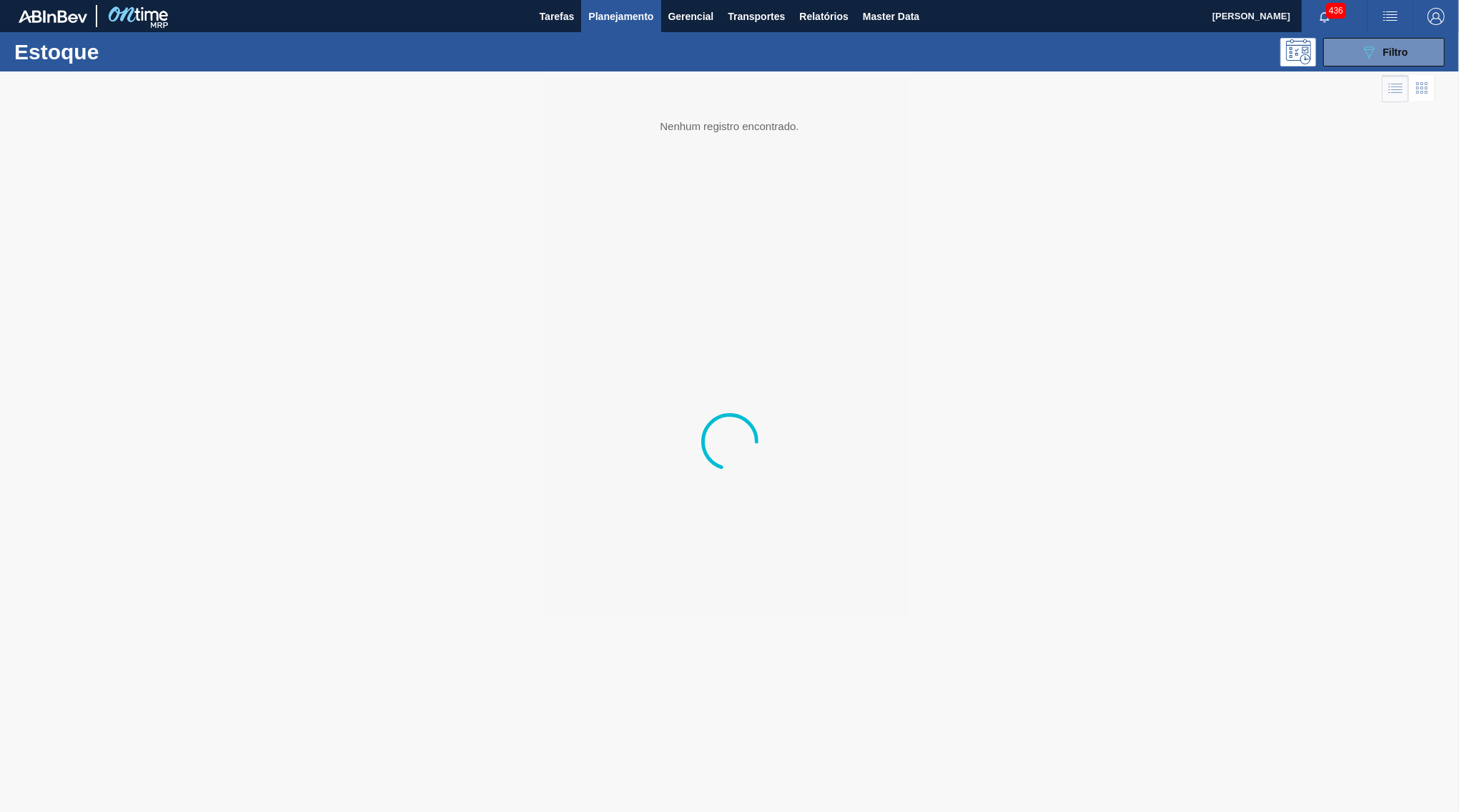
click at [1376, 55] on icon "089F7B8B-B2A5-4AFE-B5C0-19BA573D28AC" at bounding box center [1369, 52] width 18 height 18
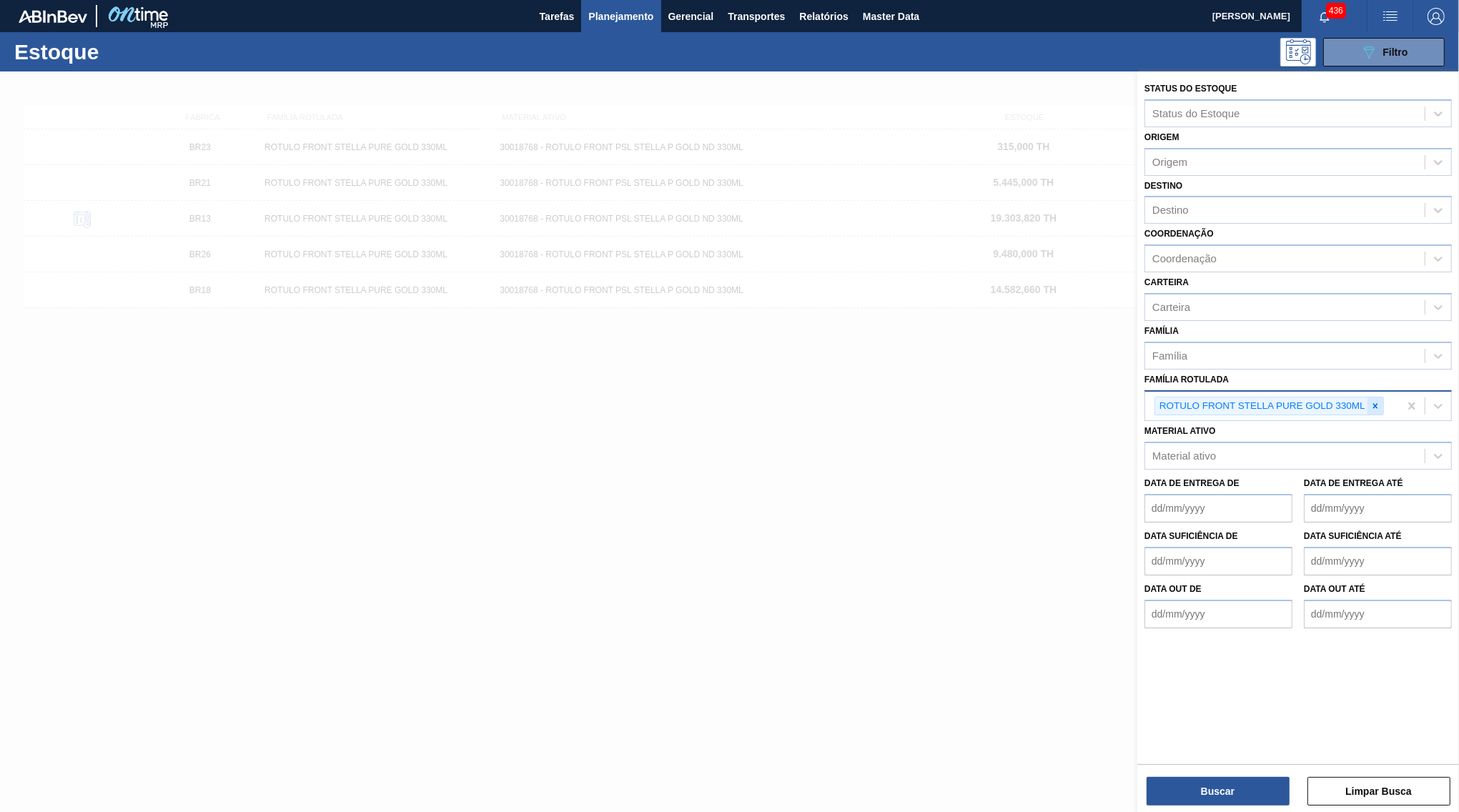
click at [1383, 398] on div at bounding box center [1375, 406] width 16 height 18
click at [1377, 394] on div "Família Rotulada" at bounding box center [1285, 404] width 279 height 21
paste Rotulada "ROTULO BACK STELLA PURE GOLD 330ML"
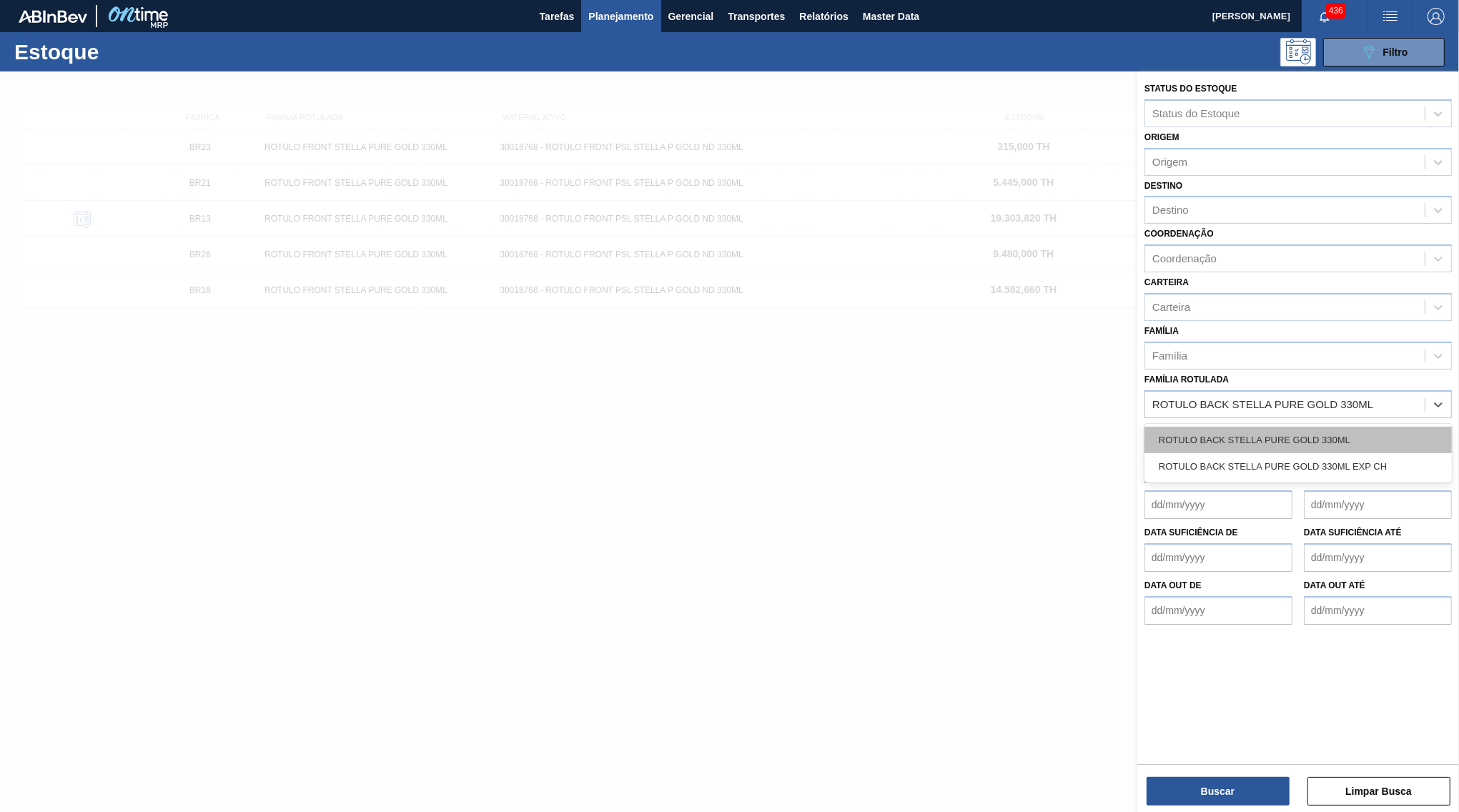
click at [1240, 426] on div "ROTULO BACK STELLA PURE GOLD 330ML" at bounding box center [1298, 439] width 308 height 26
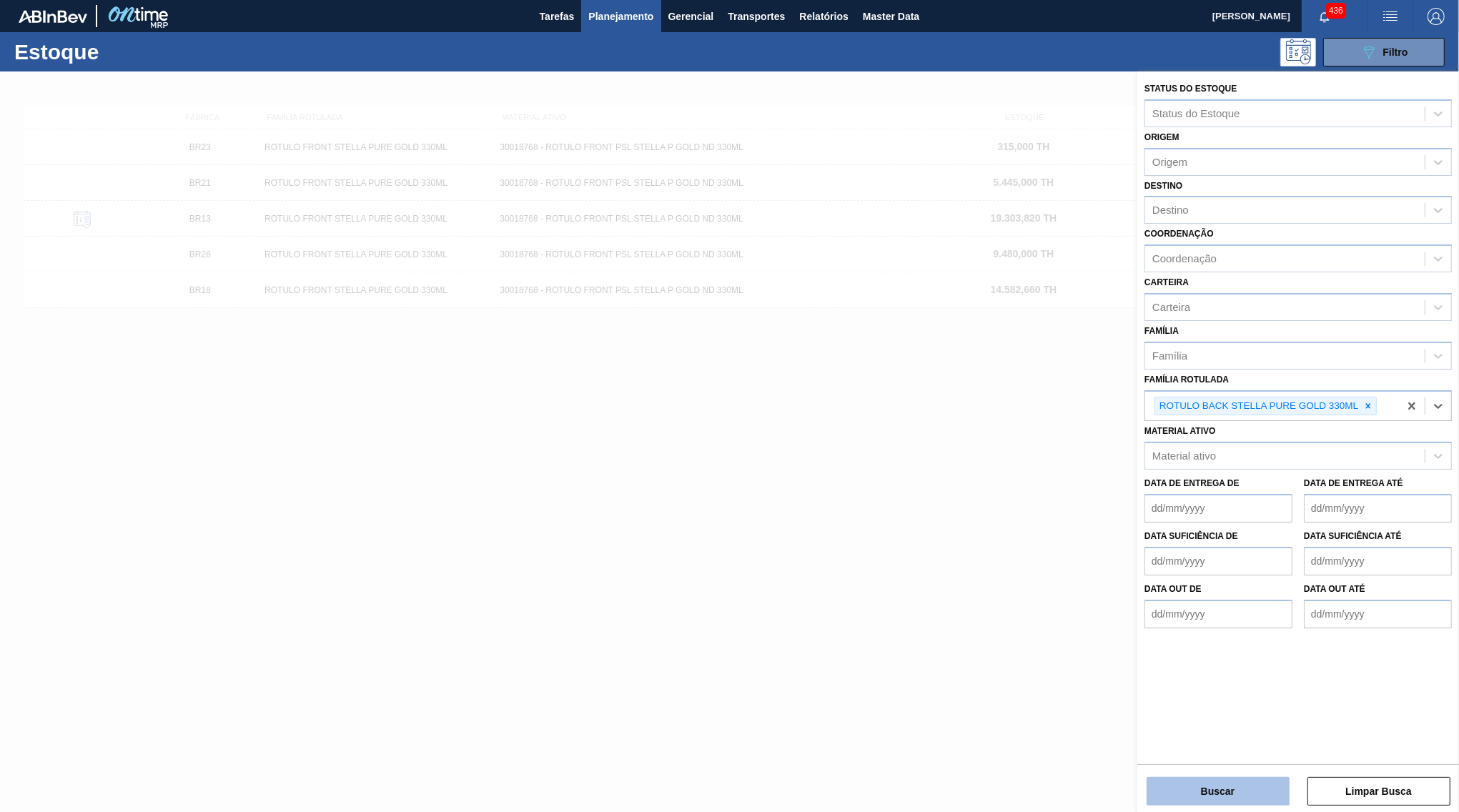
click at [1166, 794] on button "Buscar" at bounding box center [1218, 790] width 143 height 28
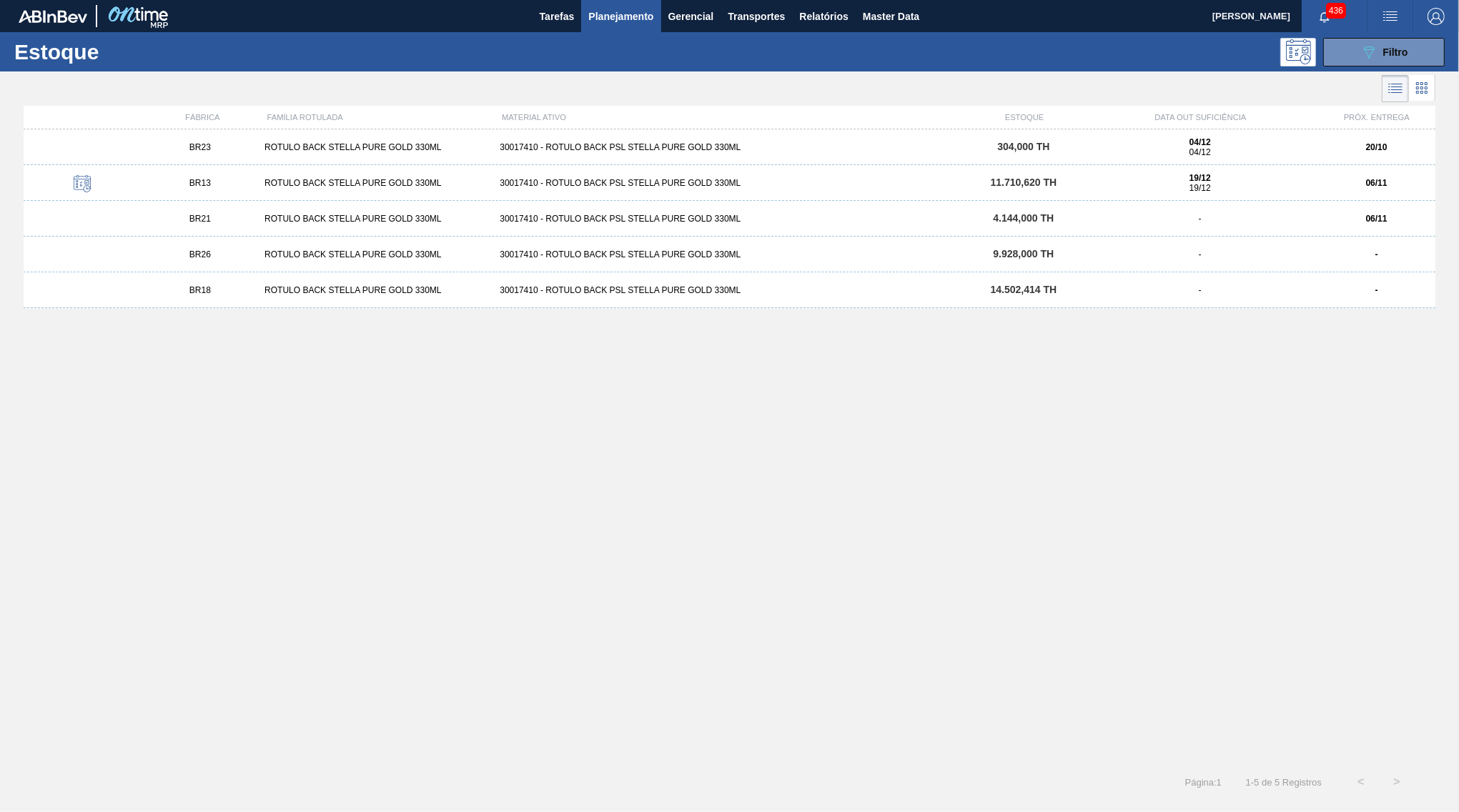
click at [243, 188] on div "BR13" at bounding box center [200, 183] width 118 height 10
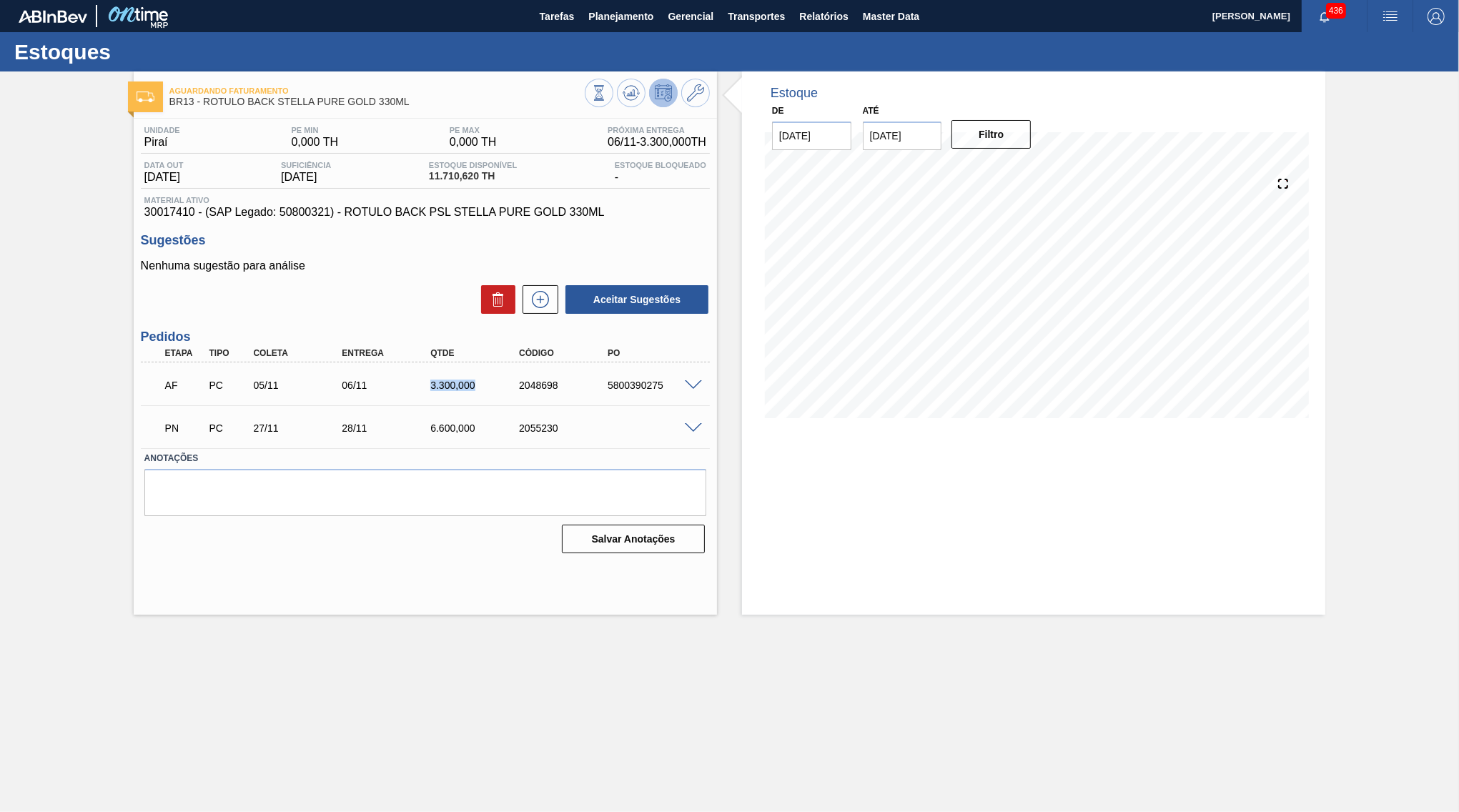
drag, startPoint x: 425, startPoint y: 387, endPoint x: 510, endPoint y: 391, distance: 85.1
click at [511, 391] on div "AF PC 05/11 06/11 3.300,000 2048698 5800390275" at bounding box center [421, 383] width 531 height 28
drag, startPoint x: 450, startPoint y: 431, endPoint x: 513, endPoint y: 429, distance: 63.0
click at [513, 429] on div "6.600,000" at bounding box center [475, 428] width 99 height 12
drag, startPoint x: 409, startPoint y: 387, endPoint x: 480, endPoint y: 384, distance: 71.1
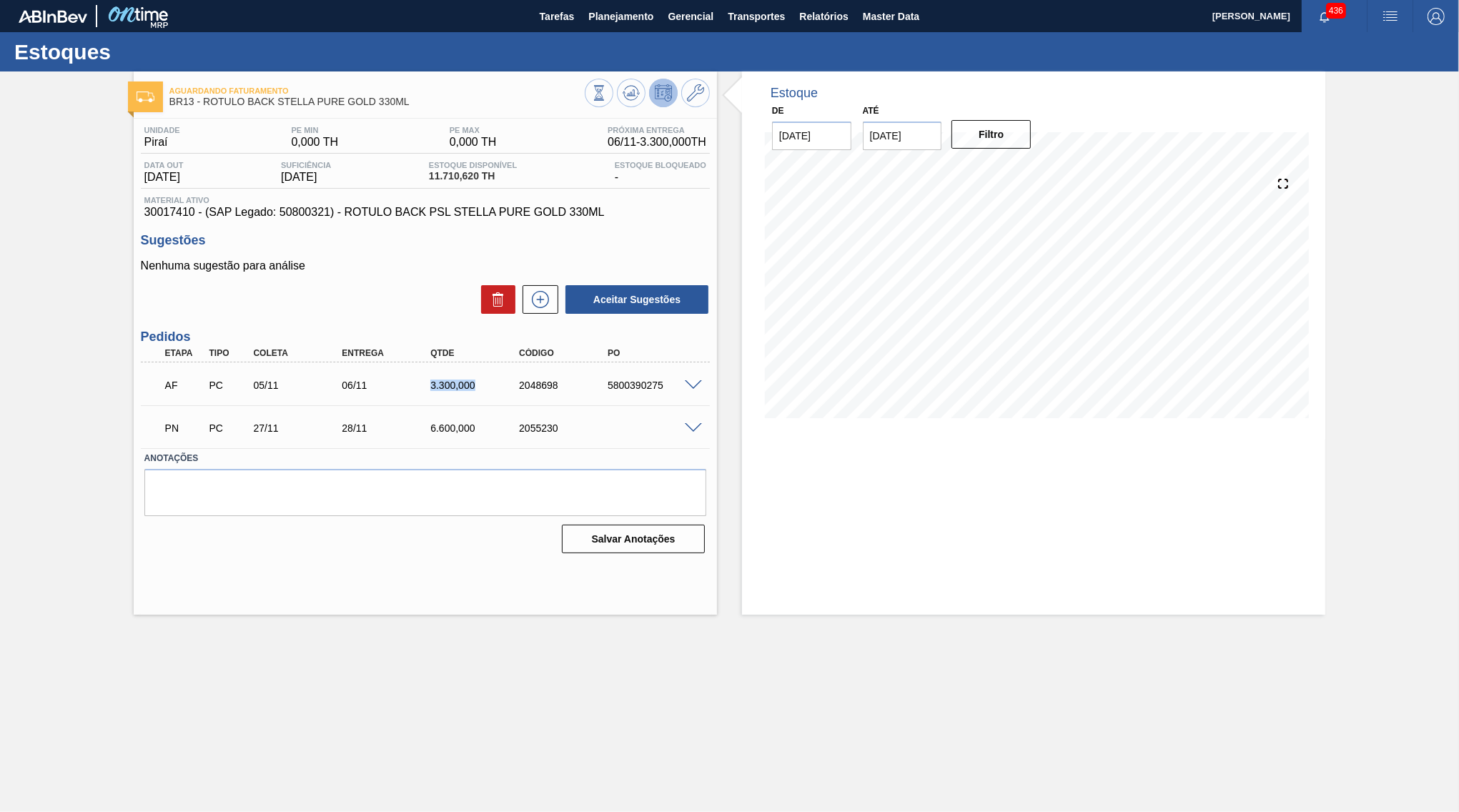
click at [437, 387] on div "06/11" at bounding box center [387, 385] width 99 height 12
click at [630, 88] on icon at bounding box center [631, 93] width 18 height 18
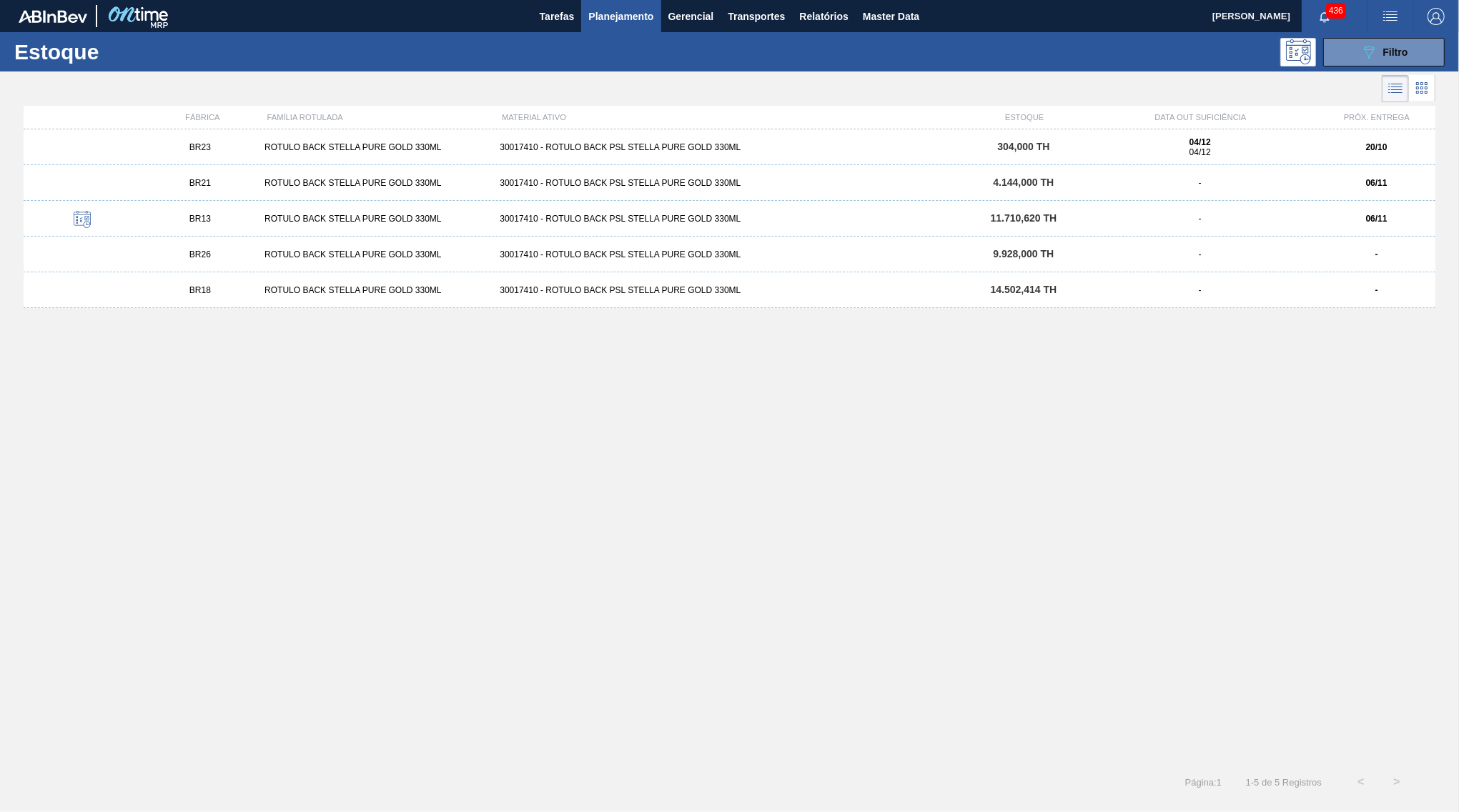
click at [246, 144] on div "BR23" at bounding box center [200, 147] width 118 height 10
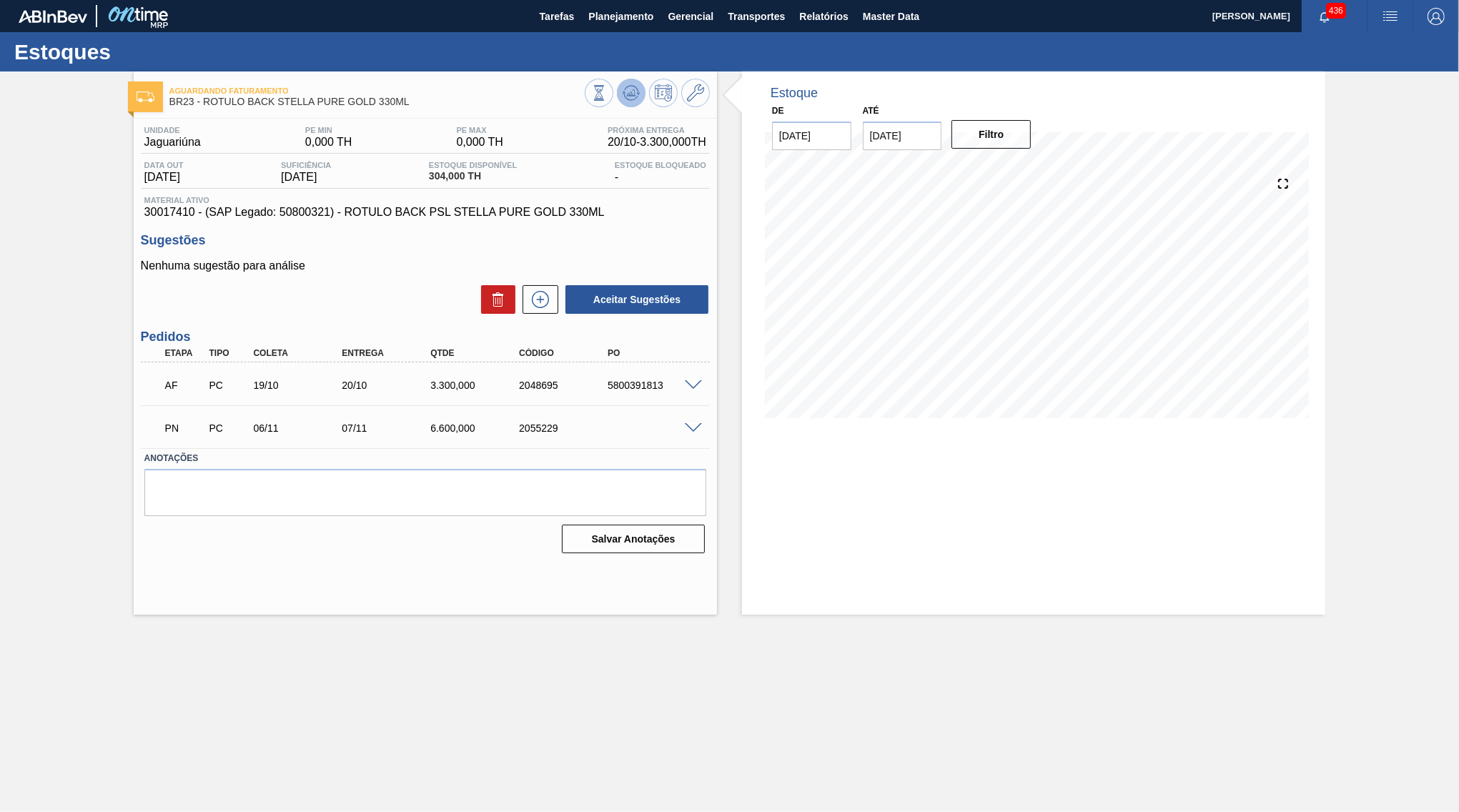
click at [635, 83] on button at bounding box center [631, 92] width 28 height 28
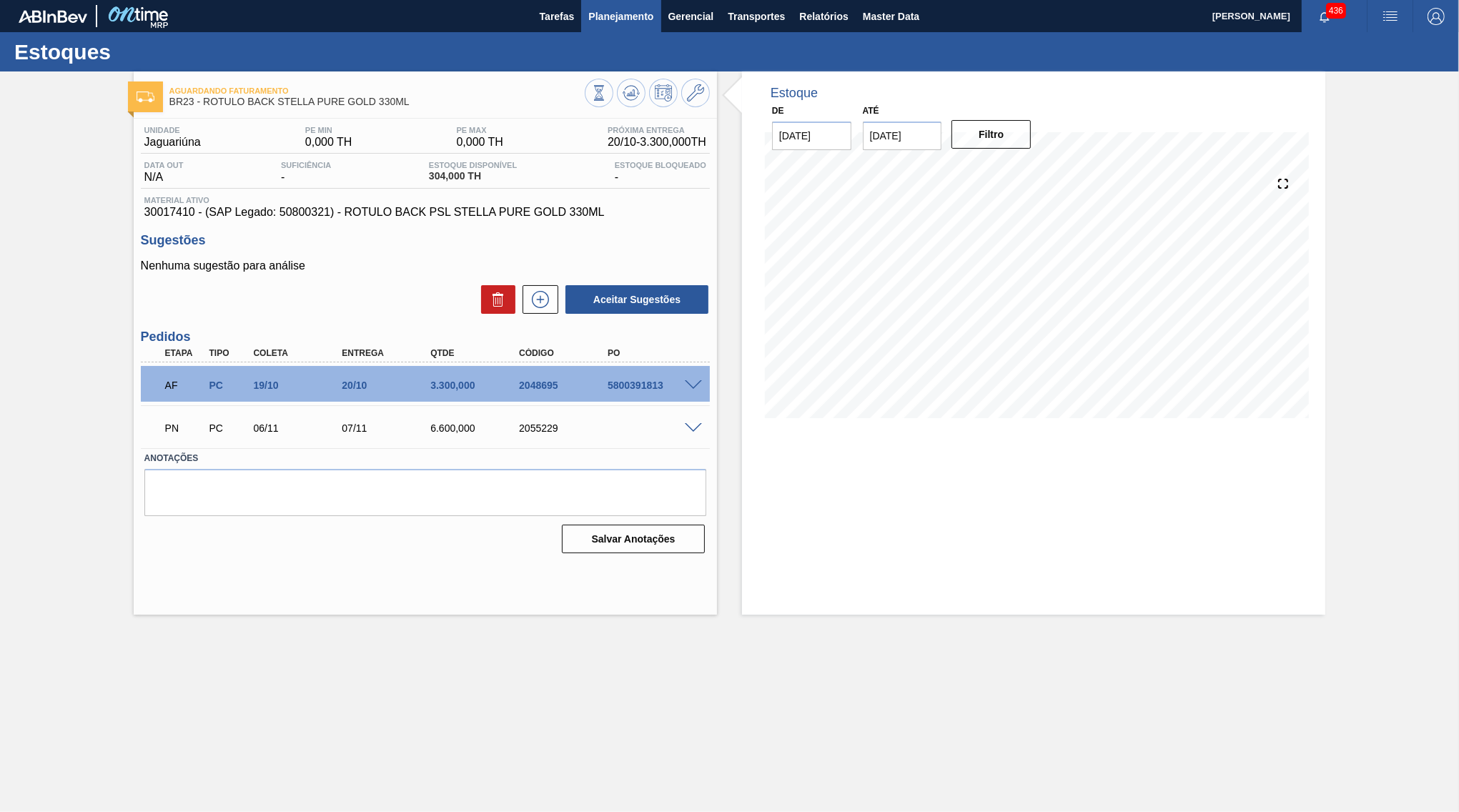
click at [605, 25] on button "Planejamento" at bounding box center [620, 16] width 79 height 32
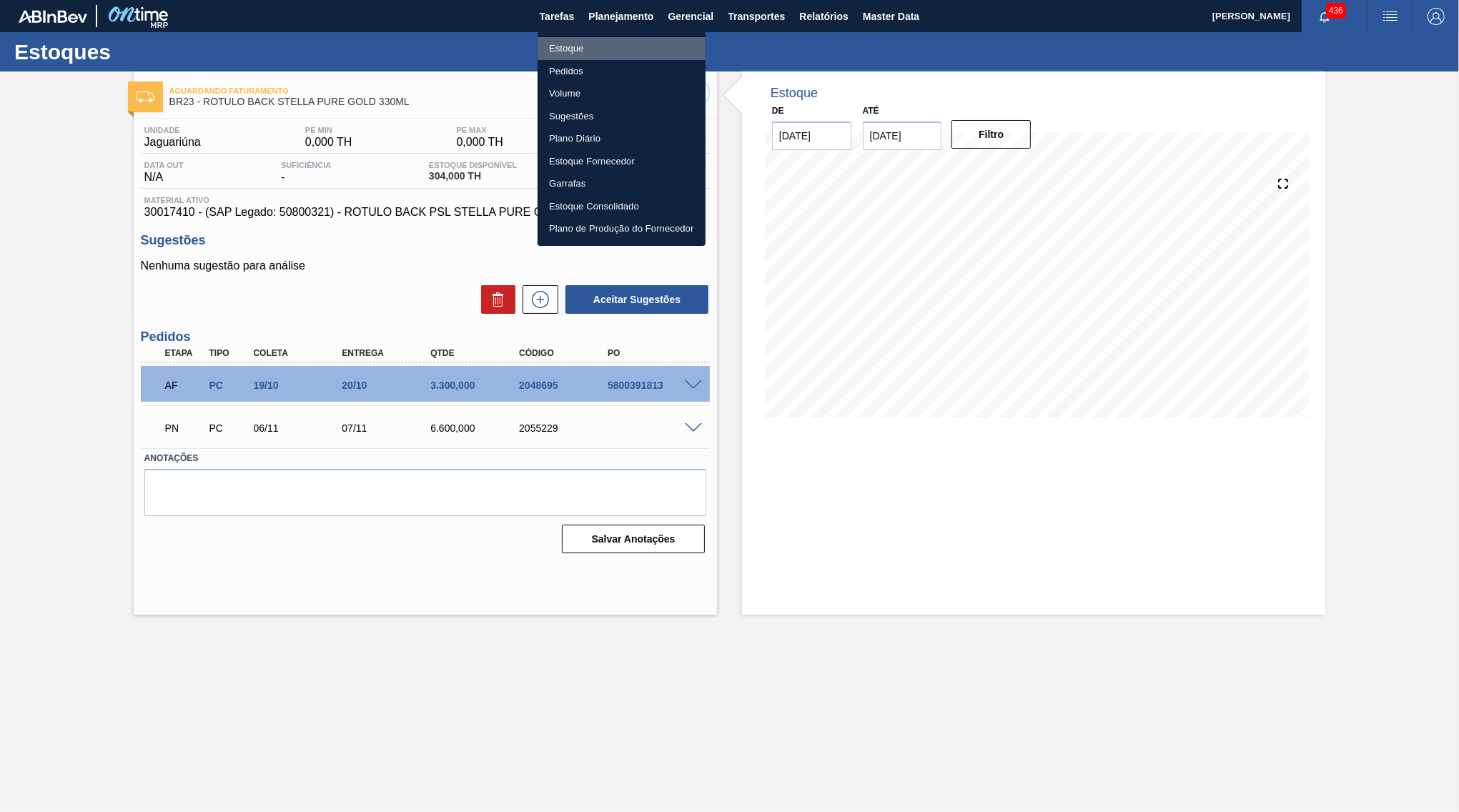
click at [614, 38] on li "Estoque" at bounding box center [621, 48] width 168 height 23
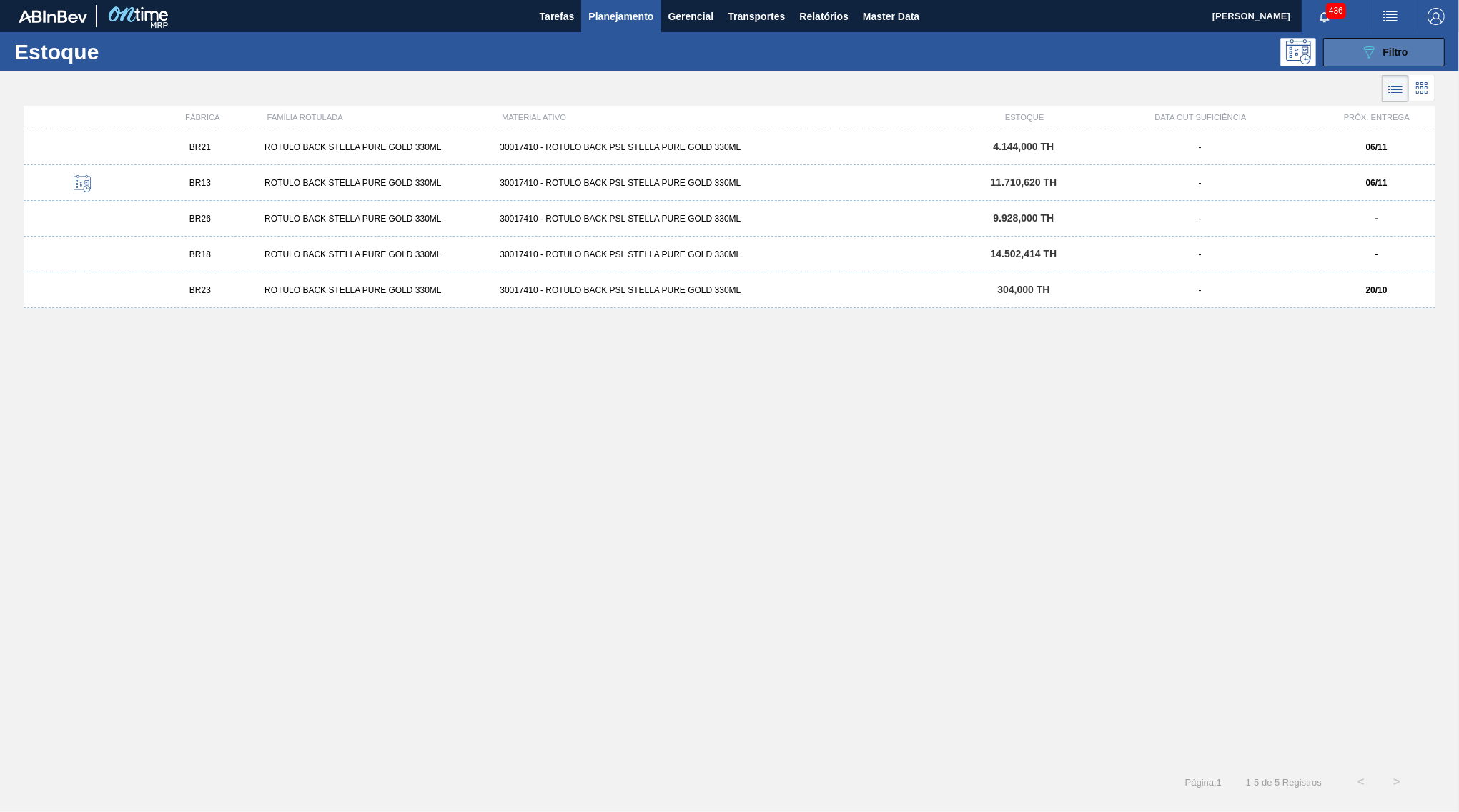
click at [1406, 60] on div "089F7B8B-B2A5-4AFE-B5C0-19BA573D28AC Filtro" at bounding box center [1384, 52] width 48 height 18
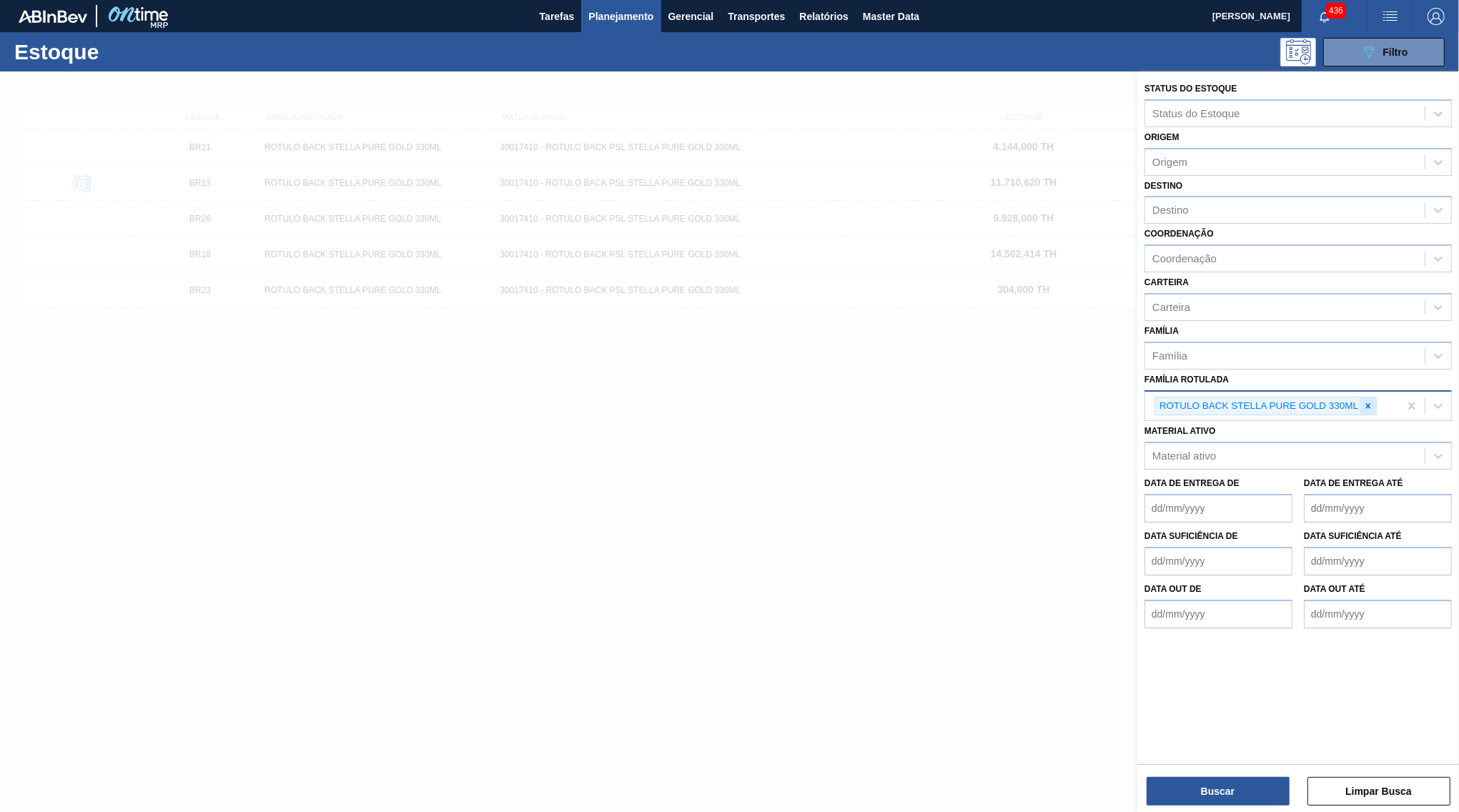
click at [1366, 398] on div at bounding box center [1368, 406] width 16 height 18
paste Rotulada "ROTULO FRONT STELLA PURE GOLD 330ML"
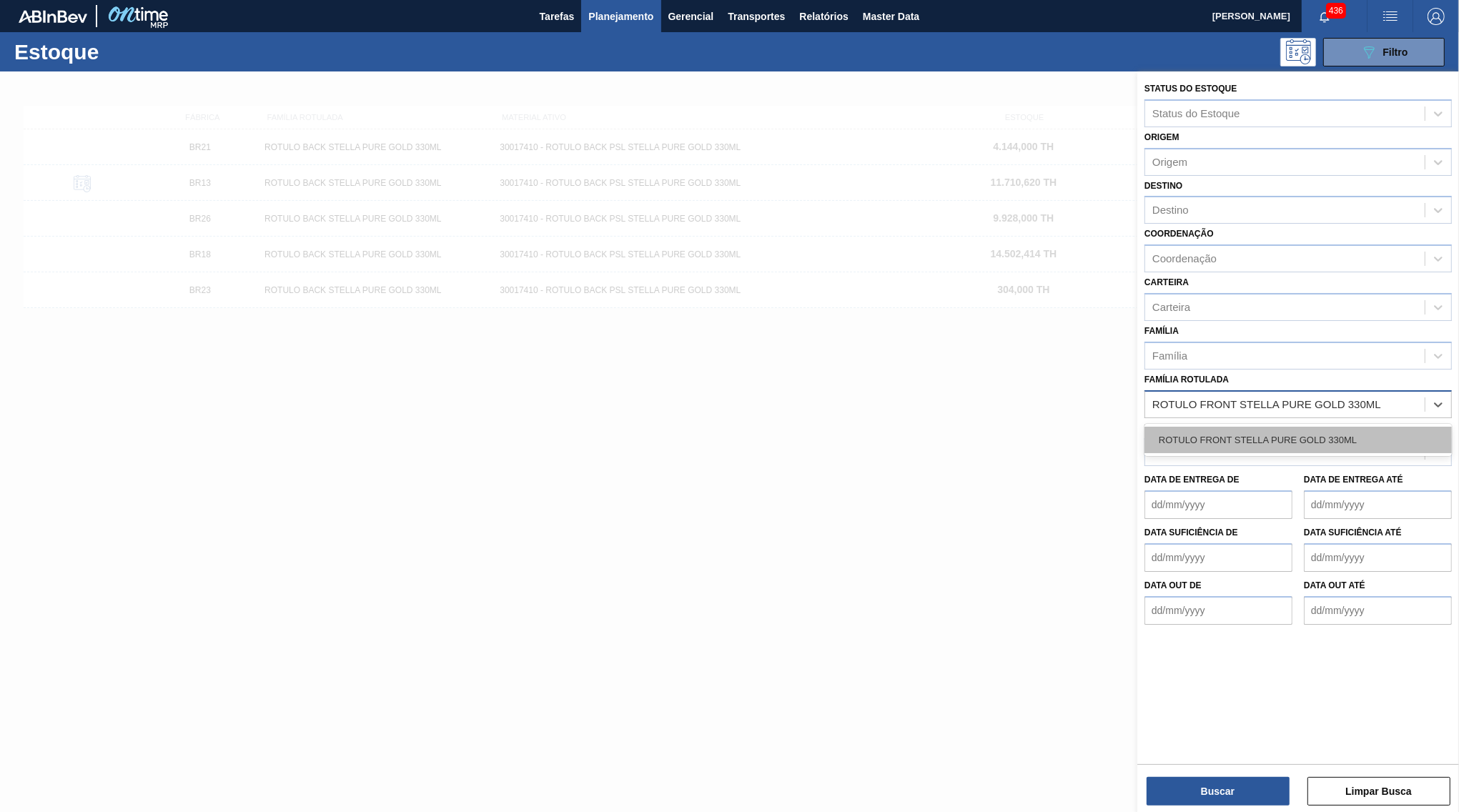
click at [1248, 426] on div "ROTULO FRONT STELLA PURE GOLD 330ML" at bounding box center [1298, 439] width 308 height 26
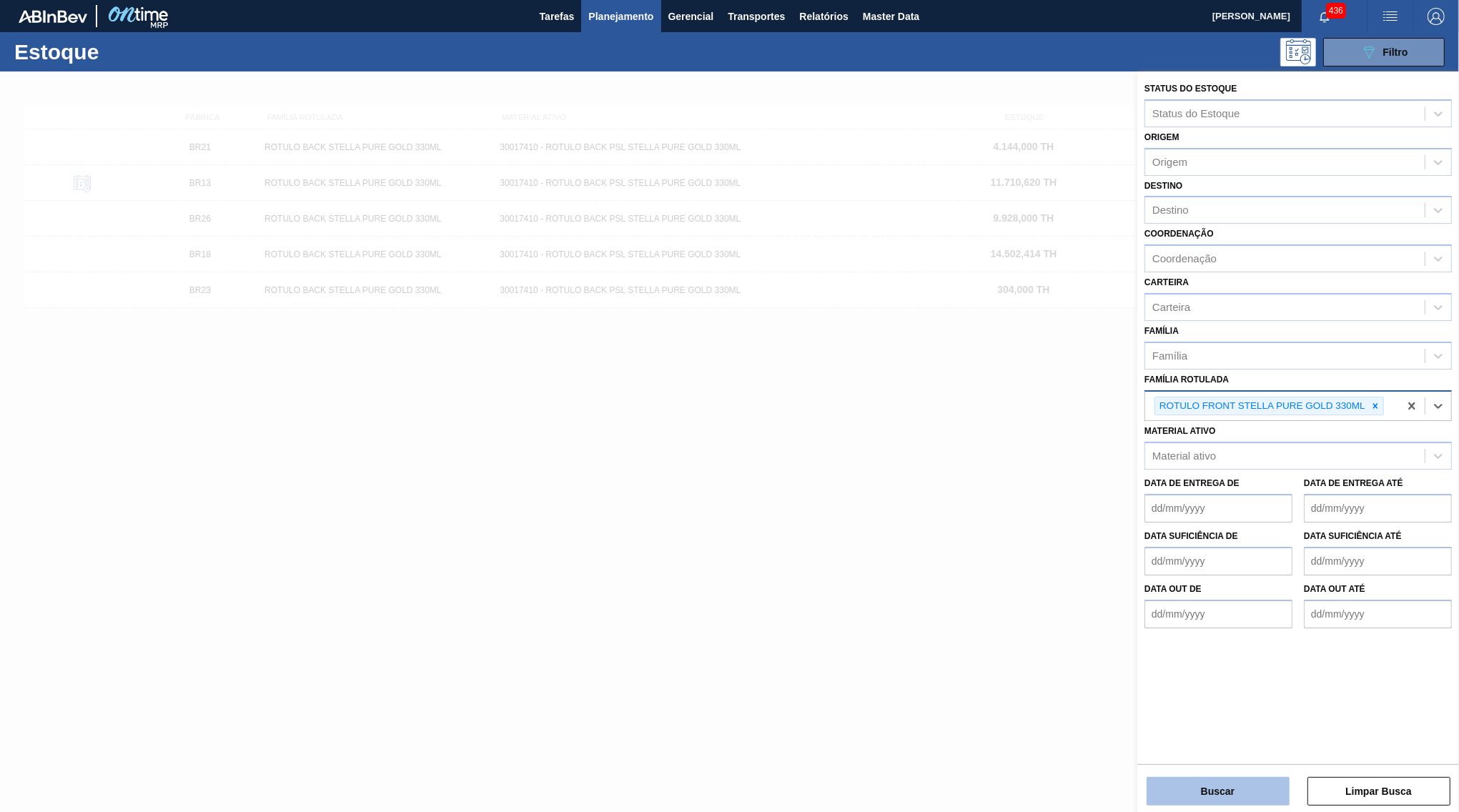
click at [1254, 784] on button "Buscar" at bounding box center [1218, 790] width 143 height 28
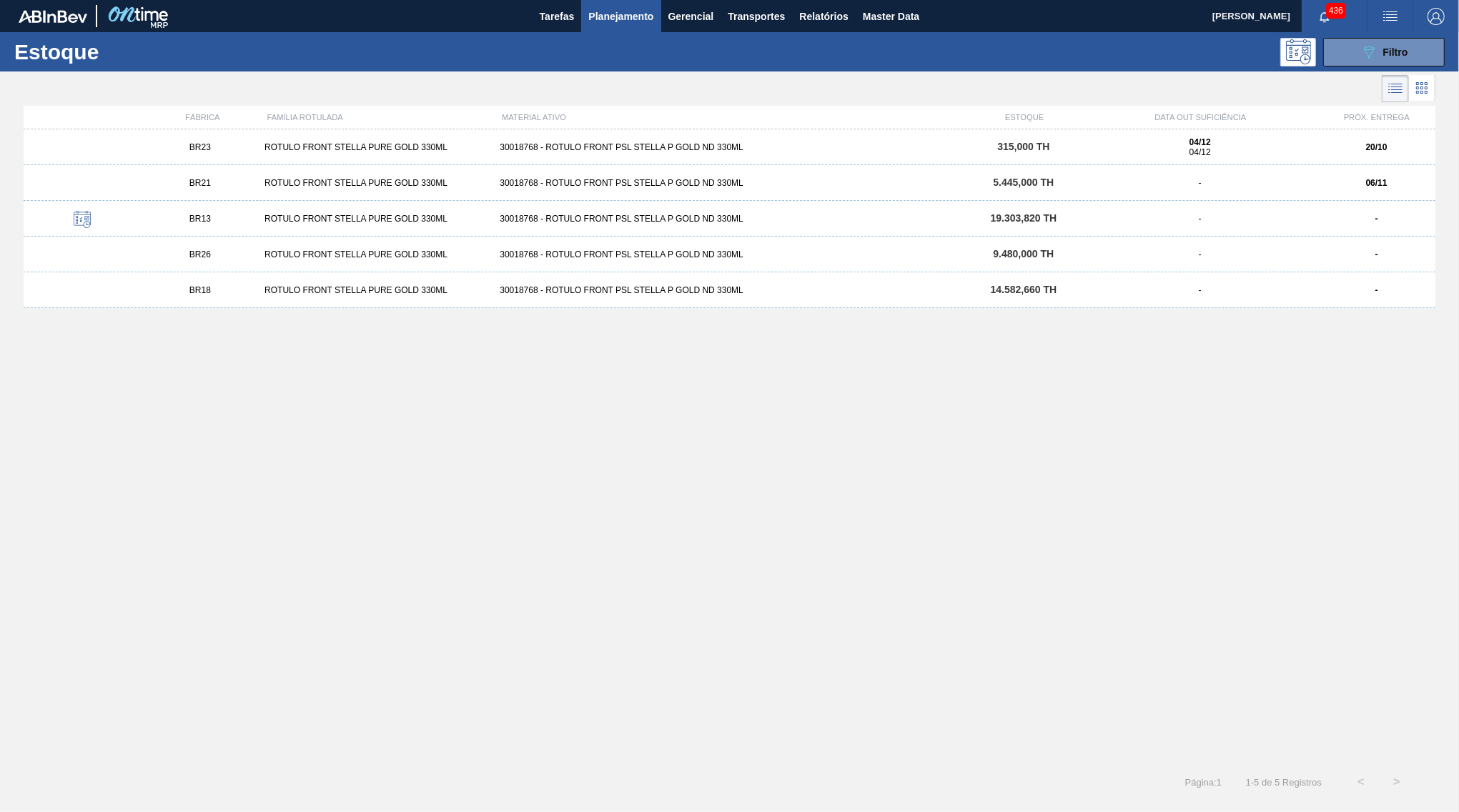
click at [378, 142] on div "BR23 ROTULO FRONT STELLA PURE GOLD 330ML 30018768 - ROTULO FRONT PSL STELLA P G…" at bounding box center [729, 147] width 1412 height 35
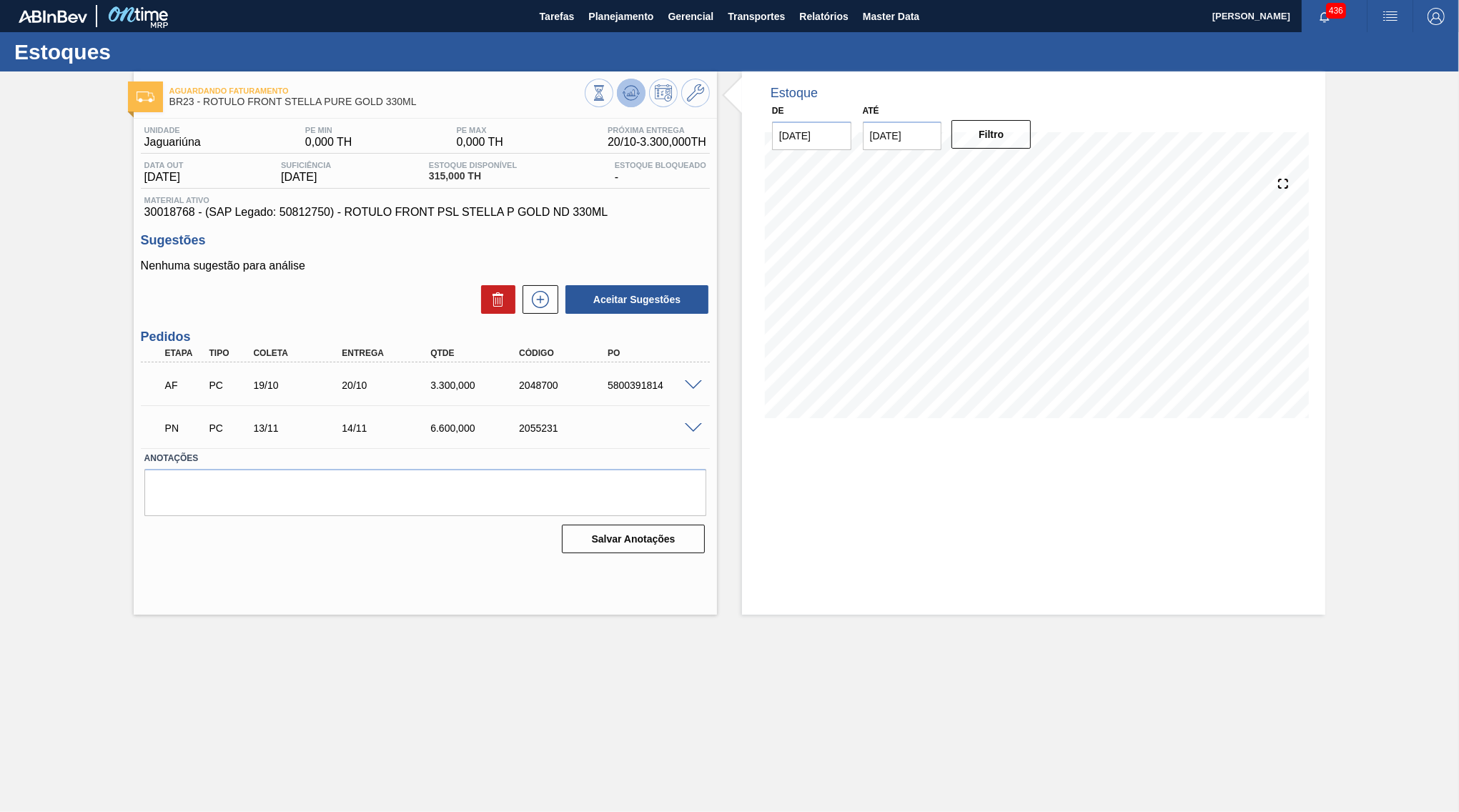
click at [634, 89] on icon at bounding box center [631, 93] width 18 height 18
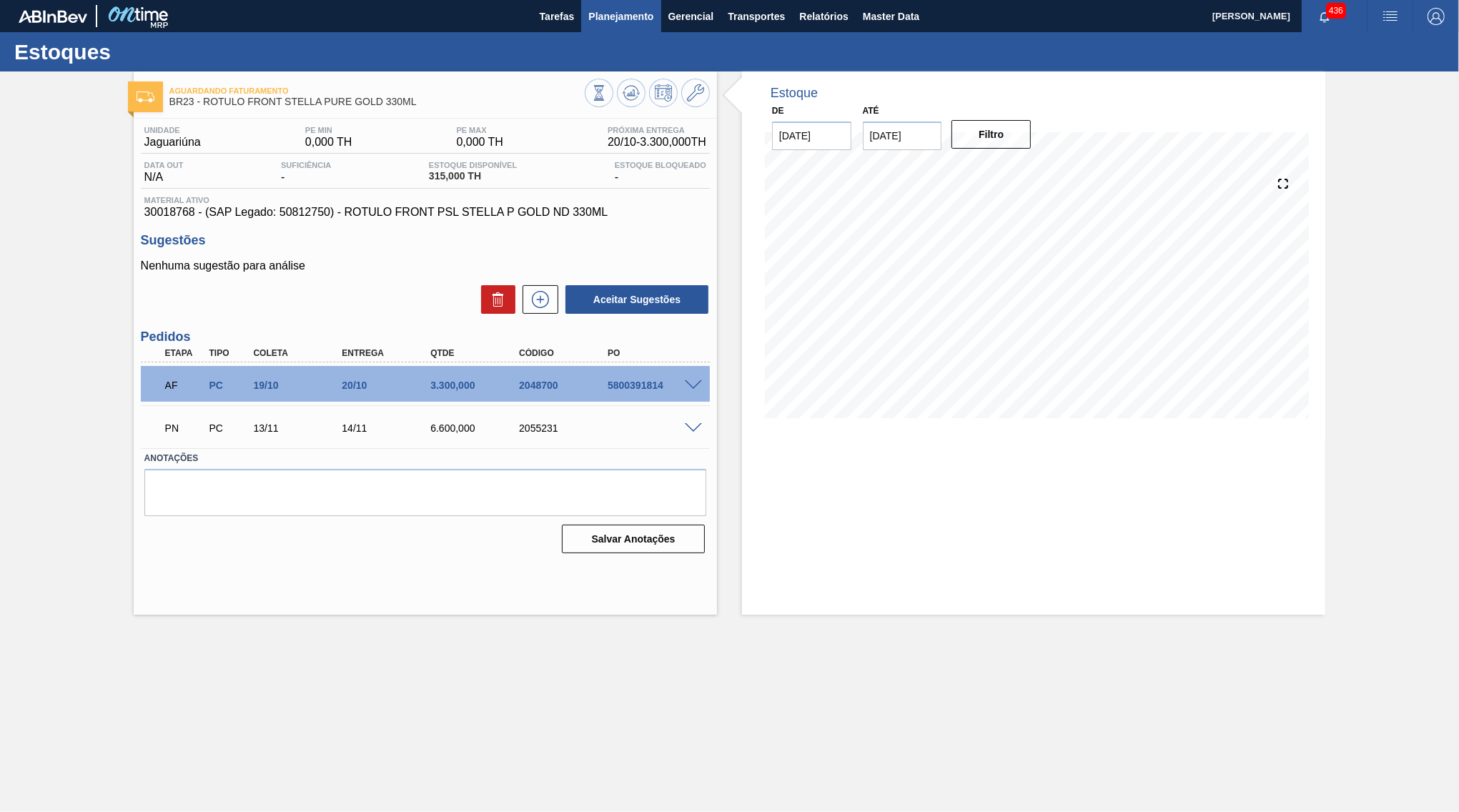
click at [646, 11] on span "Planejamento" at bounding box center [620, 17] width 65 height 18
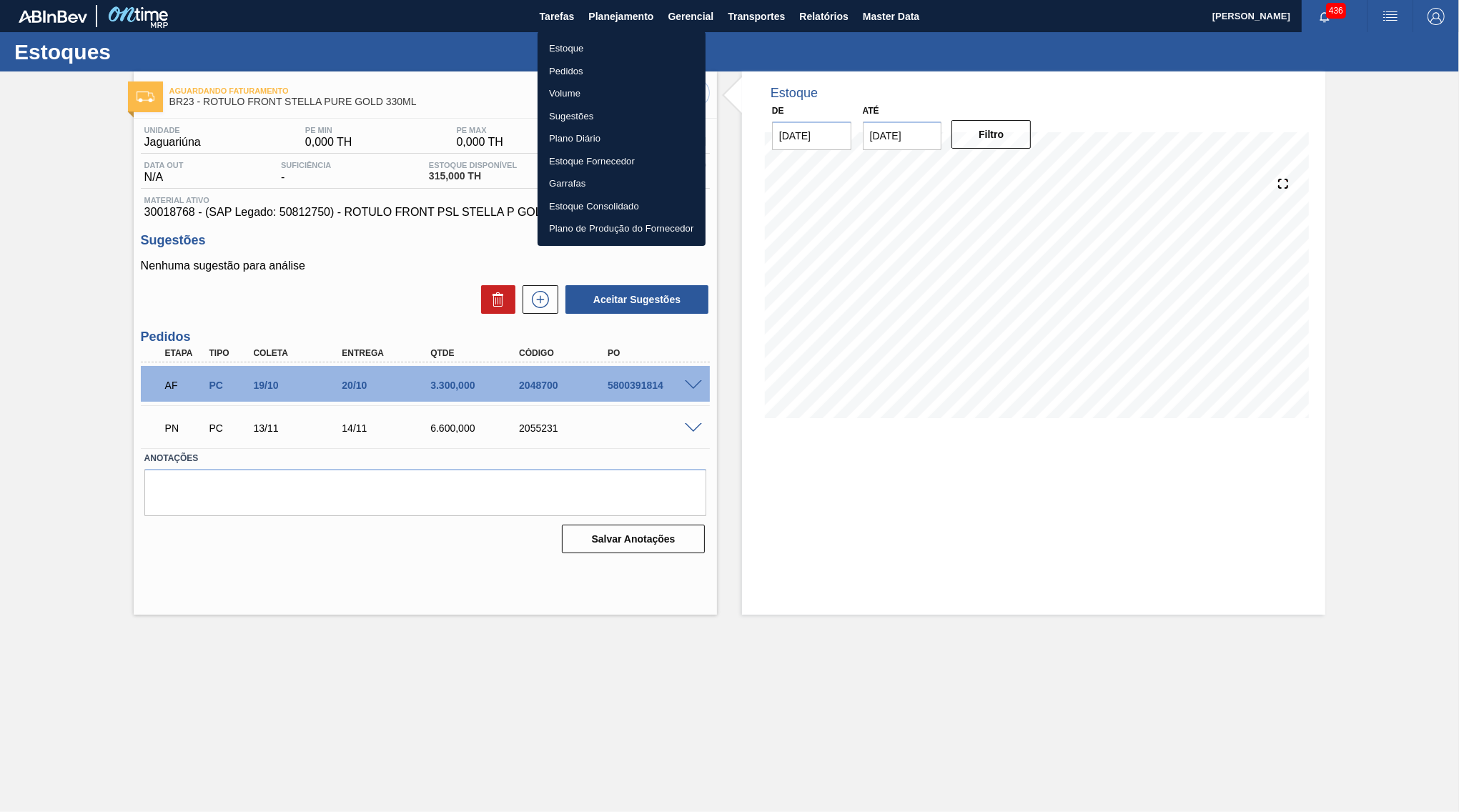
click at [617, 39] on li "Estoque" at bounding box center [621, 48] width 168 height 23
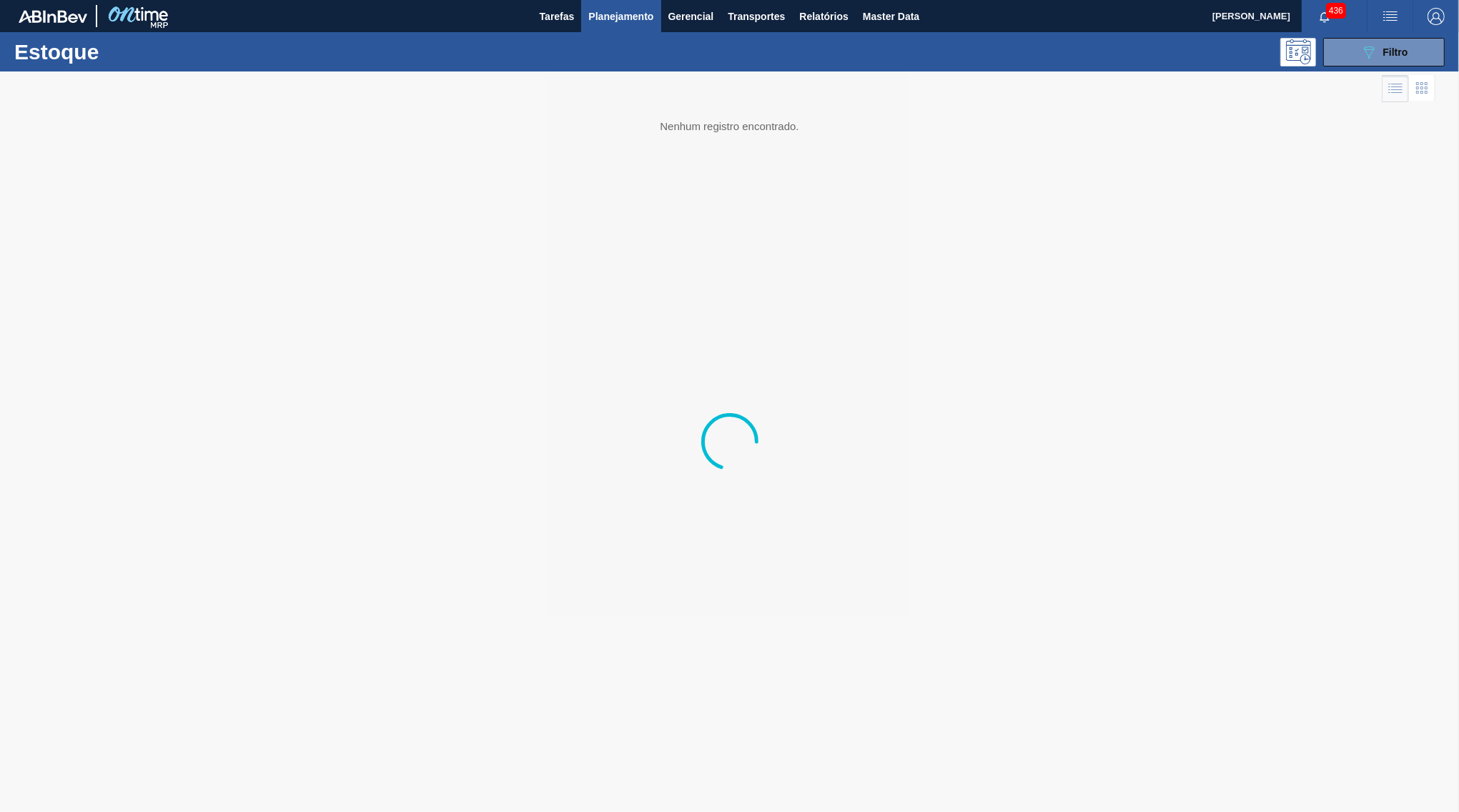
click at [1368, 58] on icon "089F7B8B-B2A5-4AFE-B5C0-19BA573D28AC" at bounding box center [1369, 52] width 18 height 18
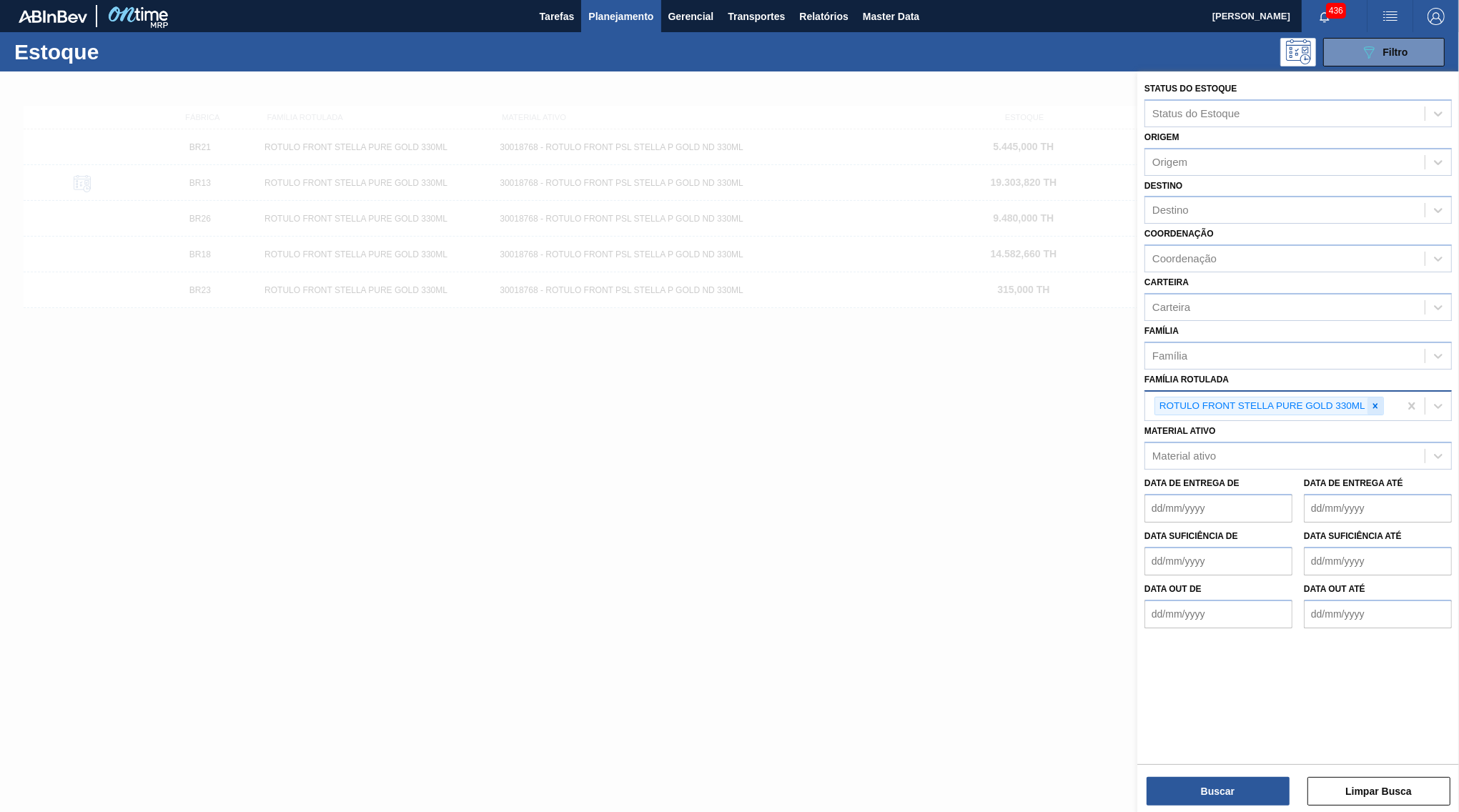
click at [1381, 401] on icon at bounding box center [1375, 406] width 10 height 10
paste Rotulada "AROMA NATURAL TASTESENSE"
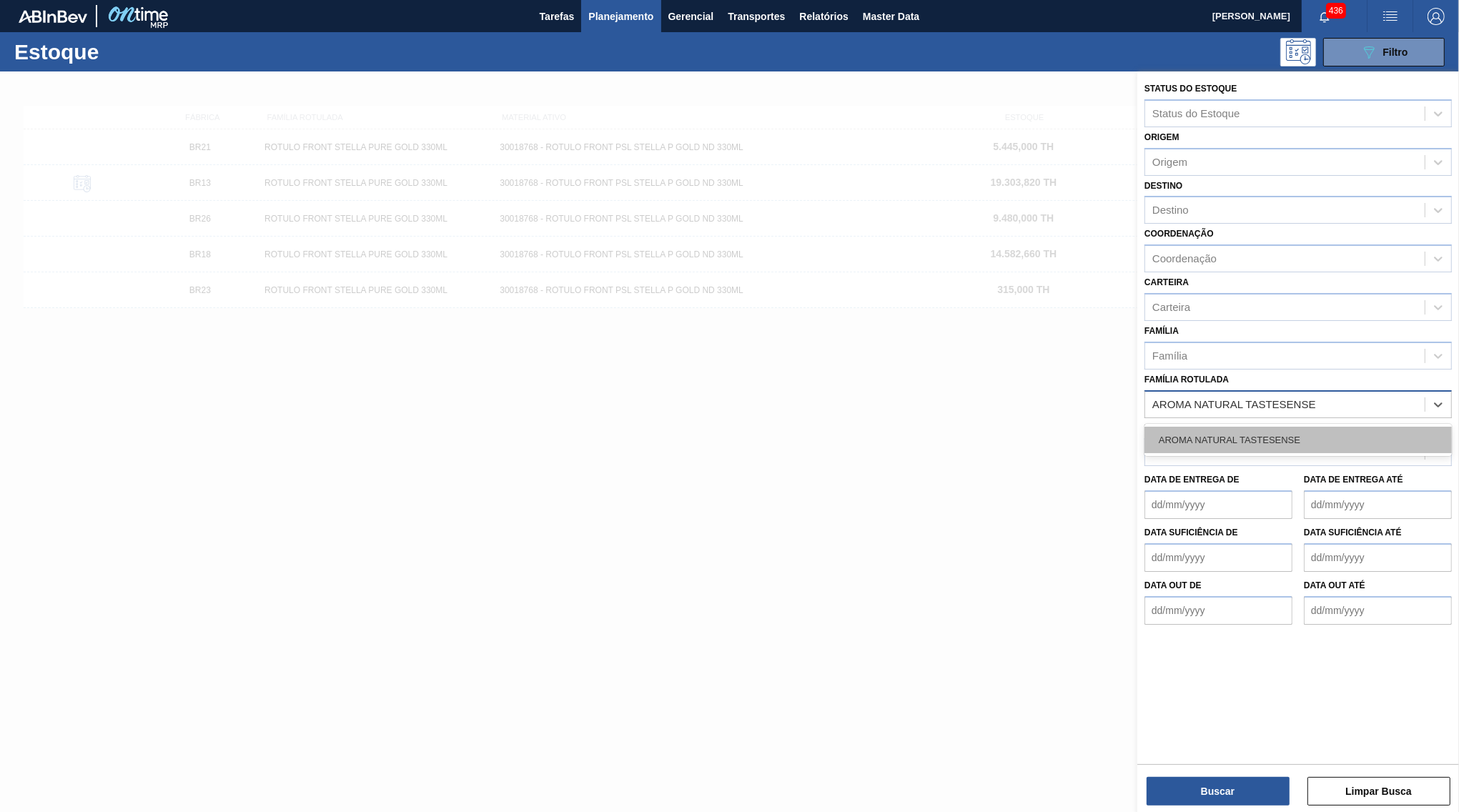
click at [1256, 426] on div "AROMA NATURAL TASTESENSE" at bounding box center [1298, 439] width 308 height 26
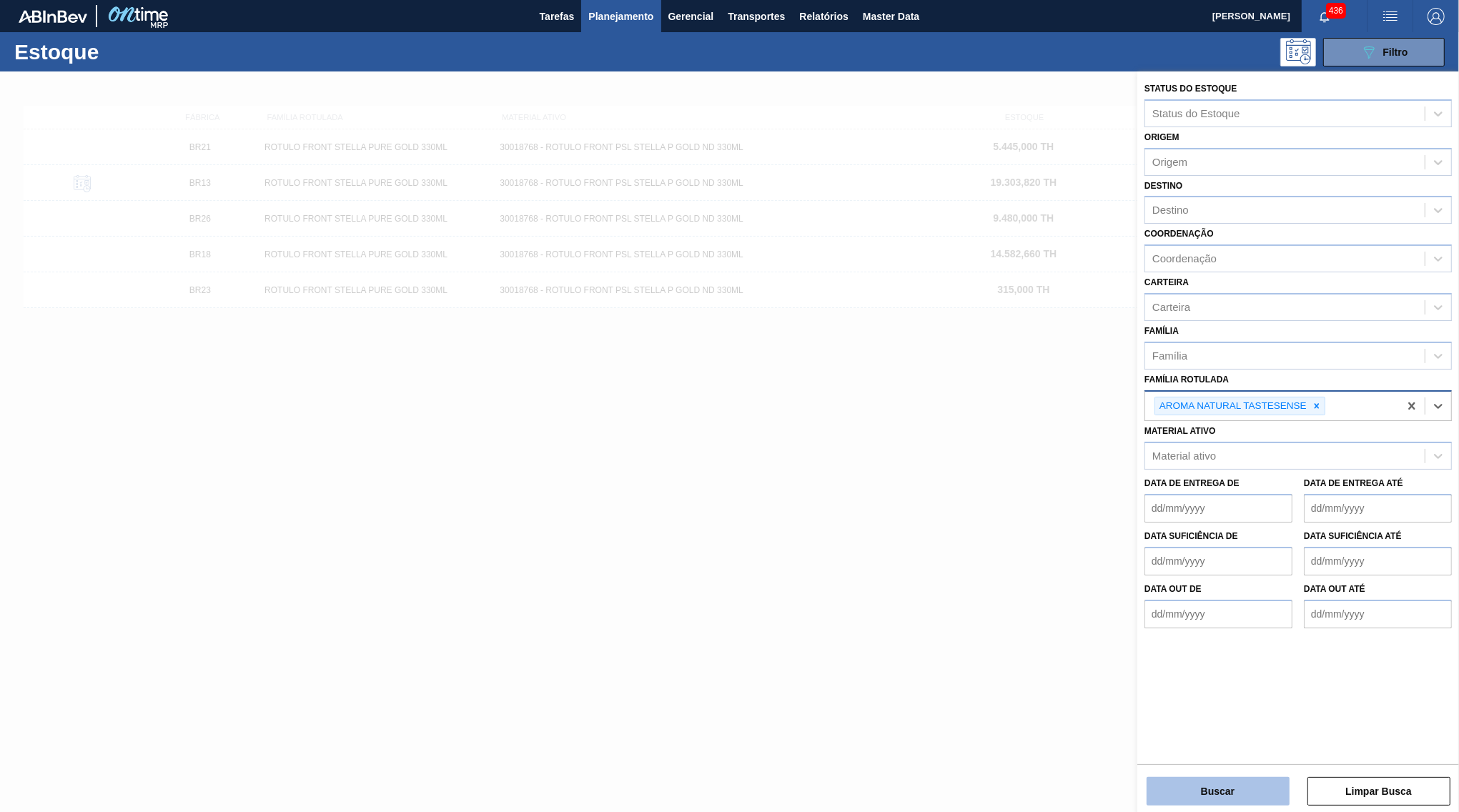
click at [1198, 779] on button "Buscar" at bounding box center [1218, 790] width 143 height 28
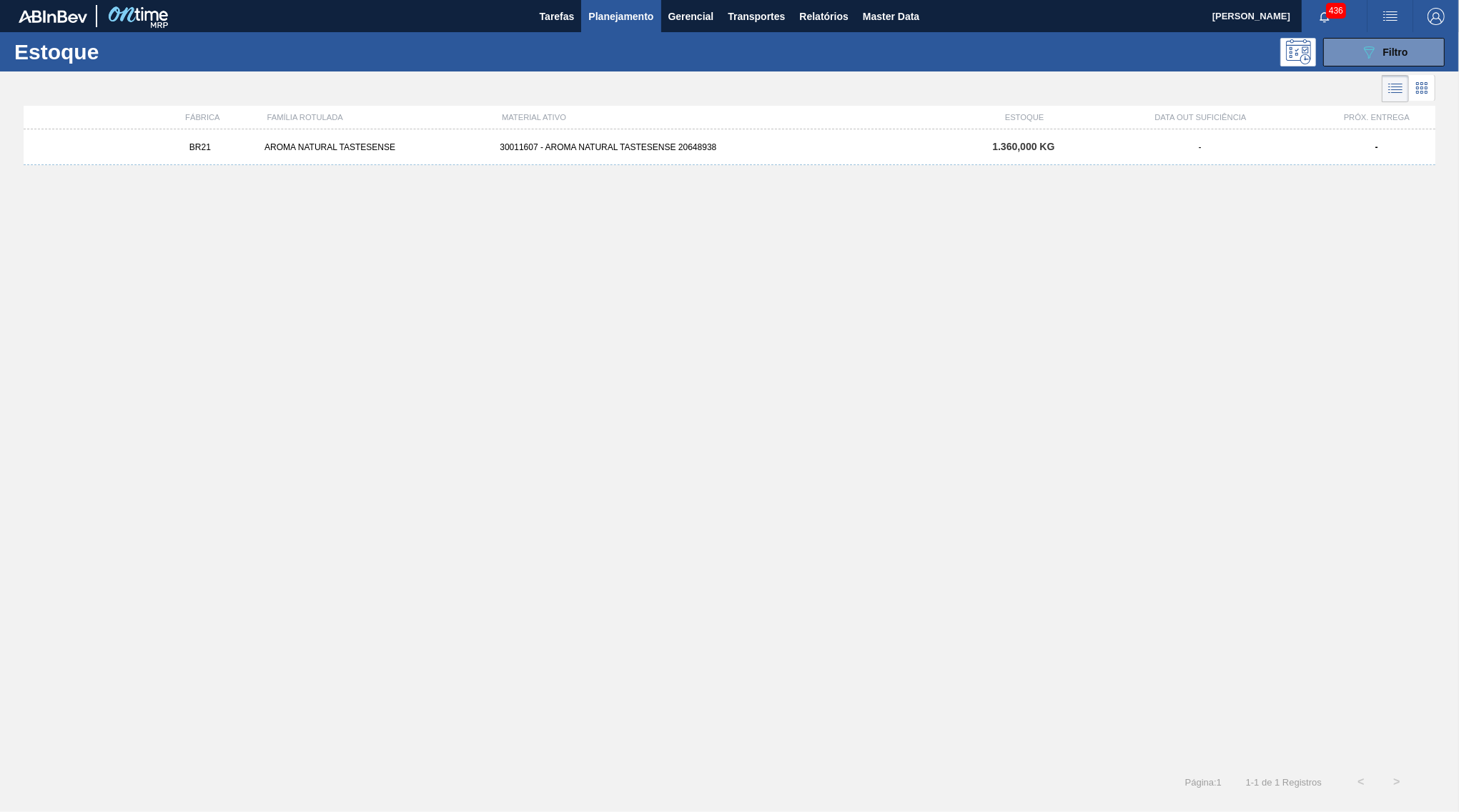
click at [1120, 155] on div "BR21 AROMA NATURAL TASTESENSE 30011607 - AROMA NATURAL TASTESENSE 20648938 1.36…" at bounding box center [729, 147] width 1412 height 35
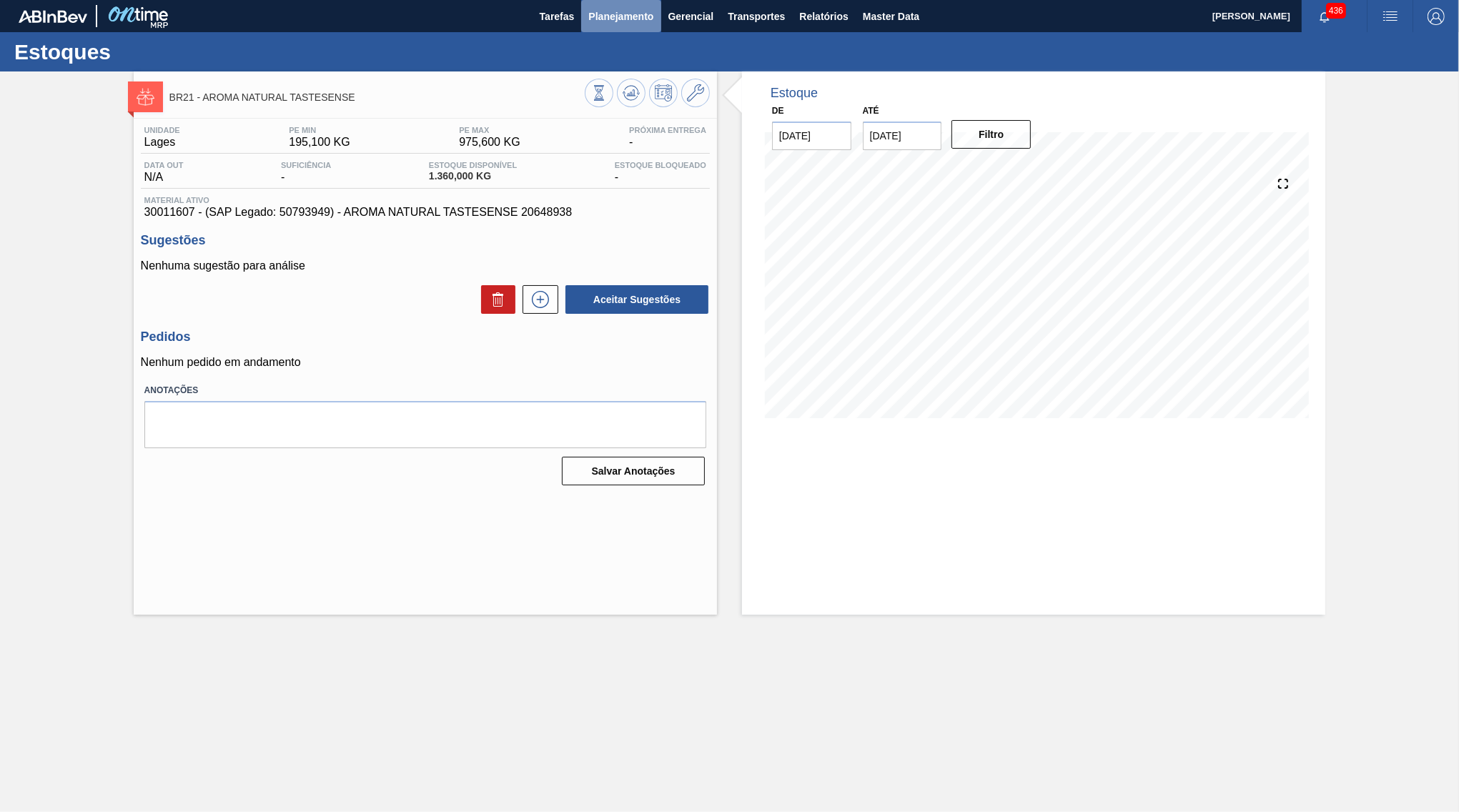
click at [631, 23] on span "Planejamento" at bounding box center [620, 17] width 65 height 18
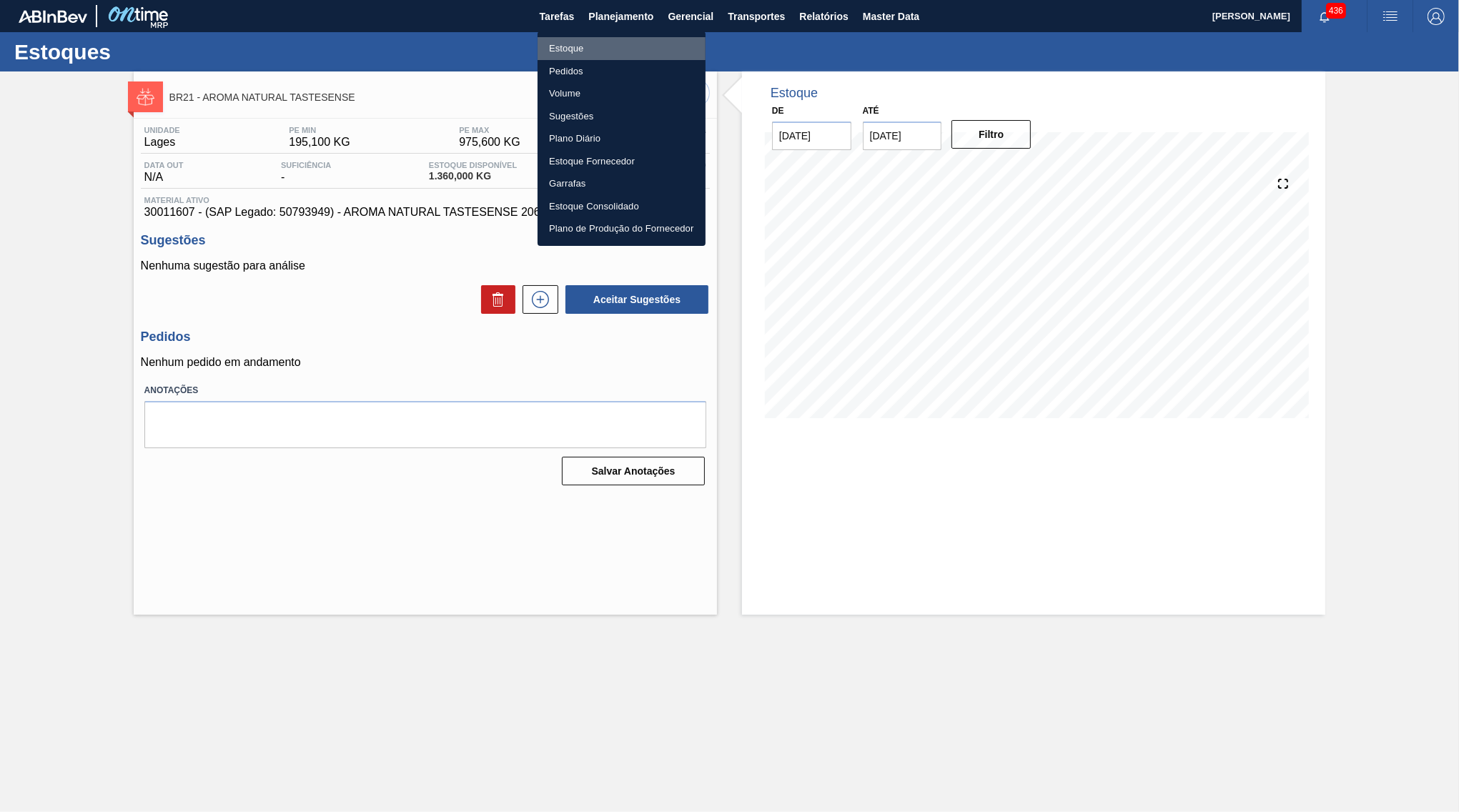
click at [588, 42] on li "Estoque" at bounding box center [621, 48] width 168 height 23
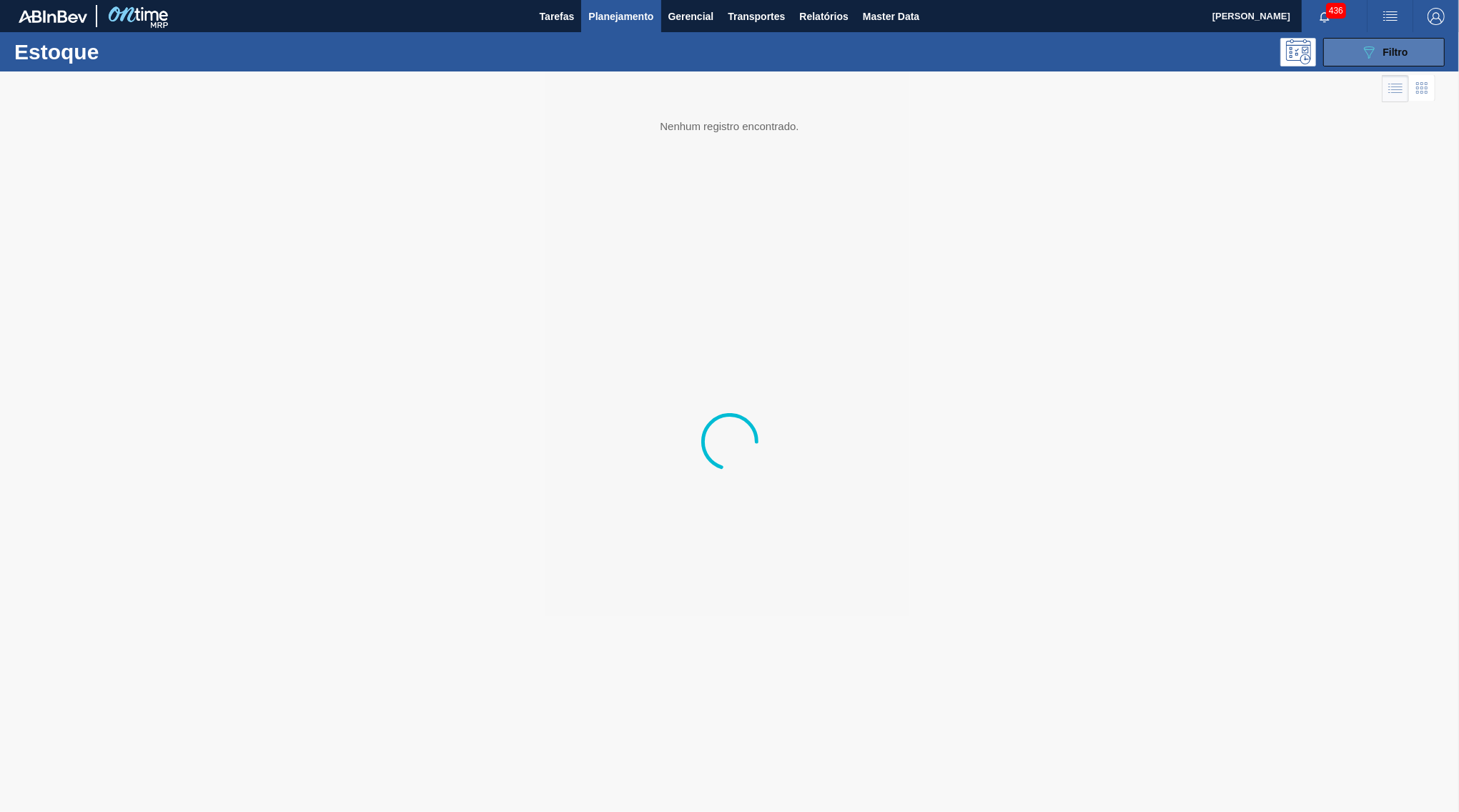
click at [1365, 58] on icon "089F7B8B-B2A5-4AFE-B5C0-19BA573D28AC" at bounding box center [1369, 52] width 18 height 18
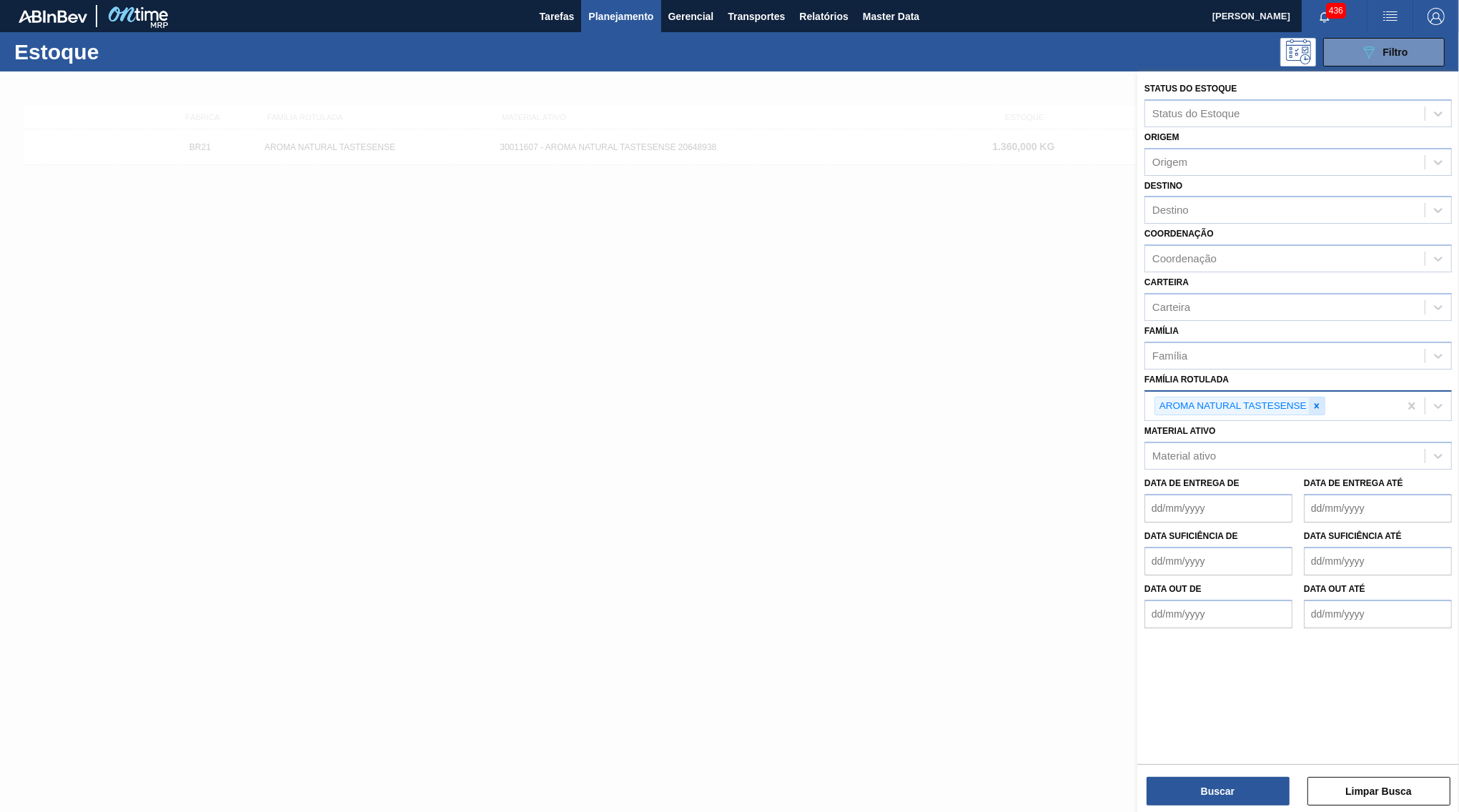
click at [1315, 401] on icon at bounding box center [1317, 406] width 10 height 10
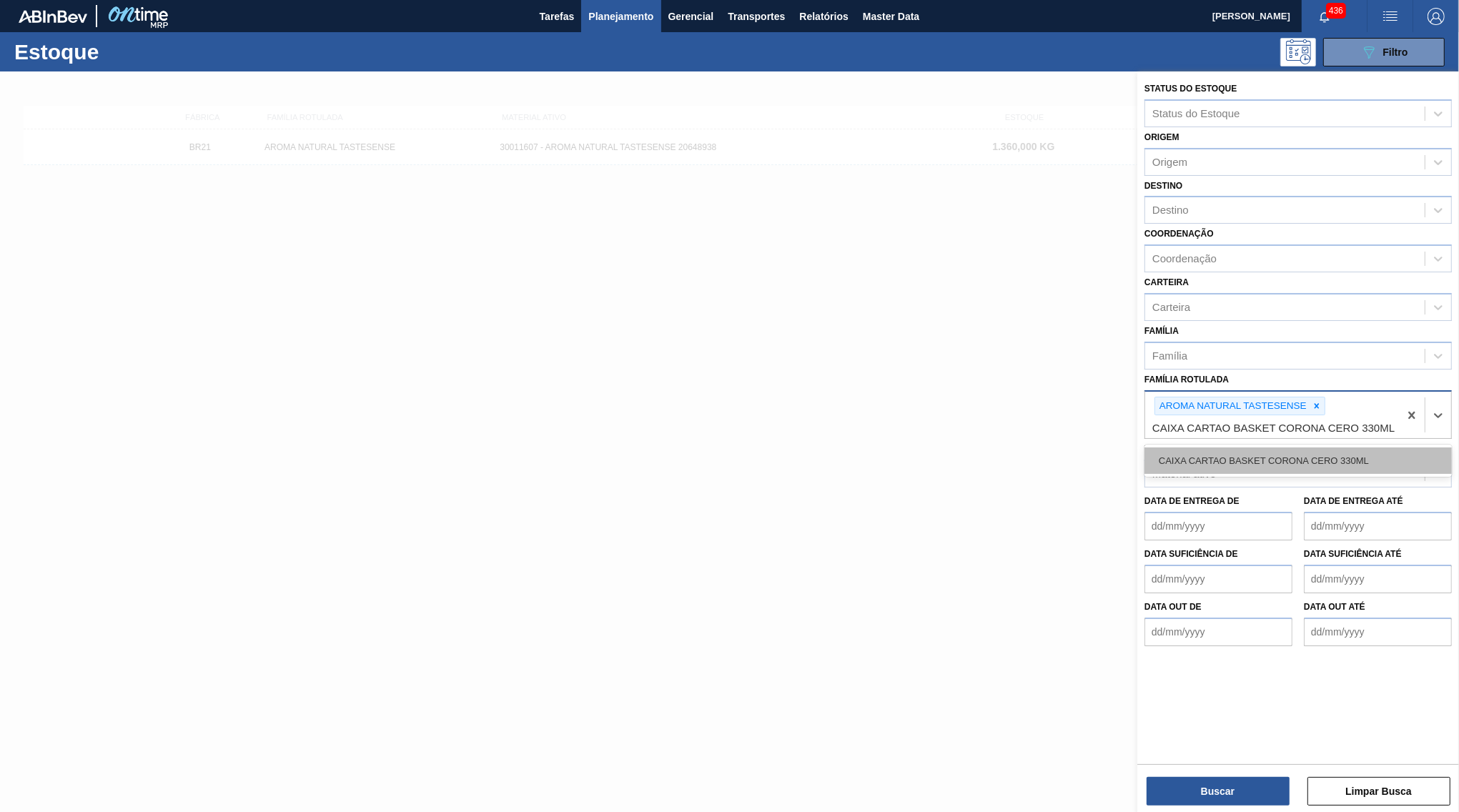
click at [1275, 448] on div "CAIXA CARTAO BASKET CORONA CERO 330ML" at bounding box center [1298, 460] width 308 height 26
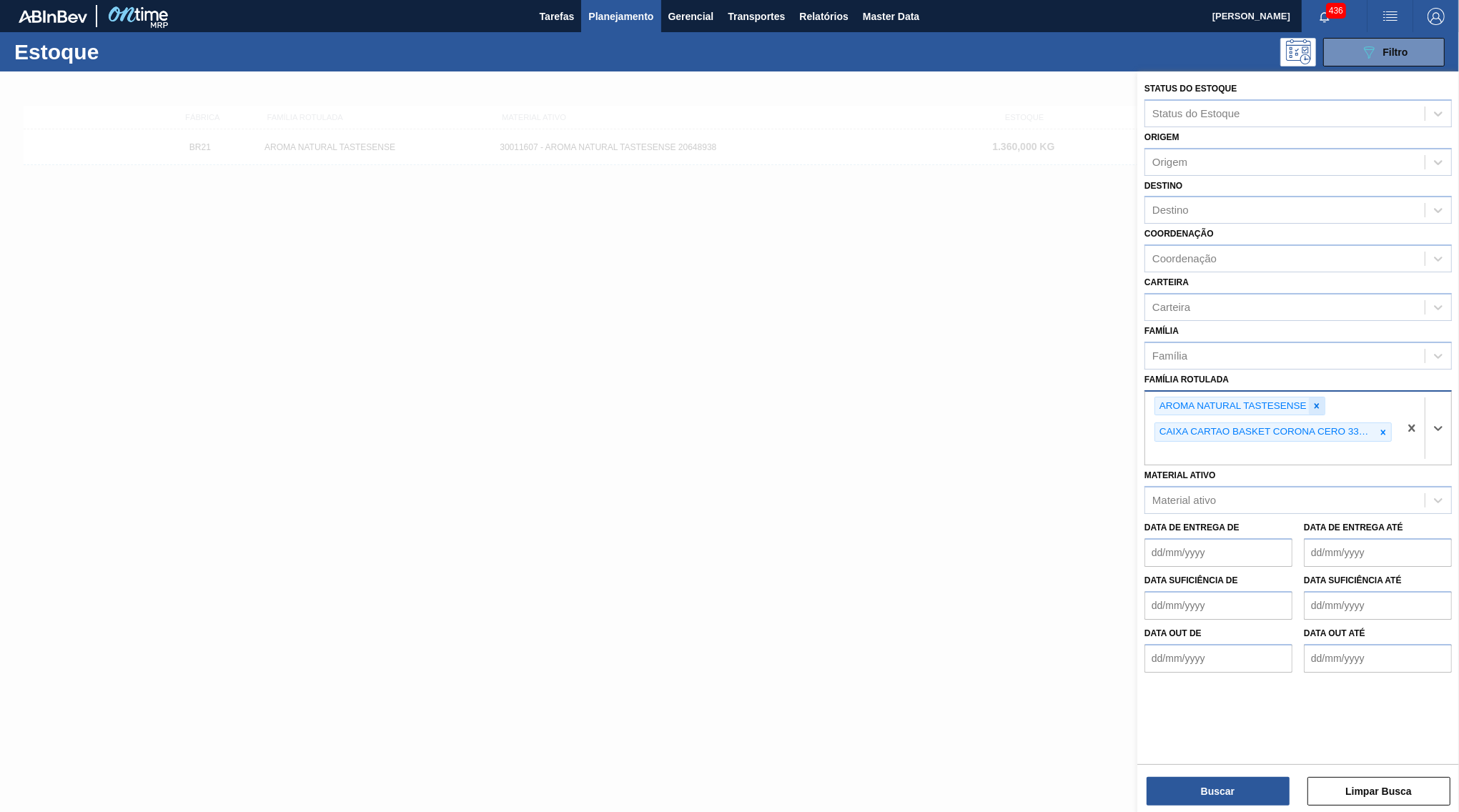
click at [1320, 401] on icon at bounding box center [1317, 406] width 10 height 10
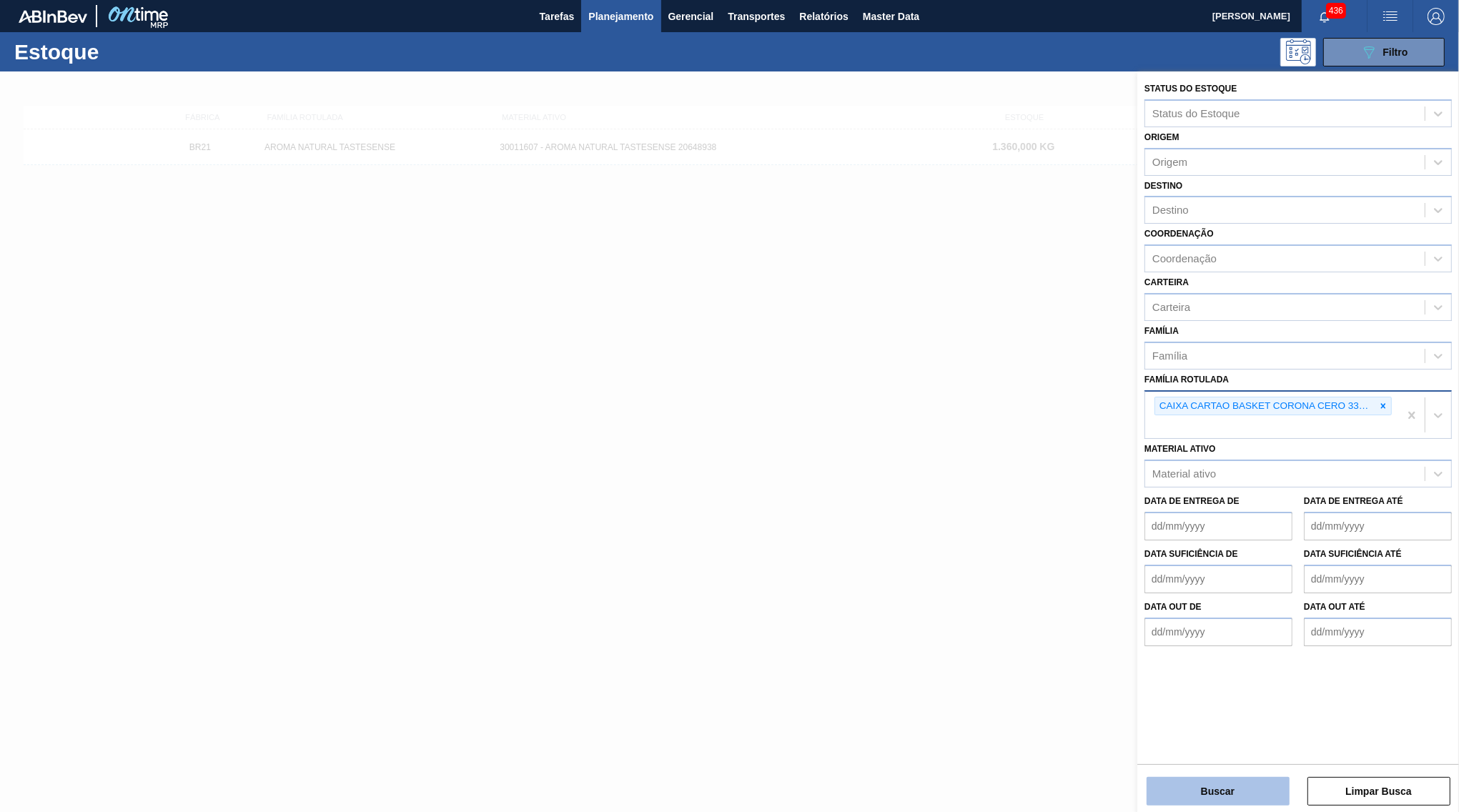
click at [1224, 779] on button "Buscar" at bounding box center [1218, 790] width 143 height 28
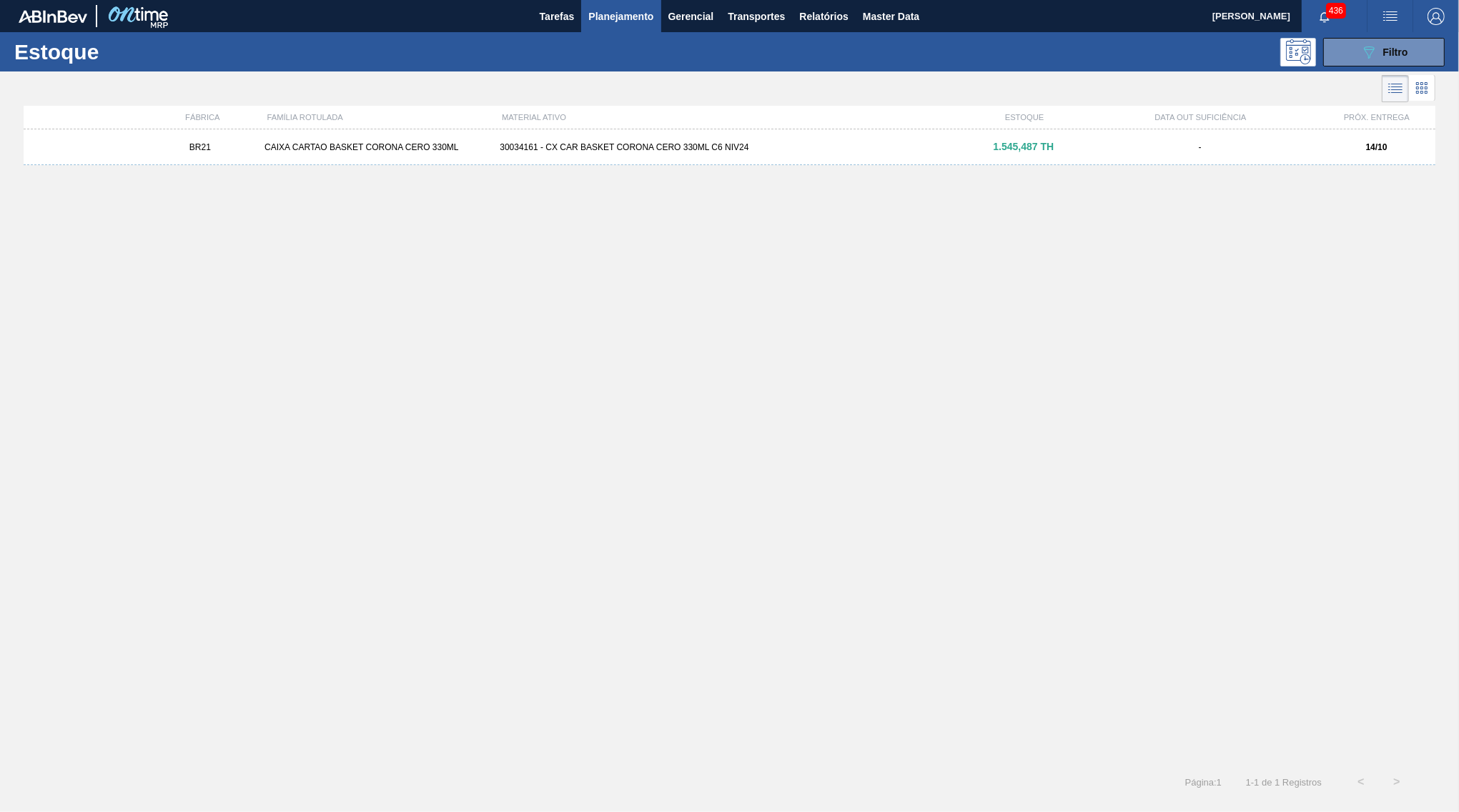
click at [981, 136] on div "BR21 CAIXA CARTAO BASKET CORONA CERO 330ML 30034161 - CX CAR BASKET CORONA CERO…" at bounding box center [729, 147] width 1412 height 35
click at [1399, 47] on span "Filtro" at bounding box center [1396, 52] width 25 height 12
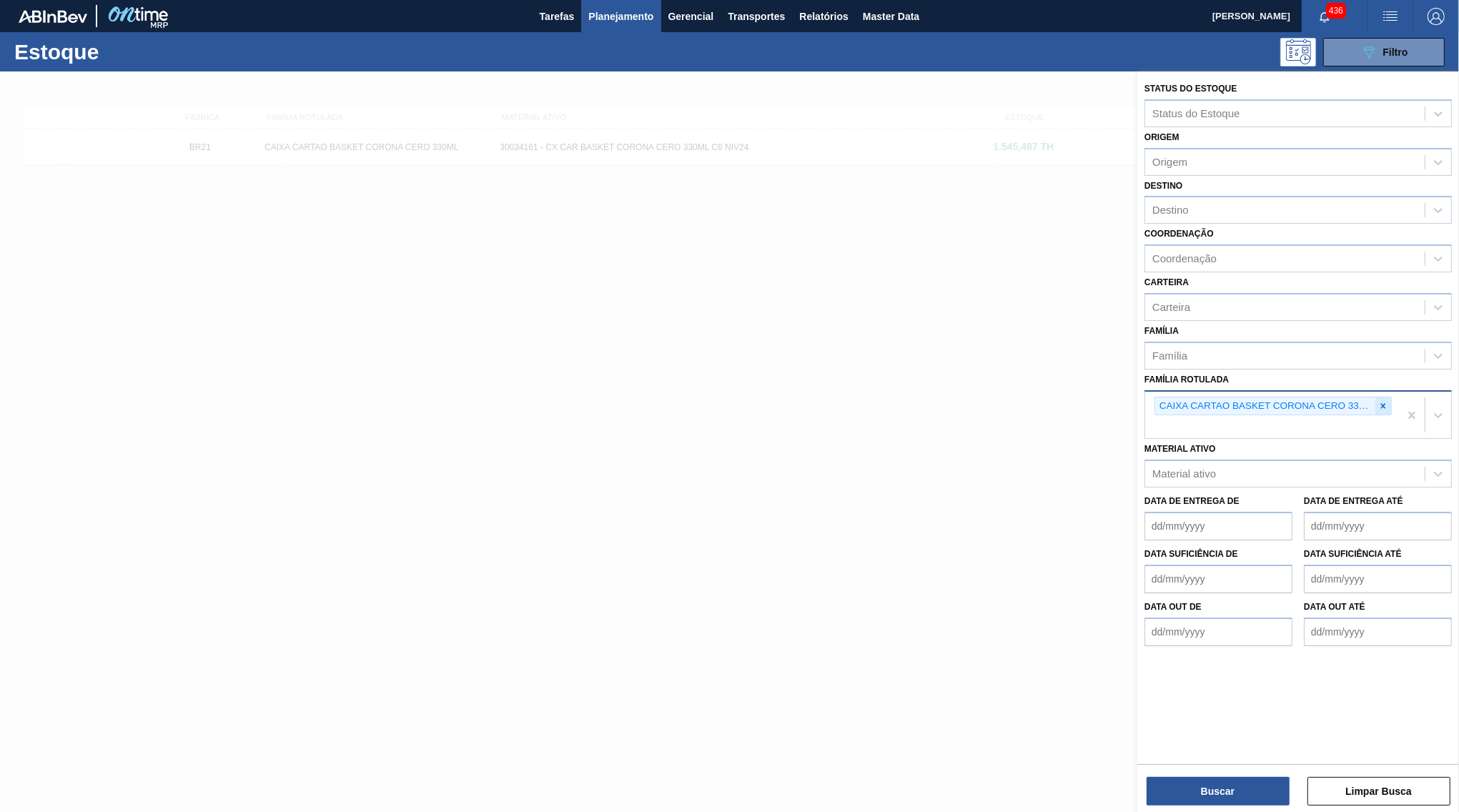
click at [1382, 401] on icon at bounding box center [1383, 406] width 10 height 10
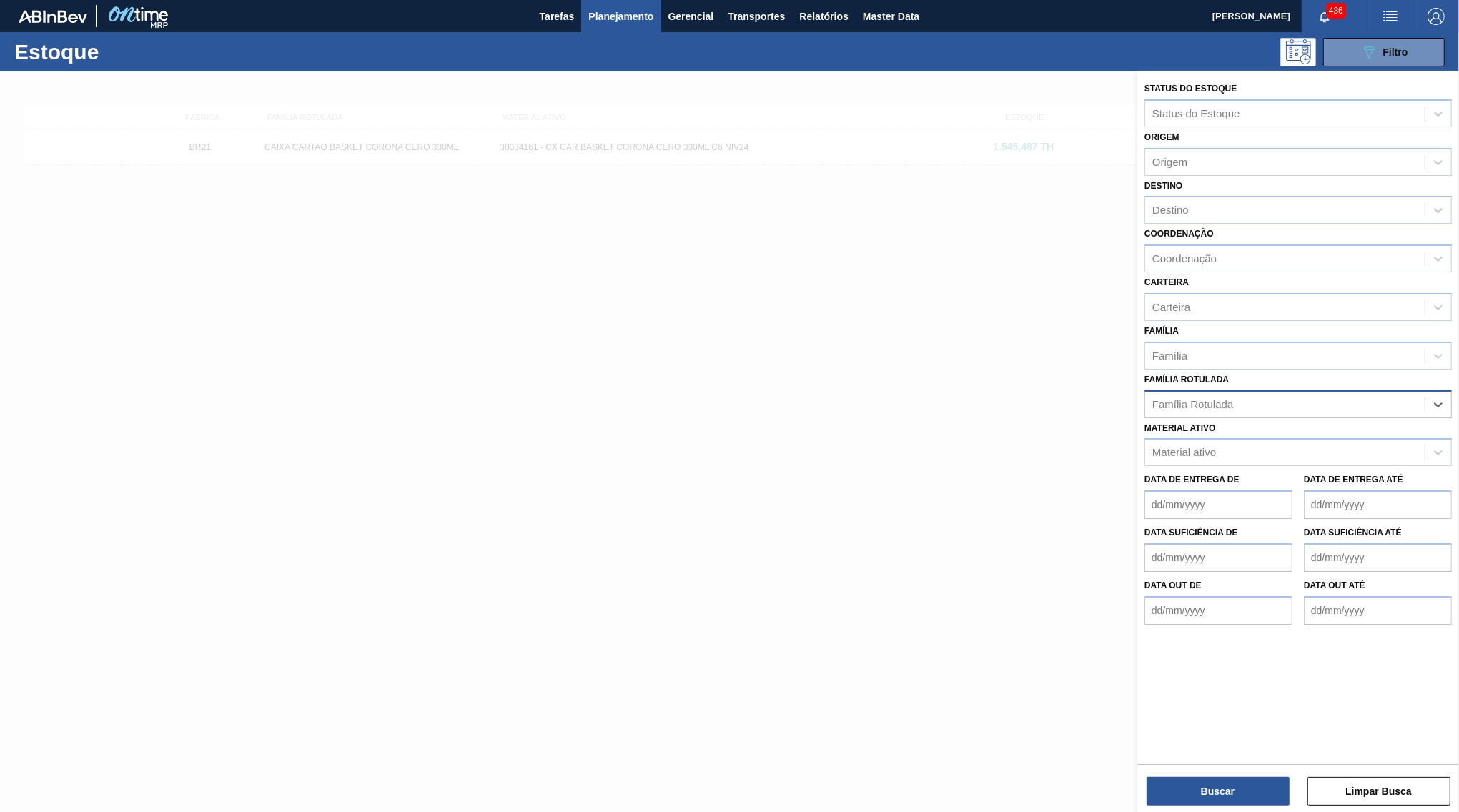
paste Rotulada "CAIXA DE PAPELAO CORONA CERO 330ML"
click at [1281, 426] on div "CAIXA DE PAPELAO CORONA CERO 330ML" at bounding box center [1298, 439] width 308 height 26
click at [1209, 781] on button "Buscar" at bounding box center [1218, 790] width 143 height 28
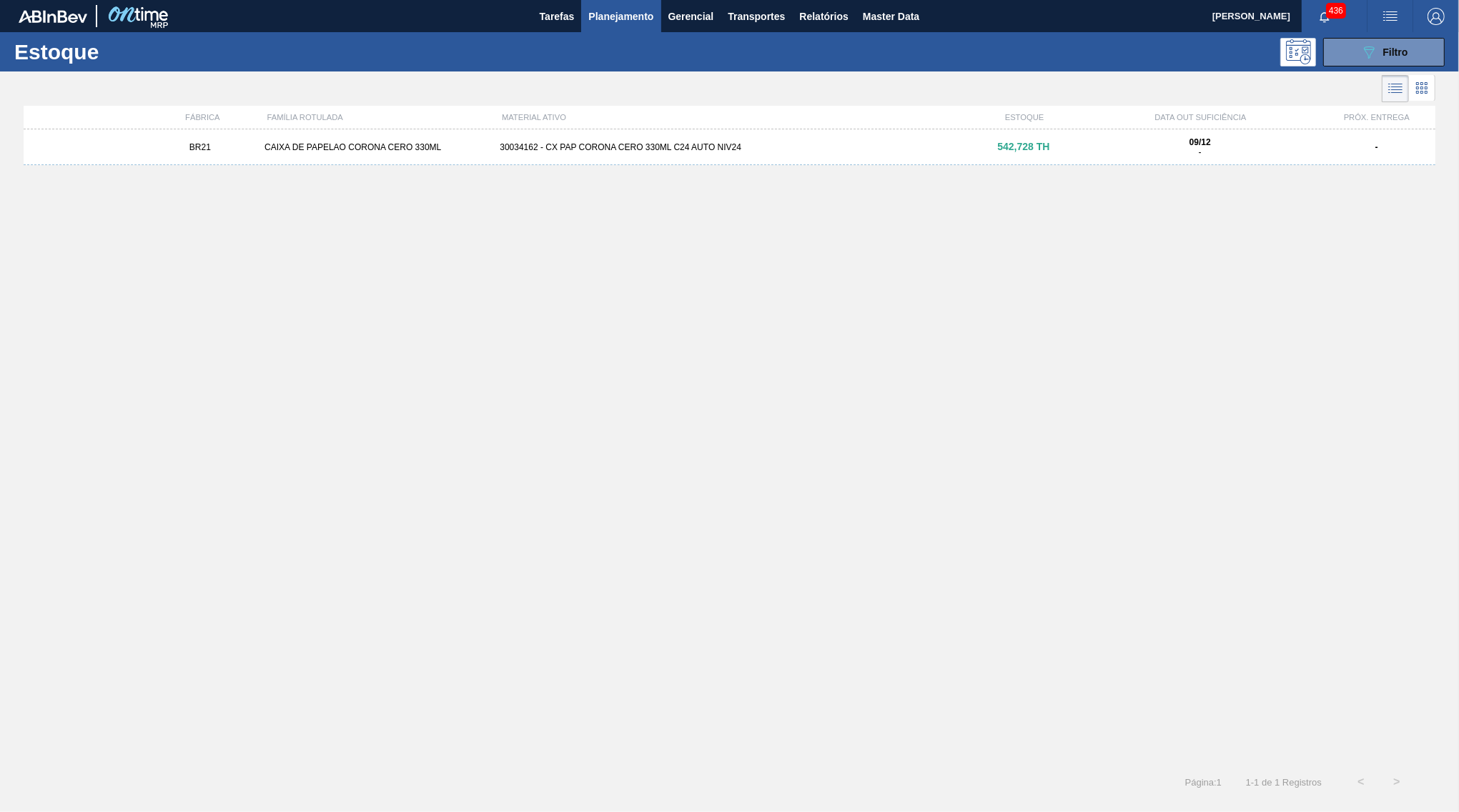
click at [1054, 159] on div "BR21 CAIXA DE PAPELAO CORONA CERO 330ML 30034162 - CX PAP CORONA CERO 330ML C24…" at bounding box center [729, 147] width 1412 height 35
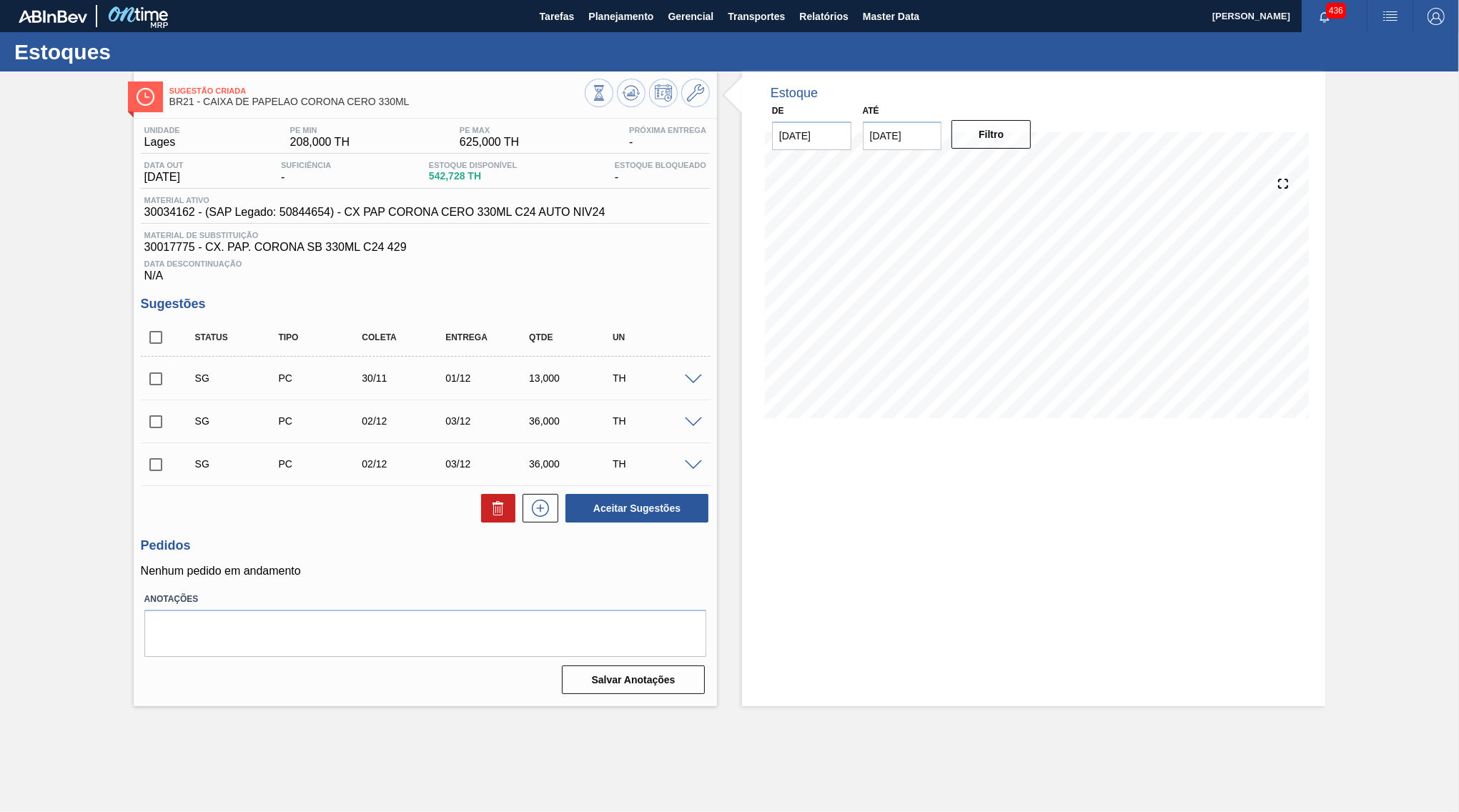
click at [144, 343] on input "checkbox" at bounding box center [156, 337] width 30 height 30
drag, startPoint x: 518, startPoint y: 425, endPoint x: 506, endPoint y: 426, distance: 12.0
click at [525, 426] on div "36,000" at bounding box center [572, 421] width 94 height 12
copy div "36,000"
click at [702, 384] on span at bounding box center [694, 379] width 18 height 11
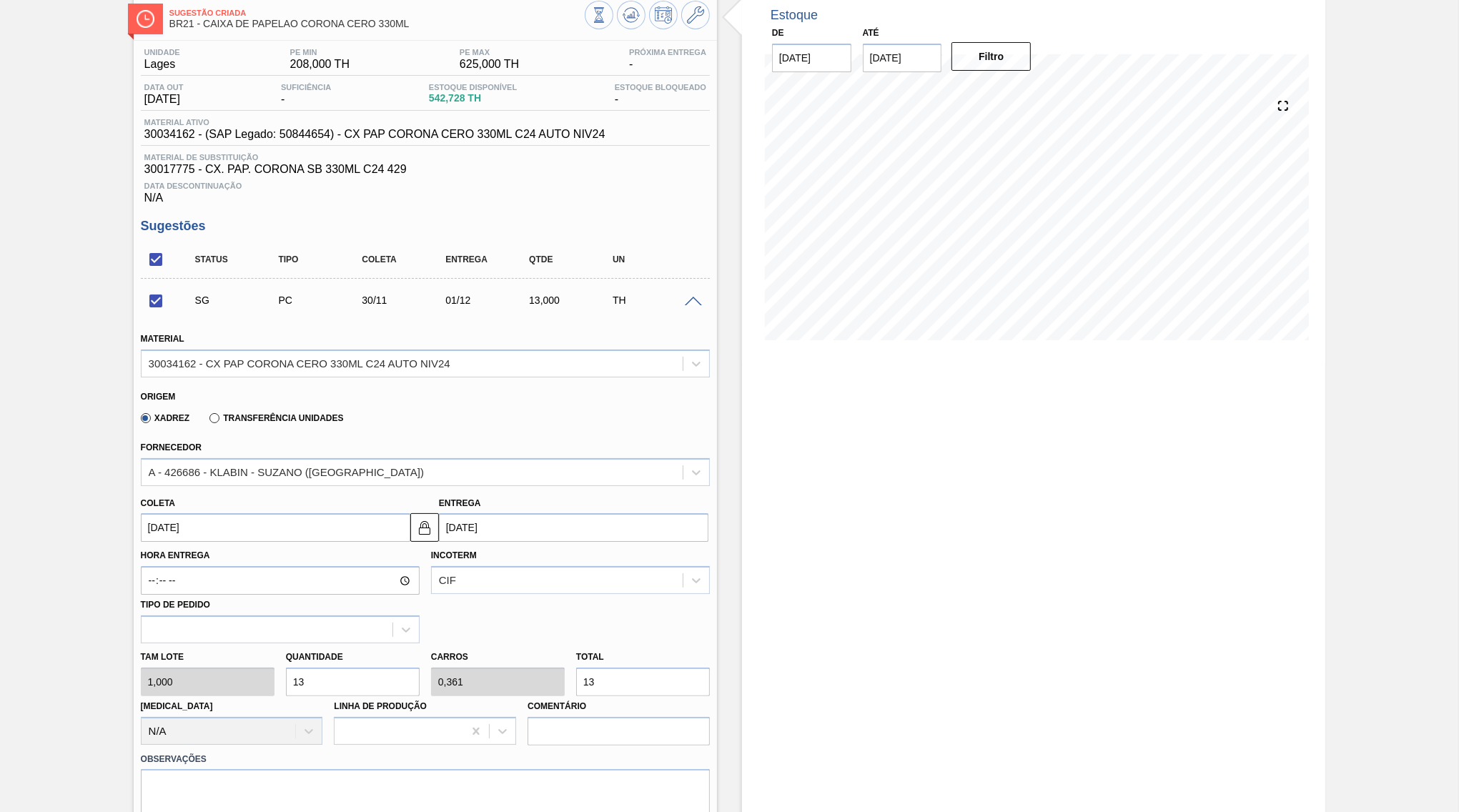
scroll to position [138, 0]
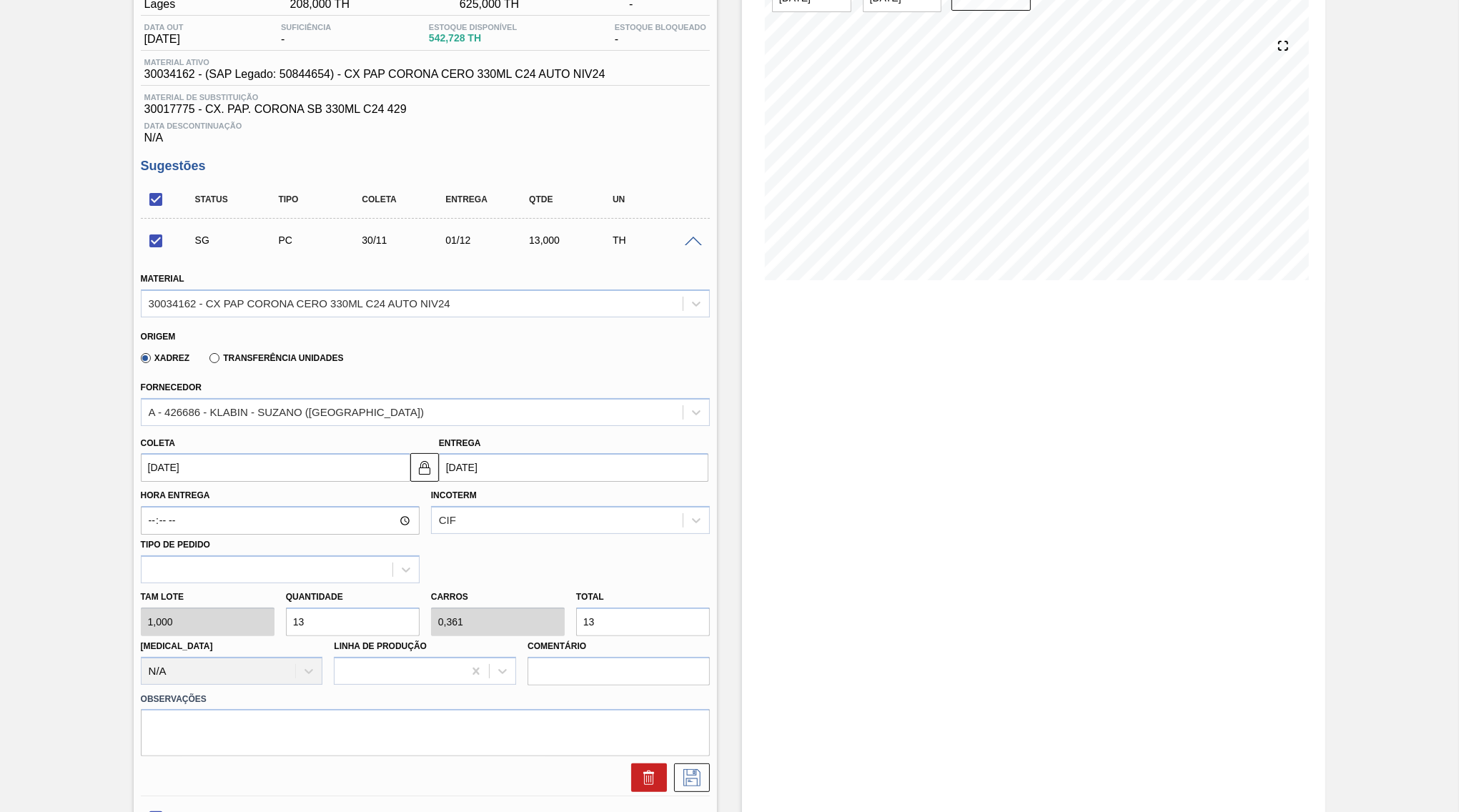
click at [437, 622] on div "Tam lote 1,000 Quantidade 13 Carros 0,361 Total 13 [MEDICAL_DATA] N/A Linha de …" at bounding box center [425, 634] width 580 height 102
drag, startPoint x: 594, startPoint y: 615, endPoint x: 538, endPoint y: 618, distance: 56.1
click at [576, 618] on input "13" at bounding box center [643, 621] width 133 height 28
paste input "36,000"
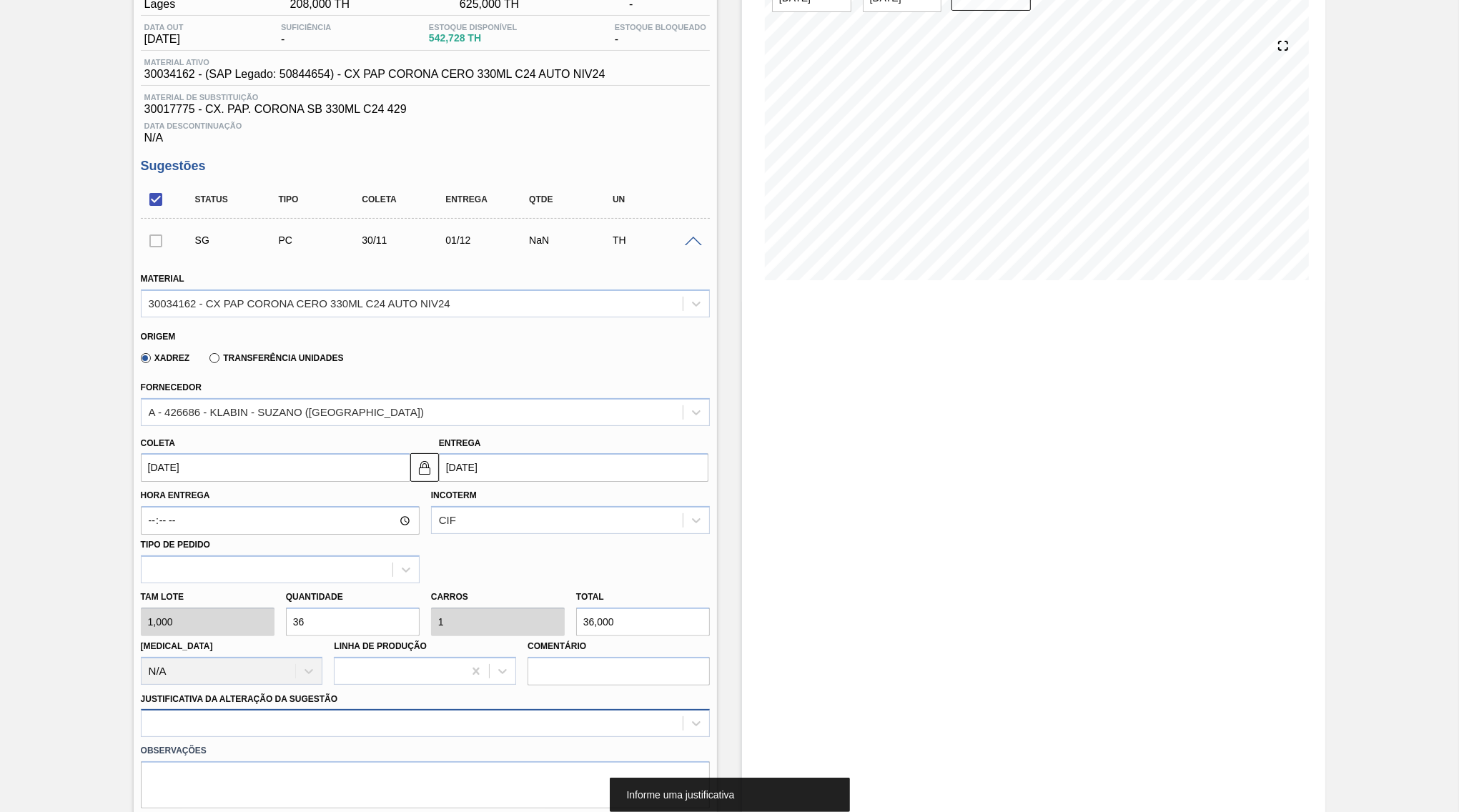
click at [413, 712] on div at bounding box center [425, 723] width 569 height 27
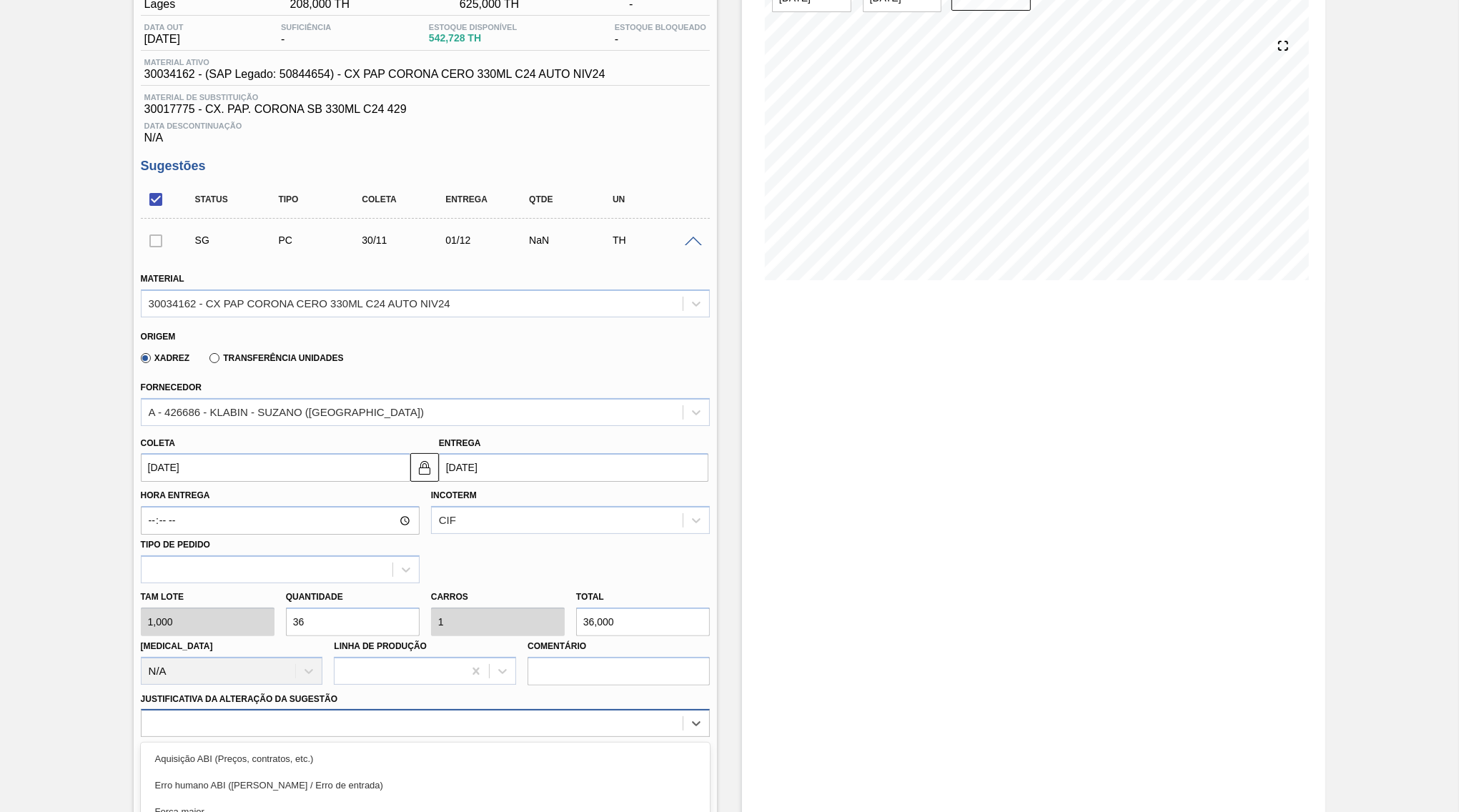
scroll to position [270, 0]
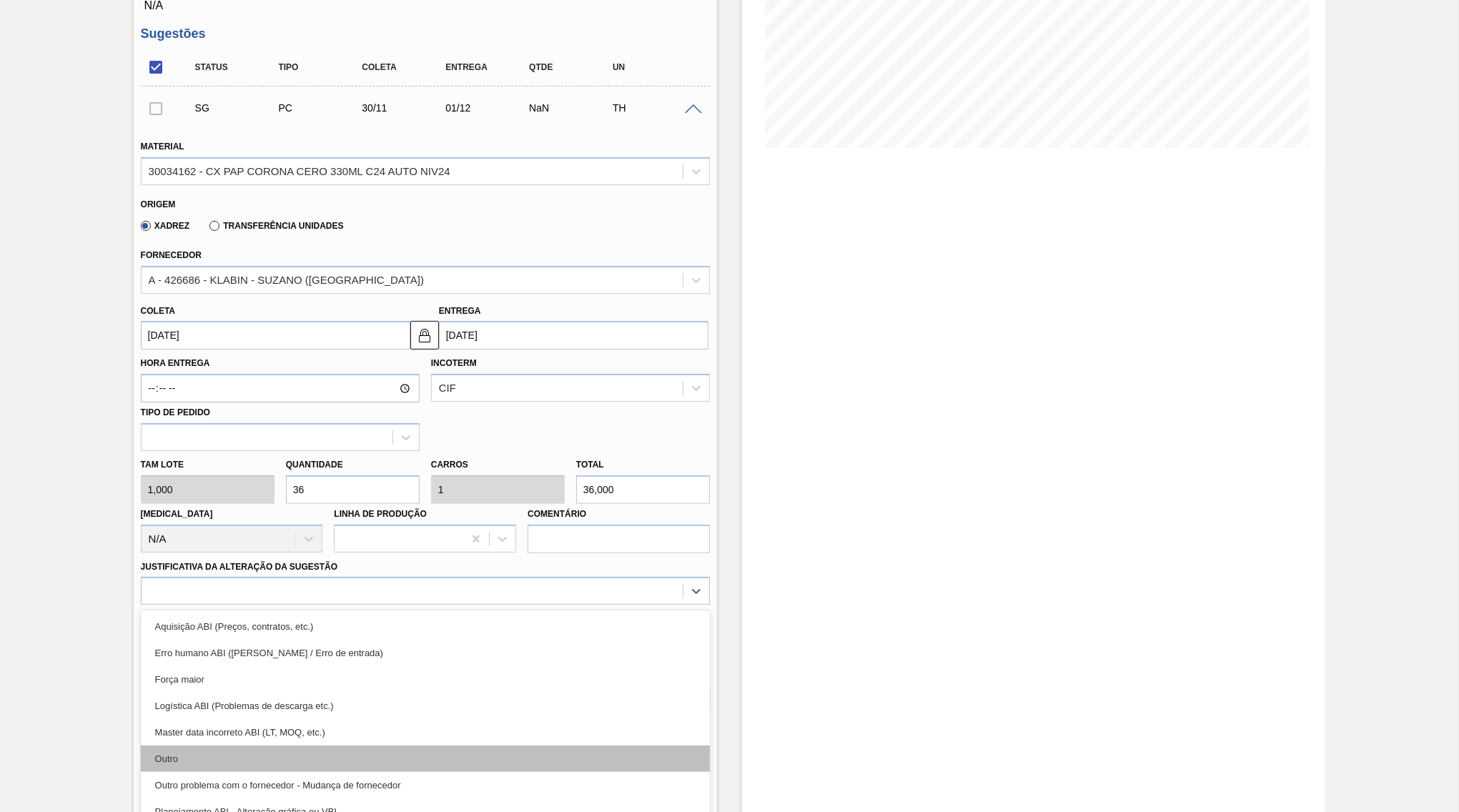
click at [296, 745] on div "Outro" at bounding box center [425, 758] width 569 height 26
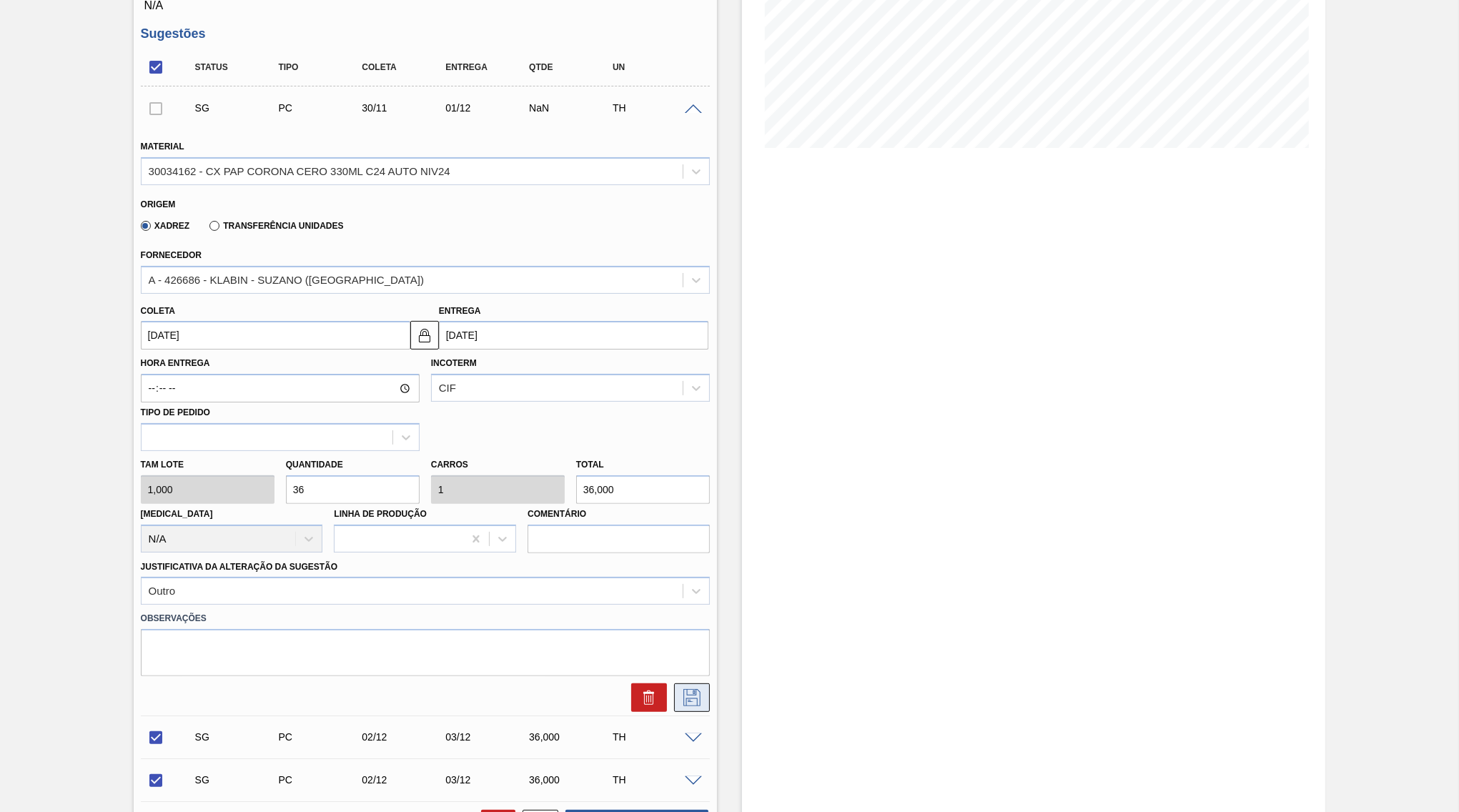
drag, startPoint x: 672, startPoint y: 683, endPoint x: 687, endPoint y: 675, distance: 17.0
click at [687, 683] on div at bounding box center [689, 696] width 43 height 28
click at [687, 689] on icon at bounding box center [692, 697] width 18 height 18
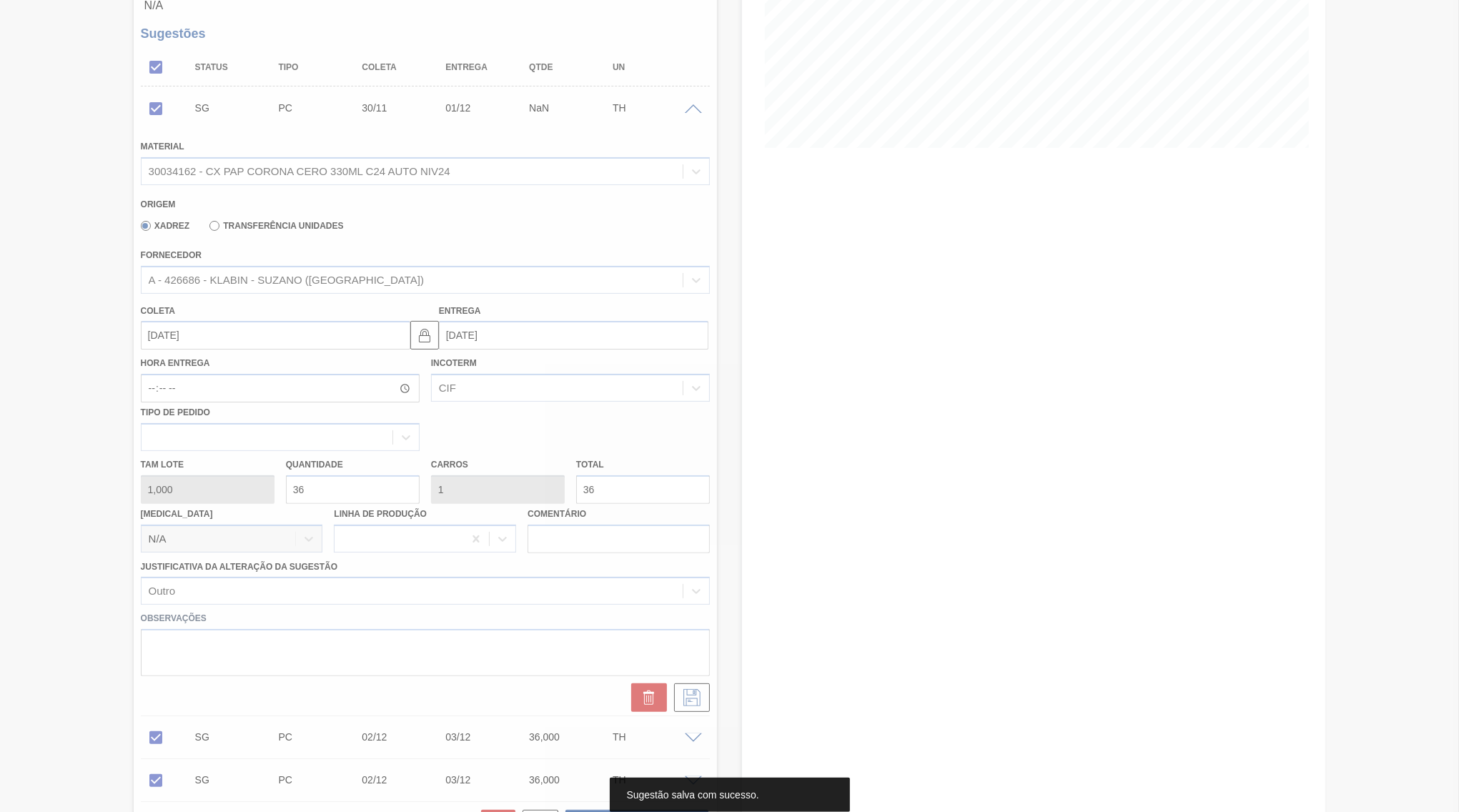
scroll to position [0, 0]
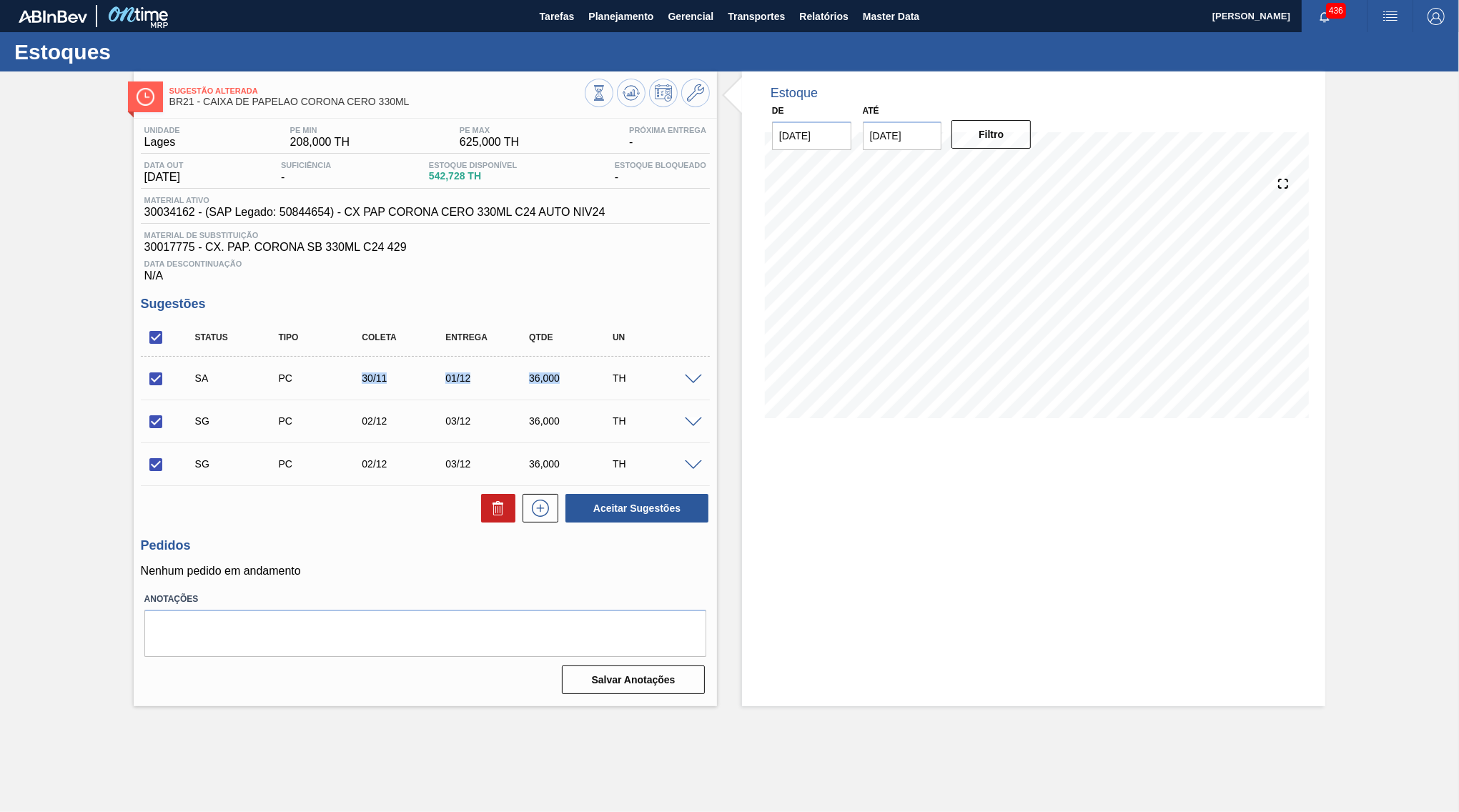
drag, startPoint x: 571, startPoint y: 379, endPoint x: 351, endPoint y: 379, distance: 220.0
click at [525, 379] on div "36,000" at bounding box center [572, 378] width 94 height 12
copy div "30/11 01/12 36,000"
click at [546, 524] on div "Aceitar Sugestões" at bounding box center [425, 508] width 569 height 31
click at [548, 509] on icon at bounding box center [540, 508] width 23 height 18
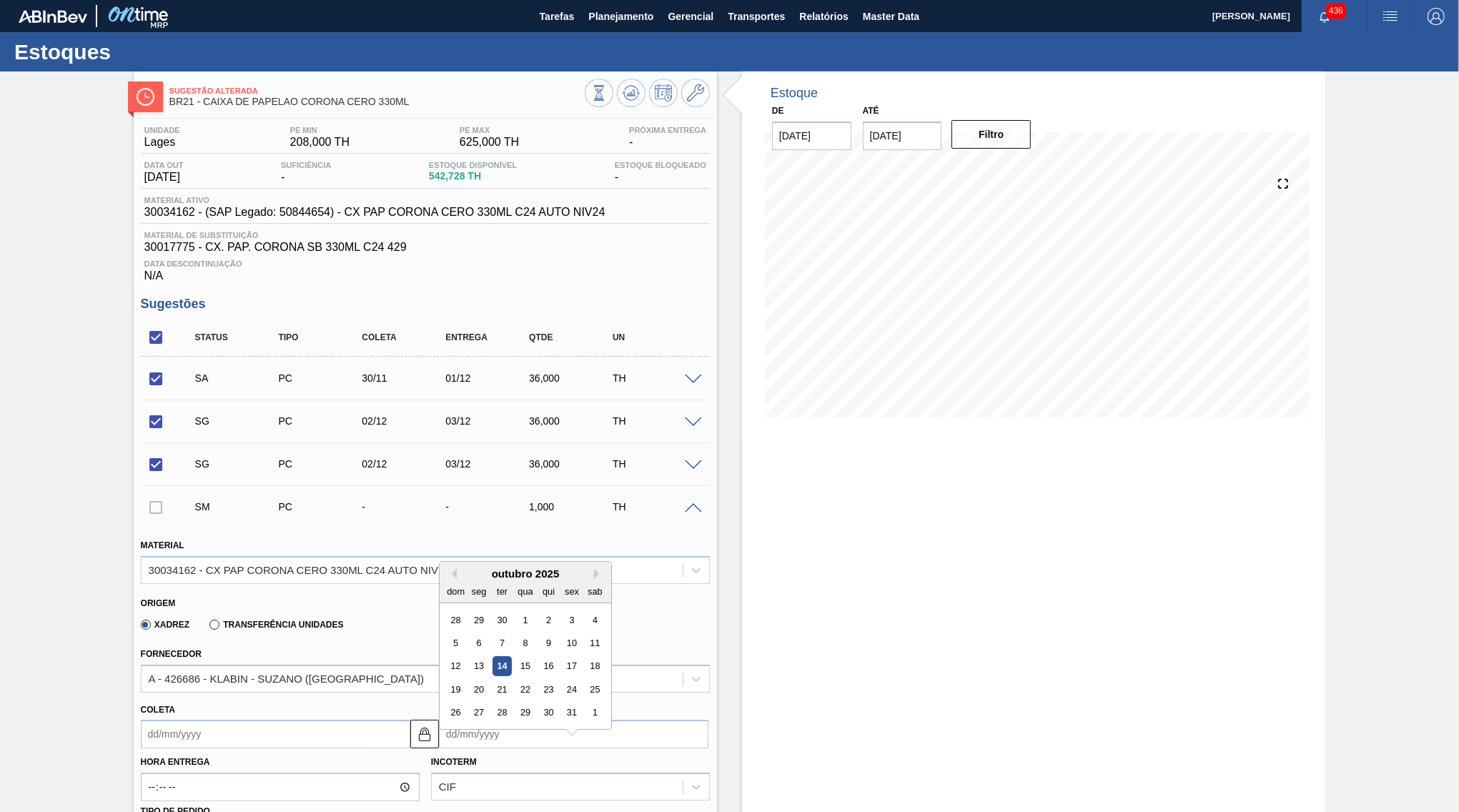
click at [506, 728] on input "Entrega" at bounding box center [573, 734] width 269 height 28
click at [574, 568] on div "outubro 2025" at bounding box center [525, 573] width 171 height 12
click at [594, 569] on button "Next Month" at bounding box center [599, 574] width 10 height 10
click at [469, 726] on div "1" at bounding box center [479, 736] width 20 height 20
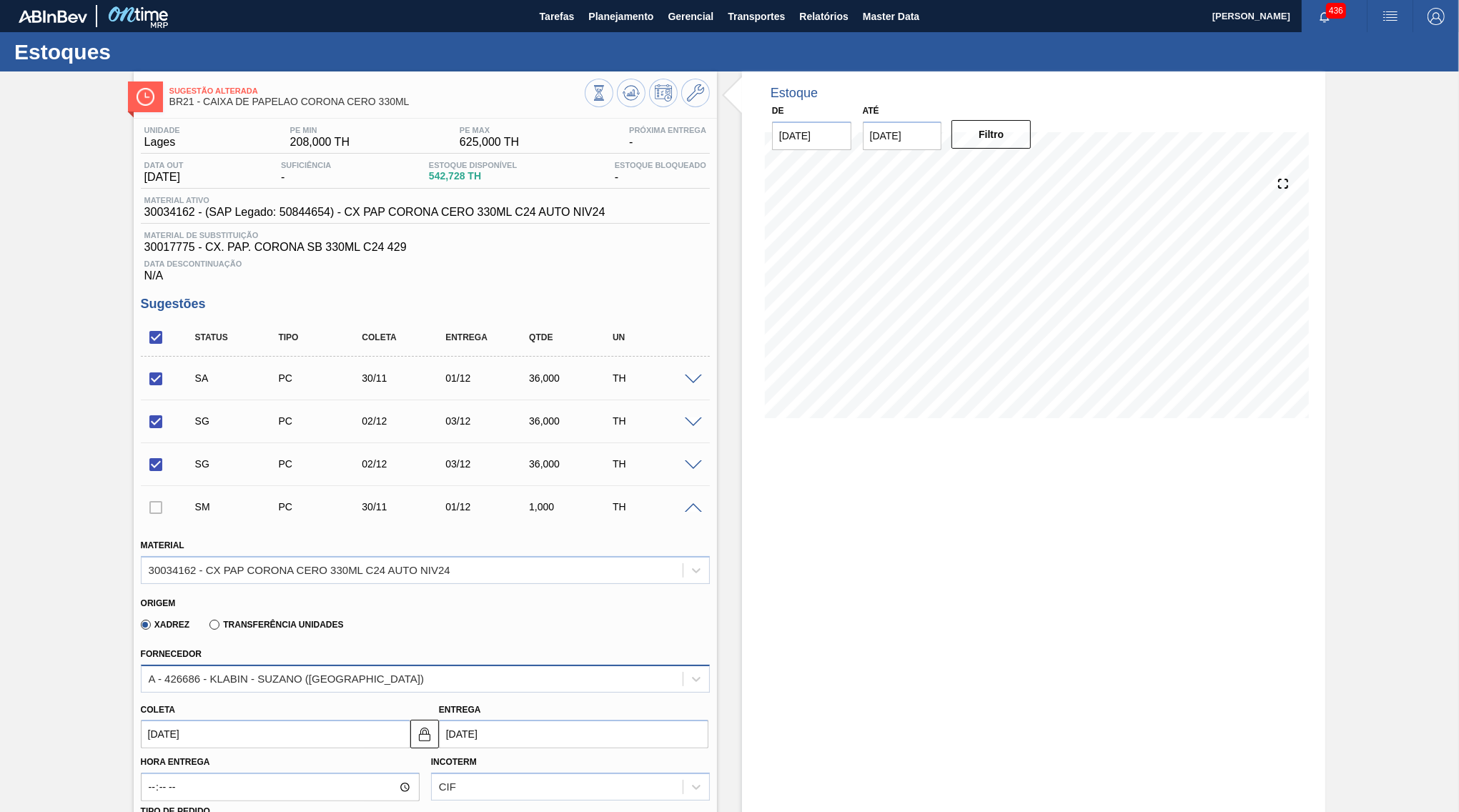
scroll to position [207, 0]
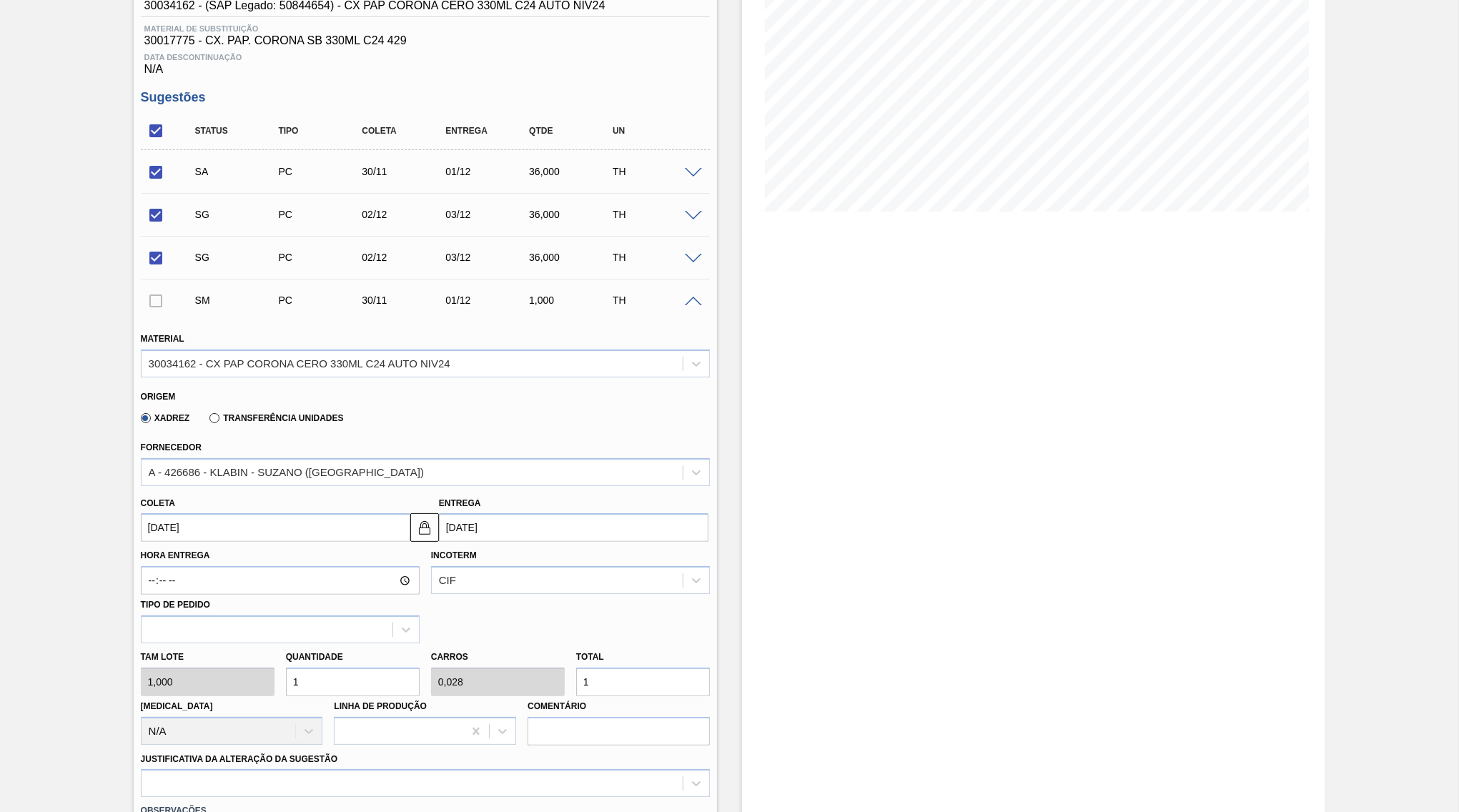
paste input "3.011.011.236,000"
drag, startPoint x: 592, startPoint y: 675, endPoint x: 516, endPoint y: 680, distance: 76.2
click at [576, 680] on input "1" at bounding box center [643, 681] width 133 height 28
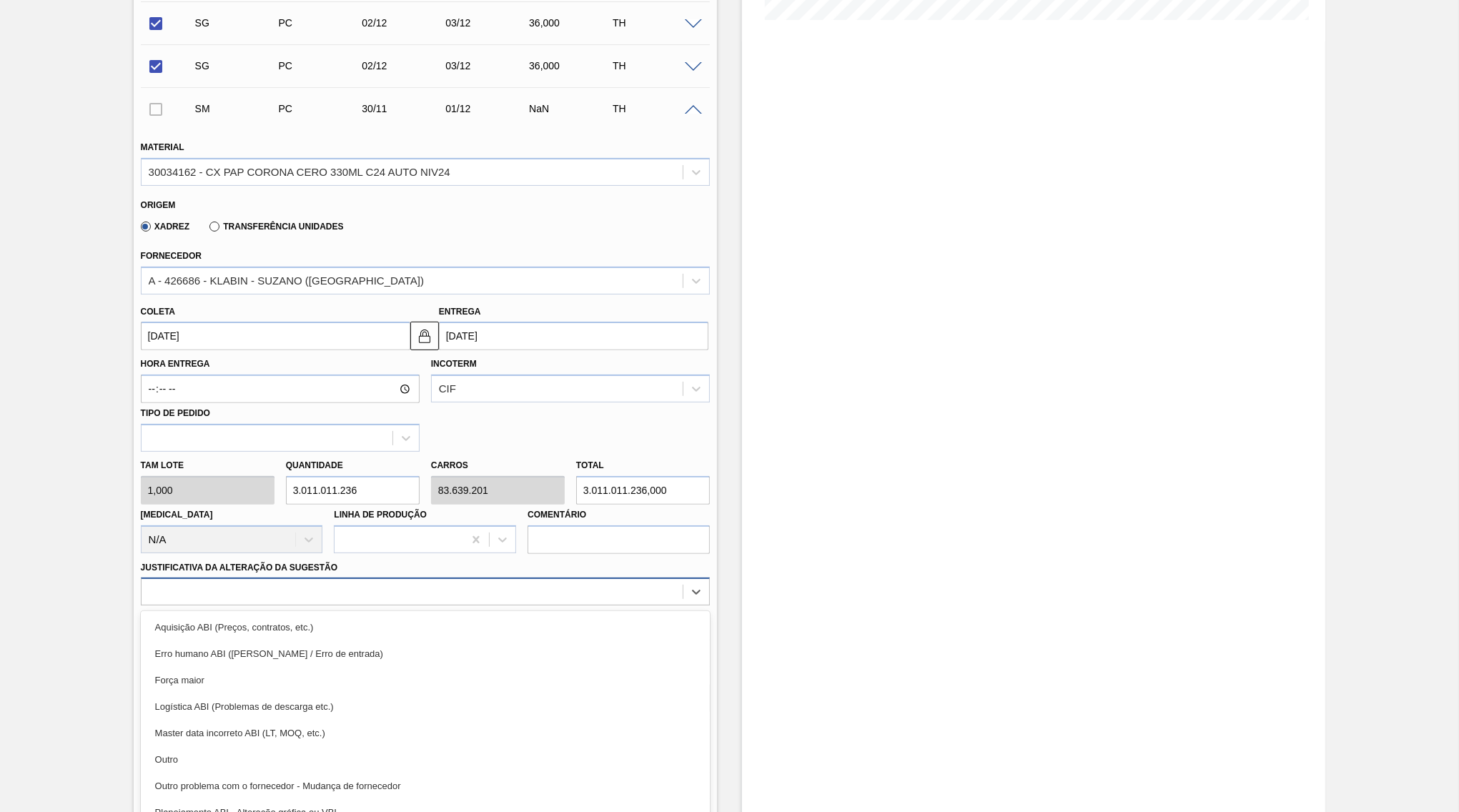
click at [412, 605] on div "option Outro problema com o fornecedor - Mudança de fornecedor focused, 7 of 18…" at bounding box center [425, 591] width 569 height 27
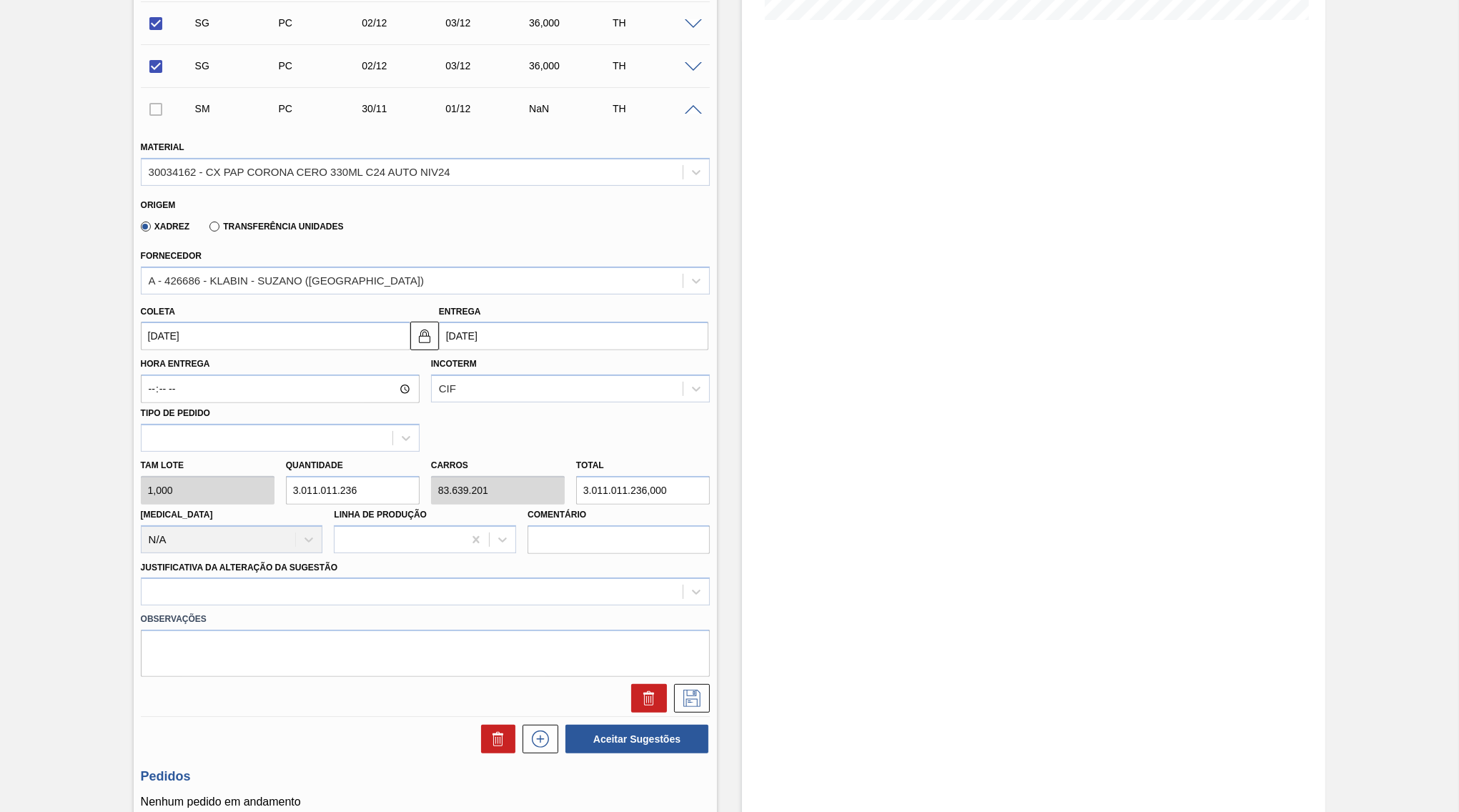
drag, startPoint x: 680, startPoint y: 467, endPoint x: 498, endPoint y: 471, distance: 182.0
click at [576, 476] on input "3.011.011.236,000" at bounding box center [643, 490] width 133 height 28
click at [318, 582] on div at bounding box center [412, 592] width 541 height 21
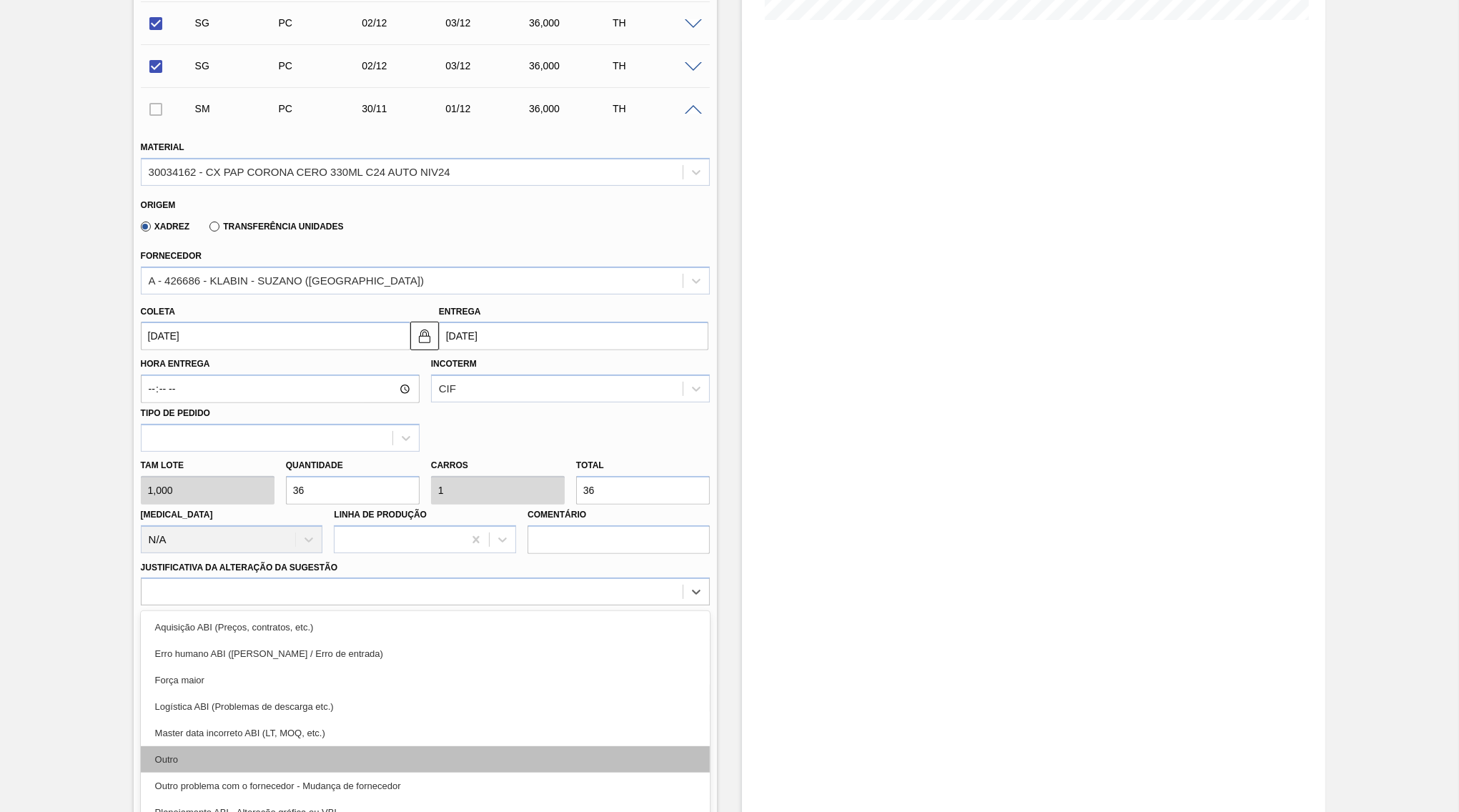
click at [254, 746] on div "Outro" at bounding box center [425, 759] width 569 height 26
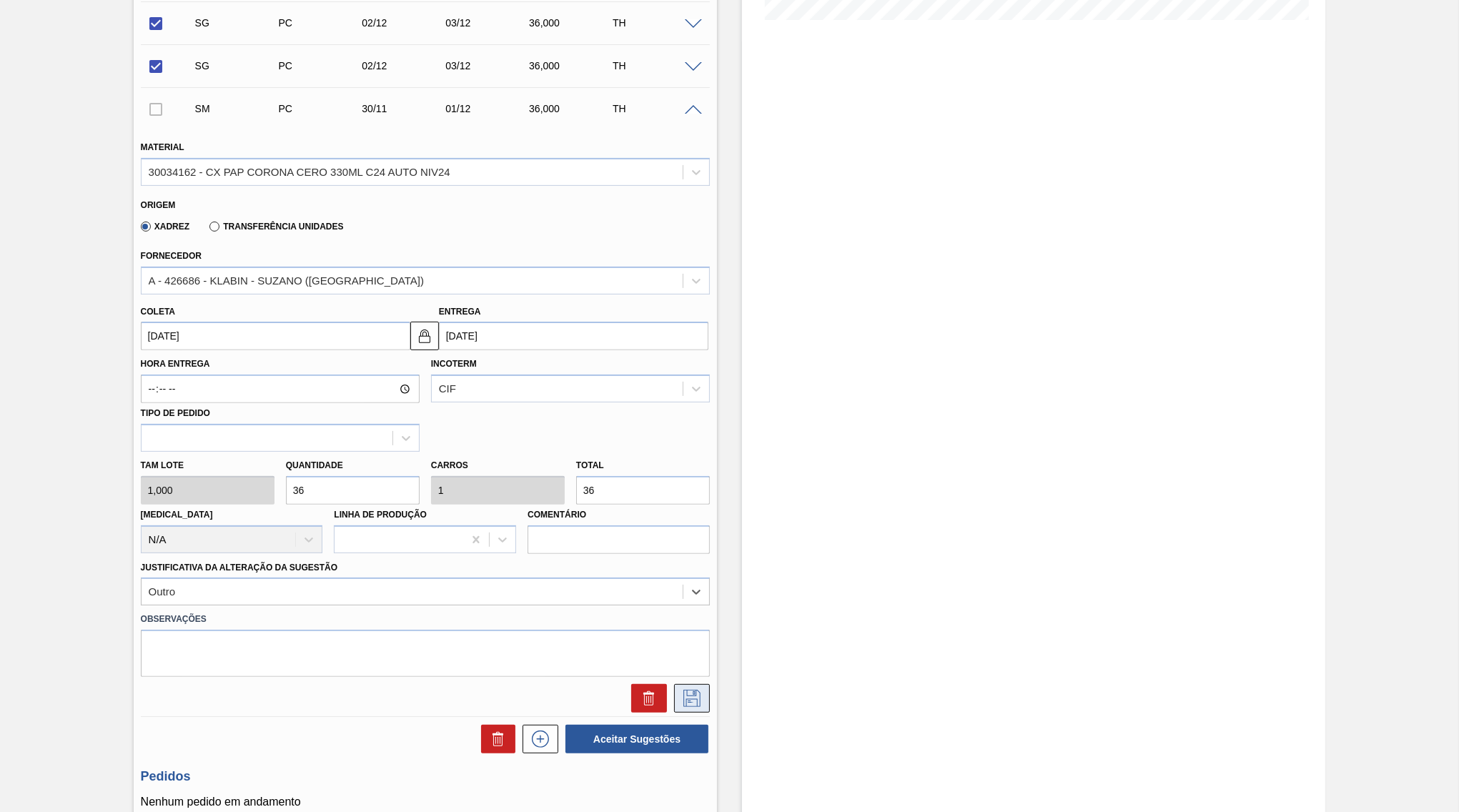
click at [691, 684] on button at bounding box center [692, 697] width 35 height 28
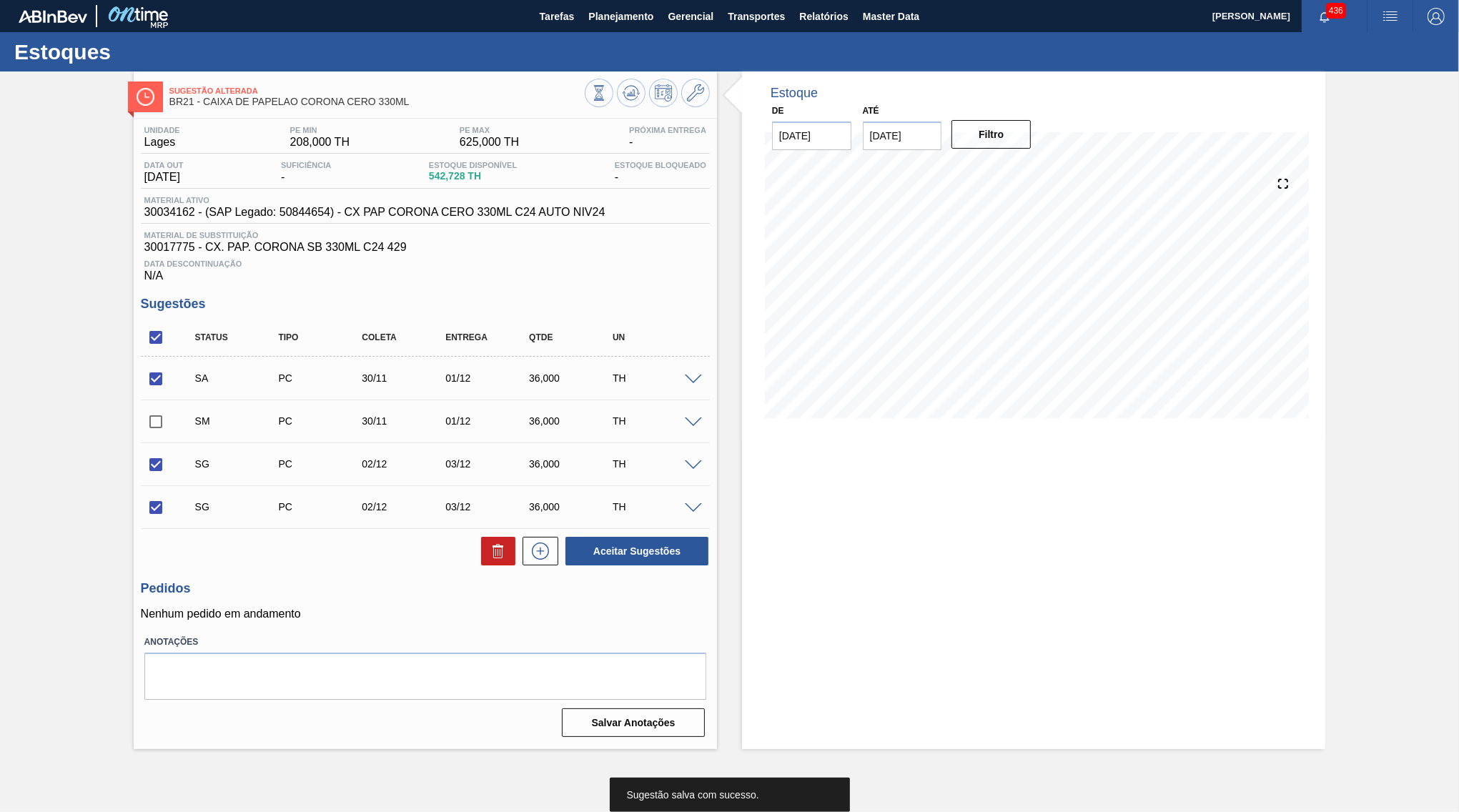
scroll to position [0, 0]
click at [157, 406] on div "SM PC 30/11 01/12 36,000 TH" at bounding box center [425, 420] width 569 height 35
click at [157, 417] on input "checkbox" at bounding box center [156, 421] width 30 height 30
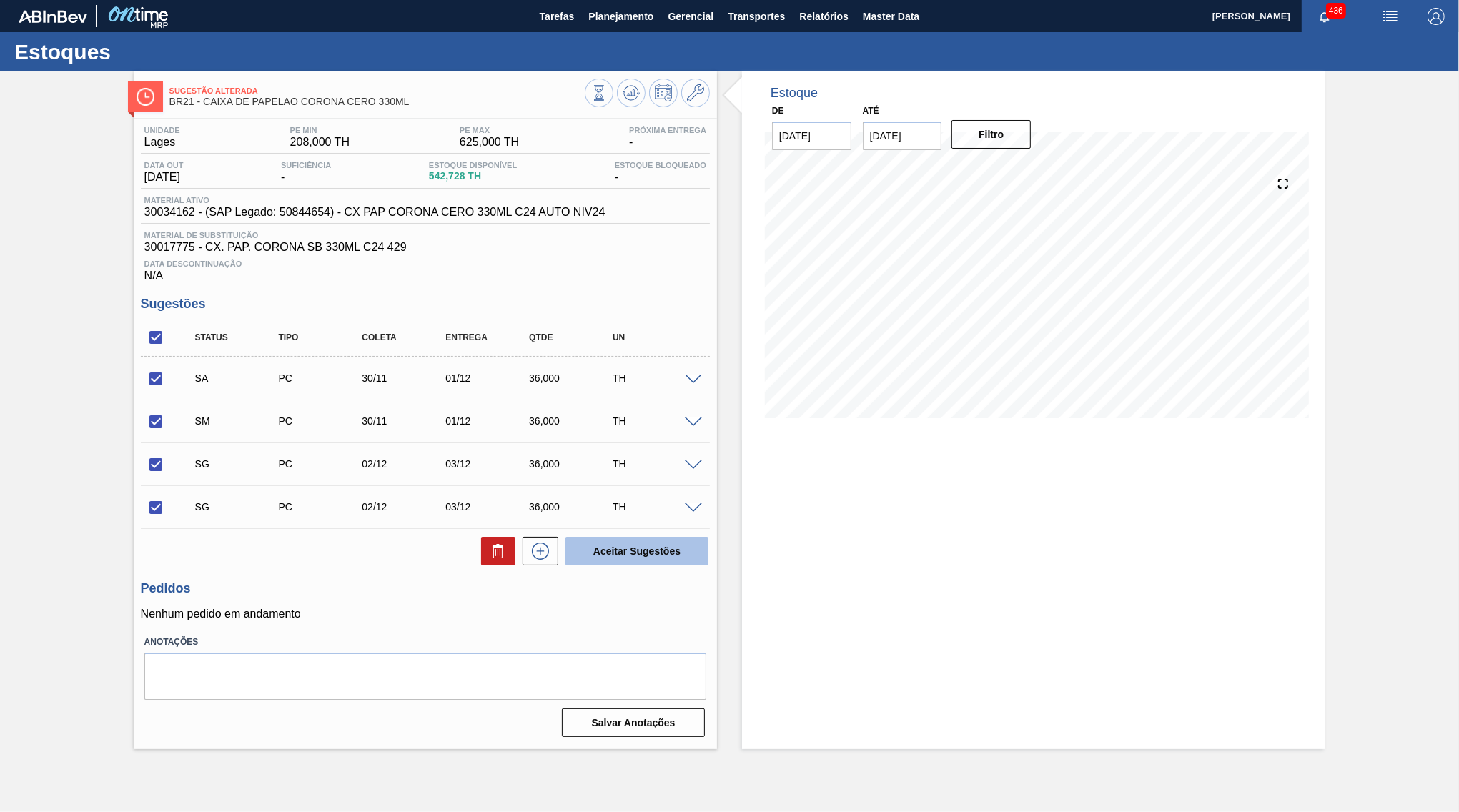
click at [637, 553] on button "Aceitar Sugestões" at bounding box center [637, 550] width 143 height 28
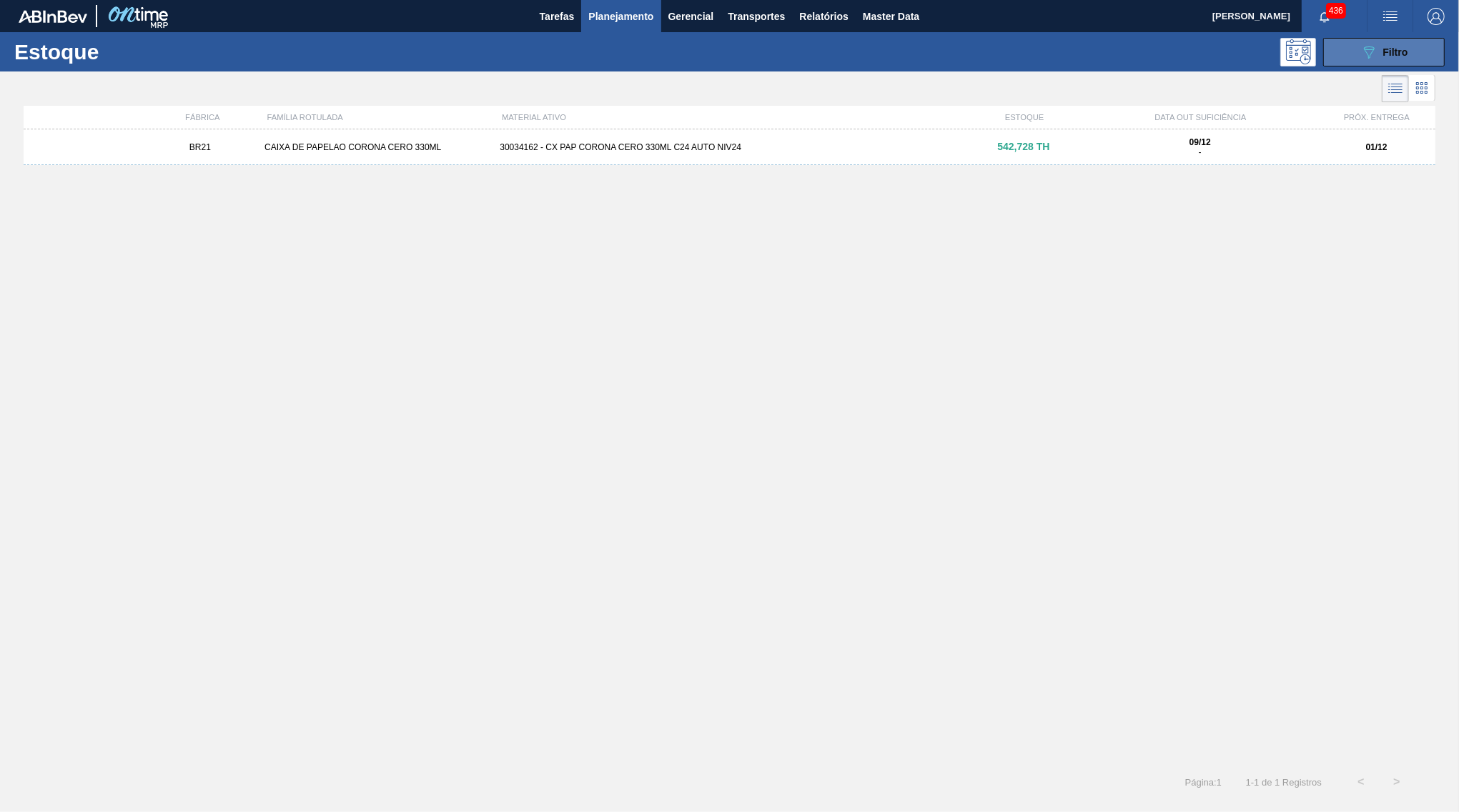
click at [1343, 61] on button "089F7B8B-B2A5-4AFE-B5C0-19BA573D28AC Filtro" at bounding box center [1384, 52] width 122 height 28
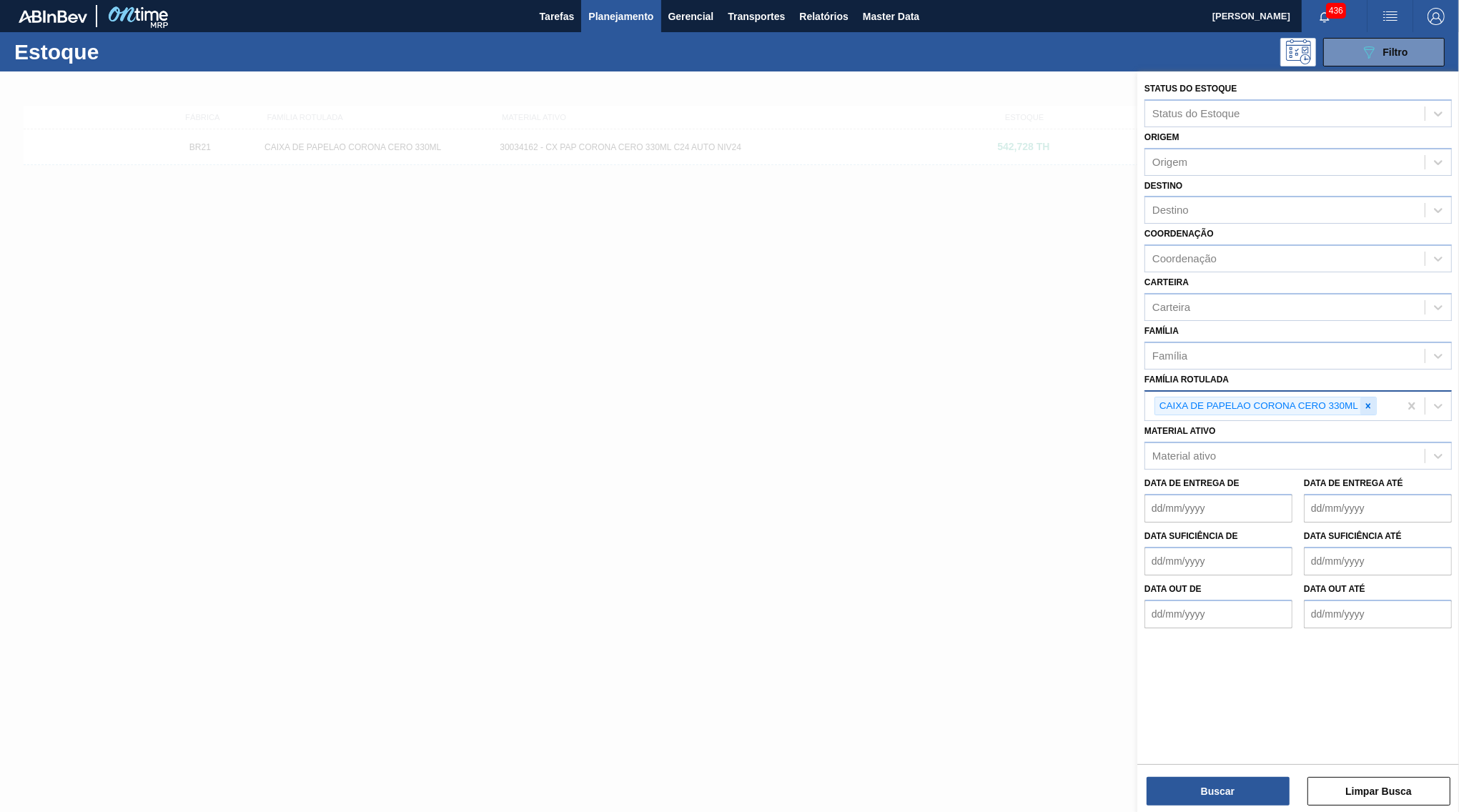
click at [1371, 401] on icon at bounding box center [1368, 406] width 10 height 10
paste Rotulada "CAIXA CARTAO CORONA CERO 350ML"
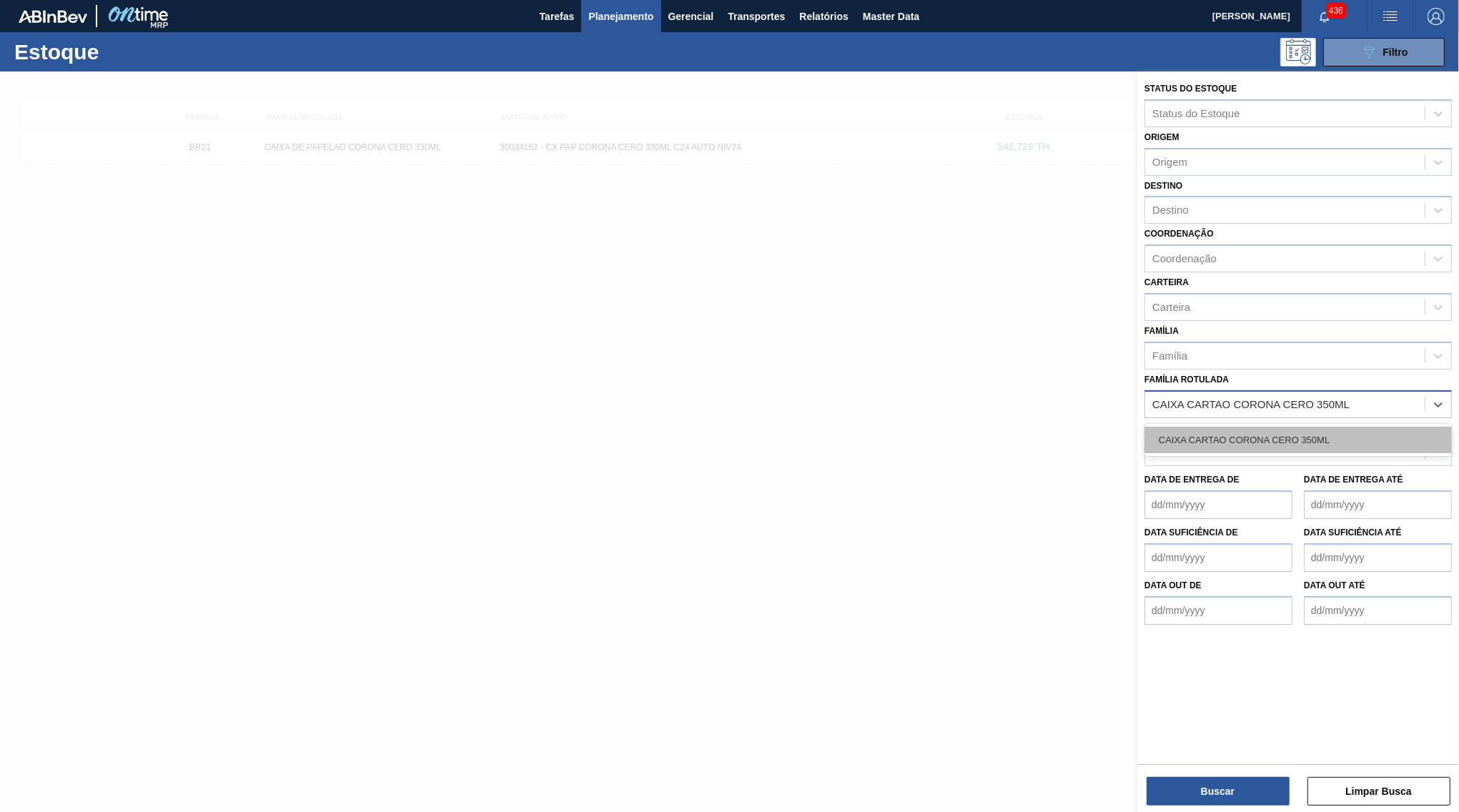
click at [1256, 426] on div "CAIXA CARTAO CORONA CERO 350ML" at bounding box center [1298, 439] width 308 height 26
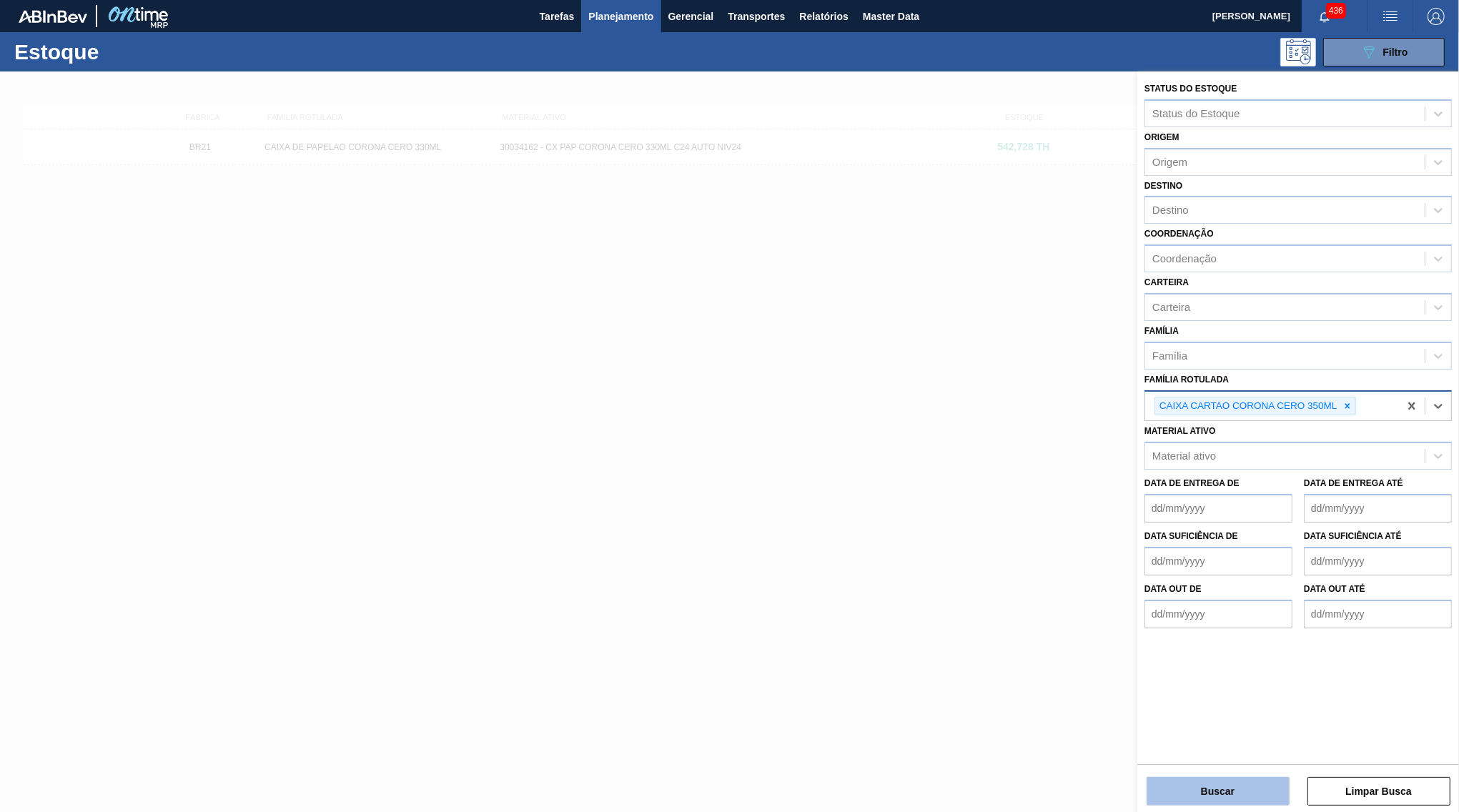
click at [1216, 783] on button "Buscar" at bounding box center [1218, 790] width 143 height 28
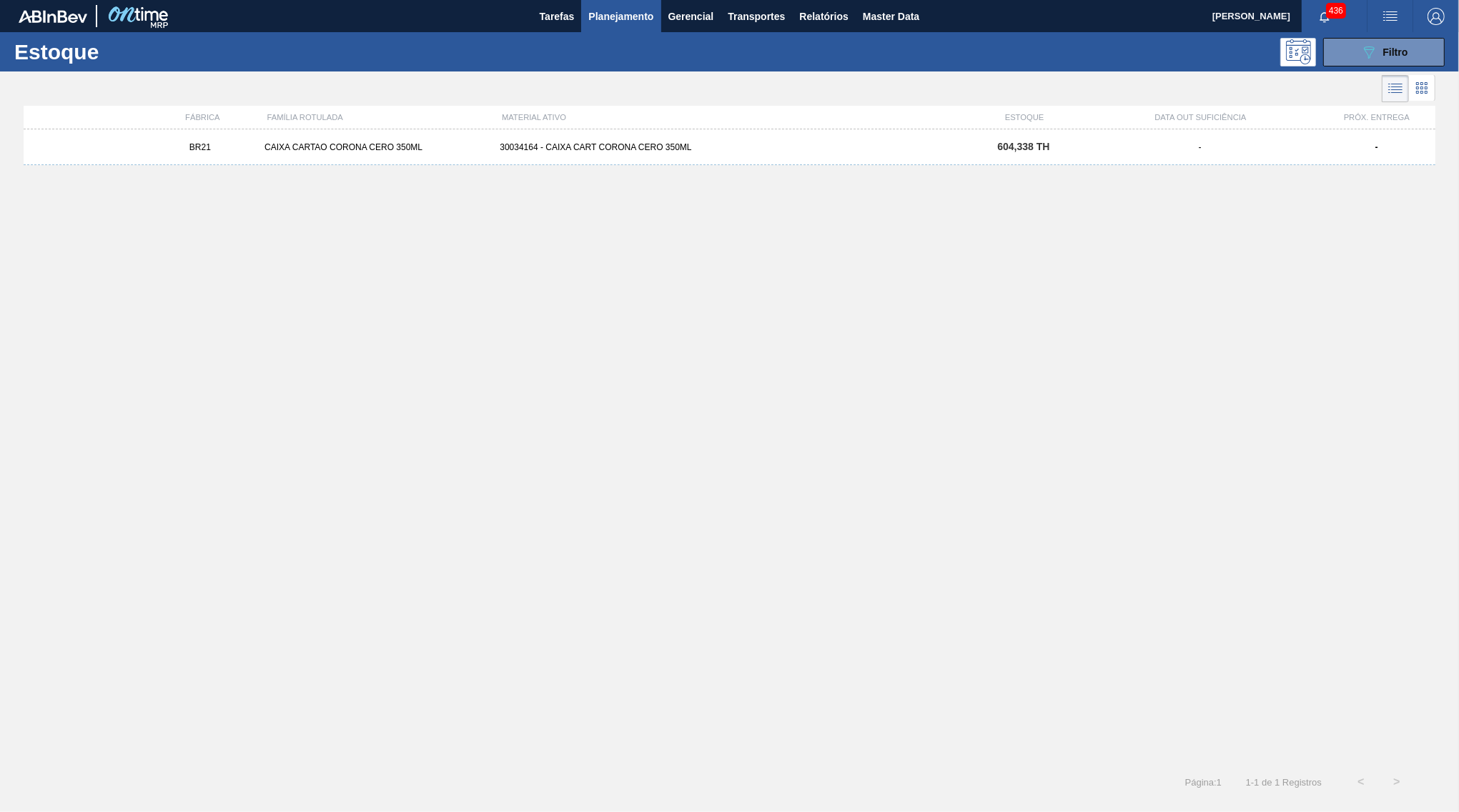
click at [1017, 147] on span "604,338 TH" at bounding box center [1023, 147] width 52 height 12
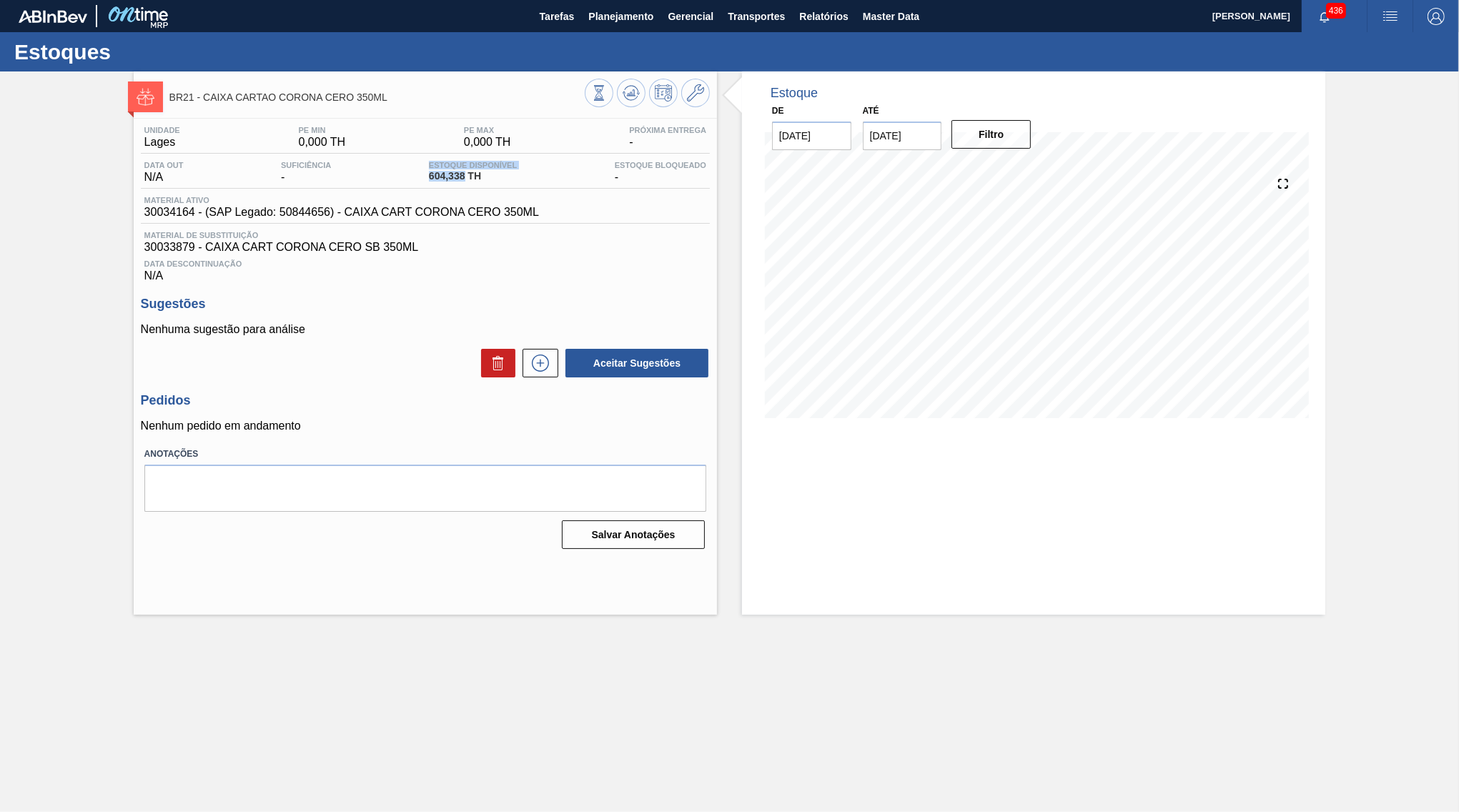
copy div "Estoque Disponível 604,338"
drag, startPoint x: 466, startPoint y: 181, endPoint x: 364, endPoint y: 177, distance: 102.1
click at [429, 177] on span "604,338 TH" at bounding box center [473, 175] width 88 height 11
click at [416, 179] on div "Data out N/A Suficiência - Estoque Disponível 604,338 TH Estoque Bloqueado -" at bounding box center [425, 174] width 569 height 27
click at [631, 7] on button "Planejamento" at bounding box center [620, 16] width 79 height 32
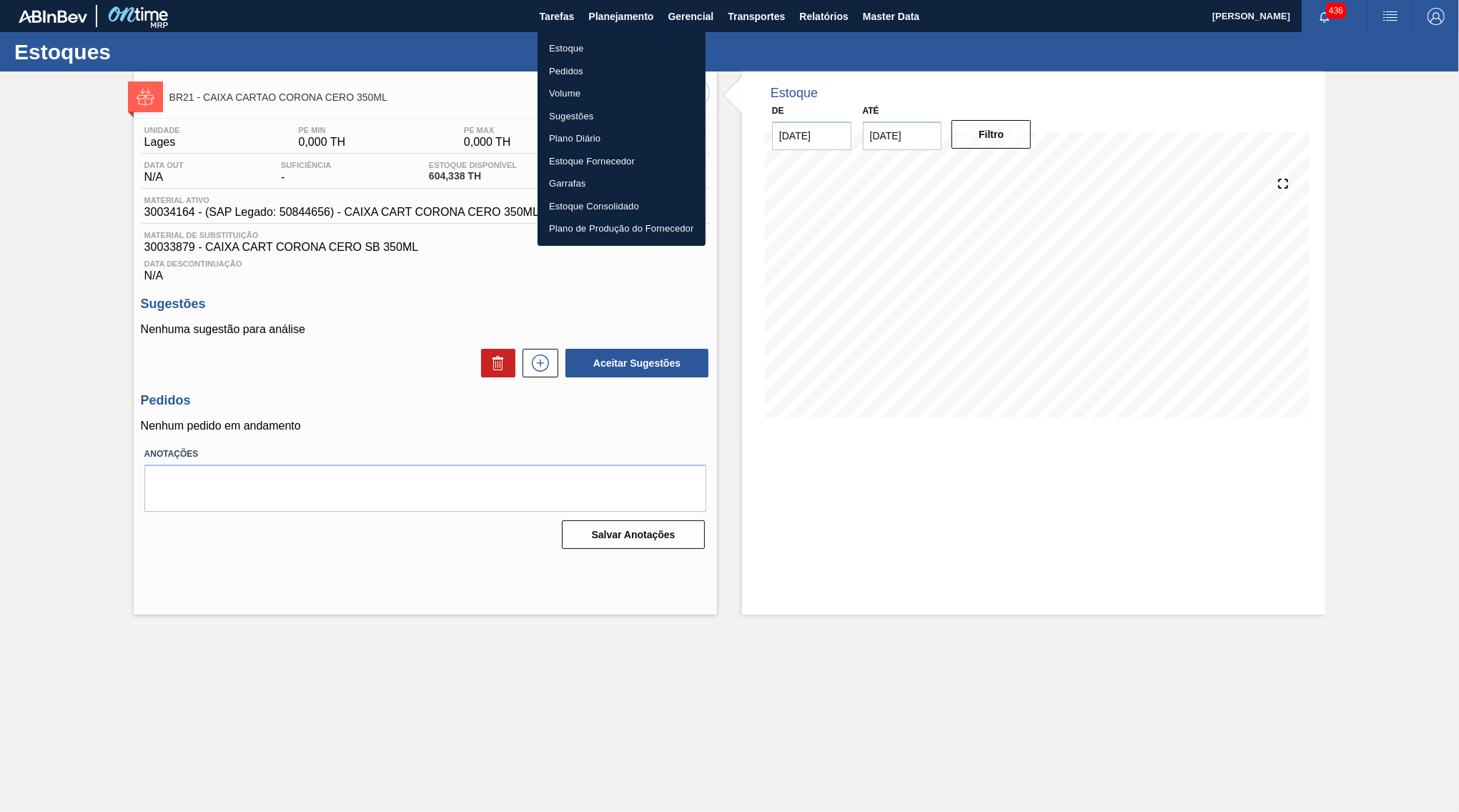
click at [601, 38] on li "Estoque" at bounding box center [621, 48] width 168 height 23
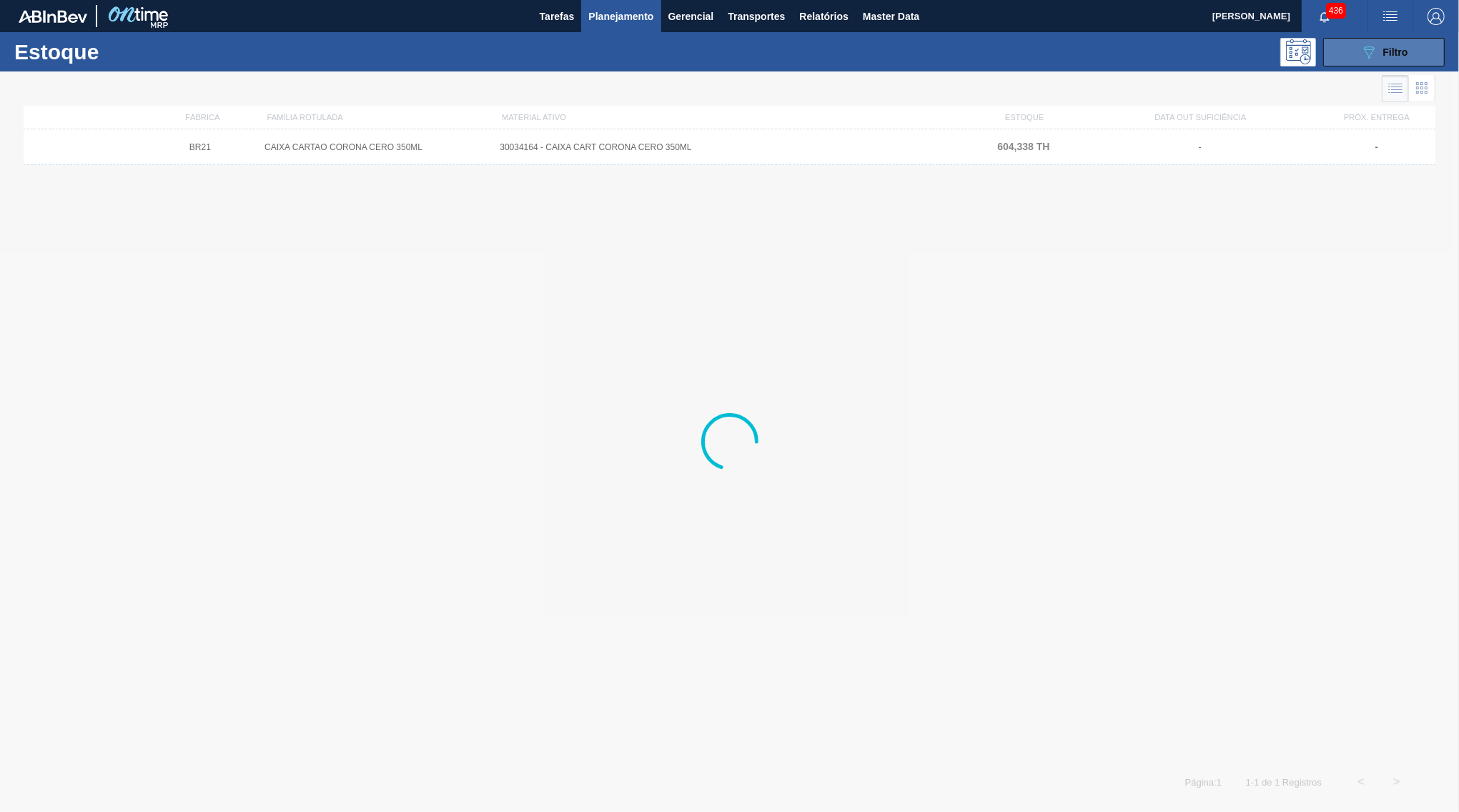
click at [1395, 48] on span "Filtro" at bounding box center [1396, 52] width 25 height 12
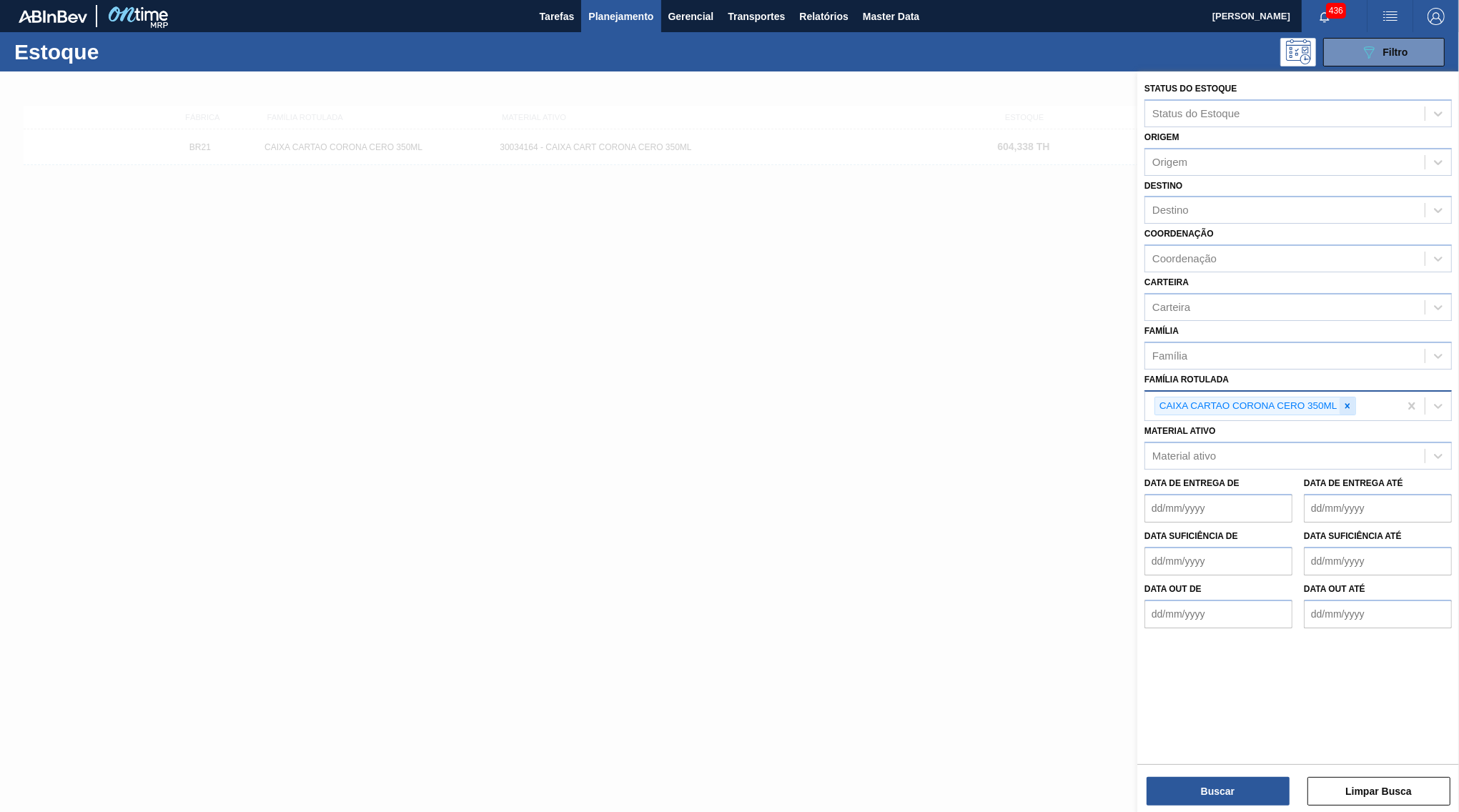
click at [1347, 398] on div at bounding box center [1347, 406] width 16 height 18
paste Rotulada "FILME BOH 473ML MP C12"
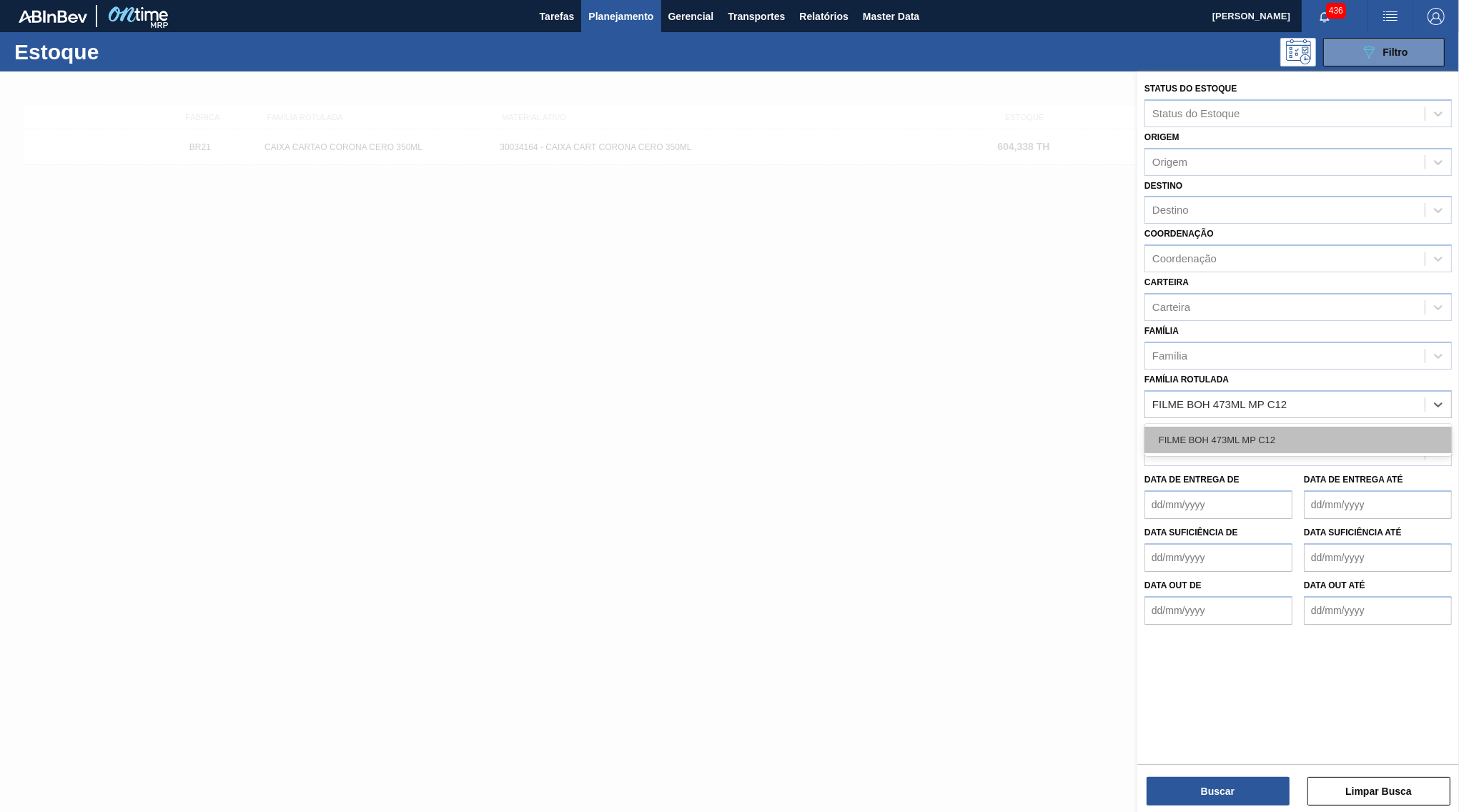
click at [1224, 429] on div "FILME BOH 473ML MP C12" at bounding box center [1298, 439] width 308 height 26
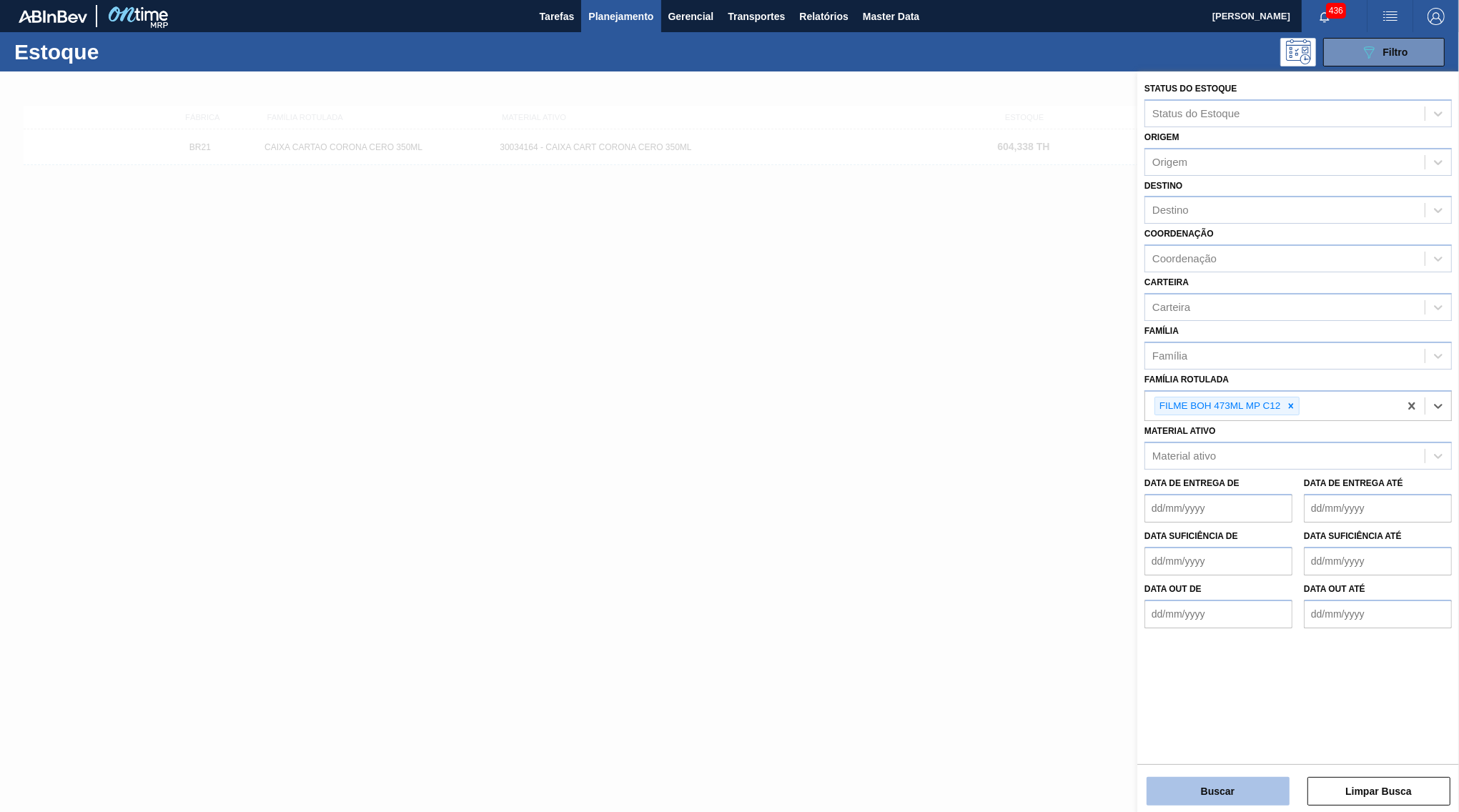
click at [1191, 779] on button "Buscar" at bounding box center [1218, 790] width 143 height 28
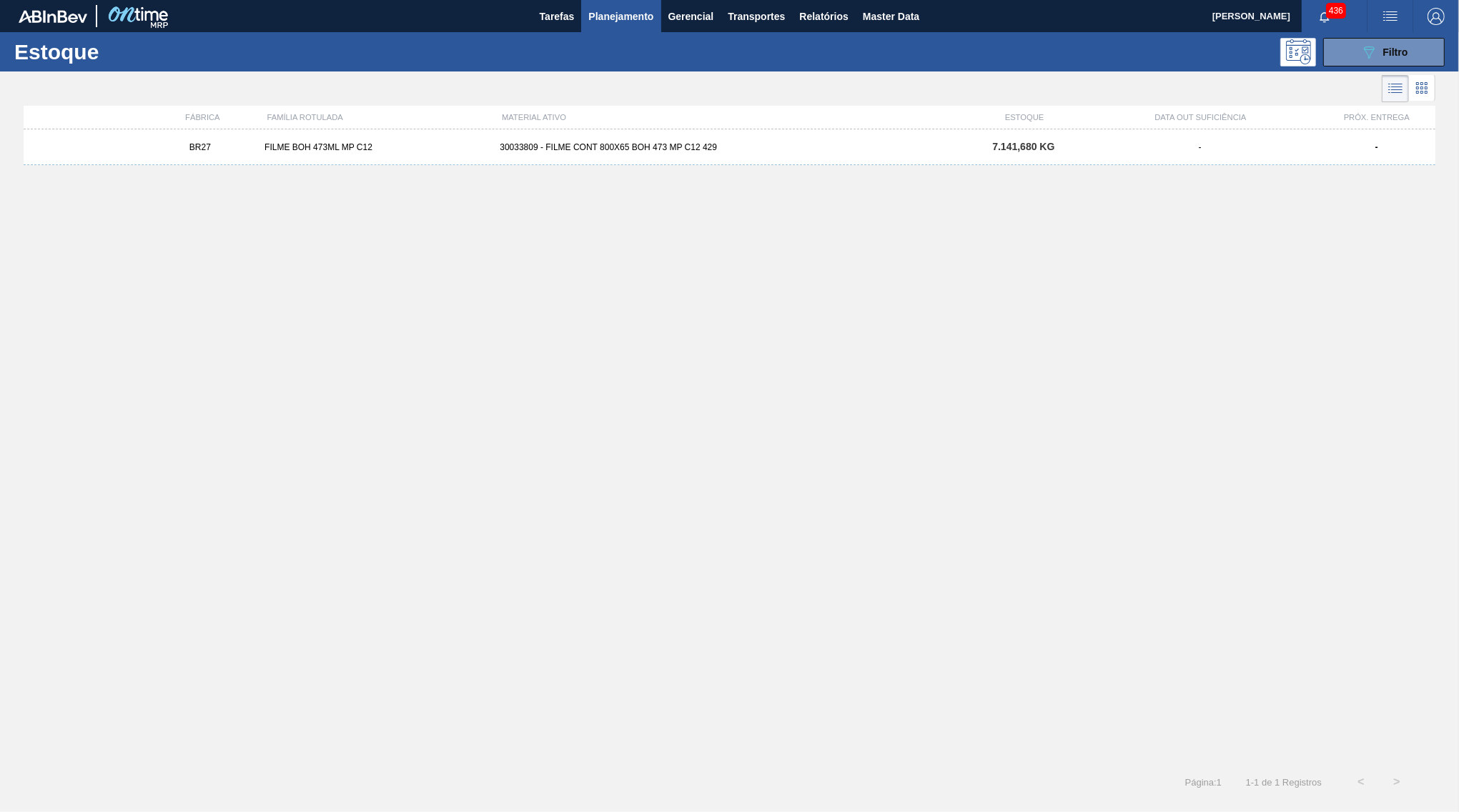
click at [971, 142] on div "BR27 FILME BOH 473ML MP C12 30033809 - FILME CONT 800X65 BOH 473 MP C12 429 7.1…" at bounding box center [729, 147] width 1412 height 35
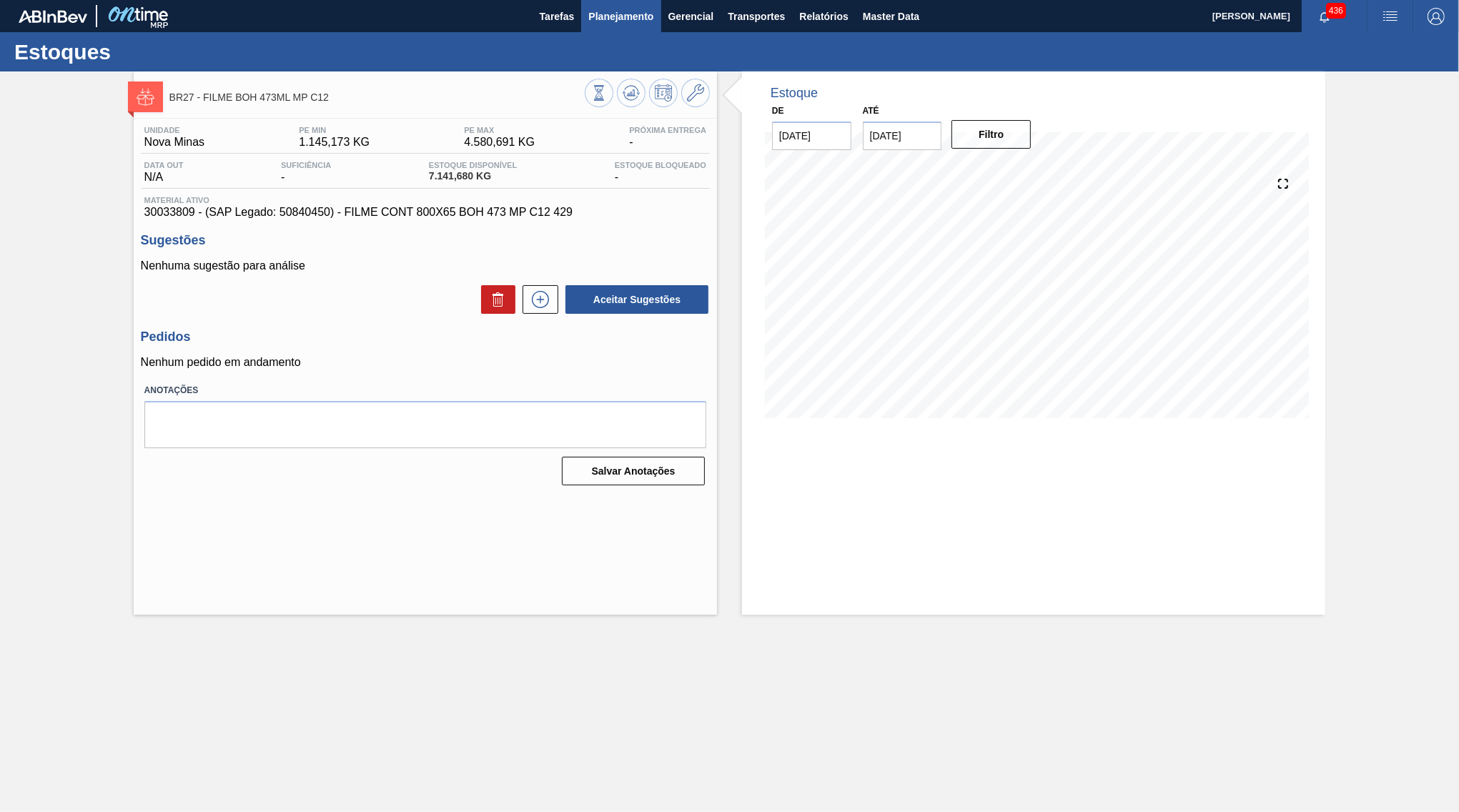
click at [646, 27] on button "Planejamento" at bounding box center [620, 16] width 79 height 32
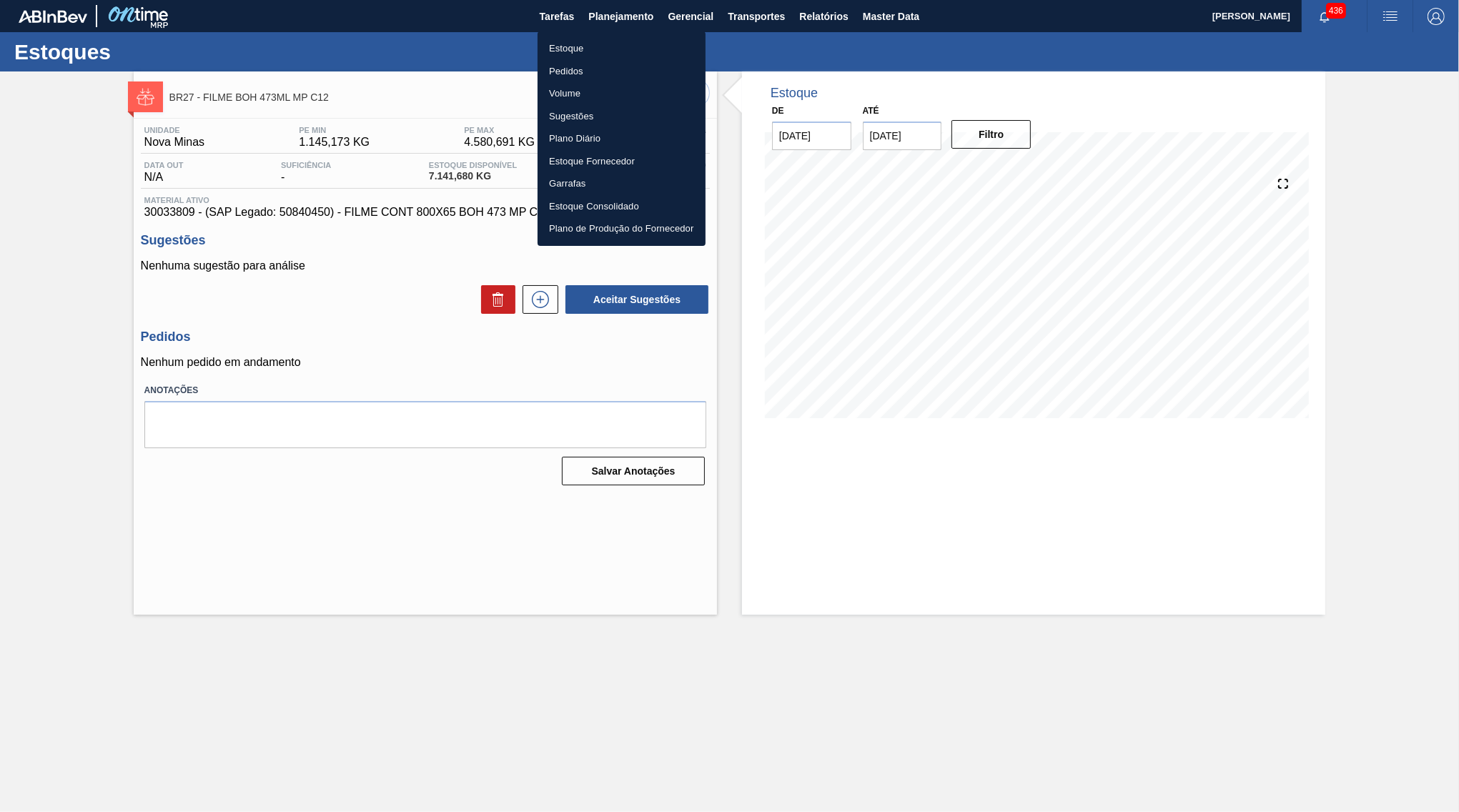
click at [613, 58] on li "Estoque" at bounding box center [621, 48] width 168 height 23
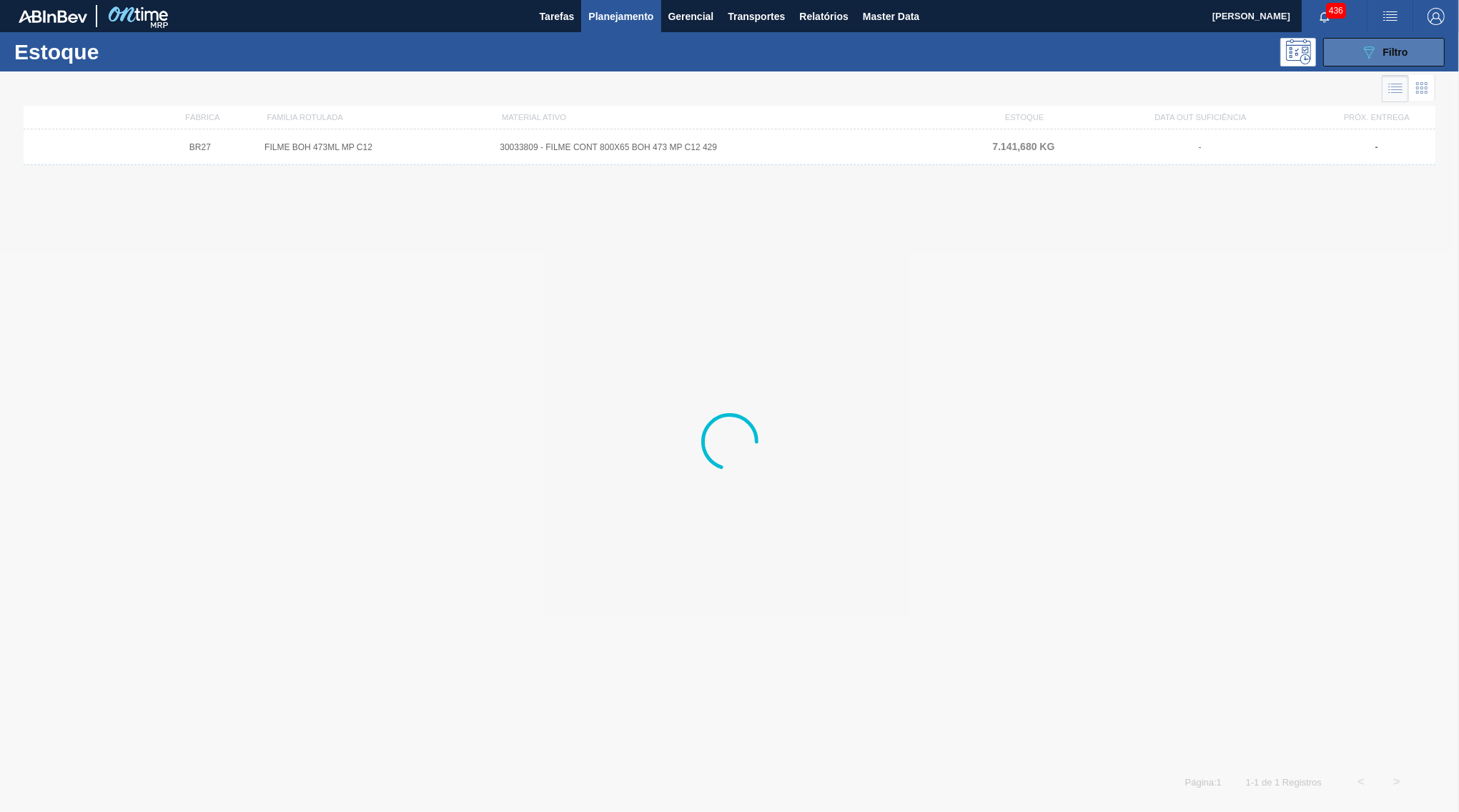
click at [1376, 59] on icon "089F7B8B-B2A5-4AFE-B5C0-19BA573D28AC" at bounding box center [1369, 52] width 18 height 18
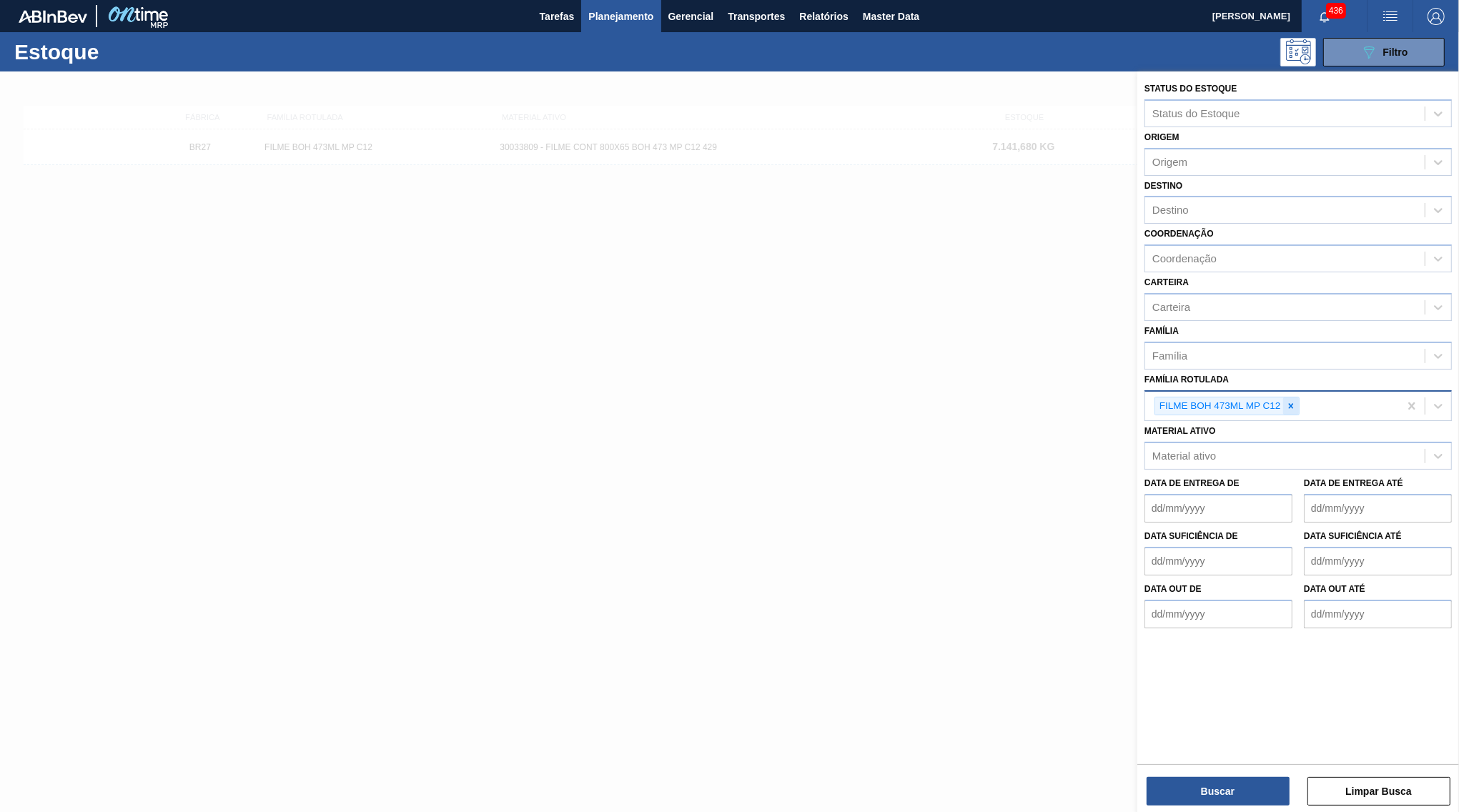
click at [1286, 398] on div at bounding box center [1290, 406] width 16 height 18
paste Rotulada "FILME SK 473ML MP C/12"
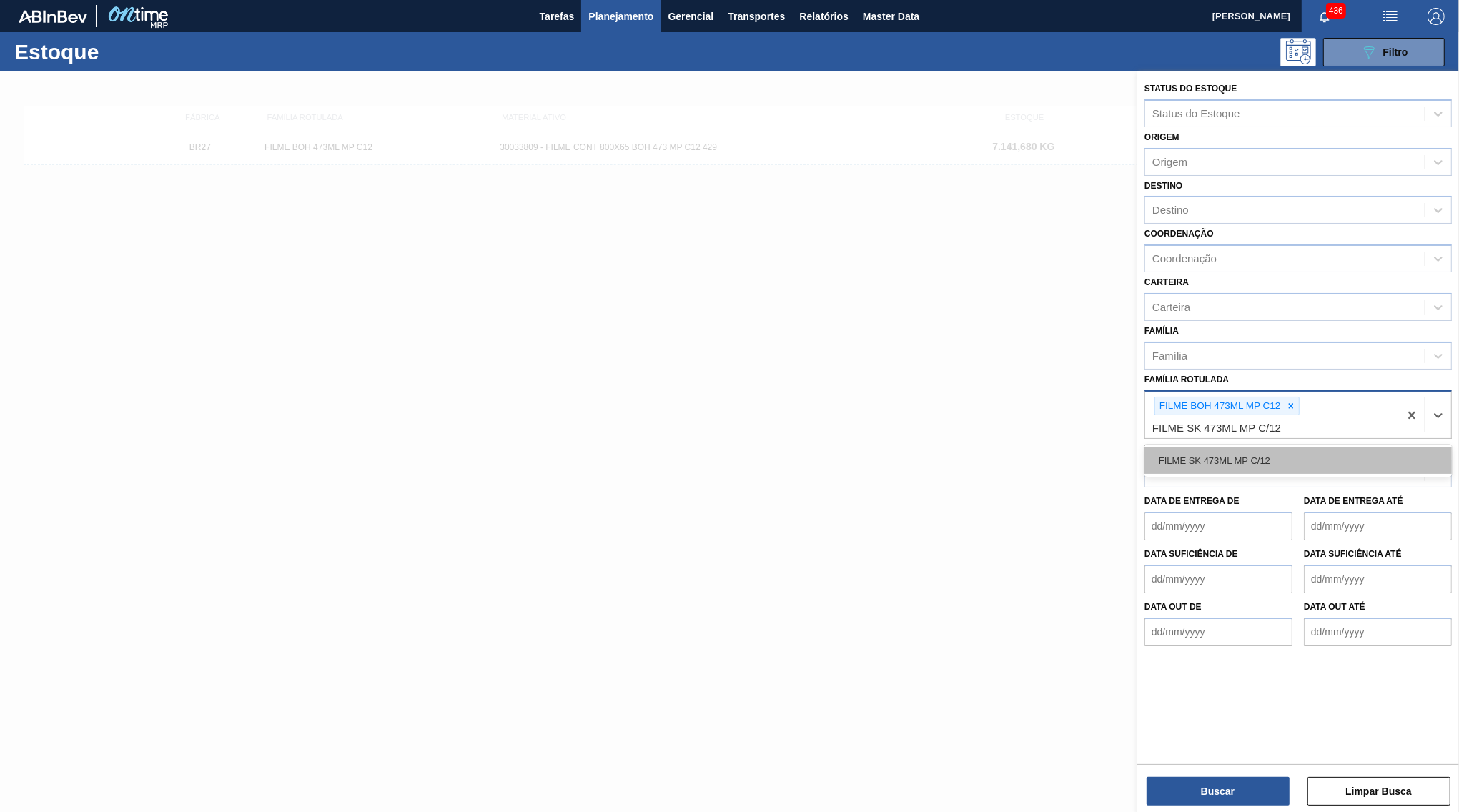
click at [1264, 448] on div "FILME SK 473ML MP C/12" at bounding box center [1298, 460] width 308 height 26
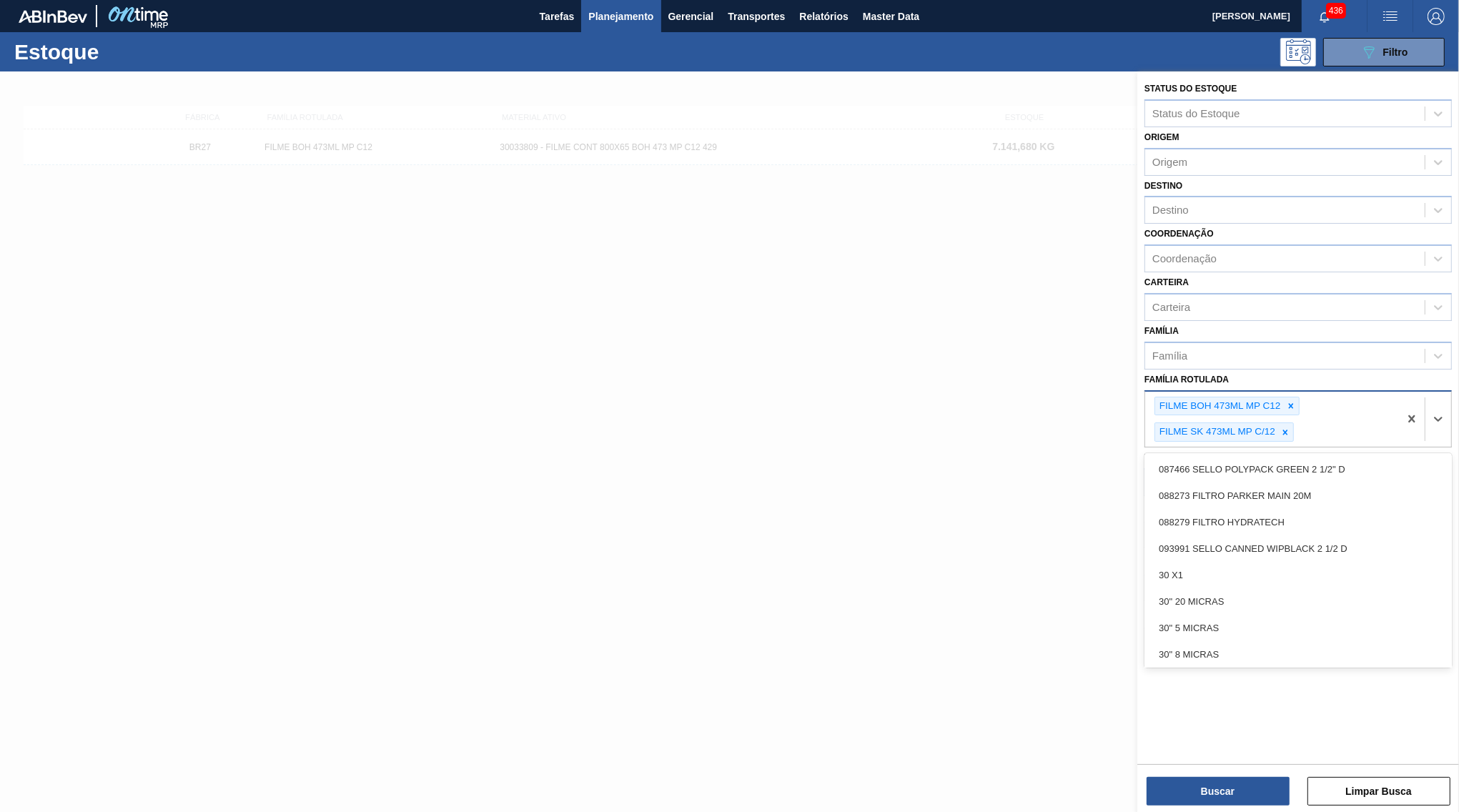
click at [1301, 392] on div "FILME BOH 473ML MP C12 FILME SK 473ML MP C/12" at bounding box center [1272, 419] width 254 height 56
click at [1295, 401] on icon at bounding box center [1290, 406] width 10 height 10
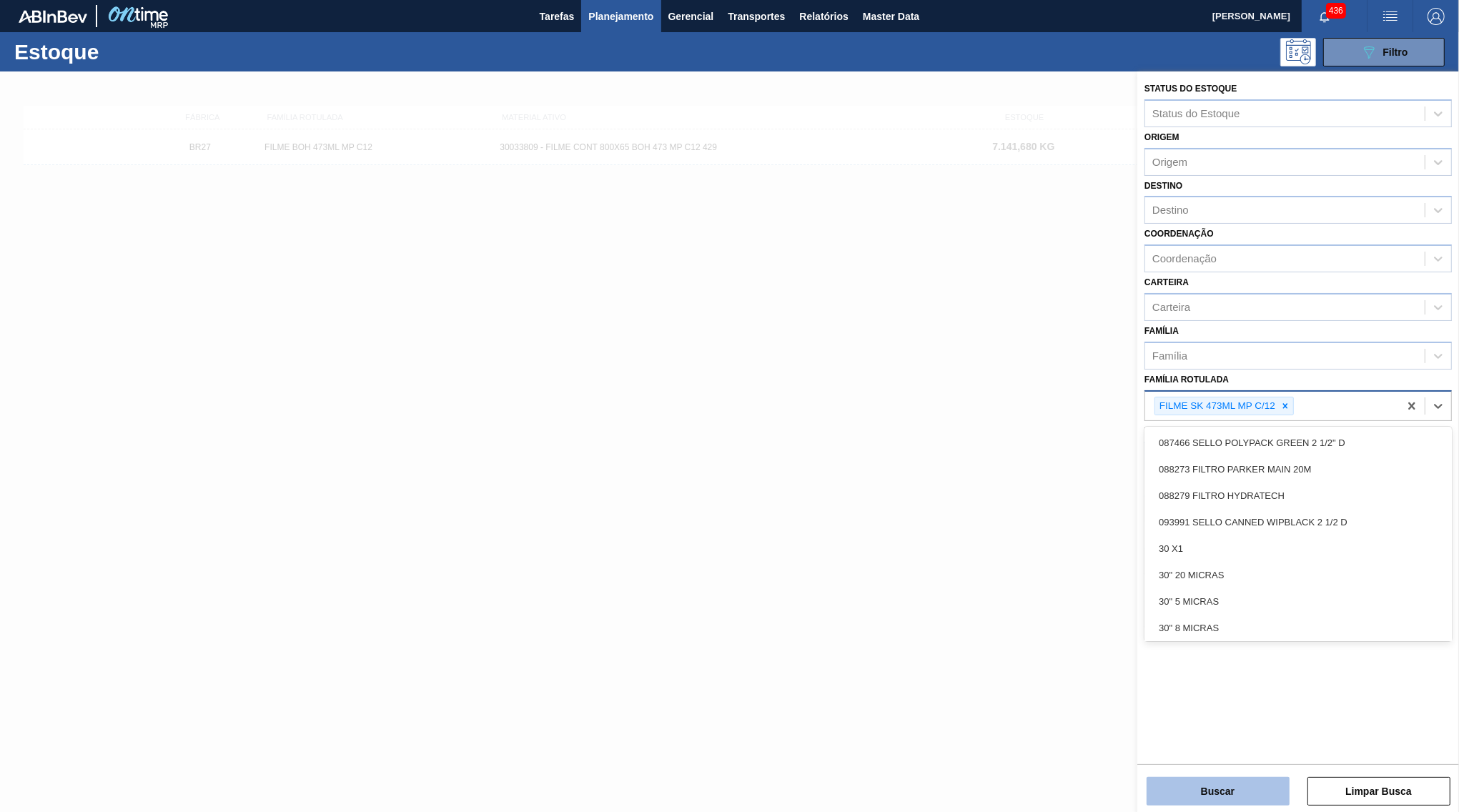
click at [1224, 778] on button "Buscar" at bounding box center [1218, 790] width 143 height 28
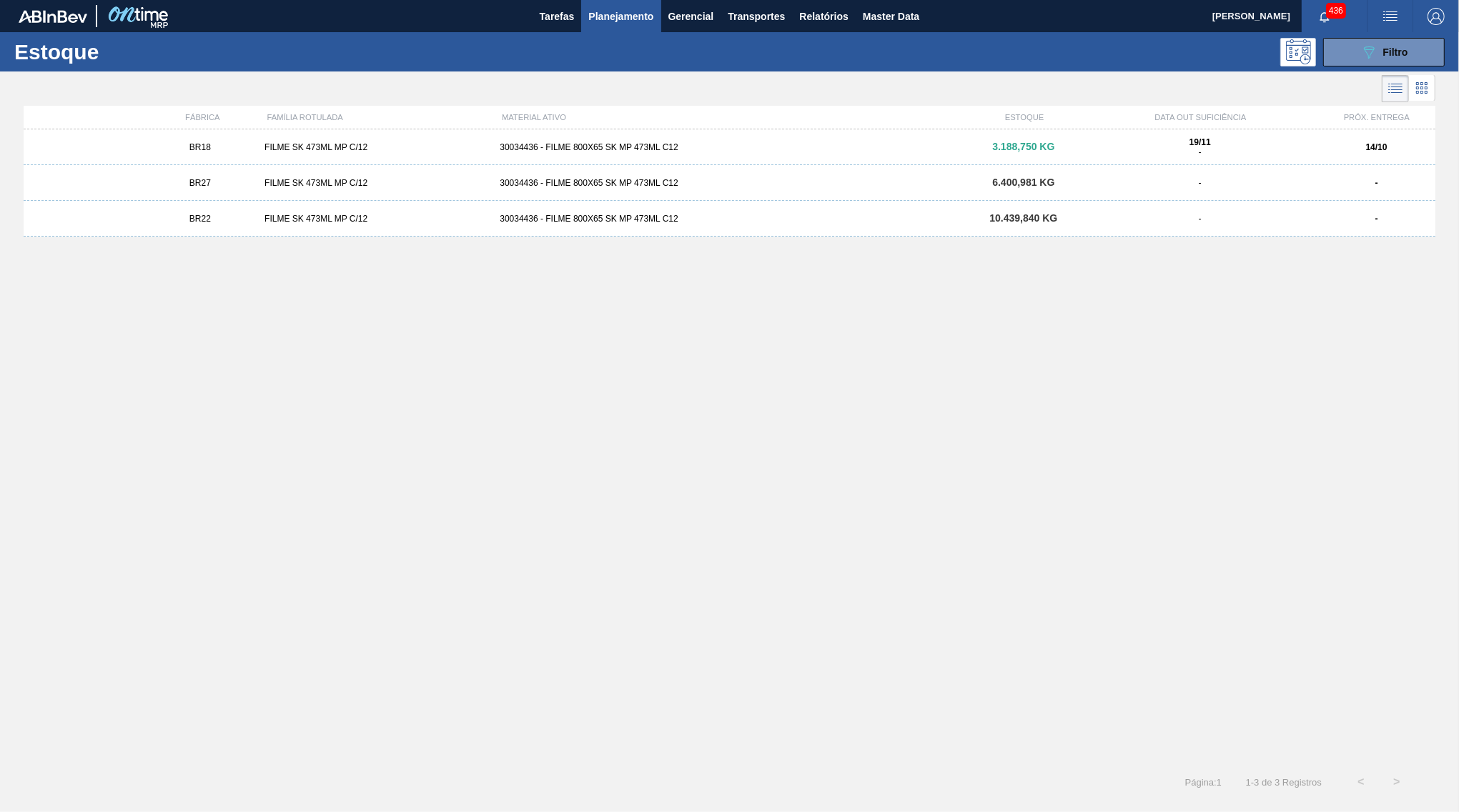
click at [847, 152] on div "30034436 - FILME 800X65 SK MP 473ML C12" at bounding box center [729, 147] width 470 height 10
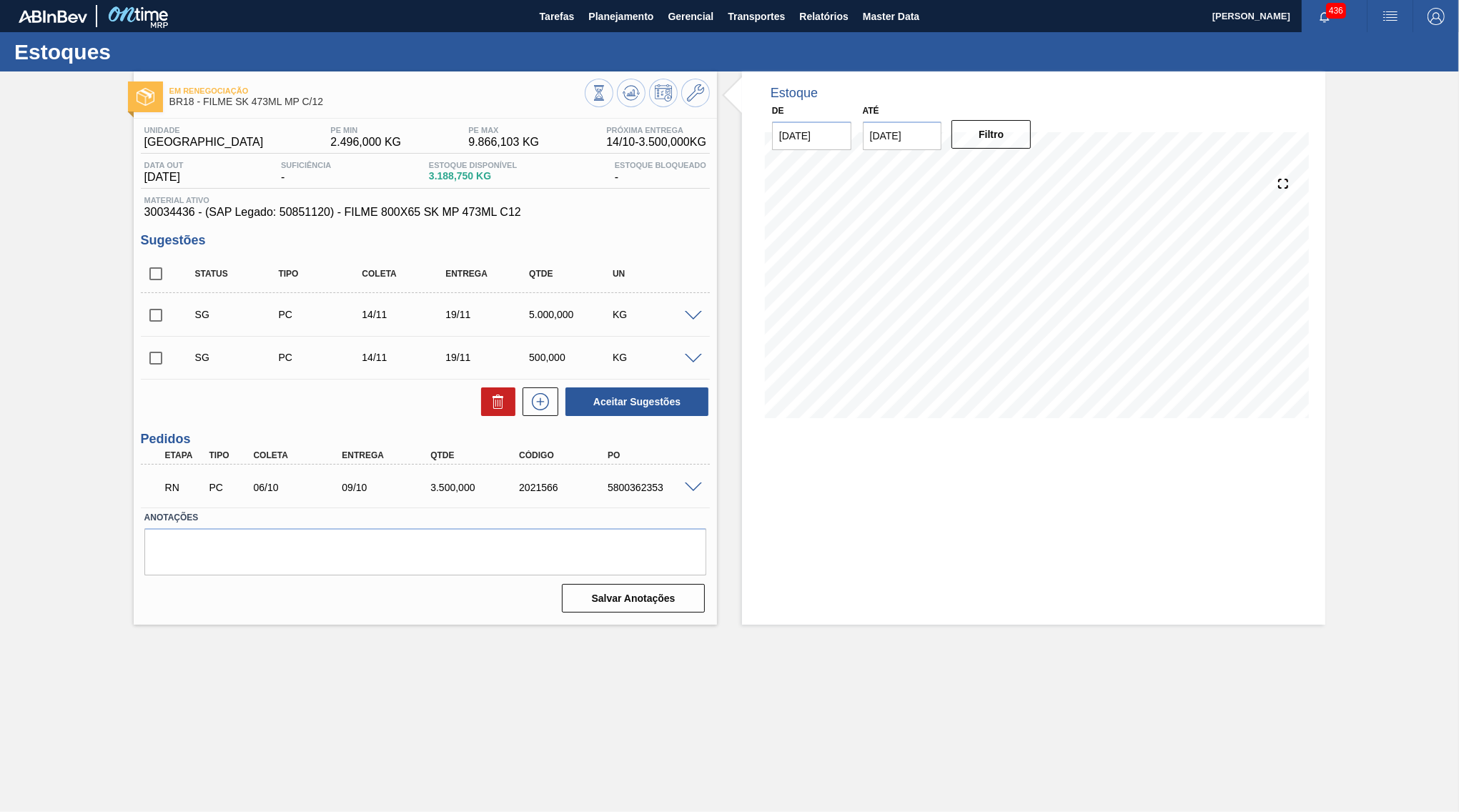
click at [693, 484] on span at bounding box center [694, 487] width 18 height 11
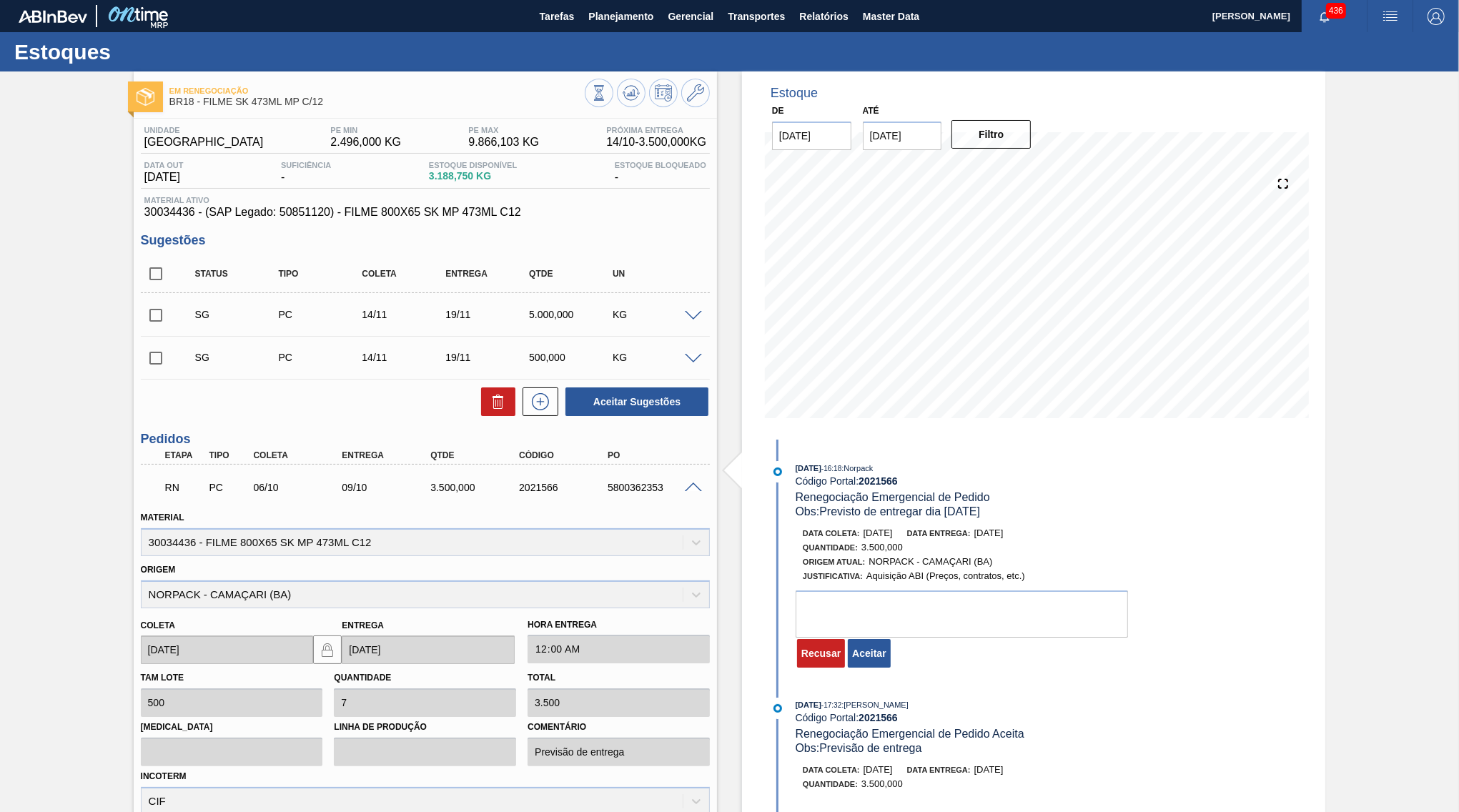
scroll to position [69, 0]
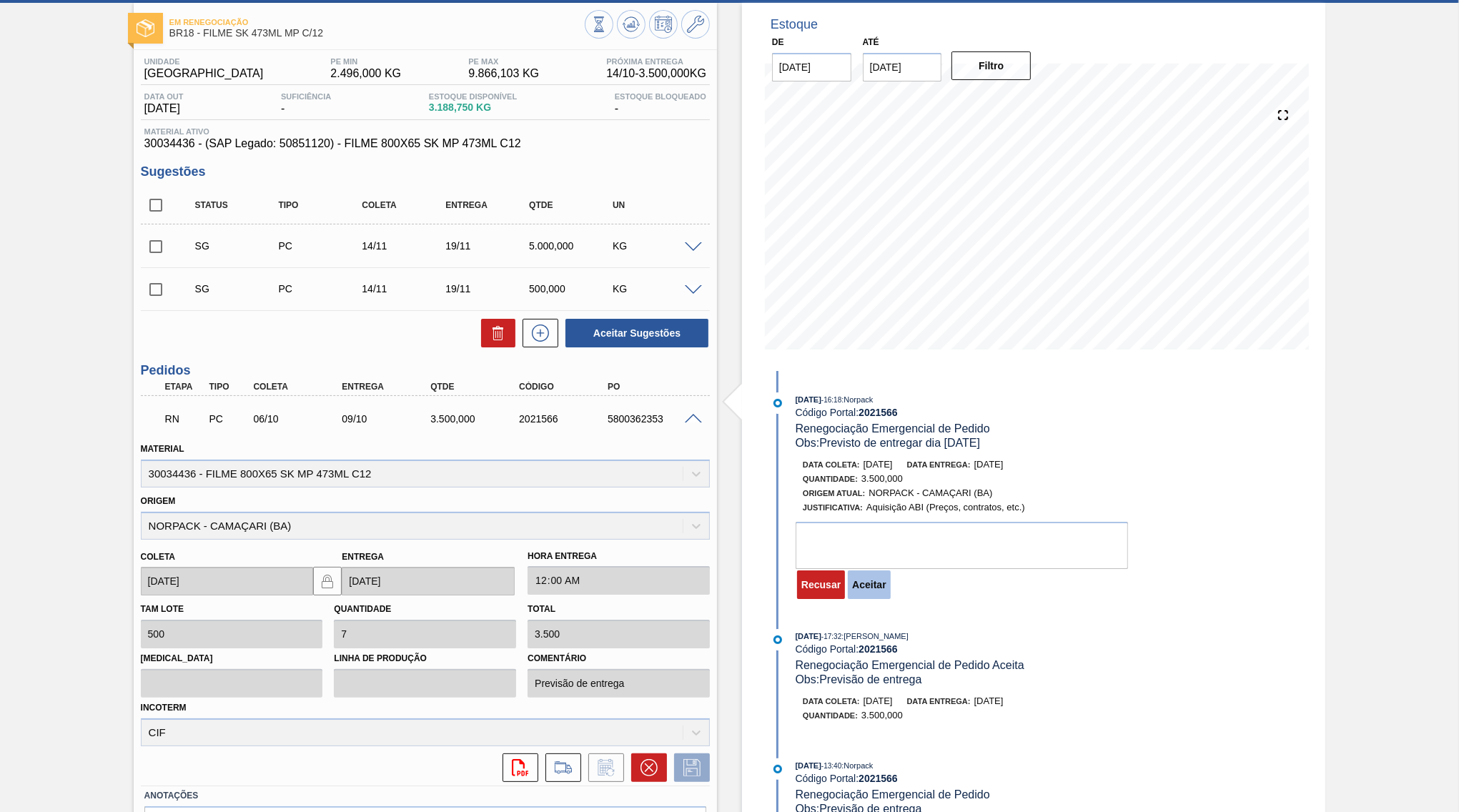
click at [876, 588] on button "Aceitar" at bounding box center [868, 584] width 42 height 28
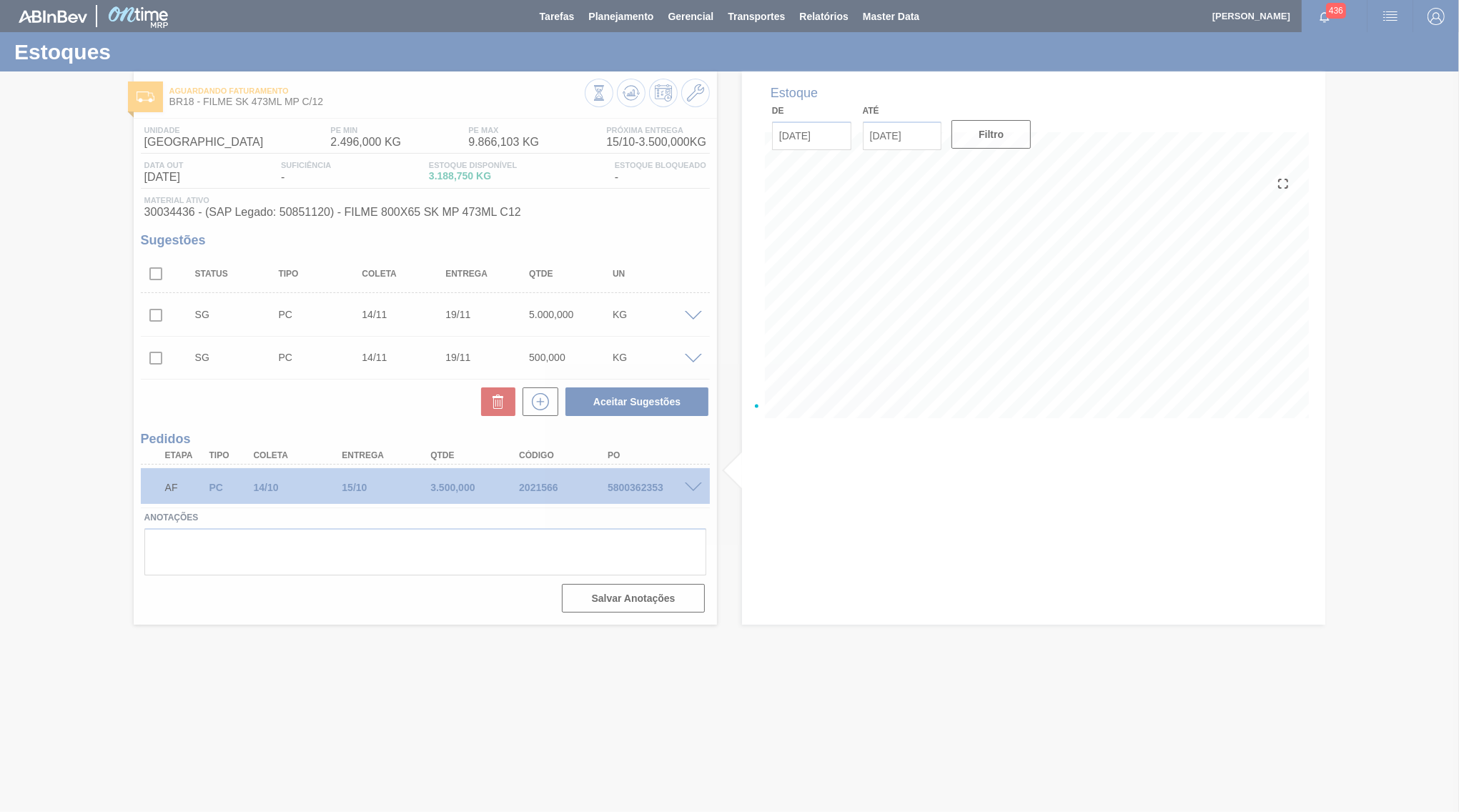
scroll to position [0, 0]
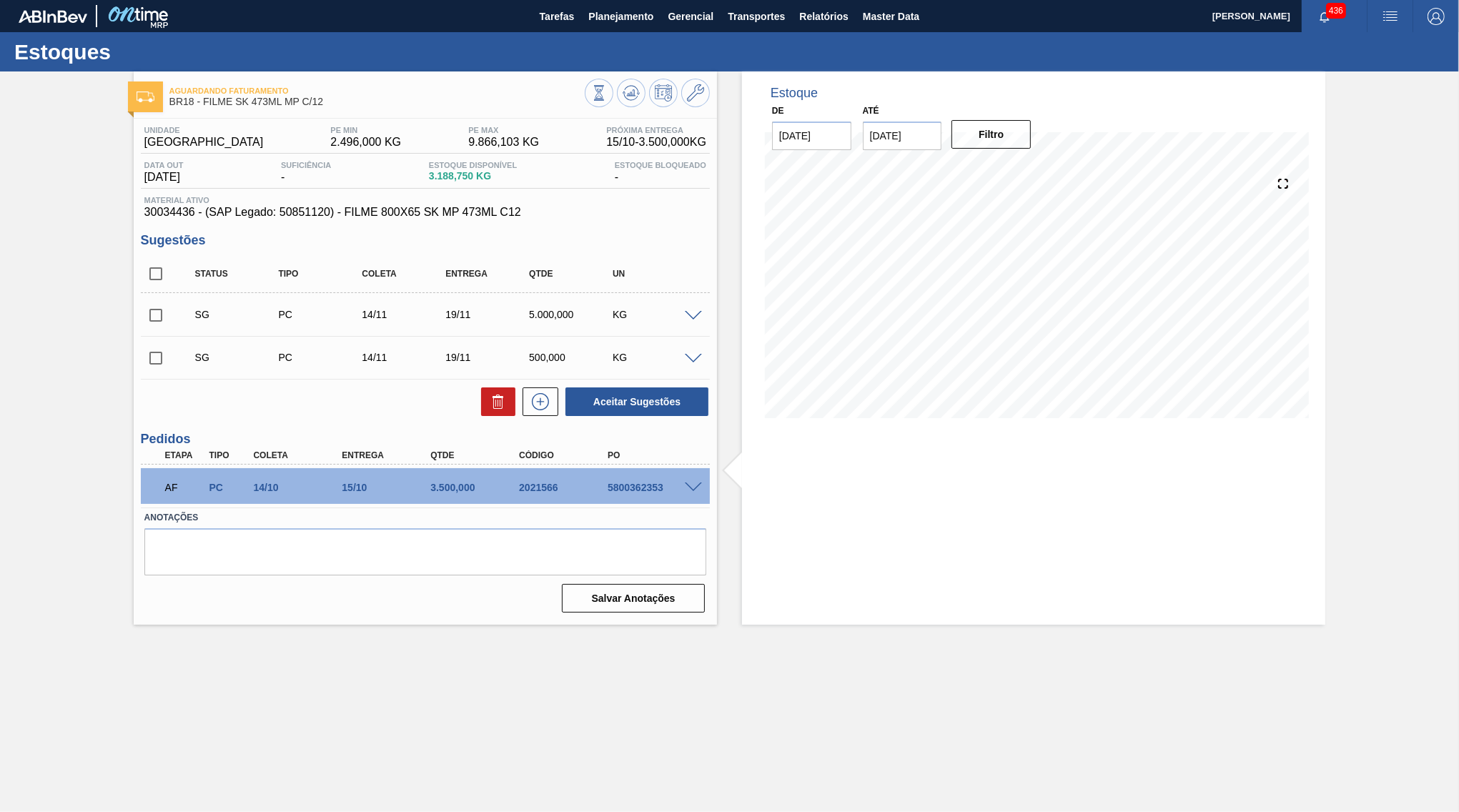
click at [154, 294] on div "SG PC 14/11 19/11 5.000,000 KG Material 30034436 - FILME 800X65 SK MP 473ML C12…" at bounding box center [425, 314] width 569 height 43
click at [157, 266] on input "checkbox" at bounding box center [156, 273] width 30 height 30
click at [510, 409] on button at bounding box center [498, 401] width 34 height 28
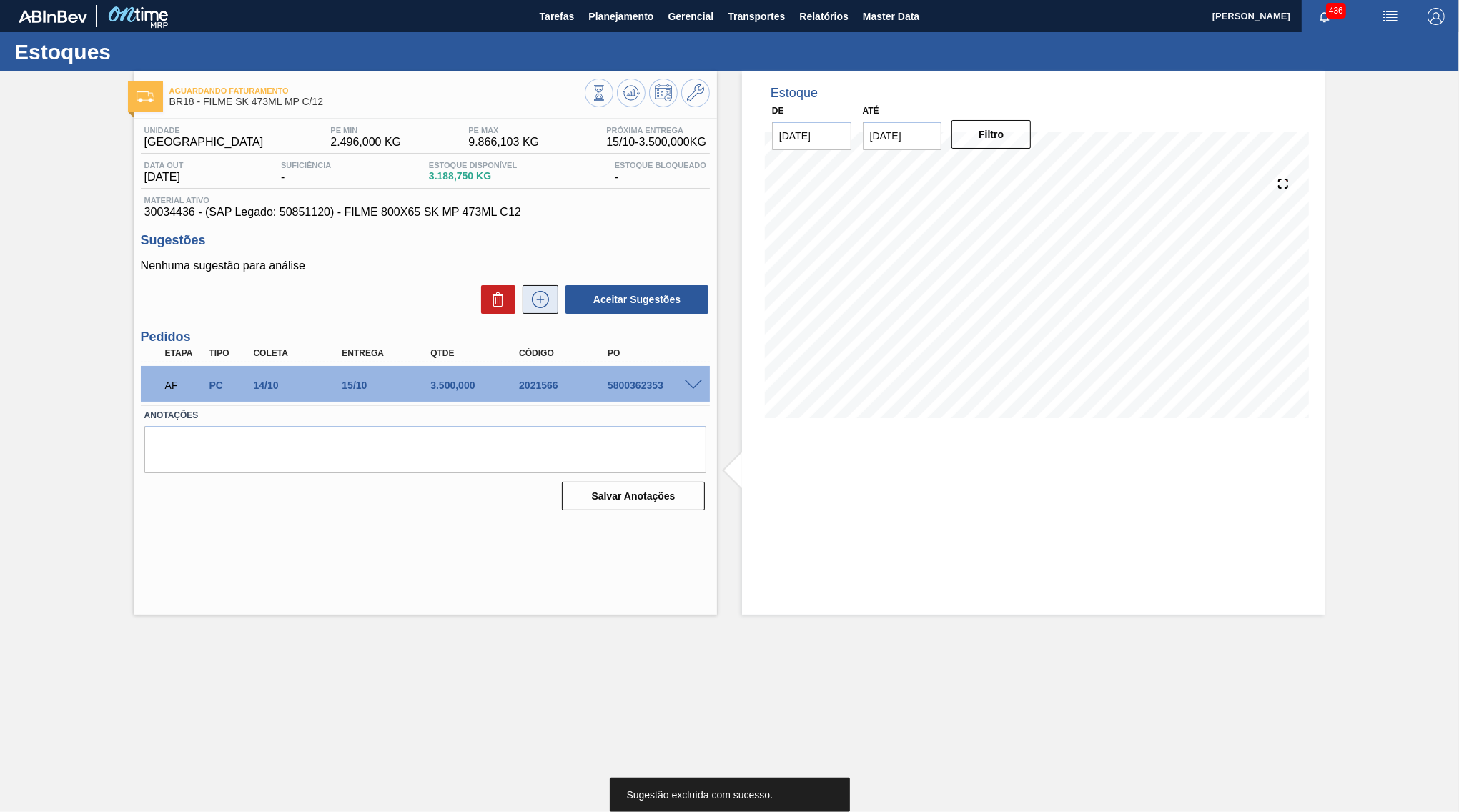
click at [543, 296] on icon at bounding box center [540, 300] width 23 height 18
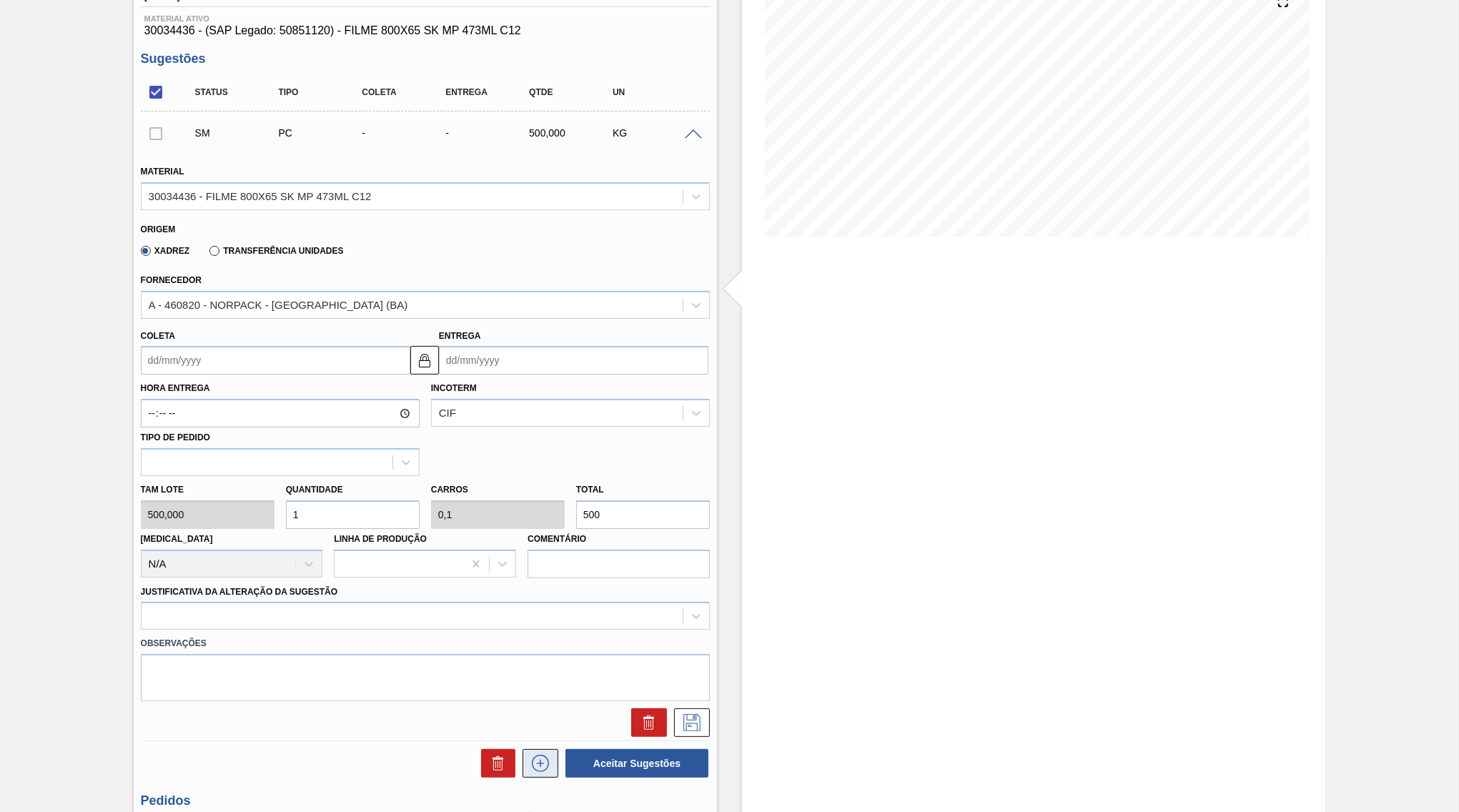
scroll to position [207, 0]
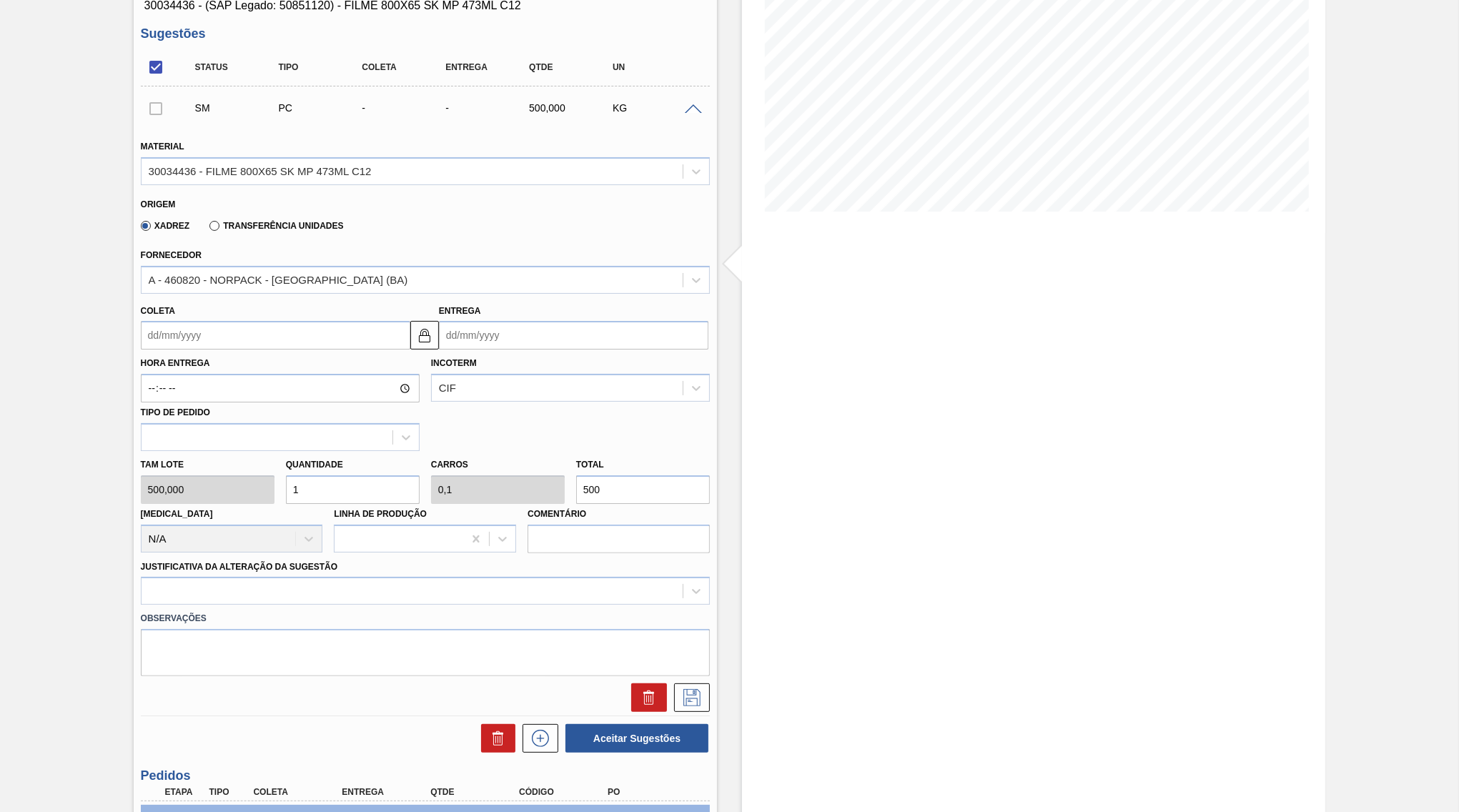
drag, startPoint x: 618, startPoint y: 473, endPoint x: 541, endPoint y: 482, distance: 77.5
click at [576, 482] on input "500" at bounding box center [643, 489] width 133 height 28
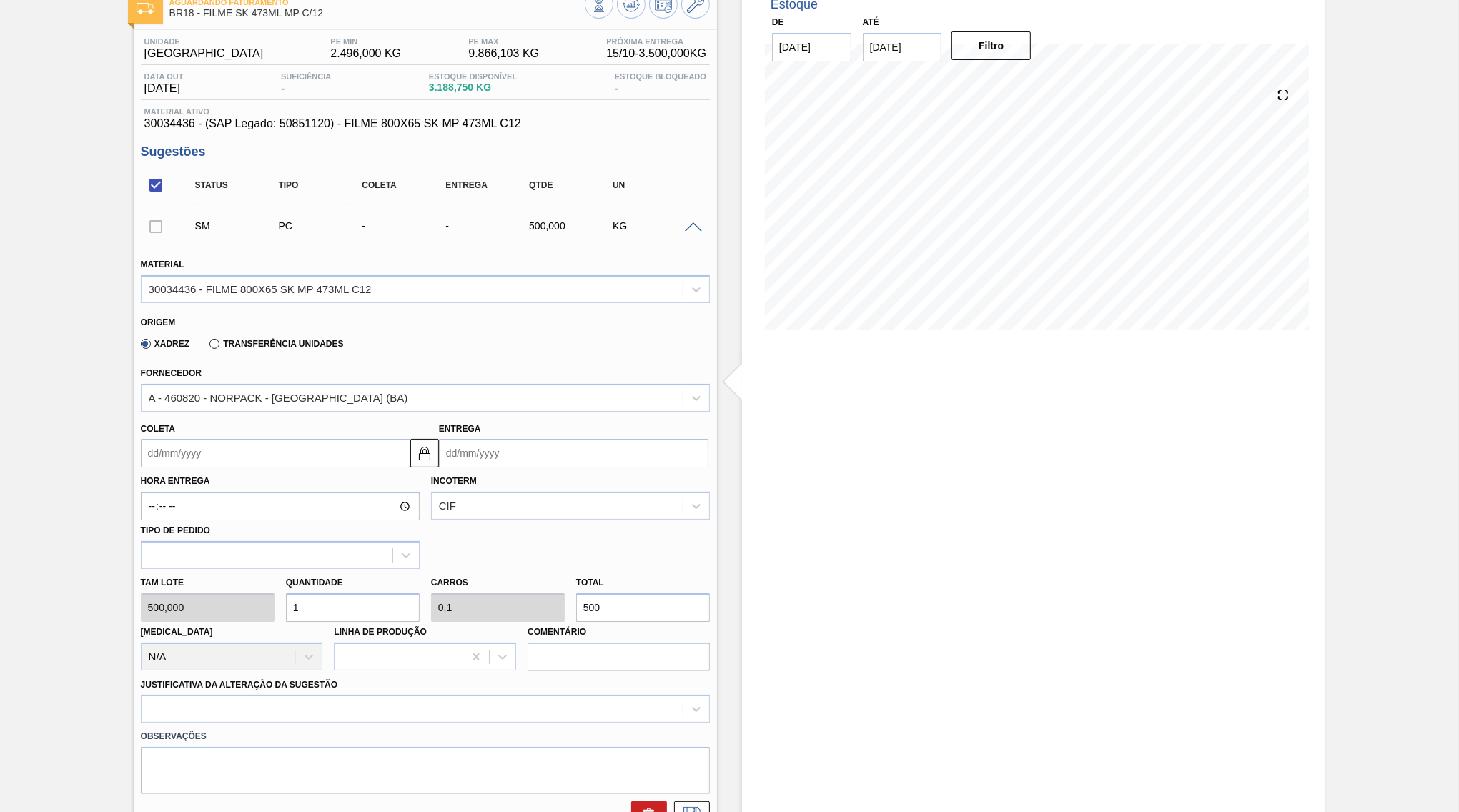
scroll to position [0, 0]
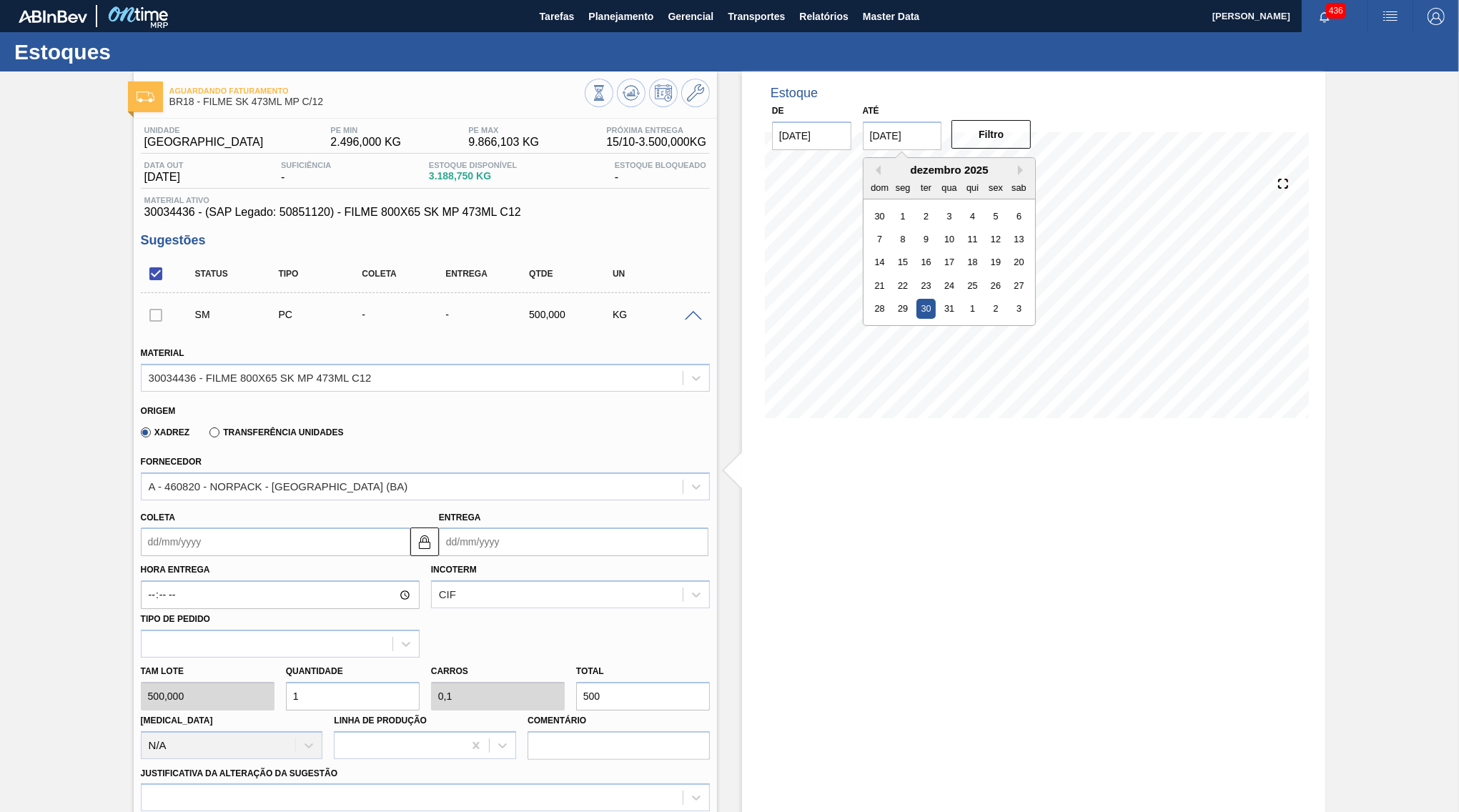
click at [922, 141] on input "[DATE]" at bounding box center [901, 135] width 79 height 28
copy span "3.188,750"
drag, startPoint x: 476, startPoint y: 178, endPoint x: 431, endPoint y: 173, distance: 45.3
click at [431, 173] on span "3.188,750 KG" at bounding box center [473, 175] width 88 height 11
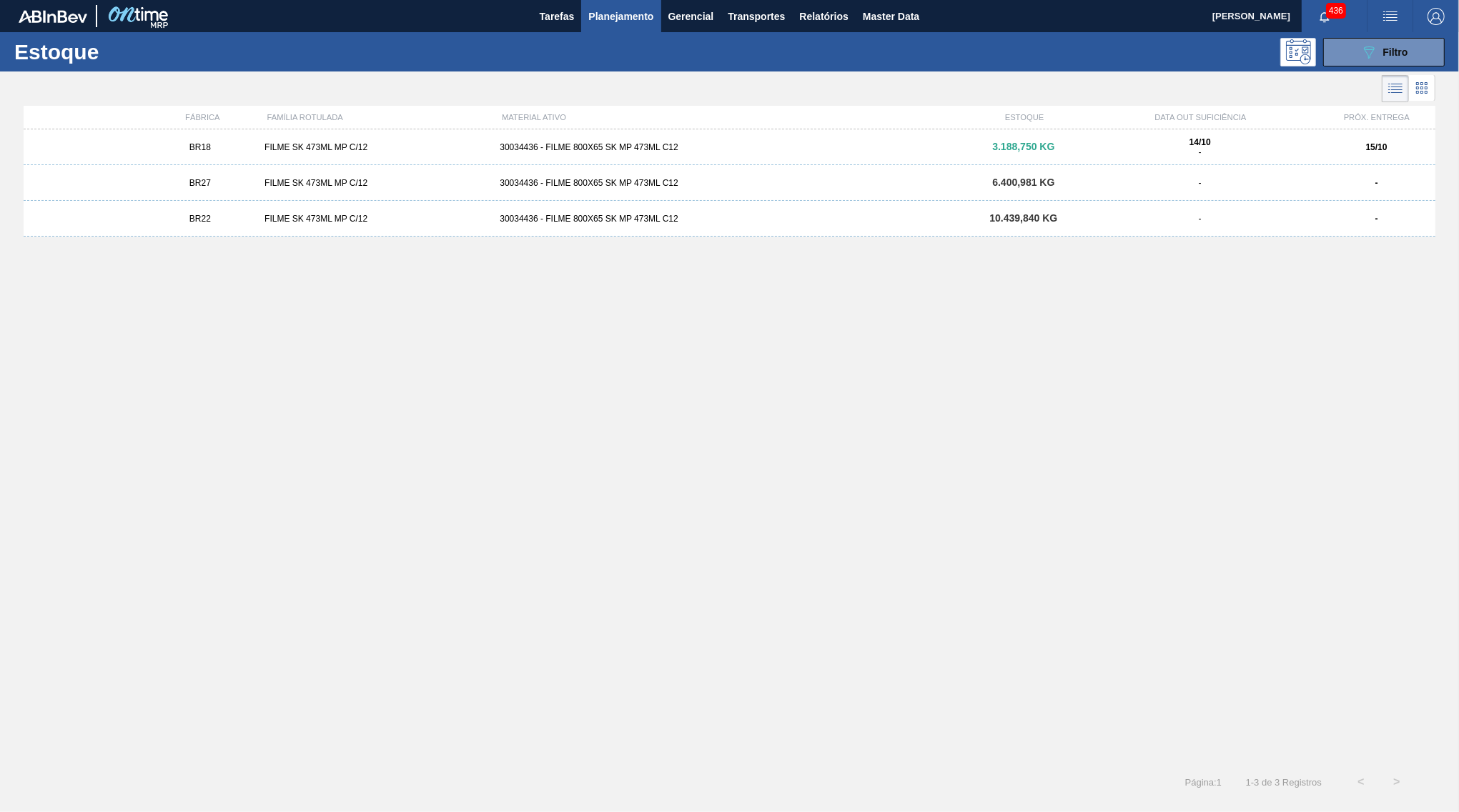
click at [354, 217] on div "FILME SK 473ML MP C/12" at bounding box center [376, 218] width 235 height 10
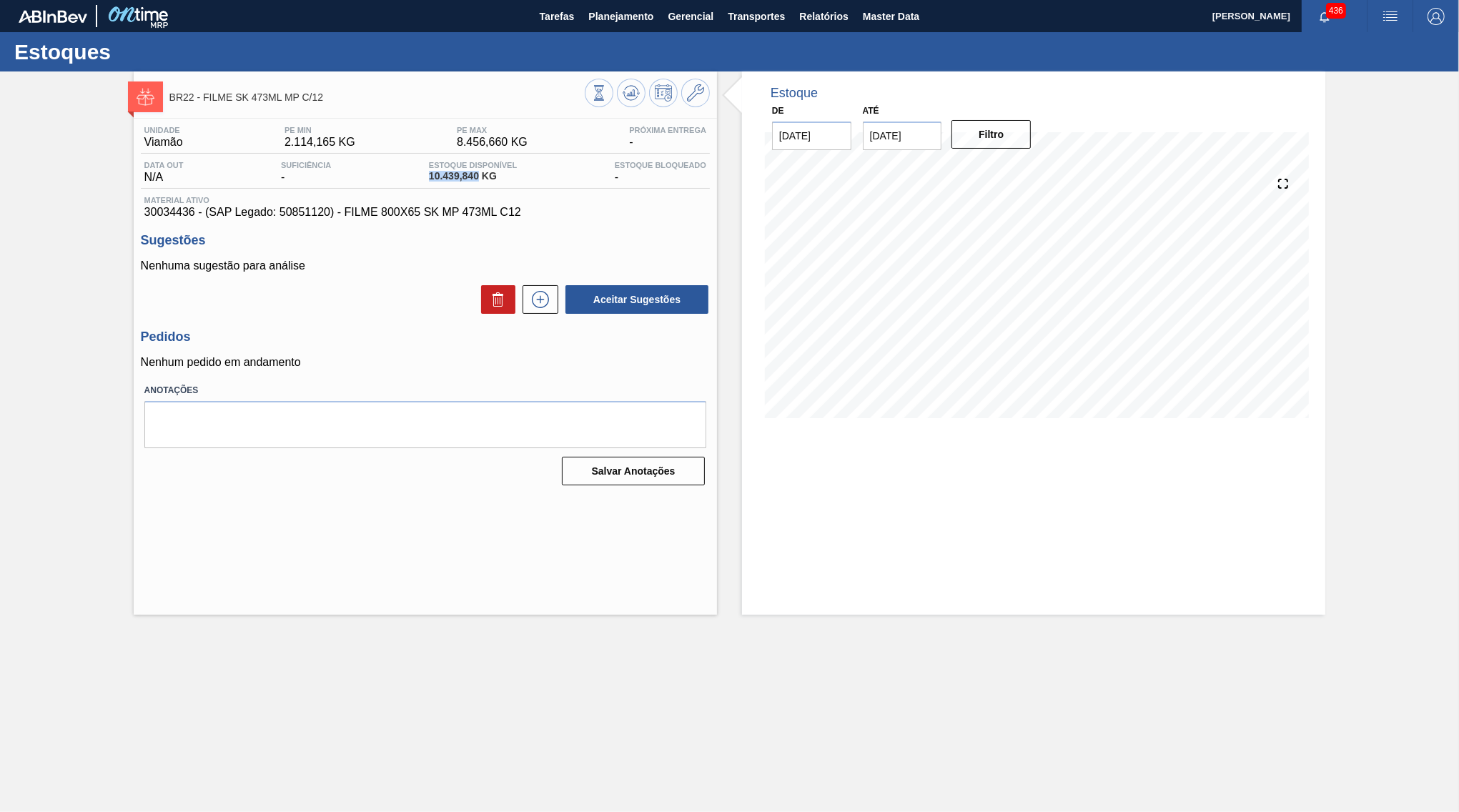
drag, startPoint x: 480, startPoint y: 177, endPoint x: 413, endPoint y: 179, distance: 67.0
click at [429, 179] on span "10.439,840 KG" at bounding box center [473, 175] width 88 height 11
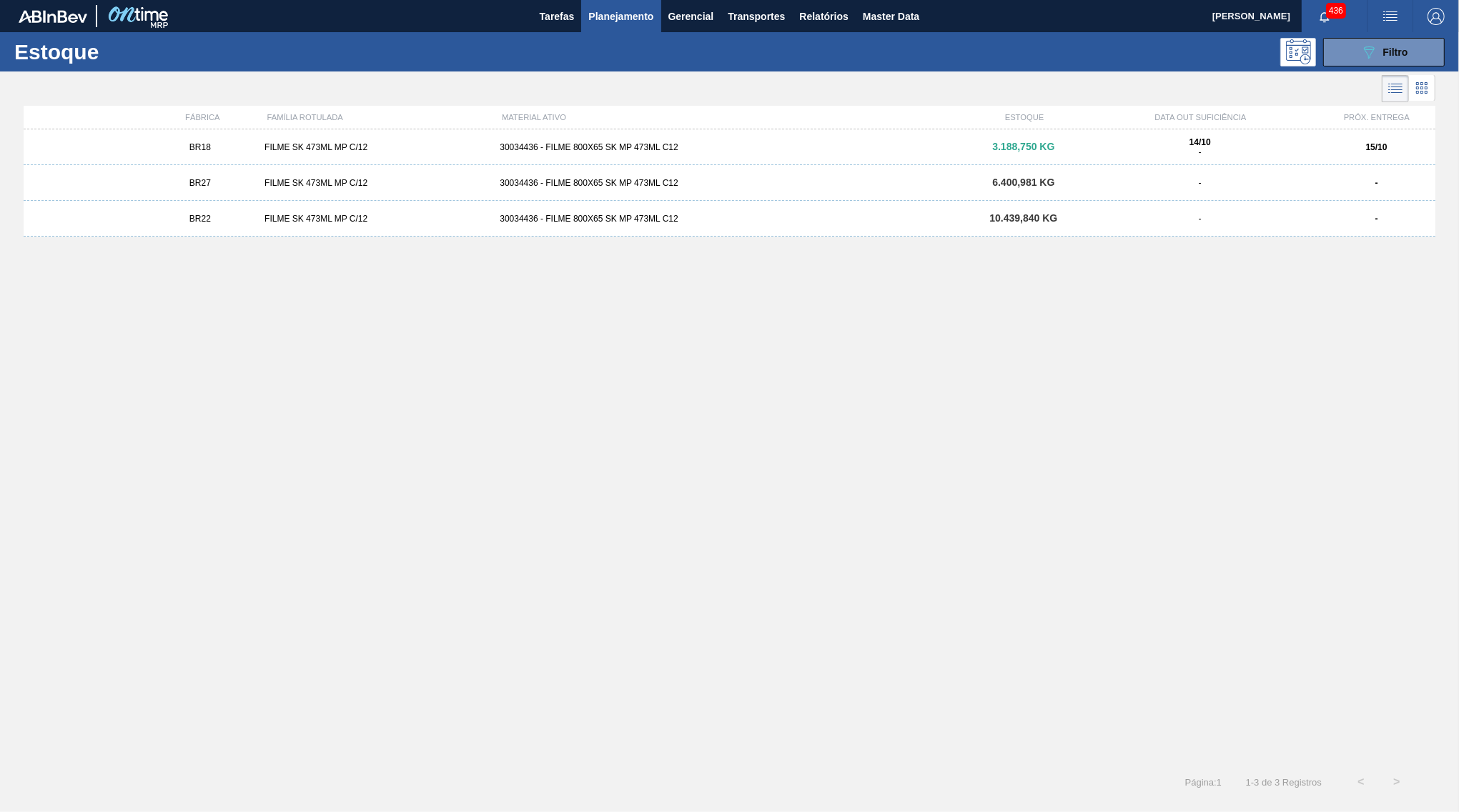
click at [962, 181] on div "30034436 - FILME 800X65 SK MP 473ML C12" at bounding box center [729, 183] width 470 height 10
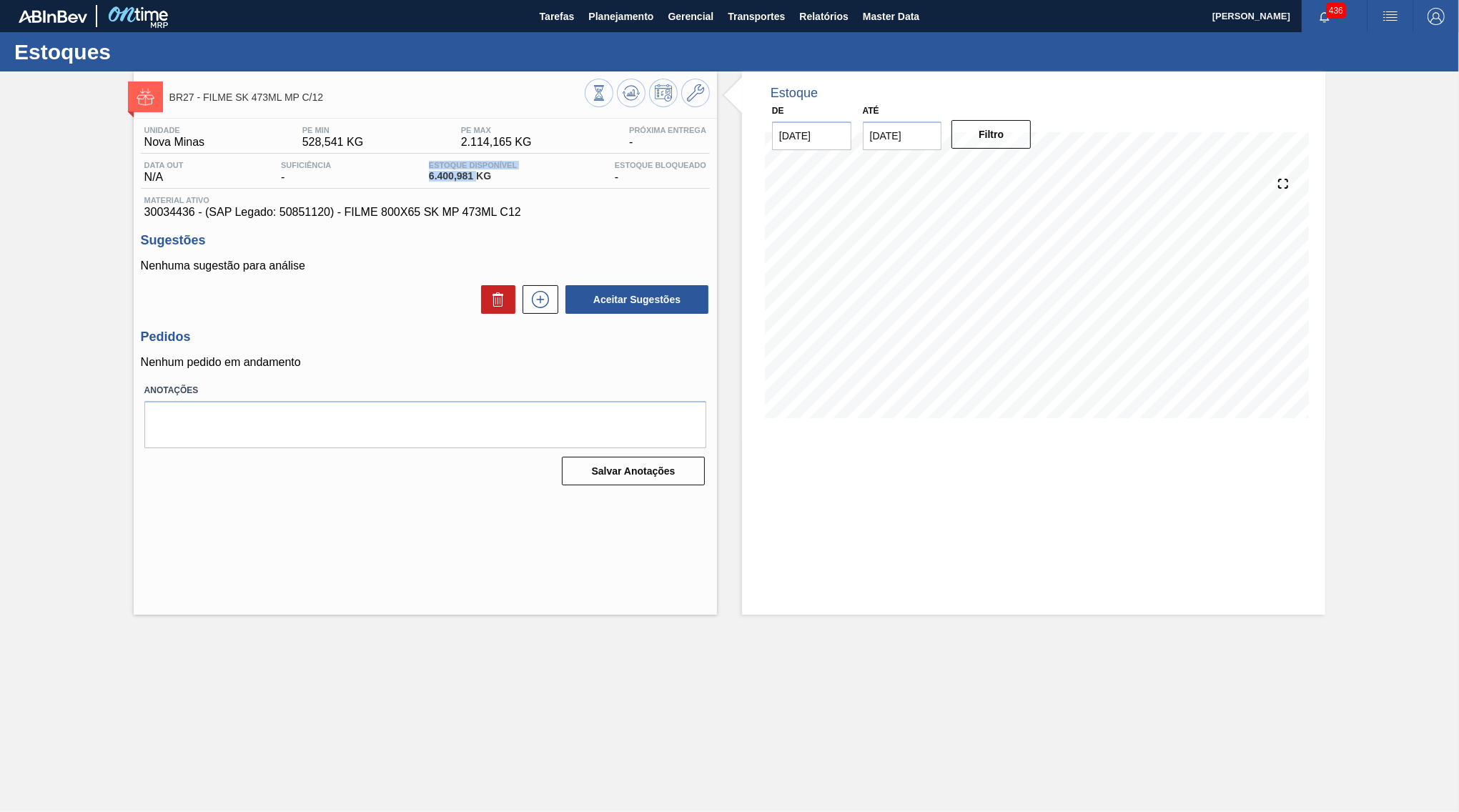
drag, startPoint x: 476, startPoint y: 177, endPoint x: 361, endPoint y: 175, distance: 115.0
click at [429, 175] on span "6.400,981 KG" at bounding box center [473, 175] width 88 height 11
click at [399, 182] on div "Data out N/A Suficiência - Estoque Disponível 6.400,981 KG Estoque Bloqueado -" at bounding box center [425, 174] width 569 height 27
click at [638, 13] on span "Planejamento" at bounding box center [620, 17] width 65 height 18
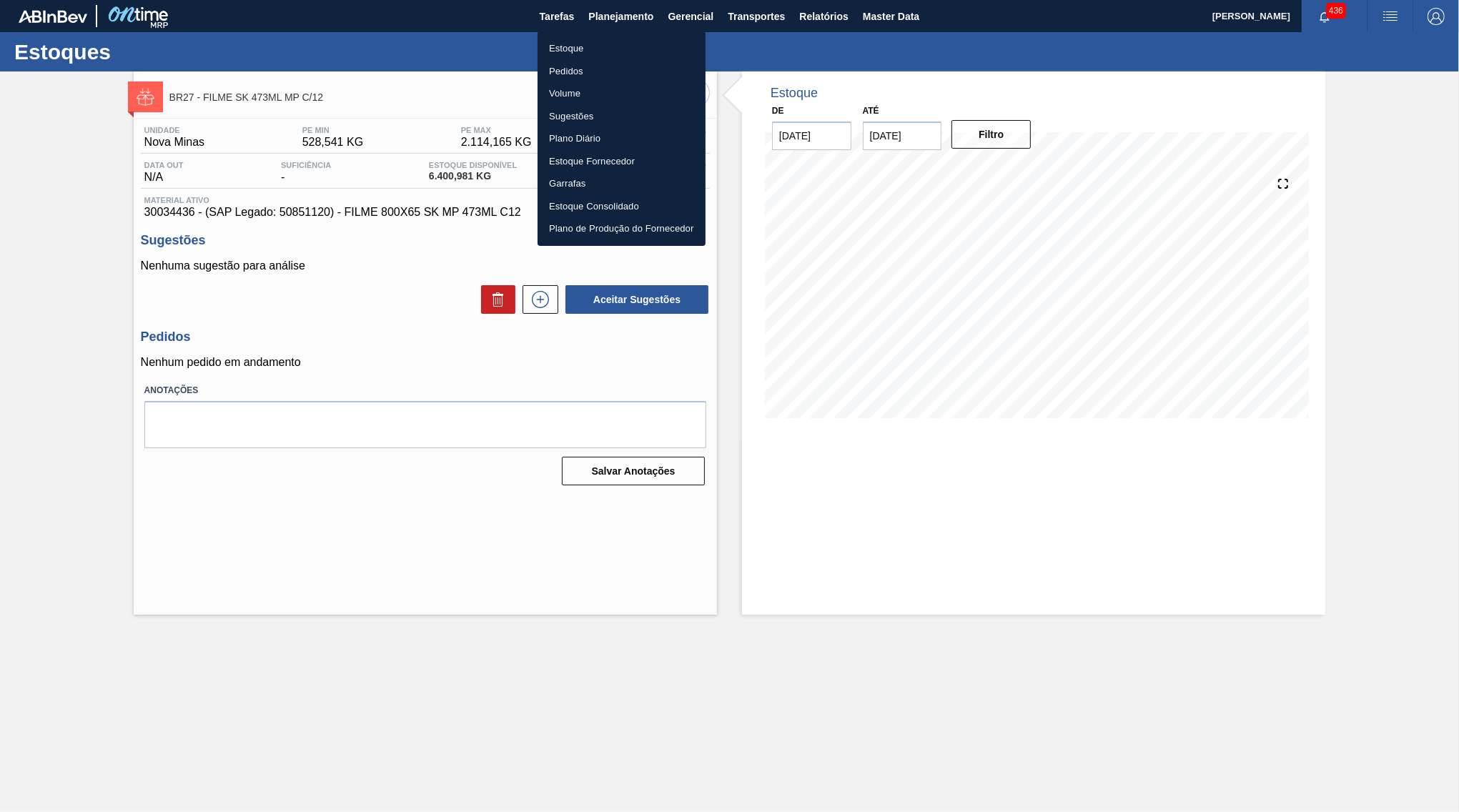
click at [618, 47] on li "Estoque" at bounding box center [621, 48] width 168 height 23
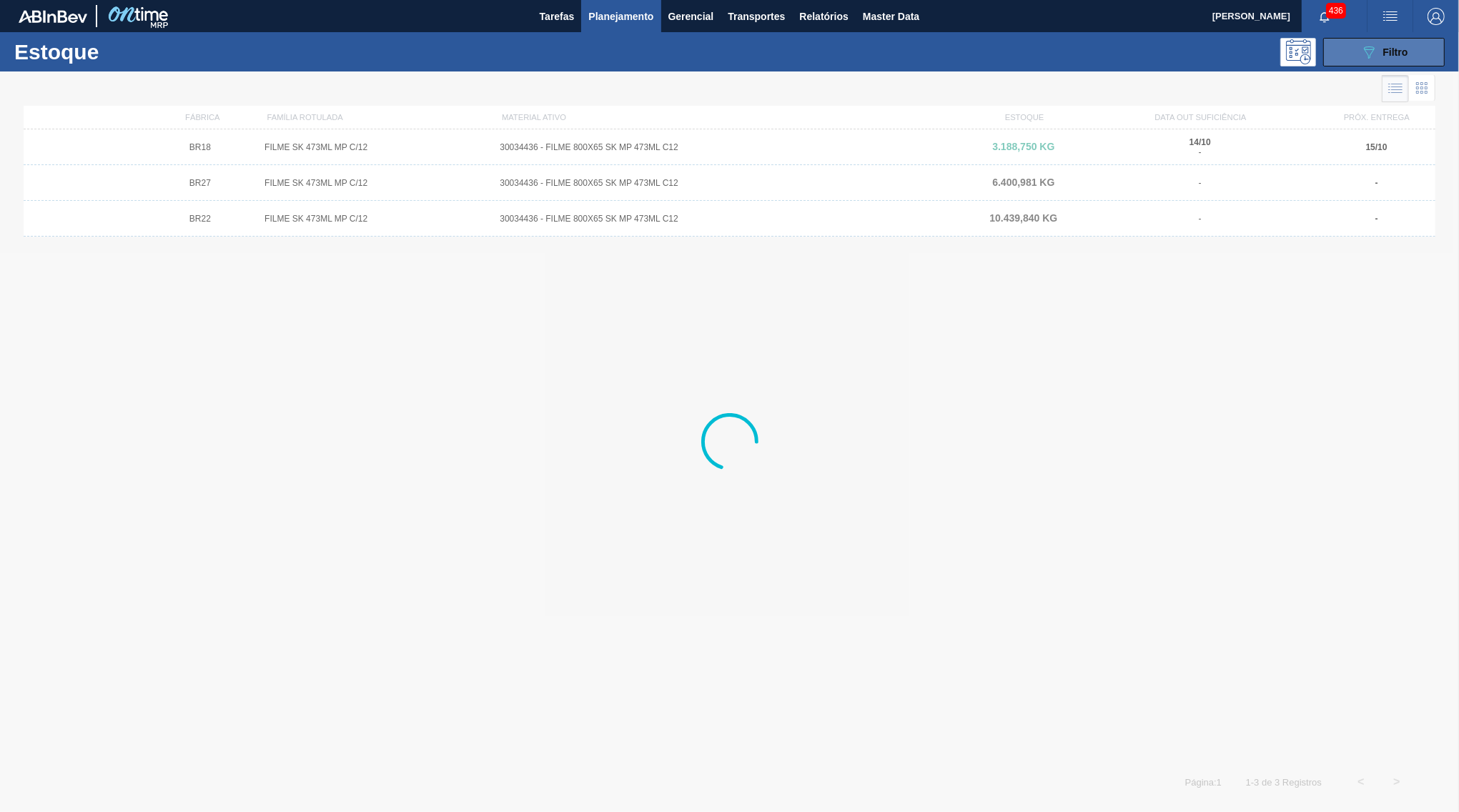
click at [1349, 42] on button "089F7B8B-B2A5-4AFE-B5C0-19BA573D28AC Filtro" at bounding box center [1384, 52] width 122 height 28
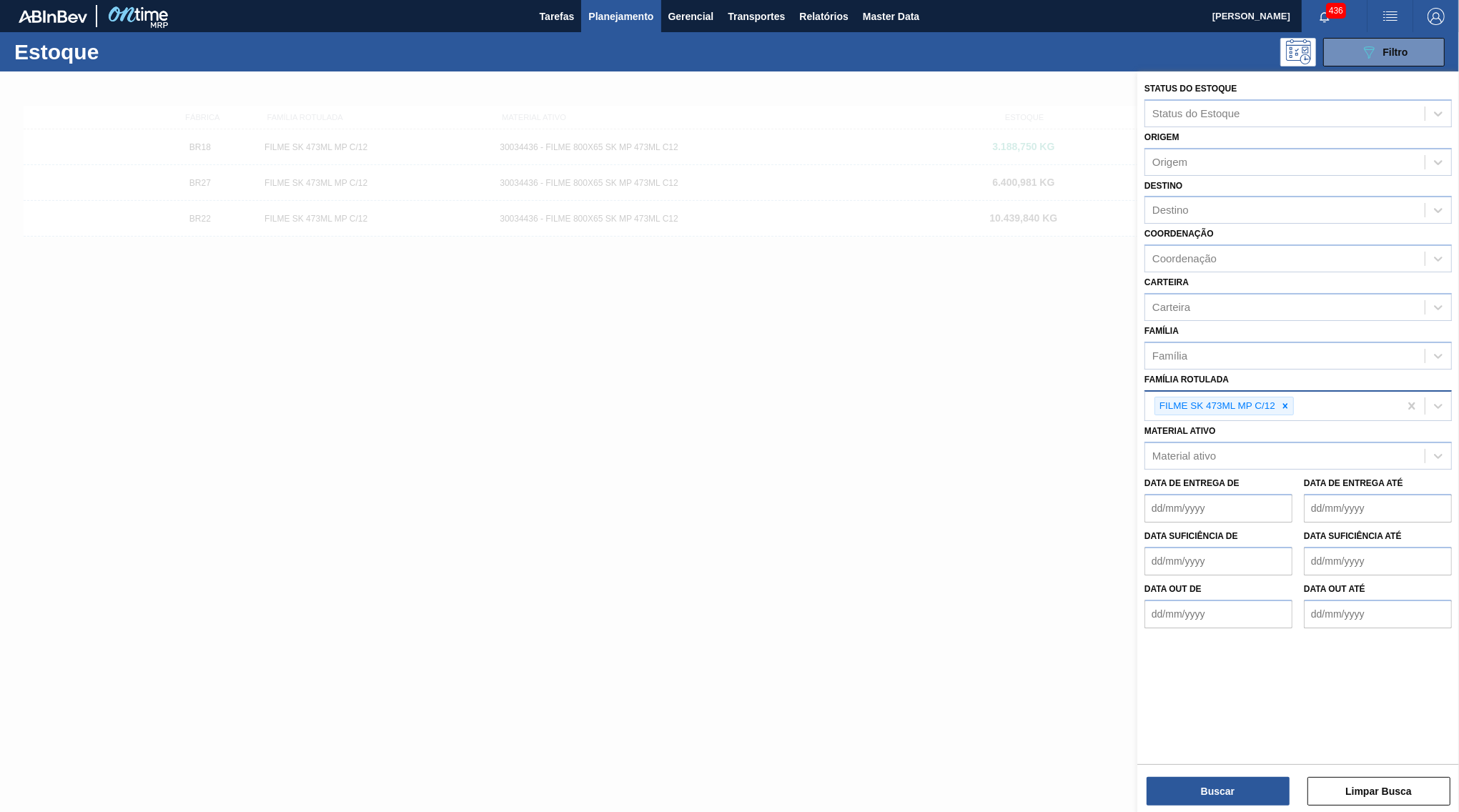
click at [1293, 397] on div "FILME SK 473ML MP C/12" at bounding box center [1224, 406] width 139 height 20
click at [1292, 397] on div "FILME SK 473ML MP C/12" at bounding box center [1224, 406] width 139 height 20
click at [1281, 398] on div at bounding box center [1286, 406] width 16 height 18
paste Rotulada "FILME BUD ZERO 473ML C12"
click at [1221, 426] on div "FILME BUD ZERO 473ML C12" at bounding box center [1298, 439] width 308 height 26
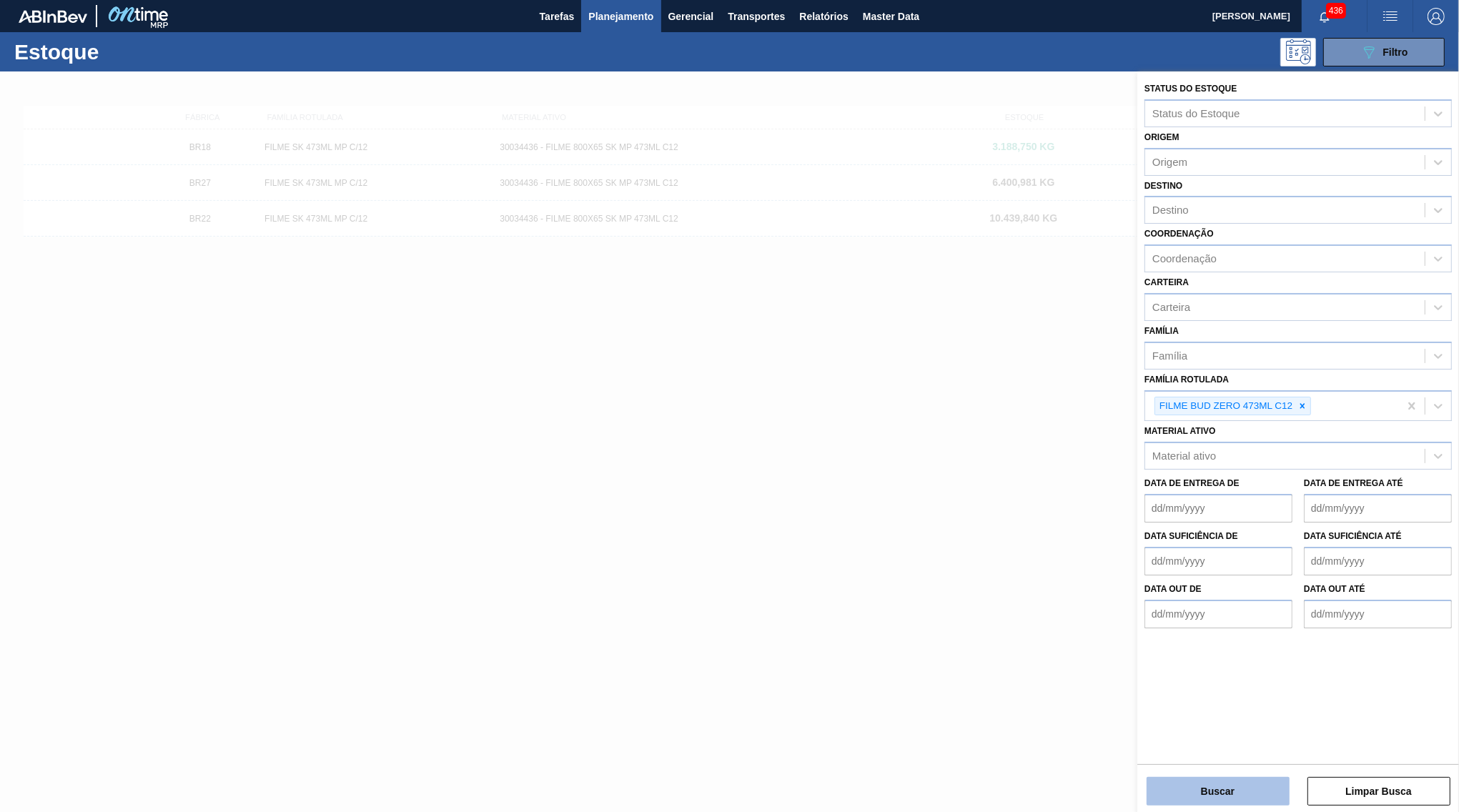
click at [1177, 803] on button "Buscar" at bounding box center [1218, 790] width 143 height 28
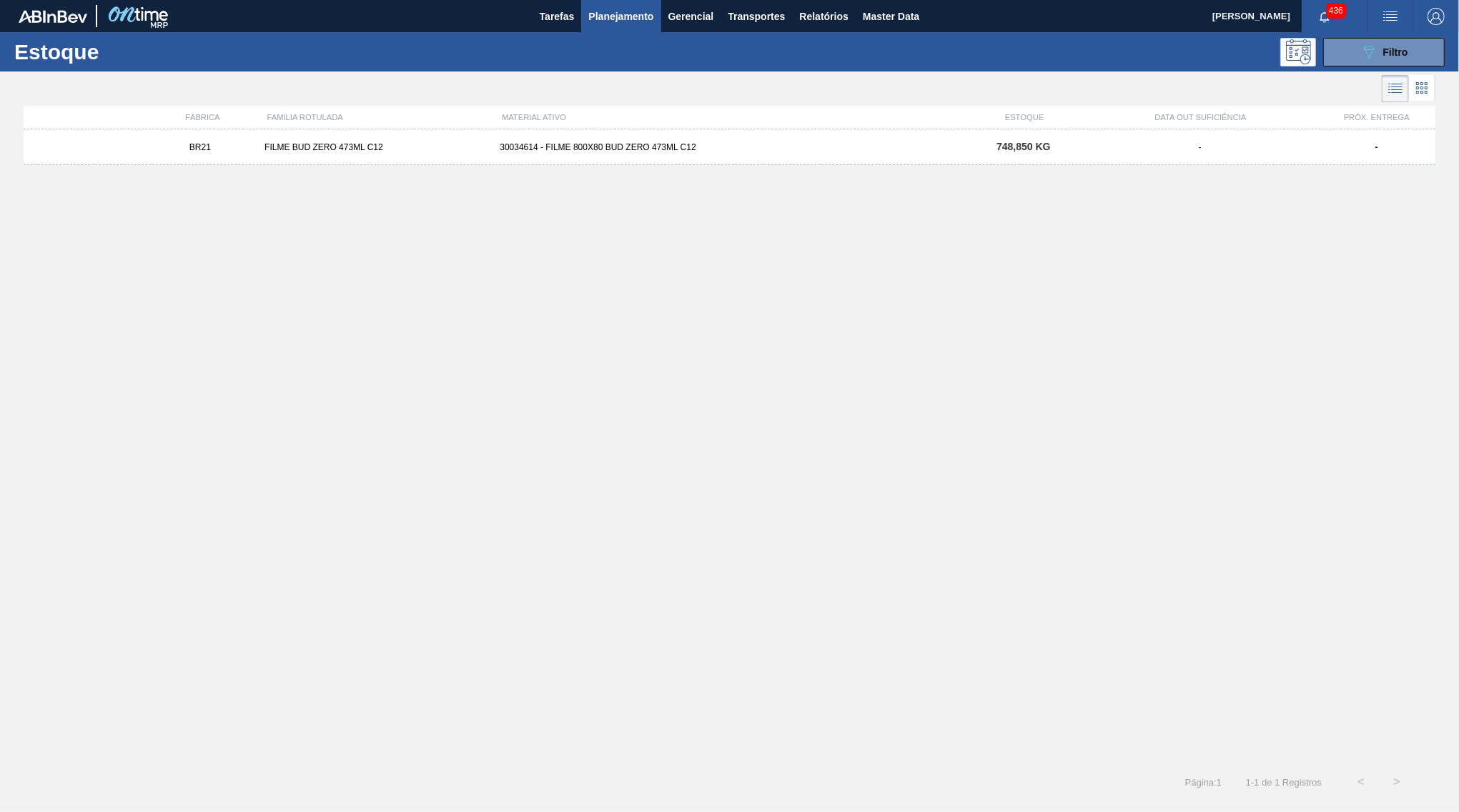
click at [1095, 173] on div "BR21 FILME BUD ZERO 473ML C12 30034614 - FILME 800X80 BUD ZERO 473ML C12 748,85…" at bounding box center [729, 442] width 1412 height 626
click at [1080, 147] on div "748,850 KG" at bounding box center [1024, 146] width 118 height 11
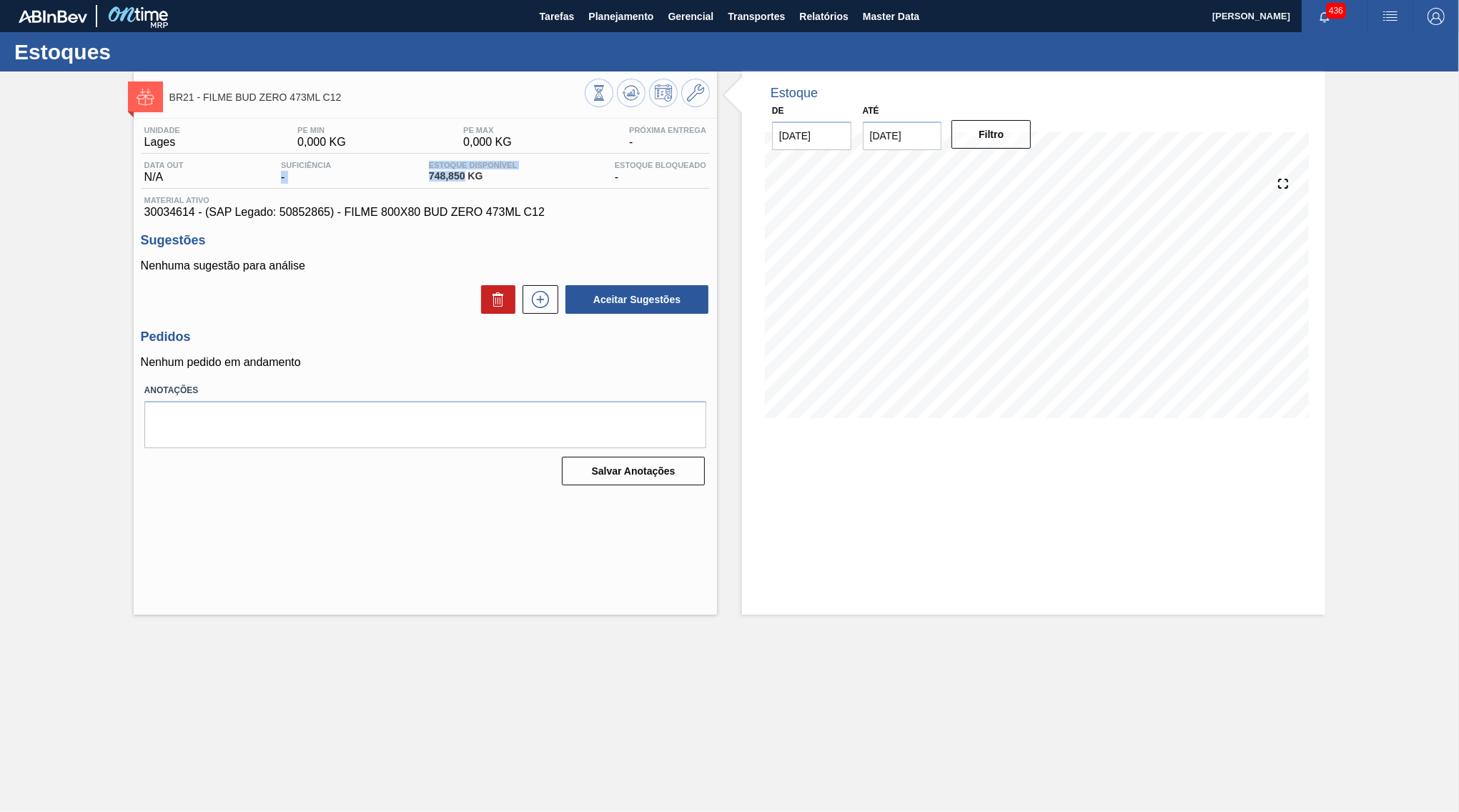
drag, startPoint x: 463, startPoint y: 177, endPoint x: 274, endPoint y: 184, distance: 189.1
click at [429, 181] on span "748,850 KG" at bounding box center [473, 175] width 88 height 11
click at [393, 194] on div "Unidade Lages PE MIN 0,000 KG PE MAX 0,000 KG Próxima Entrega - Data out N/A Su…" at bounding box center [425, 171] width 569 height 93
click at [427, 182] on div "Estoque Disponível 748,850 KG" at bounding box center [472, 171] width 95 height 23
click at [609, 37] on div "Estoques" at bounding box center [729, 52] width 1459 height 39
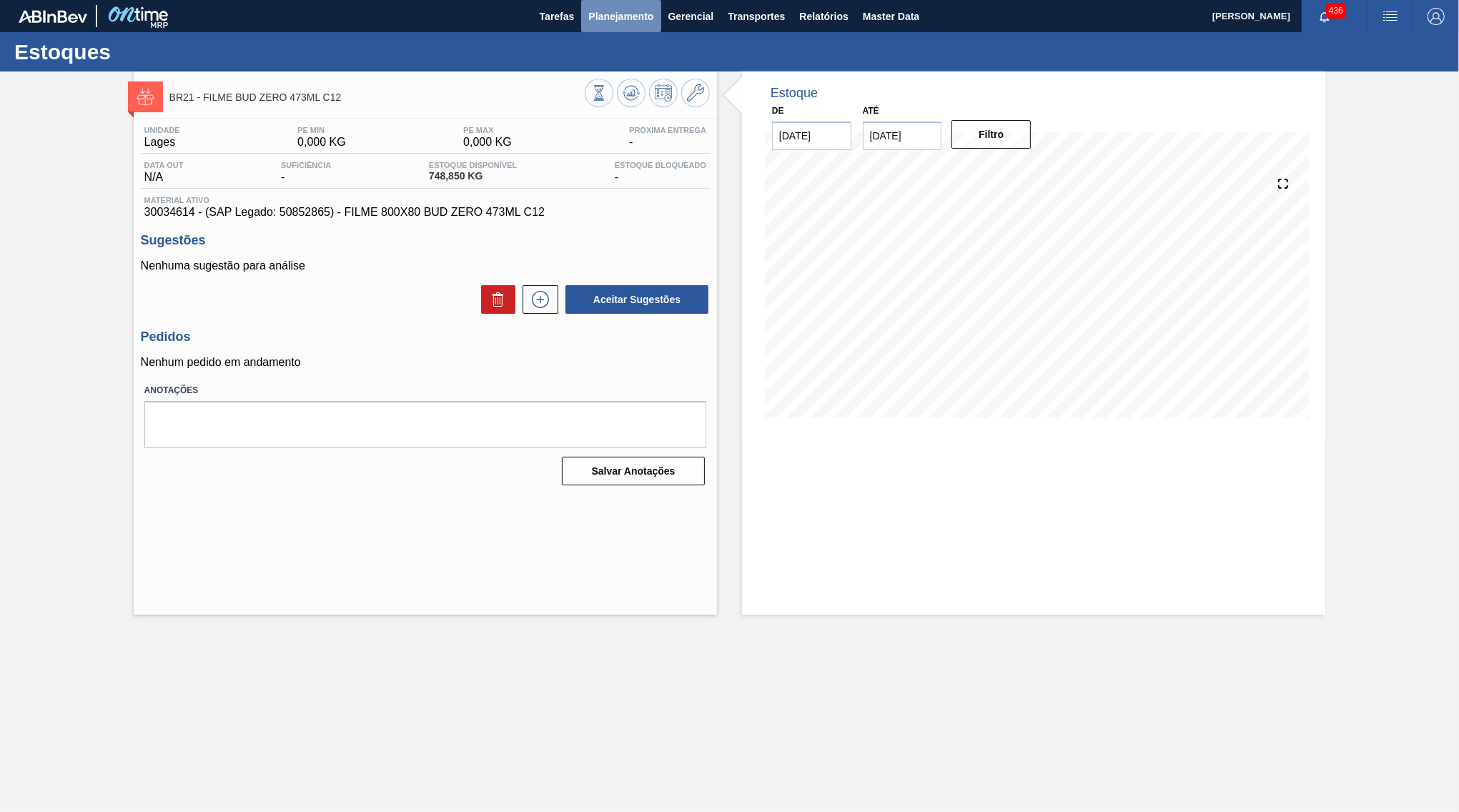
click at [610, 15] on span "Planejamento" at bounding box center [620, 17] width 65 height 18
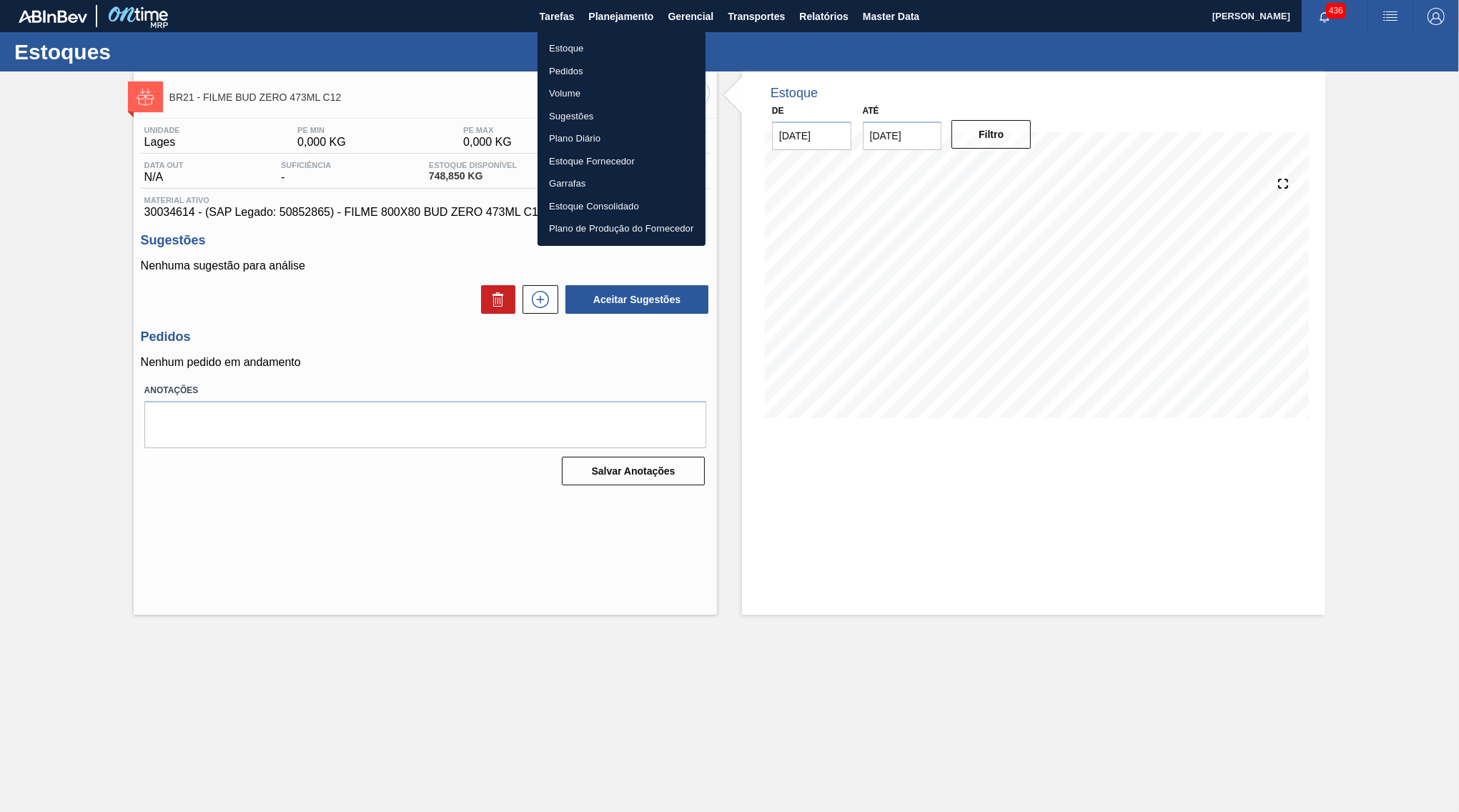
click at [588, 50] on li "Estoque" at bounding box center [621, 48] width 168 height 23
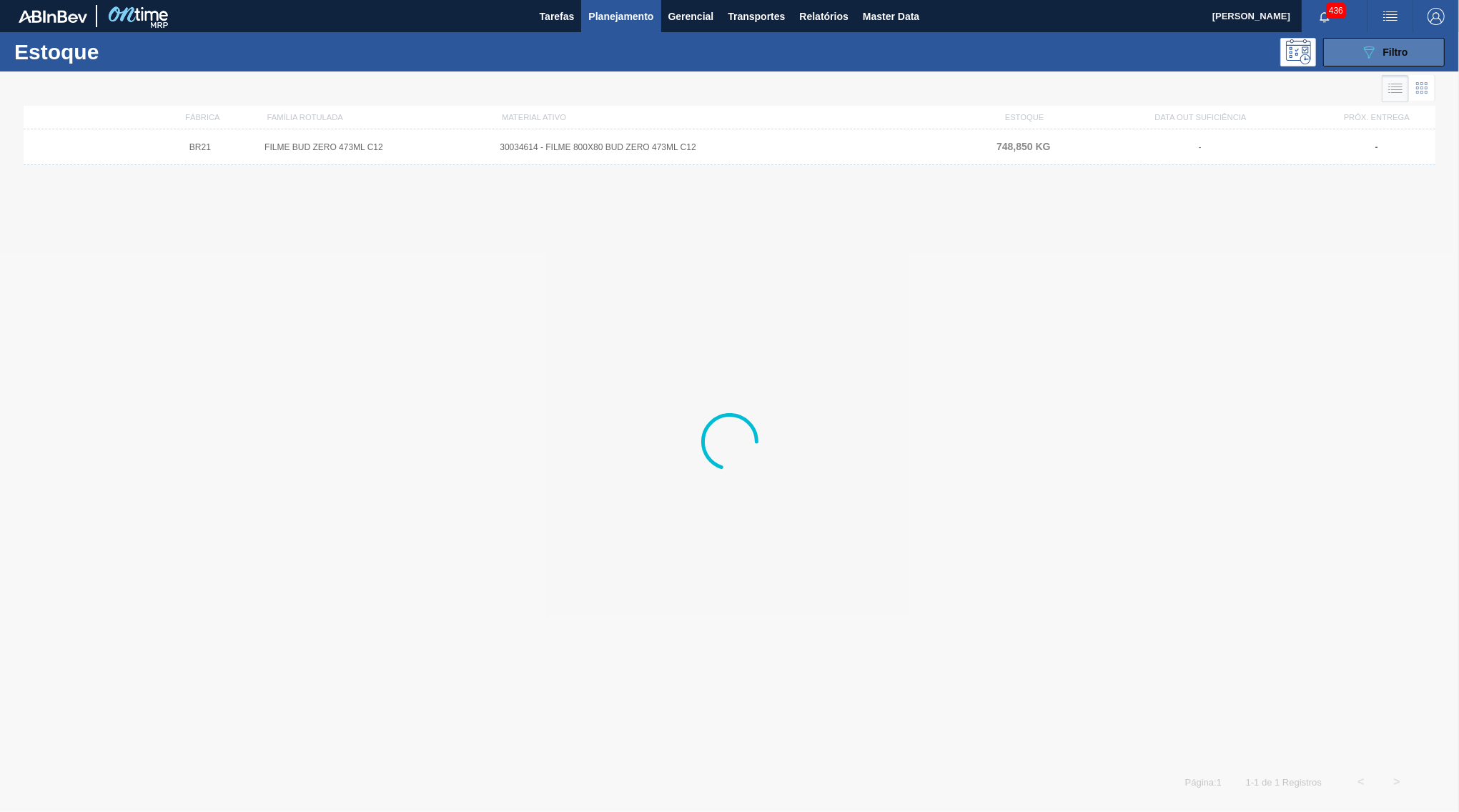
click at [1386, 43] on button "089F7B8B-B2A5-4AFE-B5C0-19BA573D28AC Filtro" at bounding box center [1384, 52] width 122 height 28
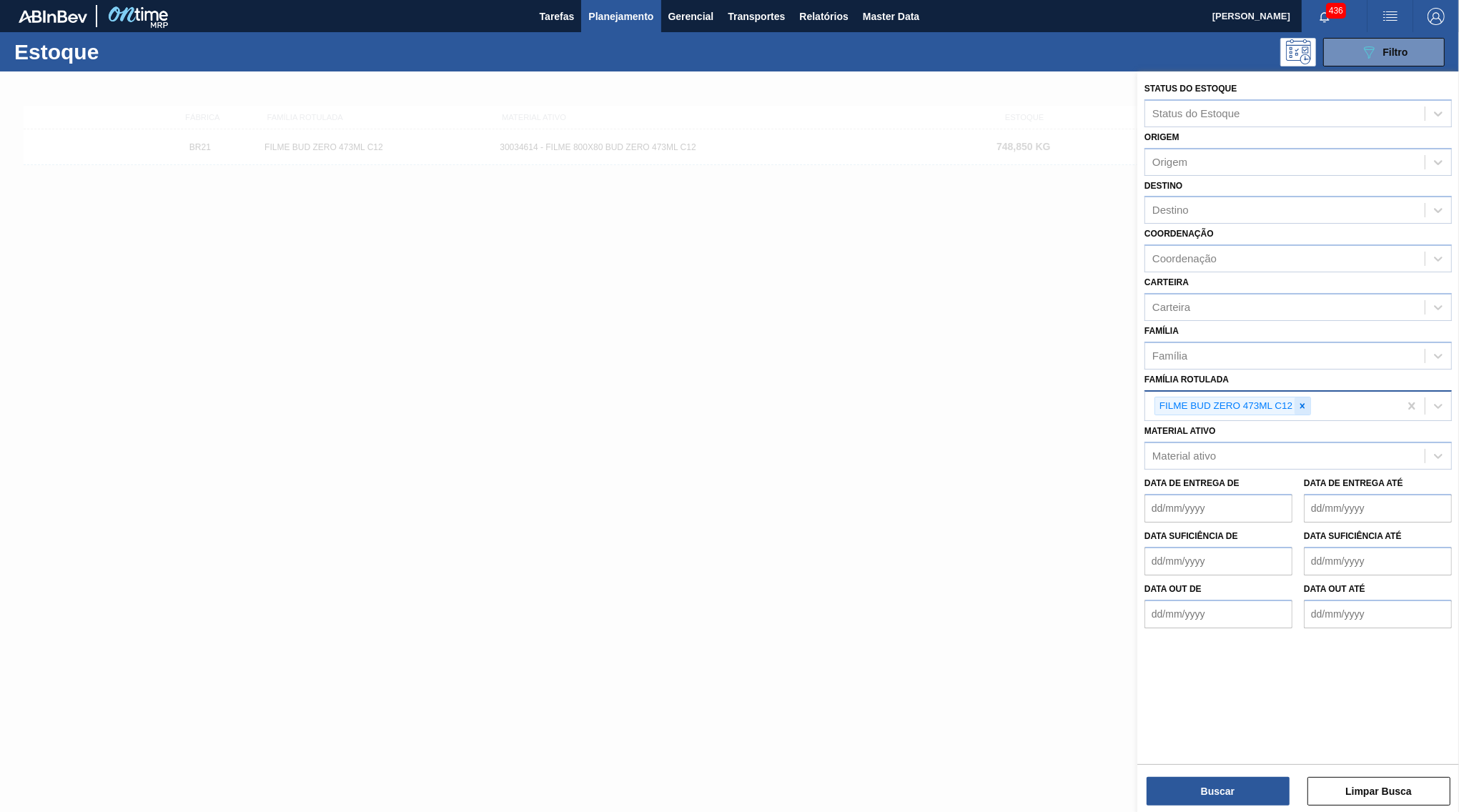
click at [1298, 398] on div at bounding box center [1302, 406] width 16 height 18
paste Rotulada "FILME BUD 473ML MP C12"
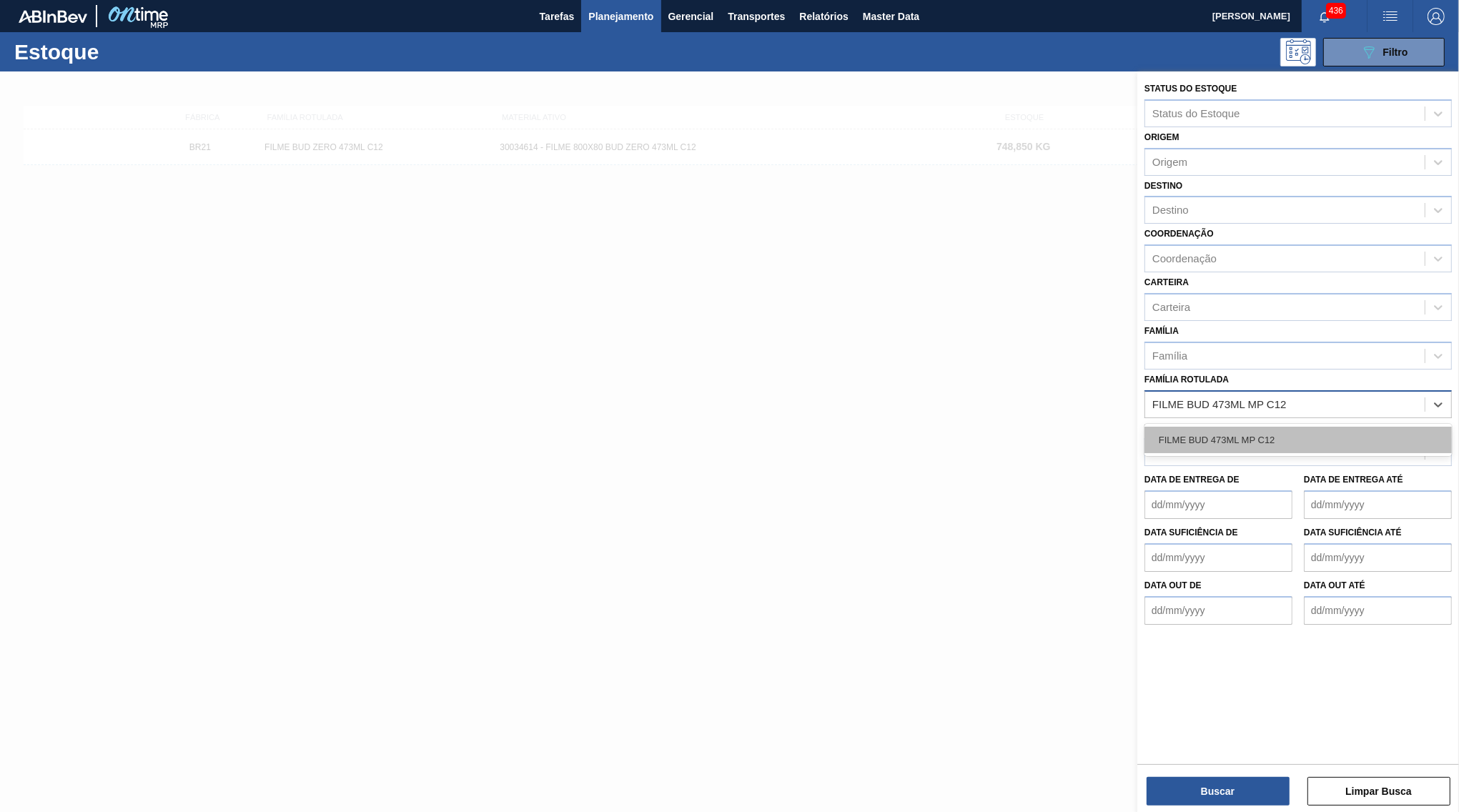
click at [1205, 426] on div "FILME BUD 473ML MP C12" at bounding box center [1298, 439] width 308 height 26
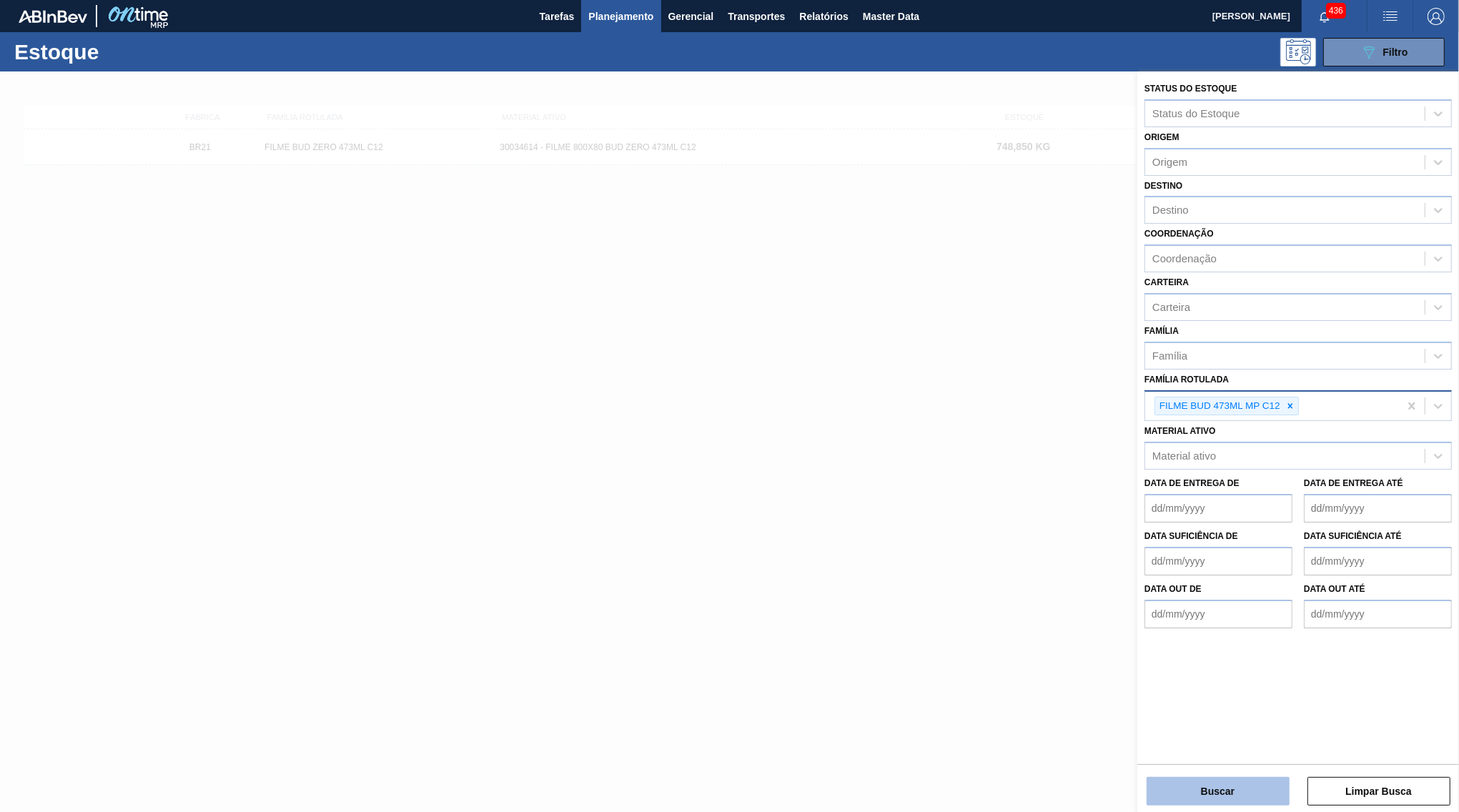
click at [1234, 797] on button "Buscar" at bounding box center [1218, 790] width 143 height 28
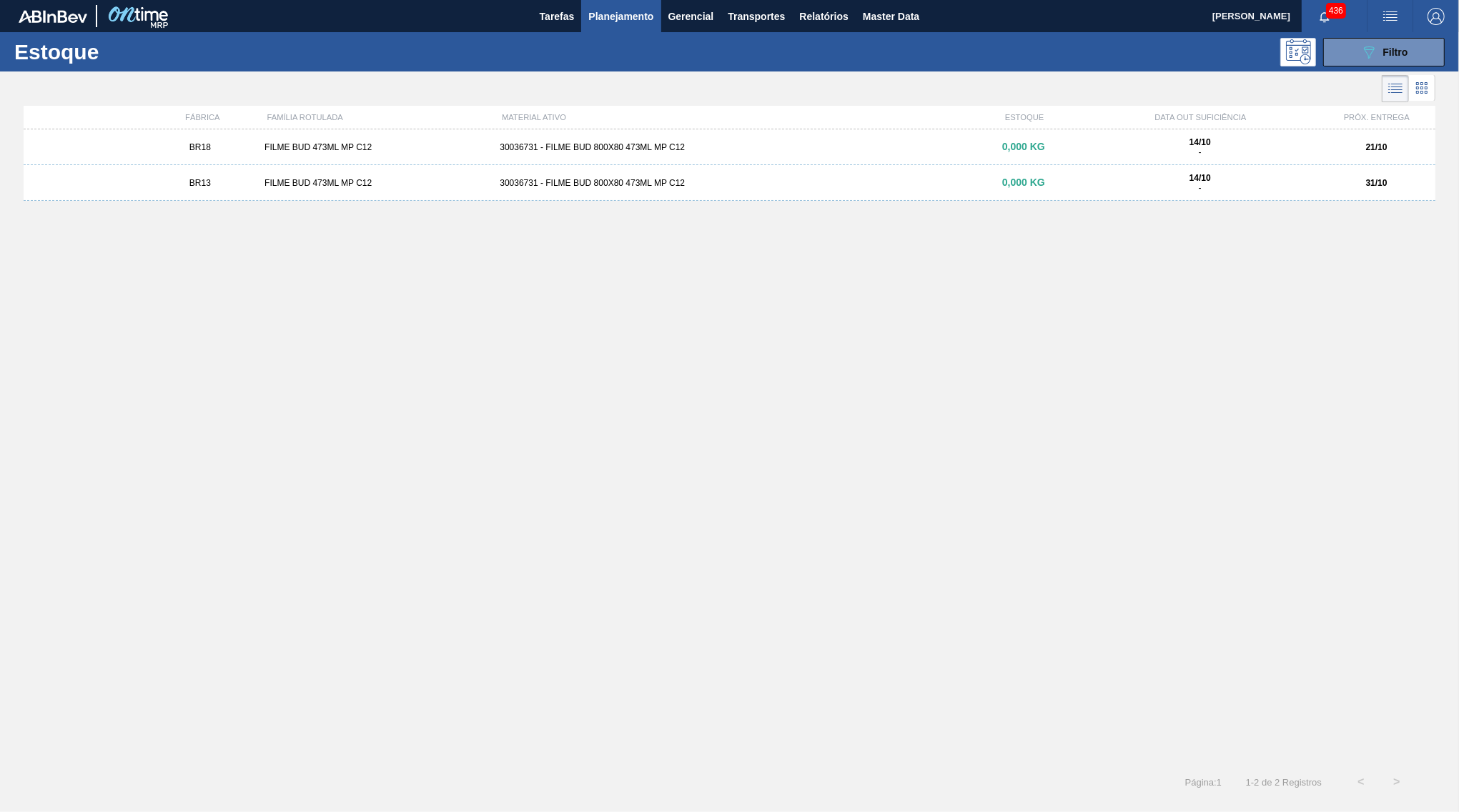
click at [966, 154] on div "BR18 FILME BUD 473ML MP C12 30036731 - FILME BUD 800X80 473ML MP C12 0,000 KG 1…" at bounding box center [729, 147] width 1412 height 35
click at [1349, 198] on div at bounding box center [729, 442] width 1459 height 740
click at [1338, 188] on div "31/10" at bounding box center [1376, 183] width 118 height 10
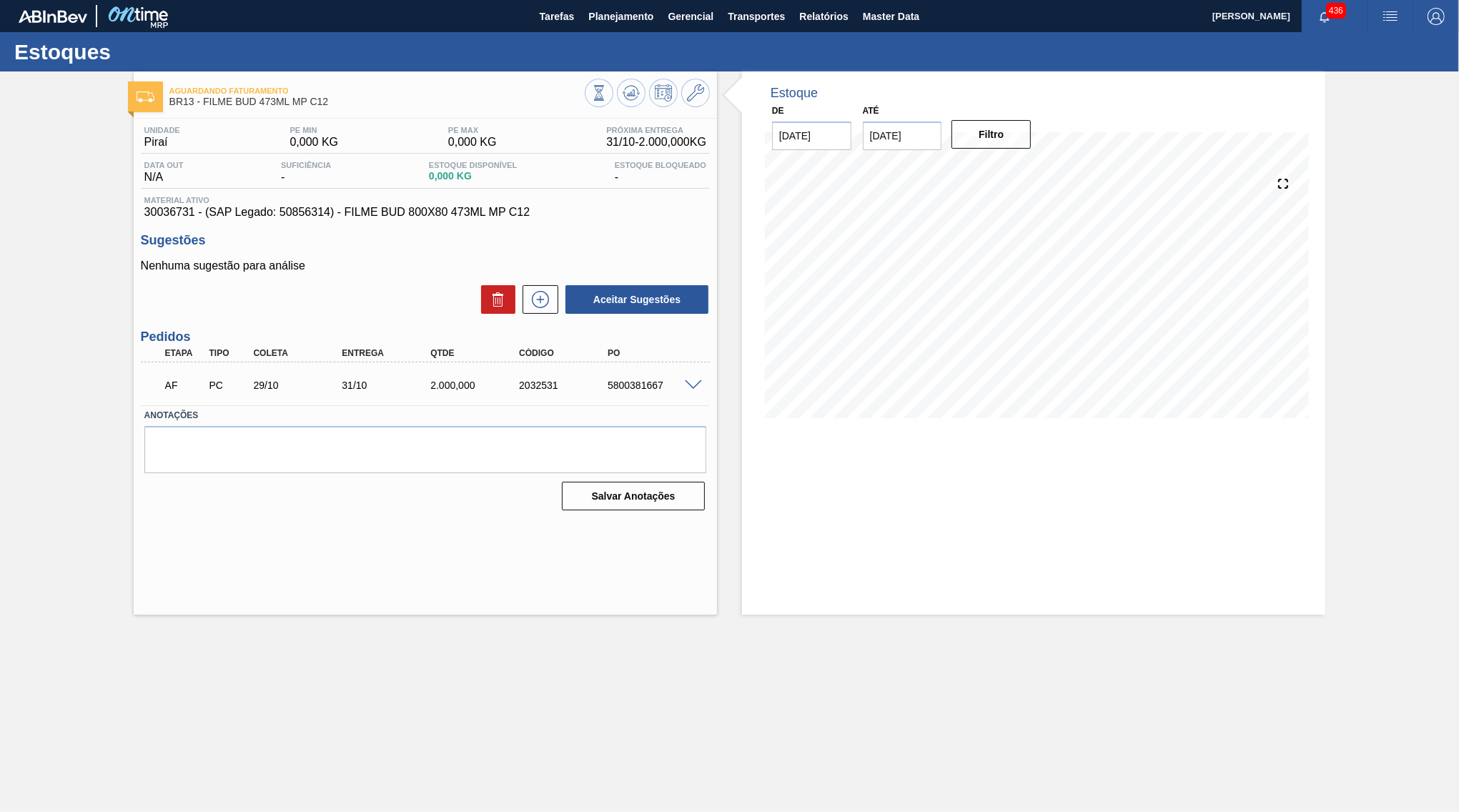
click at [690, 390] on div "5800381667" at bounding box center [653, 385] width 99 height 12
click at [687, 374] on div "AF PC 29/10 31/10 2.000,000 2032531 5800381667" at bounding box center [425, 383] width 569 height 35
click at [696, 379] on div at bounding box center [695, 384] width 28 height 11
click at [698, 384] on span at bounding box center [694, 385] width 18 height 11
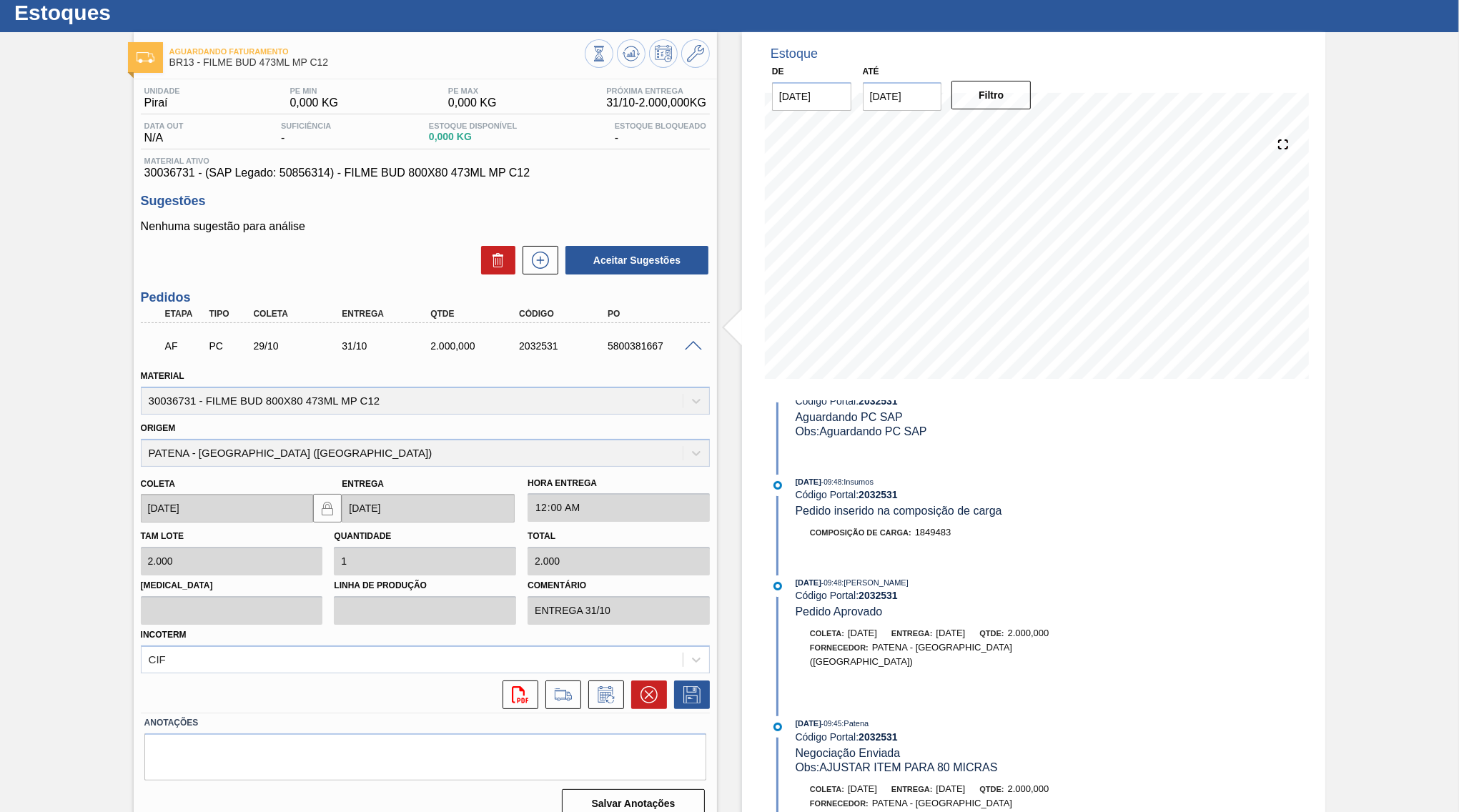
scroll to position [759, 0]
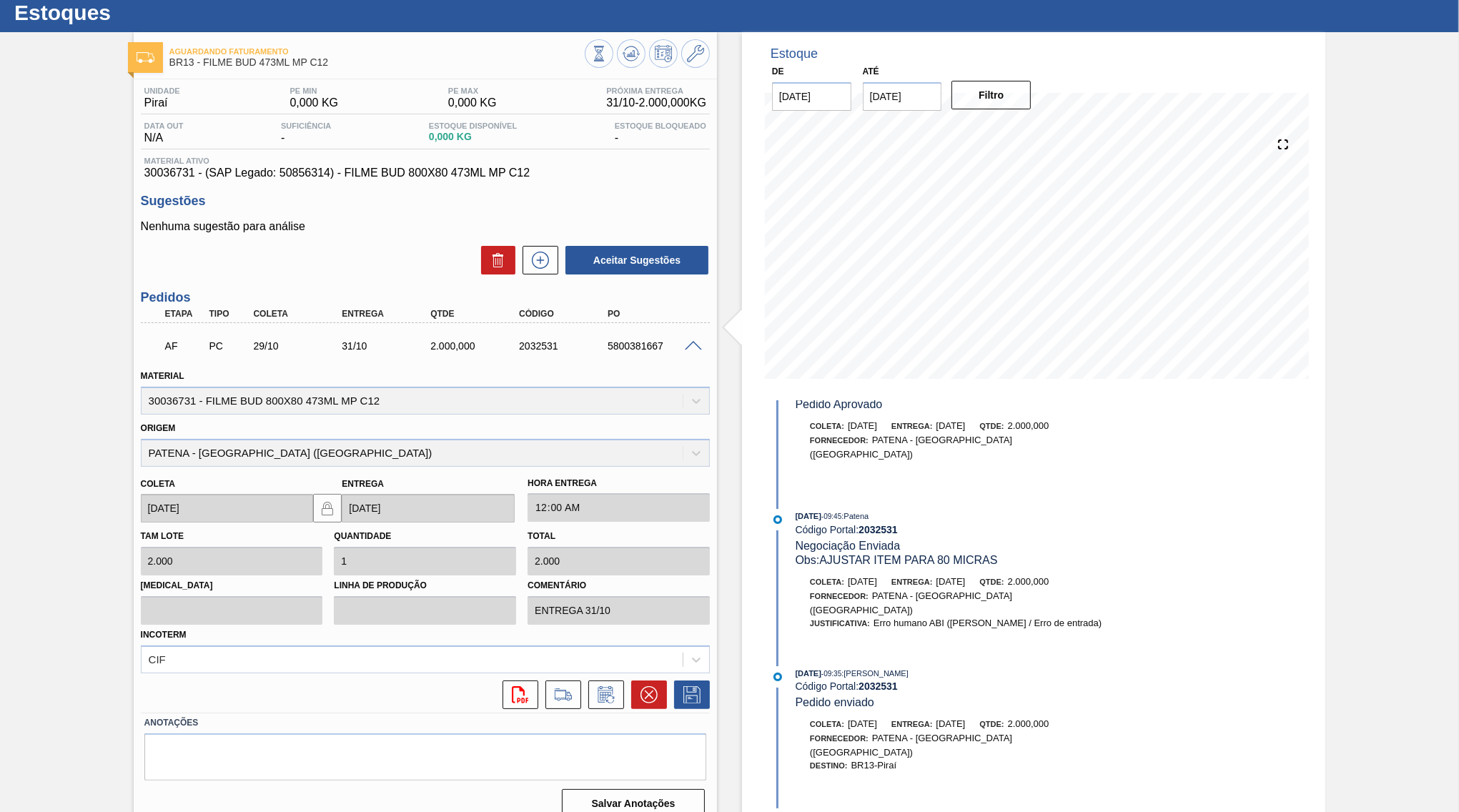
drag, startPoint x: 999, startPoint y: 552, endPoint x: 809, endPoint y: 550, distance: 190.0
click at [809, 553] on div "Obs: AJUSTAR ITEM PARA 80 MICRAS" at bounding box center [965, 560] width 339 height 15
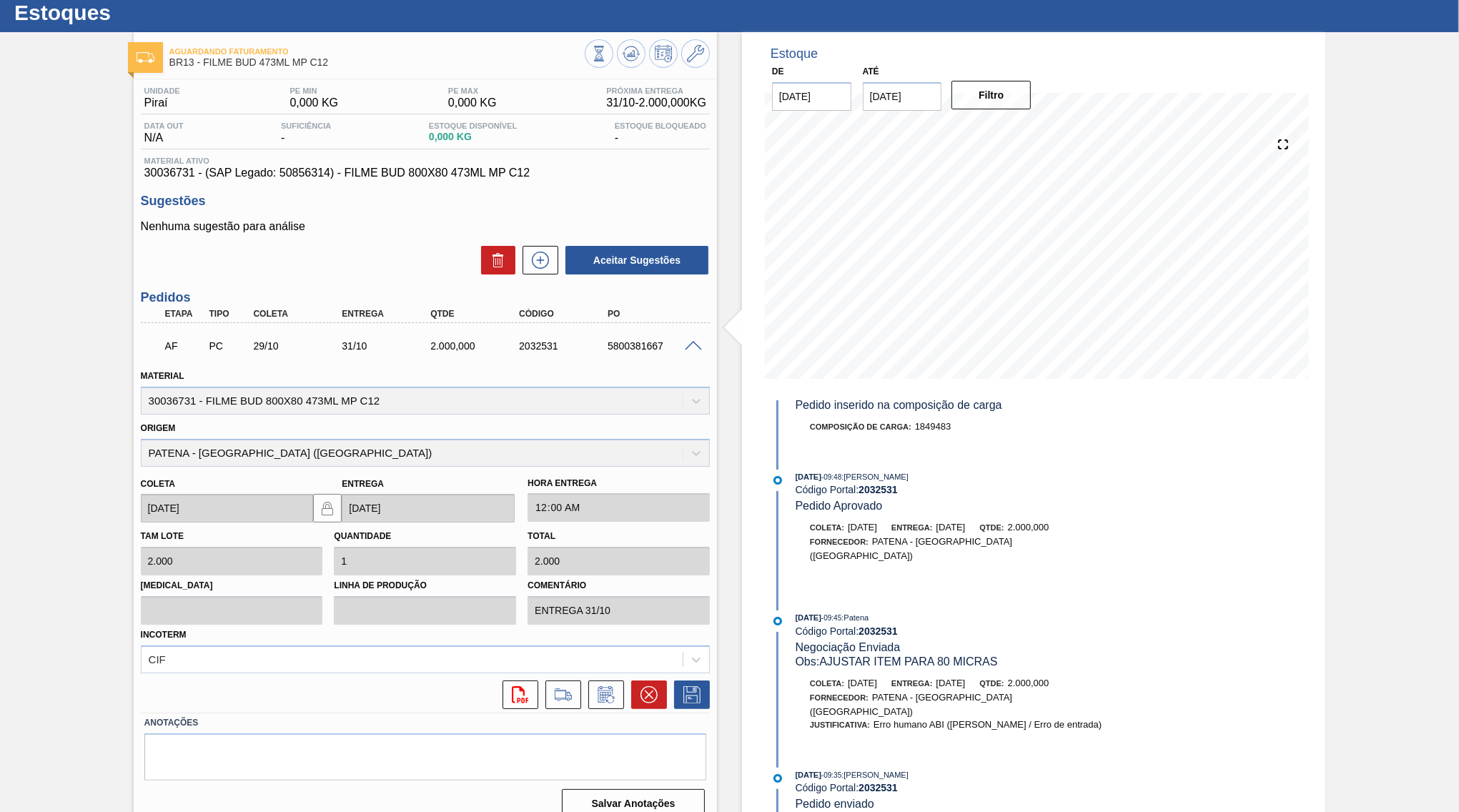
scroll to position [621, 0]
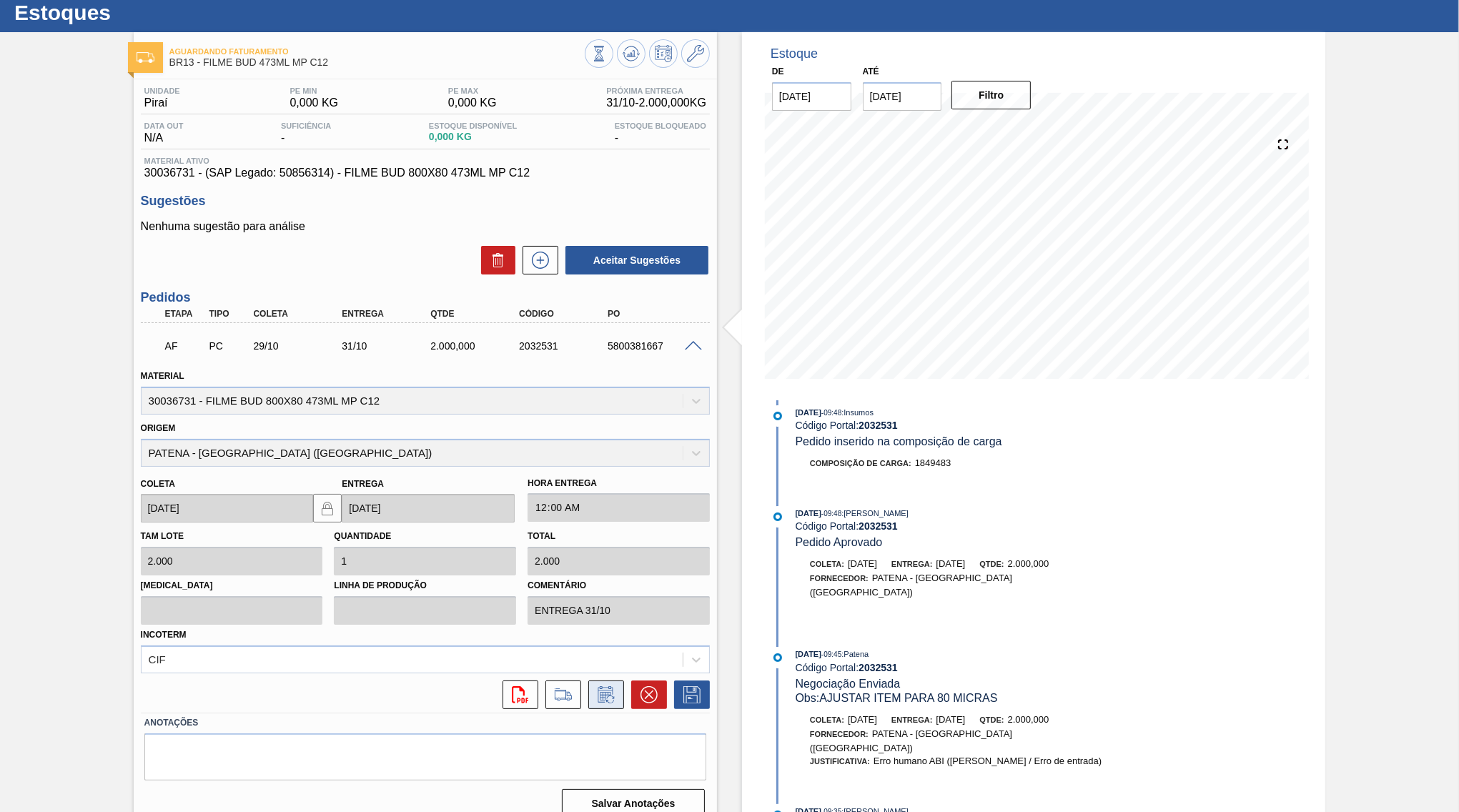
click at [610, 692] on icon at bounding box center [605, 695] width 11 height 9
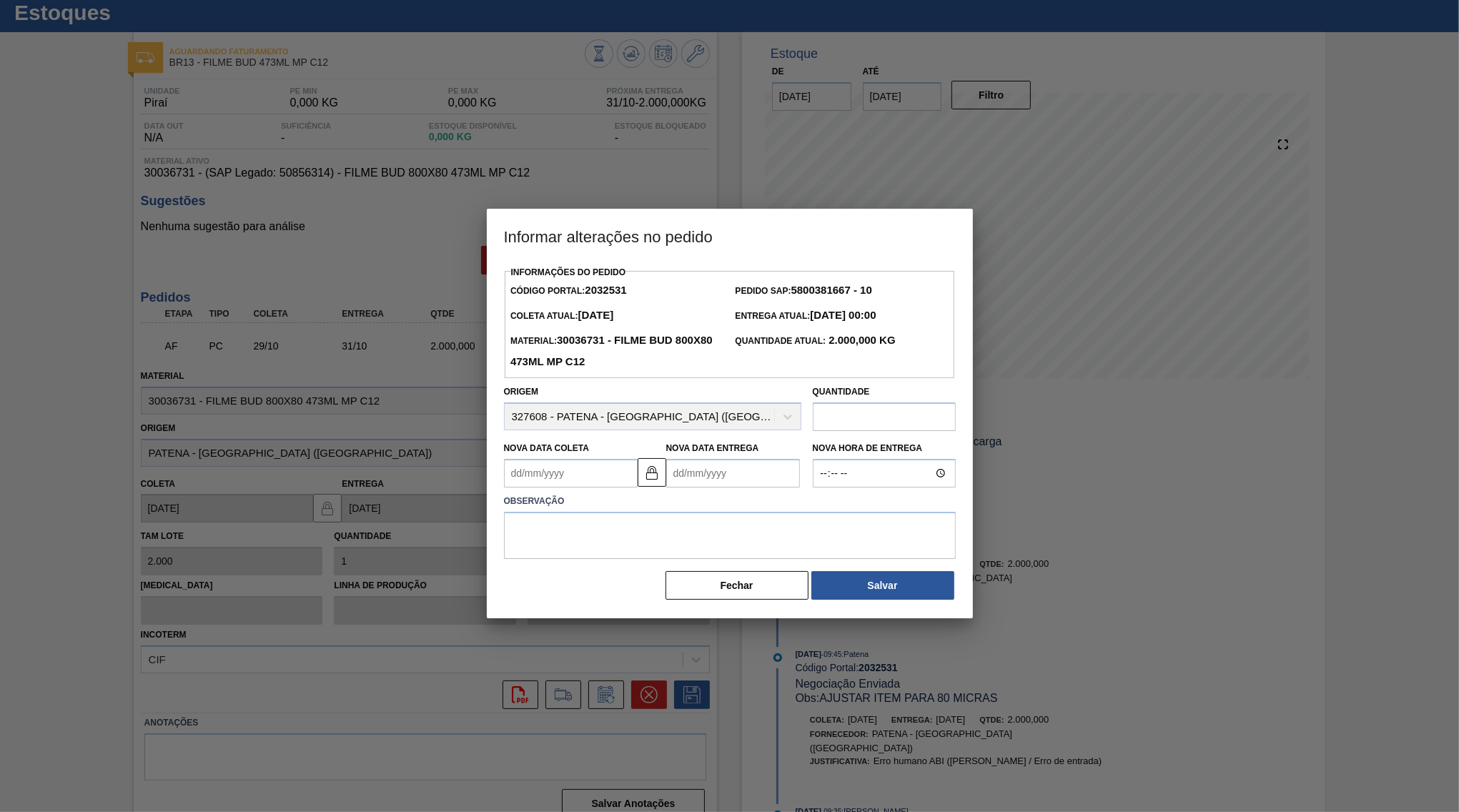
click at [705, 473] on div "Nova Data Entrega" at bounding box center [736, 462] width 139 height 49
click at [710, 458] on Entrega2032531 "Nova Data Entrega" at bounding box center [733, 472] width 133 height 28
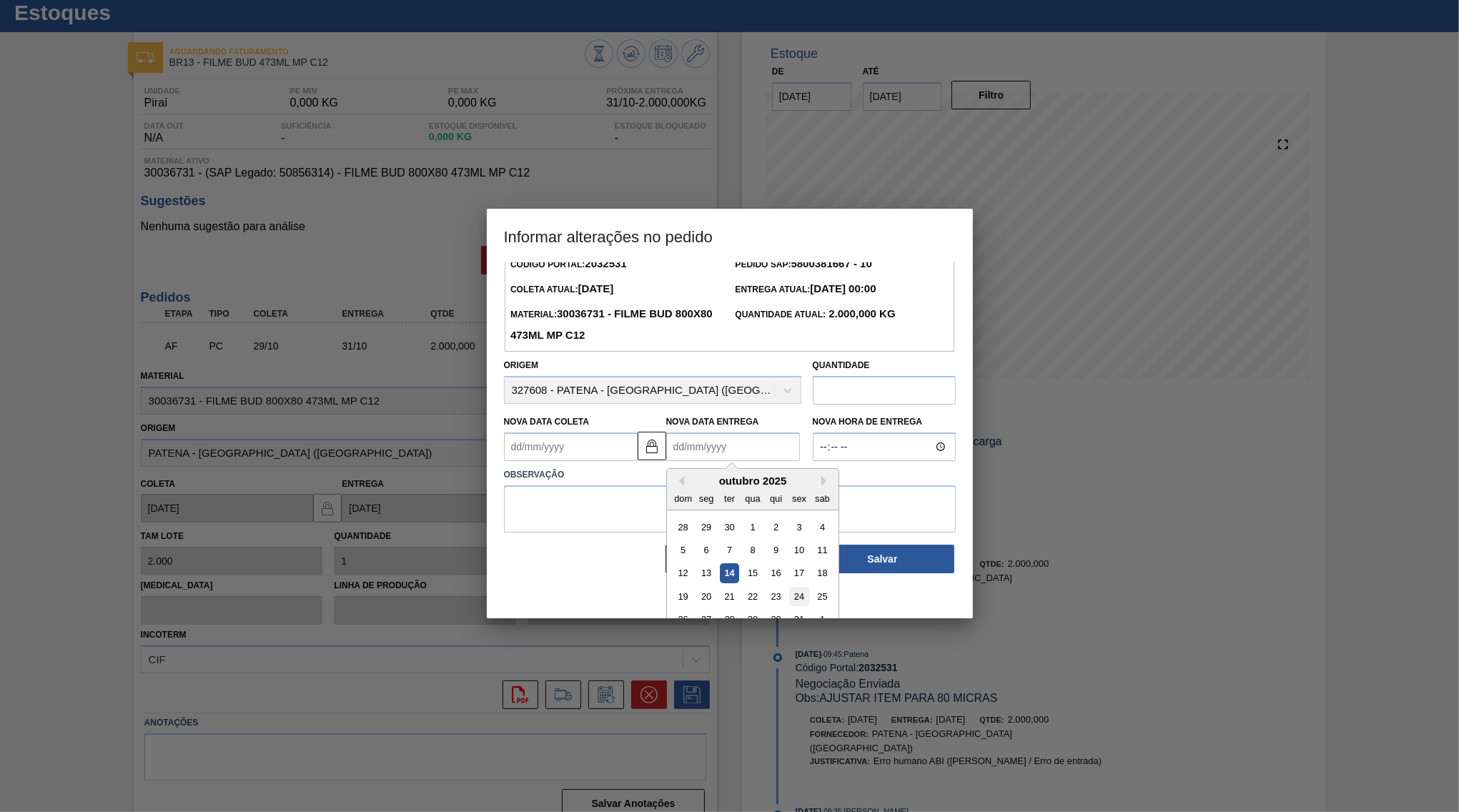
click at [789, 587] on div "24" at bounding box center [799, 597] width 20 height 20
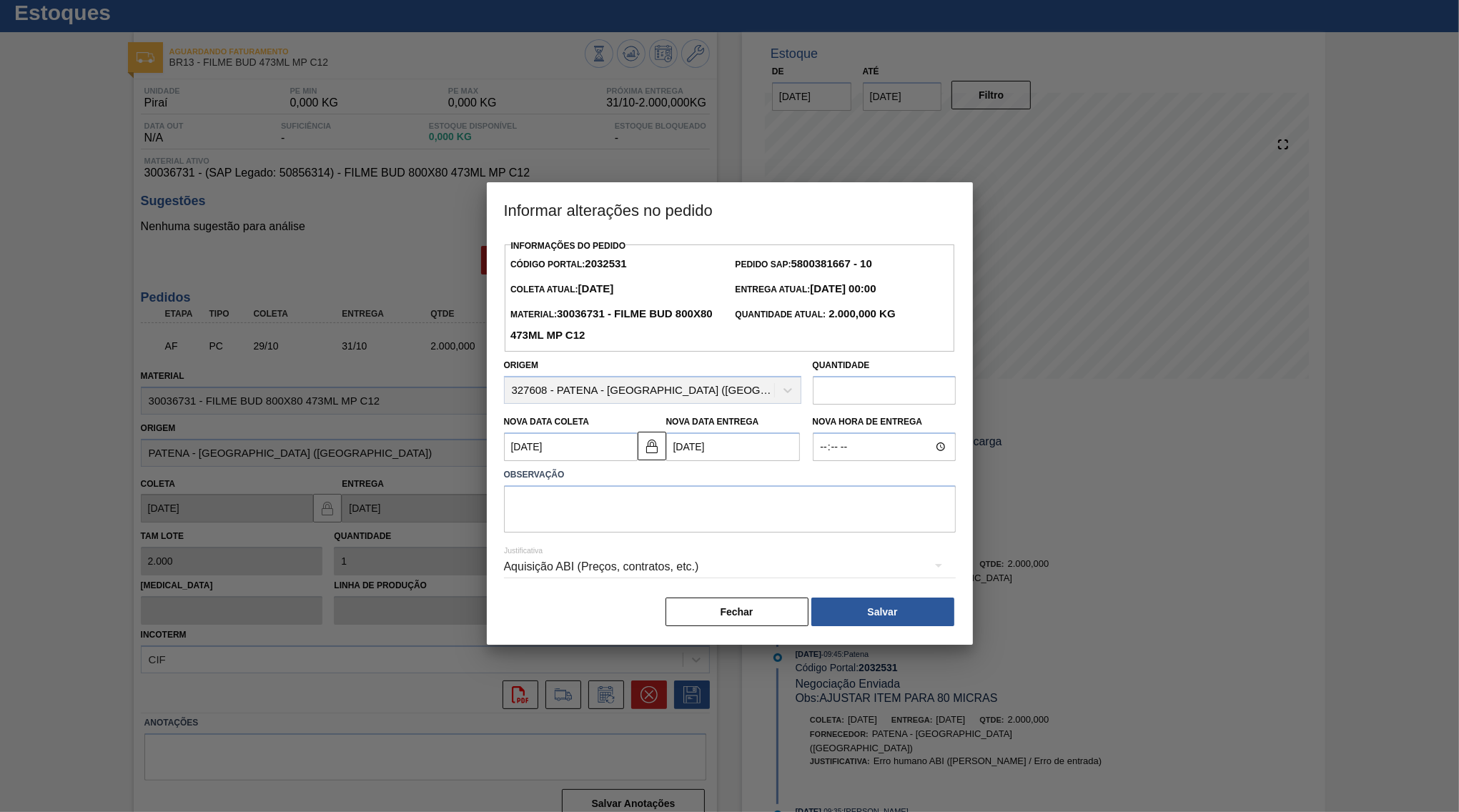
scroll to position [0, 0]
drag, startPoint x: 681, startPoint y: 535, endPoint x: 673, endPoint y: 530, distance: 9.4
click at [673, 547] on div "Aquisição ABI (Preços, contratos, etc.)" at bounding box center [729, 566] width 452 height 40
click at [620, 485] on textarea at bounding box center [729, 508] width 452 height 47
click at [722, 507] on textarea "Antecipação de entrega" at bounding box center [729, 508] width 452 height 47
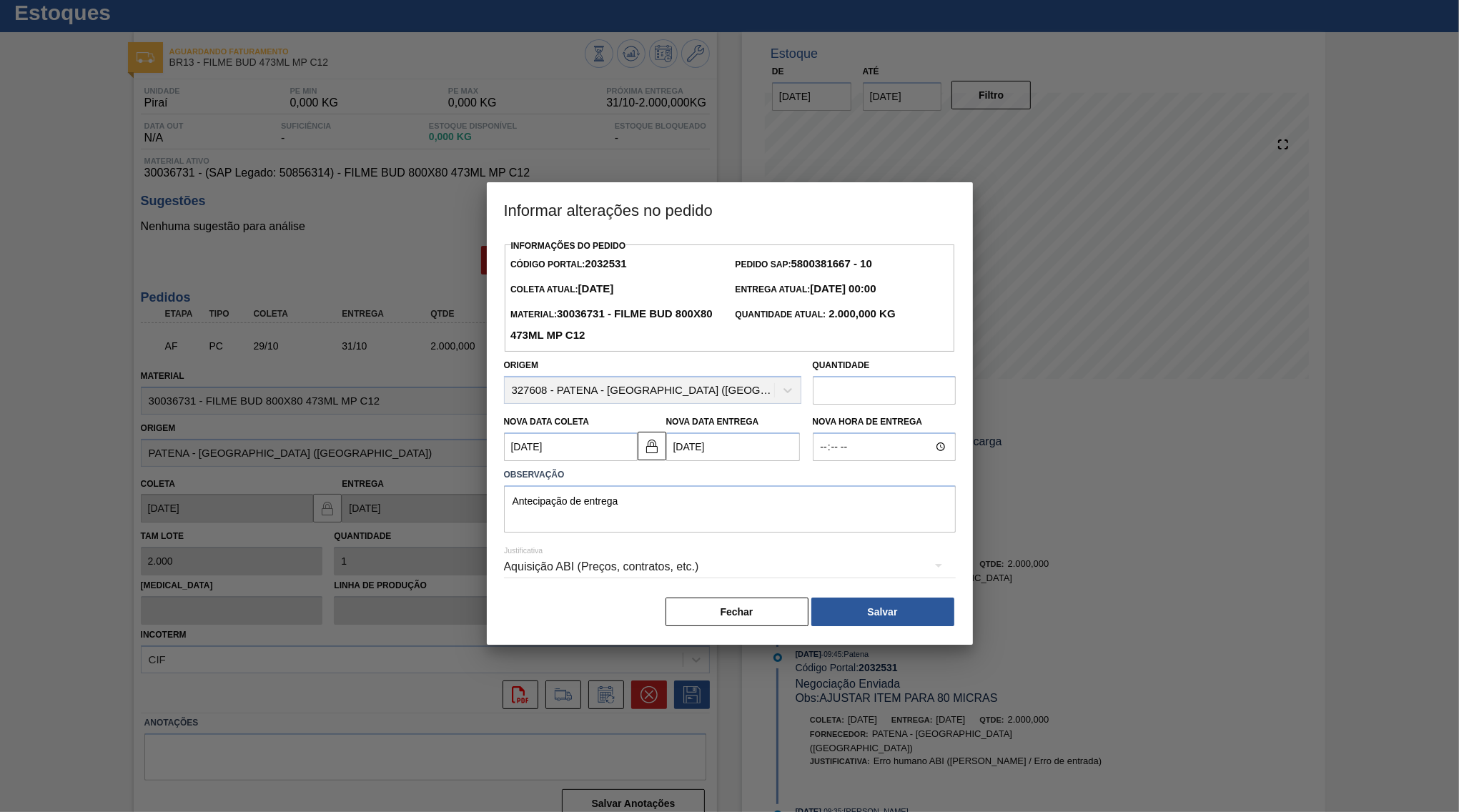
click at [722, 557] on div "Aquisição ABI (Preços, contratos, etc.)" at bounding box center [729, 566] width 452 height 40
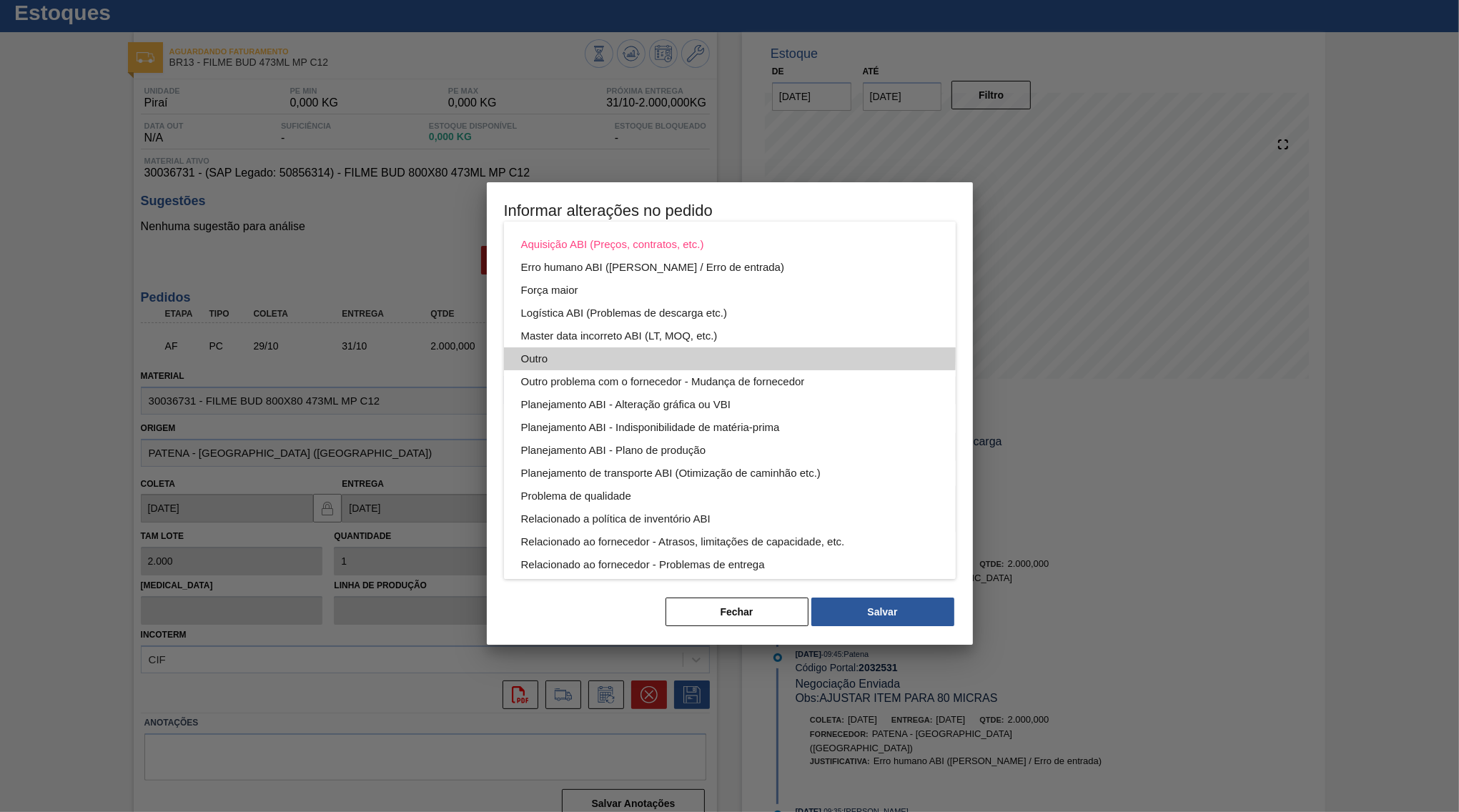
click at [580, 349] on div "Outro" at bounding box center [730, 358] width 417 height 23
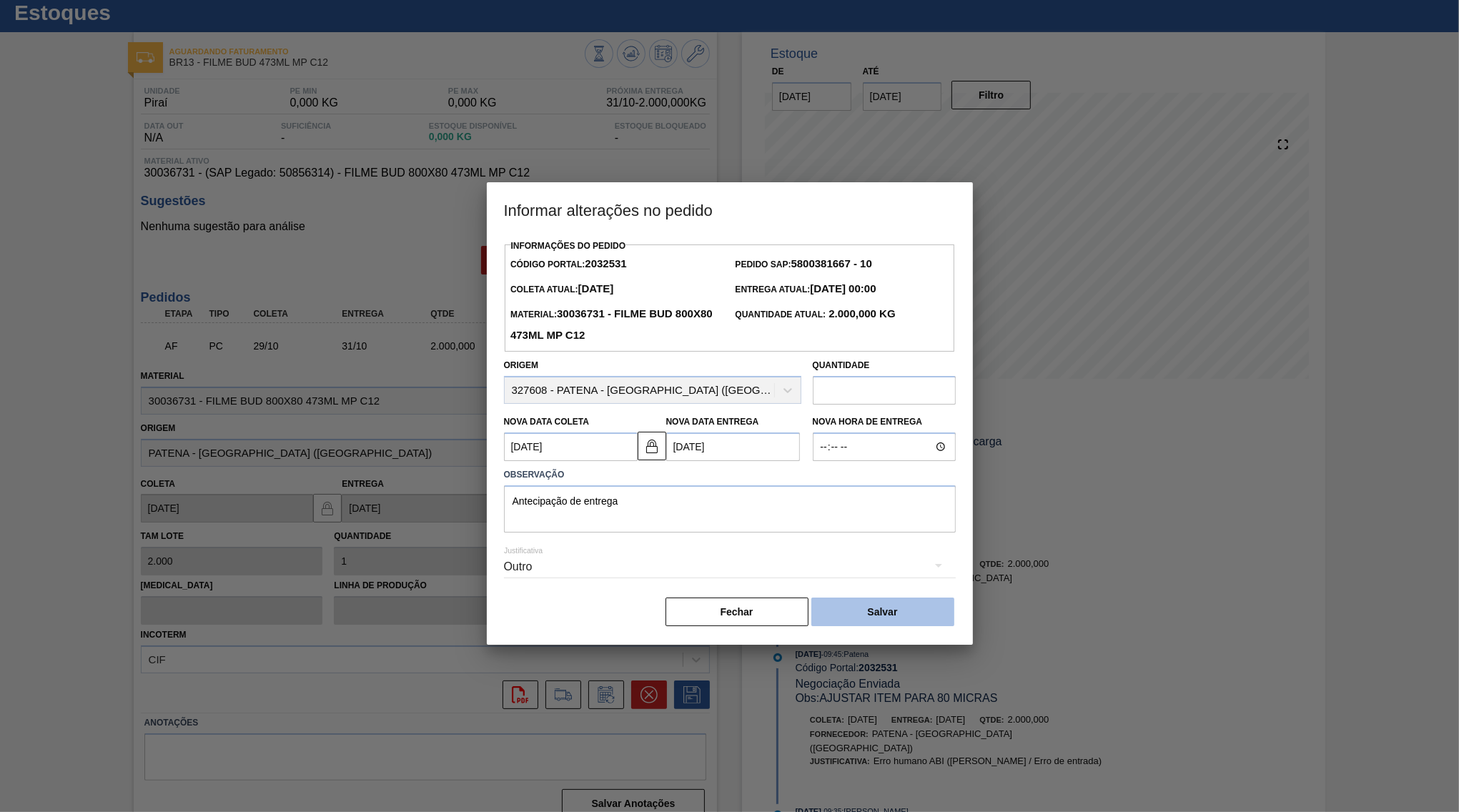
click at [910, 600] on button "Salvar" at bounding box center [883, 611] width 143 height 28
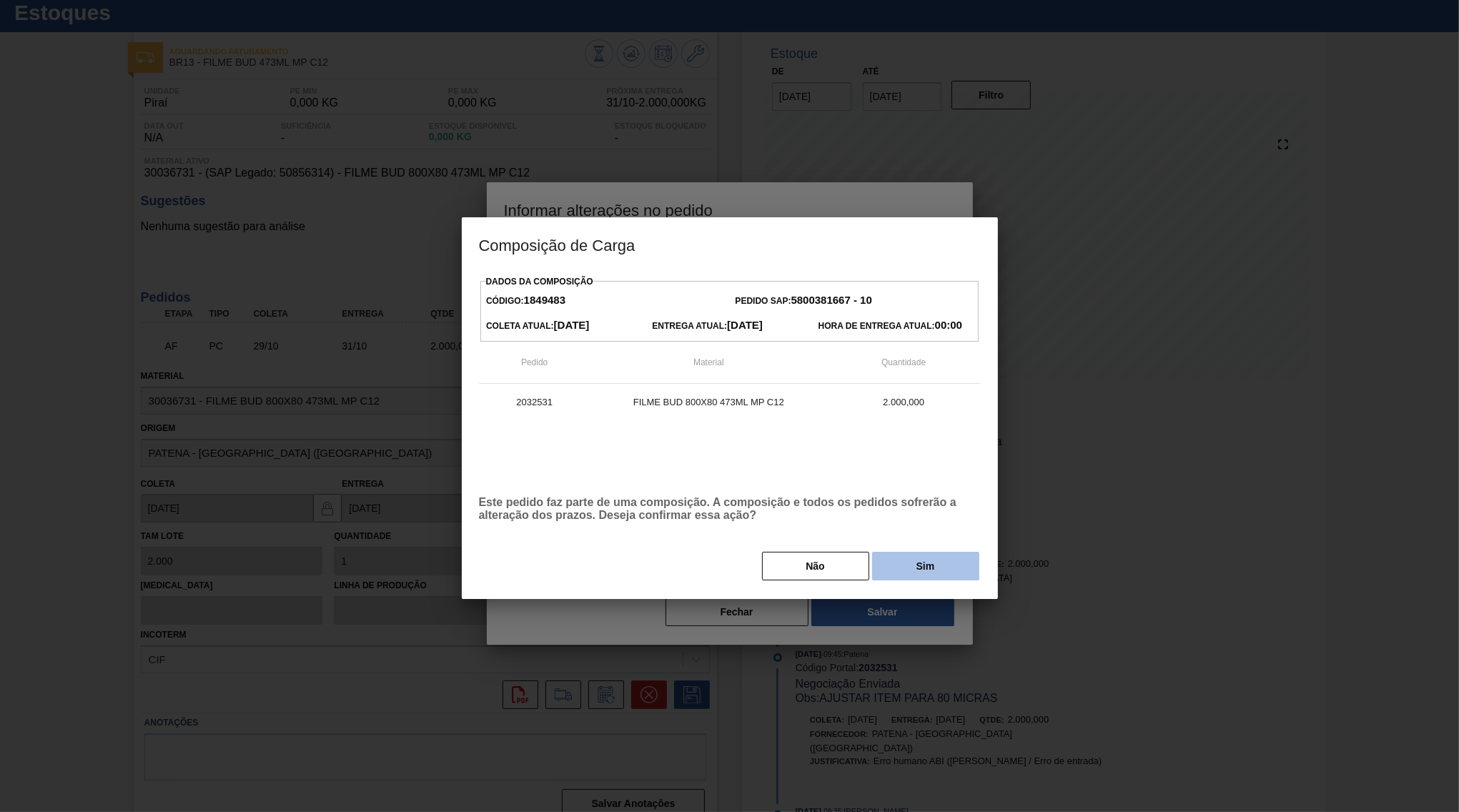
click at [888, 551] on button "Sim" at bounding box center [925, 565] width 107 height 28
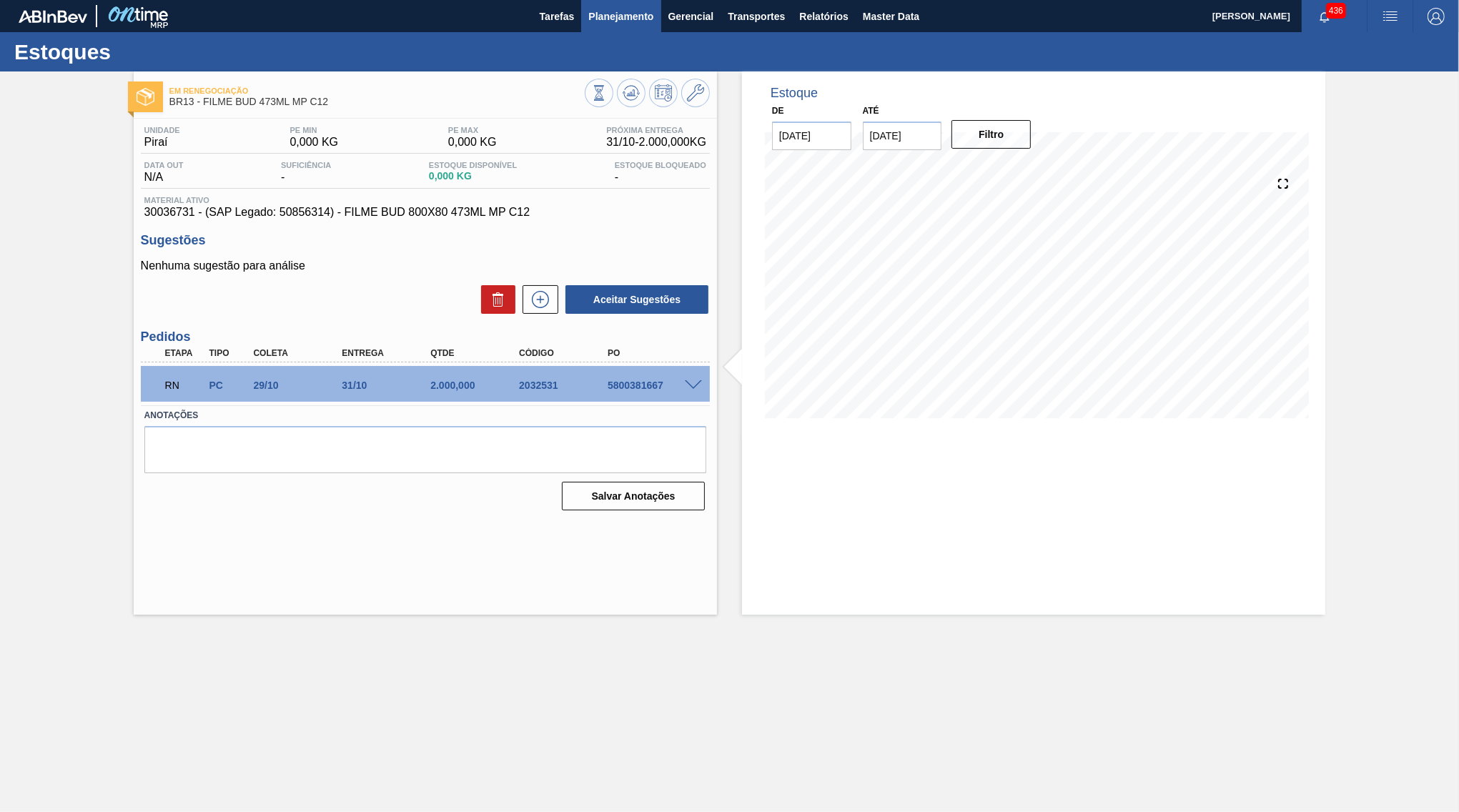
click at [646, 4] on button "Planejamento" at bounding box center [620, 16] width 79 height 32
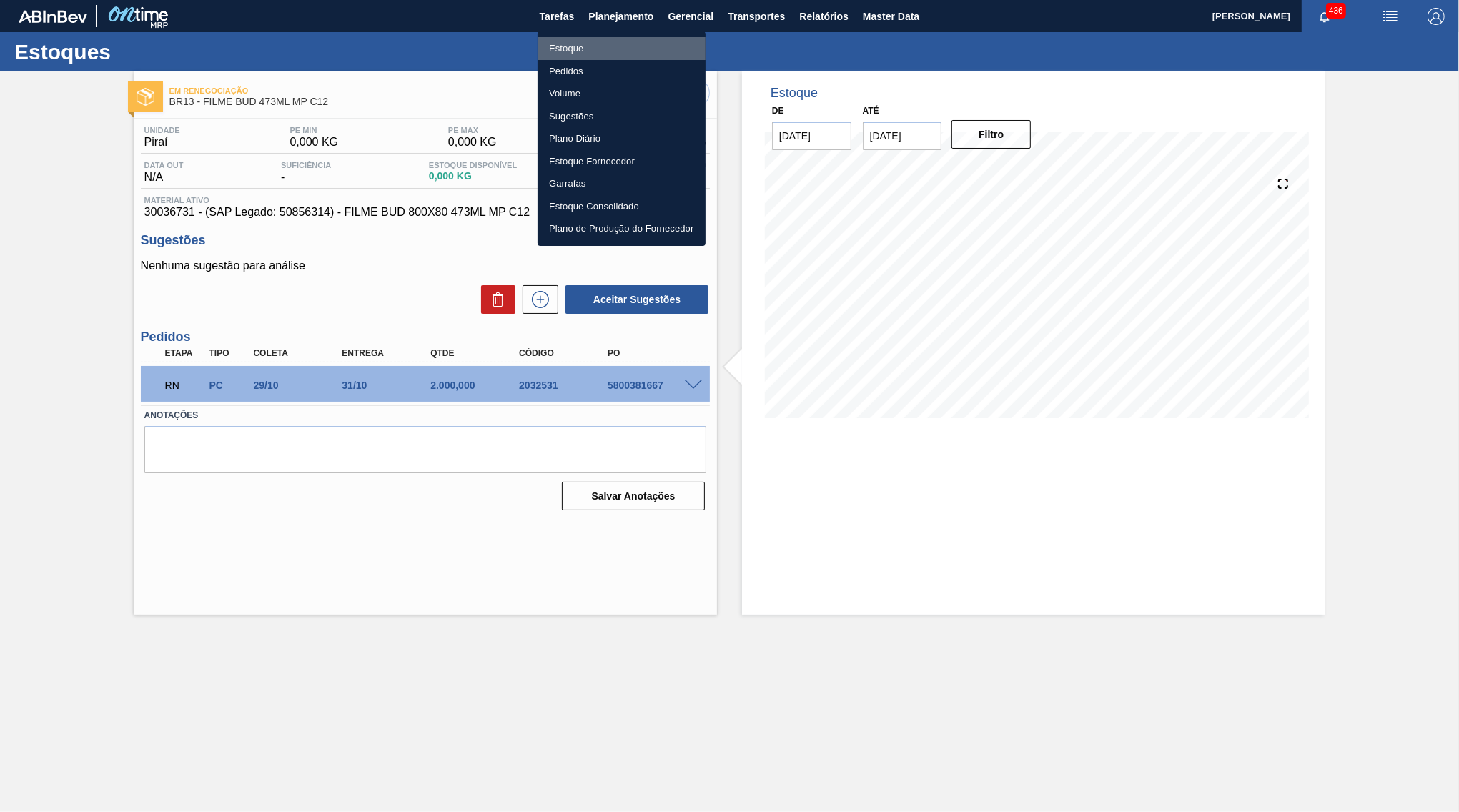
click at [618, 43] on li "Estoque" at bounding box center [621, 48] width 168 height 23
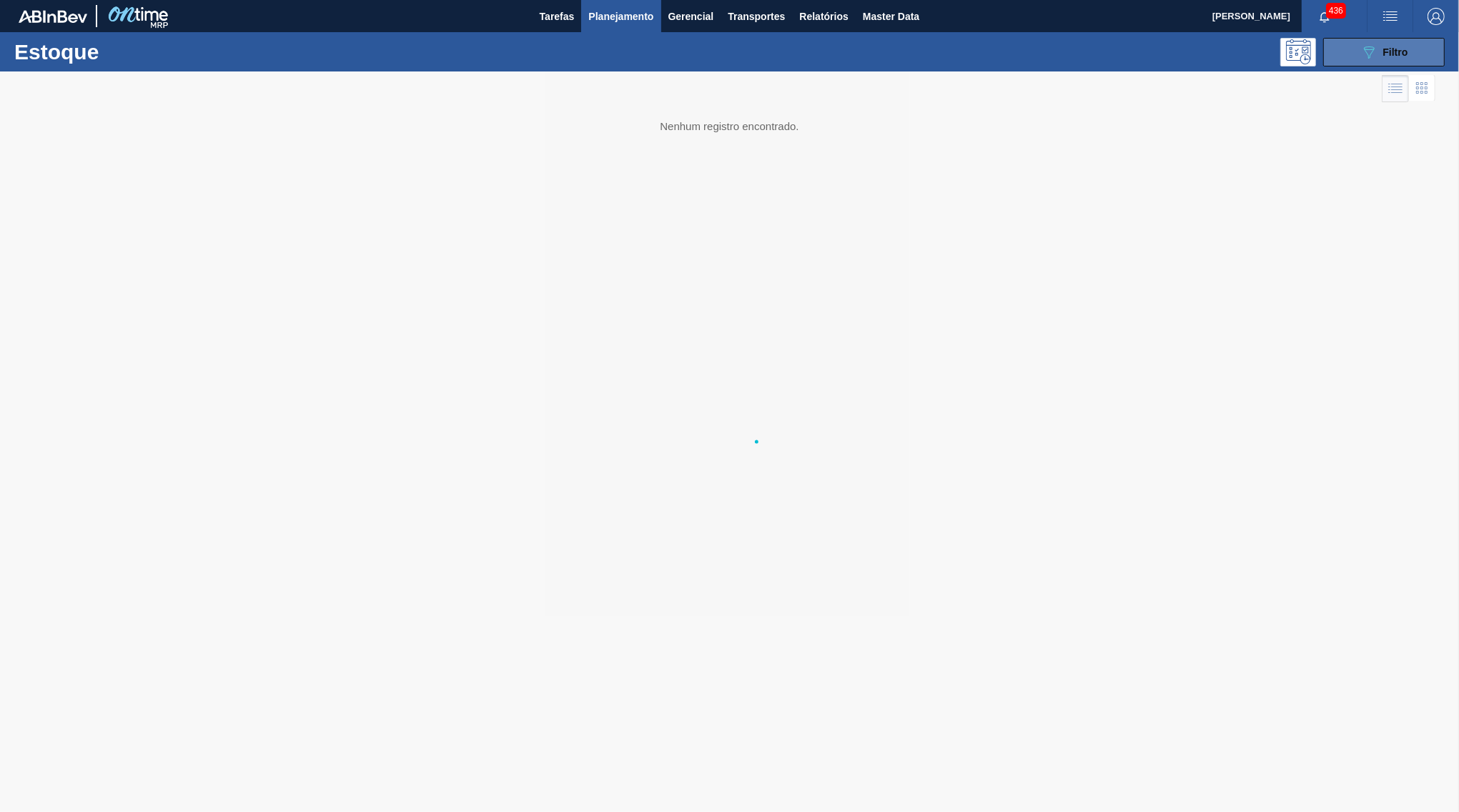
click at [1373, 48] on icon "089F7B8B-B2A5-4AFE-B5C0-19BA573D28AC" at bounding box center [1369, 52] width 18 height 18
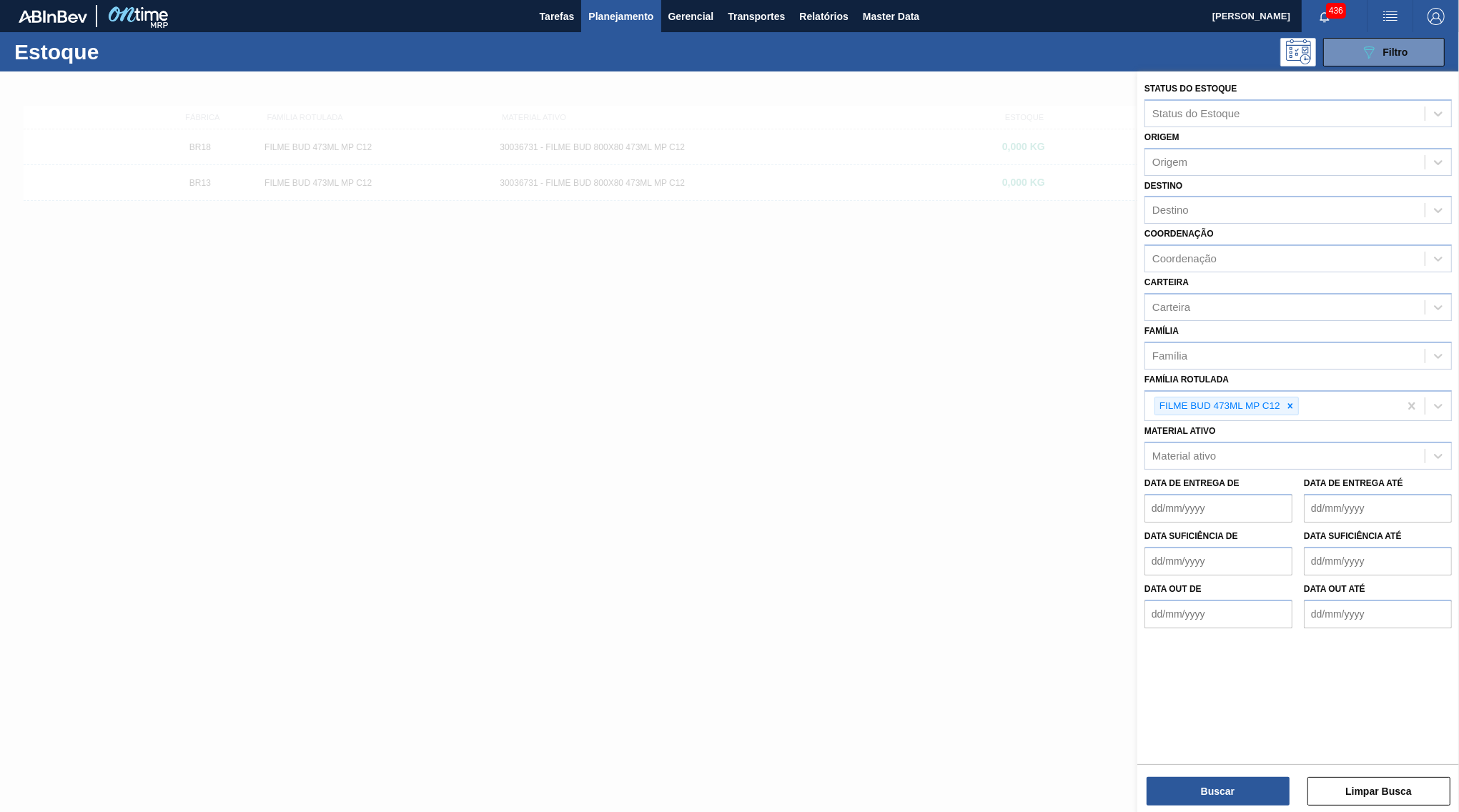
click at [1293, 398] on div at bounding box center [1290, 406] width 16 height 18
paste Rotulada "CAIXA CARTÃO CORONA 269ML C/8"
click at [1196, 394] on div "Família Rotulada CAIXA CARTÃO CORONA 269ML C/8" at bounding box center [1285, 404] width 279 height 21
paste Rotulada "CAIXA CARTÃO CORONA 269ML C/8"
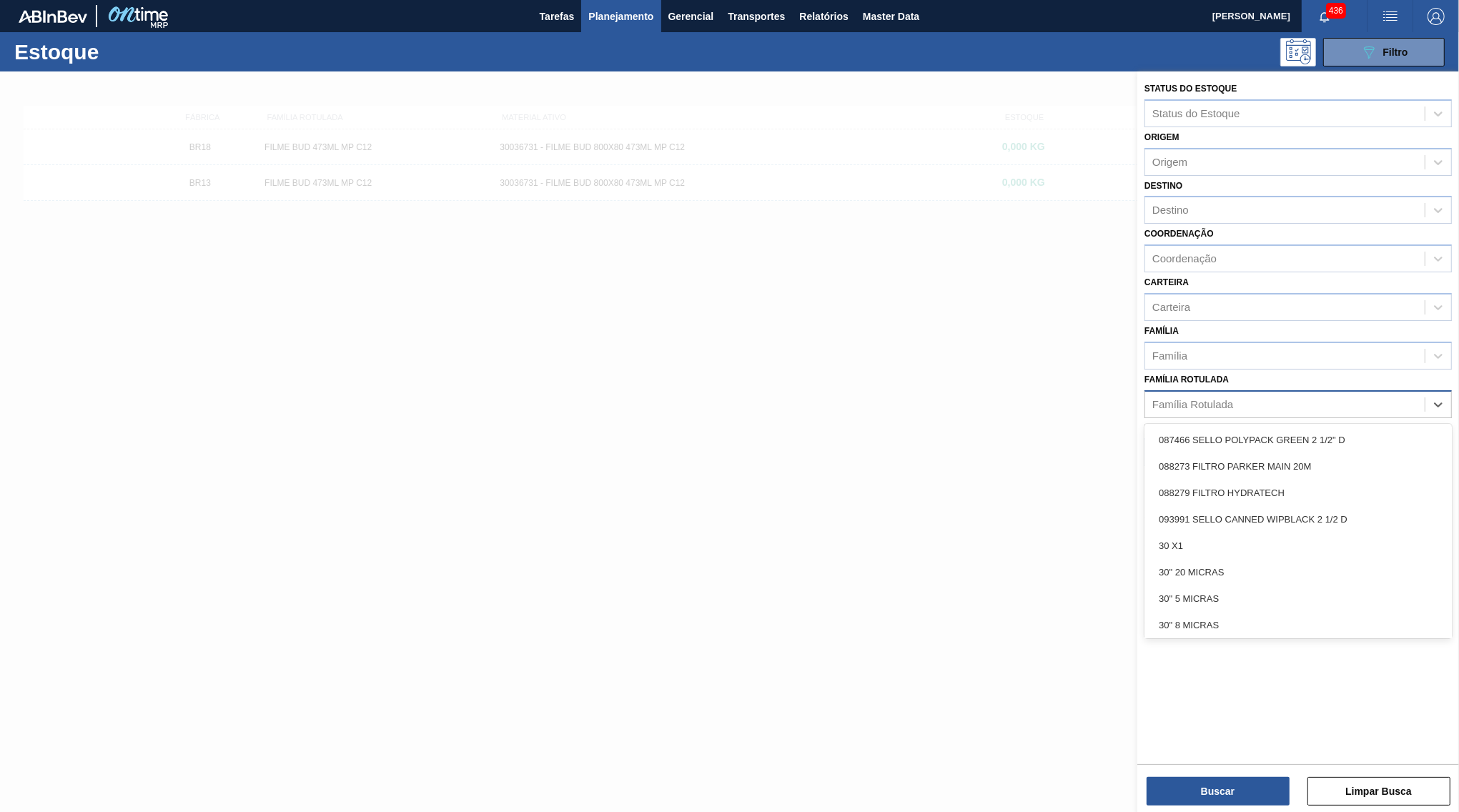
paste Rotulada "CAIXA CARTÃO CORONA 269ML C/8"
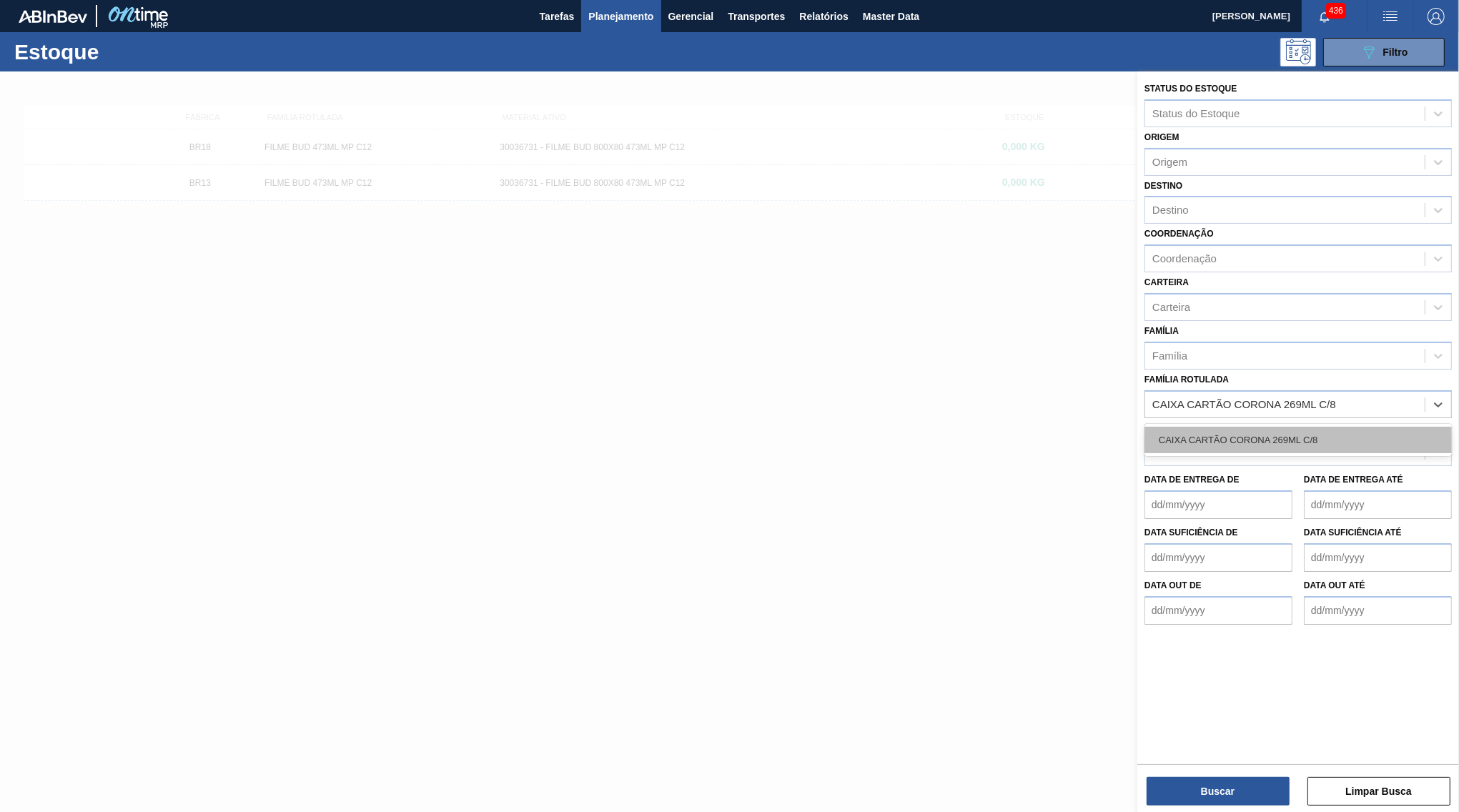
click at [1289, 426] on div "CAIXA CARTÃO CORONA 269ML C/8" at bounding box center [1298, 439] width 308 height 26
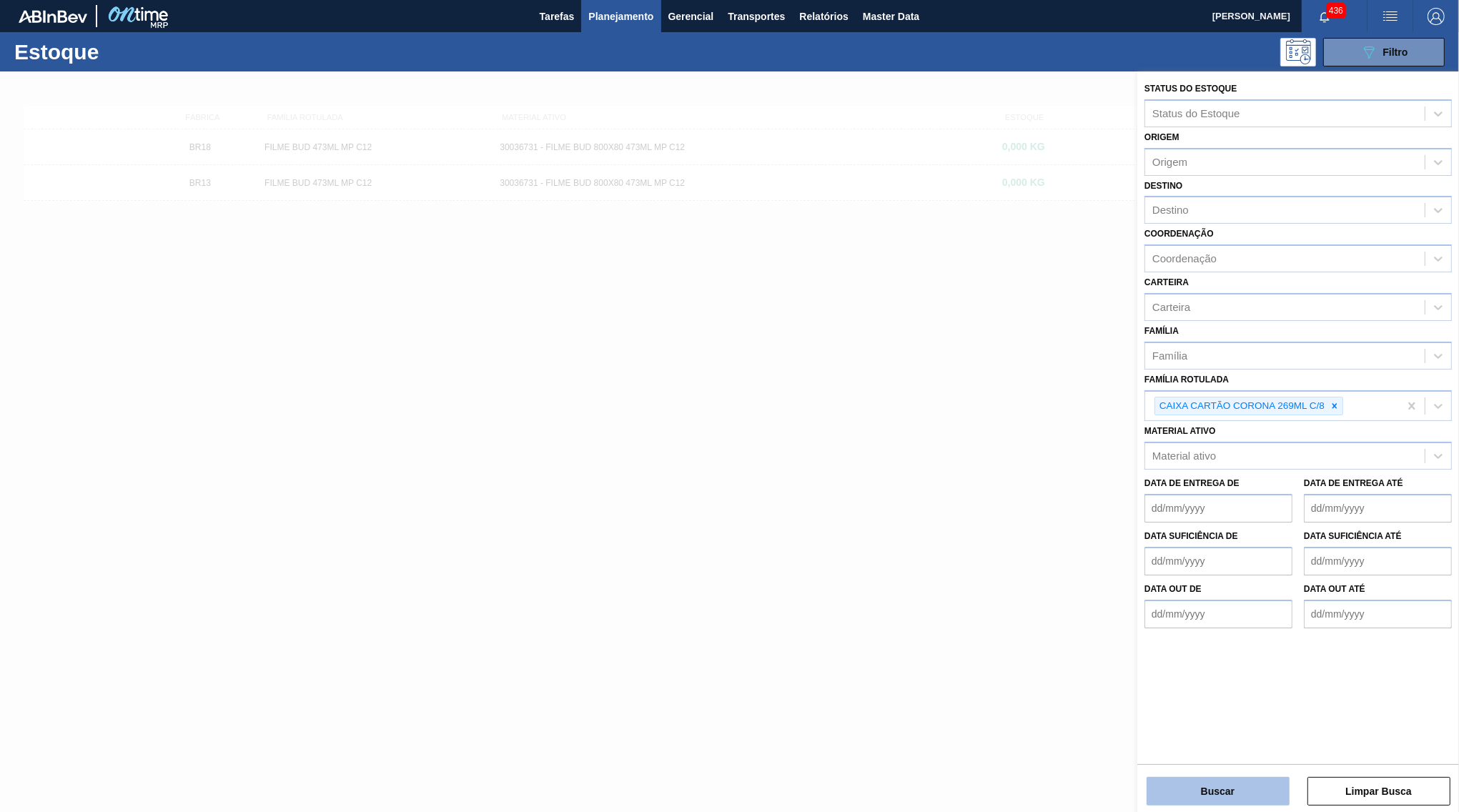
click at [1249, 778] on button "Buscar" at bounding box center [1218, 790] width 143 height 28
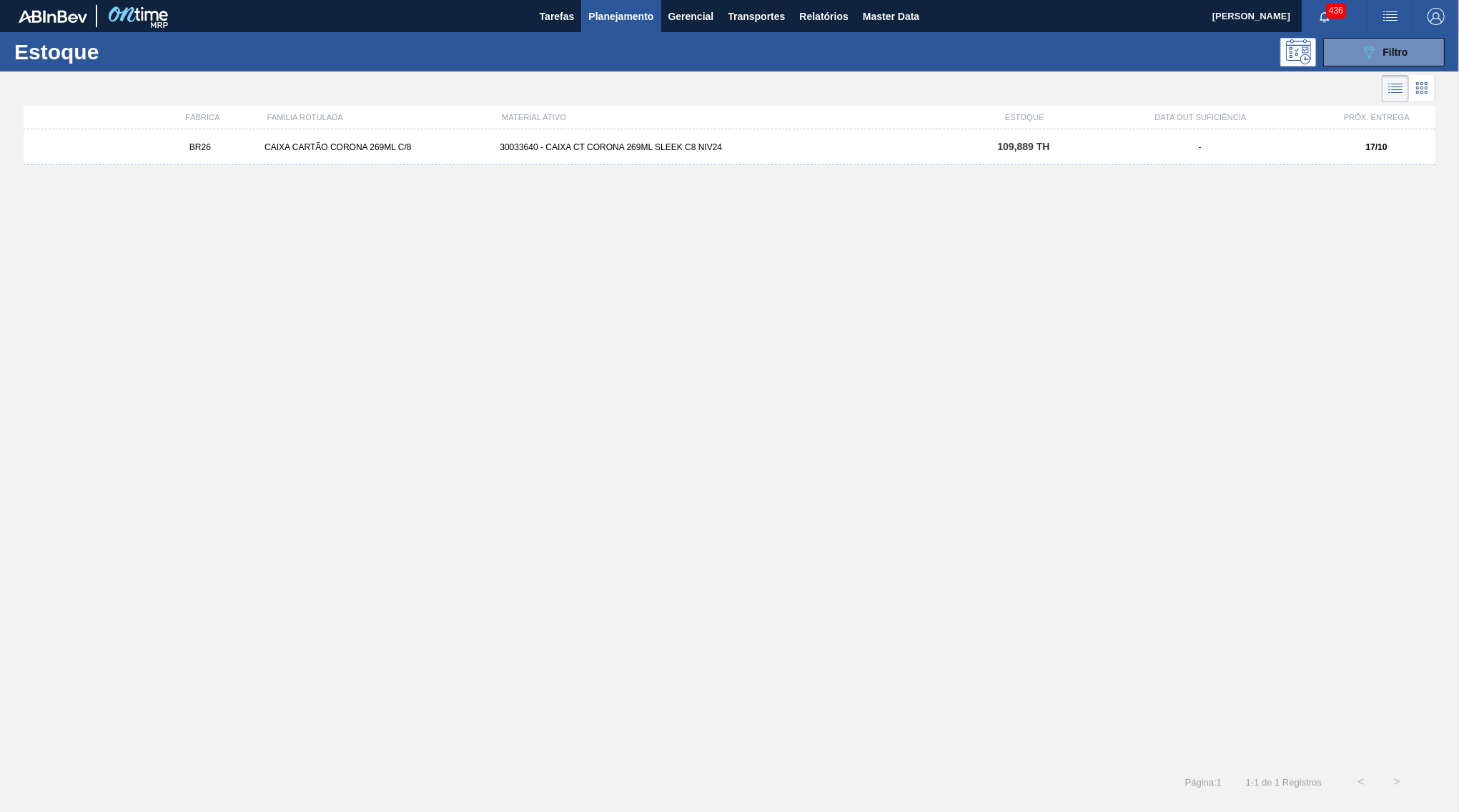
click at [977, 143] on div "109,889 TH" at bounding box center [1024, 146] width 118 height 11
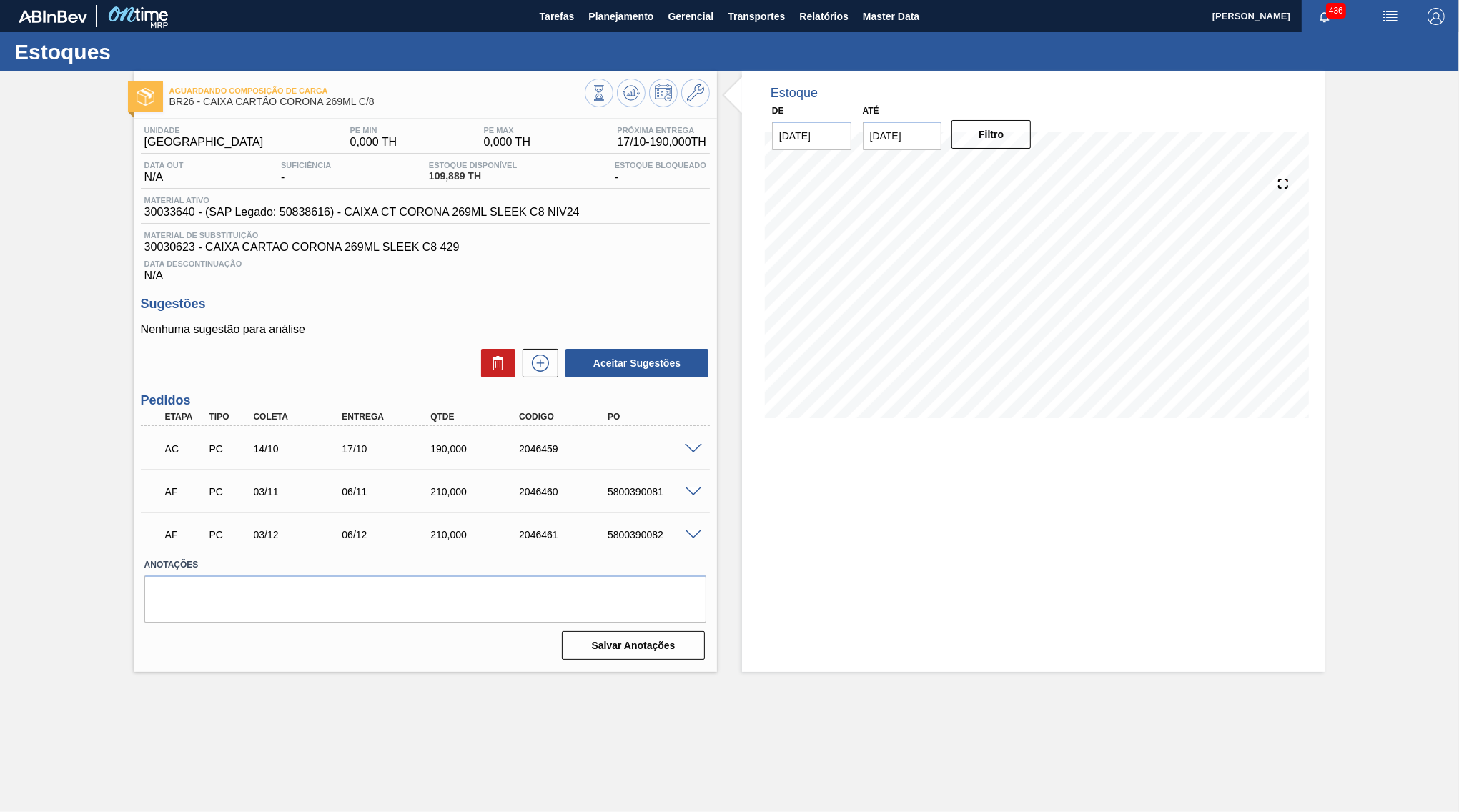
click at [697, 451] on span at bounding box center [694, 449] width 18 height 11
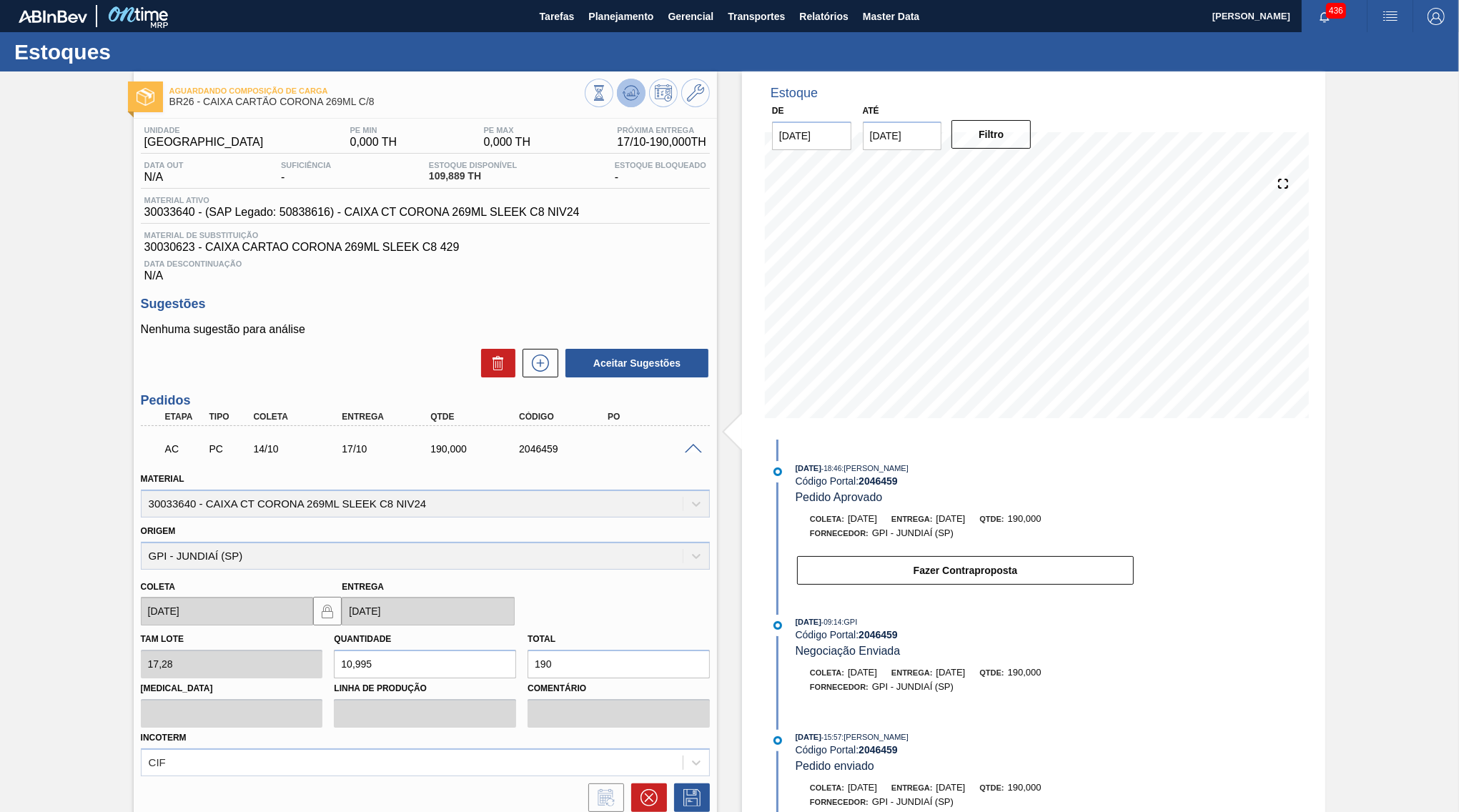
click at [630, 91] on icon at bounding box center [631, 93] width 18 height 18
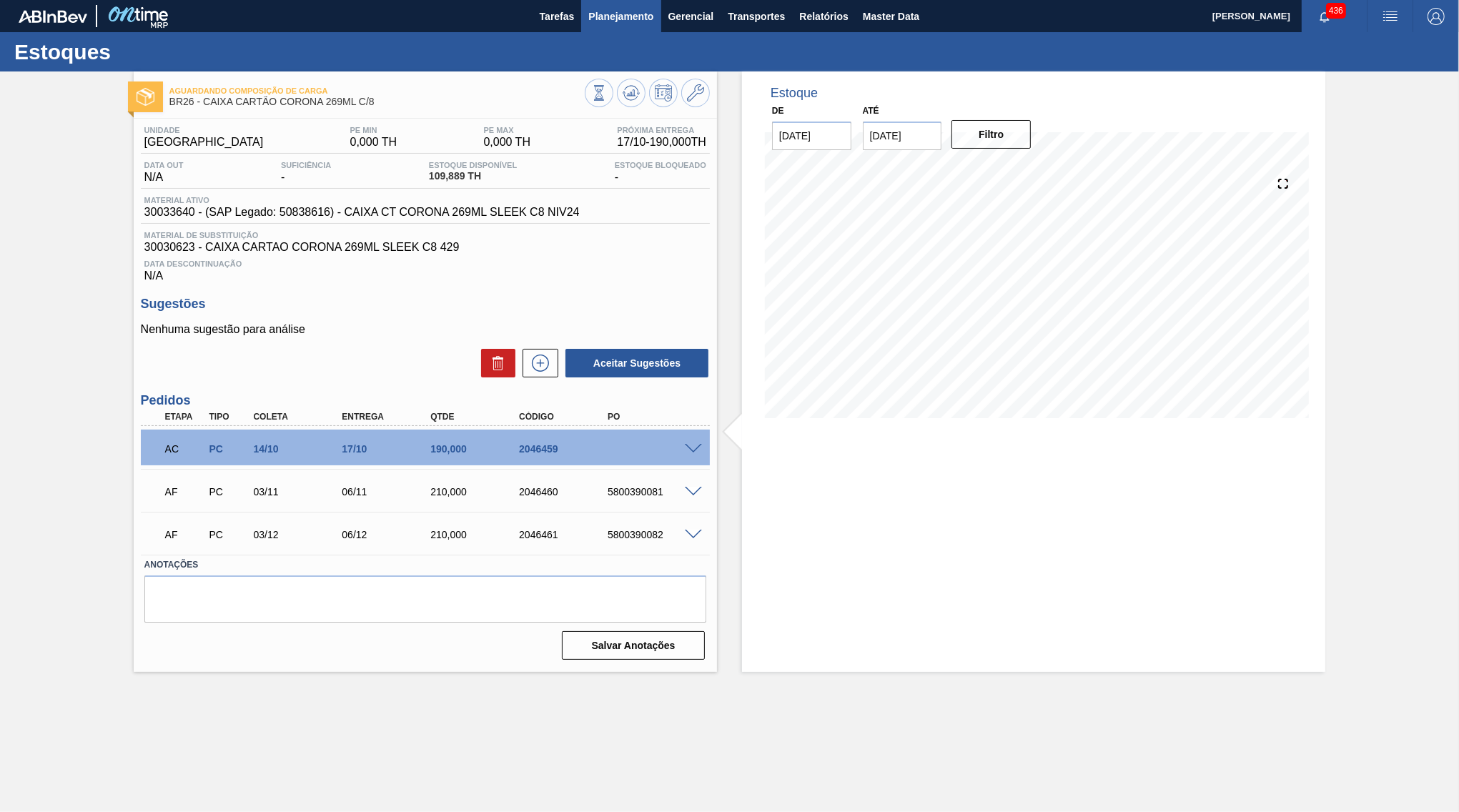
click at [625, 4] on button "Planejamento" at bounding box center [620, 16] width 79 height 32
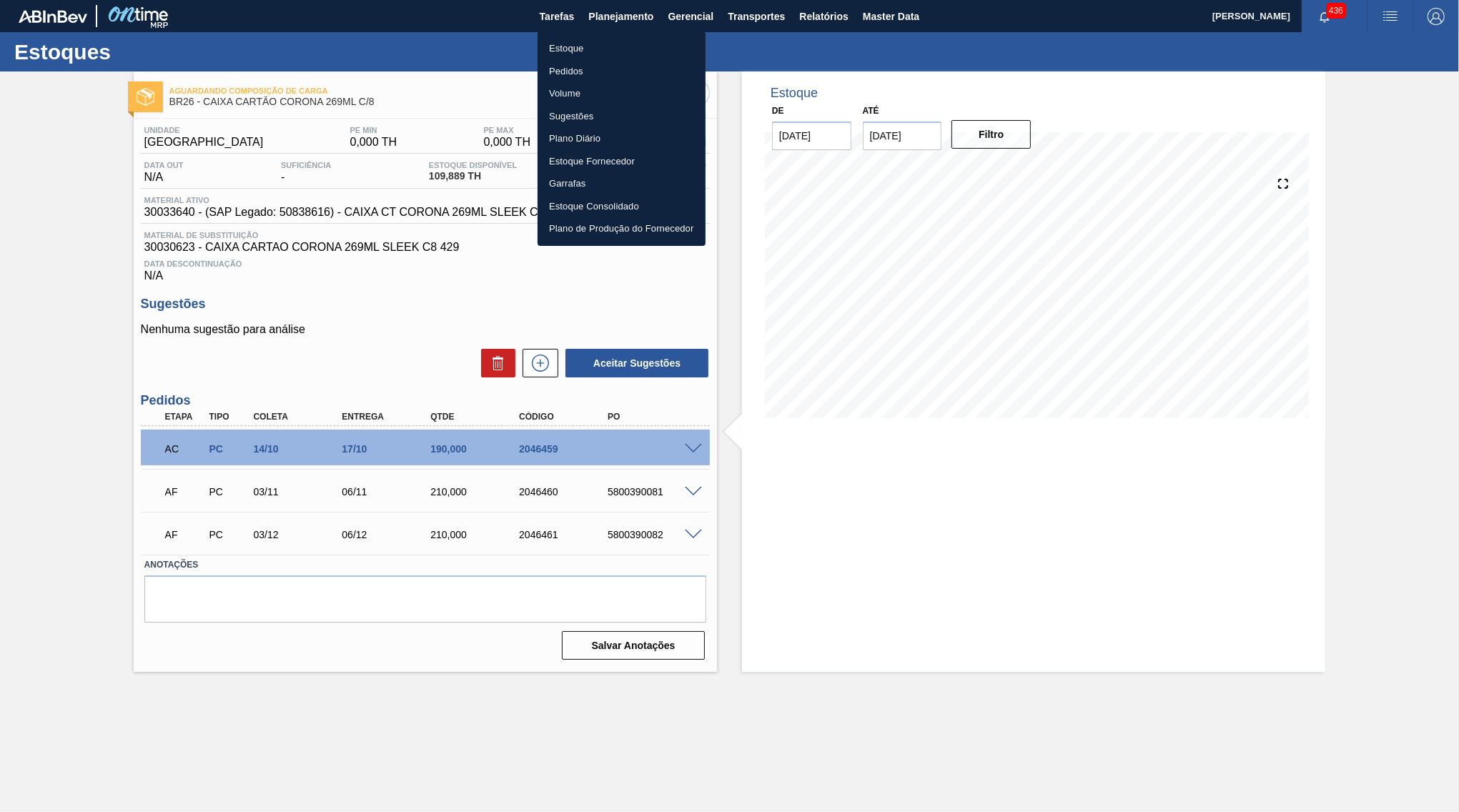
click at [593, 38] on li "Estoque" at bounding box center [621, 48] width 168 height 23
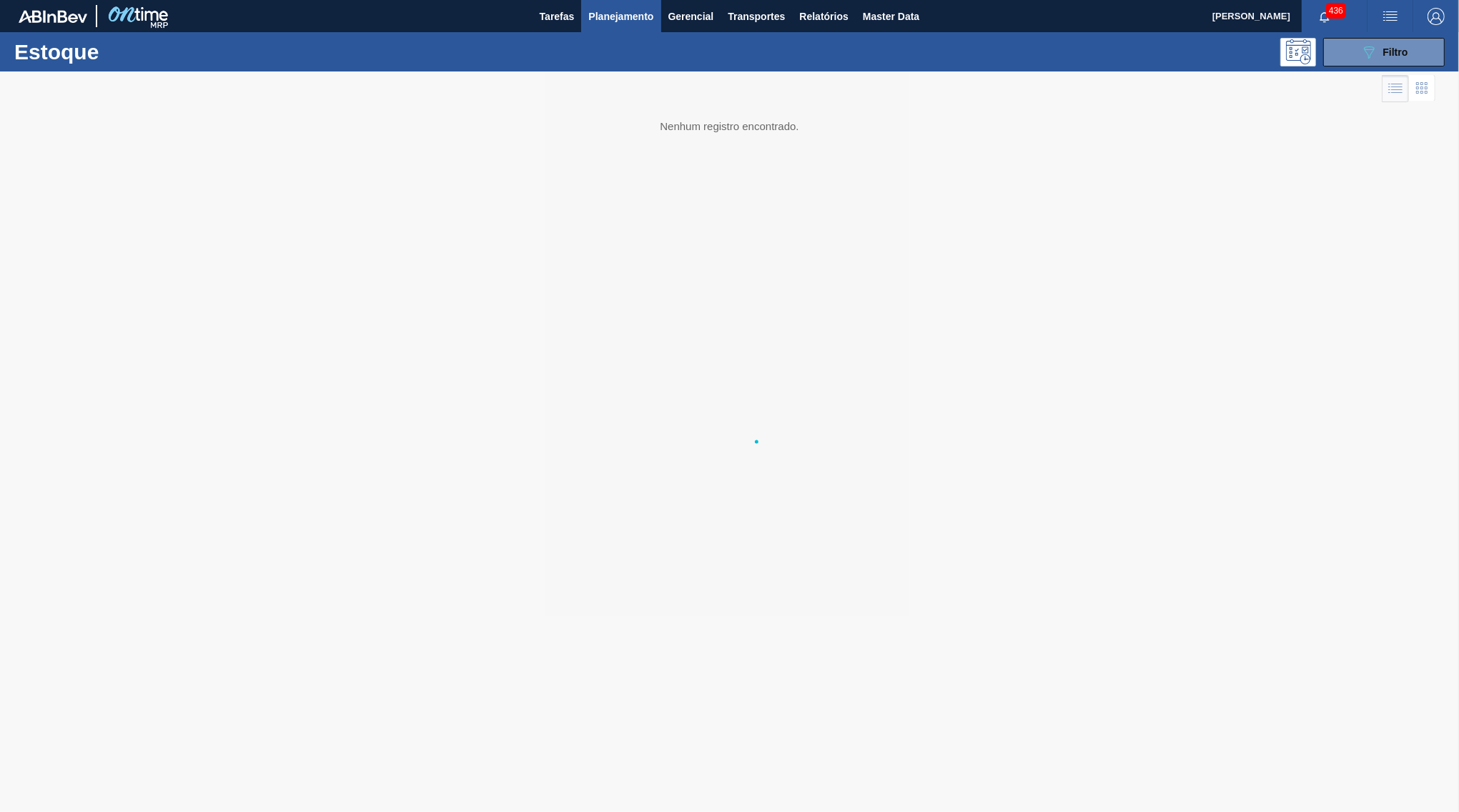
click at [1409, 0] on body "Tarefas Planejamento Gerencial Transportes Relatórios Master Data Yasmim Ferrei…" at bounding box center [729, 0] width 1459 height 0
click at [1381, 52] on div "089F7B8B-B2A5-4AFE-B5C0-19BA573D28AC Filtro" at bounding box center [1384, 52] width 48 height 18
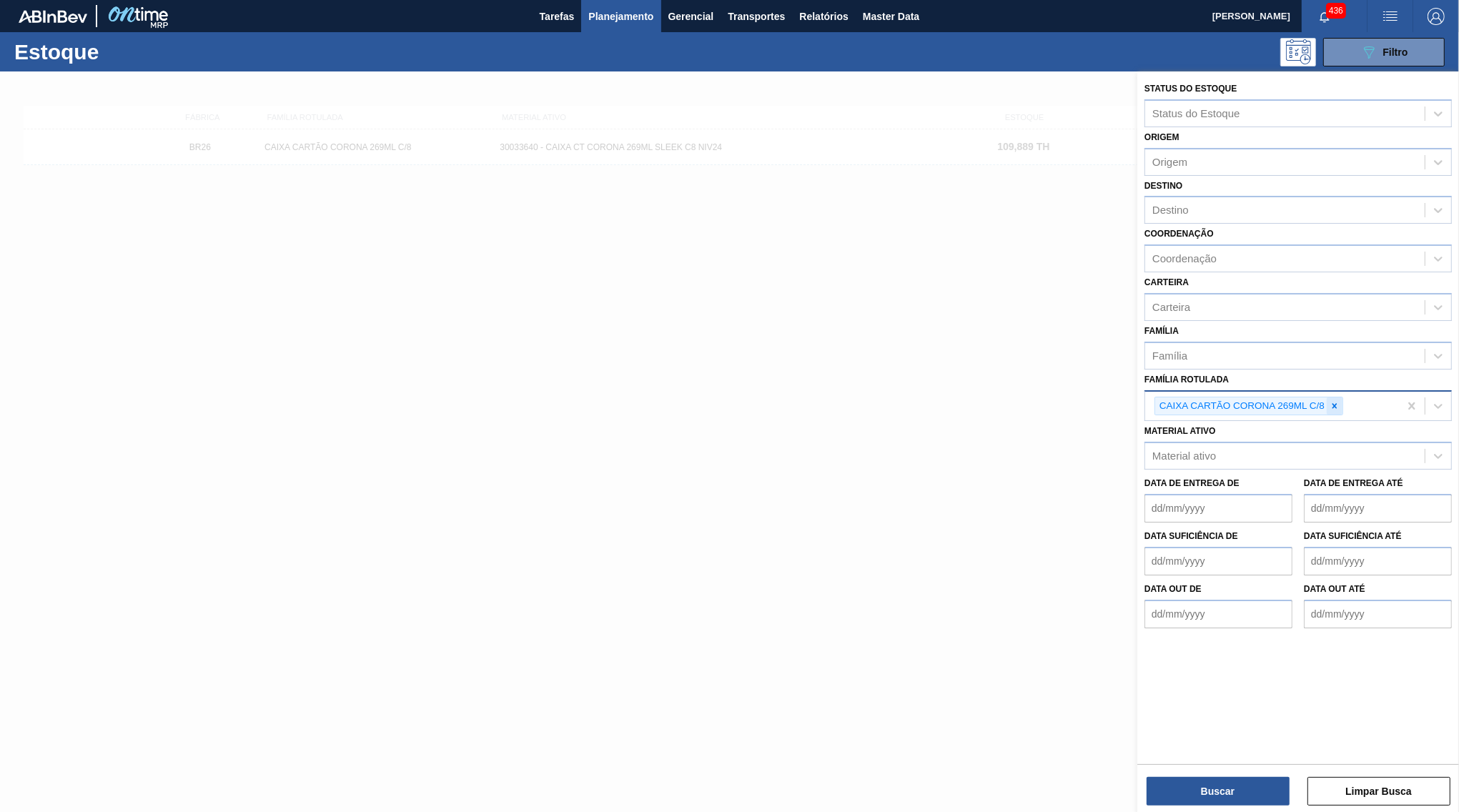
click at [1334, 398] on div at bounding box center [1335, 406] width 16 height 18
paste Rotulada "CAIXA CARTAO CORONA 350ML"
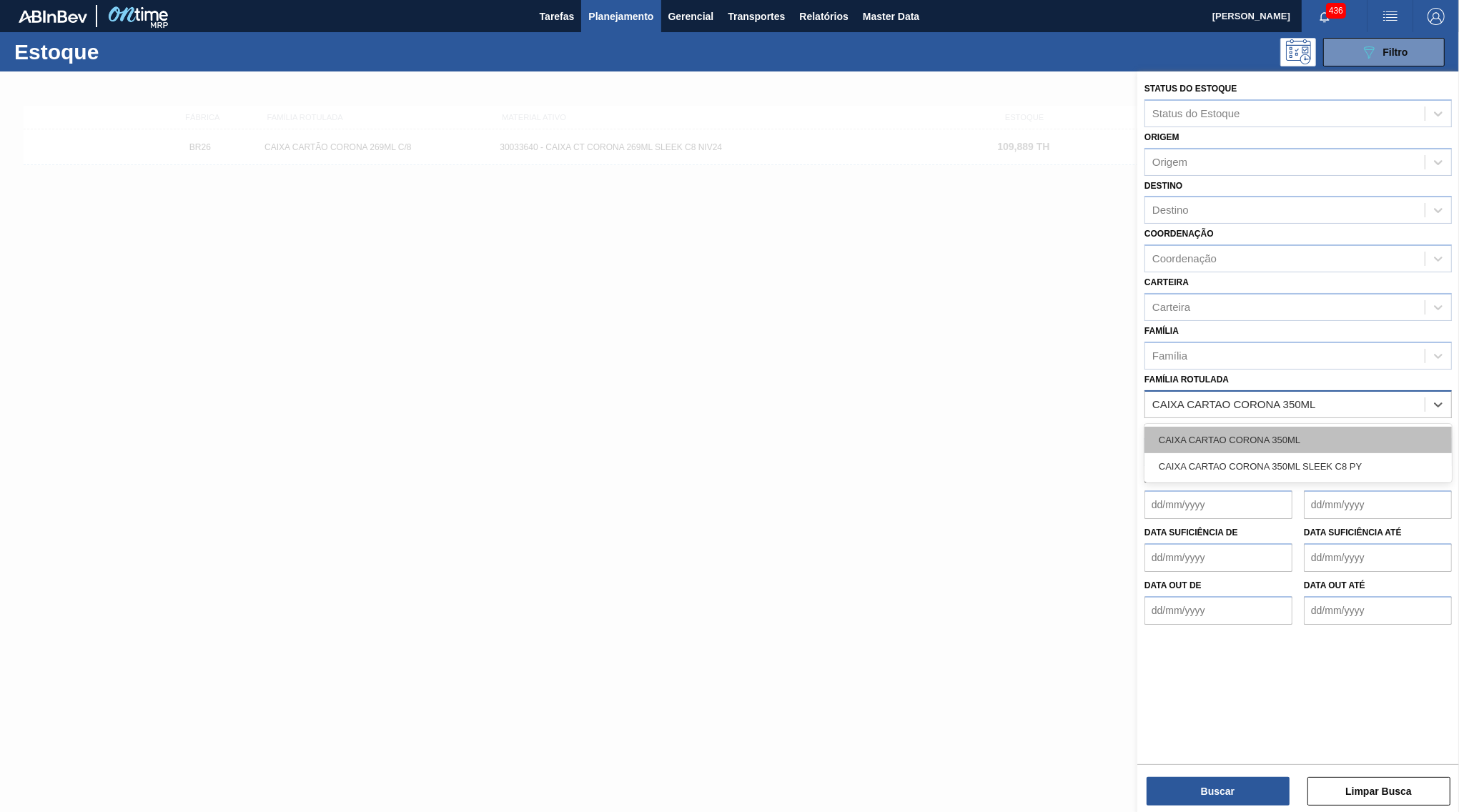
click at [1244, 426] on div "CAIXA CARTAO CORONA 350ML" at bounding box center [1298, 439] width 308 height 26
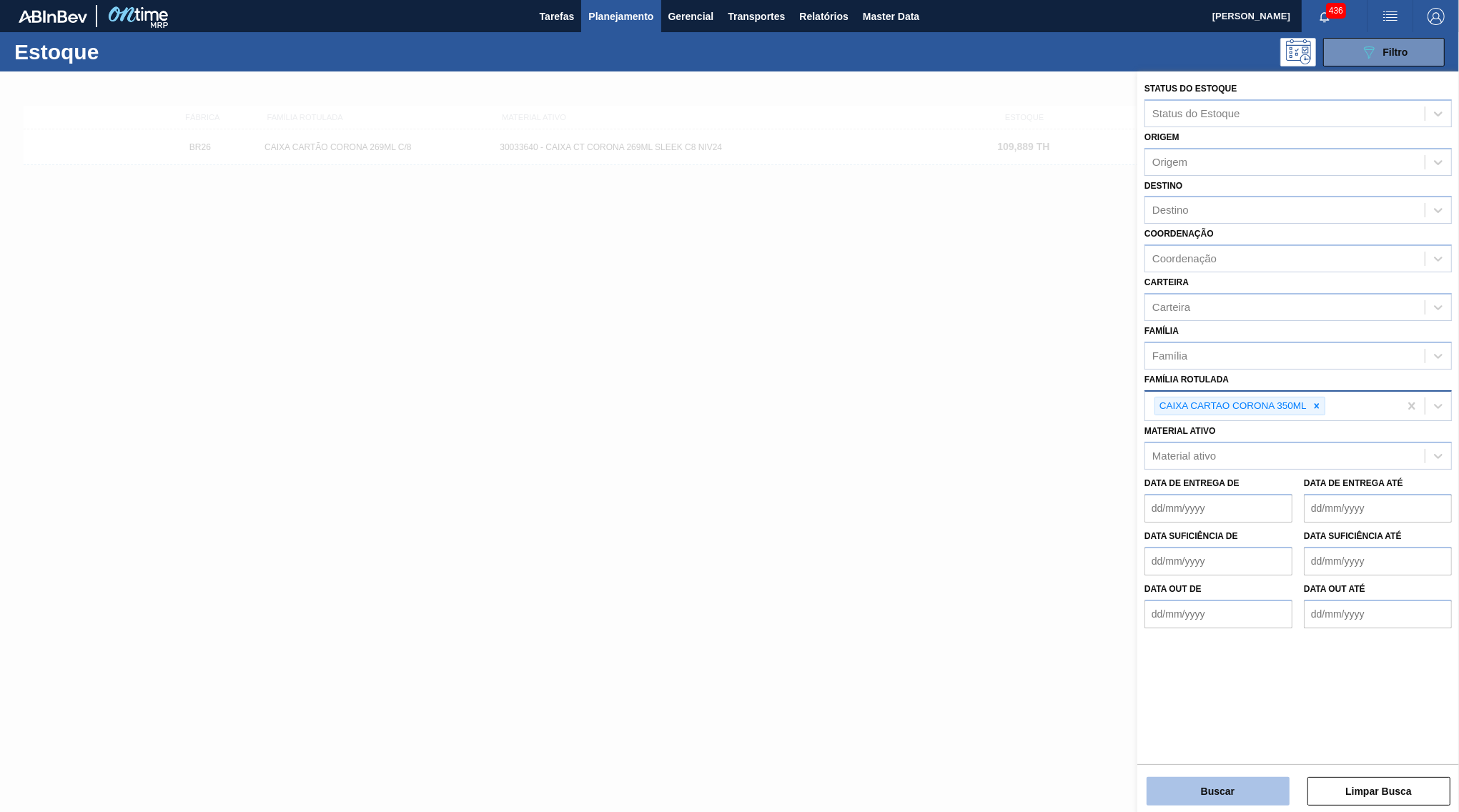
click at [1241, 789] on button "Buscar" at bounding box center [1218, 790] width 143 height 28
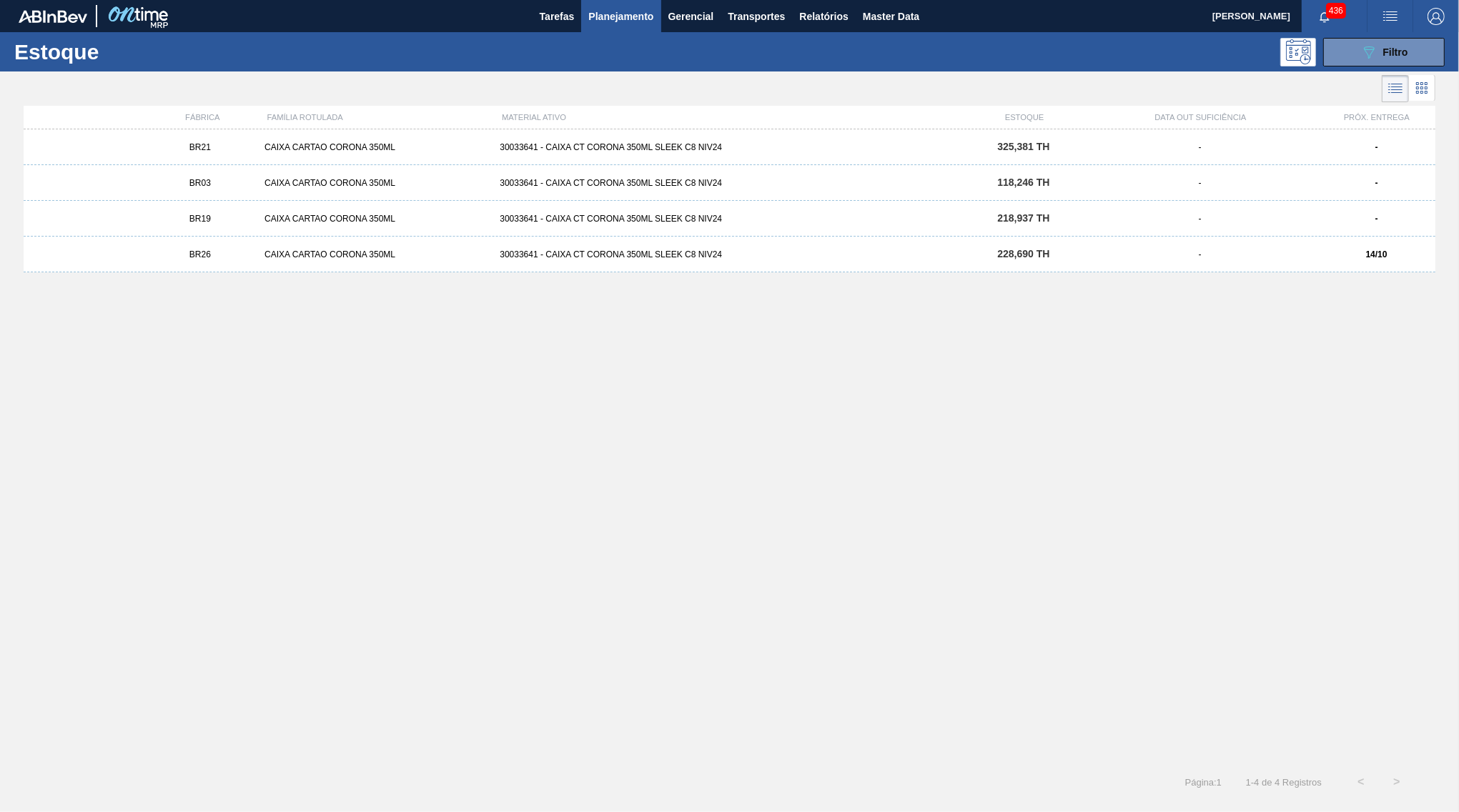
click at [976, 268] on div "BR26 CAIXA CARTAO CORONA 350ML 30033641 - CAIXA CT CORONA 350ML SLEEK C8 NIV24 …" at bounding box center [729, 254] width 1412 height 35
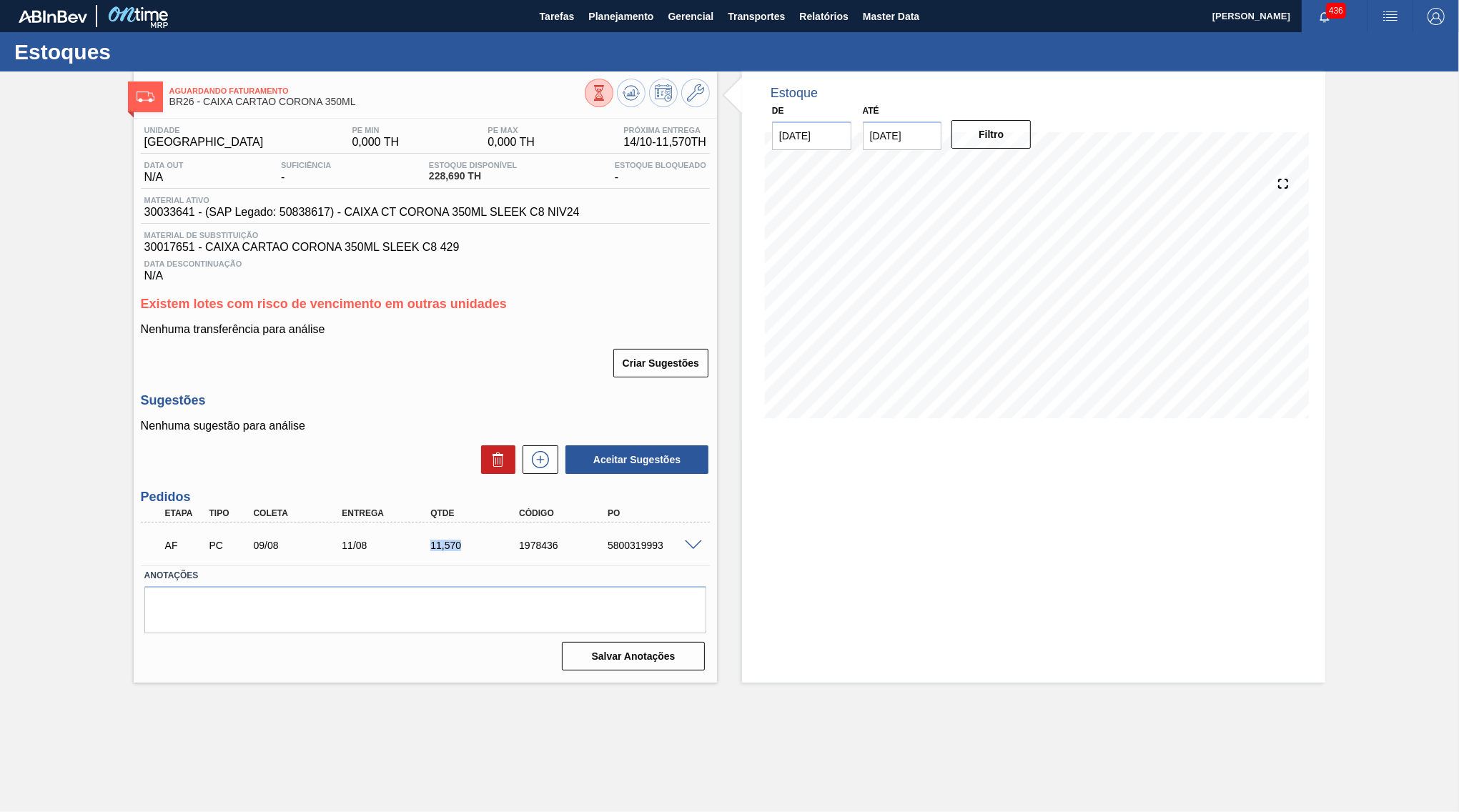
drag, startPoint x: 429, startPoint y: 544, endPoint x: 467, endPoint y: 540, distance: 38.2
click at [467, 540] on div "11,570" at bounding box center [475, 546] width 99 height 12
click at [700, 546] on span at bounding box center [694, 545] width 18 height 11
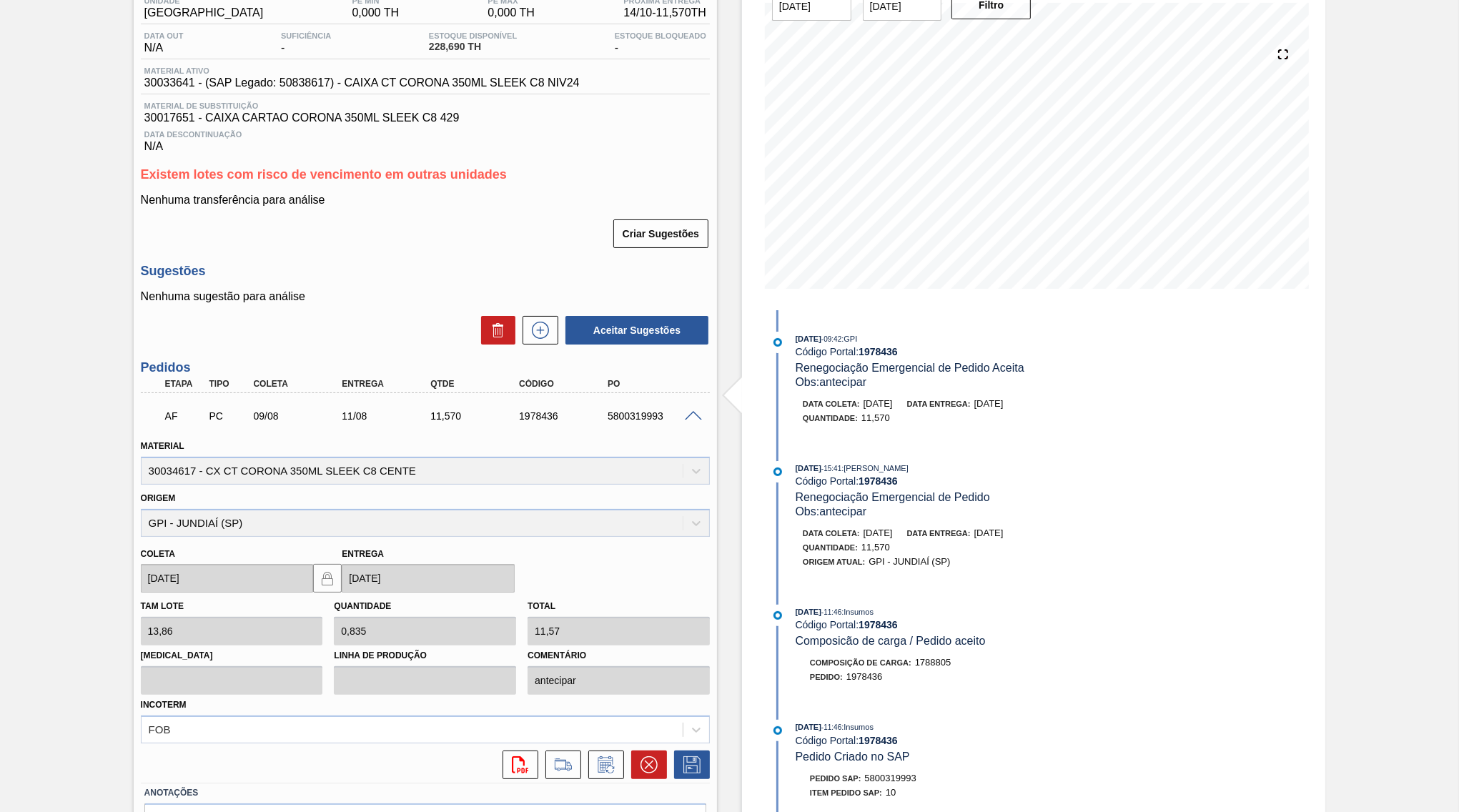
scroll to position [197, 0]
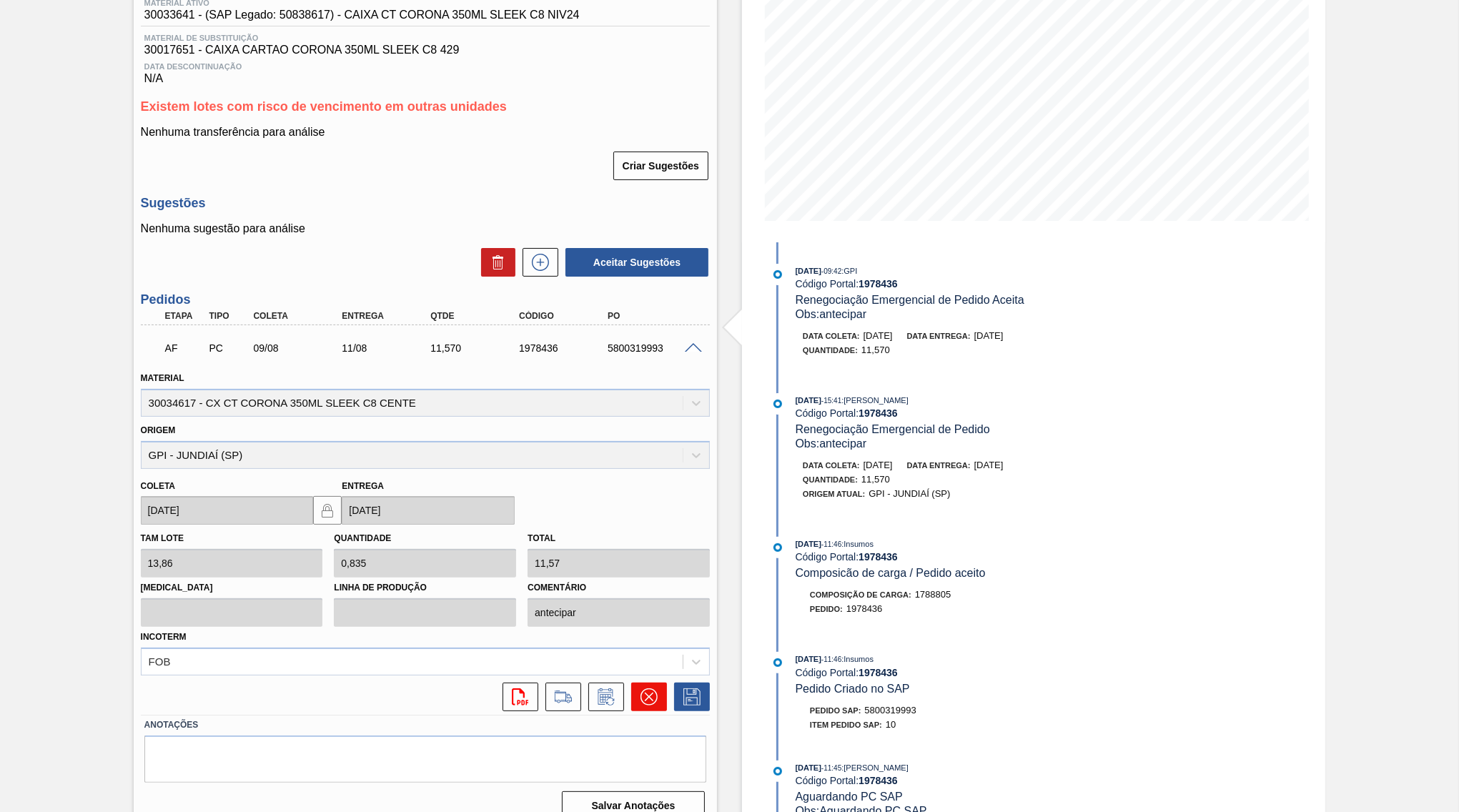
click at [653, 688] on icon at bounding box center [650, 696] width 18 height 18
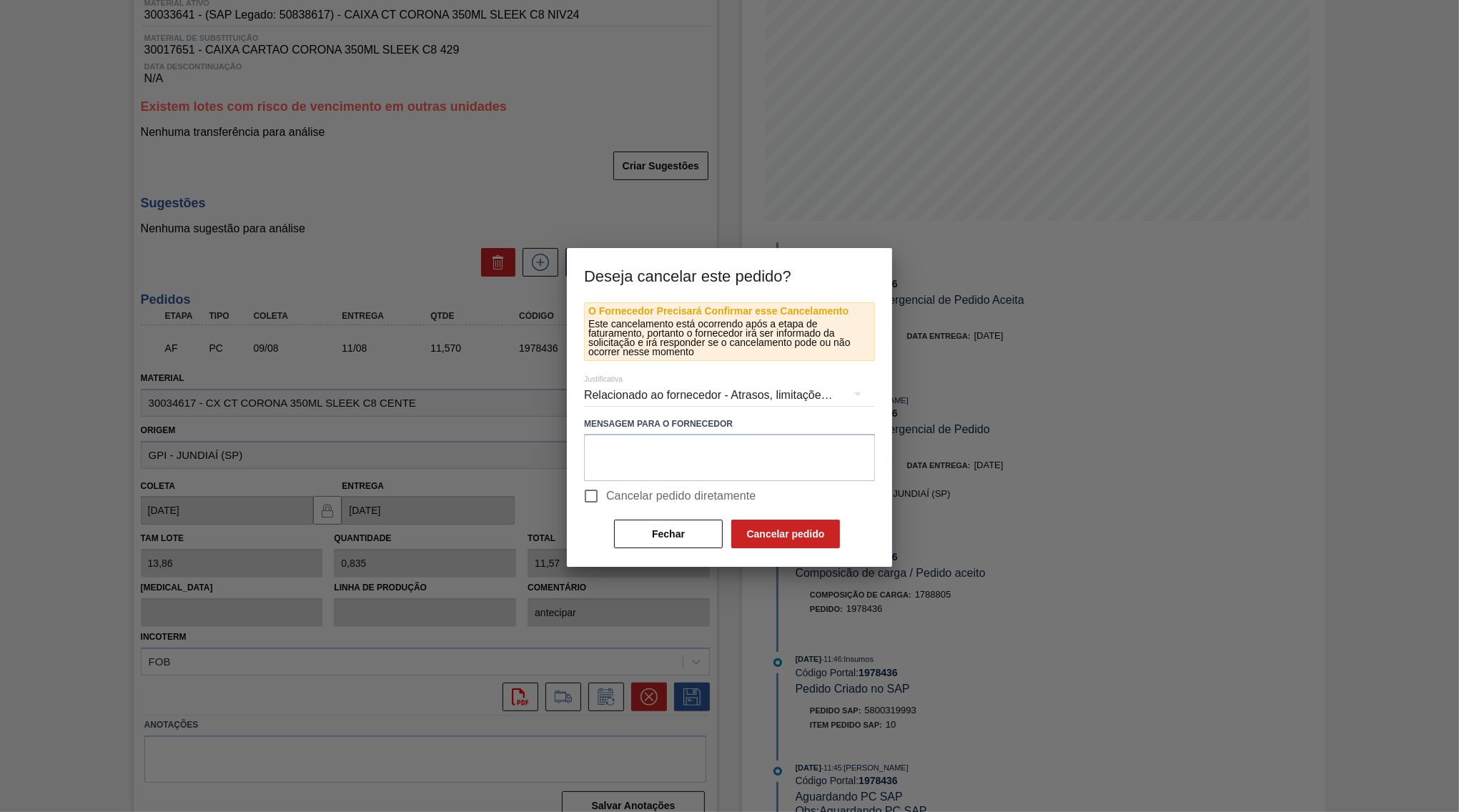
click at [597, 513] on div "O Fornecedor Precisará Confirmar esse Cancelamento Este cancelamento está ocorr…" at bounding box center [729, 426] width 291 height 248
click at [604, 502] on input "Cancelar pedido diretamente" at bounding box center [591, 496] width 30 height 30
click at [630, 394] on div "Relacionado ao fornecedor - Atrasos, limitações de capacidade, etc." at bounding box center [729, 395] width 291 height 40
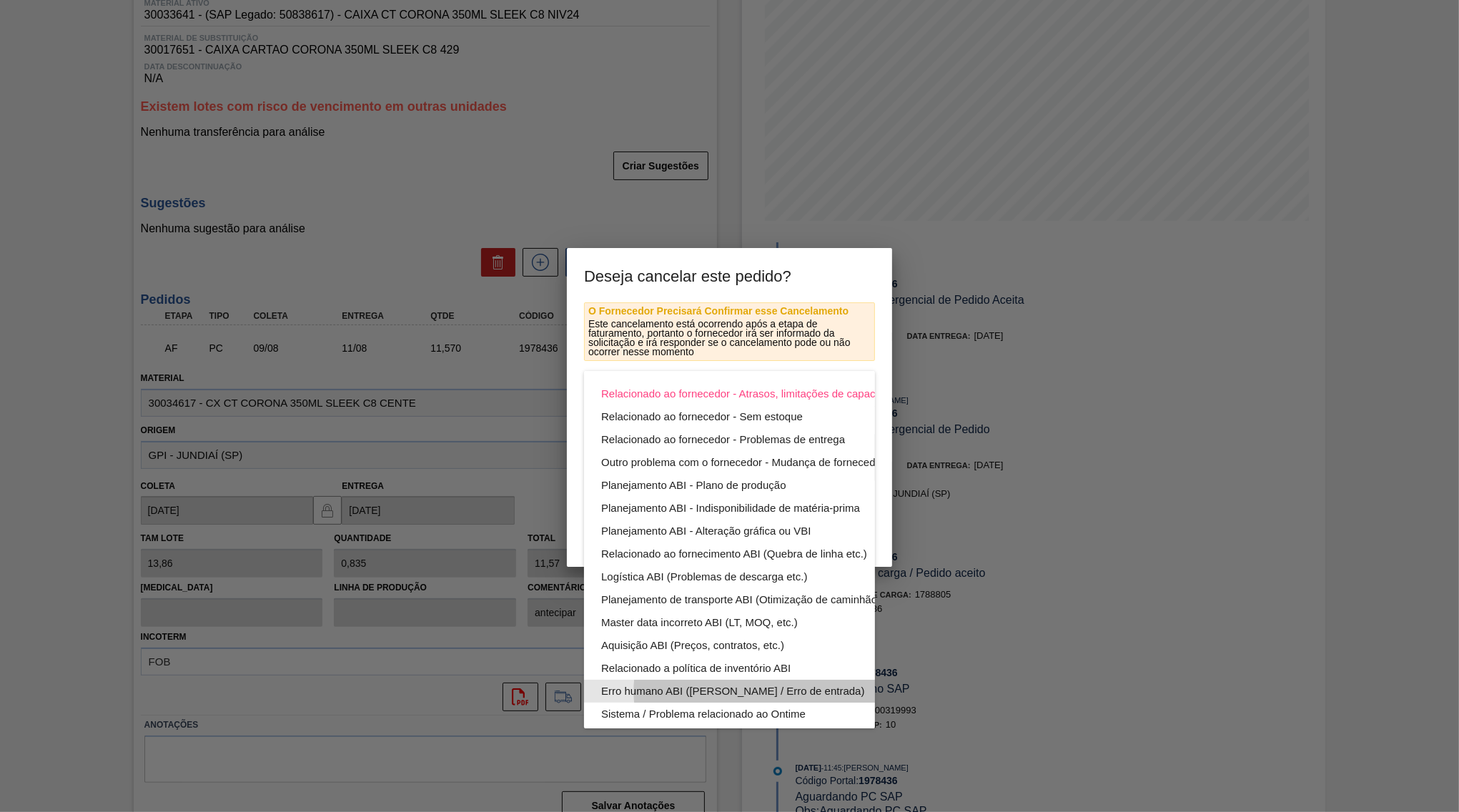
click at [686, 684] on div "Erro humano ABI ([PERSON_NAME] / Erro de entrada)" at bounding box center [762, 691] width 323 height 23
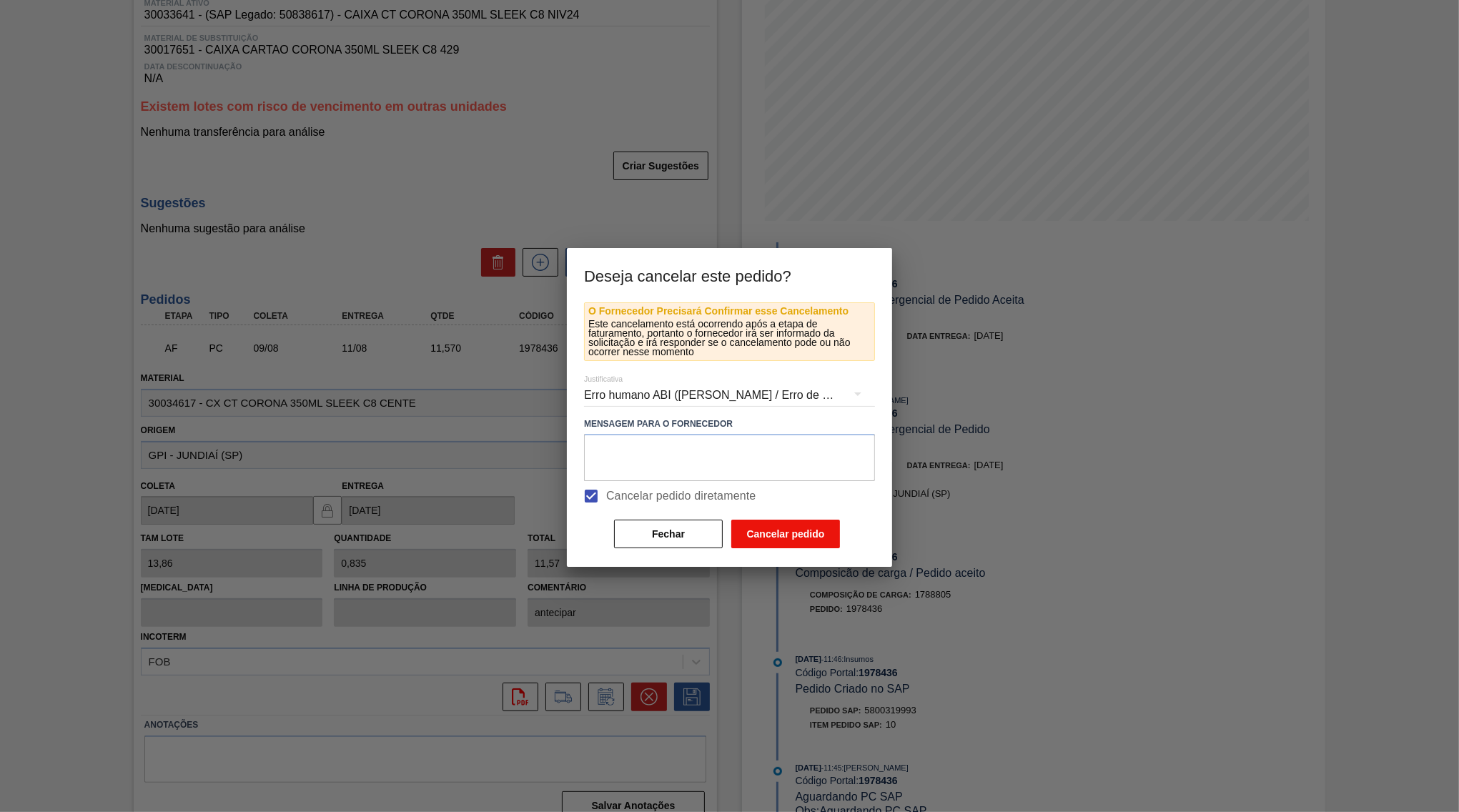
click at [794, 537] on button "Cancelar pedido" at bounding box center [785, 533] width 109 height 28
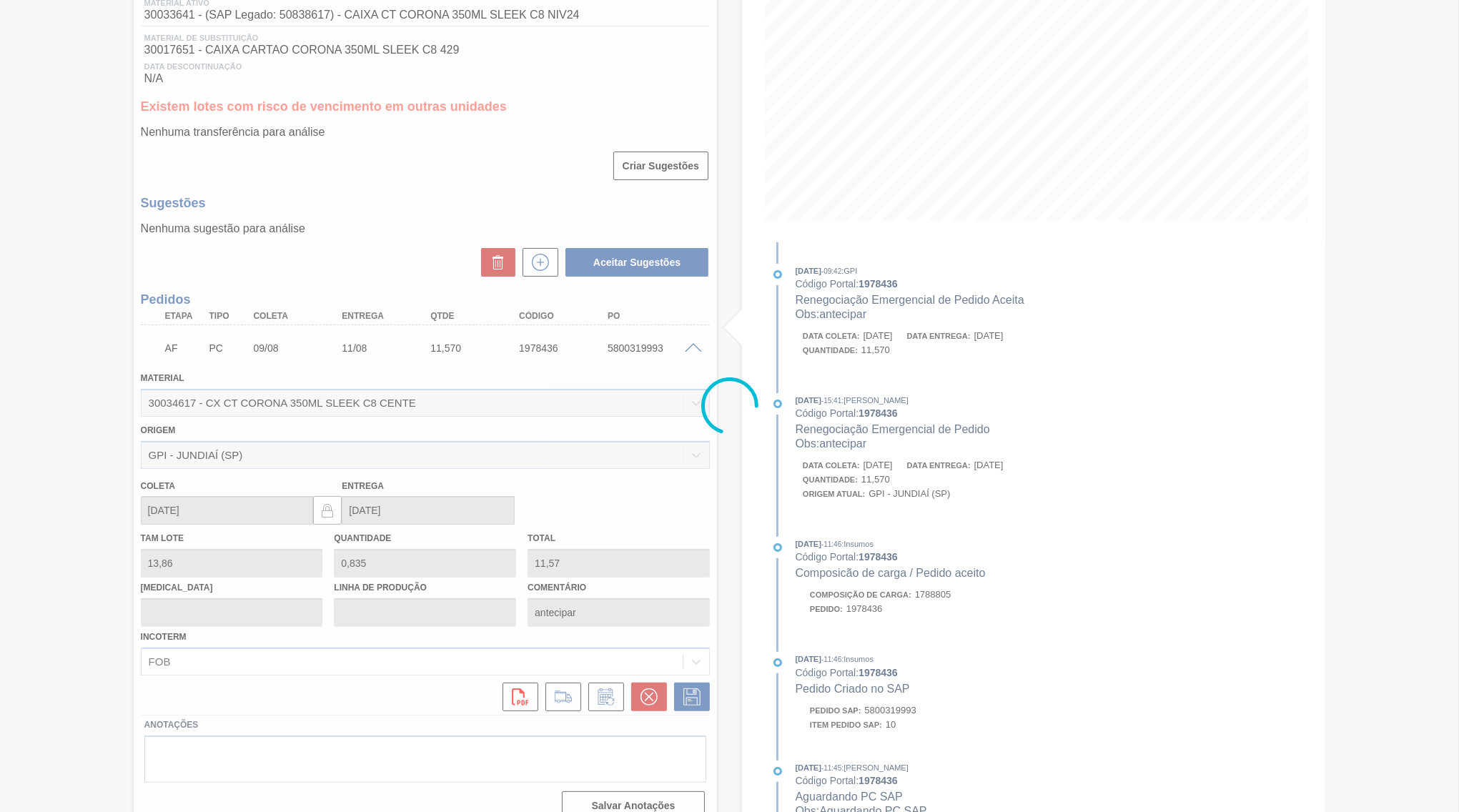
scroll to position [0, 0]
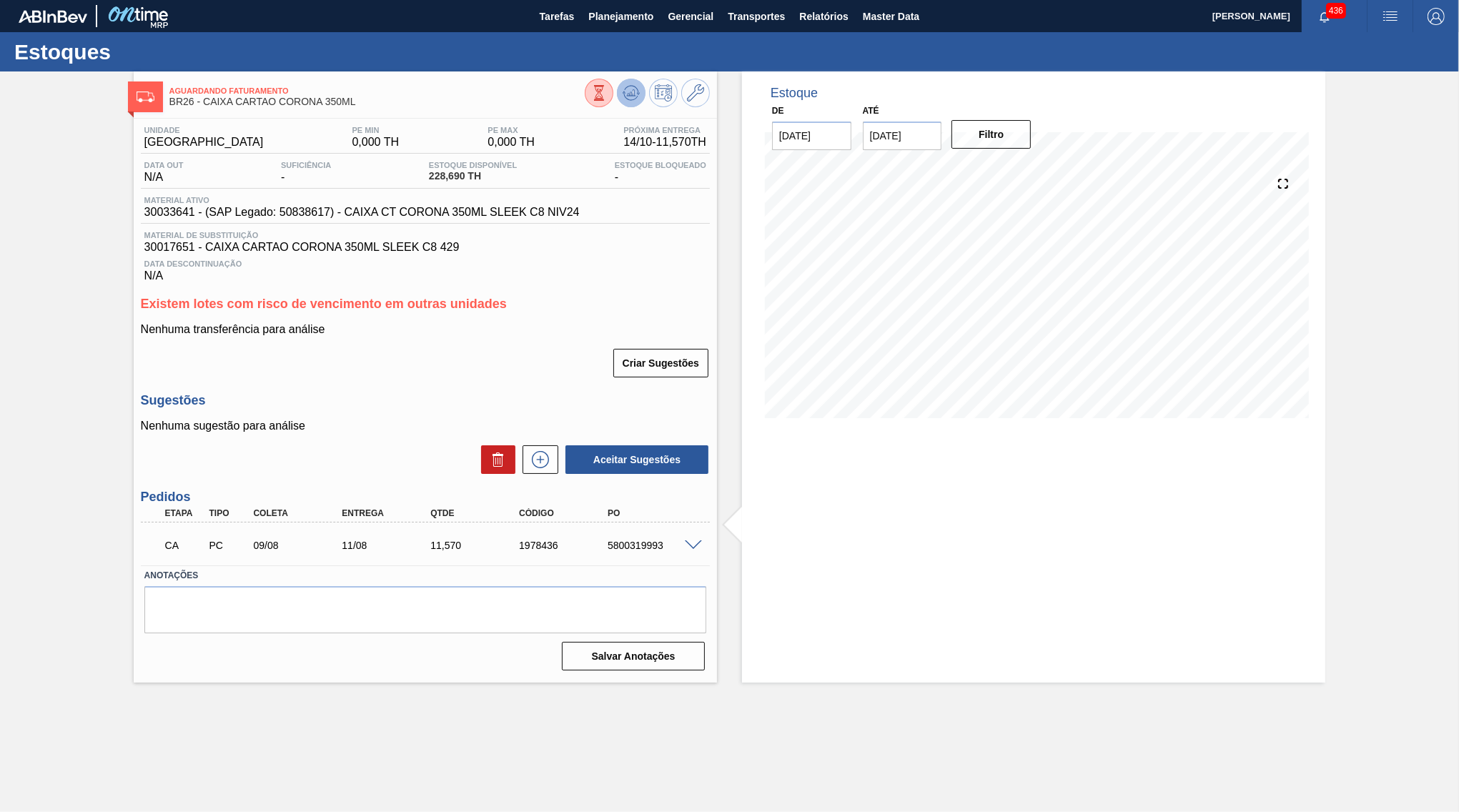
click at [630, 92] on icon at bounding box center [631, 93] width 18 height 18
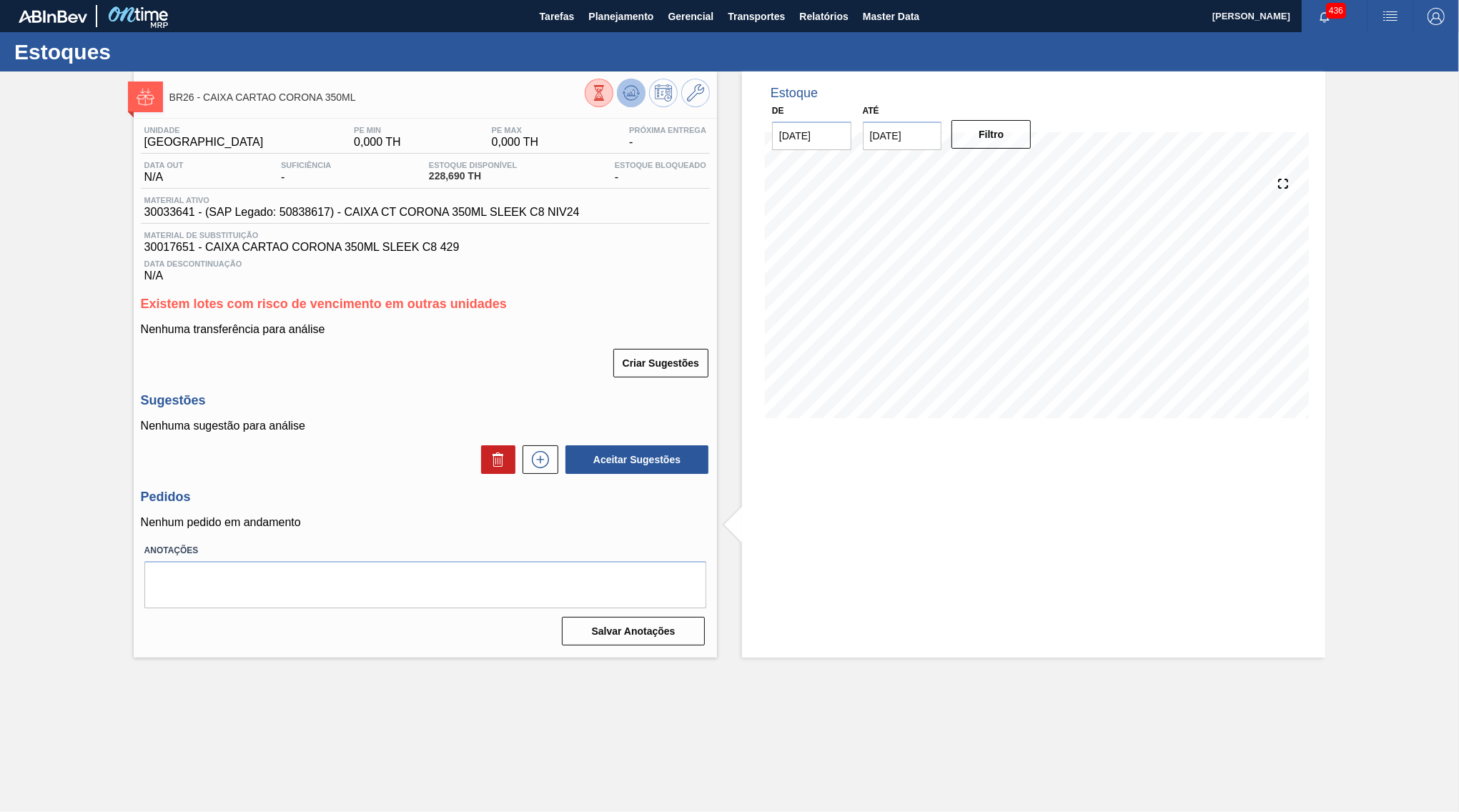
click at [622, 93] on button at bounding box center [631, 92] width 28 height 28
click at [551, 456] on icon at bounding box center [540, 459] width 23 height 18
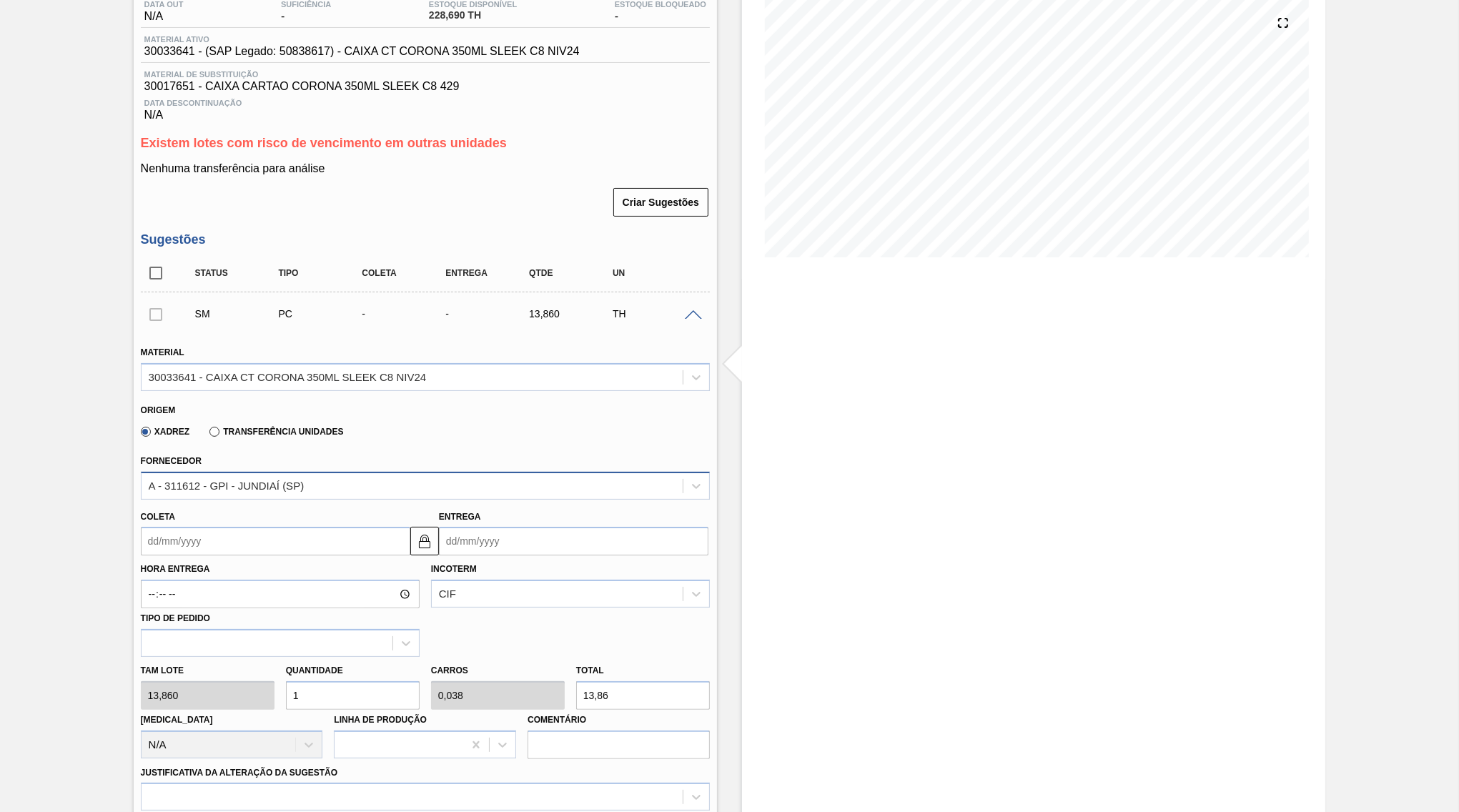
scroll to position [207, 0]
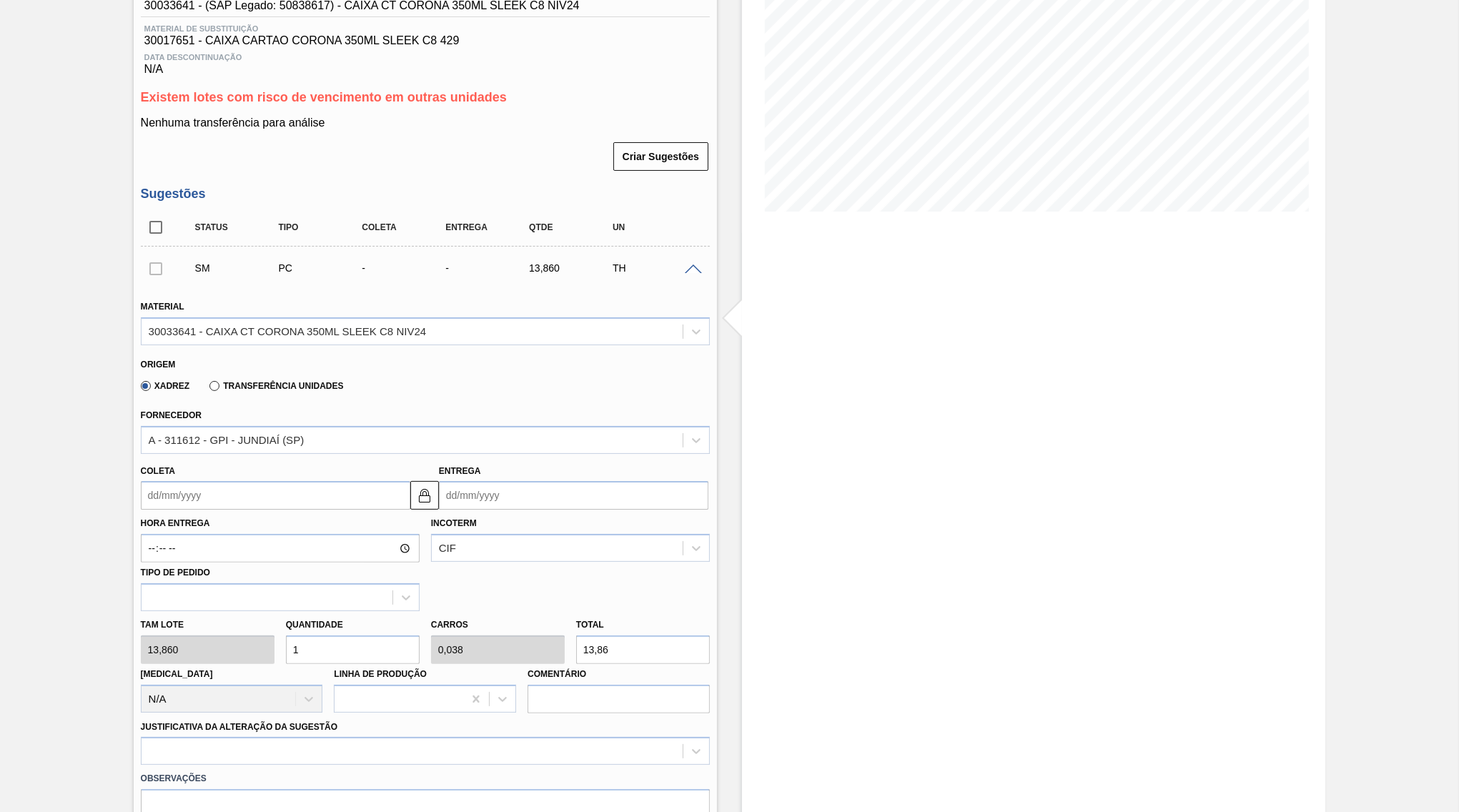
click at [462, 498] on input "Entrega" at bounding box center [573, 495] width 269 height 28
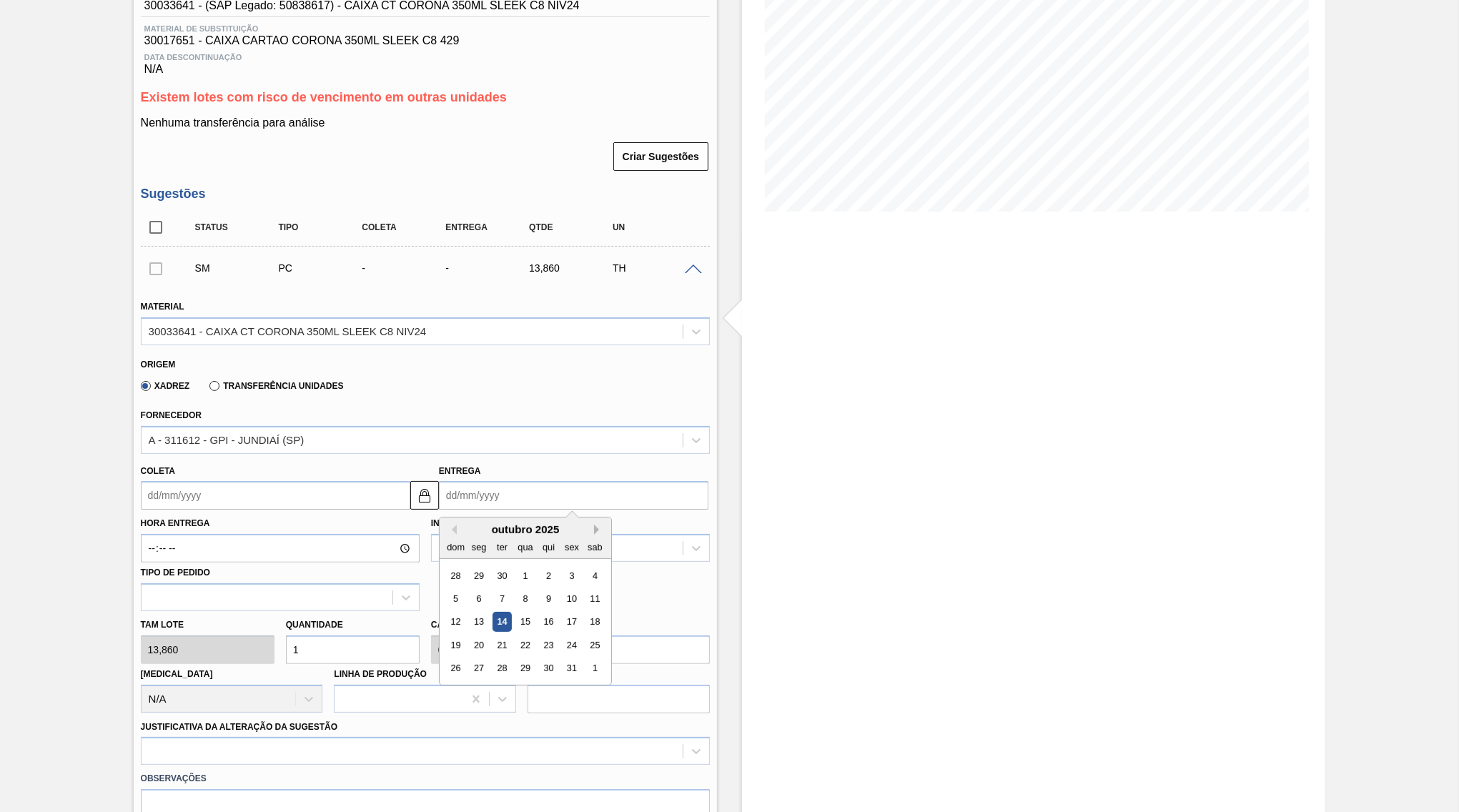
click at [594, 524] on button "Next Month" at bounding box center [599, 529] width 10 height 10
click at [561, 612] on div "14" at bounding box center [571, 622] width 20 height 20
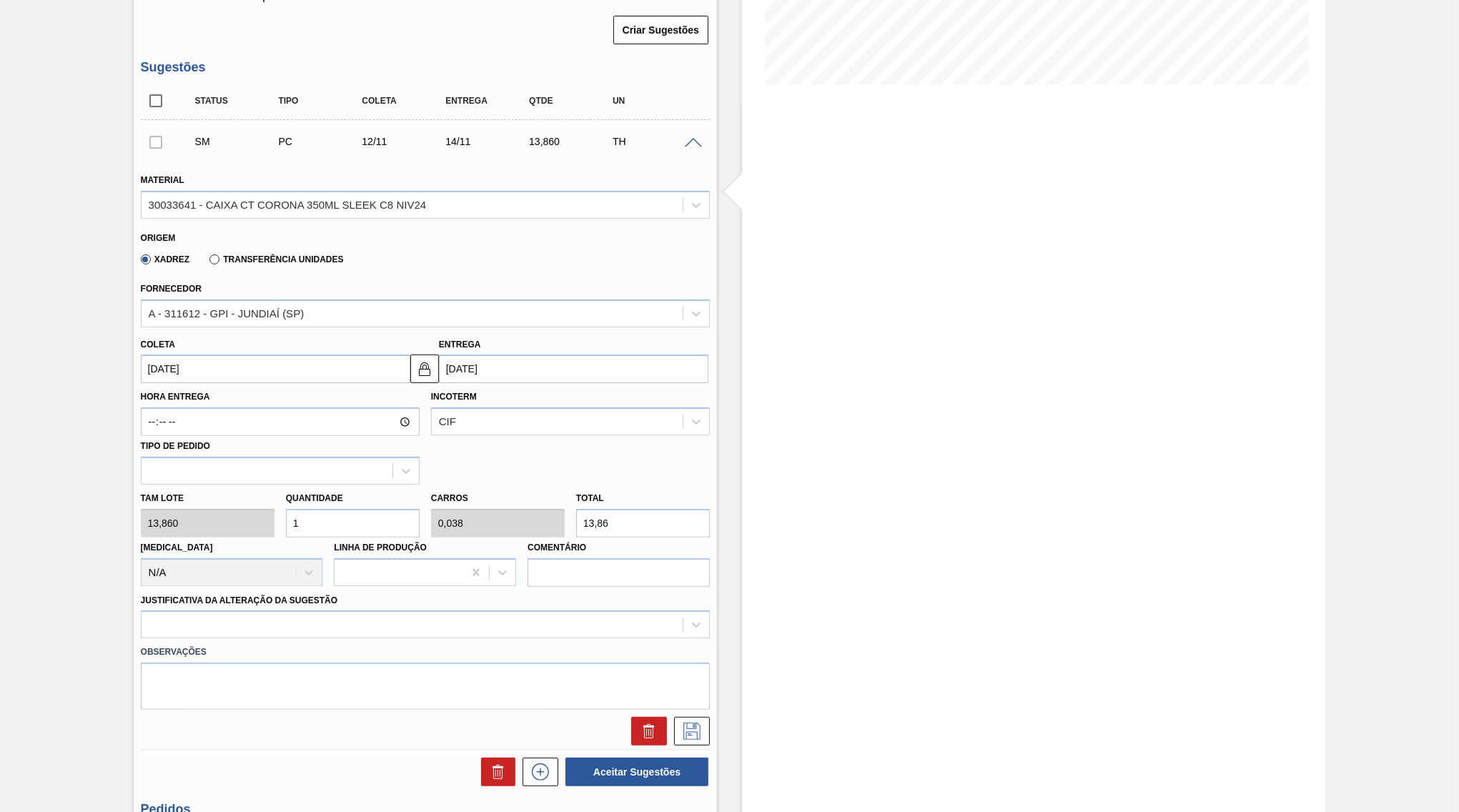
scroll to position [345, 0]
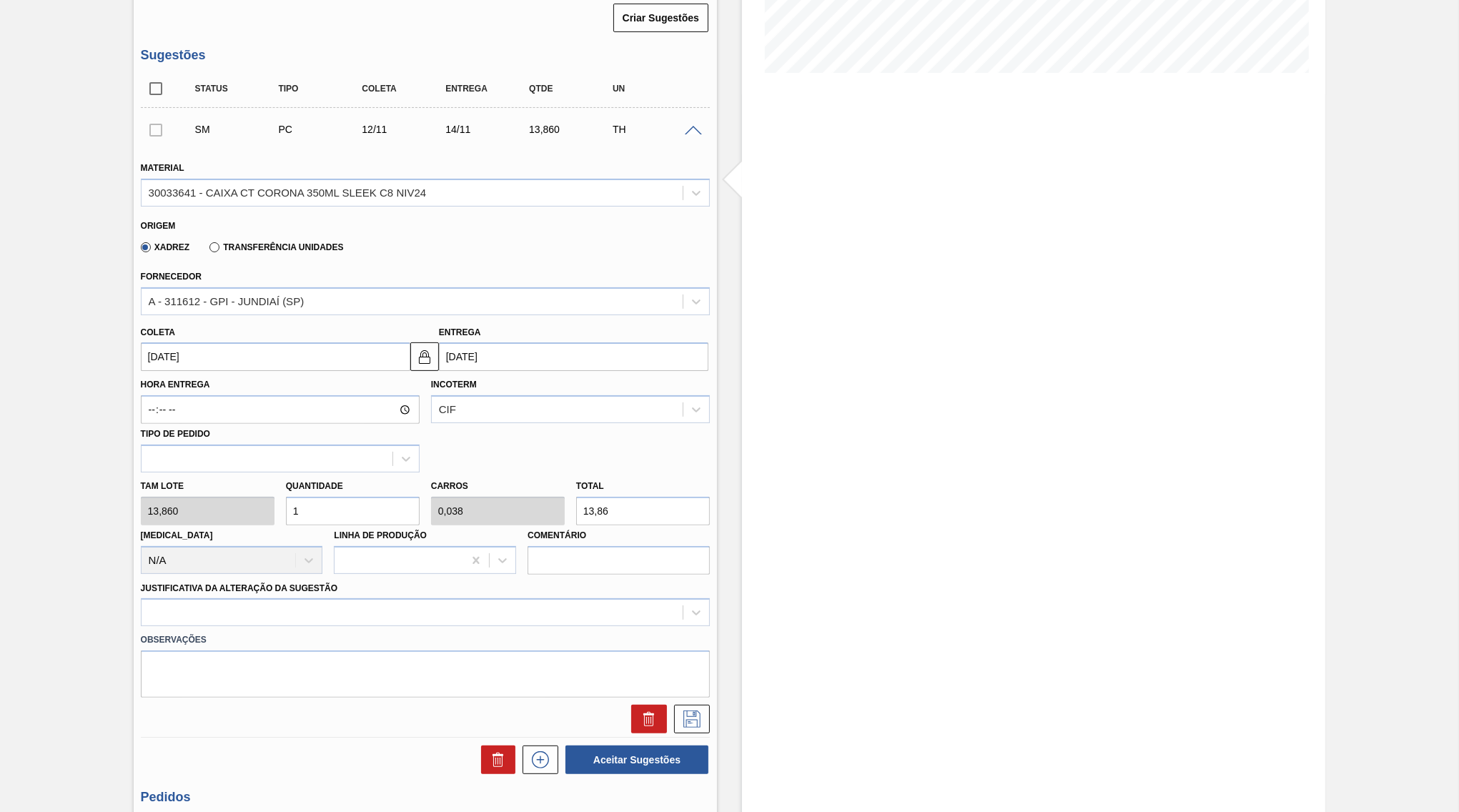
drag, startPoint x: 637, startPoint y: 494, endPoint x: 371, endPoint y: 508, distance: 266.4
click at [576, 508] on input "13,86" at bounding box center [643, 510] width 133 height 28
drag, startPoint x: 622, startPoint y: 496, endPoint x: 471, endPoint y: 503, distance: 151.2
click at [576, 503] on input "13,86" at bounding box center [643, 510] width 133 height 28
click at [315, 587] on div "Material 30033641 - CAIXA CT CORONA 350ML SLEEK C8 NIV24 Origem Xadrez Transfer…" at bounding box center [425, 440] width 569 height 586
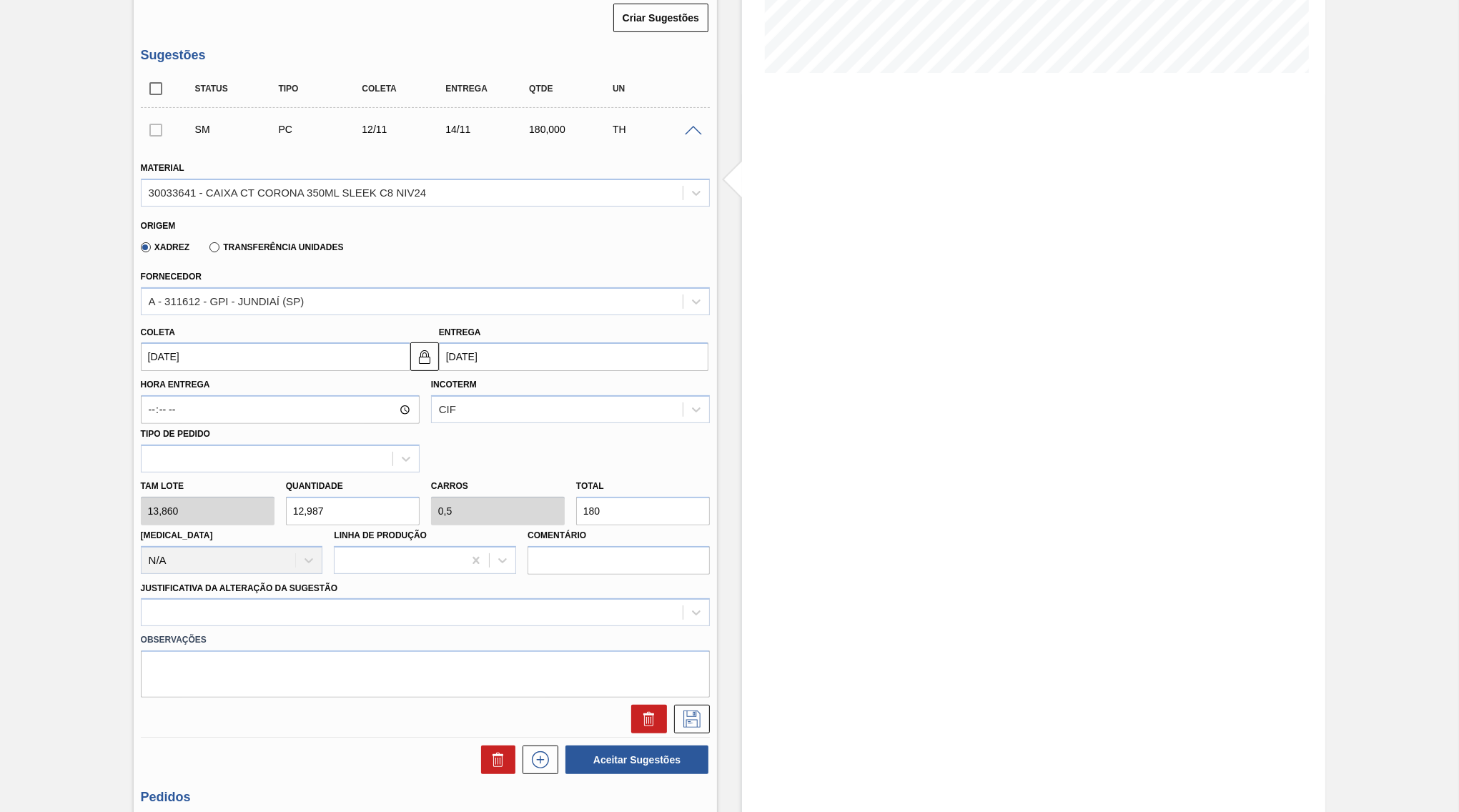
scroll to position [363, 0]
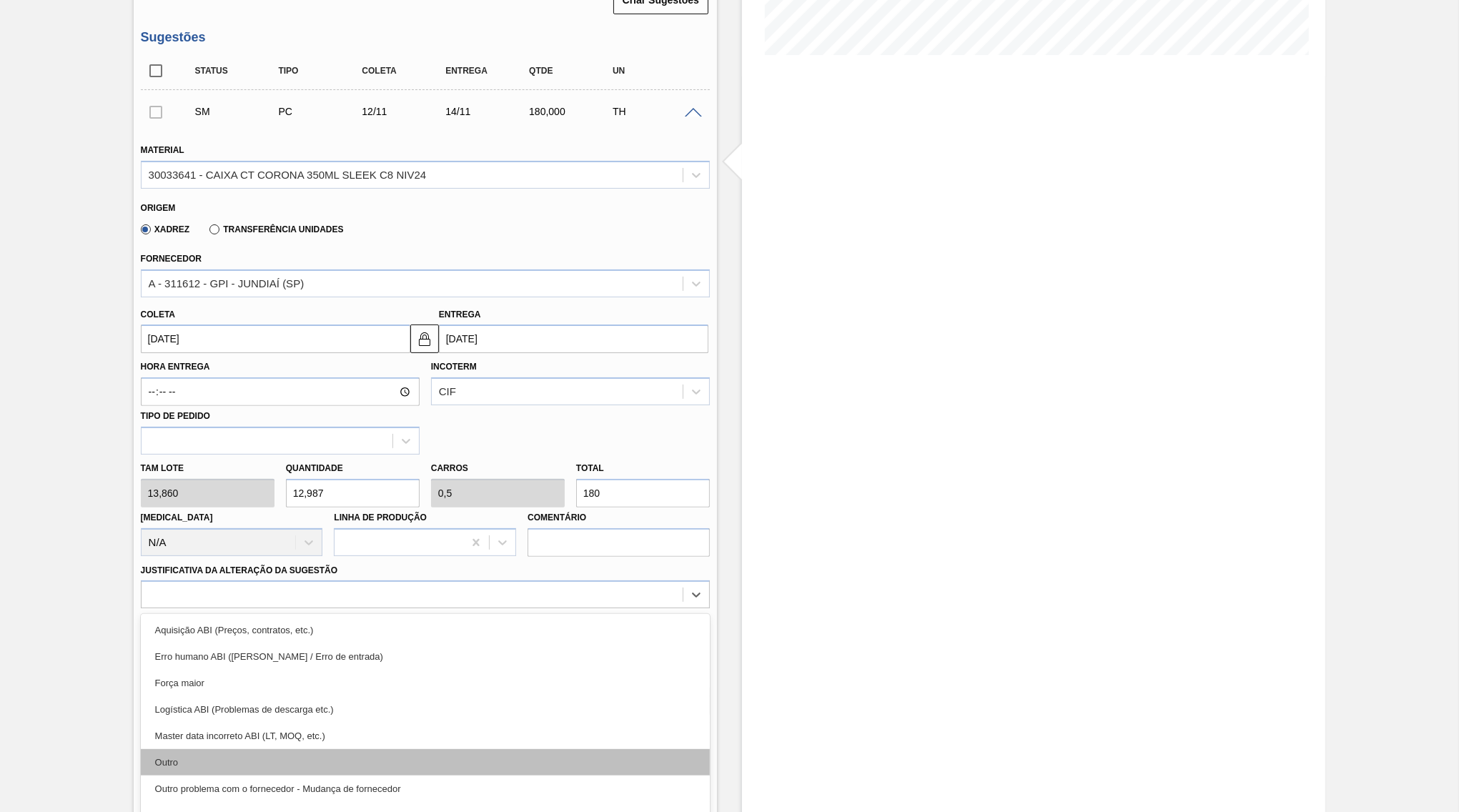
click at [311, 748] on div "Outro" at bounding box center [425, 761] width 569 height 26
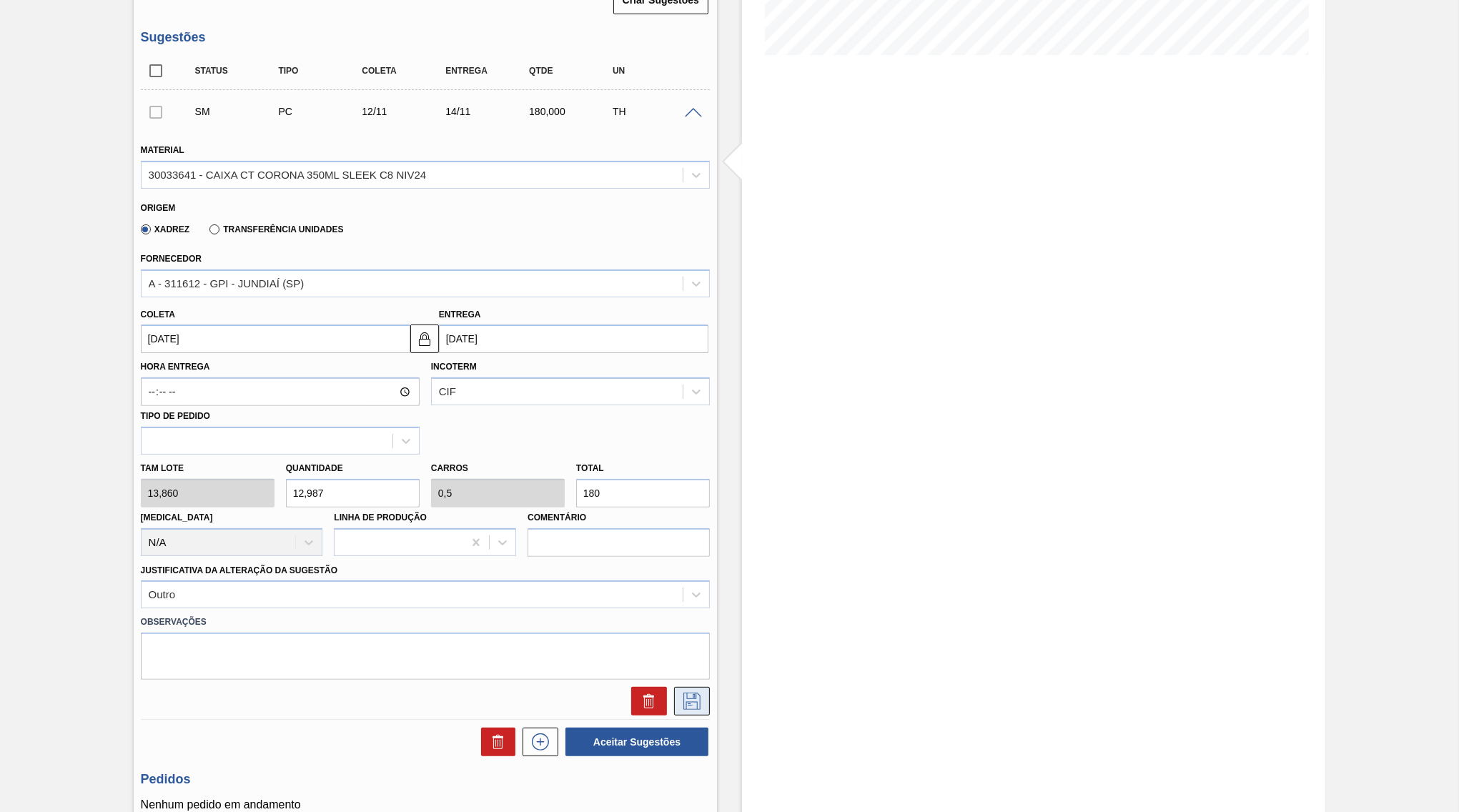
click at [697, 693] on icon at bounding box center [691, 701] width 23 height 18
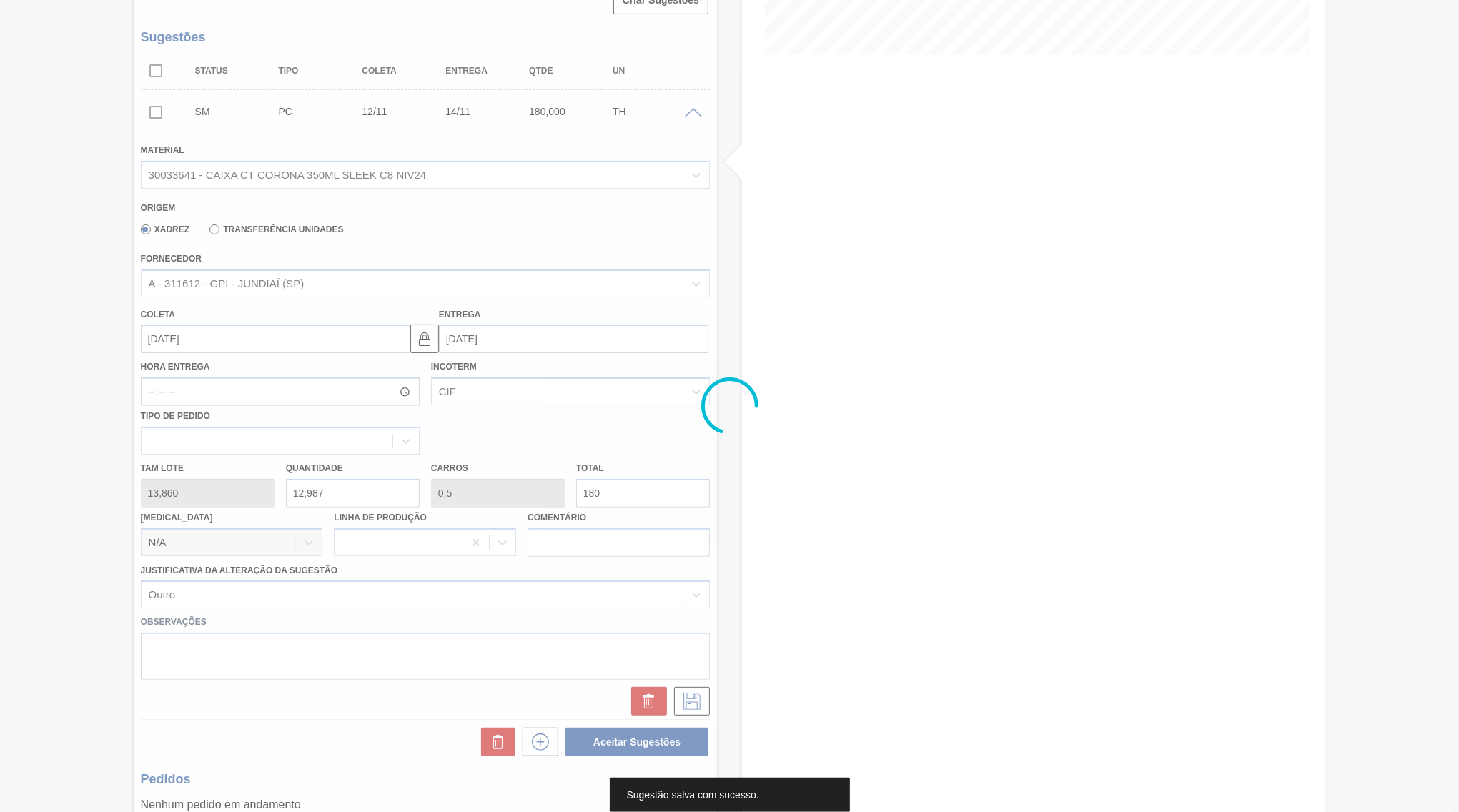
scroll to position [0, 0]
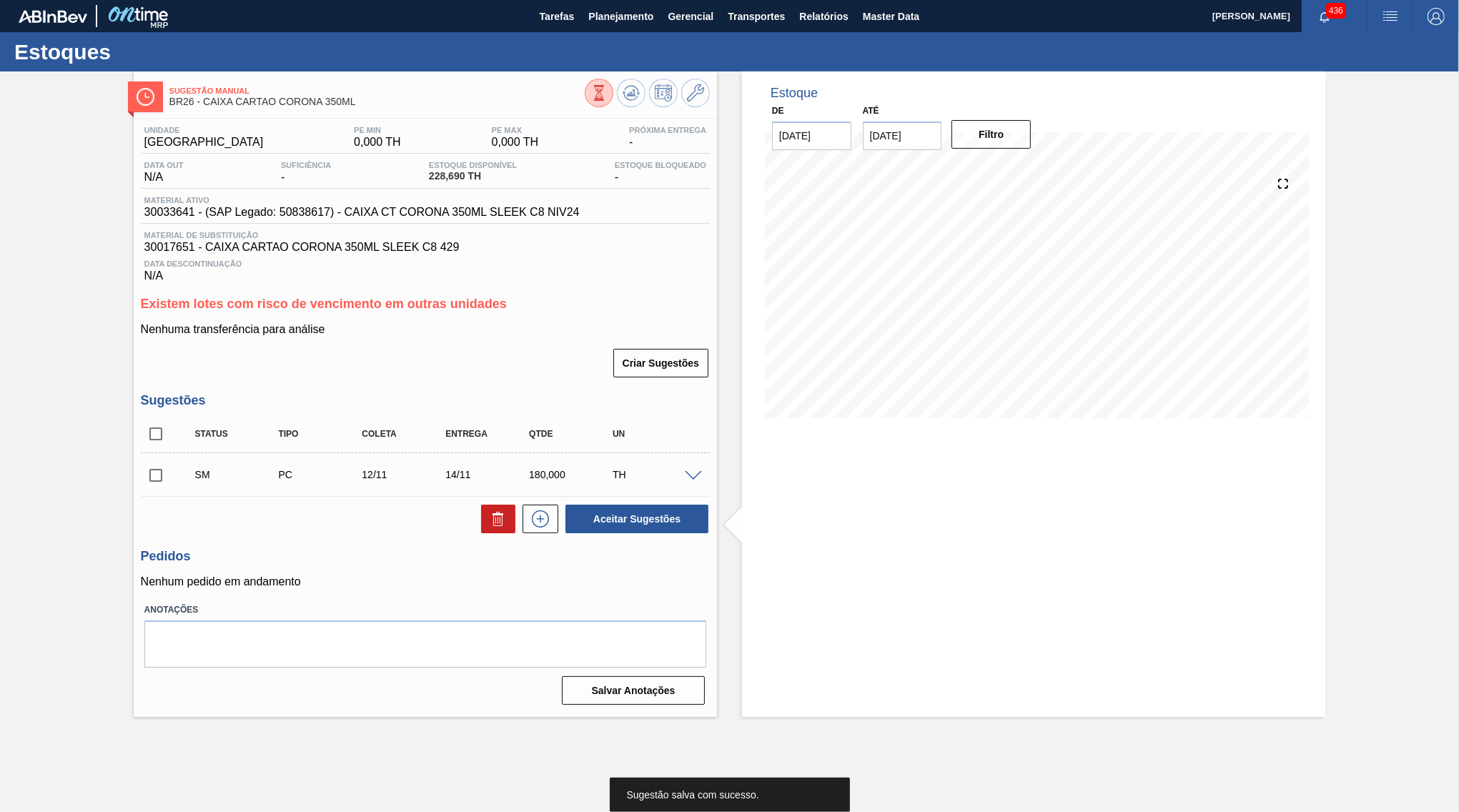
click at [155, 434] on input "checkbox" at bounding box center [156, 433] width 30 height 30
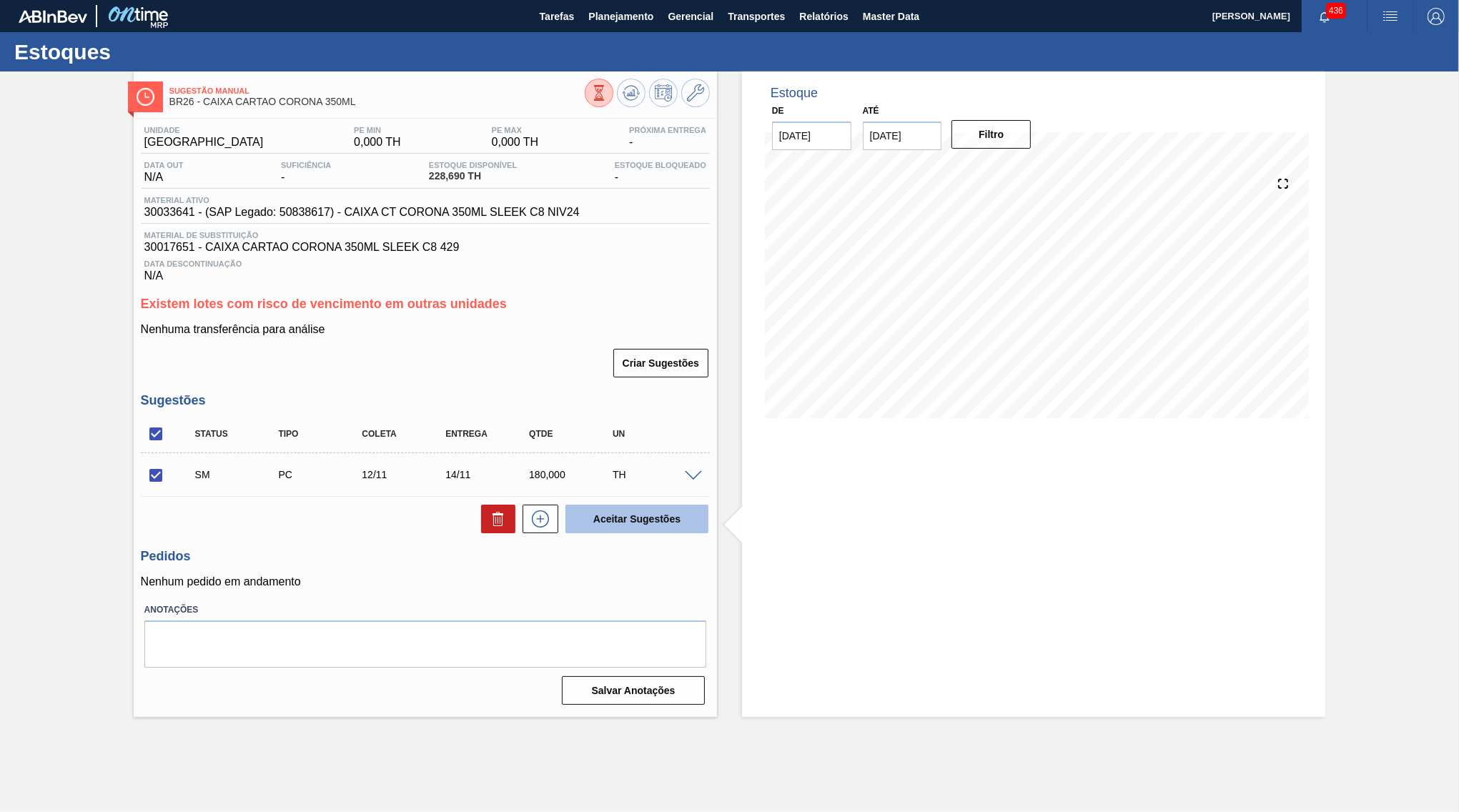
click at [644, 519] on button "Aceitar Sugestões" at bounding box center [637, 518] width 143 height 28
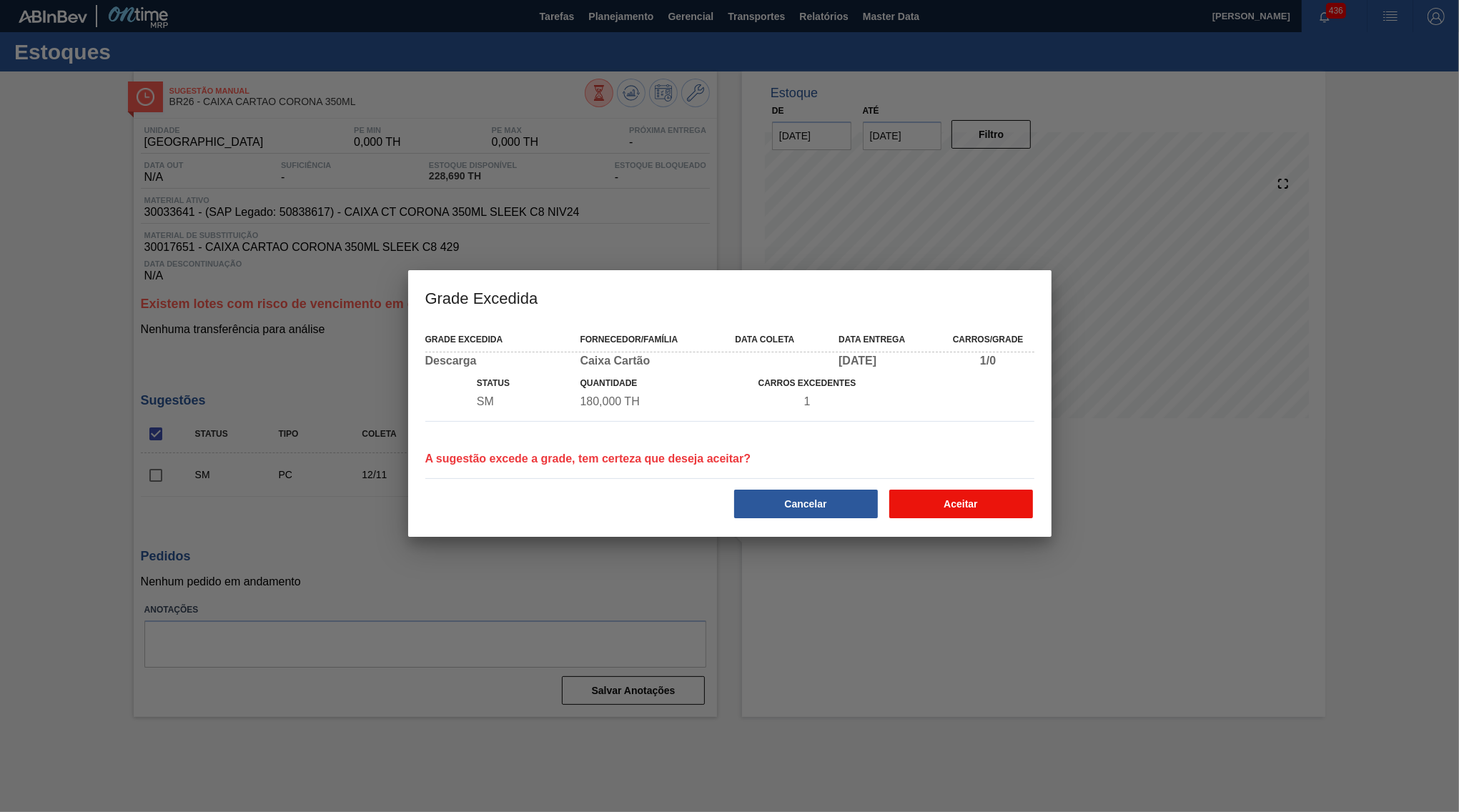
click at [915, 501] on button "Aceitar" at bounding box center [960, 503] width 144 height 28
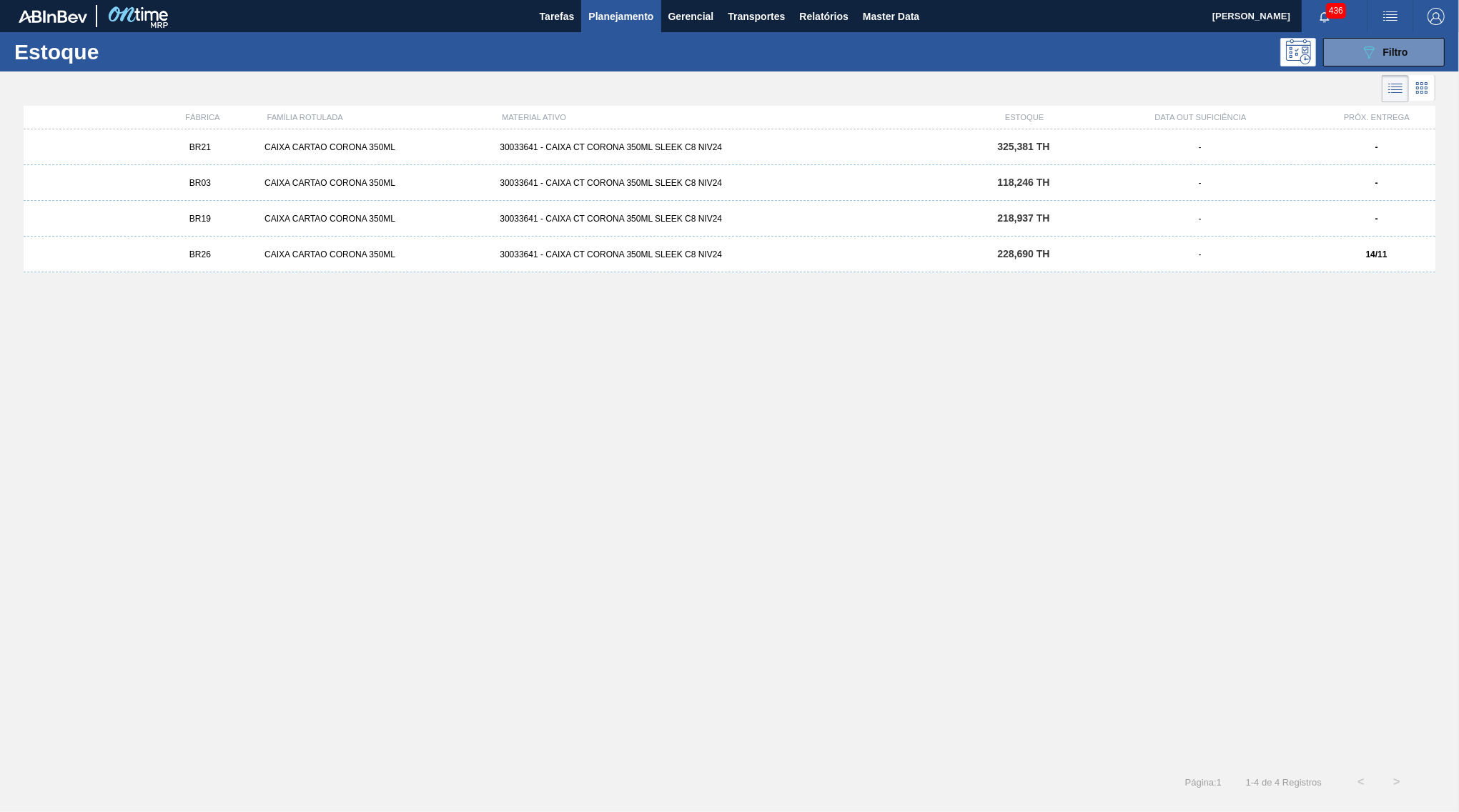
click at [997, 185] on span "118,246 TH" at bounding box center [1023, 182] width 52 height 12
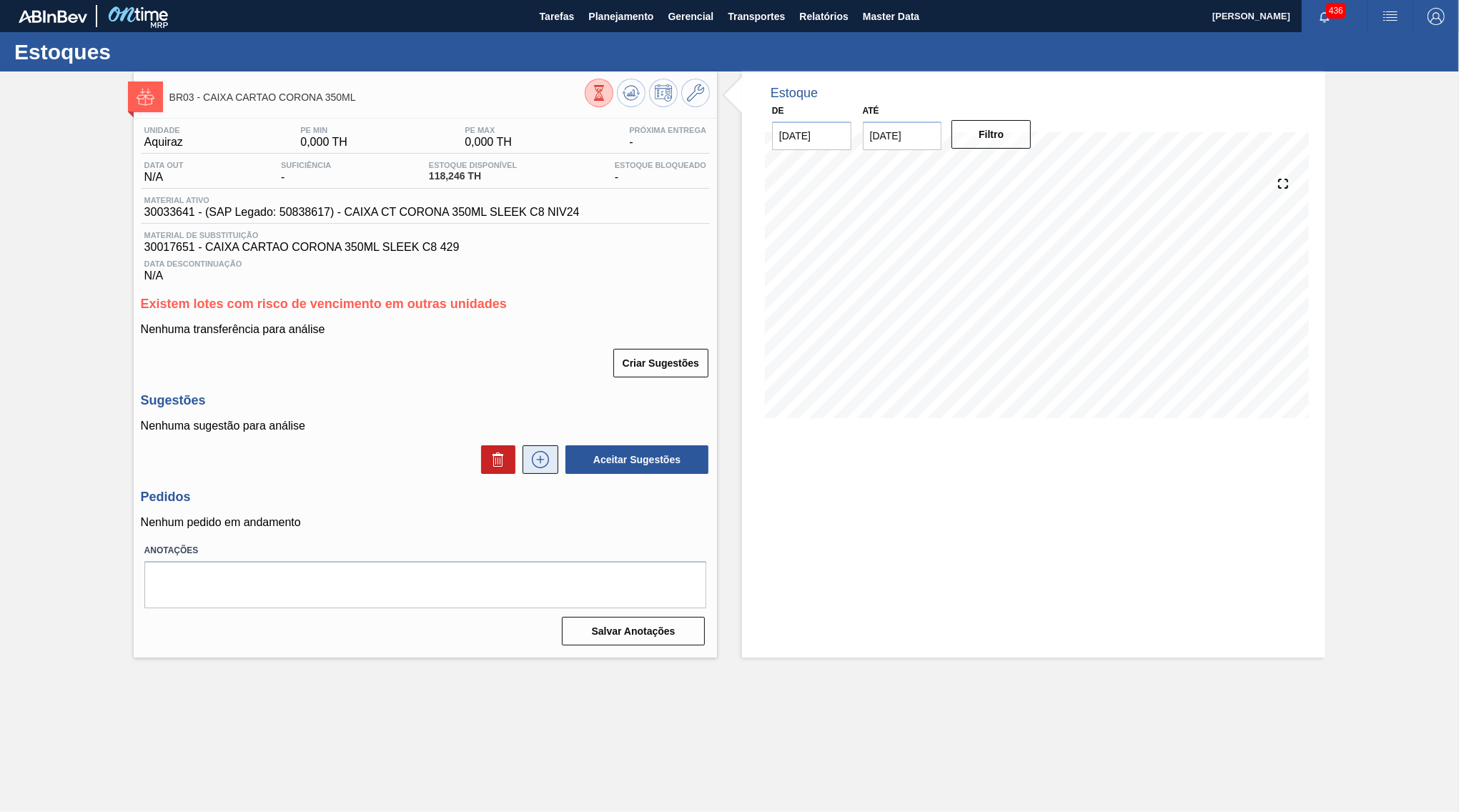
click at [540, 458] on icon at bounding box center [540, 459] width 1 height 8
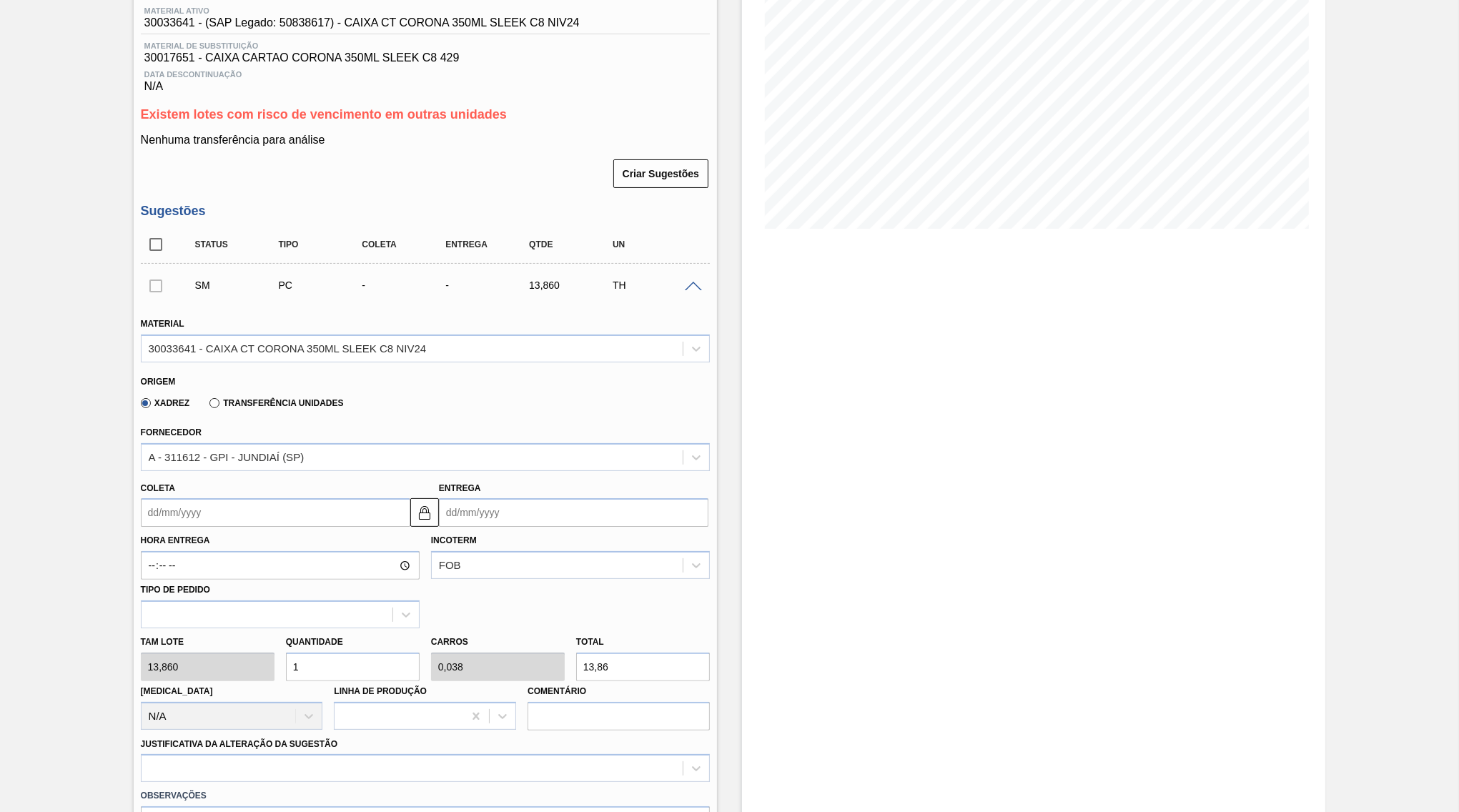
scroll to position [207, 0]
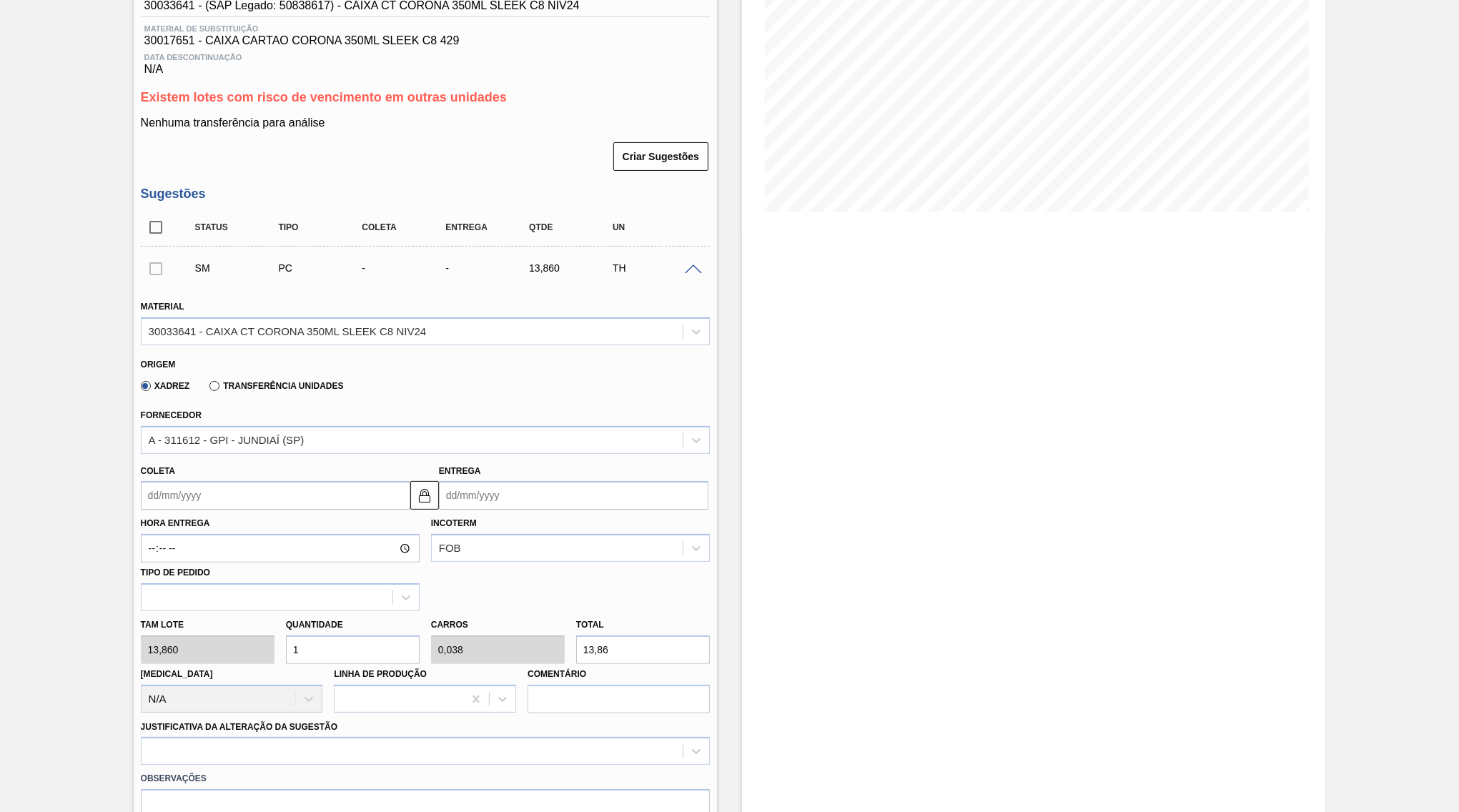
click at [487, 457] on div "Coleta Entrega" at bounding box center [425, 484] width 580 height 53
click at [509, 483] on input "Entrega" at bounding box center [573, 495] width 269 height 28
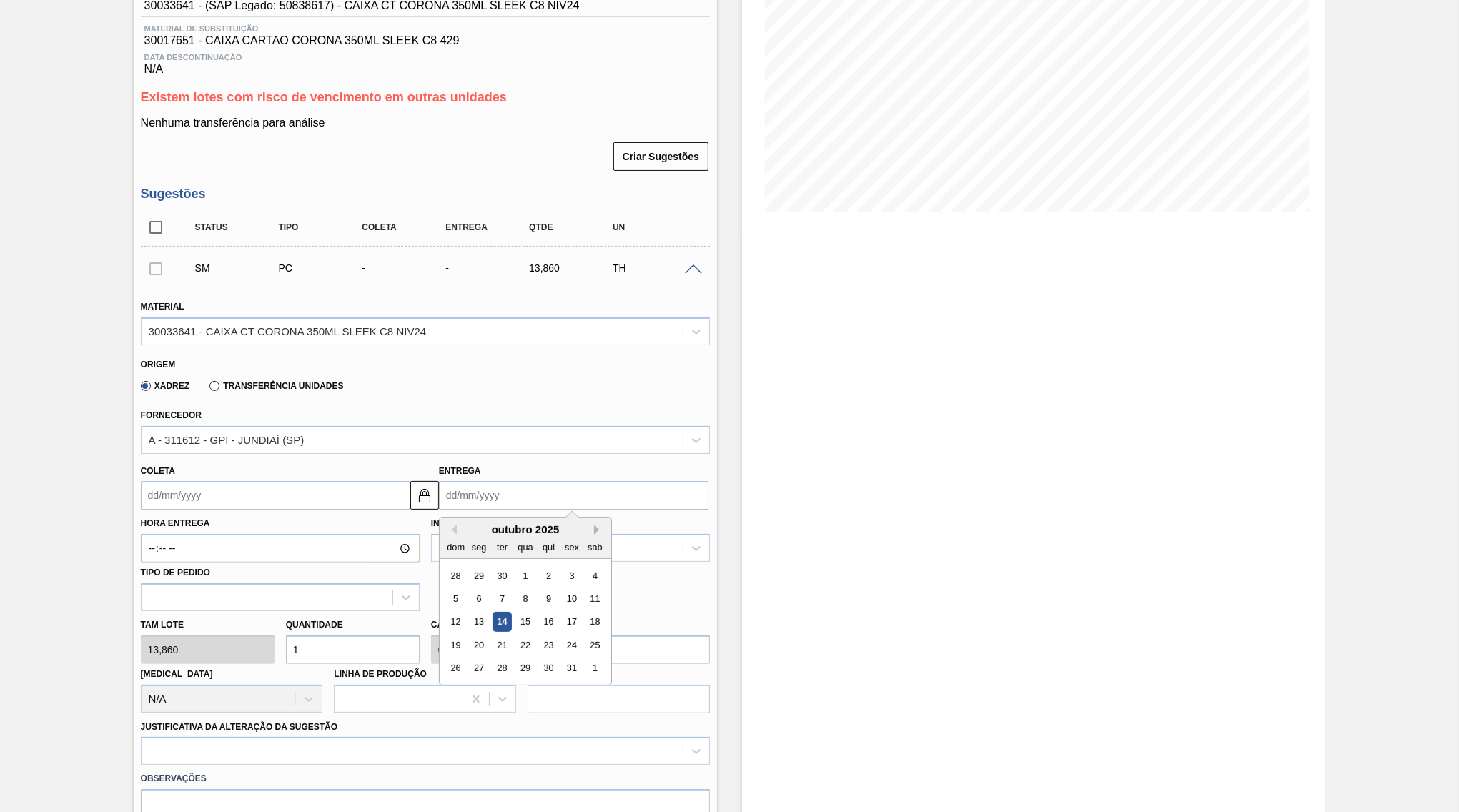
click at [594, 524] on button "Next Month" at bounding box center [599, 529] width 10 height 10
click at [561, 612] on div "14" at bounding box center [571, 622] width 20 height 20
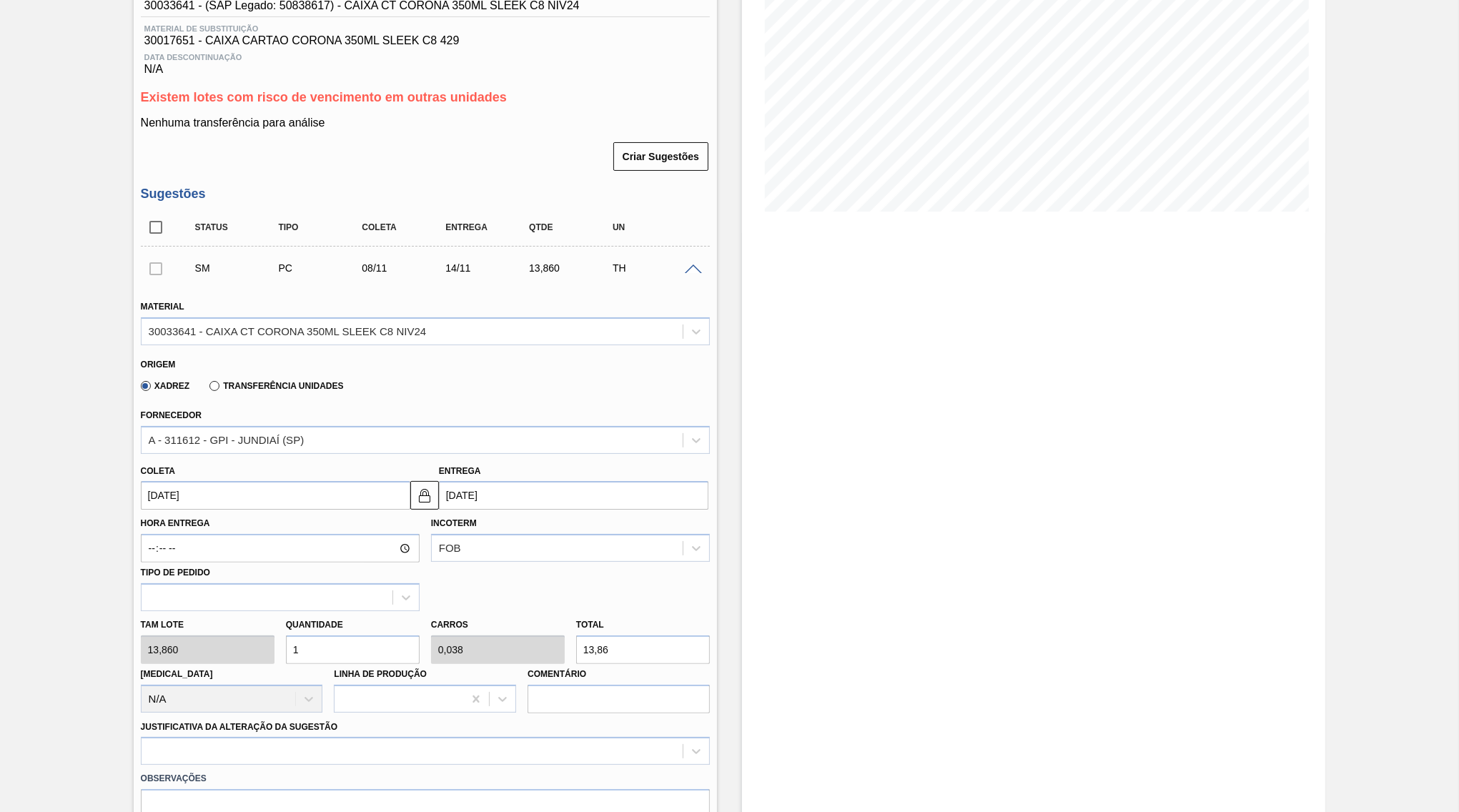
drag, startPoint x: 645, startPoint y: 618, endPoint x: 511, endPoint y: 619, distance: 134.0
click at [576, 636] on input "13,86" at bounding box center [643, 649] width 133 height 28
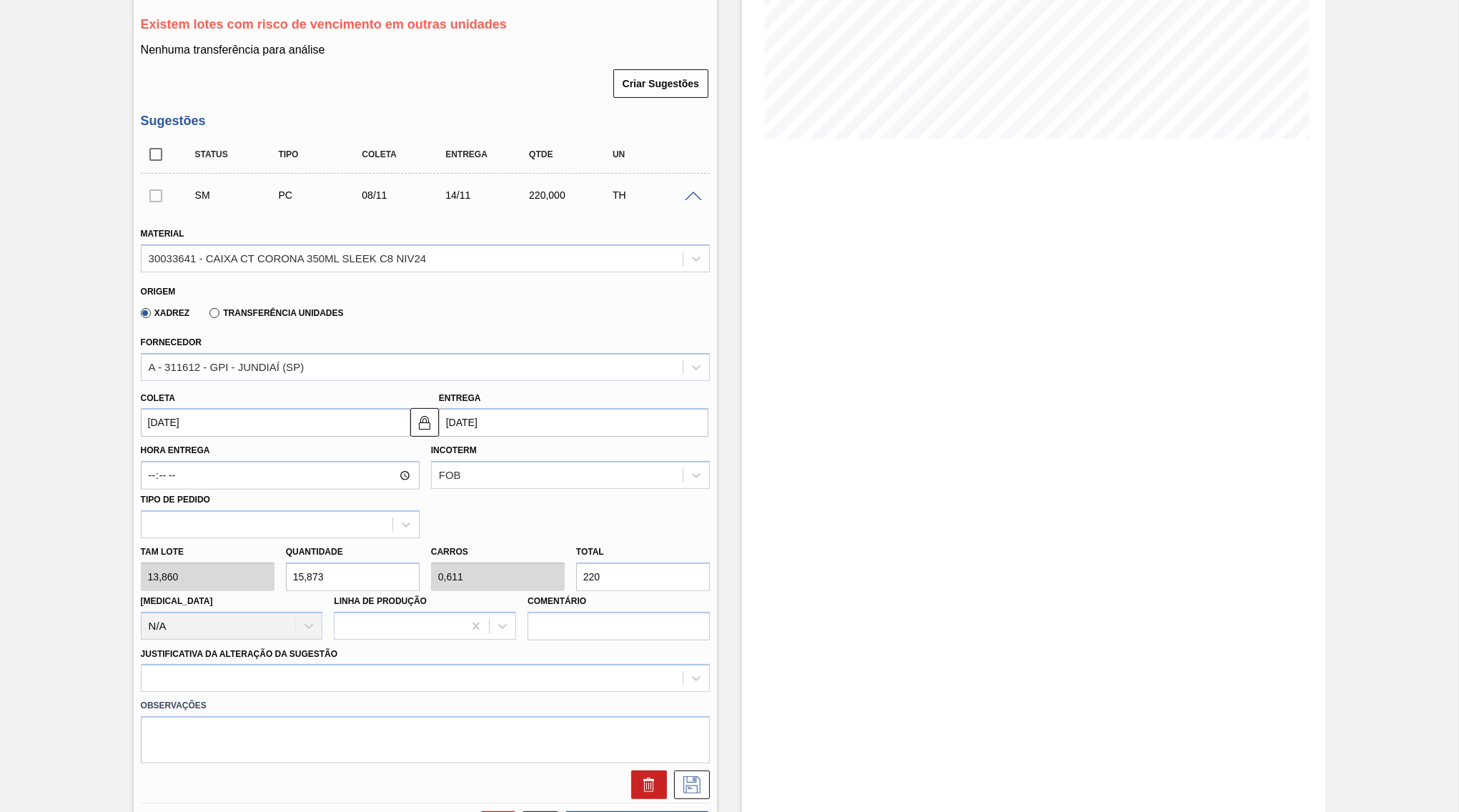
scroll to position [413, 0]
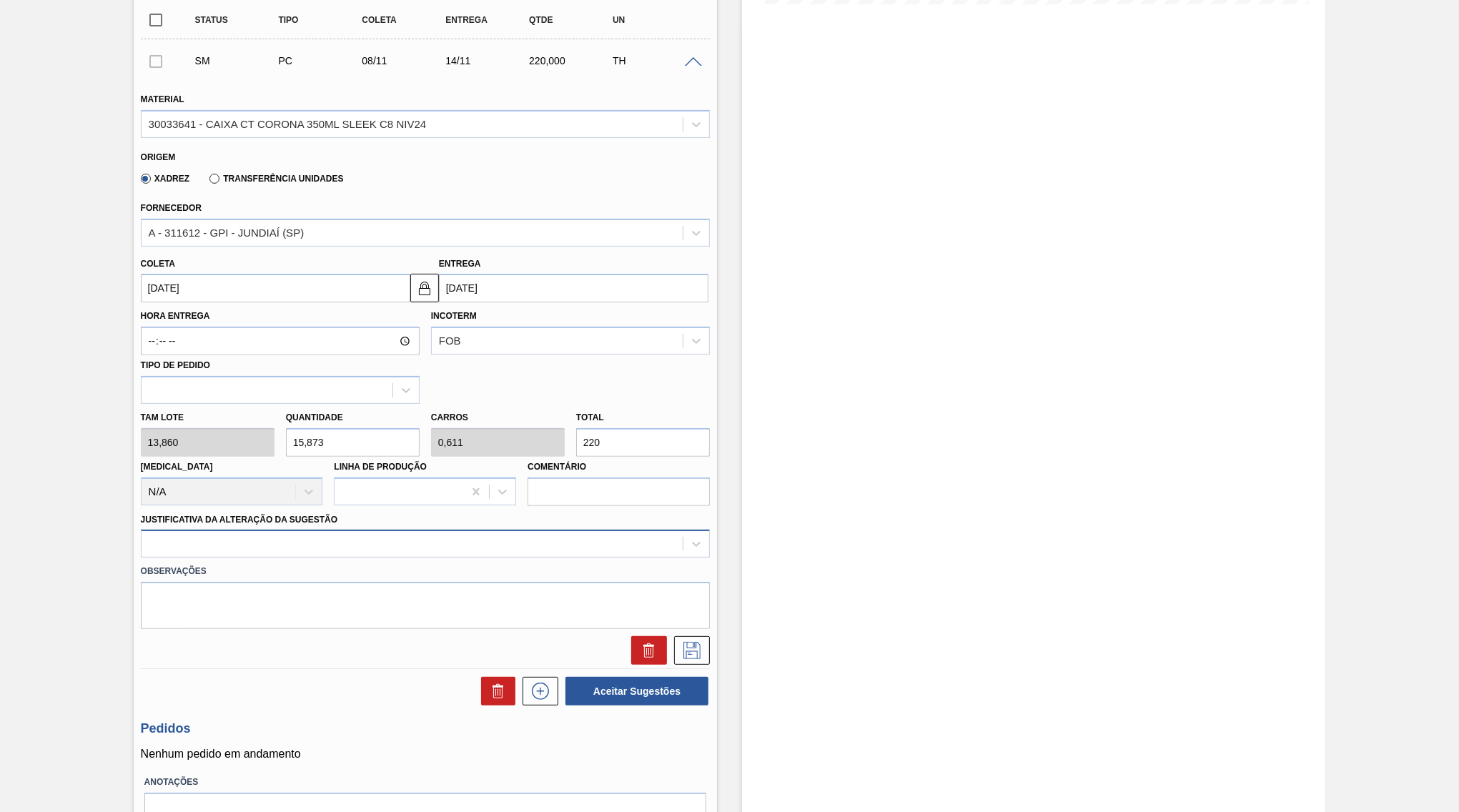
click at [366, 533] on div at bounding box center [425, 544] width 569 height 27
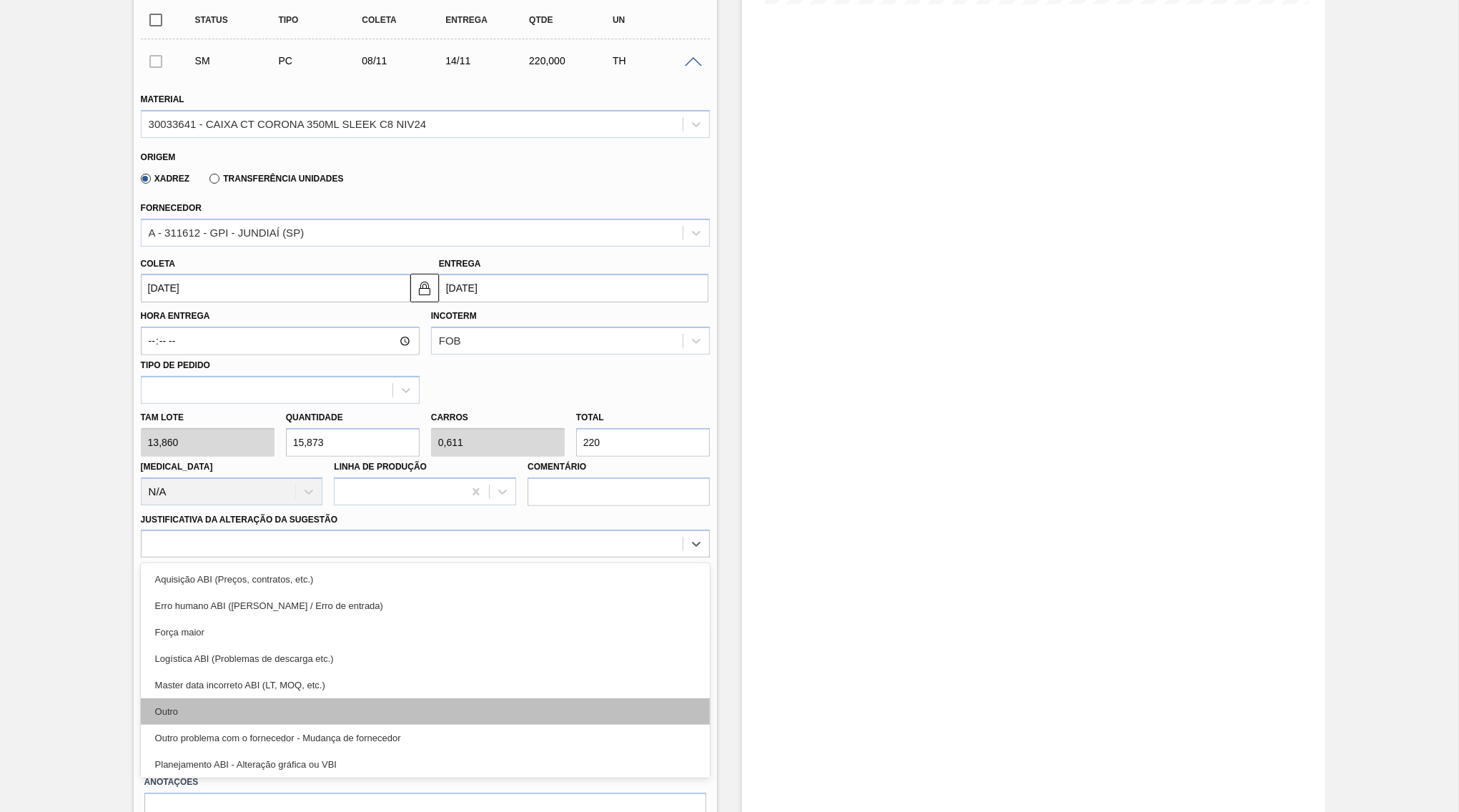
click at [311, 698] on div "Outro" at bounding box center [425, 711] width 569 height 26
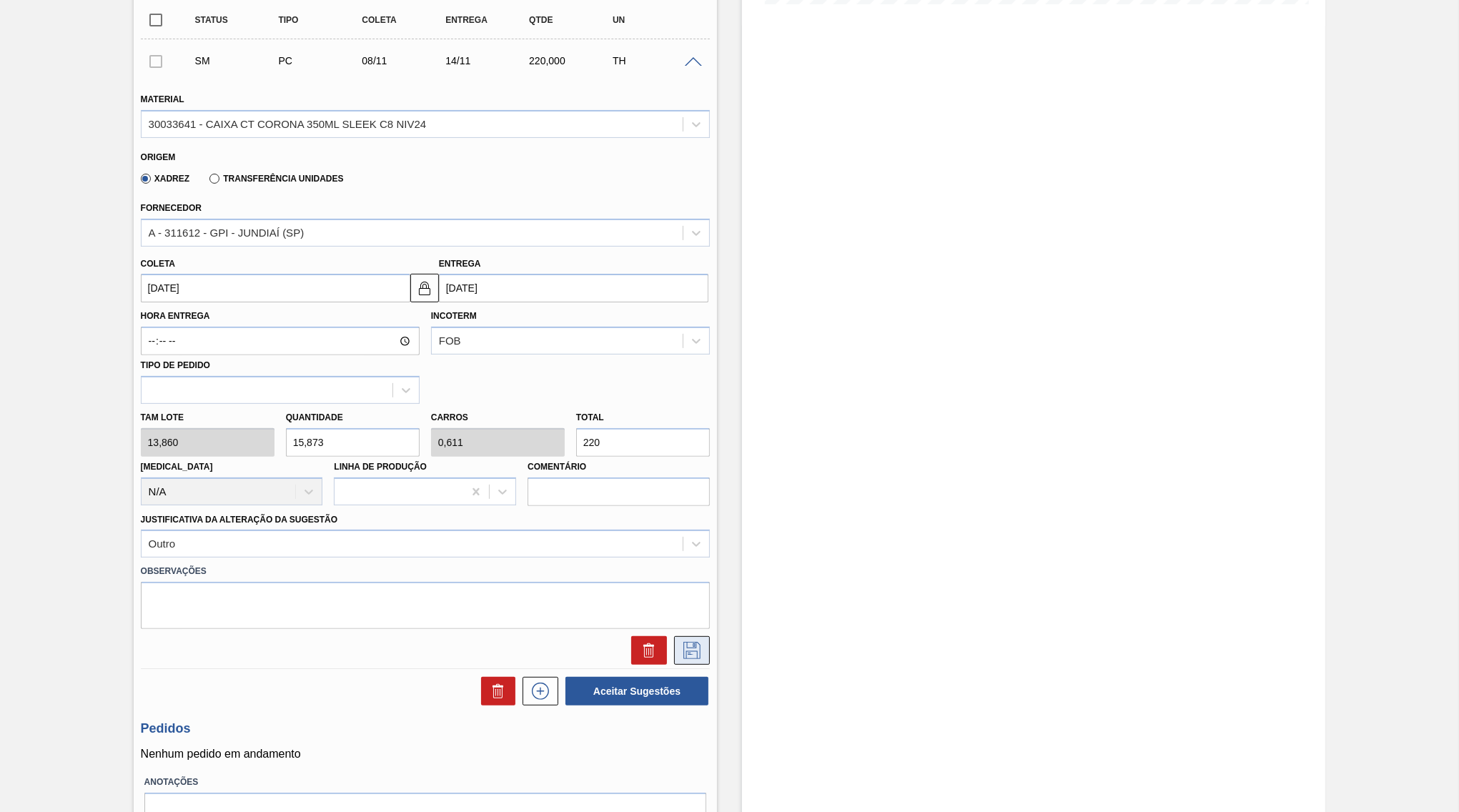
click at [704, 636] on button at bounding box center [692, 649] width 35 height 28
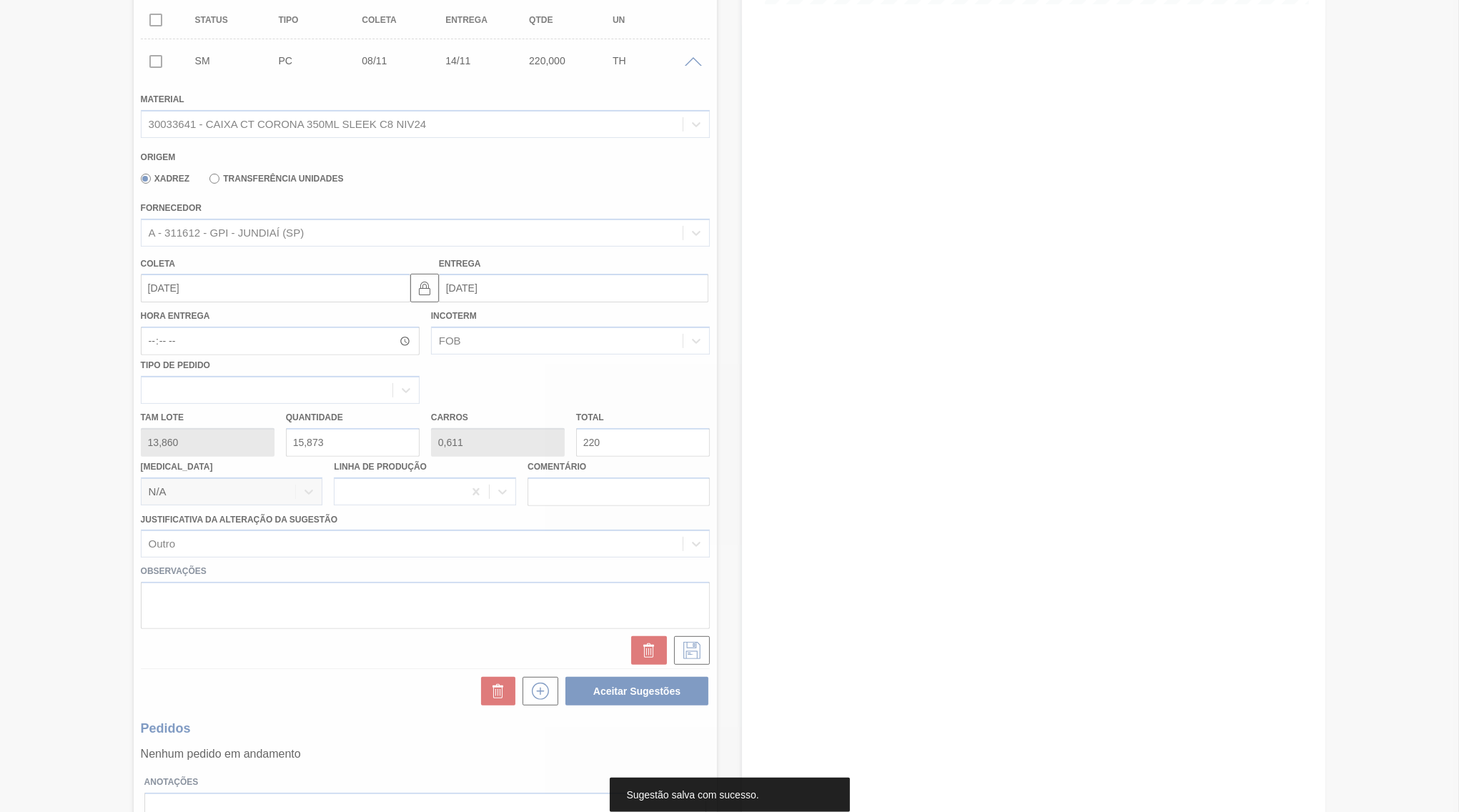
scroll to position [0, 0]
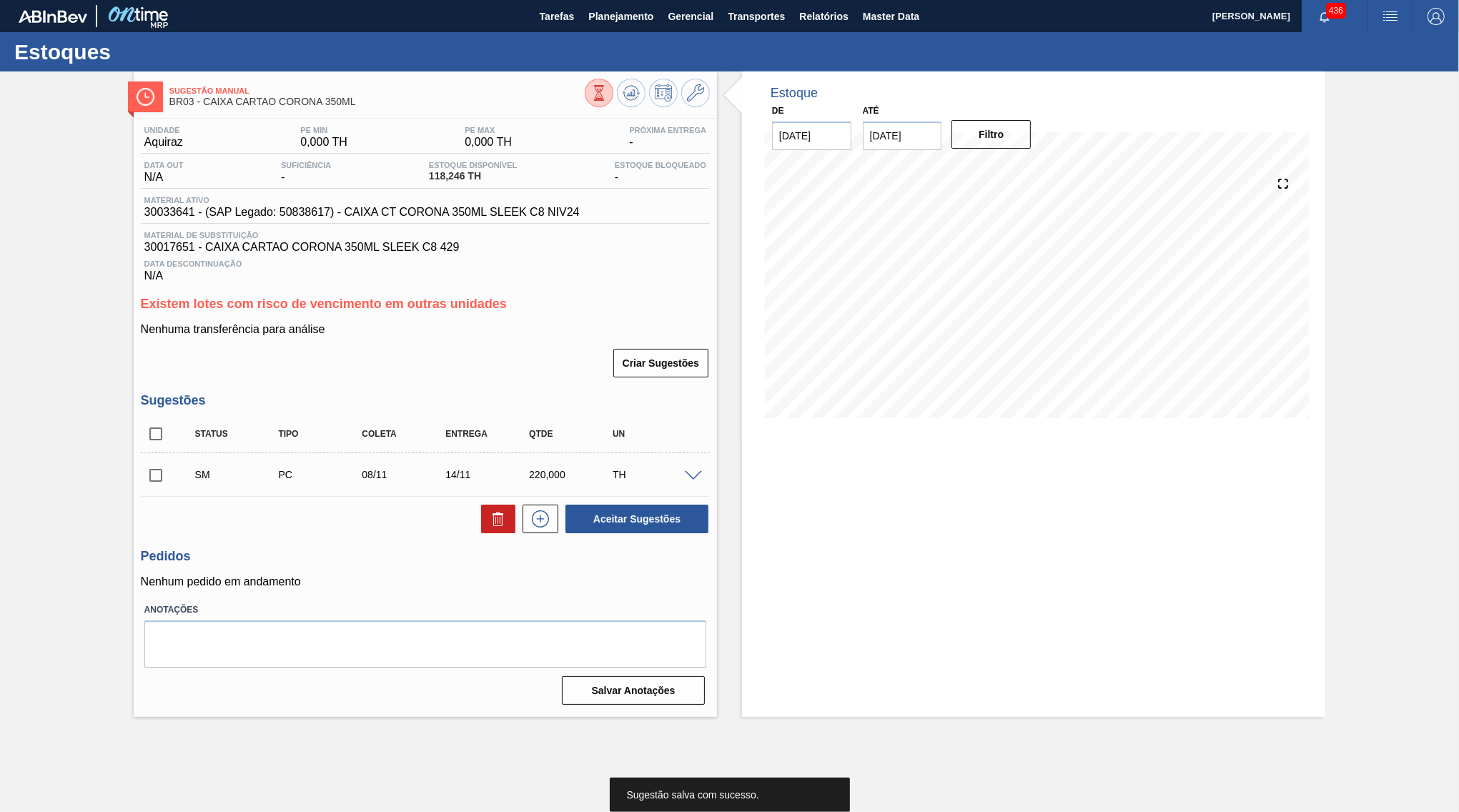
click at [152, 432] on input "checkbox" at bounding box center [156, 433] width 30 height 30
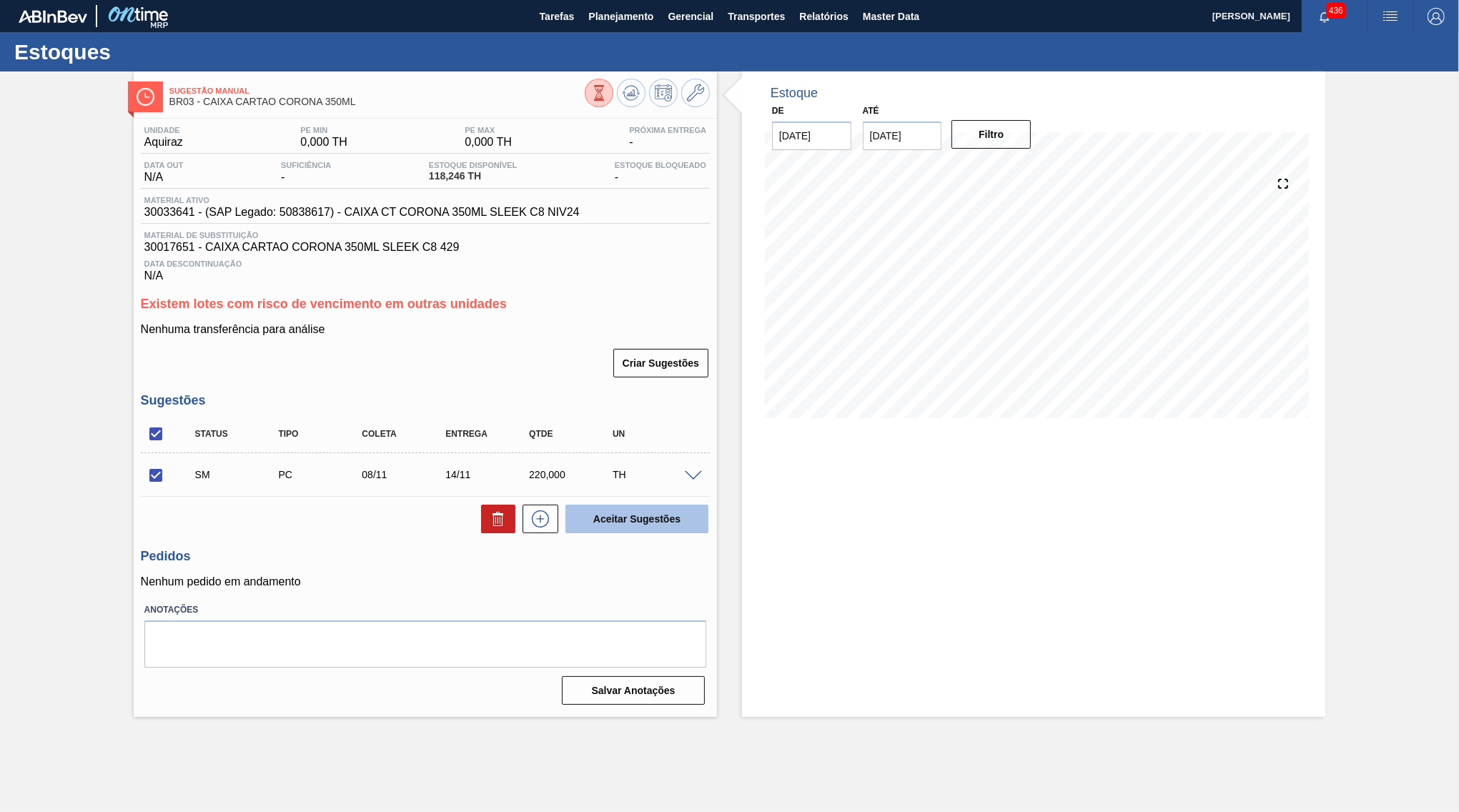
click at [684, 527] on button "Aceitar Sugestões" at bounding box center [637, 518] width 143 height 28
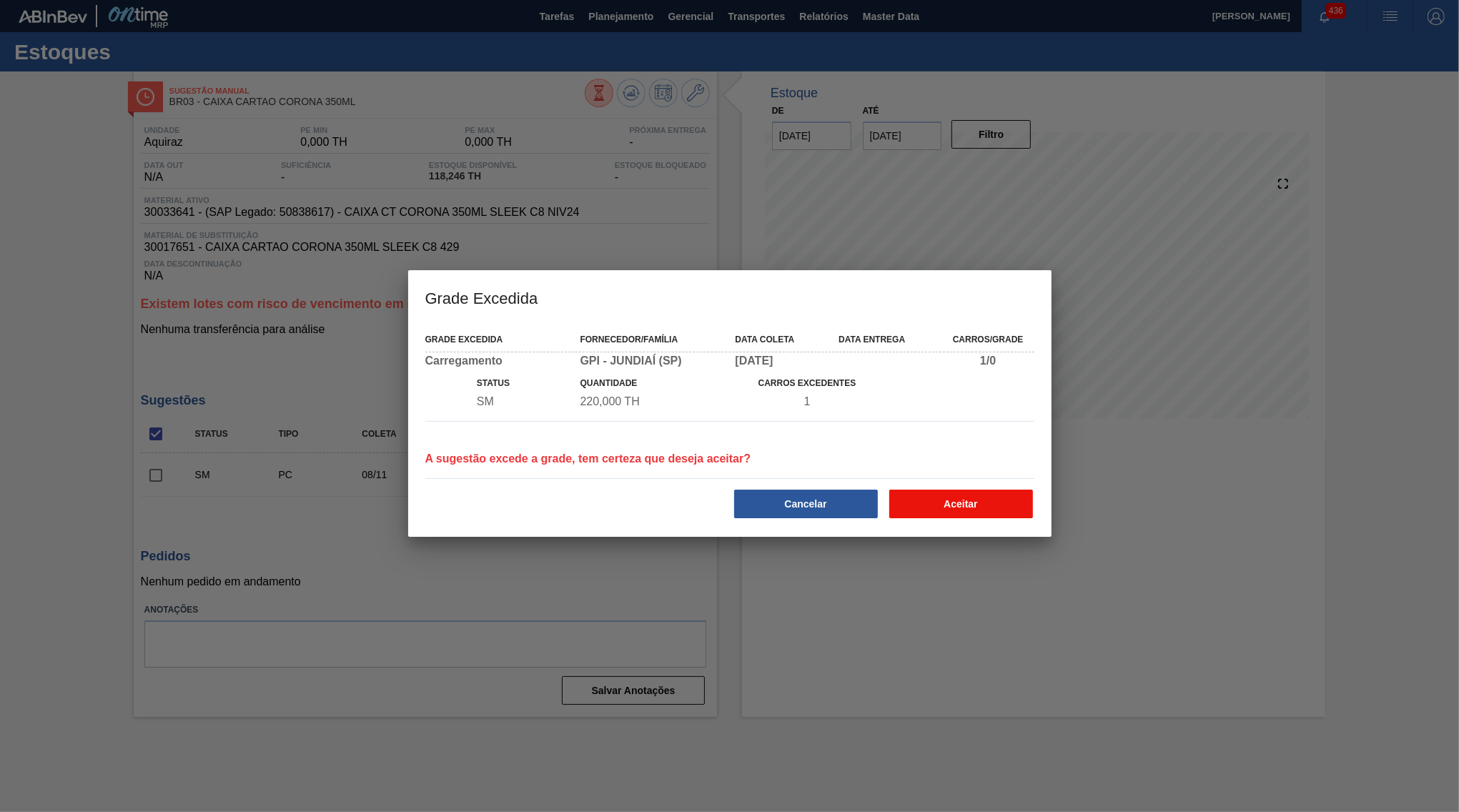
click at [955, 509] on button "Aceitar" at bounding box center [960, 503] width 144 height 28
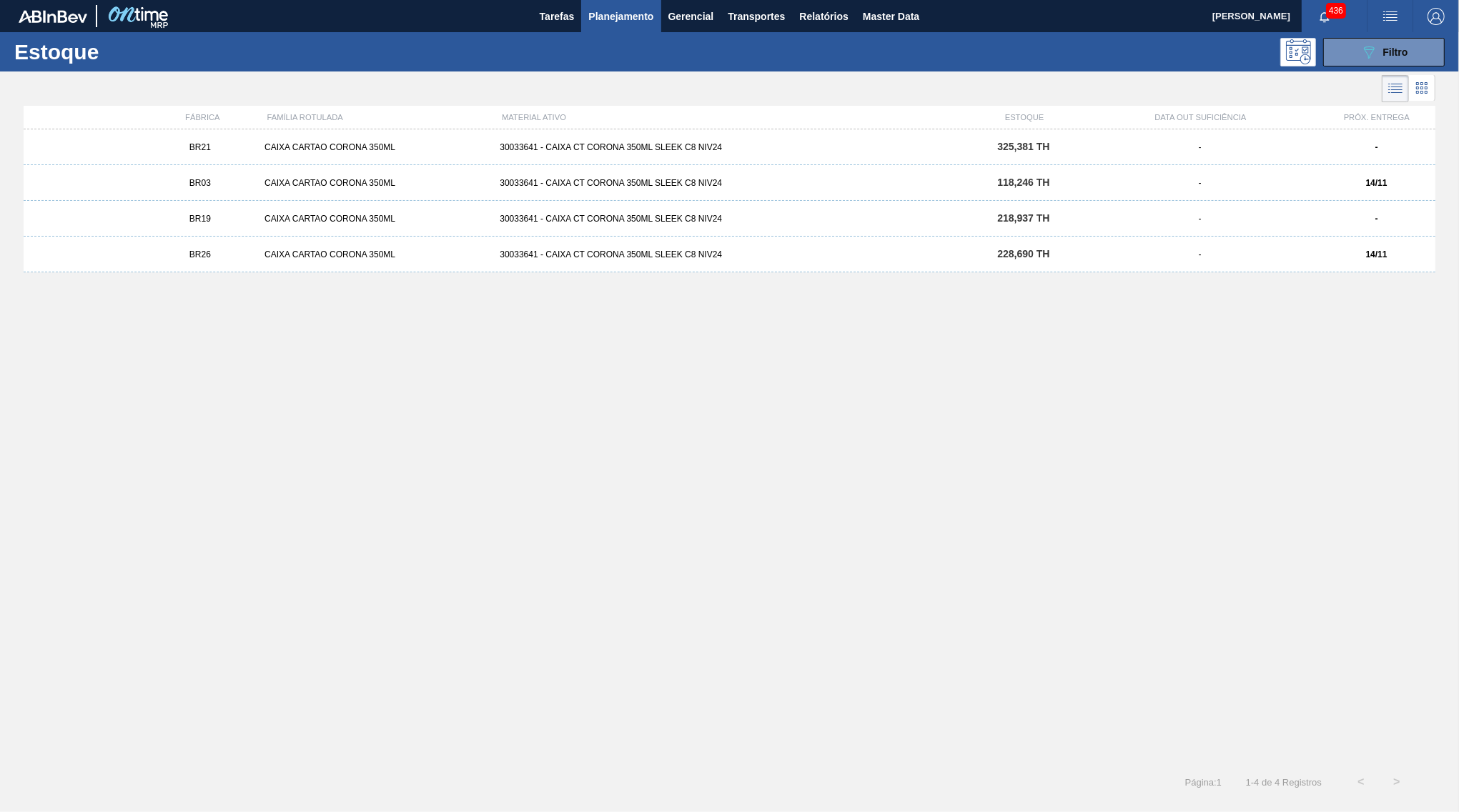
click at [1361, 78] on div at bounding box center [717, 88] width 1435 height 34
click at [1366, 46] on icon "089F7B8B-B2A5-4AFE-B5C0-19BA573D28AC" at bounding box center [1369, 52] width 18 height 18
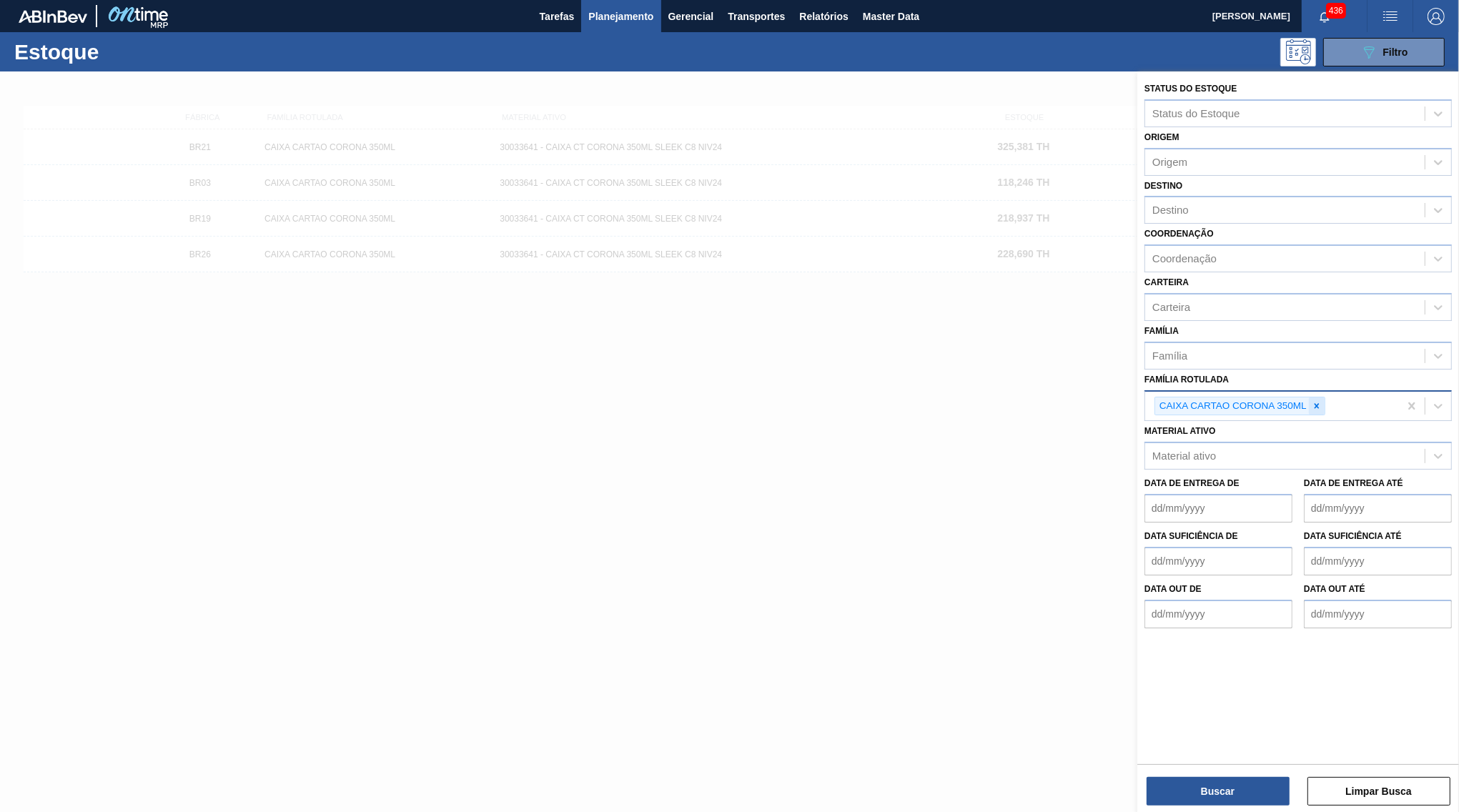
click at [1323, 398] on div at bounding box center [1317, 406] width 16 height 18
paste Rotulada "Família Rotulada"
paste Rotulada "CAIXA CARTAO CORONA 473 C12"
click at [1281, 426] on div "CAIXA CARTAO CORONA 473 C12" at bounding box center [1298, 439] width 308 height 26
click at [1211, 787] on button "Buscar" at bounding box center [1218, 790] width 143 height 28
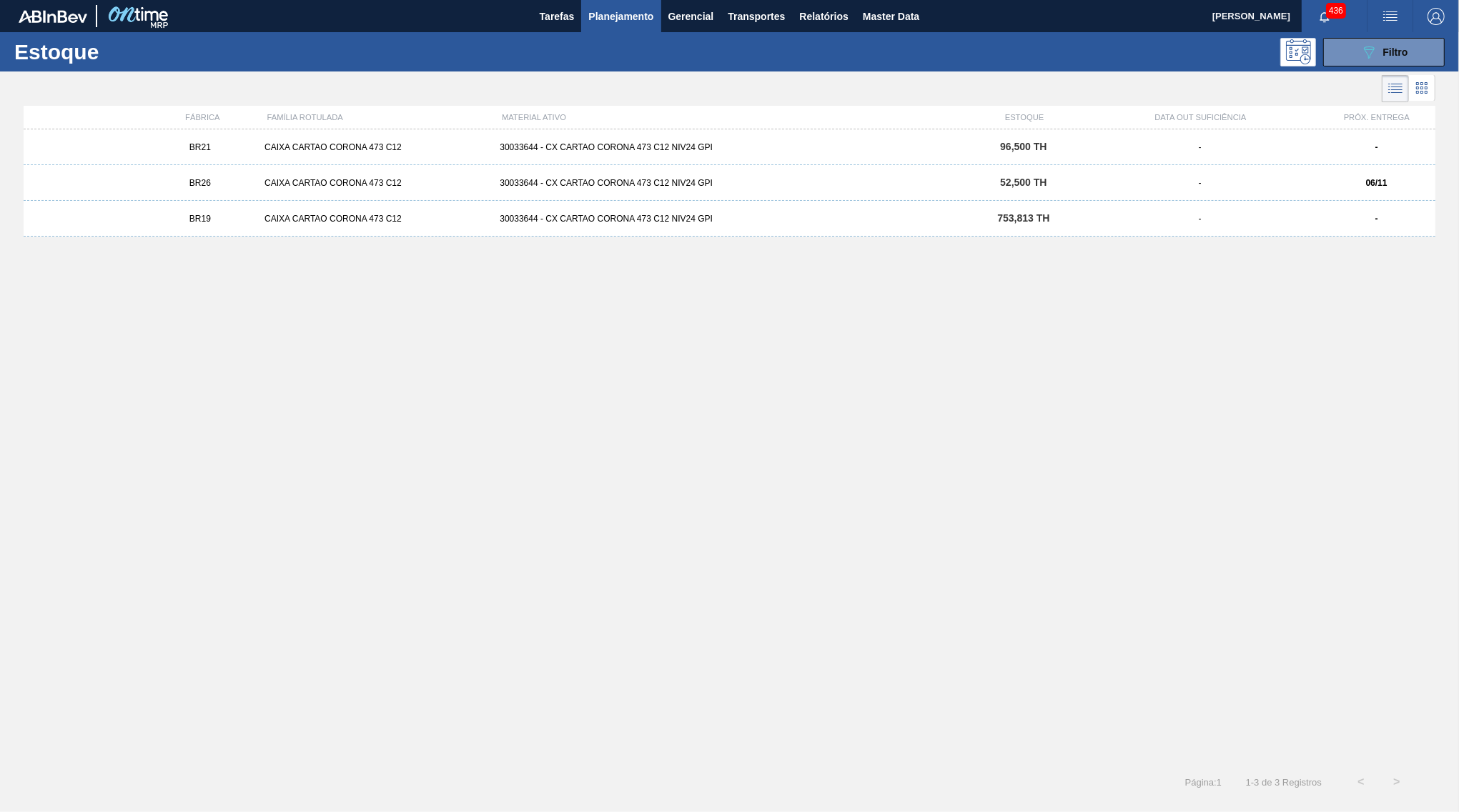
click at [307, 138] on div "BR21 CAIXA CARTAO CORONA 473 C12 30033644 - CX CARTAO CORONA 473 C12 NIV24 GPI …" at bounding box center [729, 147] width 1412 height 35
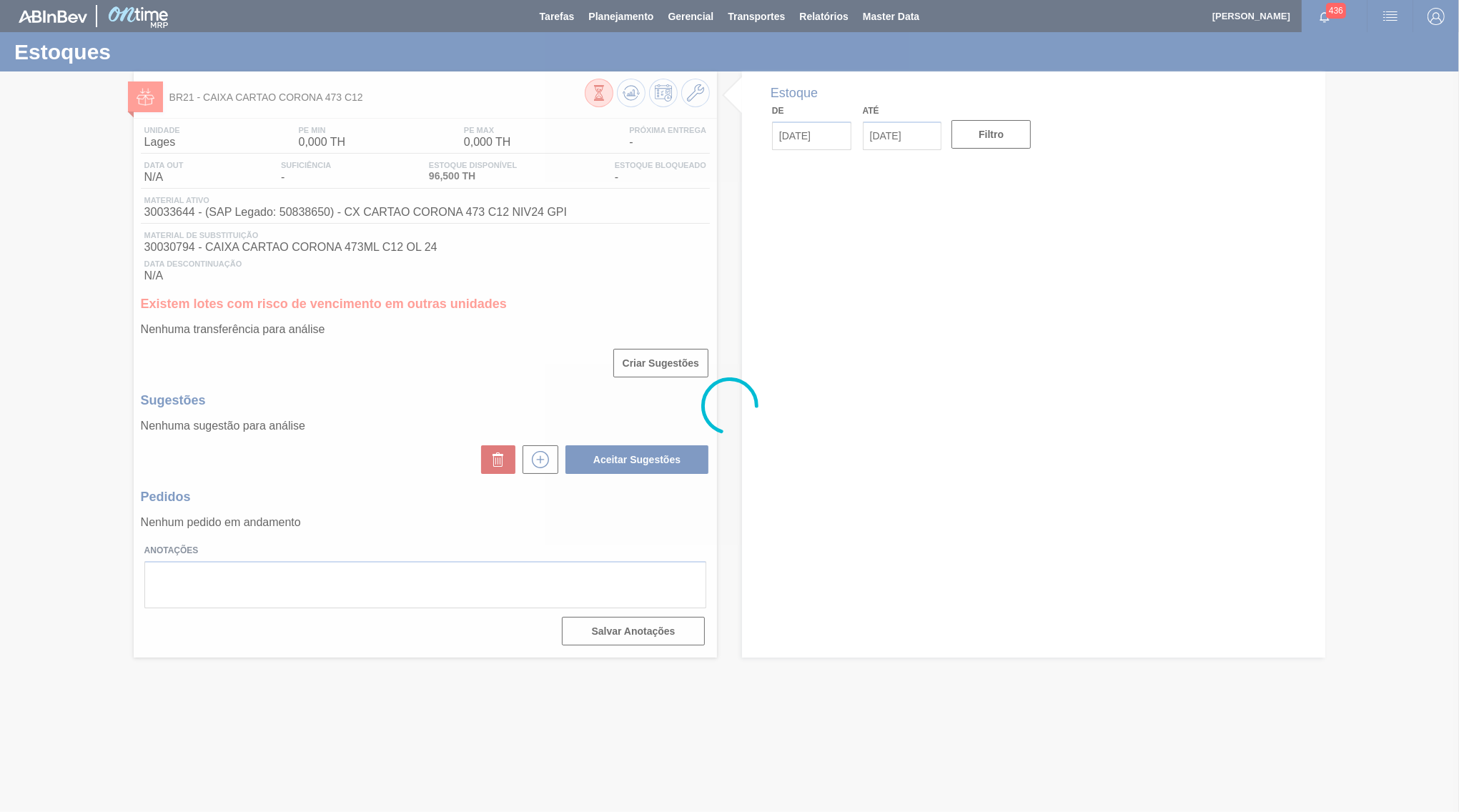
click at [700, 91] on div at bounding box center [729, 406] width 1459 height 812
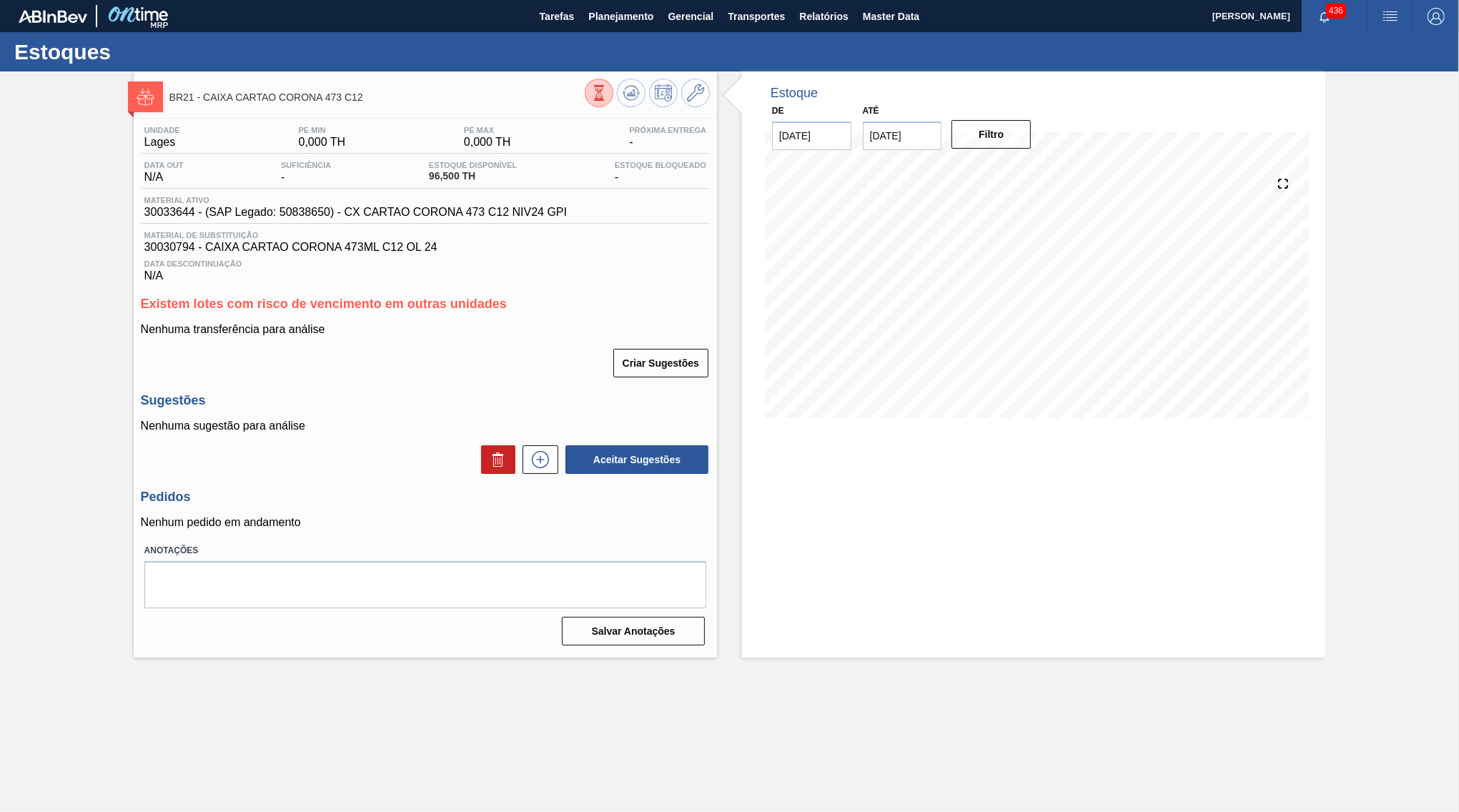
click at [700, 91] on icon at bounding box center [696, 93] width 18 height 18
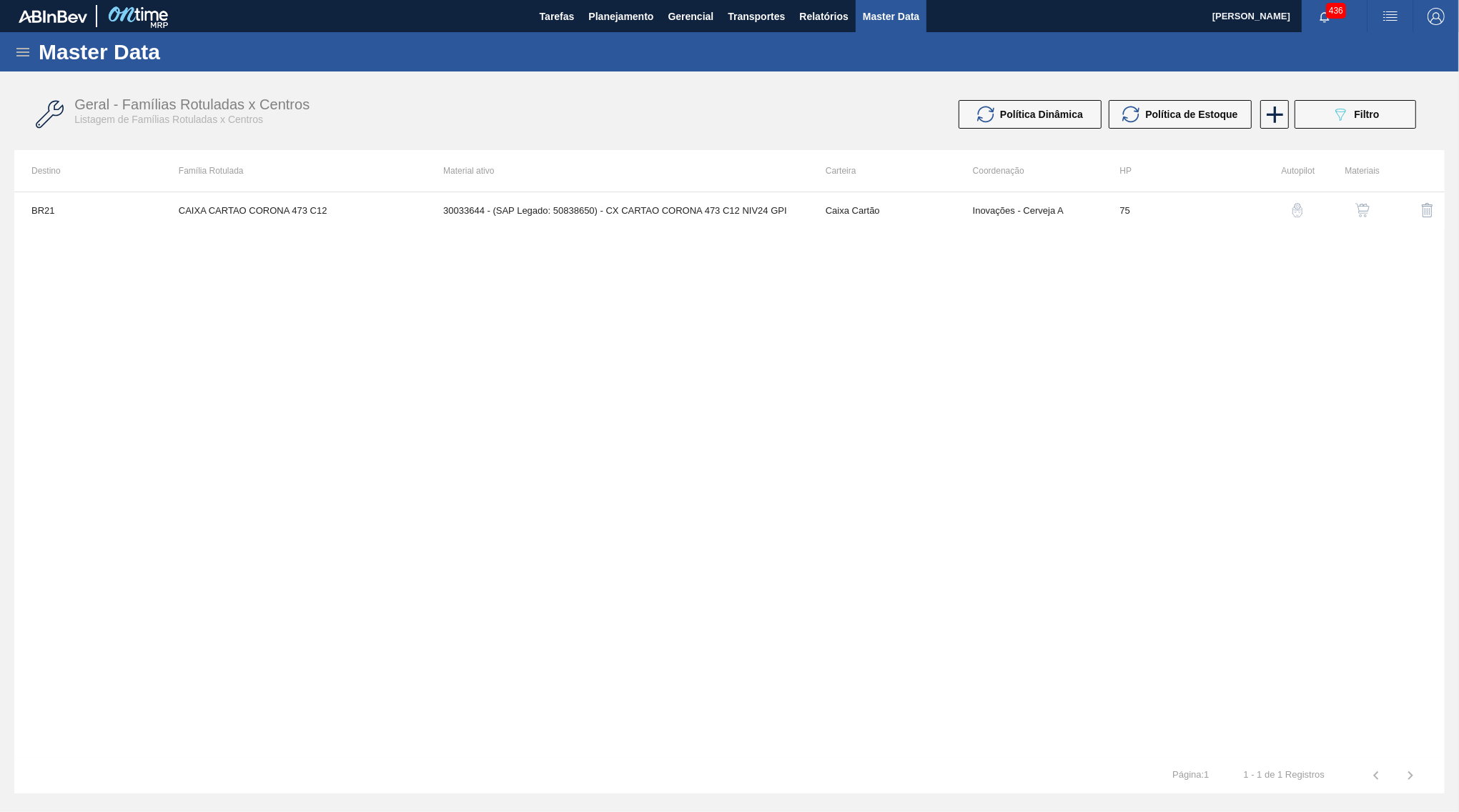
click at [1359, 214] on img "button" at bounding box center [1362, 210] width 15 height 15
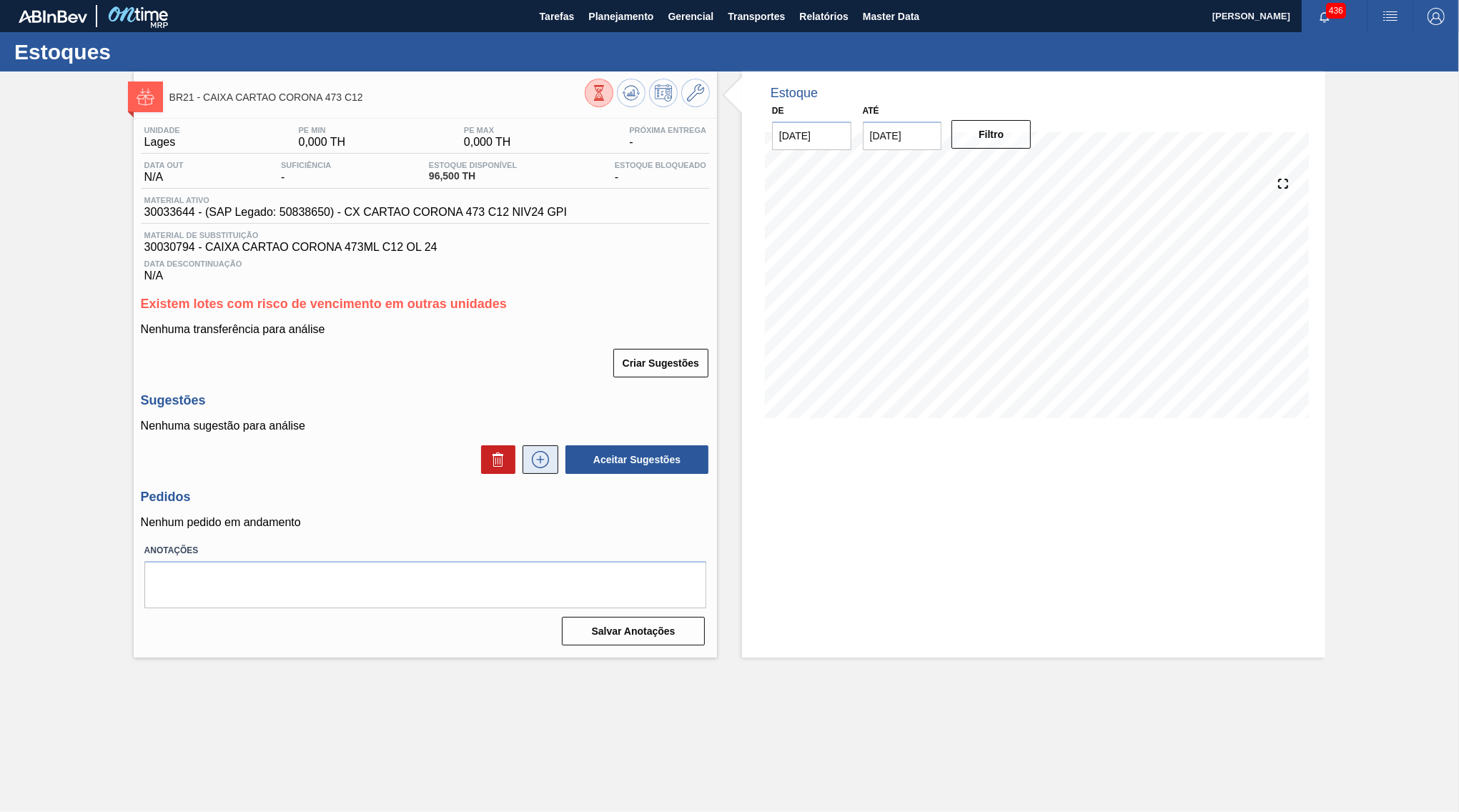
click at [536, 458] on icon at bounding box center [540, 459] width 23 height 18
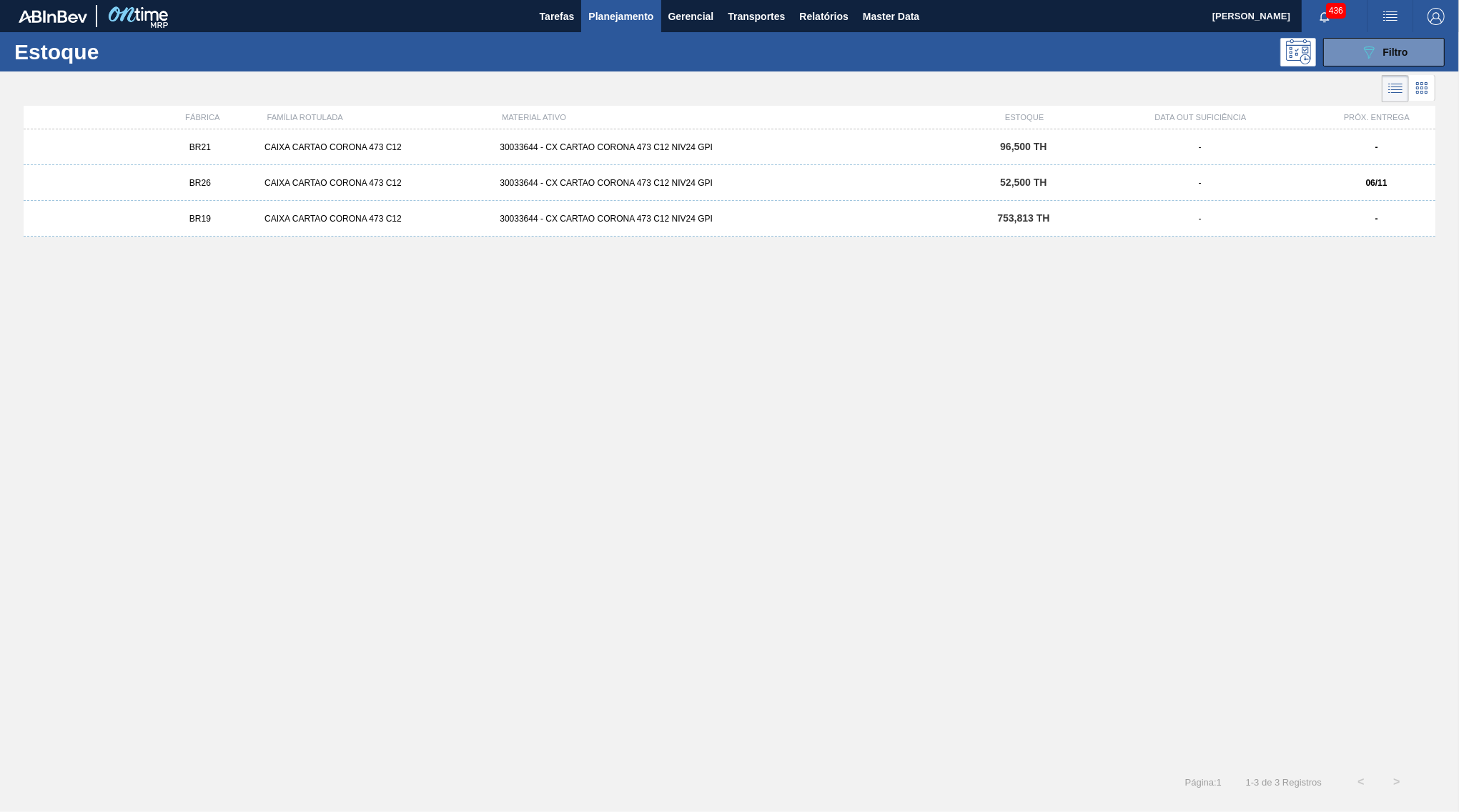
click at [294, 210] on div "BR19 CAIXA CARTAO CORONA 473 C12 30033644 - CX CARTAO CORONA 473 C12 NIV24 GPI …" at bounding box center [729, 218] width 1412 height 35
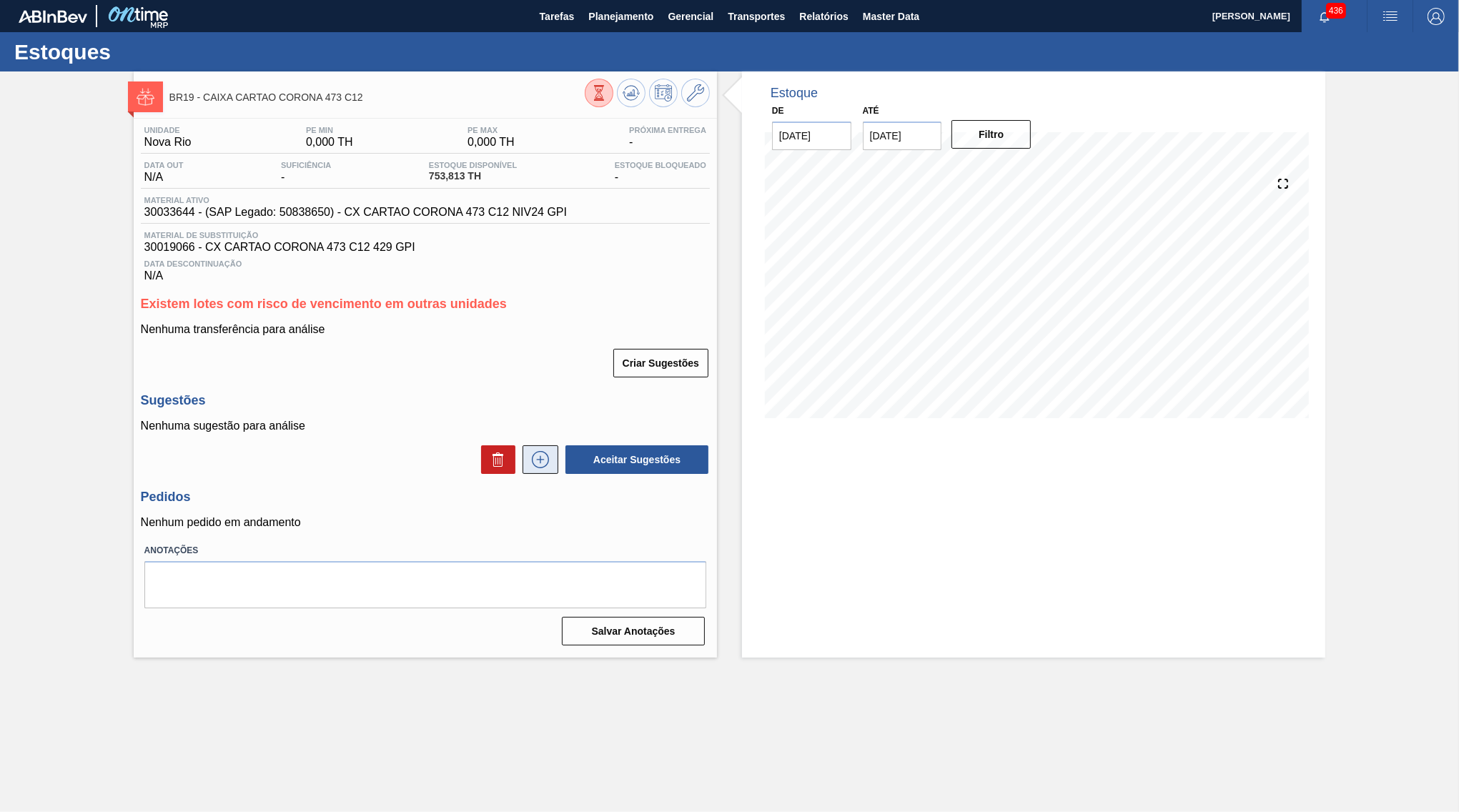
click at [553, 462] on button at bounding box center [540, 458] width 35 height 28
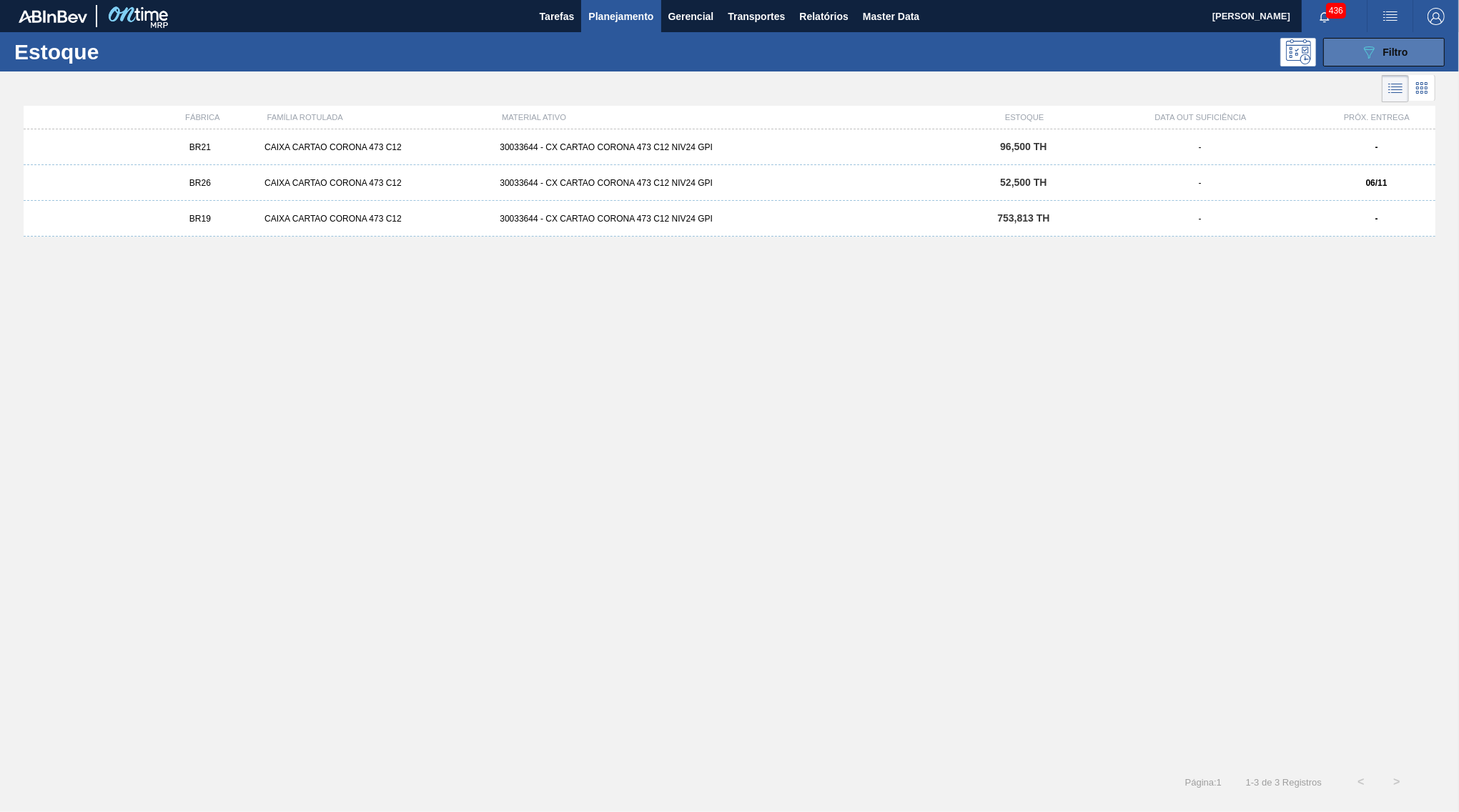
click at [1419, 52] on button "089F7B8B-B2A5-4AFE-B5C0-19BA573D28AC Filtro" at bounding box center [1384, 52] width 122 height 28
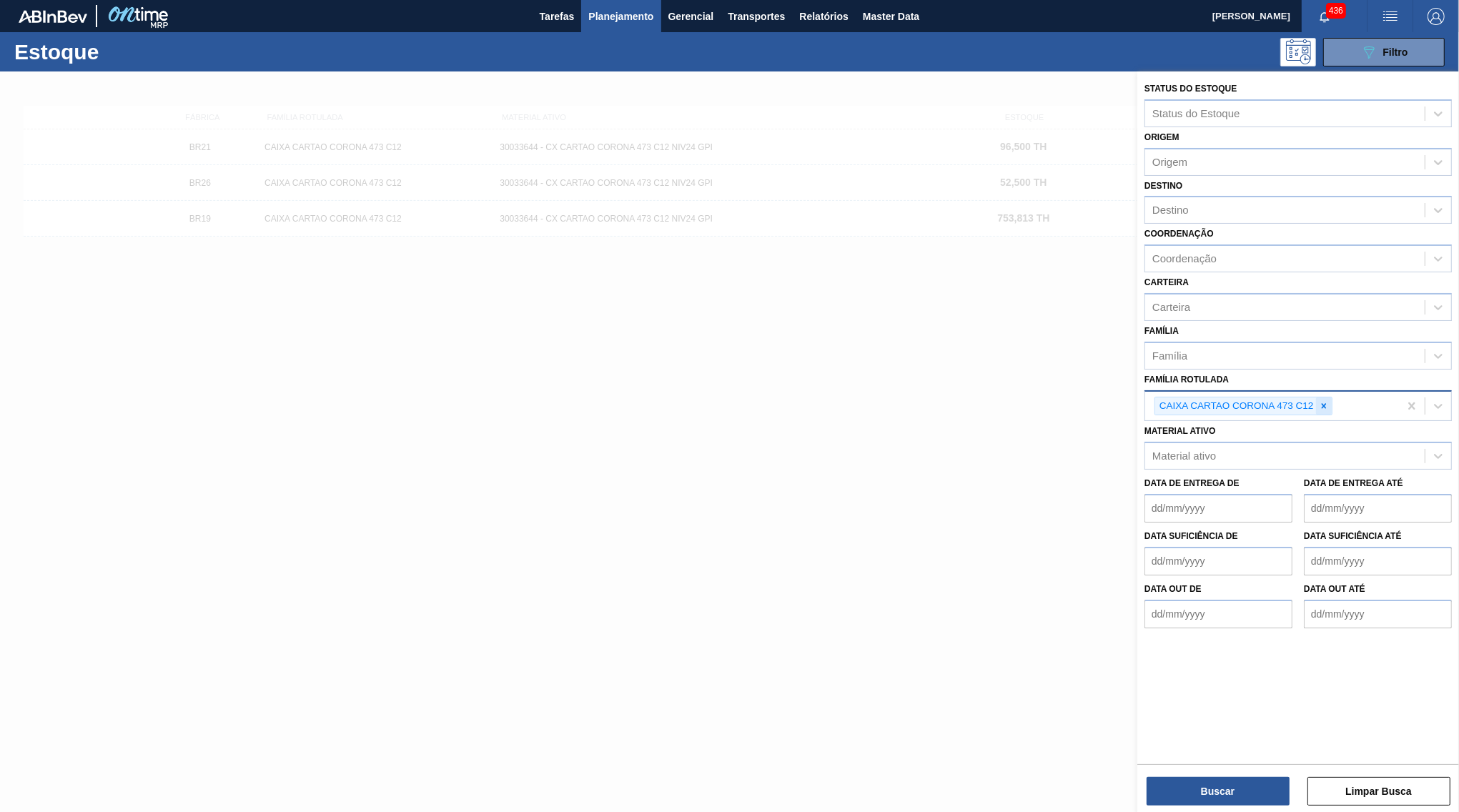
click at [1325, 401] on icon at bounding box center [1324, 406] width 10 height 10
paste Rotulada "CAIXA CARTAO CORONA 350ML"
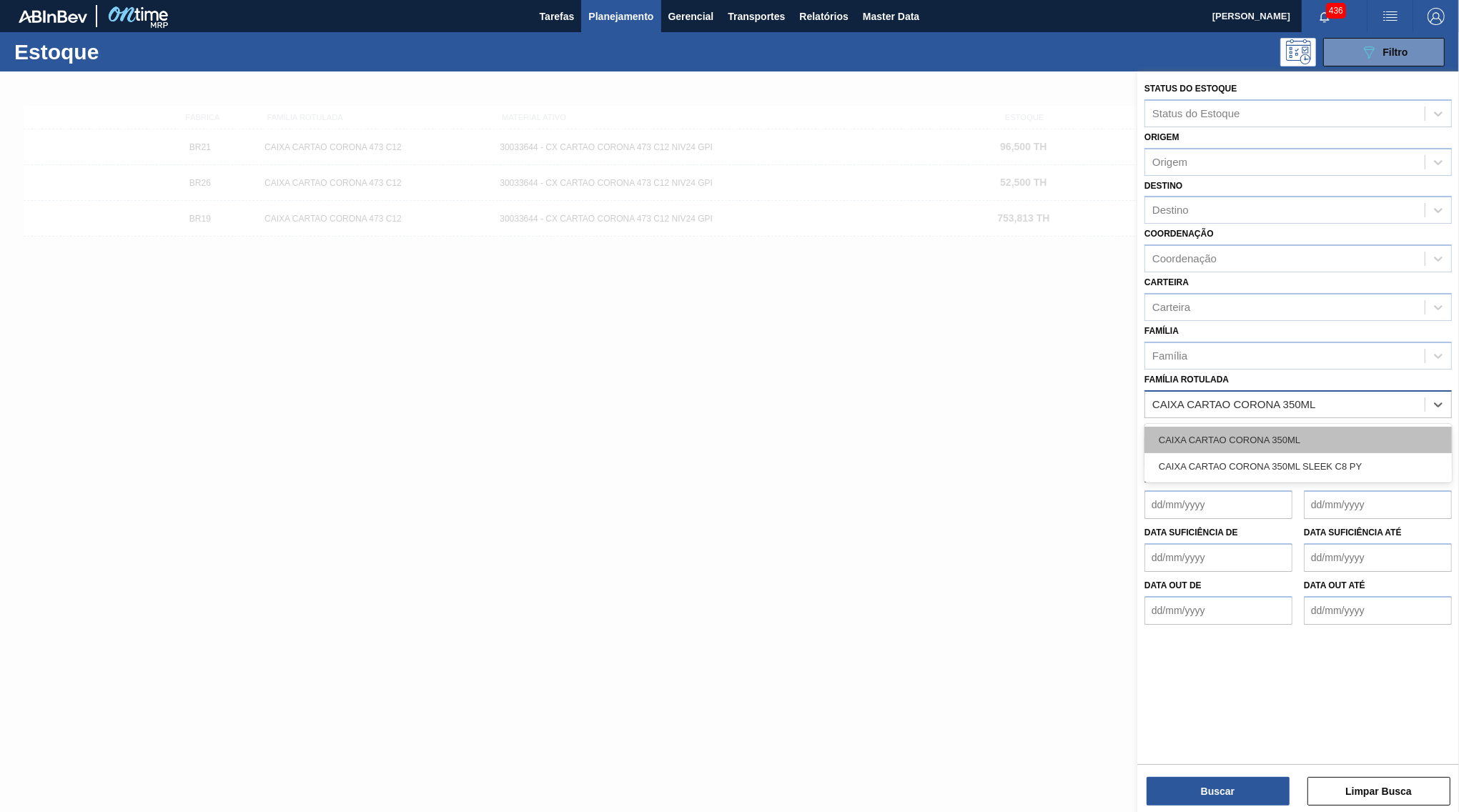
click at [1228, 426] on div "CAIXA CARTAO CORONA 350ML" at bounding box center [1298, 439] width 308 height 26
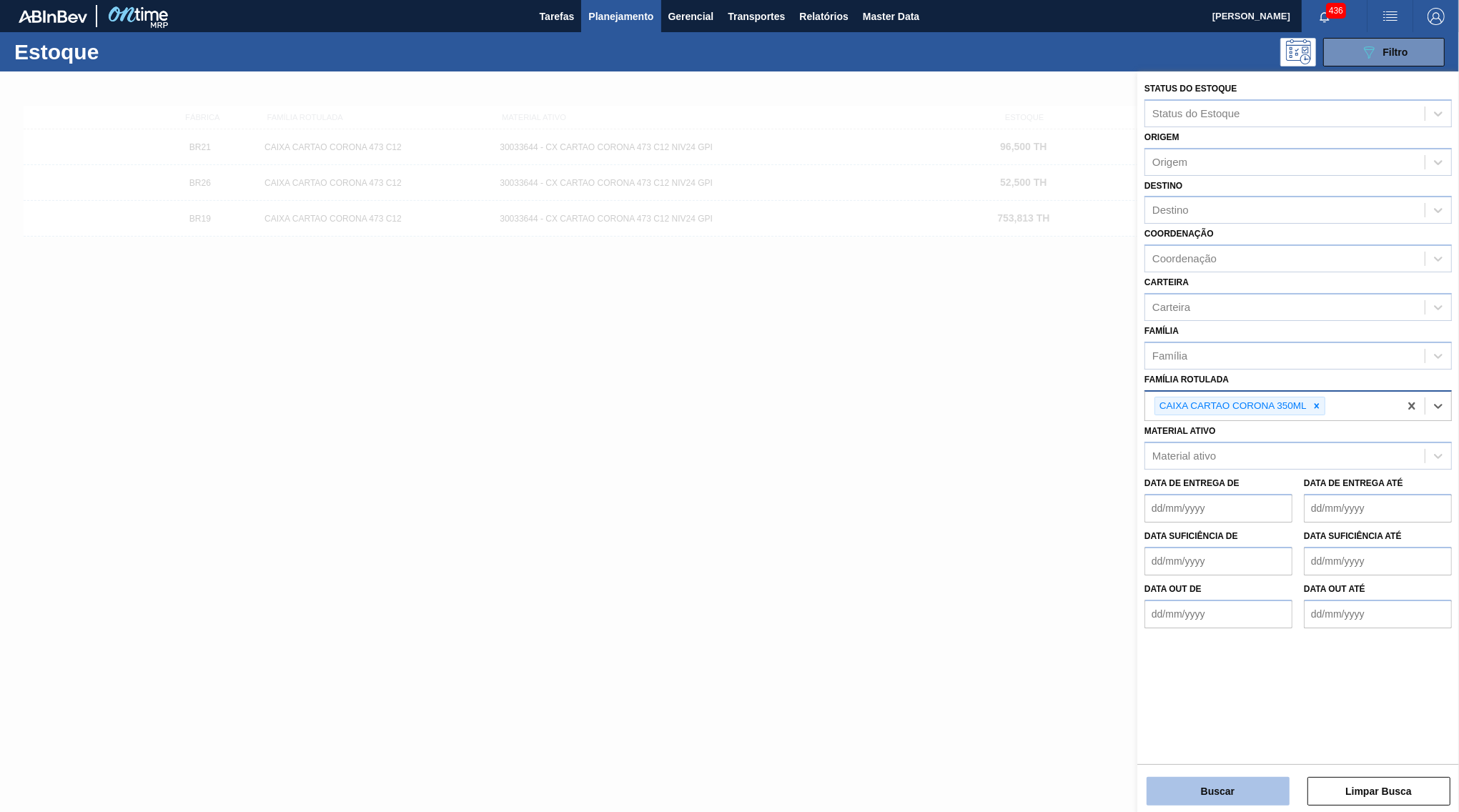
click at [1248, 788] on button "Buscar" at bounding box center [1218, 790] width 143 height 28
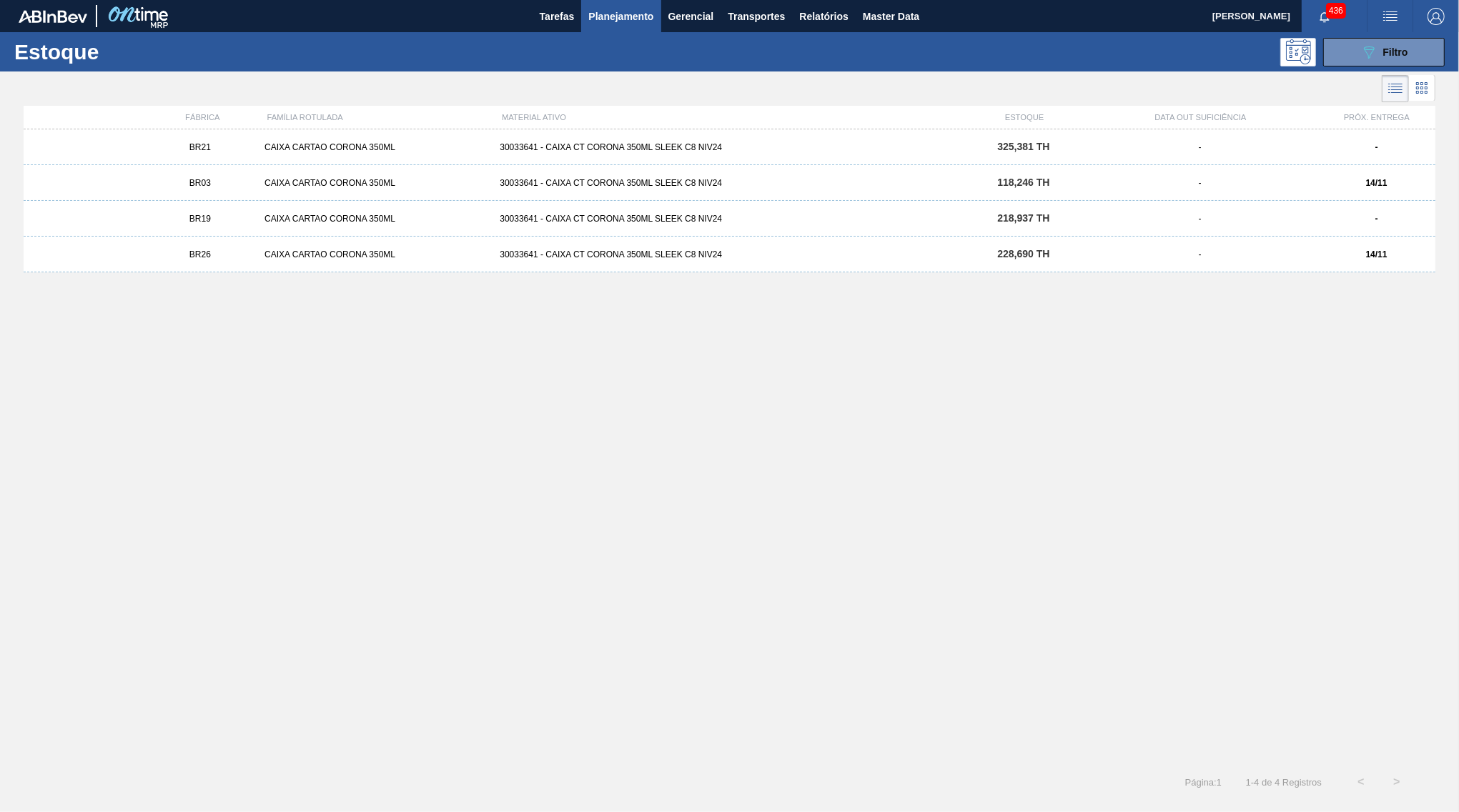
click at [292, 149] on div "CAIXA CARTAO CORONA 350ML" at bounding box center [376, 147] width 235 height 10
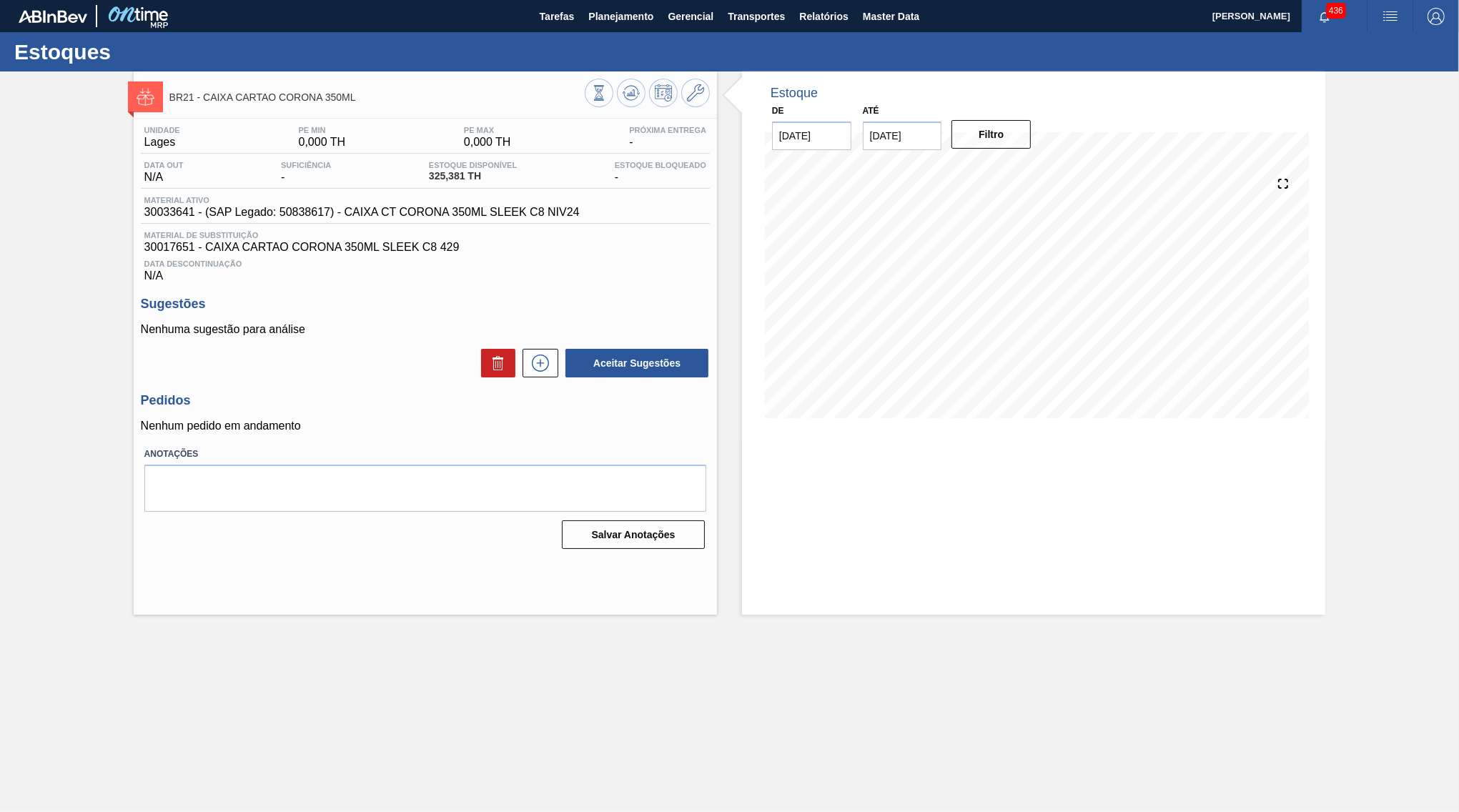
click at [536, 363] on icon at bounding box center [540, 363] width 23 height 18
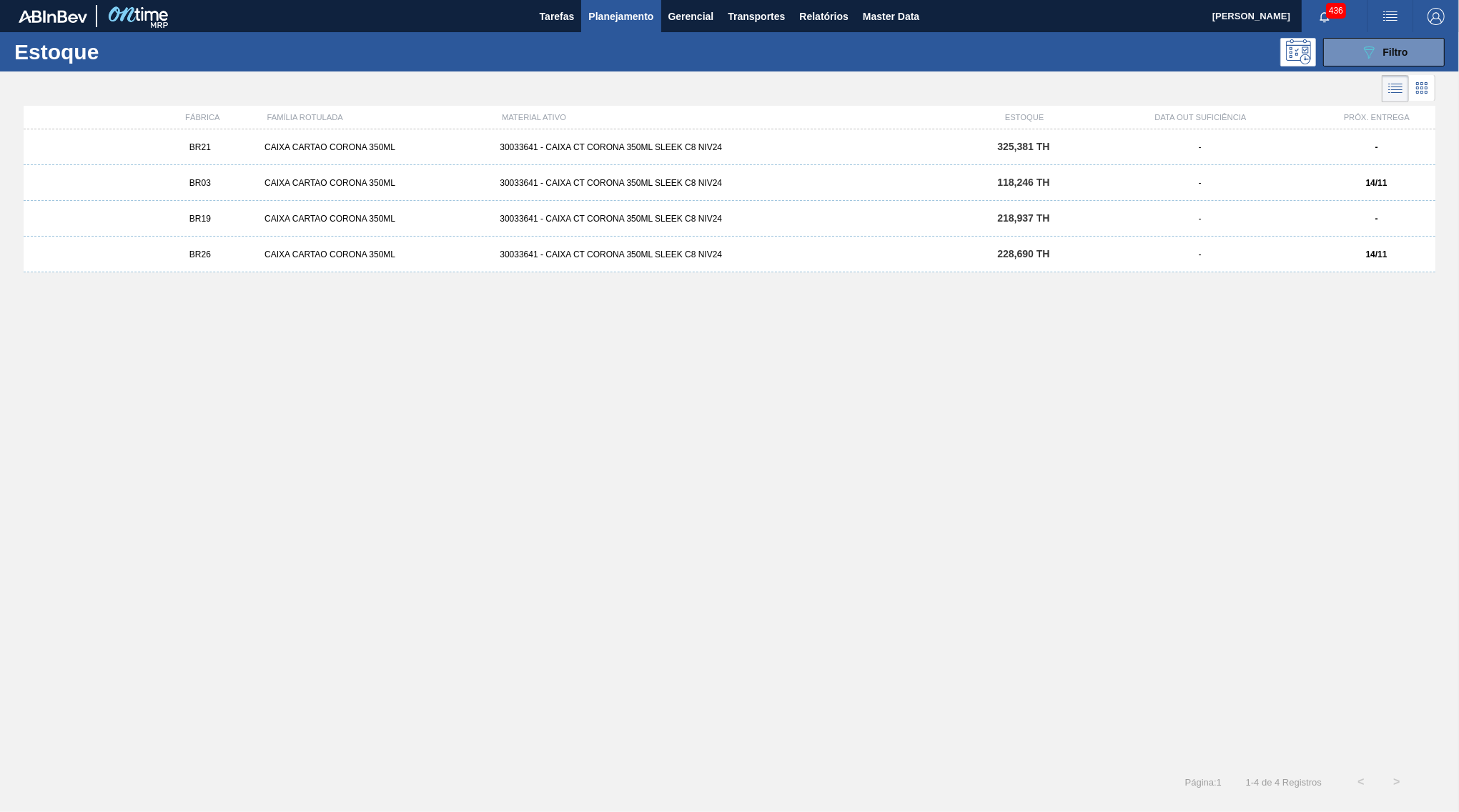
click at [511, 246] on div "BR26 CAIXA CARTAO CORONA 350ML 30033641 - CAIXA CT CORONA 350ML SLEEK C8 NIV24 …" at bounding box center [729, 254] width 1412 height 35
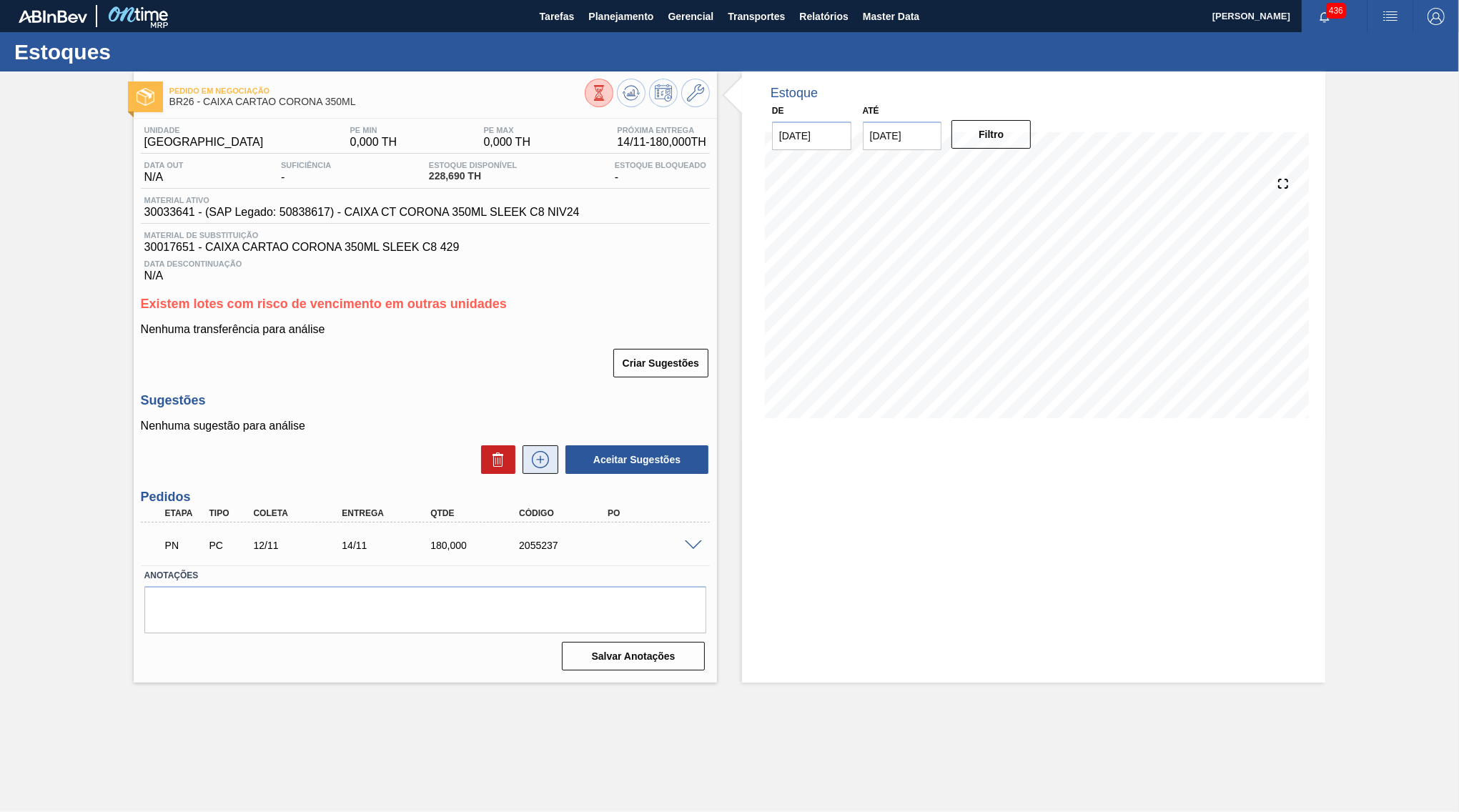
click at [547, 451] on icon at bounding box center [541, 459] width 18 height 18
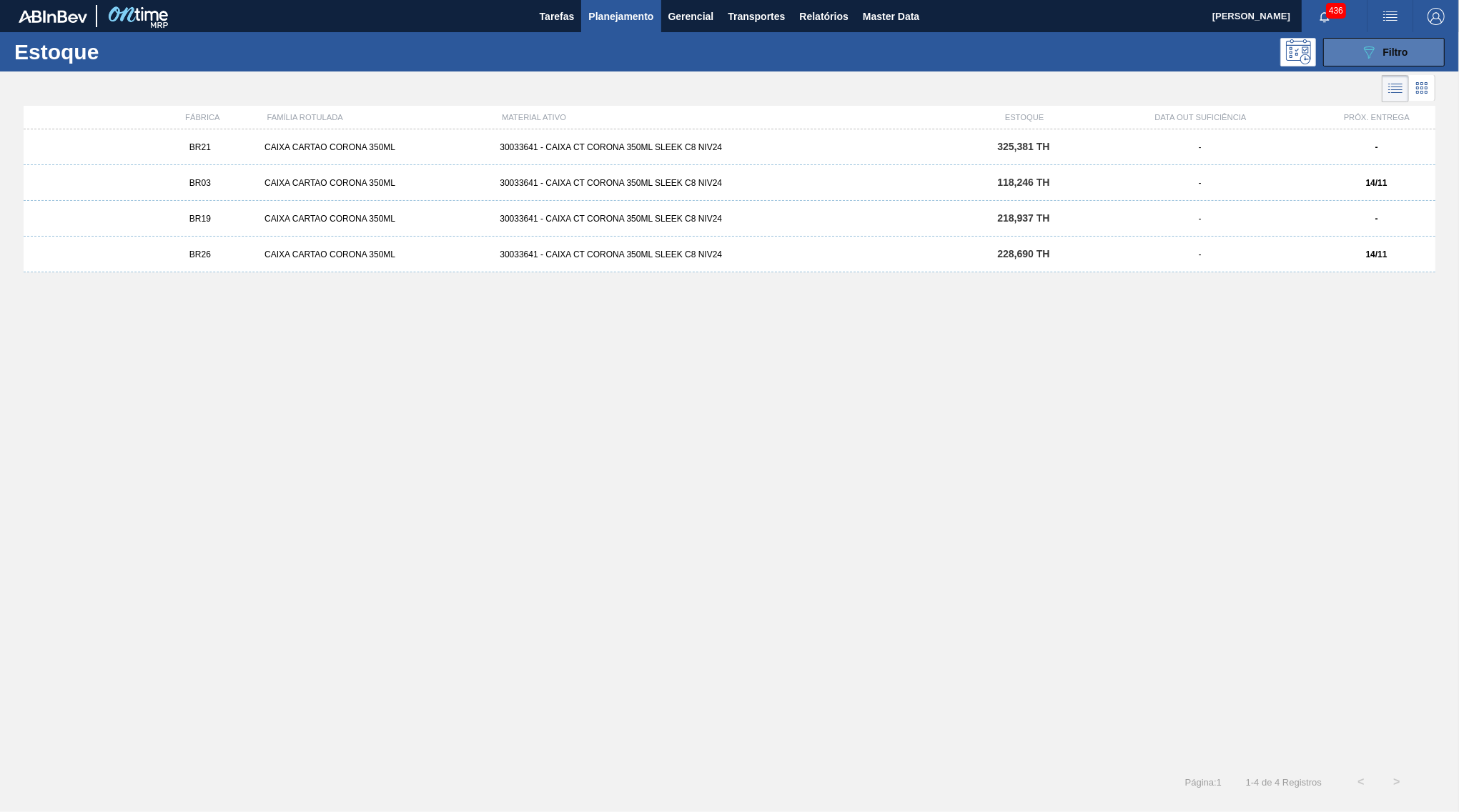
click at [1340, 61] on button "089F7B8B-B2A5-4AFE-B5C0-19BA573D28AC Filtro" at bounding box center [1384, 52] width 122 height 28
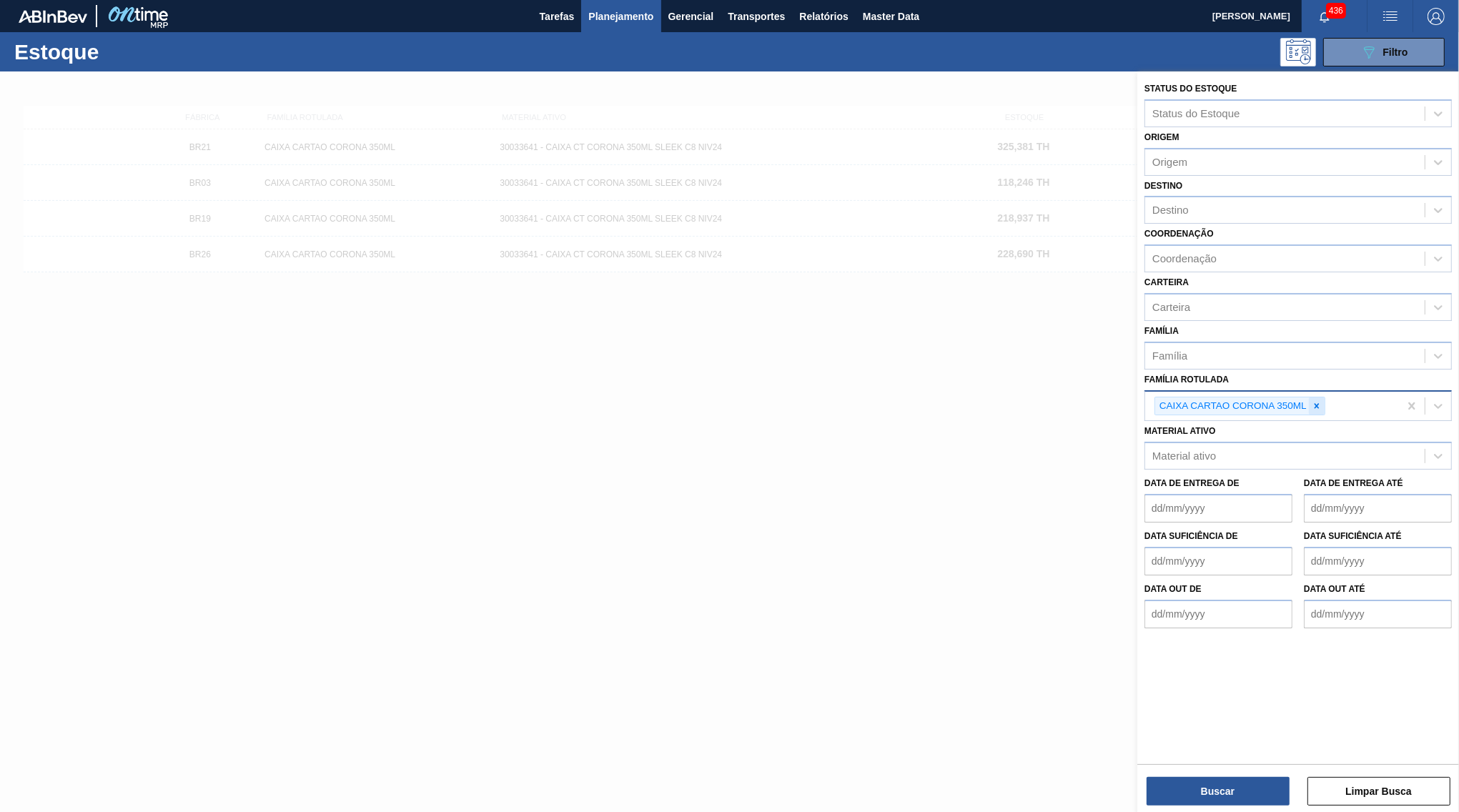
click at [1317, 401] on icon at bounding box center [1317, 406] width 10 height 10
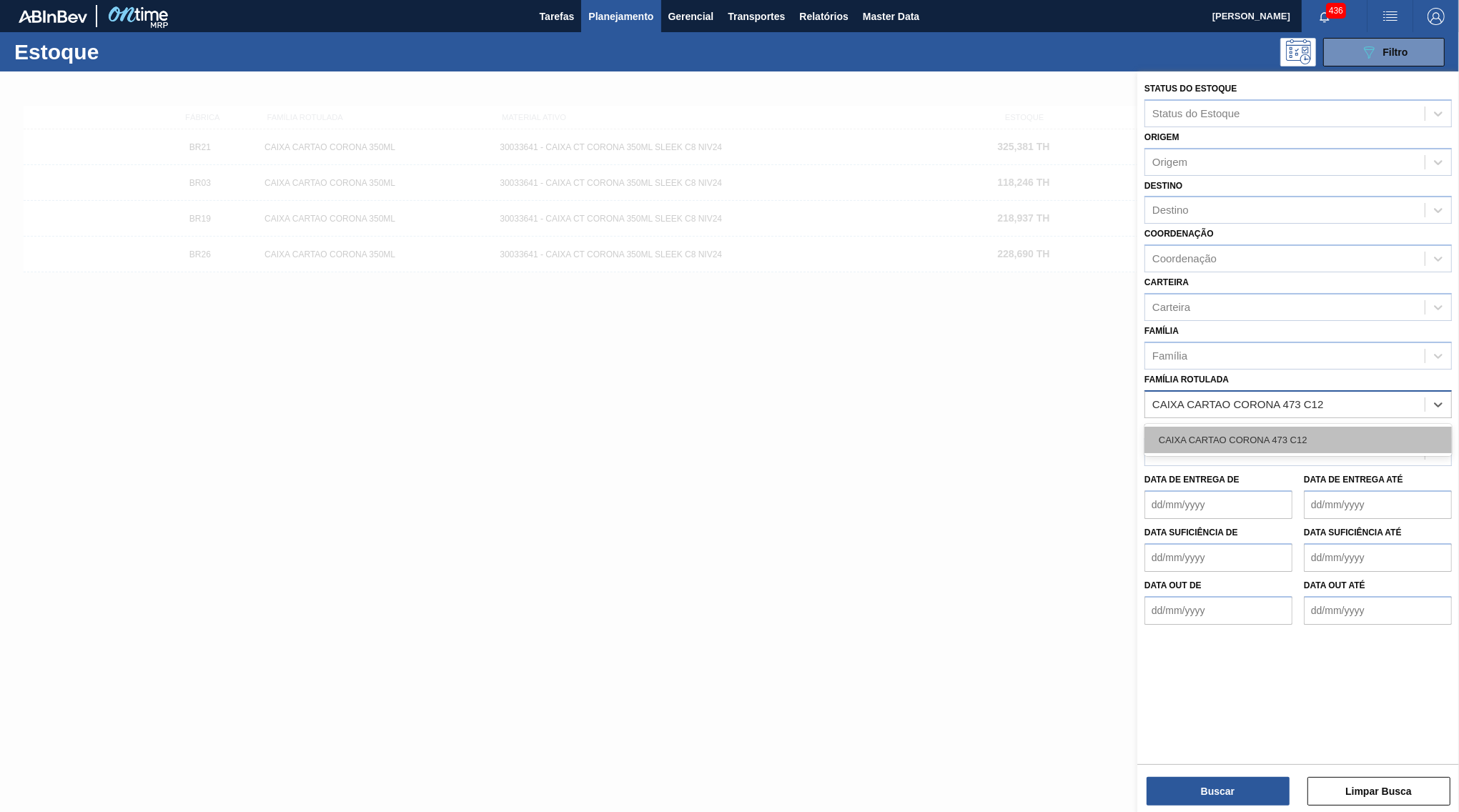
click at [1251, 426] on div "CAIXA CARTAO CORONA 473 C12" at bounding box center [1298, 439] width 308 height 26
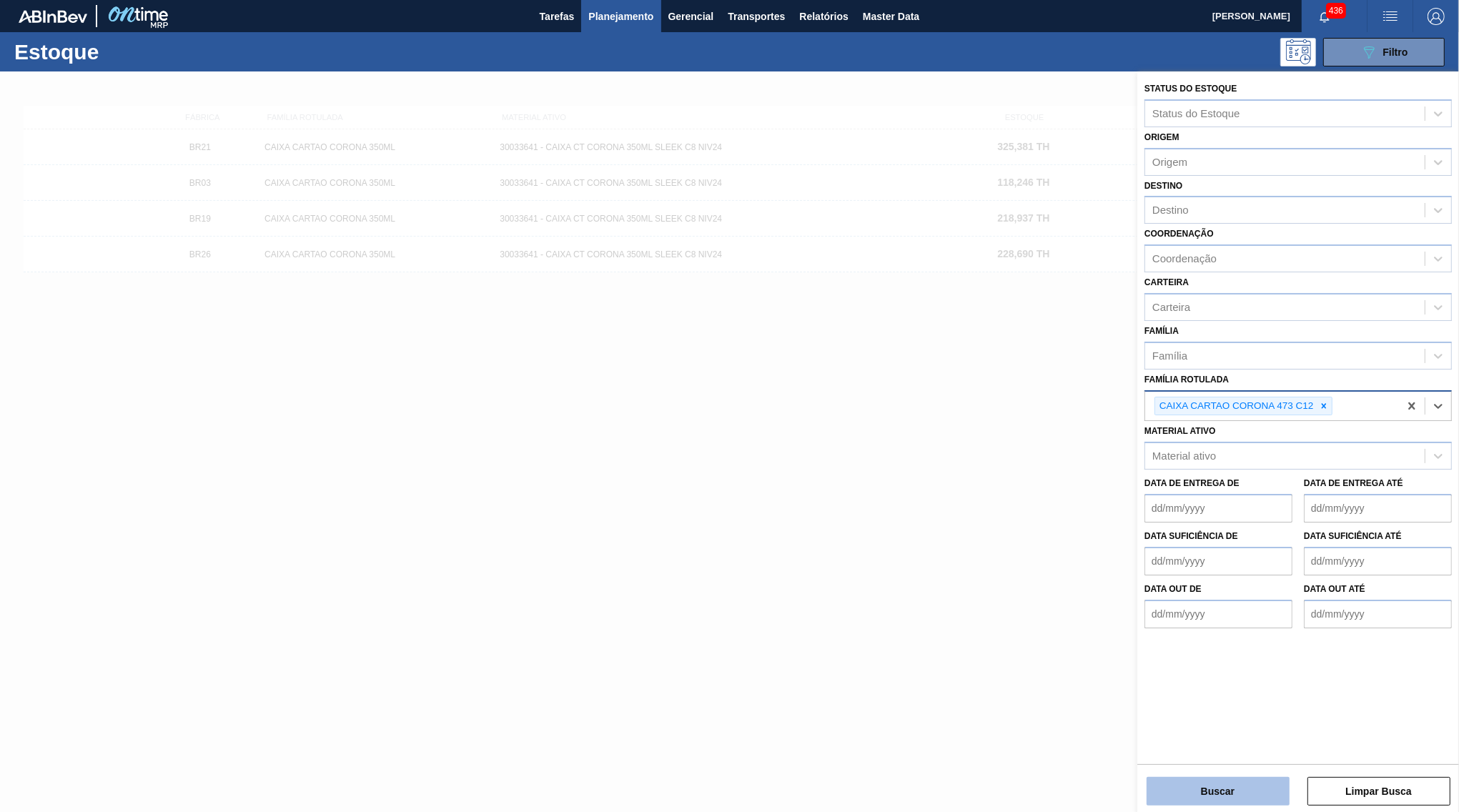
click at [1211, 788] on button "Buscar" at bounding box center [1218, 790] width 143 height 28
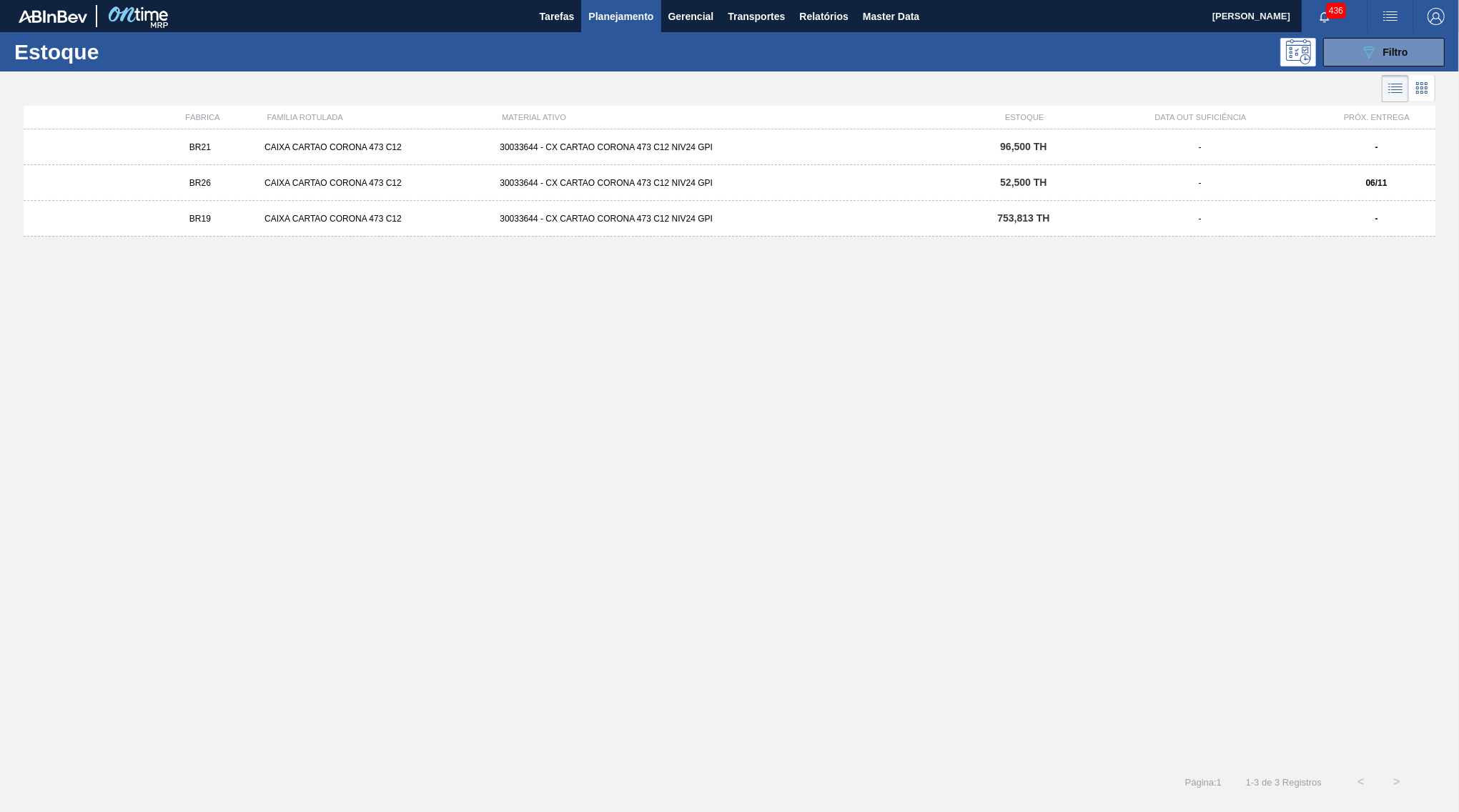
click at [1388, 143] on div "-" at bounding box center [1376, 147] width 118 height 10
click at [1359, 178] on div "BR26 CAIXA CARTAO CORONA 473 C12 30033644 - CX CARTAO CORONA 473 C12 NIV24 GPI …" at bounding box center [729, 183] width 1412 height 35
click at [1078, 164] on div "BR21 CAIXA CARTAO CORONA 473 C12 30033644 - CX CARTAO CORONA 473 C12 NIV24 GPI …" at bounding box center [729, 147] width 1412 height 35
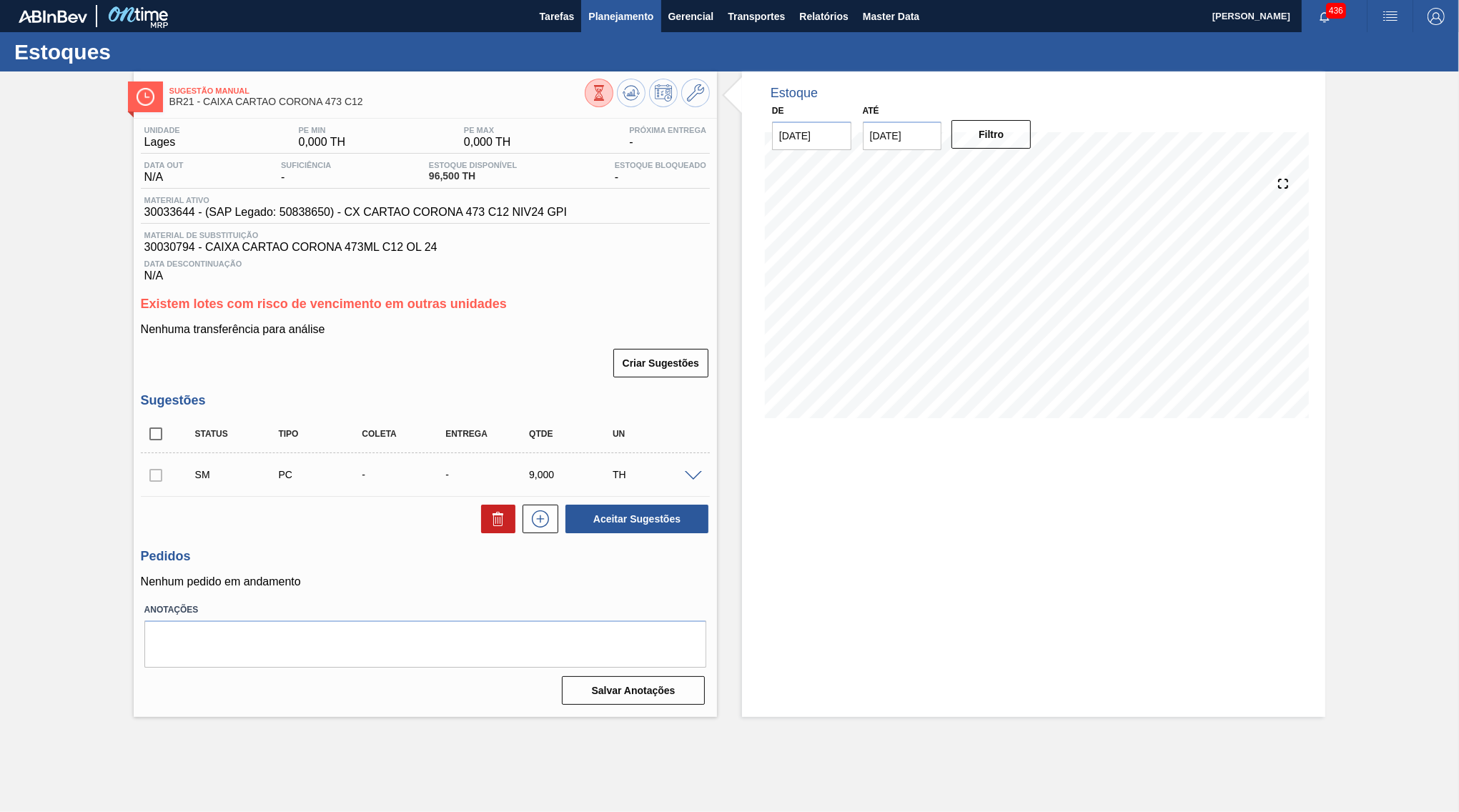
click at [596, 9] on span "Planejamento" at bounding box center [620, 17] width 65 height 18
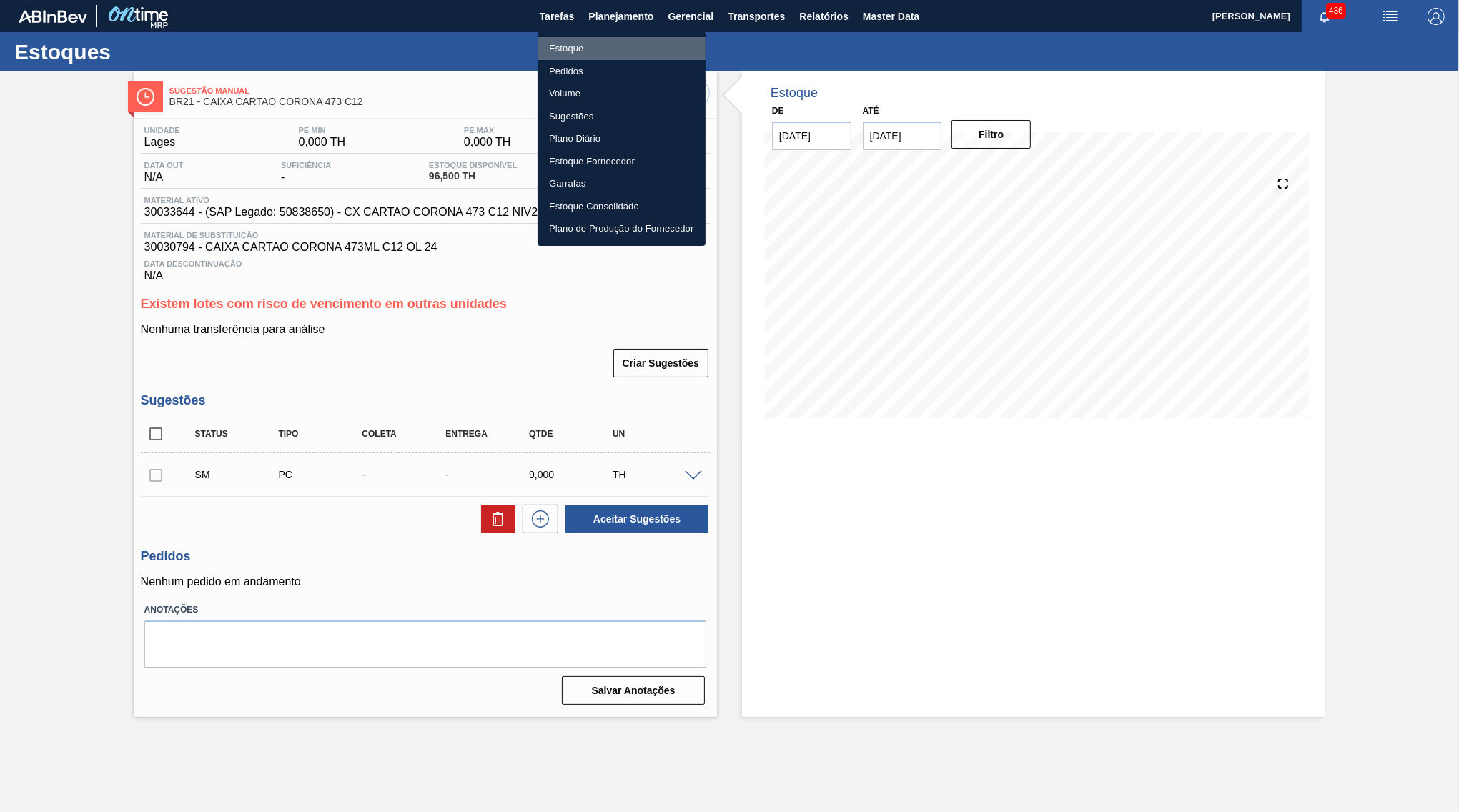
click at [601, 49] on li "Estoque" at bounding box center [621, 48] width 168 height 23
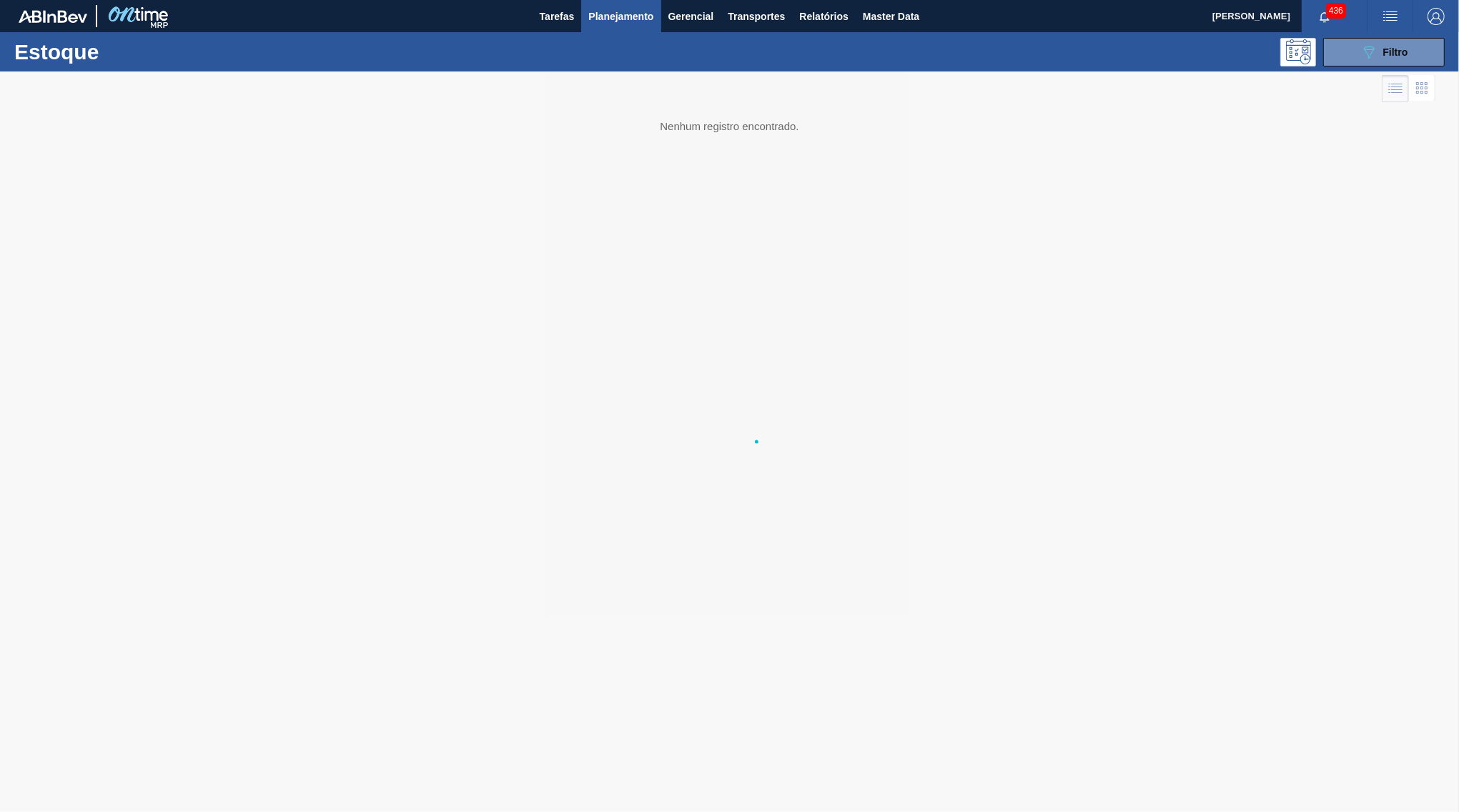
click at [1393, 49] on span "Filtro" at bounding box center [1396, 52] width 25 height 12
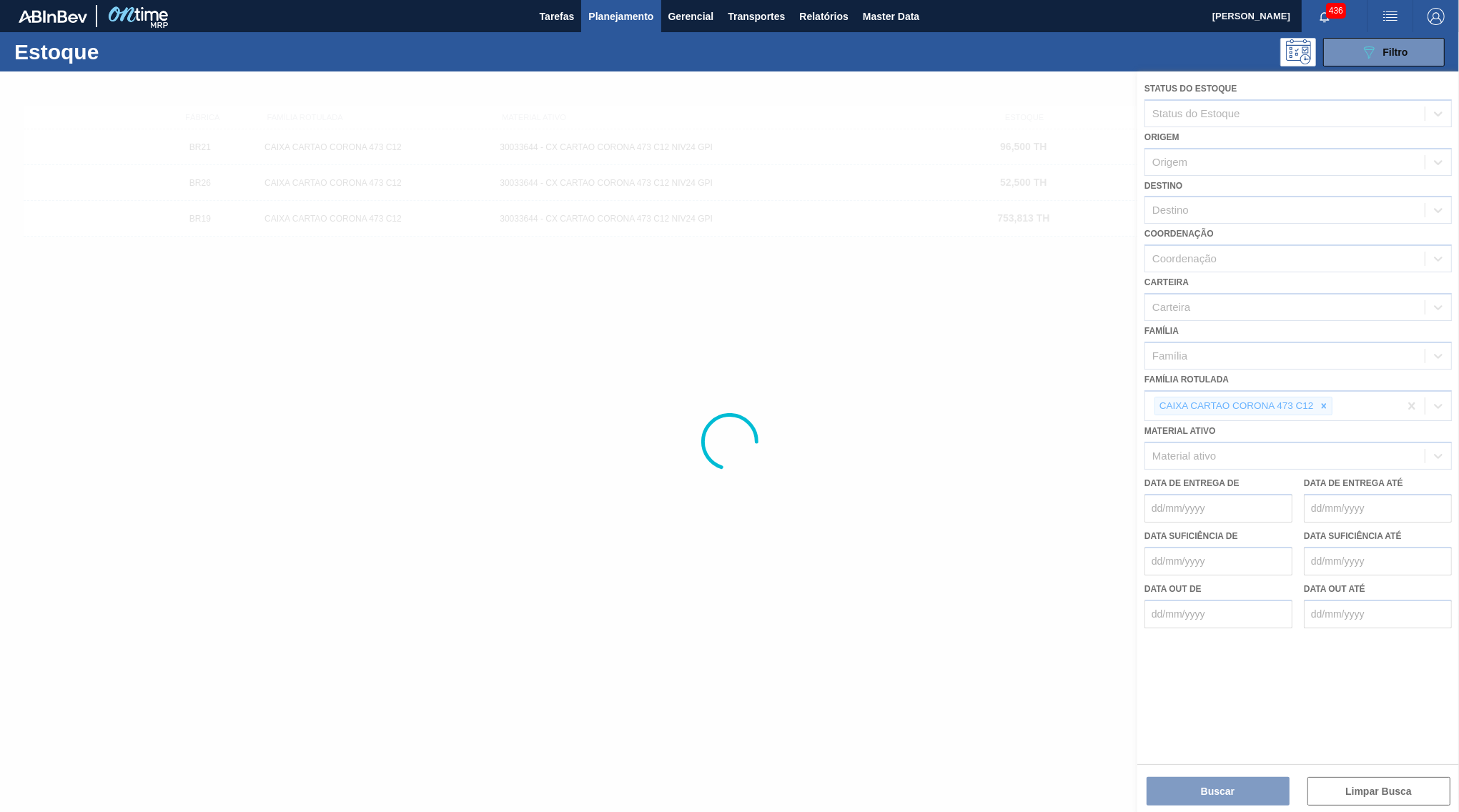
click at [1387, 54] on span "Filtro" at bounding box center [1396, 52] width 25 height 12
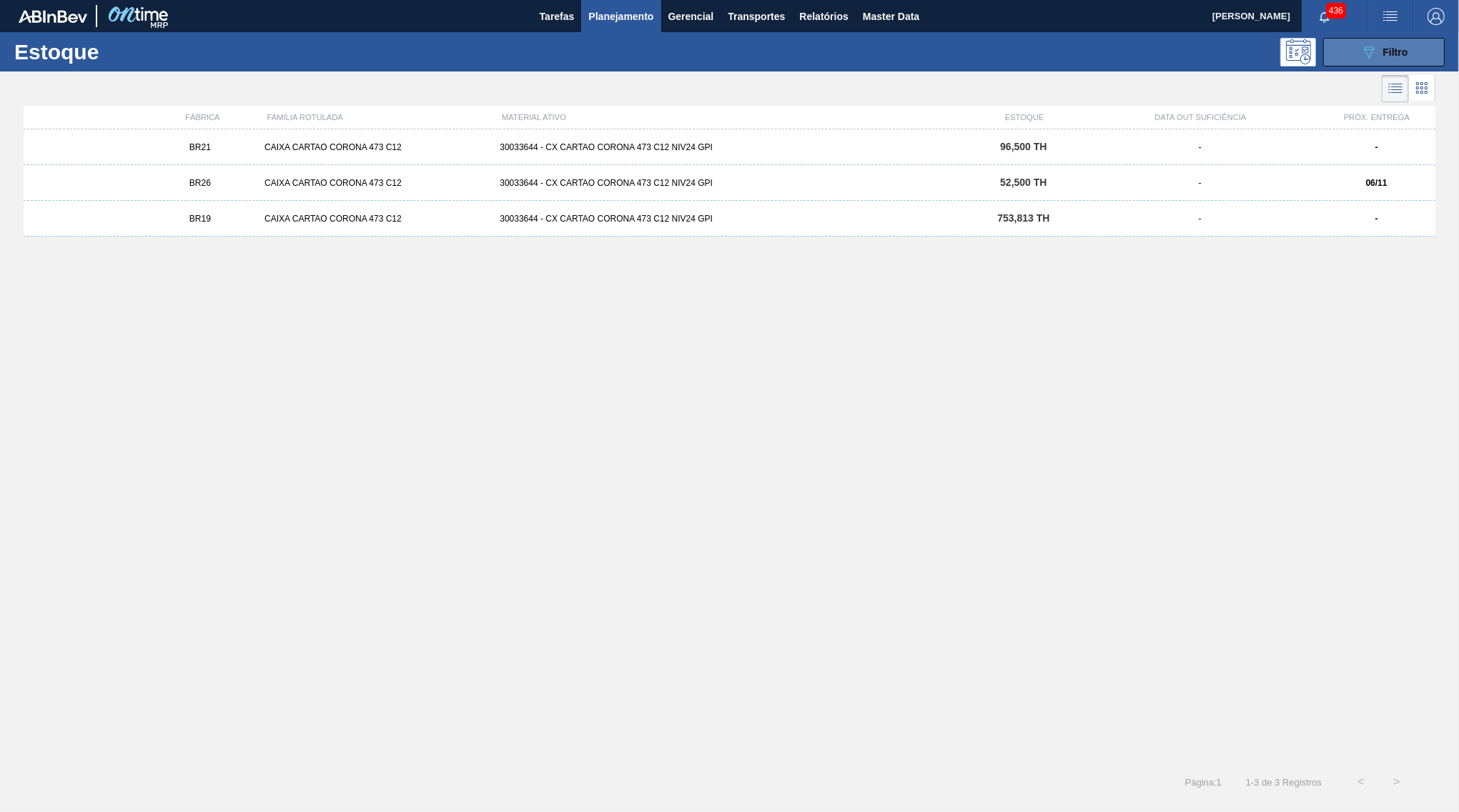
click at [1384, 49] on span "Filtro" at bounding box center [1396, 52] width 25 height 12
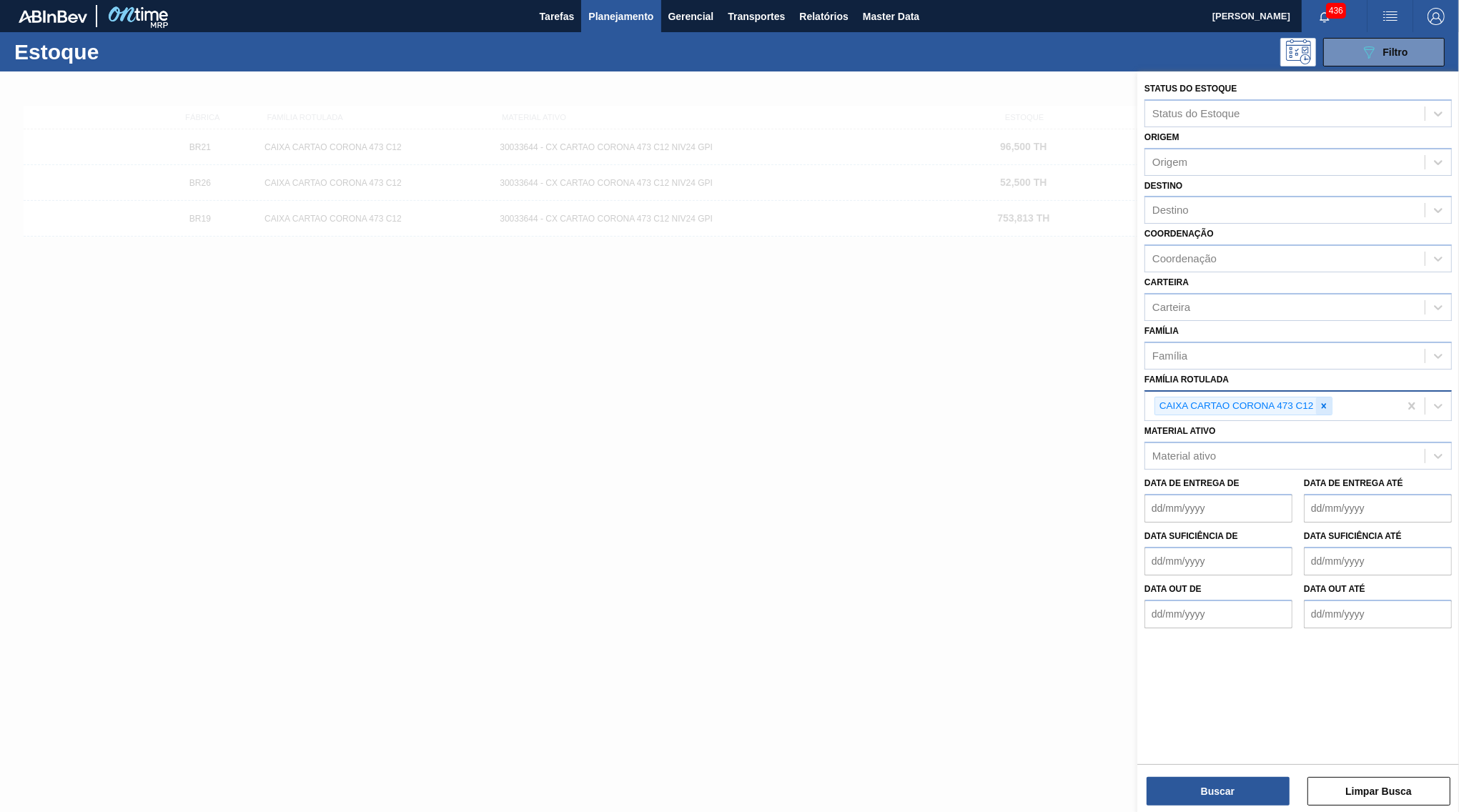
click at [1331, 398] on div at bounding box center [1324, 406] width 16 height 18
paste Rotulada "CAIXA CARTÃO SPATEN 473ML"
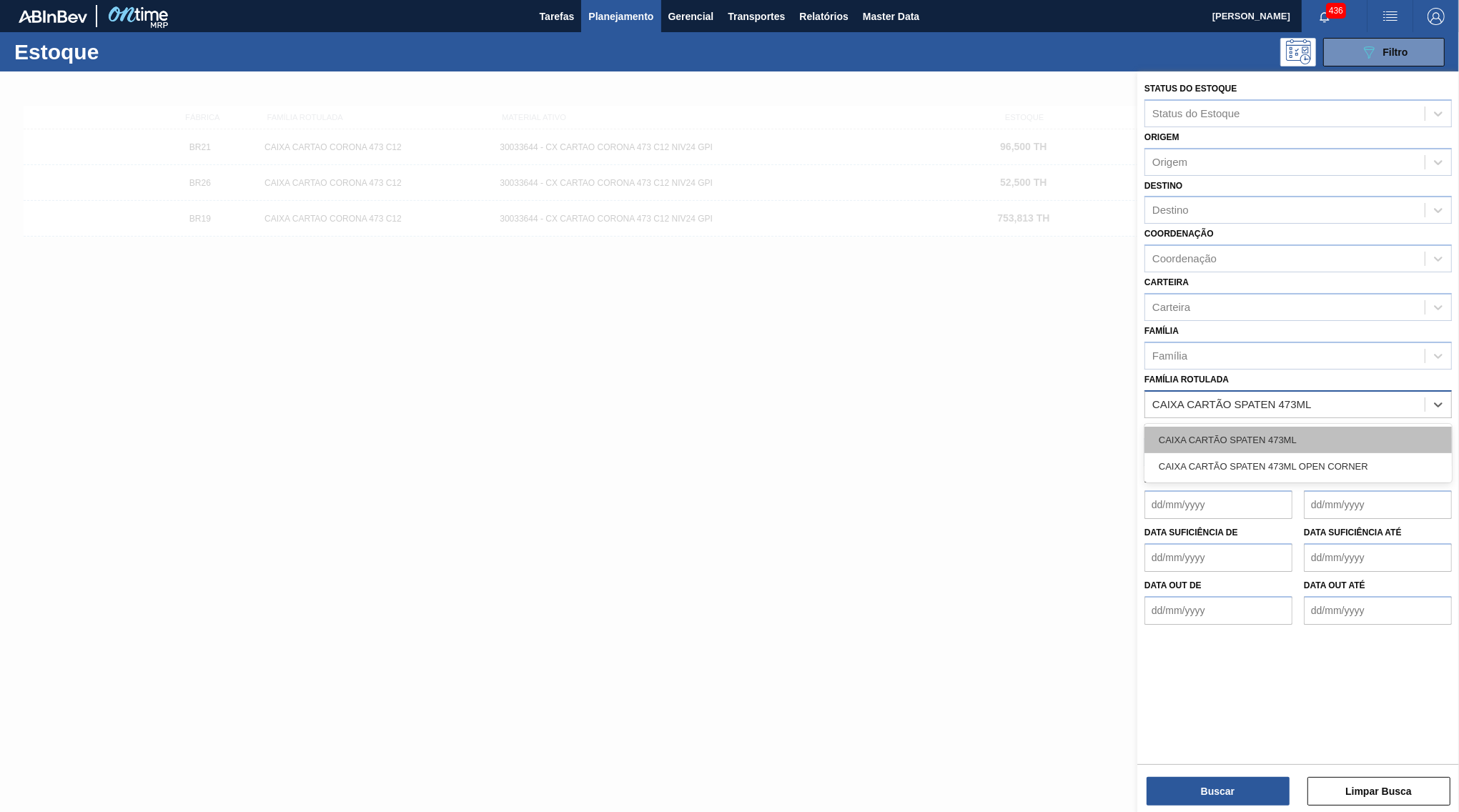
click at [1196, 426] on div "CAIXA CARTÃO SPATEN 473ML" at bounding box center [1298, 439] width 308 height 26
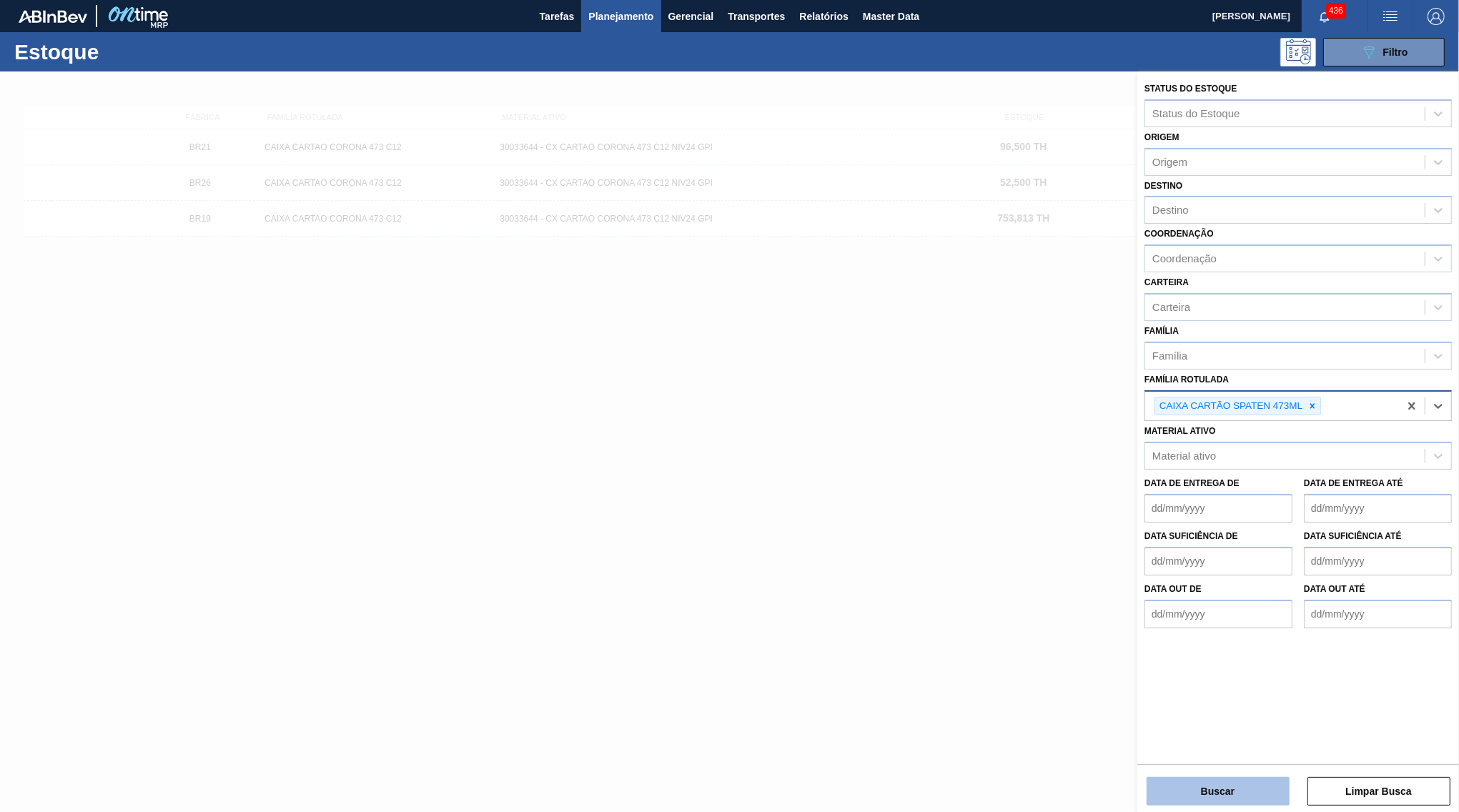
click at [1245, 785] on button "Buscar" at bounding box center [1218, 790] width 143 height 28
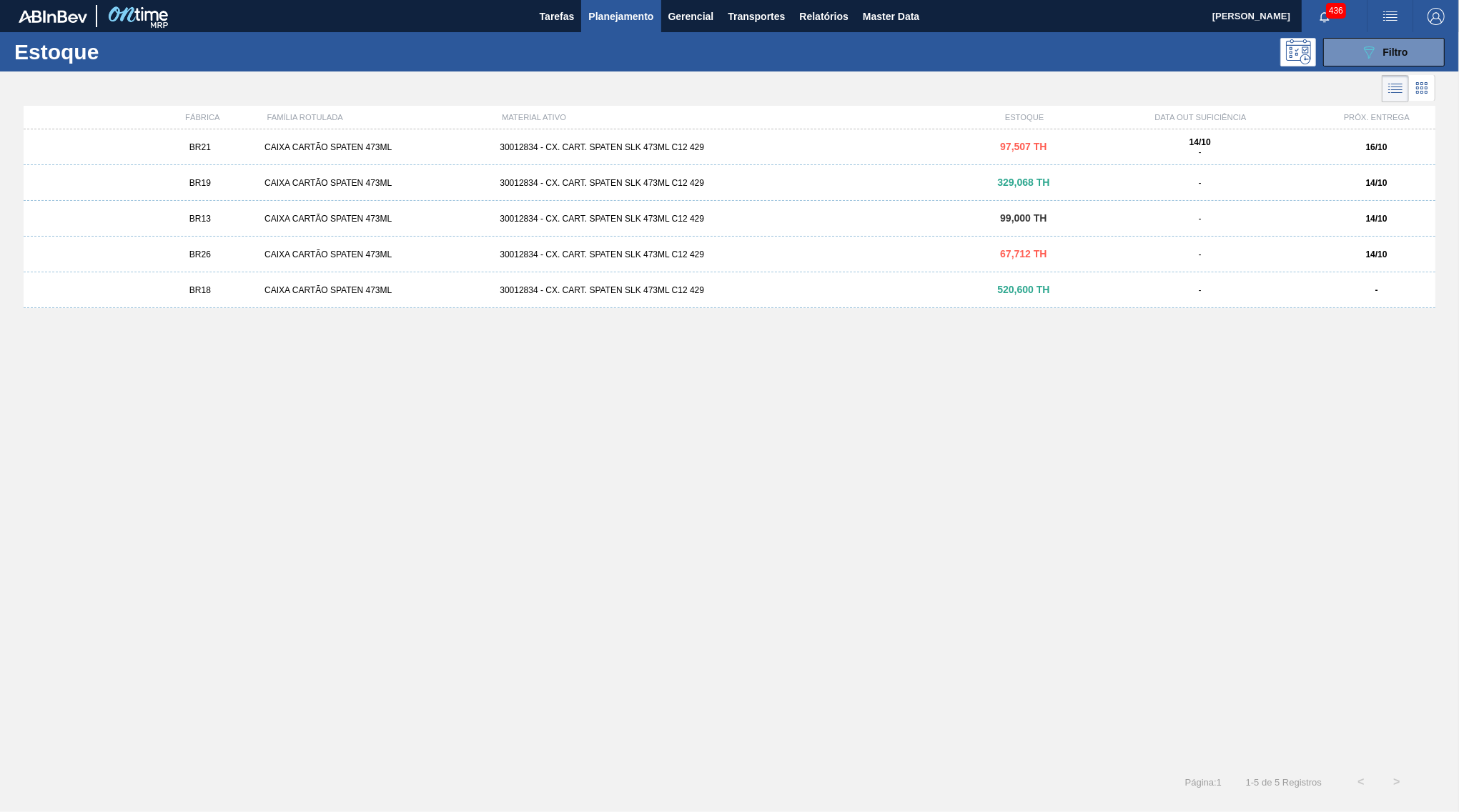
click at [724, 142] on div "BR21 CAIXA CARTÃO SPATEN 473ML 30012834 - CX. CART. SPATEN SLK 473ML C12 429 97…" at bounding box center [729, 147] width 1412 height 35
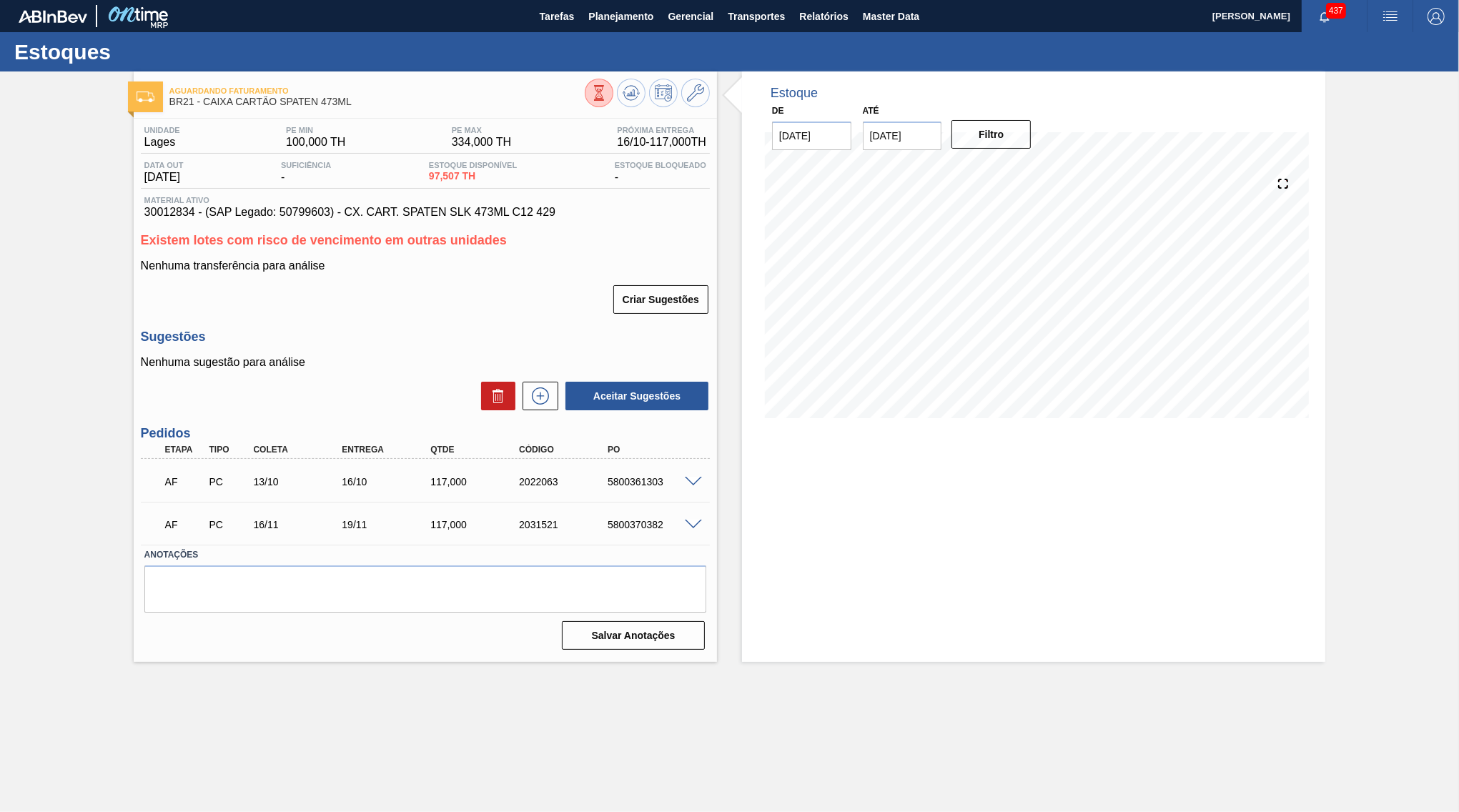
click at [697, 477] on span at bounding box center [694, 482] width 18 height 11
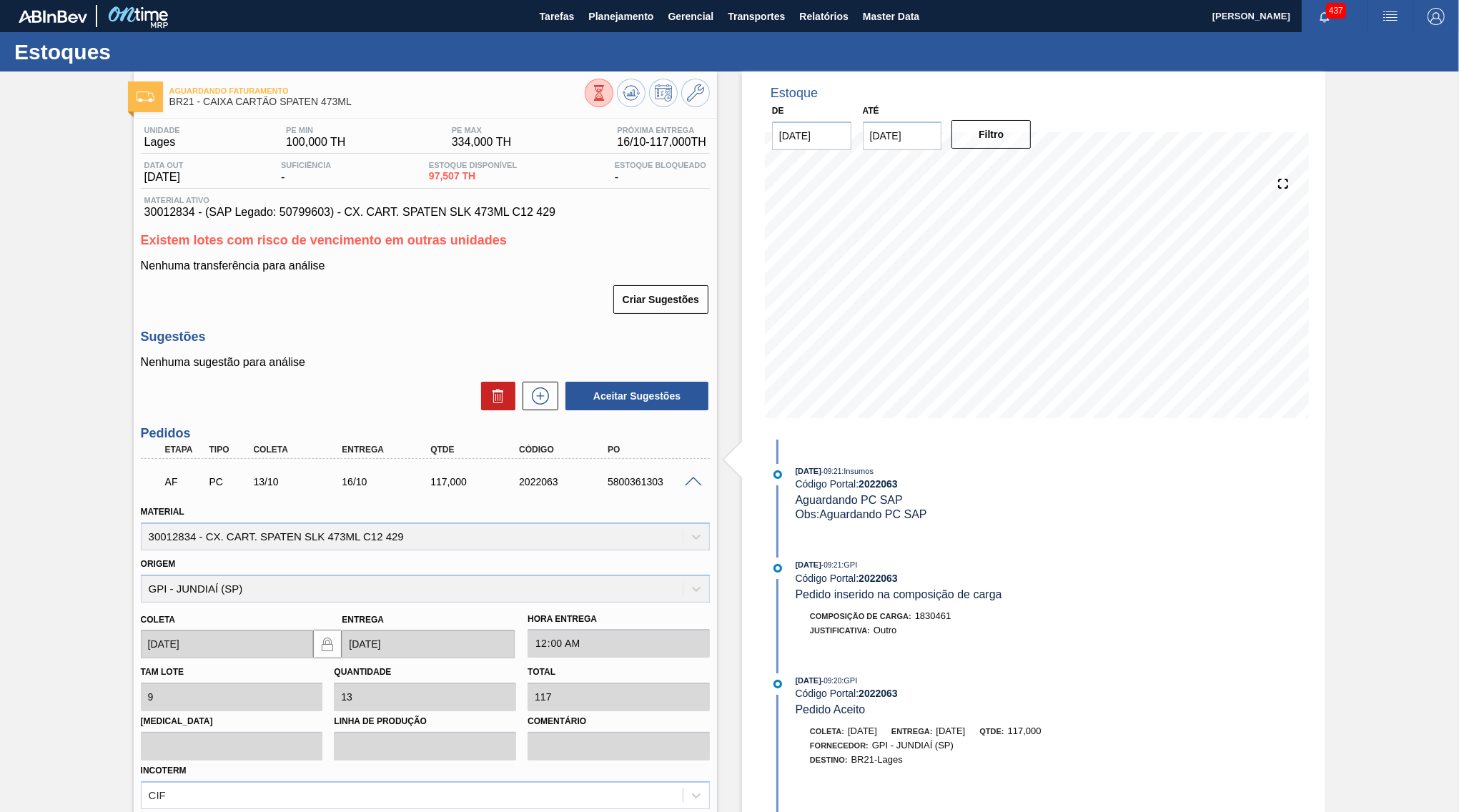
scroll to position [238, 0]
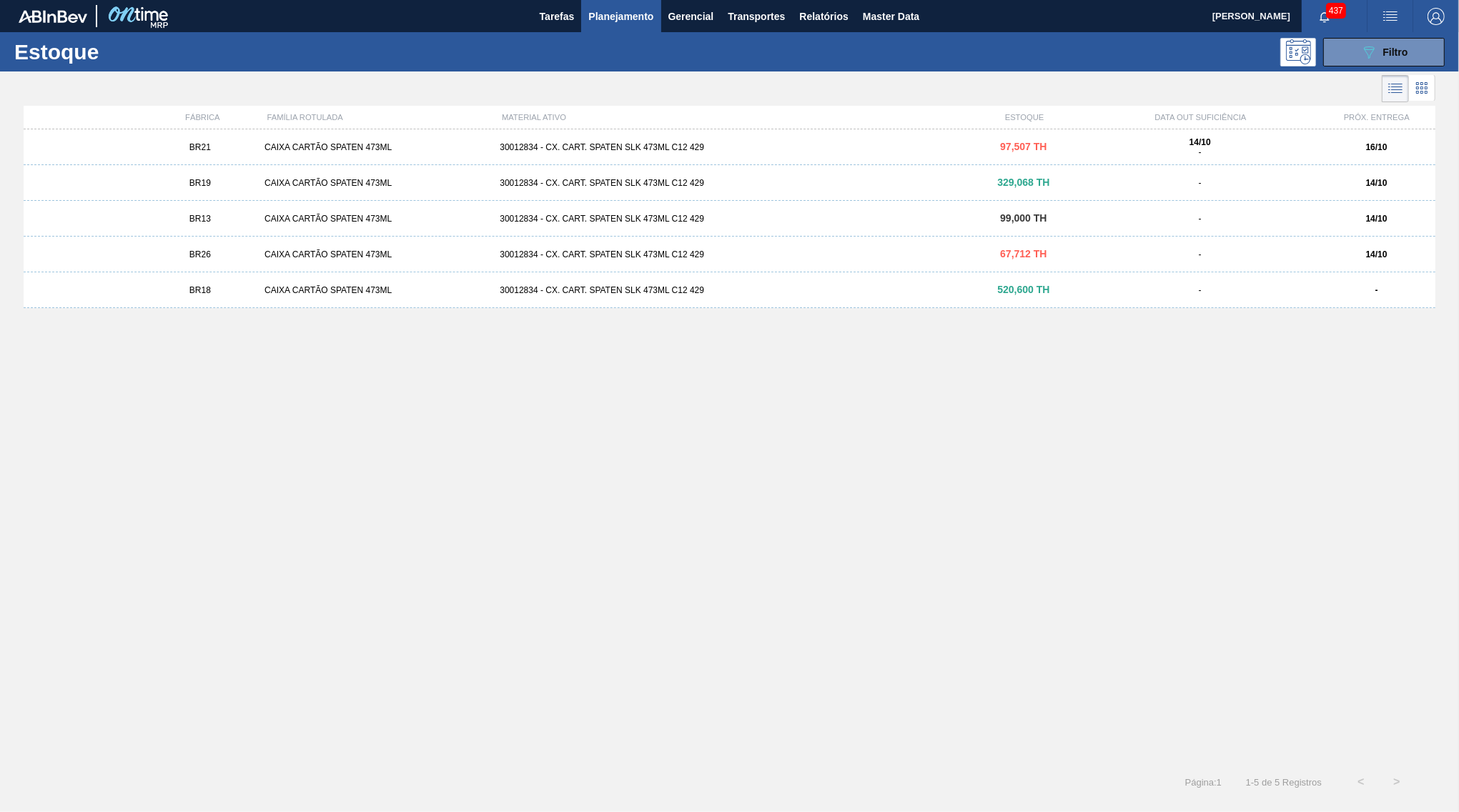
click at [237, 143] on div "BR21" at bounding box center [200, 147] width 118 height 10
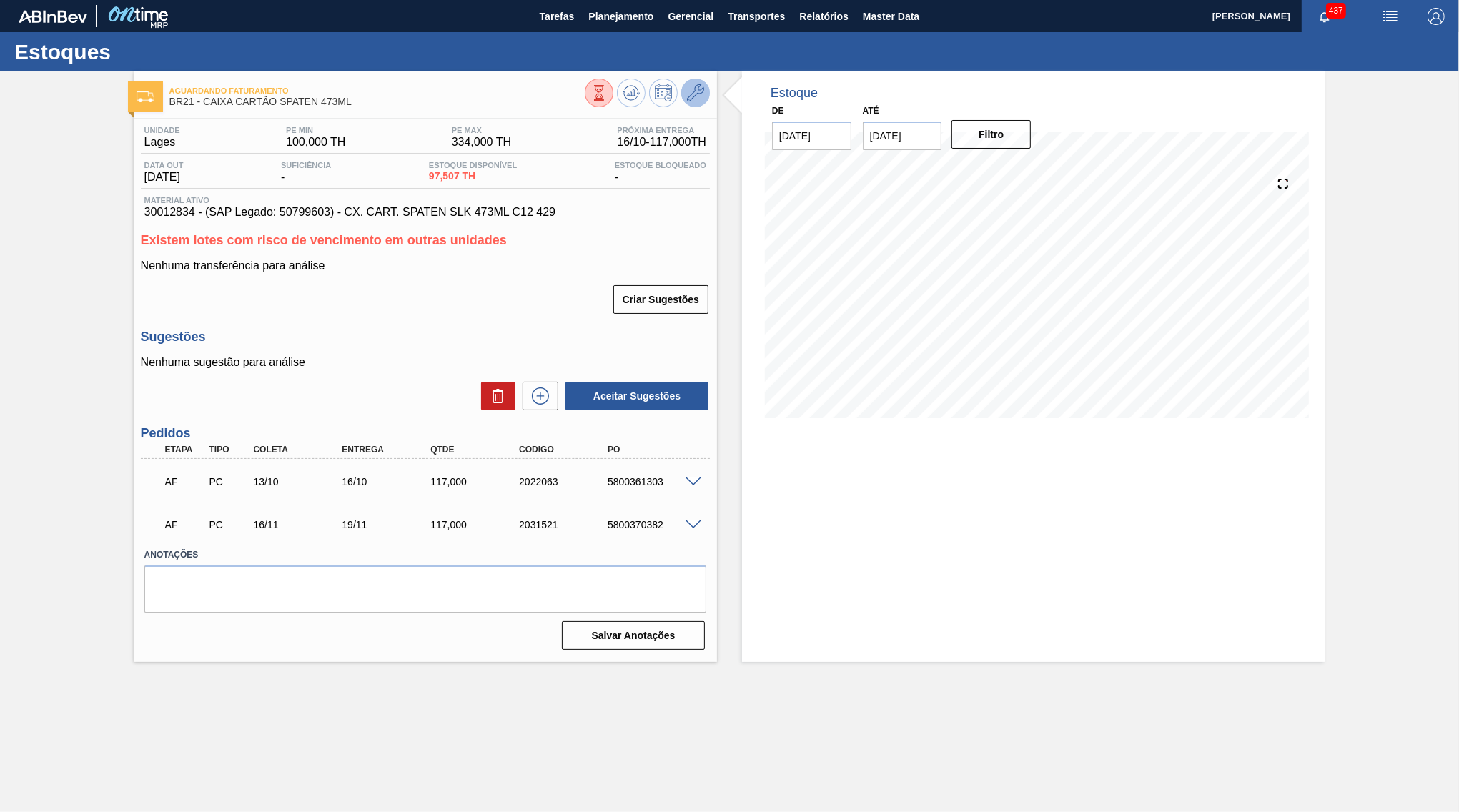
click at [701, 91] on icon at bounding box center [696, 93] width 18 height 18
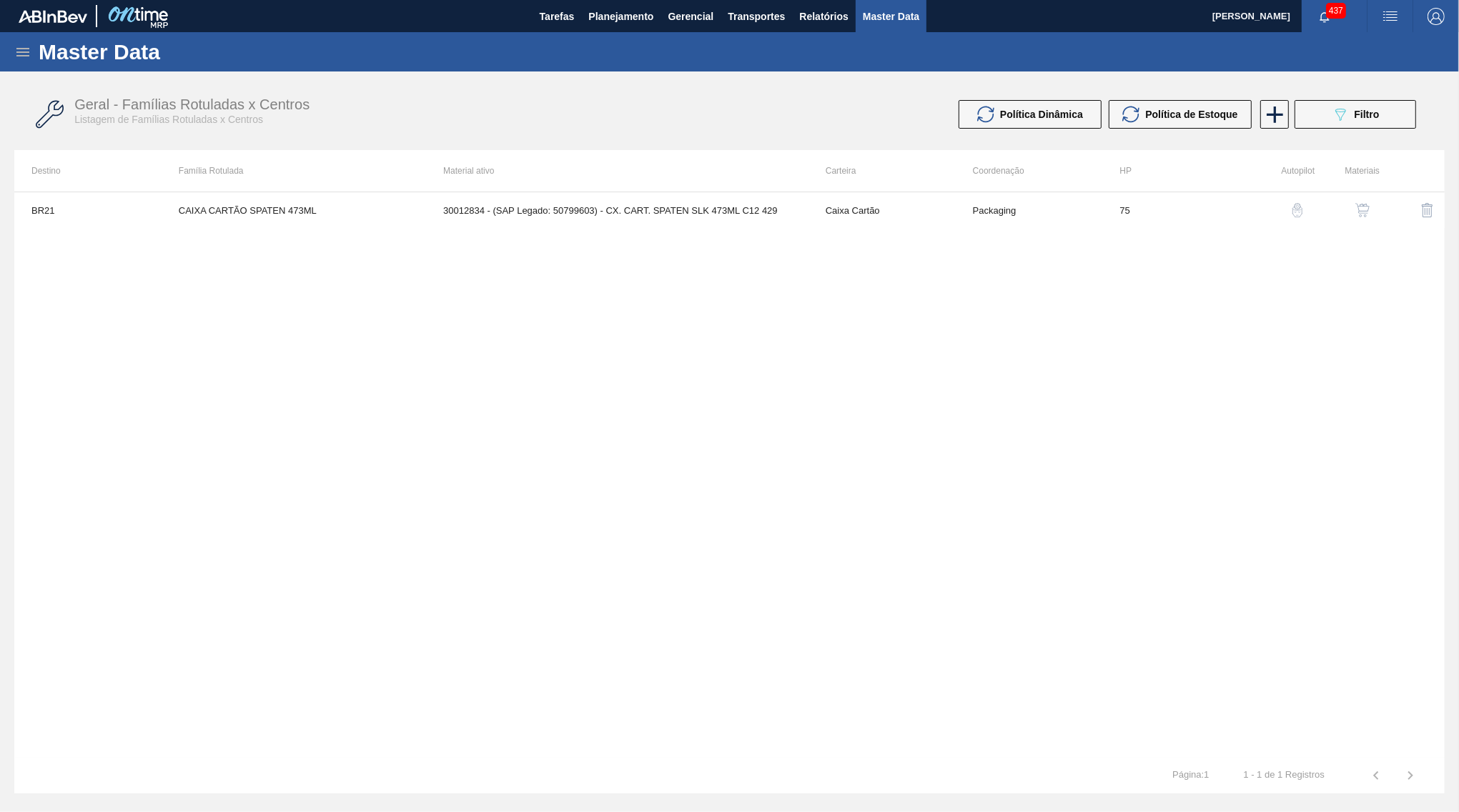
click at [1346, 215] on div at bounding box center [1350, 210] width 58 height 34
click at [1352, 213] on button "button" at bounding box center [1362, 210] width 34 height 34
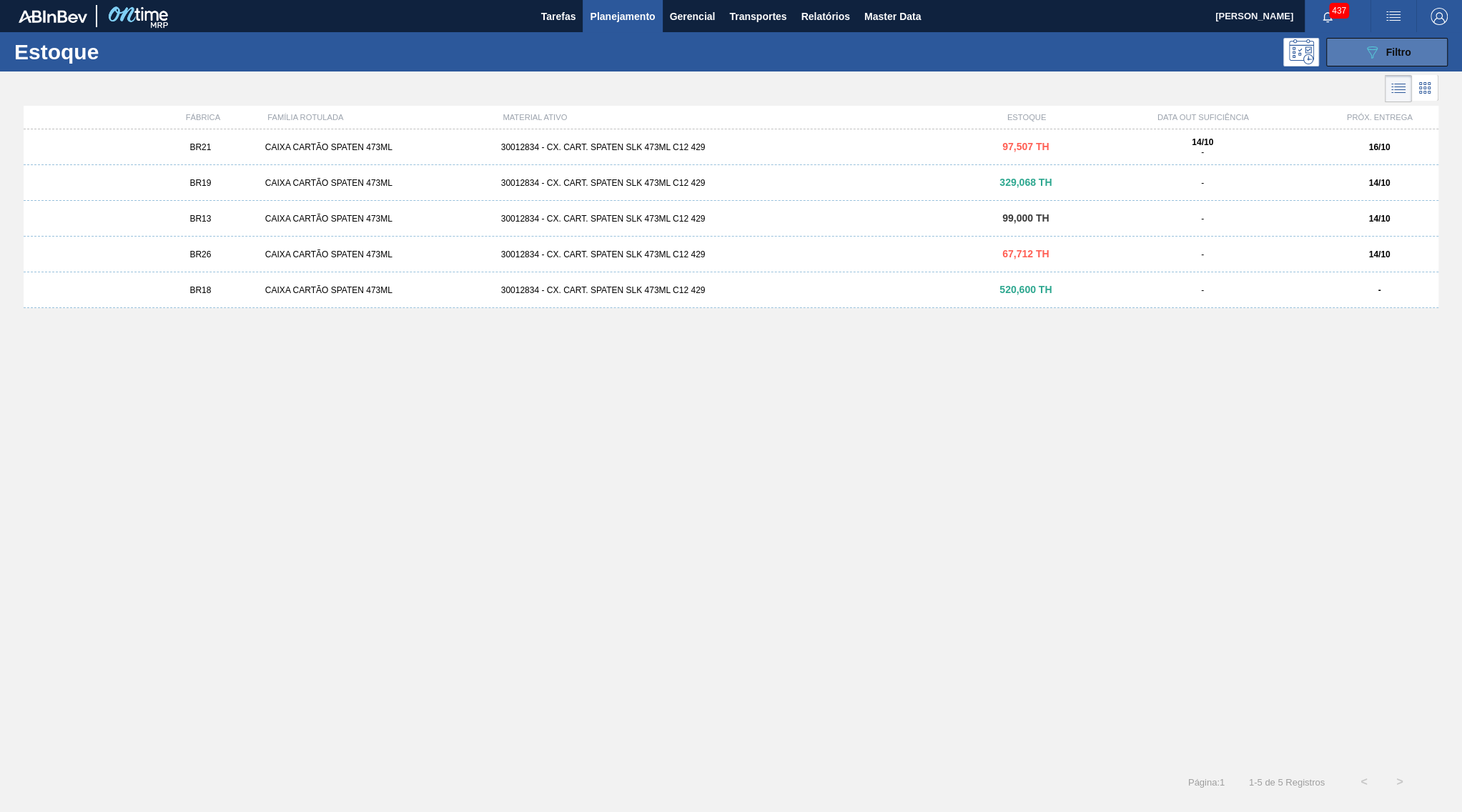
click at [1372, 47] on icon at bounding box center [1372, 52] width 11 height 12
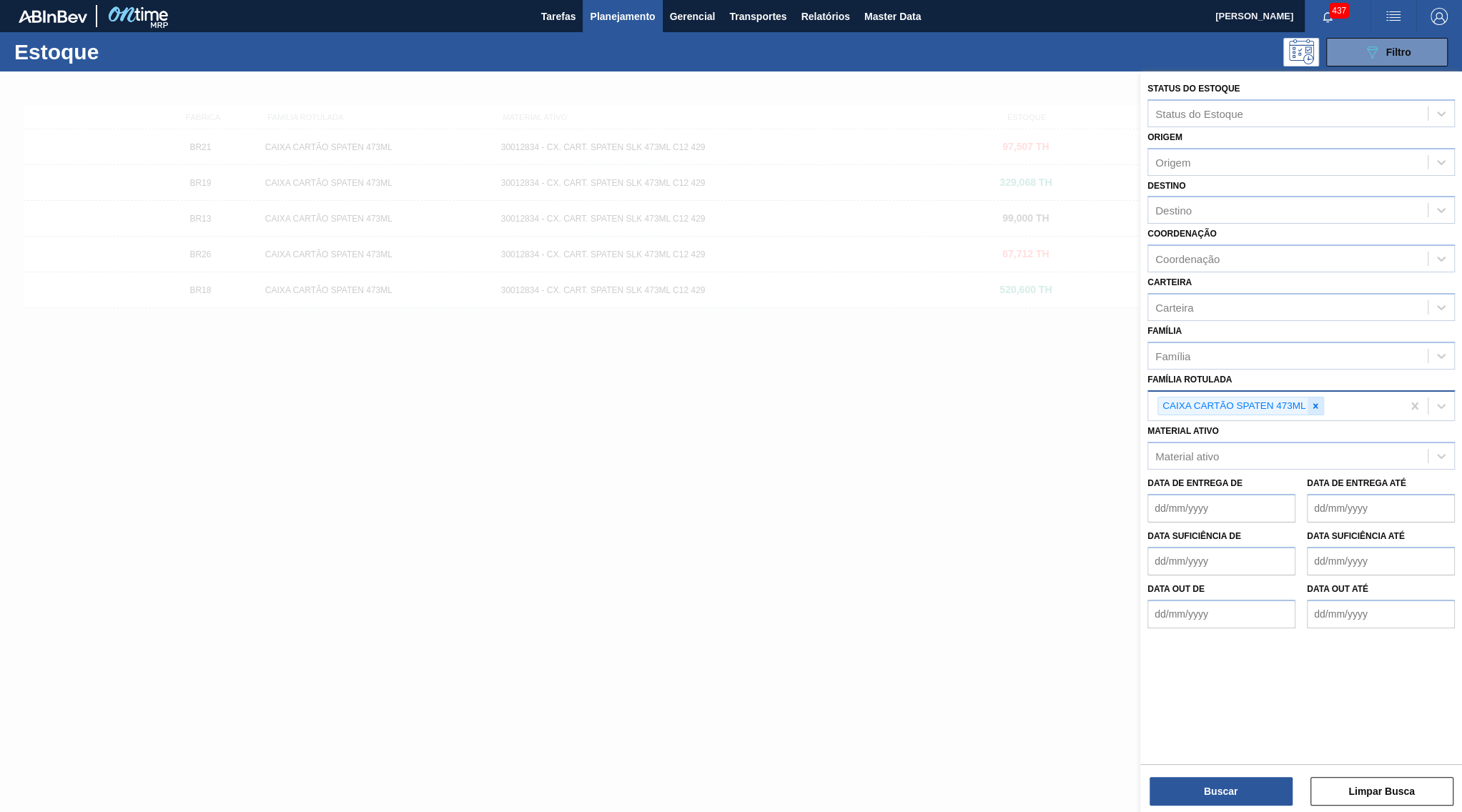
click at [1323, 398] on div at bounding box center [1315, 406] width 16 height 18
paste Rotulada "FILME CONTR 780X60 GCA EXP ESP NIV23"
type Rotulada "FILME CONTR 780X60 GCA EXP ESP NIV23"
click at [1205, 374] on label "Família Rotulada" at bounding box center [1190, 379] width 84 height 10
click at [1156, 398] on Rotulada "Família Rotulada" at bounding box center [1155, 404] width 1 height 12
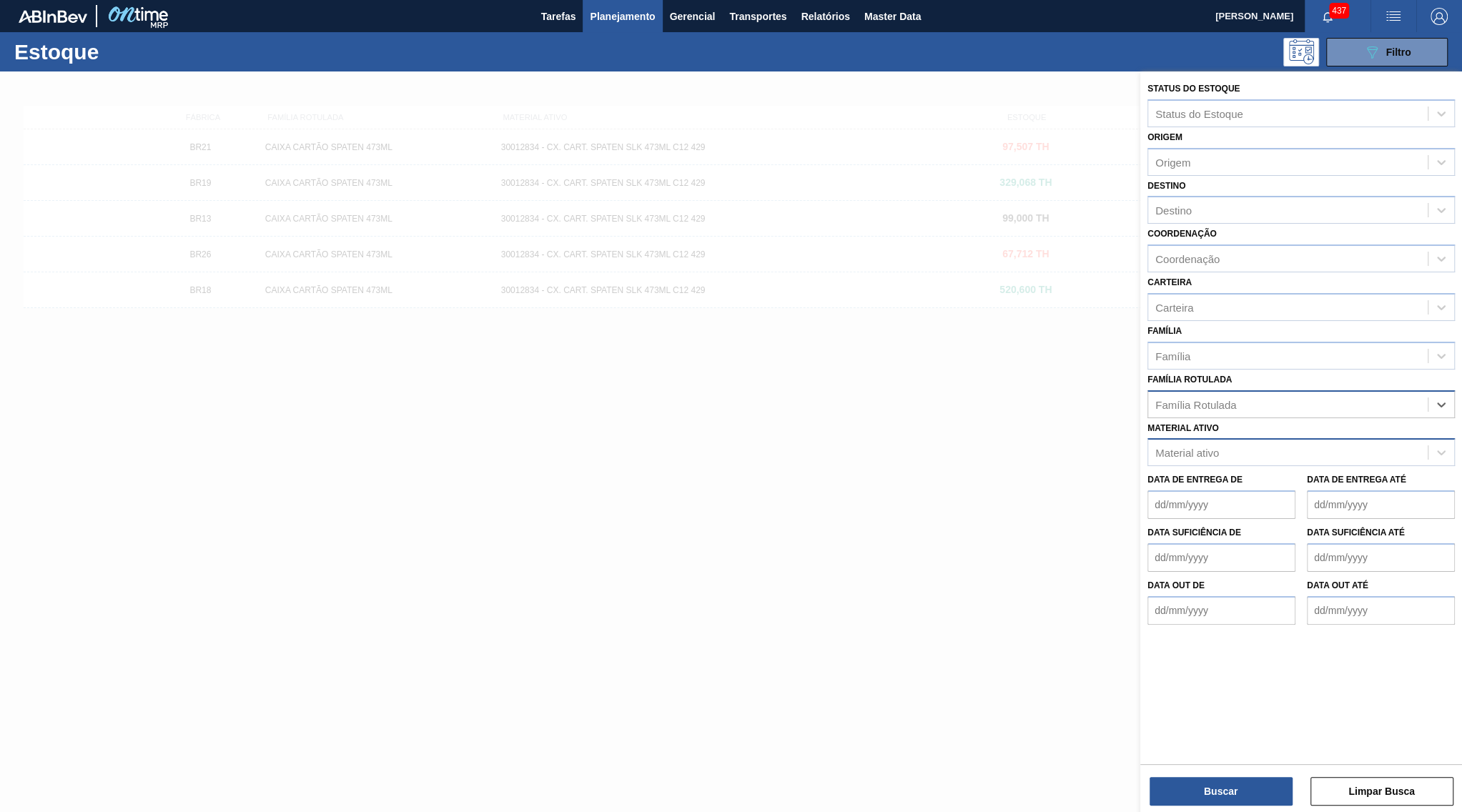
click at [1229, 443] on div "Material ativo" at bounding box center [1288, 453] width 279 height 21
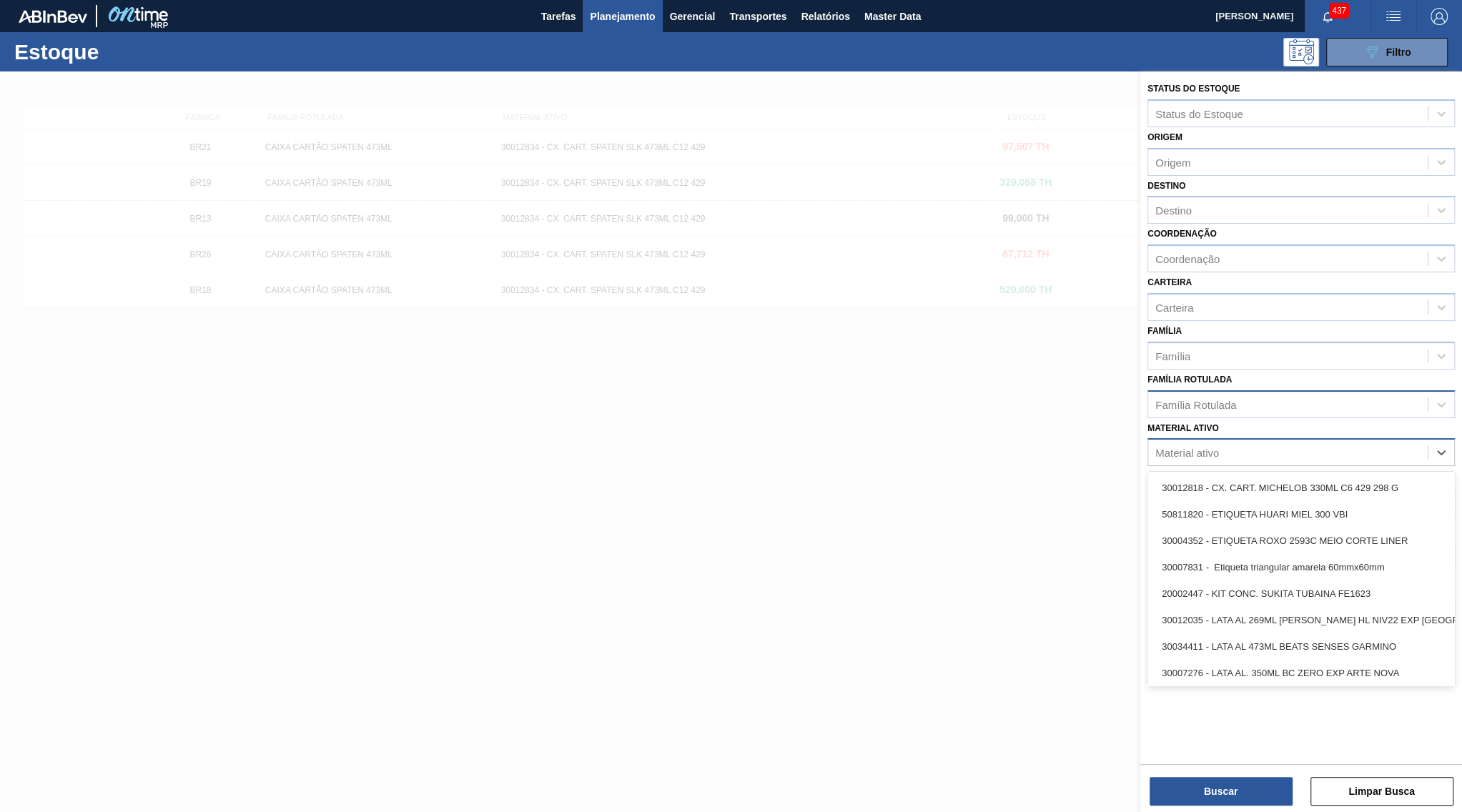
paste ativo "FILME CONTR 780X60 GCA EXP ESP NIV23"
type ativo "FILME CONTR 780X60 GCA EXP ESP NIV23"
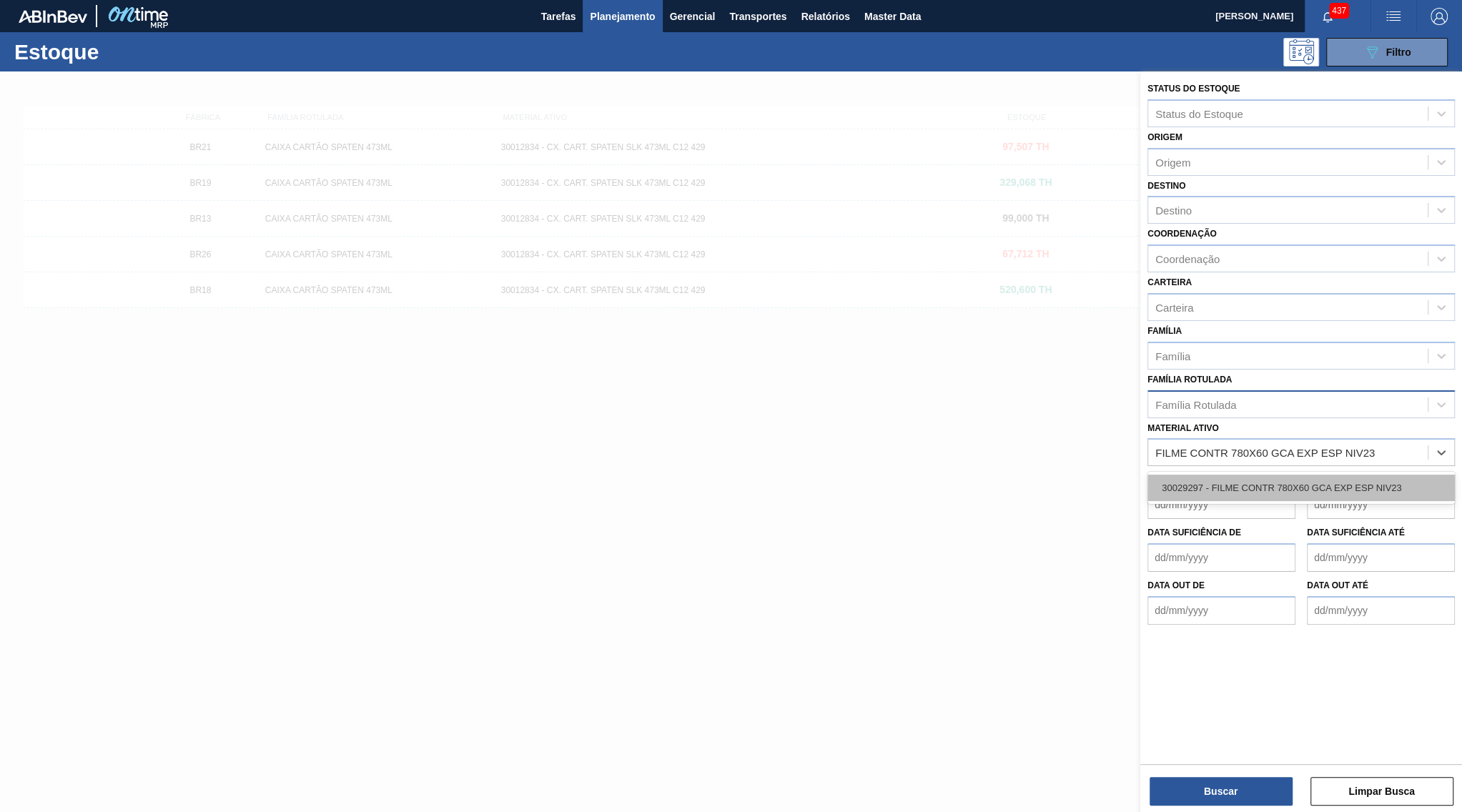
click at [1243, 474] on div "30029297 - FILME CONTR 780X60 GCA EXP ESP NIV23" at bounding box center [1301, 487] width 308 height 26
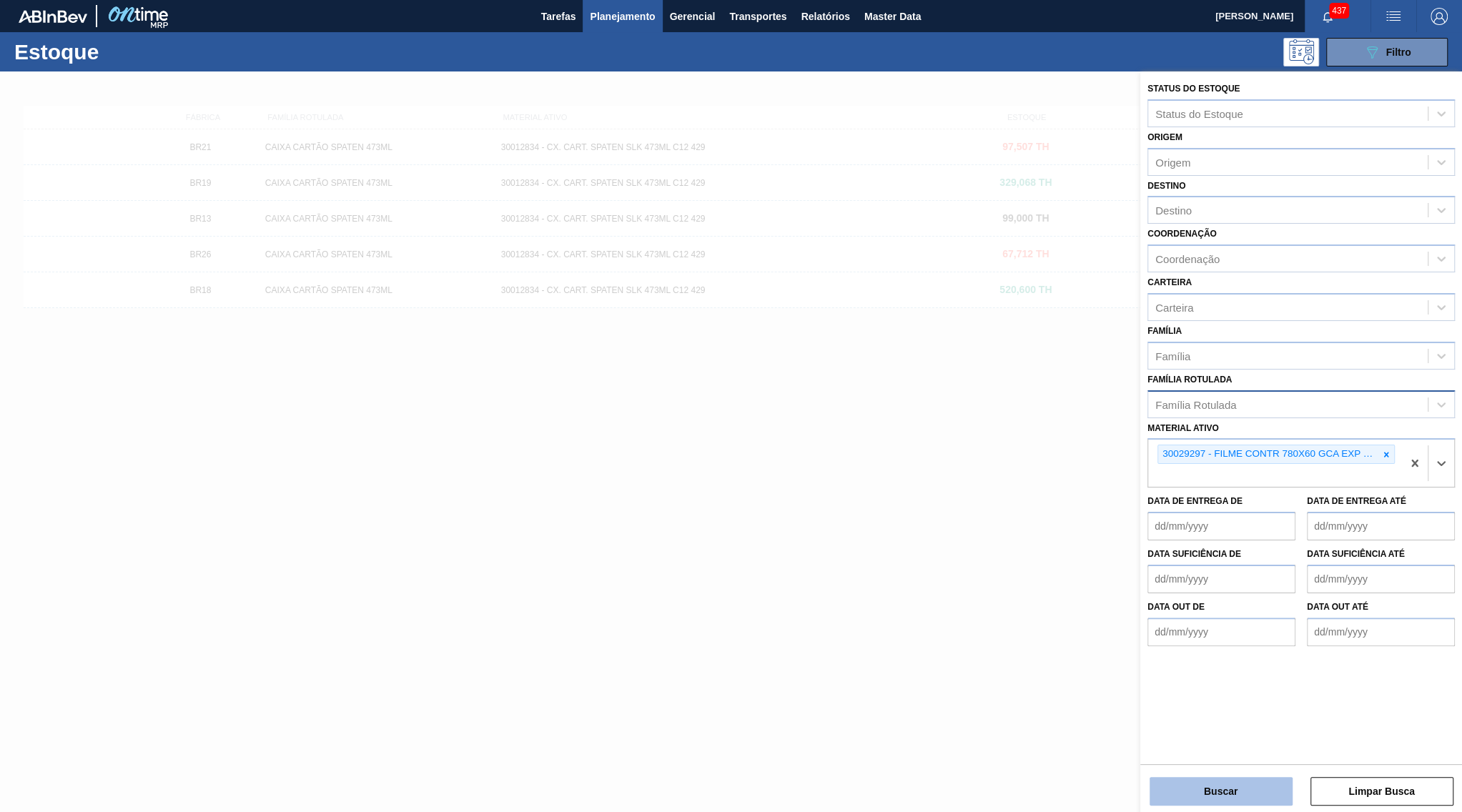
click at [1256, 778] on button "Buscar" at bounding box center [1221, 790] width 143 height 28
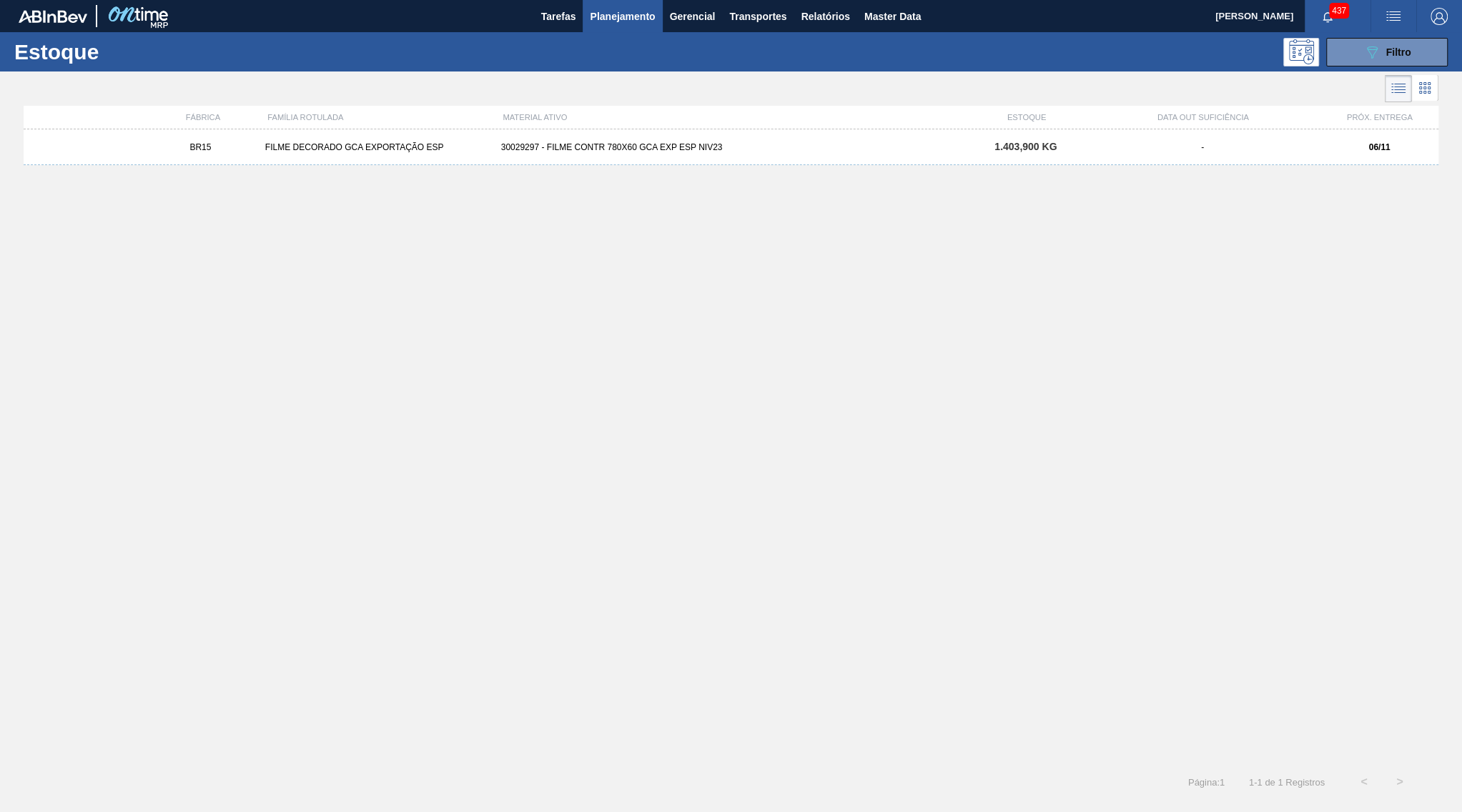
click at [1045, 152] on span "1.403,900 KG" at bounding box center [1025, 147] width 62 height 12
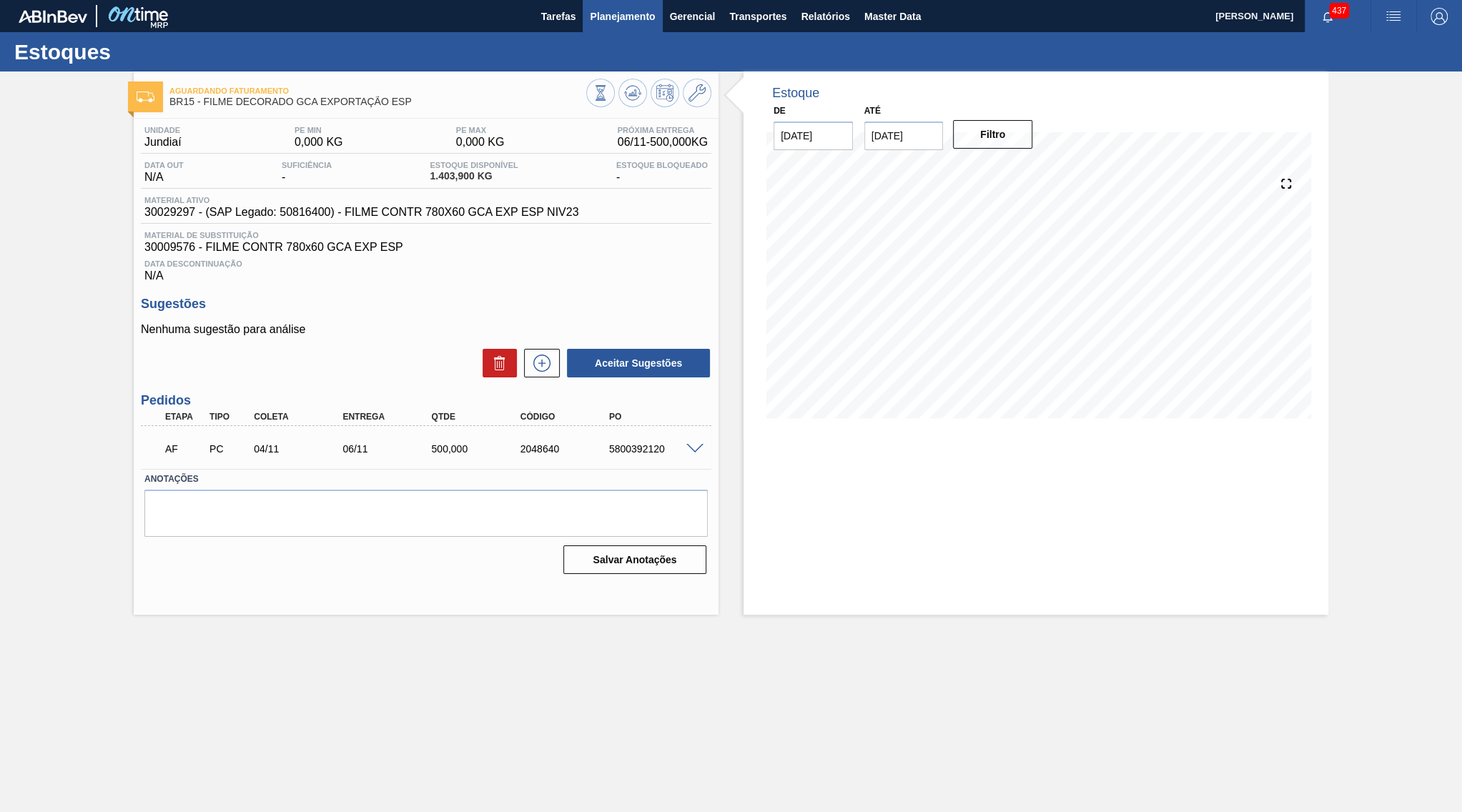
click at [604, 13] on span "Planejamento" at bounding box center [622, 17] width 65 height 18
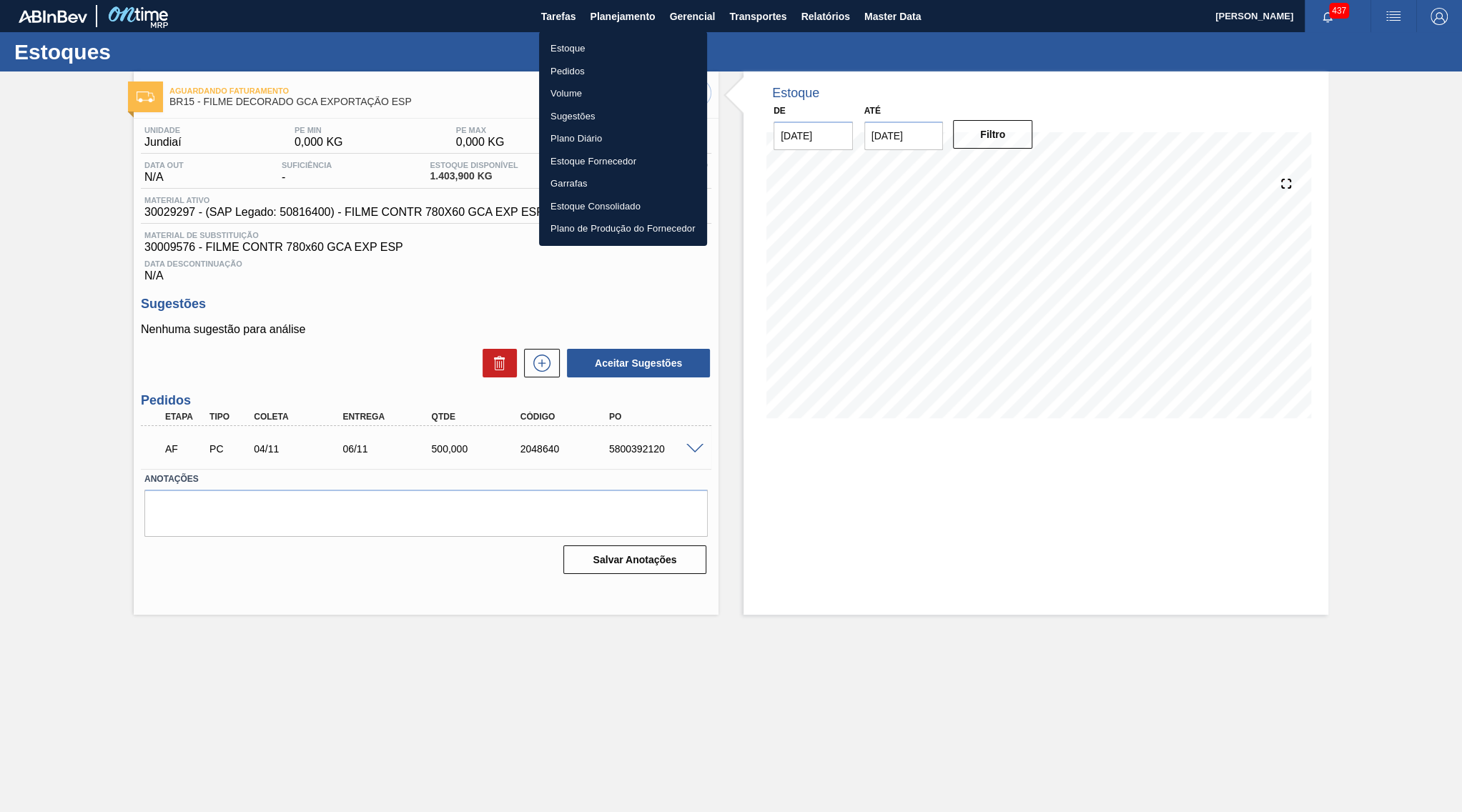
click at [580, 42] on li "Estoque" at bounding box center [622, 48] width 168 height 23
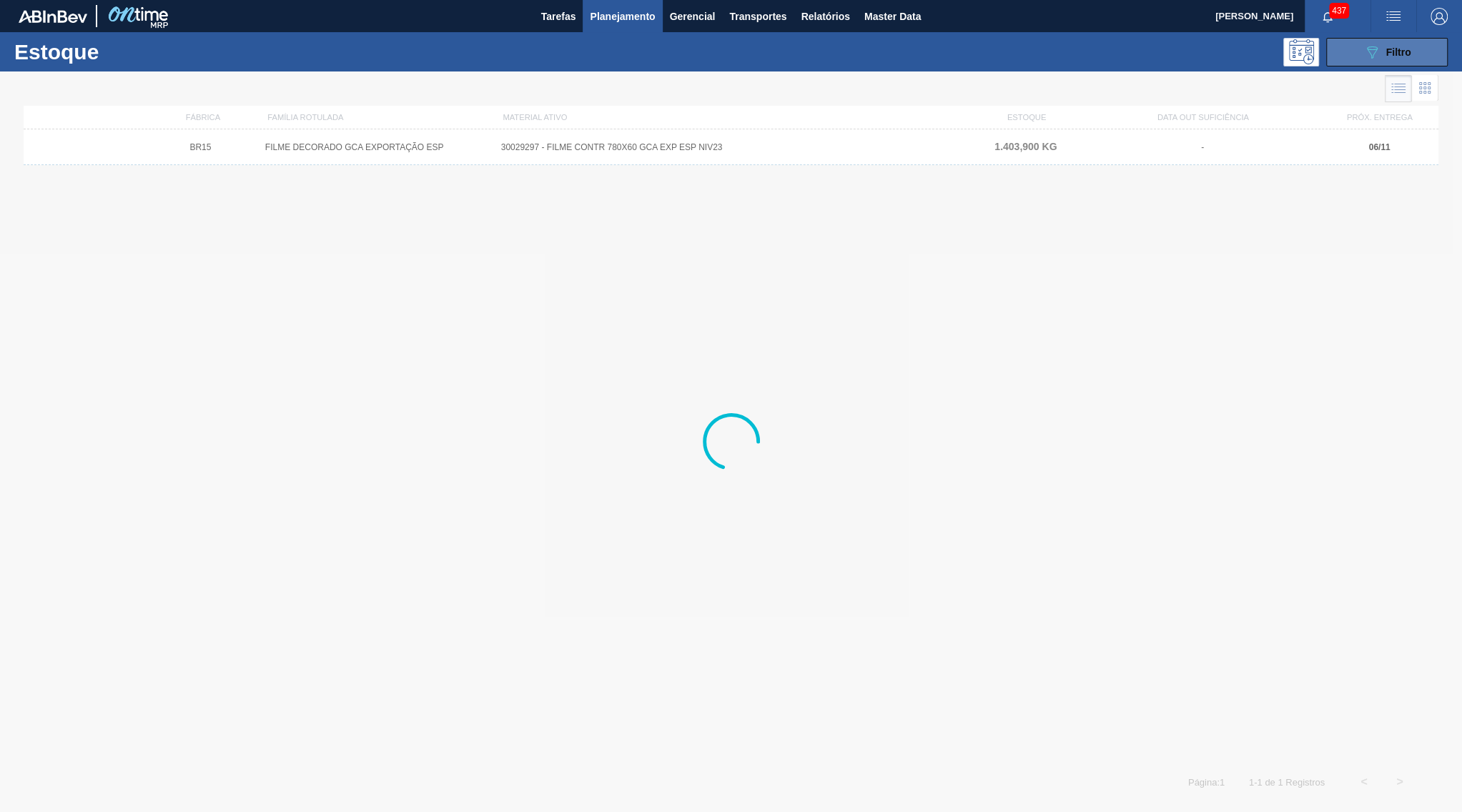
click at [1376, 54] on icon "089F7B8B-B2A5-4AFE-B5C0-19BA573D28AC" at bounding box center [1372, 52] width 18 height 18
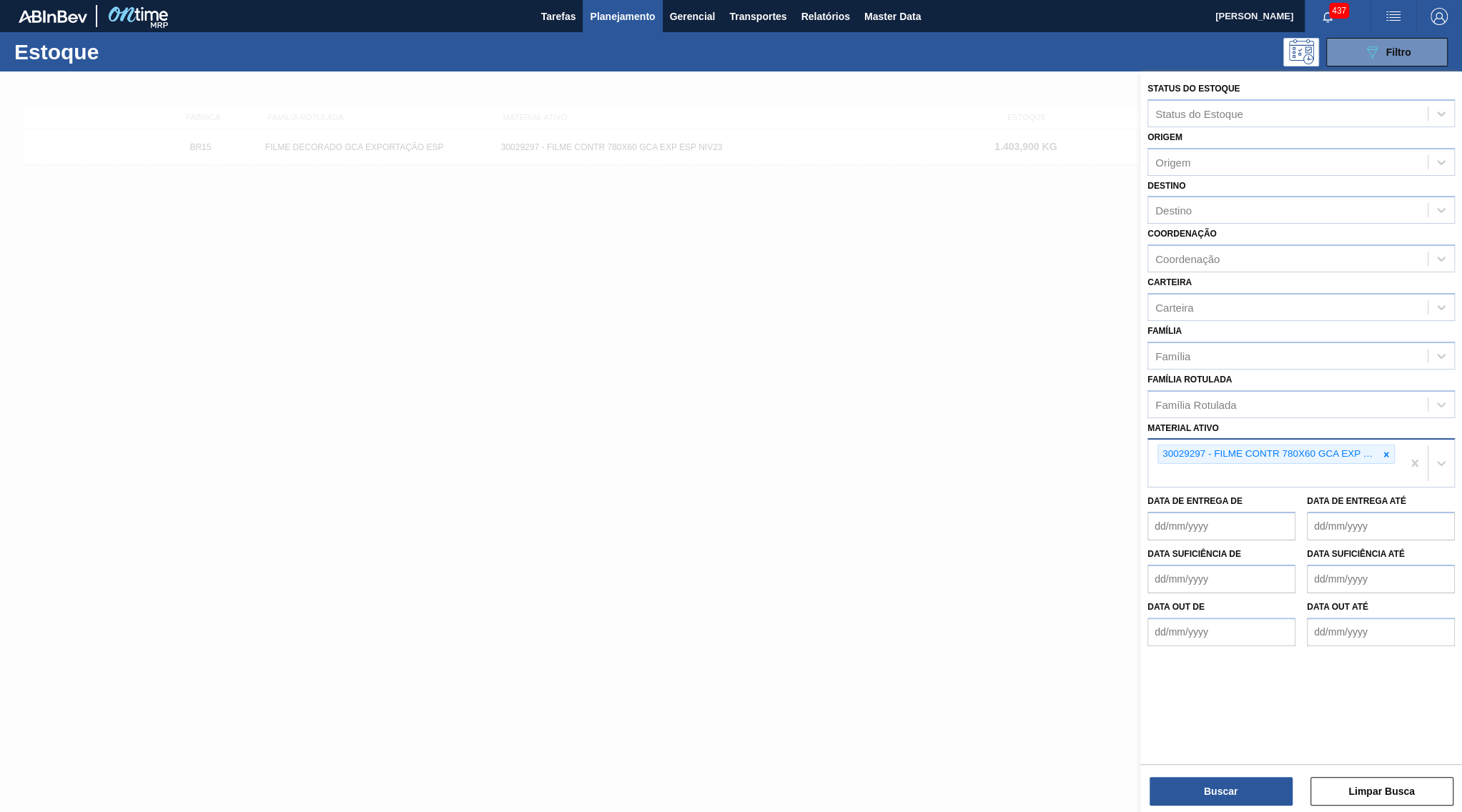
click at [1404, 440] on div at bounding box center [1427, 463] width 52 height 47
click at [1386, 452] on icon at bounding box center [1386, 454] width 5 height 5
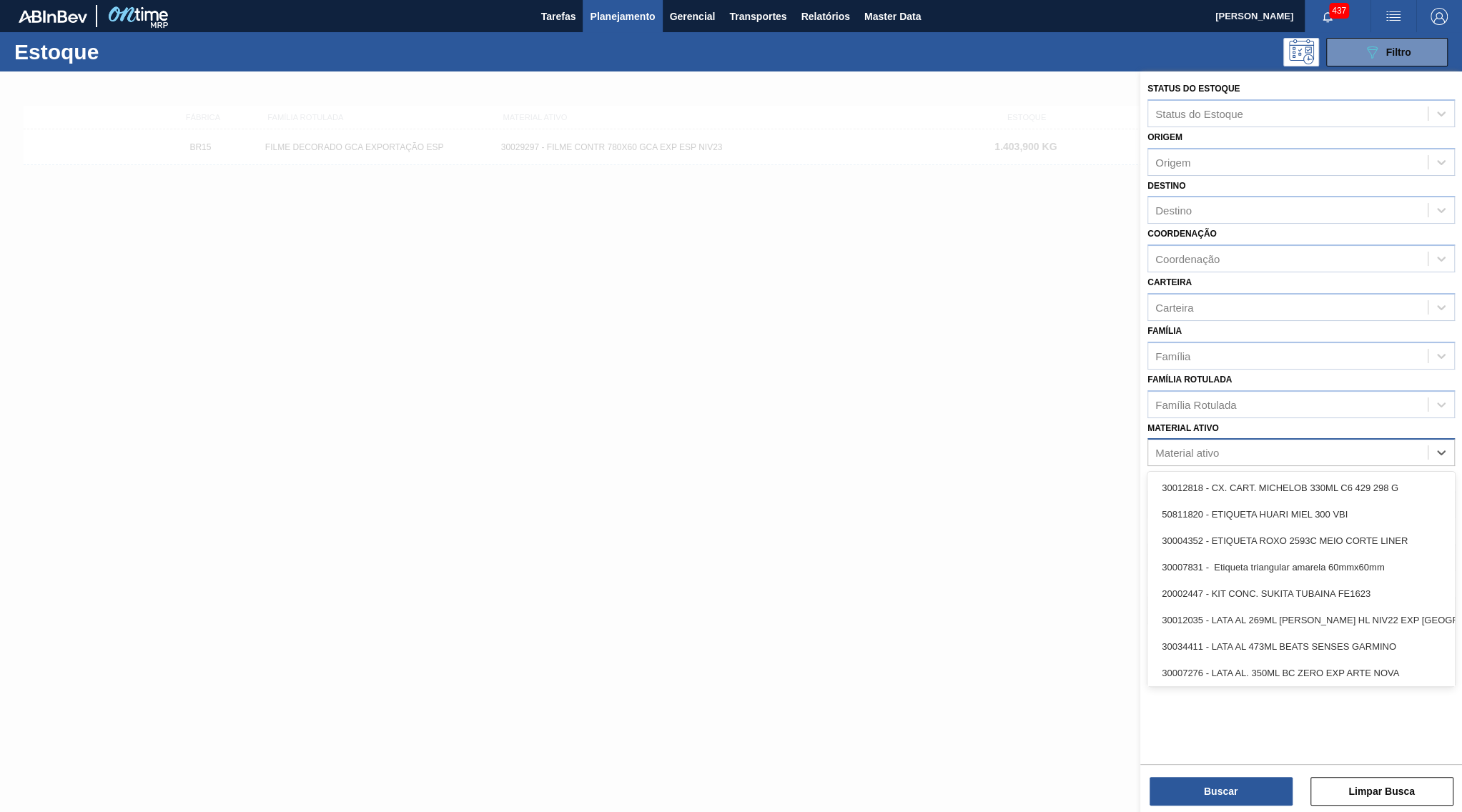
paste ativo "FILME CONTR 780X60 GCA EXP ESP NIV23"
type ativo "FILME CONTR 780X60 GCA EXP ESP NIV23"
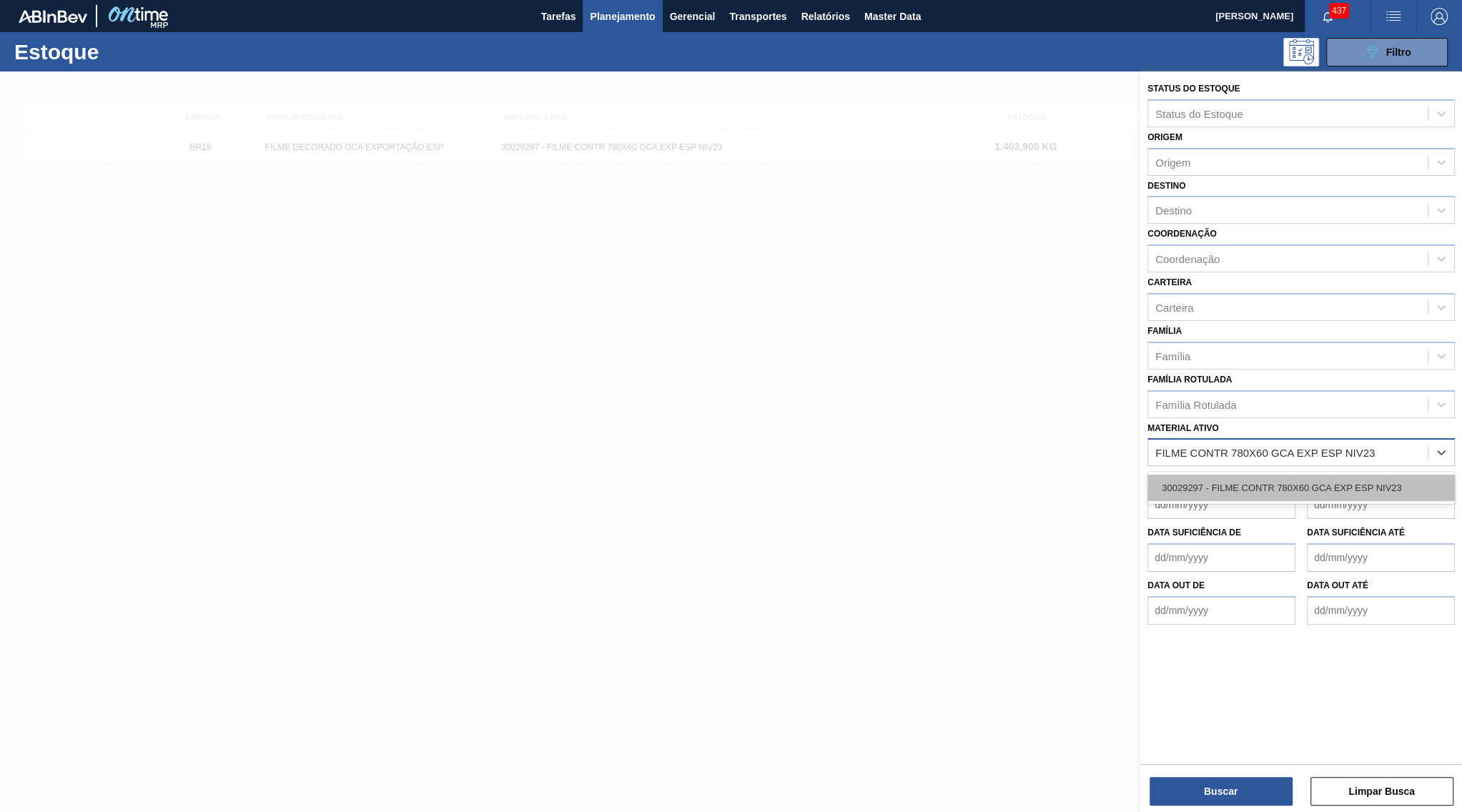
click at [1215, 474] on div "30029297 - FILME CONTR 780X60 GCA EXP ESP NIV23" at bounding box center [1301, 487] width 308 height 26
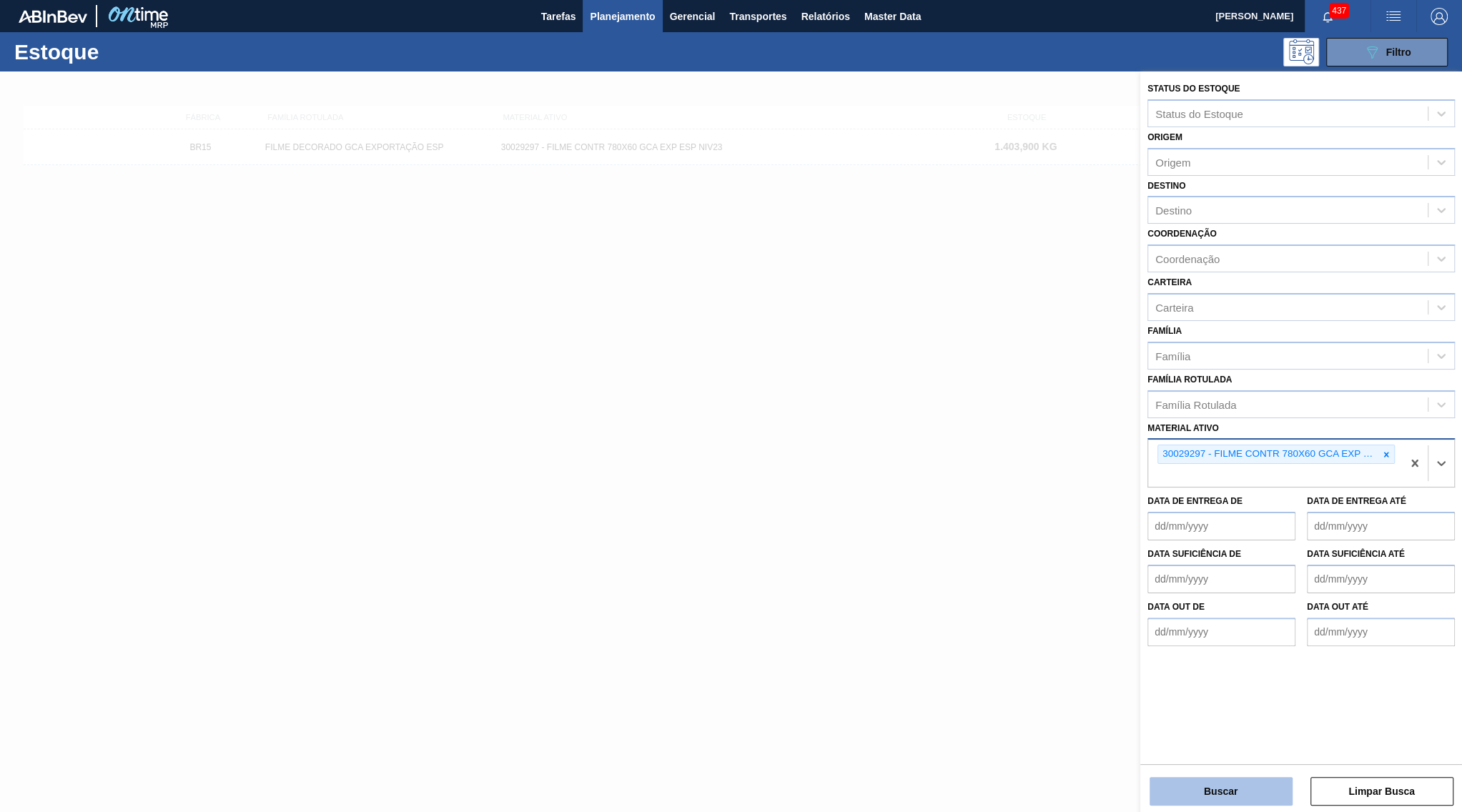
click at [1207, 801] on button "Buscar" at bounding box center [1221, 790] width 143 height 28
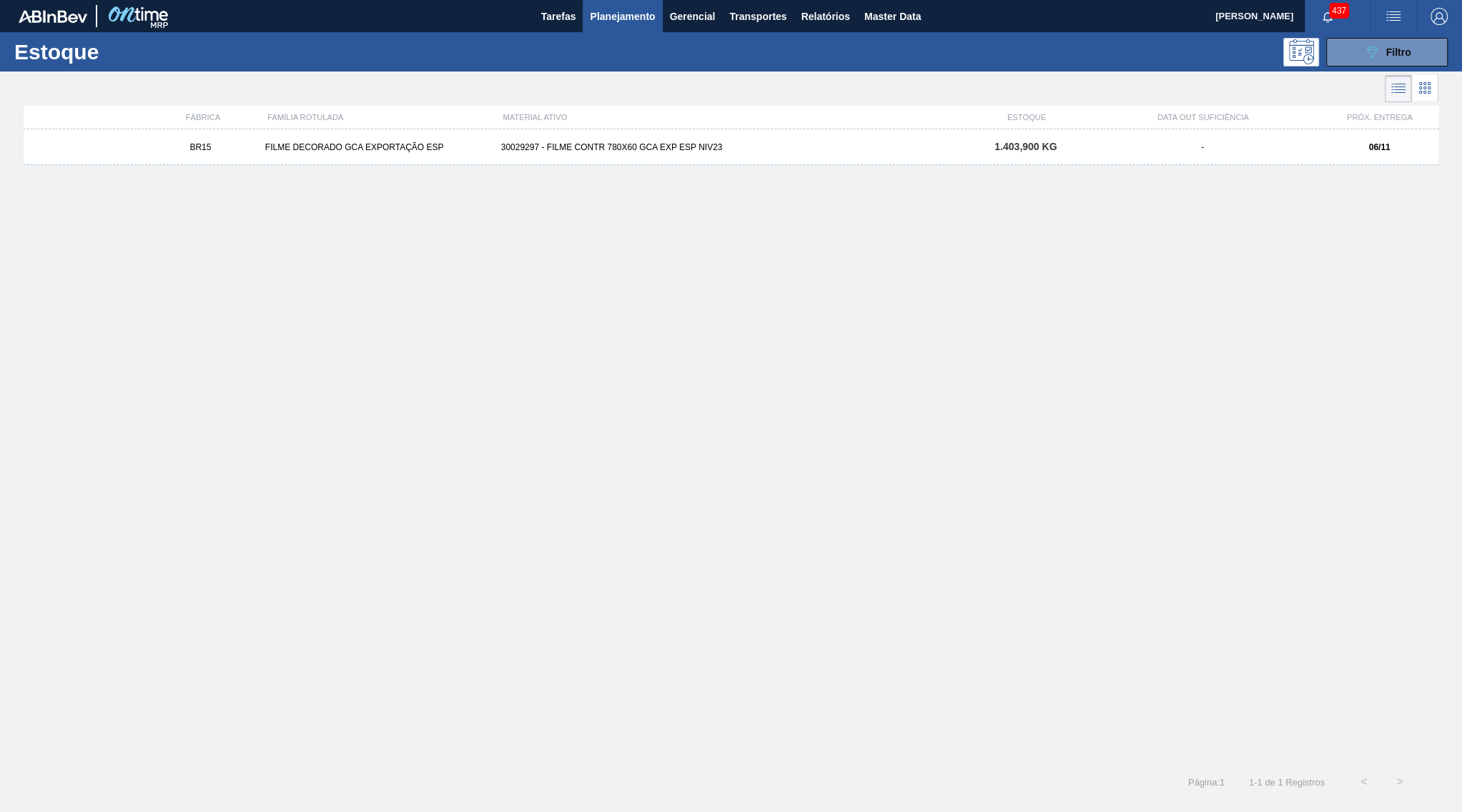
click at [1127, 157] on div "BR15 FILME DECORADO GCA EXPORTAÇÃO ESP 30029297 - FILME CONTR 780X60 GCA EXP ES…" at bounding box center [731, 147] width 1415 height 35
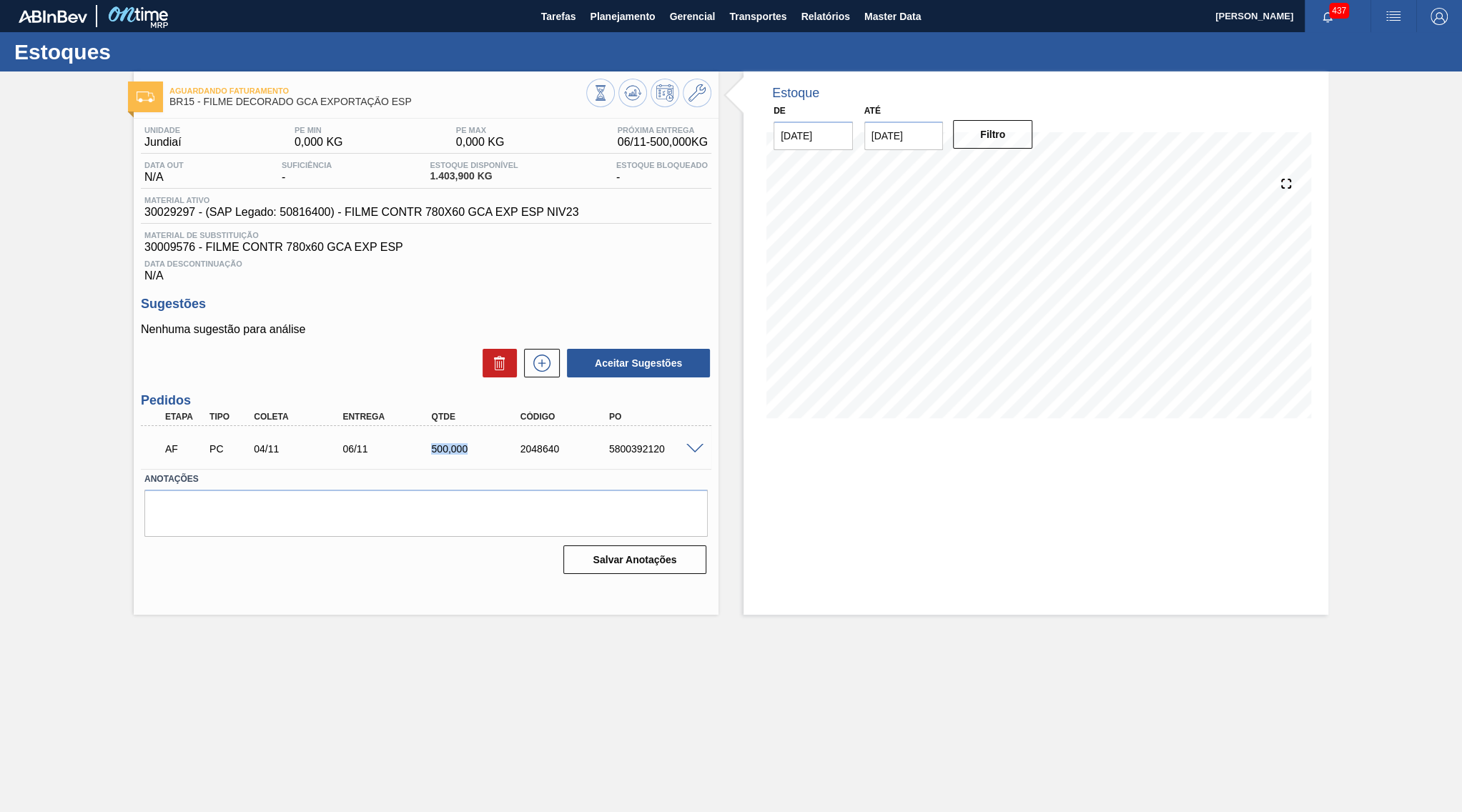
drag, startPoint x: 411, startPoint y: 438, endPoint x: 479, endPoint y: 455, distance: 70.1
click at [479, 455] on div "AF PC 04/11 06/11 500,000 2048640 5800392120" at bounding box center [421, 447] width 532 height 28
click at [590, 25] on button "Planejamento" at bounding box center [622, 16] width 79 height 32
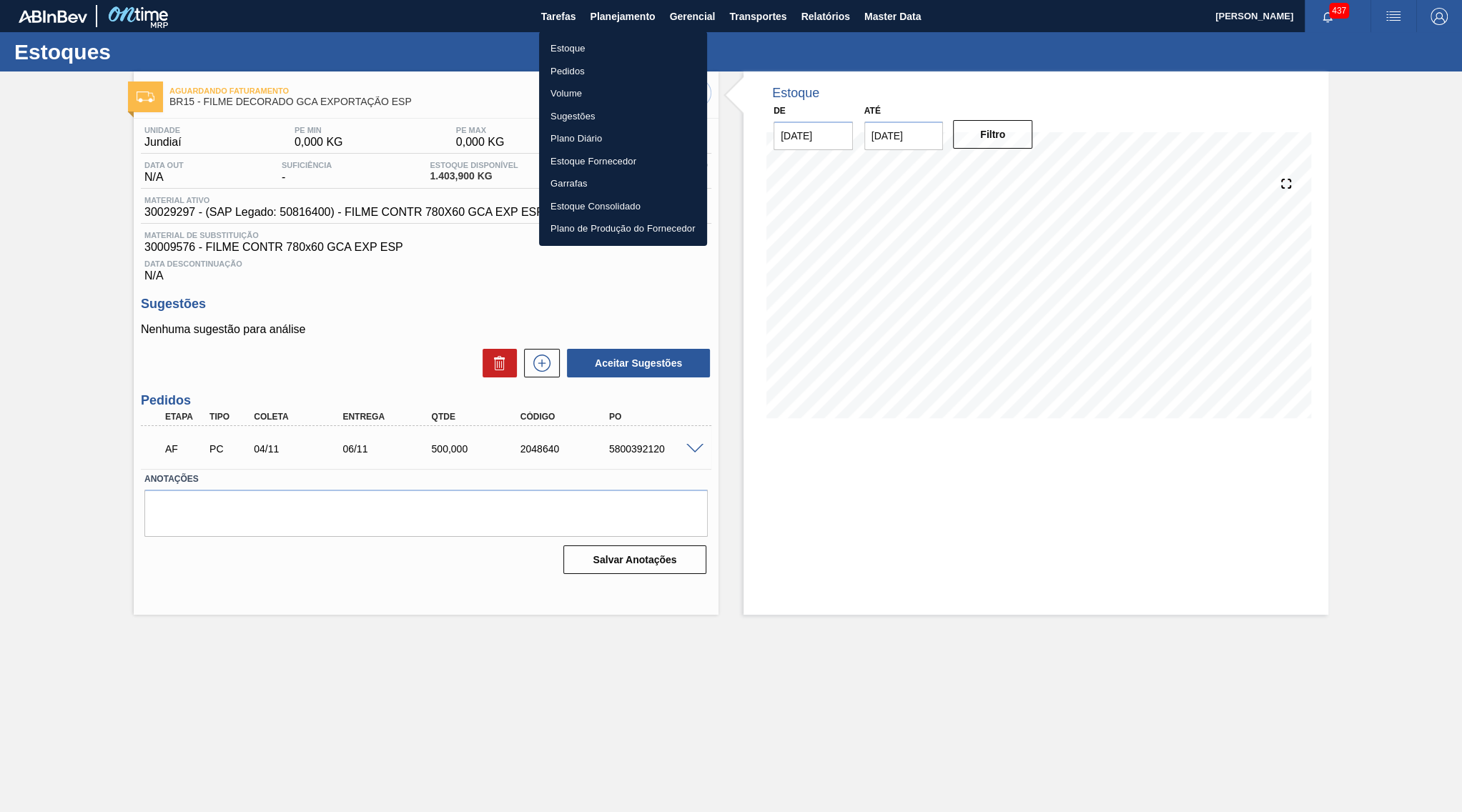
click at [586, 53] on li "Estoque" at bounding box center [622, 48] width 168 height 23
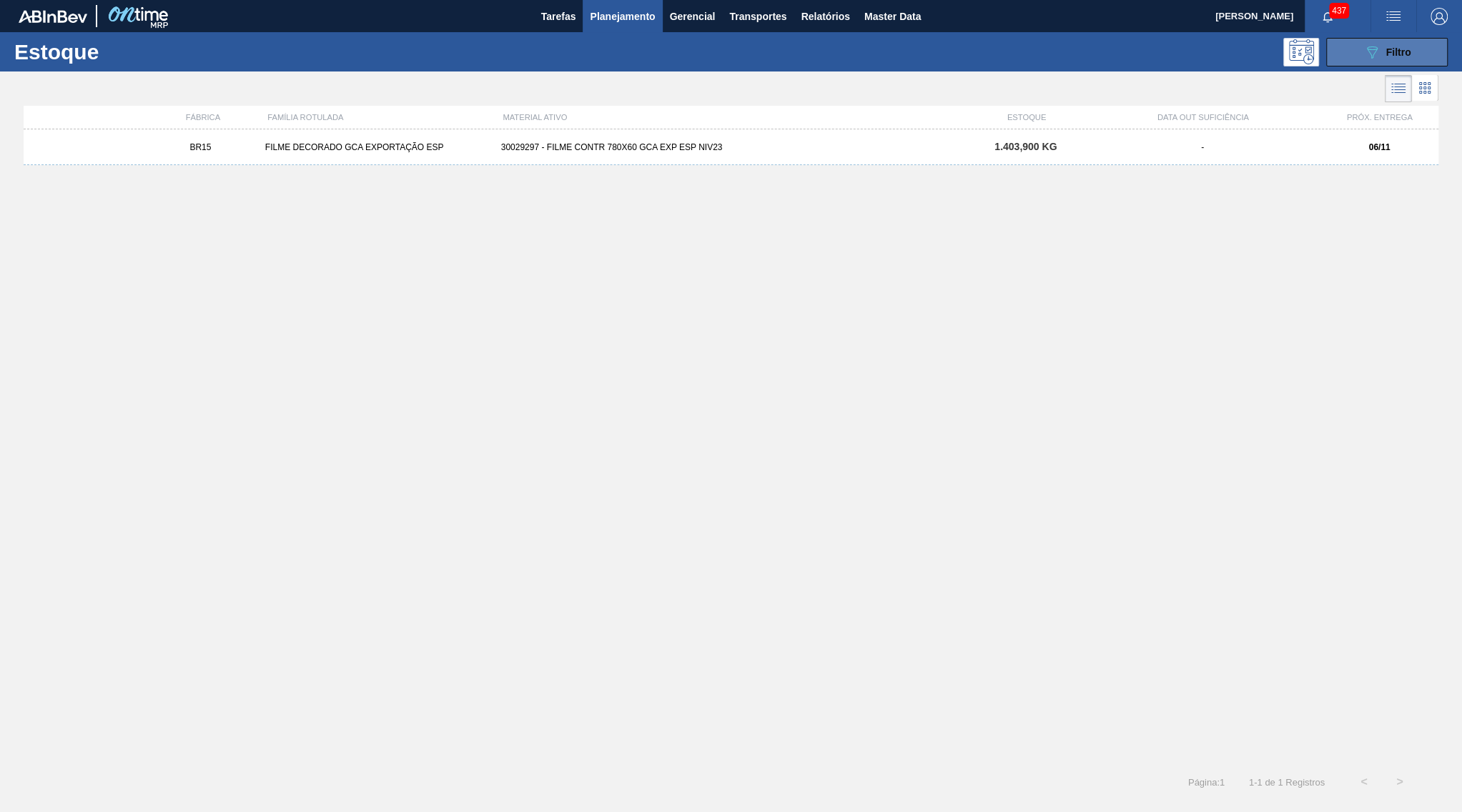
click at [1352, 64] on button "089F7B8B-B2A5-4AFE-B5C0-19BA573D28AC Filtro" at bounding box center [1387, 52] width 122 height 28
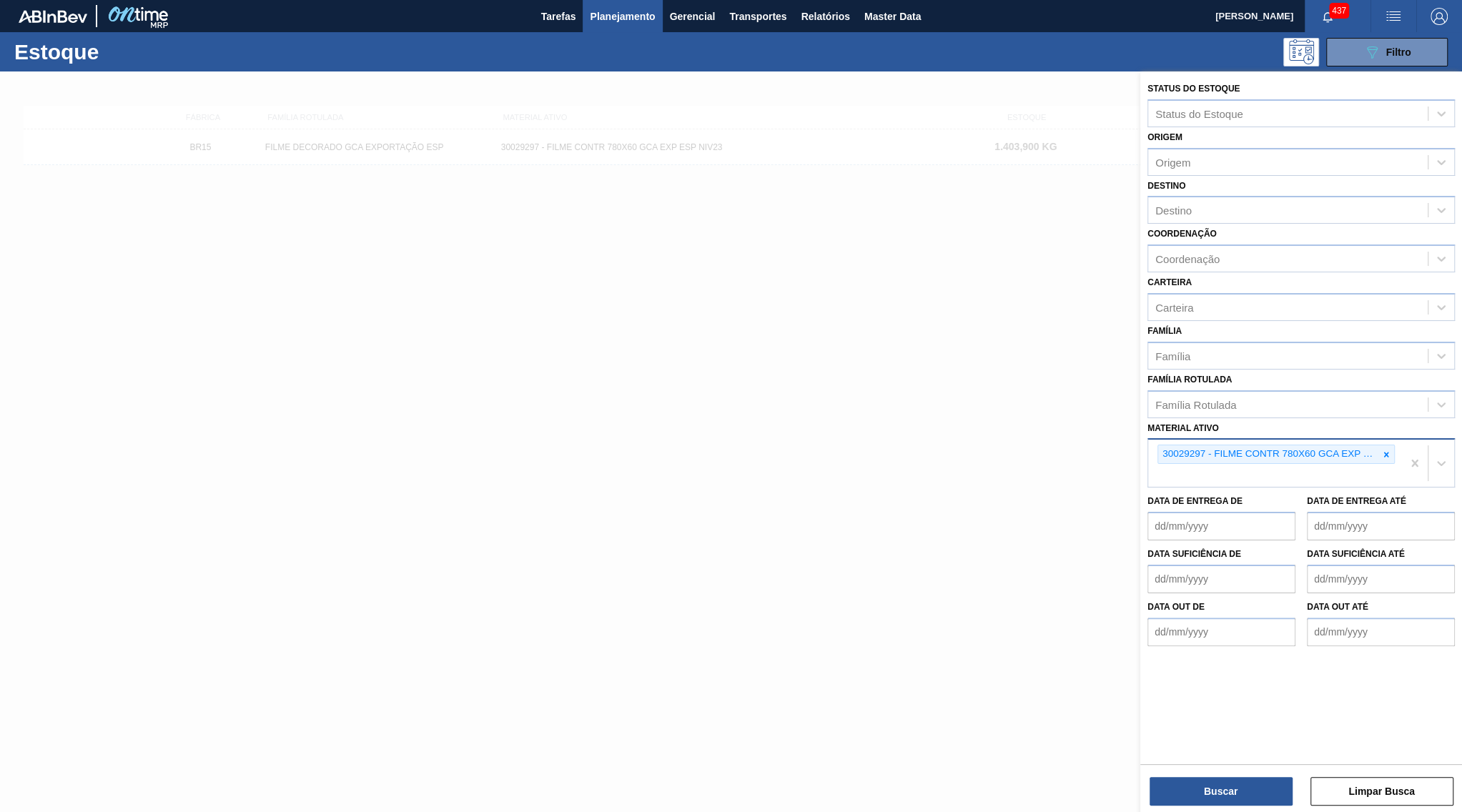
click at [1287, 440] on div "30029297 - FILME CONTR 780X60 GCA EXP ESP NIV23" at bounding box center [1275, 463] width 254 height 47
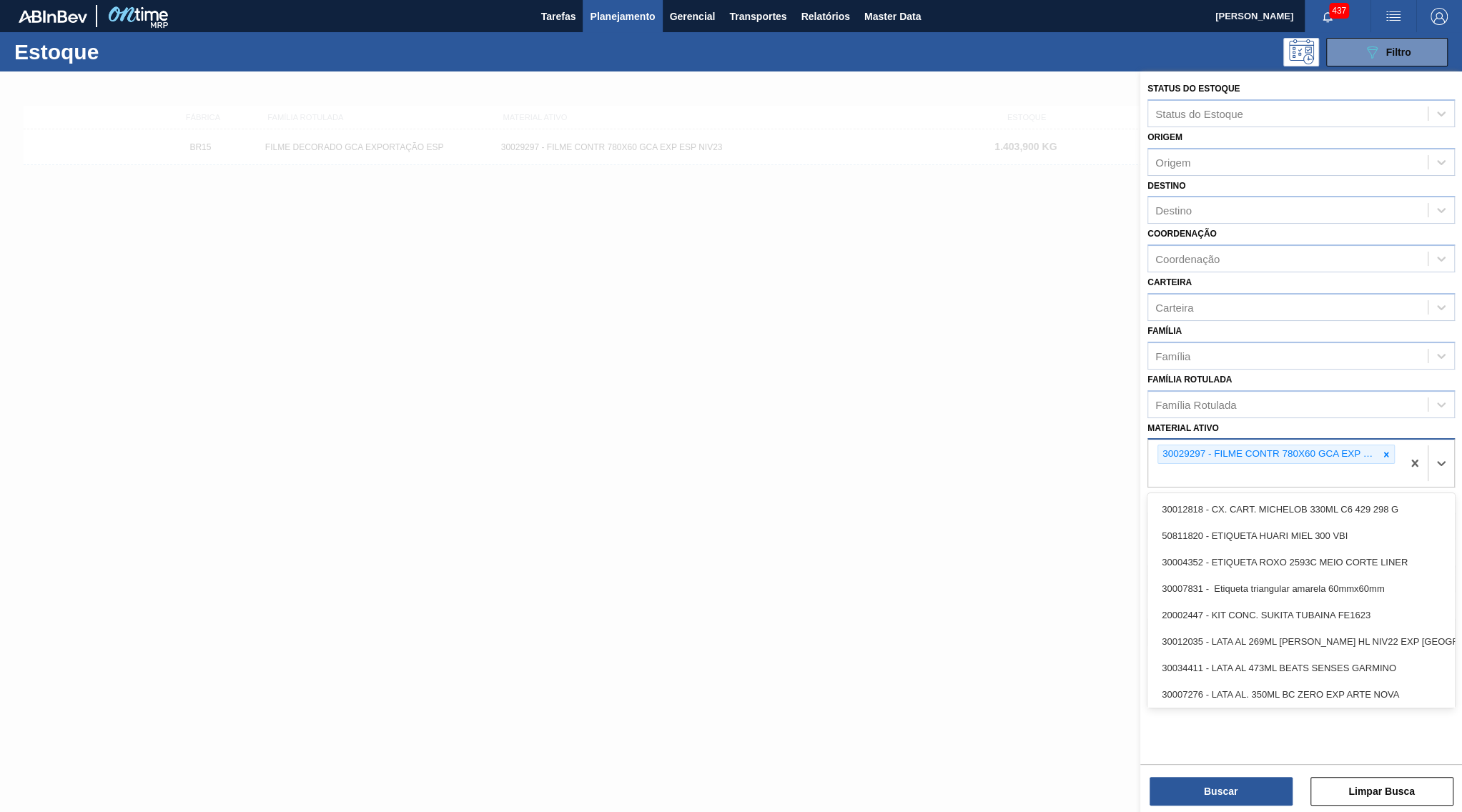
paste ativo "FILME CONTR 780X60 GCA Z EXP ESP NIV23"
type ativo "FILME CONTR 780X60 GCA Z EXP ESP NIV23"
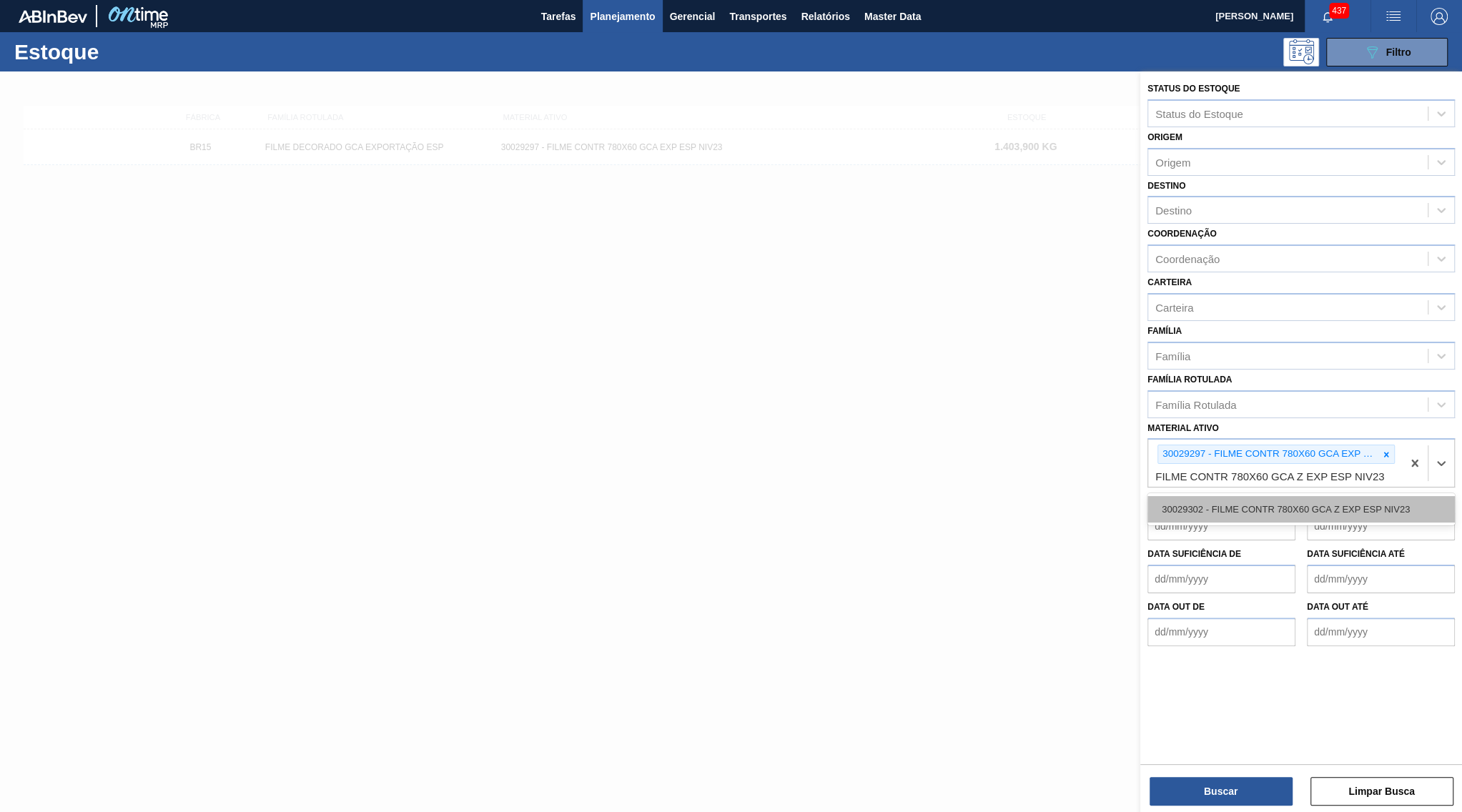
click at [1283, 496] on div "30029302 - FILME CONTR 780X60 GCA Z EXP ESP NIV23" at bounding box center [1301, 508] width 308 height 26
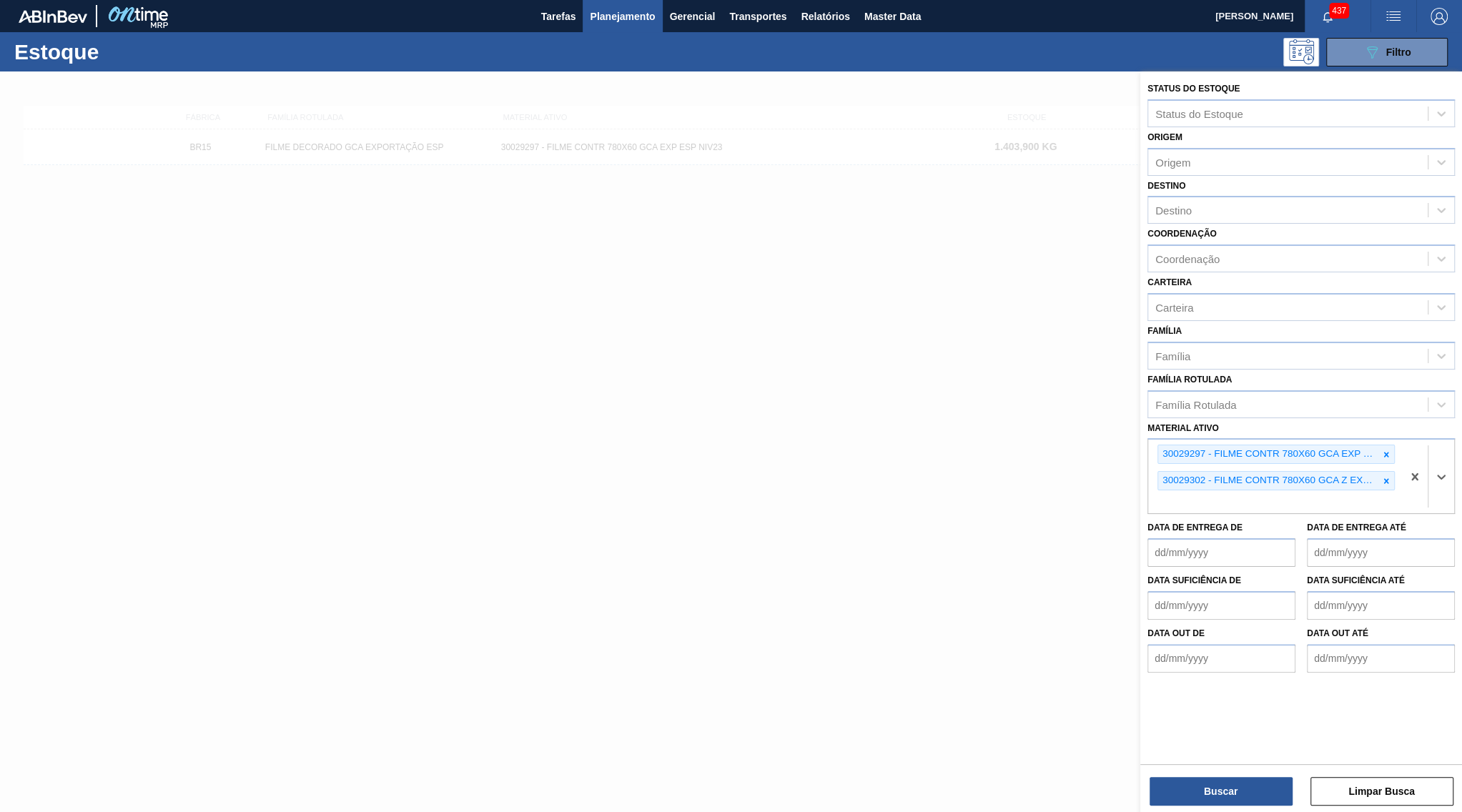
click at [1248, 760] on div "Status do Estoque Status do Estoque Origem Origem Destino Destino Coordenação C…" at bounding box center [1301, 416] width 321 height 690
click at [1248, 795] on button "Buscar" at bounding box center [1221, 790] width 143 height 28
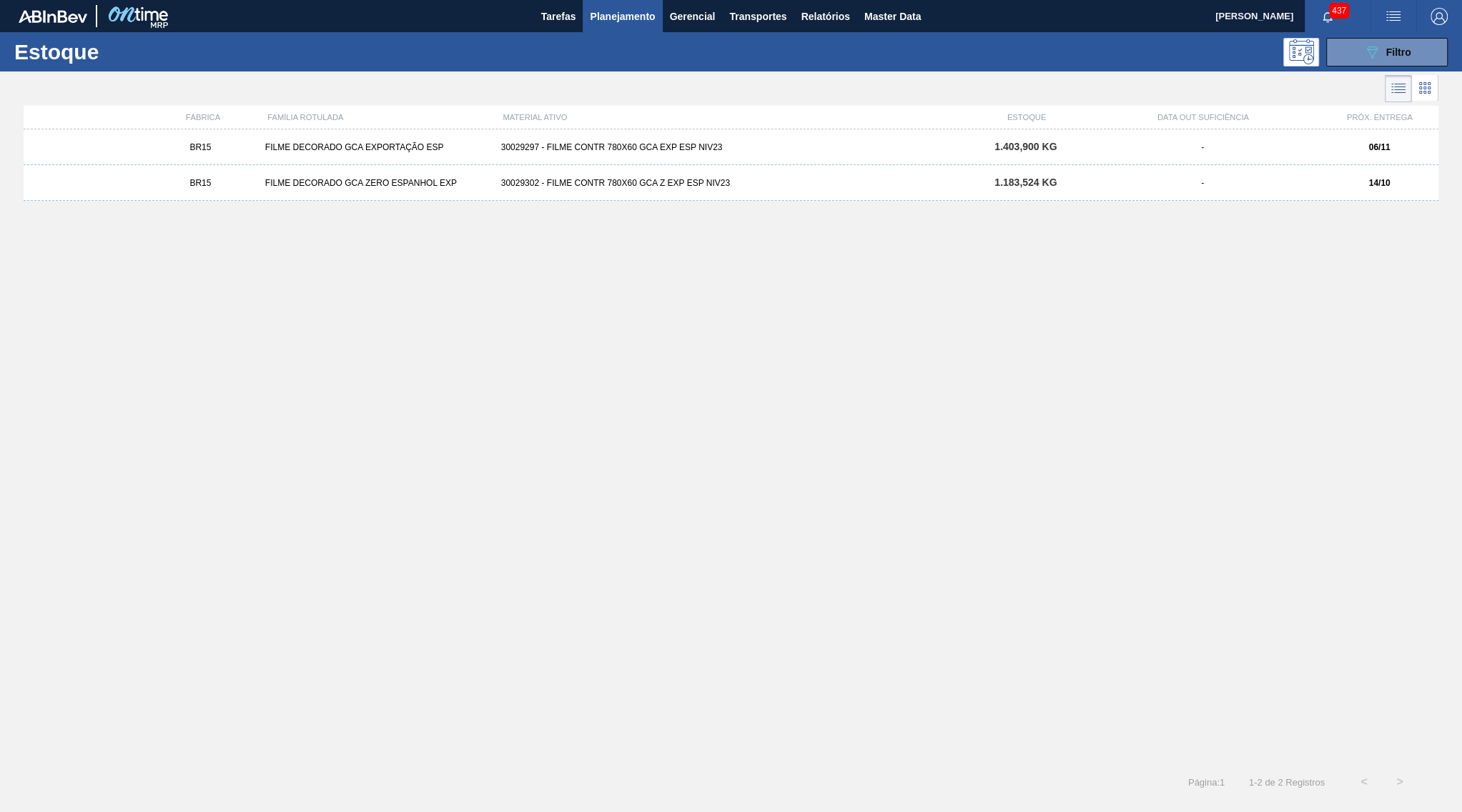
click at [1259, 175] on div "BR15 FILME DECORADO GCA ZERO ESPANHOL EXP 30029302 - FILME CONTR 780X60 GCA Z E…" at bounding box center [731, 183] width 1415 height 35
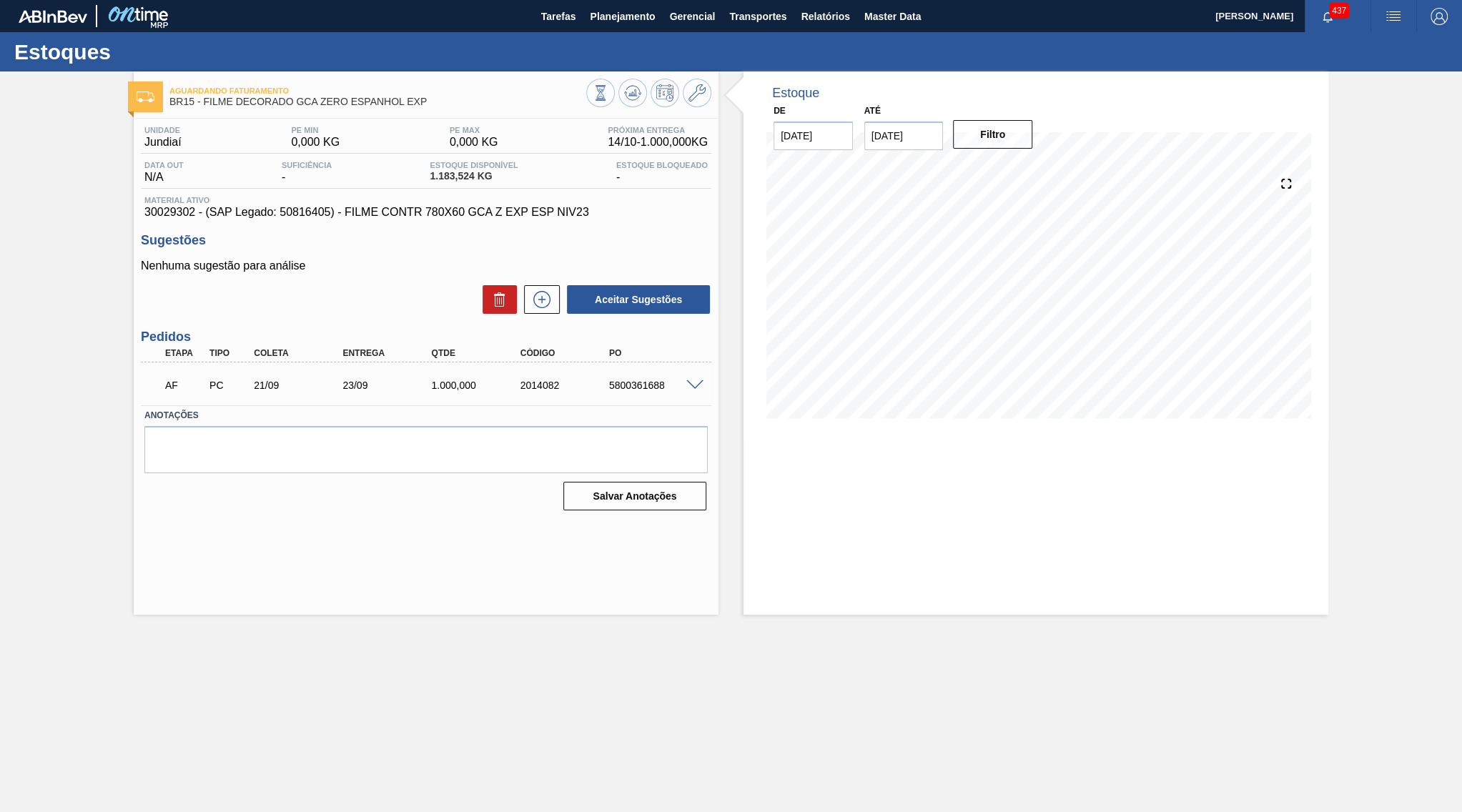
click at [692, 380] on span at bounding box center [695, 385] width 18 height 11
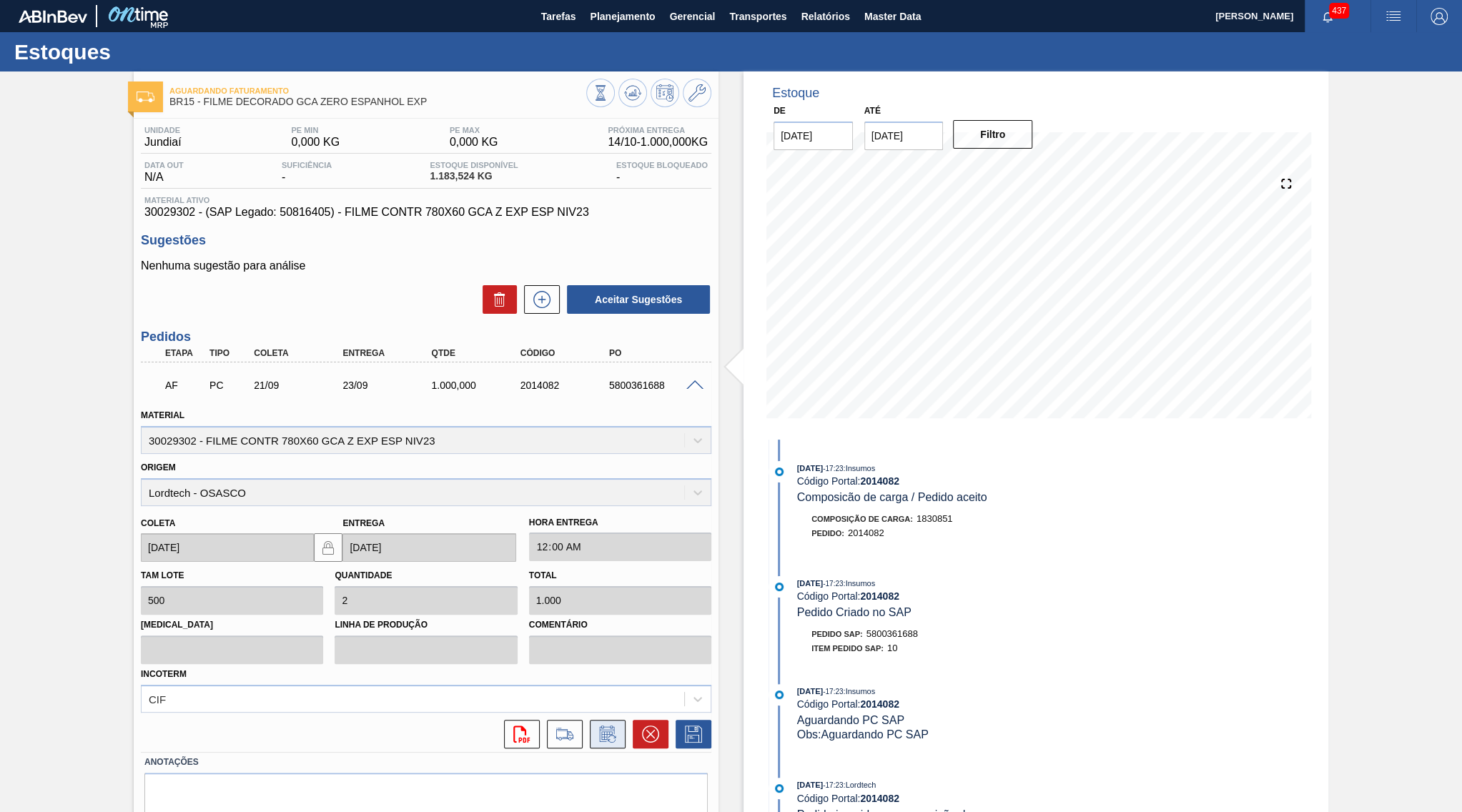
click at [593, 731] on button at bounding box center [608, 734] width 35 height 28
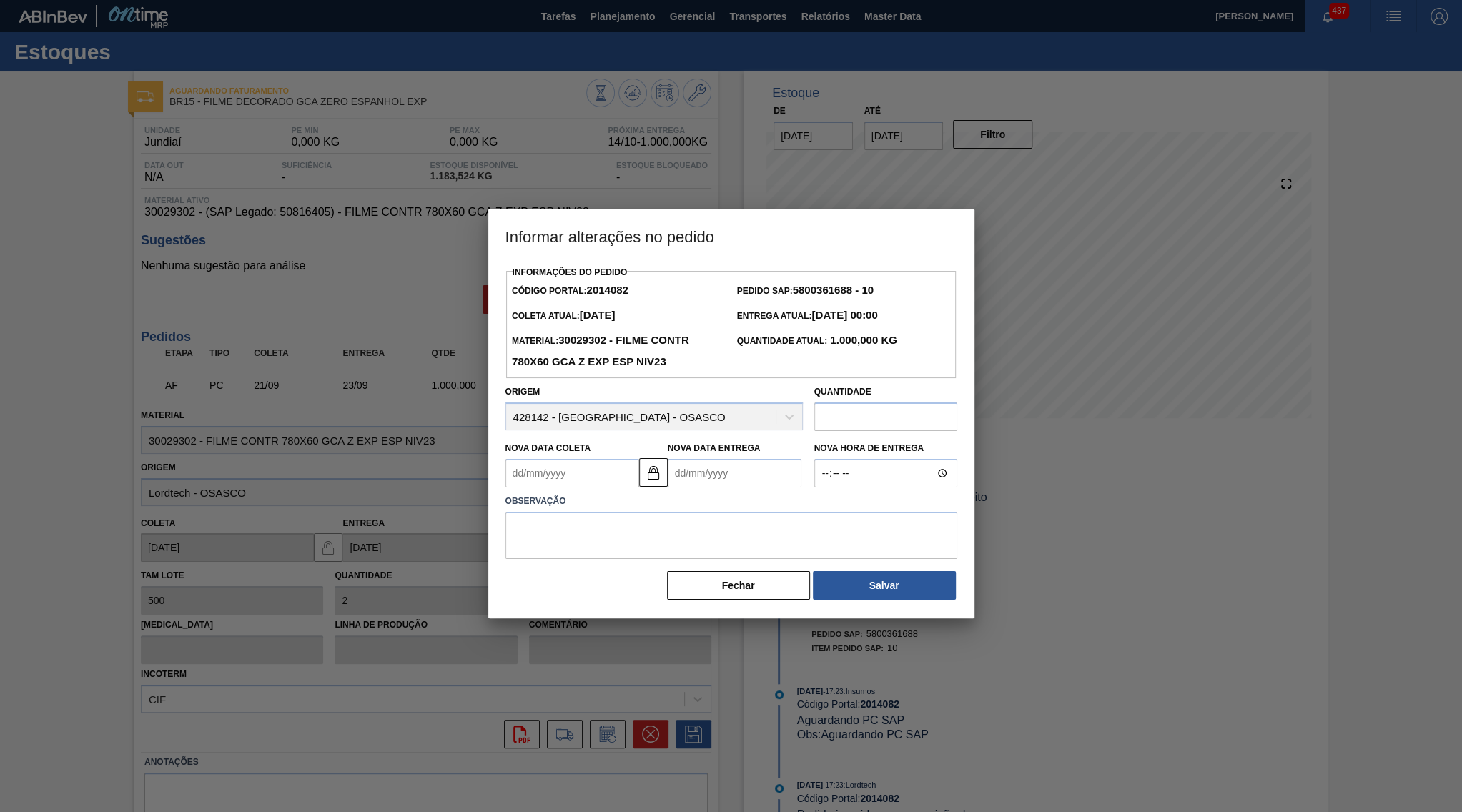
click at [948, 403] on input "text" at bounding box center [886, 416] width 143 height 28
click at [894, 415] on input "text" at bounding box center [886, 416] width 143 height 28
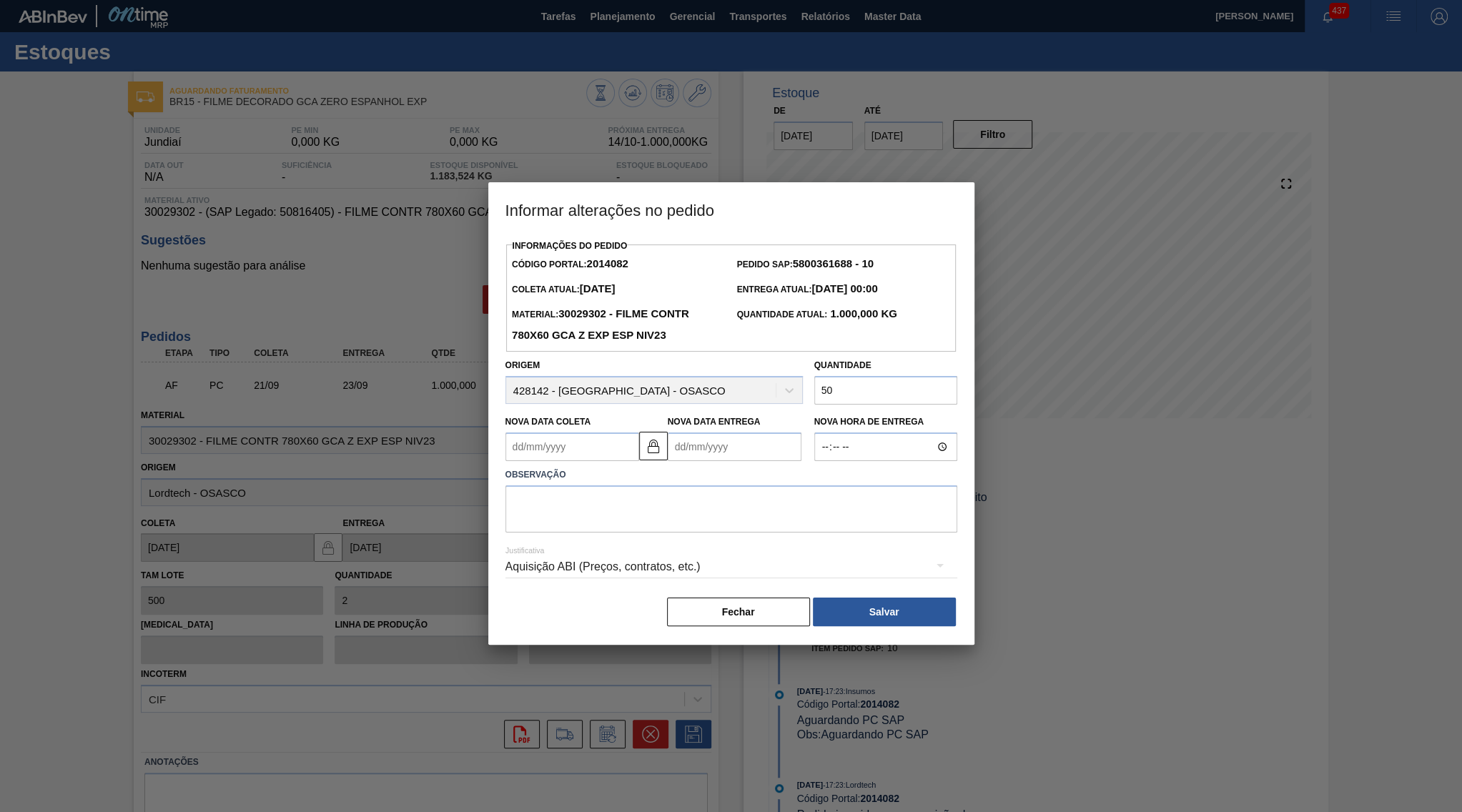
type input "500"
click at [695, 556] on div "Aquisição ABI (Preços, contratos, etc.)" at bounding box center [731, 566] width 452 height 40
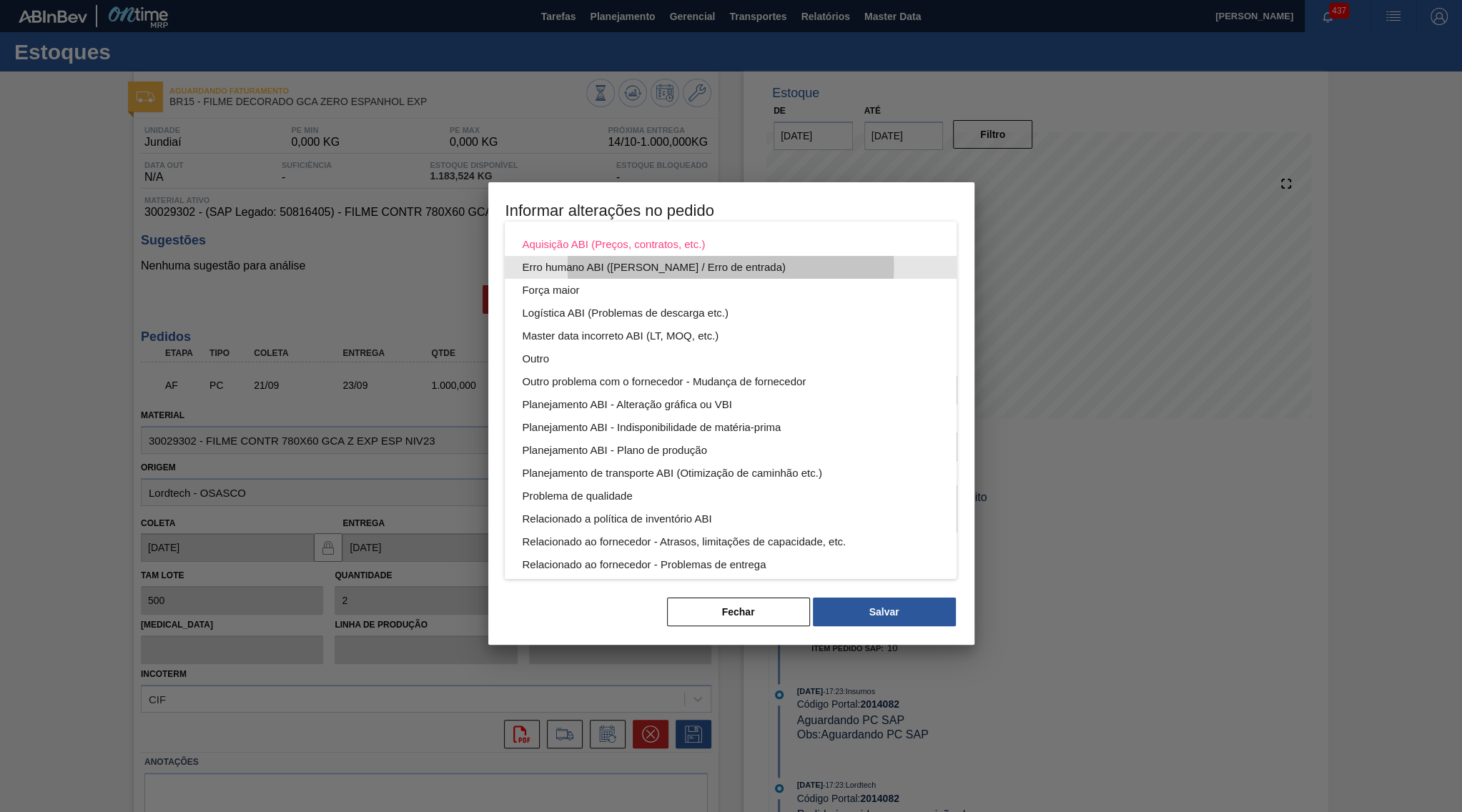
click at [551, 260] on div "Erro humano ABI ([PERSON_NAME] / Erro de entrada)" at bounding box center [731, 266] width 417 height 23
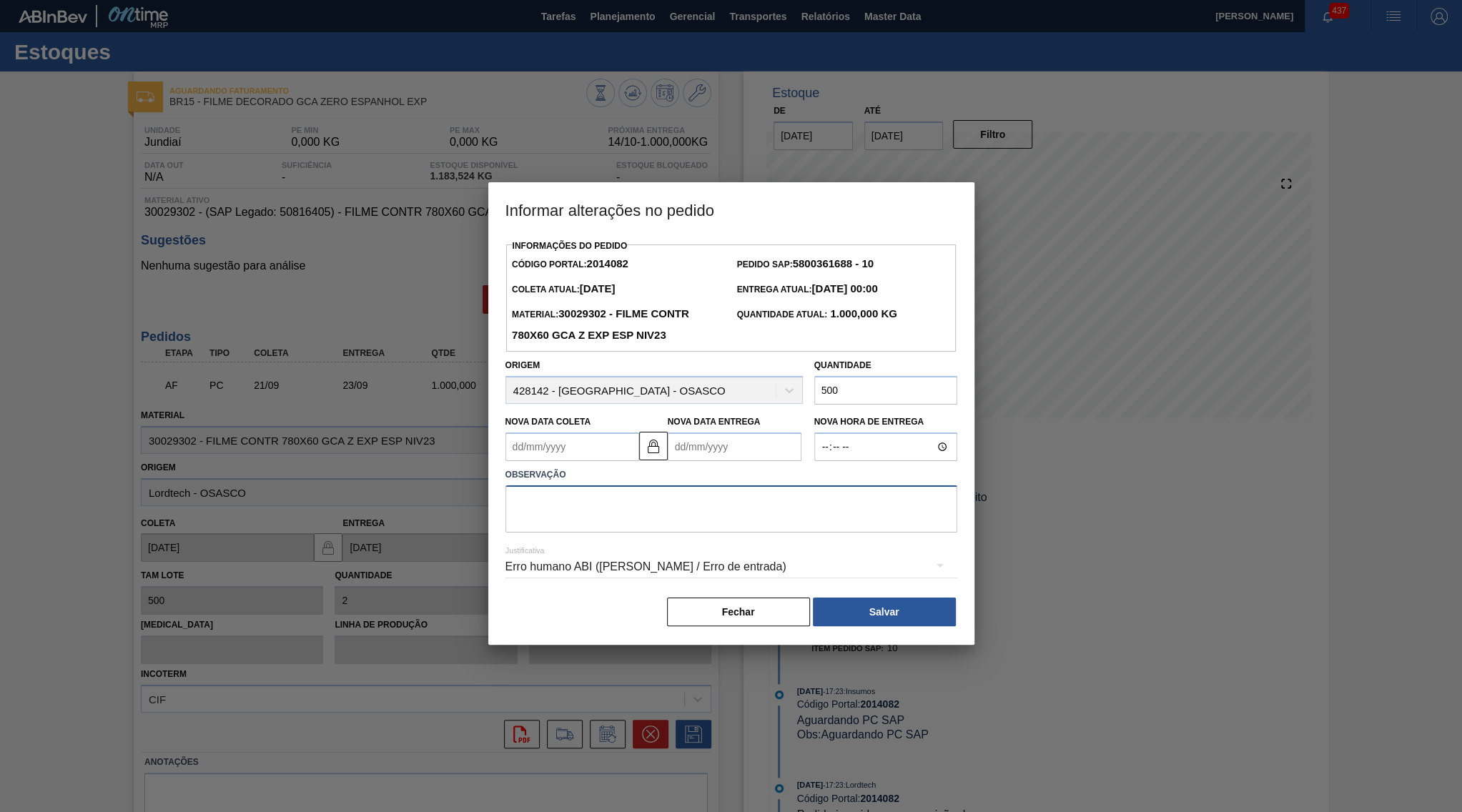
click at [581, 487] on textarea at bounding box center [731, 508] width 452 height 47
type textarea "ajuste de quantidade"
click at [883, 597] on button "Salvar" at bounding box center [884, 611] width 143 height 28
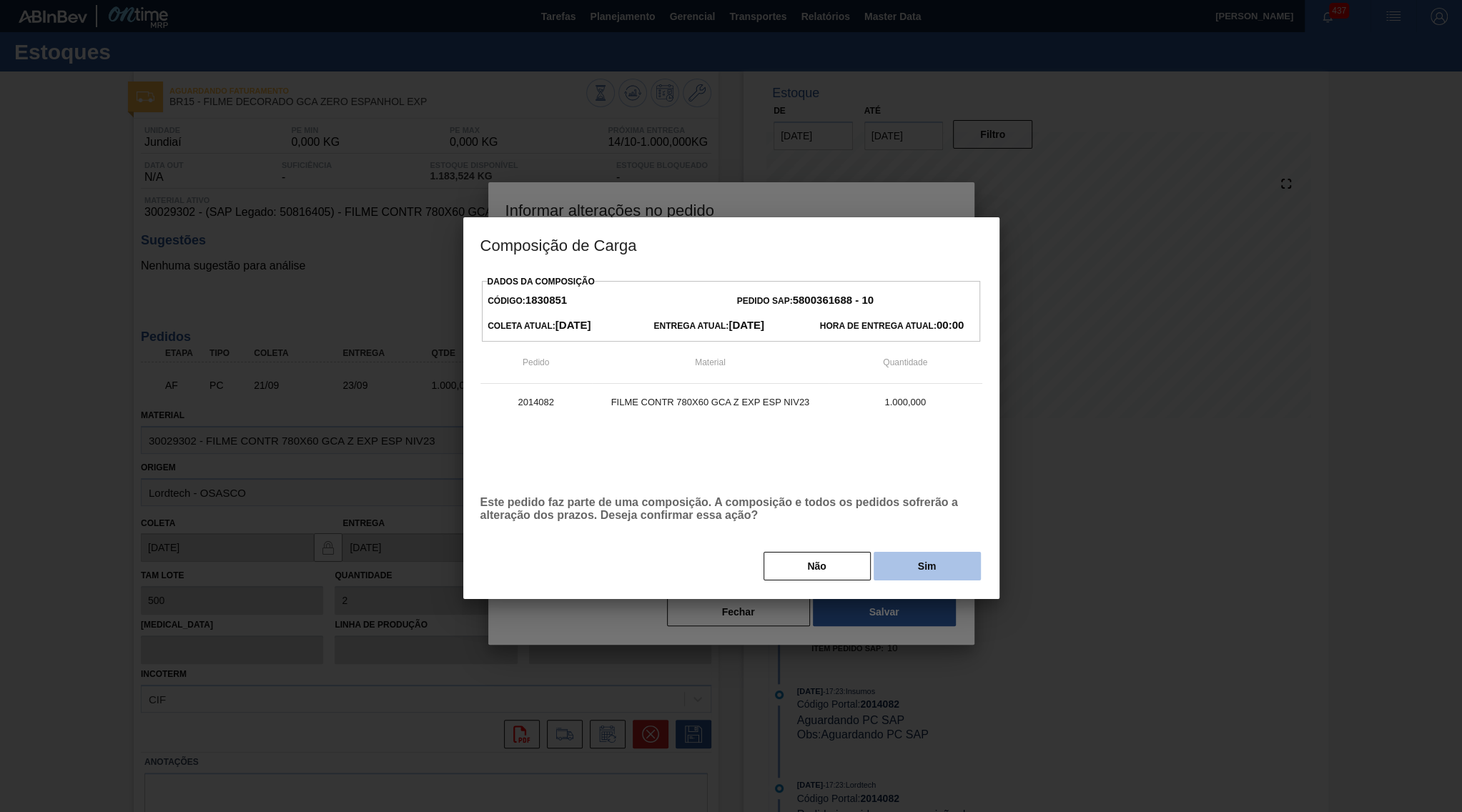
drag, startPoint x: 870, startPoint y: 570, endPoint x: 904, endPoint y: 563, distance: 34.7
click at [904, 563] on div "Não Sim" at bounding box center [731, 566] width 502 height 31
click at [904, 563] on button "Sim" at bounding box center [926, 565] width 107 height 28
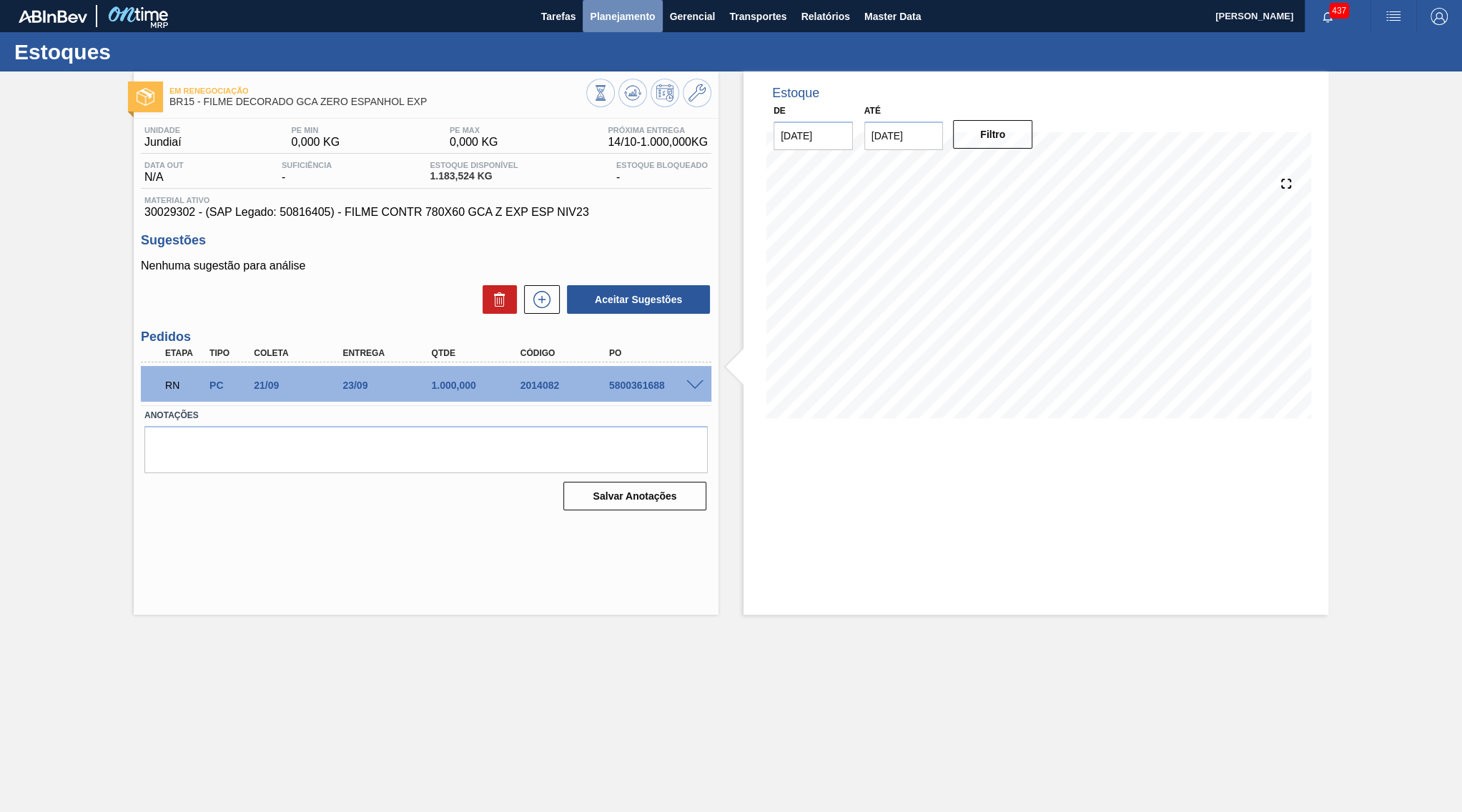
click at [621, 15] on span "Planejamento" at bounding box center [622, 17] width 65 height 18
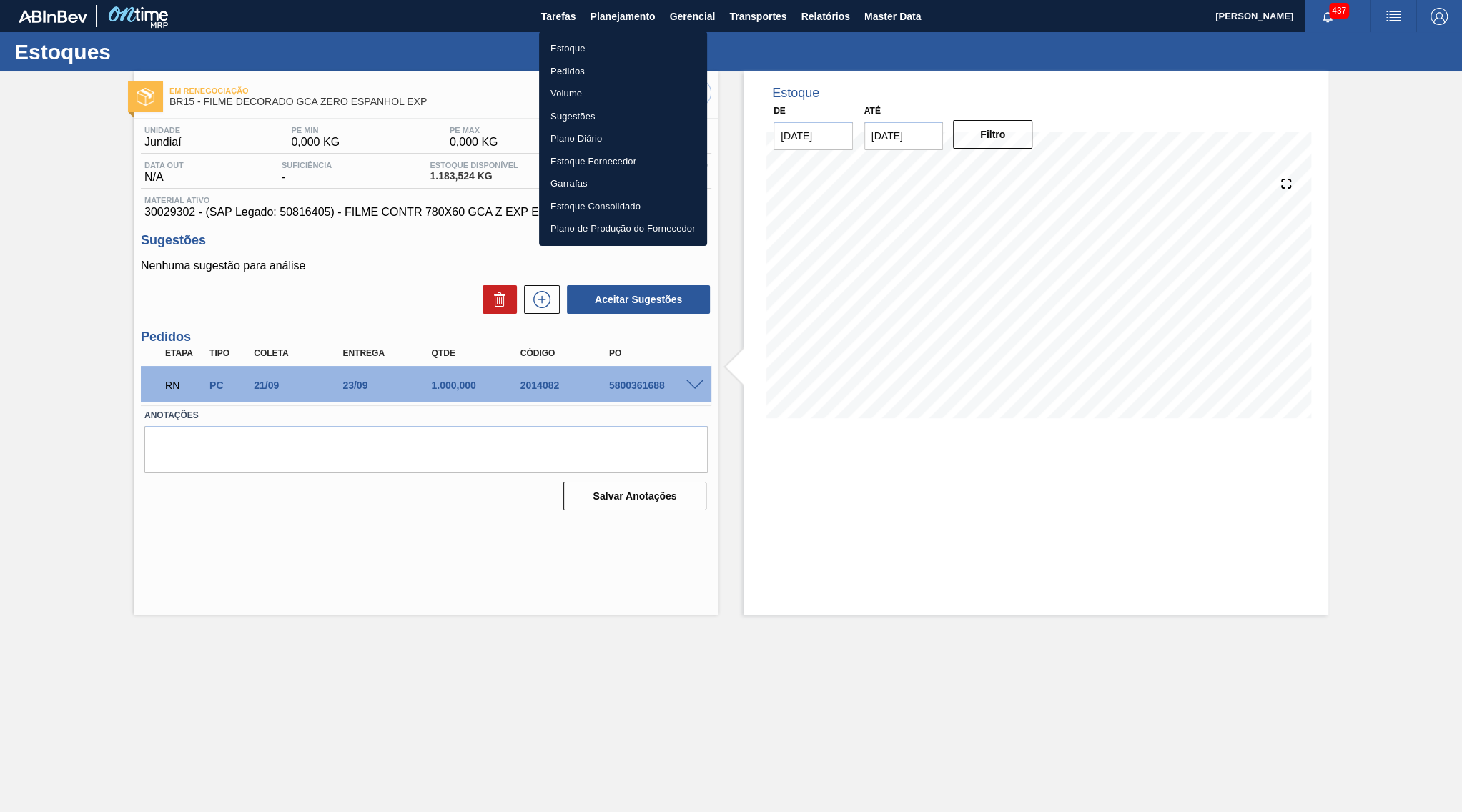
click at [598, 46] on li "Estoque" at bounding box center [622, 48] width 168 height 23
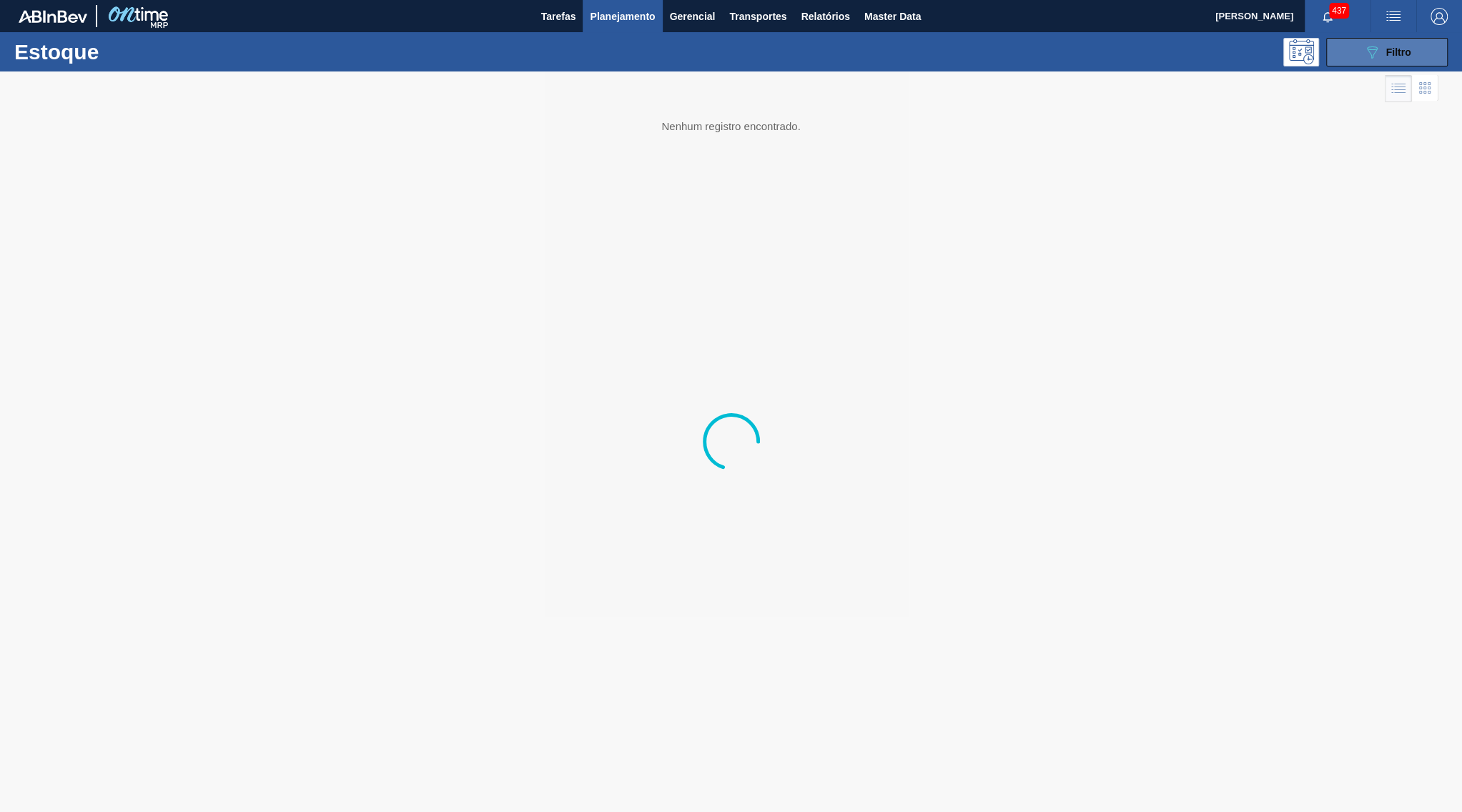
click at [1371, 49] on icon at bounding box center [1372, 52] width 11 height 12
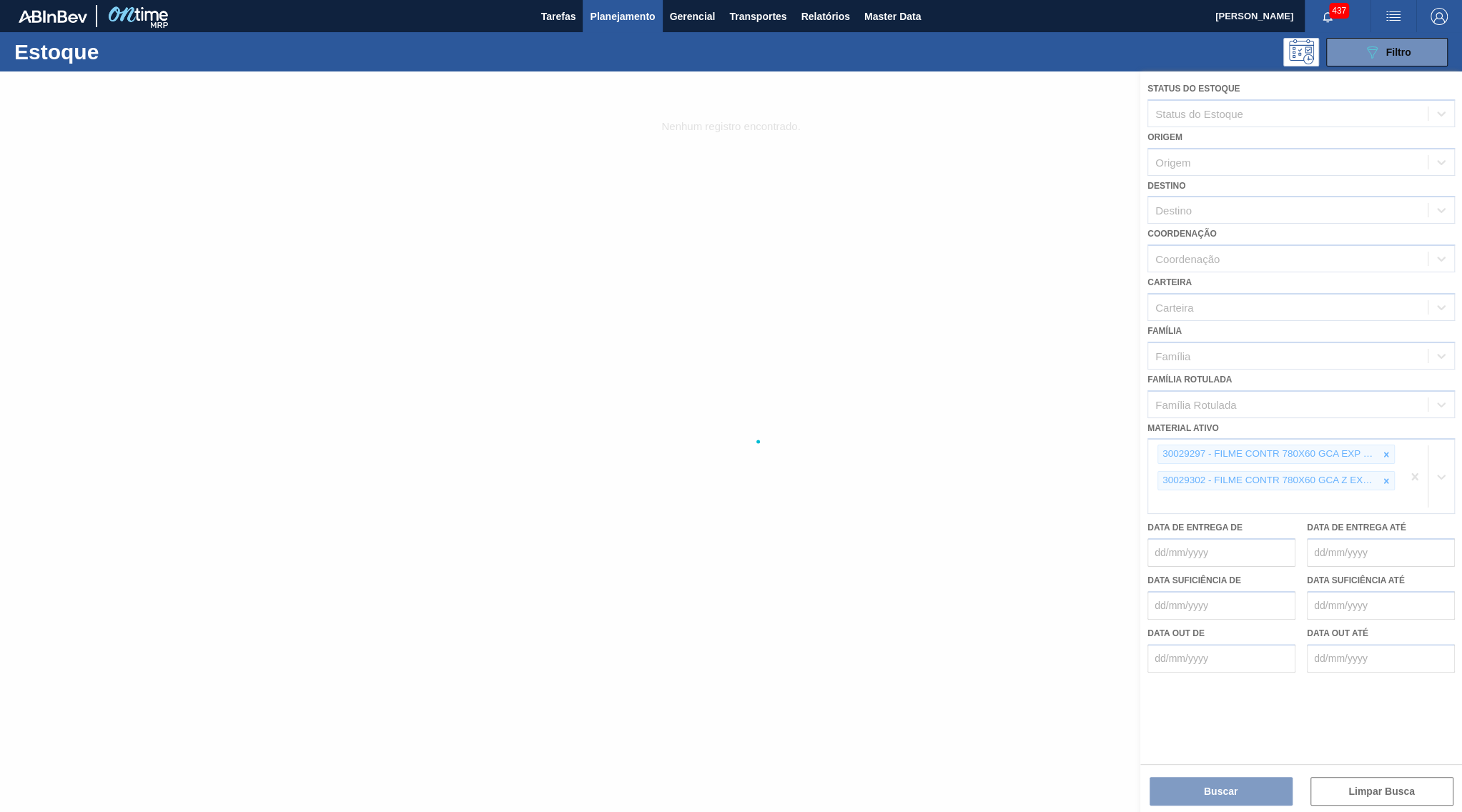
click at [1391, 427] on div at bounding box center [731, 442] width 1462 height 740
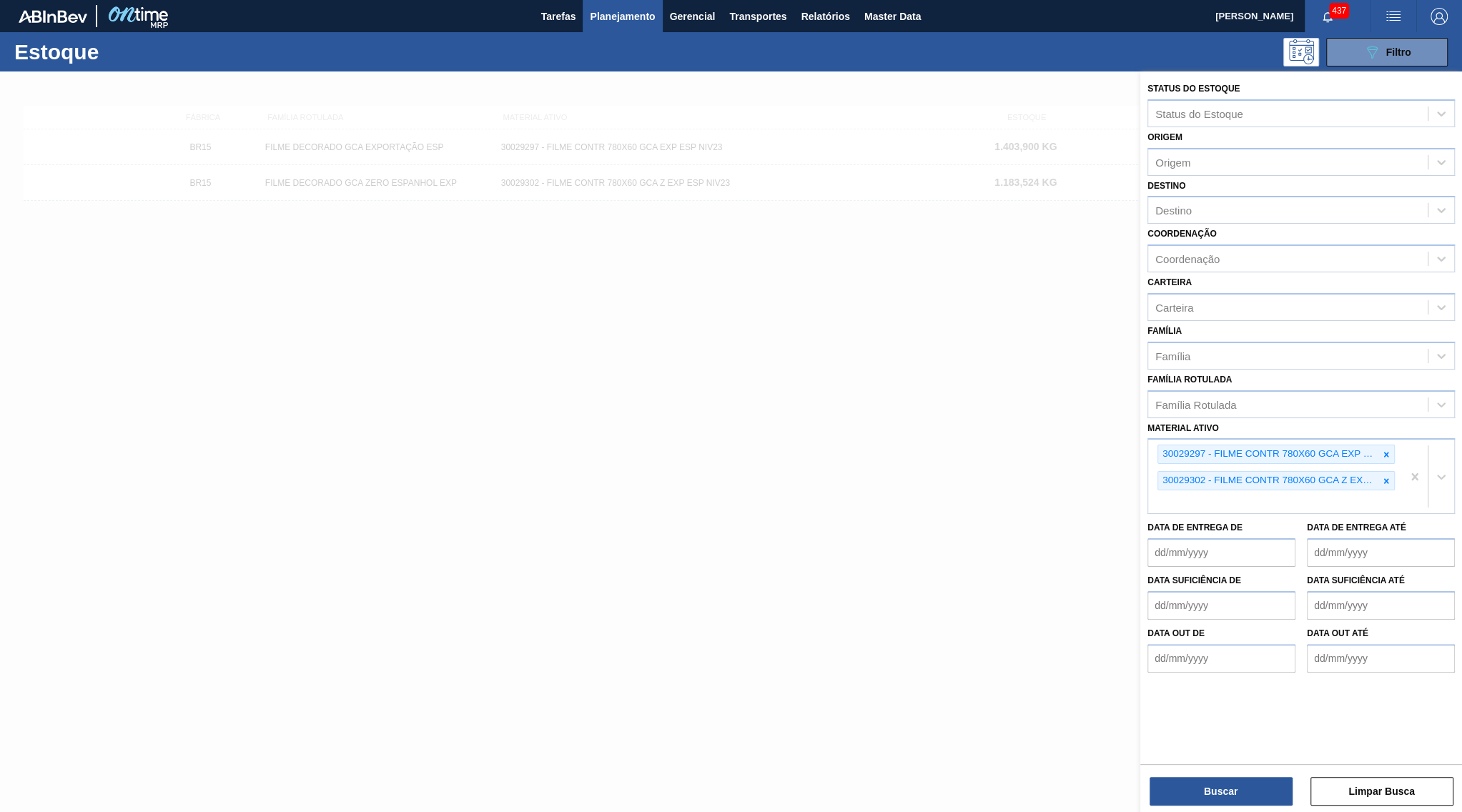
click at [1391, 445] on div at bounding box center [1386, 454] width 16 height 18
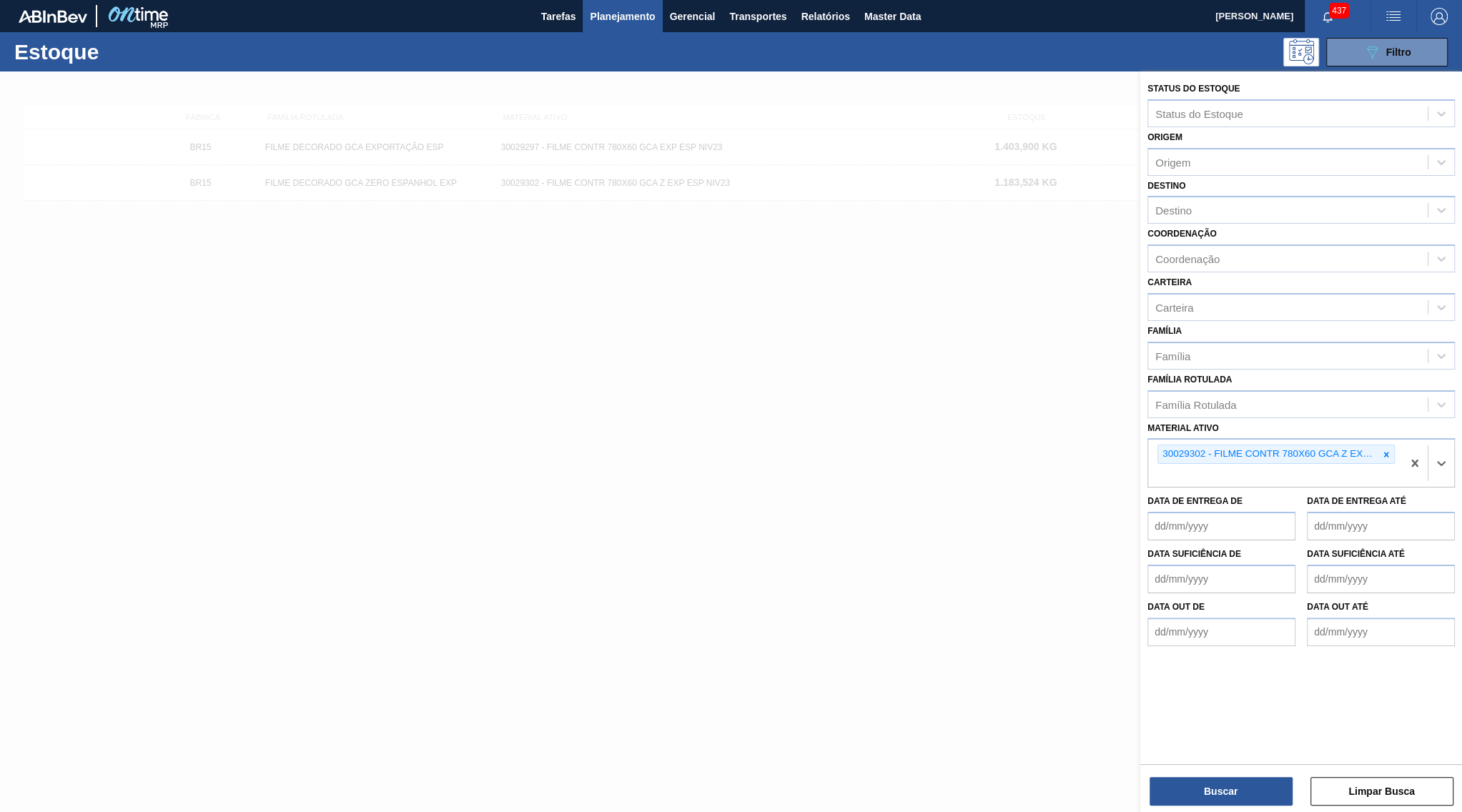
click at [1391, 445] on div at bounding box center [1386, 454] width 16 height 18
paste ativo "30030823"
type ativo "30030823"
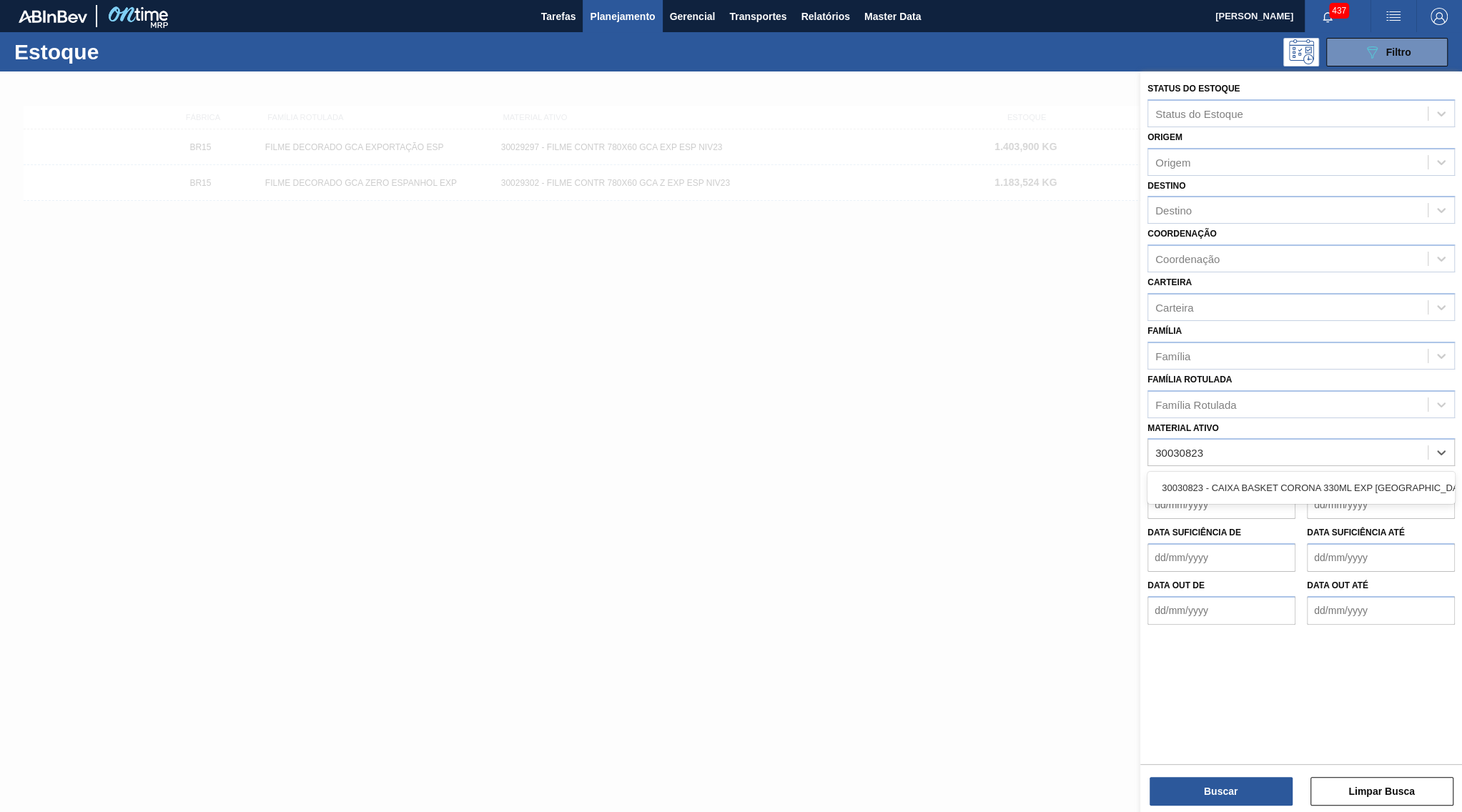
click at [1370, 471] on div "30030823 - CAIXA BASKET CORONA 330ML EXP BOLIVIA" at bounding box center [1301, 487] width 308 height 32
click at [1365, 474] on div "30030823 - CAIXA BASKET CORONA 330ML EXP BOLIVIA" at bounding box center [1301, 487] width 308 height 26
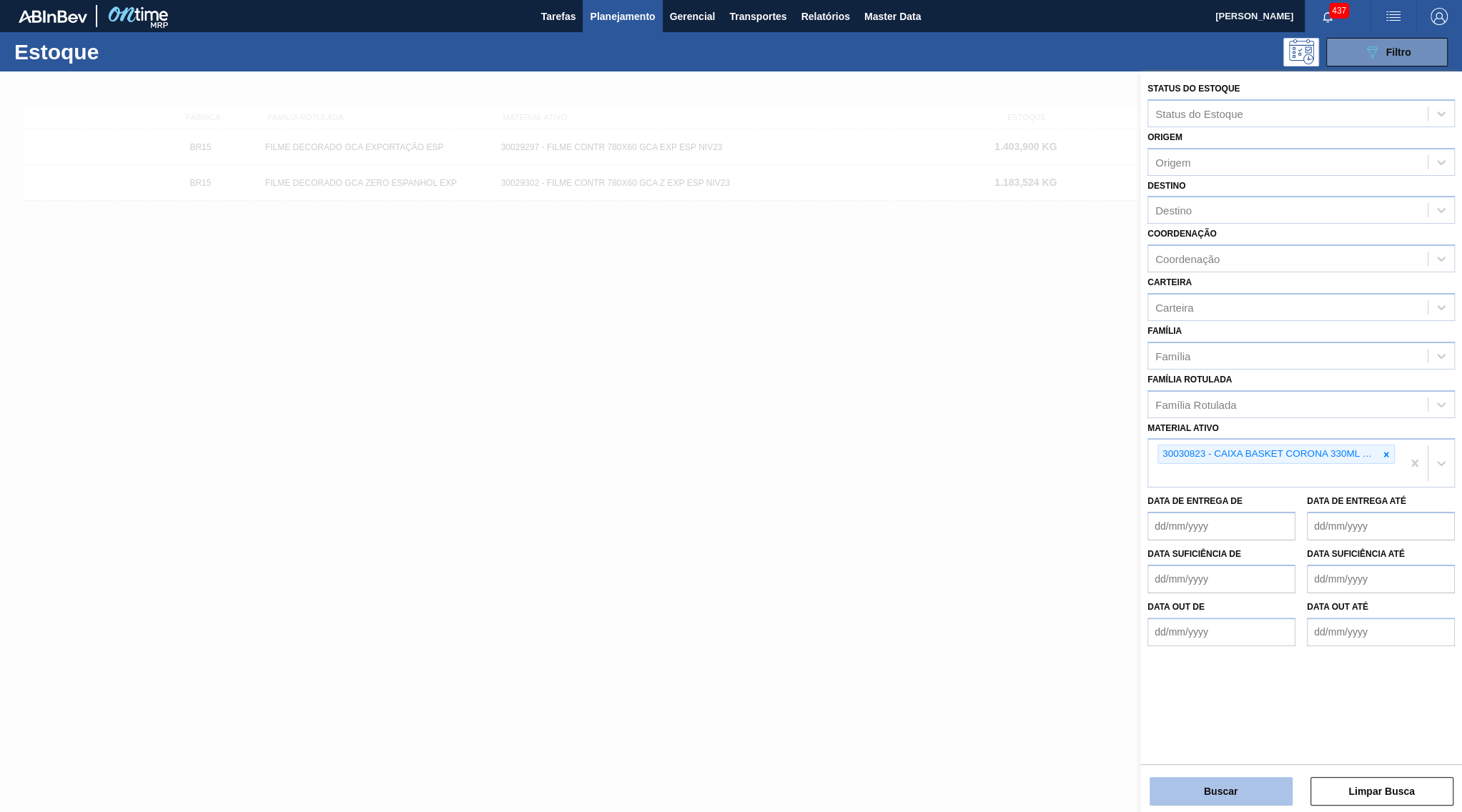
click at [1251, 787] on button "Buscar" at bounding box center [1221, 790] width 143 height 28
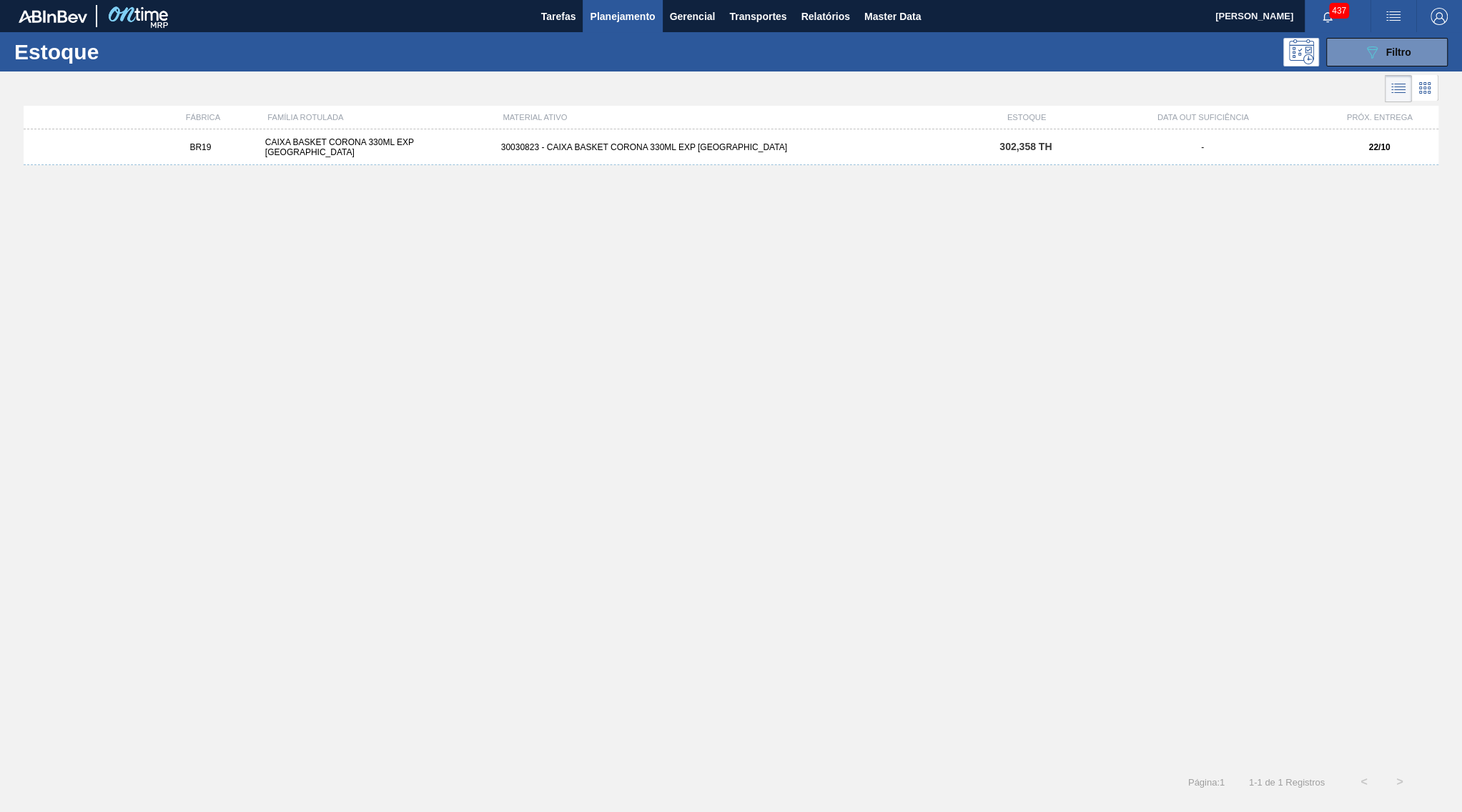
click at [805, 157] on div "BR19 CAIXA BASKET CORONA 330ML EXP BOLIVIA 30030823 - CAIXA BASKET CORONA 330ML…" at bounding box center [731, 147] width 1415 height 35
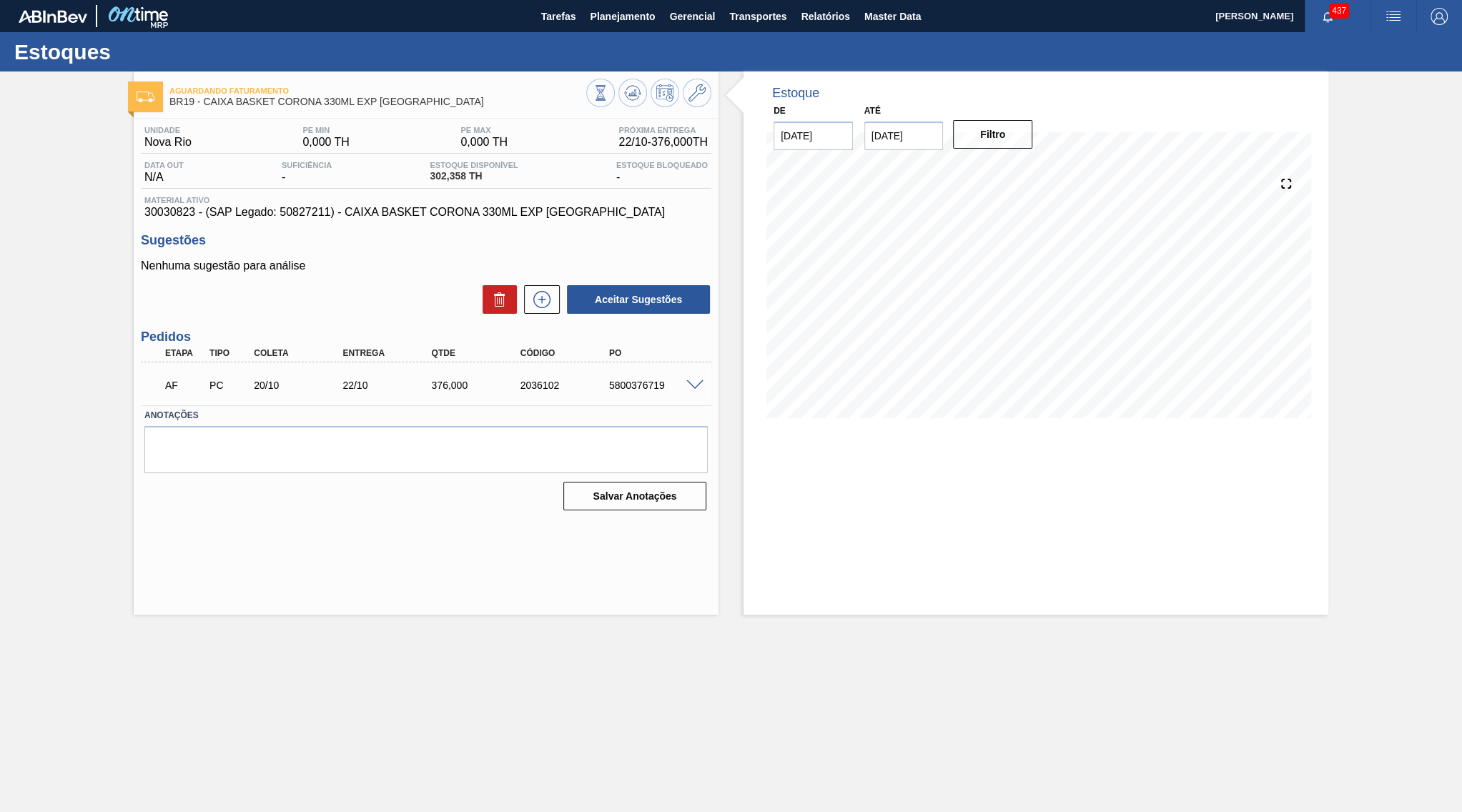
click at [394, 223] on div "Unidade Nova Rio PE MIN 0,000 TH PE MAX 0,000 TH Próxima Entrega 22/10 - 376,00…" at bounding box center [425, 316] width 585 height 397
click at [387, 217] on span "30030823 - (SAP Legado: 50827211) - CAIXA BASKET CORONA 330ML EXP BOLIVIA" at bounding box center [425, 212] width 563 height 13
drag, startPoint x: 691, startPoint y: 387, endPoint x: 702, endPoint y: 391, distance: 11.7
click at [702, 391] on div "5800376719" at bounding box center [656, 385] width 100 height 12
click at [702, 371] on div "AF PC 20/10 22/10 376,000 2036102 5800376719" at bounding box center [426, 383] width 570 height 35
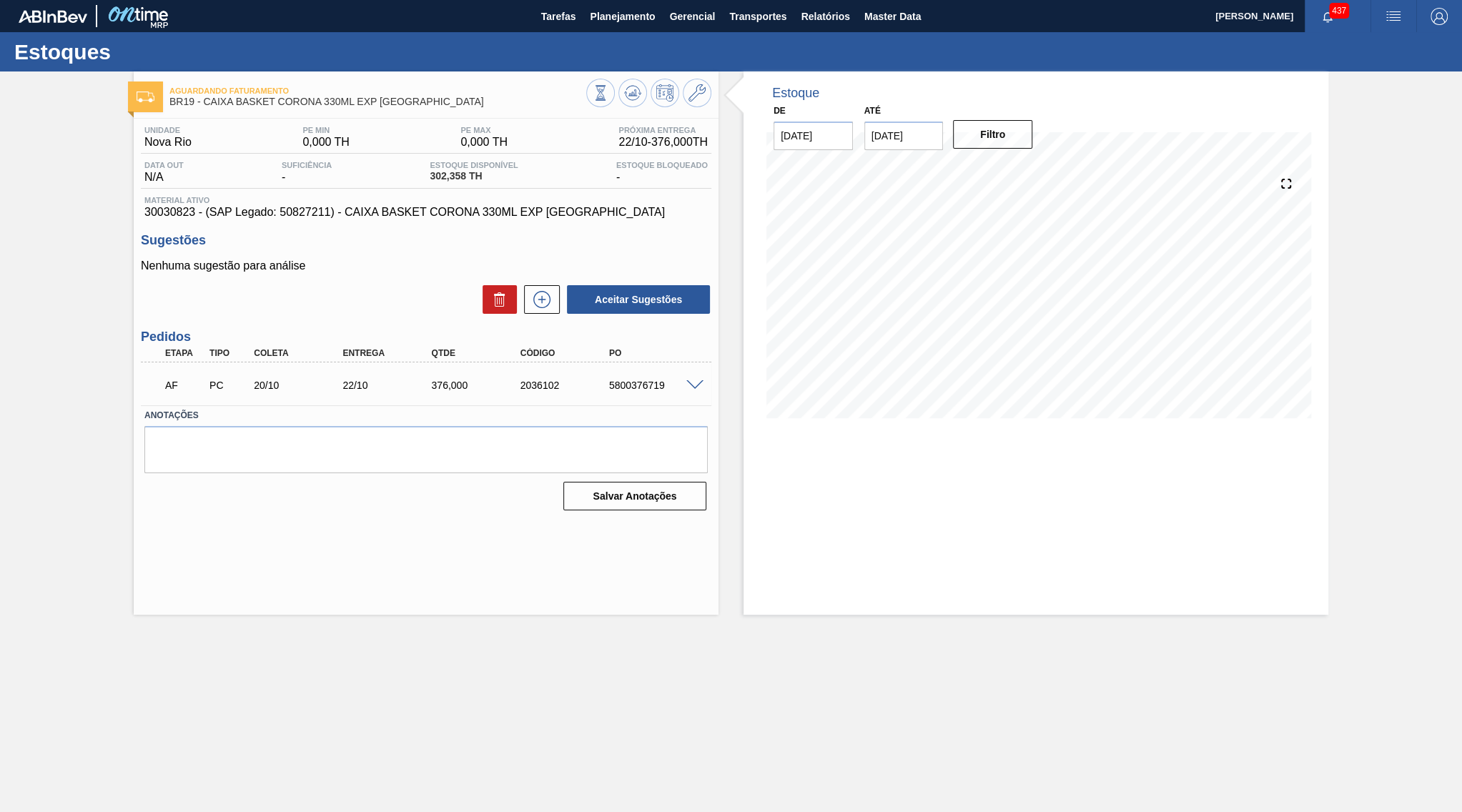
click at [700, 380] on span at bounding box center [695, 385] width 18 height 11
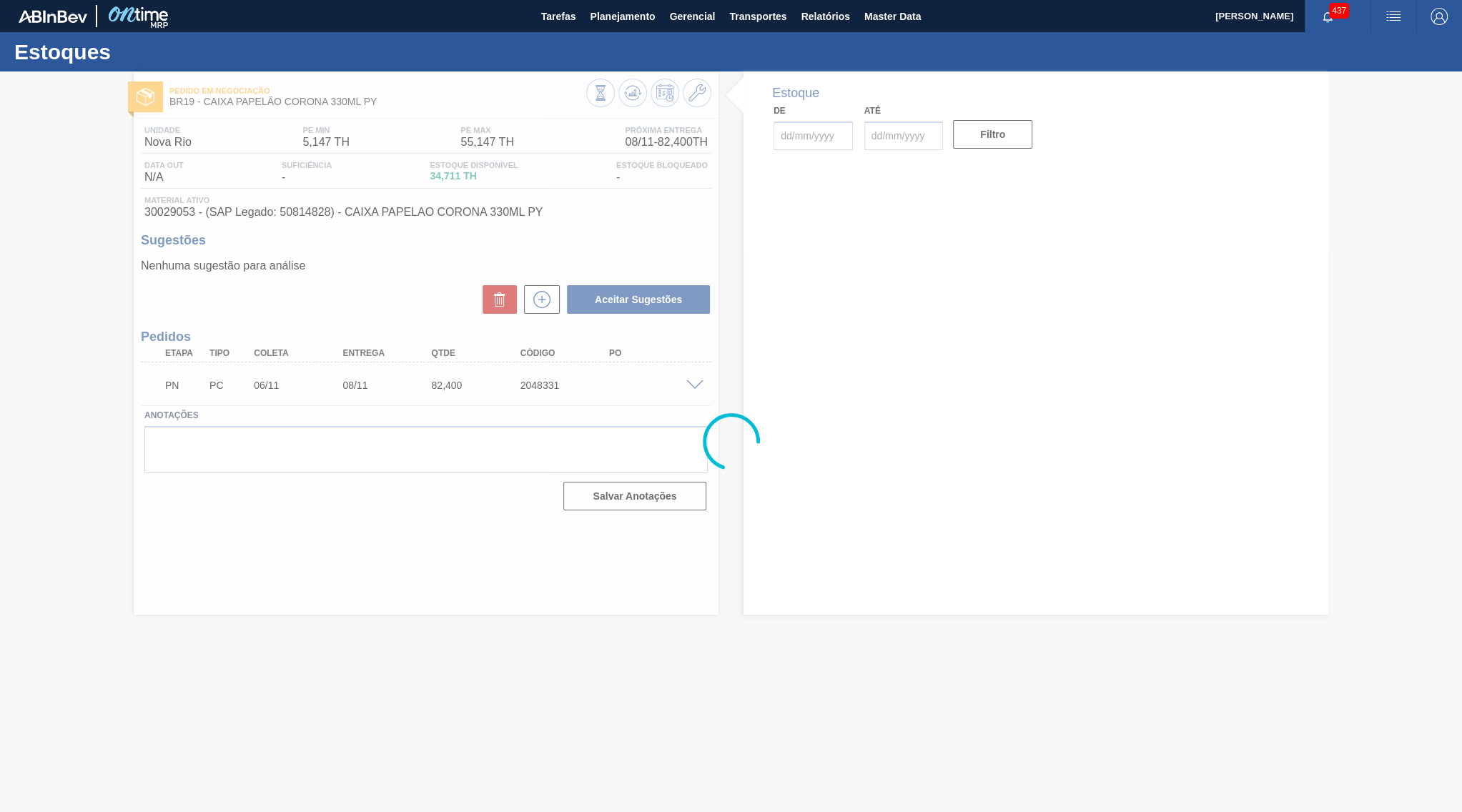
type input "[DATE]"
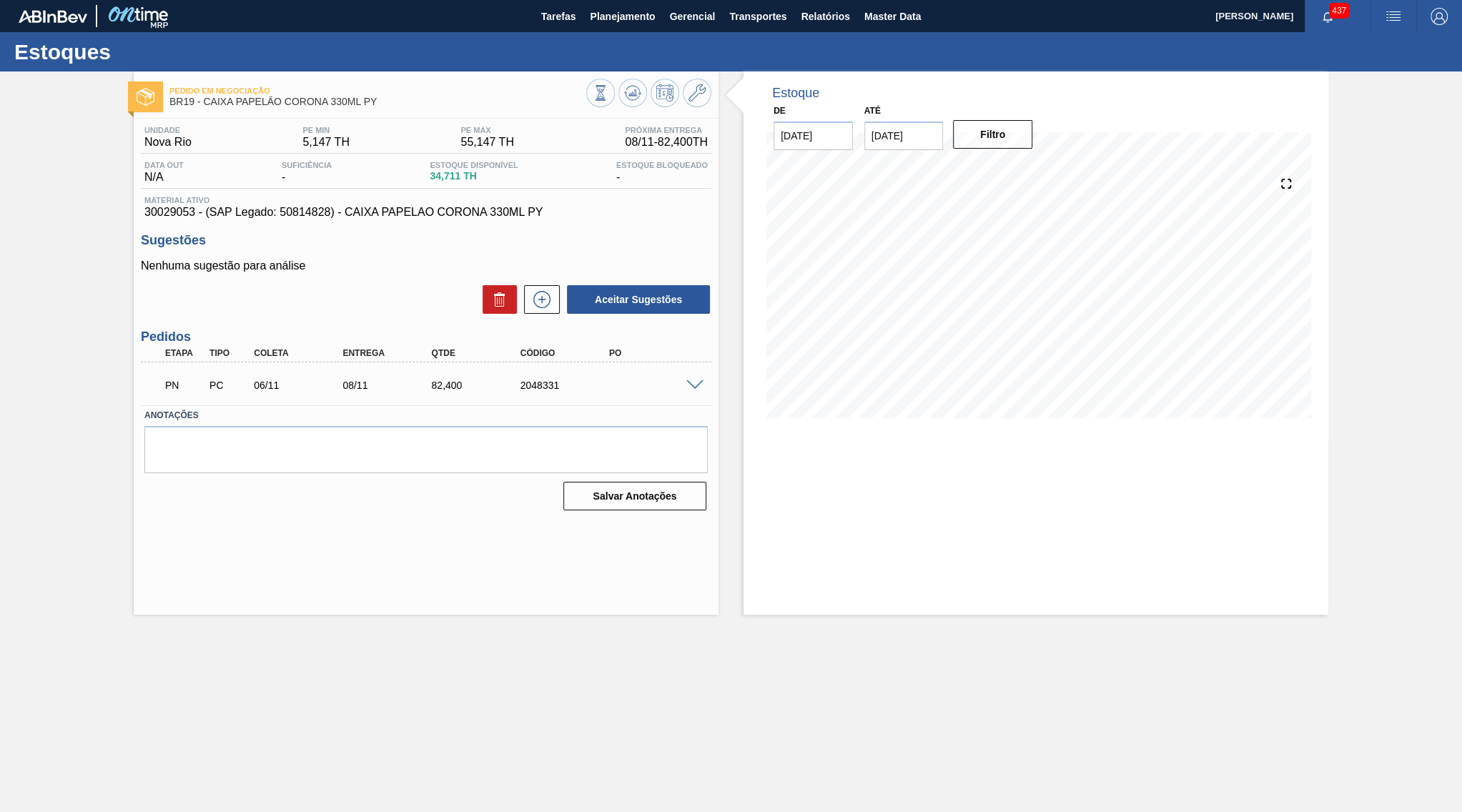
click at [693, 390] on div "PN PC 06/11 08/11 82,400 2048331" at bounding box center [426, 383] width 570 height 35
click at [691, 390] on div "PN PC 06/11 08/11 82,400 2048331" at bounding box center [426, 383] width 570 height 35
click at [695, 382] on span at bounding box center [695, 385] width 18 height 11
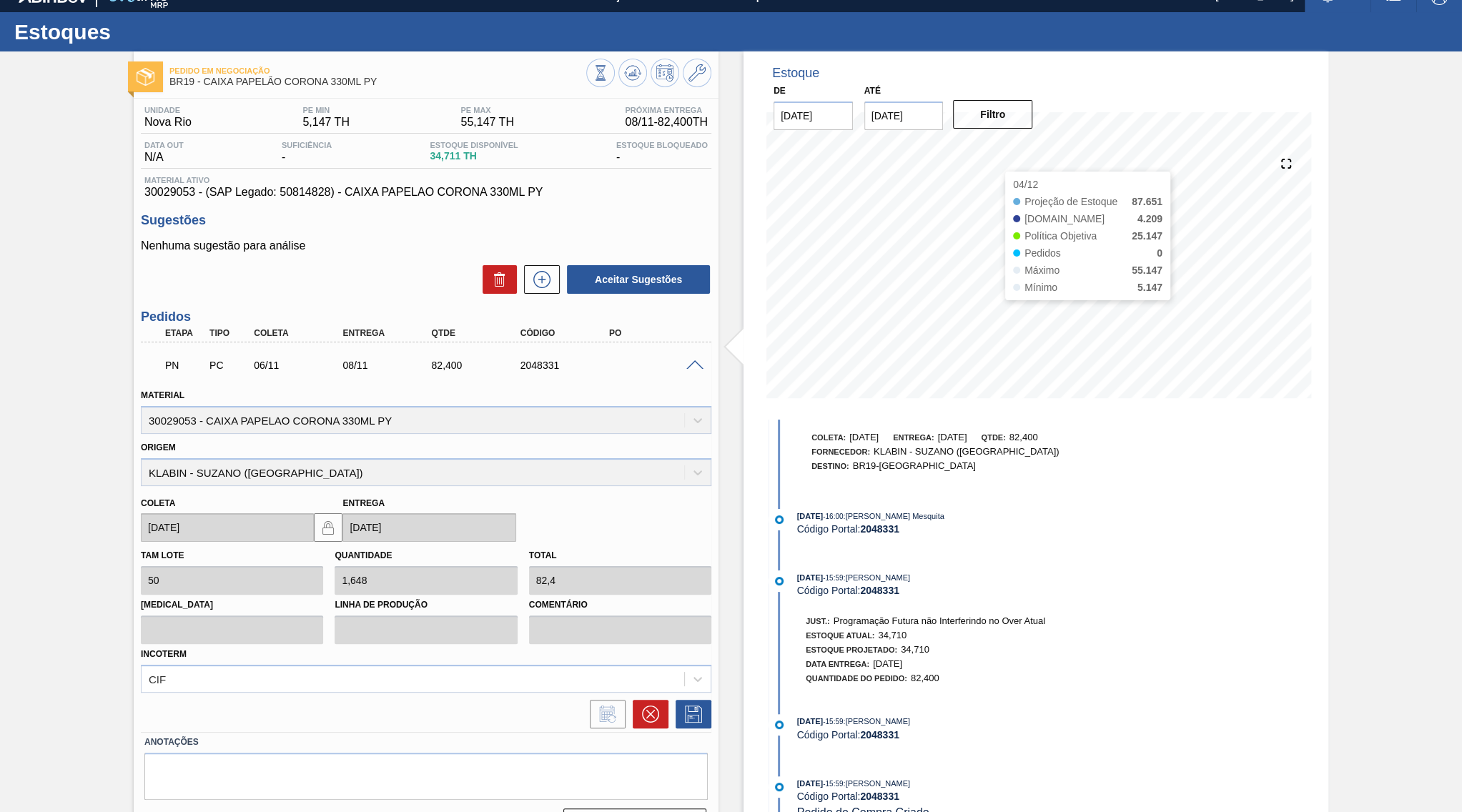
scroll to position [39, 0]
